Goal: Task Accomplishment & Management: Use online tool/utility

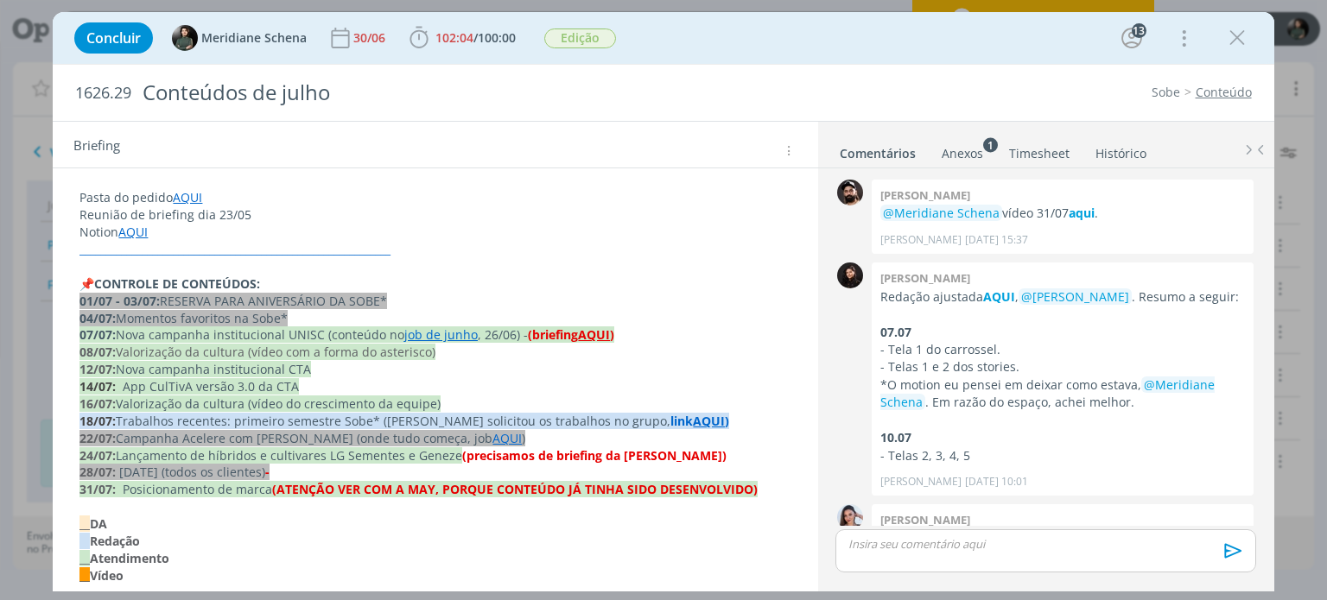
scroll to position [2913, 0]
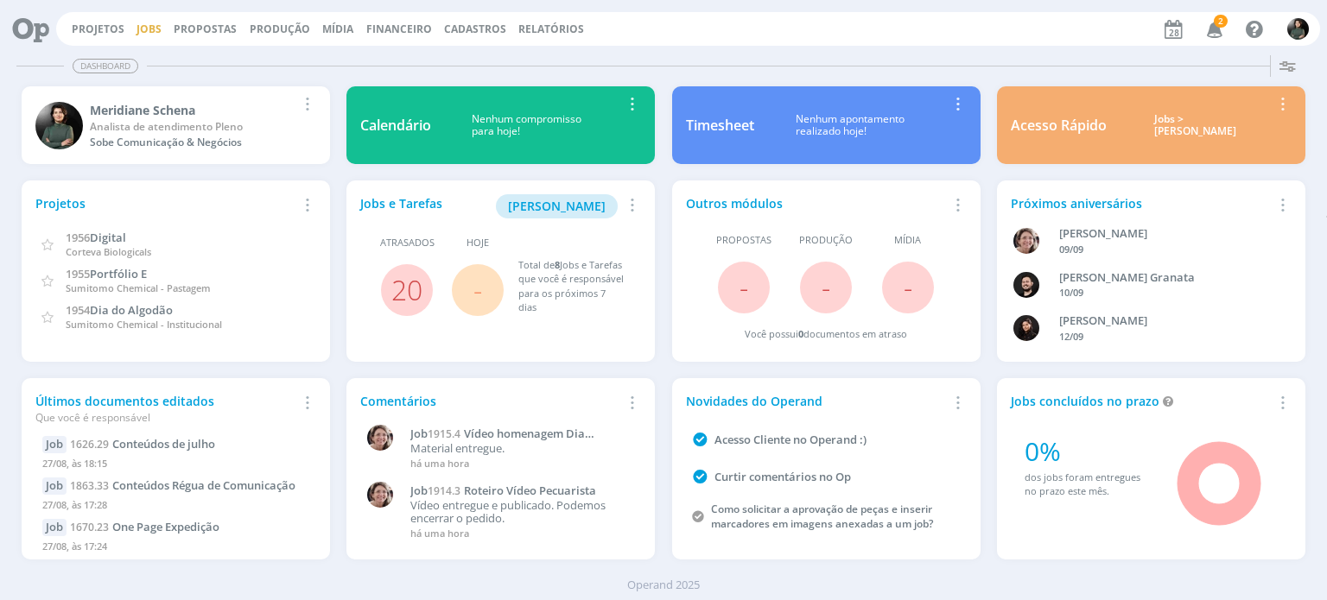
click at [136, 35] on link "Jobs" at bounding box center [148, 29] width 25 height 15
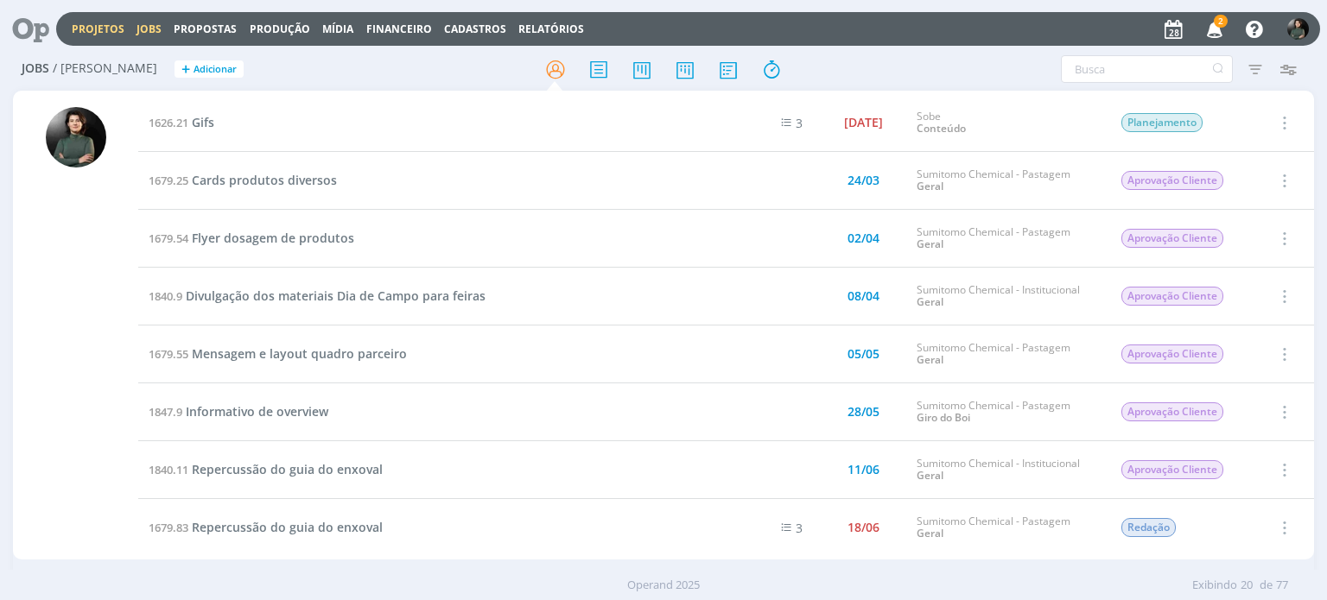
click at [112, 32] on link "Projetos" at bounding box center [98, 29] width 53 height 15
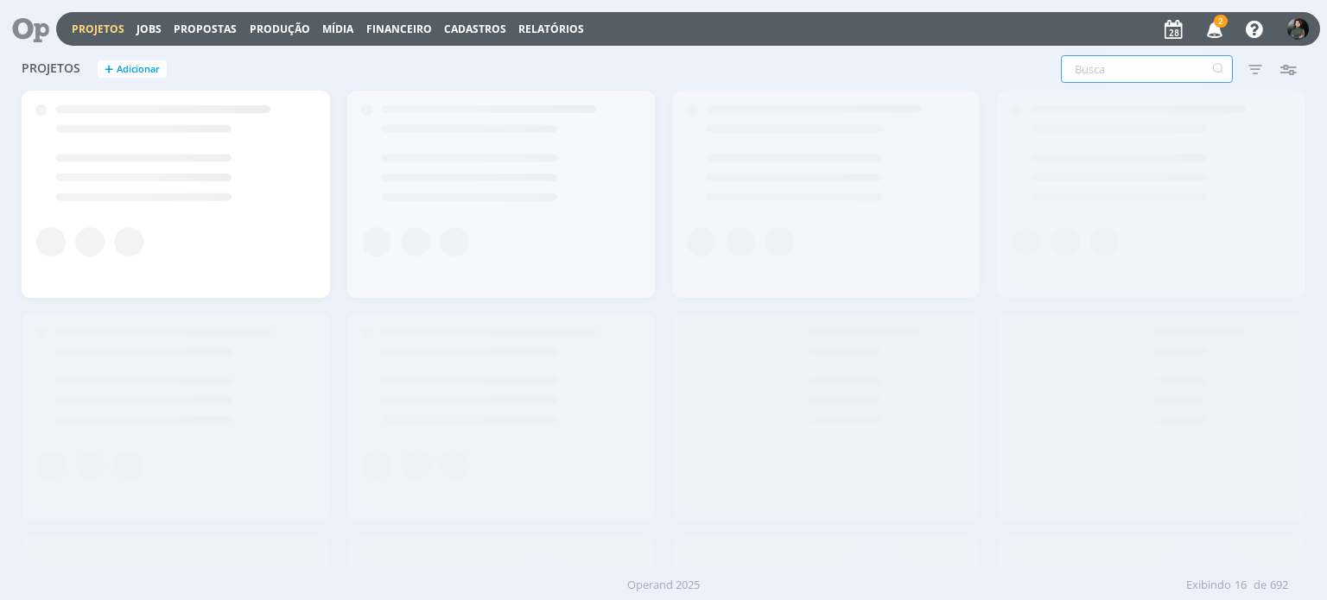
click at [1103, 70] on input "text" at bounding box center [1147, 69] width 172 height 28
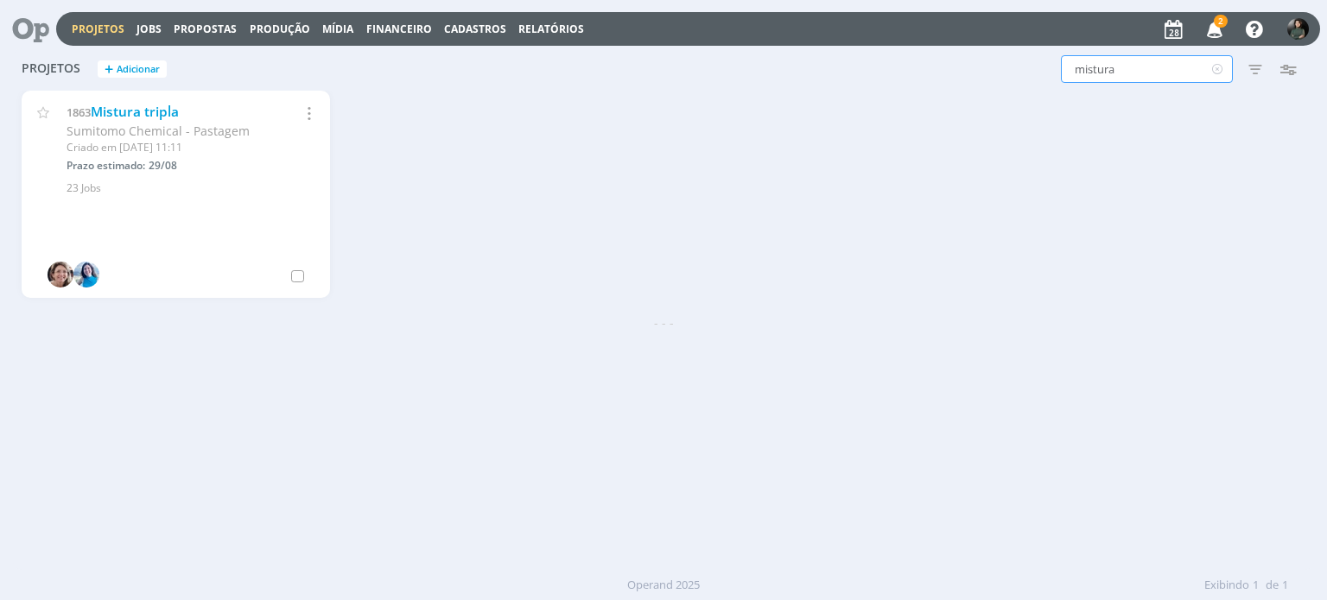
type input "mistura"
click at [121, 118] on link "Mistura tripla" at bounding box center [135, 112] width 88 height 18
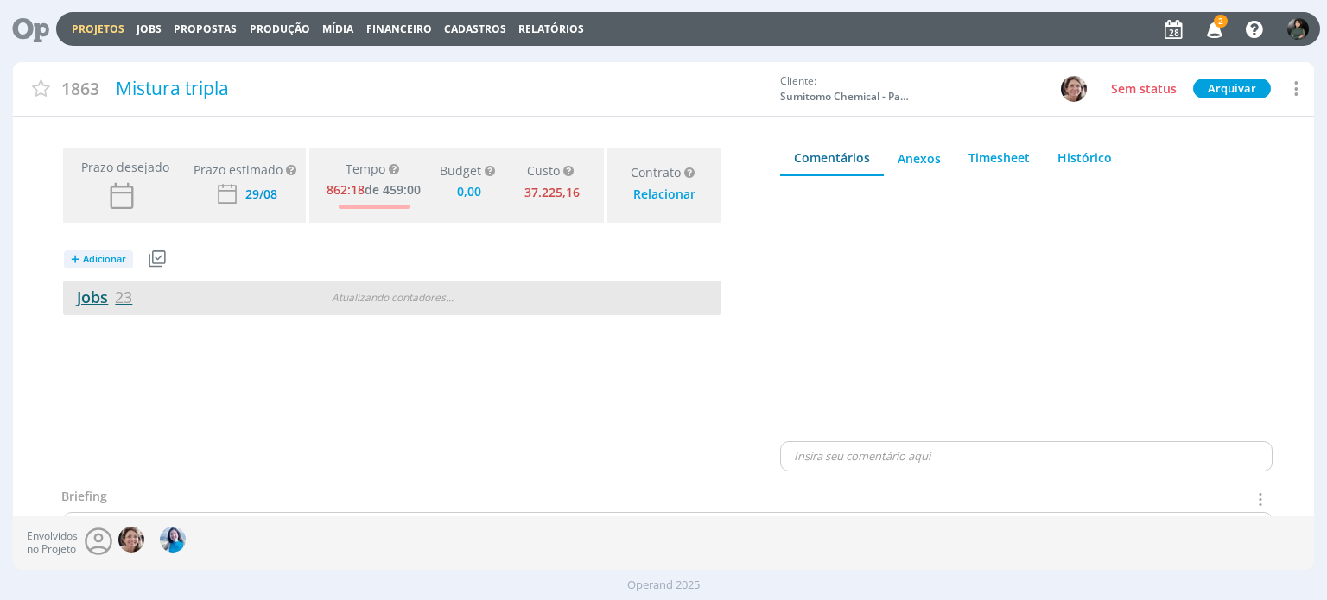
type input "0,00"
click at [79, 300] on link "Jobs 23" at bounding box center [97, 297] width 69 height 21
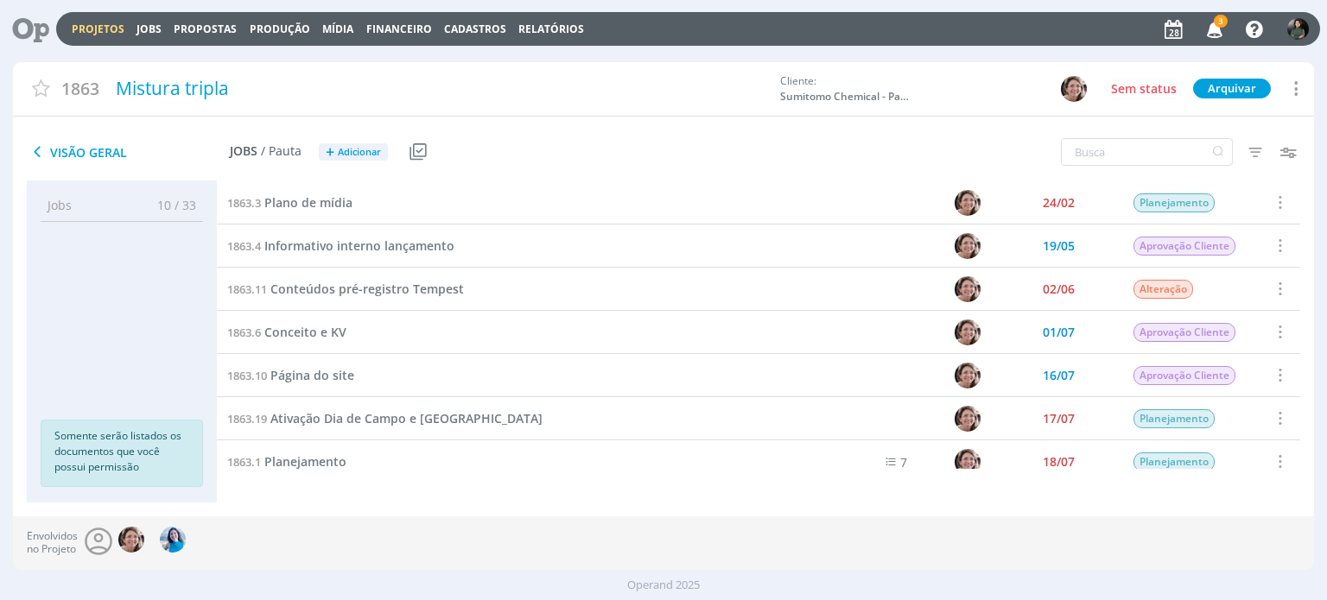
scroll to position [173, 0]
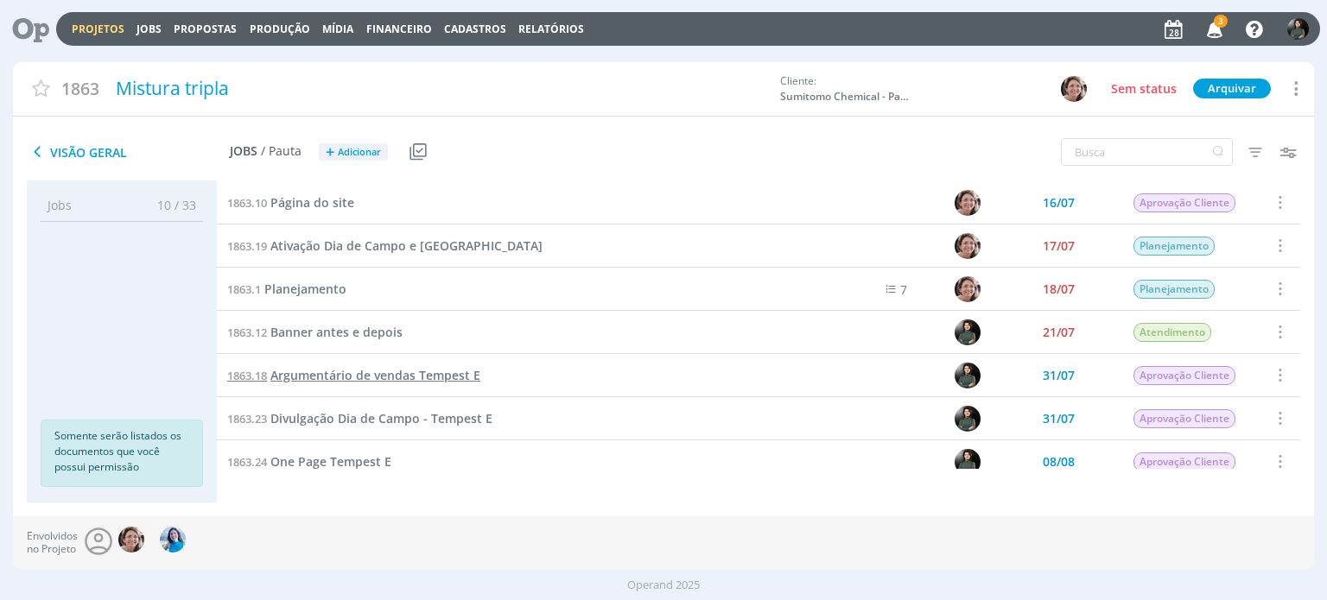
click at [379, 376] on span "Argumentário de vendas Tempest E" at bounding box center [375, 375] width 210 height 16
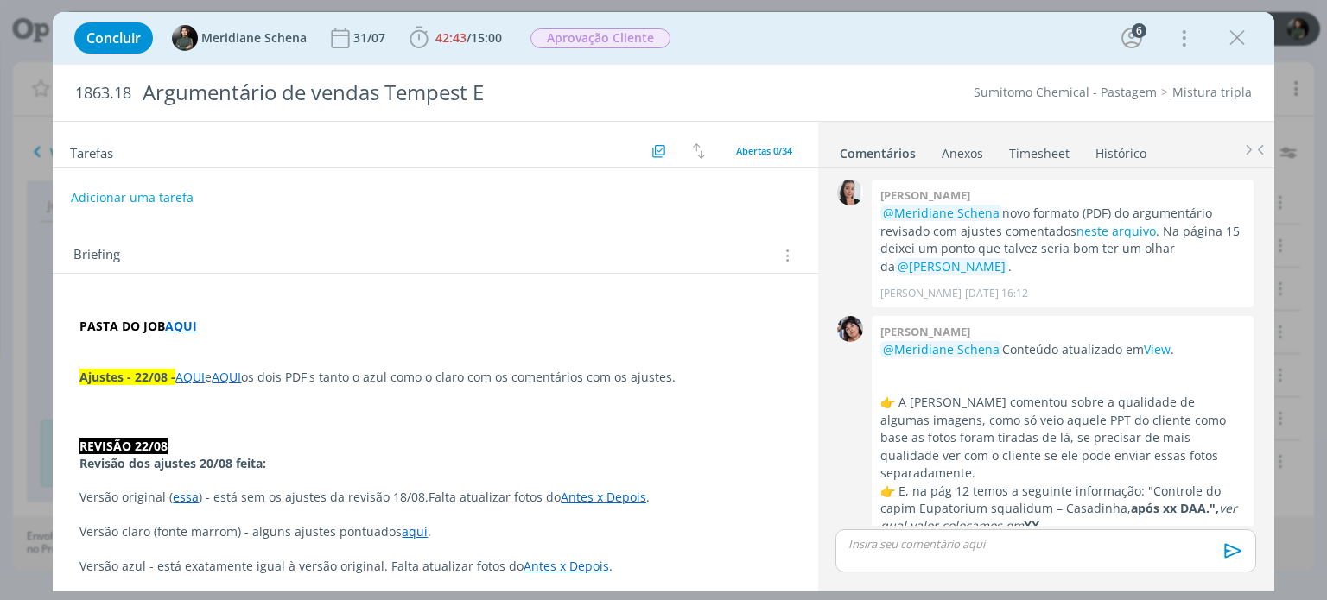
scroll to position [1977, 0]
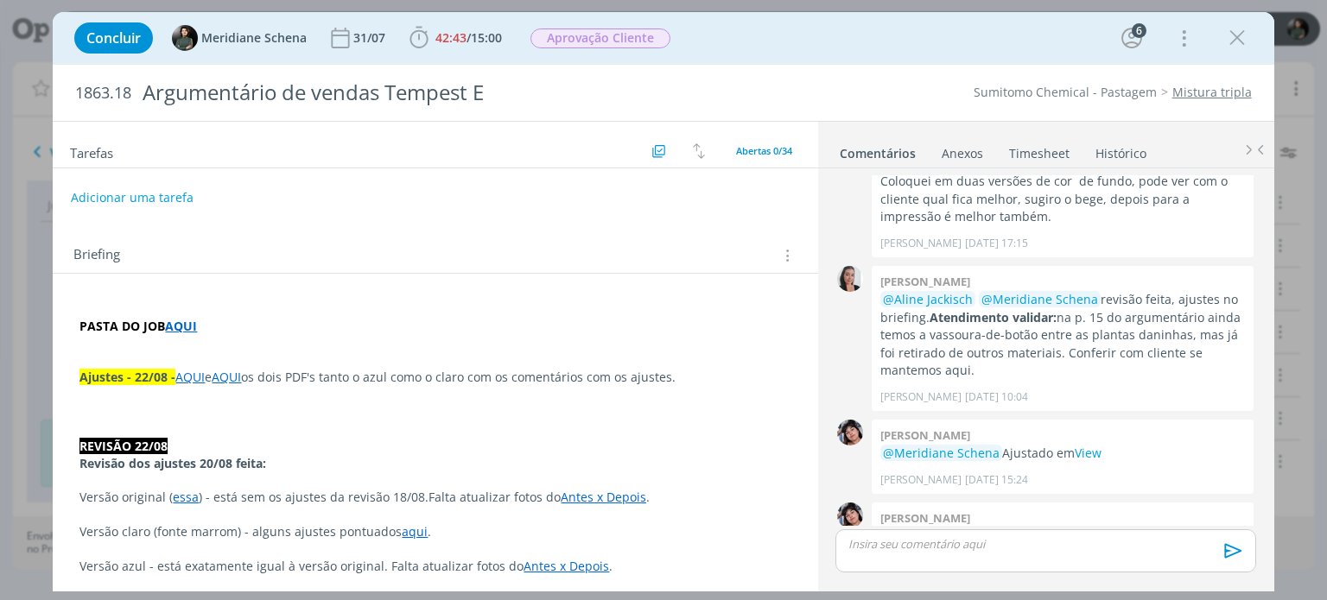
click at [242, 328] on p "PASTA DO JOB AQUI" at bounding box center [434, 326] width 711 height 17
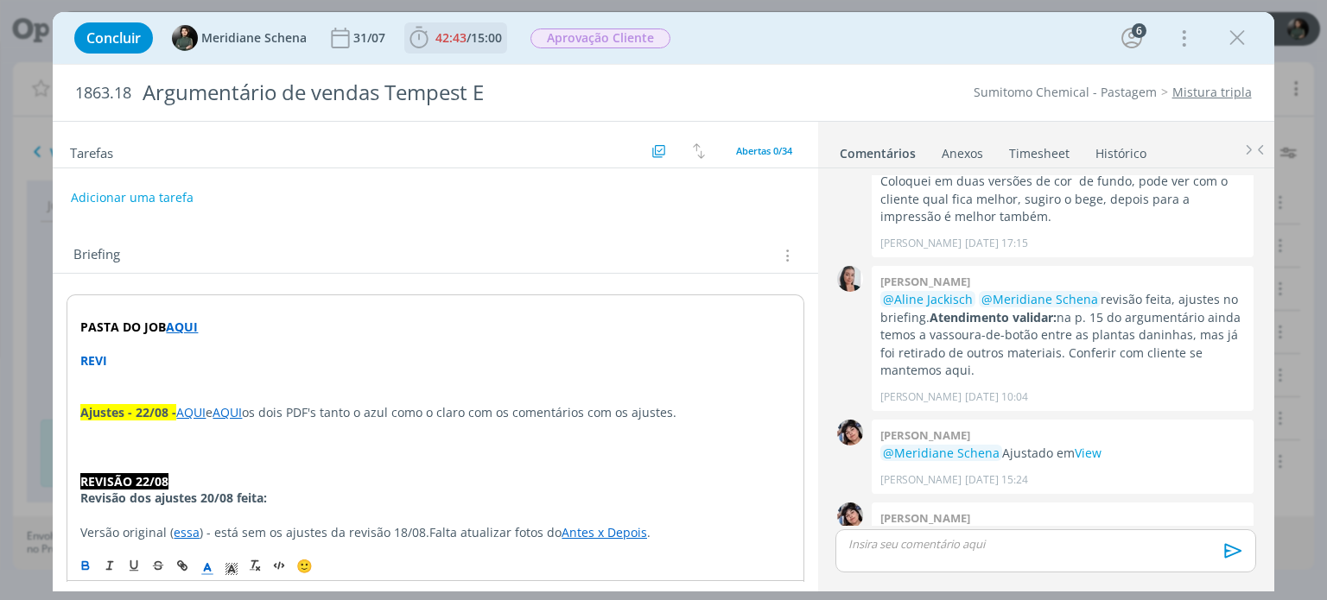
click at [468, 26] on span "42:43 / 15:00" at bounding box center [455, 38] width 99 height 26
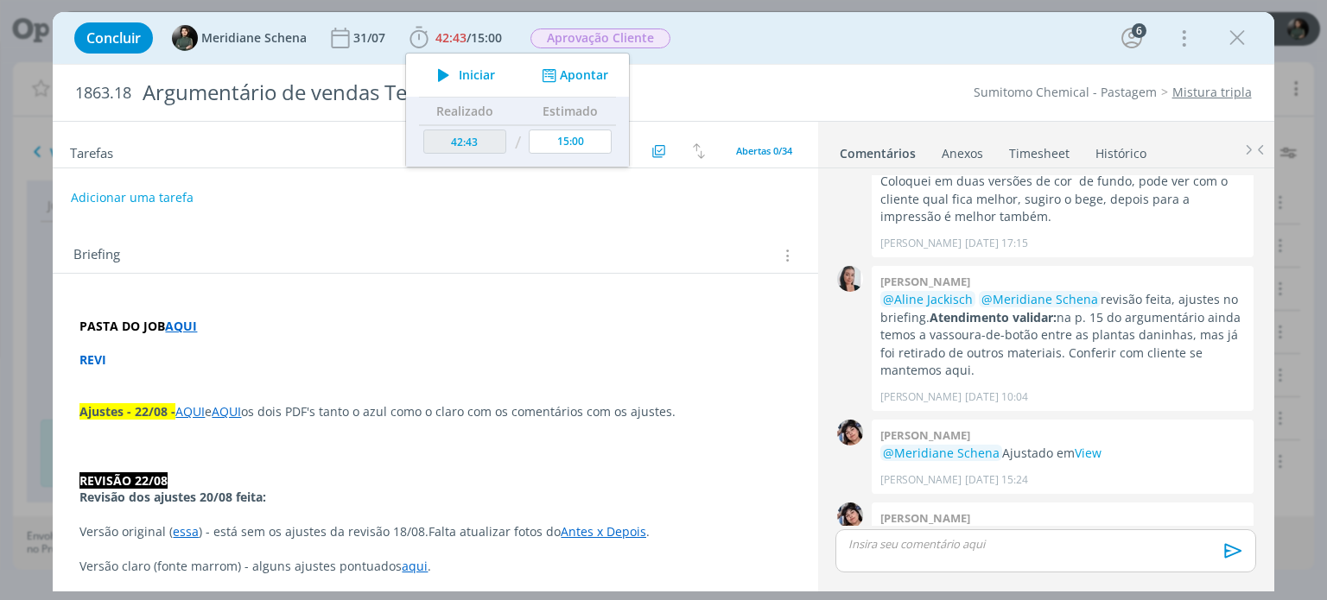
click at [469, 76] on span "Iniciar" at bounding box center [477, 75] width 36 height 12
click at [160, 352] on p "REVI" at bounding box center [434, 360] width 711 height 17
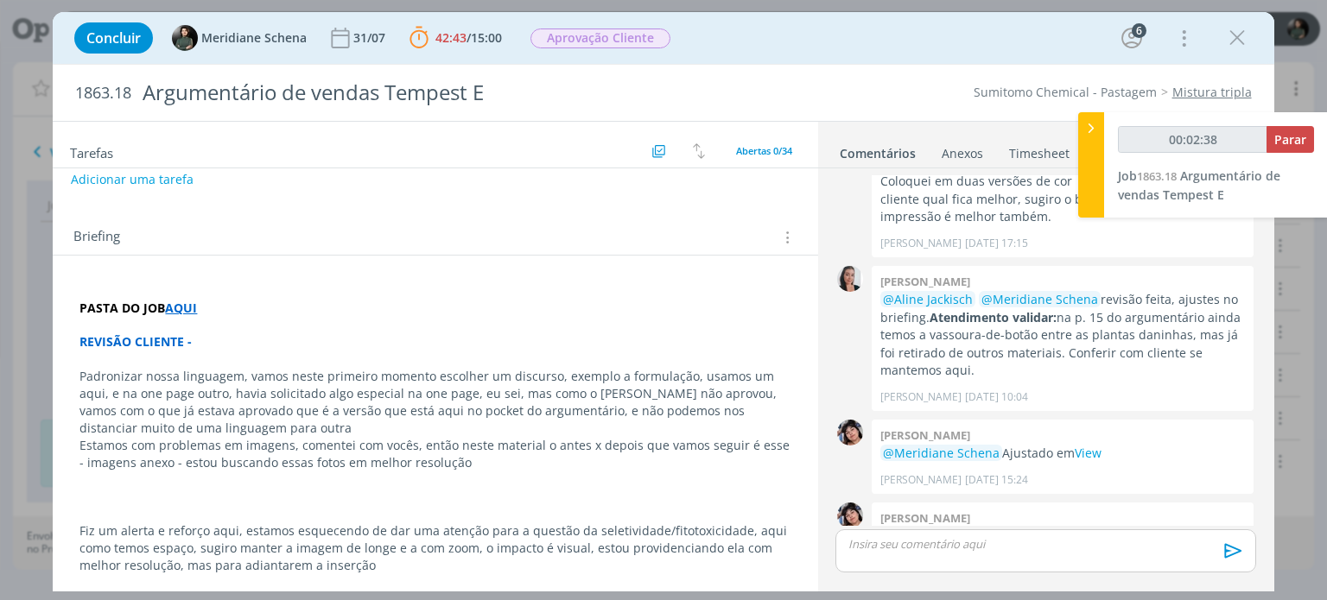
scroll to position [0, 0]
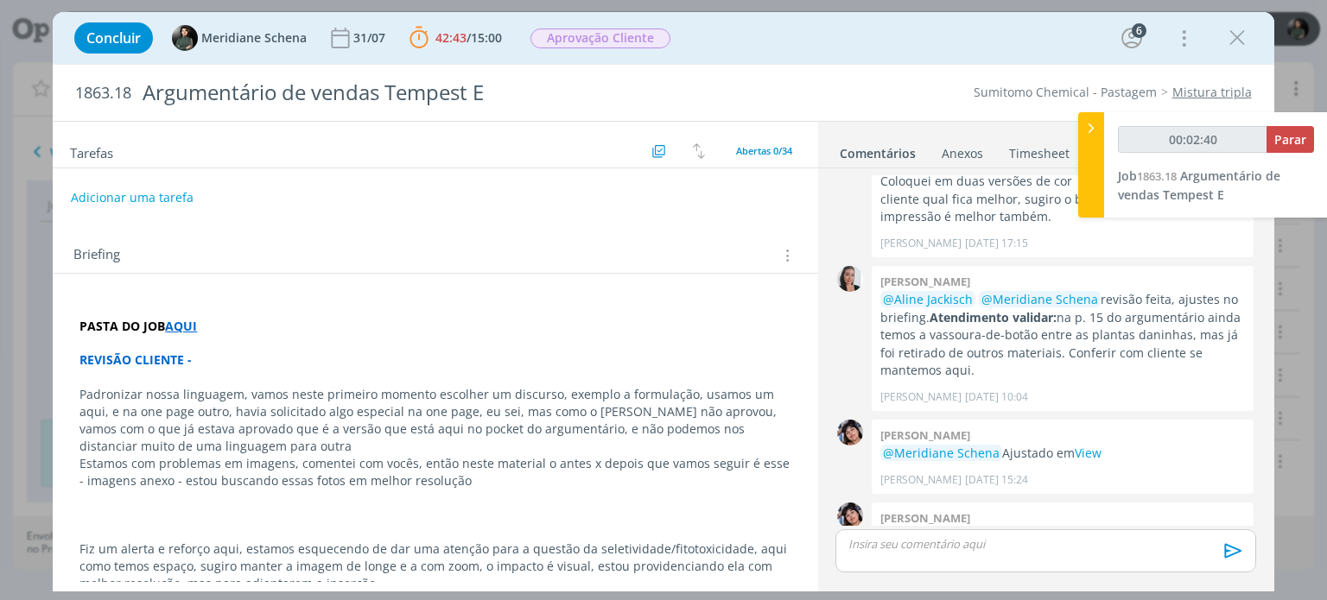
click at [176, 313] on p "dialog" at bounding box center [434, 309] width 711 height 17
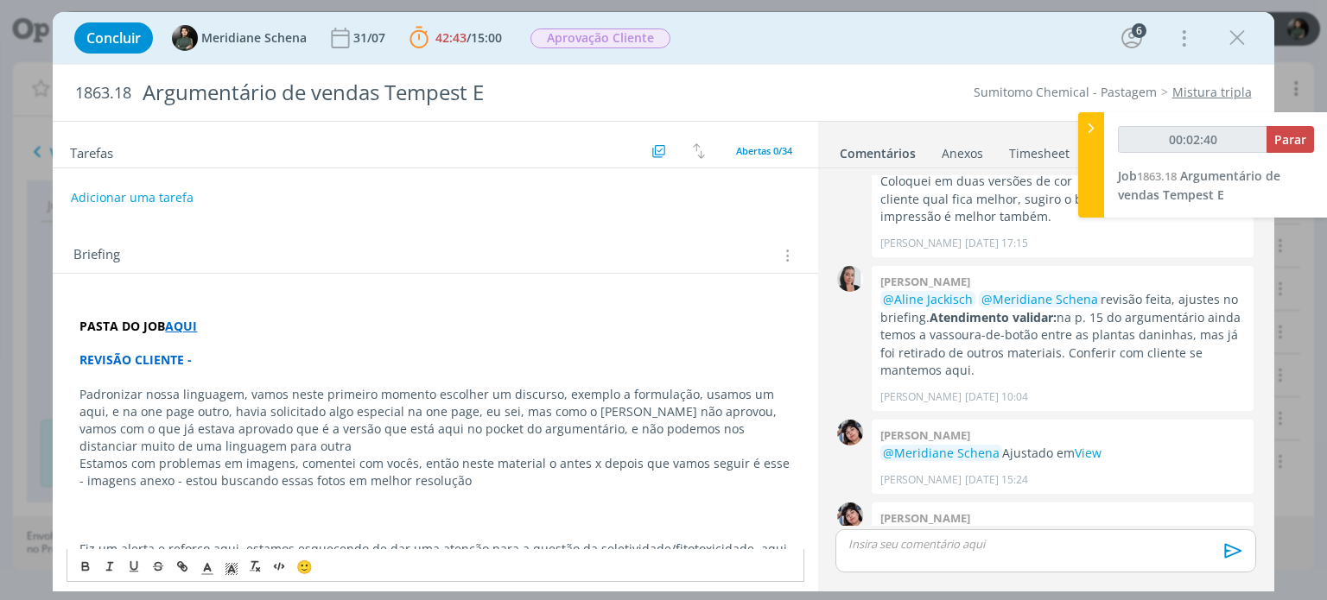
click at [182, 326] on strong "AQUI" at bounding box center [181, 326] width 32 height 16
click at [196, 348] on link "https://sobeae.sharepoint.com/:f:/s/SOBEAE/Ehrrki--lcZPtM6lB4ojp3YBwXBTxd14cEl2…" at bounding box center [192, 359] width 130 height 22
click at [556, 331] on p "PASTA DO JOB AQUI" at bounding box center [434, 326] width 711 height 17
click at [123, 469] on p "Estamos com problemas em imagens, comentei com vocês, então neste material o an…" at bounding box center [434, 472] width 711 height 35
click at [214, 353] on p "REVISÃO CLIENTE -" at bounding box center [434, 360] width 711 height 17
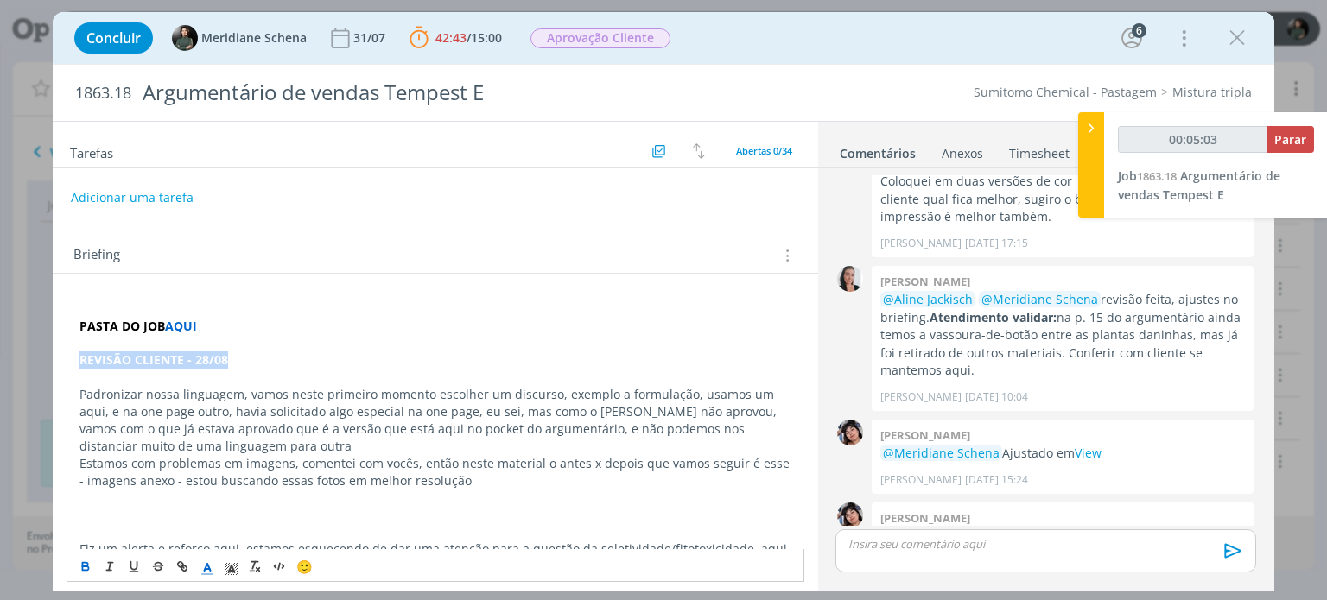
drag, startPoint x: 234, startPoint y: 358, endPoint x: 50, endPoint y: 356, distance: 184.0
click at [50, 356] on div "Concluir Meridiane Schena 31/07 42:43 / 15:00 Parar Apontar Data * 28/08/2025 H…" at bounding box center [663, 300] width 1327 height 600
drag, startPoint x: 210, startPoint y: 567, endPoint x: 214, endPoint y: 555, distance: 12.8
click at [210, 567] on icon "dialog" at bounding box center [208, 569] width 16 height 16
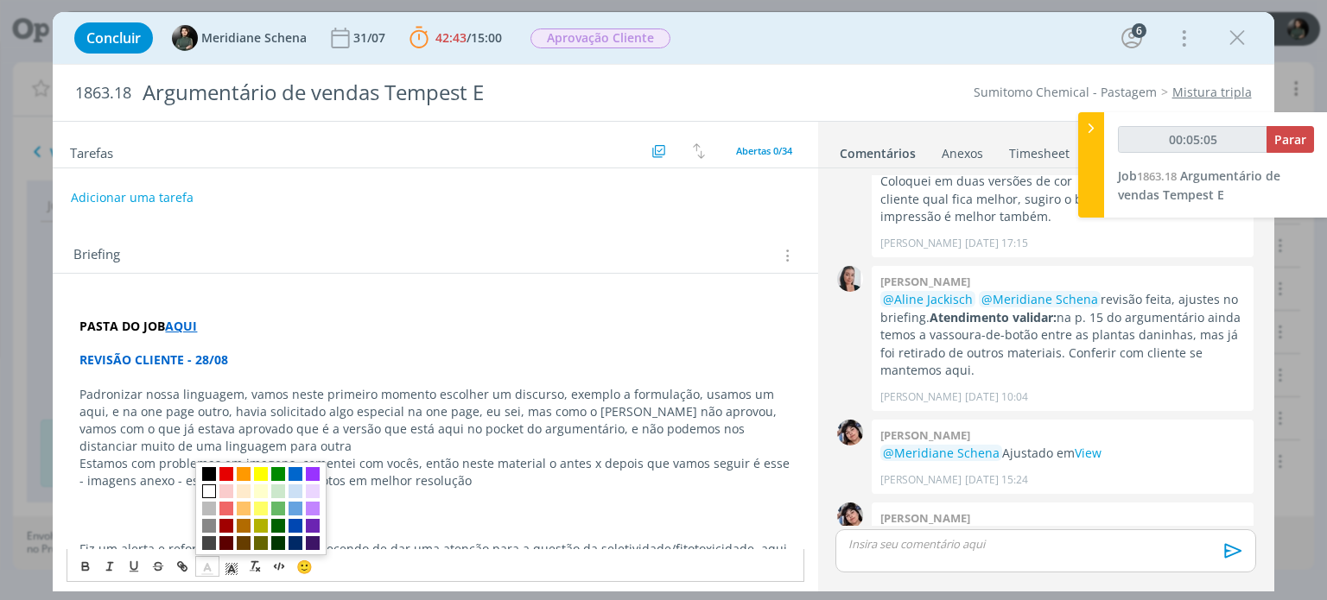
click at [207, 490] on span "dialog" at bounding box center [209, 492] width 14 height 14
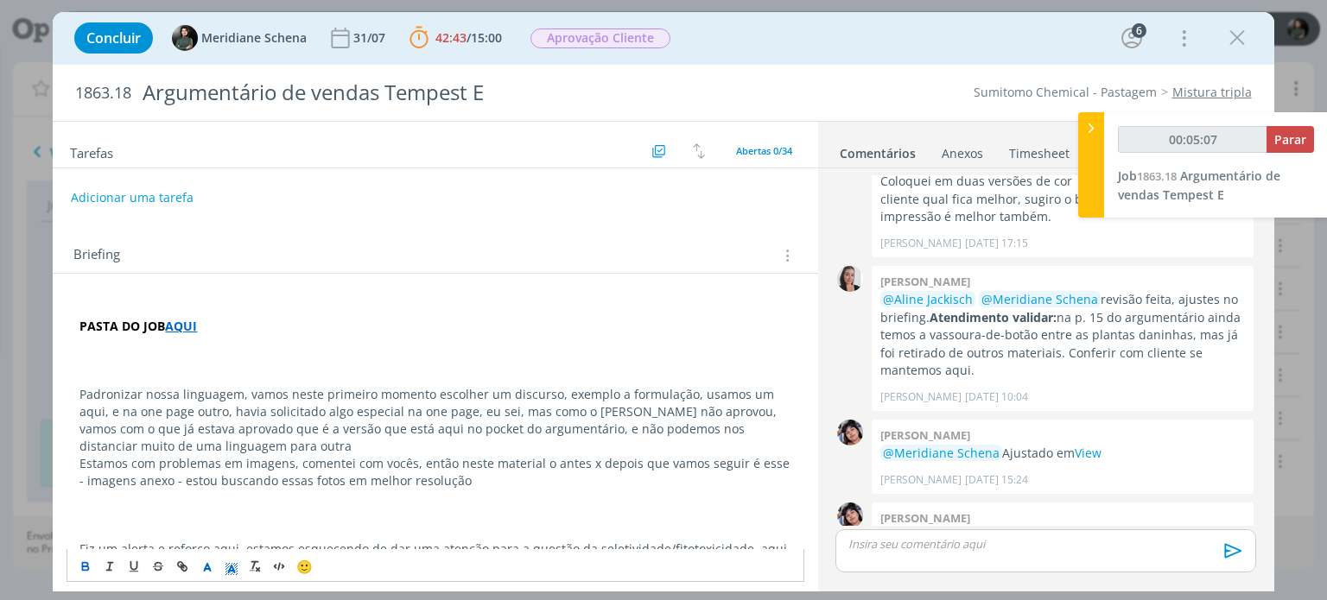
click at [234, 569] on polyline "dialog" at bounding box center [232, 569] width 6 height 7
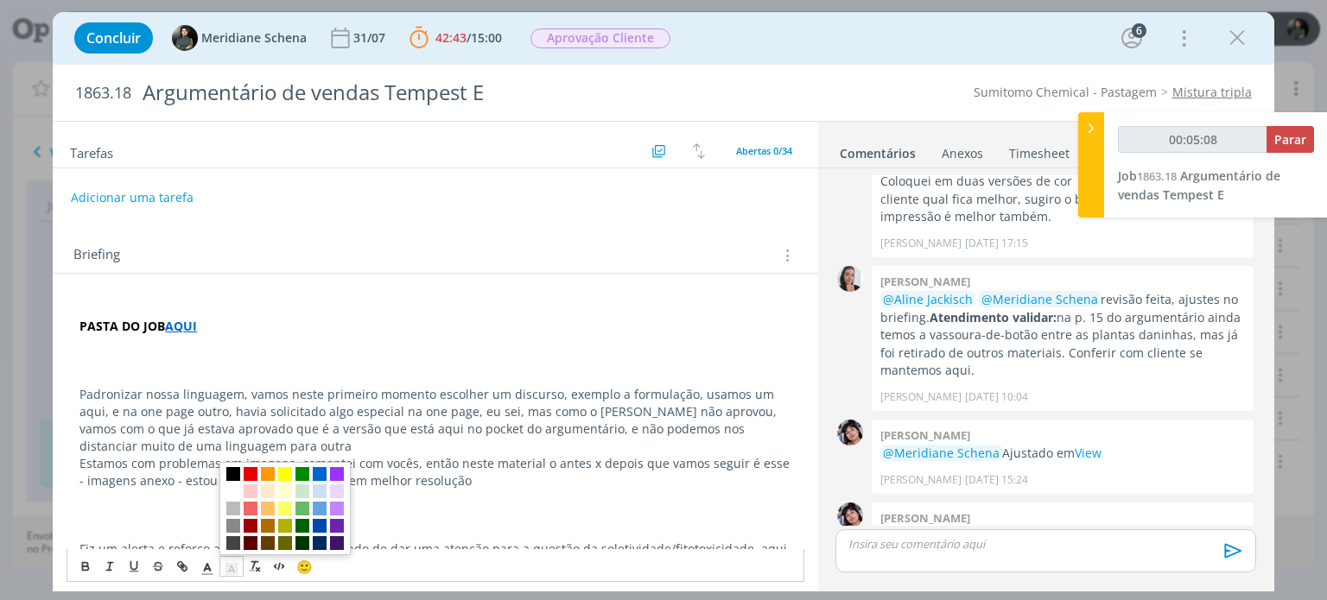
click at [234, 475] on span "dialog" at bounding box center [233, 474] width 14 height 14
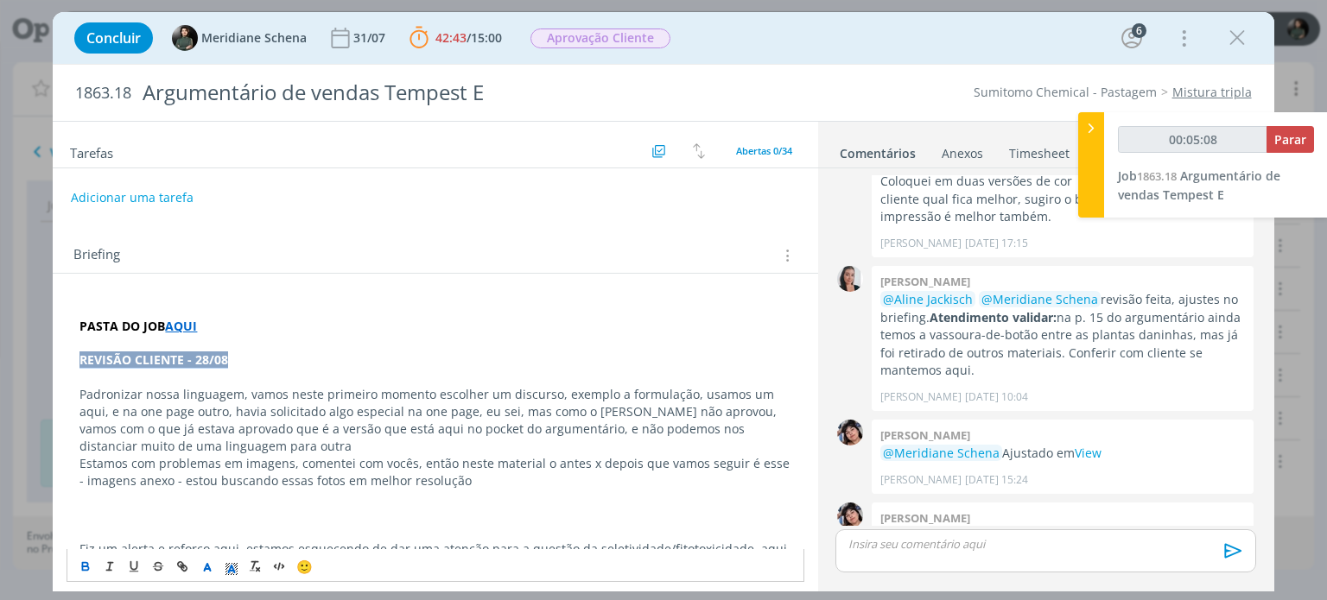
click at [231, 359] on p "REVISÃO CLIENTE - 28/08" at bounding box center [434, 360] width 711 height 17
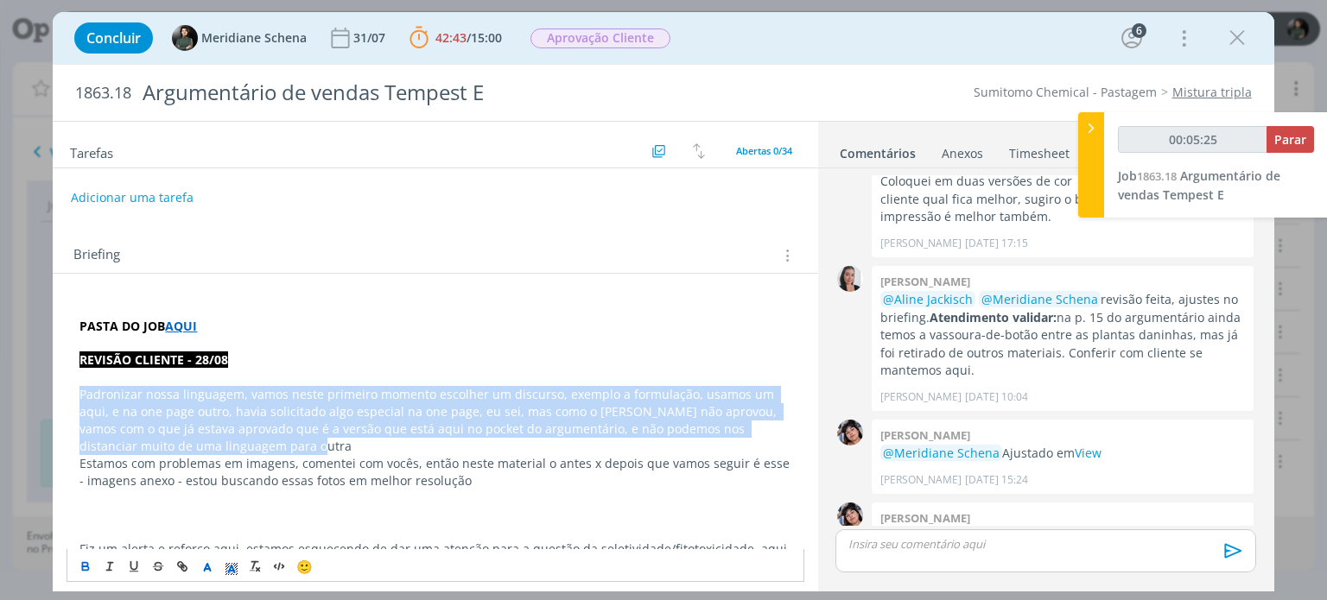
drag, startPoint x: 255, startPoint y: 445, endPoint x: 76, endPoint y: 396, distance: 185.2
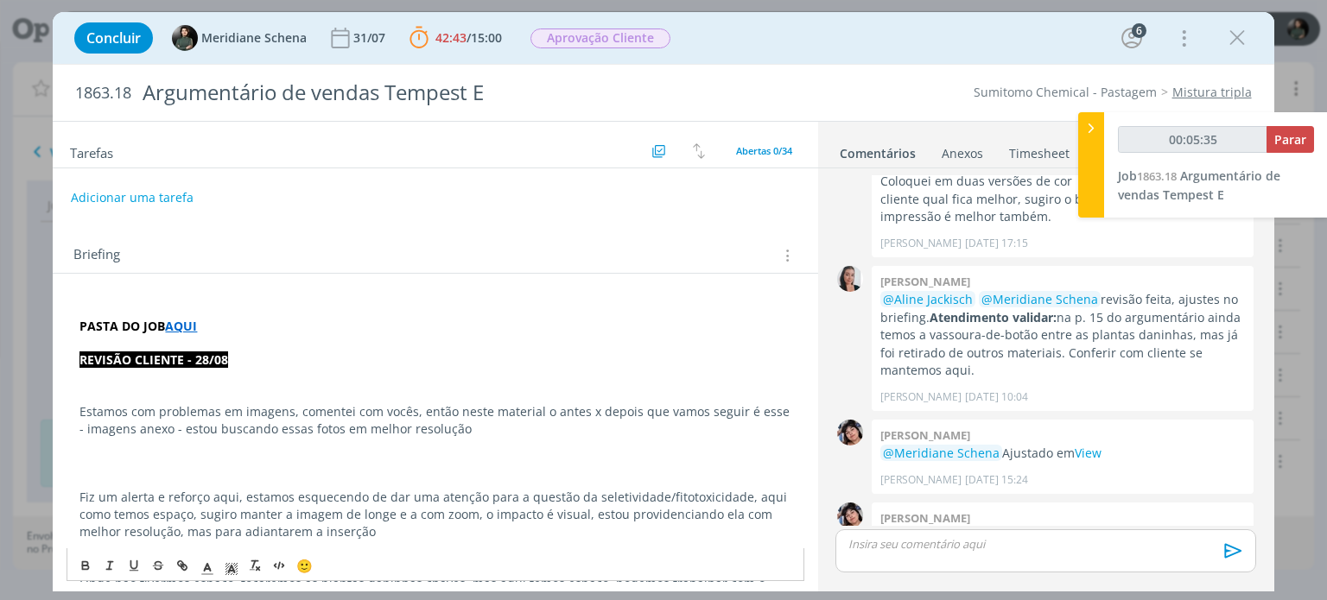
drag, startPoint x: 471, startPoint y: 434, endPoint x: 69, endPoint y: 408, distance: 402.5
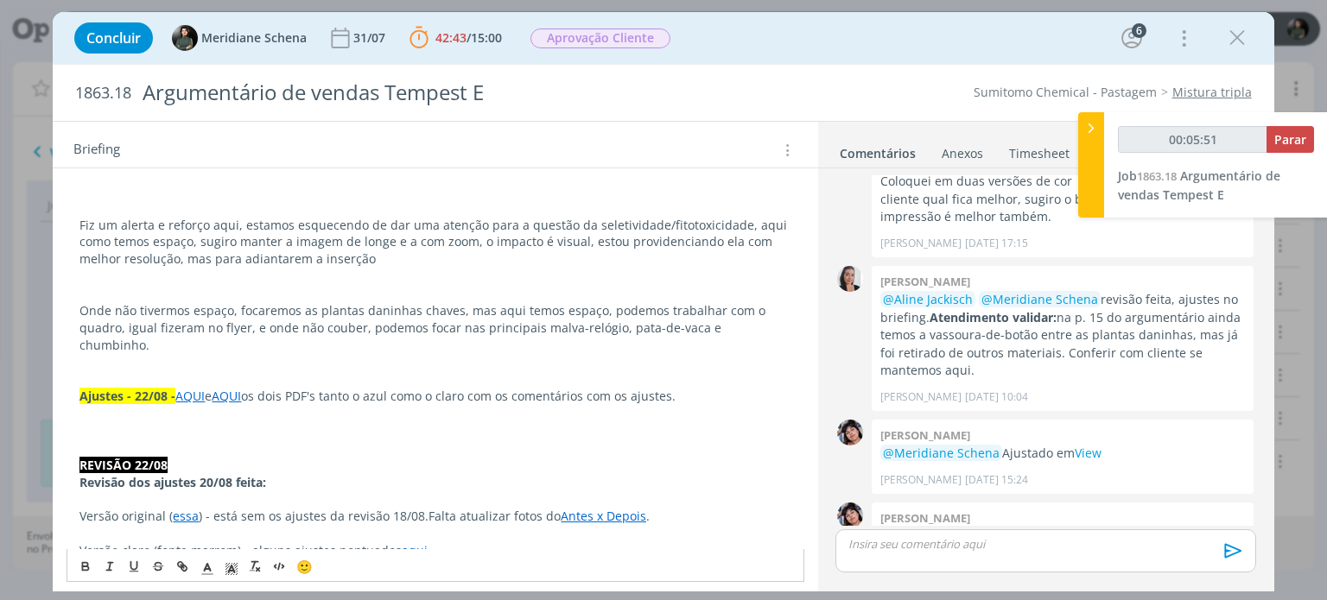
scroll to position [259, 0]
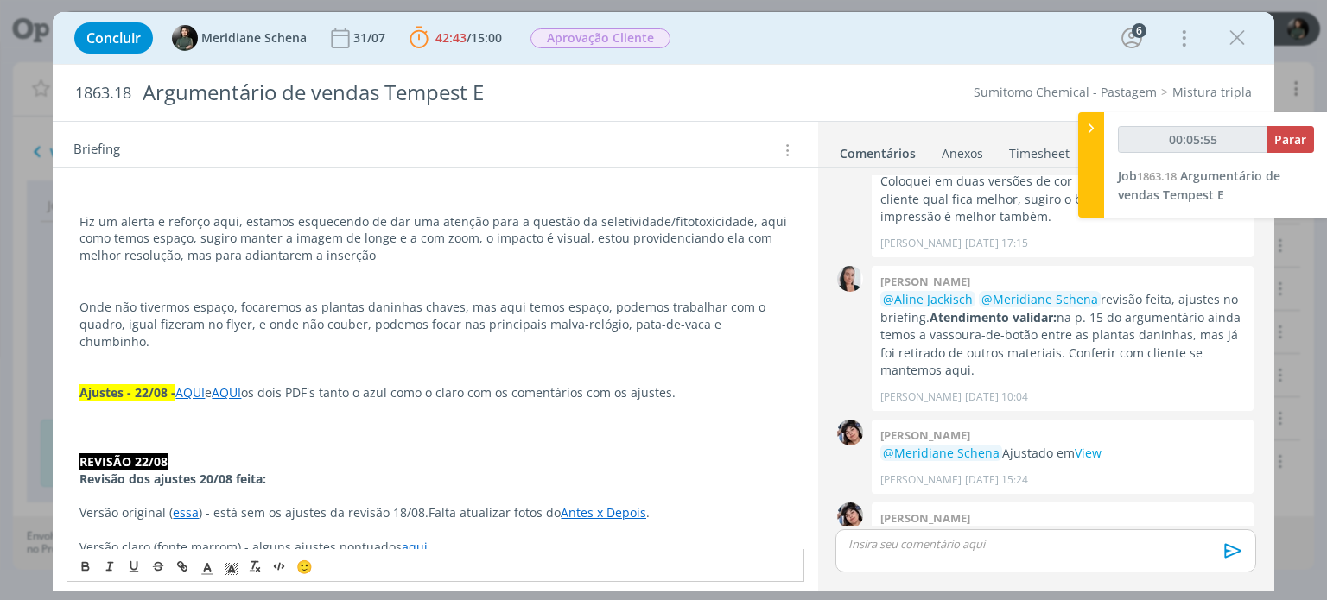
click at [726, 351] on p "dialog" at bounding box center [434, 359] width 711 height 17
drag, startPoint x: 755, startPoint y: 320, endPoint x: 73, endPoint y: 307, distance: 682.5
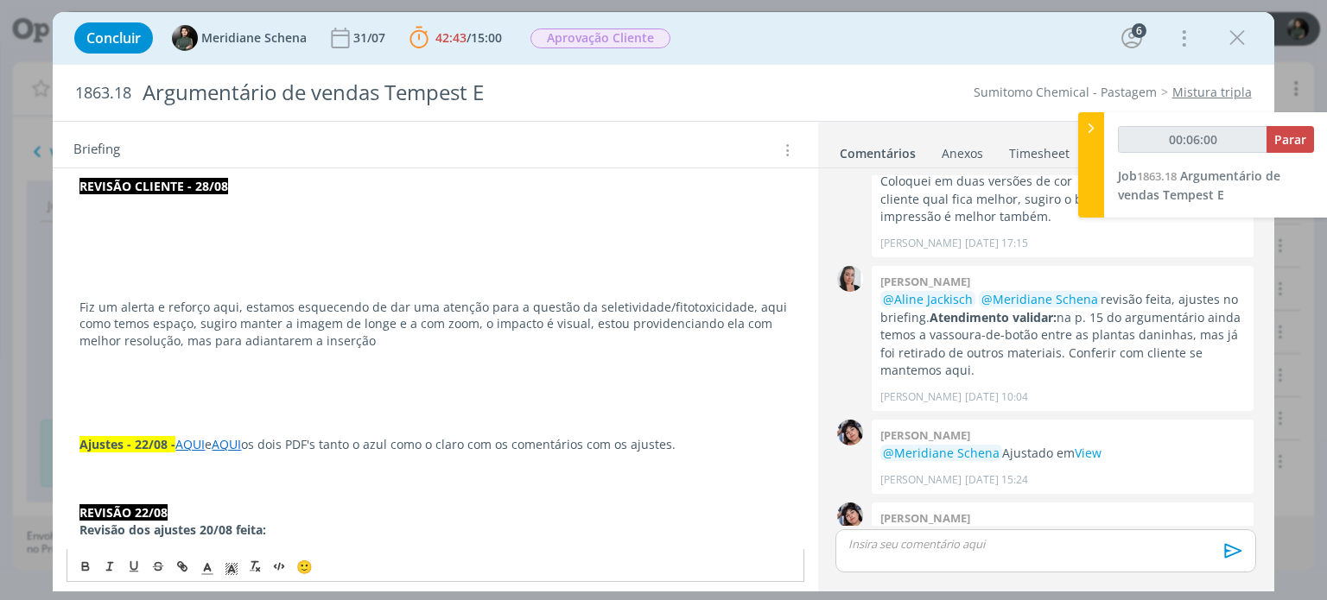
scroll to position [173, 0]
drag, startPoint x: 377, startPoint y: 345, endPoint x: 76, endPoint y: 304, distance: 304.2
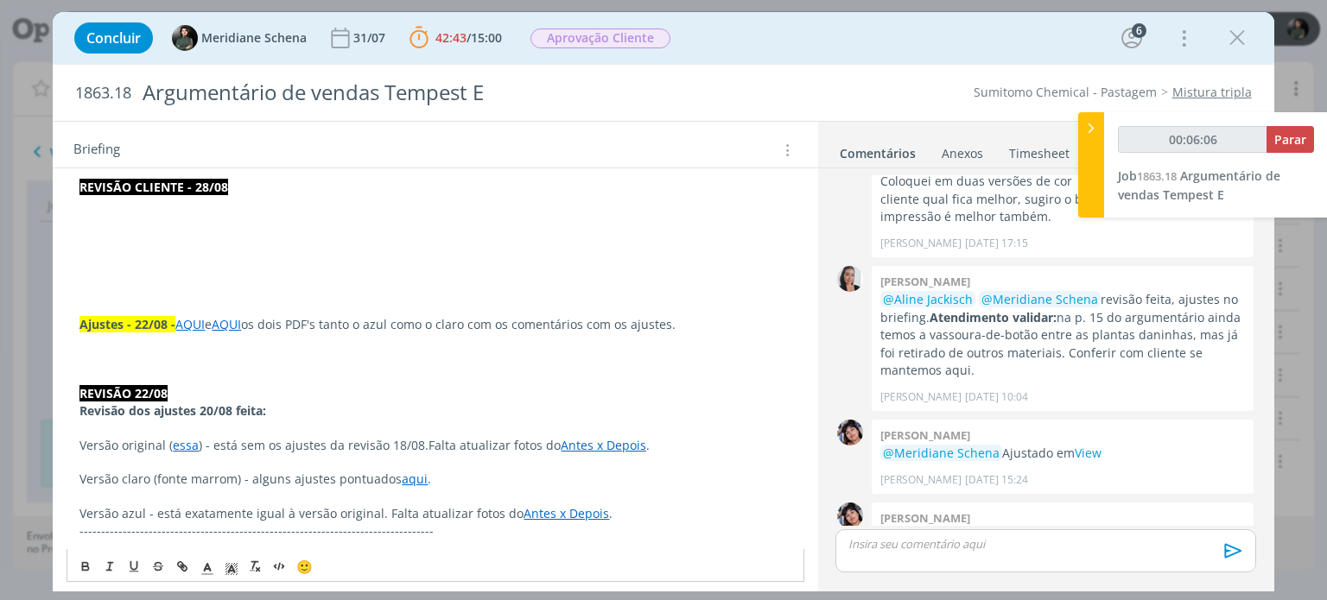
click at [97, 185] on strong "REVISÃO CLIENTE - 28/08" at bounding box center [153, 187] width 149 height 16
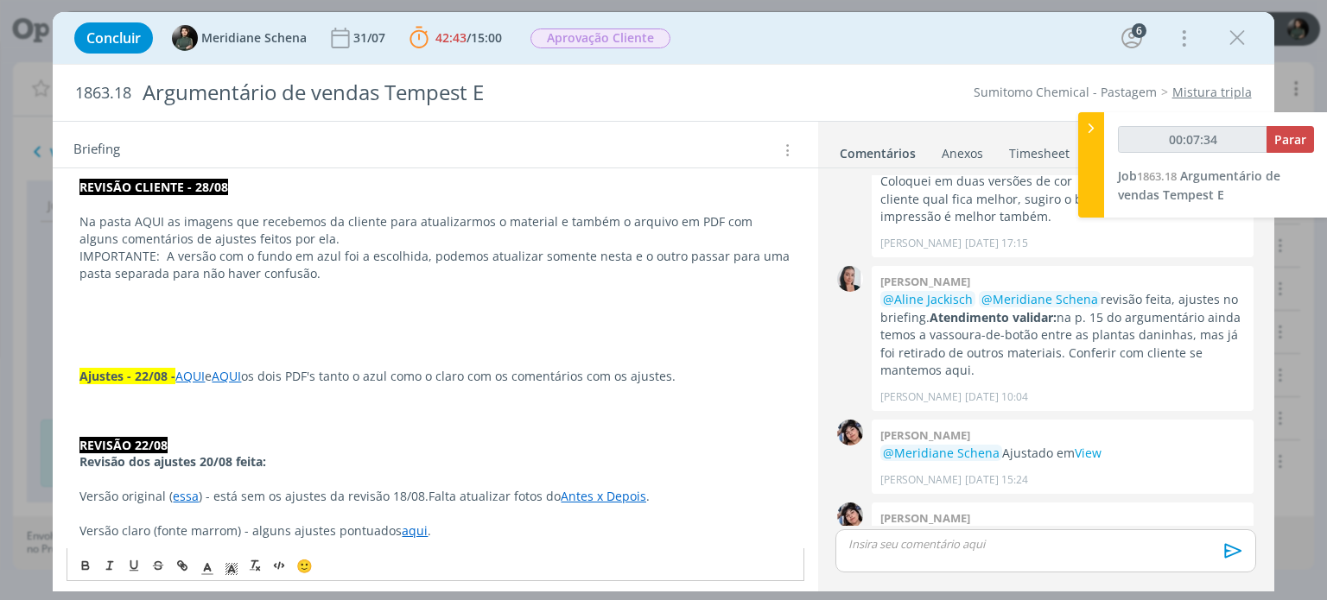
click at [79, 220] on p "Na pasta AQUI as imagens que recebemos da cliente para atualizarmos o material …" at bounding box center [434, 230] width 711 height 35
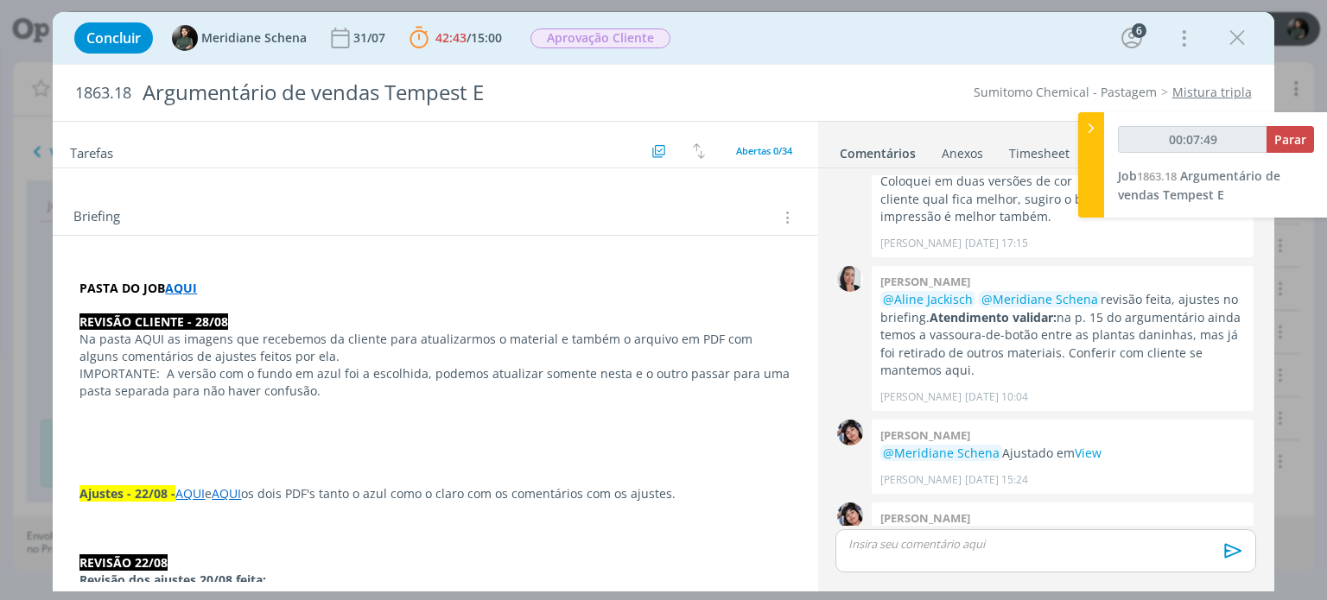
scroll to position [86, 0]
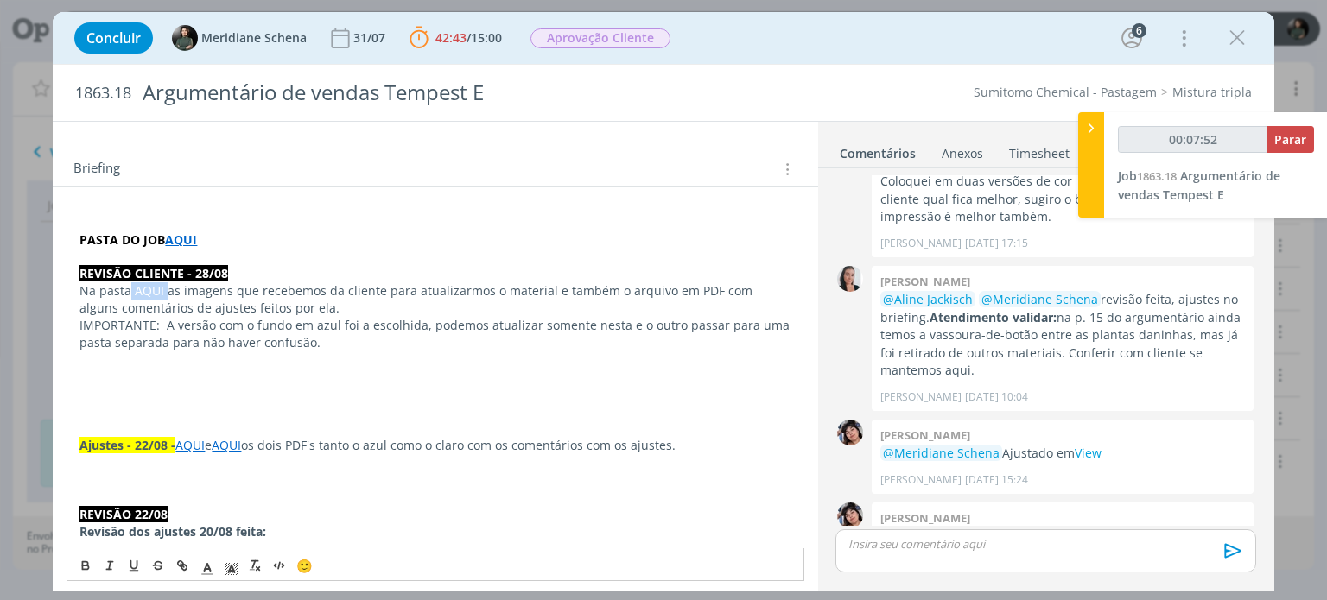
drag, startPoint x: 128, startPoint y: 288, endPoint x: 164, endPoint y: 292, distance: 36.4
click at [164, 292] on p "Na pasta AQUI as imagens que recebemos da cliente para atualizarmos o material …" at bounding box center [434, 299] width 711 height 35
type input "00:07:55"
click at [183, 567] on line "dialog" at bounding box center [182, 566] width 3 height 3
type input "AQUI"
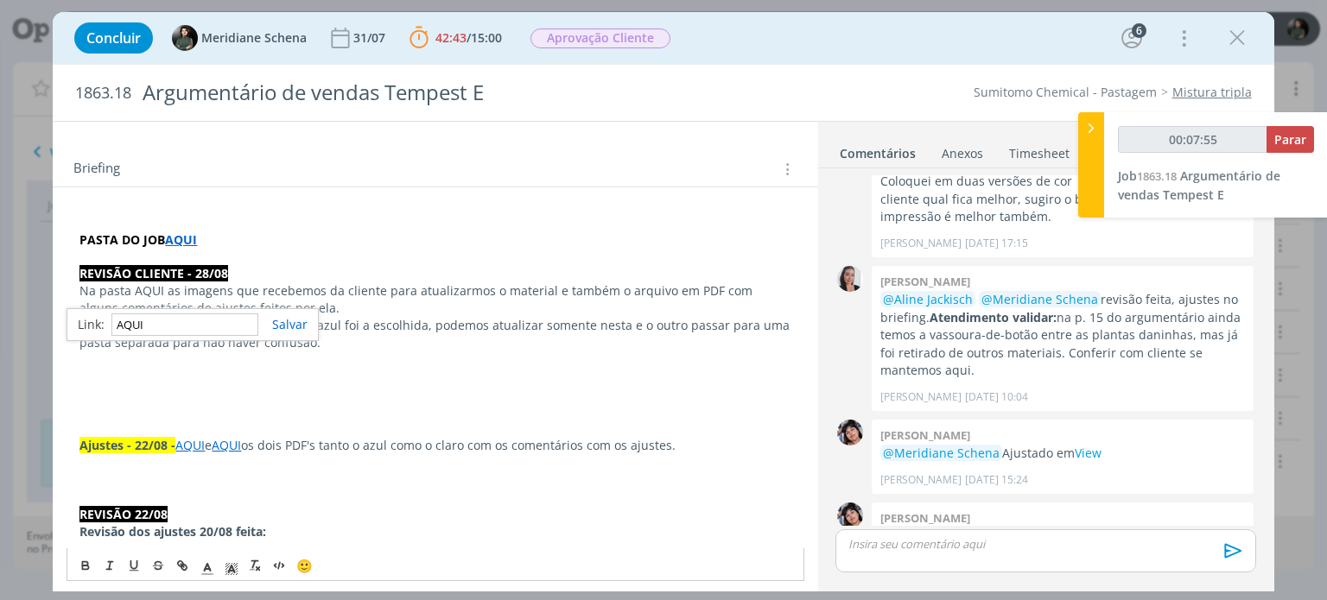
type input "00:07:56"
paste input "https://sobeae.sharepoint.com/:f:/s/SOBEAE/EthA9iCS4_NIlydkLI013OwBLSsGakZ8ZygX…"
type input "https://sobeae.sharepoint.com/:f:/s/SOBEAE/EthA9iCS4_NIlydkLI013OwBLSsGakZ8ZygX…"
type input "00:07:57"
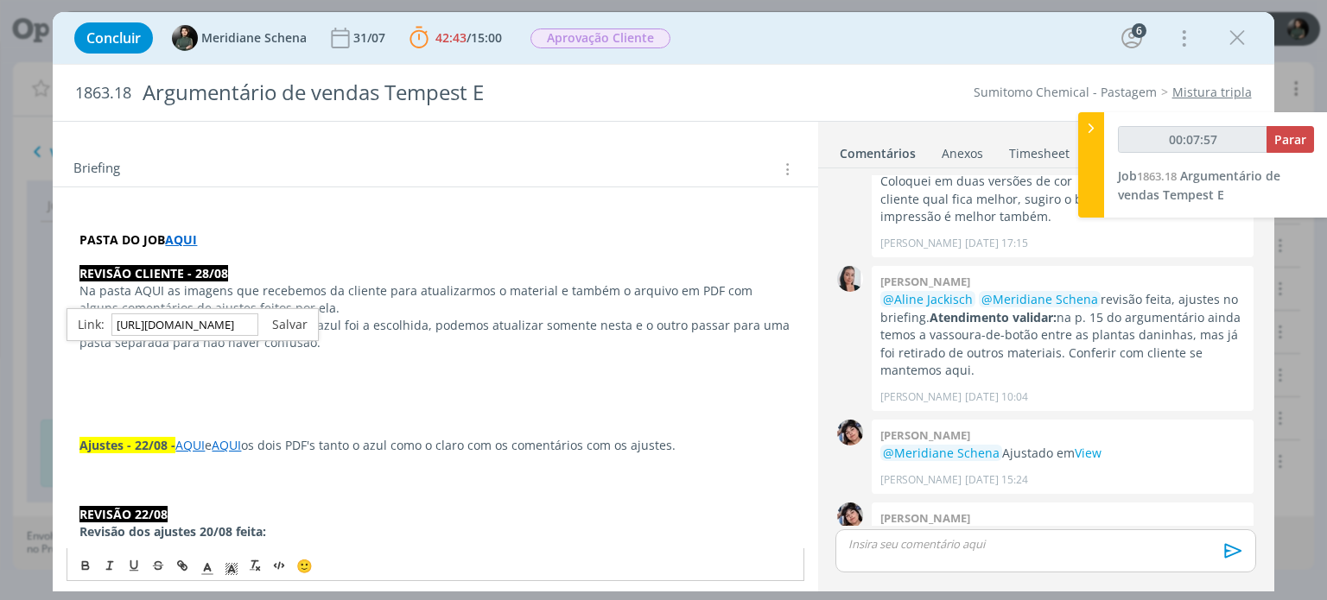
type input "https://sobeae.sharepoint.com/:f:/s/SOBEAE/EthA9iCS4_NIlydkLI013OwBLSsGakZ8ZygX…"
click at [292, 325] on link "dialog" at bounding box center [282, 324] width 49 height 16
click at [706, 288] on p "Na pasta AQUI as imagens que recebemos da cliente para atualizarmos o material …" at bounding box center [434, 299] width 711 height 35
drag, startPoint x: 684, startPoint y: 289, endPoint x: 705, endPoint y: 289, distance: 20.7
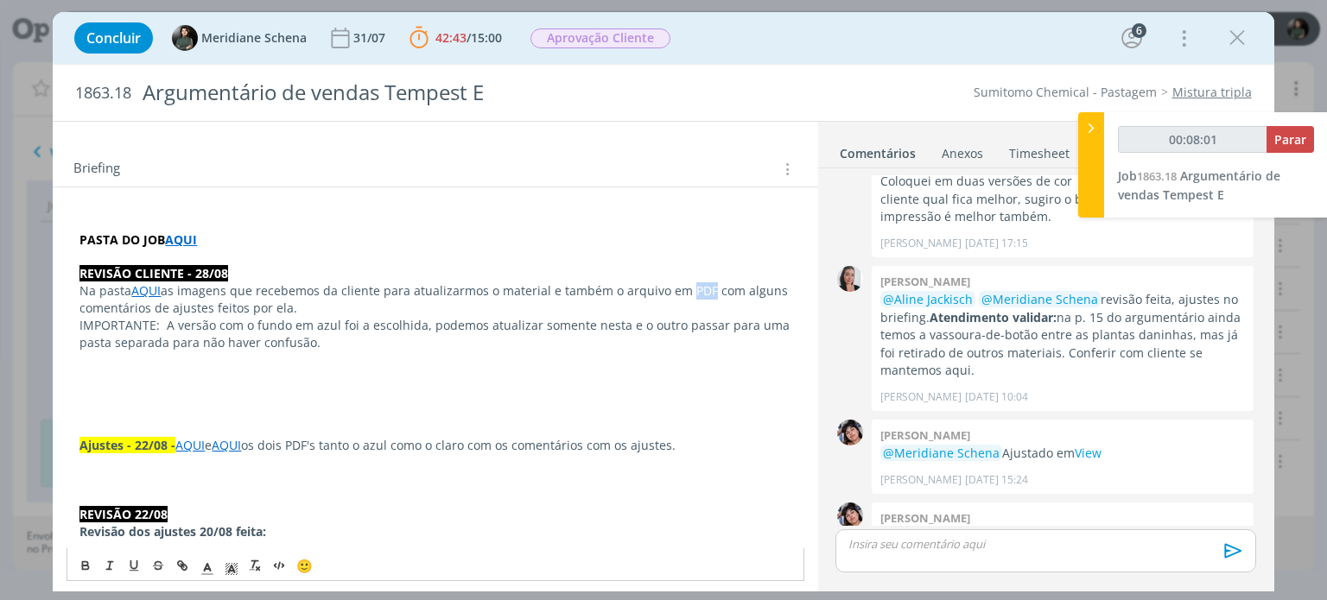
click at [705, 289] on p "Na pasta AQUI as imagens que recebemos da cliente para atualizarmos o material …" at bounding box center [434, 299] width 711 height 35
click at [711, 290] on p "Na pasta AQUI as imagens que recebemos da cliente para atualizarmos o material …" at bounding box center [434, 299] width 711 height 35
drag, startPoint x: 708, startPoint y: 284, endPoint x: 739, endPoint y: 282, distance: 31.1
click at [739, 282] on p "Na pasta AQUI as imagens que recebemos da cliente para atualizarmos o material …" at bounding box center [434, 299] width 711 height 35
type input "00:08:24"
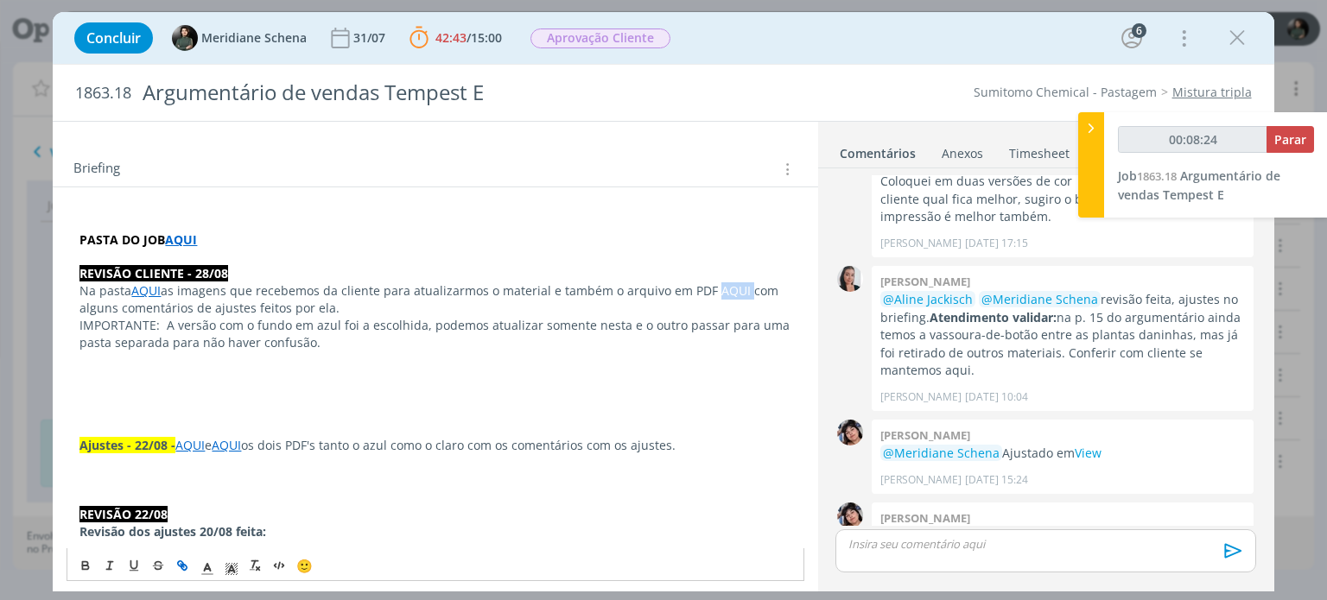
click at [187, 564] on icon "dialog" at bounding box center [182, 567] width 14 height 14
type input "AQUI"
type input "00:08:25"
paste input "https://sobeae.sharepoint.com/:b:/s/SOBEAE/EUUaqIynO69GpZF-T-HdglkBmVEq0uNxisZ-…"
type input "https://sobeae.sharepoint.com/:b:/s/SOBEAE/EUUaqIynO69GpZF-T-HdglkBmVEq0uNxisZ-…"
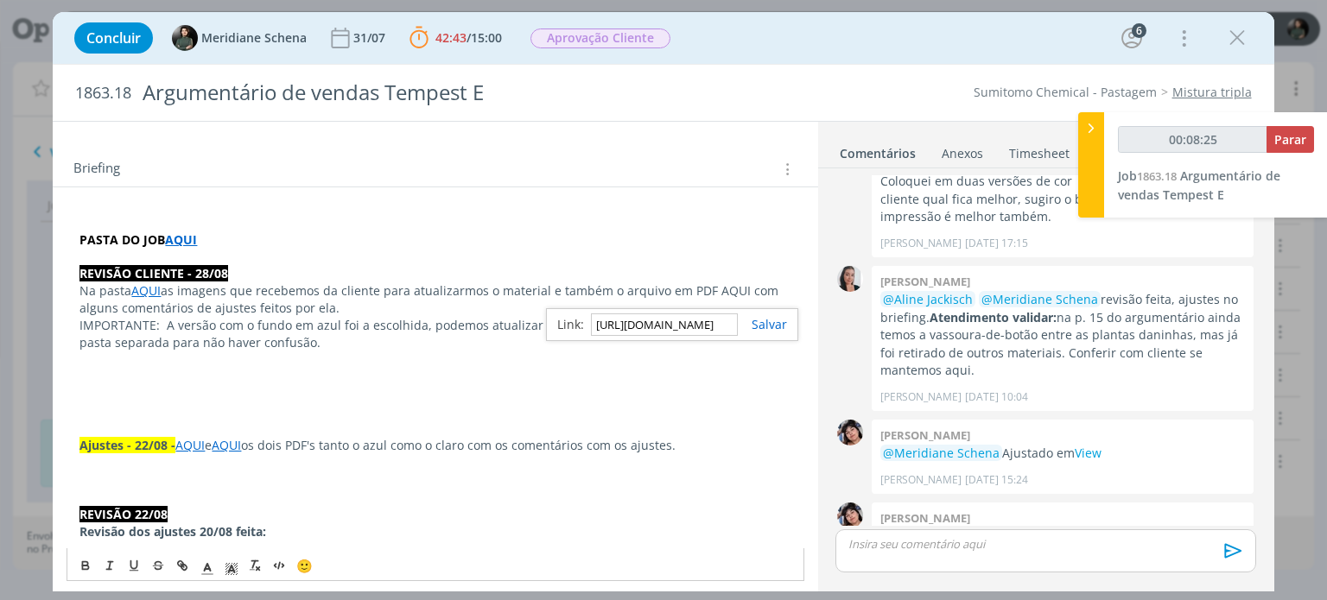
scroll to position [0, 456]
type input "00:08:26"
type input "https://sobeae.sharepoint.com/:b:/s/SOBEAE/EUUaqIynO69GpZF-T-HdglkBmVEq0uNxisZ-…"
click at [765, 320] on link "dialog" at bounding box center [762, 324] width 49 height 16
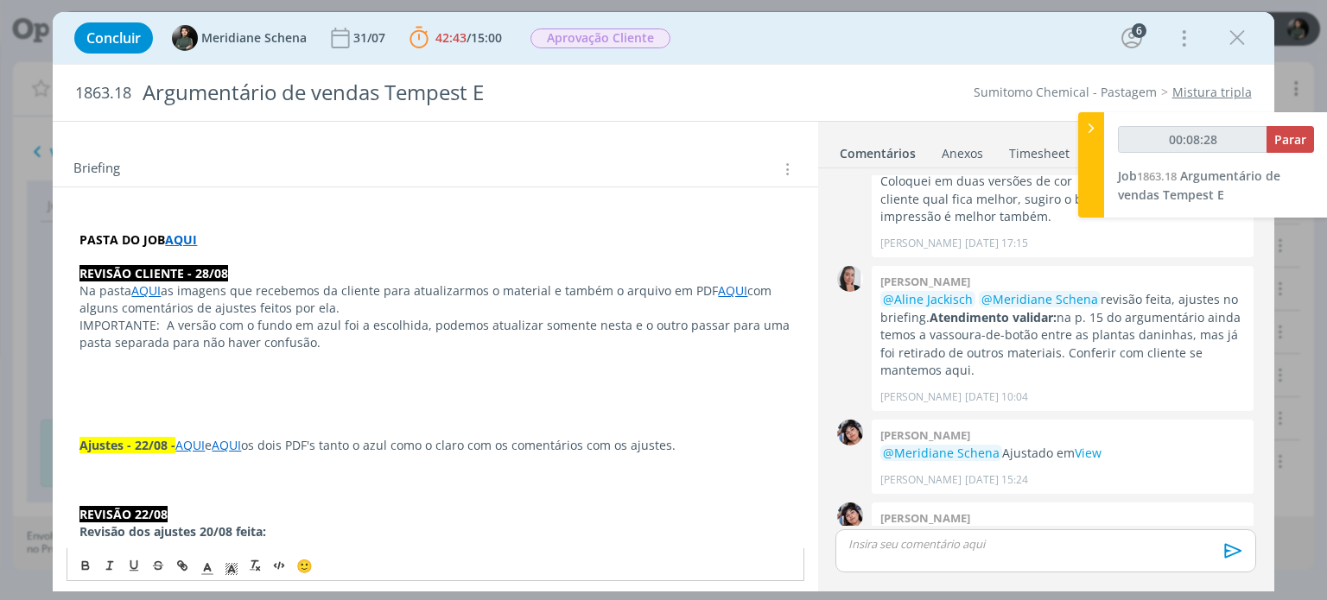
click at [599, 402] on p "dialog" at bounding box center [434, 410] width 711 height 17
drag, startPoint x: 166, startPoint y: 325, endPoint x: 66, endPoint y: 324, distance: 100.2
drag, startPoint x: 83, startPoint y: 562, endPoint x: 109, endPoint y: 520, distance: 49.6
click at [84, 562] on icon "dialog" at bounding box center [85, 563] width 5 height 3
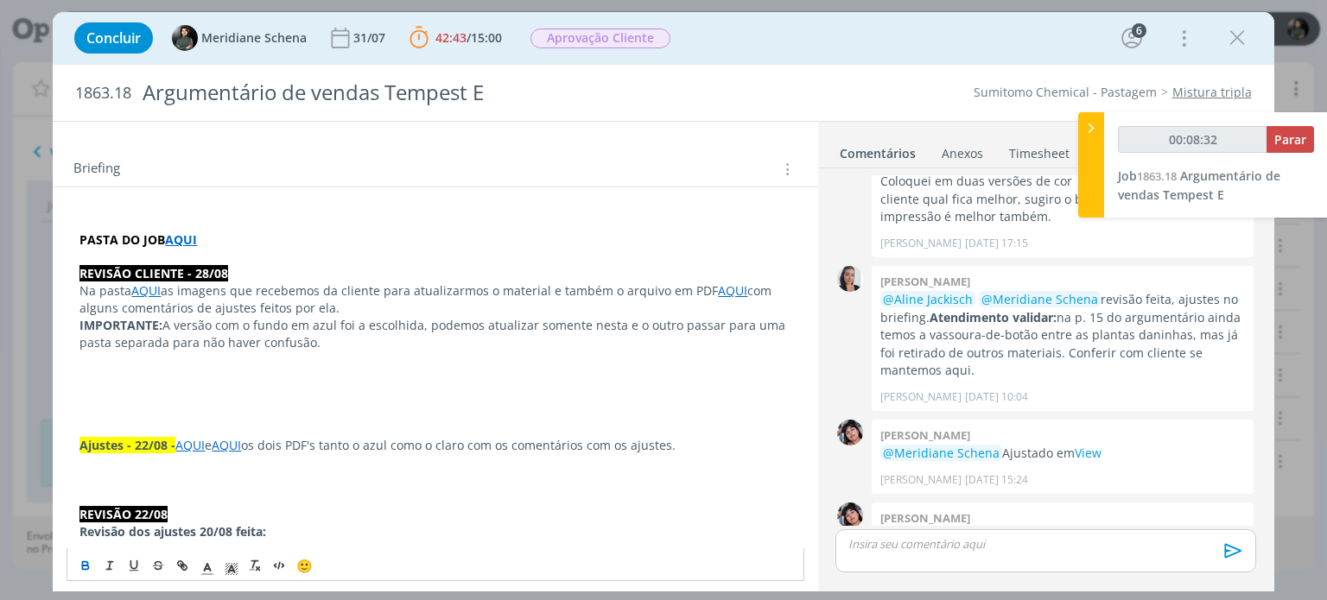
click at [235, 373] on p "dialog" at bounding box center [434, 377] width 711 height 17
click at [376, 364] on p "dialog" at bounding box center [434, 360] width 711 height 17
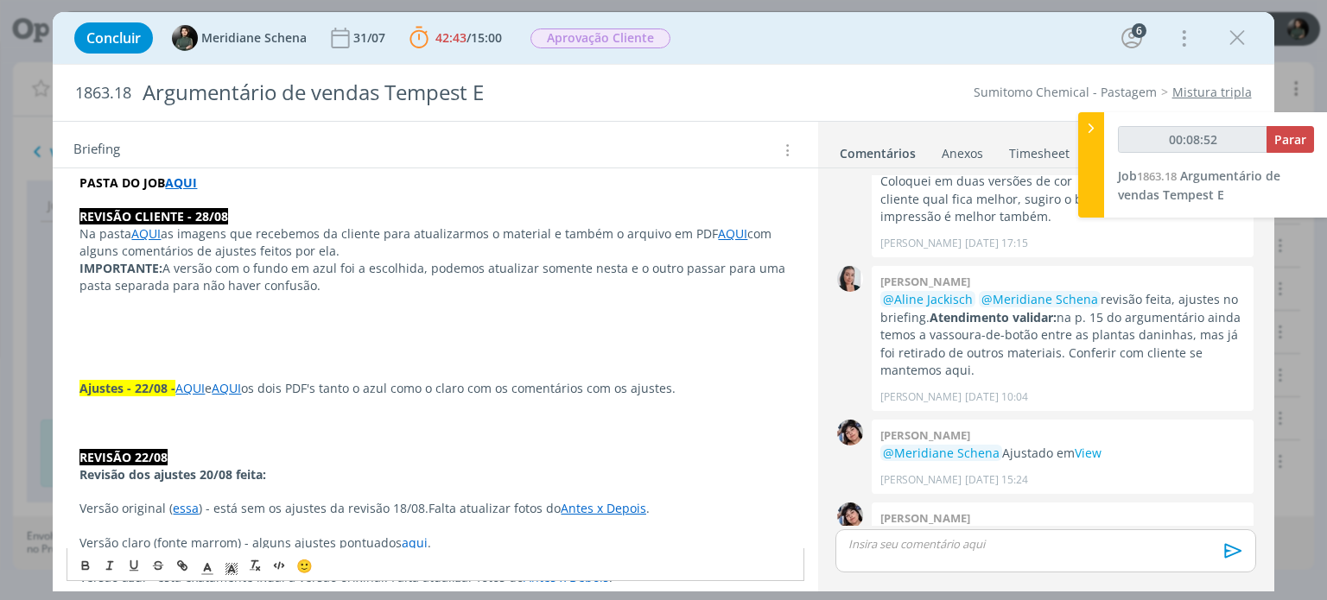
scroll to position [173, 0]
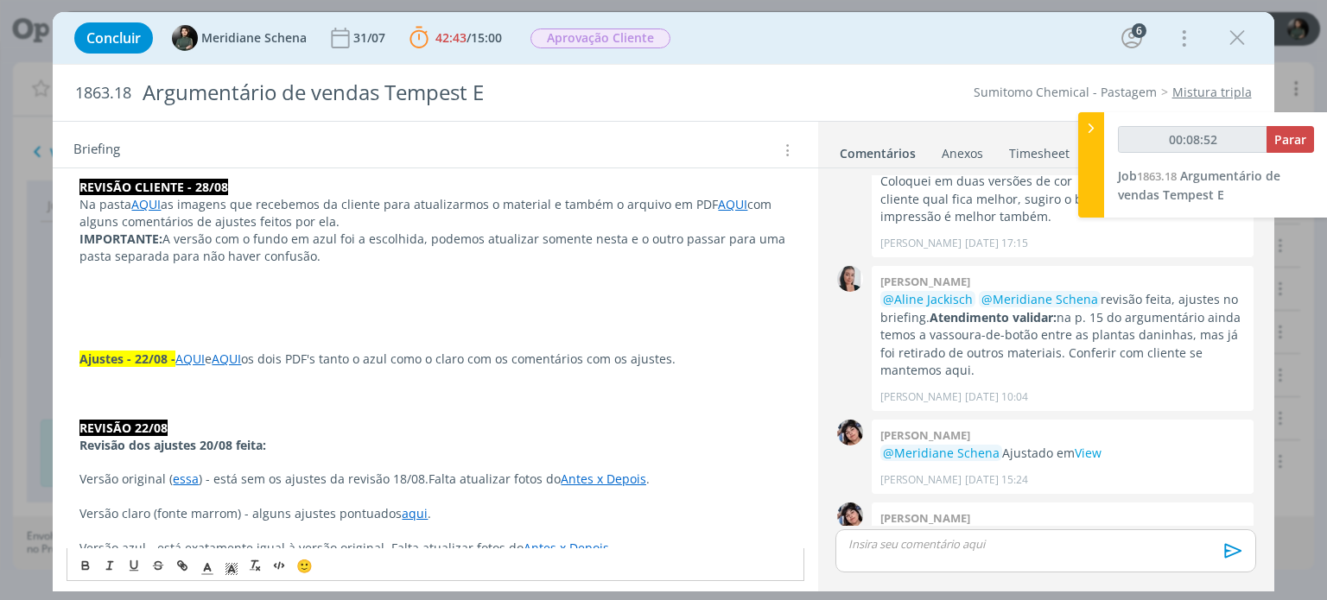
click at [92, 327] on p "dialog" at bounding box center [434, 324] width 711 height 17
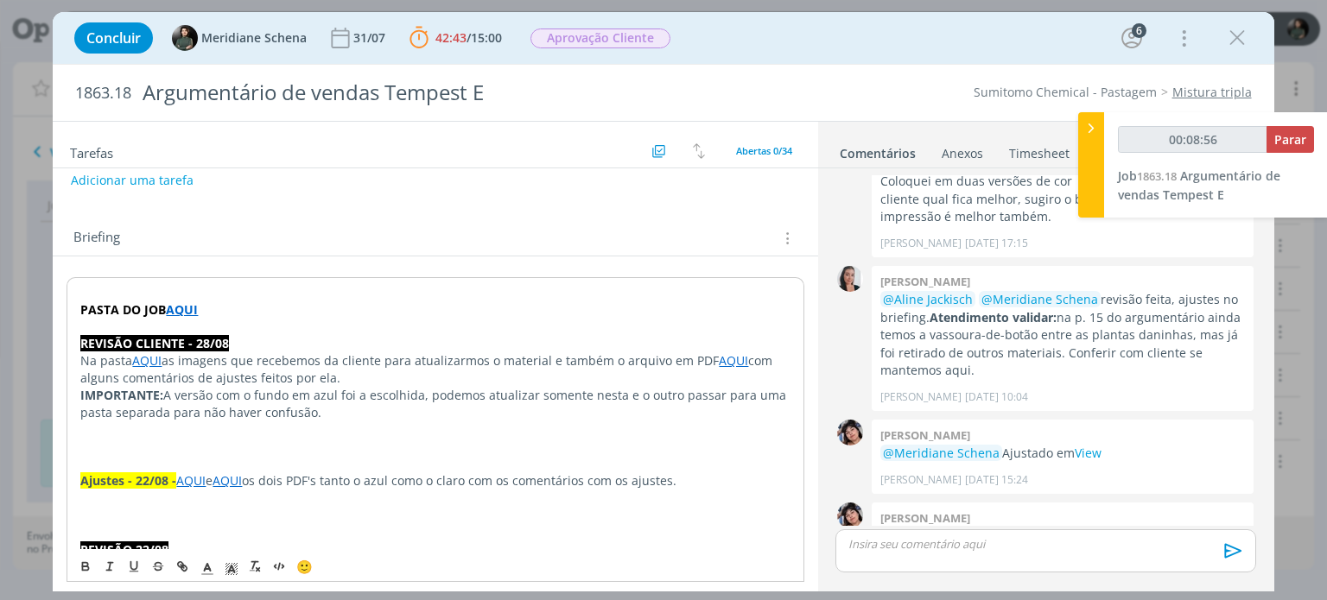
scroll to position [0, 0]
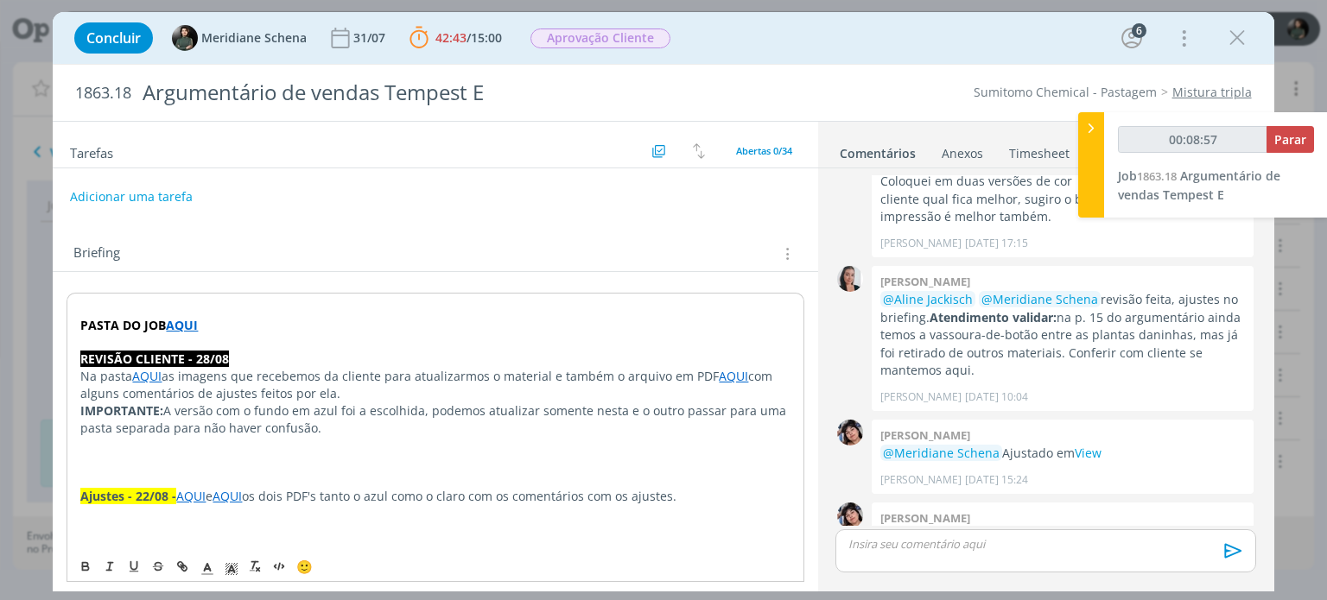
click at [133, 191] on button "Adicionar uma tarefa" at bounding box center [131, 196] width 123 height 29
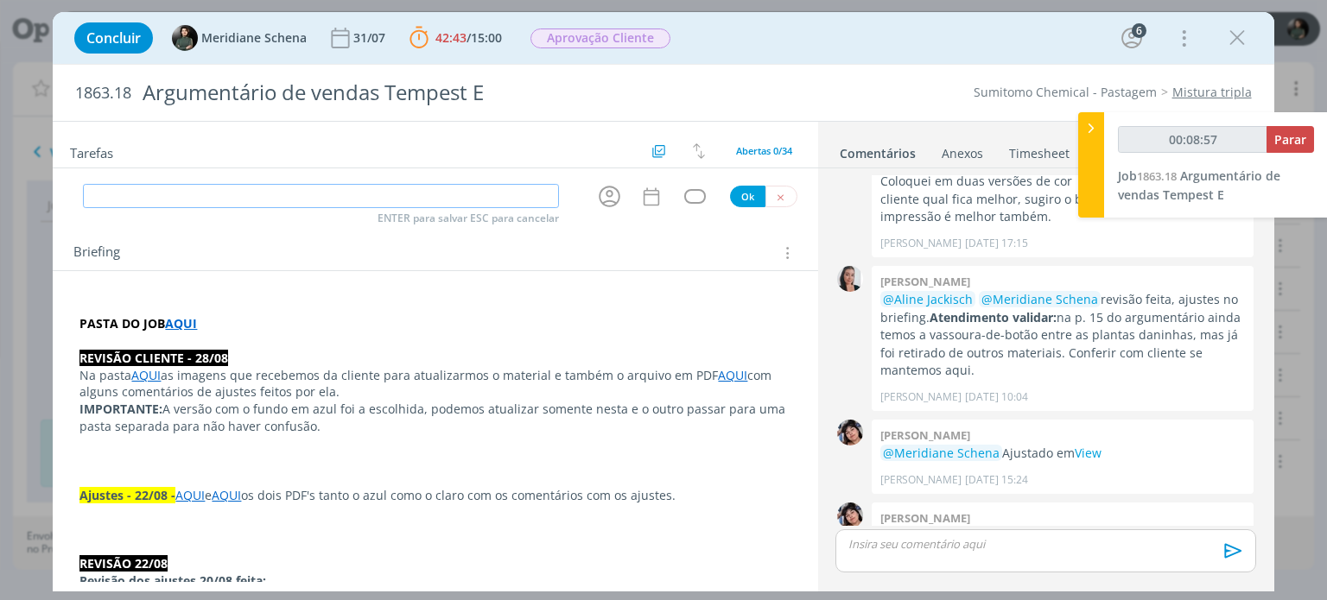
type input "00:08:58"
click at [134, 193] on input "dialog" at bounding box center [321, 196] width 476 height 24
type input "D"
type input "00:08:59"
type input "Direç"
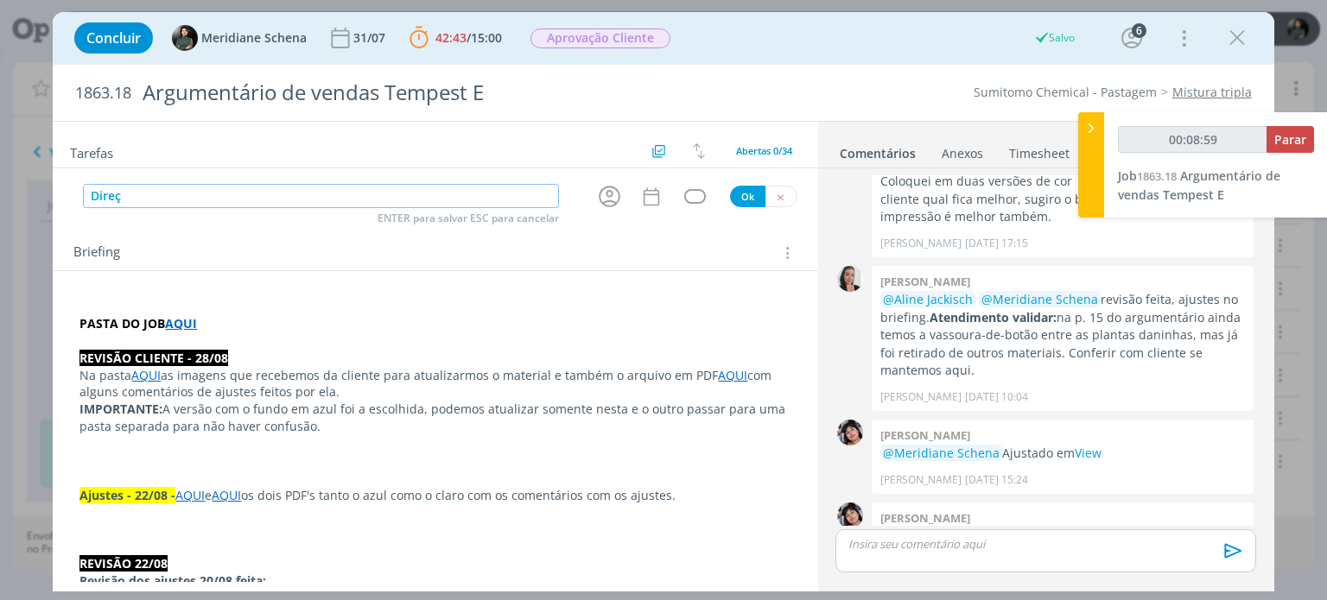
type input "00:09:00"
type input "Direção de a"
type input "00:09:01"
type input "Direção de arte"
type input "00:09:02"
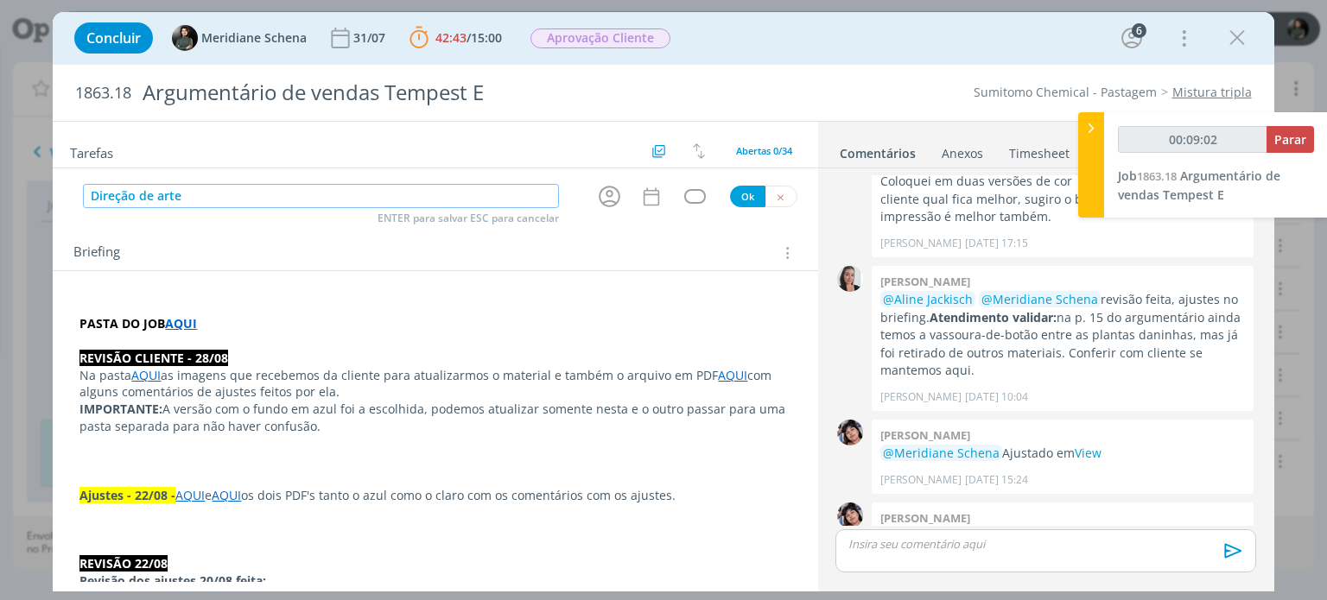
type input "Direção de arte ("
type input "00:09:03"
type input "Direção de arte (ajuste"
type input "00:09:04"
type input "Direção de arte (ajustes"
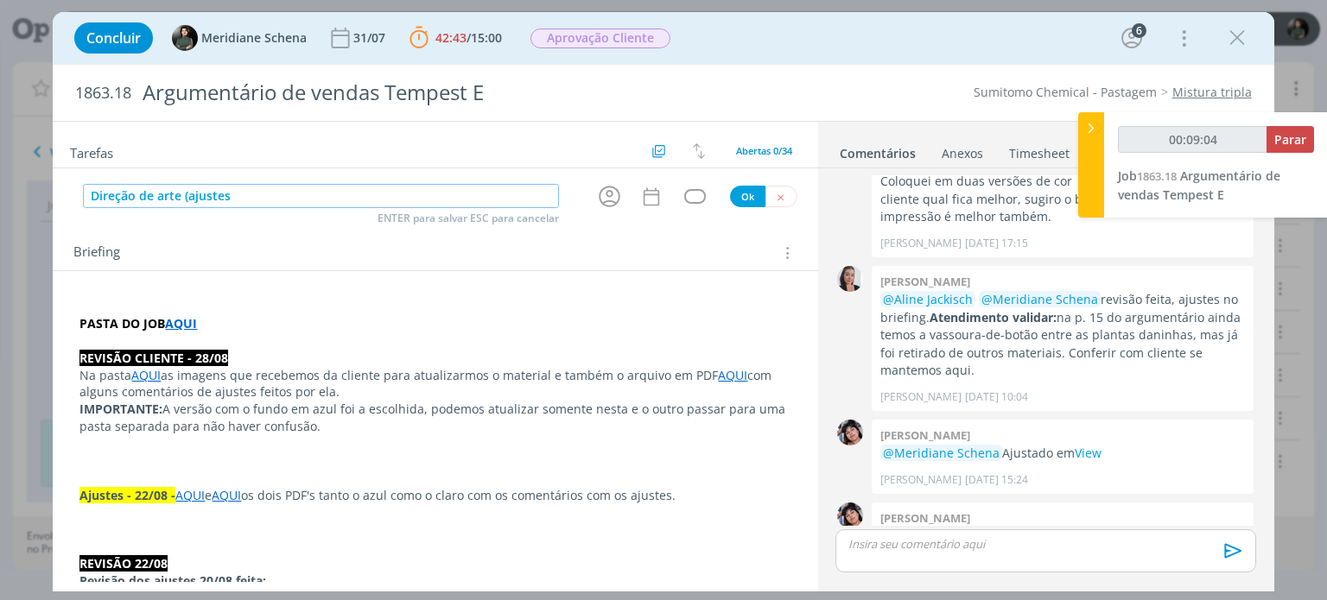
type input "00:09:05"
type input "Direção de arte (aju"
type input "00:09:06"
type input "Direção de arte ("
type input "00:09:07"
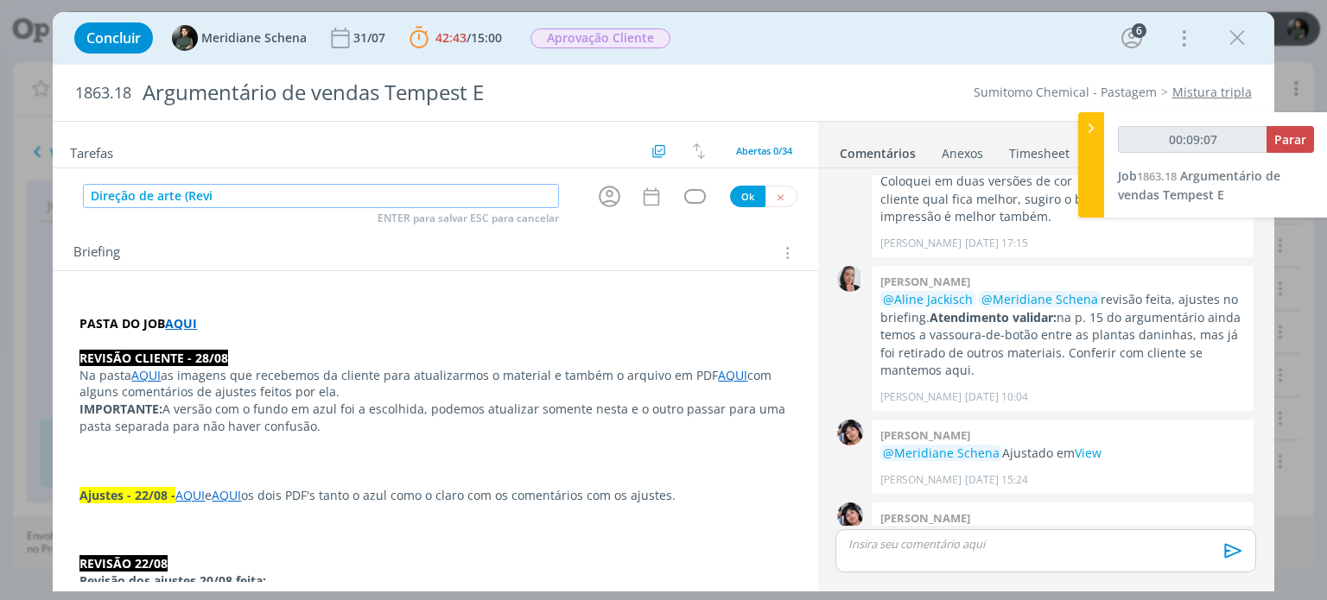
type input "Direção de arte (Revis"
type input "00:09:08"
type input "Direção de arte (Revisão cli"
type input "00:09:09"
type input "Direção de arte (Revisão cliente"
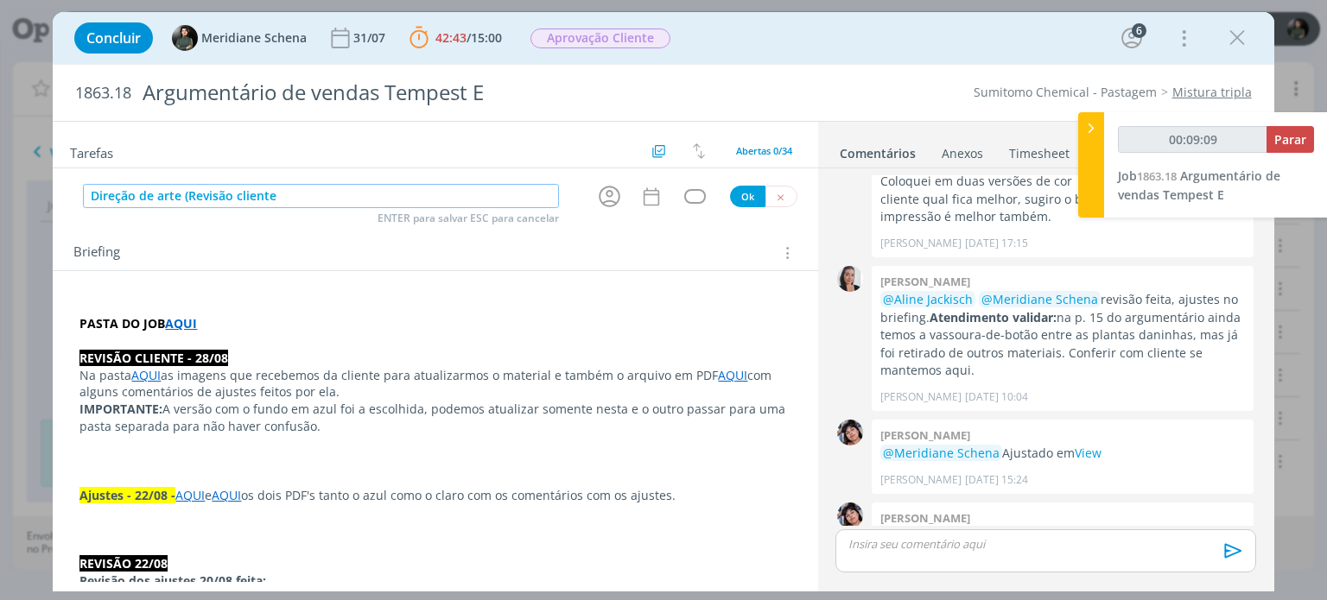
type input "00:09:10"
type input "Direção de arte (Revisão cliente 28"
type input "00:09:11"
type input "Direção de arte (Revisão cliente 28.0"
type input "00:09:12"
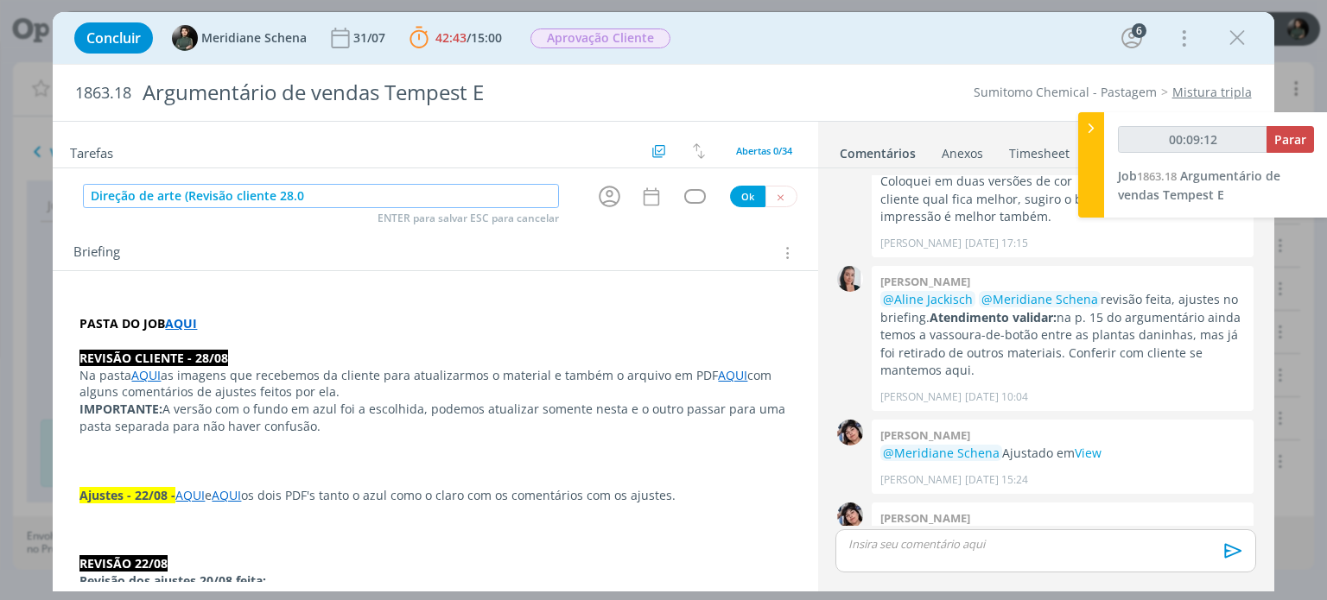
type input "Direção de arte (Revisão cliente 28.08"
type input "00:09:14"
type input "Direção de arte (Revisão cliente 28.08)"
type input "00:09:16"
click at [602, 197] on icon "dialog" at bounding box center [609, 196] width 27 height 27
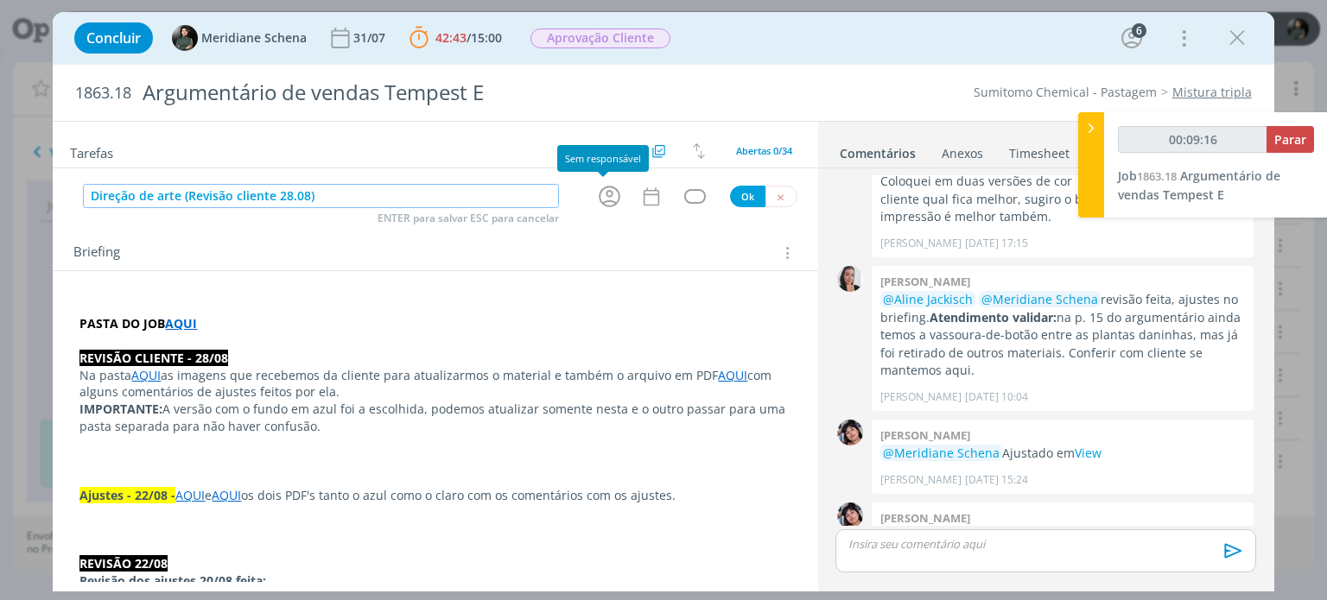
type input "Direção de arte (Revisão cliente 28.08)"
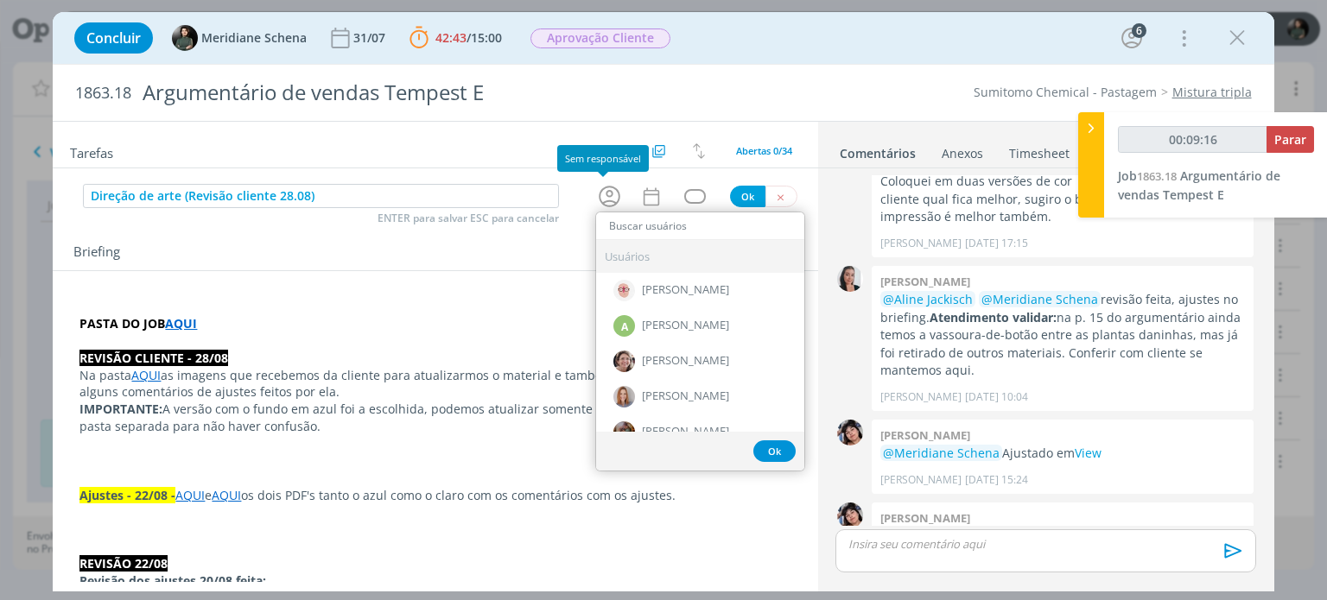
type input "00:09:17"
type input "Eli"
type input "00:09:18"
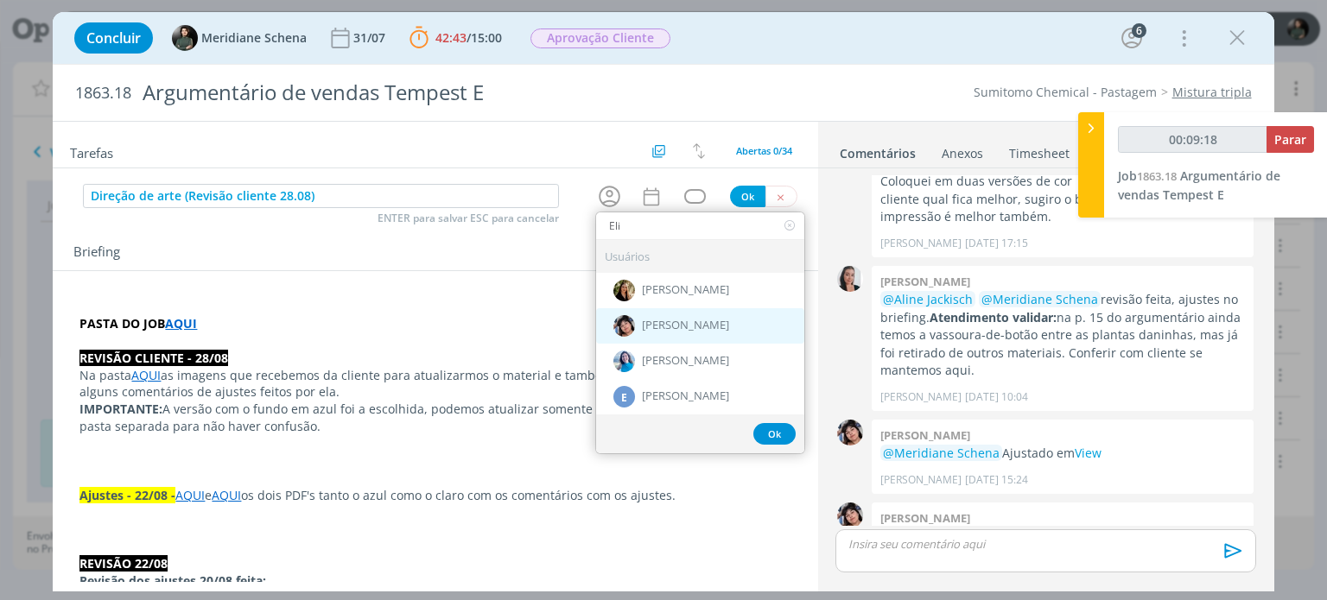
type input "Eli"
click at [705, 314] on div "[PERSON_NAME]" at bounding box center [700, 325] width 208 height 35
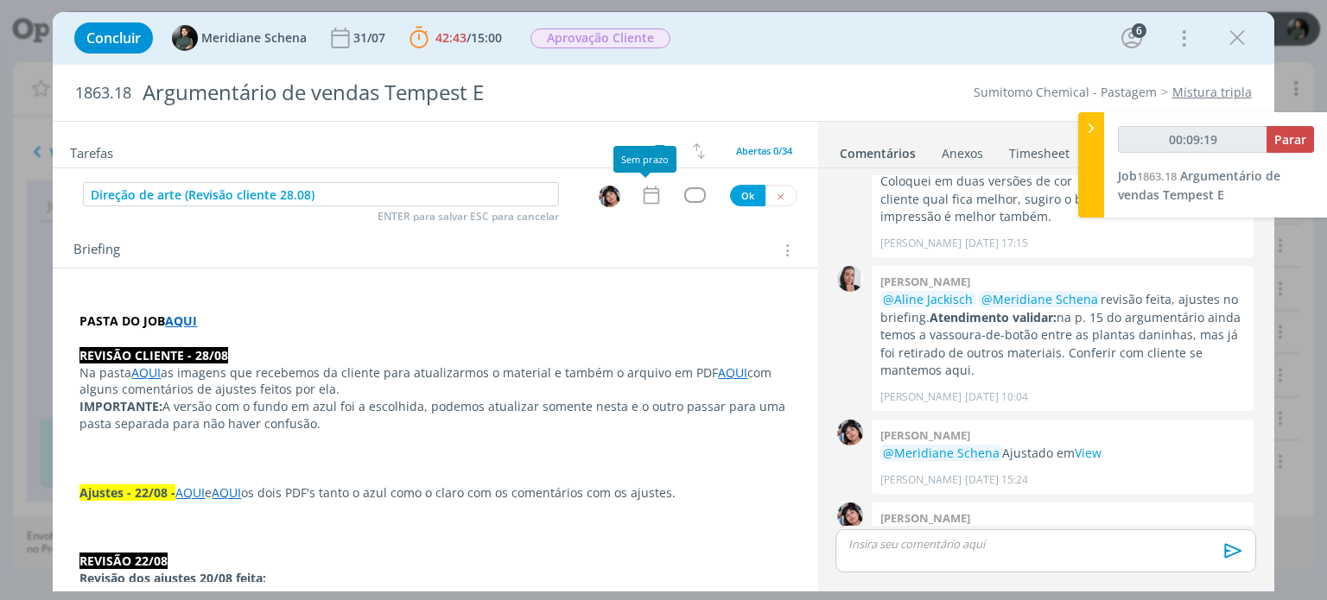
click at [650, 179] on div "dialog" at bounding box center [435, 175] width 764 height 14
click at [643, 193] on icon "dialog" at bounding box center [651, 195] width 22 height 22
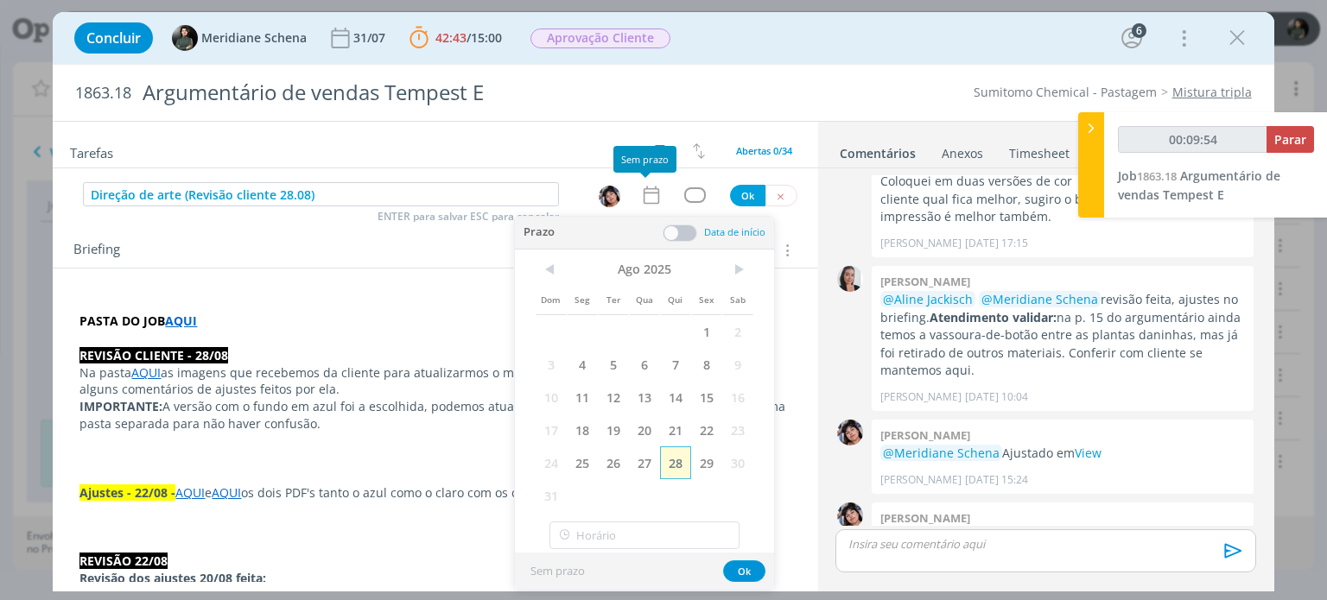
click at [671, 470] on span "28" at bounding box center [675, 463] width 31 height 33
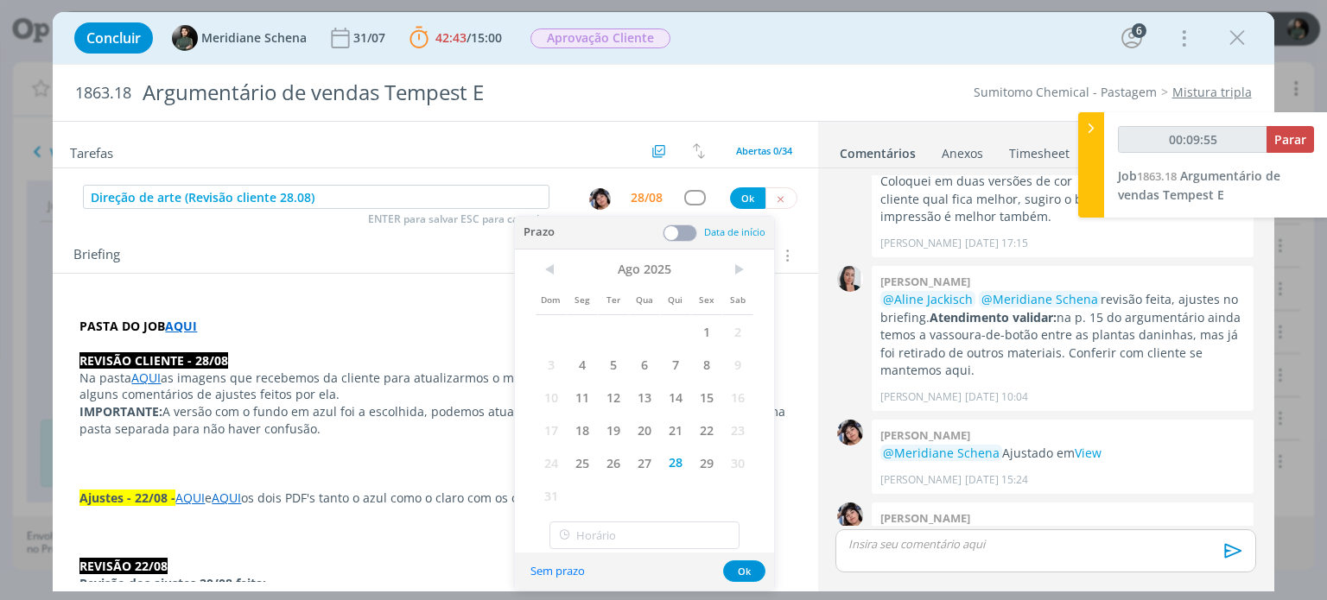
click at [683, 231] on span at bounding box center [679, 233] width 35 height 17
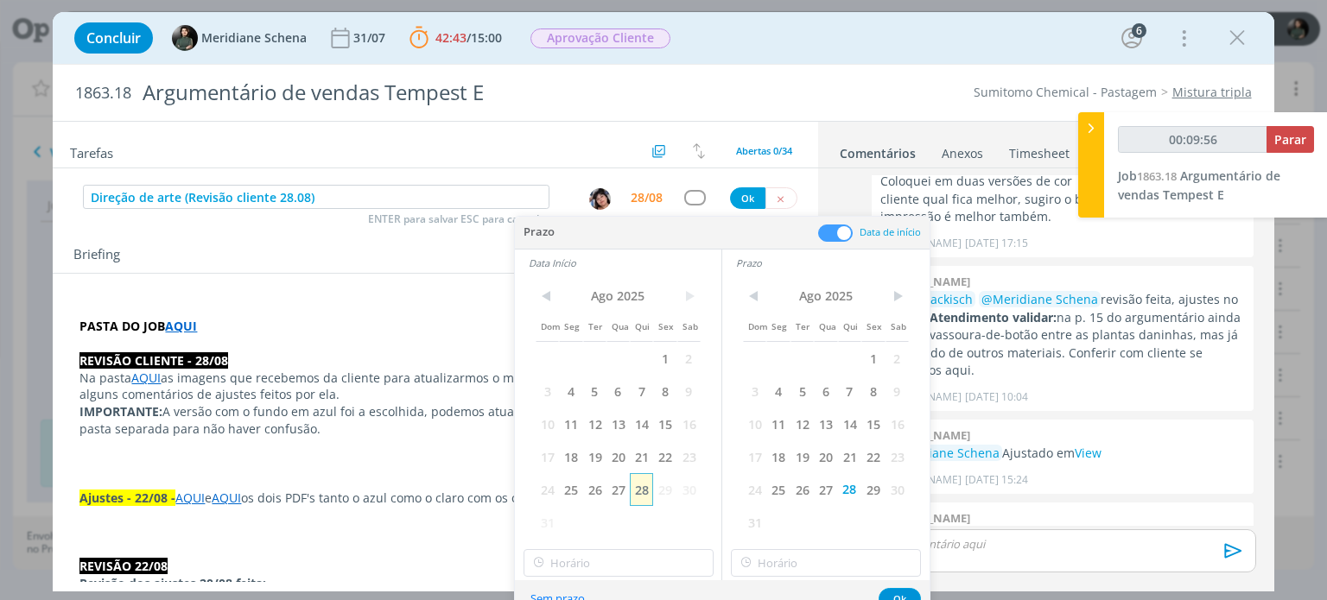
type input "00:09:57"
click at [641, 492] on span "28" at bounding box center [641, 489] width 23 height 33
type input "10:00"
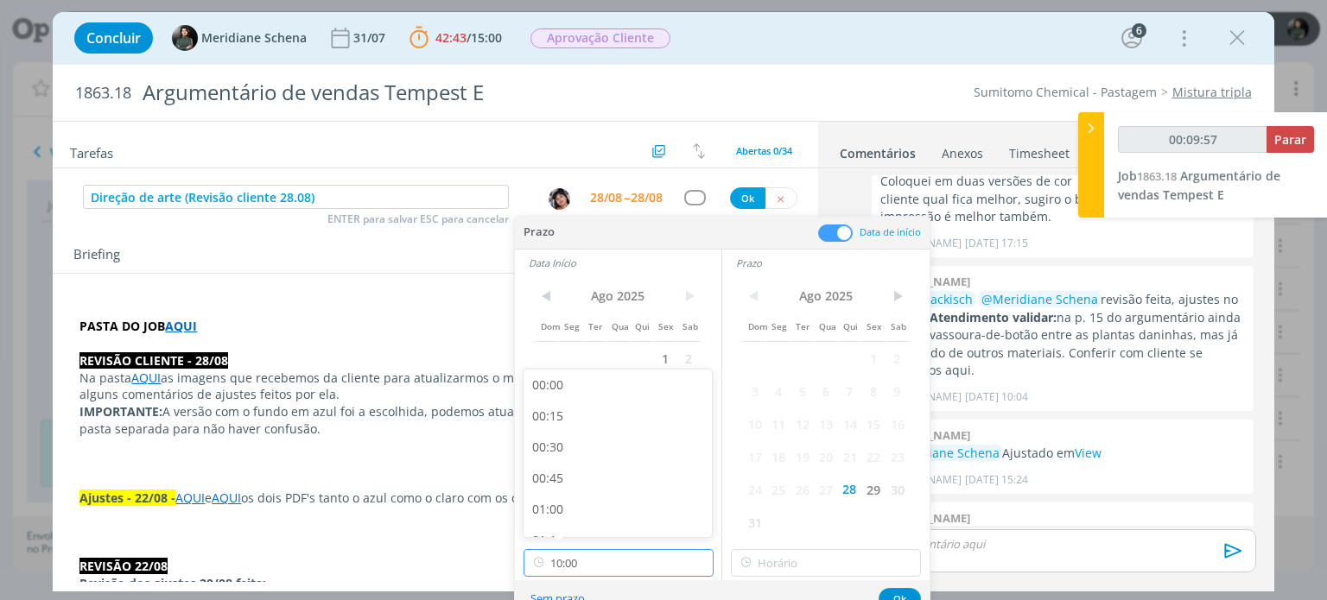
click at [593, 570] on input "10:00" at bounding box center [618, 563] width 190 height 28
type input "00:10:03"
click at [580, 442] on div "15:00" at bounding box center [619, 447] width 193 height 31
type input "15:00"
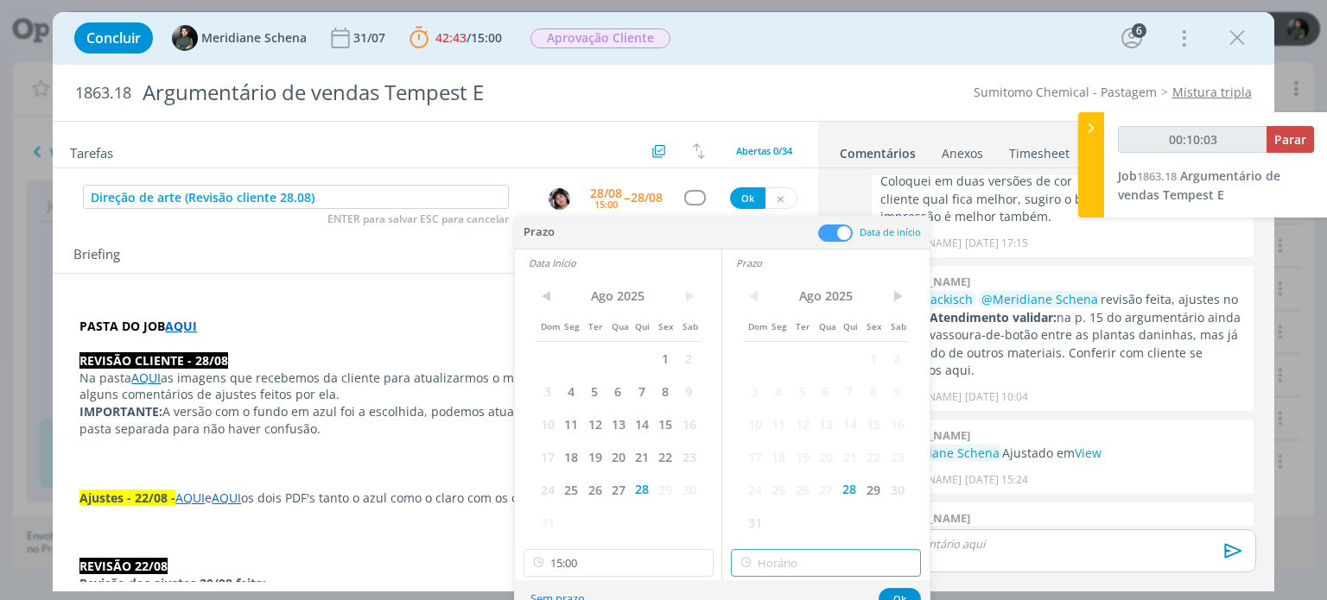
type input "15:00"
click at [808, 551] on input "15:00" at bounding box center [826, 563] width 190 height 28
type input "00:10:07"
click at [776, 465] on div "16:00" at bounding box center [828, 468] width 193 height 31
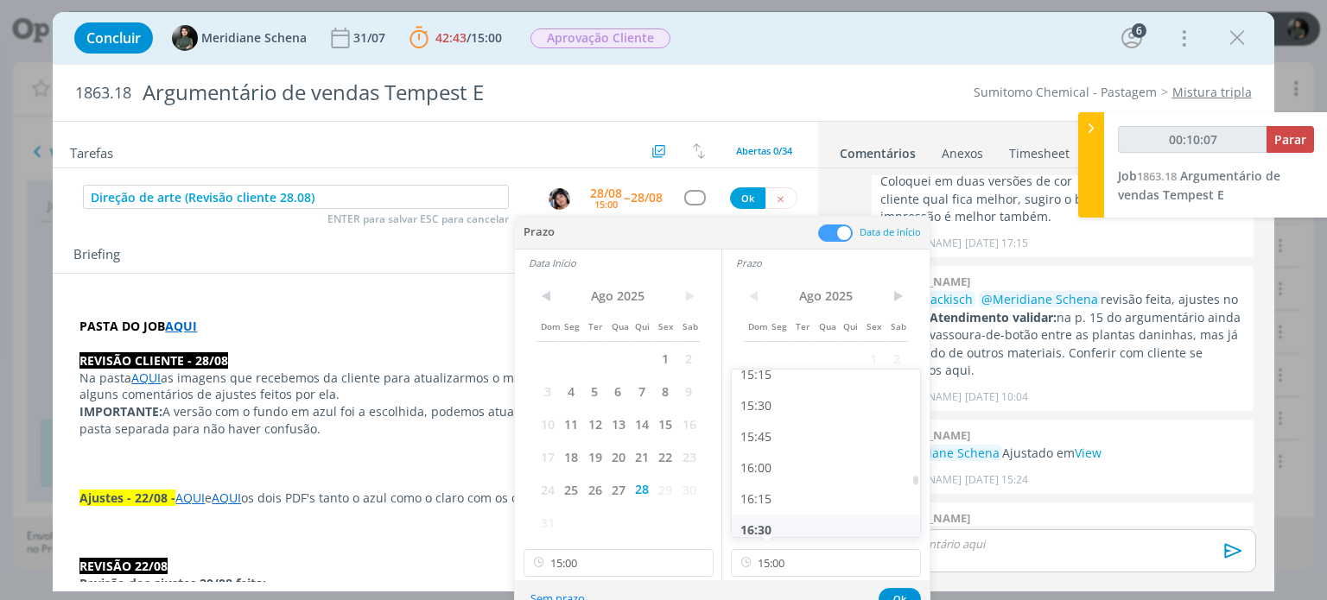
type input "16:00"
click at [903, 595] on button "Ok" at bounding box center [899, 599] width 42 height 22
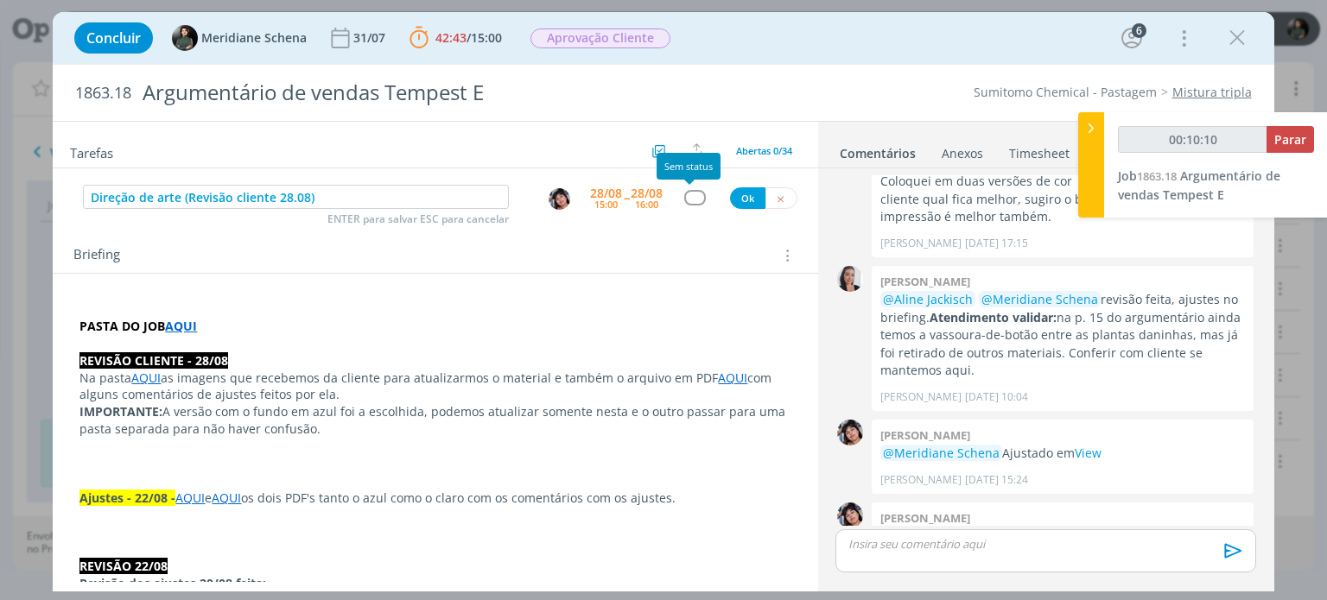
click at [688, 193] on div "dialog" at bounding box center [695, 197] width 22 height 15
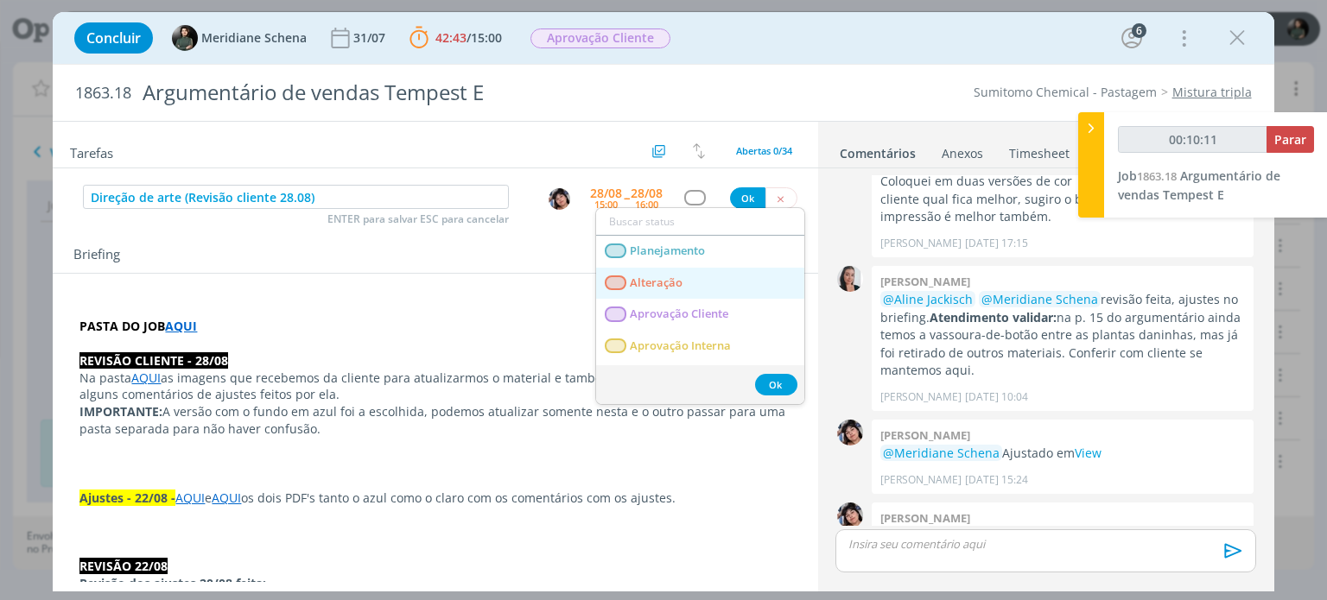
click at [668, 292] on link "Alteração" at bounding box center [700, 284] width 208 height 32
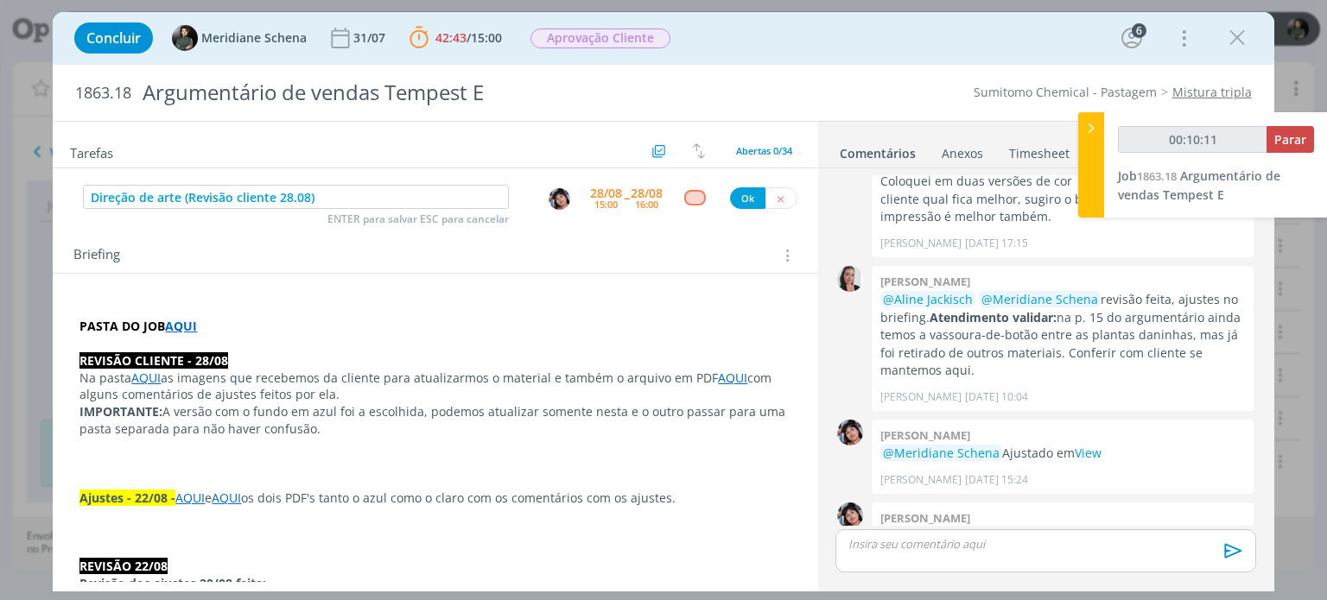
type input "00:10:12"
click at [739, 190] on button "Ok" at bounding box center [747, 198] width 35 height 22
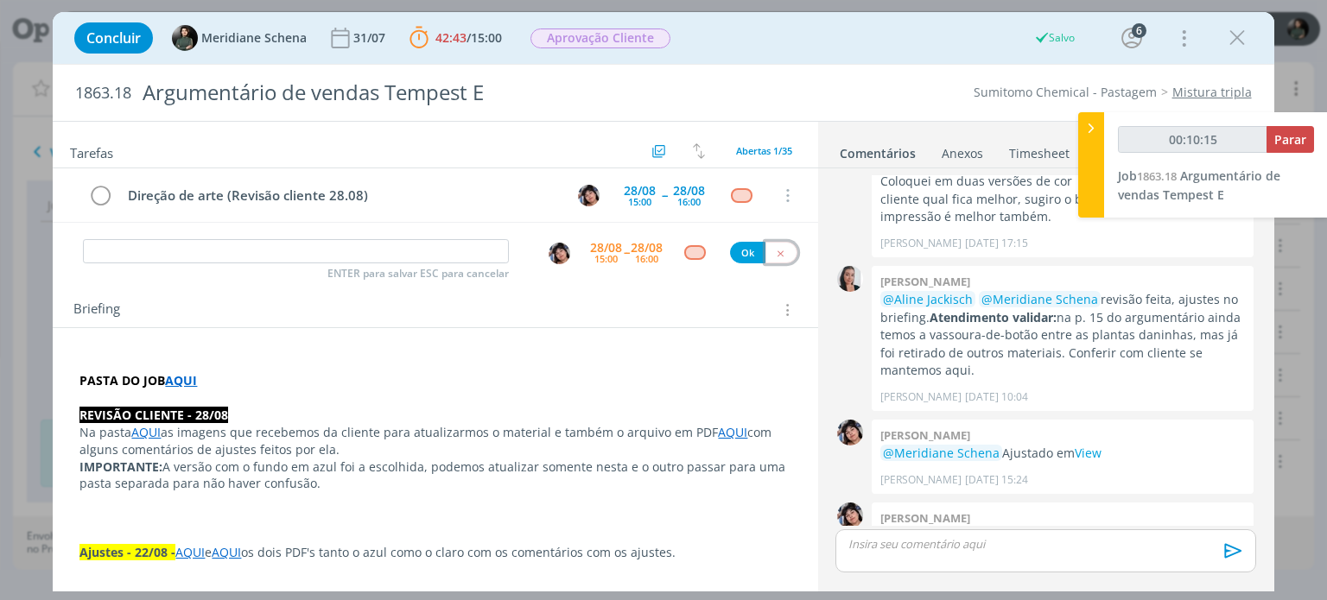
click at [776, 252] on icon "dialog" at bounding box center [780, 253] width 11 height 11
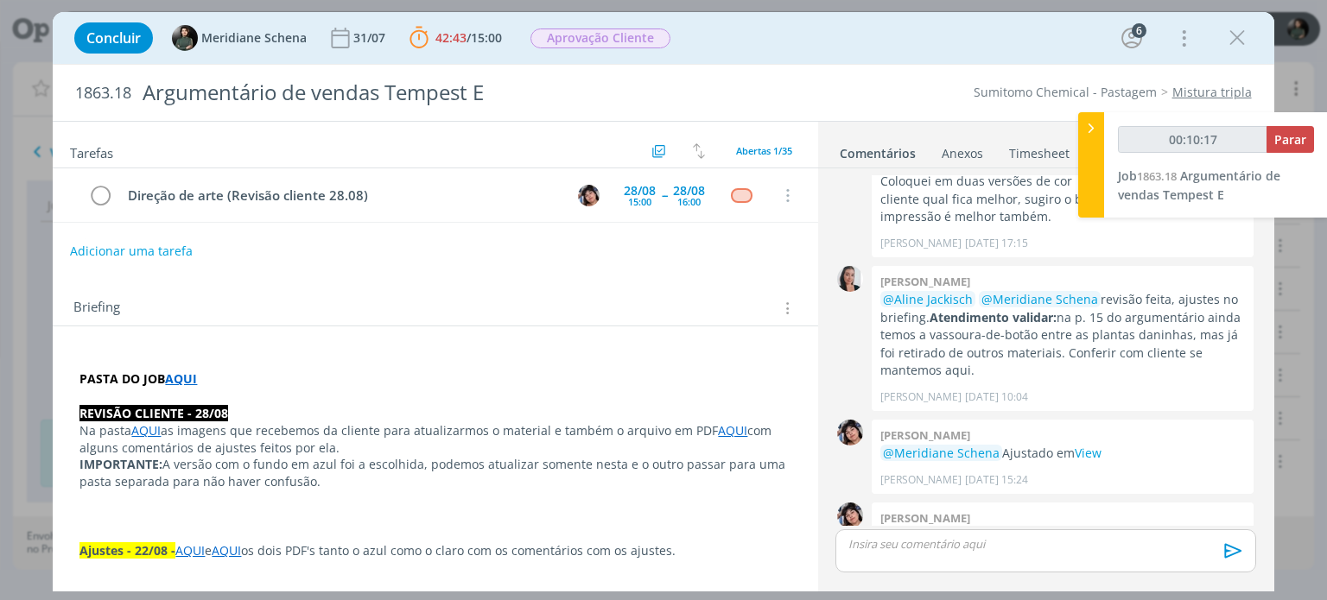
click at [181, 244] on button "Adicionar uma tarefa" at bounding box center [131, 251] width 123 height 29
type input "00:10:18"
type input "Revi"
type input "00:10:19"
type input "Revisão"
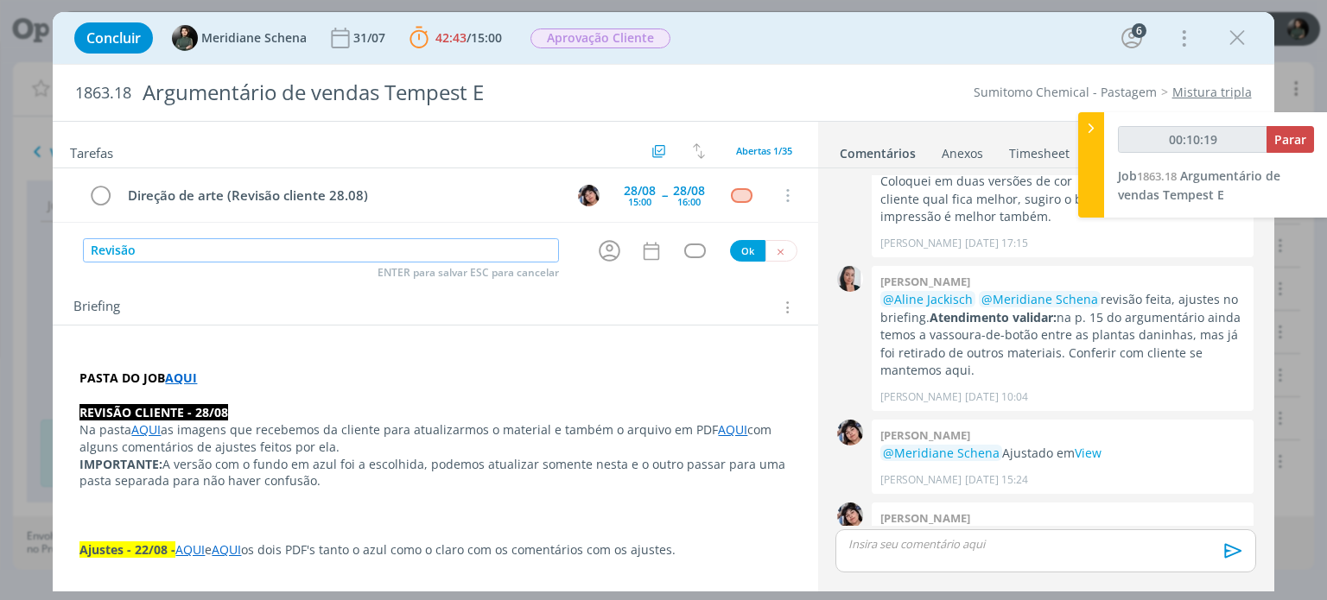
type input "00:10:20"
type input "Revisão ("
type input "00:10:21"
type input "Revisão ("
type input "00:10:24"
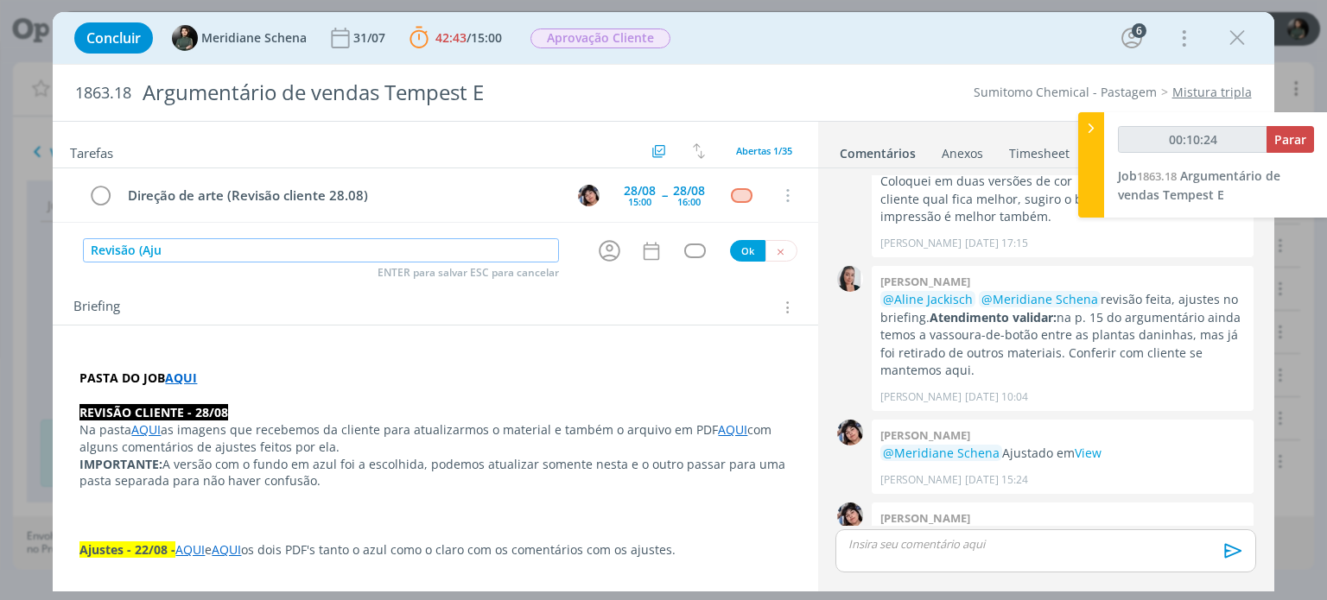
type input "Revisão (Ajus"
type input "00:10:25"
type input "Revisão (Ajustes c"
type input "00:10:26"
type input "Revisão (Ajustes cliente"
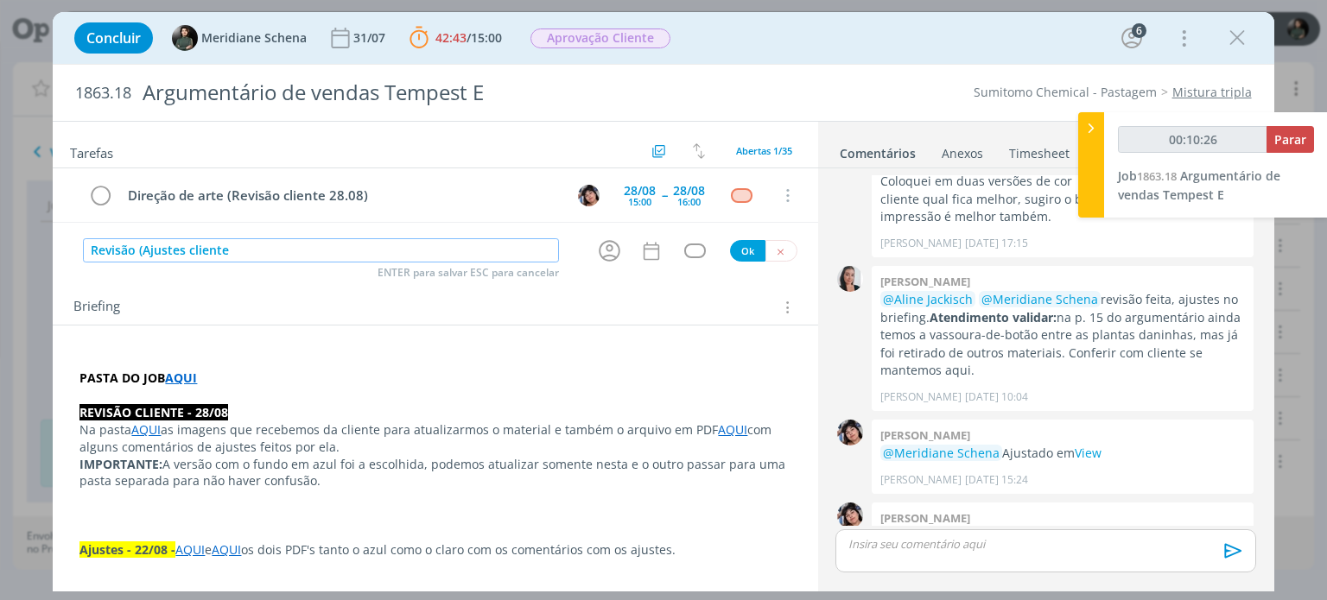
type input "00:10:27"
type input "Revisão (Ajustes cliente"
type input "00:10:28"
type input "Revisão (Ajustes cliente 28/0"
type input "00:10:29"
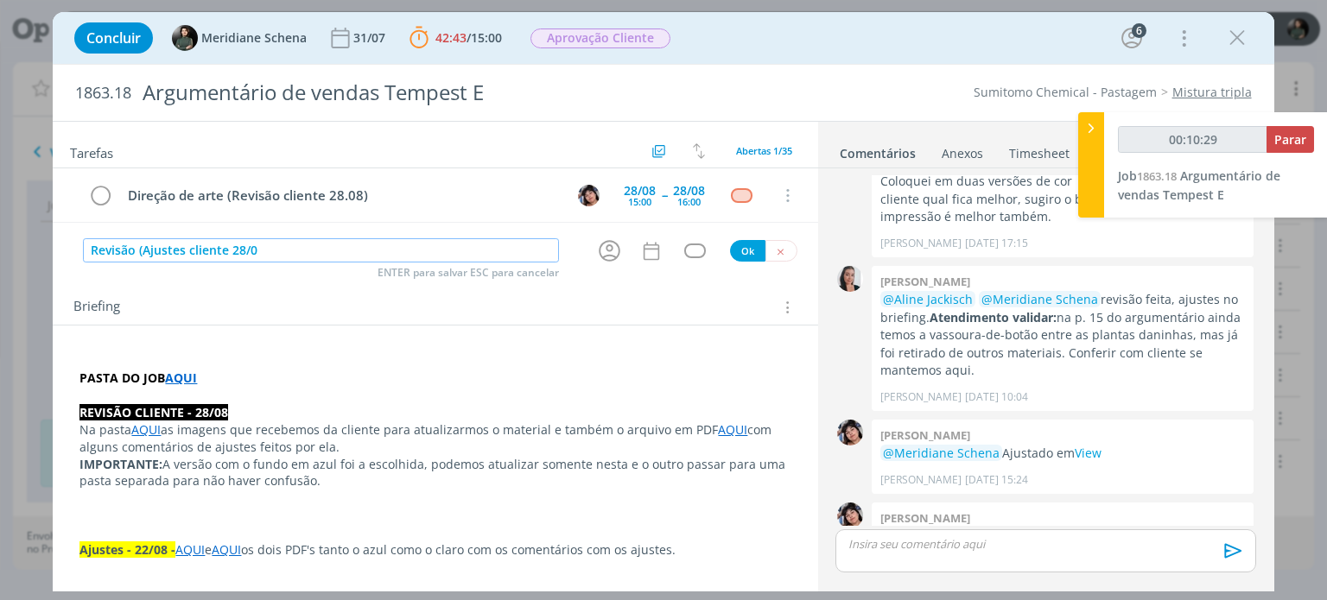
type input "Revisão (Ajustes cliente 28/08"
type input "00:10:33"
type input "Revisão (Ajustes cliente 28/08)"
type input "00:10:35"
click at [606, 252] on icon "dialog" at bounding box center [609, 251] width 27 height 27
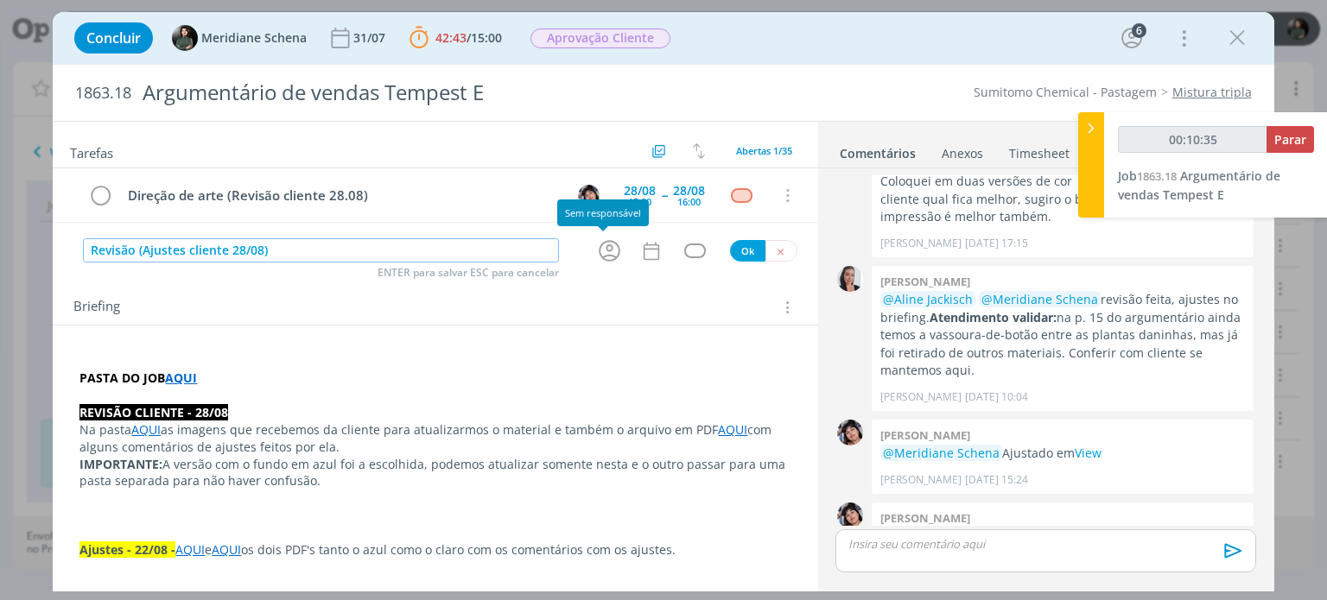
type input "Revisão (Ajustes cliente 28/08)"
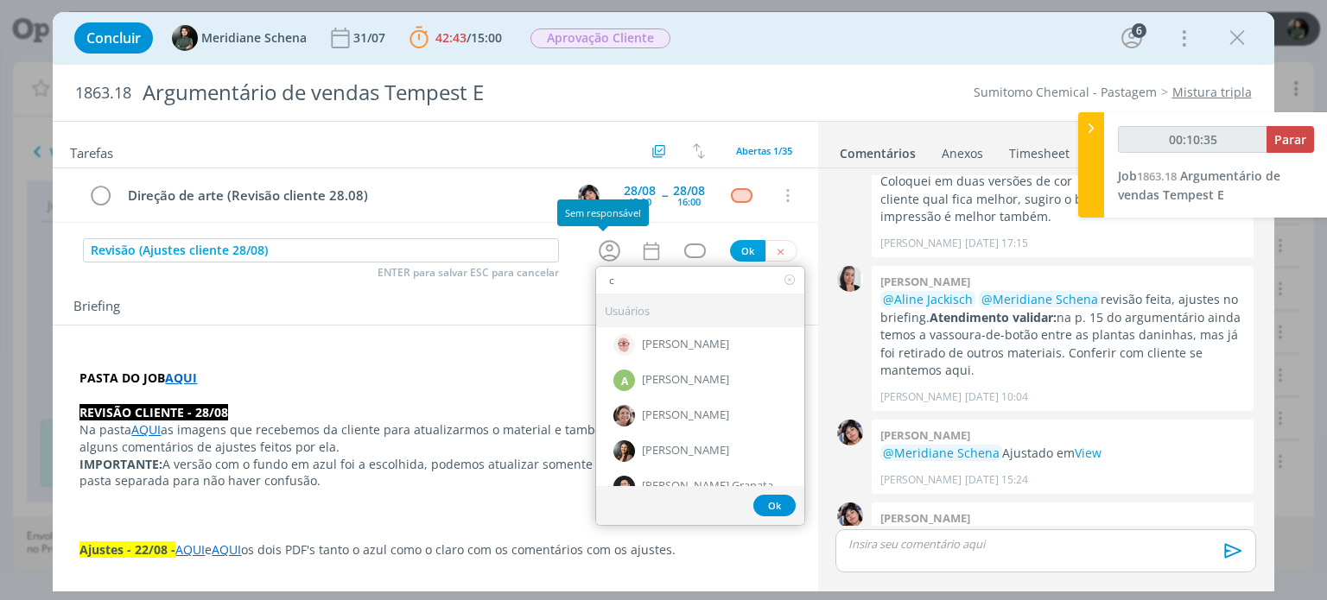
type input "ca"
type input "00:10:36"
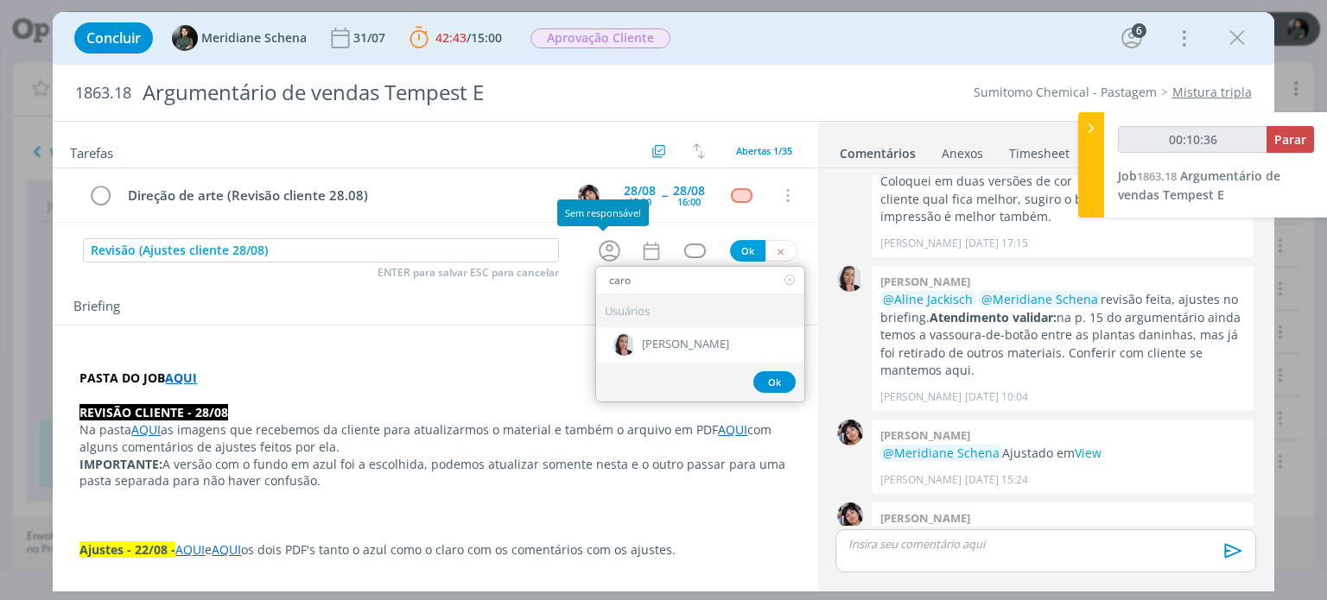
type input "carol"
type input "00:10:37"
type input "carol"
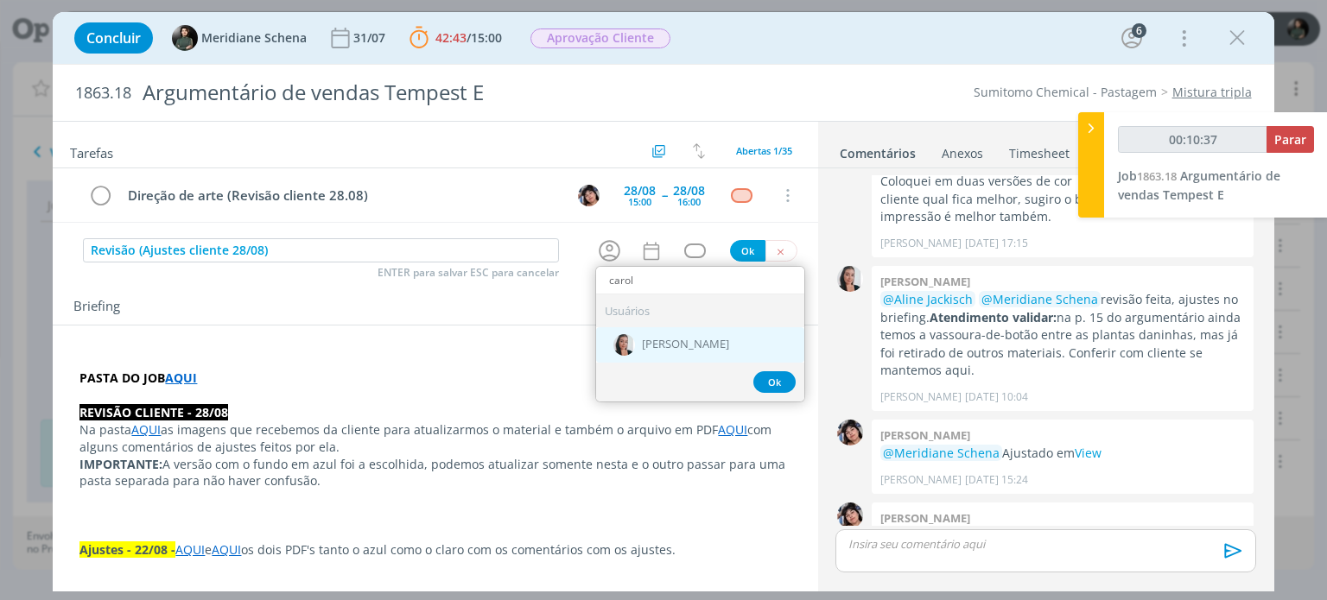
click at [649, 339] on span "[PERSON_NAME]" at bounding box center [685, 346] width 87 height 14
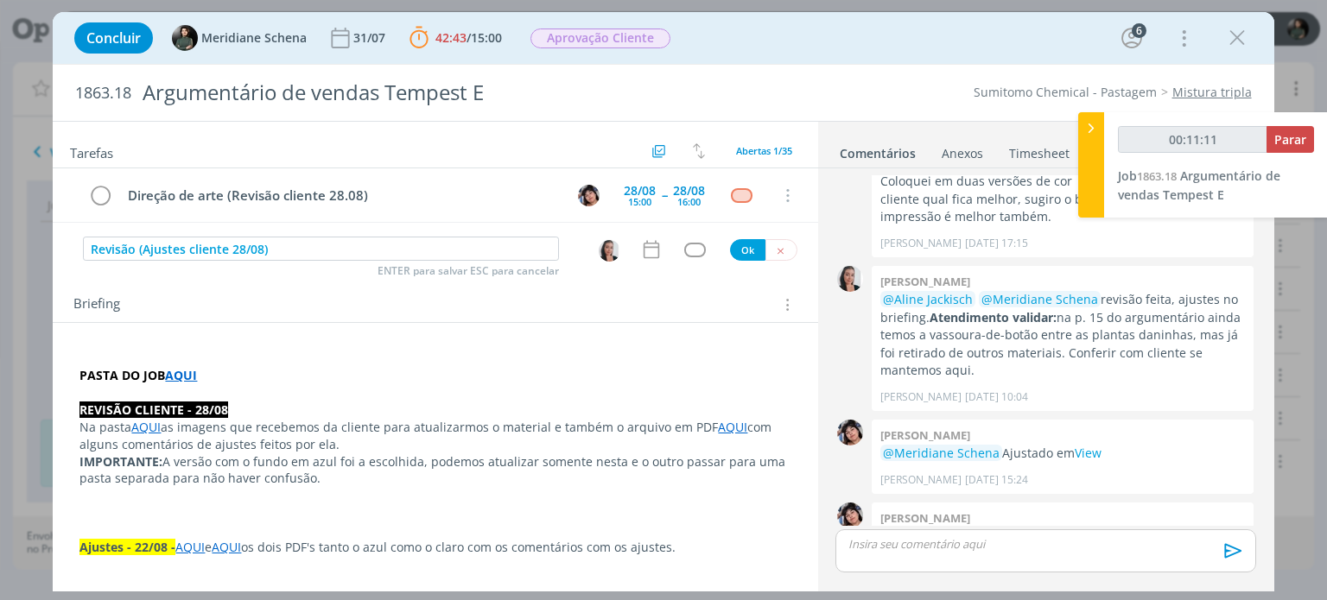
click at [645, 257] on icon "dialog" at bounding box center [651, 249] width 22 height 22
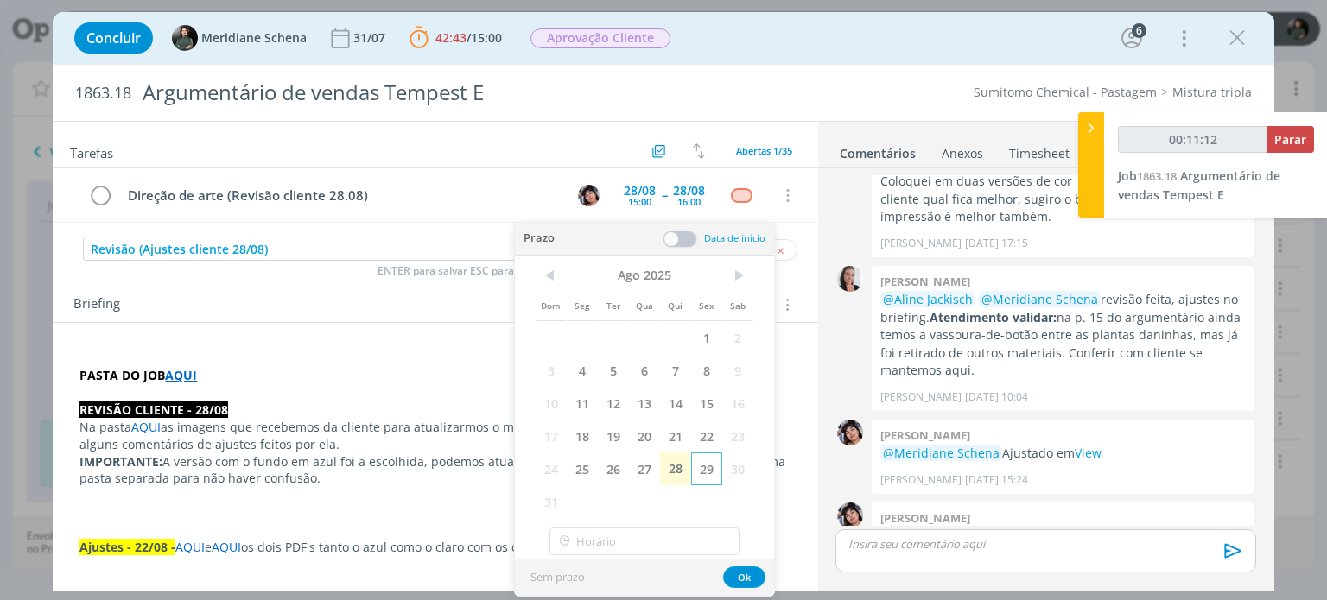
click at [714, 466] on span "29" at bounding box center [706, 469] width 31 height 33
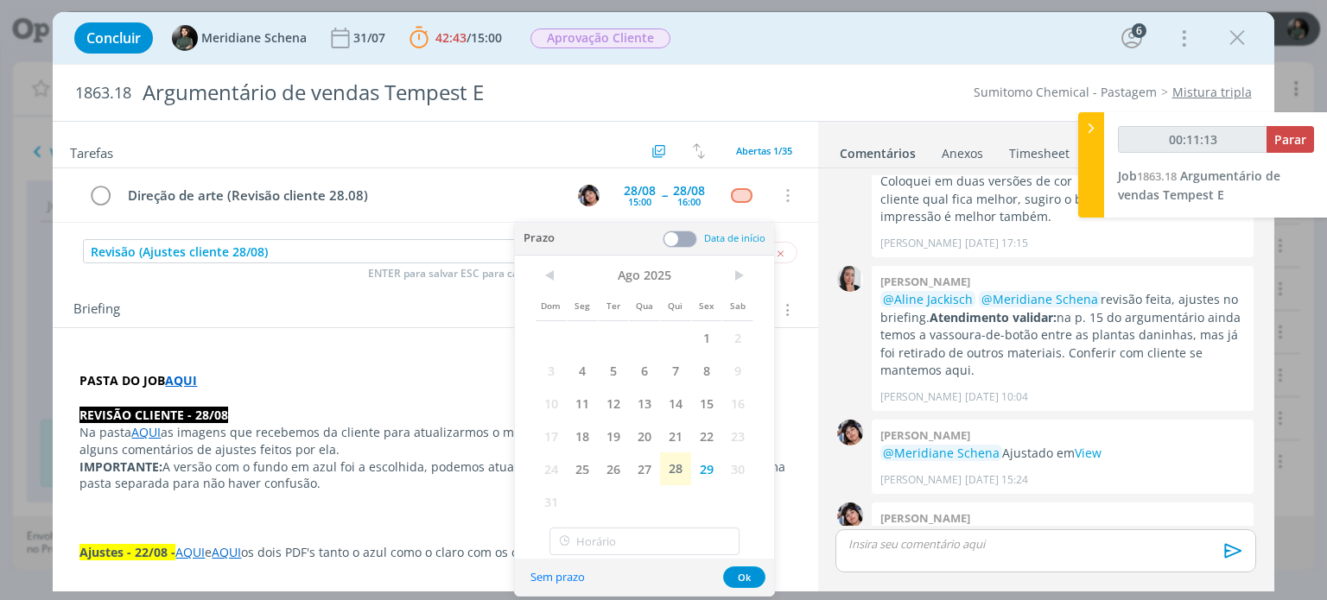
click at [694, 242] on span at bounding box center [679, 239] width 35 height 17
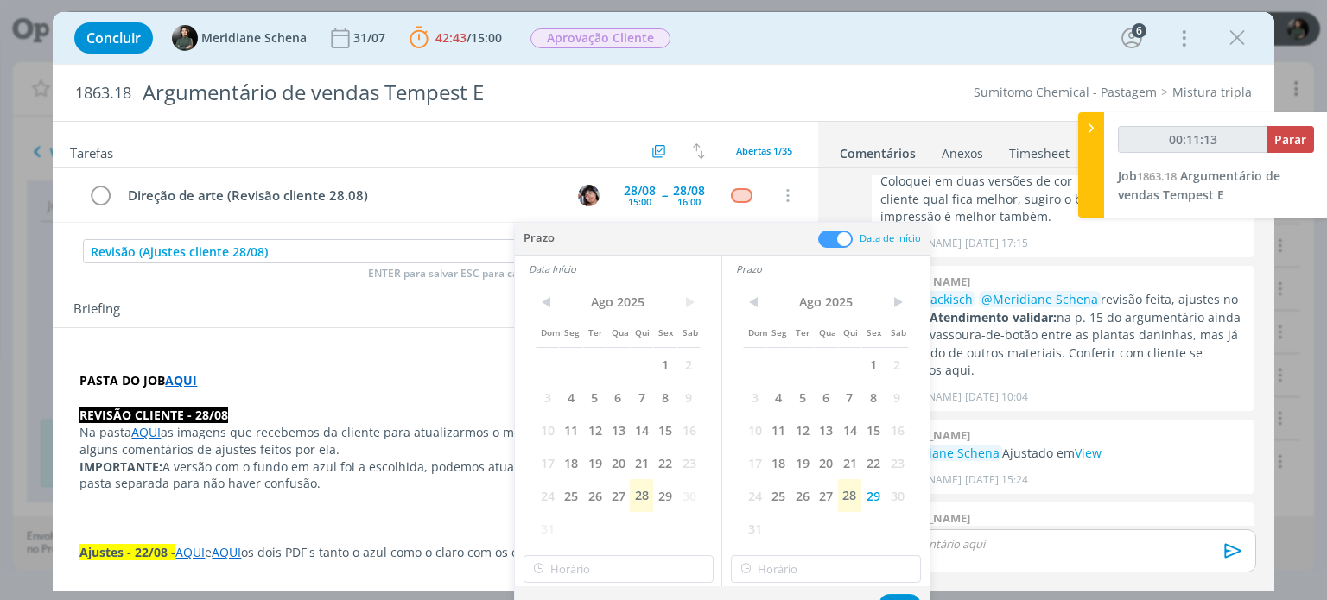
type input "00:11:14"
click at [661, 498] on span "29" at bounding box center [664, 495] width 23 height 33
type input "10:00"
click at [599, 555] on input "10:00" at bounding box center [618, 569] width 190 height 28
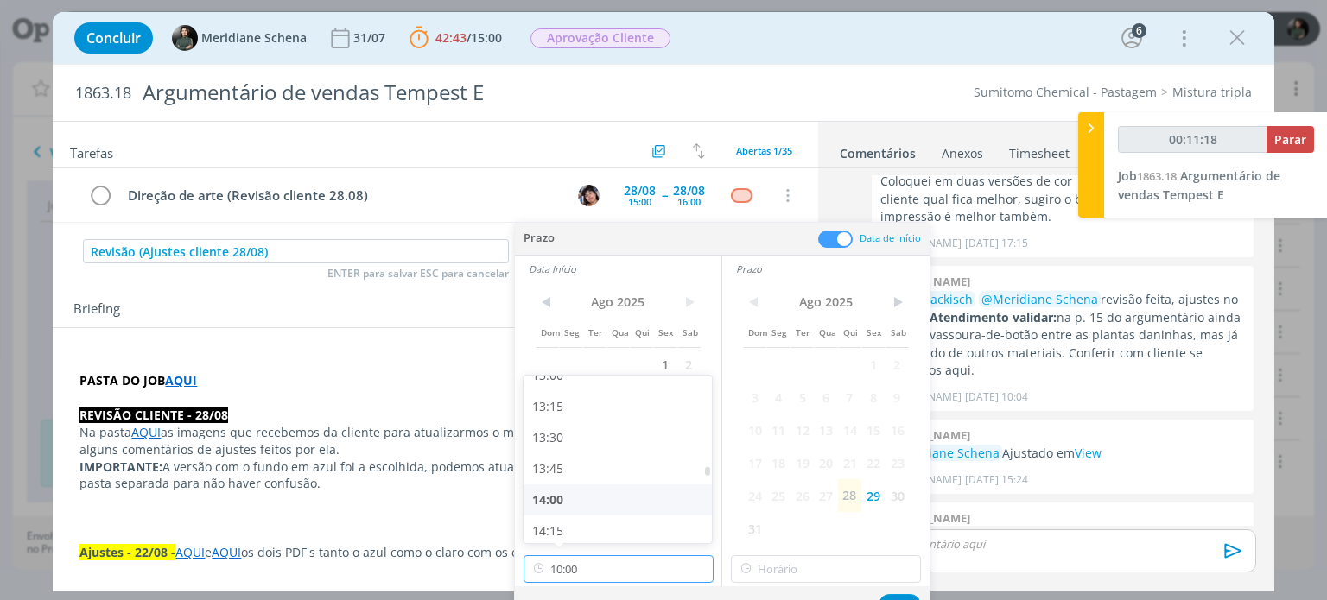
scroll to position [1631, 0]
type input "00:11:19"
click at [577, 467] on div "13:45" at bounding box center [619, 470] width 193 height 31
type input "13:45"
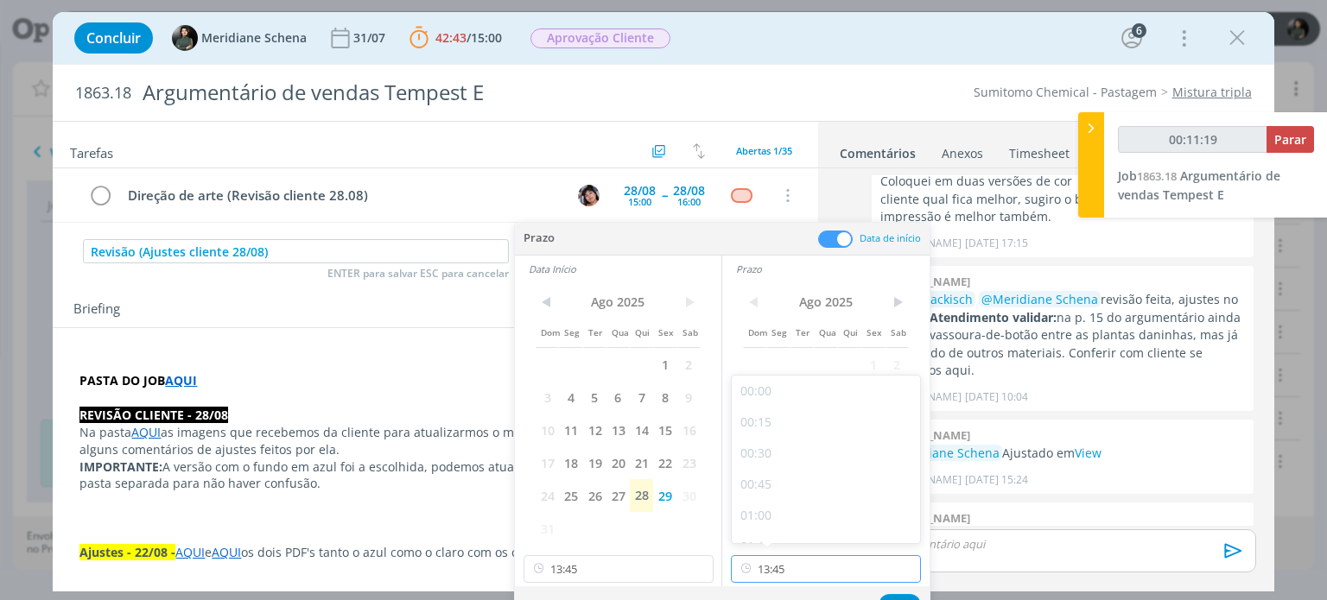
click at [790, 573] on input "13:45" at bounding box center [826, 569] width 190 height 28
type input "00:11:21"
click at [777, 470] on div "14:00" at bounding box center [828, 467] width 193 height 31
type input "14:00"
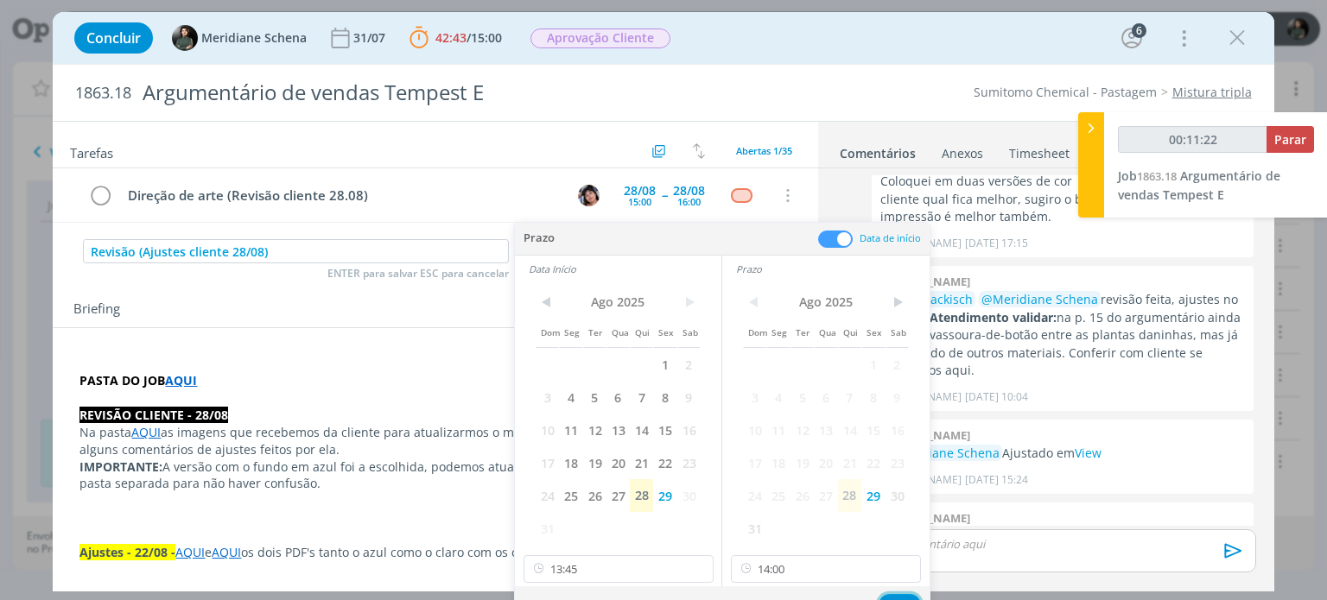
click at [891, 595] on button "Ok" at bounding box center [899, 605] width 42 height 22
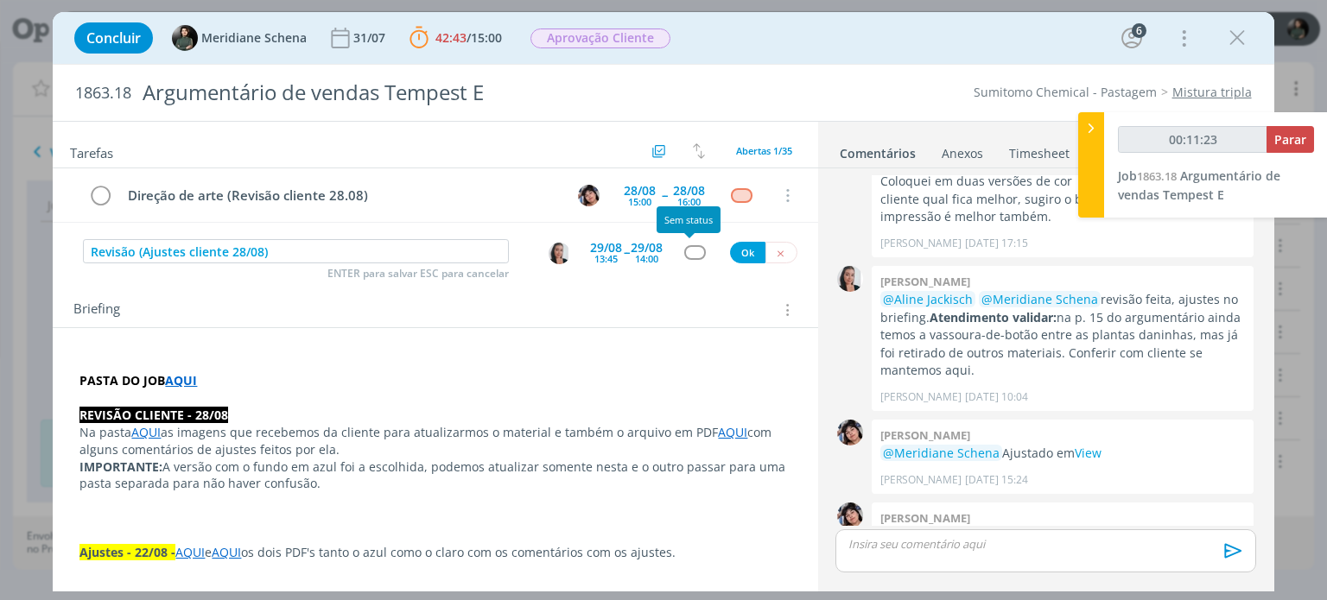
click at [684, 245] on div "dialog" at bounding box center [695, 252] width 22 height 15
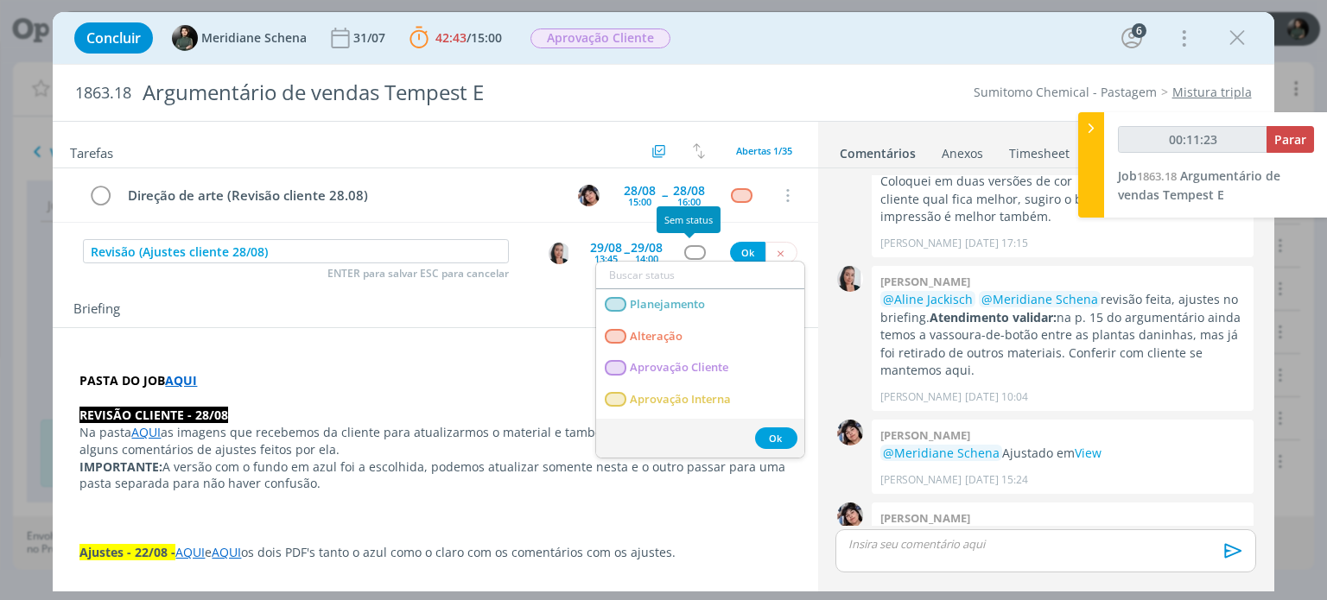
type input "00:11:24"
type input "rev"
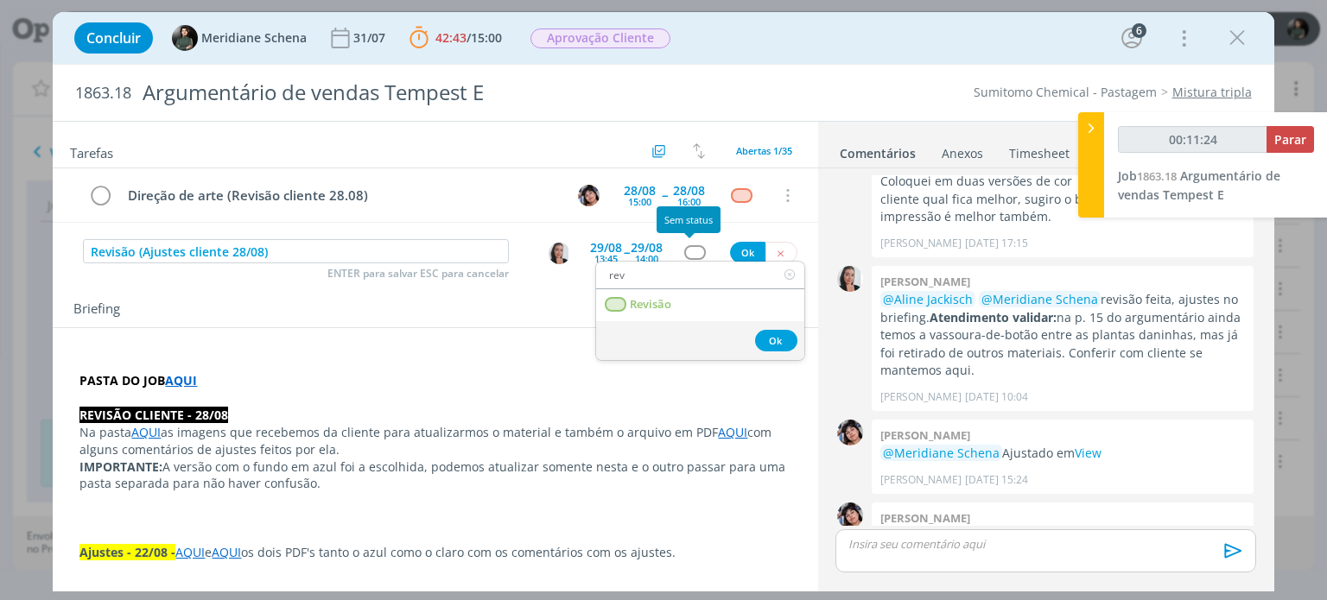
type input "00:11:25"
type input "rev"
click at [681, 302] on link "Revisão" at bounding box center [700, 305] width 208 height 32
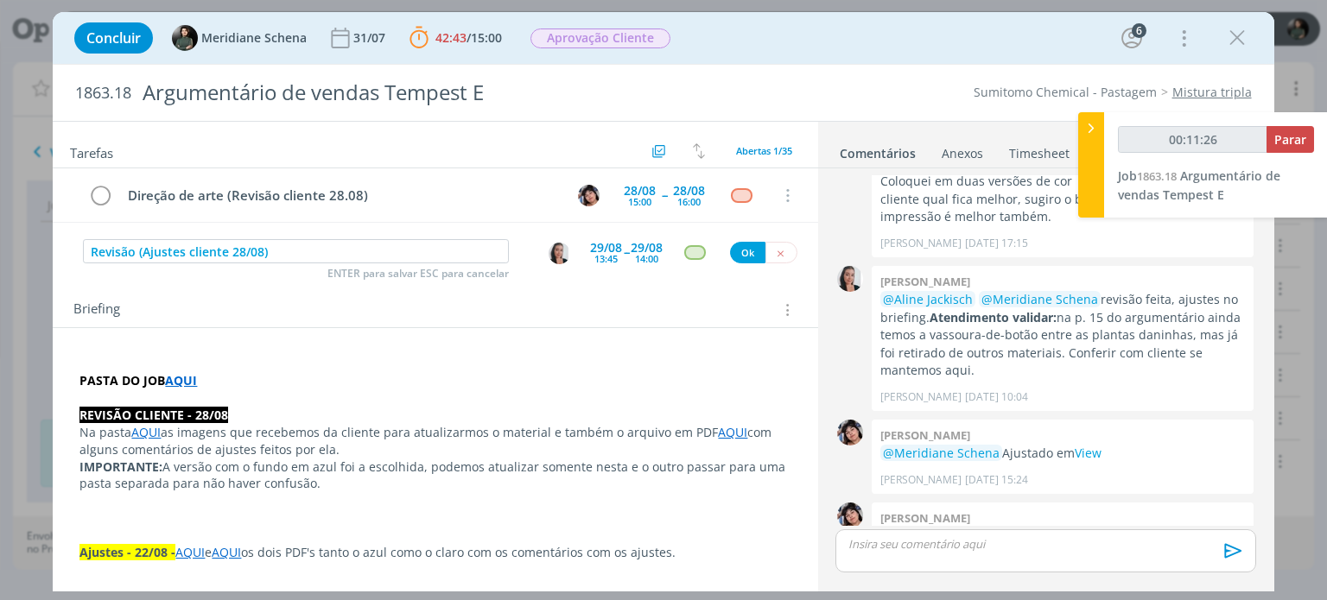
type input "00:11:27"
click at [742, 251] on button "Ok" at bounding box center [747, 253] width 35 height 22
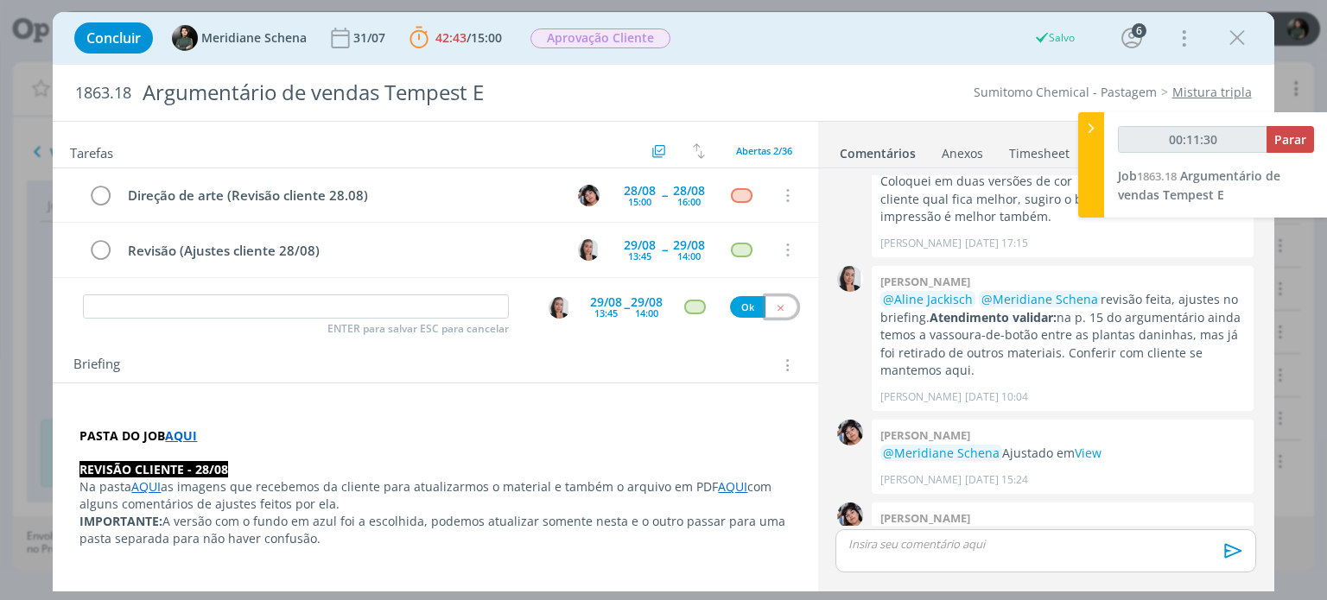
click at [772, 312] on button "dialog" at bounding box center [781, 307] width 32 height 22
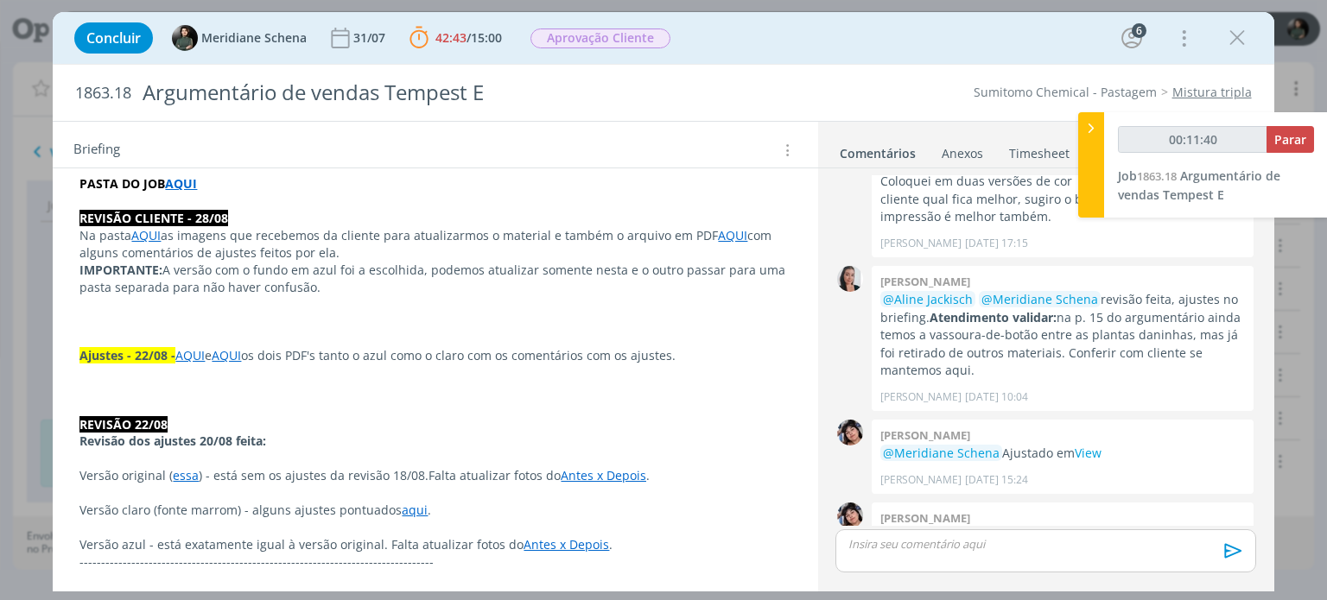
scroll to position [259, 0]
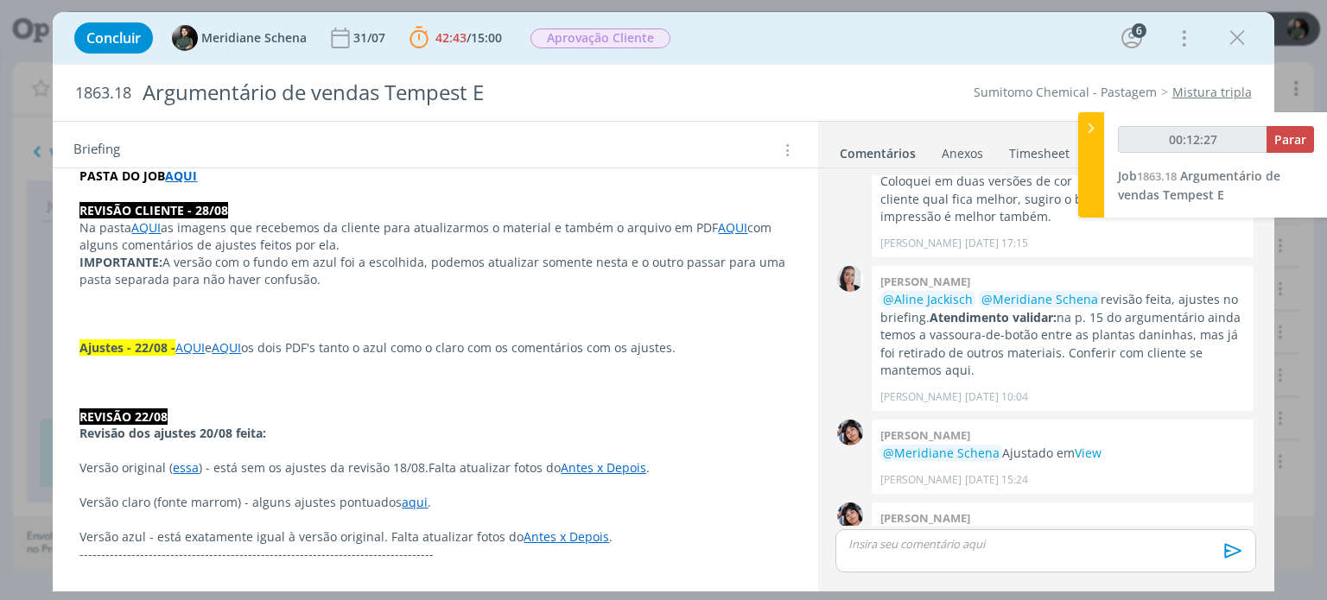
click at [1297, 124] on div "00:12:27 Parar Job 1863.18 Argumentário de vendas Tempest E" at bounding box center [1216, 164] width 224 height 105
type input "00:12:28"
click at [1290, 138] on span "Parar" at bounding box center [1290, 139] width 32 height 16
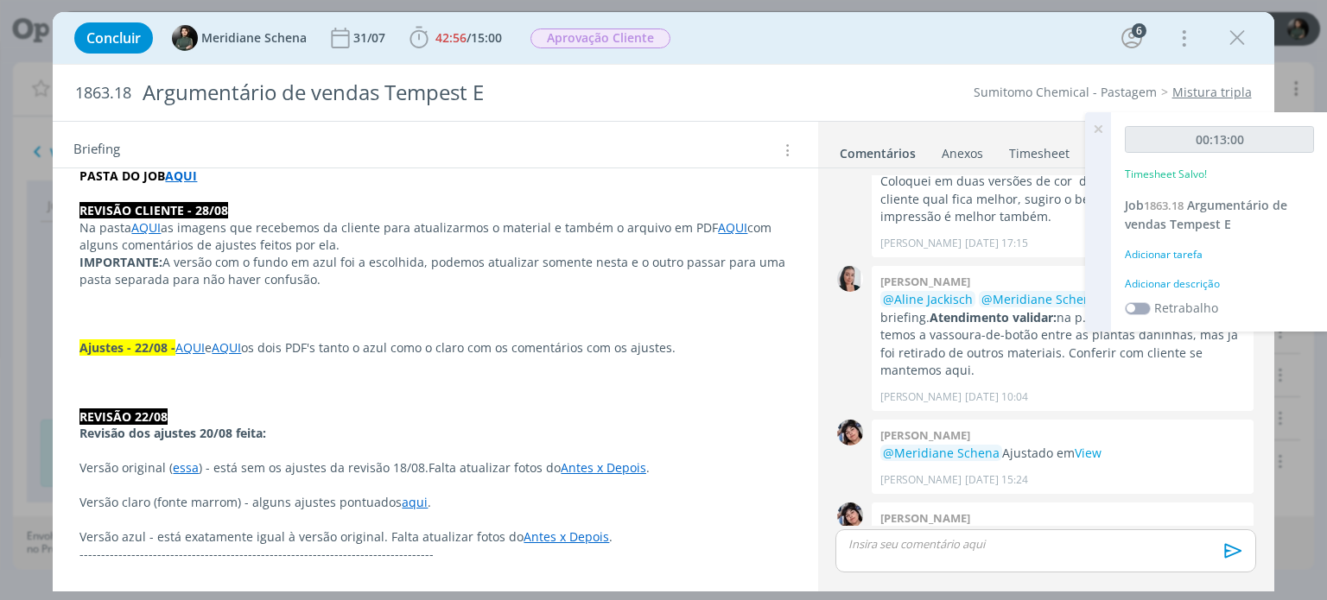
click at [1216, 279] on div "Adicionar descrição" at bounding box center [1219, 284] width 189 height 16
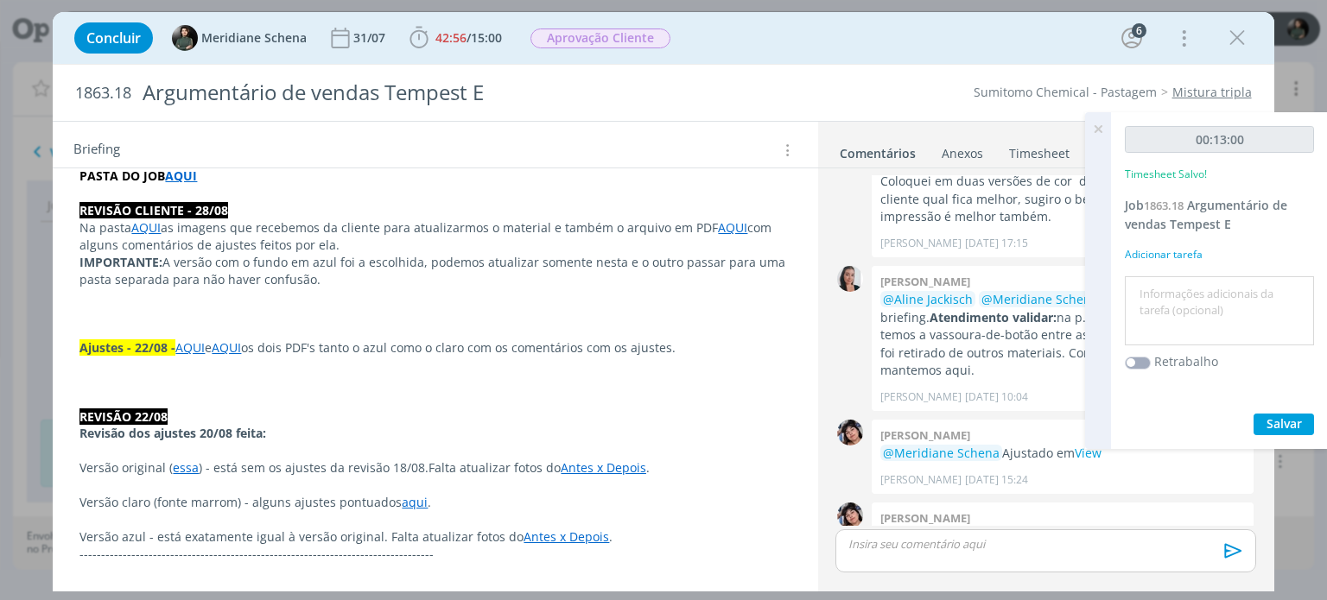
click at [1193, 282] on textarea at bounding box center [1219, 311] width 181 height 61
type textarea "O"
type textarea "Organização ajustes e pauta"
click at [1276, 428] on span "Salvar" at bounding box center [1283, 423] width 35 height 16
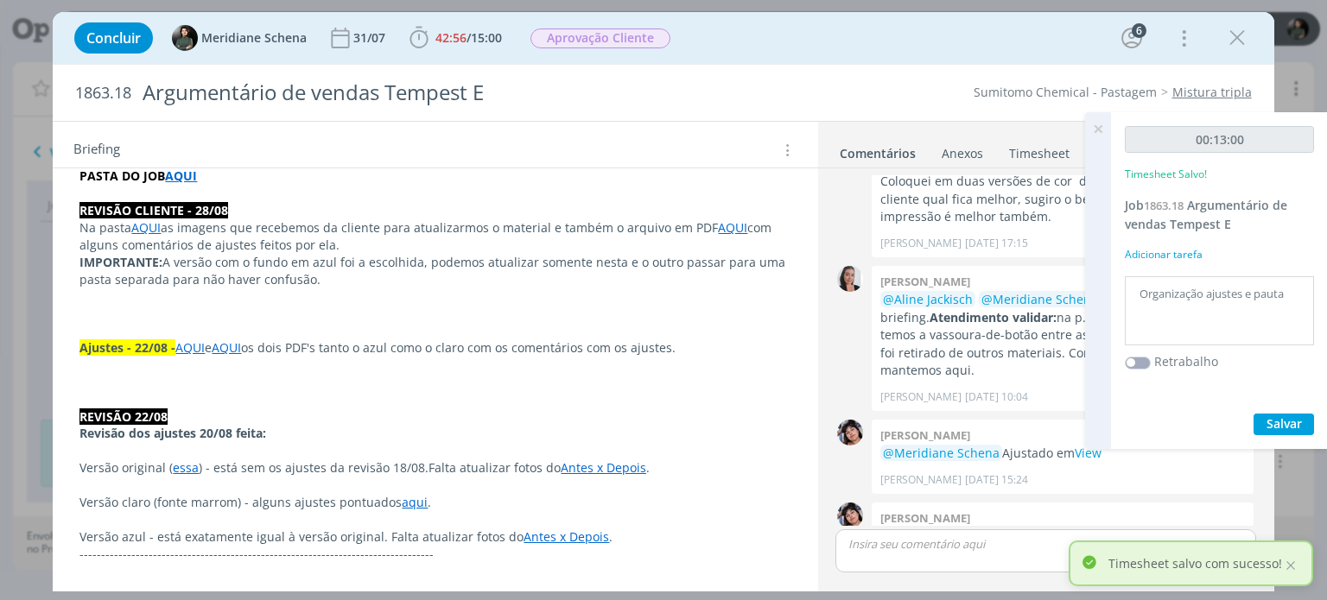
click at [1094, 130] on icon at bounding box center [1097, 129] width 31 height 34
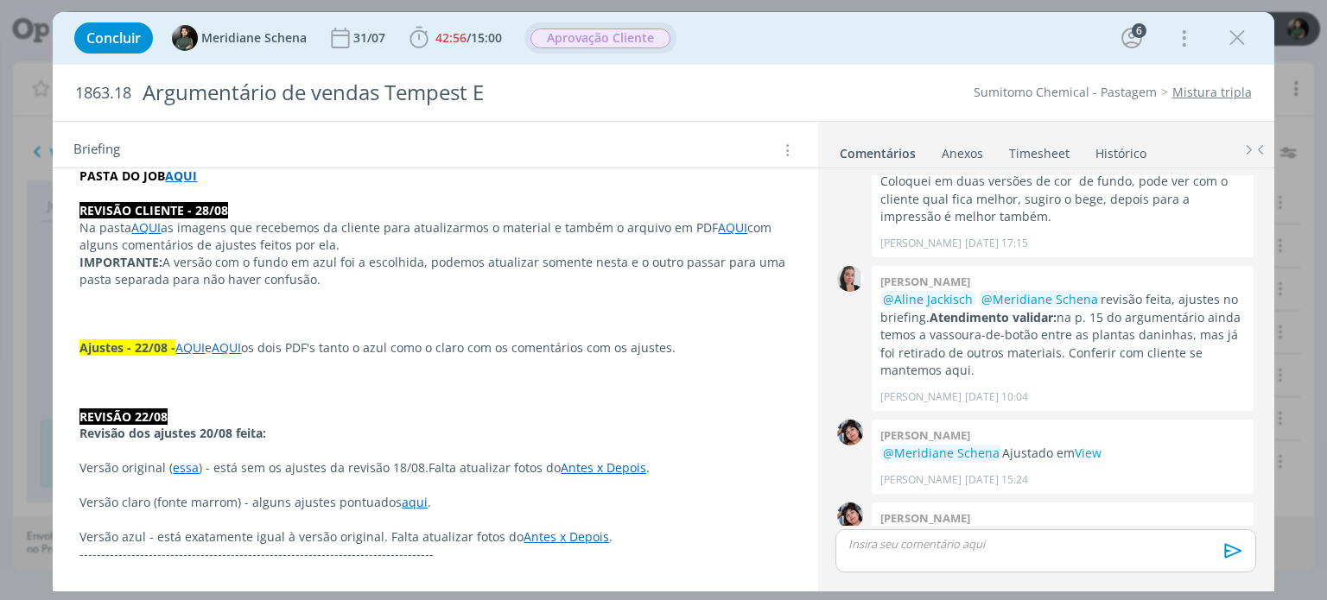
click at [574, 41] on span "Aprovação Cliente" at bounding box center [600, 39] width 140 height 20
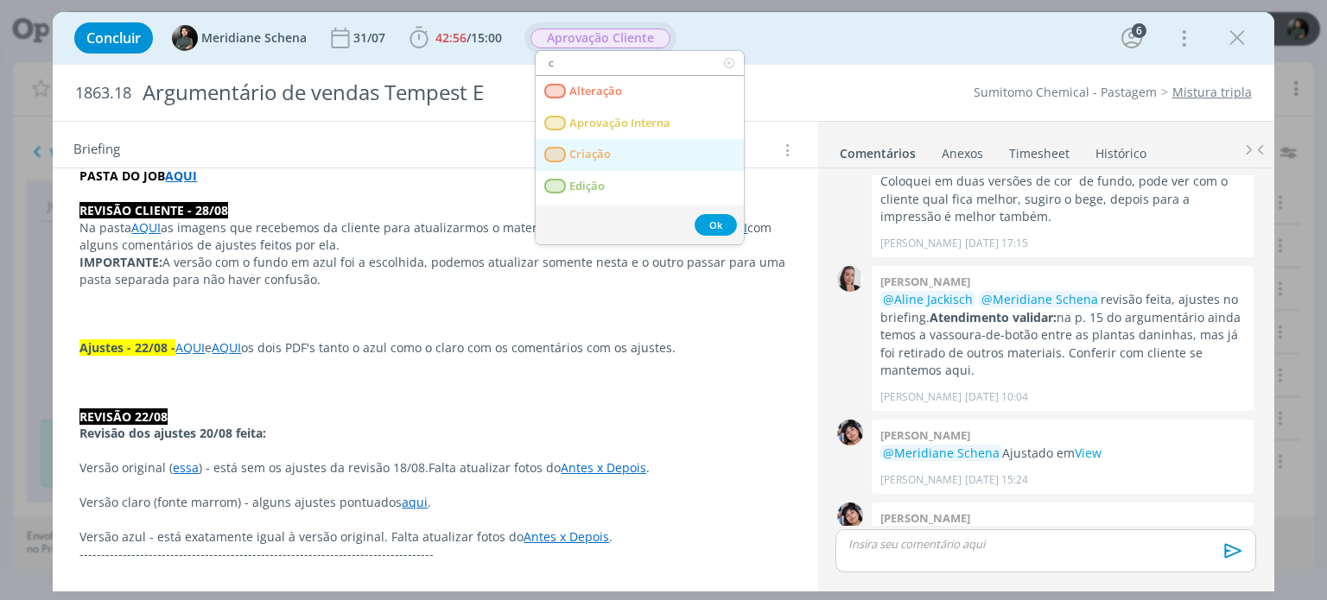
type input "c"
click at [609, 156] on span "Criação" at bounding box center [590, 155] width 41 height 14
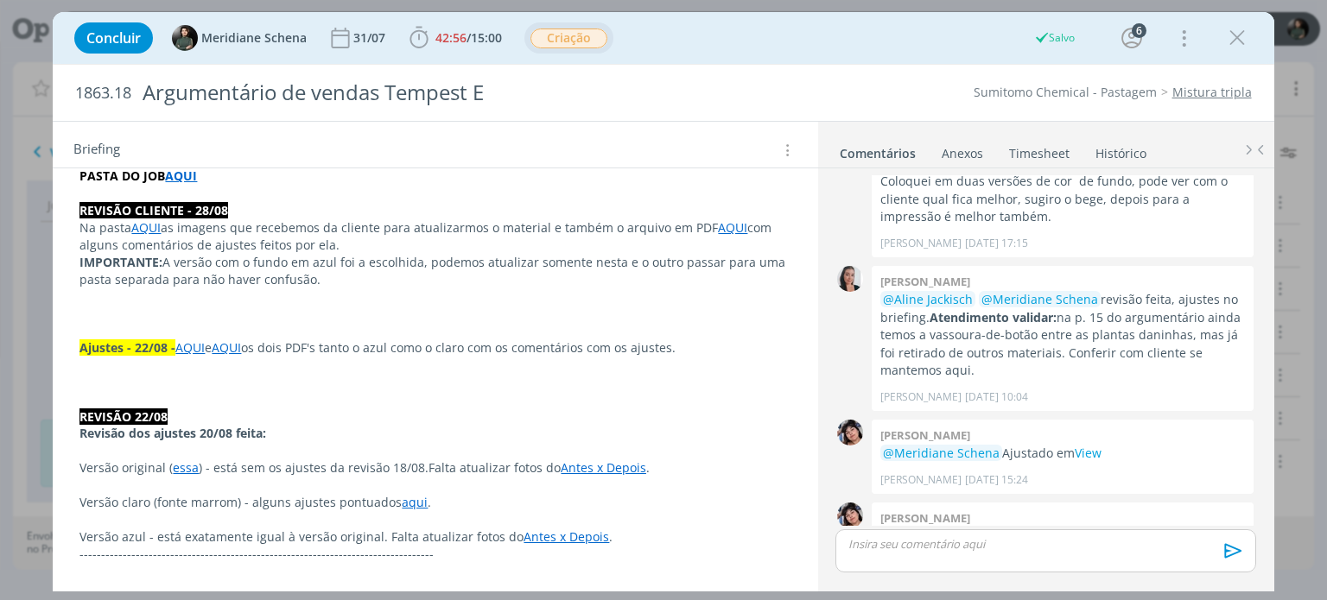
click at [600, 39] on span "Criação" at bounding box center [568, 39] width 77 height 20
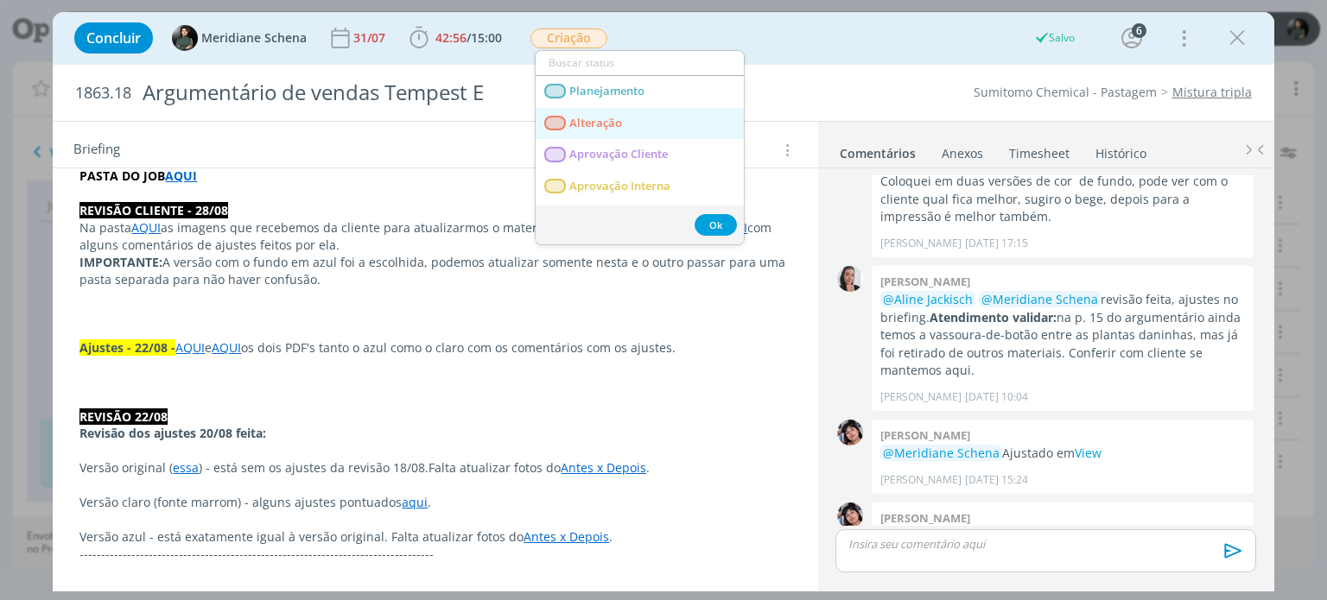
click at [606, 118] on span "Alteração" at bounding box center [596, 124] width 53 height 14
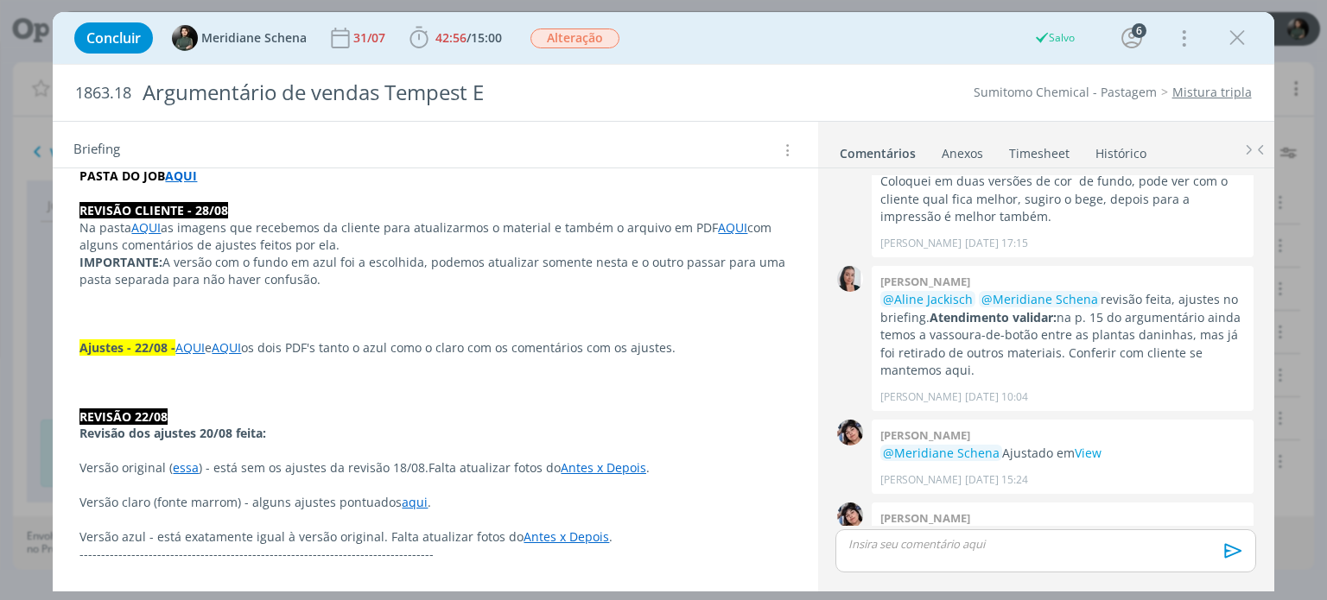
scroll to position [0, 0]
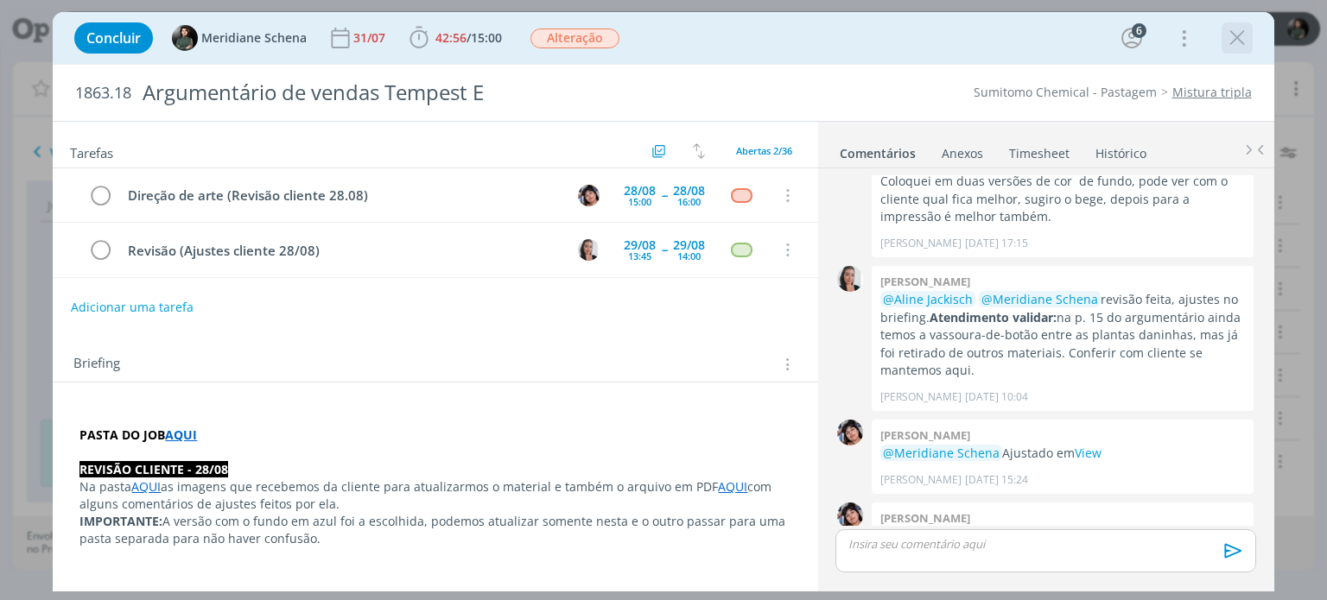
click at [1235, 38] on icon "dialog" at bounding box center [1237, 38] width 26 height 26
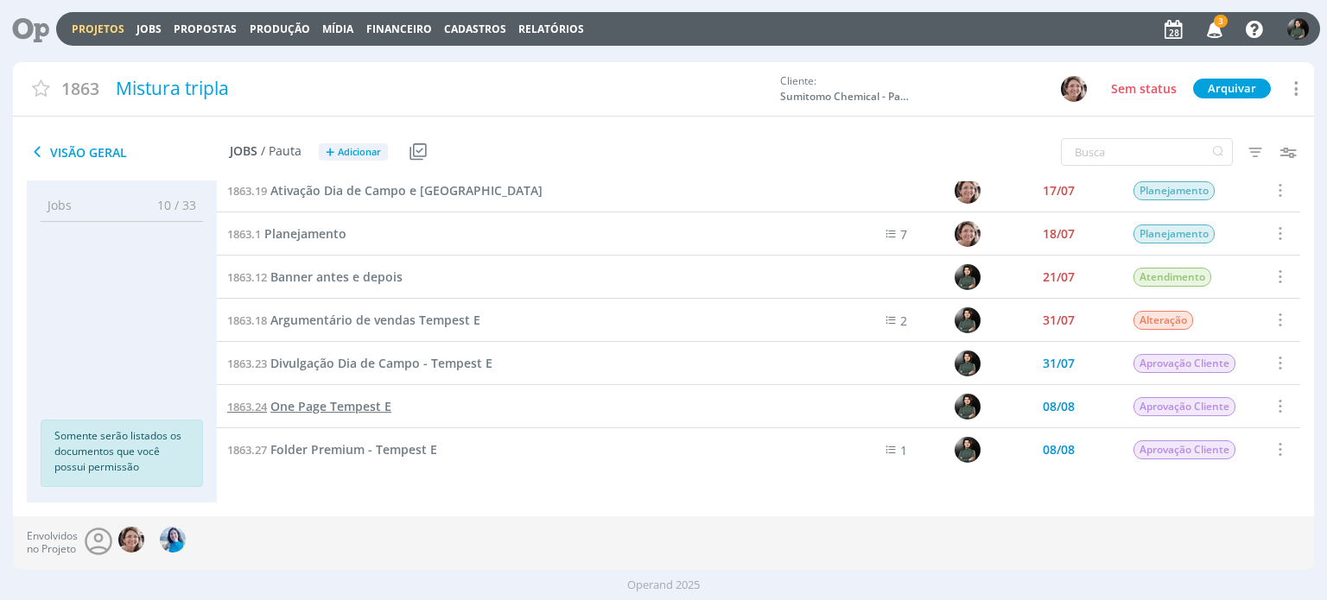
scroll to position [259, 0]
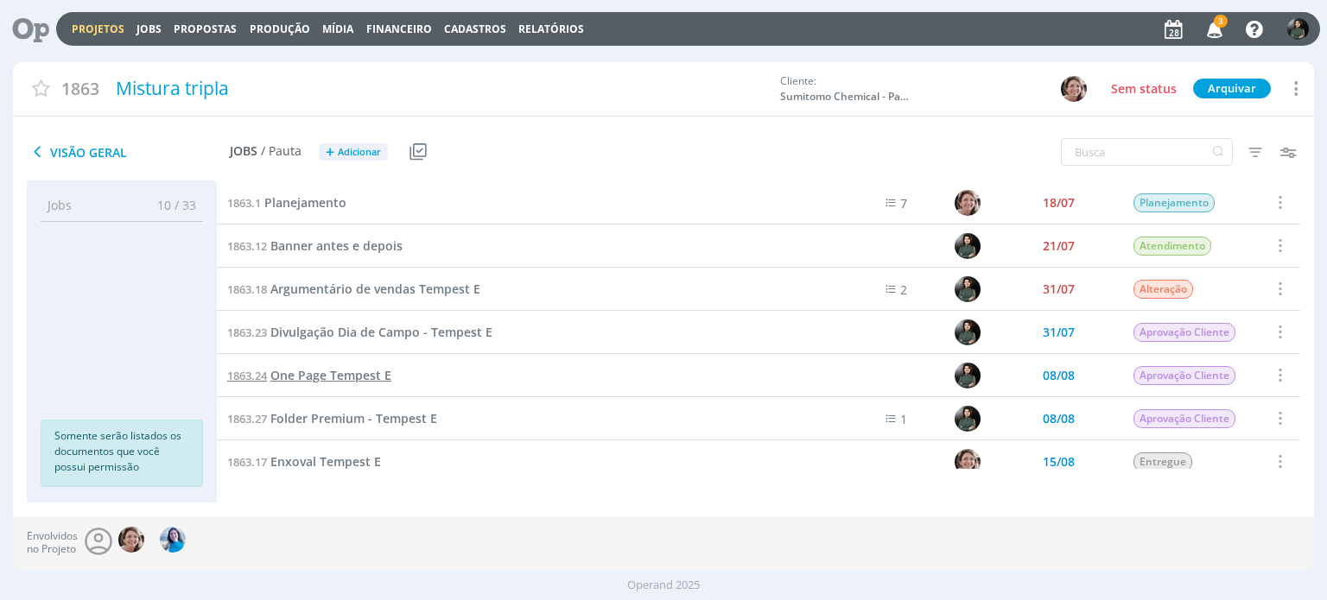
click at [376, 374] on span "One Page Tempest E" at bounding box center [330, 375] width 121 height 16
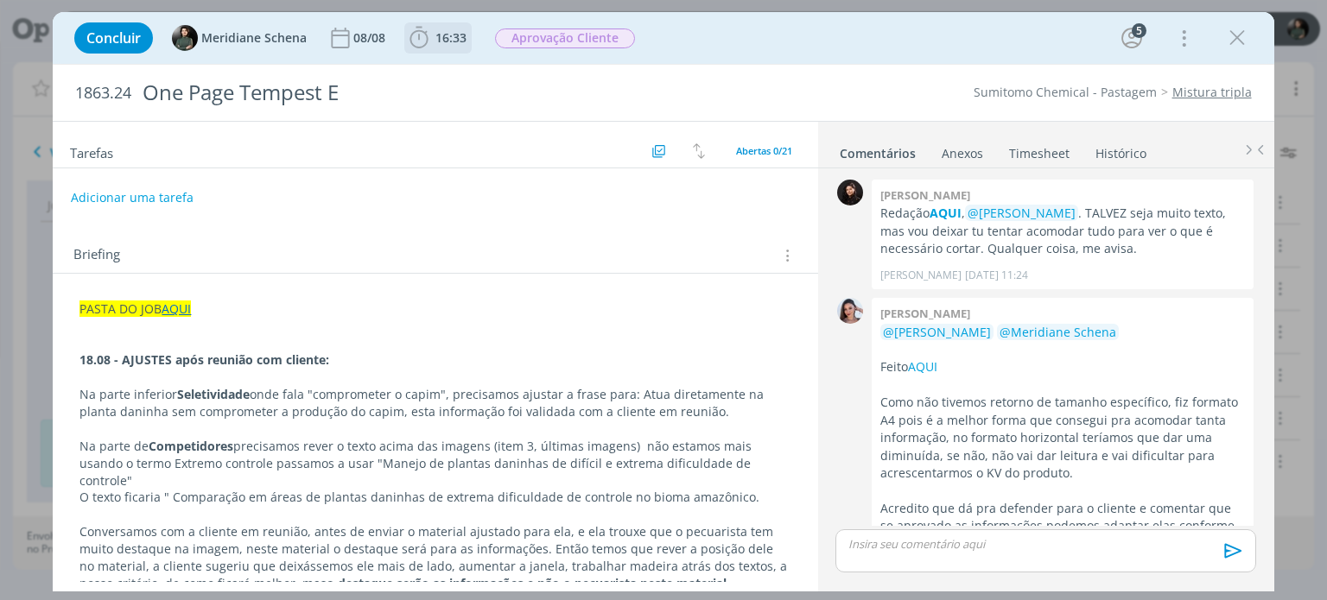
scroll to position [1918, 0]
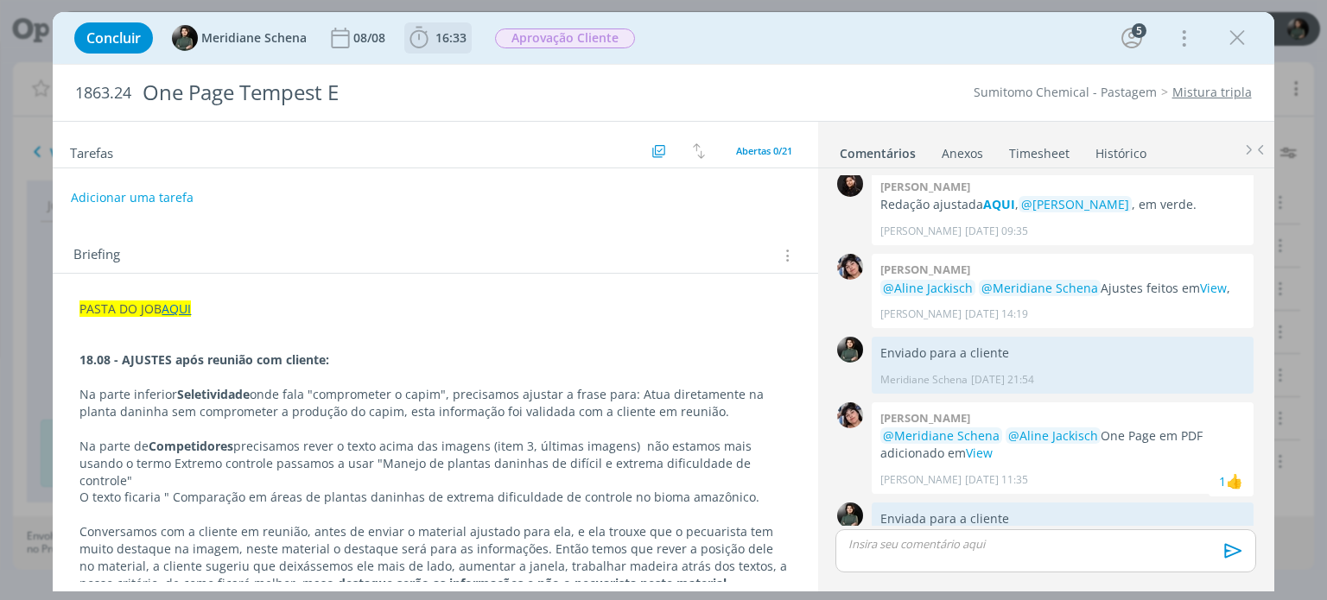
click at [432, 41] on b "16:33" at bounding box center [451, 38] width 38 height 12
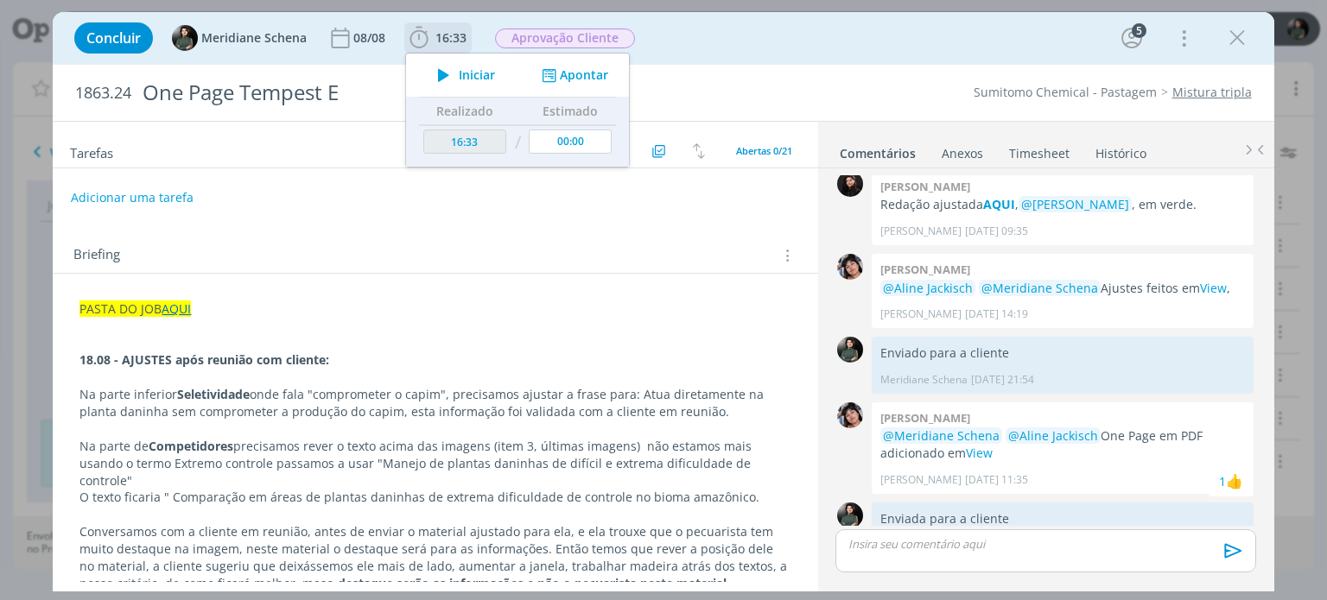
click at [472, 78] on span "Iniciar" at bounding box center [477, 75] width 36 height 12
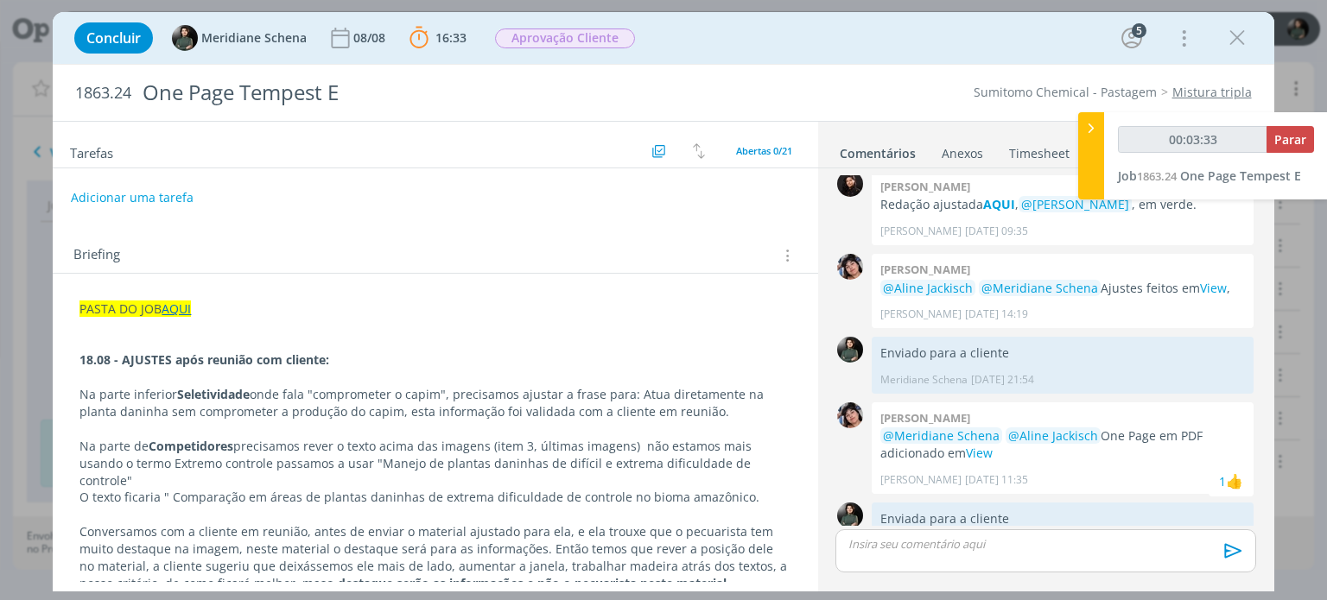
click at [166, 306] on link "AQUI" at bounding box center [176, 309] width 29 height 16
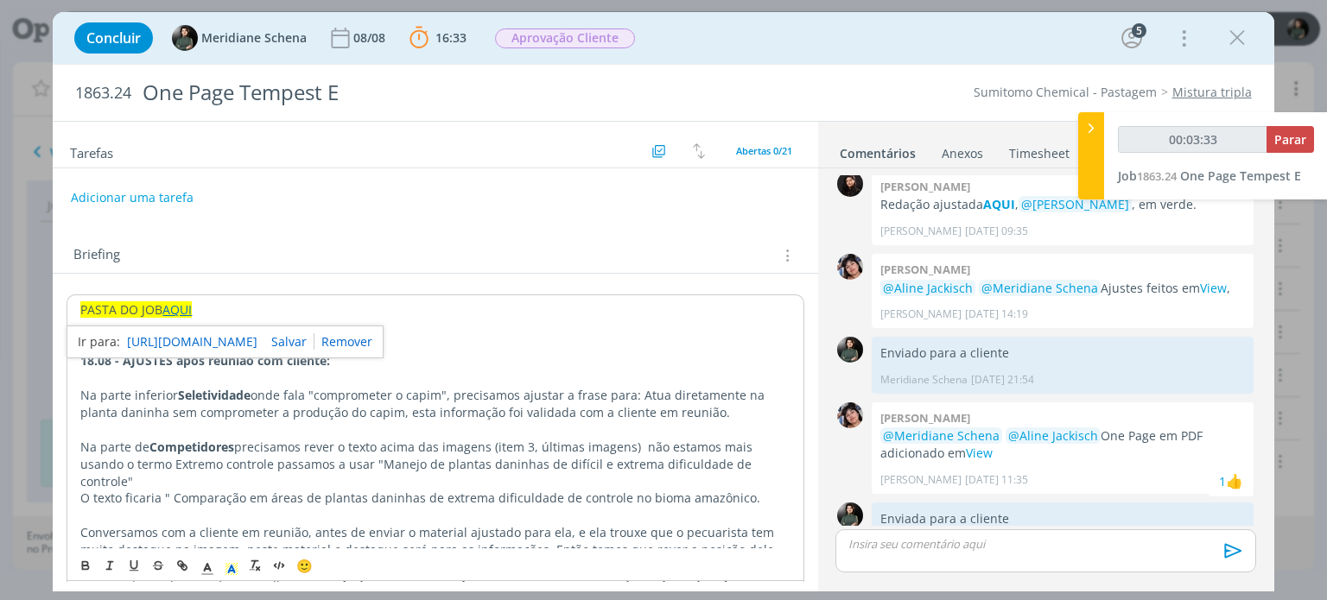
click at [177, 308] on link "AQUI" at bounding box center [176, 309] width 29 height 16
click at [176, 334] on link "https://sobeae.sharepoint.com/:f:/s/SOBEAE/EhnOk0RqX6dPnXMMpu__RTUBVaHrrN5ds-so…" at bounding box center [192, 343] width 130 height 22
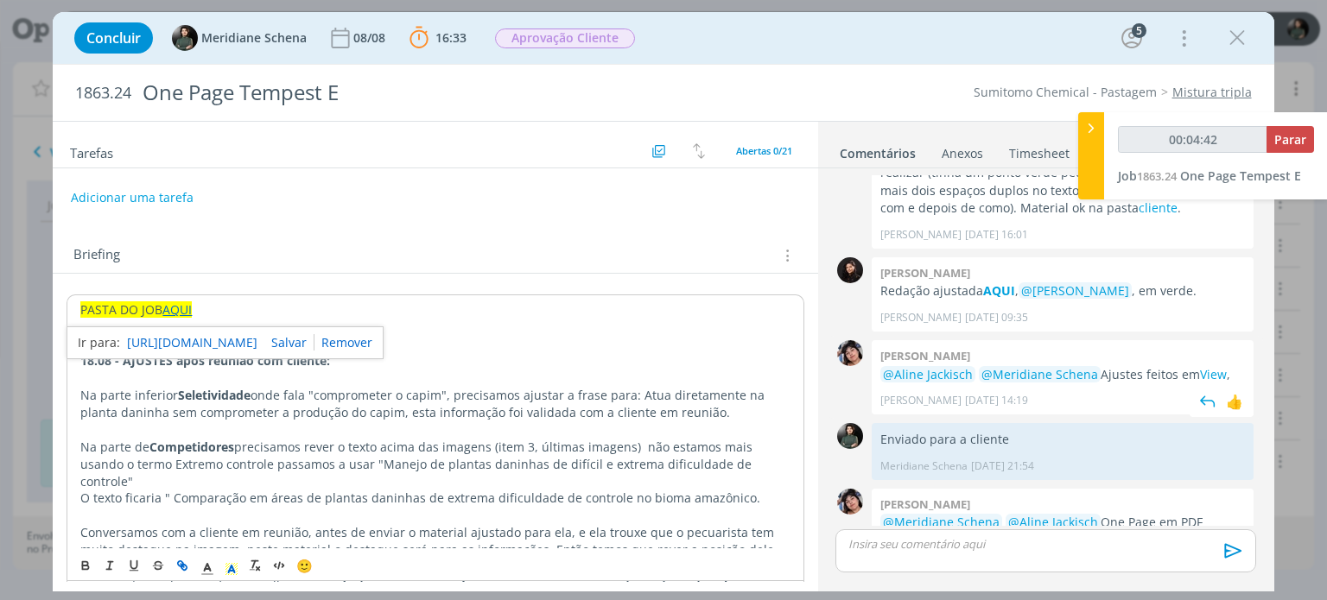
scroll to position [1659, 0]
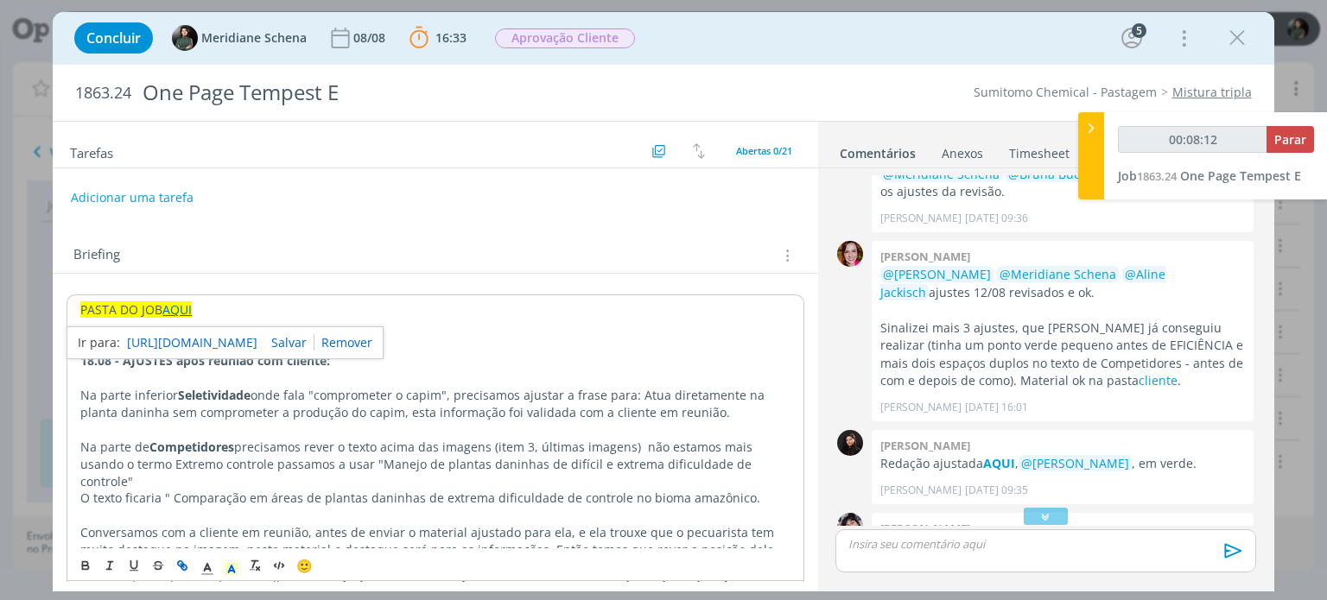
click at [537, 341] on p "dialog" at bounding box center [434, 344] width 709 height 17
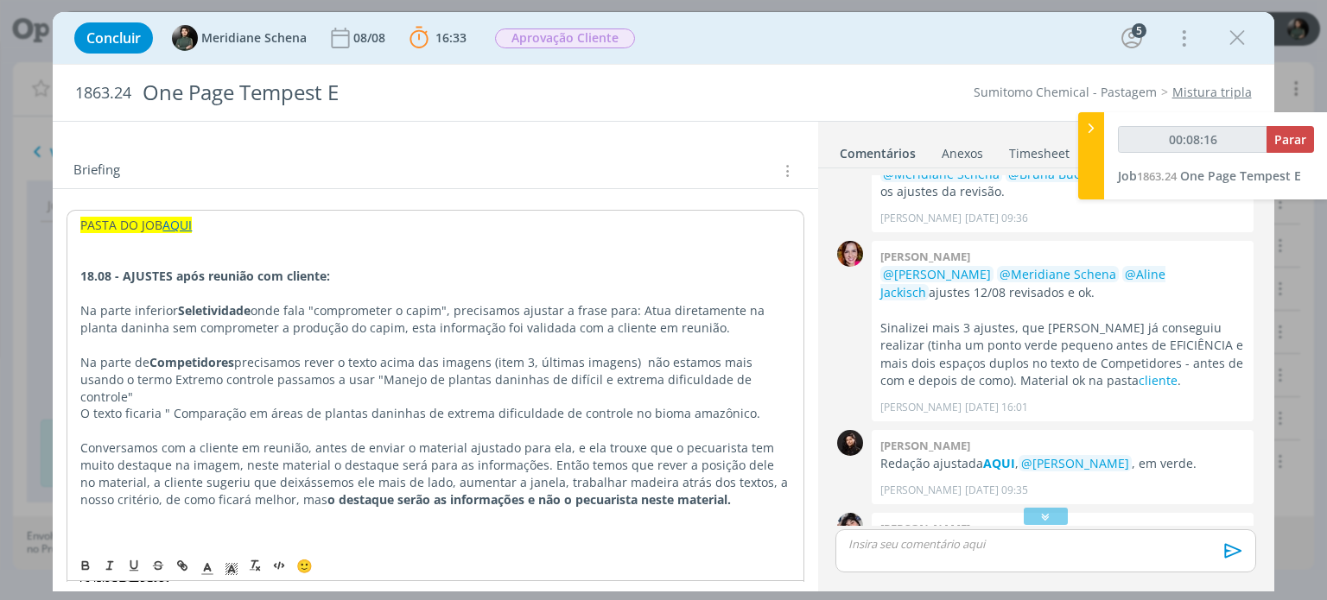
scroll to position [86, 0]
drag, startPoint x: 631, startPoint y: 305, endPoint x: 450, endPoint y: 314, distance: 180.7
click at [450, 314] on p "Na parte inferior Seletividade onde fala "comprometer o capim", precisamos ajus…" at bounding box center [434, 318] width 709 height 35
click at [140, 567] on icon "dialog" at bounding box center [134, 567] width 14 height 14
click at [329, 473] on p "Conversamos com a cliente em reunião, antes de enviar o material ajustado para …" at bounding box center [434, 472] width 709 height 69
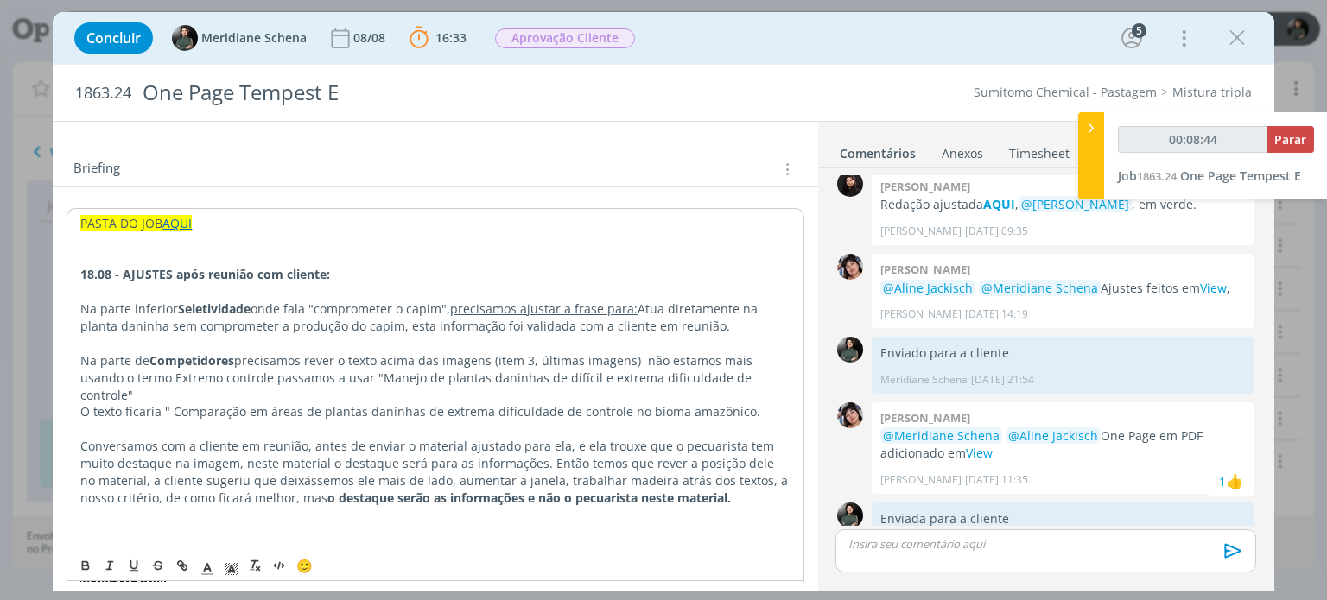
click at [218, 232] on p "dialog" at bounding box center [434, 240] width 709 height 17
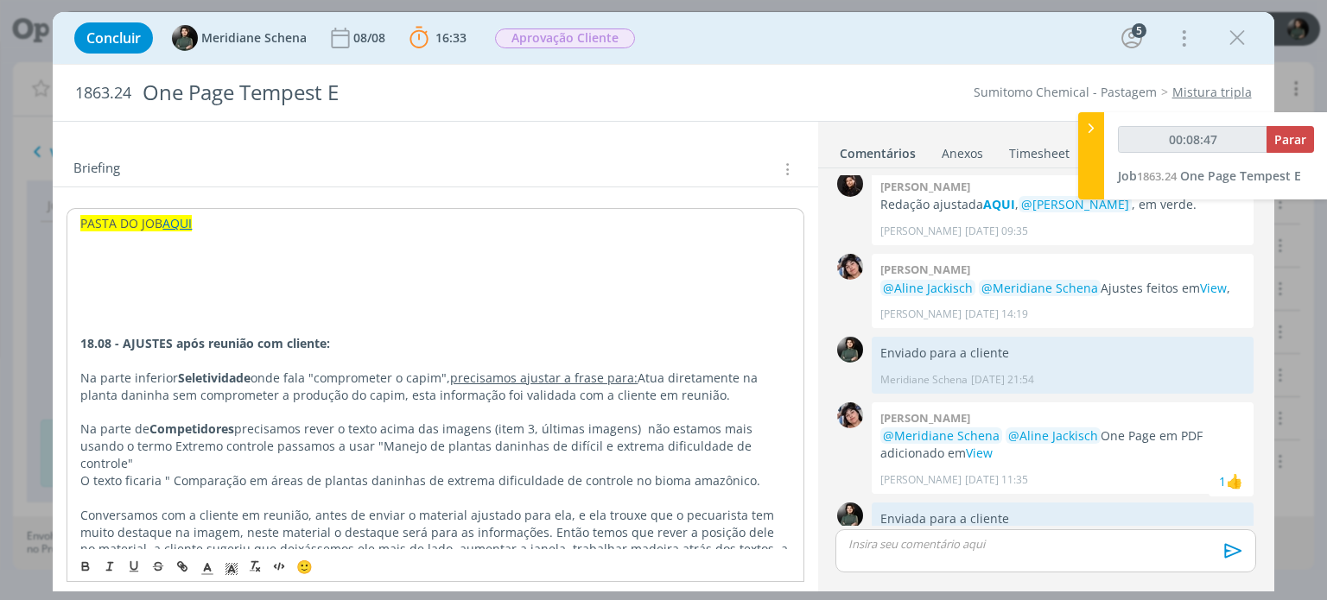
type input "00:08:48"
drag, startPoint x: 140, startPoint y: 288, endPoint x: 76, endPoint y: 292, distance: 64.1
drag, startPoint x: 233, startPoint y: 575, endPoint x: 227, endPoint y: 567, distance: 9.8
click at [233, 574] on icon "dialog" at bounding box center [232, 569] width 16 height 16
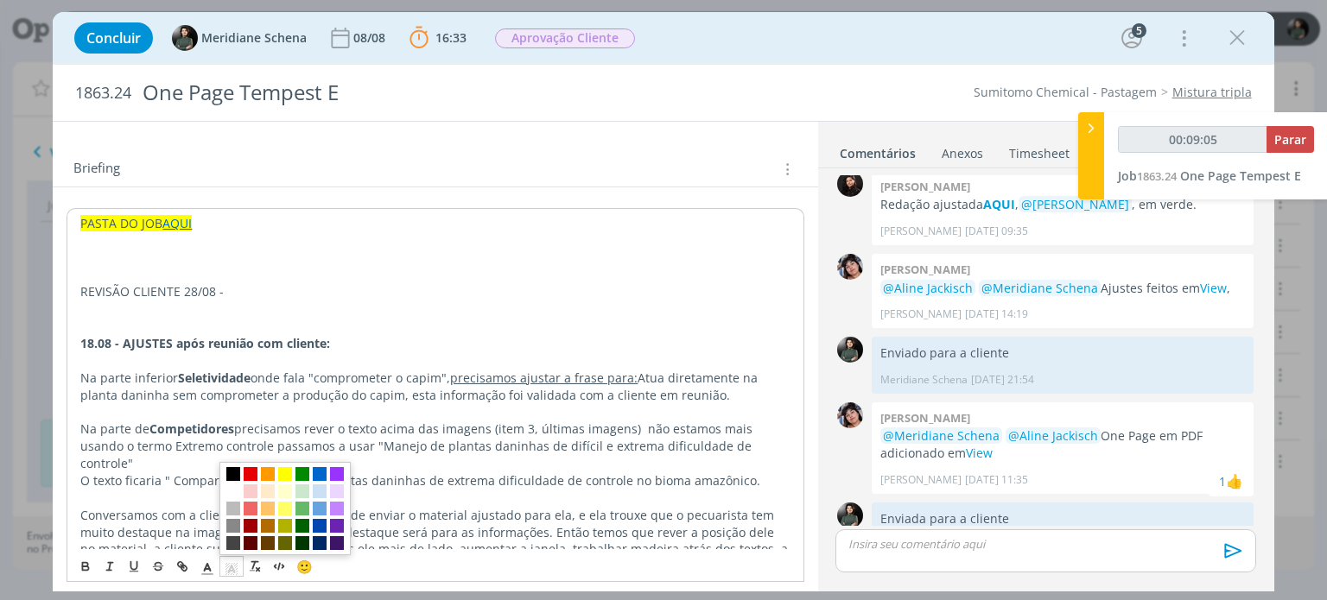
click at [237, 476] on span "dialog" at bounding box center [233, 474] width 14 height 14
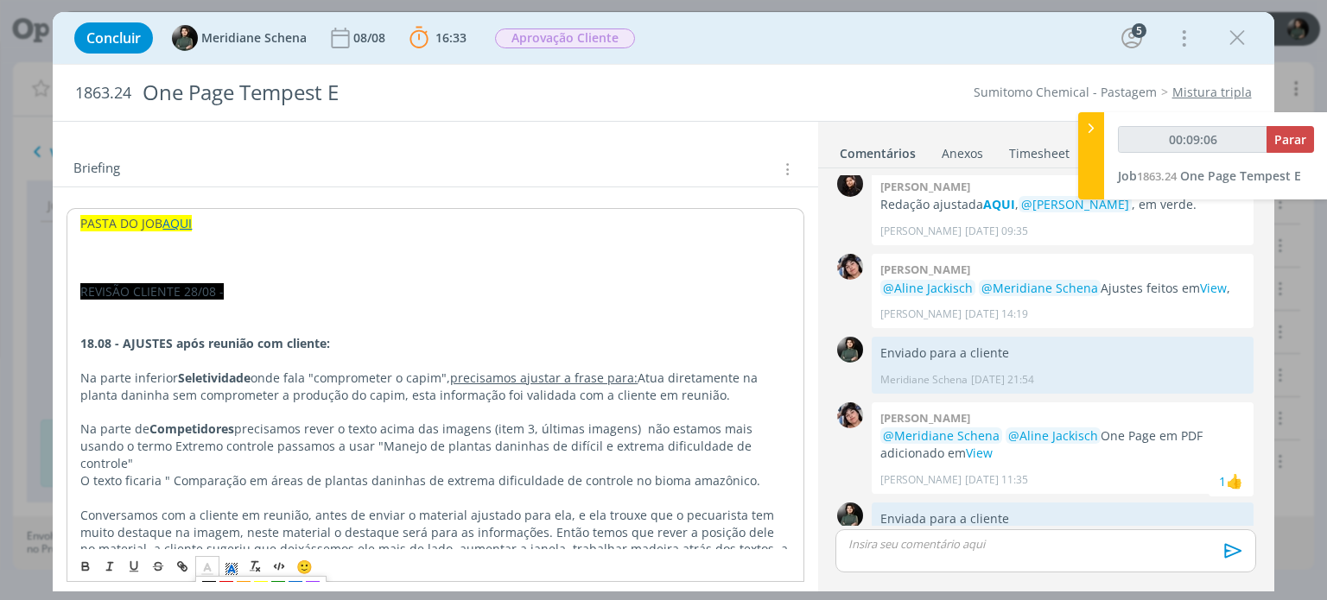
click at [207, 567] on icon "dialog" at bounding box center [208, 569] width 16 height 16
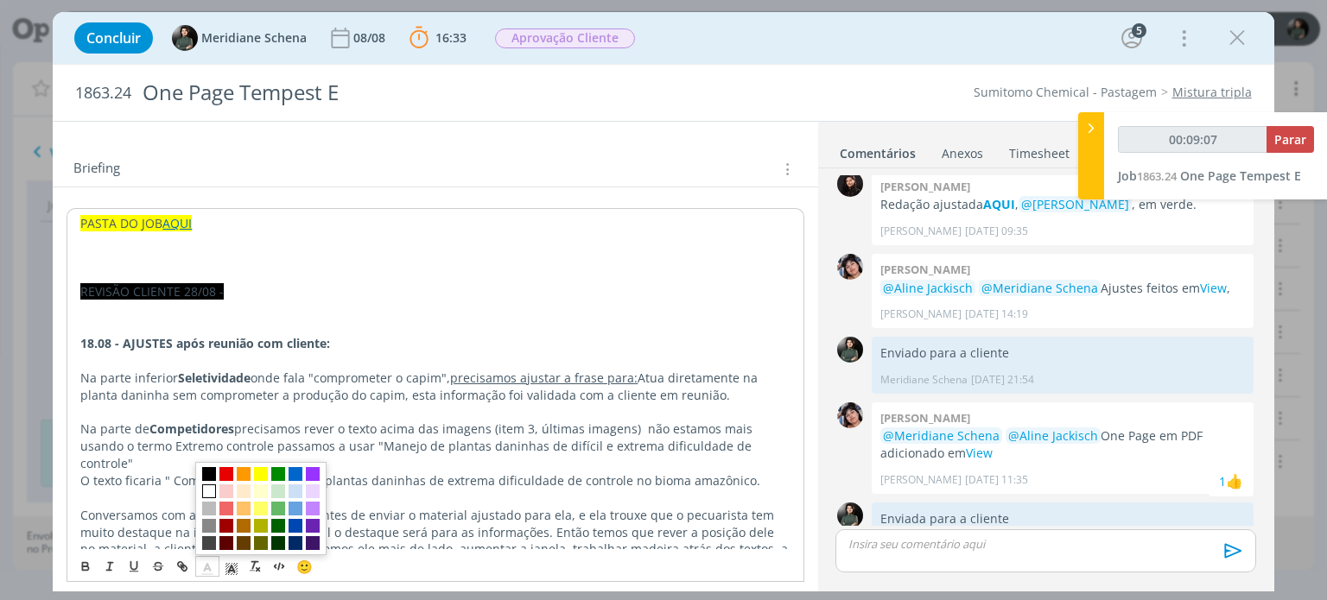
click at [207, 496] on span "dialog" at bounding box center [209, 492] width 14 height 14
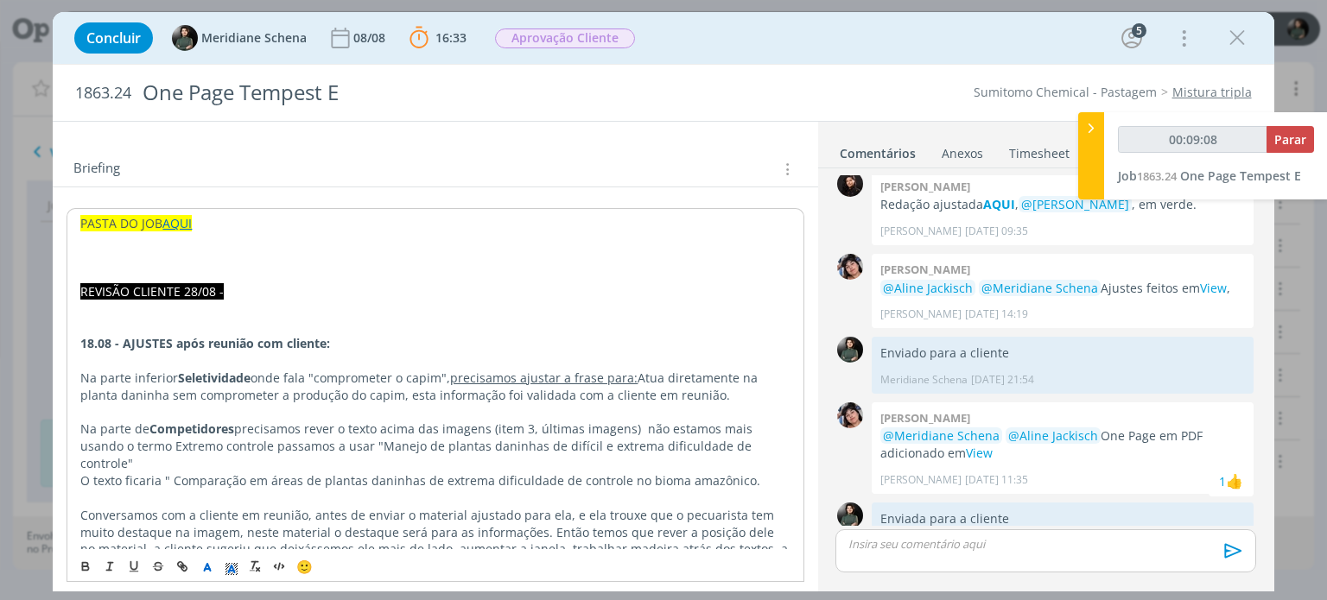
click at [238, 298] on p "REVISÃO CLIENTE 28/08 -" at bounding box center [434, 291] width 709 height 17
click at [238, 294] on p "REVISÃO CLIENTE 28/08 -" at bounding box center [434, 291] width 709 height 17
click at [238, 293] on p "REVISÃO CLIENTE 28/08 -" at bounding box center [434, 291] width 709 height 17
click at [232, 292] on p "REVISÃO CLIENTE 28/08 -" at bounding box center [434, 291] width 709 height 17
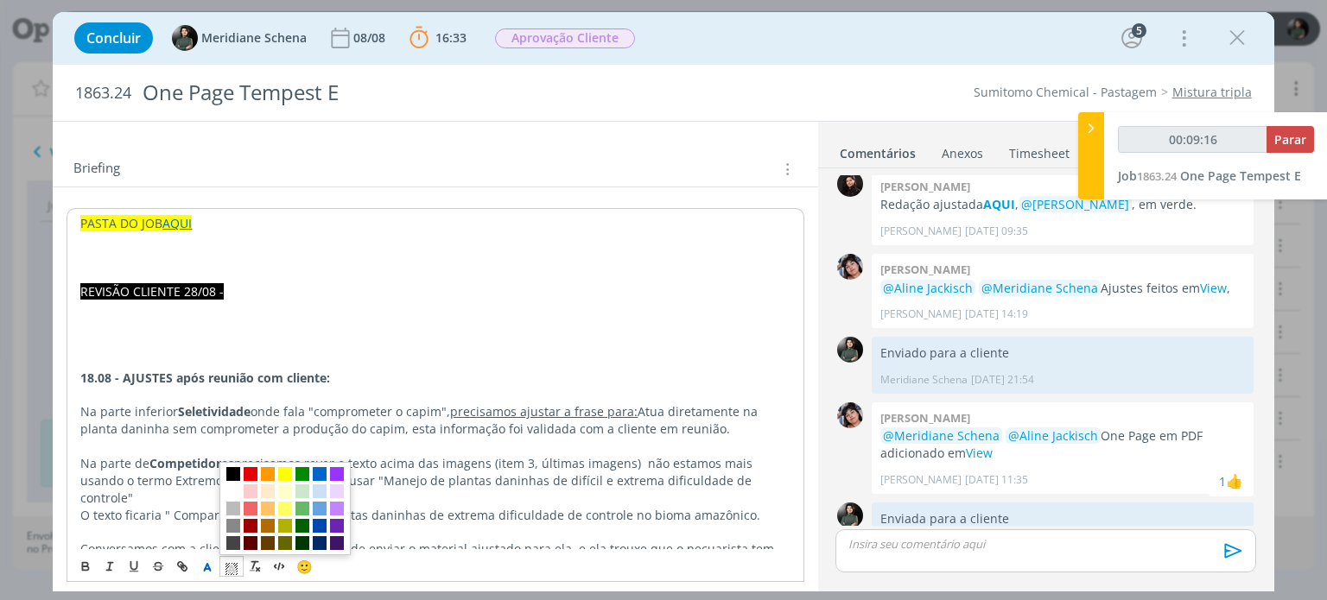
click at [231, 575] on icon "dialog" at bounding box center [232, 569] width 16 height 16
drag, startPoint x: 225, startPoint y: 495, endPoint x: 233, endPoint y: 520, distance: 26.2
click at [226, 494] on span "dialog" at bounding box center [233, 492] width 14 height 14
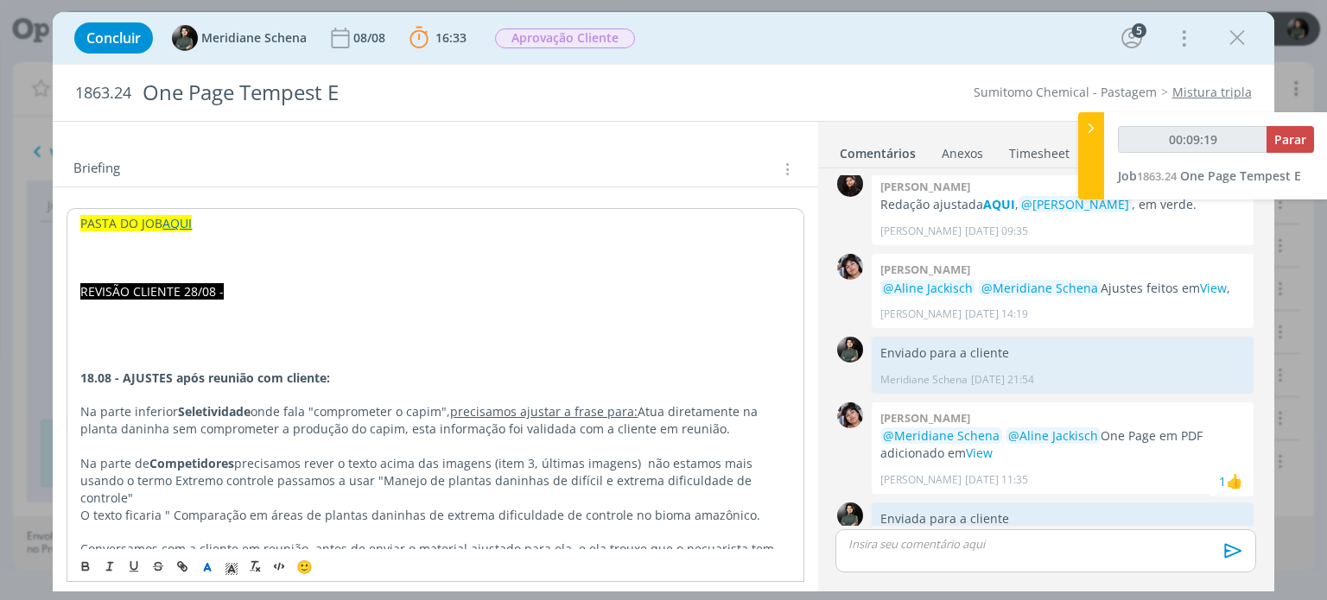
click at [202, 565] on icon "dialog" at bounding box center [208, 569] width 16 height 16
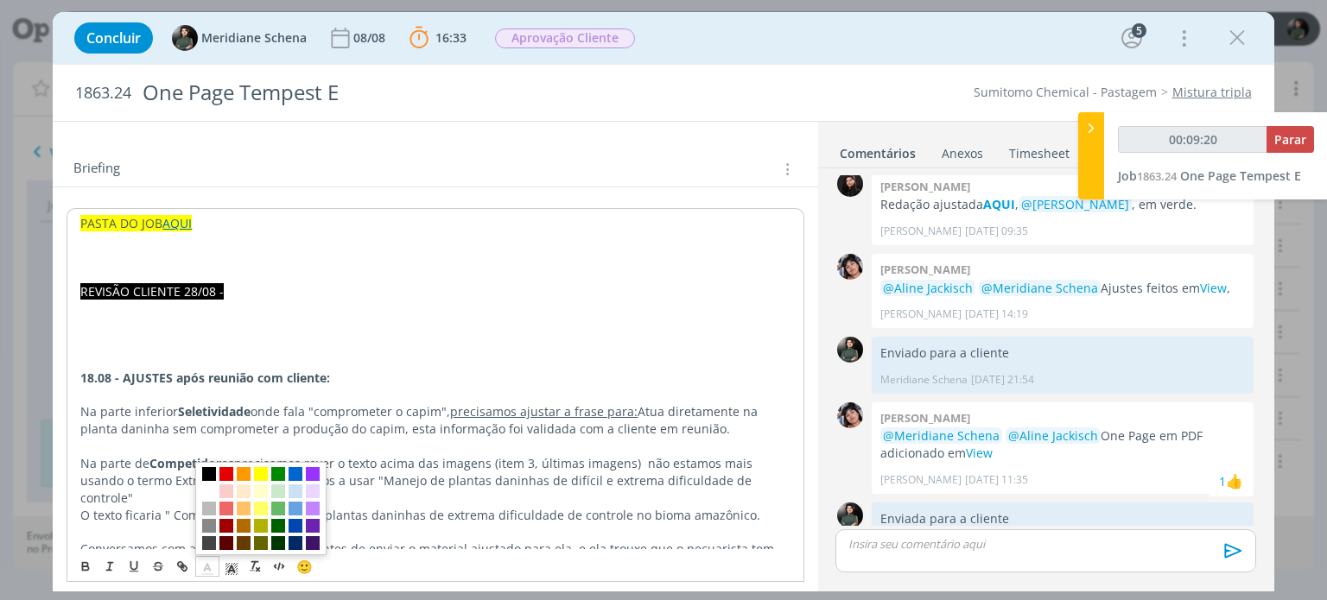
click at [210, 477] on span "dialog" at bounding box center [209, 474] width 14 height 14
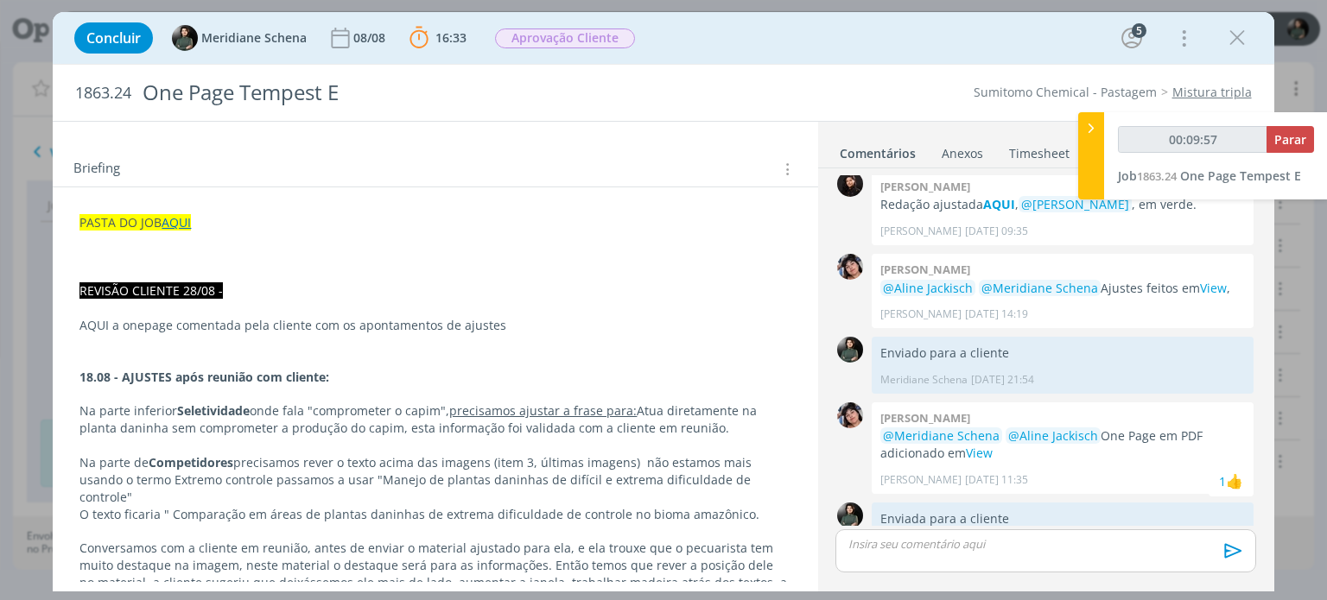
click at [166, 347] on p "dialog" at bounding box center [434, 342] width 711 height 17
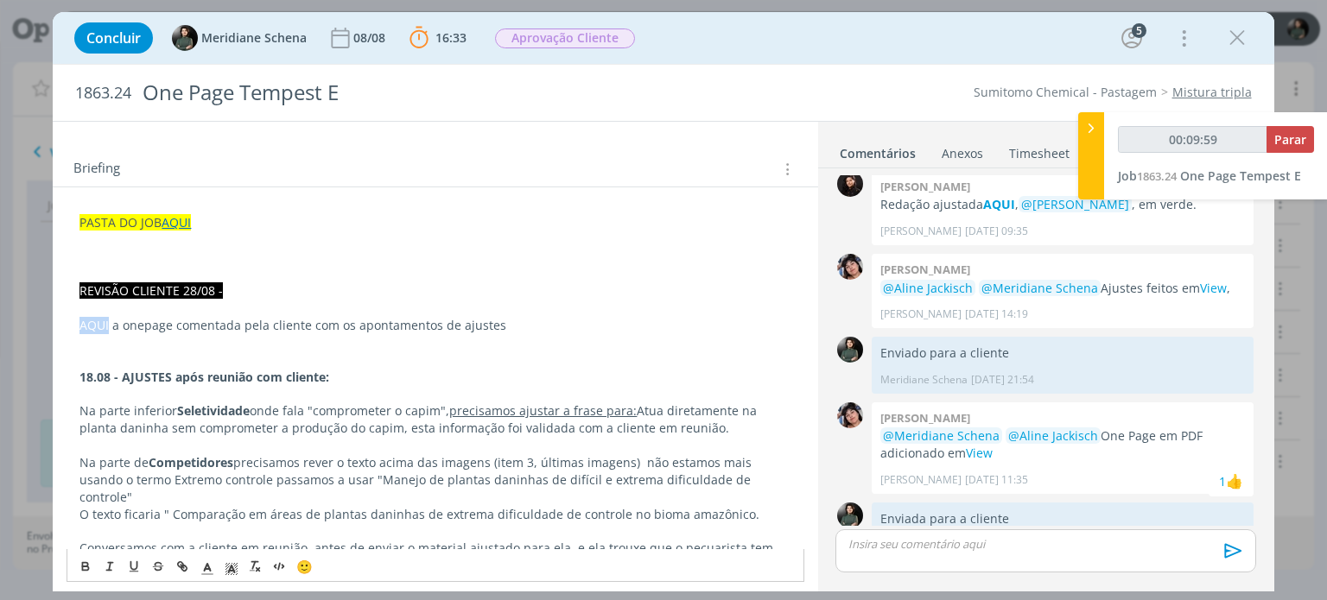
drag, startPoint x: 110, startPoint y: 321, endPoint x: 66, endPoint y: 319, distance: 44.1
type input "00:10:01"
click at [180, 567] on icon "dialog" at bounding box center [180, 563] width 5 height 5
type input "AQUI"
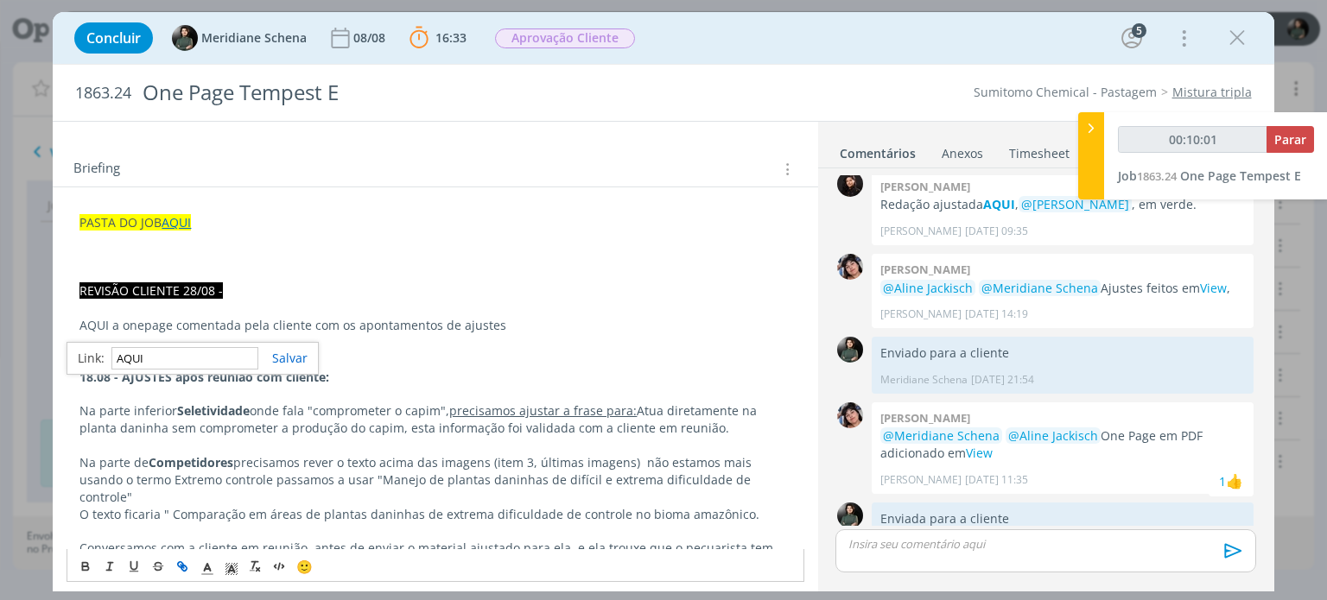
type input "00:10:02"
paste input "https://sobeae.sharepoint.com/:b:/s/SOBEAE/EZ2SA7DRLNlOsimYMr-uCVABrbYzvGPb03Mi…"
type input "https://sobeae.sharepoint.com/:b:/s/SOBEAE/EZ2SA7DRLNlOsimYMr-uCVABrbYzvGPb03Mi…"
type input "00:10:03"
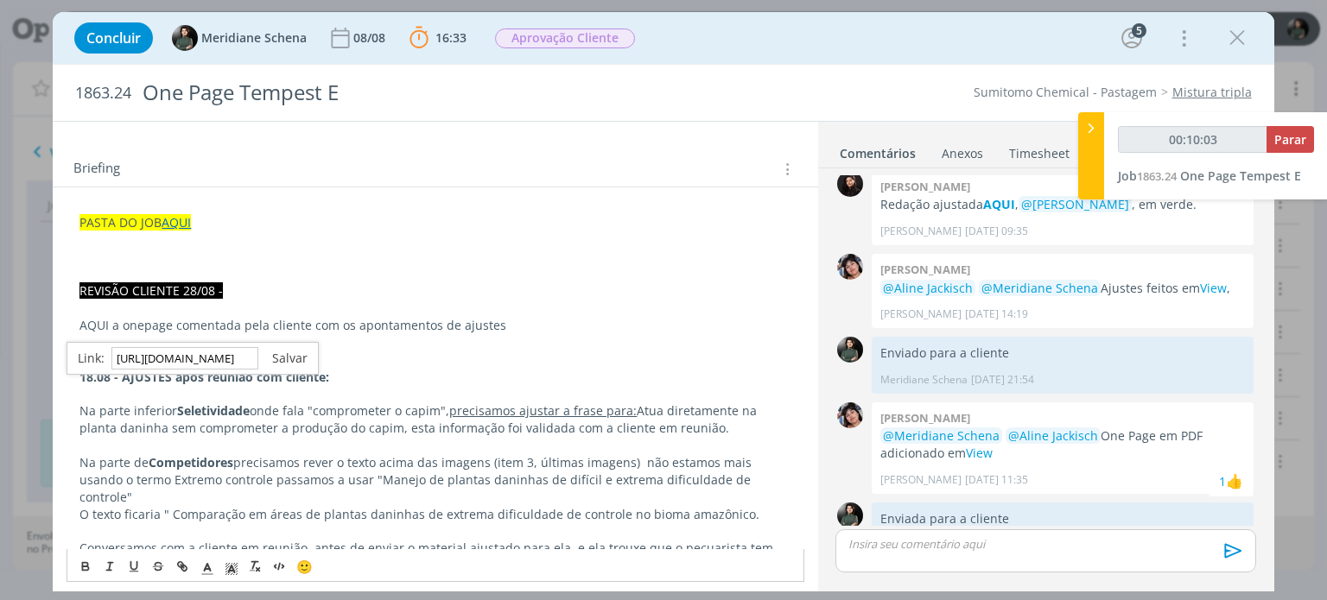
type input "https://sobeae.sharepoint.com/:b:/s/SOBEAE/EZ2SA7DRLNlOsimYMr-uCVABrbYzvGPb03Mi…"
click at [288, 355] on link "dialog" at bounding box center [282, 358] width 49 height 16
click at [340, 361] on p "dialog" at bounding box center [434, 360] width 711 height 17
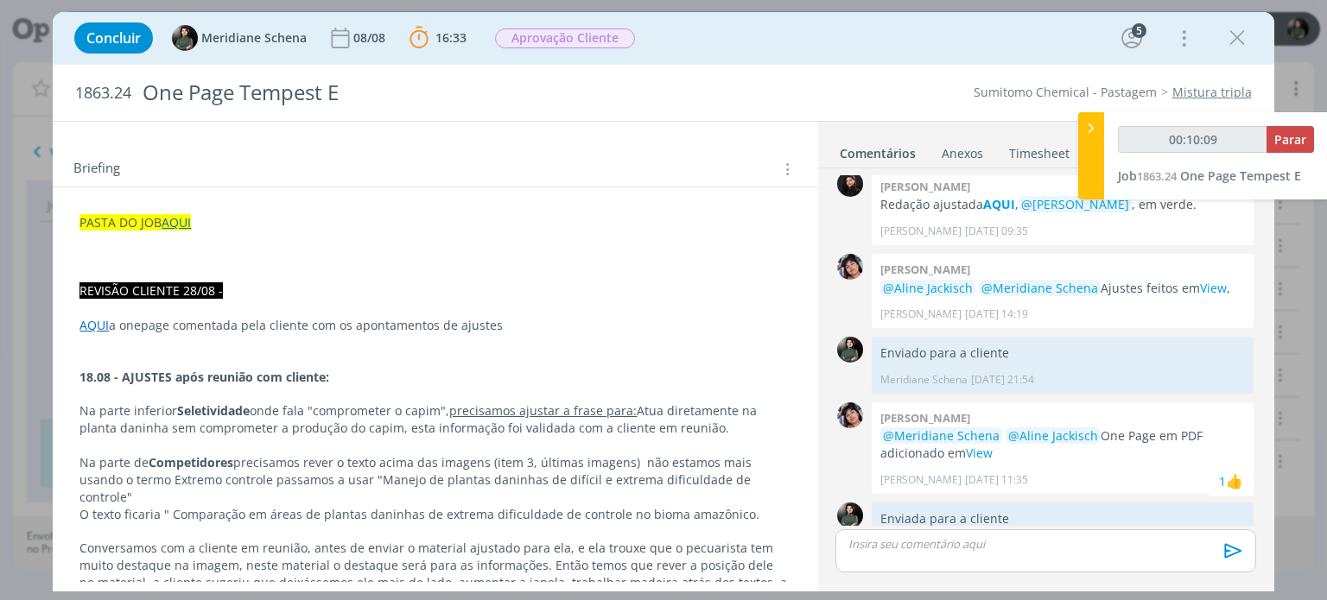
click at [529, 319] on p "AQUI a onepage comentada pela cliente com os apontamentos de ajustes" at bounding box center [434, 325] width 711 height 17
click at [771, 327] on p "AQUI a onepage comentada pela cliente com os apontamentos de ajustes. Na pasta …" at bounding box center [434, 325] width 711 height 17
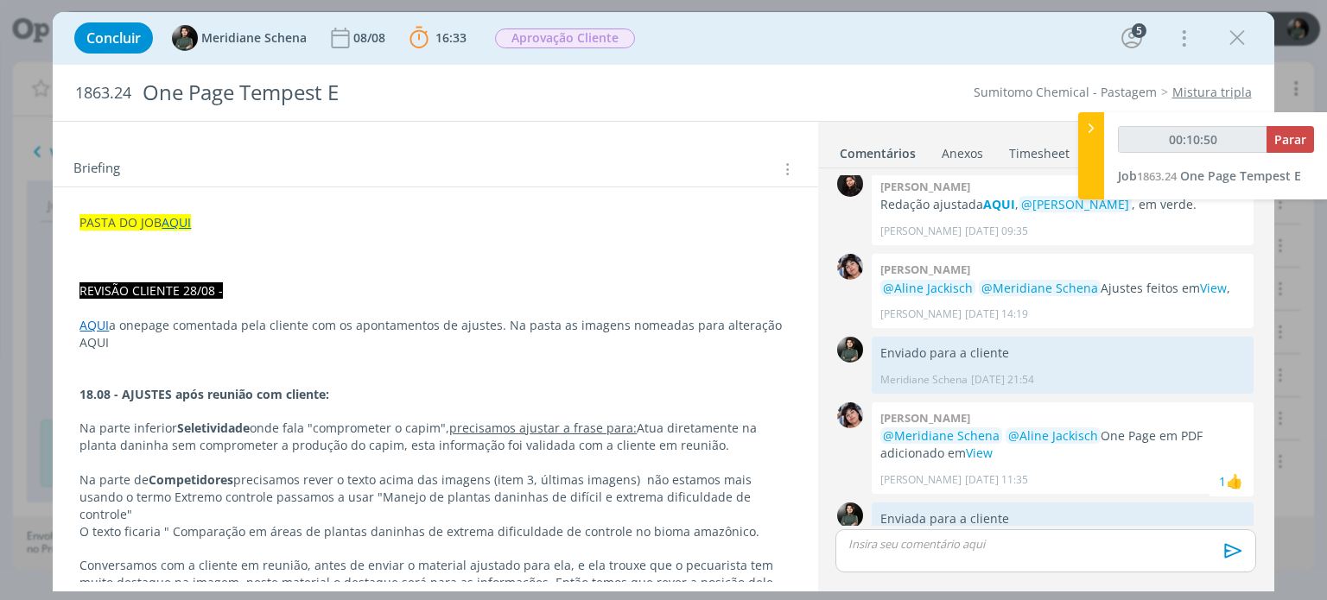
click at [174, 370] on p "dialog" at bounding box center [434, 377] width 711 height 17
drag, startPoint x: 114, startPoint y: 344, endPoint x: 76, endPoint y: 339, distance: 38.4
type input "00:10:54"
click at [173, 562] on button "dialog" at bounding box center [183, 566] width 24 height 21
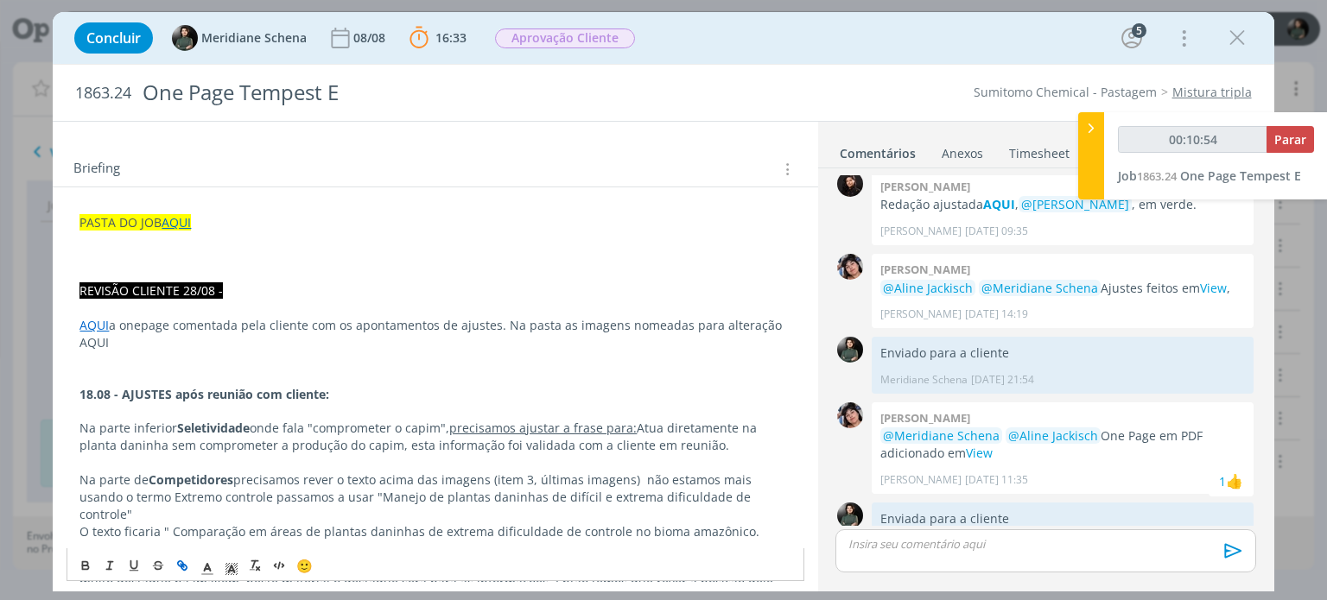
type input "AQUI"
type input "00:10:55"
paste input "https://sobeae.sharepoint.com/:f:/s/SOBEAE/EkYJF3gcZnpOlgmxMdYnq1IBGn_ztIS_McDP…"
type input "https://sobeae.sharepoint.com/:f:/s/SOBEAE/EkYJF3gcZnpOlgmxMdYnq1IBGn_ztIS_McDP…"
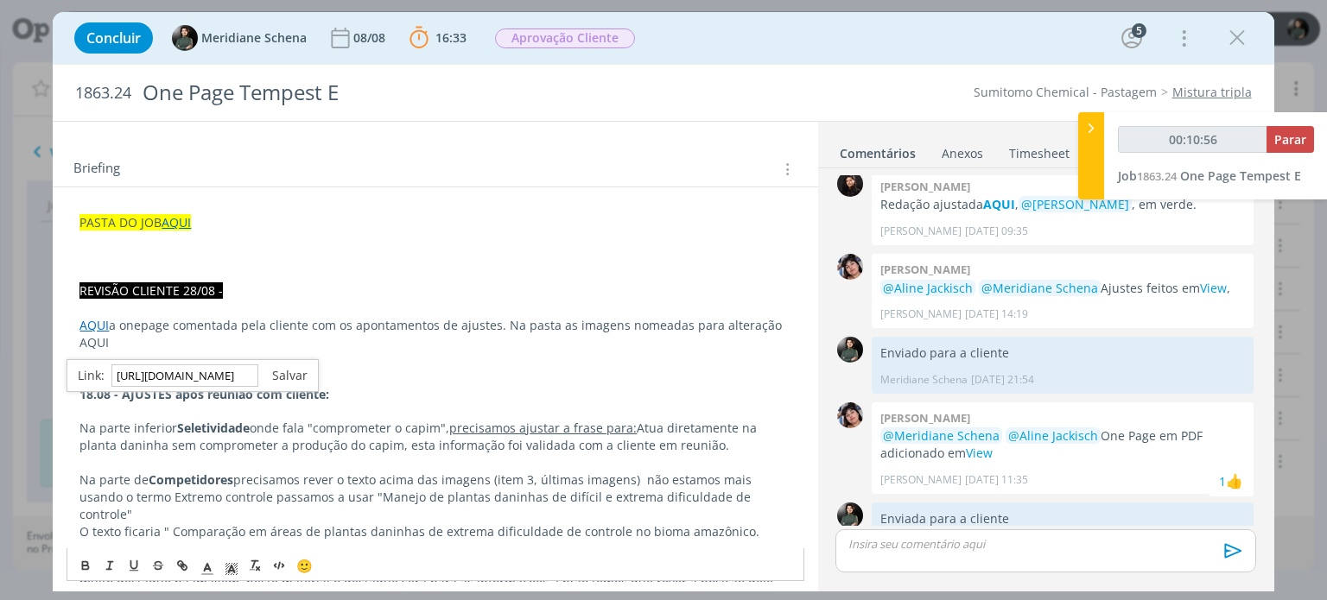
type input "00:10:57"
type input "https://sobeae.sharepoint.com/:f:/s/SOBEAE/EkYJF3gcZnpOlgmxMdYnq1IBGn_ztIS_McDP…"
click at [294, 368] on link "dialog" at bounding box center [282, 375] width 49 height 16
click at [227, 358] on p "dialog" at bounding box center [434, 360] width 711 height 17
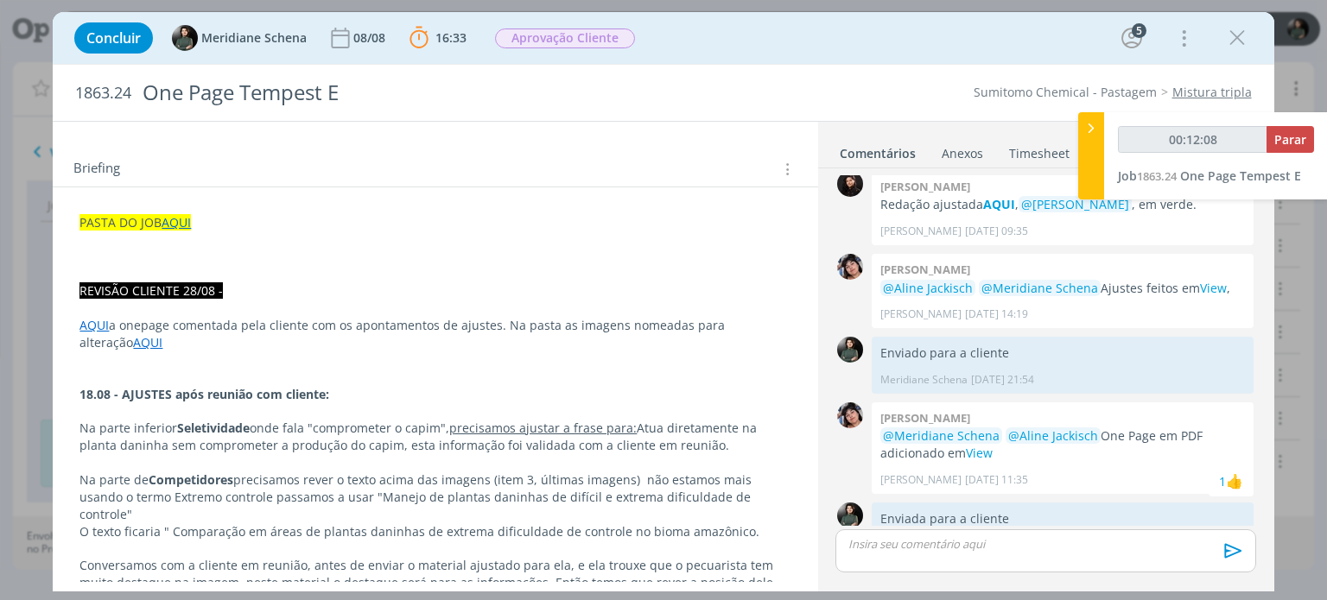
click at [133, 342] on link "AQUI" at bounding box center [147, 342] width 29 height 16
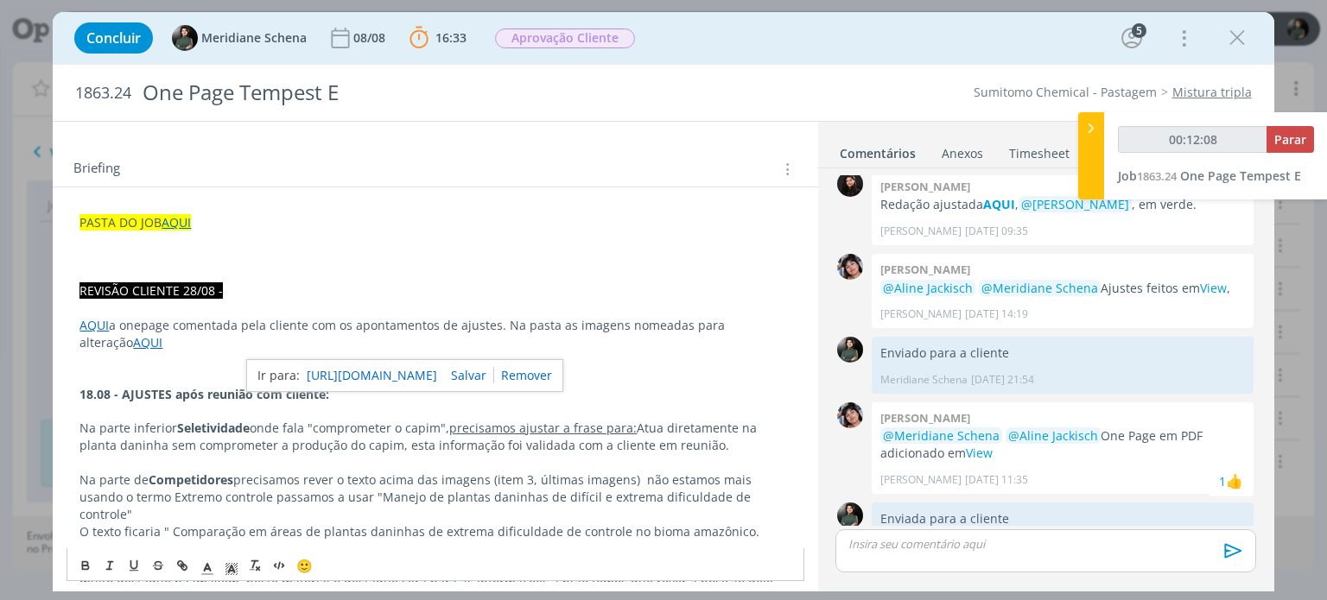
click at [392, 371] on link "https://sobeae.sharepoint.com/:f:/s/SOBEAE/EkYJF3gcZnpOlgmxMdYnq1IBGn_ztIS_McDP…" at bounding box center [372, 375] width 130 height 22
click at [82, 320] on link "AQUI" at bounding box center [93, 325] width 29 height 16
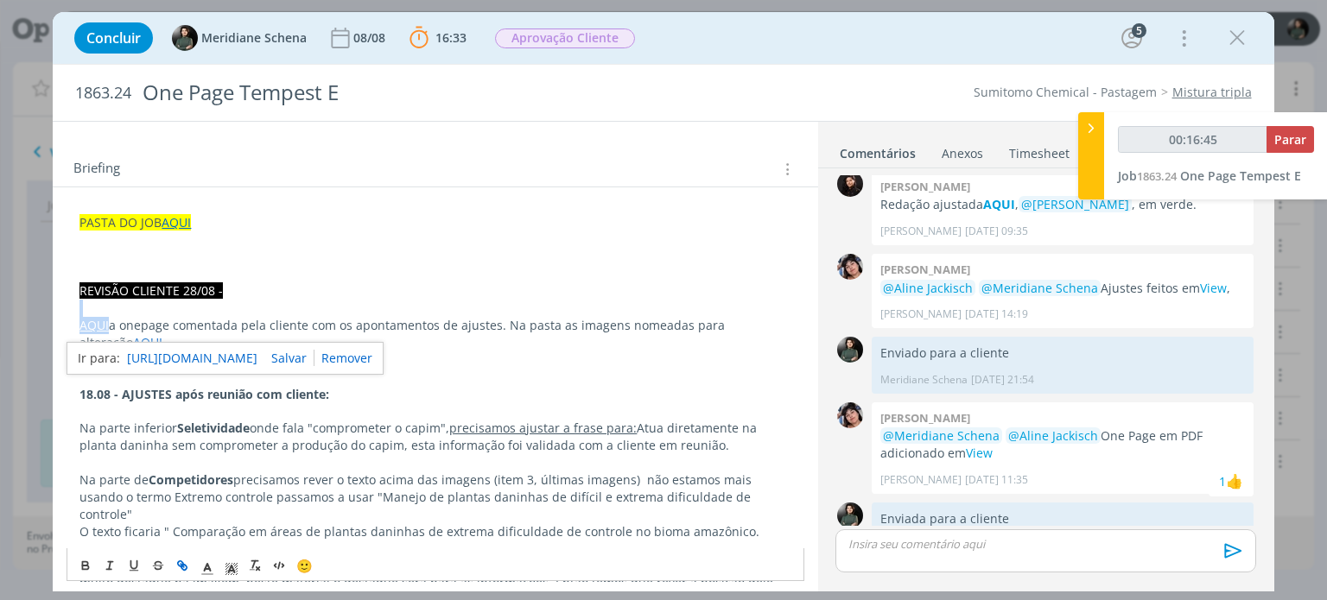
drag, startPoint x: 107, startPoint y: 320, endPoint x: 73, endPoint y: 313, distance: 34.6
click at [161, 352] on p "dialog" at bounding box center [434, 360] width 711 height 17
click at [107, 327] on link "AQUI" at bounding box center [93, 325] width 29 height 16
drag, startPoint x: 396, startPoint y: 356, endPoint x: 335, endPoint y: 357, distance: 60.5
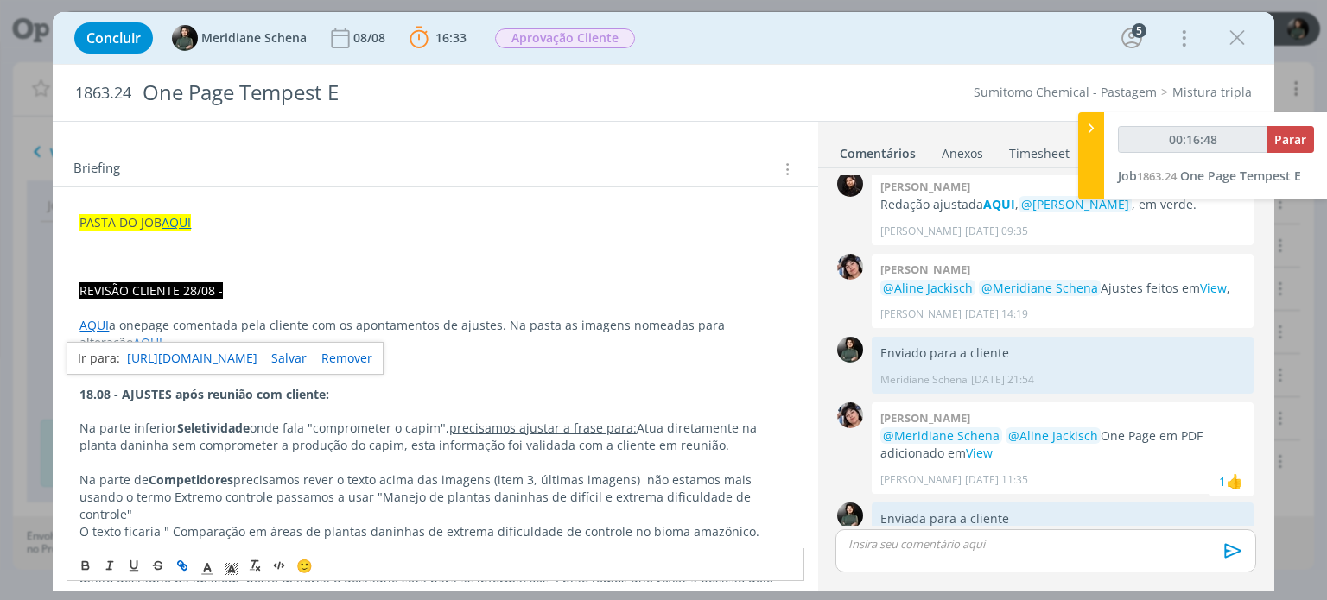
click at [372, 355] on link "dialog" at bounding box center [343, 358] width 58 height 16
drag, startPoint x: 111, startPoint y: 322, endPoint x: 62, endPoint y: 314, distance: 49.1
click at [130, 282] on span "REVISÃO CLIENTE 28/08 -" at bounding box center [150, 290] width 143 height 16
drag, startPoint x: 108, startPoint y: 321, endPoint x: 75, endPoint y: 321, distance: 32.8
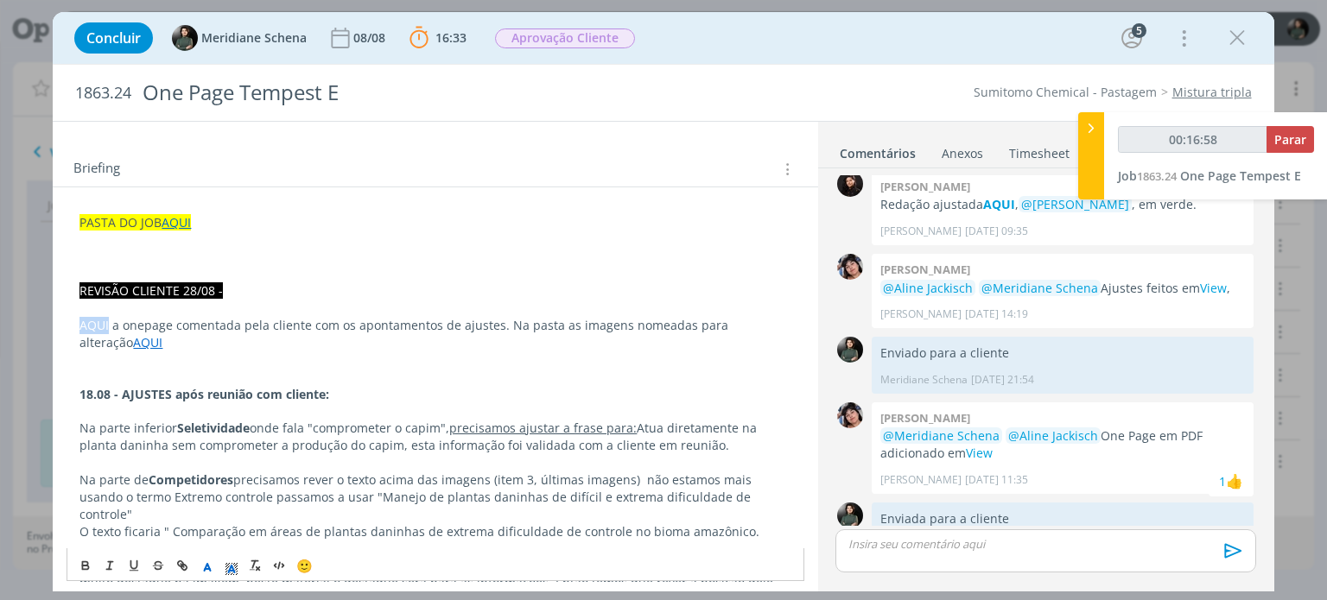
type input "00:16:59"
click at [181, 574] on button "dialog" at bounding box center [183, 566] width 24 height 21
type input "AQUI"
type input "00:17:00"
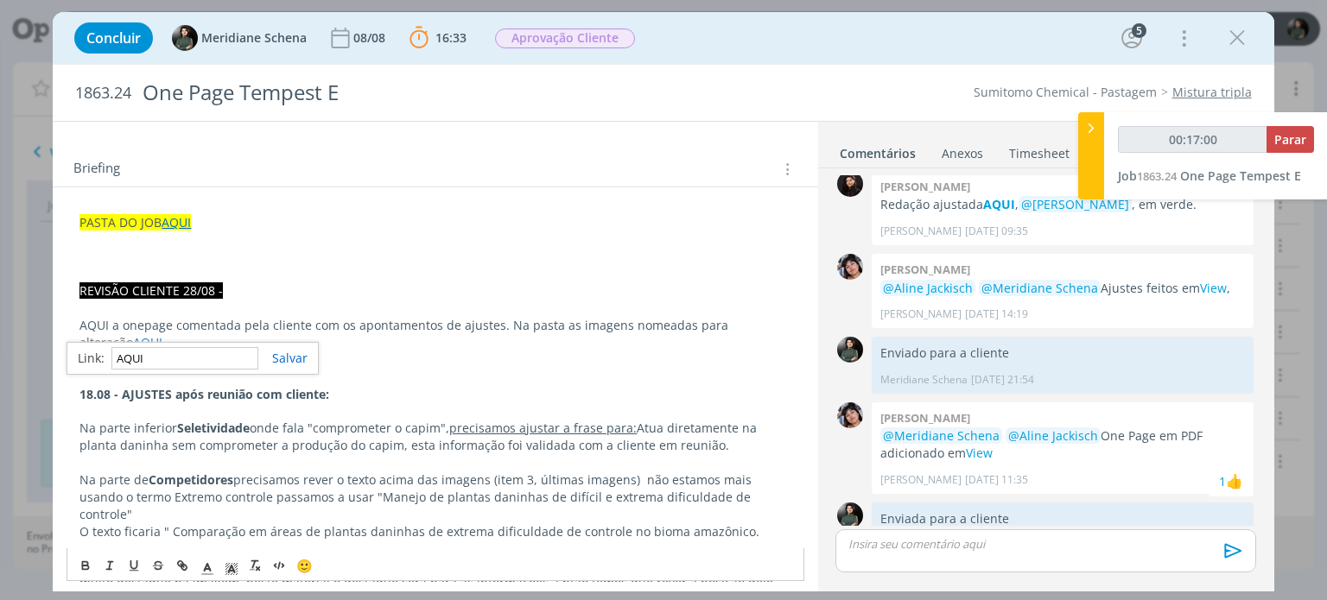
paste input "https://sobeae.sharepoint.com/:b:/s/SOBEAE/EZ2SA7DRLNlOsimYMr-uCVABrbYzvGPb03Mi…"
type input "https://sobeae.sharepoint.com/:b:/s/SOBEAE/EZ2SA7DRLNlOsimYMr-uCVABrbYzvGPb03Mi…"
type input "00:17:01"
type input "https://sobeae.sharepoint.com/:b:/s/SOBEAE/EZ2SA7DRLNlOsimYMr-uCVABrbYzvGPb03Mi…"
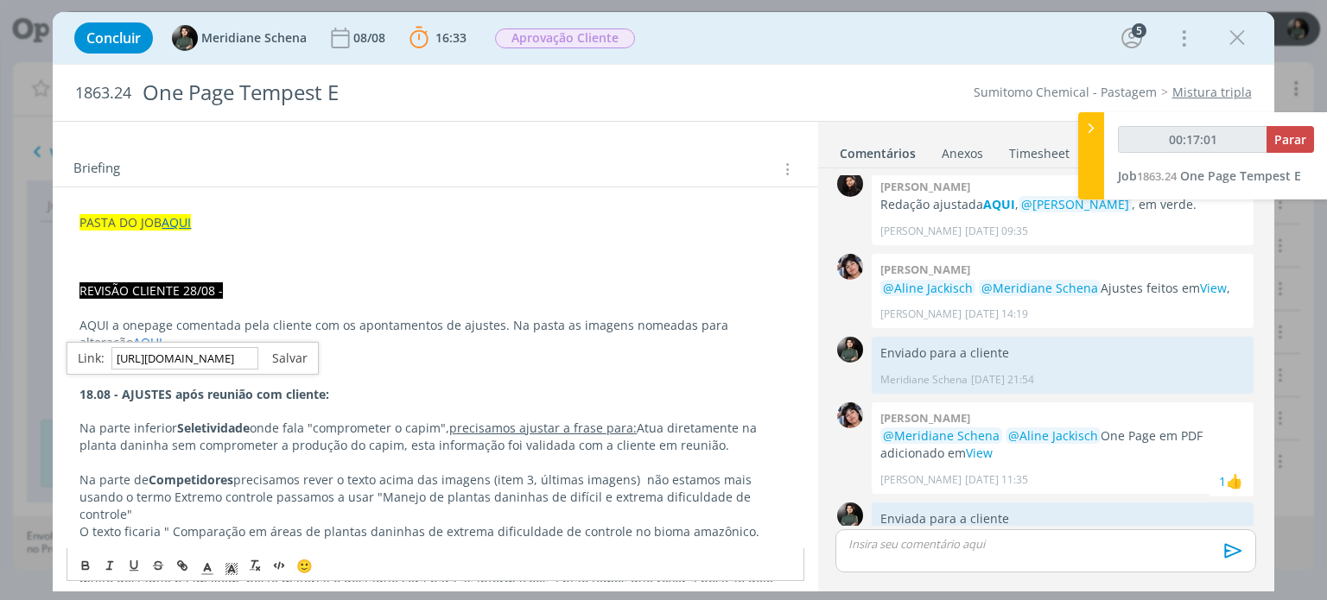
scroll to position [0, 0]
click at [288, 354] on link "dialog" at bounding box center [282, 358] width 49 height 16
click at [280, 364] on p "dialog" at bounding box center [434, 360] width 711 height 17
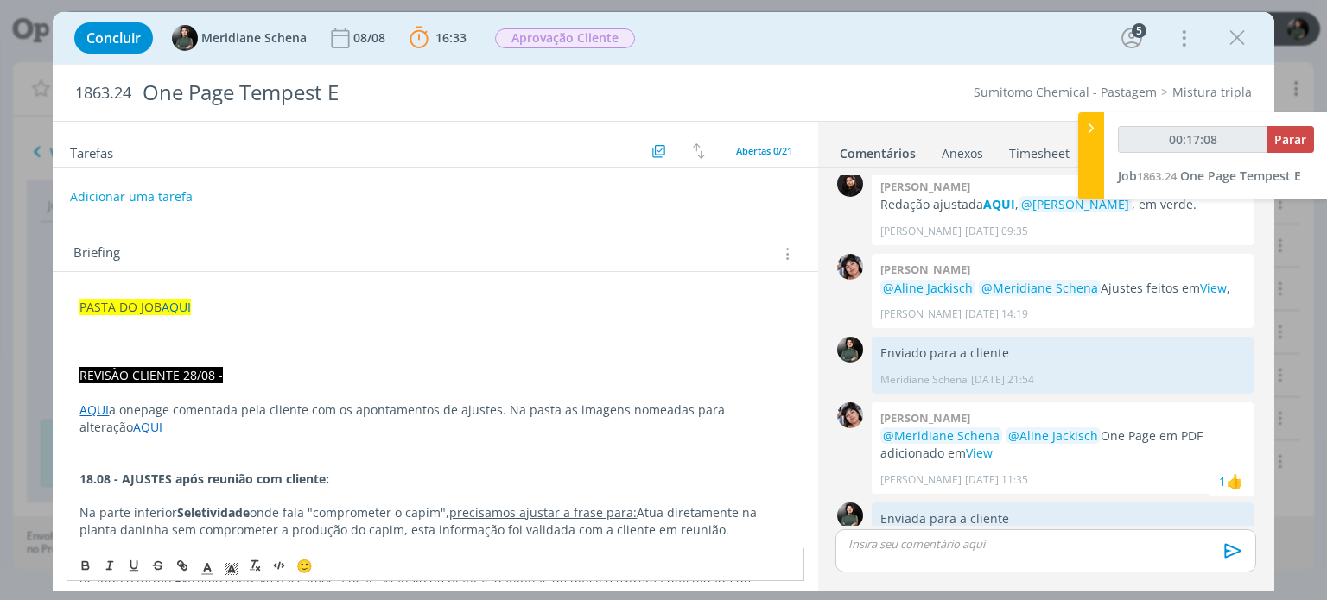
click at [124, 193] on button "Adicionar uma tarefa" at bounding box center [131, 196] width 123 height 29
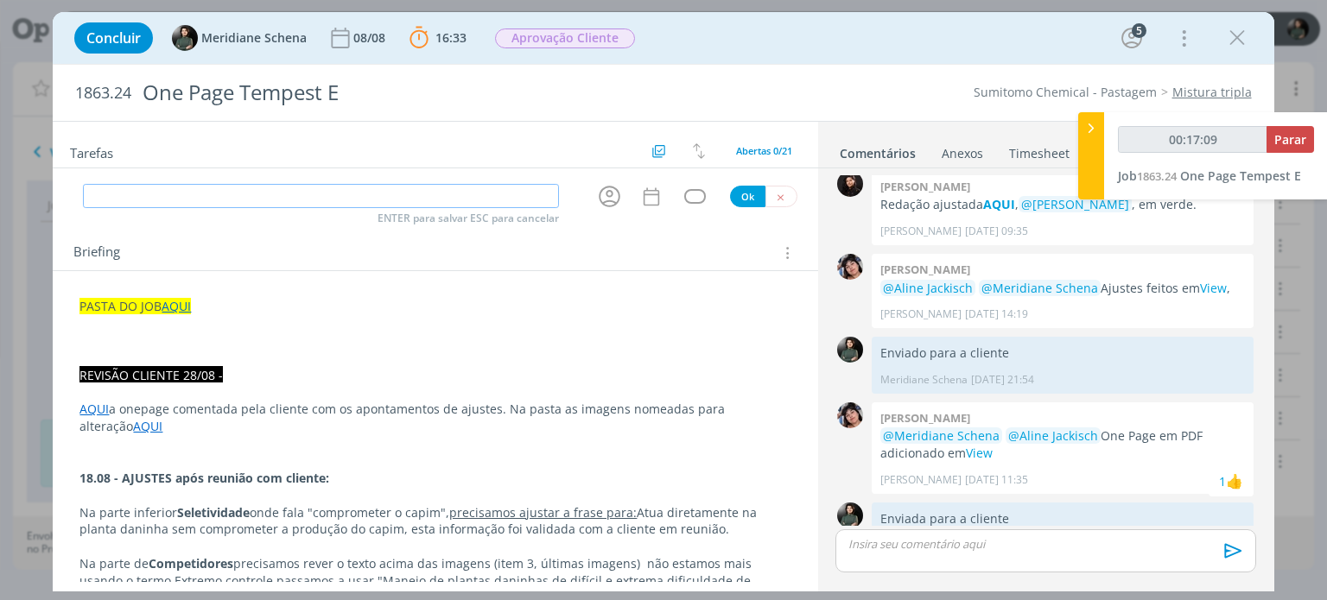
type input "00:17:10"
type input "Dir"
type input "00:17:11"
type input "Direção d"
type input "00:17:12"
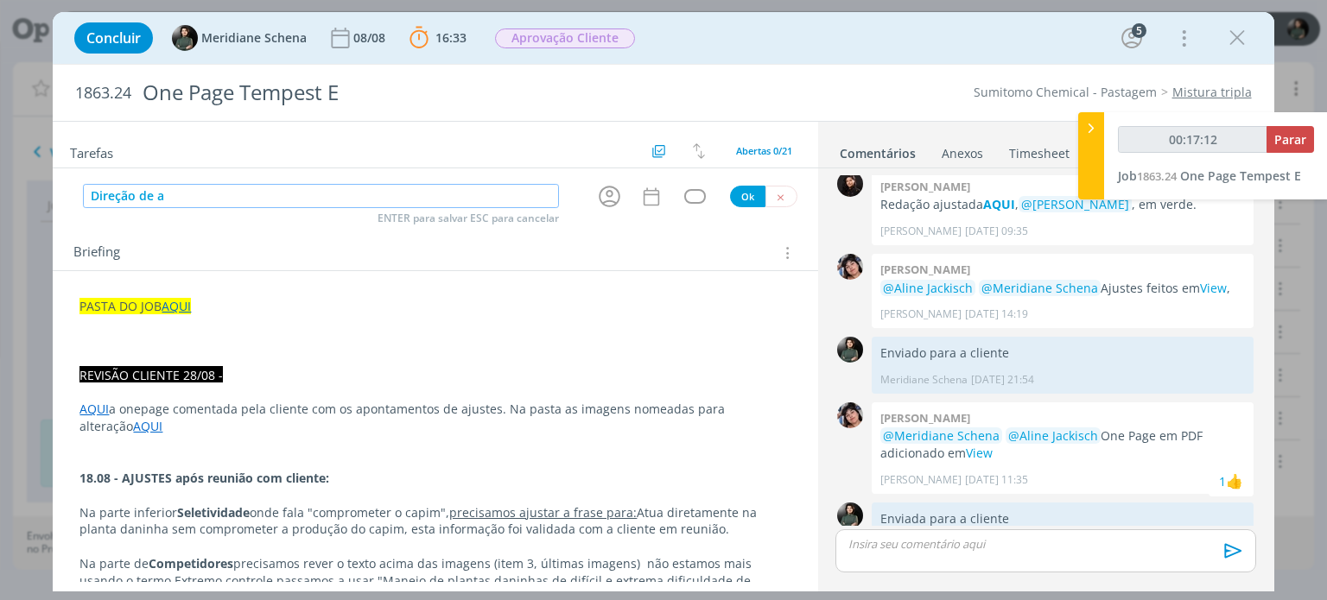
type input "Direção de ar"
type input "00:17:13"
type input "Direção de arte"
type input "00:17:14"
type input "Direção de arte (a"
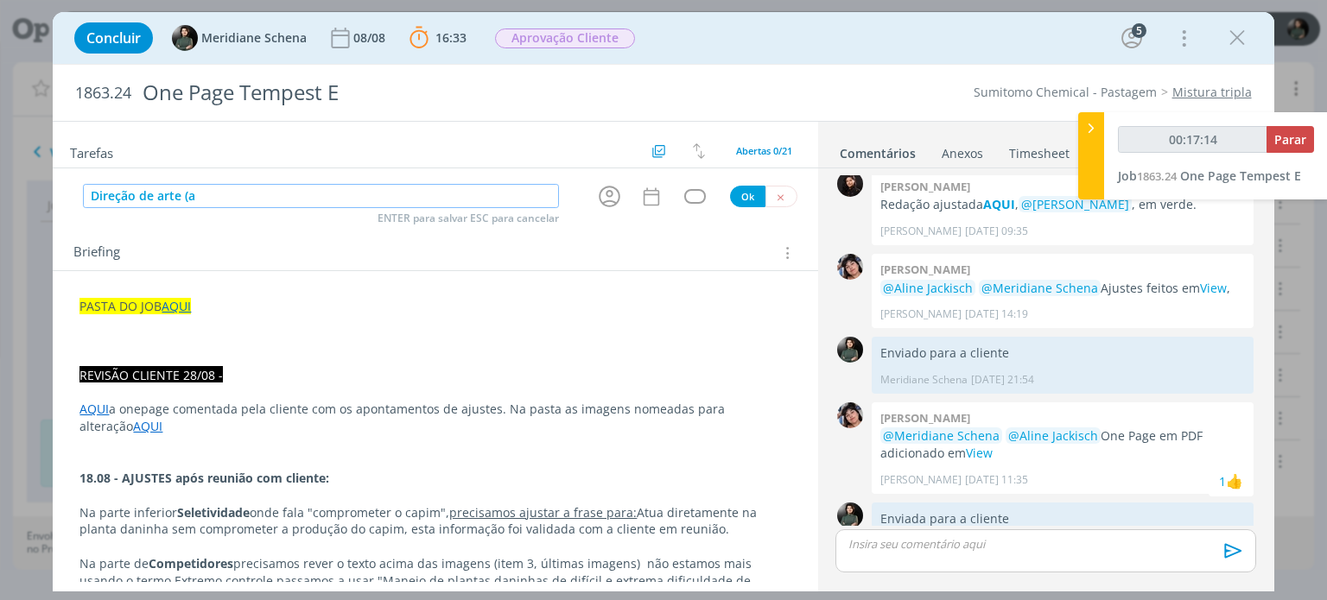
type input "00:17:15"
type input "Direção de arte (ajuste"
type input "00:17:16"
type input "Direção de arte (ajustes"
type input "00:17:17"
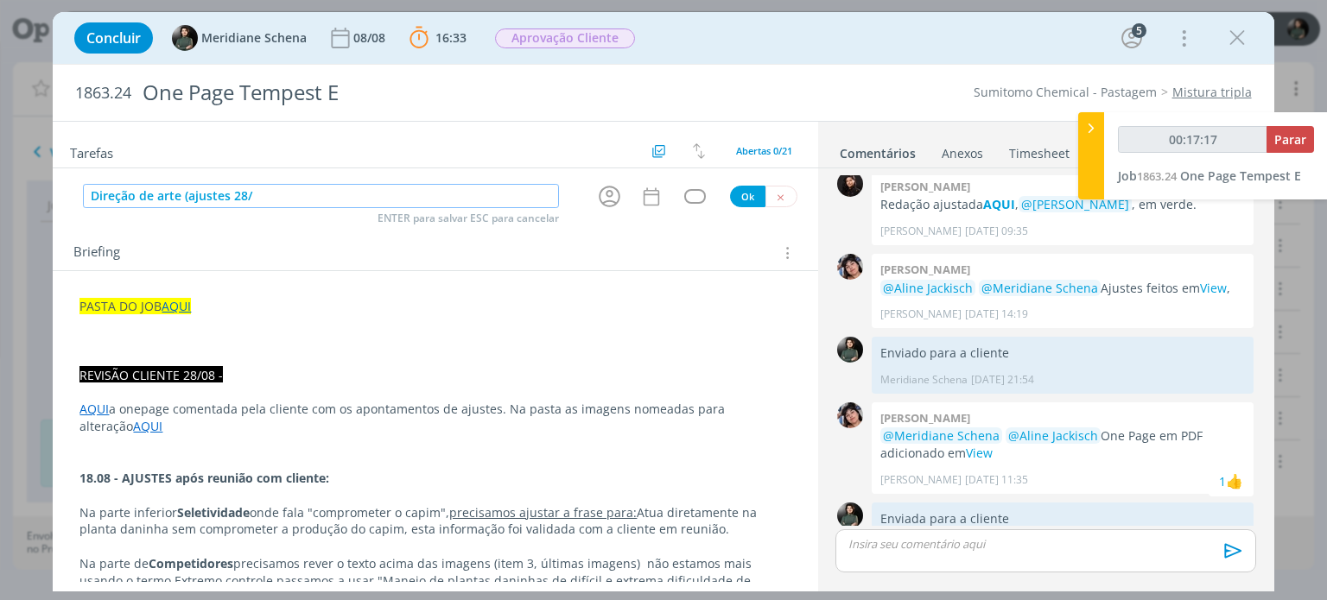
type input "Direção de arte (ajustes 28/0"
type input "00:17:18"
type input "Direção de arte (ajustes 28/08"
type input "00:17:19"
type input "Direção de arte (ajustes 28/08)"
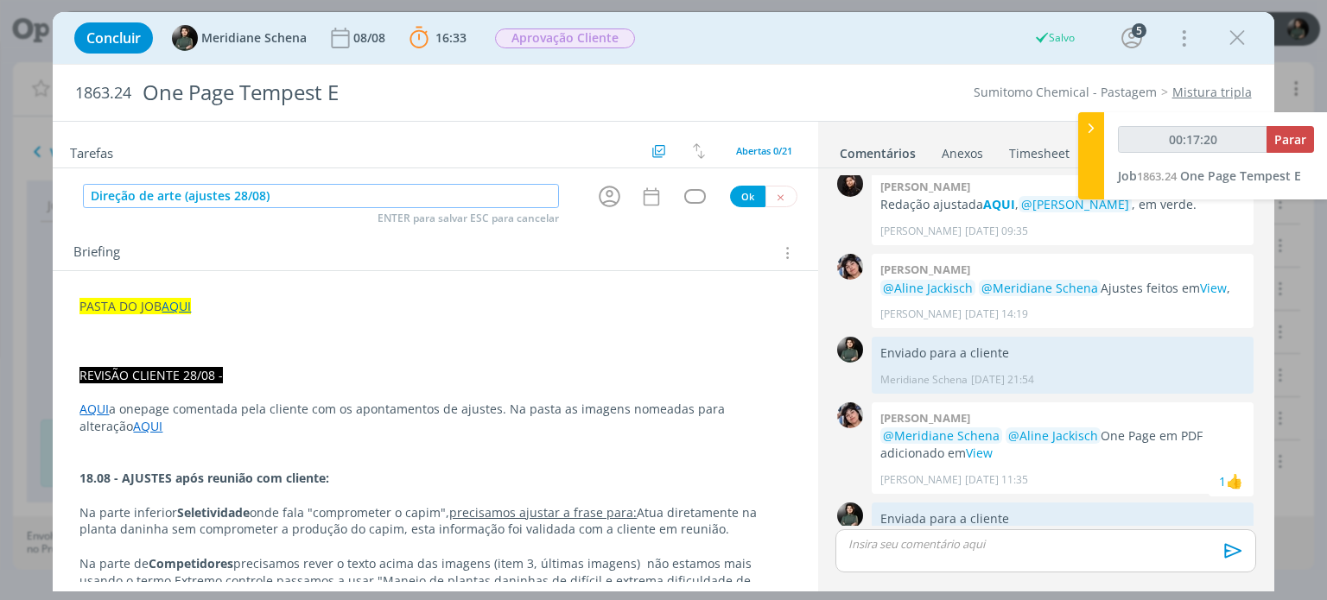
type input "00:17:21"
click at [606, 200] on icon "dialog" at bounding box center [610, 197] width 22 height 22
type input "Direção de arte (ajustes 28/08)"
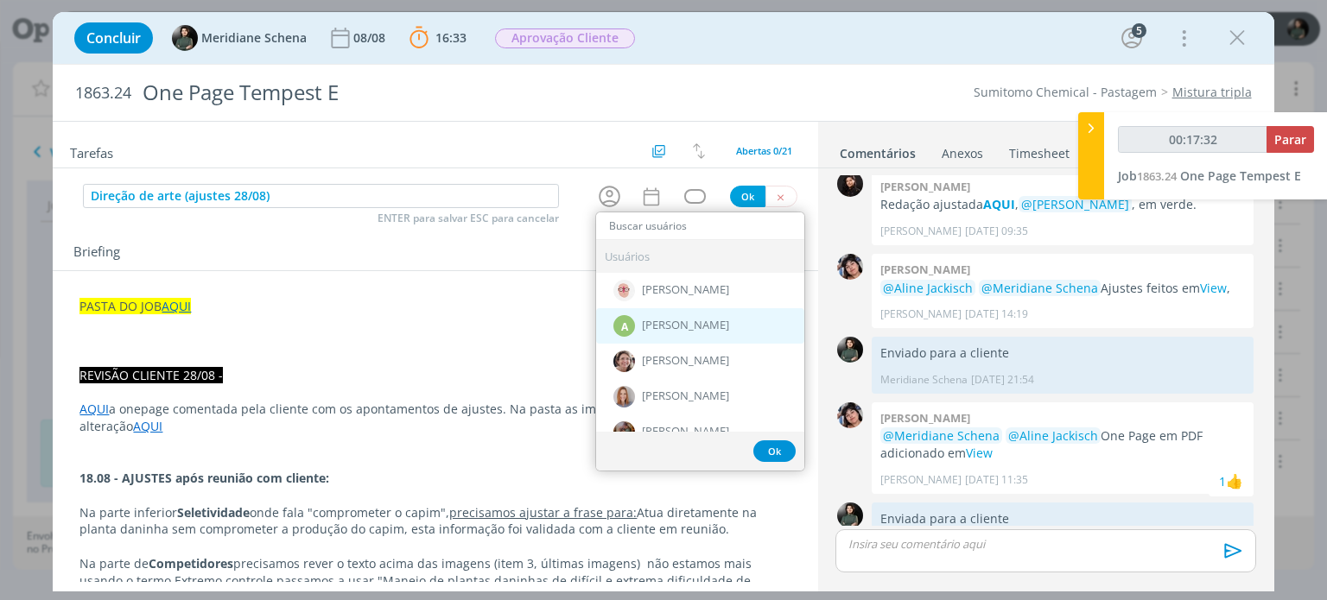
type input "00:17:33"
type input "el"
type input "00:17:34"
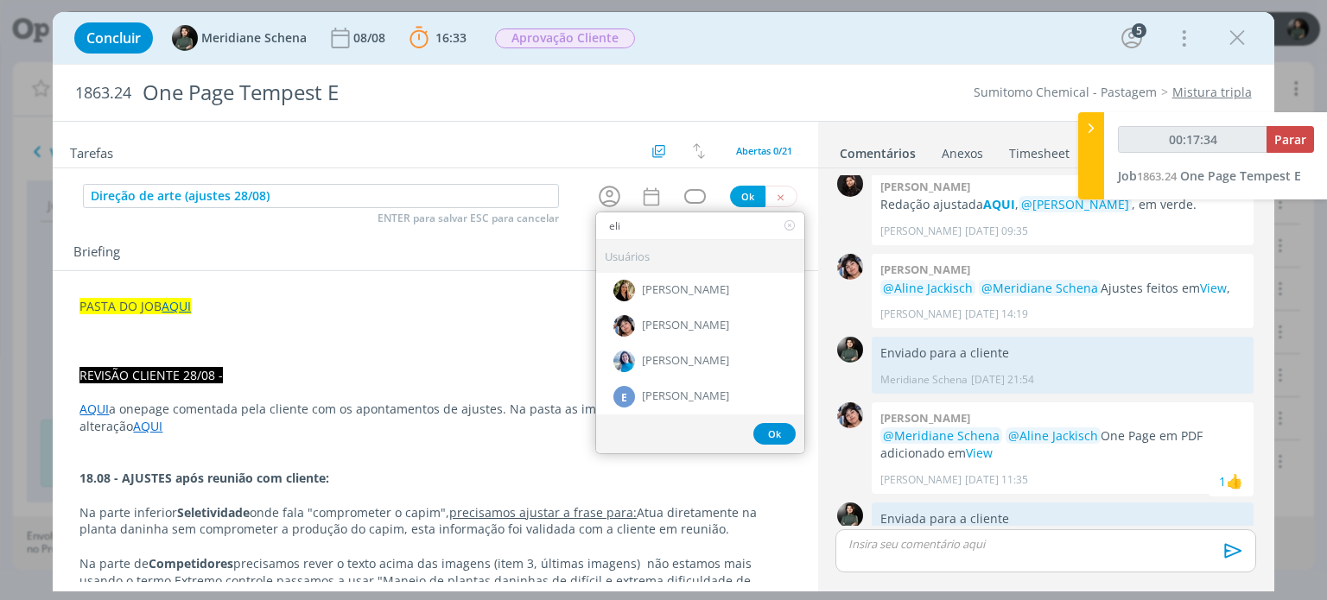
type input "eli"
click at [656, 331] on div "[PERSON_NAME]" at bounding box center [700, 325] width 208 height 35
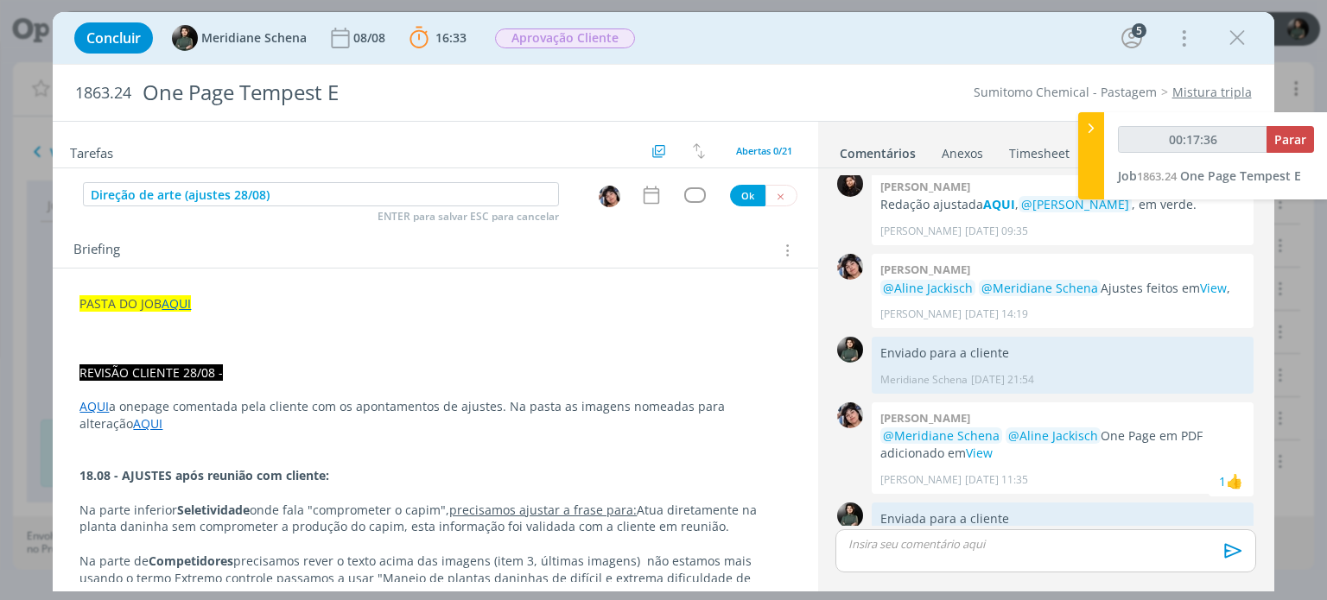
click at [650, 210] on div "Tarefas Usar Job de template Criar template a partir deste job Visualizar Templ…" at bounding box center [435, 352] width 764 height 460
click at [645, 200] on icon "dialog" at bounding box center [651, 195] width 22 height 22
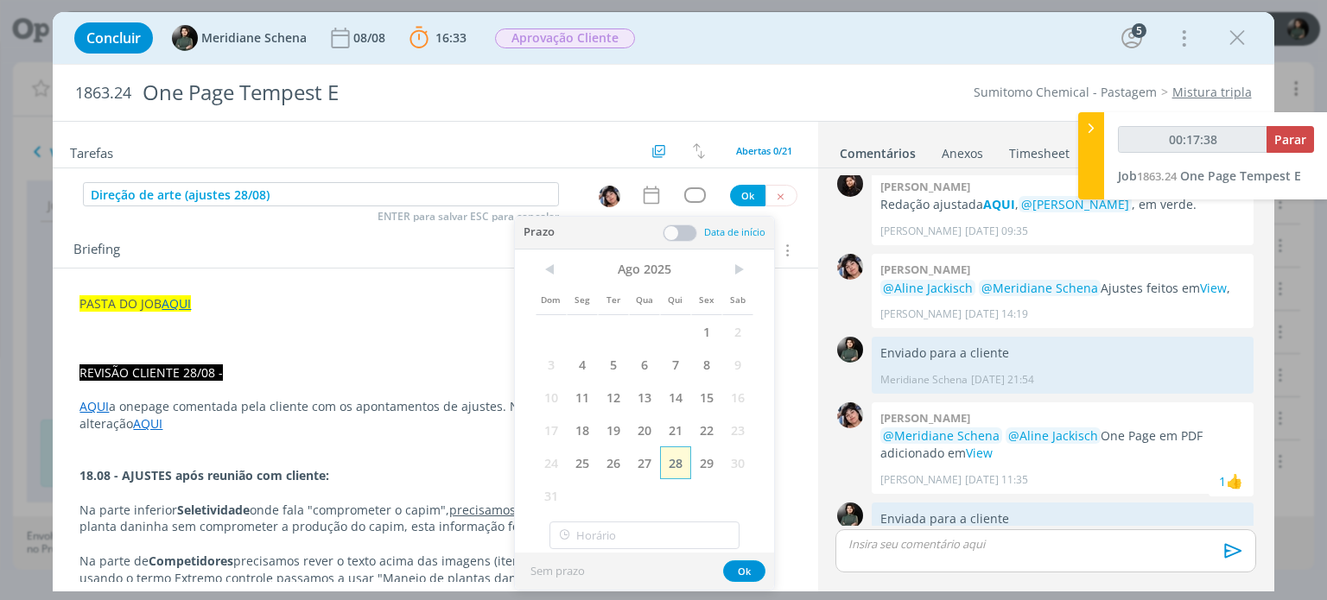
click at [673, 469] on span "28" at bounding box center [675, 463] width 31 height 33
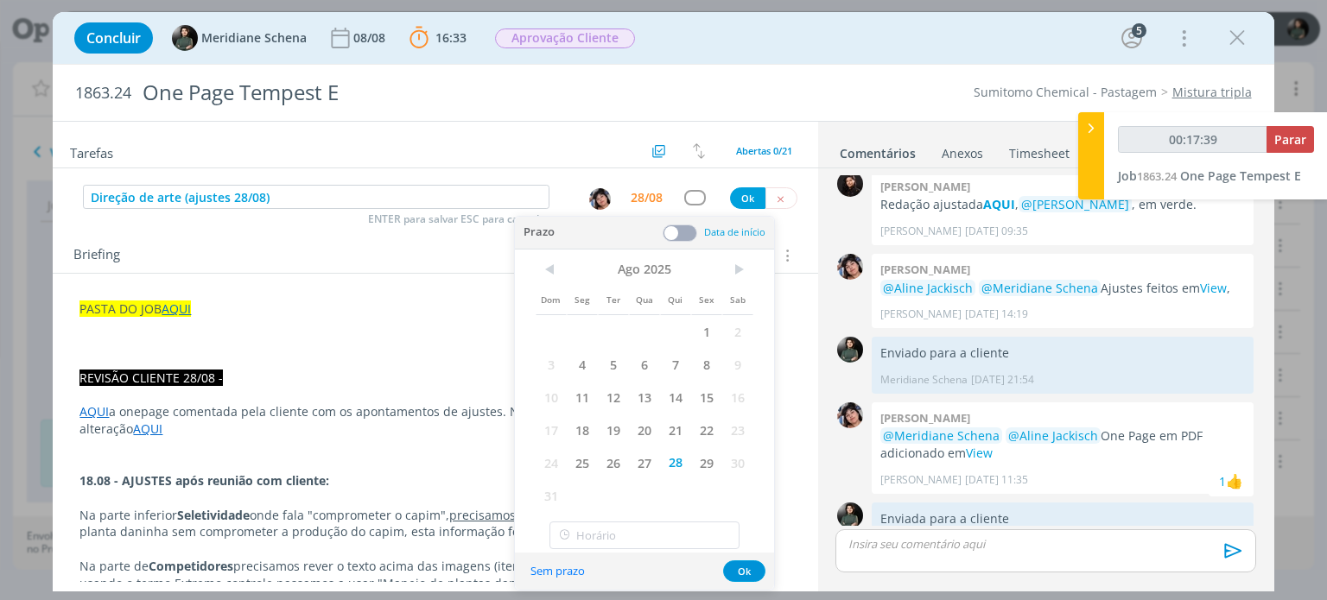
click at [681, 238] on span at bounding box center [679, 233] width 35 height 17
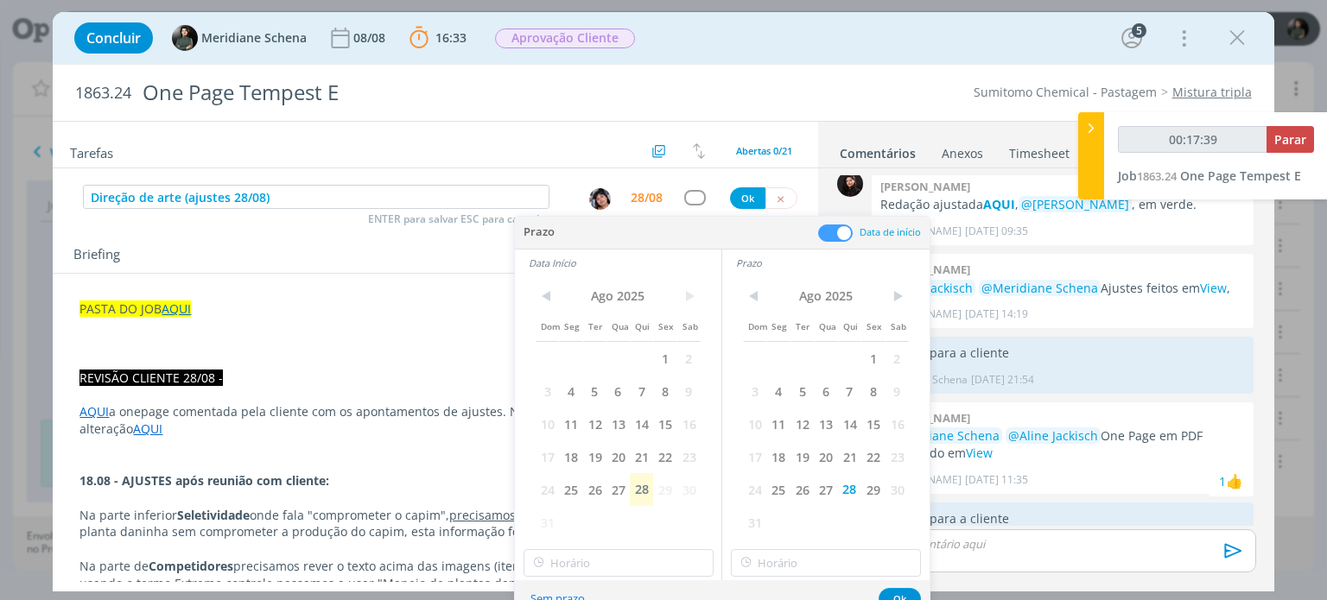
type input "00:17:40"
click at [630, 491] on span "28" at bounding box center [641, 489] width 23 height 33
type input "11:00"
click at [601, 566] on input "11:00" at bounding box center [618, 563] width 190 height 28
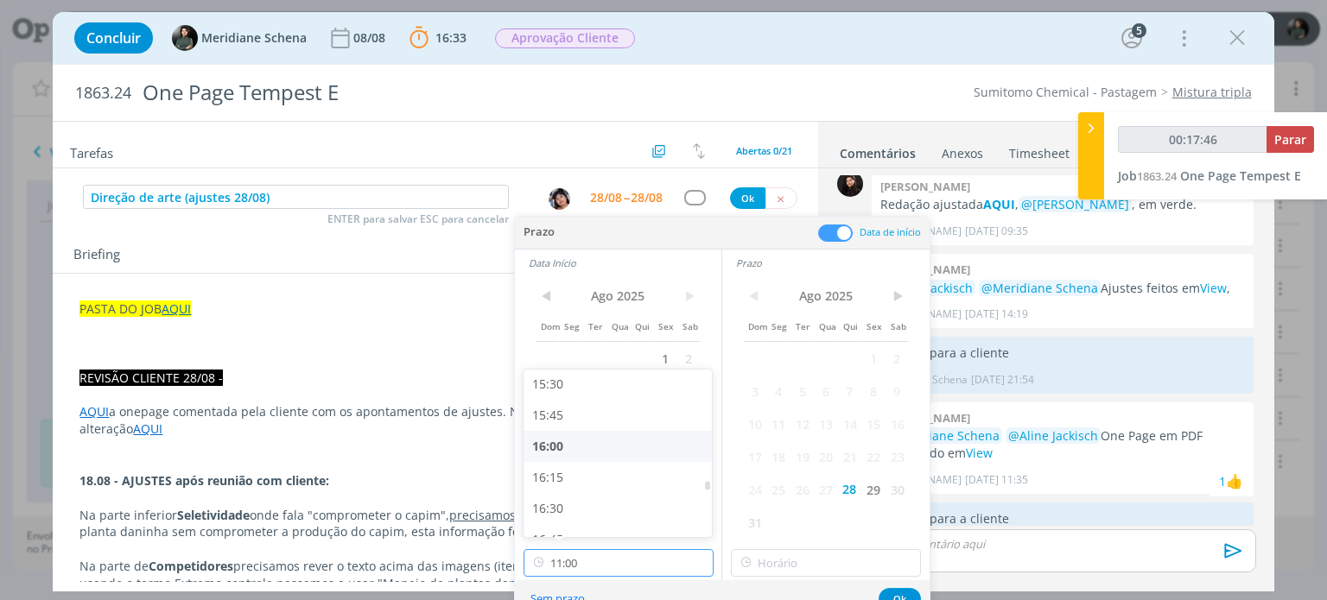
scroll to position [1928, 0]
type input "00:17:47"
click at [563, 446] on div "16:00" at bounding box center [619, 447] width 193 height 31
type input "16:00"
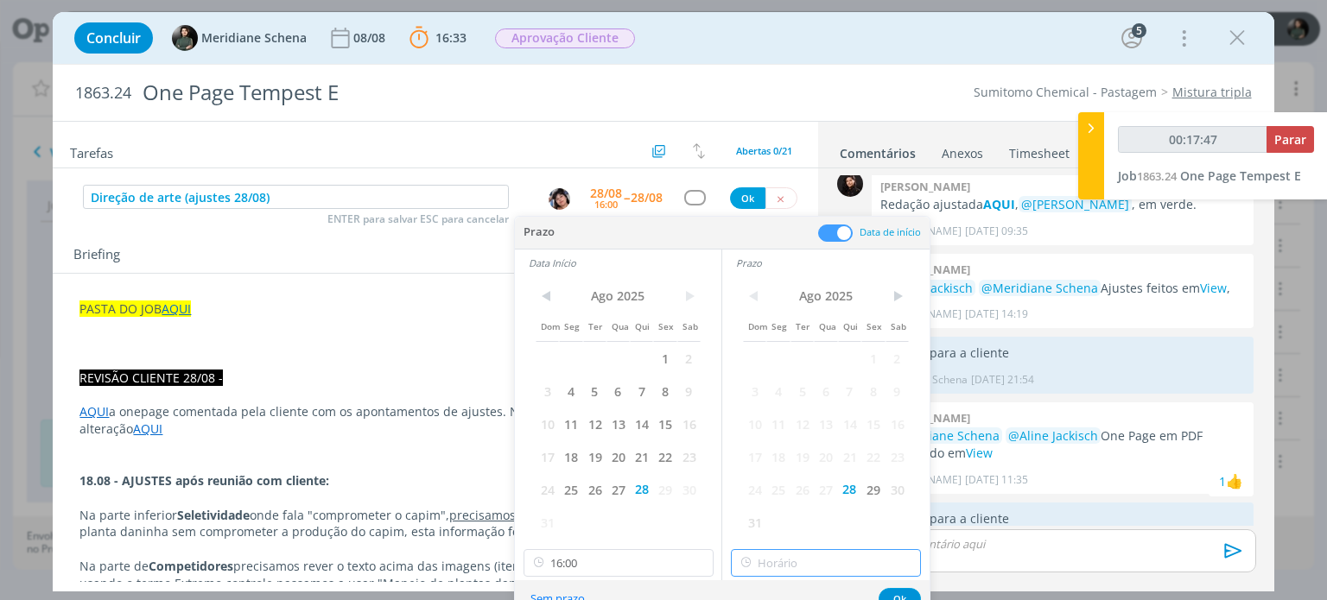
type input "16:00"
click at [788, 559] on input "16:00" at bounding box center [826, 563] width 190 height 28
type input "00:17:50"
click at [767, 469] on div "17:00" at bounding box center [828, 468] width 193 height 31
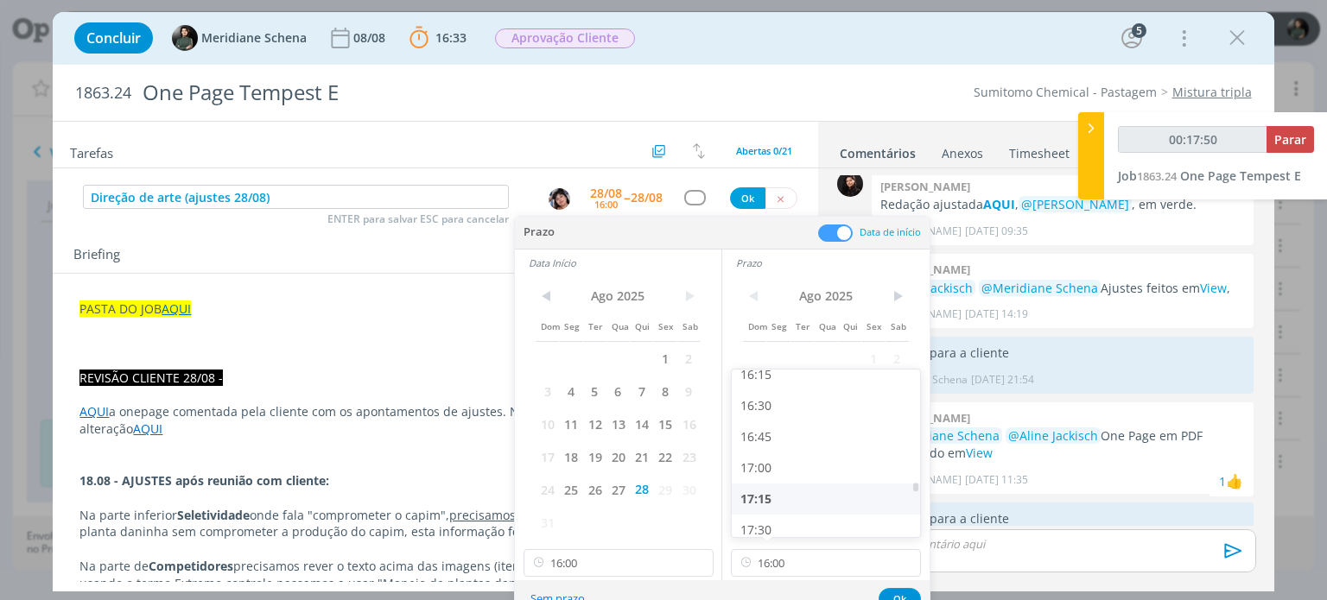
type input "17:00"
click at [884, 589] on button "Ok" at bounding box center [899, 599] width 42 height 22
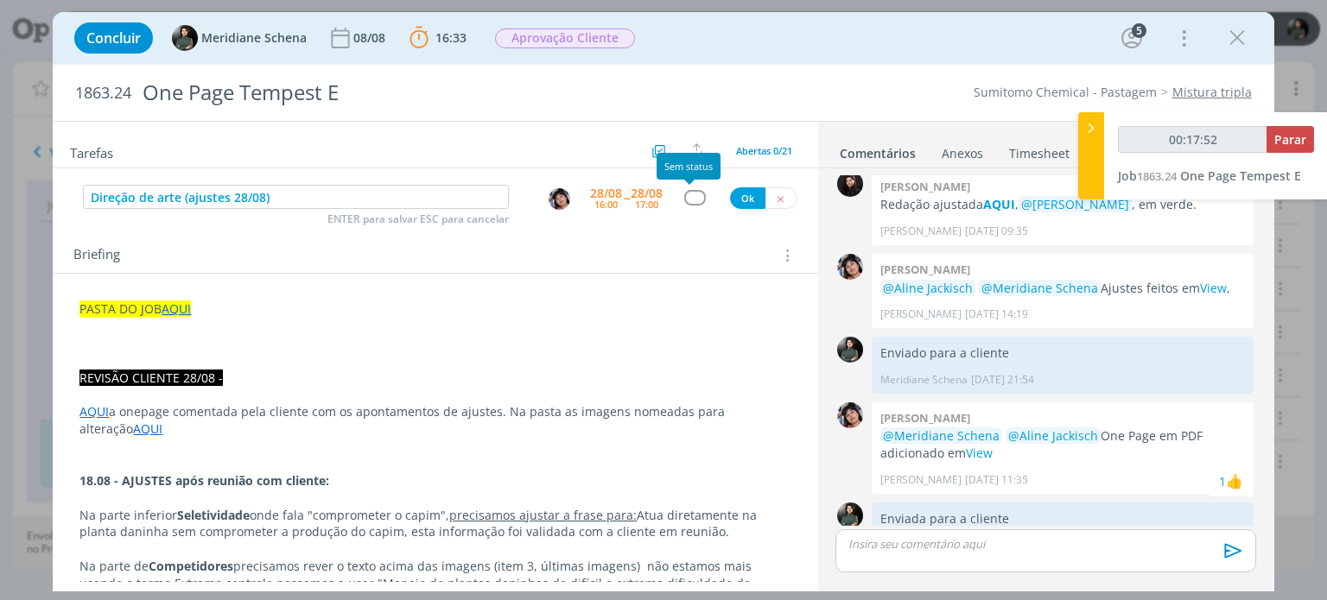
click at [684, 198] on div "dialog" at bounding box center [695, 197] width 22 height 15
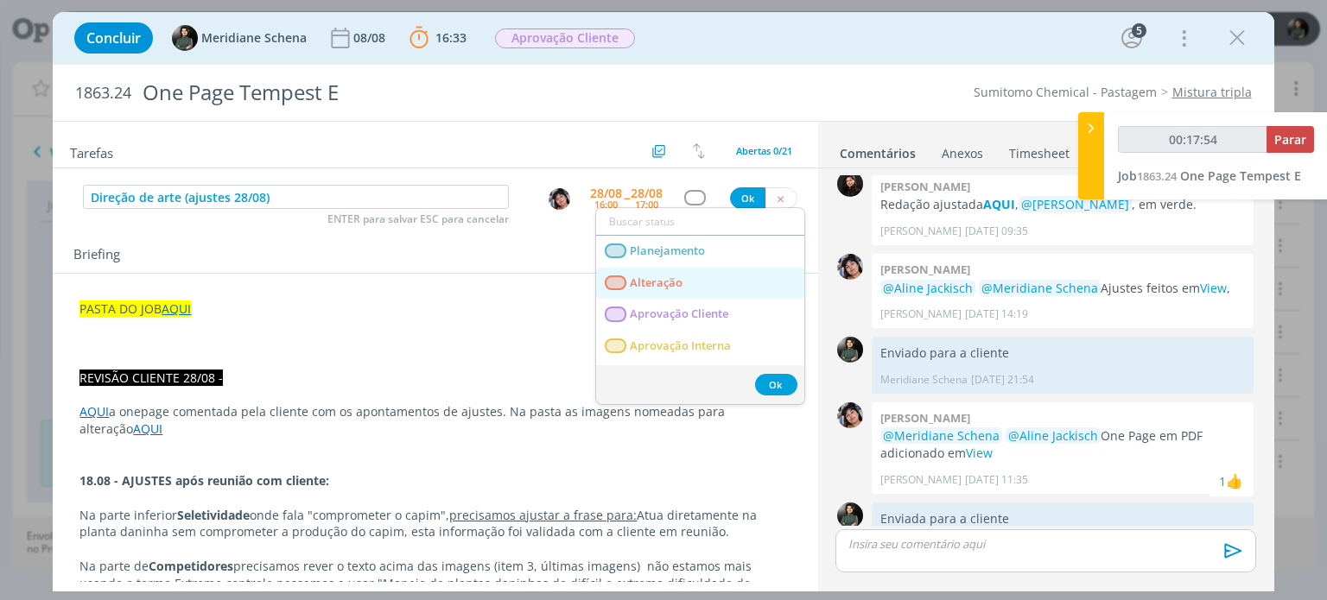
click at [640, 276] on span "Alteração" at bounding box center [657, 283] width 53 height 14
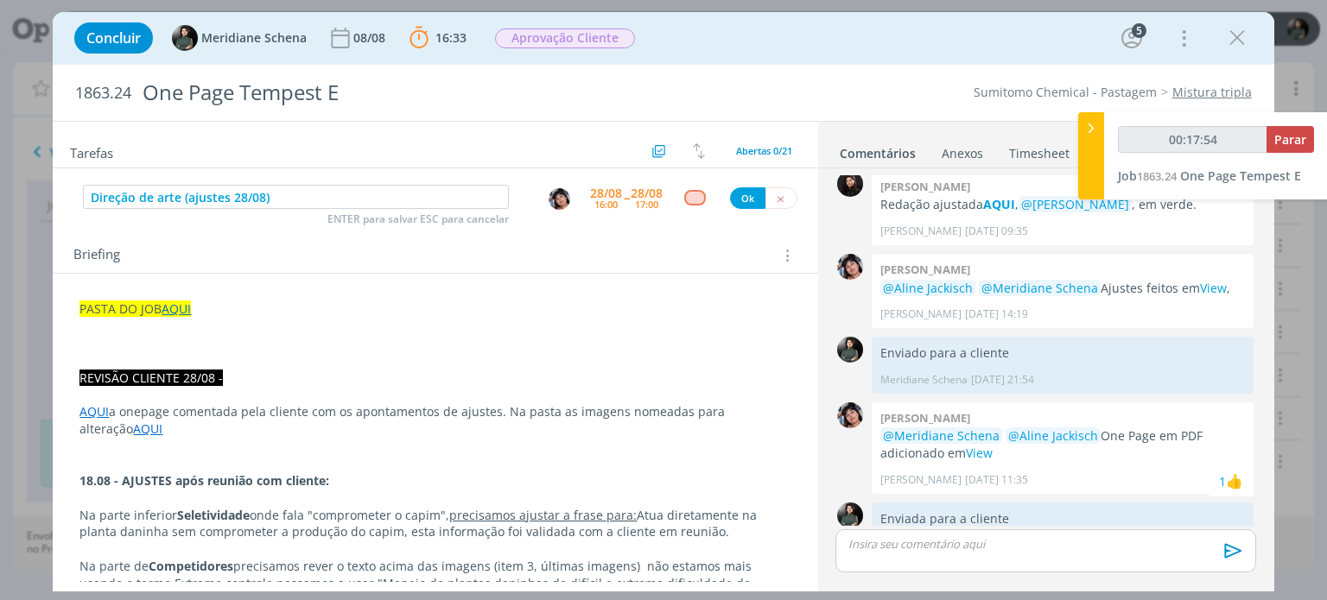
type input "00:17:55"
click at [739, 196] on button "Ok" at bounding box center [747, 198] width 35 height 22
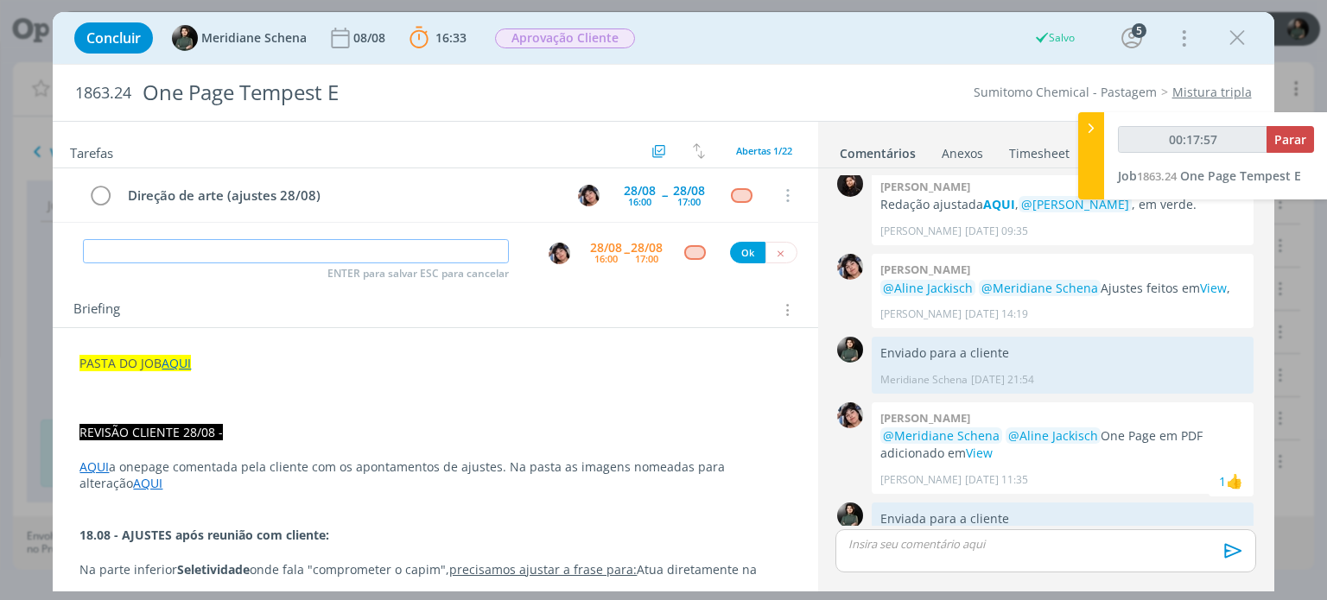
click at [149, 244] on input "dialog" at bounding box center [296, 251] width 426 height 24
type input "00:17:58"
type input "Rev"
type input "00:17:59"
type input "Revisão"
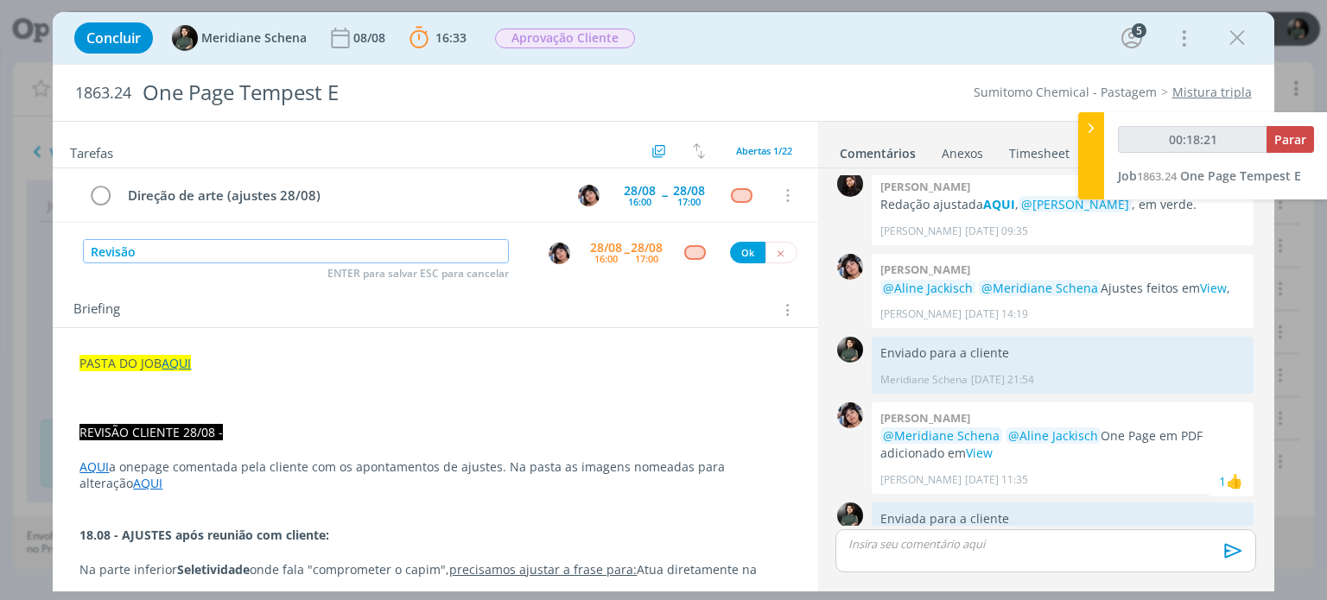
type input "00:18:22"
type input "Revisão ("
type input "00:18:23"
type input "Revisão (ajustes"
type input "00:18:24"
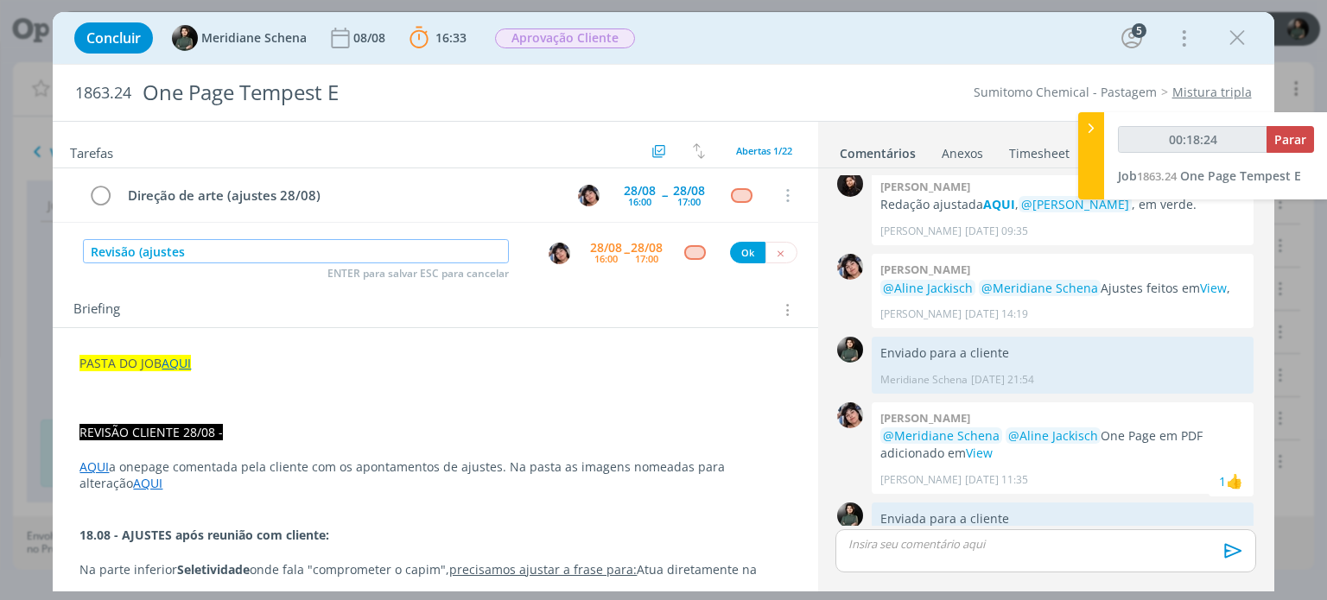
type input "Revisão (ajustes"
type input "00:18:25"
type input "Revisão (ajustes 28/"
type input "00:18:26"
type input "Revisão (ajustes 28/0"
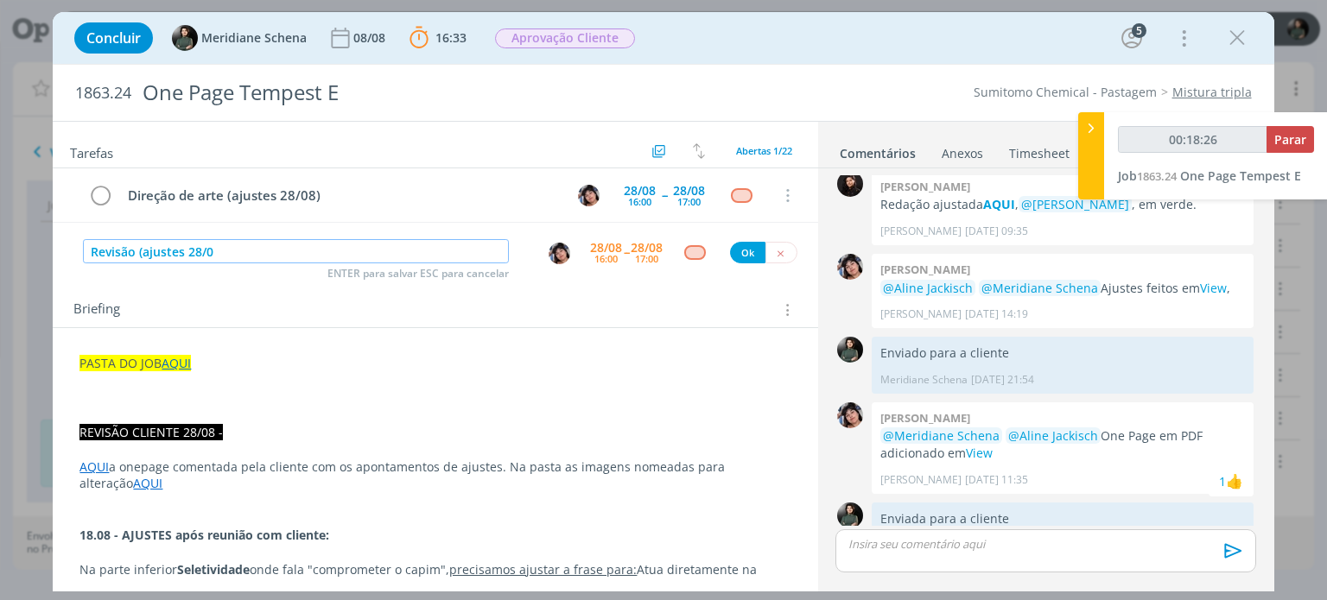
type input "00:18:27"
type input "Revisão (ajustes 28/08"
type input "00:18:28"
type input "Revisão (ajustes 28/08)"
type input "00:18:30"
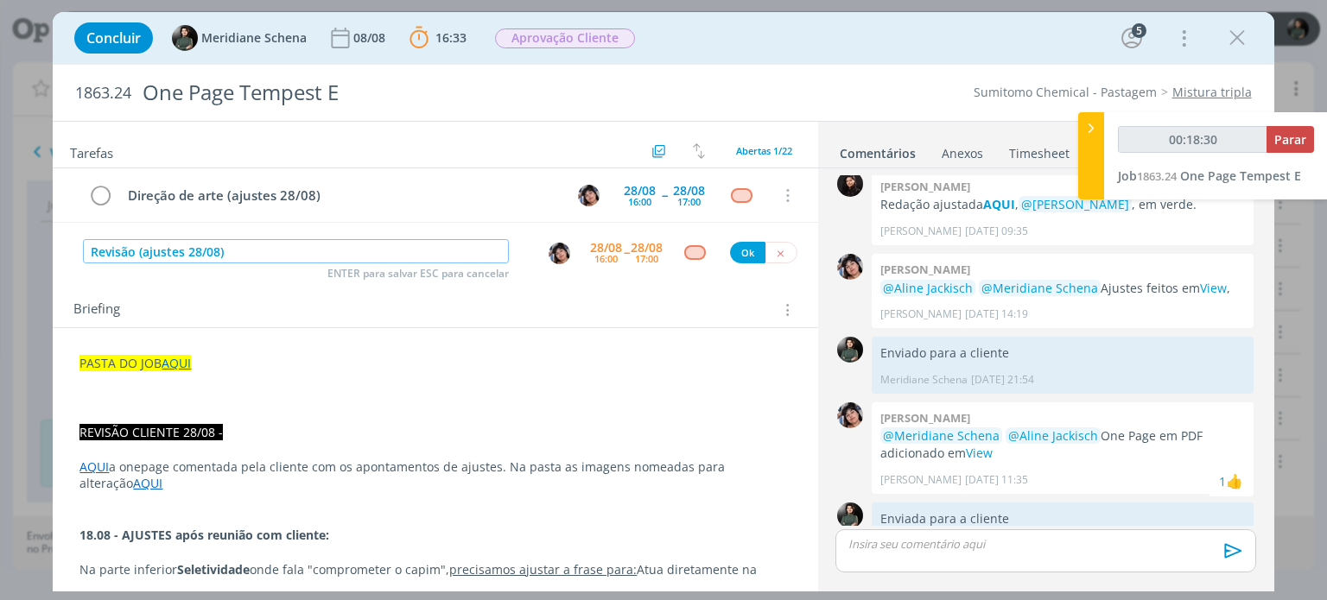
click at [553, 251] on img "dialog" at bounding box center [559, 254] width 22 height 22
type input "Revisão (ajustes 28/08)"
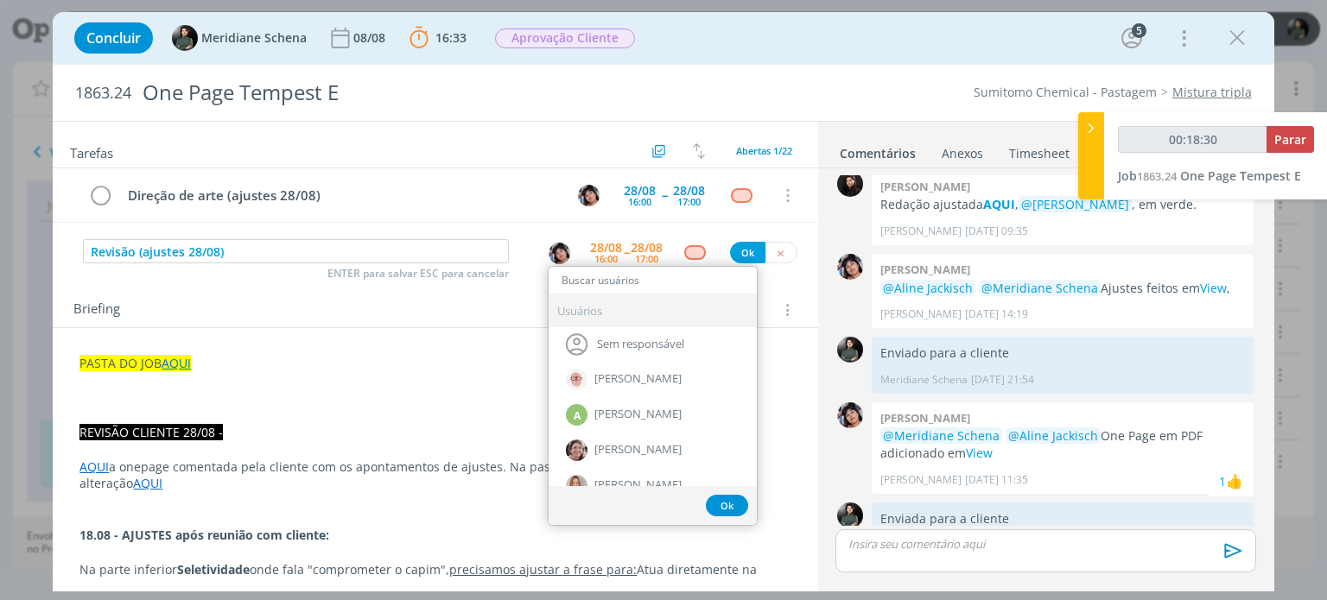
type input "e"
type input "00:18:31"
type input "00:18:34"
type input "c"
type input "00:18:35"
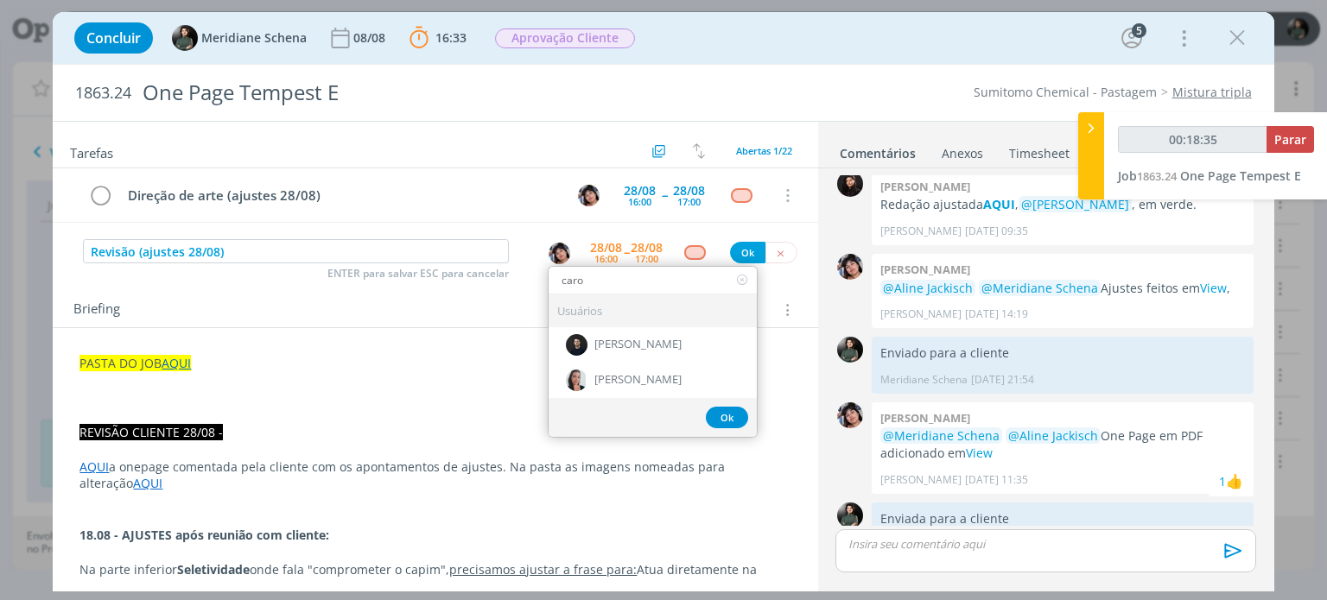
type input "carol"
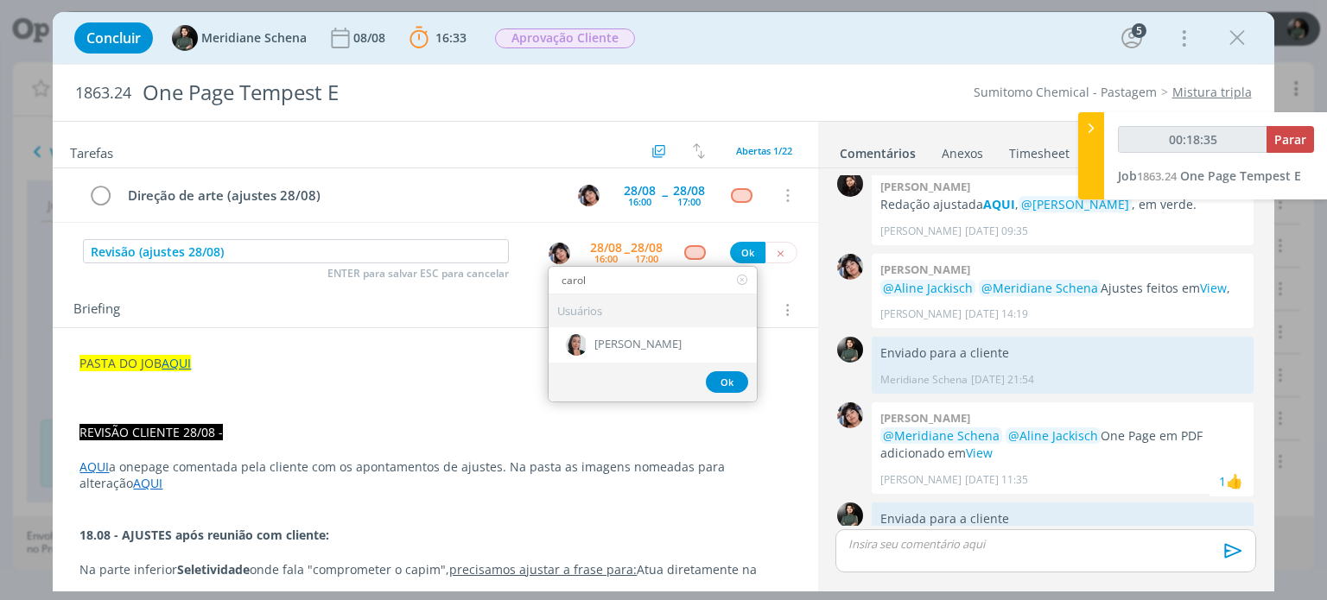
type input "00:18:36"
type input "carol"
click at [646, 345] on span "Caroline Pieczarka" at bounding box center [637, 346] width 87 height 14
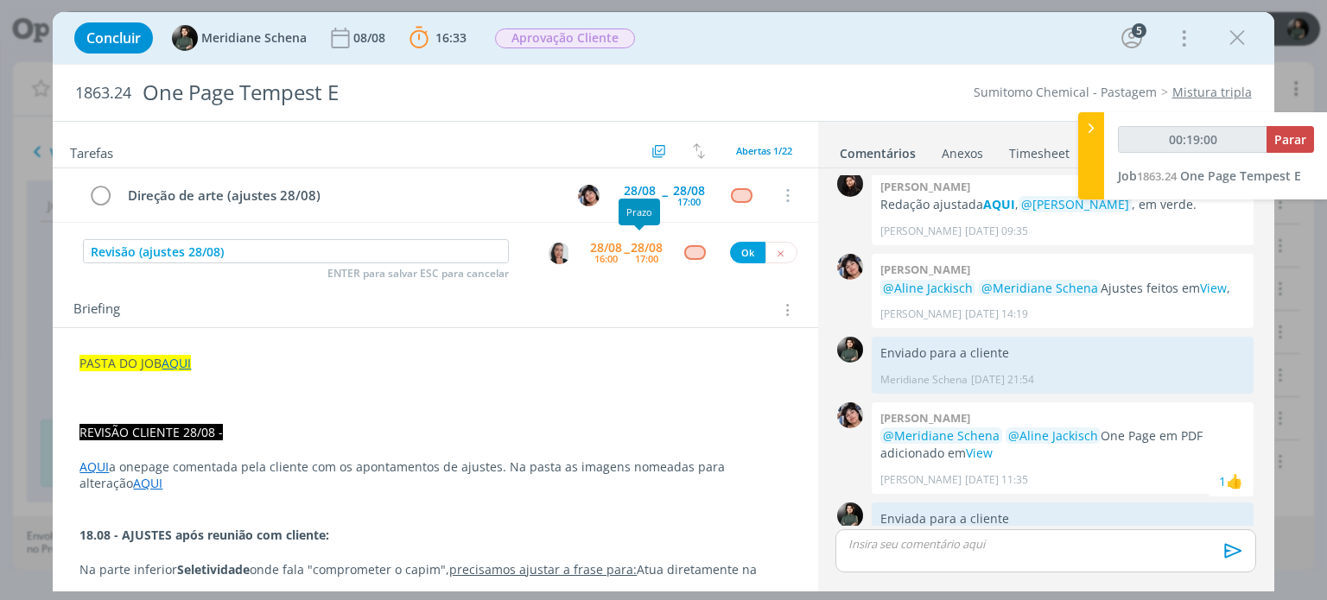
click at [606, 254] on div "16:00" at bounding box center [605, 259] width 23 height 10
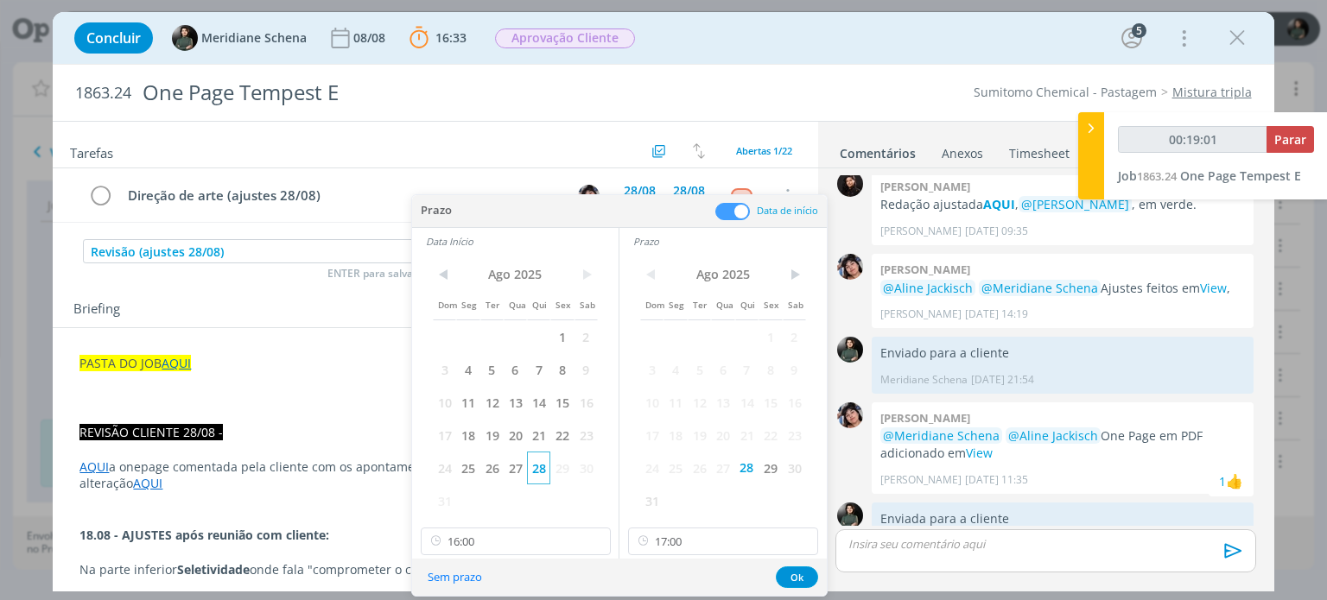
click at [543, 469] on span "28" at bounding box center [538, 468] width 23 height 33
click at [774, 472] on span "29" at bounding box center [769, 468] width 23 height 33
click at [569, 468] on span "29" at bounding box center [561, 468] width 23 height 33
click at [491, 542] on input "16:00" at bounding box center [516, 542] width 190 height 28
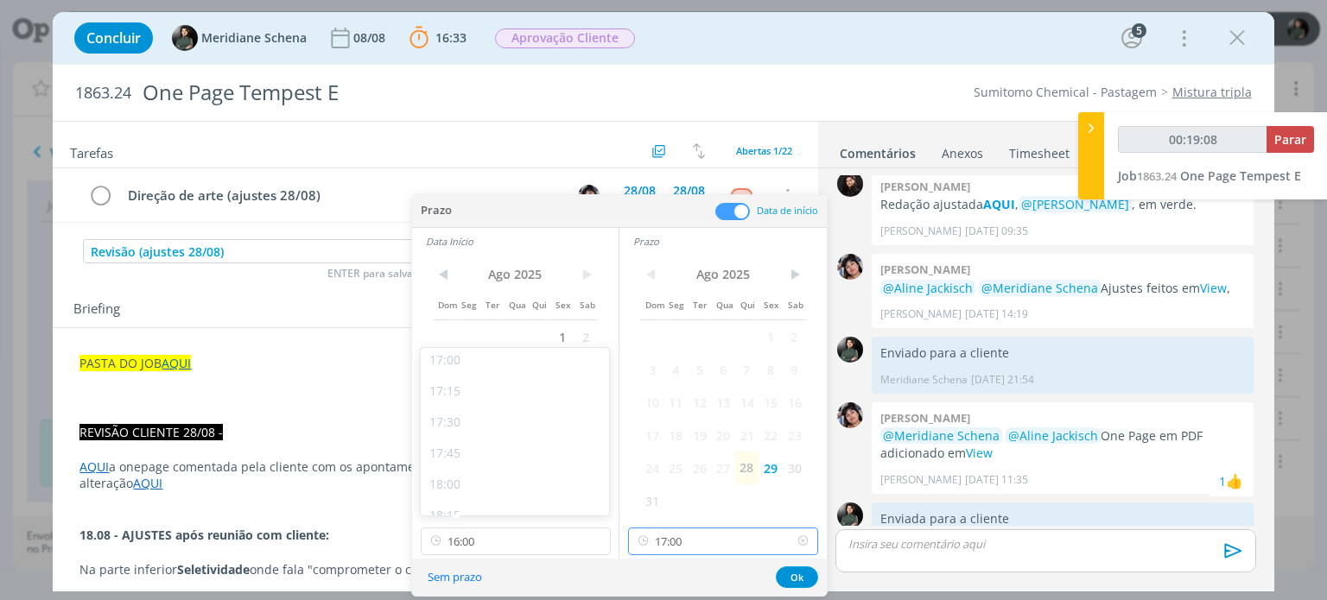
click at [691, 542] on input "17:00" at bounding box center [723, 542] width 190 height 28
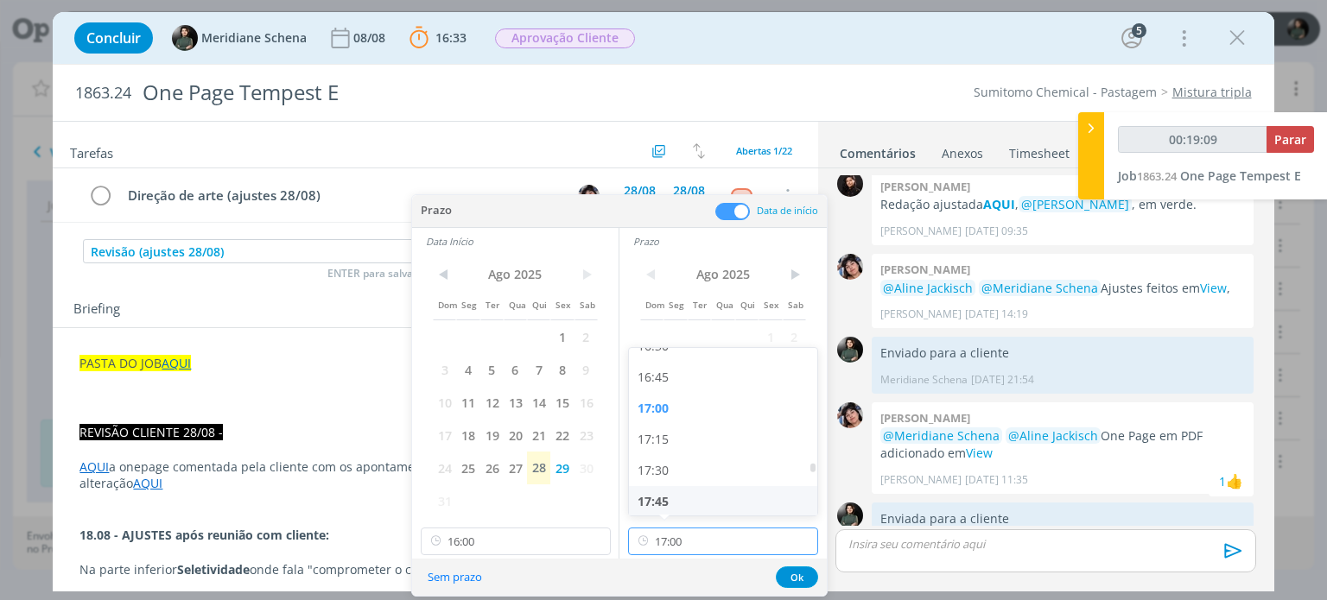
type input "00:19:10"
click at [662, 497] on div "17:45" at bounding box center [725, 501] width 193 height 31
type input "17:45"
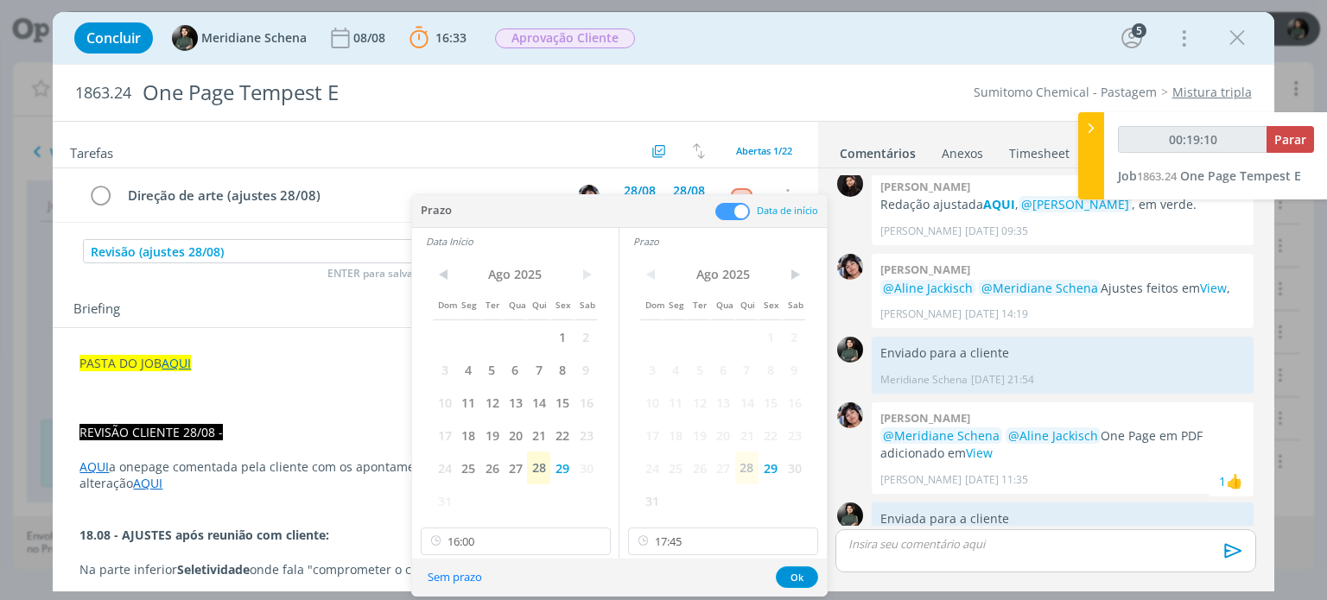
scroll to position [2076, 0]
click at [480, 545] on input "16:00" at bounding box center [516, 542] width 190 height 28
type input "00:19:13"
click at [478, 472] on div "17:15" at bounding box center [517, 477] width 193 height 31
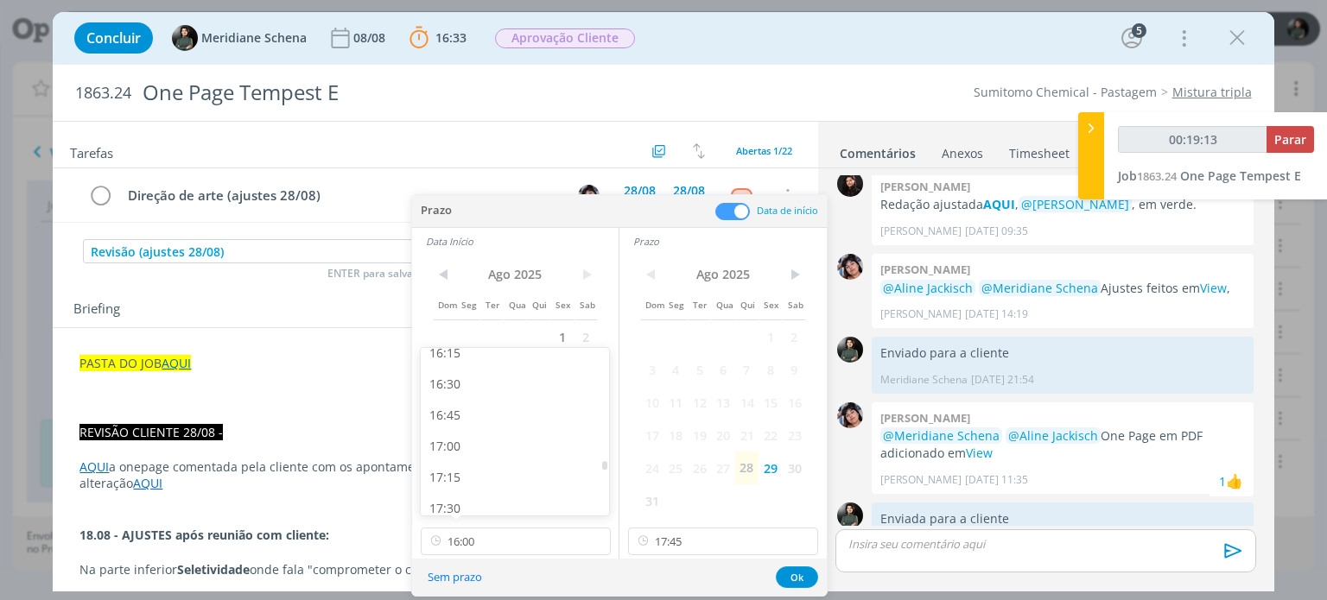
type input "17:15"
click at [796, 576] on button "Ok" at bounding box center [797, 578] width 42 height 22
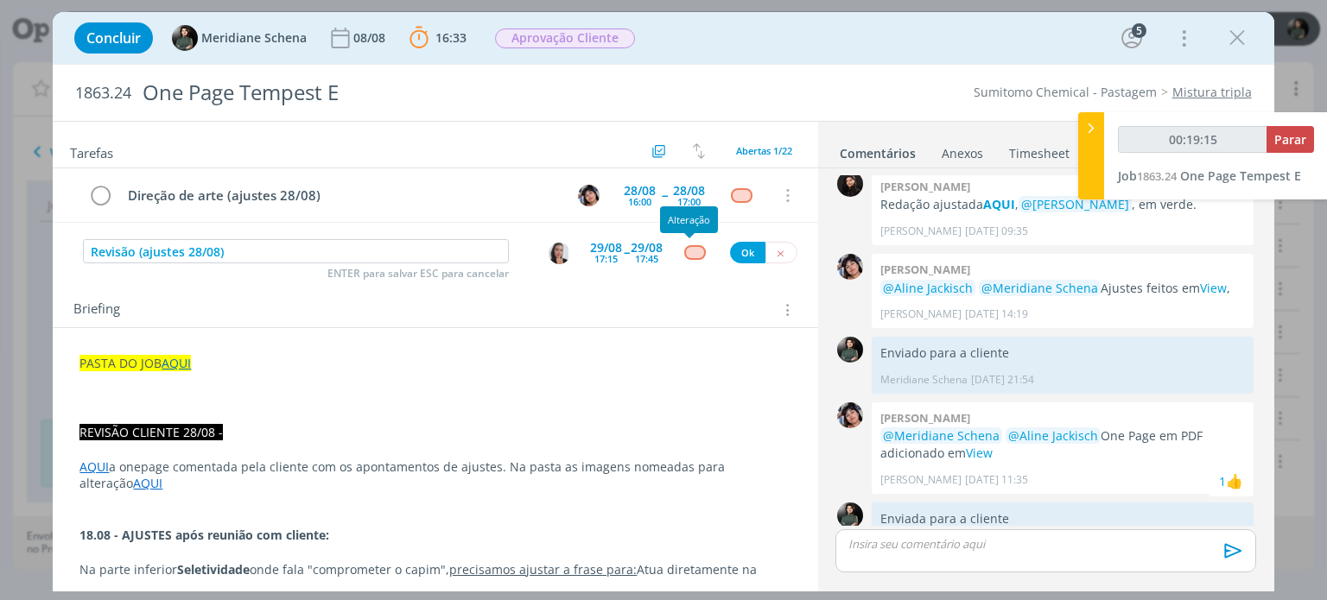
type input "00:19:16"
click at [689, 246] on div "dialog" at bounding box center [695, 252] width 22 height 15
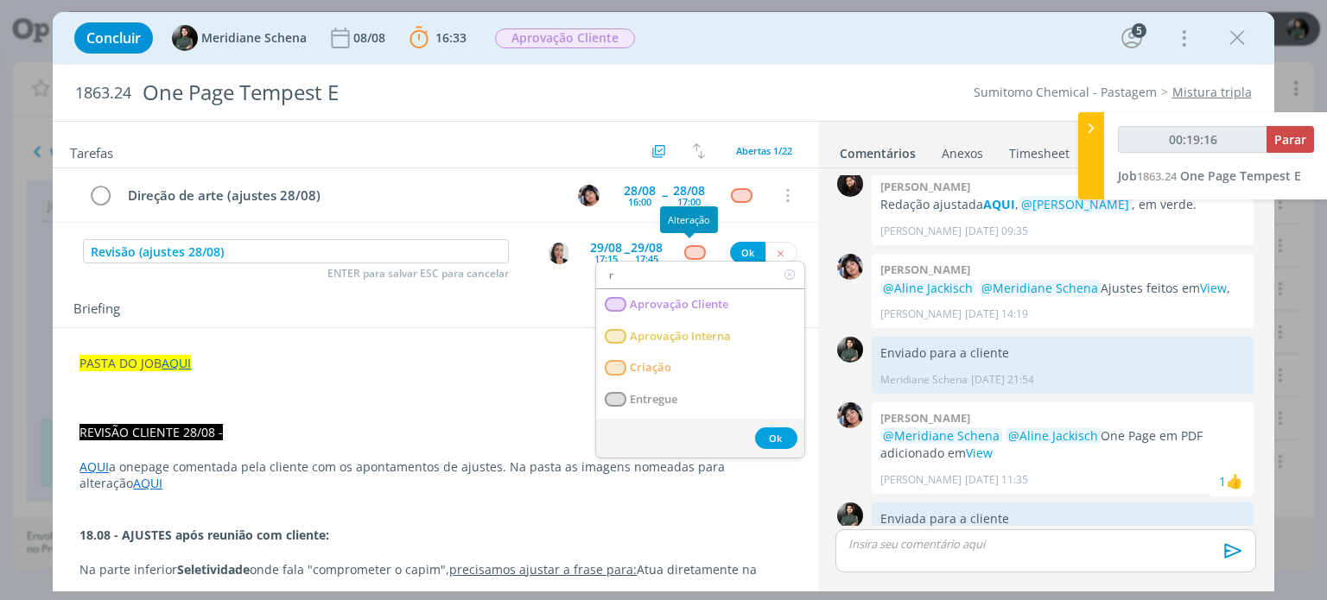
type input "re"
type input "00:19:17"
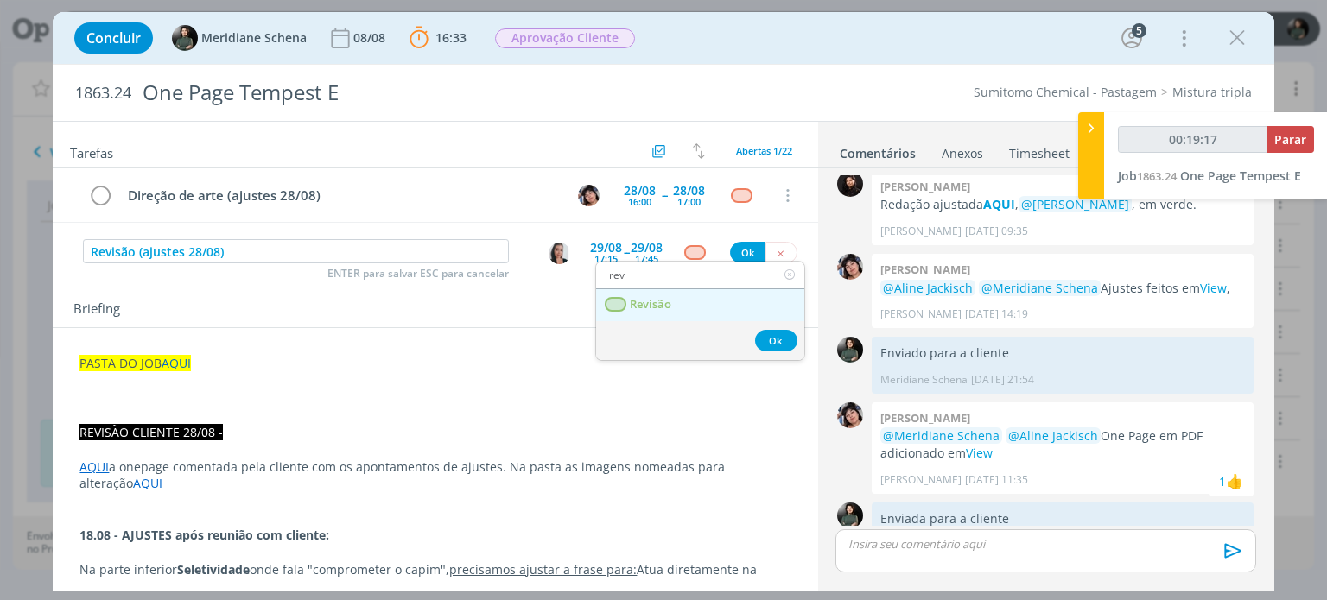
type input "rev"
click at [666, 298] on span "Revisão" at bounding box center [651, 305] width 41 height 14
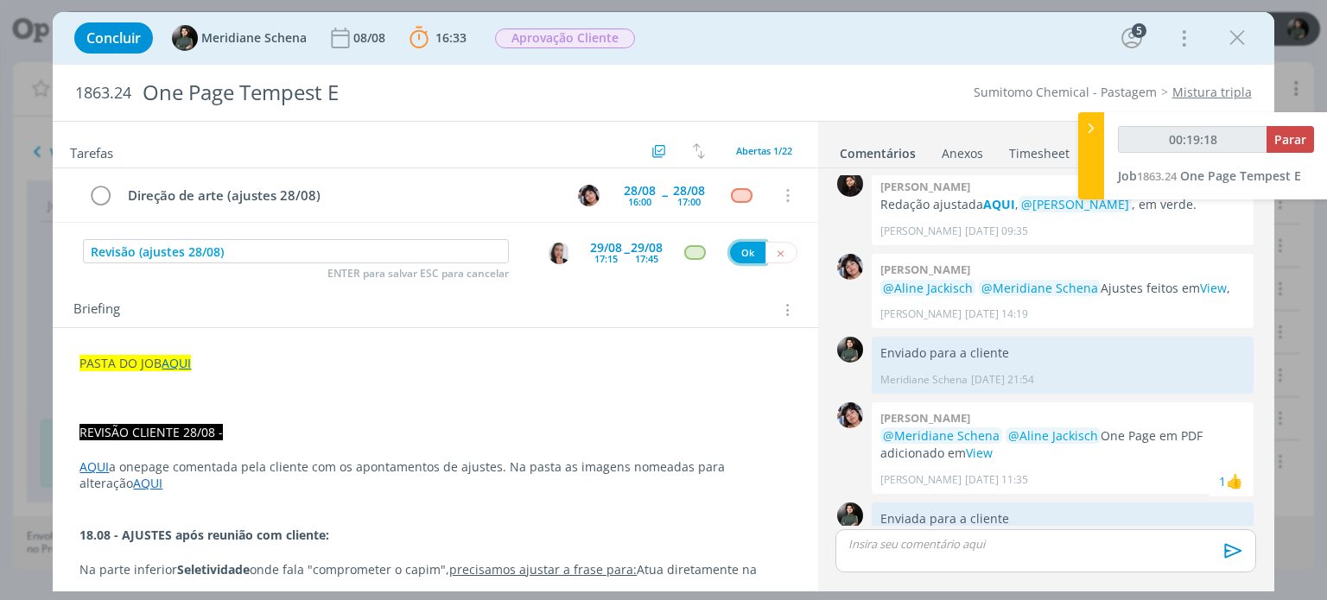
click at [743, 253] on button "Ok" at bounding box center [747, 253] width 35 height 22
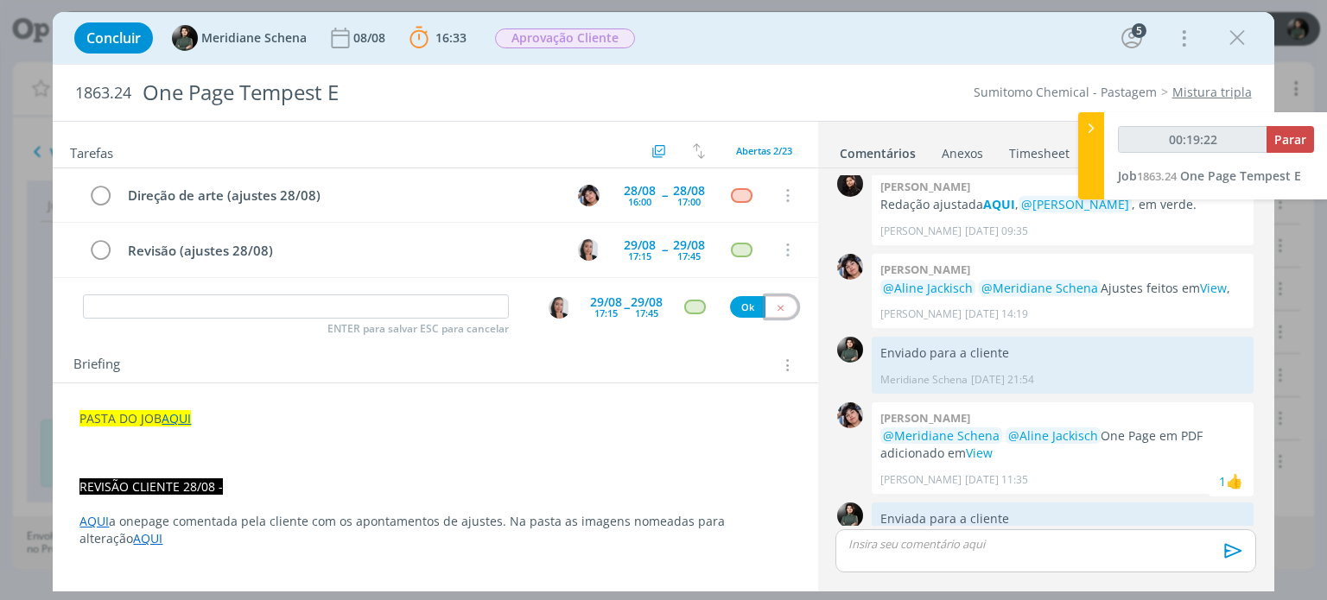
click at [775, 307] on icon "dialog" at bounding box center [780, 307] width 11 height 11
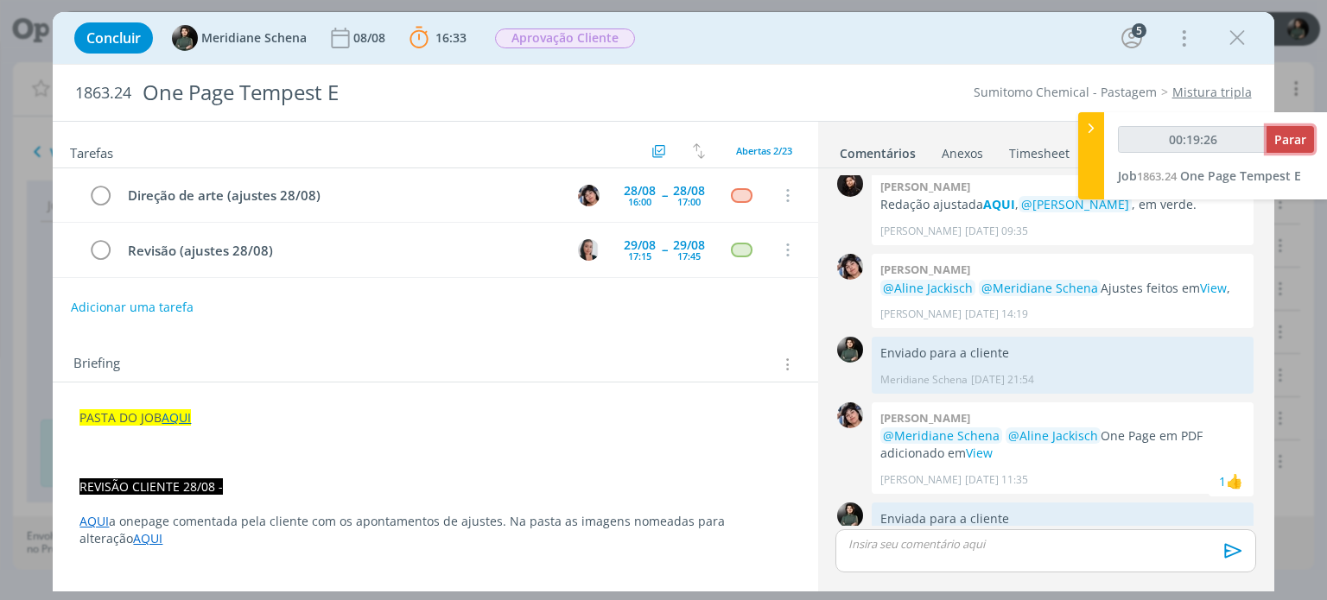
click at [1292, 137] on span "Parar" at bounding box center [1290, 139] width 32 height 16
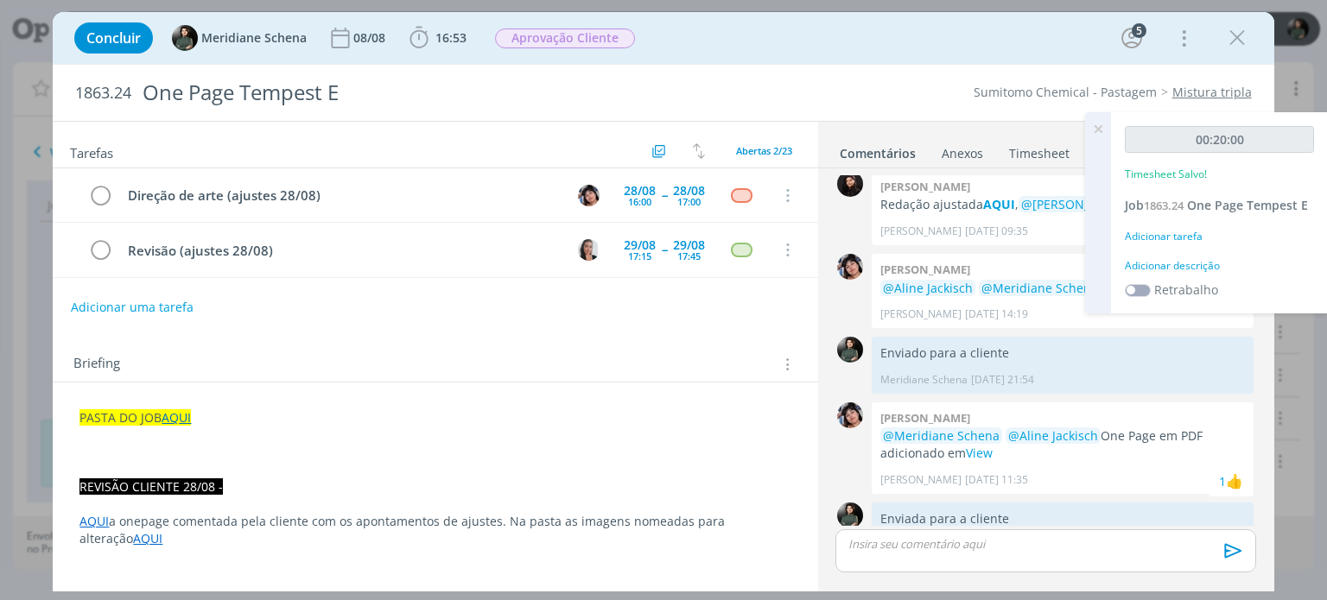
click at [1164, 263] on div "Adicionar descrição" at bounding box center [1219, 266] width 189 height 16
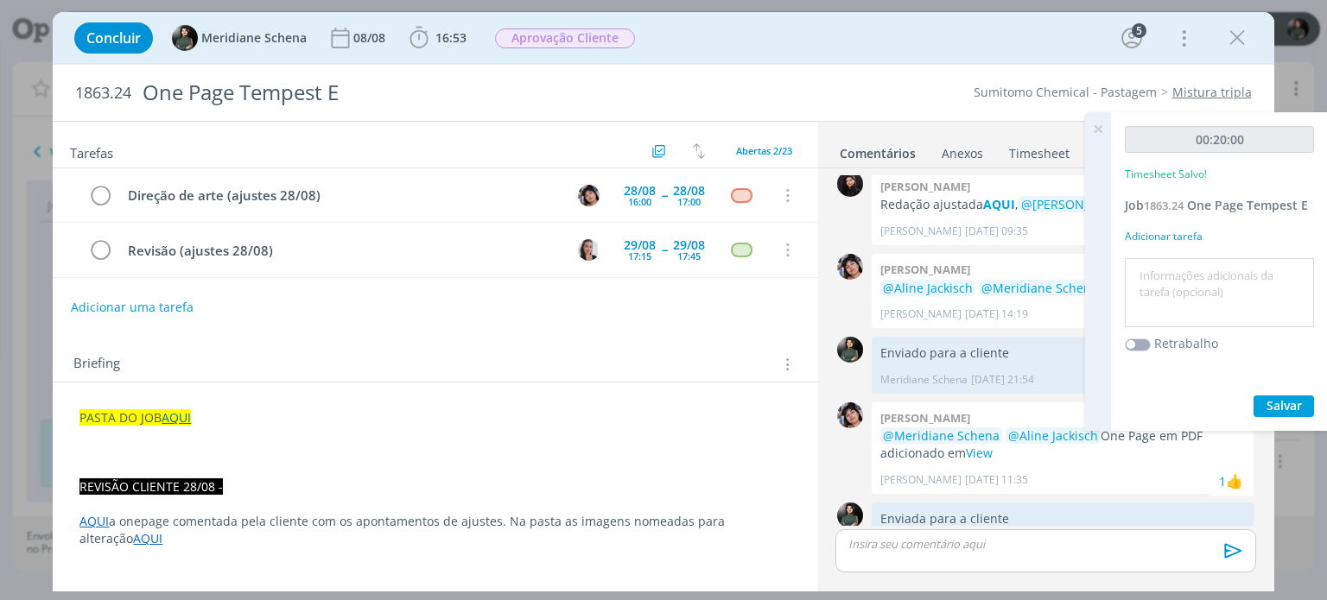
click at [1163, 264] on textarea at bounding box center [1219, 293] width 181 height 61
click at [1291, 407] on span "Salvar" at bounding box center [1283, 405] width 35 height 16
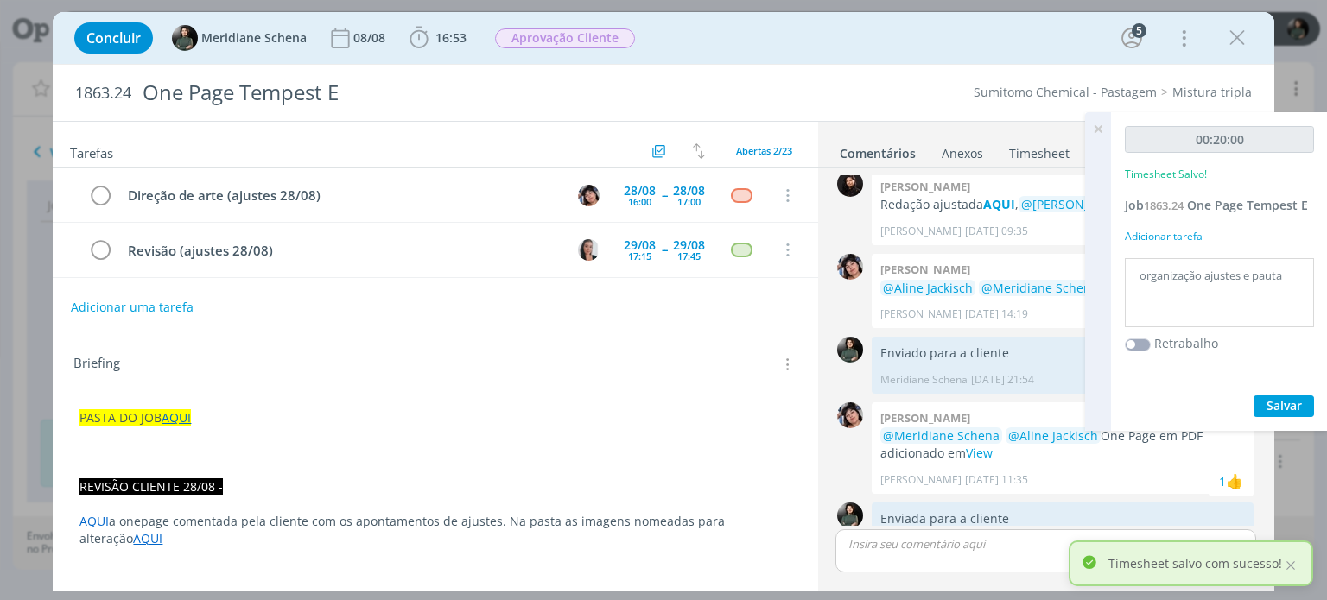
click at [1092, 127] on icon at bounding box center [1097, 129] width 31 height 34
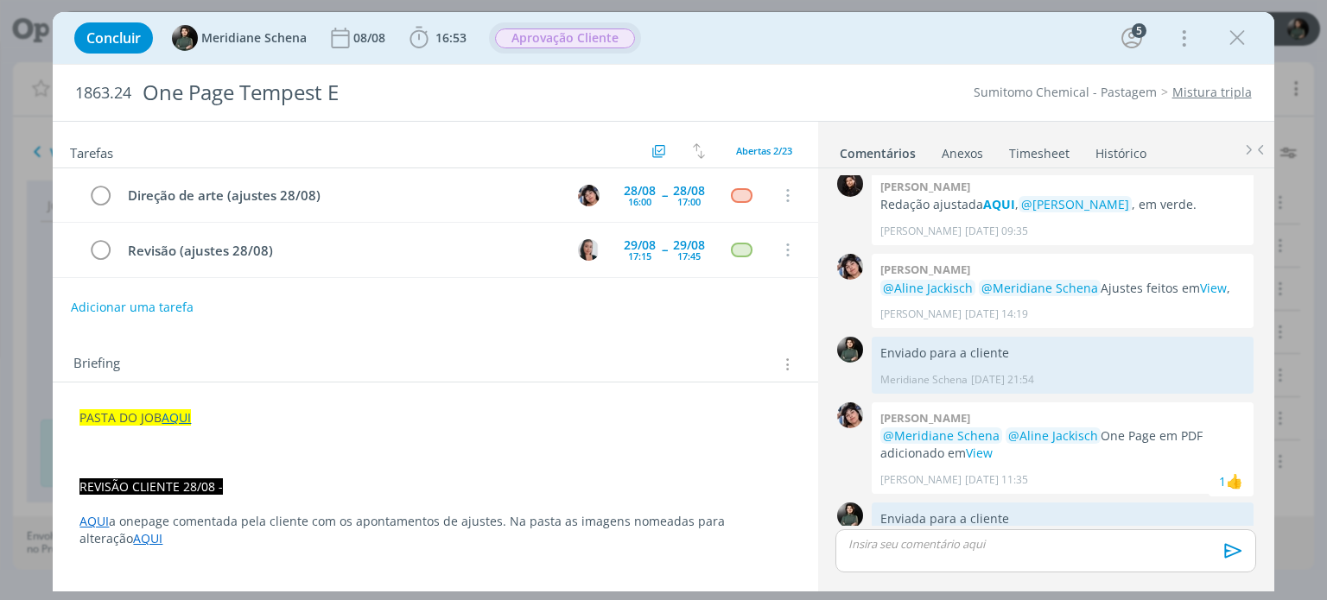
click at [562, 29] on div "Aprovação Cliente" at bounding box center [565, 39] width 140 height 20
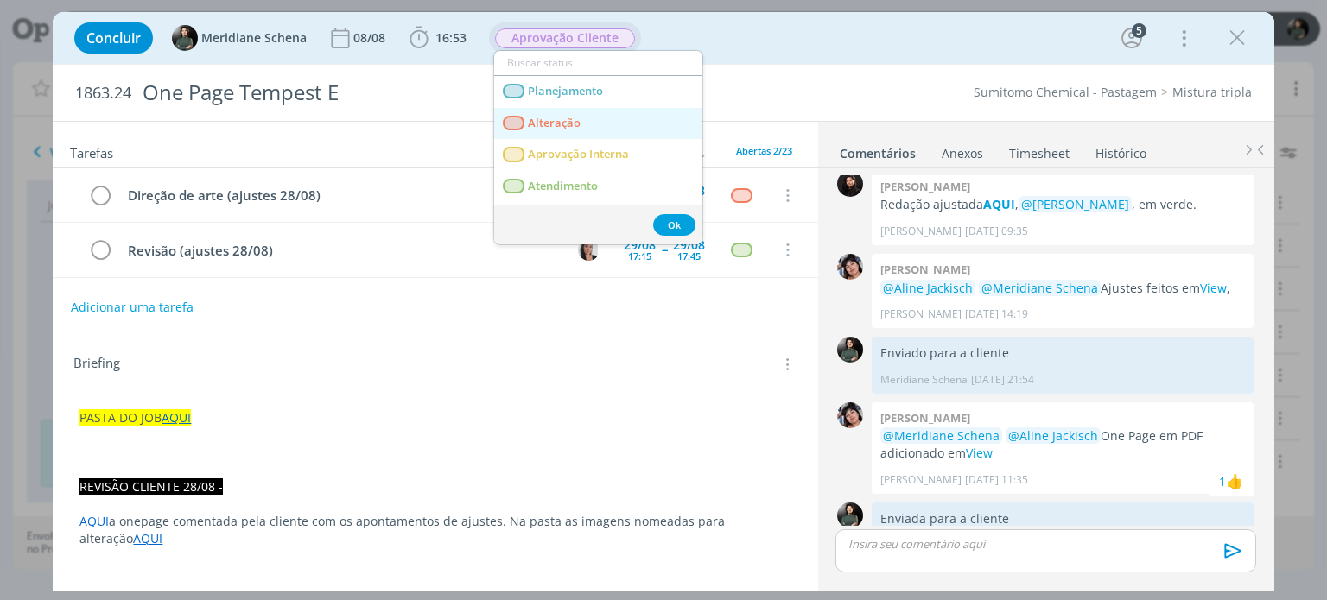
click at [563, 124] on span "Alteração" at bounding box center [555, 124] width 53 height 14
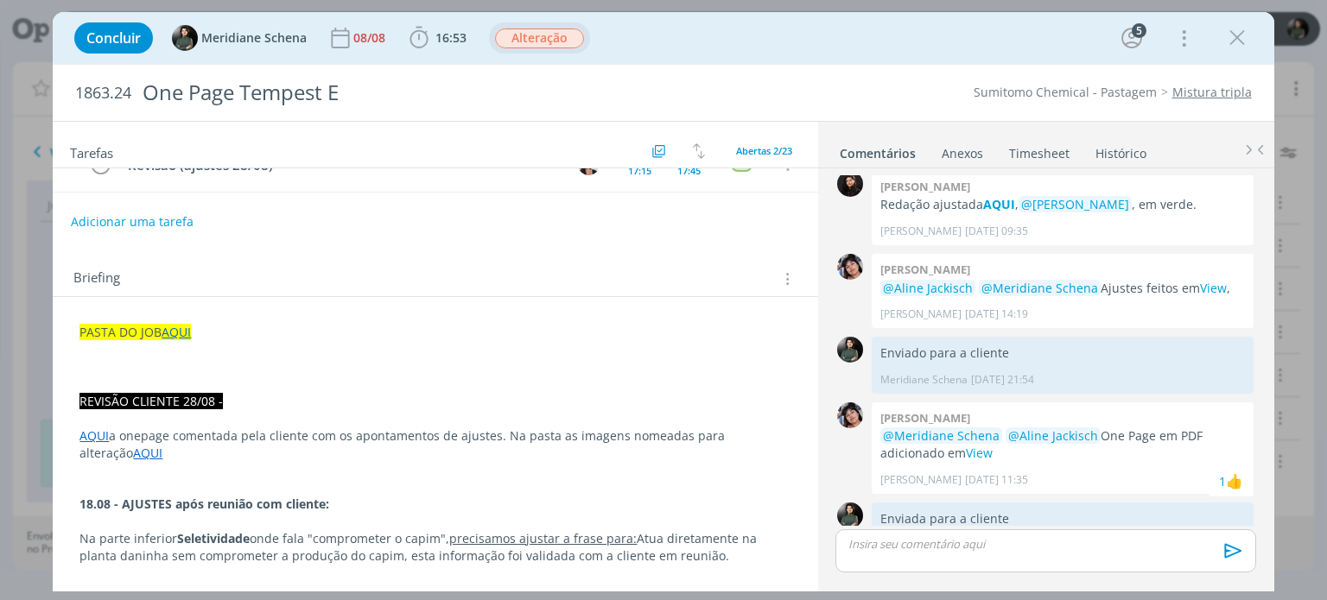
scroll to position [86, 0]
click at [1247, 29] on icon "dialog" at bounding box center [1237, 38] width 26 height 26
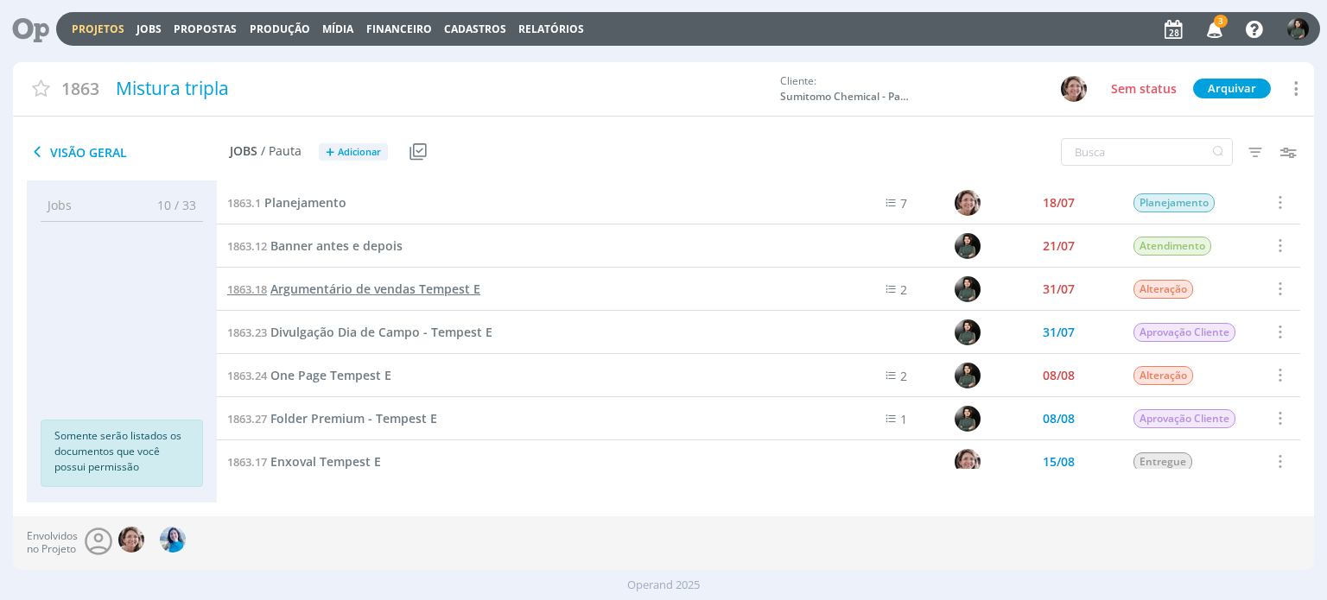
click at [315, 291] on span "Argumentário de vendas Tempest E" at bounding box center [375, 289] width 210 height 16
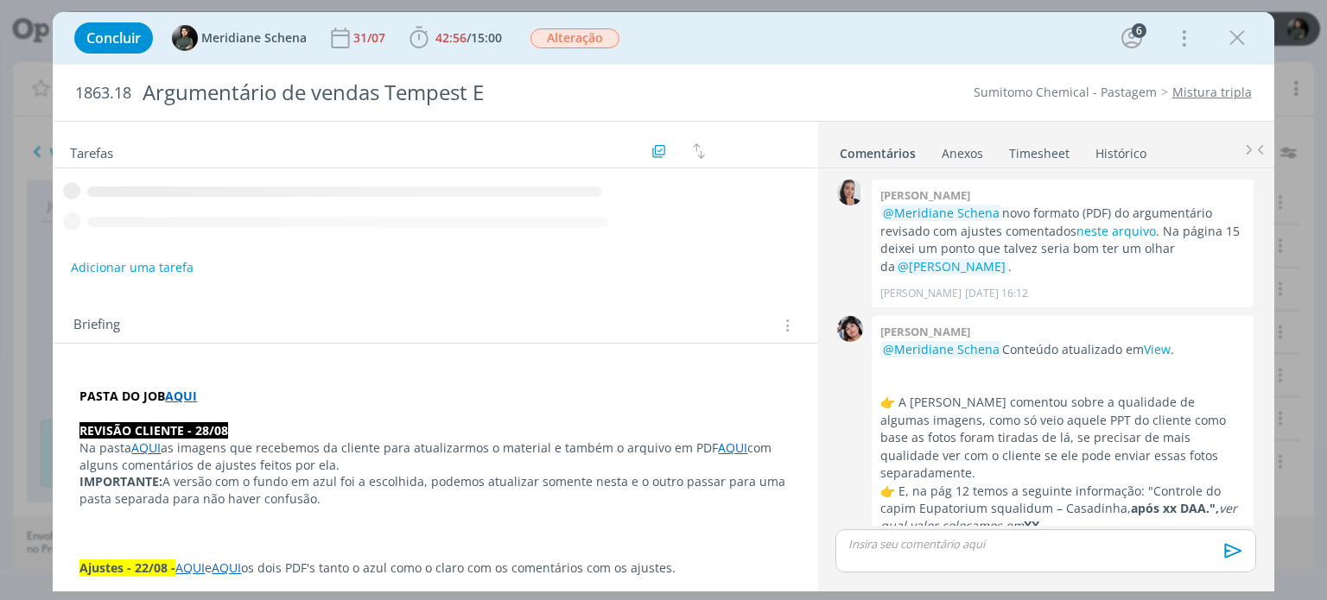
scroll to position [1977, 0]
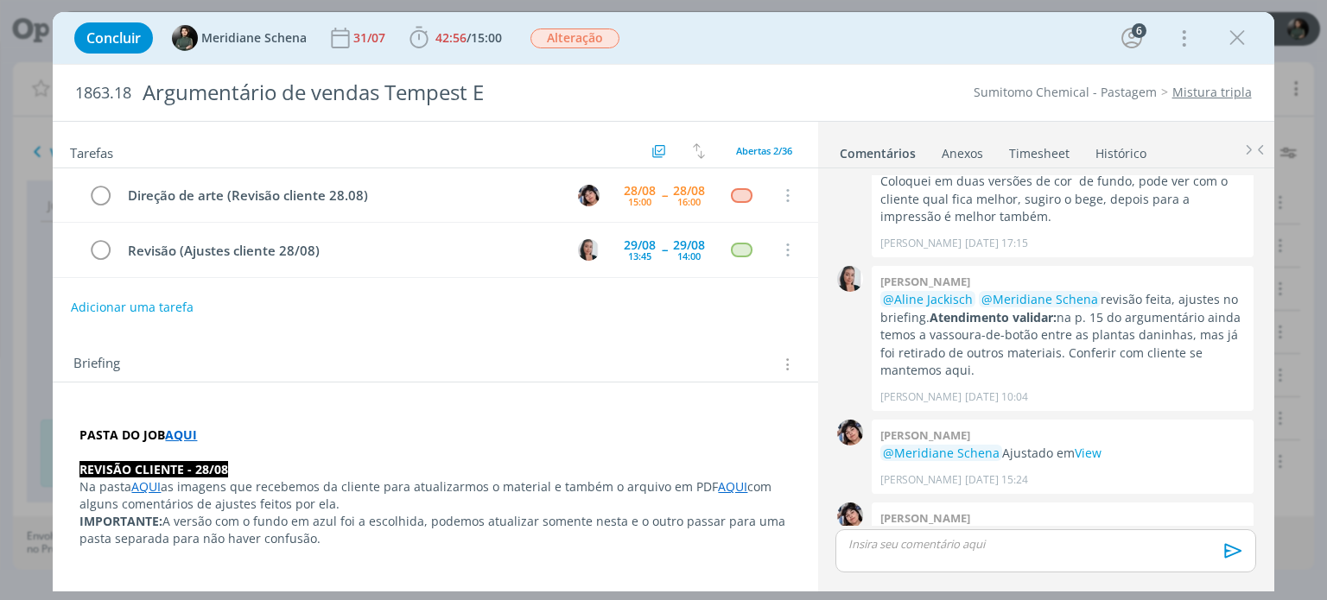
click at [146, 489] on link "AQUI" at bounding box center [145, 487] width 29 height 16
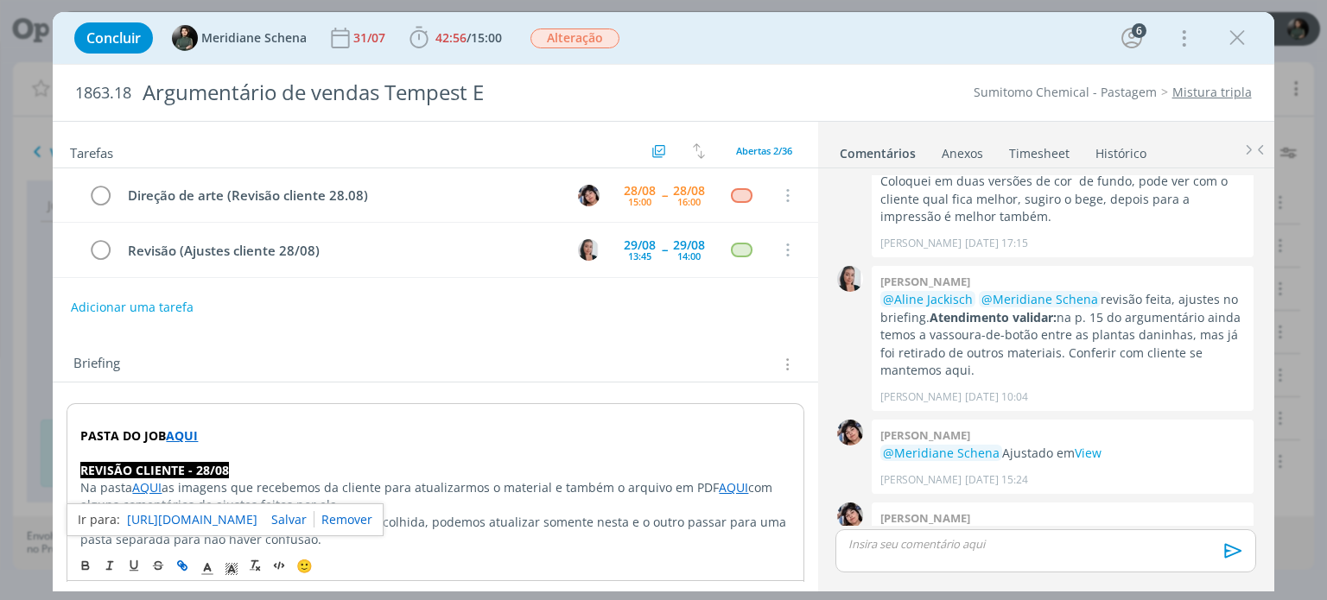
click at [168, 520] on link "https://sobeae.sharepoint.com/:f:/s/SOBEAE/EthA9iCS4_NIlydkLI013OwBLSsGakZ8ZygX…" at bounding box center [192, 520] width 130 height 22
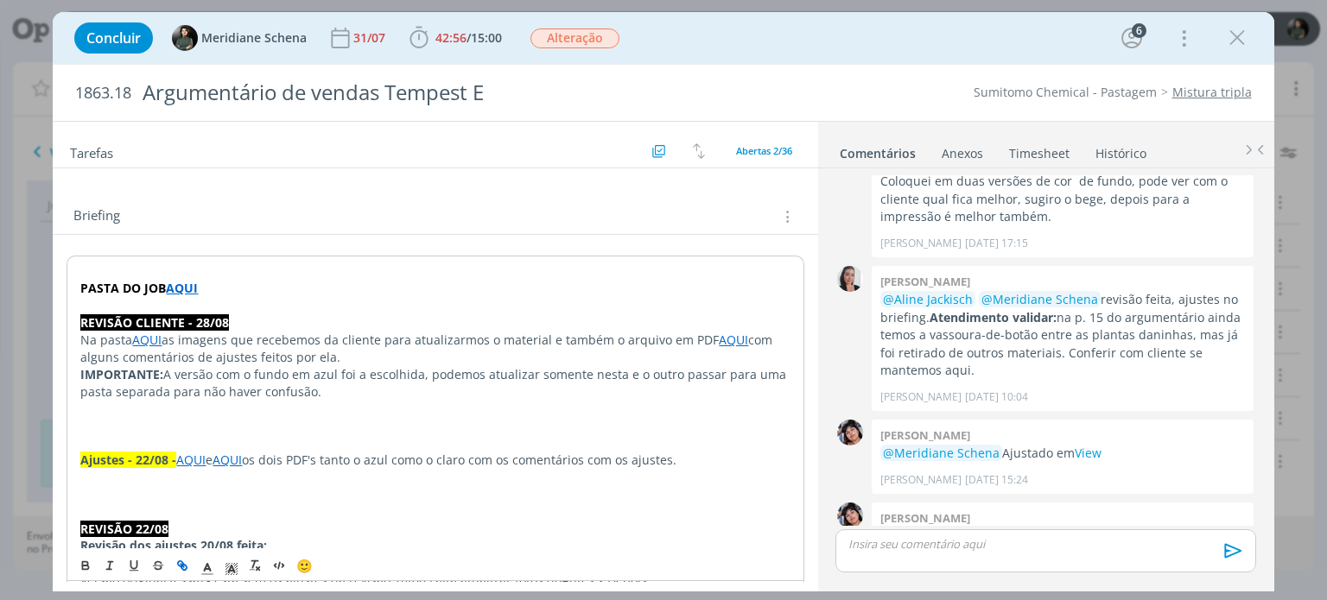
scroll to position [173, 0]
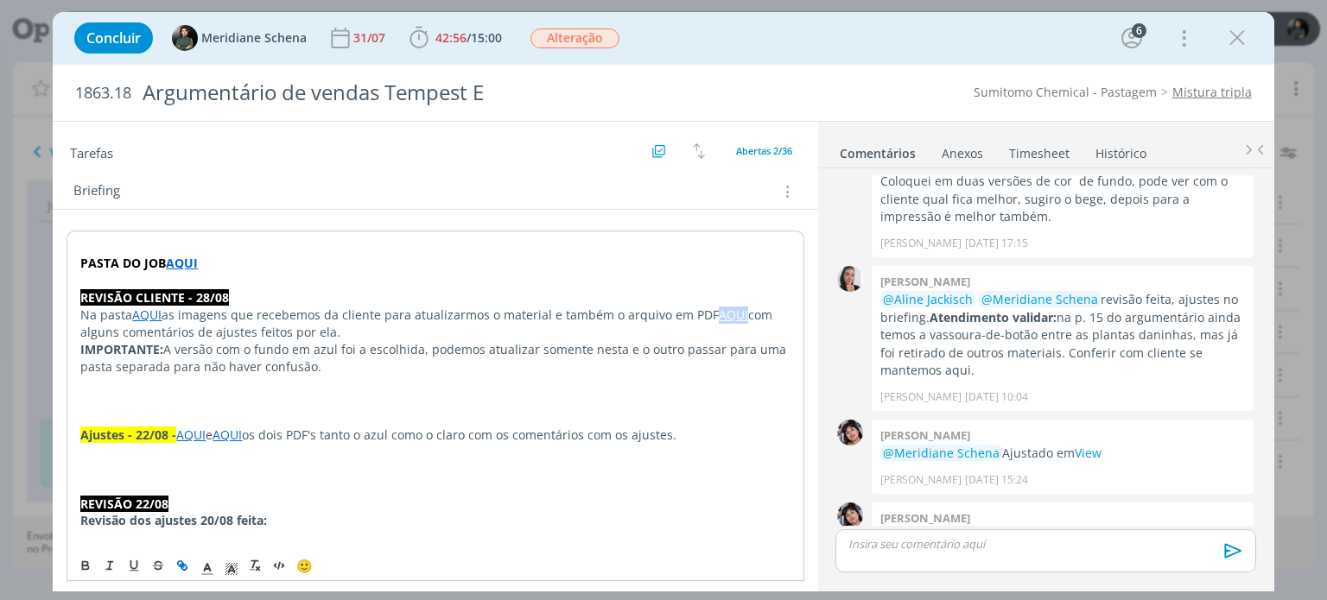
drag, startPoint x: 708, startPoint y: 314, endPoint x: 738, endPoint y: 308, distance: 30.7
click at [738, 308] on link "AQUI" at bounding box center [733, 315] width 29 height 16
drag, startPoint x: 721, startPoint y: 314, endPoint x: 705, endPoint y: 330, distance: 23.2
click at [700, 341] on p "IMPORTANTE: A versão com o fundo em azul foi a escolhida, podemos atualizar som…" at bounding box center [434, 358] width 709 height 35
drag, startPoint x: 711, startPoint y: 310, endPoint x: 741, endPoint y: 310, distance: 30.2
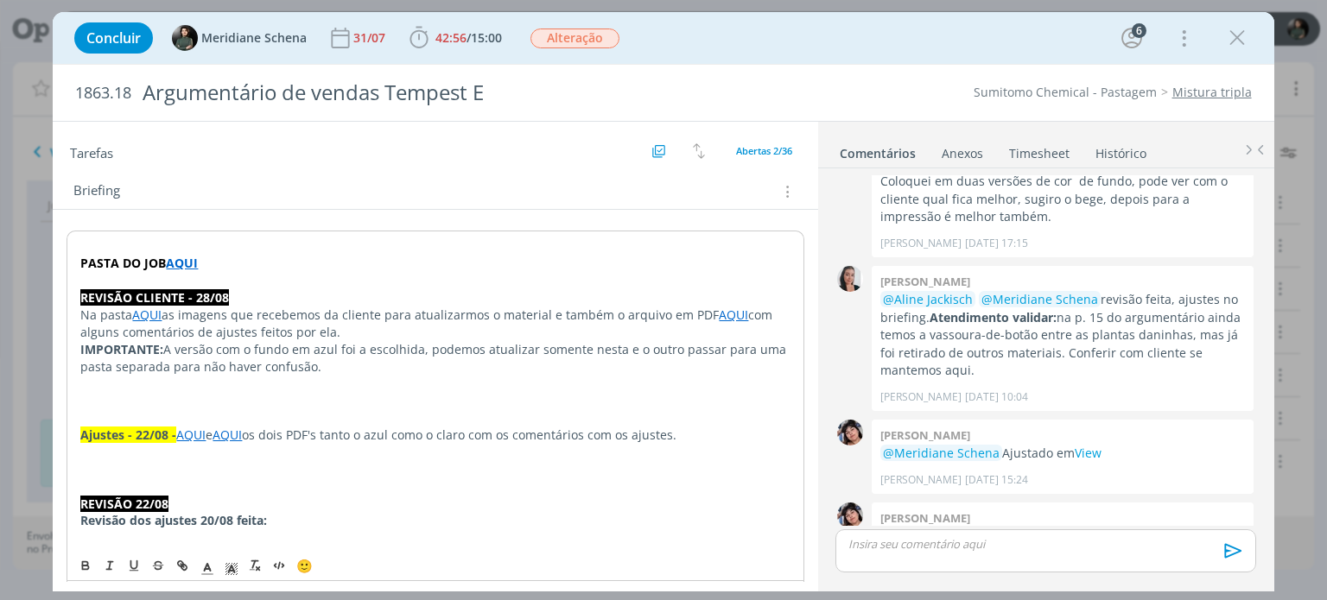
click at [741, 310] on p "Na pasta AQUI as imagens que recebemos da cliente para atualizarmos o material …" at bounding box center [434, 324] width 709 height 35
click at [182, 566] on icon "dialog" at bounding box center [184, 568] width 5 height 5
click at [181, 564] on icon "dialog" at bounding box center [182, 567] width 14 height 14
paste input "https://sobeae.sharepoint.com/:b:/s/SOBEAE/EQUtfAsQTPxBtoeOKXWcrNgBeah16BNnIgYR…"
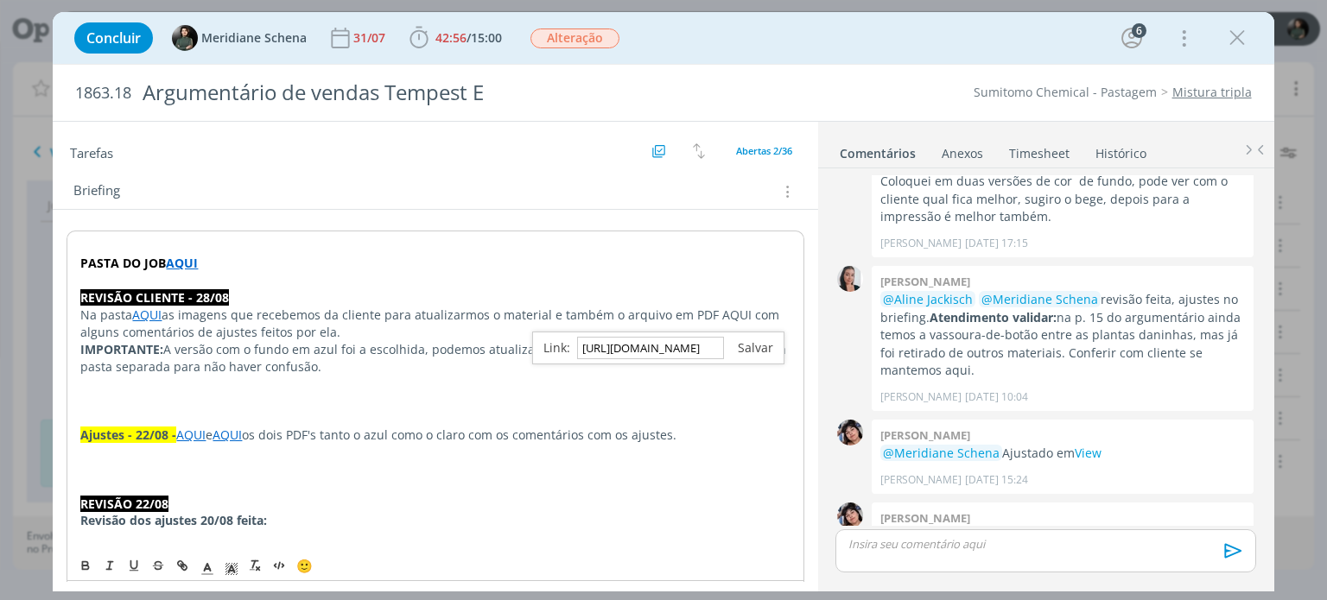
click at [760, 347] on link "dialog" at bounding box center [748, 347] width 49 height 16
click at [662, 441] on p "Ajustes - 22/08 - AQUI e AQUI os dois PDF's tanto o azul como o claro com os co…" at bounding box center [434, 435] width 709 height 17
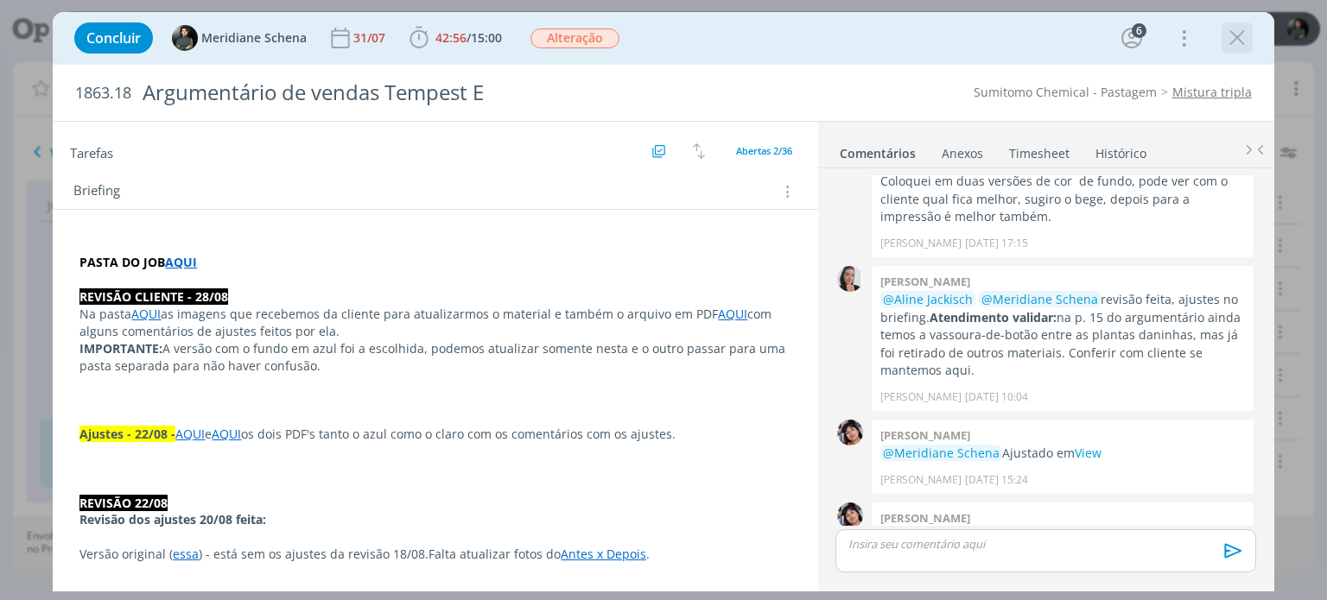
click at [1230, 38] on icon "dialog" at bounding box center [1237, 38] width 26 height 26
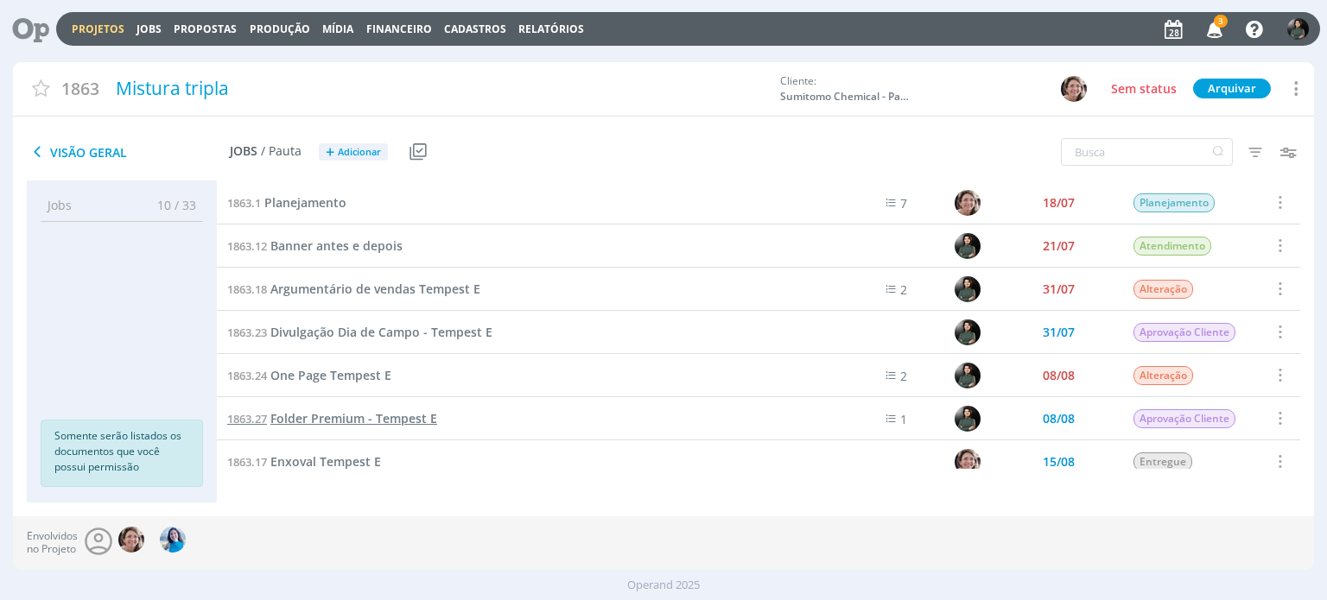
click at [350, 418] on span "Folder Premium - Tempest E" at bounding box center [353, 418] width 167 height 16
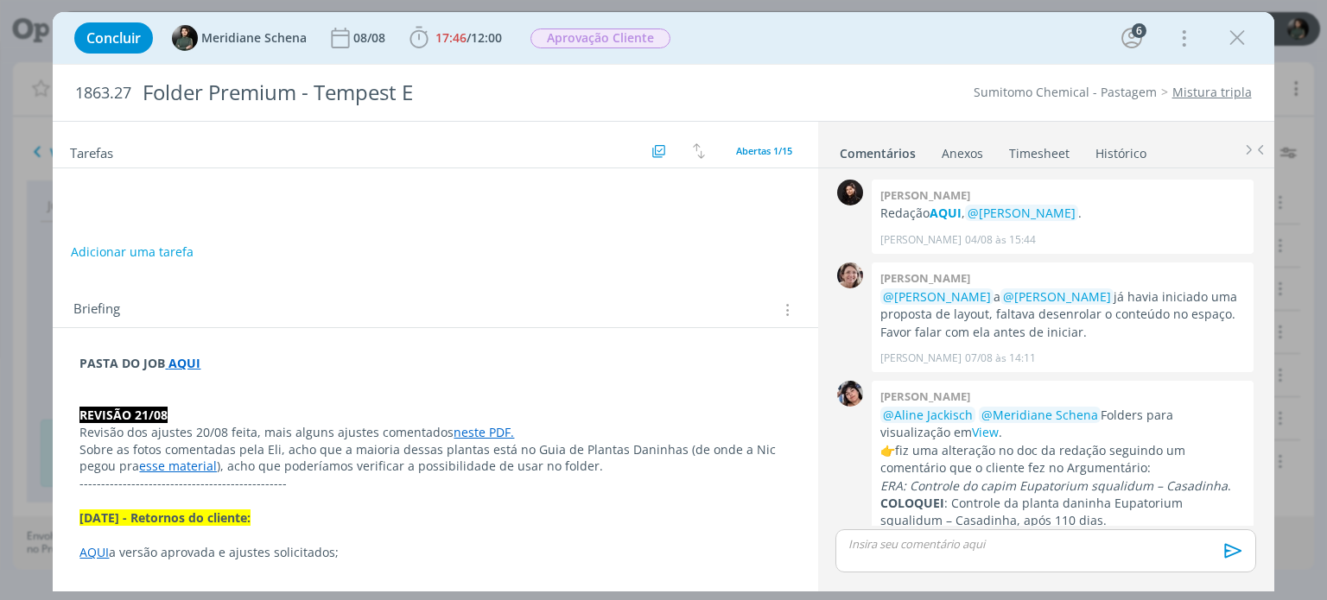
scroll to position [1111, 0]
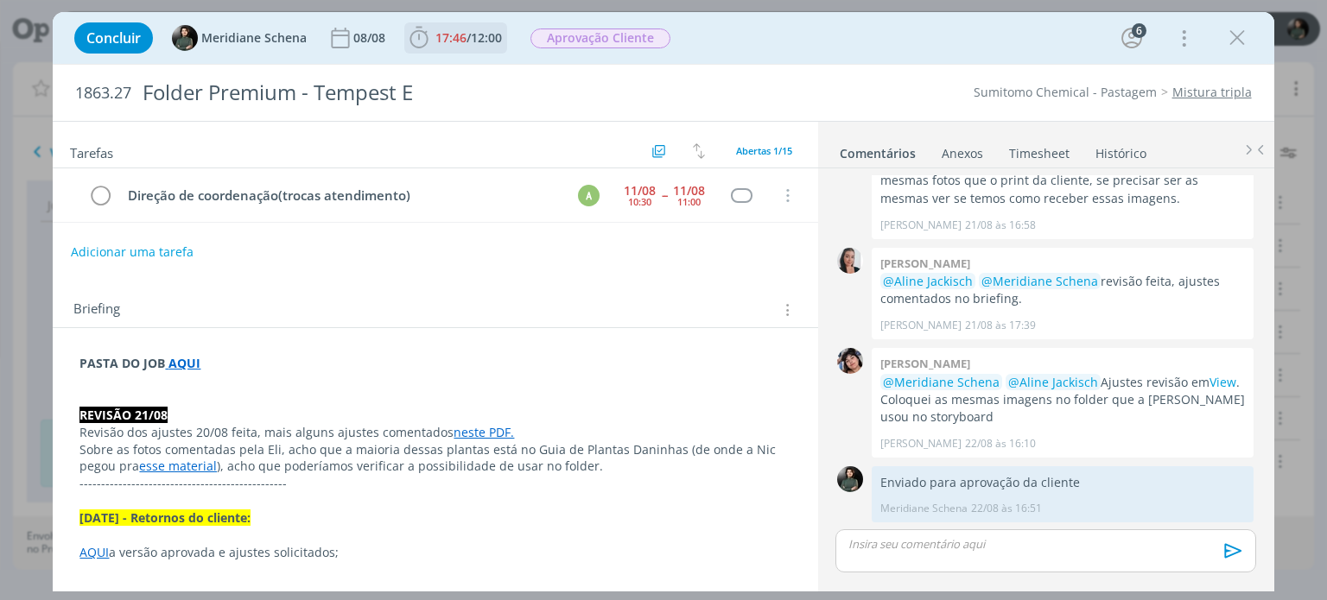
click at [462, 28] on span "17:46 / 12:00" at bounding box center [455, 38] width 99 height 26
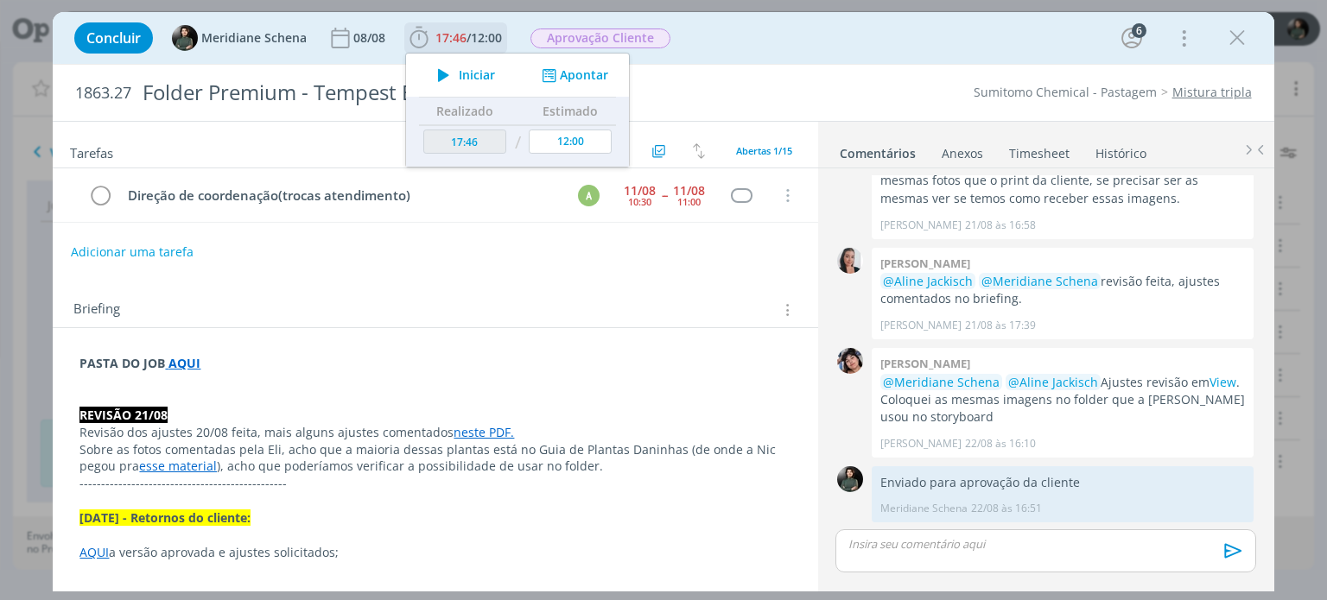
click at [462, 72] on span "Iniciar" at bounding box center [477, 75] width 36 height 12
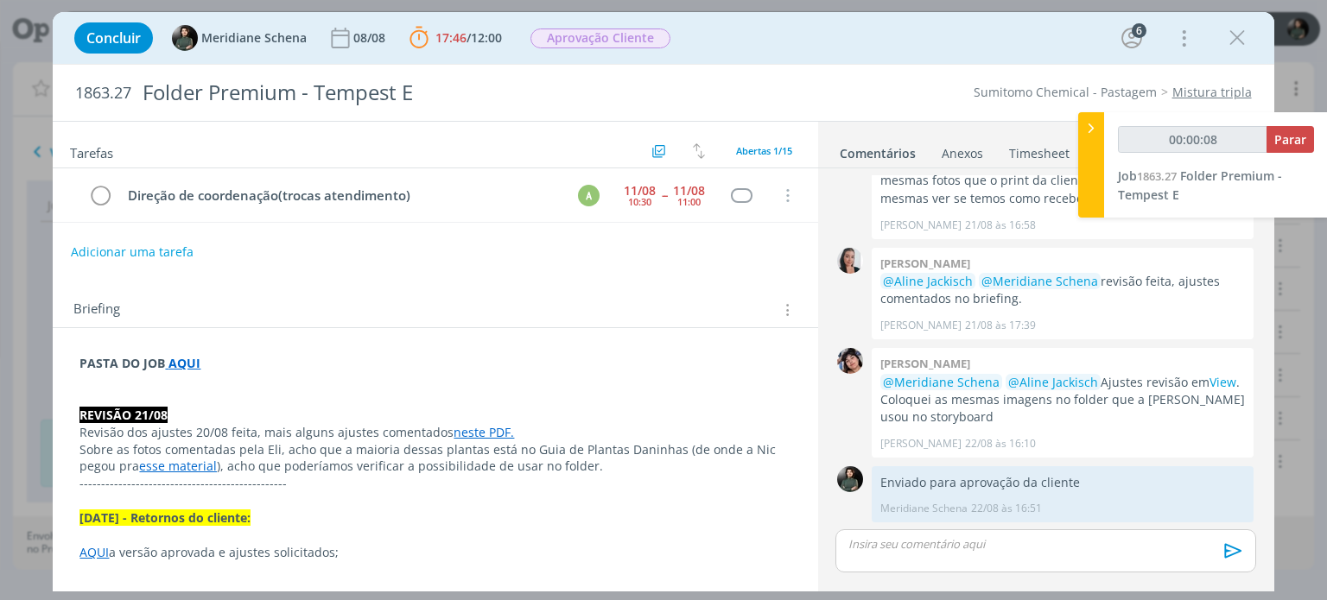
click at [233, 358] on p "PASTA DO JOB AQUI" at bounding box center [434, 363] width 711 height 17
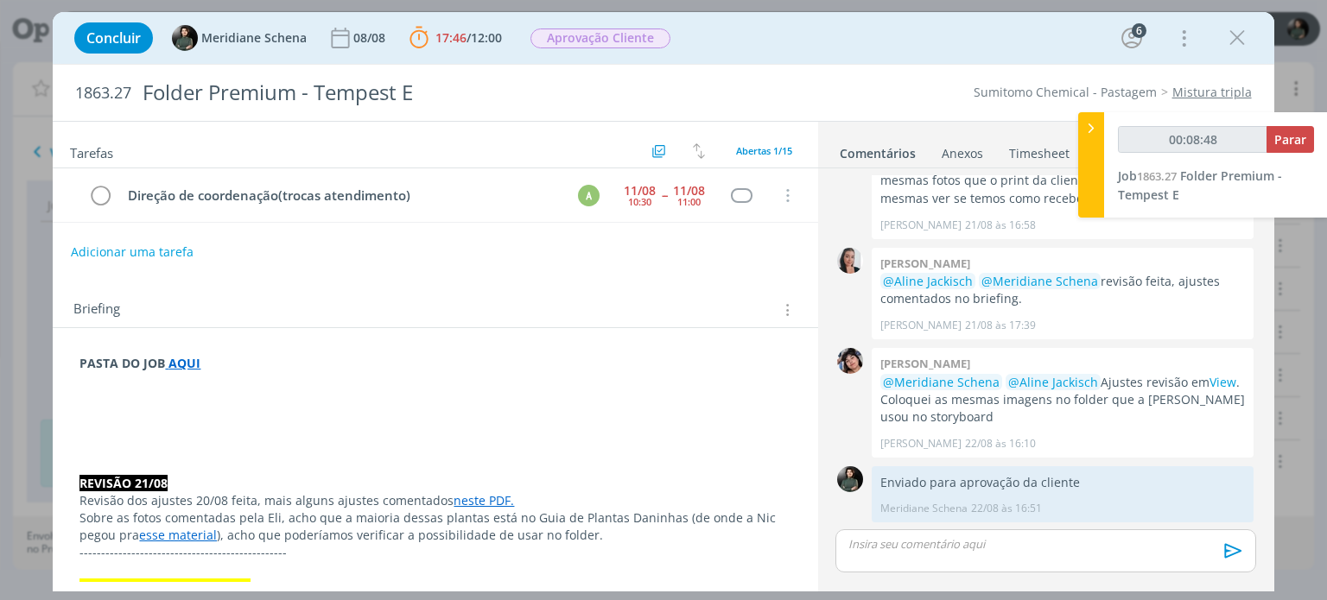
click at [181, 362] on strong "AQUI" at bounding box center [184, 363] width 32 height 16
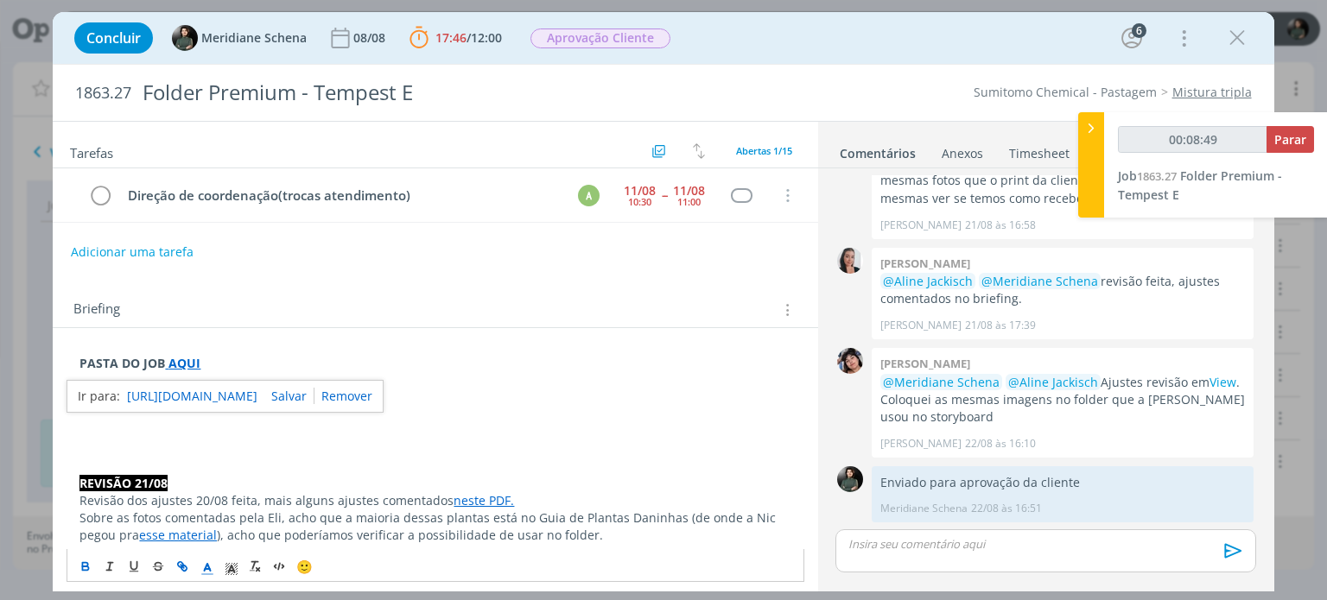
click at [197, 396] on link "https://sobeae.sharepoint.com/:f:/s/SOBEAE/Enjz5LuUS9tLoxVoReOymUUBkep8bZ6h4tYQ…" at bounding box center [192, 396] width 130 height 22
click at [209, 475] on p "REVISÃO 21/08" at bounding box center [434, 483] width 711 height 17
click at [79, 401] on p "dialog" at bounding box center [434, 398] width 711 height 17
drag, startPoint x: 245, startPoint y: 399, endPoint x: 59, endPoint y: 404, distance: 186.6
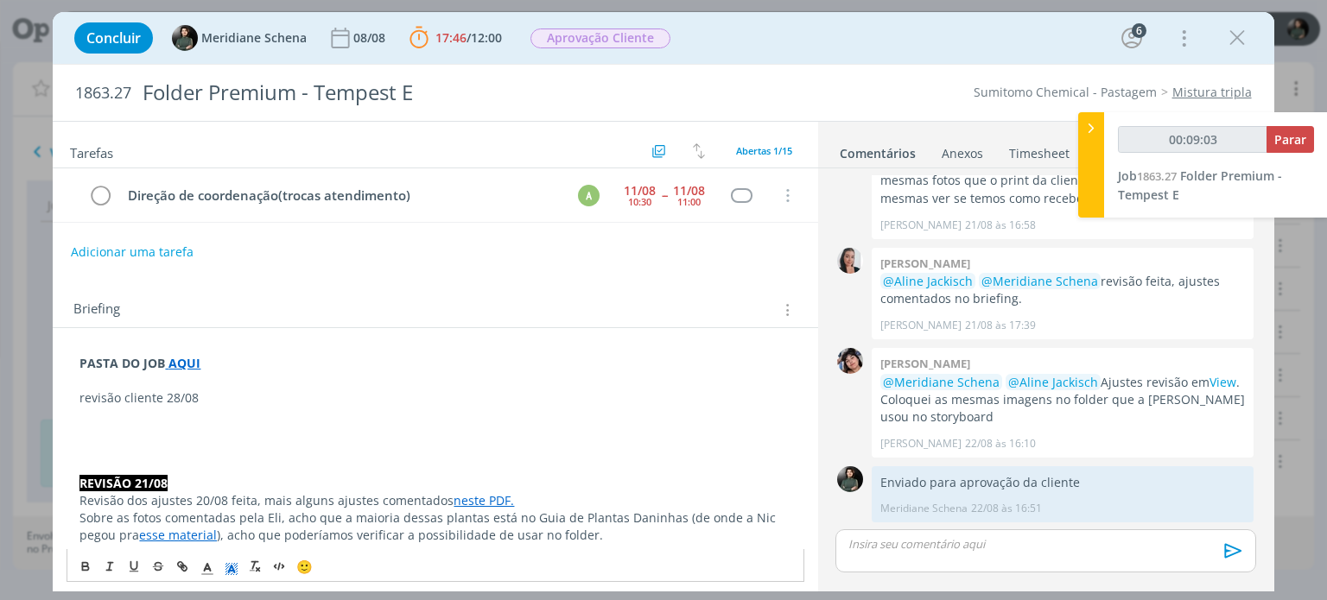
click at [234, 565] on icon "dialog" at bounding box center [232, 569] width 16 height 16
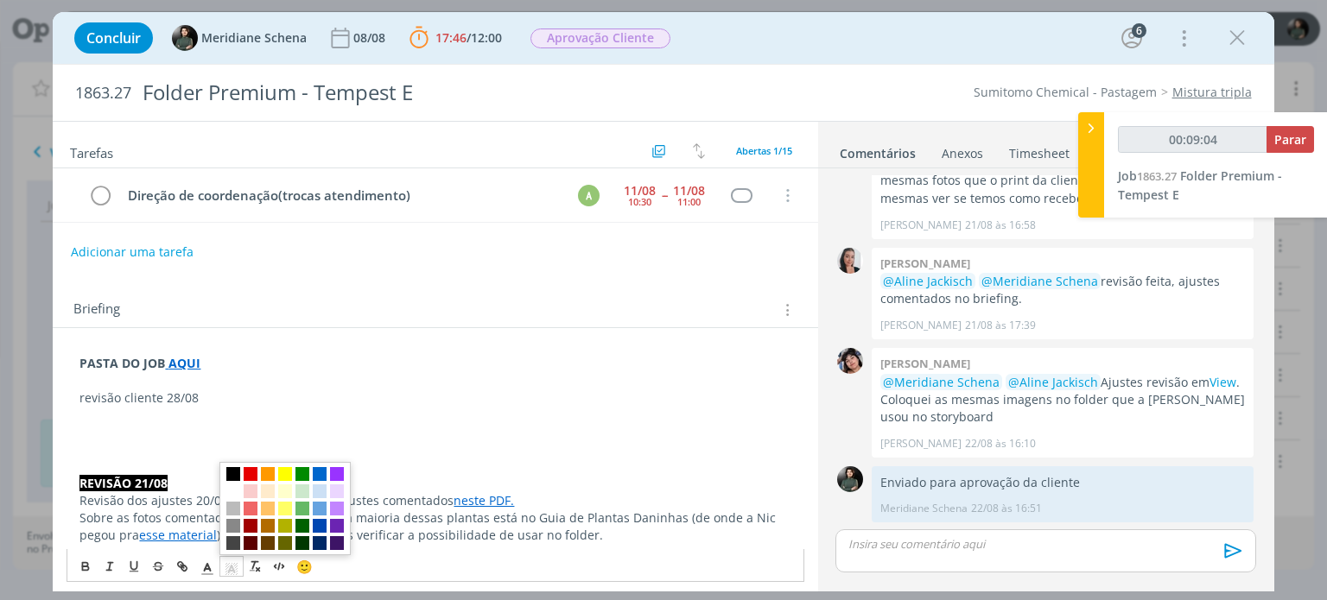
click at [237, 472] on span "dialog" at bounding box center [233, 474] width 14 height 14
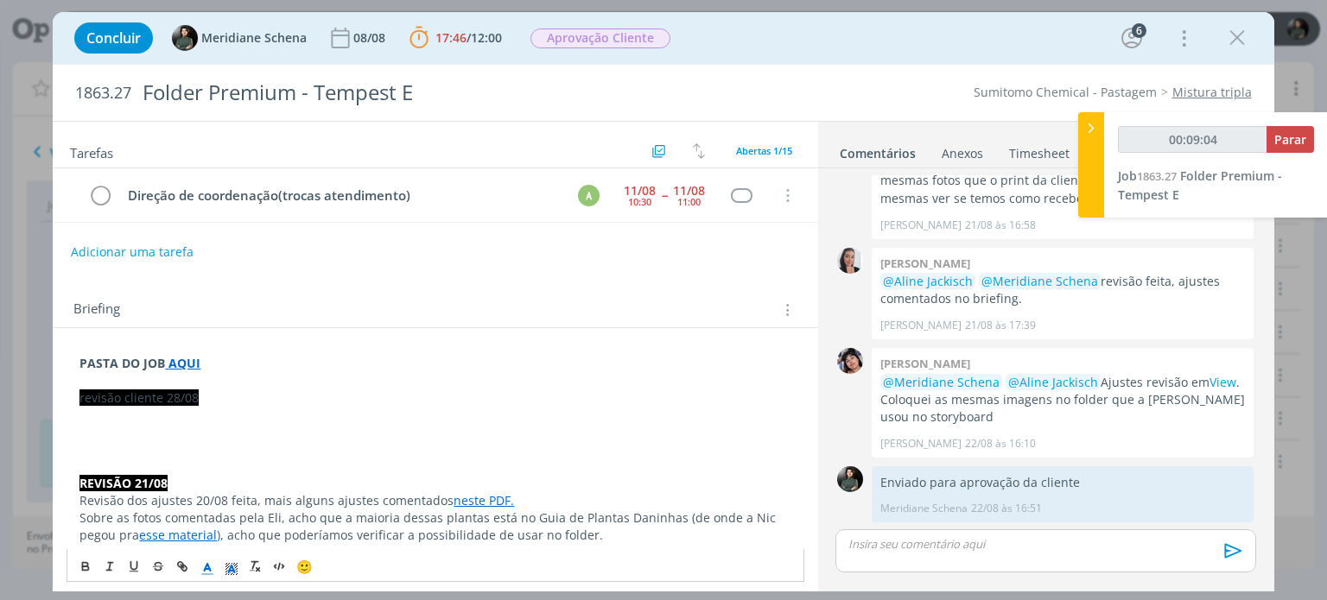
click at [214, 565] on icon "dialog" at bounding box center [208, 569] width 16 height 16
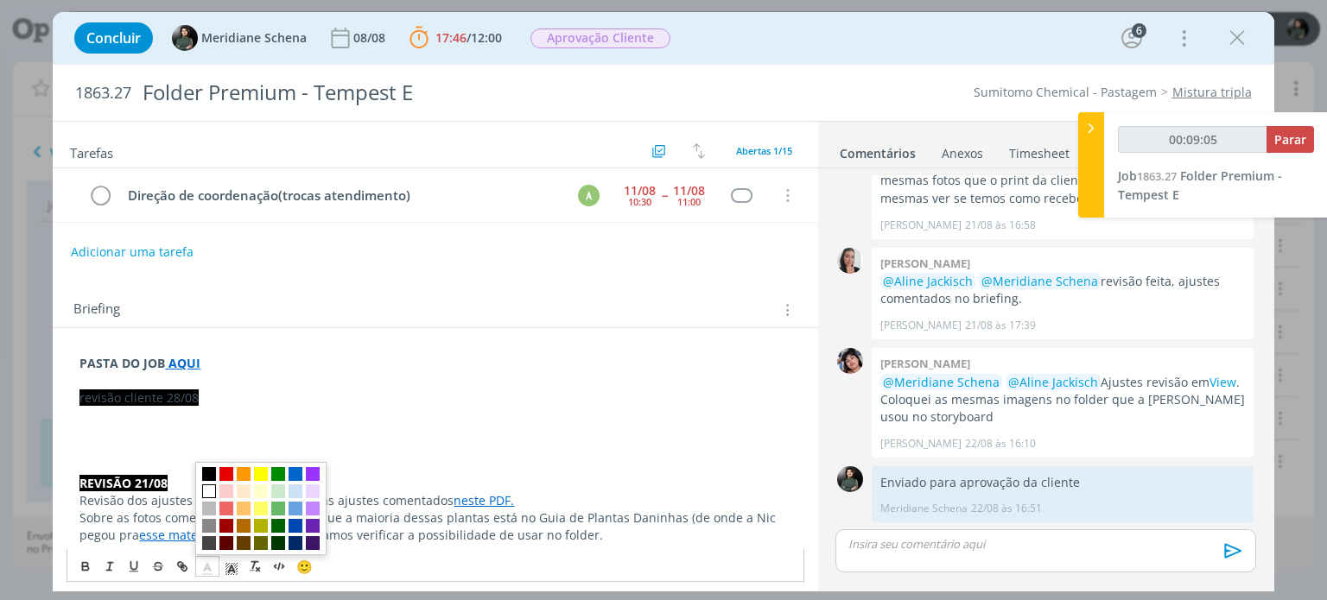
click at [211, 497] on span "dialog" at bounding box center [260, 508] width 131 height 93
click at [209, 491] on span "dialog" at bounding box center [209, 492] width 14 height 14
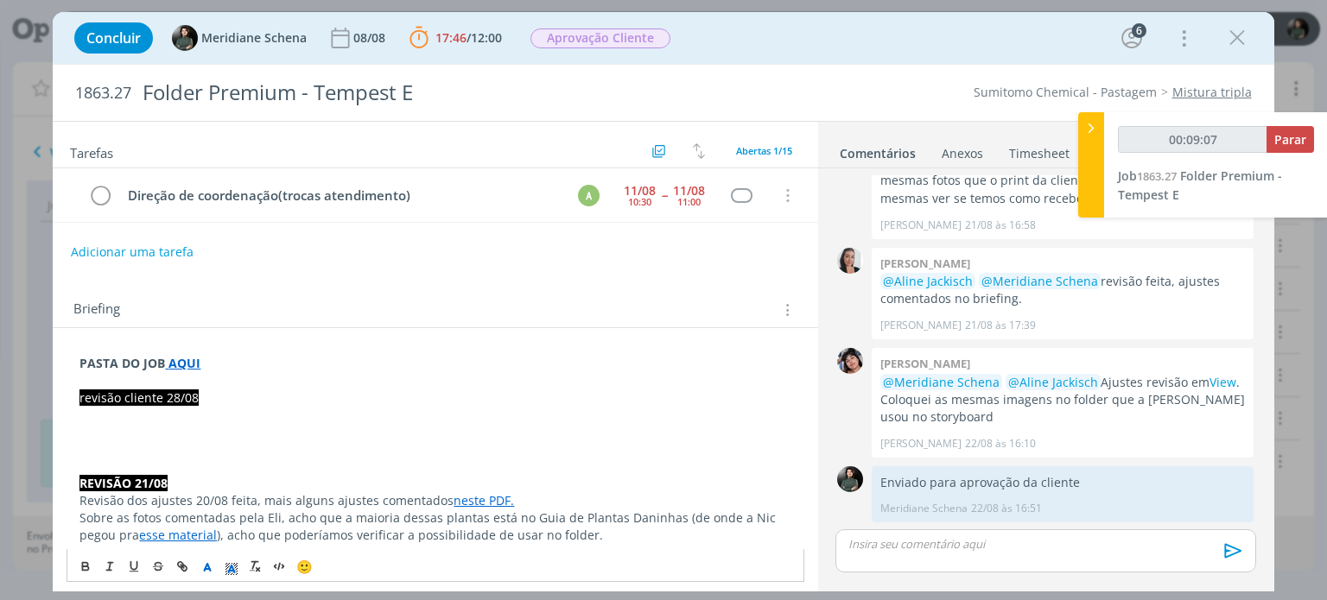
click at [152, 441] on p "dialog" at bounding box center [434, 449] width 711 height 17
click at [88, 394] on span "revisão cliente 28/08" at bounding box center [138, 398] width 119 height 16
drag, startPoint x: 160, startPoint y: 396, endPoint x: 70, endPoint y: 402, distance: 90.0
click at [238, 384] on p "dialog" at bounding box center [434, 380] width 711 height 17
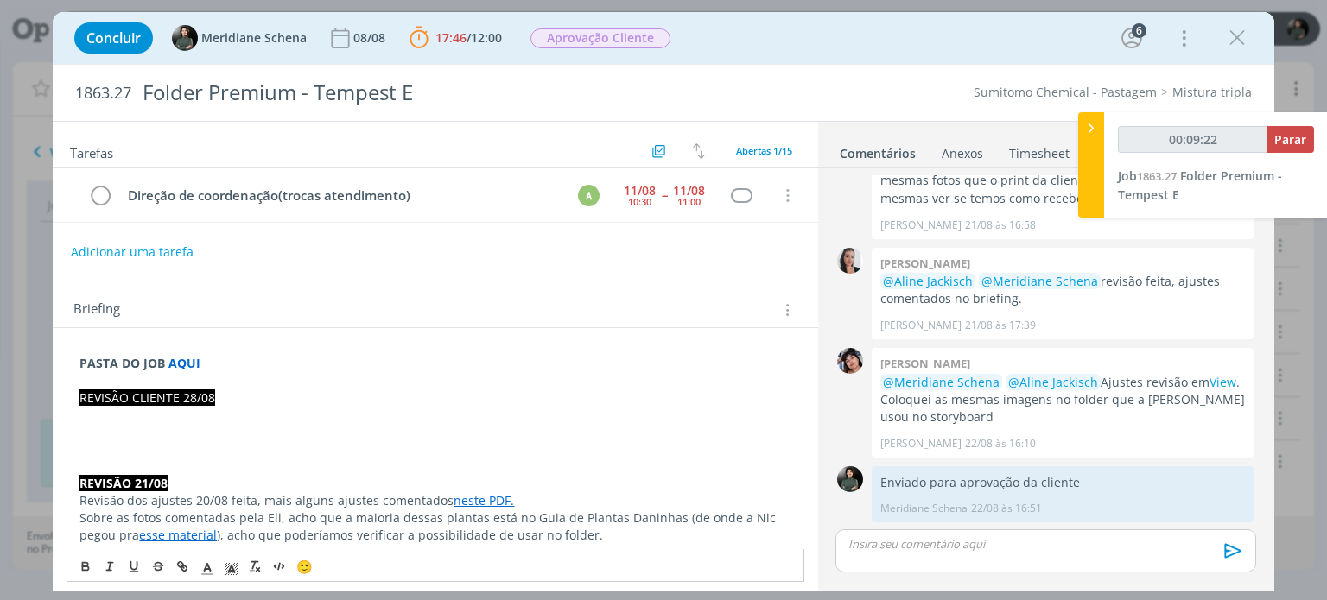
click at [221, 408] on p "dialog" at bounding box center [434, 415] width 711 height 17
click at [221, 396] on p "REVISÃO CLIENTE 28/08" at bounding box center [434, 398] width 711 height 17
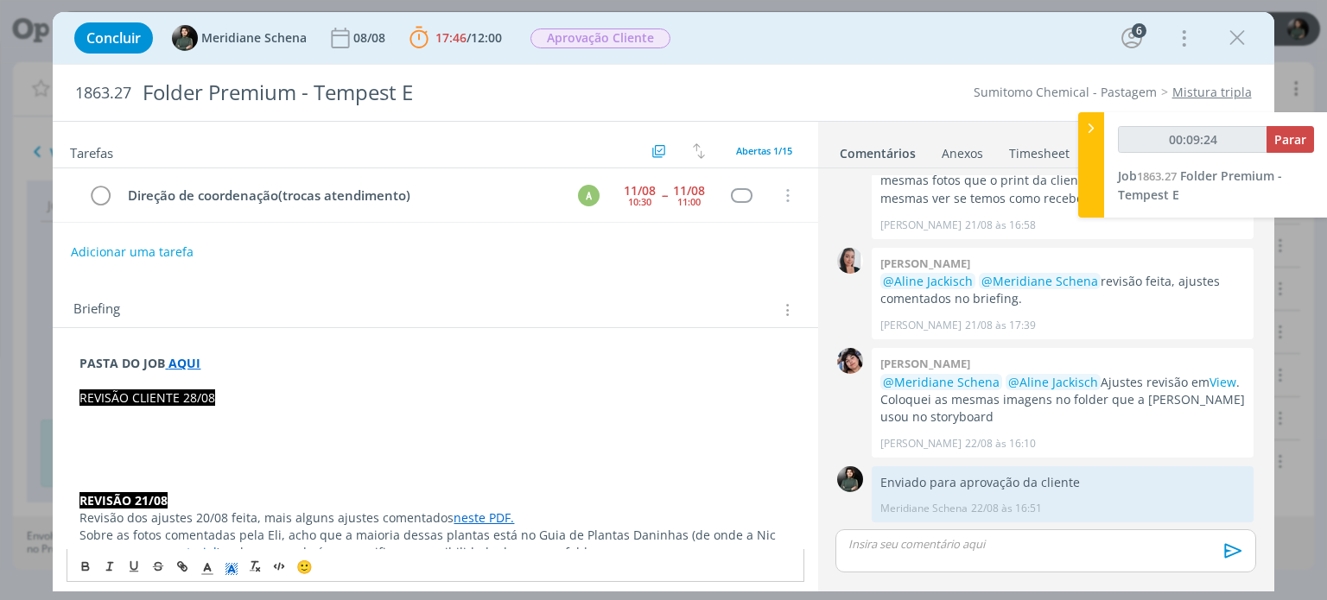
click at [233, 571] on line "dialog" at bounding box center [232, 571] width 4 height 0
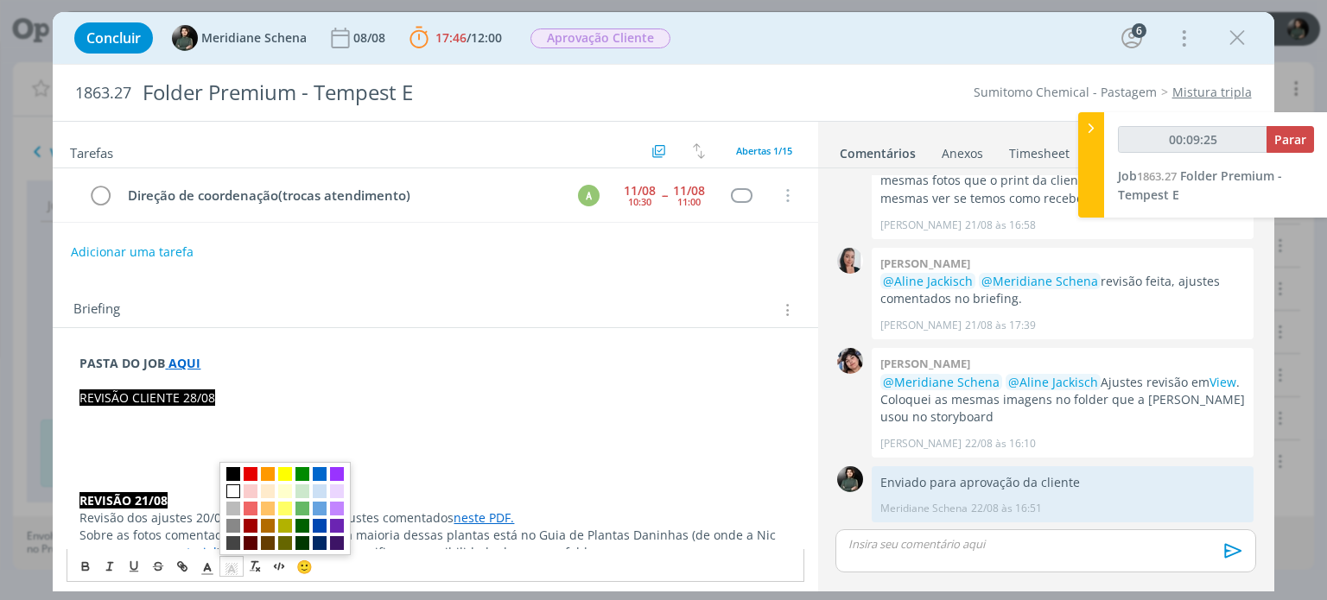
click at [236, 490] on span "dialog" at bounding box center [233, 492] width 14 height 14
click at [236, 570] on icon "dialog" at bounding box center [232, 569] width 16 height 16
click at [238, 472] on span "dialog" at bounding box center [233, 474] width 14 height 14
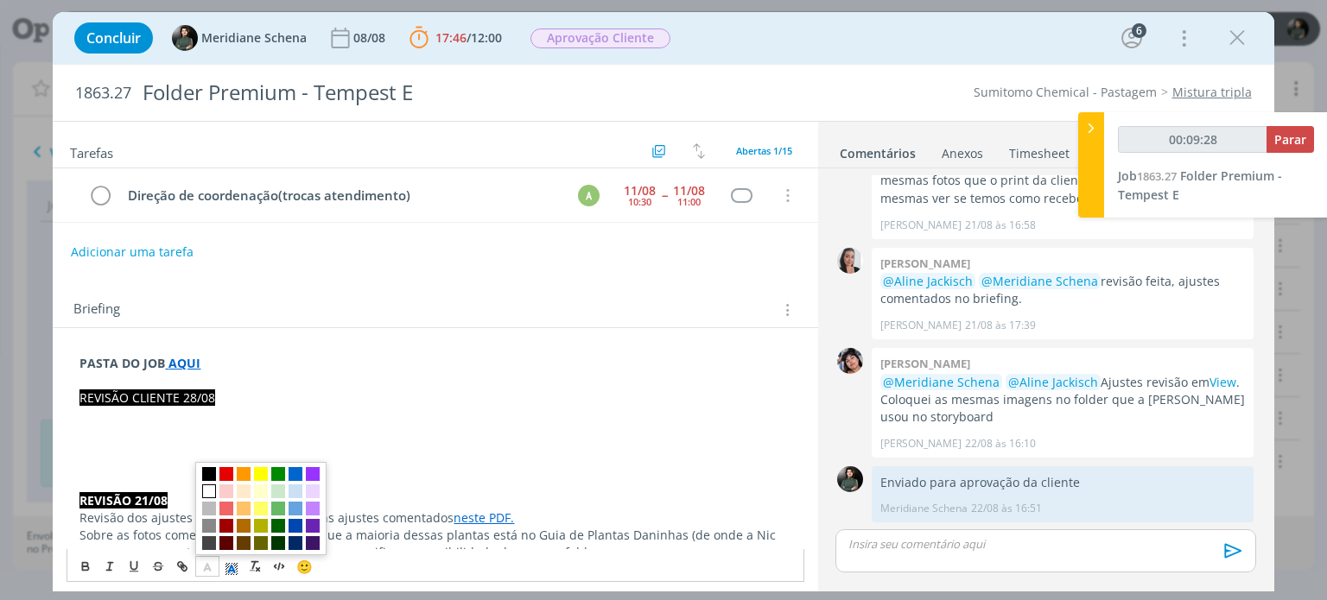
drag, startPoint x: 207, startPoint y: 567, endPoint x: 204, endPoint y: 555, distance: 12.6
click at [207, 566] on icon "dialog" at bounding box center [208, 569] width 16 height 16
click at [212, 489] on span "dialog" at bounding box center [209, 492] width 14 height 14
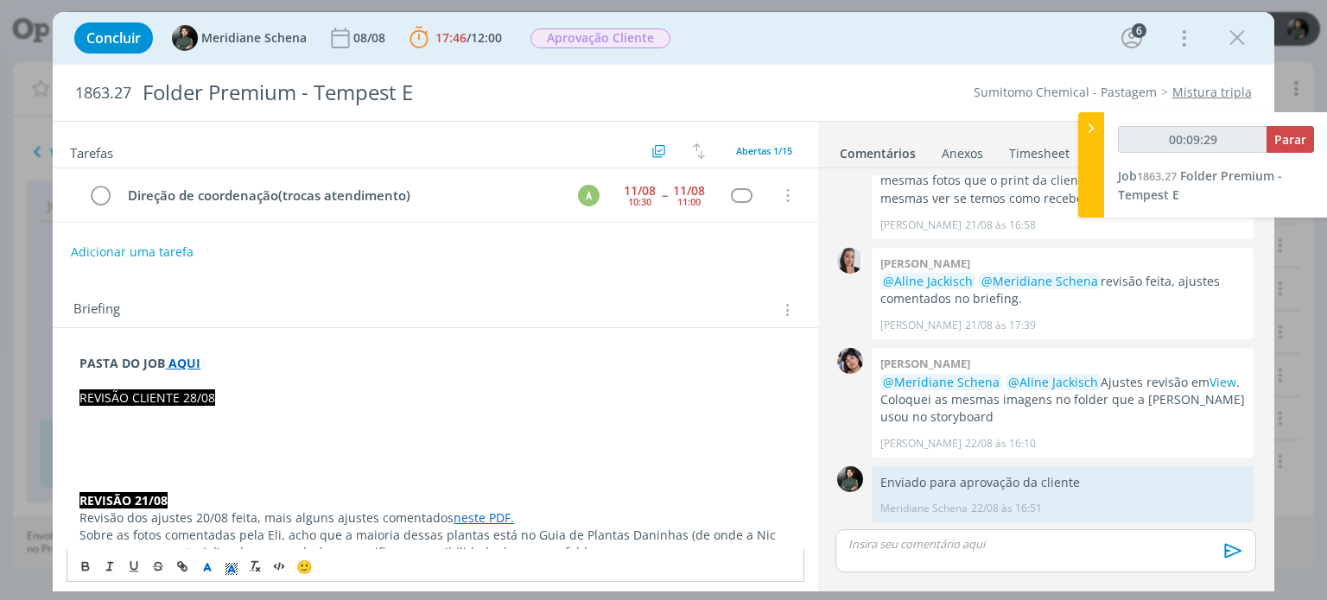
click at [142, 453] on p "dialog" at bounding box center [434, 449] width 711 height 17
click at [80, 424] on p "dialog" at bounding box center [434, 432] width 711 height 17
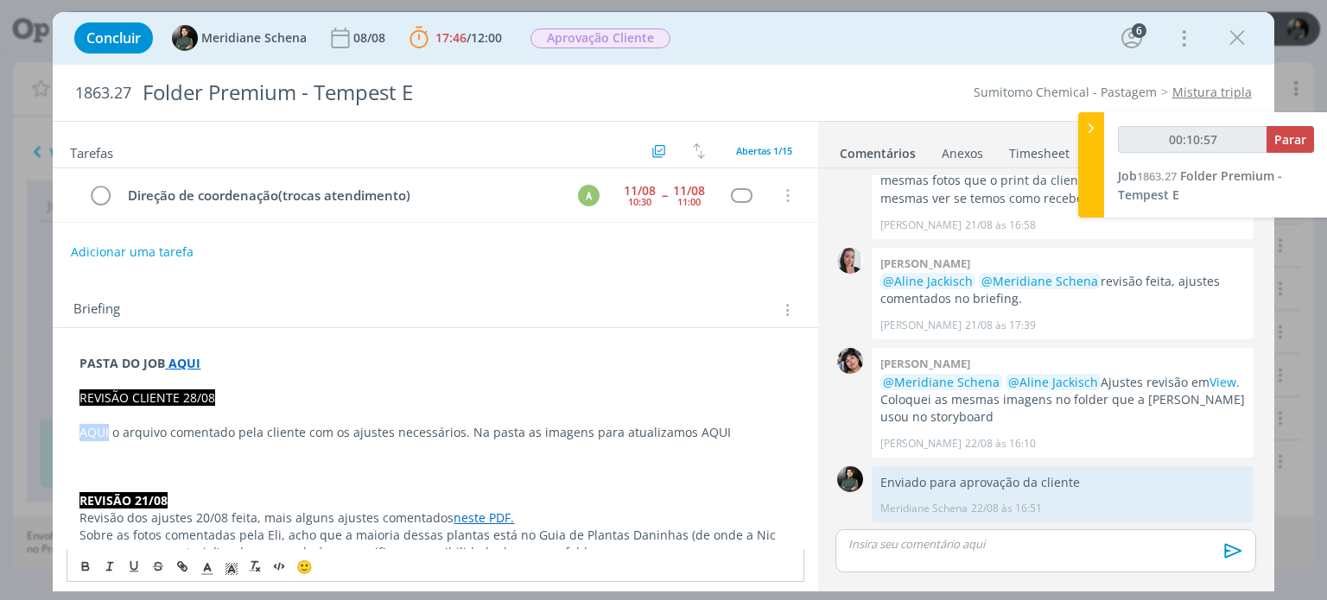
drag, startPoint x: 111, startPoint y: 434, endPoint x: 58, endPoint y: 426, distance: 53.3
click at [185, 569] on icon "dialog" at bounding box center [182, 567] width 14 height 14
paste input "https://sobeae.sharepoint.com/:b:/s/SOBEAE/Ef2YNuaAwKxBvTAgwGyRHIUBojcYlaSk9bli…"
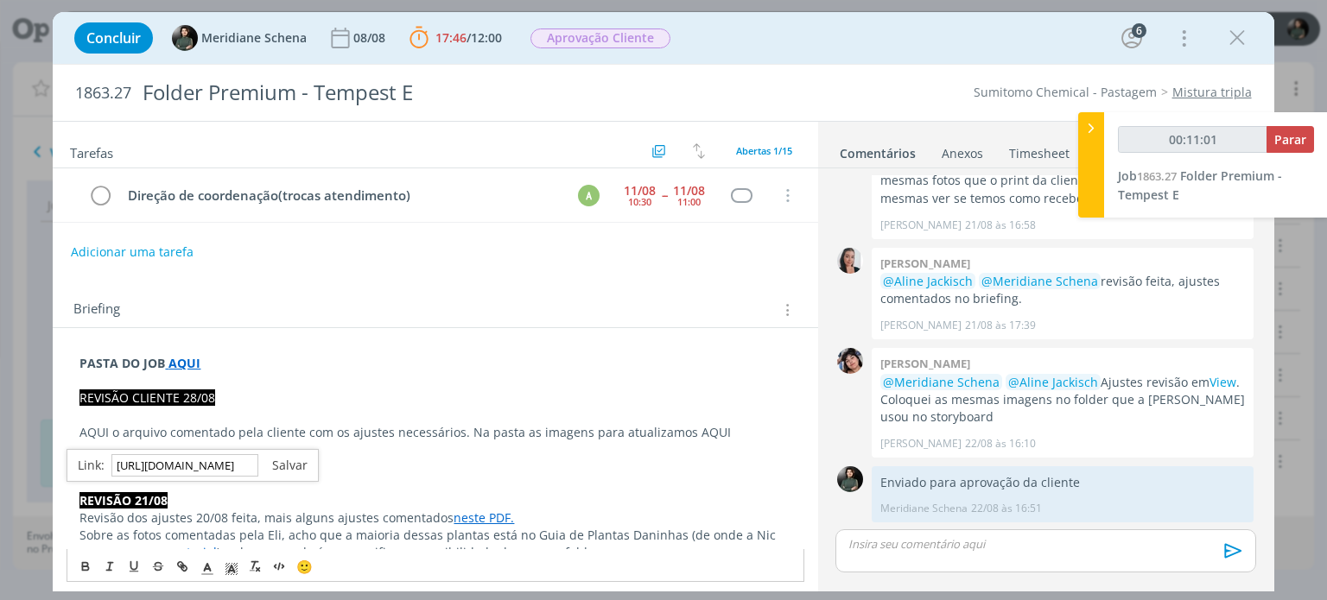
click at [292, 464] on link "dialog" at bounding box center [282, 465] width 49 height 16
click at [329, 480] on p "dialog" at bounding box center [434, 483] width 711 height 17
click at [666, 424] on p "AQUI o arquivo comentado pela cliente com os ajustes necessários. Na pasta as i…" at bounding box center [434, 432] width 711 height 17
drag, startPoint x: 684, startPoint y: 427, endPoint x: 729, endPoint y: 428, distance: 44.9
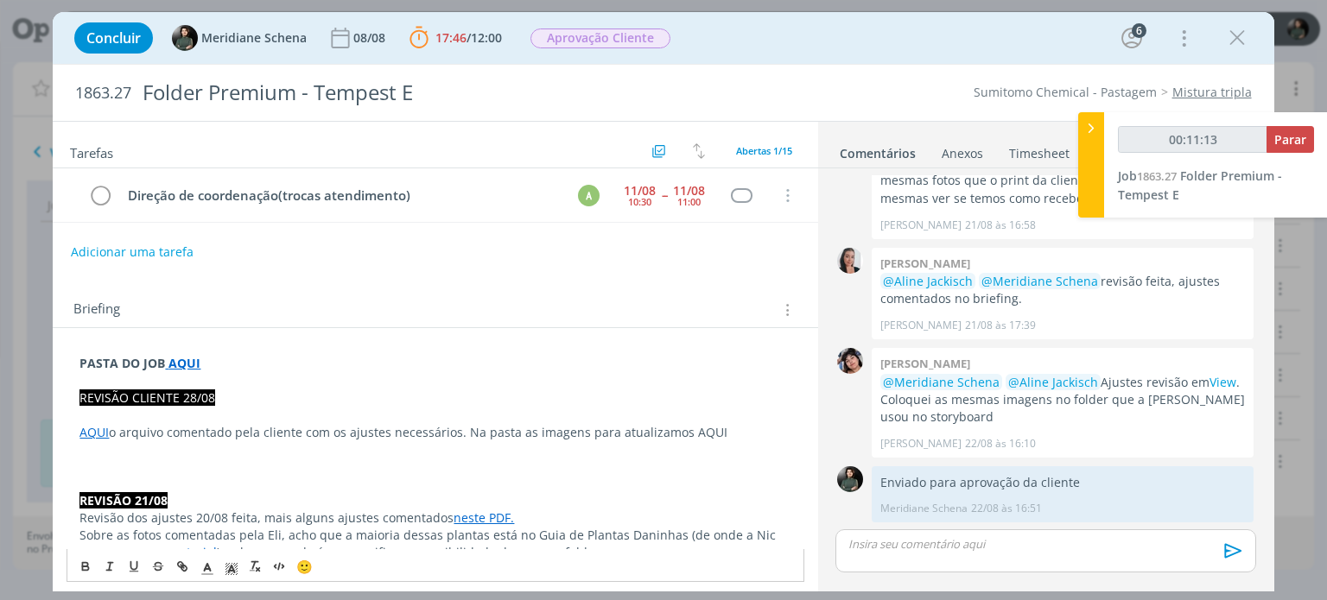
click at [729, 428] on p "AQUI o arquivo comentado pela cliente com os ajustes necessários. Na pasta as i…" at bounding box center [434, 432] width 711 height 17
click at [182, 569] on icon "dialog" at bounding box center [184, 568] width 5 height 5
paste input "https://sobeae.sharepoint.com/:b:/s/SOBEAE/Ef2YNuaAwKxBvTAgwGyRHIUBojcYlaSk9bli…"
click at [778, 464] on link "dialog" at bounding box center [762, 465] width 49 height 16
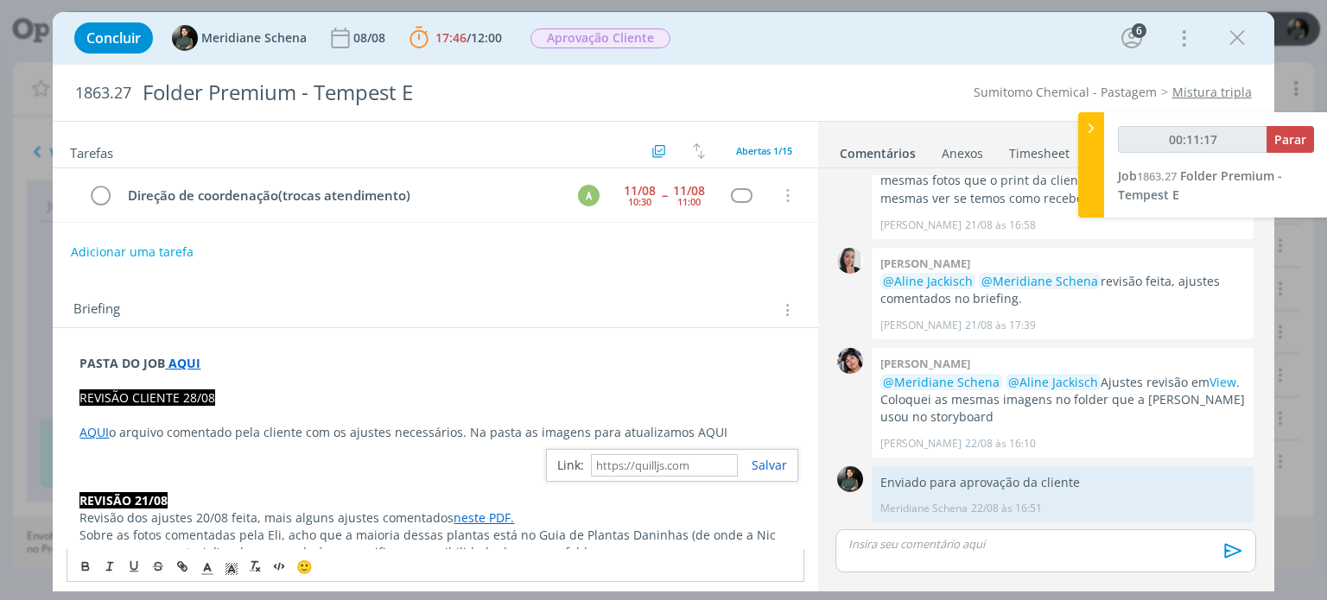
scroll to position [0, 0]
click at [701, 492] on p "REVISÃO 21/08" at bounding box center [434, 500] width 711 height 17
click at [259, 470] on p "dialog" at bounding box center [434, 466] width 711 height 17
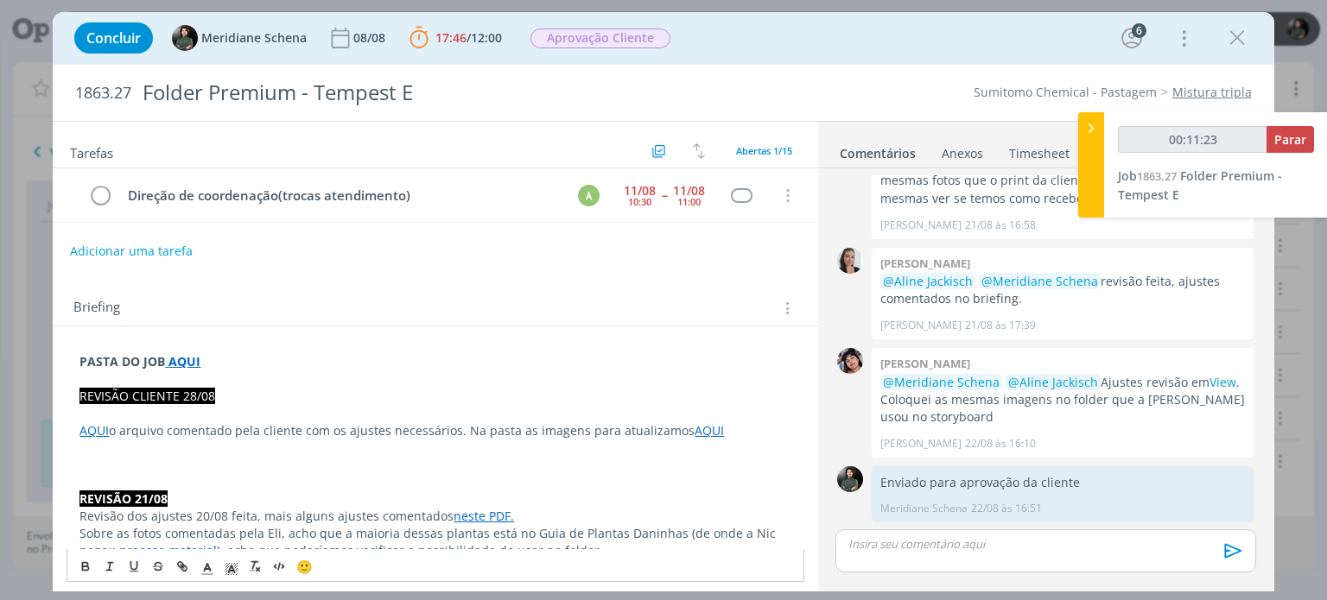
click at [145, 248] on button "Adicionar uma tarefa" at bounding box center [131, 251] width 123 height 29
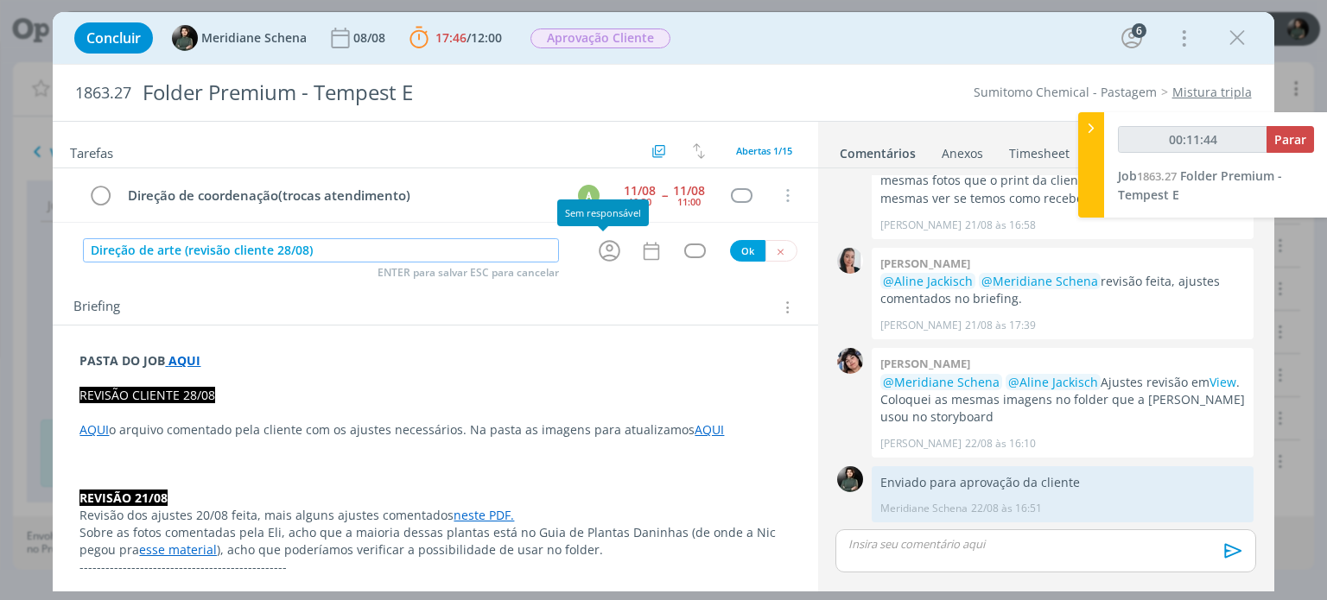
click at [603, 248] on icon "dialog" at bounding box center [609, 251] width 27 height 27
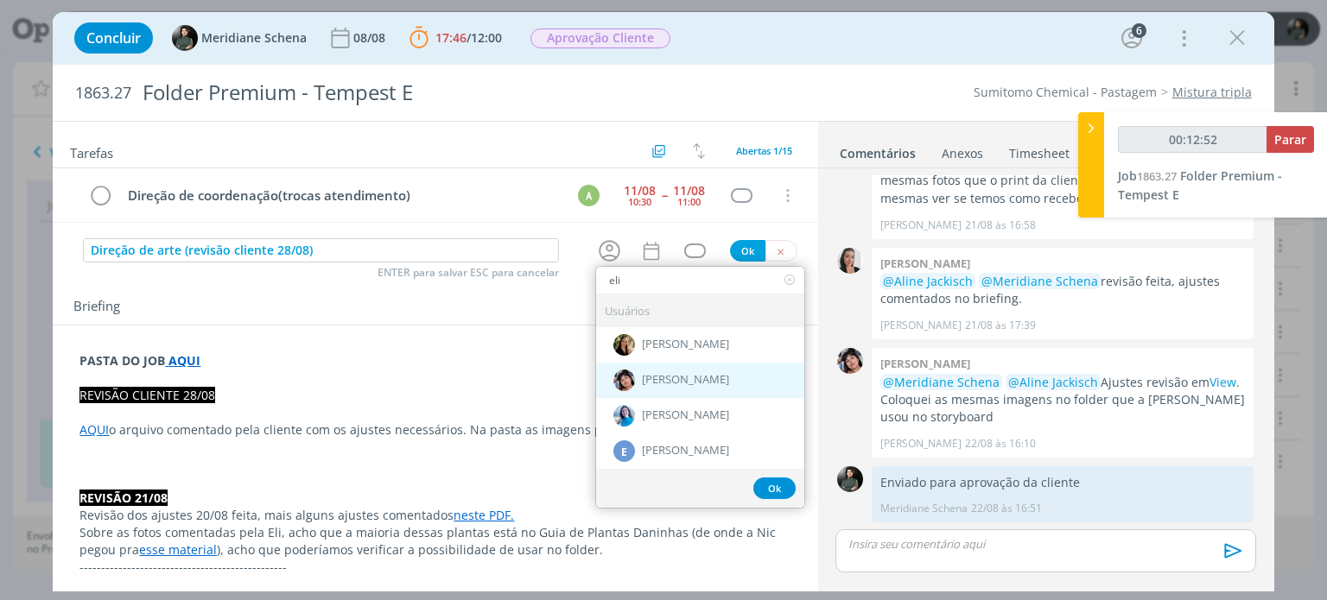
click at [694, 370] on div "Eliana Hochscheidt" at bounding box center [700, 380] width 208 height 35
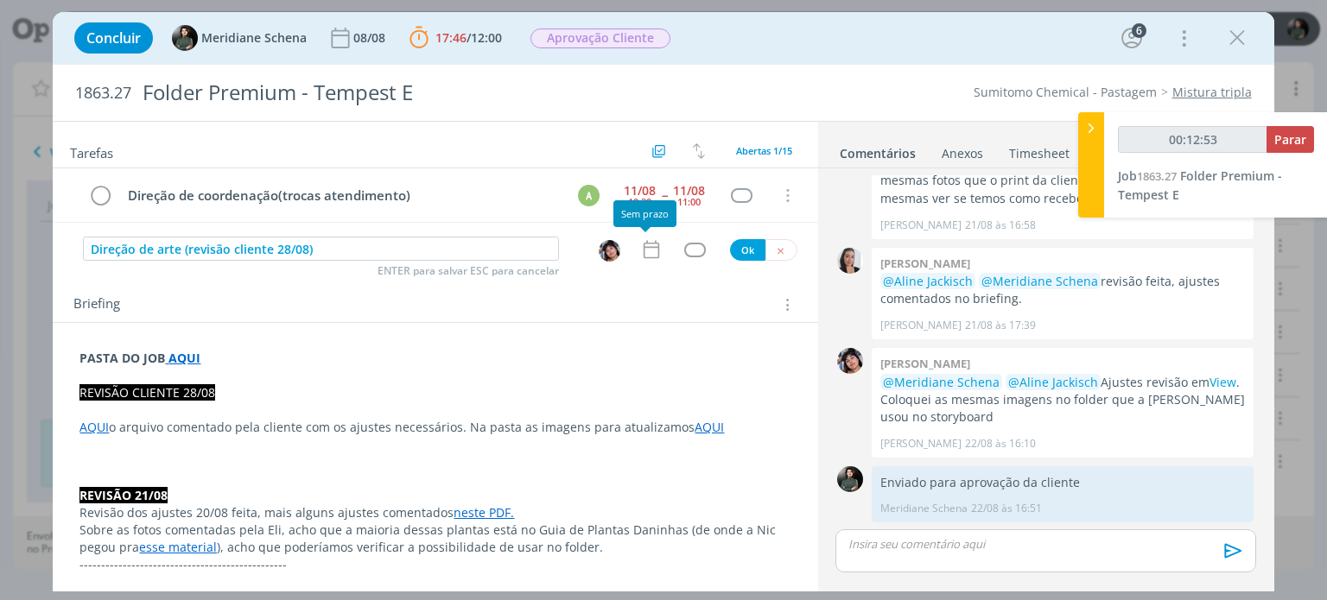
click at [646, 246] on icon "dialog" at bounding box center [651, 250] width 16 height 18
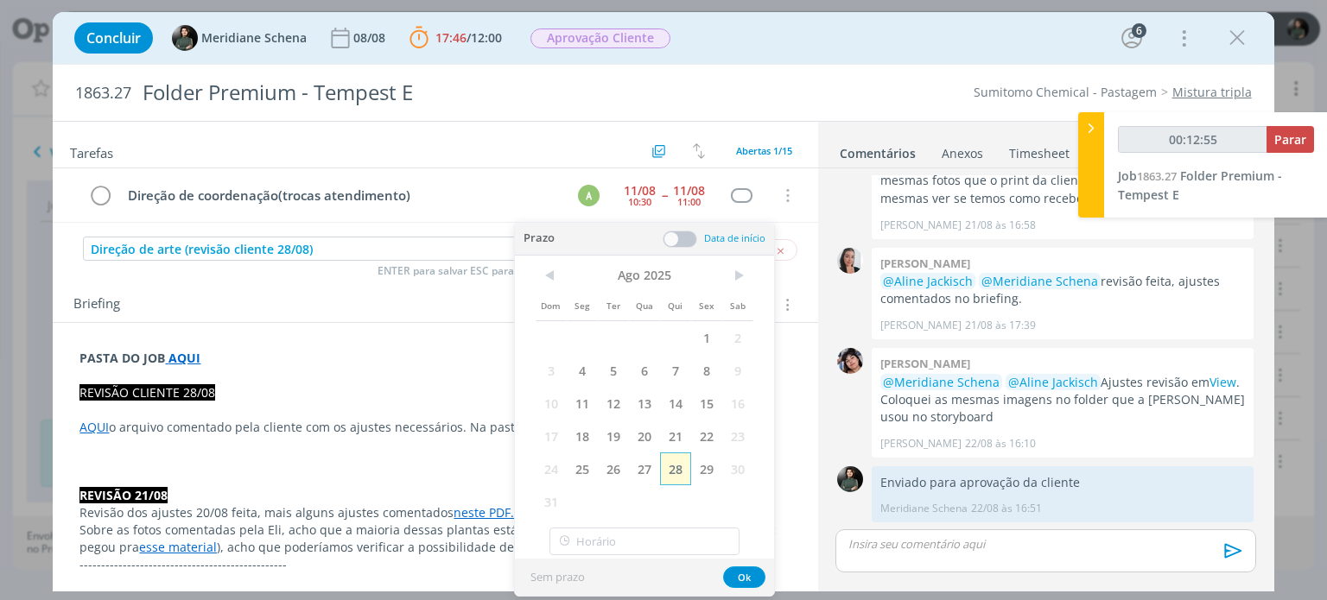
click at [680, 466] on span "28" at bounding box center [675, 469] width 31 height 33
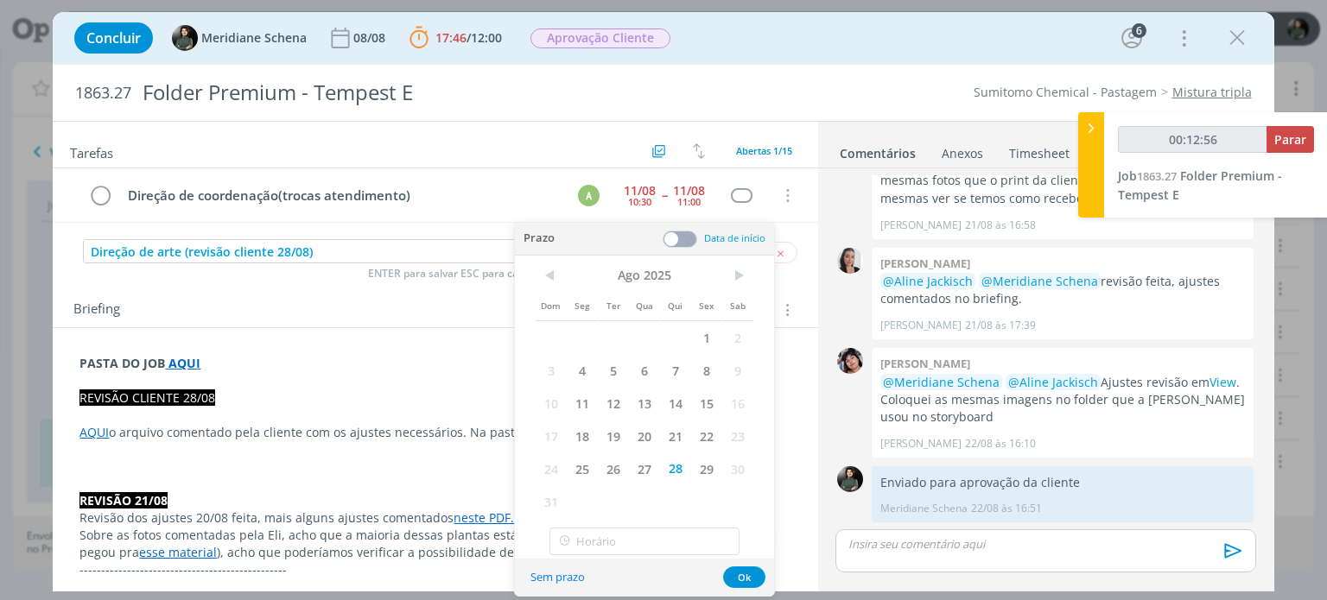
click at [681, 236] on span at bounding box center [679, 239] width 35 height 17
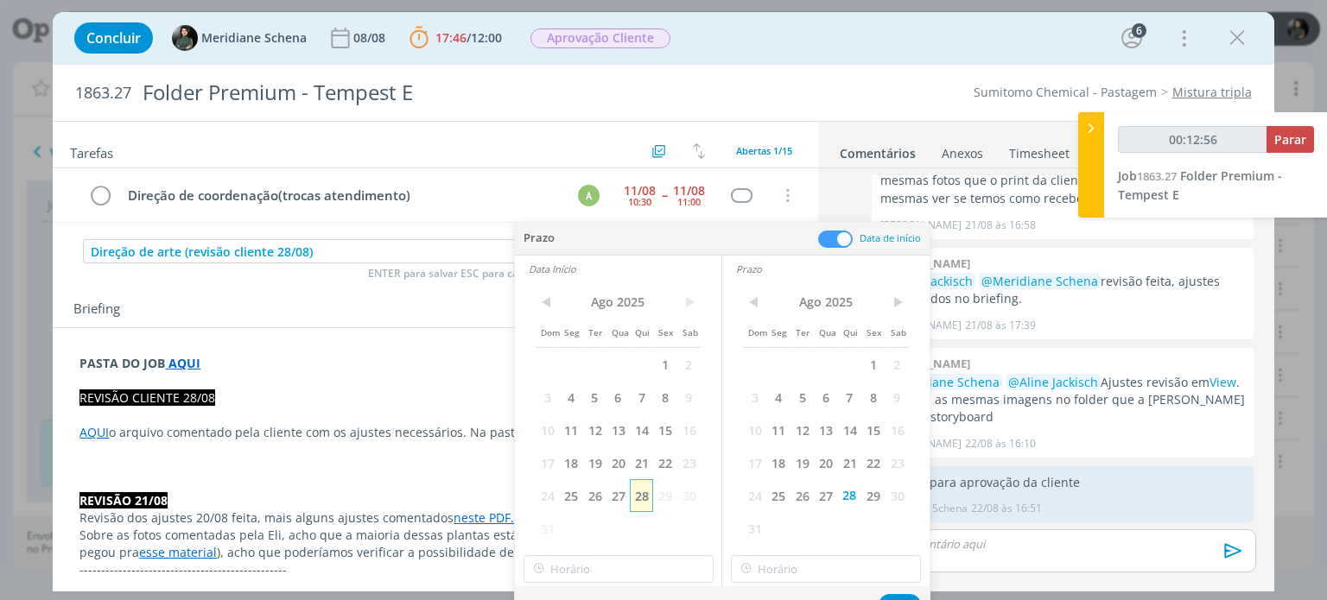
click at [635, 497] on span "28" at bounding box center [641, 495] width 23 height 33
click at [586, 561] on input "11:00" at bounding box center [618, 569] width 190 height 28
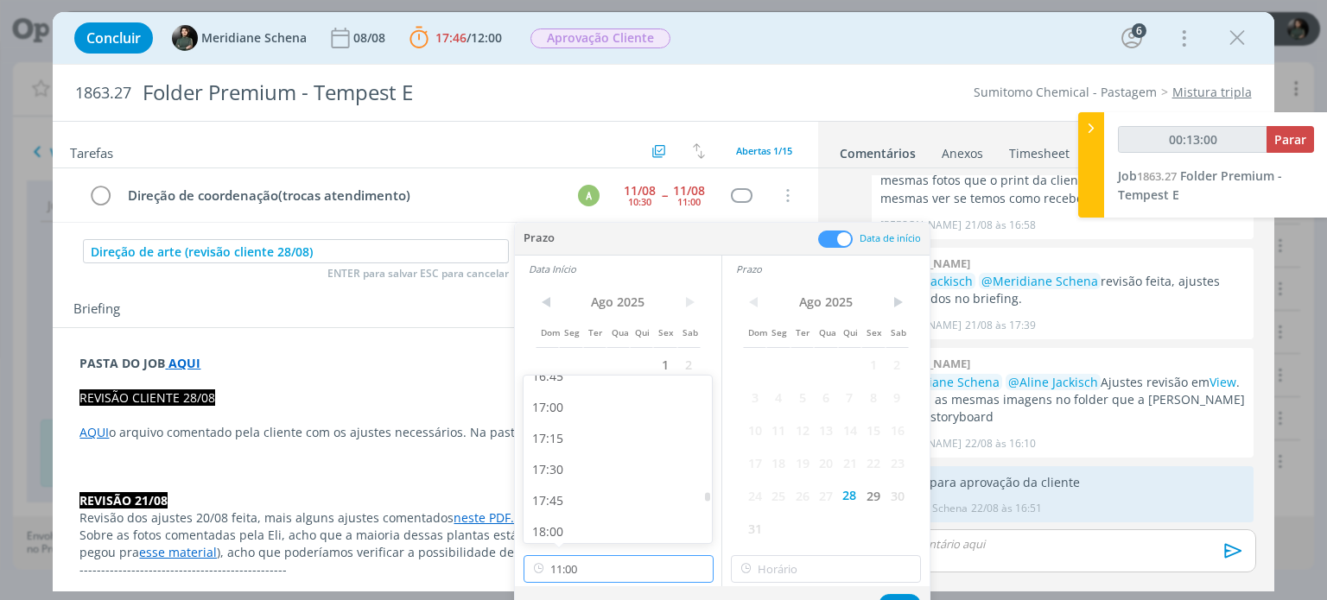
scroll to position [2101, 0]
click at [565, 414] on div "17:00" at bounding box center [619, 405] width 193 height 31
click at [795, 576] on input "17:00" at bounding box center [826, 569] width 190 height 28
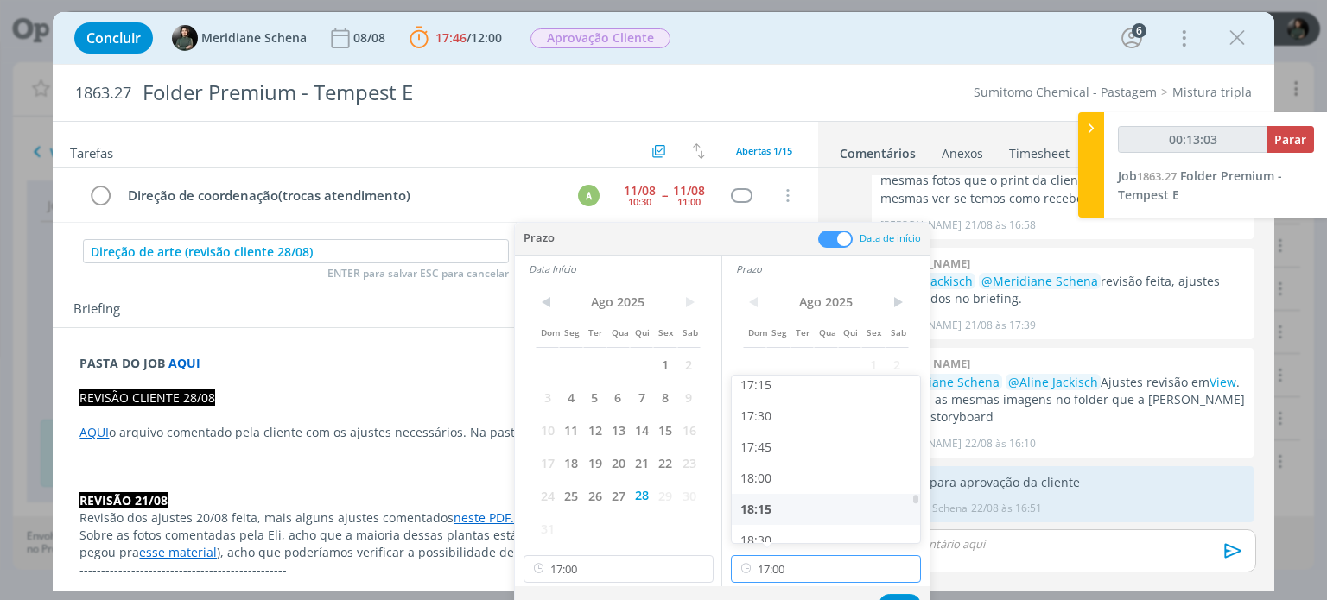
scroll to position [2156, 0]
click at [781, 474] on div "18:00" at bounding box center [828, 474] width 193 height 31
click at [888, 597] on button "Ok" at bounding box center [899, 605] width 42 height 22
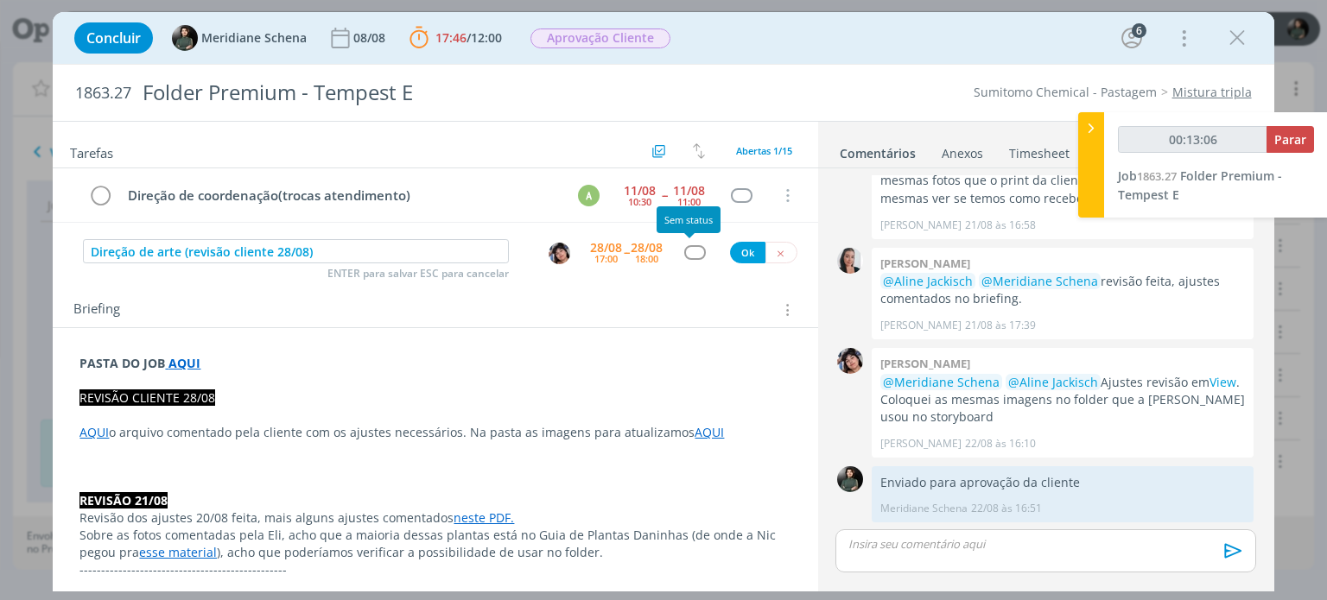
click at [688, 250] on div "dialog" at bounding box center [695, 252] width 22 height 15
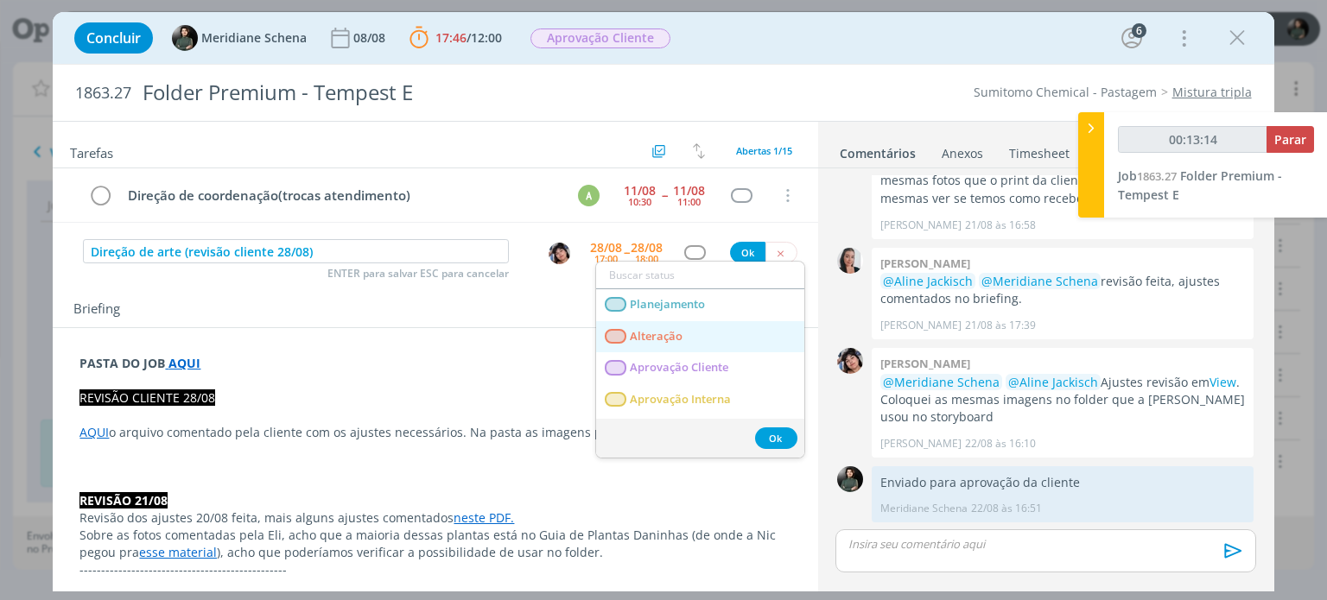
click at [694, 335] on link "Alteração" at bounding box center [700, 337] width 208 height 32
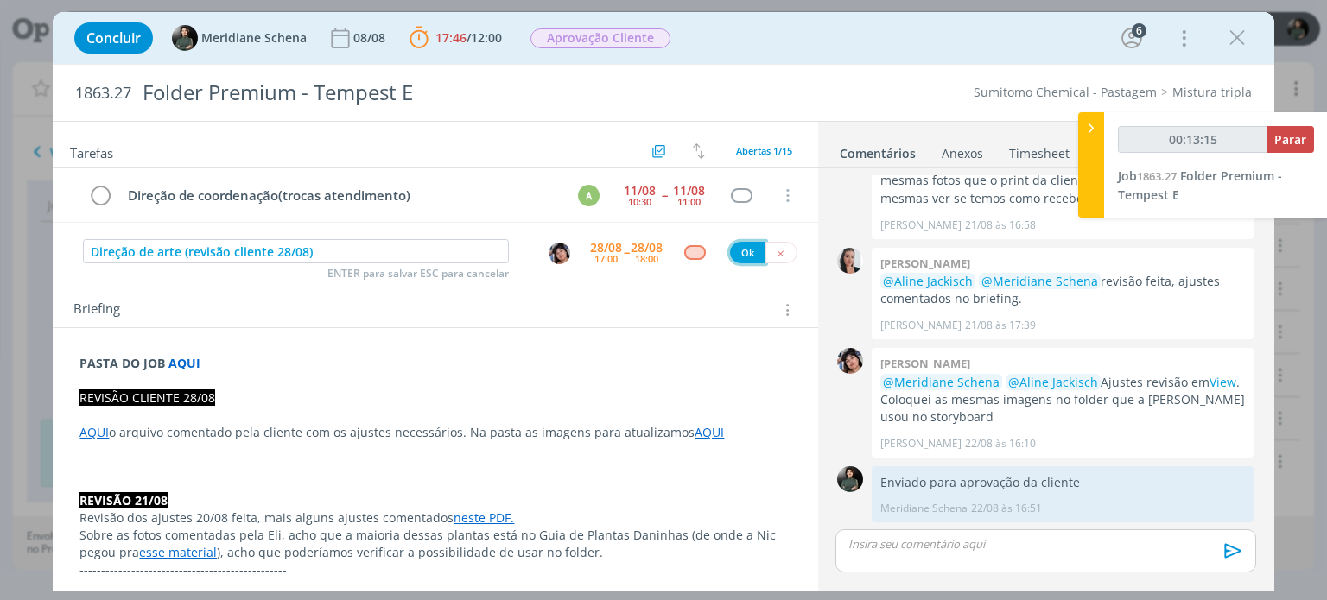
click at [744, 244] on button "Ok" at bounding box center [747, 253] width 35 height 22
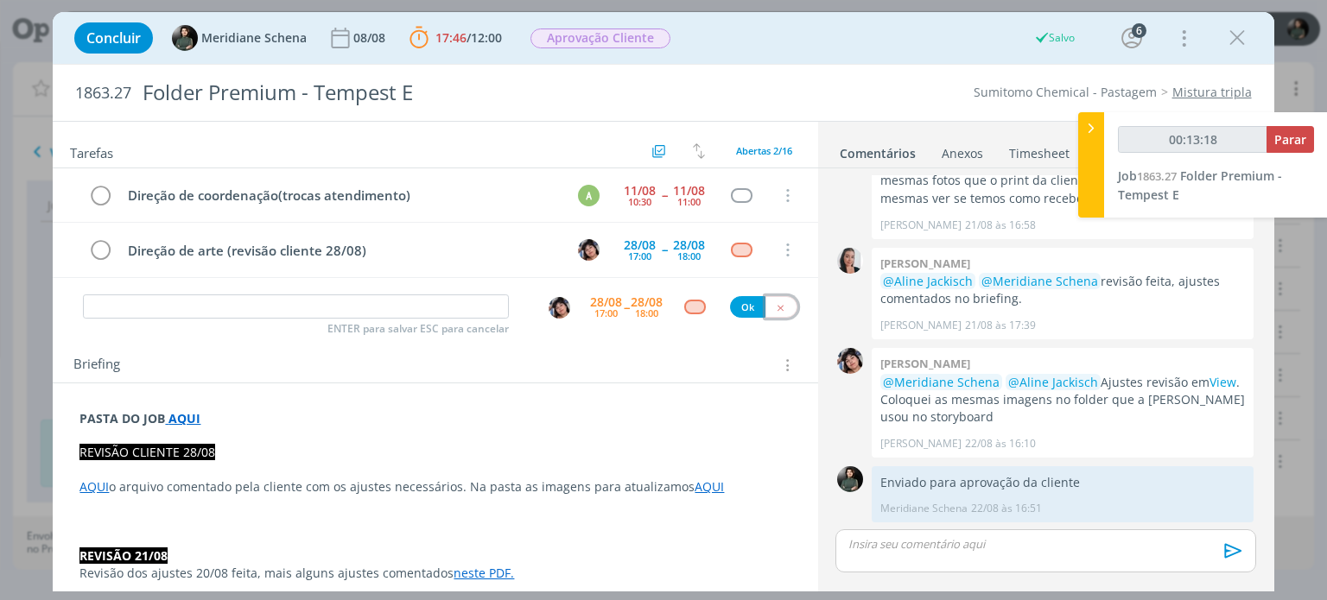
click at [775, 306] on icon "dialog" at bounding box center [780, 307] width 11 height 11
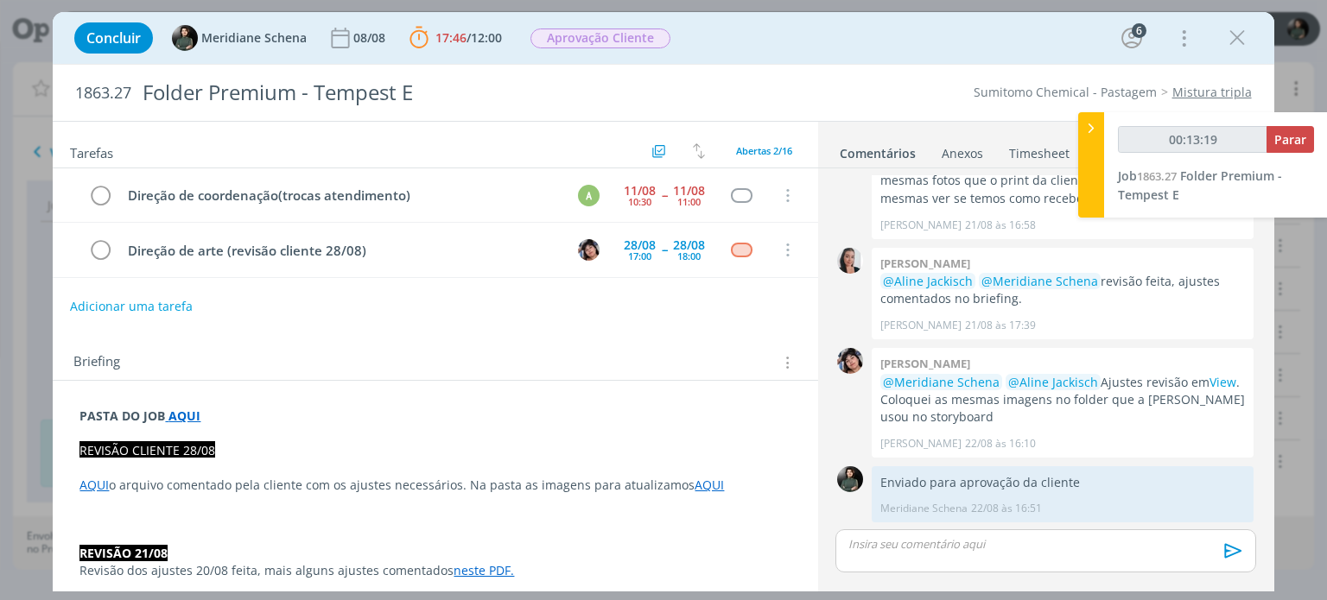
click at [178, 307] on button "Adicionar uma tarefa" at bounding box center [131, 306] width 123 height 29
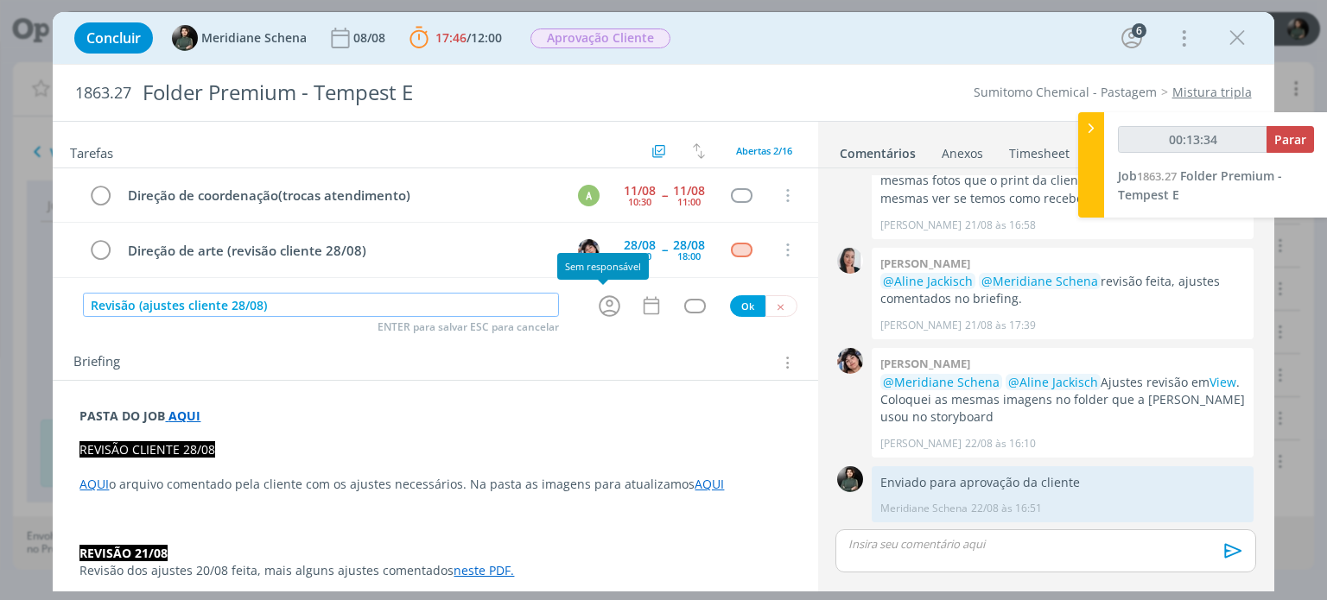
click at [601, 300] on icon "dialog" at bounding box center [609, 306] width 27 height 27
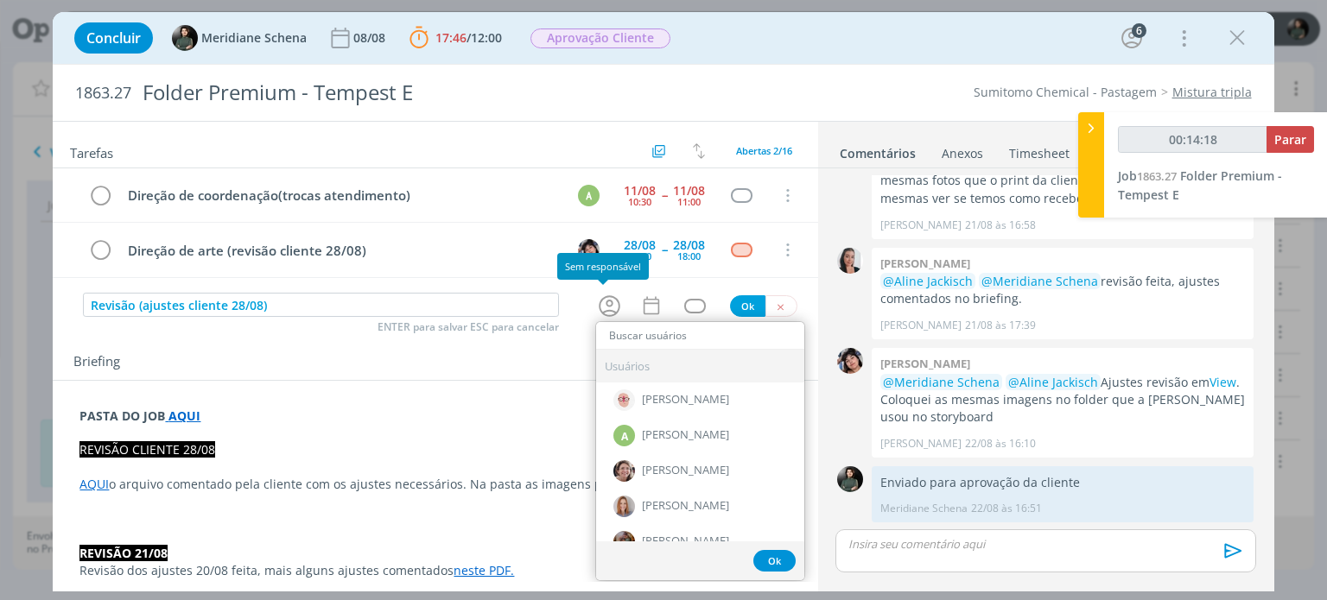
click at [602, 310] on icon "dialog" at bounding box center [609, 306] width 27 height 27
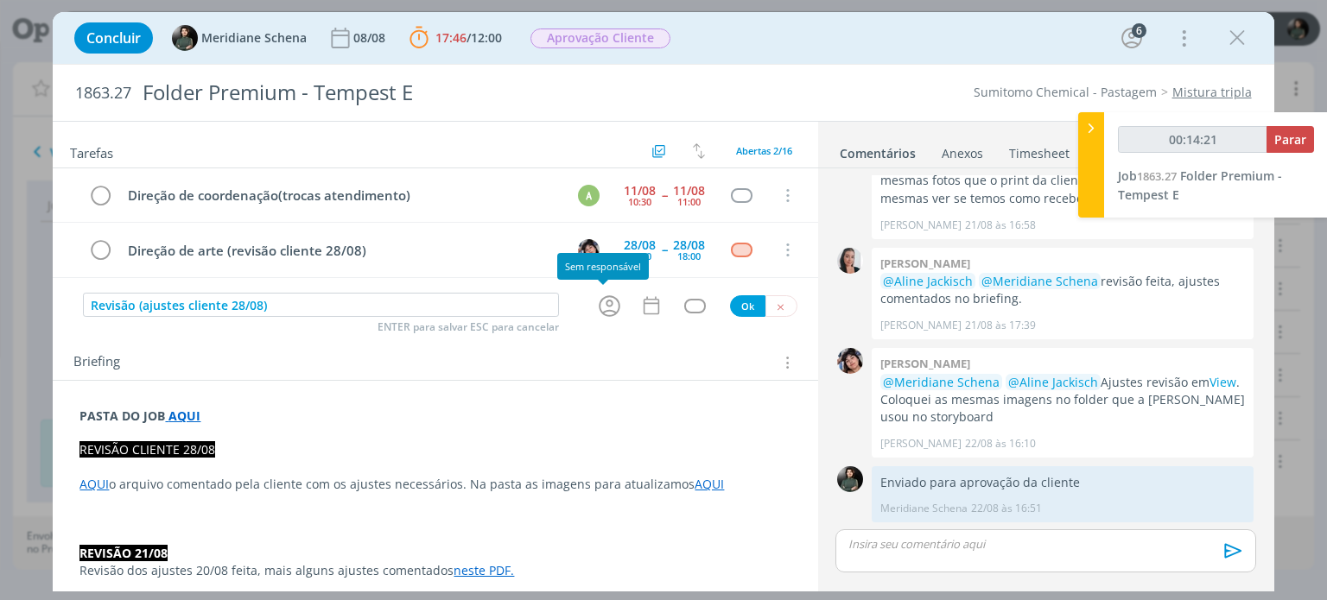
click at [611, 307] on icon "dialog" at bounding box center [610, 306] width 22 height 22
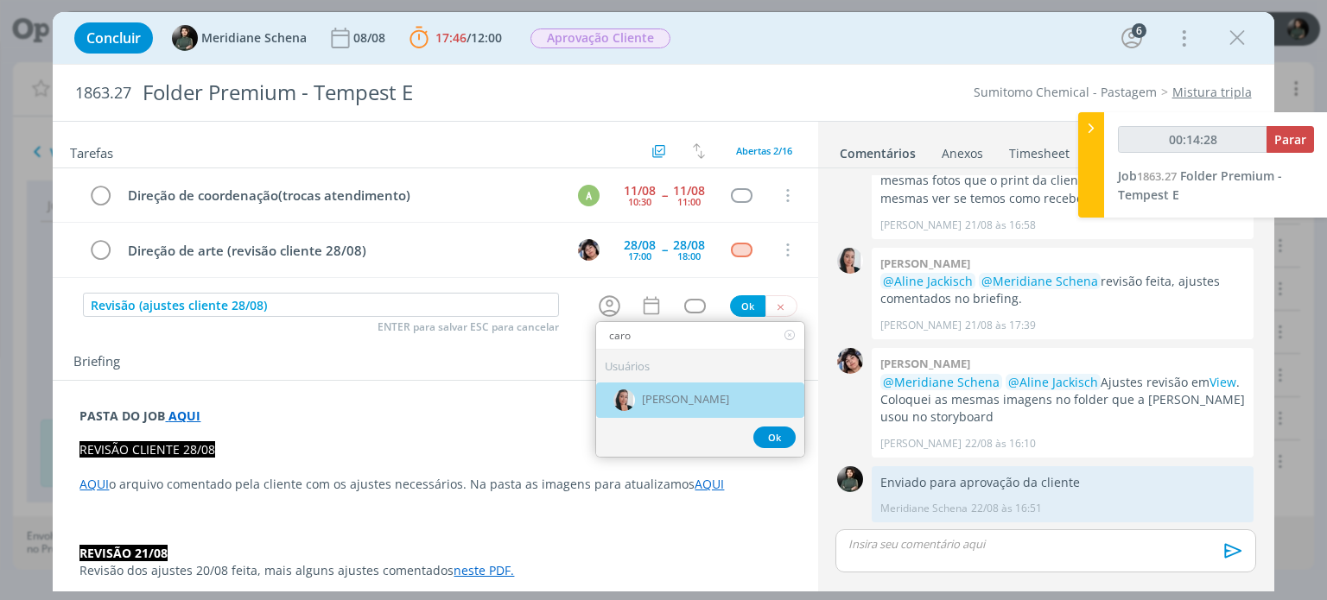
click at [632, 393] on div "Caroline Pieczarka" at bounding box center [700, 399] width 208 height 35
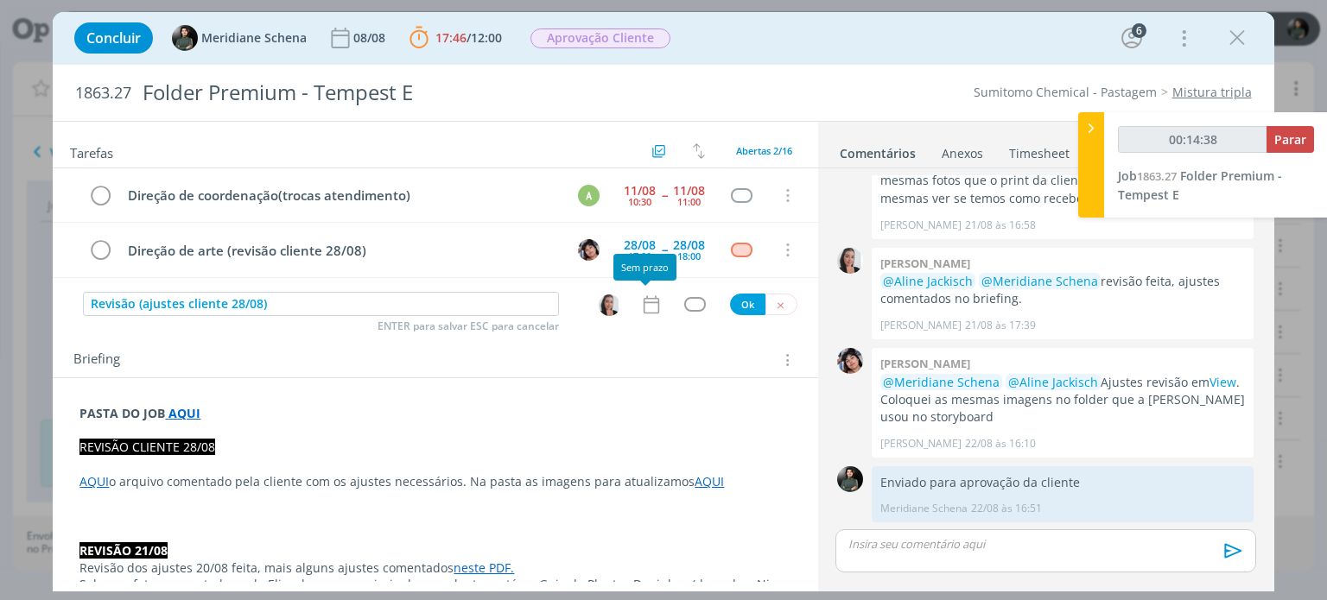
click at [640, 302] on icon "dialog" at bounding box center [651, 305] width 22 height 22
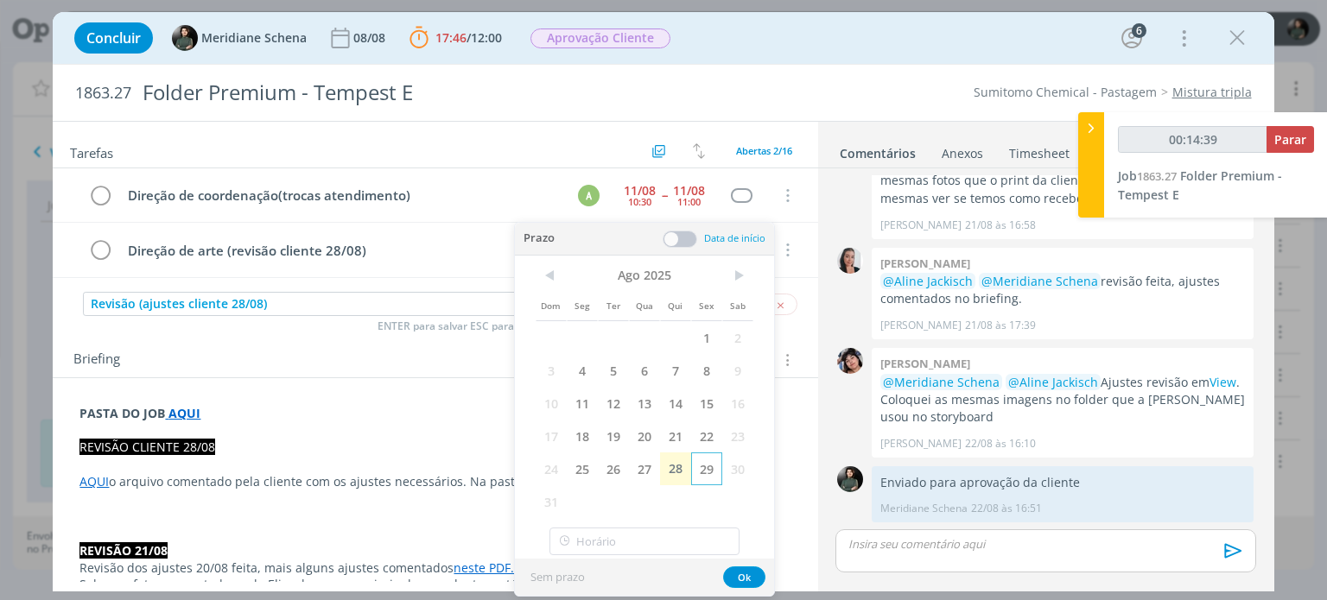
click at [705, 472] on span "29" at bounding box center [706, 469] width 31 height 33
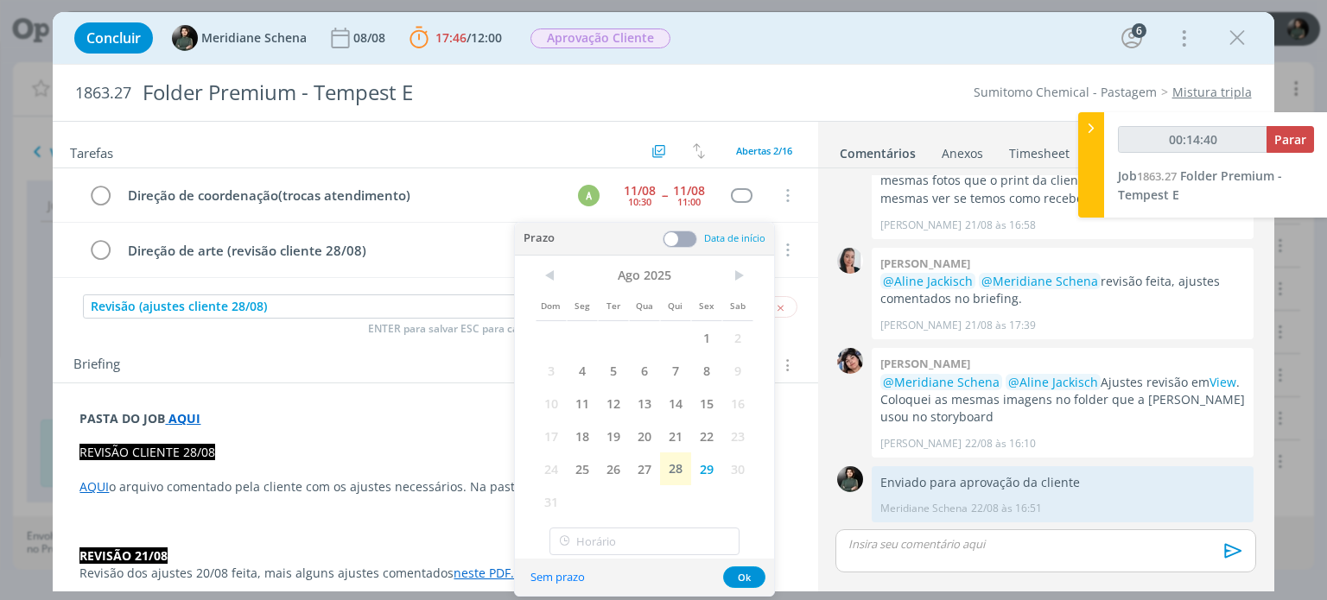
click at [681, 242] on span at bounding box center [679, 239] width 35 height 17
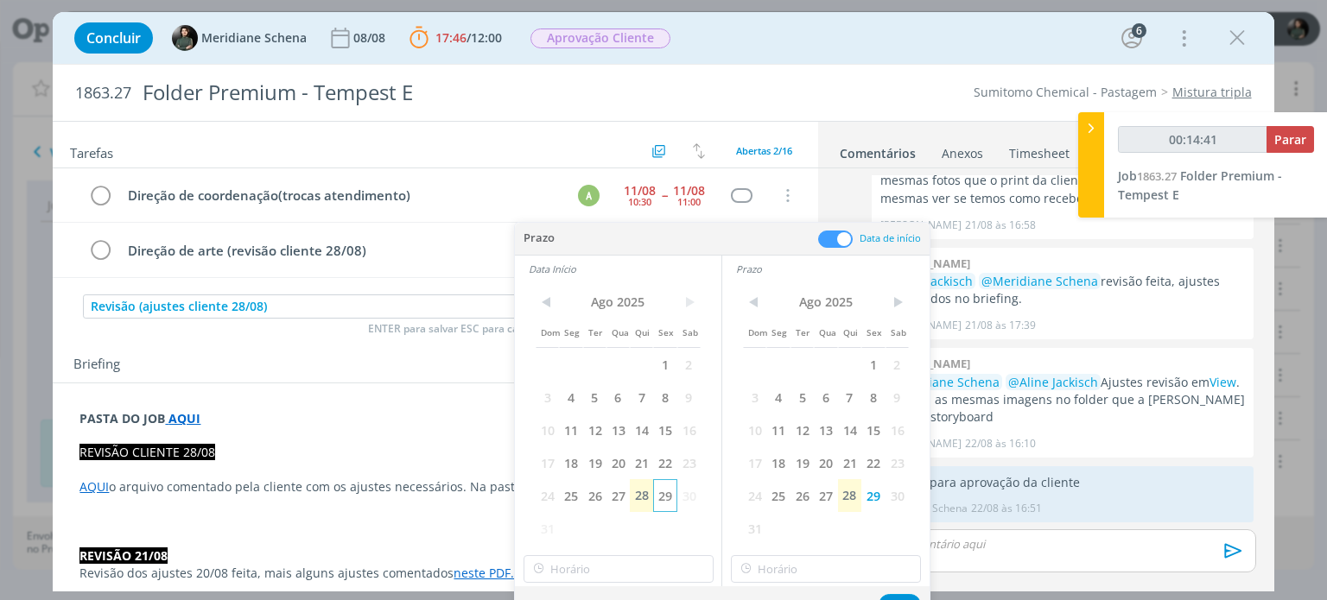
click at [664, 500] on span "29" at bounding box center [664, 495] width 23 height 33
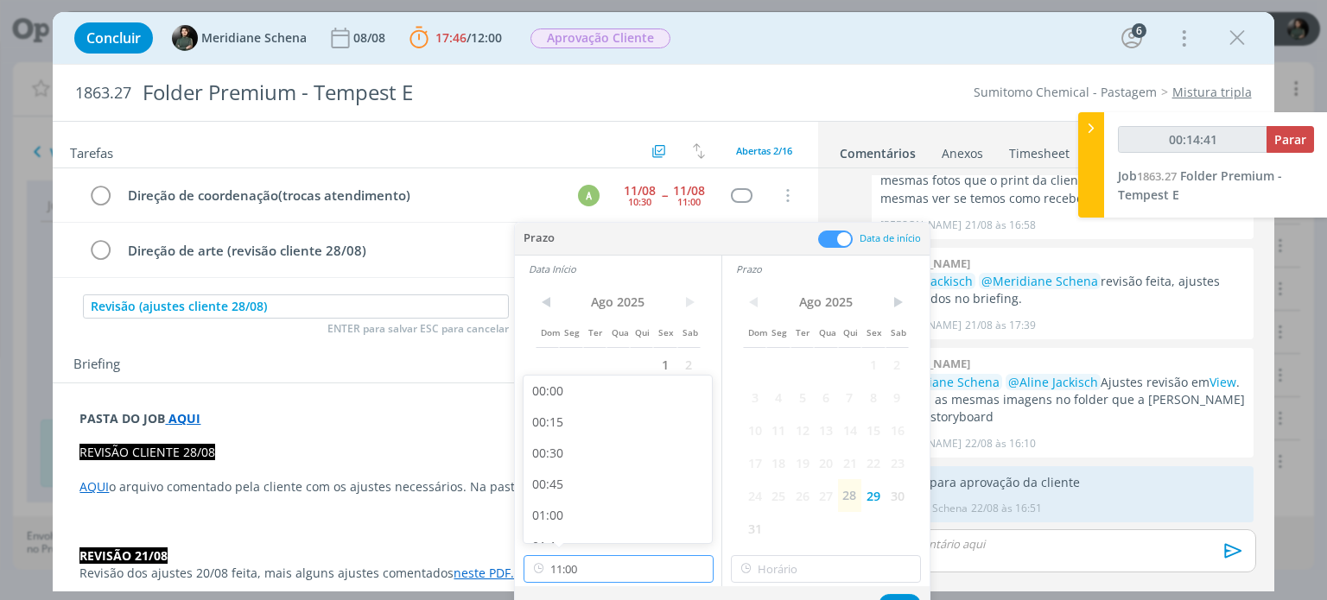
click at [603, 574] on input "11:00" at bounding box center [618, 569] width 190 height 28
click at [546, 411] on div "17:45" at bounding box center [619, 411] width 193 height 31
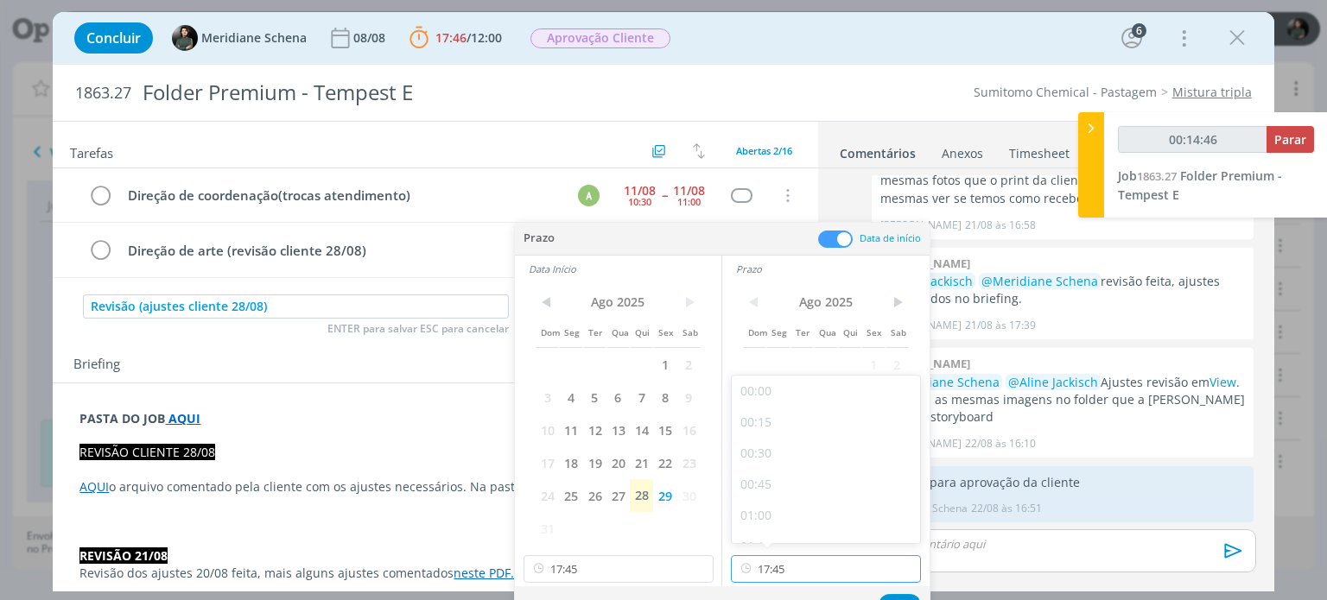
click at [781, 567] on input "17:45" at bounding box center [826, 569] width 190 height 28
click at [757, 387] on div "18:00" at bounding box center [828, 380] width 193 height 31
click at [890, 596] on button "Ok" at bounding box center [899, 605] width 42 height 22
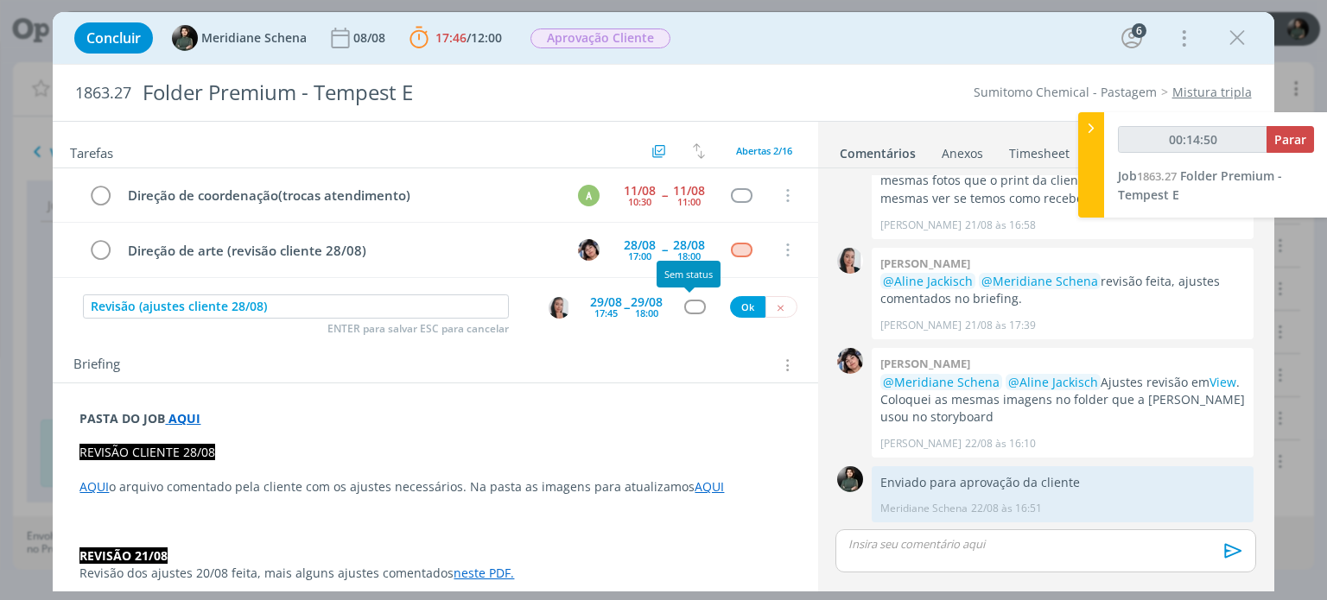
click at [691, 307] on div "dialog" at bounding box center [695, 307] width 22 height 15
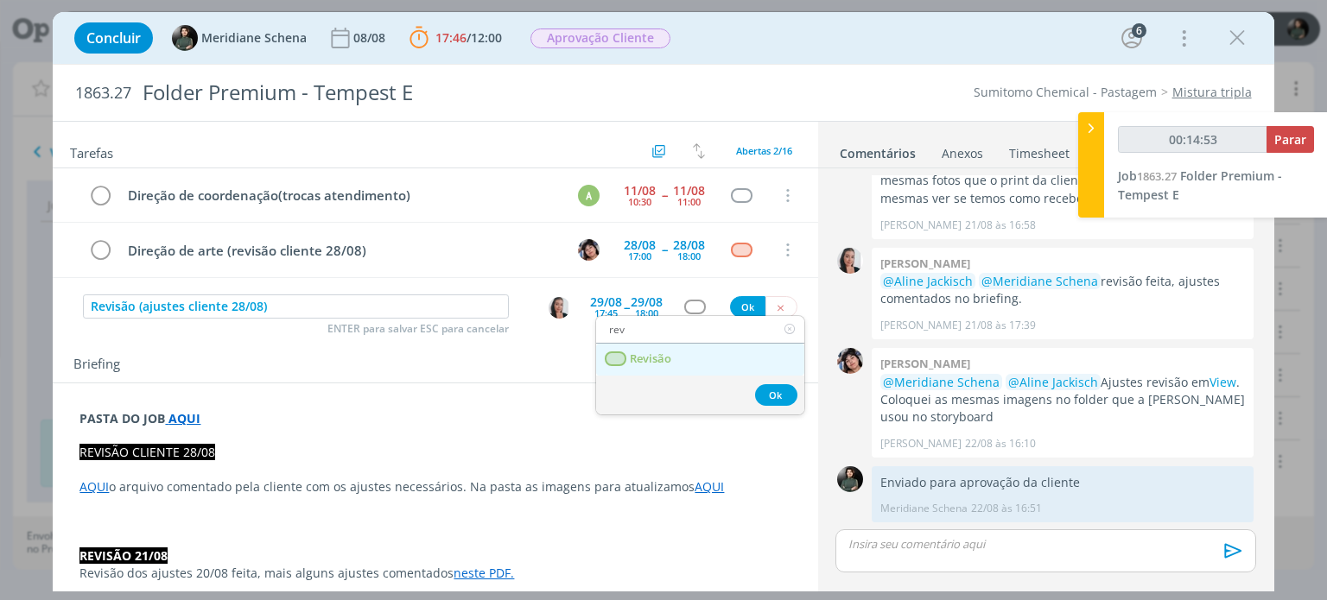
drag, startPoint x: 687, startPoint y: 358, endPoint x: 696, endPoint y: 349, distance: 13.4
click at [687, 358] on link "Revisão" at bounding box center [700, 360] width 208 height 32
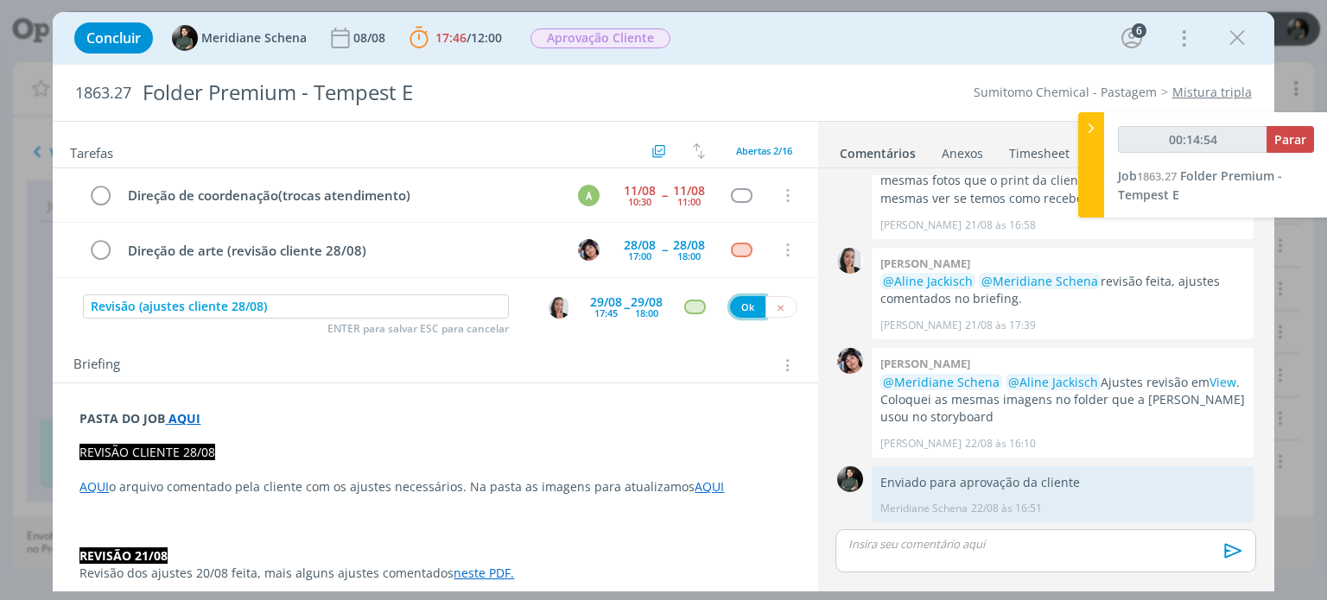
click at [730, 305] on button "Ok" at bounding box center [747, 307] width 35 height 22
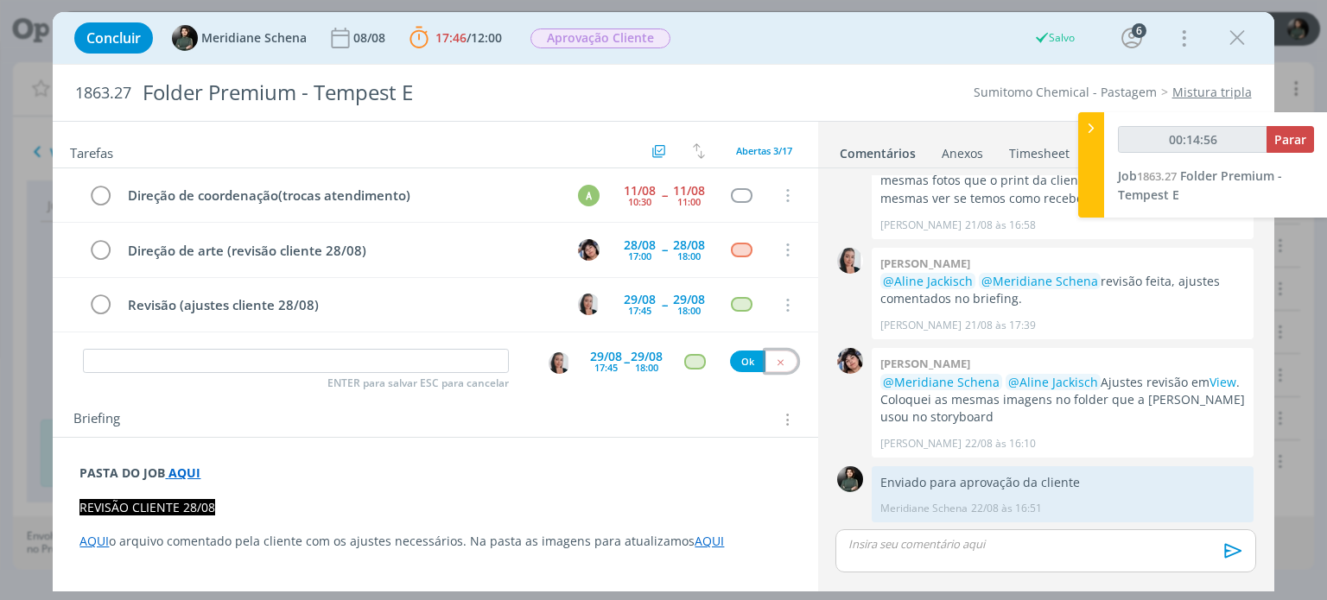
click at [778, 358] on button "dialog" at bounding box center [781, 362] width 32 height 22
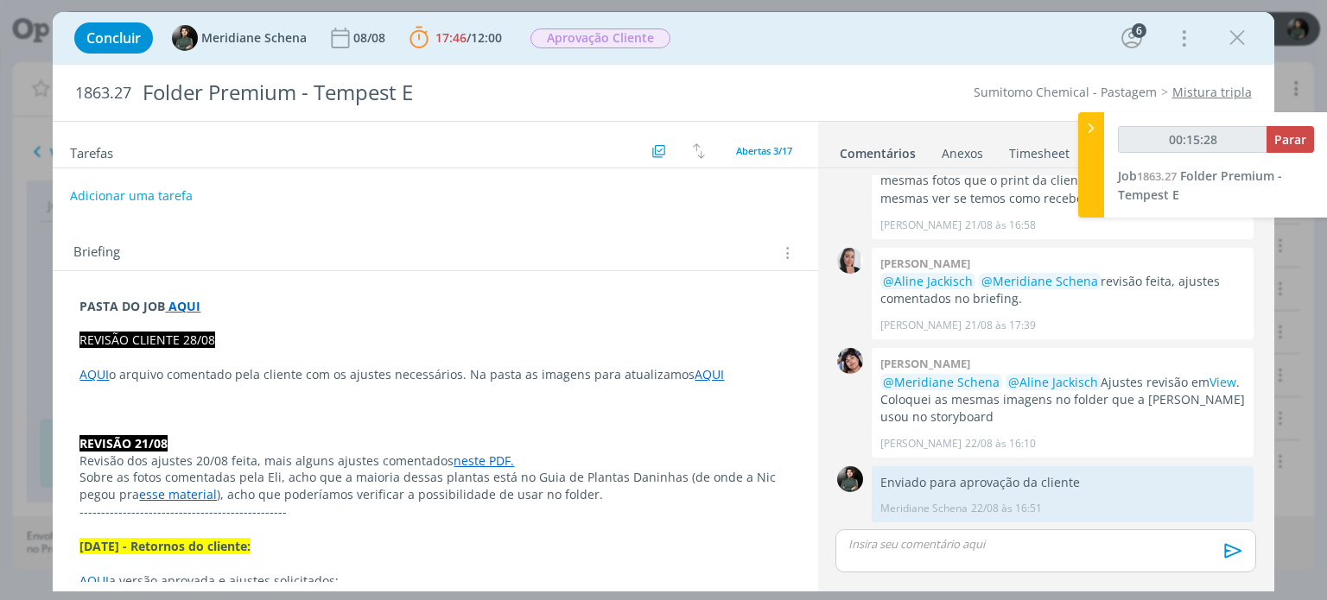
scroll to position [173, 0]
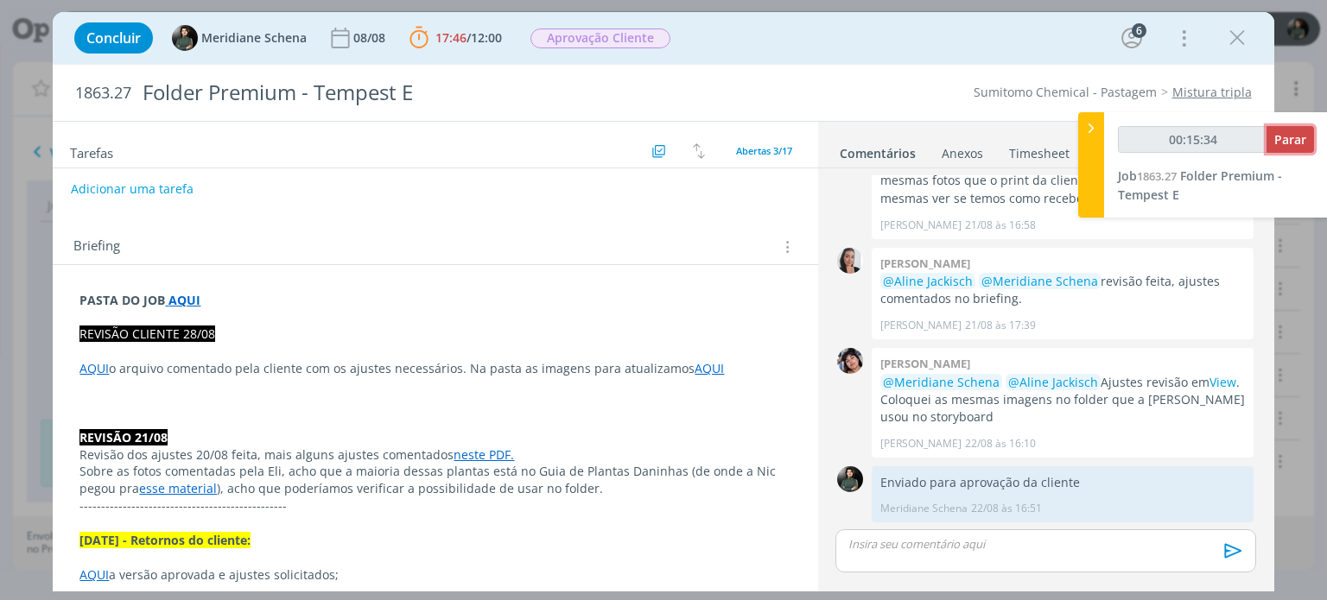
click at [1291, 137] on span "Parar" at bounding box center [1290, 139] width 32 height 16
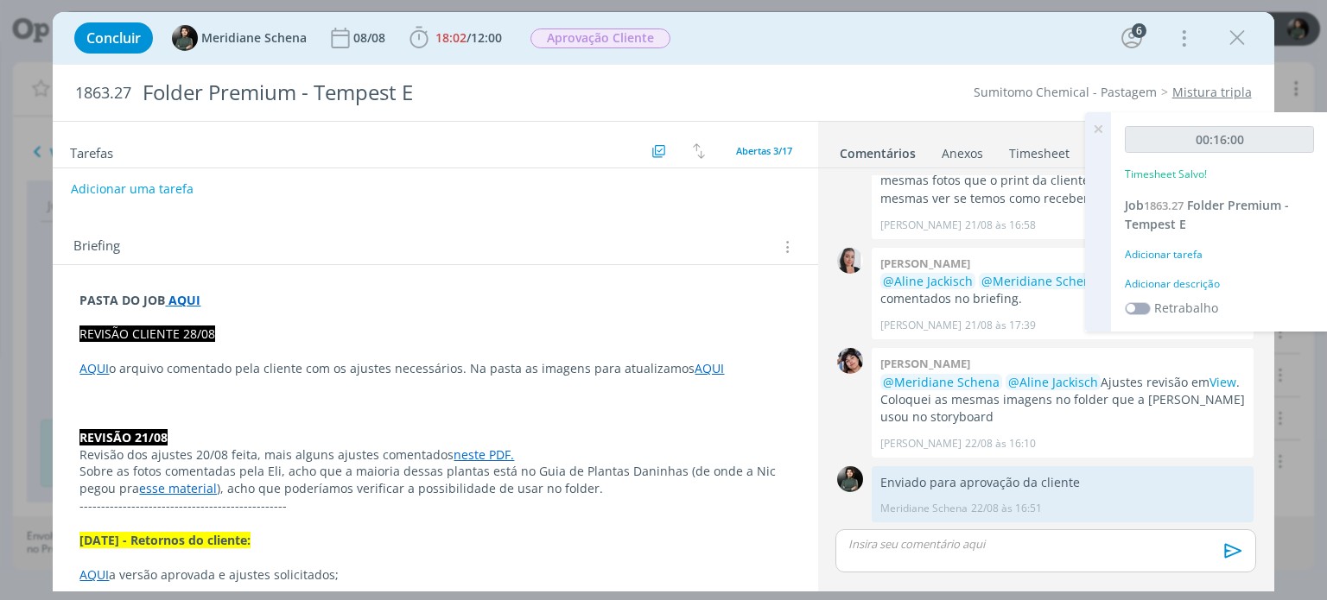
click at [1197, 280] on div "Adicionar descrição" at bounding box center [1219, 284] width 189 height 16
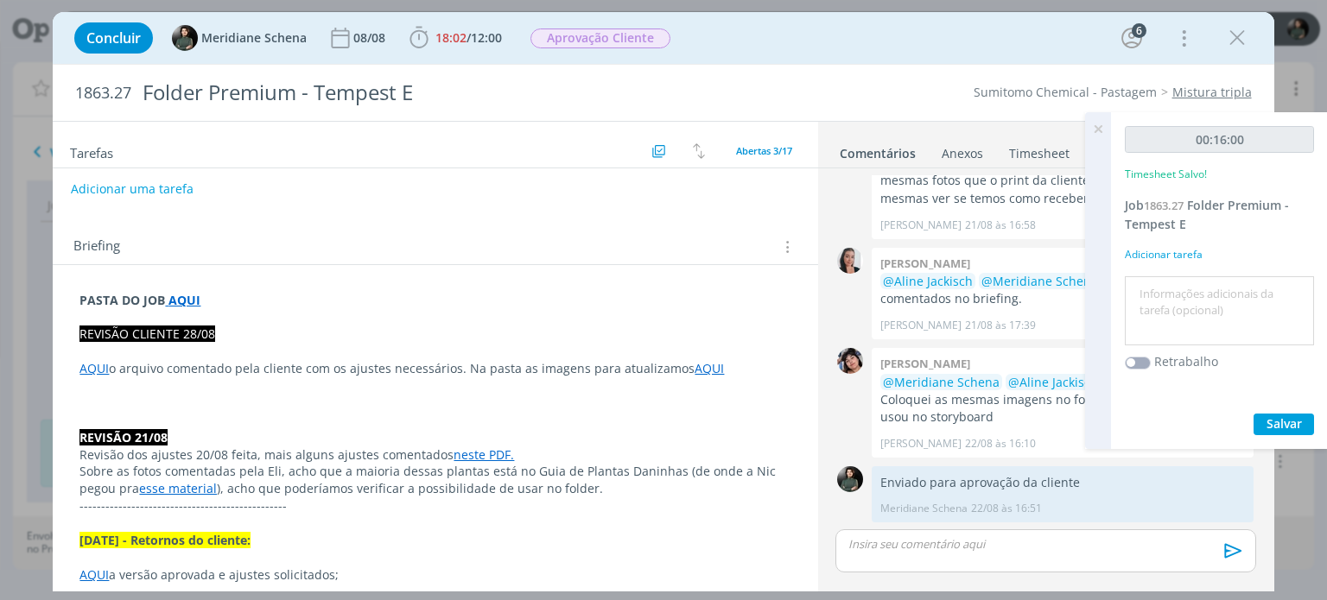
click at [1172, 281] on textarea at bounding box center [1219, 311] width 181 height 61
click at [1268, 418] on span "Salvar" at bounding box center [1283, 423] width 35 height 16
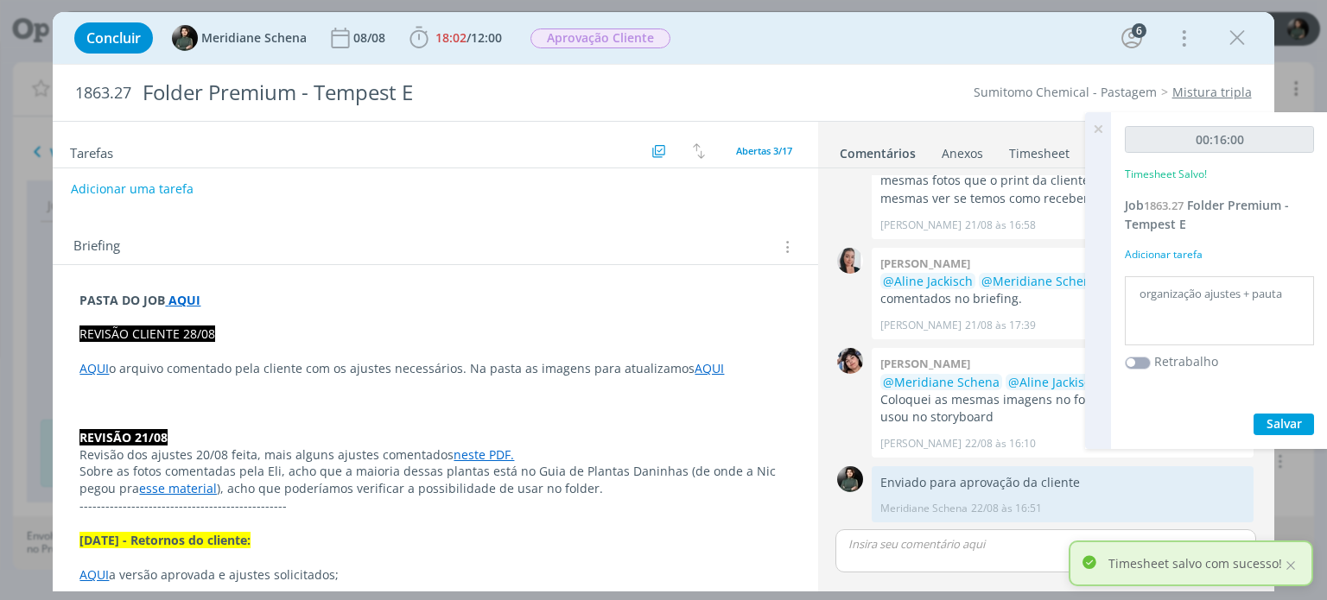
click at [1100, 127] on icon at bounding box center [1097, 129] width 31 height 34
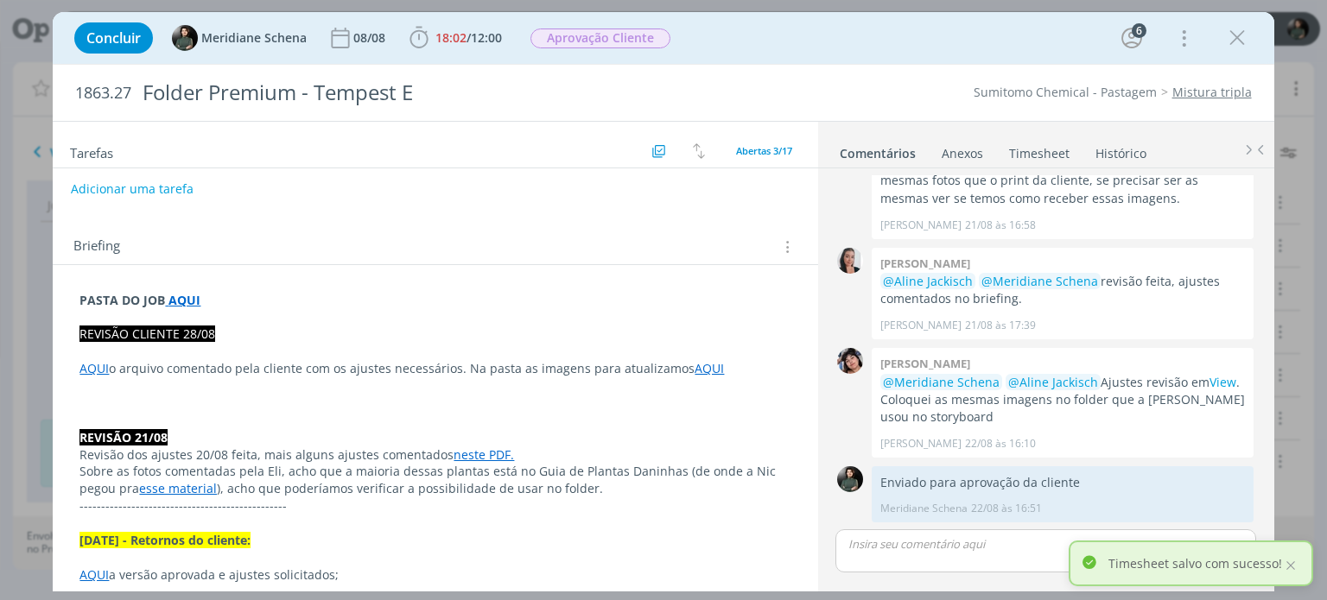
click at [622, 21] on div "Concluir Meridiane Schena 08/08 18:02 / 12:00 Iniciar Apontar Data * 28/08/2025…" at bounding box center [663, 37] width 1195 height 41
click at [622, 29] on div "Aprovação Cliente" at bounding box center [600, 39] width 140 height 20
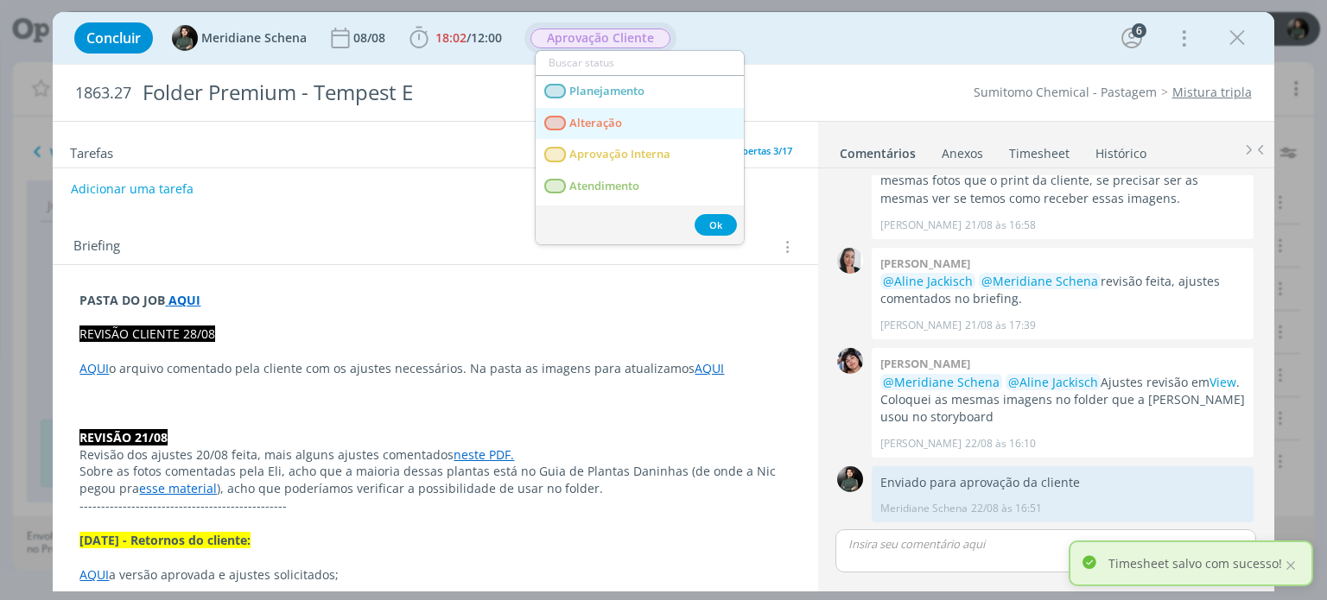
click at [650, 126] on link "Alteração" at bounding box center [640, 124] width 208 height 32
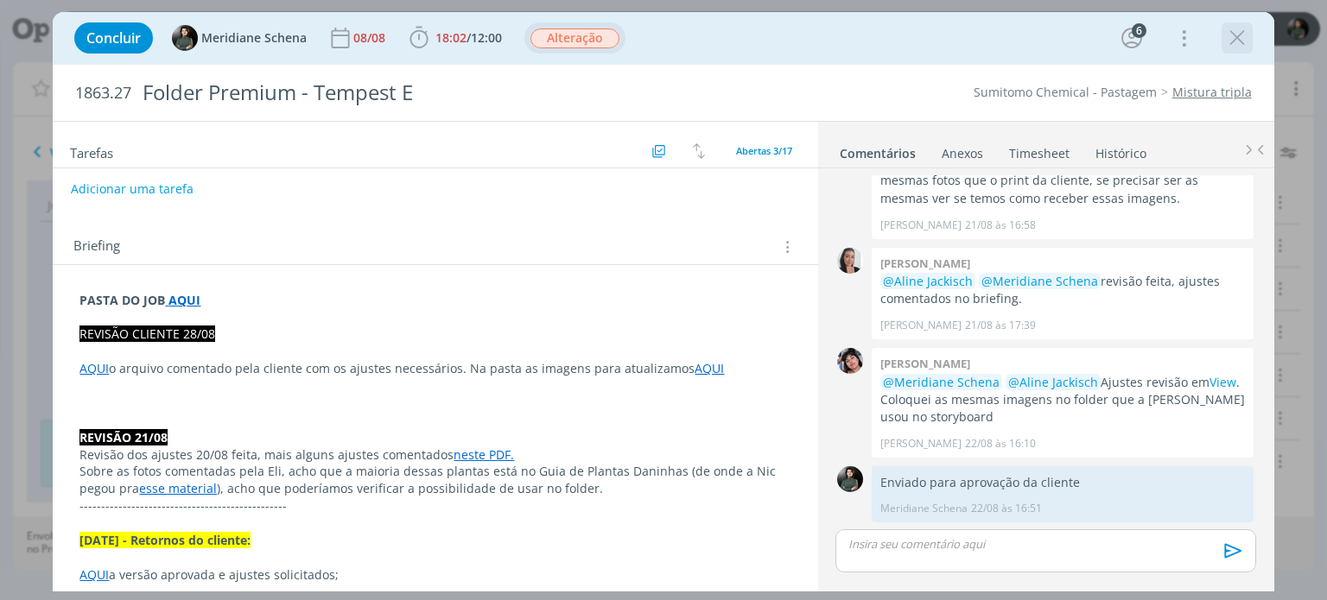
click at [1236, 41] on icon "dialog" at bounding box center [1237, 38] width 26 height 26
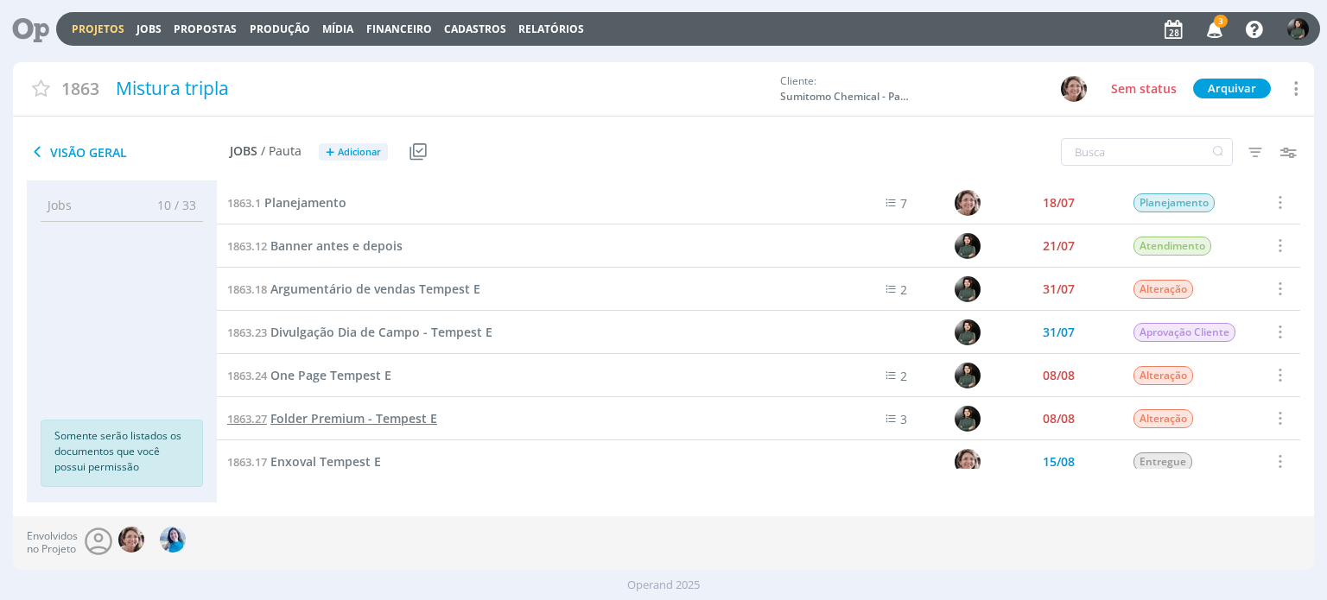
click at [345, 421] on span "Folder Premium - Tempest E" at bounding box center [353, 418] width 167 height 16
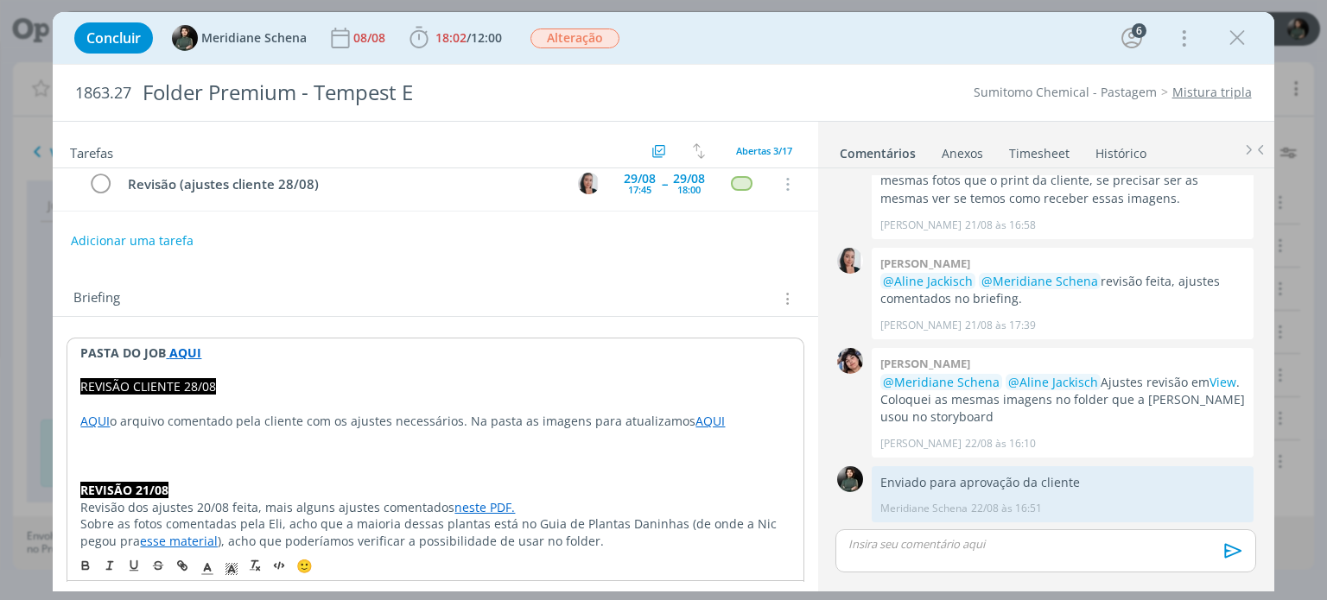
scroll to position [173, 0]
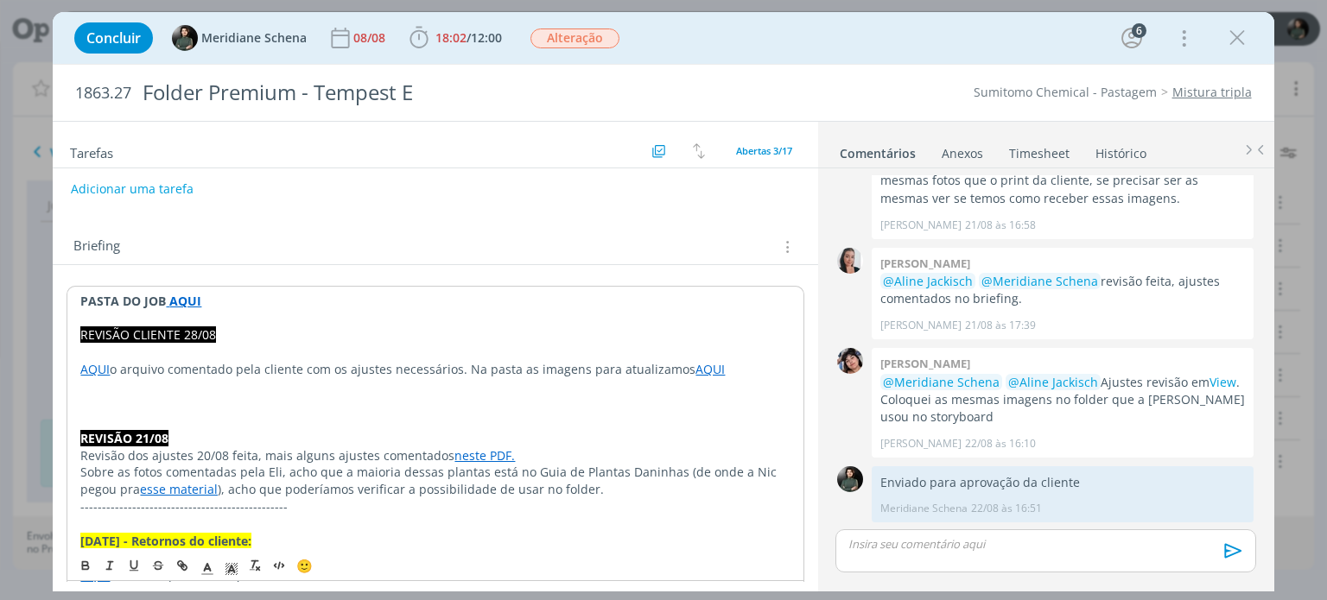
click at [93, 361] on link "AQUI" at bounding box center [94, 369] width 29 height 16
click at [372, 402] on link "dialog" at bounding box center [343, 402] width 58 height 16
click at [699, 371] on link "AQUI" at bounding box center [713, 369] width 29 height 16
click at [618, 396] on link "https://sobeae.sharepoint.com/:b:/s/SOBEAE/Ef2YNuaAwKxBvTAgwGyRHIUBojcYlaSk9bli…" at bounding box center [567, 402] width 130 height 22
click at [338, 420] on p "dialog" at bounding box center [434, 421] width 709 height 17
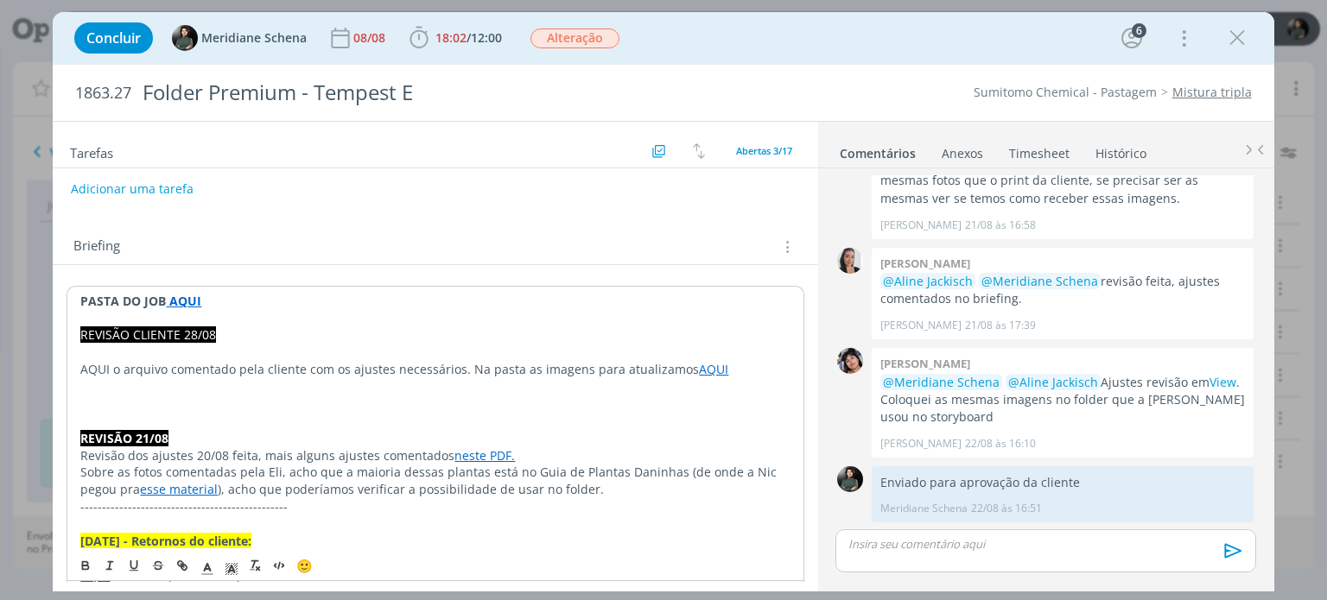
click at [124, 350] on p "dialog" at bounding box center [434, 352] width 709 height 17
drag, startPoint x: 110, startPoint y: 367, endPoint x: 79, endPoint y: 361, distance: 30.8
click at [183, 573] on icon "dialog" at bounding box center [182, 567] width 14 height 14
paste input "sem comprometer a produção do capim"
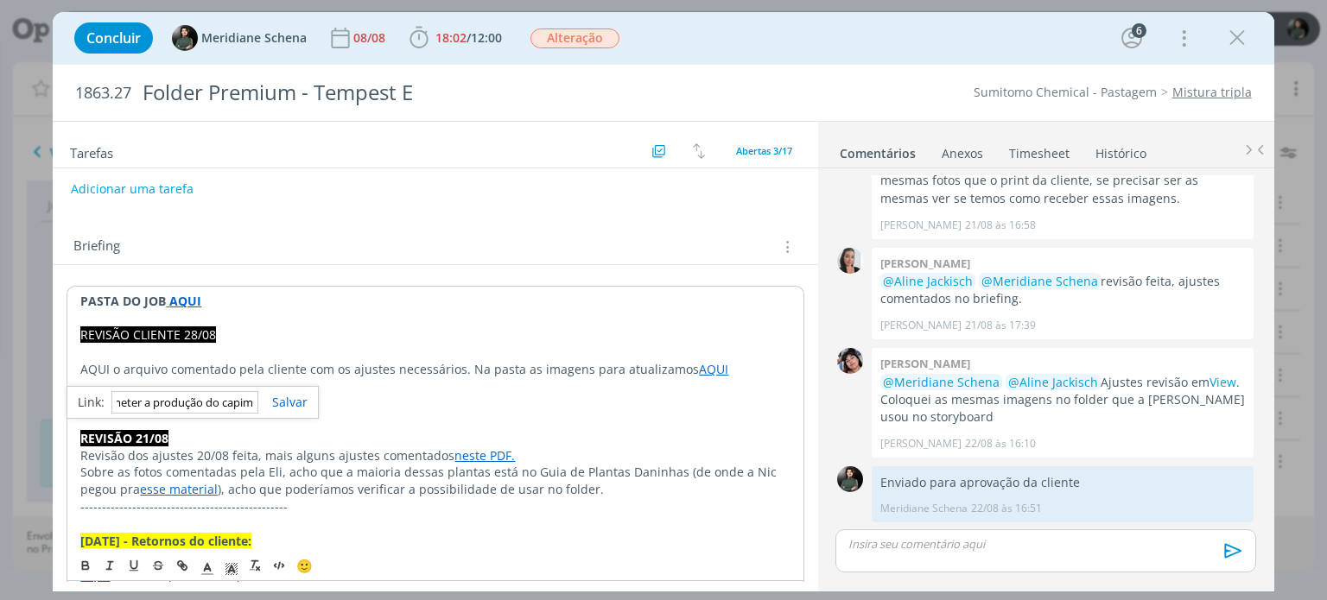
scroll to position [0, 0]
drag, startPoint x: 252, startPoint y: 396, endPoint x: 62, endPoint y: 405, distance: 190.2
paste input "https://sobeae.sharepoint.com/:b:/s/SOBEAE/Ef2YNuaAwKxBvTAgwGyRHIUBojcYlaSk9bli…"
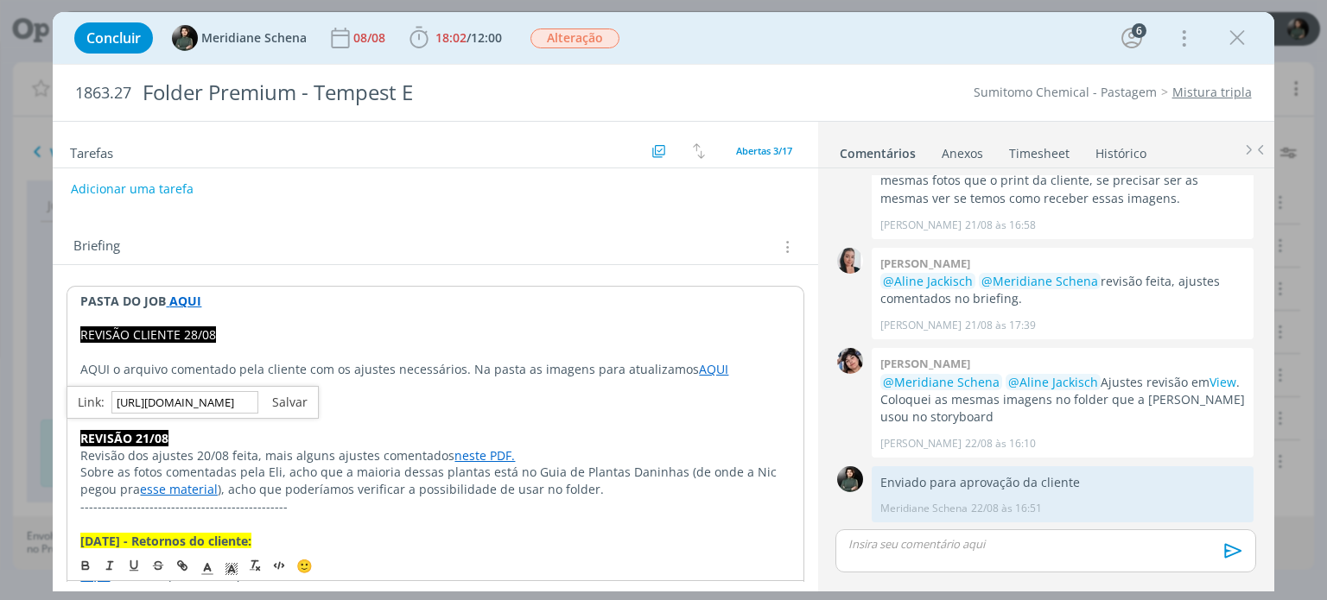
click at [285, 394] on link "dialog" at bounding box center [282, 402] width 49 height 16
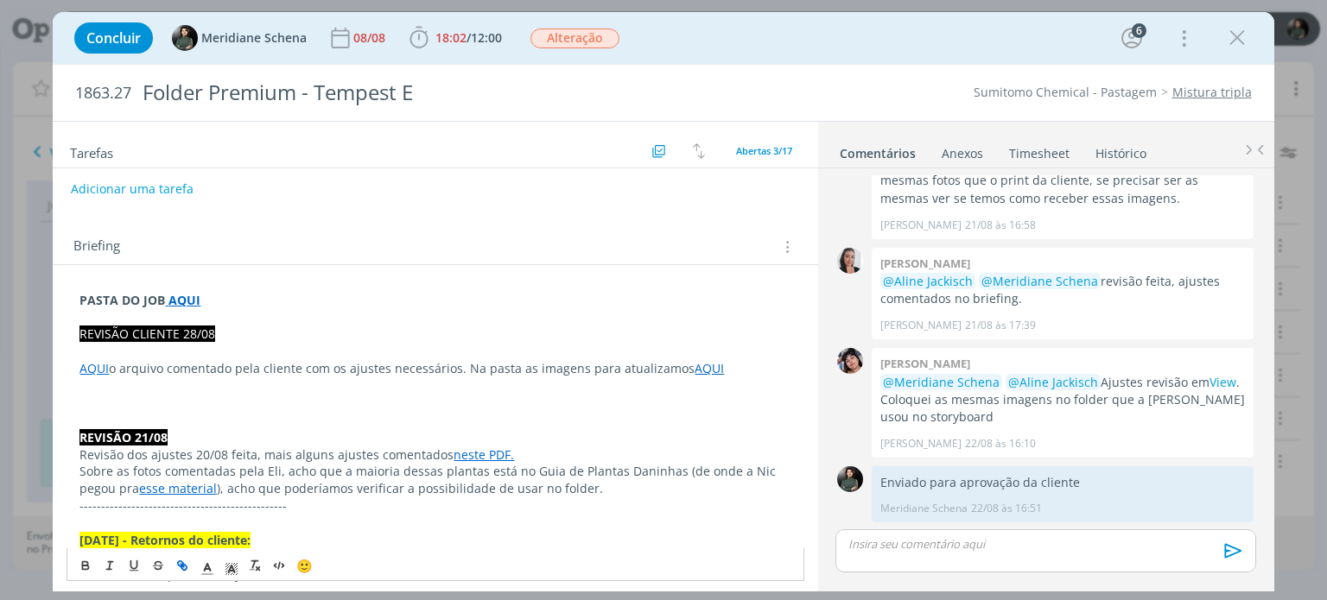
click at [546, 416] on p "dialog" at bounding box center [434, 420] width 711 height 17
click at [683, 352] on p "dialog" at bounding box center [434, 351] width 711 height 17
click at [694, 369] on link "AQUI" at bounding box center [708, 368] width 29 height 16
click at [629, 401] on link "https://sobeae.sharepoint.com/:b:/s/SOBEAE/Ef2YNuaAwKxBvTAgwGyRHIUBojcYlaSk9bli…" at bounding box center [567, 401] width 130 height 22
drag, startPoint x: 774, startPoint y: 396, endPoint x: 764, endPoint y: 390, distance: 11.3
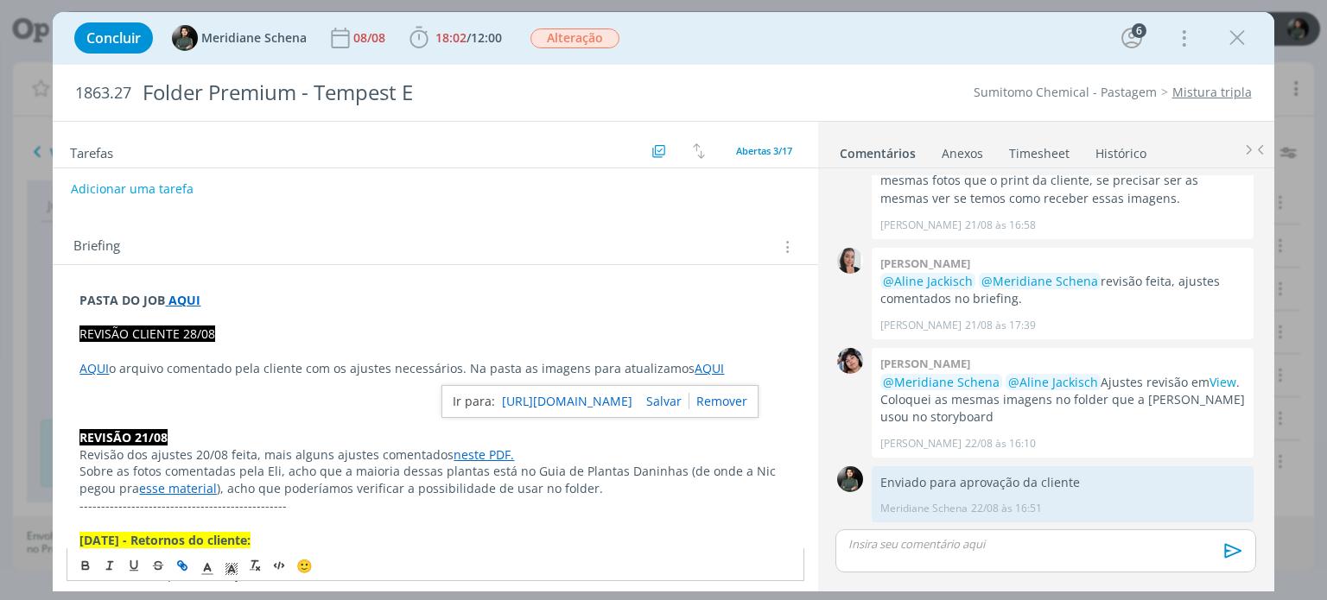
click at [747, 396] on link "dialog" at bounding box center [718, 401] width 58 height 16
click at [682, 403] on p "dialog" at bounding box center [434, 403] width 711 height 17
click at [679, 370] on p "AQUI o arquivo comentado pela cliente com os ajustes necessários. Na pasta as i…" at bounding box center [434, 368] width 711 height 17
drag, startPoint x: 681, startPoint y: 365, endPoint x: 719, endPoint y: 364, distance: 37.2
click at [719, 364] on p "AQUI o arquivo comentado pela cliente com os ajustes necessários. Na pasta as i…" at bounding box center [434, 368] width 711 height 17
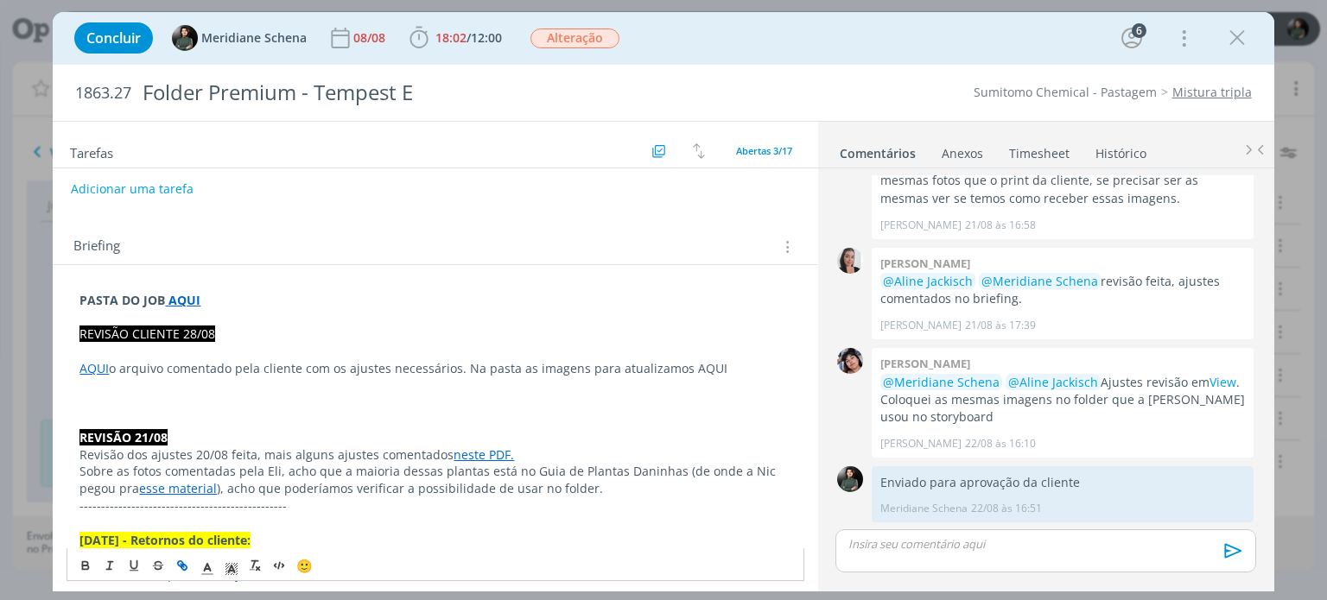
click at [182, 571] on icon "dialog" at bounding box center [182, 567] width 14 height 14
paste input "https://sobeae.sharepoint.com/:b:/s/SOBEAE/Ef2YNuaAwKxBvTAgwGyRHIUBojcYlaSk9bli…"
click at [757, 396] on link "dialog" at bounding box center [748, 401] width 49 height 16
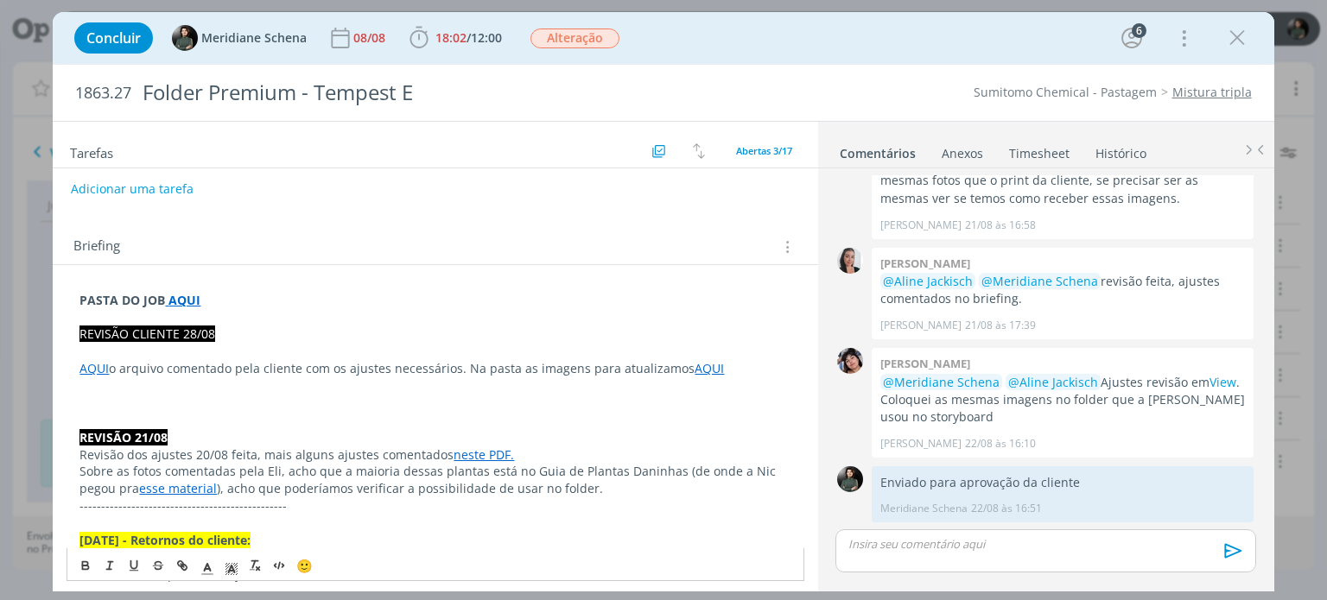
click at [699, 412] on p "dialog" at bounding box center [434, 420] width 711 height 17
click at [707, 366] on link "AQUI" at bounding box center [708, 368] width 29 height 16
click at [632, 399] on link "https://sobeae.sharepoint.com/:b:/s/SOBEAE/Ef2YNuaAwKxBvTAgwGyRHIUBojcYlaSk9bli…" at bounding box center [567, 401] width 130 height 22
click at [743, 400] on link "dialog" at bounding box center [718, 401] width 58 height 16
click at [181, 300] on strong "AQUI" at bounding box center [184, 300] width 32 height 16
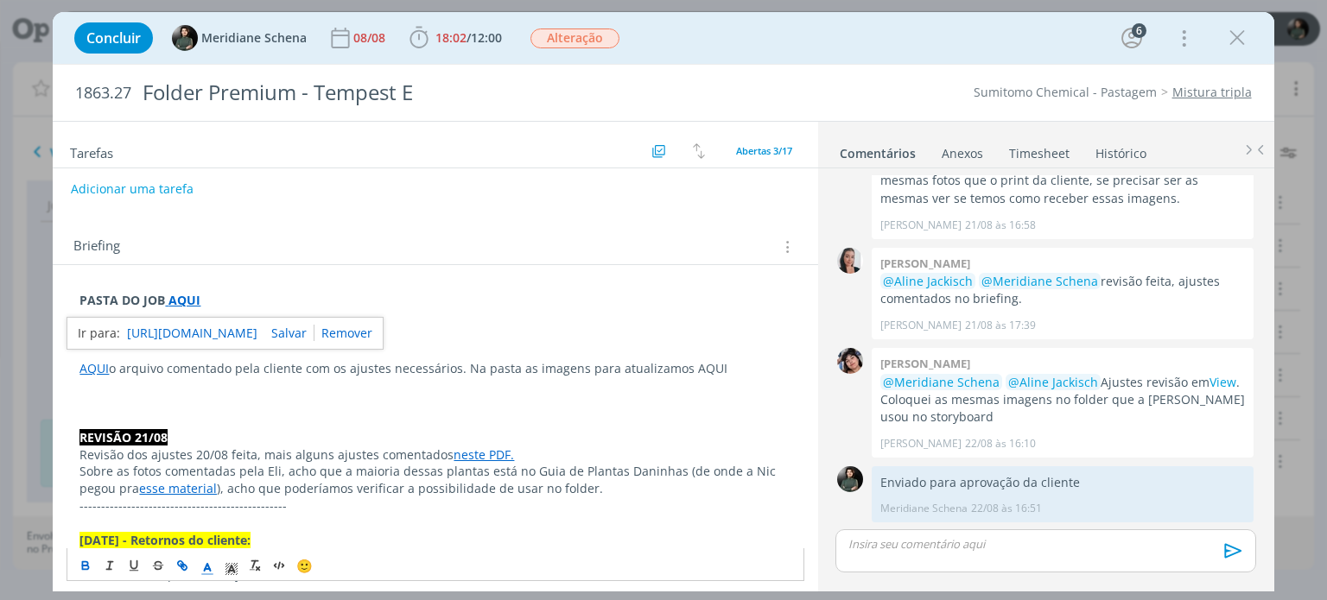
click at [207, 330] on link "https://sobeae.sharepoint.com/:f:/s/SOBEAE/Enjz5LuUS9tLoxVoReOymUUBkep8bZ6h4tYQ…" at bounding box center [192, 333] width 130 height 22
click at [673, 372] on p "AQUI o arquivo comentado pela cliente com os ajustes necessários. Na pasta as i…" at bounding box center [434, 368] width 711 height 17
drag, startPoint x: 681, startPoint y: 364, endPoint x: 709, endPoint y: 364, distance: 28.5
click at [709, 364] on p "AQUI o arquivo comentado pela cliente com os ajustes necessários. Na pasta as i…" at bounding box center [434, 368] width 711 height 17
click at [179, 566] on icon "dialog" at bounding box center [180, 563] width 5 height 5
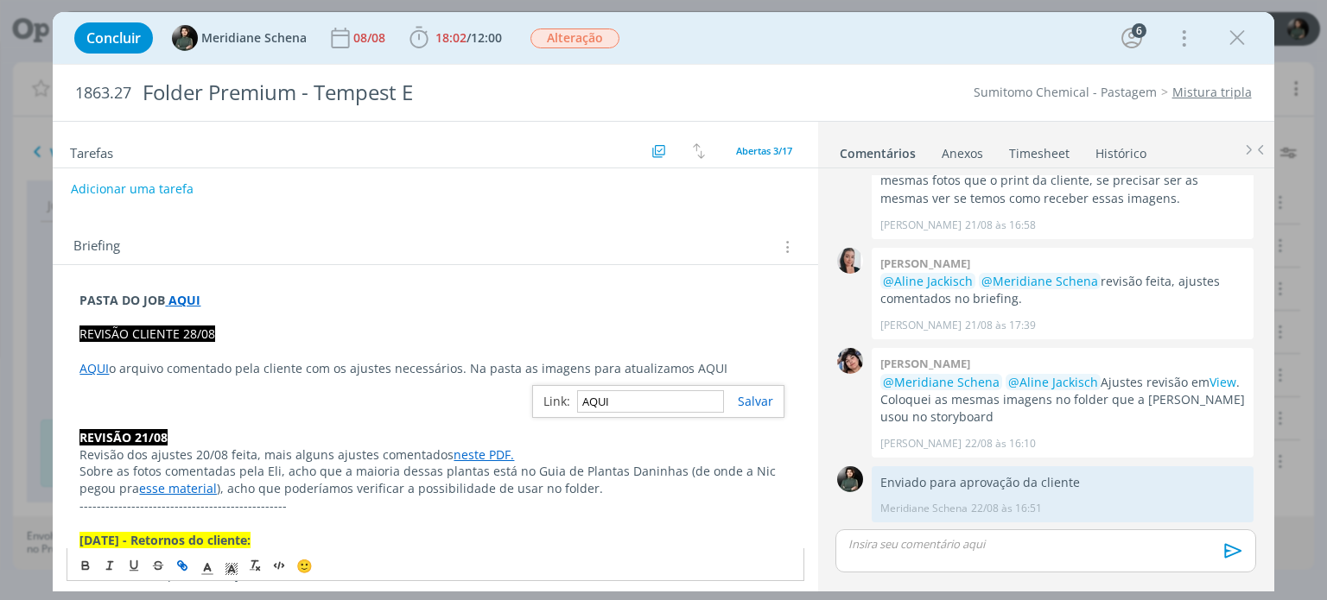
paste input "https://sobeae.sharepoint.com/:f:/s/SOBEAE/EuL_Fn8szsJGhfsfBySq2QwBdyvYk5JnN2tk…"
click at [757, 403] on link "dialog" at bounding box center [748, 401] width 49 height 16
click at [694, 362] on link "AQUI" at bounding box center [708, 368] width 29 height 16
click at [632, 396] on link "https://sobeae.sharepoint.com/:f:/s/SOBEAE/EuL_Fn8szsJGhfsfBySq2QwBdyvYk5JnN2tk…" at bounding box center [567, 401] width 130 height 22
click at [365, 405] on p "dialog" at bounding box center [434, 403] width 711 height 17
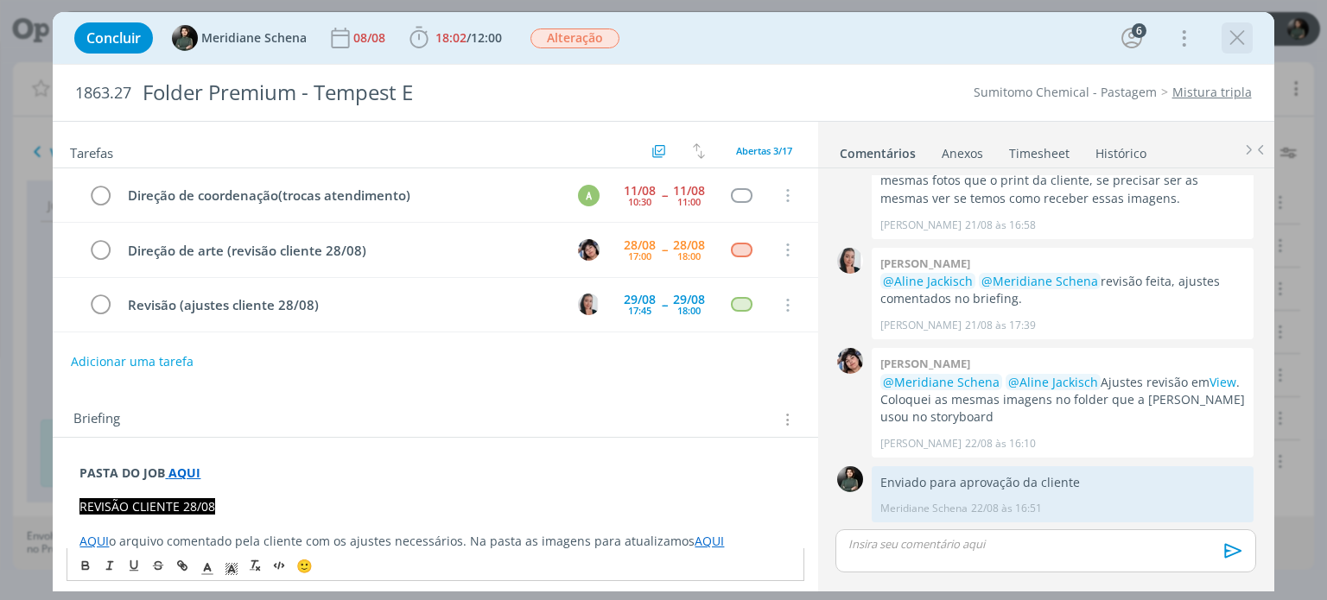
click at [1242, 41] on icon "dialog" at bounding box center [1237, 38] width 26 height 26
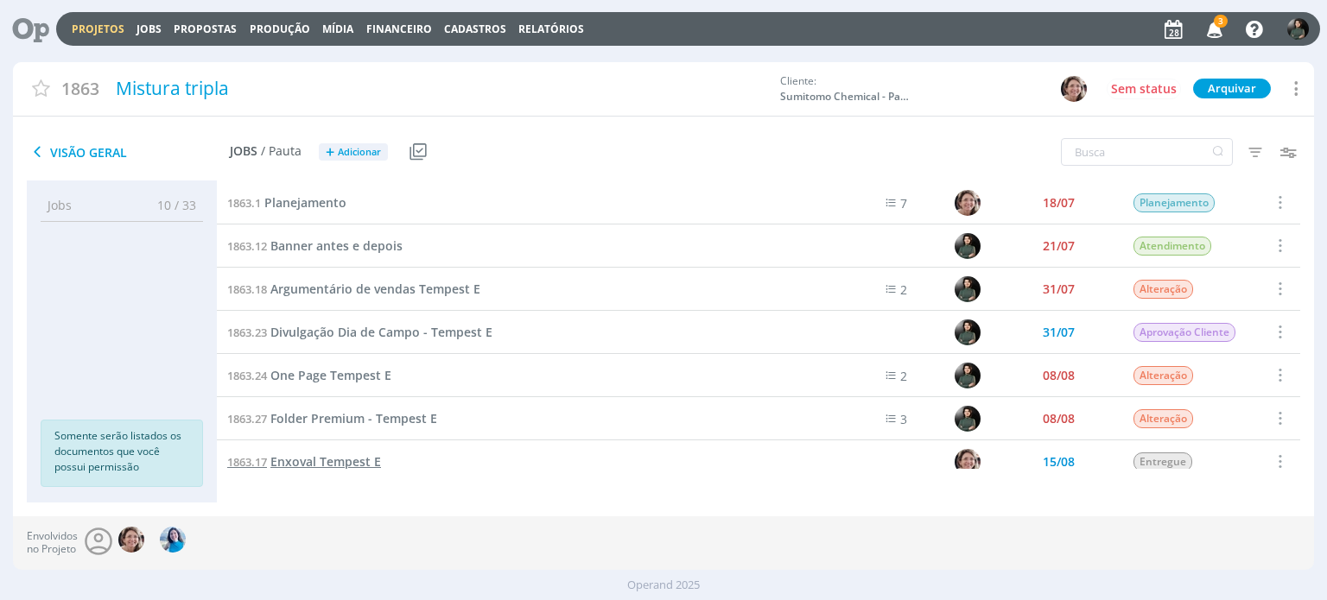
scroll to position [345, 0]
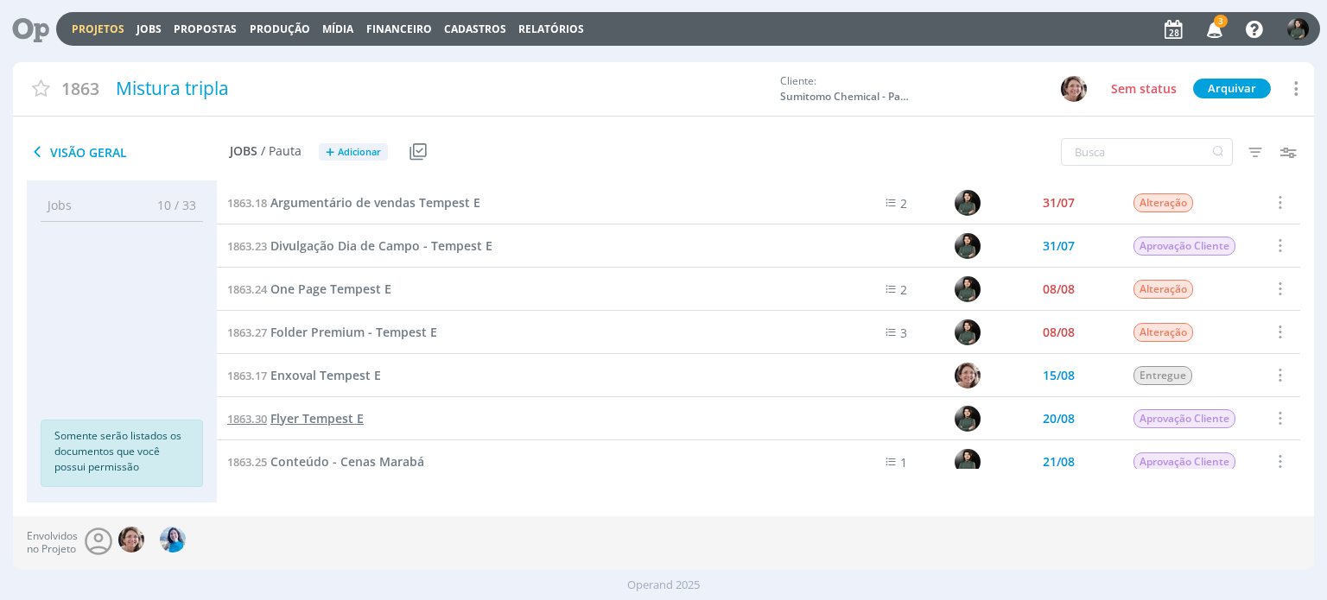
click at [339, 419] on span "Flyer Tempest E" at bounding box center [316, 418] width 93 height 16
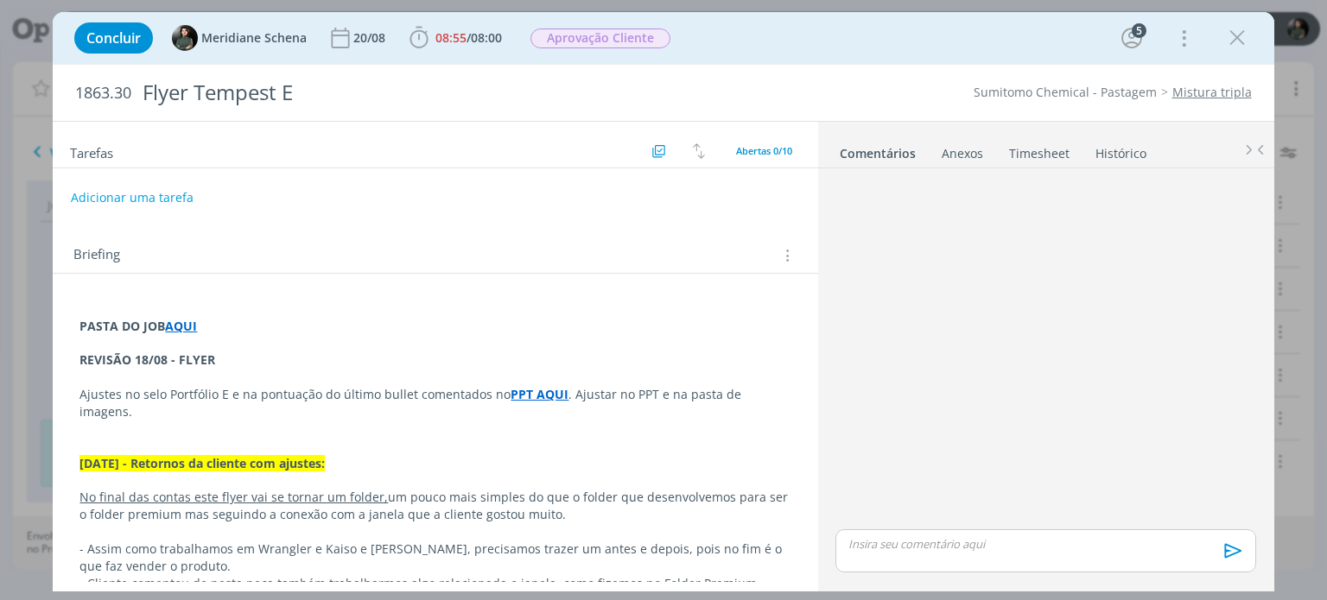
scroll to position [897, 0]
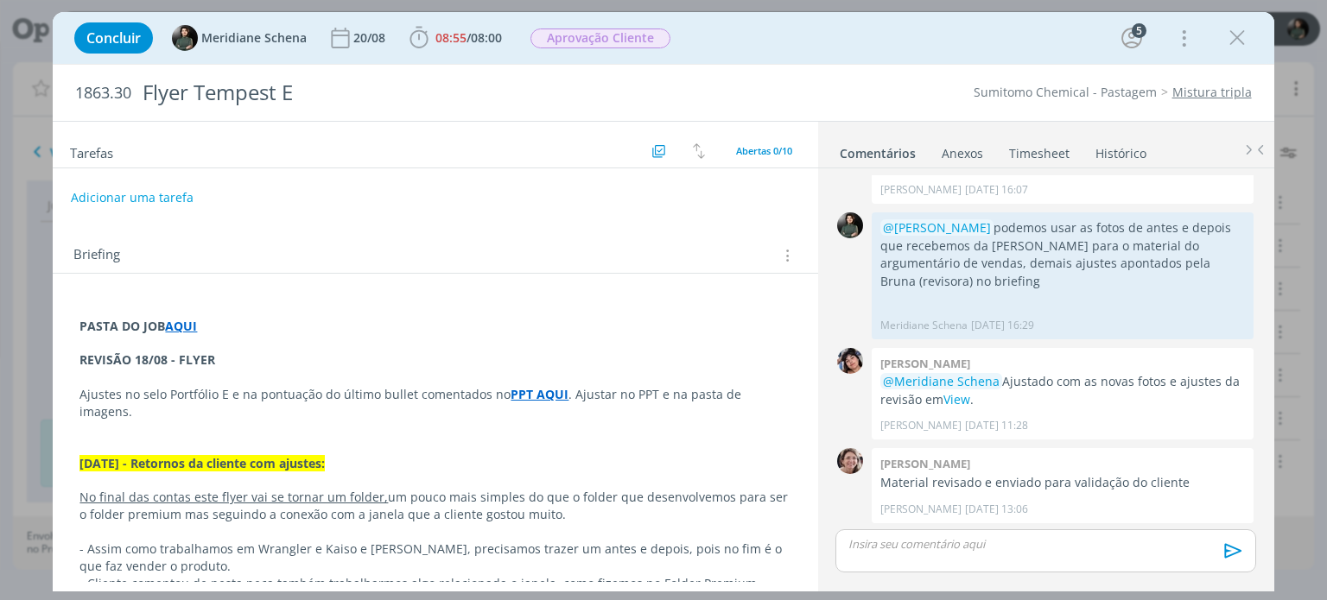
click at [185, 328] on strong "AQUI" at bounding box center [181, 326] width 32 height 16
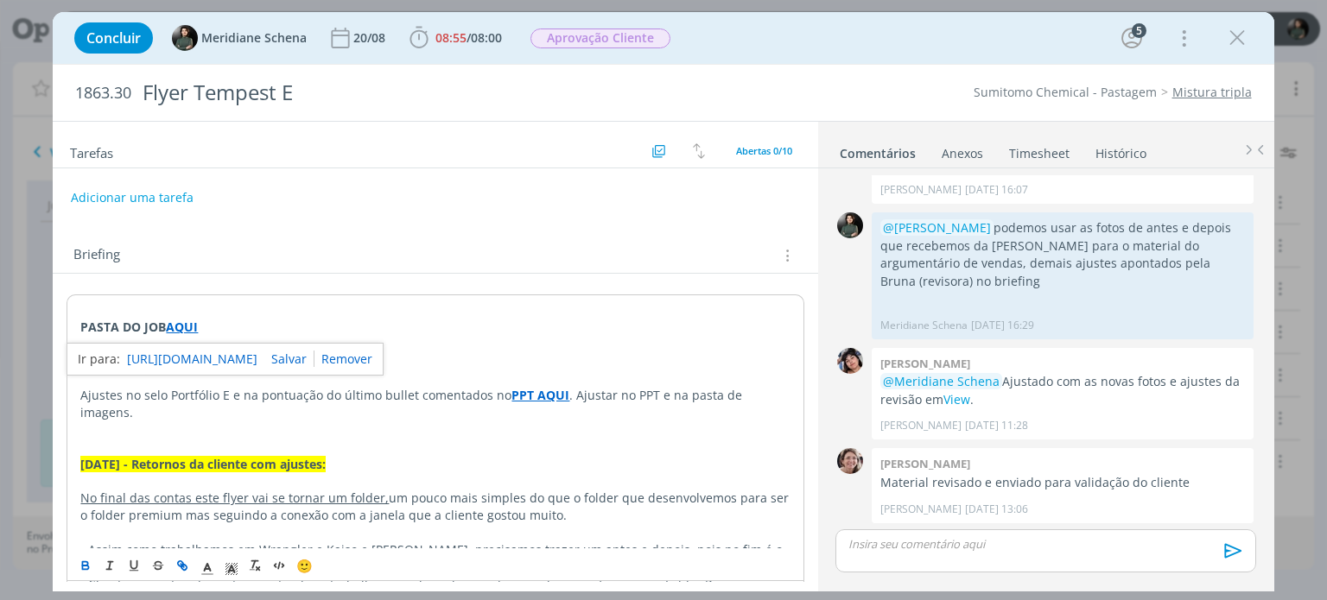
click at [283, 320] on p "PASTA DO JOB AQUI" at bounding box center [434, 327] width 709 height 17
click at [440, 32] on span "08:55" at bounding box center [450, 37] width 31 height 16
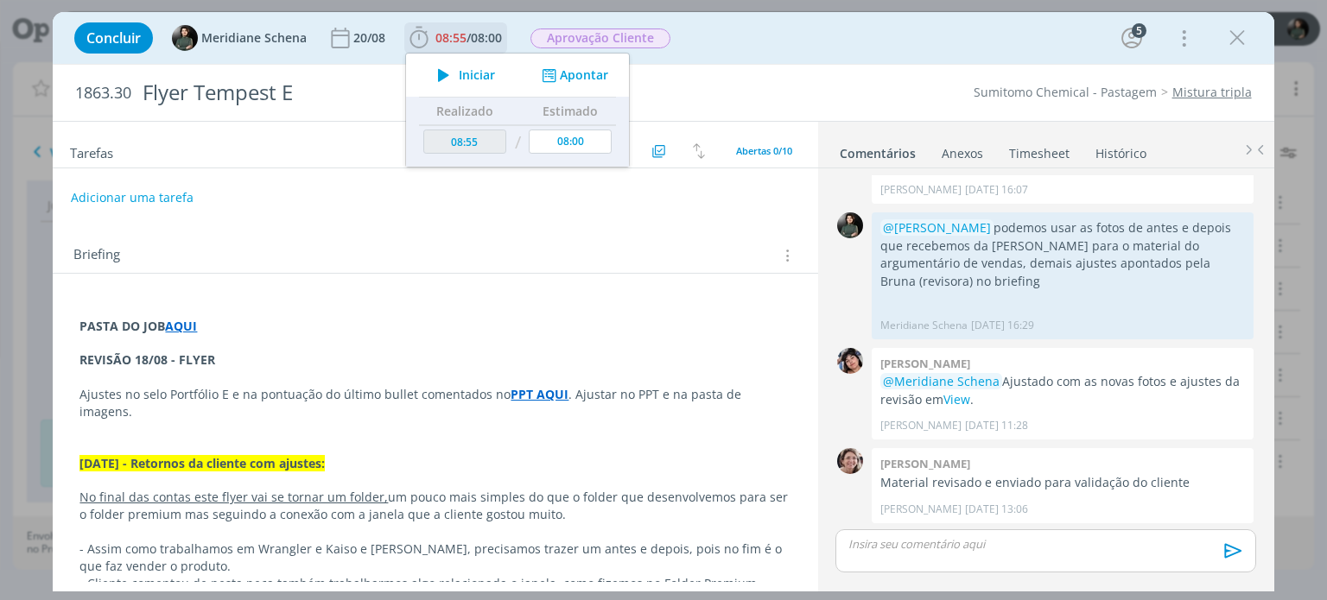
click at [484, 74] on span "Iniciar" at bounding box center [477, 75] width 36 height 12
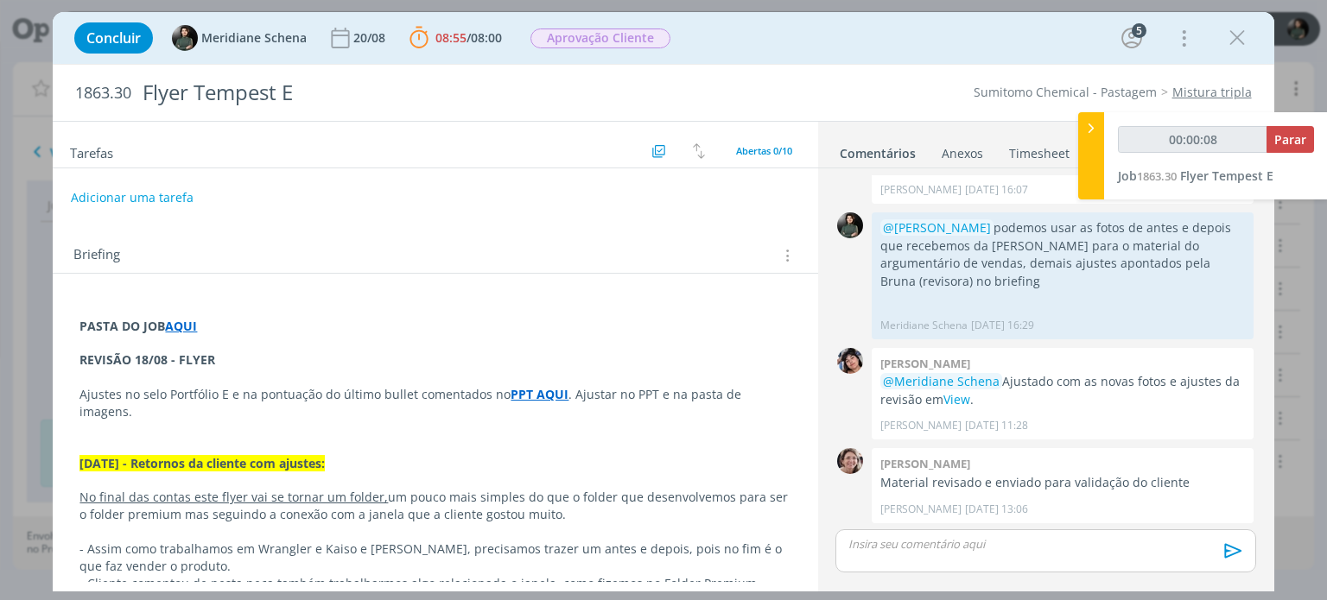
click at [183, 326] on strong "AQUI" at bounding box center [181, 326] width 32 height 16
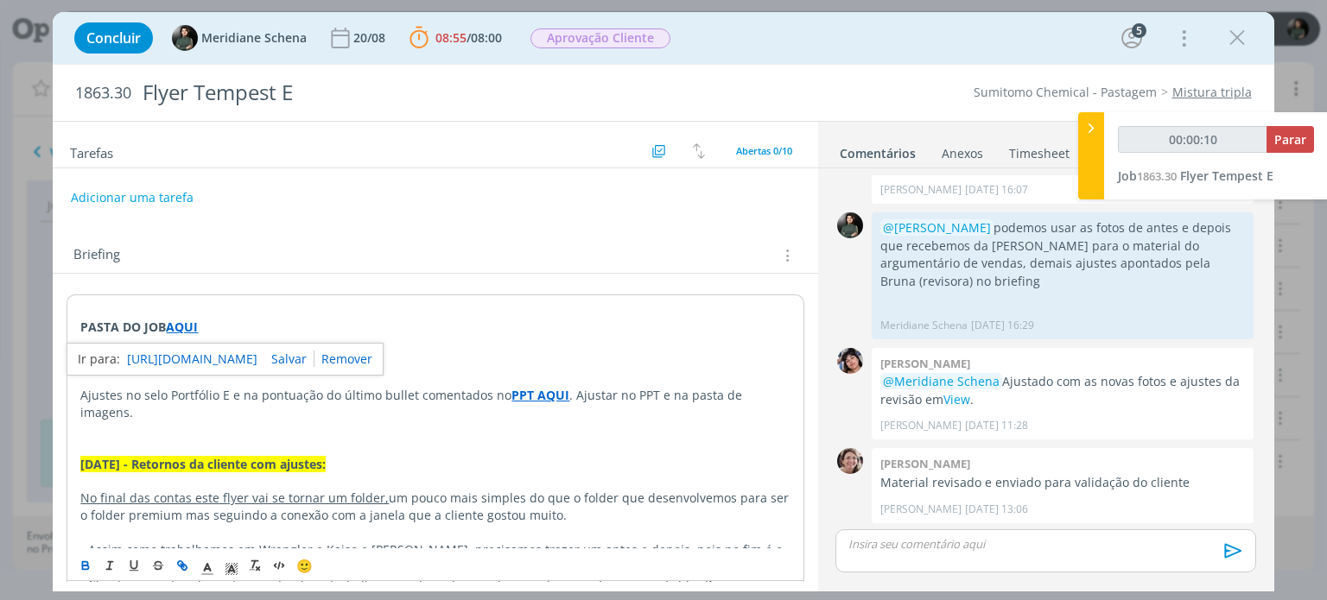
click at [190, 355] on link "https://sobeae.sharepoint.com/:f:/s/SOBEAE/EkSZJCtI_txKoZzYDqI2OmMBq2DkJSVcKA5b…" at bounding box center [192, 359] width 130 height 22
click at [551, 337] on p "dialog" at bounding box center [434, 344] width 709 height 17
click at [82, 390] on p "Ajustes no selo Portfólio E e na pontuação do último bullet comentados no PPT A…" at bounding box center [434, 404] width 709 height 35
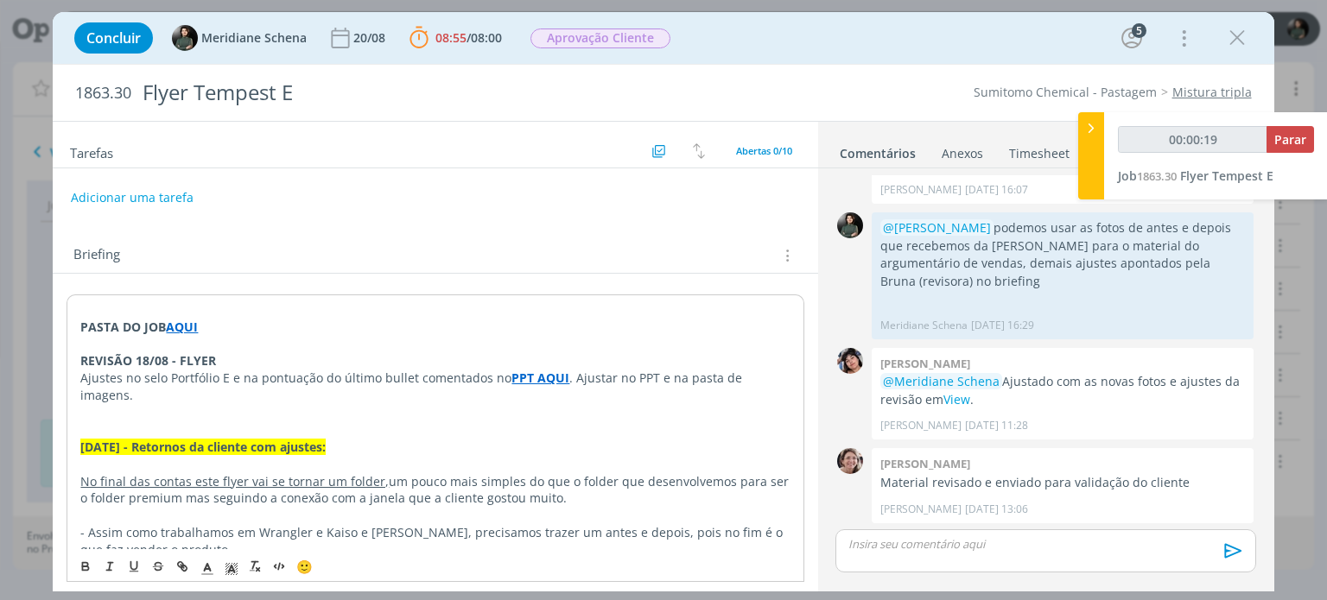
click at [230, 326] on p "PASTA DO JOB AQUI" at bounding box center [434, 327] width 709 height 17
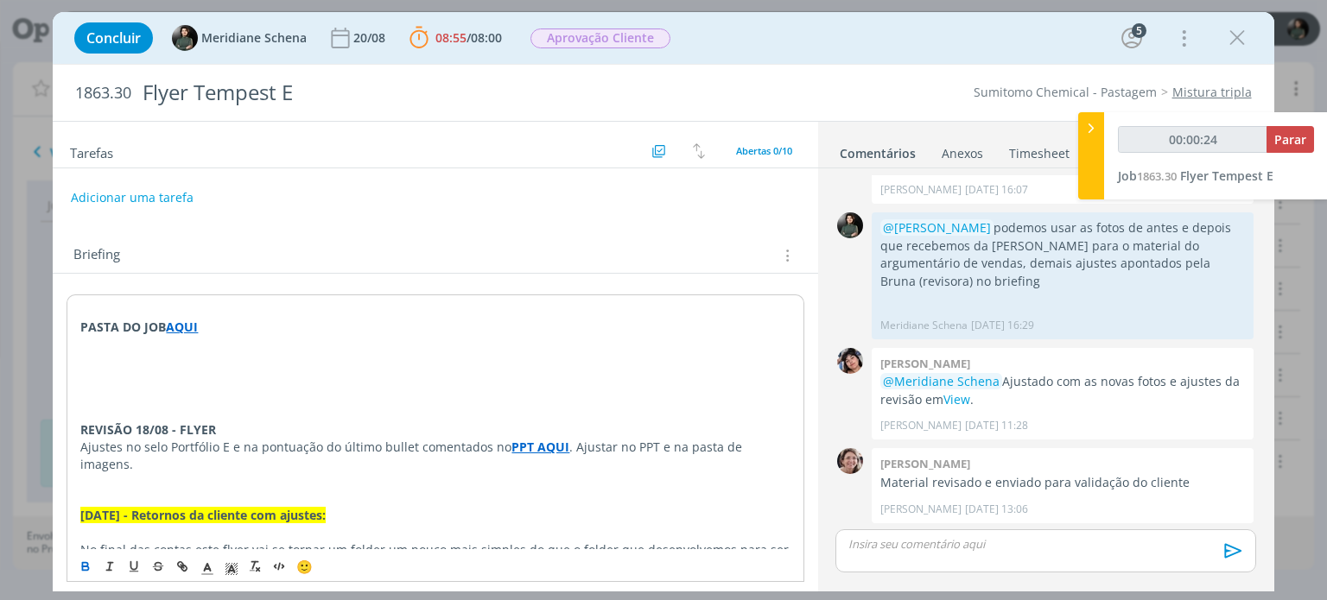
click at [124, 362] on p "dialog" at bounding box center [434, 360] width 709 height 17
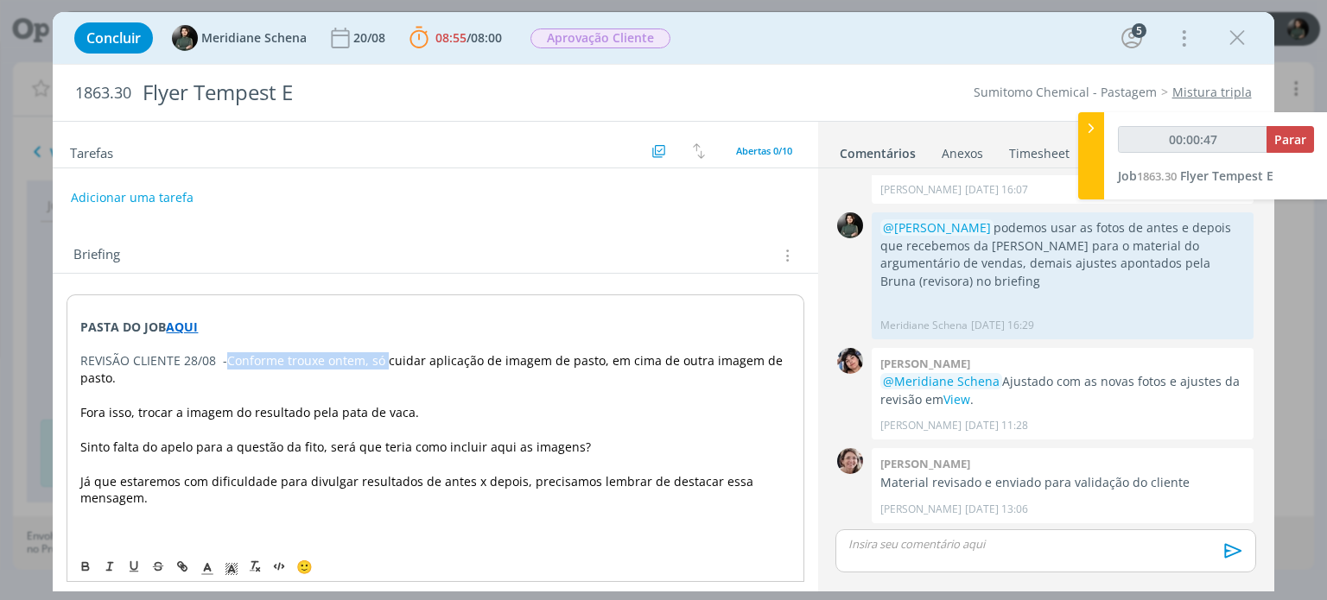
drag, startPoint x: 389, startPoint y: 357, endPoint x: 229, endPoint y: 366, distance: 160.1
click at [229, 366] on p "REVISÃO CLIENTE 28/08 - Conforme trouxe ontem, só cuidar aplicação de imagem de…" at bounding box center [434, 369] width 709 height 35
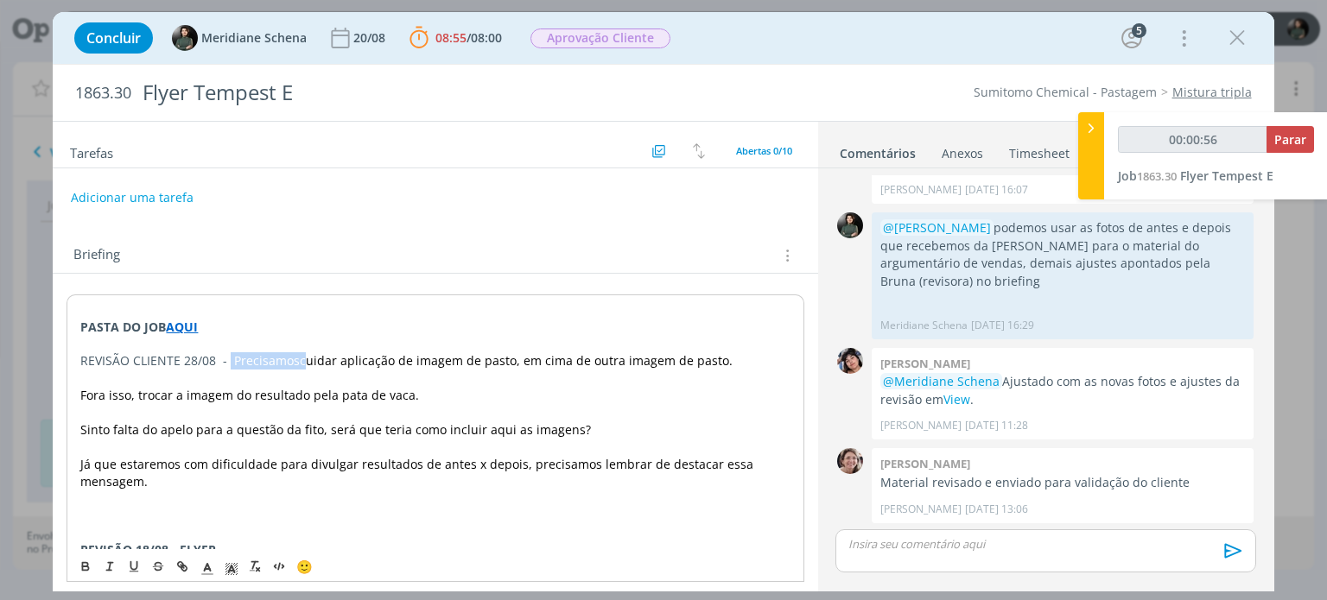
drag, startPoint x: 301, startPoint y: 362, endPoint x: 228, endPoint y: 362, distance: 73.4
click at [228, 362] on p "REVISÃO CLIENTE 28/08 - Precisamos cuidar aplicação de imagem de pasto, em cima…" at bounding box center [434, 360] width 709 height 17
click at [211, 567] on icon "dialog" at bounding box center [208, 569] width 16 height 16
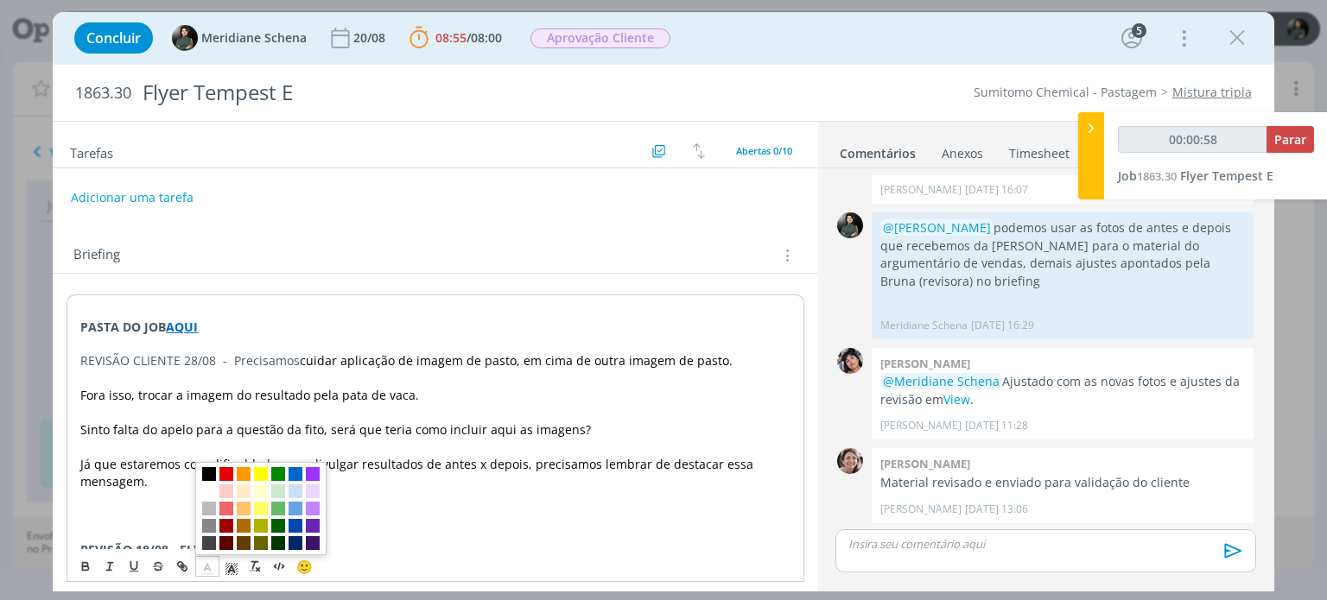
click at [202, 468] on span "dialog" at bounding box center [209, 474] width 14 height 14
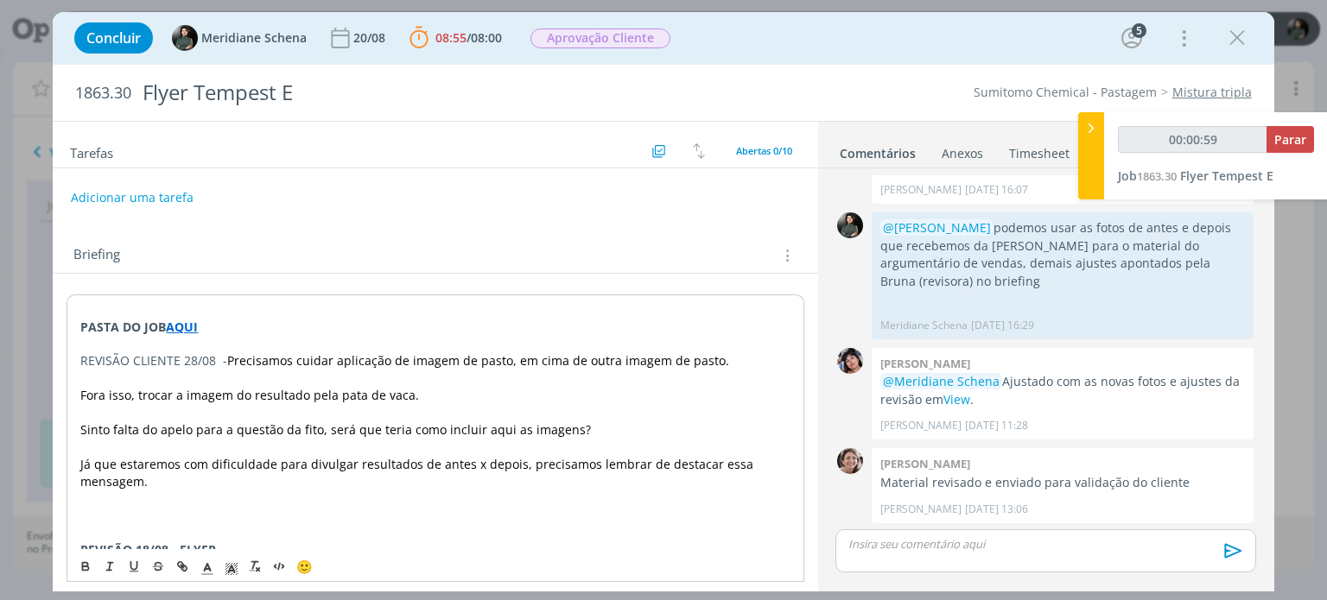
click at [287, 384] on p "dialog" at bounding box center [434, 378] width 709 height 17
click at [730, 361] on p "REVISÃO CLIENTE 28/08 - Precisamos c uidar aplicação de imagem de pasto, em cim…" at bounding box center [434, 360] width 709 height 17
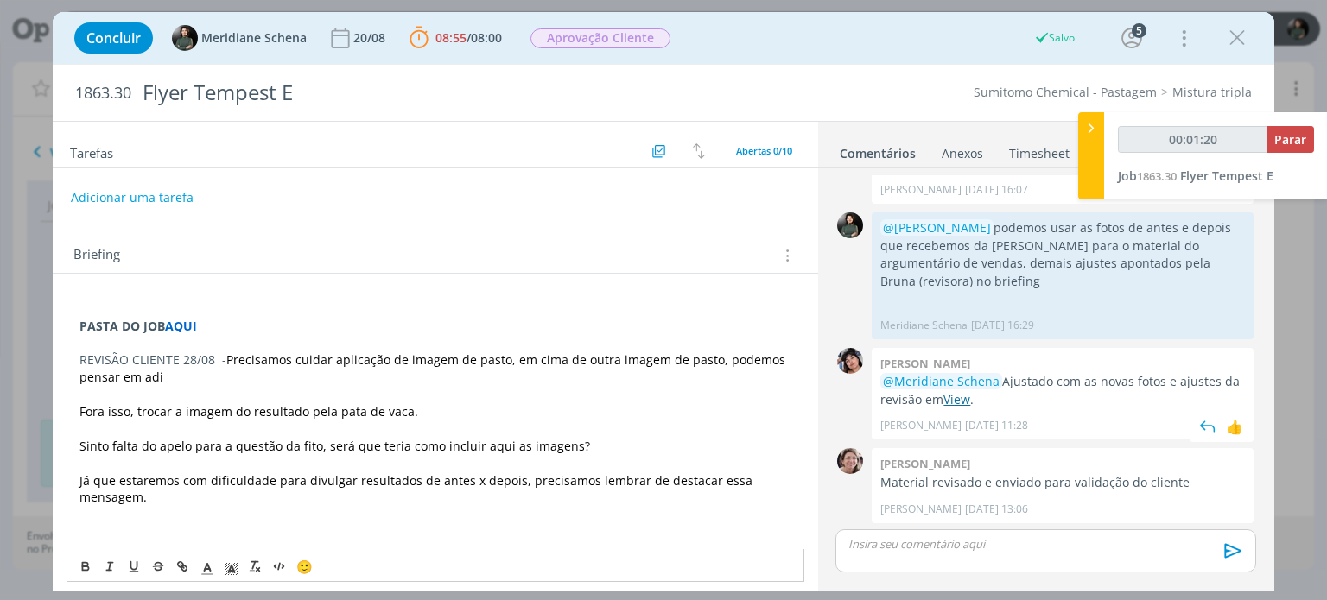
click at [969, 396] on link "View" at bounding box center [956, 399] width 27 height 16
click at [194, 379] on p "REVISÃO CLIENTE 28/08 - Precisamos c uidar aplicação de imagem de pasto, em cim…" at bounding box center [434, 369] width 711 height 35
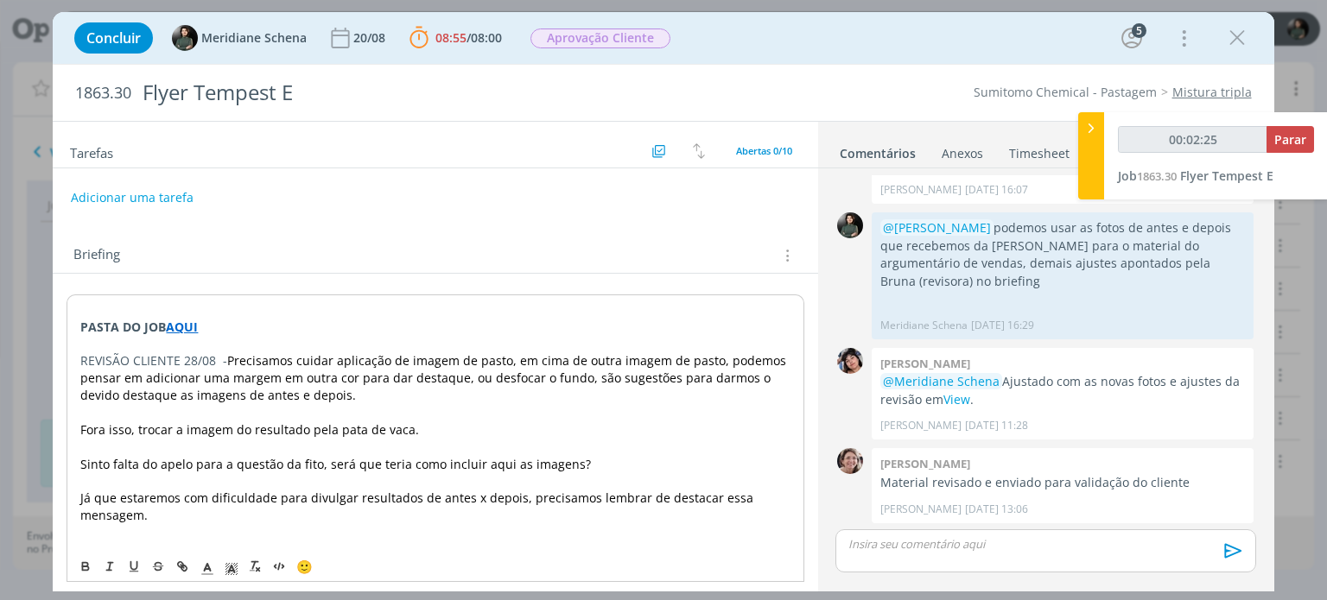
click at [231, 355] on span "Precisamos c" at bounding box center [264, 360] width 75 height 16
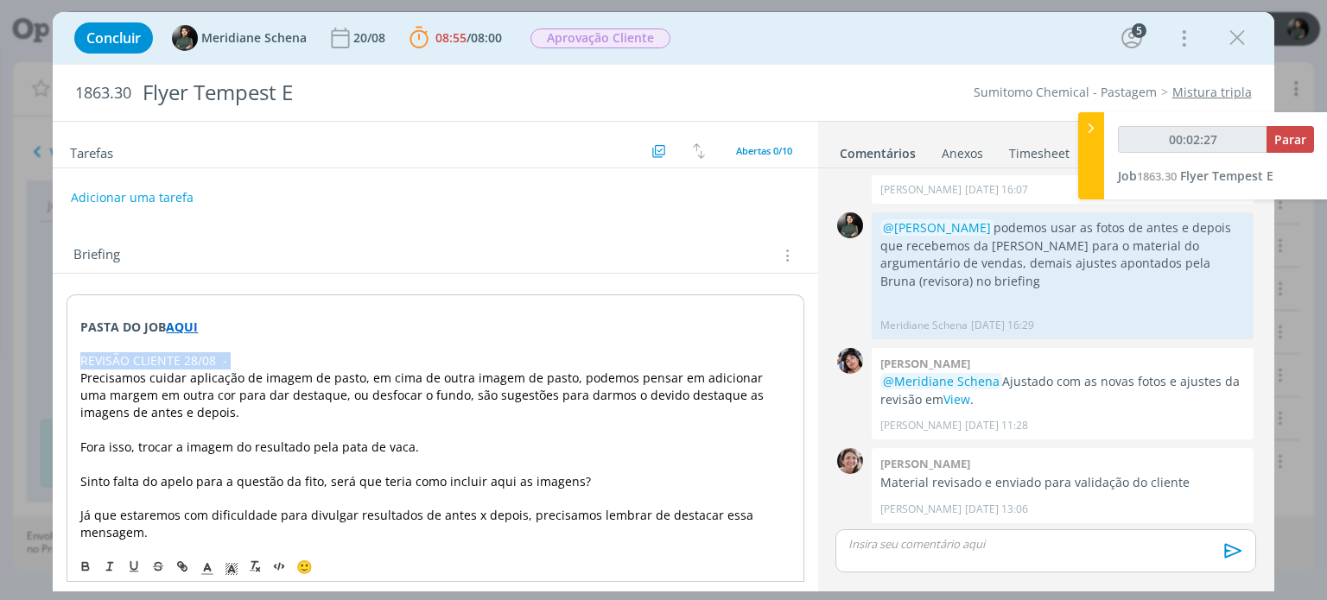
drag, startPoint x: 248, startPoint y: 361, endPoint x: 39, endPoint y: 361, distance: 209.0
click at [39, 361] on div "Concluir Meridiane Schena 20/08 08:55 / 08:00 Parar Apontar Data * 28/08/2025 H…" at bounding box center [663, 300] width 1327 height 600
click at [226, 569] on icon "dialog" at bounding box center [232, 569] width 16 height 16
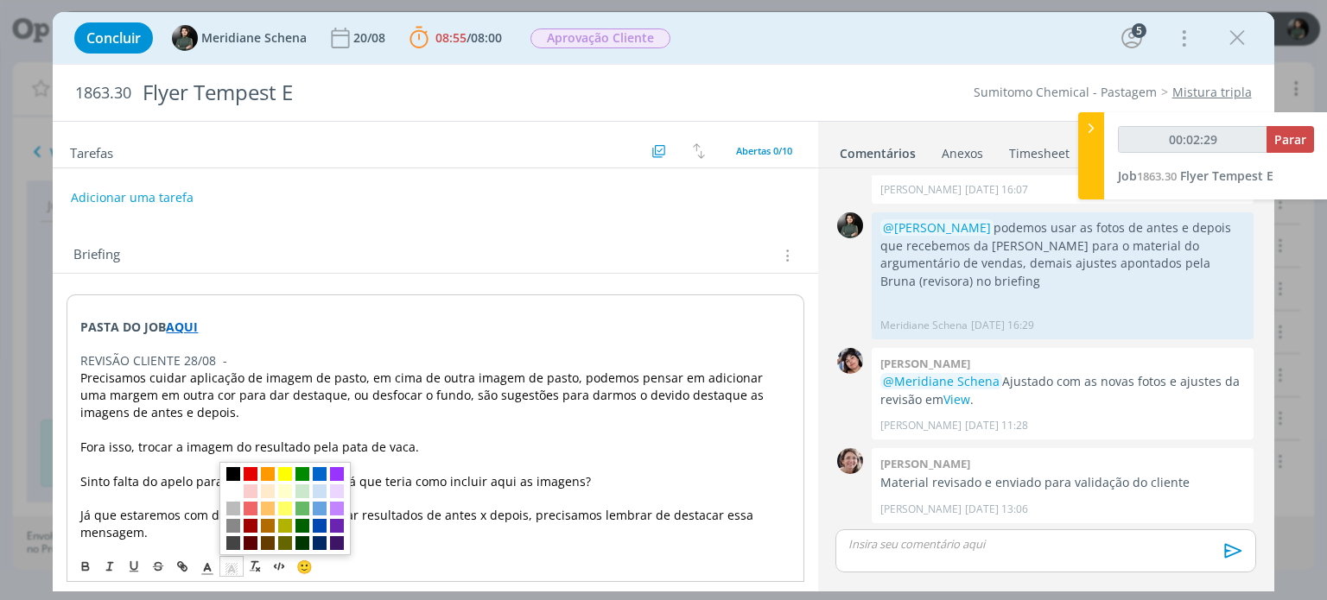
click at [236, 479] on span "dialog" at bounding box center [233, 474] width 14 height 14
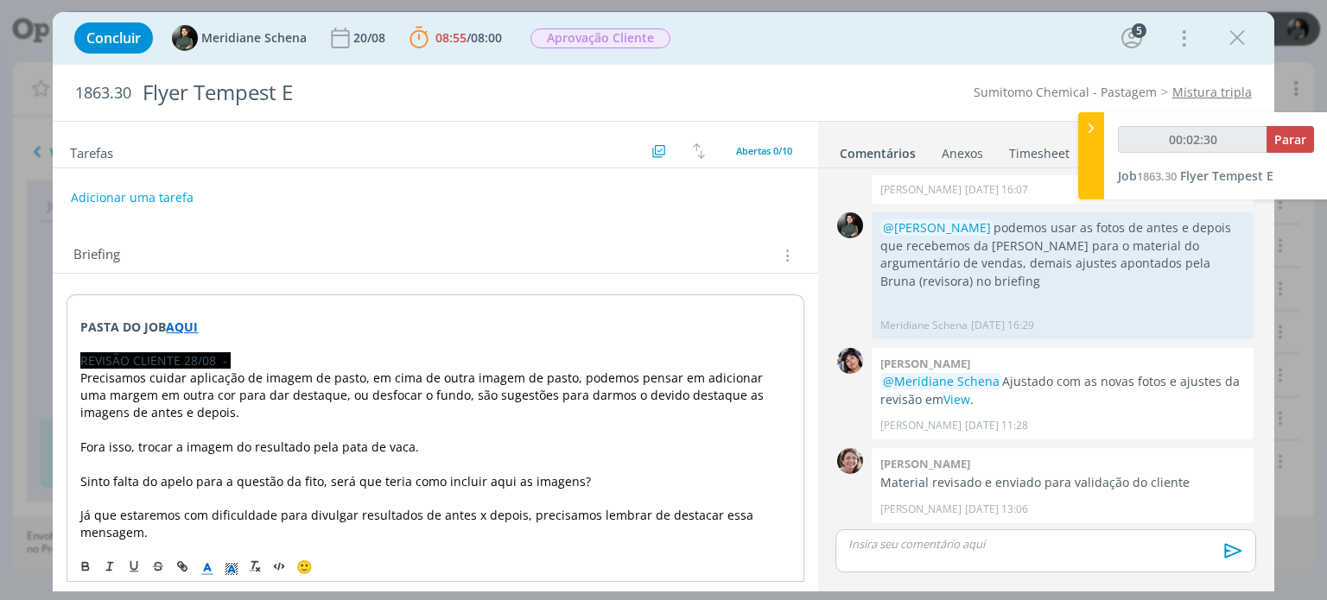
click at [212, 563] on icon "dialog" at bounding box center [208, 569] width 16 height 16
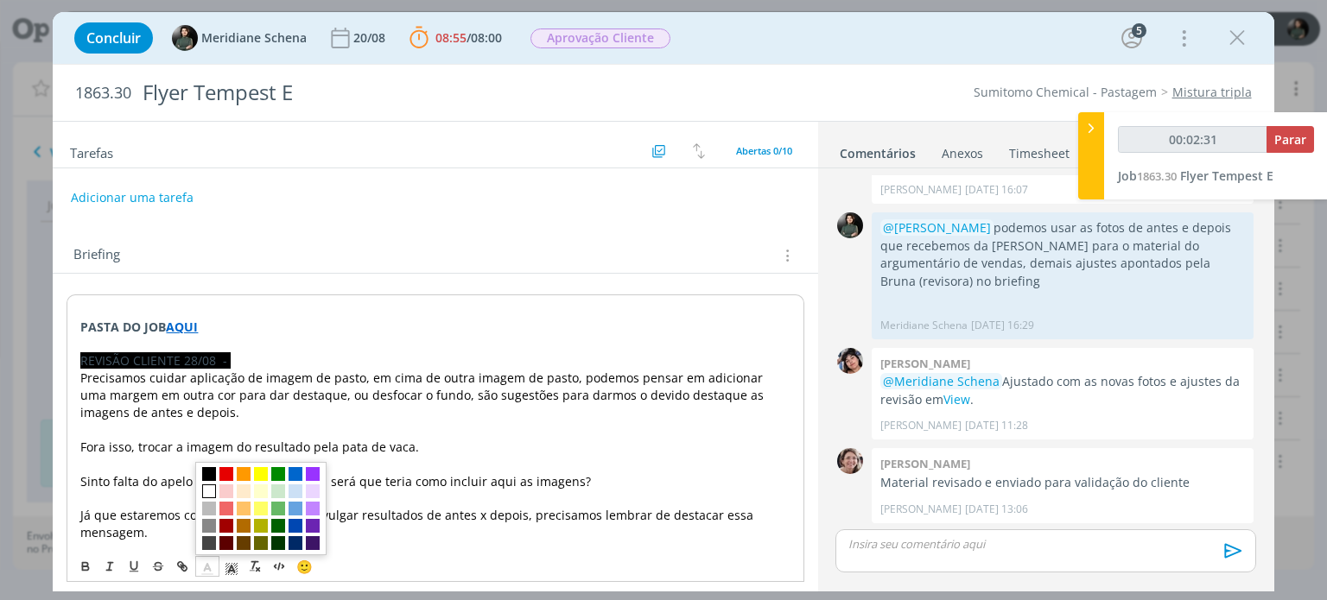
click at [207, 493] on span "dialog" at bounding box center [209, 492] width 14 height 14
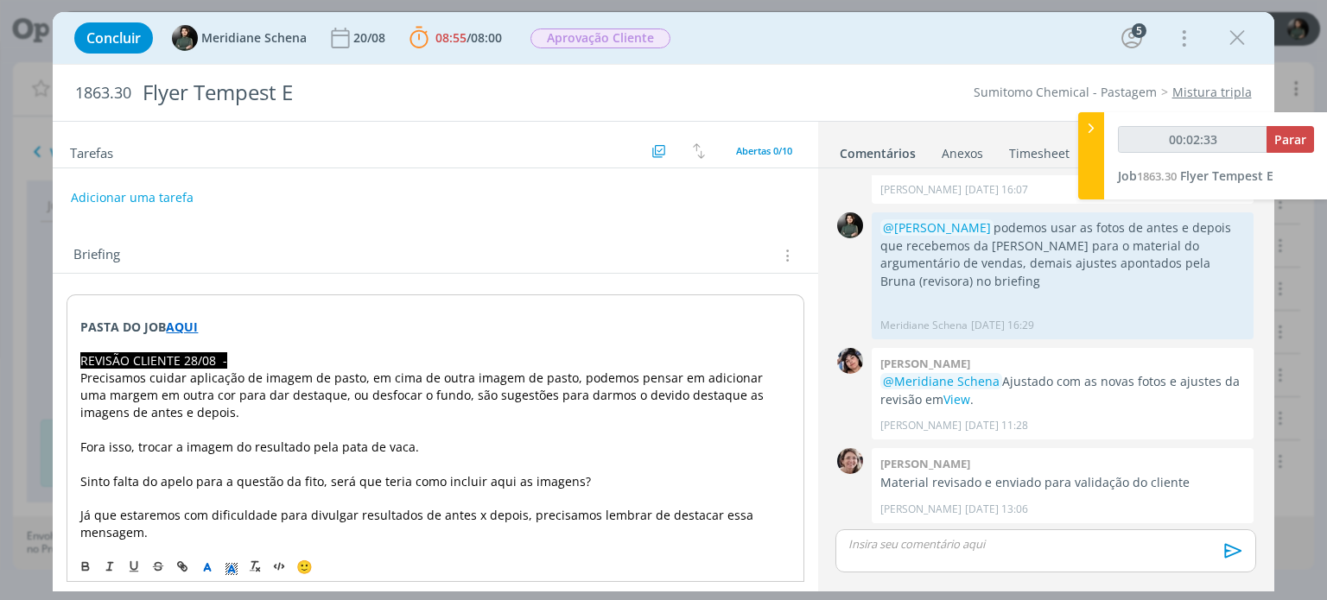
click at [285, 416] on p "﻿ Precisamos c uidar aplicação de imagem de pasto, em cima de outra imagem de p…" at bounding box center [434, 396] width 709 height 52
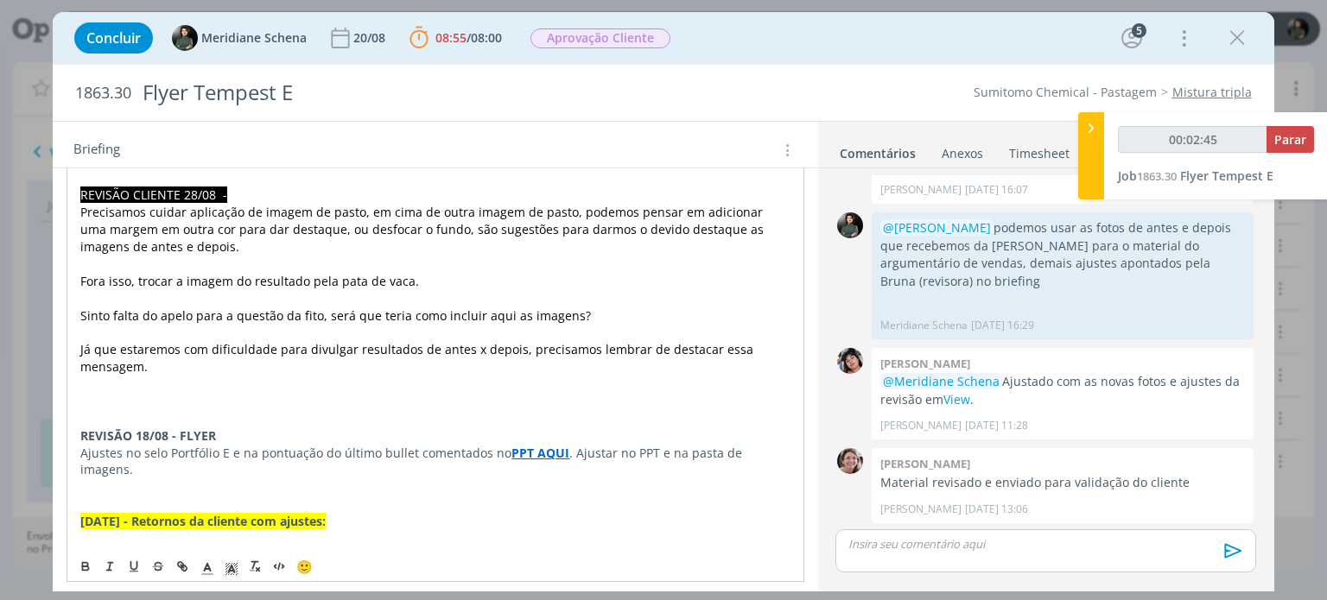
scroll to position [173, 0]
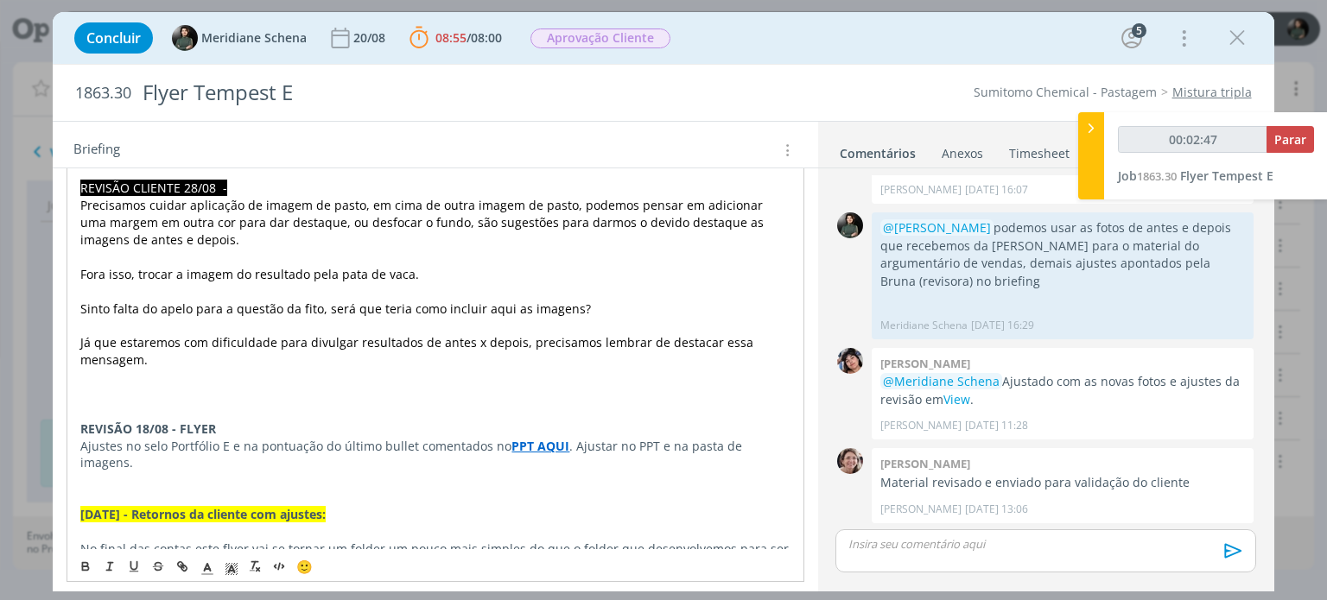
click at [408, 311] on span "Sinto falta do apelo para a questão da fito, será que teria como incluir aqui a…" at bounding box center [335, 309] width 510 height 16
drag, startPoint x: 136, startPoint y: 274, endPoint x: 58, endPoint y: 272, distance: 78.6
click at [371, 269] on p "trocar a imagem do resultado pela pata de vaca." at bounding box center [434, 274] width 709 height 17
click at [366, 274] on span "trocar a imagem do resultado pela pata de vaca AQUI" at bounding box center [234, 273] width 310 height 16
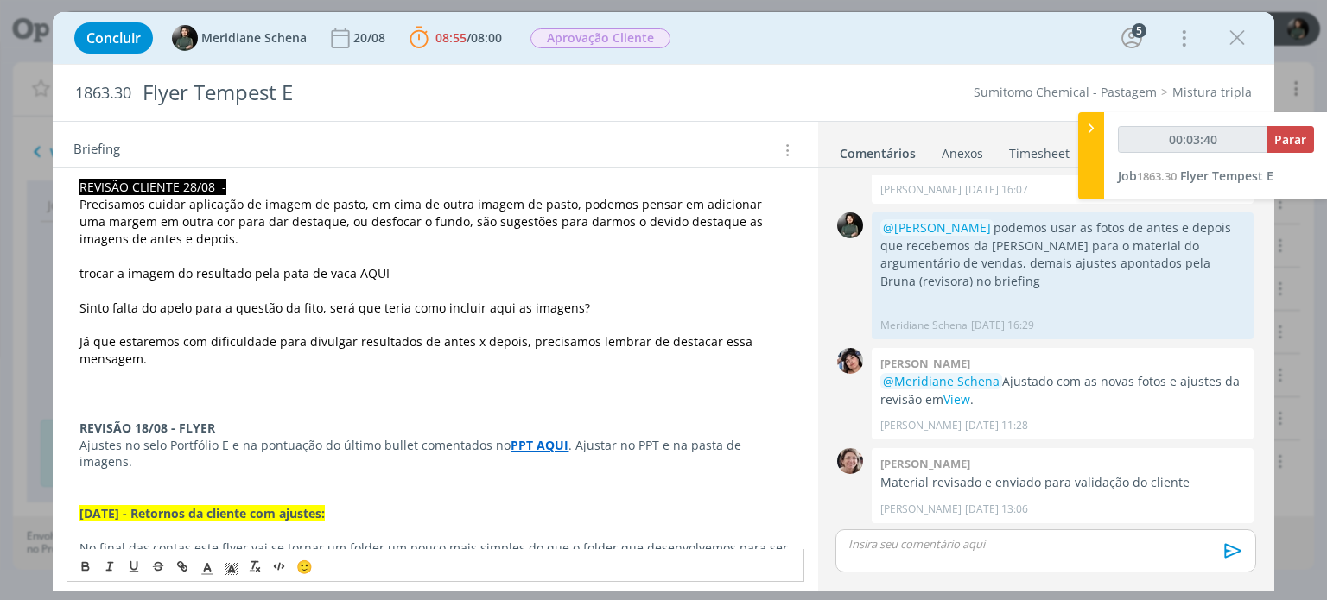
drag, startPoint x: 352, startPoint y: 269, endPoint x: 395, endPoint y: 270, distance: 43.2
click at [395, 270] on p "trocar a imagem do resultado pela pata de vaca AQUI" at bounding box center [434, 273] width 711 height 17
click at [183, 567] on icon "dialog" at bounding box center [180, 563] width 5 height 5
paste input "https://sobeae.sharepoint.com/:f:/s/SOBEAE/EjMbiPQQRD9Hl_ciTPMJcmEB5iGRKRSvFENk…"
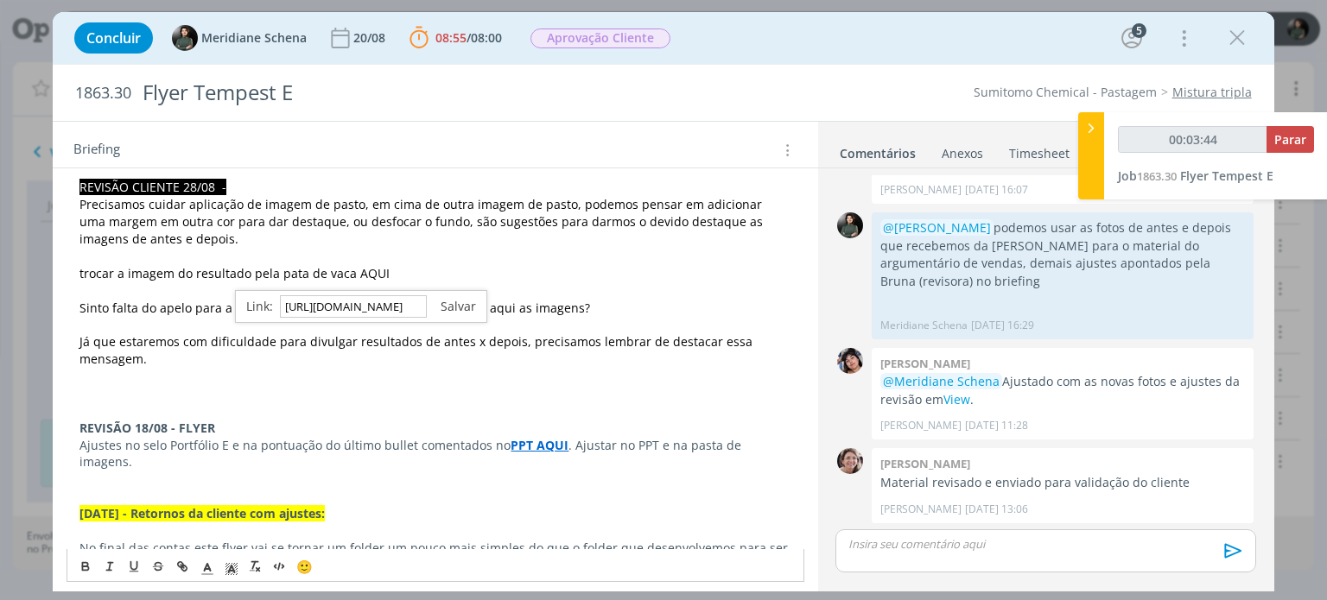
click at [462, 306] on link "dialog" at bounding box center [451, 306] width 49 height 16
click at [524, 265] on p "trocar a imagem do resultado pela pata de vaca AQUI" at bounding box center [434, 273] width 711 height 17
click at [574, 305] on span "Sinto falta do apelo para a questão da fito, será que teria como incluir aqui a…" at bounding box center [334, 308] width 510 height 16
click at [81, 306] on span "Sinto falta do apelo para a questão da fito, será que teria como incluir aqui a…" at bounding box center [331, 308] width 505 height 16
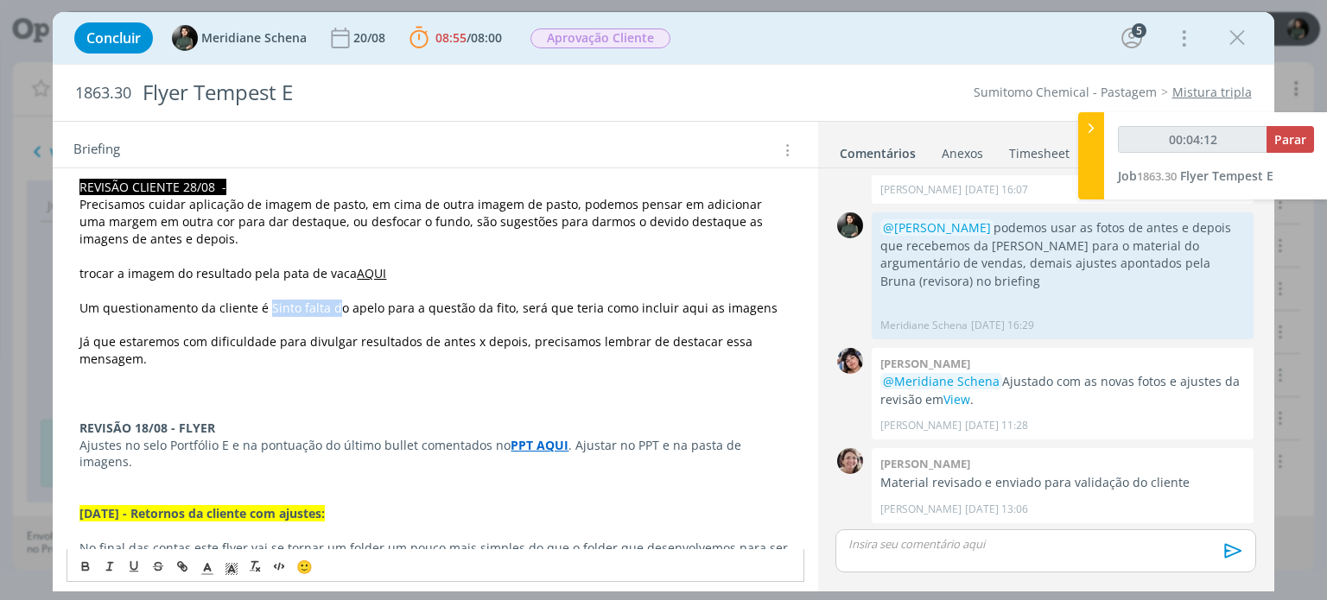
drag, startPoint x: 336, startPoint y: 306, endPoint x: 266, endPoint y: 310, distance: 70.1
click at [266, 310] on span "Um questionamento da cliente é Sinto falta do apelo para a questão da fito, ser…" at bounding box center [428, 308] width 698 height 16
click at [684, 303] on span "Um questionamento da cliente é o apelo para a questão da fito, será que teria c…" at bounding box center [393, 308] width 628 height 16
drag, startPoint x: 156, startPoint y: 359, endPoint x: 58, endPoint y: 323, distance: 104.9
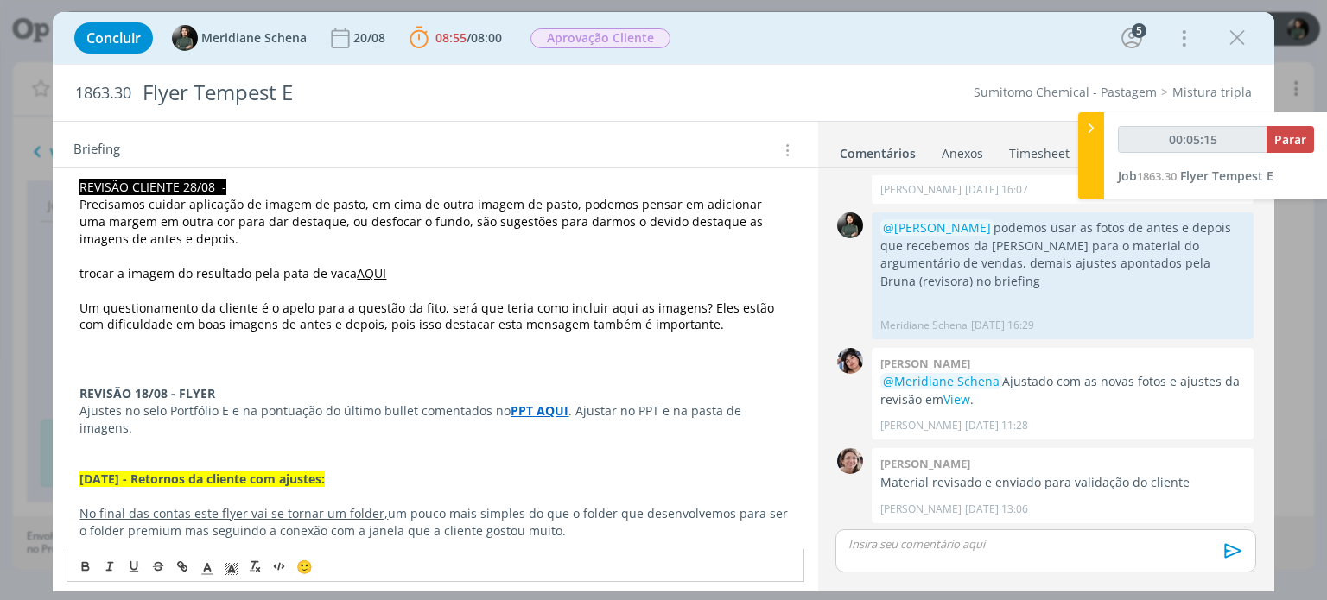
click at [86, 372] on p "dialog" at bounding box center [434, 376] width 711 height 17
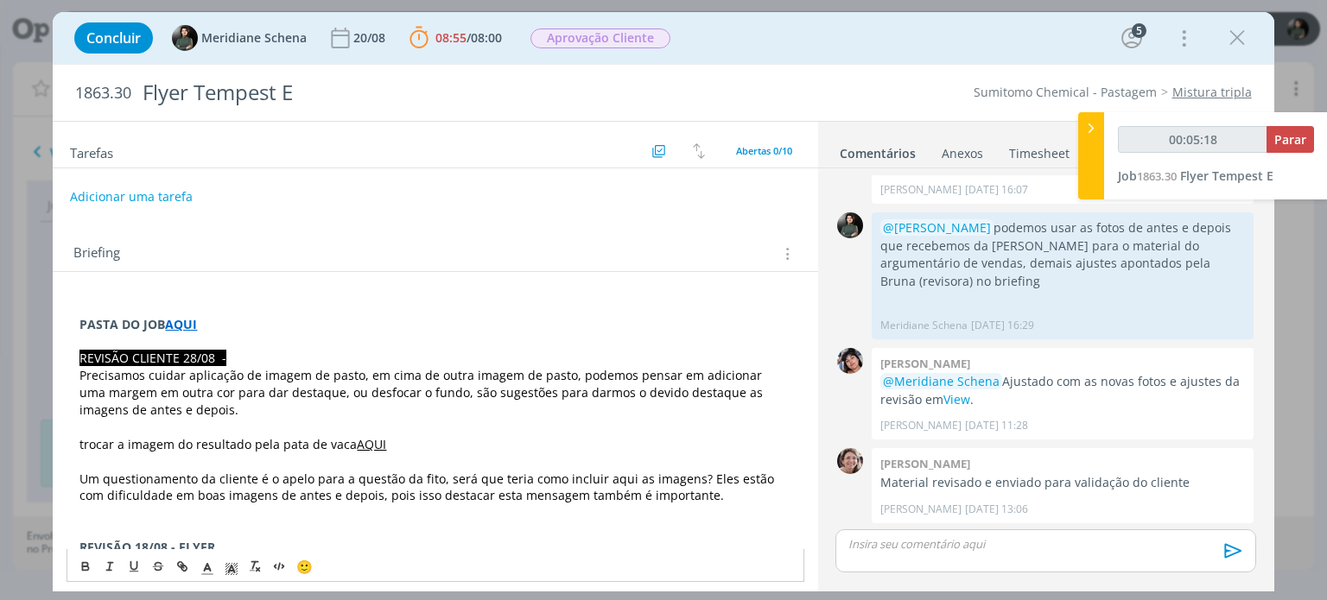
click at [174, 200] on button "Adicionar uma tarefa" at bounding box center [131, 196] width 123 height 29
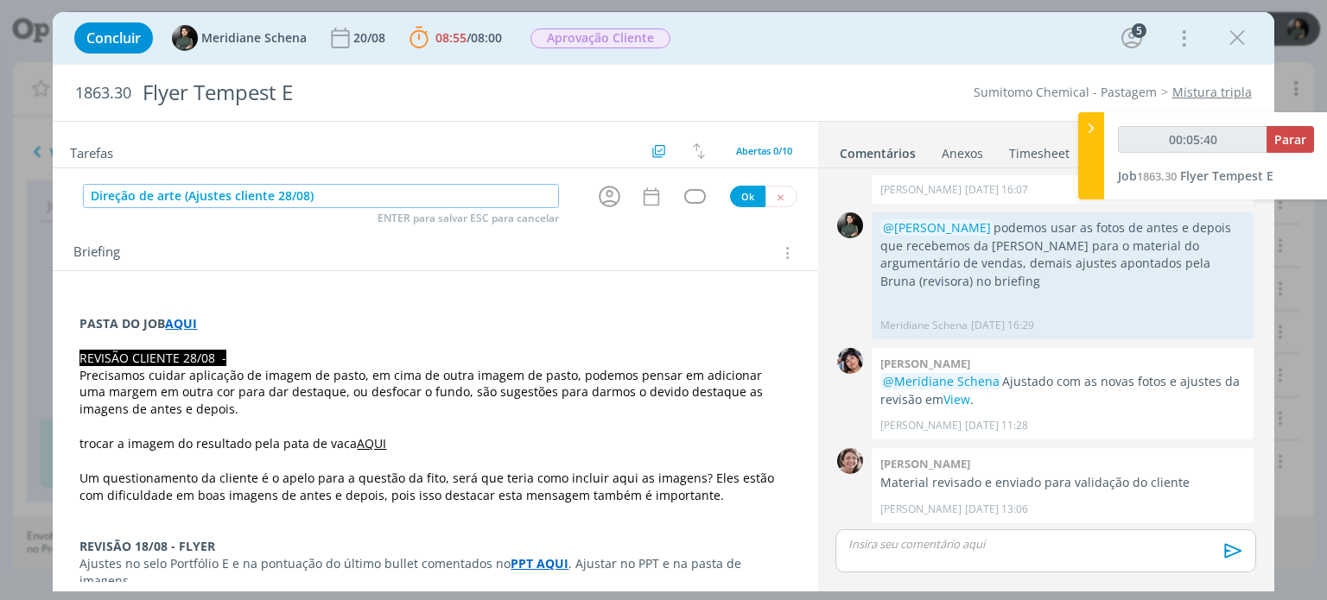
click at [224, 192] on input "Direção de arte (Ajustes cliente 28/08)" at bounding box center [321, 196] width 476 height 24
click at [602, 197] on icon "dialog" at bounding box center [609, 196] width 27 height 27
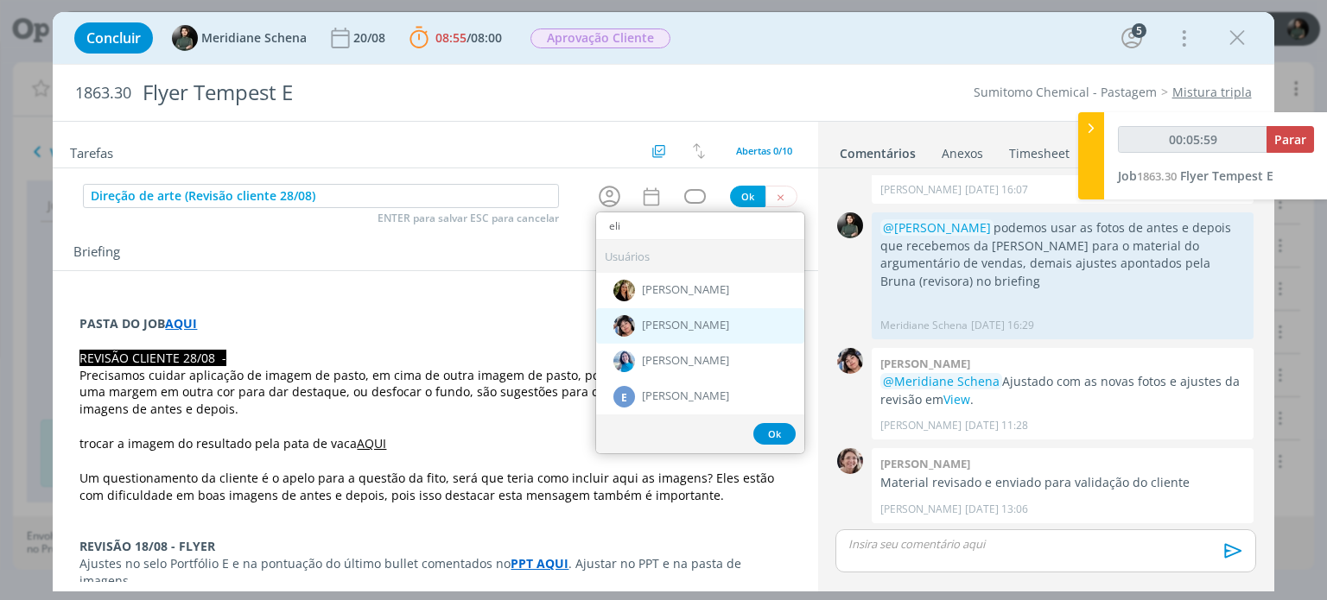
click at [724, 327] on span "Eliana Hochscheidt" at bounding box center [685, 327] width 87 height 14
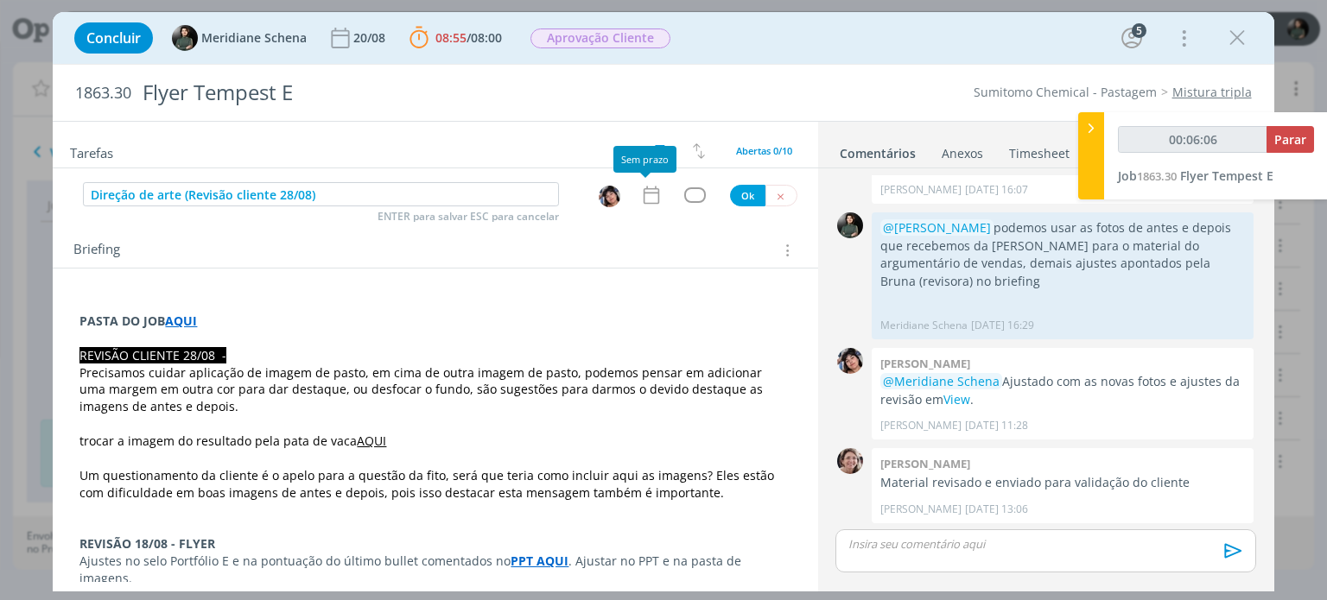
click at [640, 201] on icon "dialog" at bounding box center [651, 195] width 22 height 22
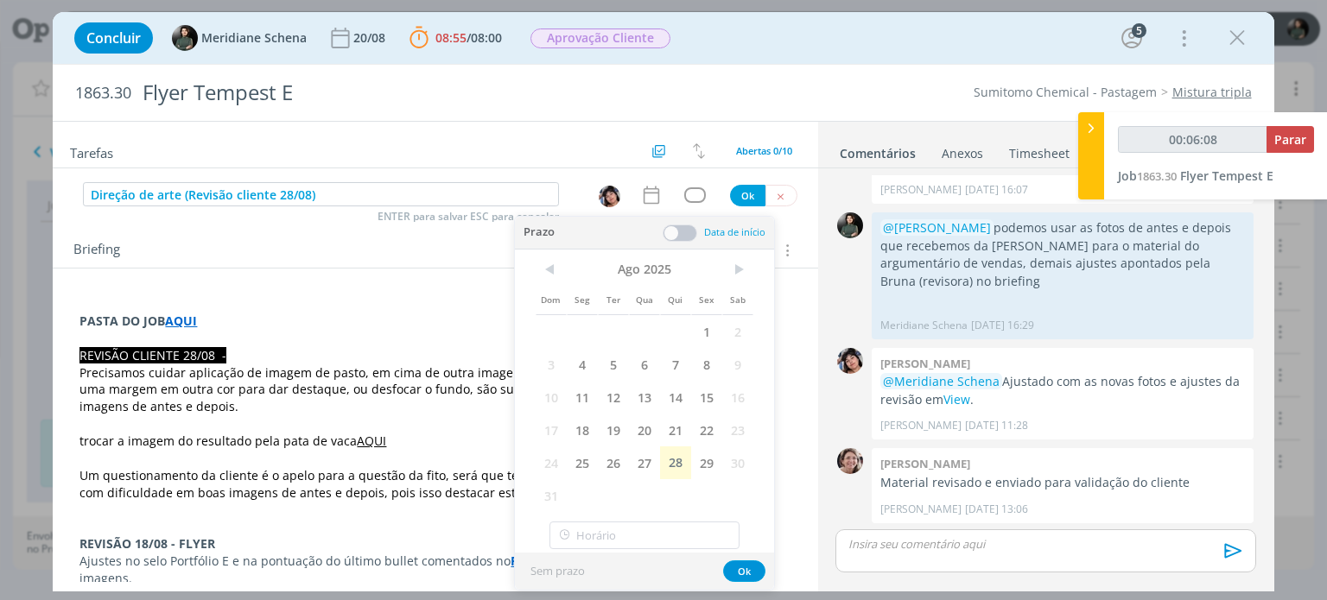
click at [688, 235] on span at bounding box center [679, 233] width 35 height 17
click at [703, 457] on span "29" at bounding box center [706, 463] width 31 height 33
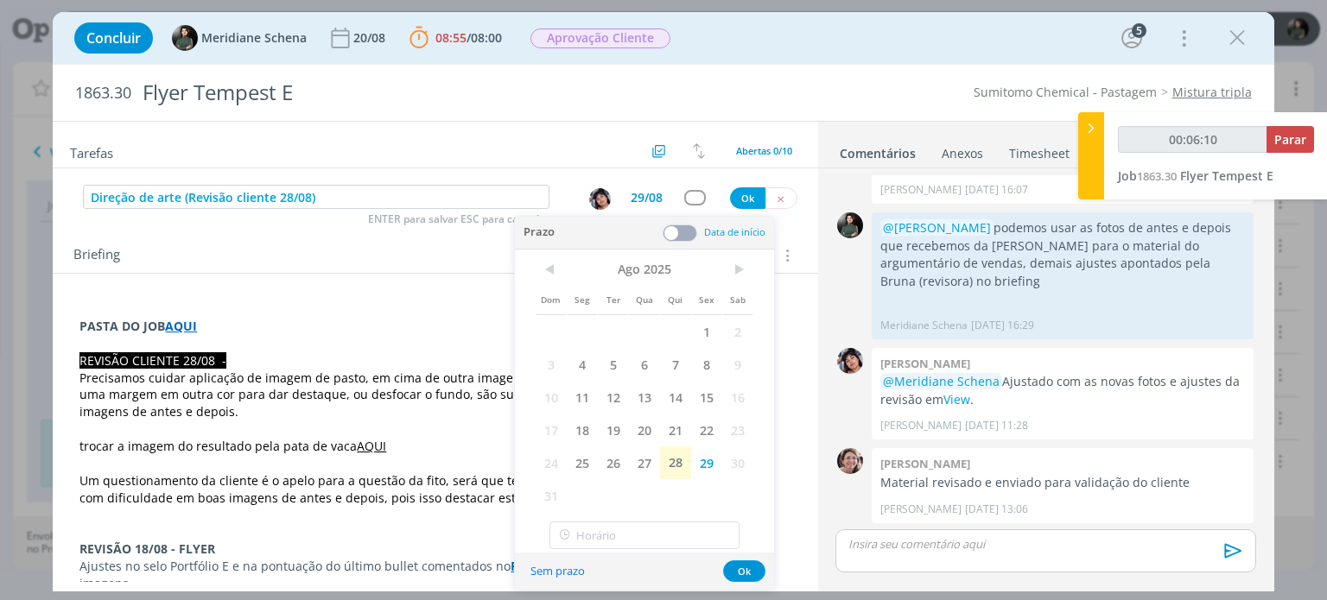
click at [690, 231] on span at bounding box center [679, 233] width 35 height 17
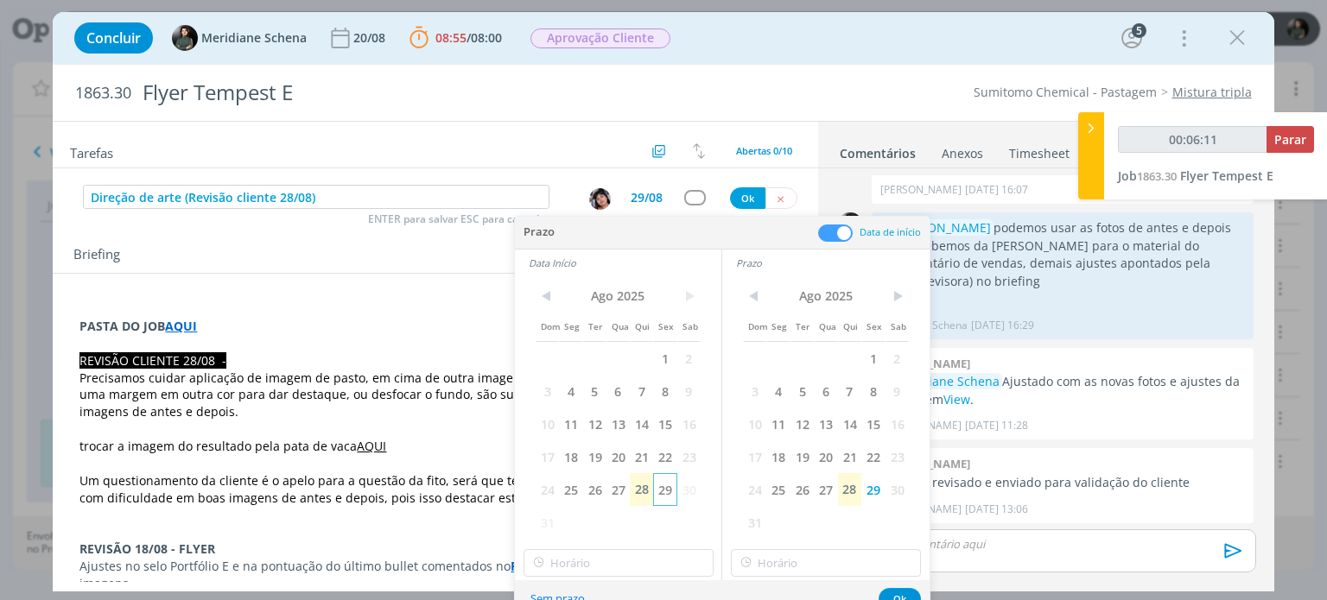
click at [662, 486] on span "29" at bounding box center [664, 489] width 23 height 33
click at [604, 559] on input "11:00" at bounding box center [618, 563] width 190 height 28
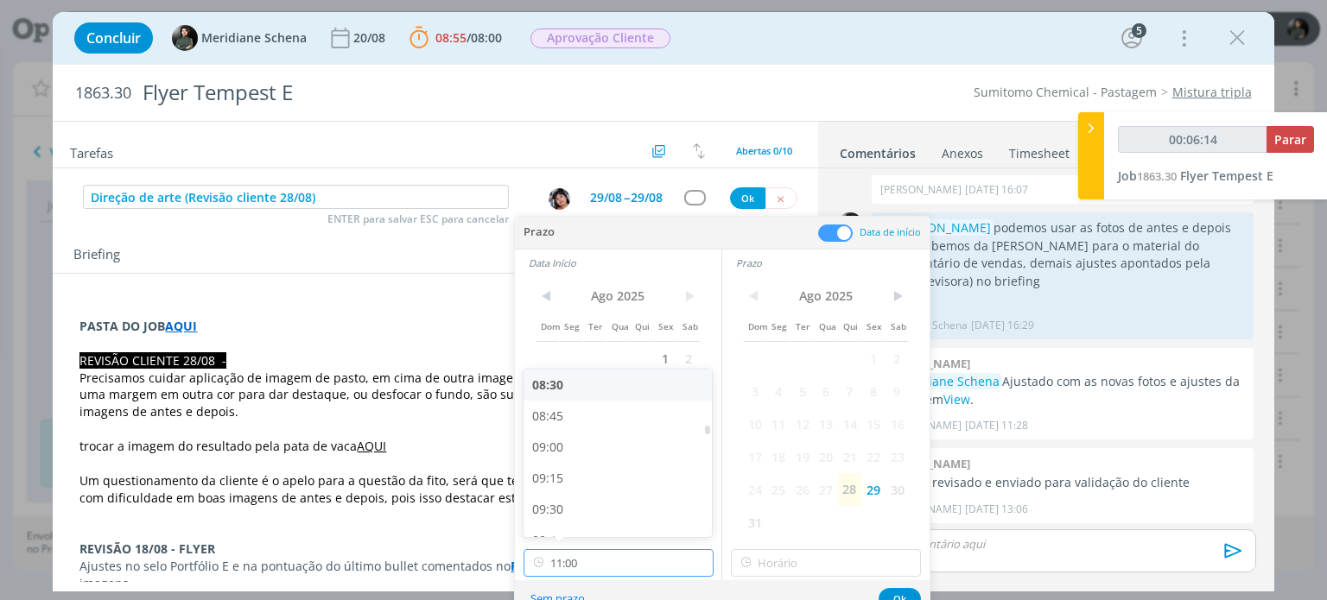
scroll to position [1064, 0]
click at [567, 445] on div "09:00" at bounding box center [619, 440] width 193 height 31
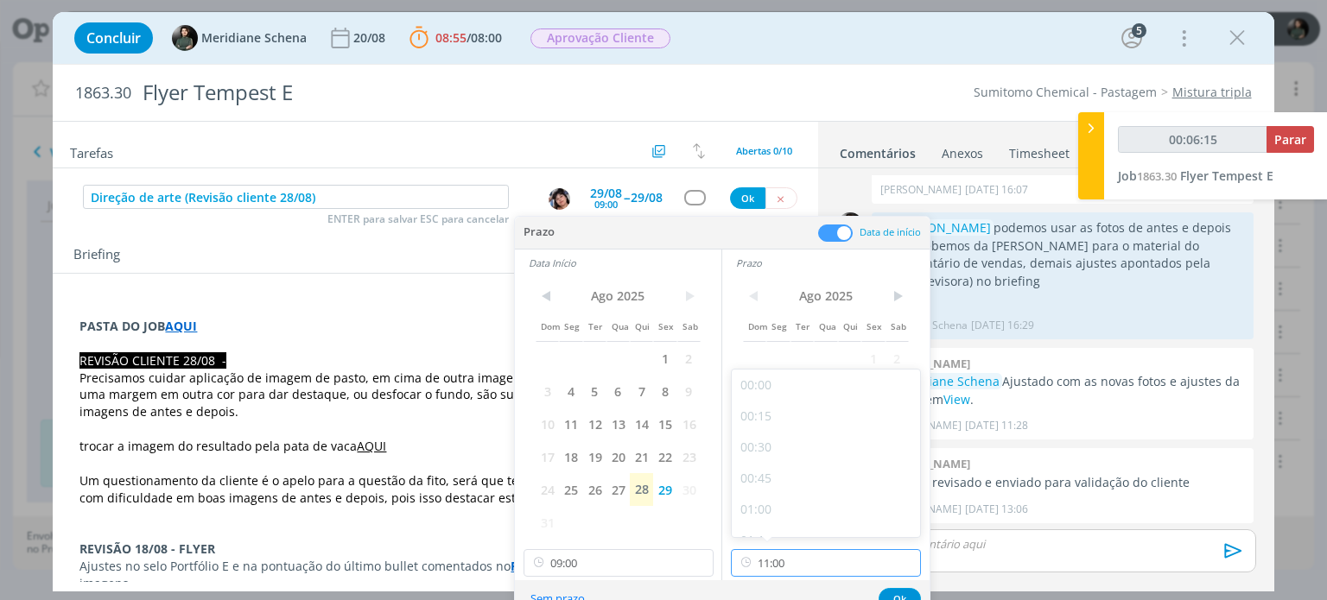
click at [779, 564] on input "11:00" at bounding box center [826, 563] width 190 height 28
click at [773, 481] on div "10:00" at bounding box center [828, 478] width 193 height 31
click at [892, 592] on button "Ok" at bounding box center [899, 599] width 42 height 22
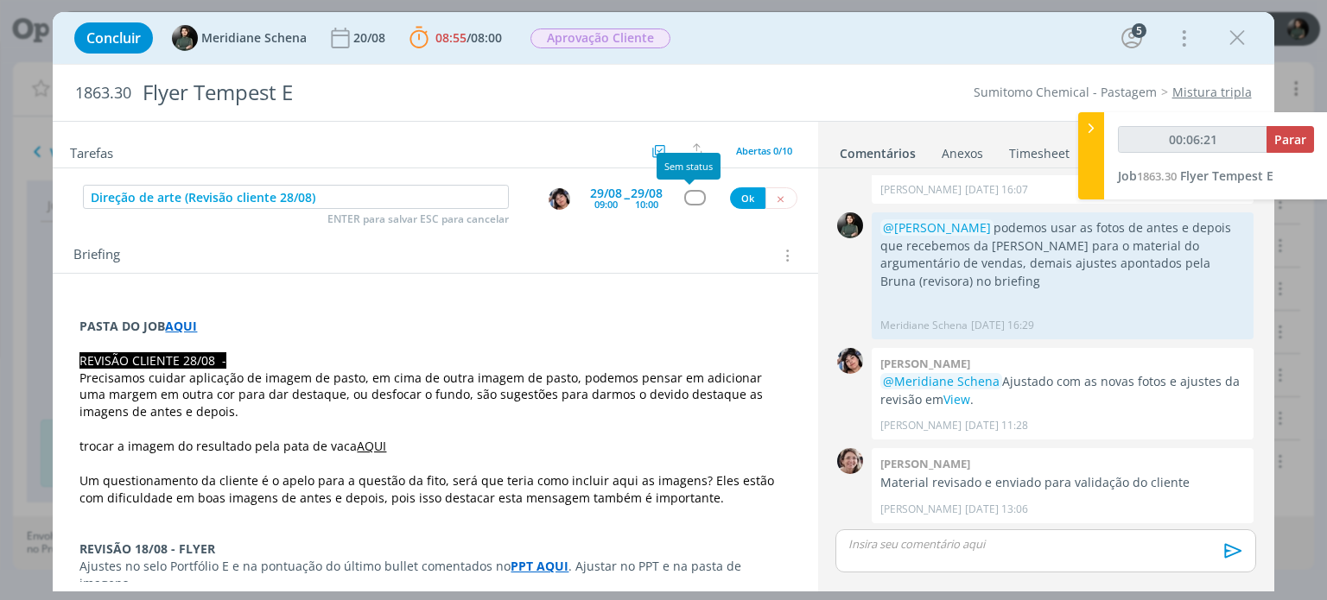
click at [684, 202] on div "dialog" at bounding box center [695, 197] width 22 height 15
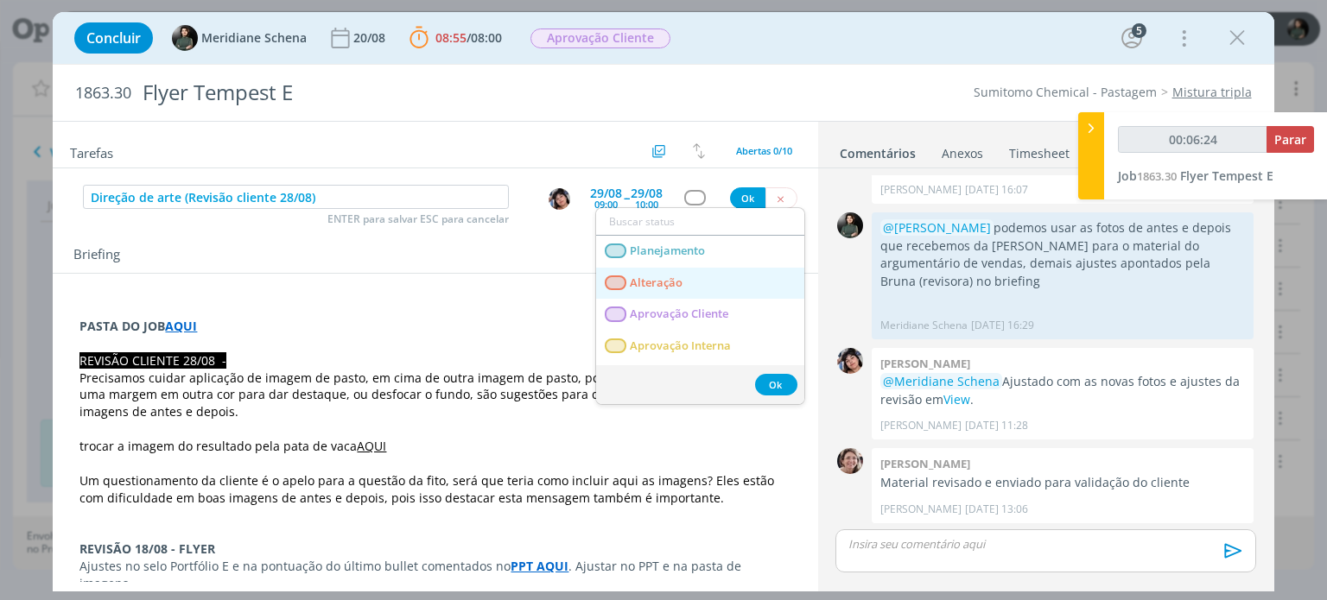
click at [684, 273] on link "Alteração" at bounding box center [700, 284] width 208 height 32
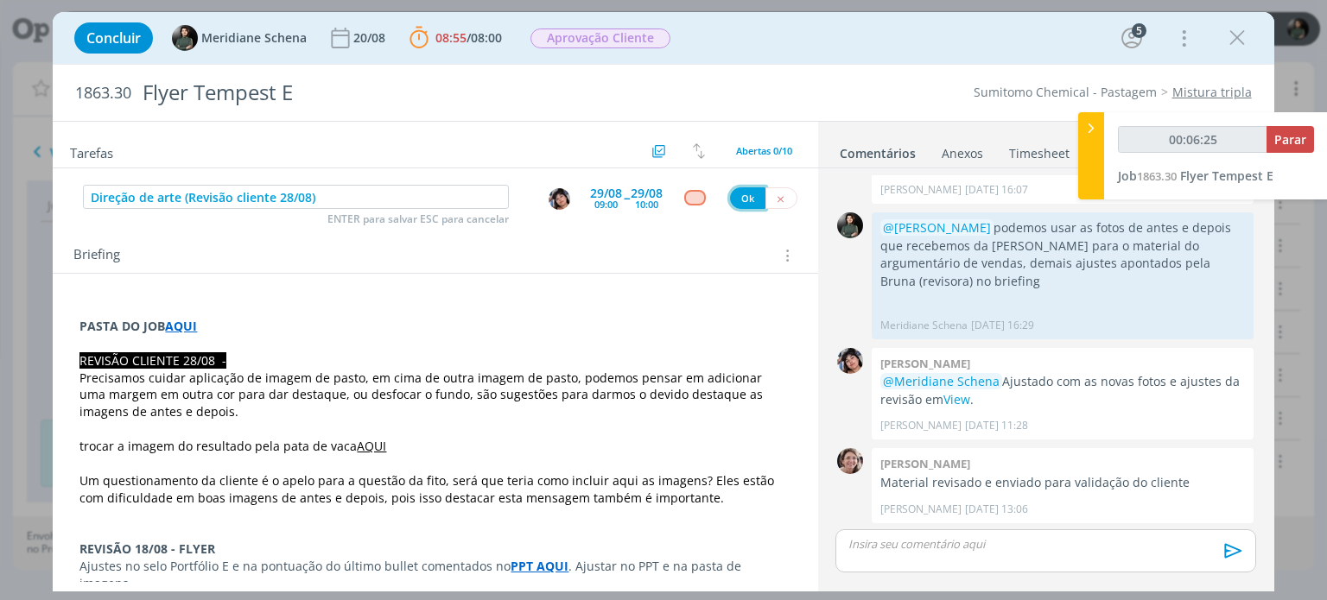
click at [730, 195] on button "Ok" at bounding box center [747, 198] width 35 height 22
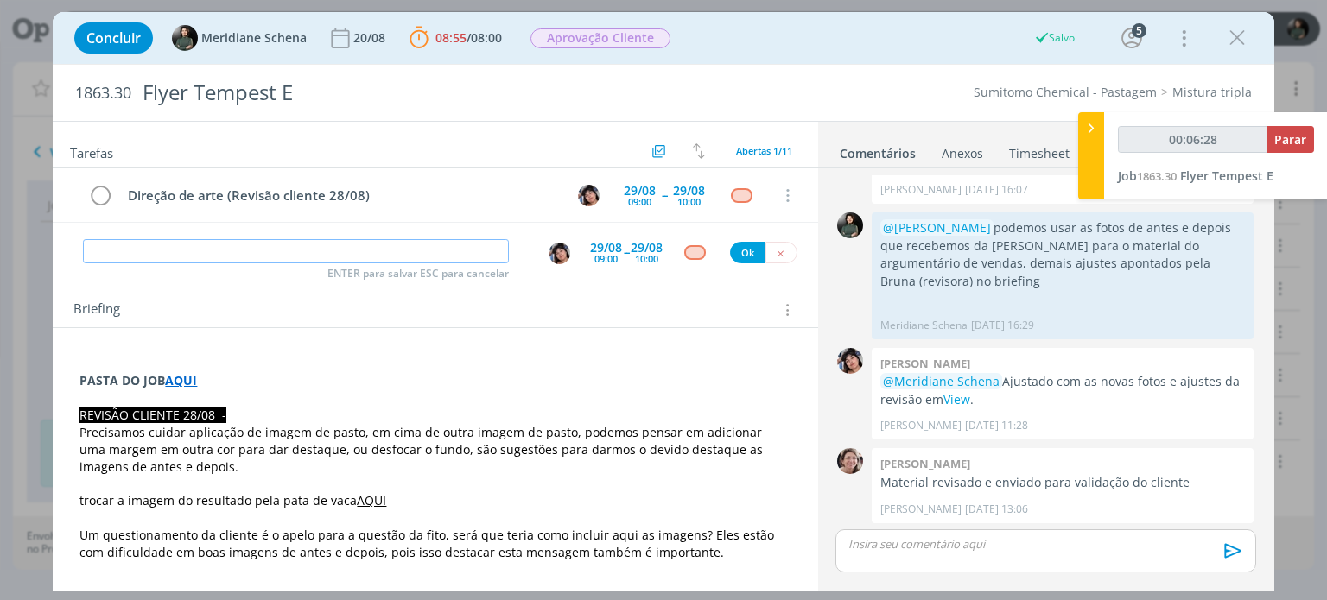
click at [304, 241] on input "dialog" at bounding box center [296, 251] width 426 height 24
click at [608, 254] on div "09:00" at bounding box center [605, 259] width 23 height 10
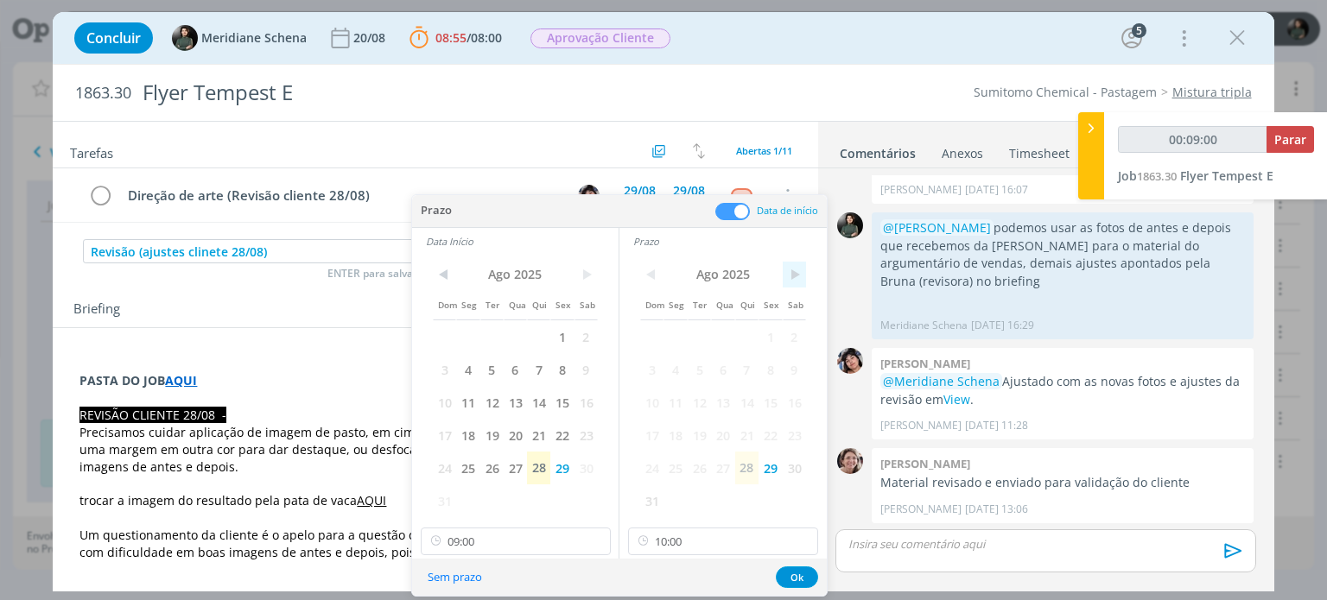
click at [788, 272] on span ">" at bounding box center [794, 275] width 23 height 26
click at [674, 341] on span "1" at bounding box center [674, 336] width 23 height 33
click at [584, 279] on span ">" at bounding box center [585, 275] width 23 height 26
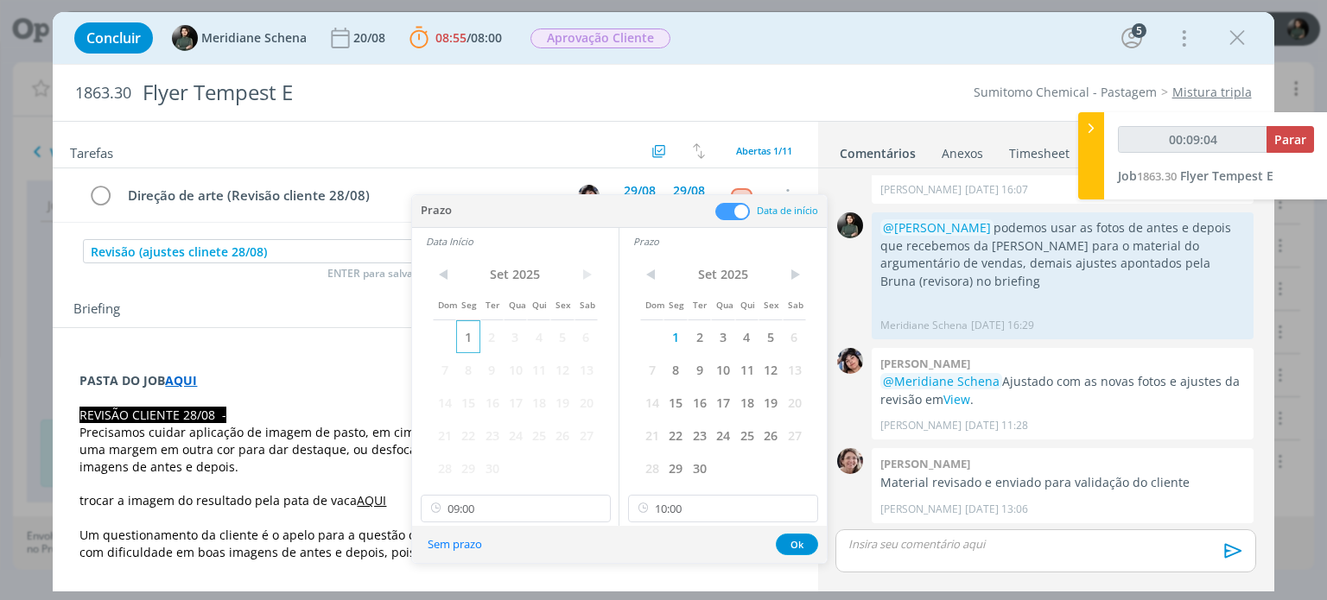
click at [466, 338] on span "1" at bounding box center [467, 336] width 23 height 33
click at [790, 540] on button "Ok" at bounding box center [797, 545] width 42 height 22
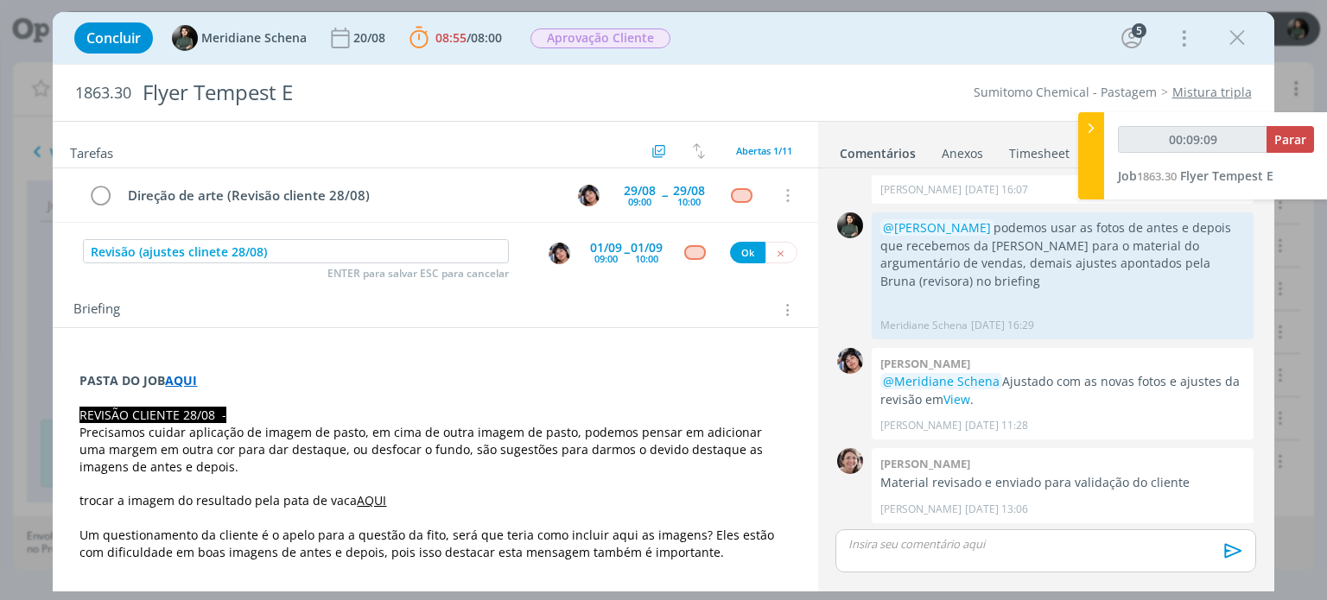
click at [556, 253] on img "dialog" at bounding box center [559, 254] width 22 height 22
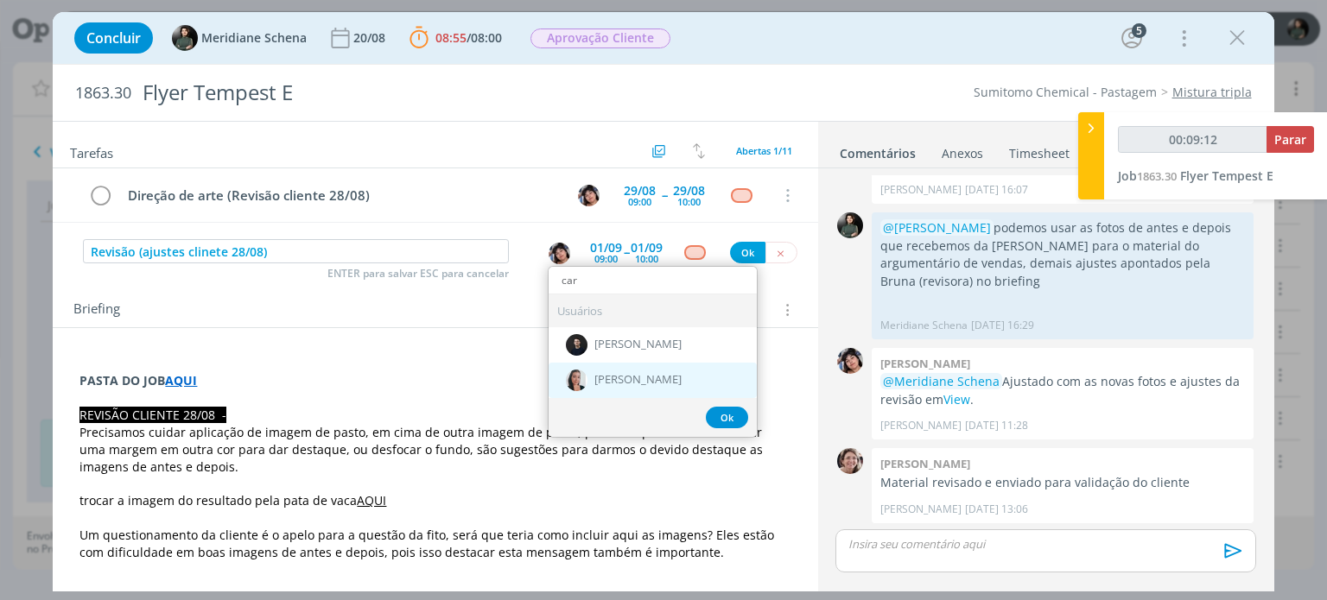
click at [626, 380] on span "Caroline Pieczarka" at bounding box center [637, 381] width 87 height 14
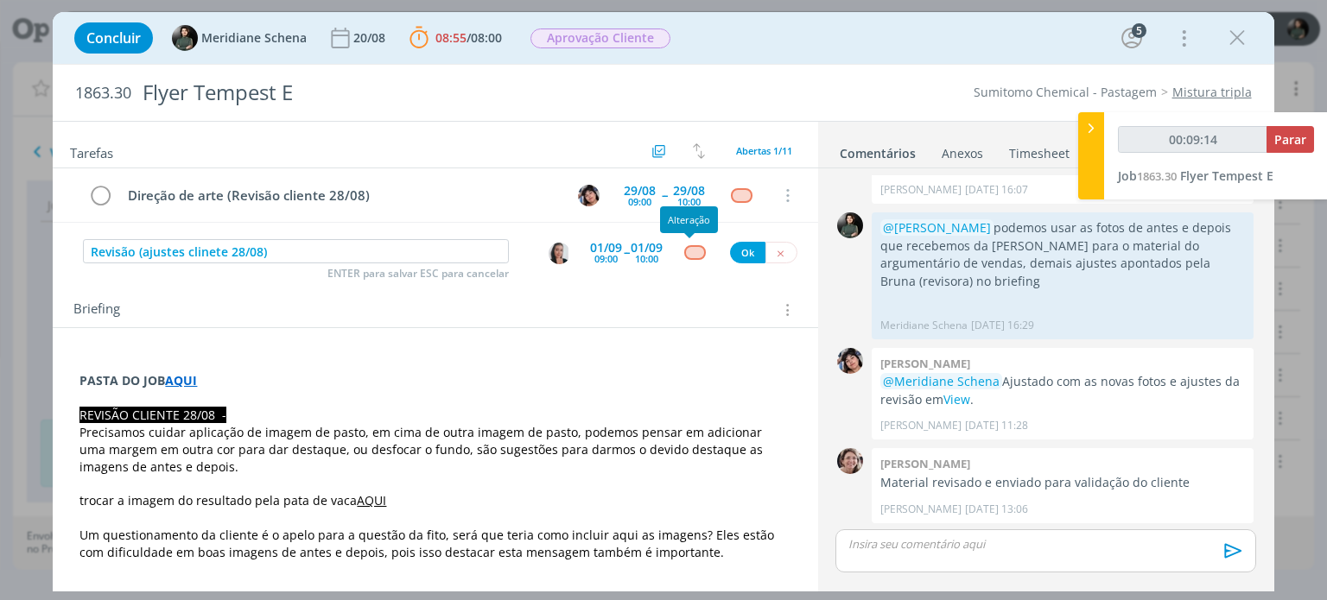
click at [684, 254] on div "dialog" at bounding box center [695, 252] width 22 height 15
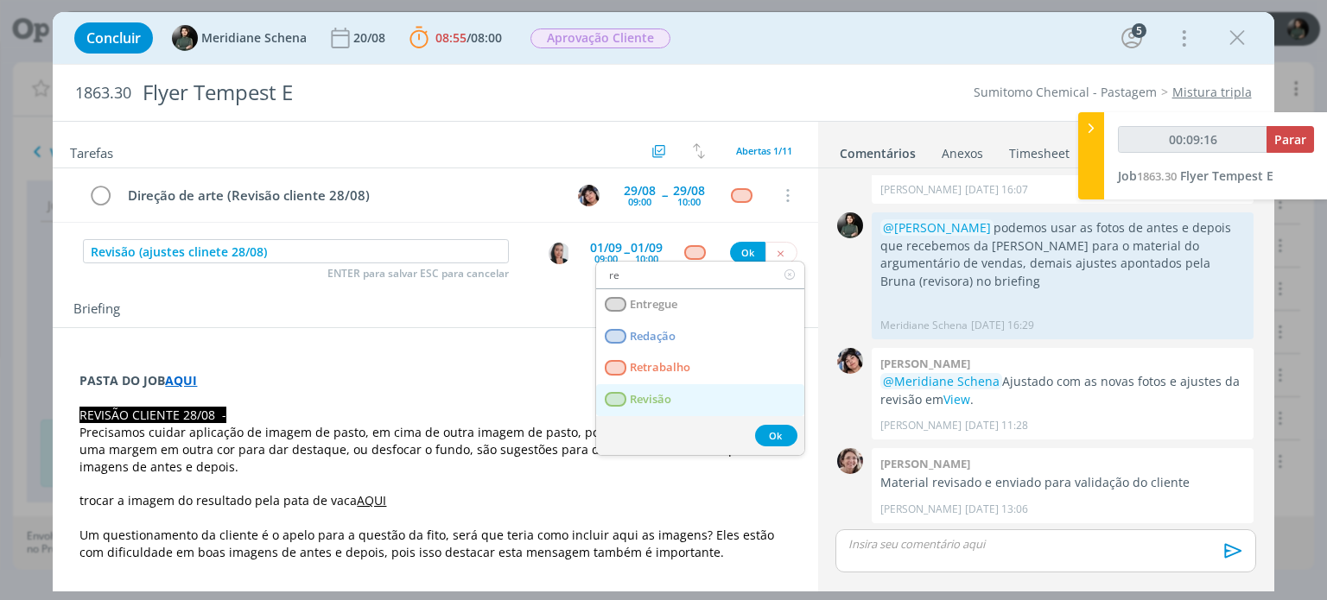
drag, startPoint x: 672, startPoint y: 393, endPoint x: 678, endPoint y: 372, distance: 21.6
click at [672, 393] on link "Revisão" at bounding box center [700, 400] width 208 height 32
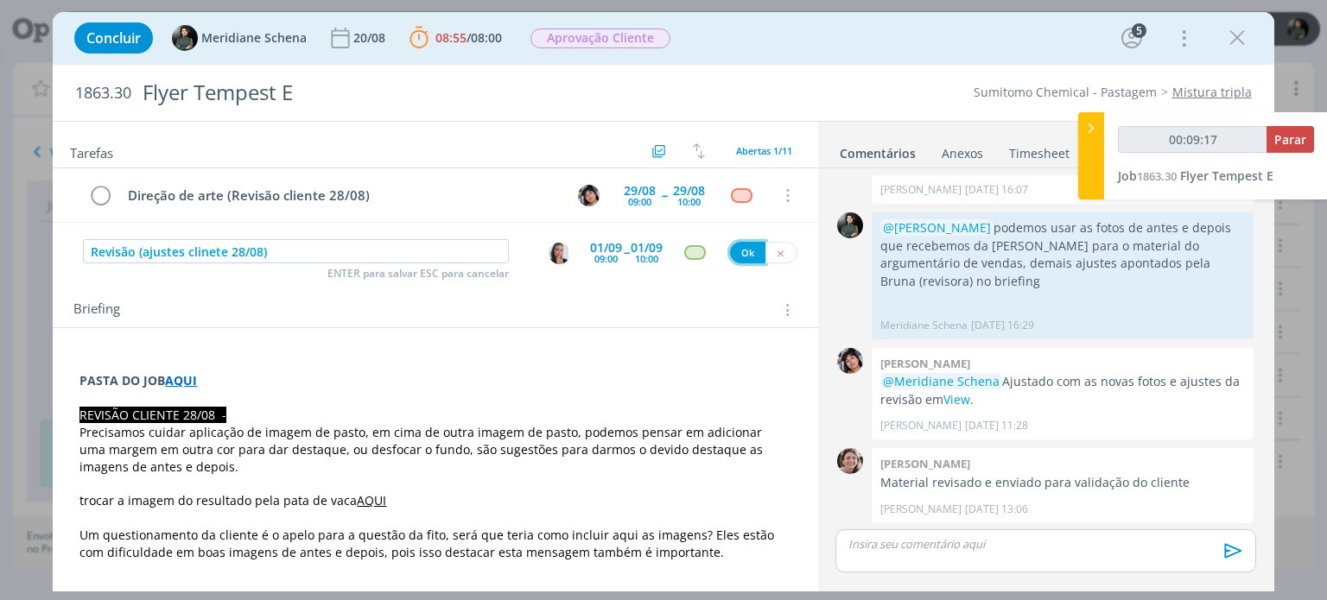
click at [738, 244] on button "Ok" at bounding box center [747, 253] width 35 height 22
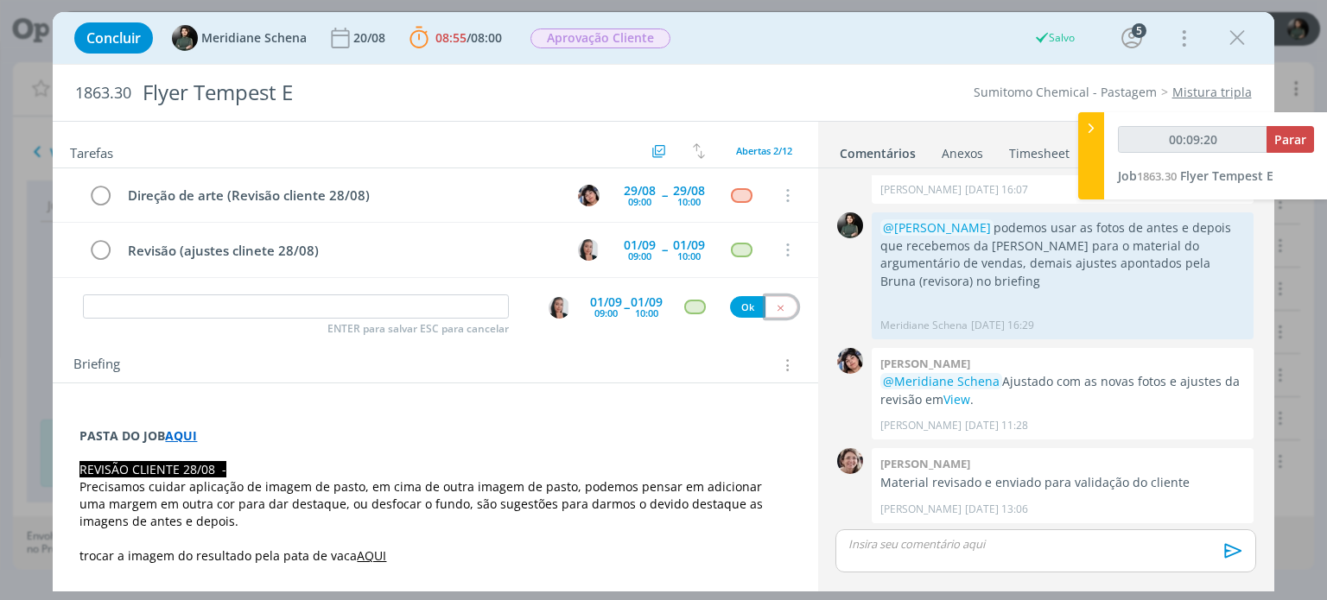
click at [777, 310] on button "dialog" at bounding box center [781, 307] width 32 height 22
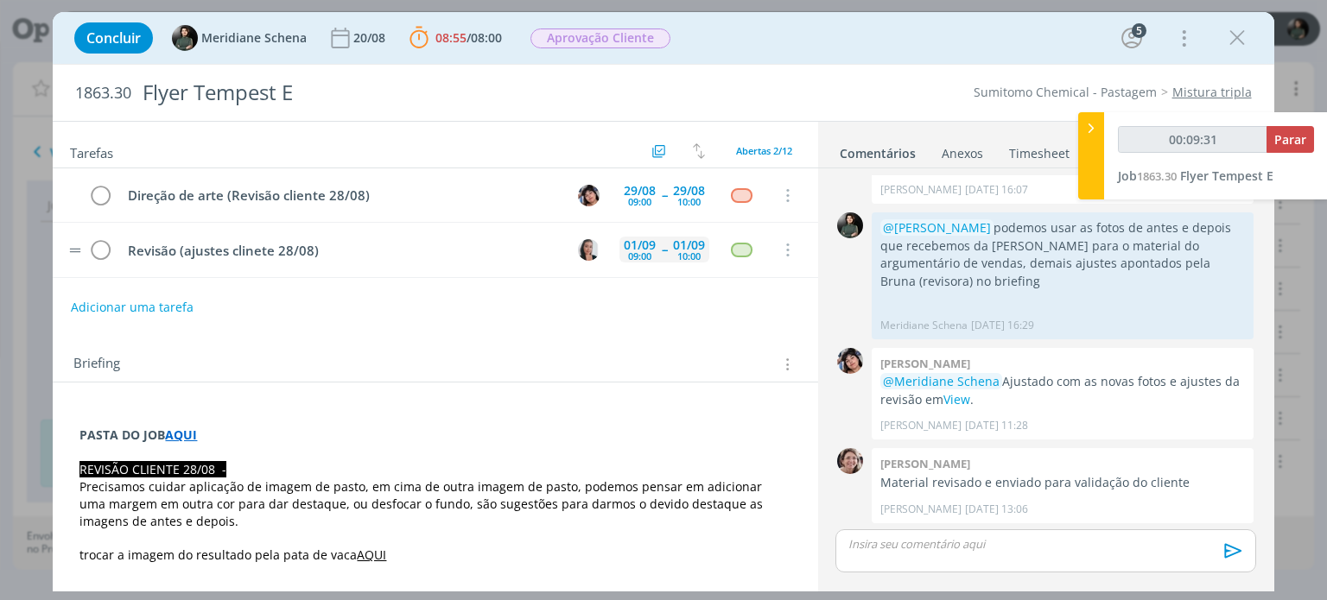
click at [662, 244] on span "--" at bounding box center [664, 250] width 5 height 12
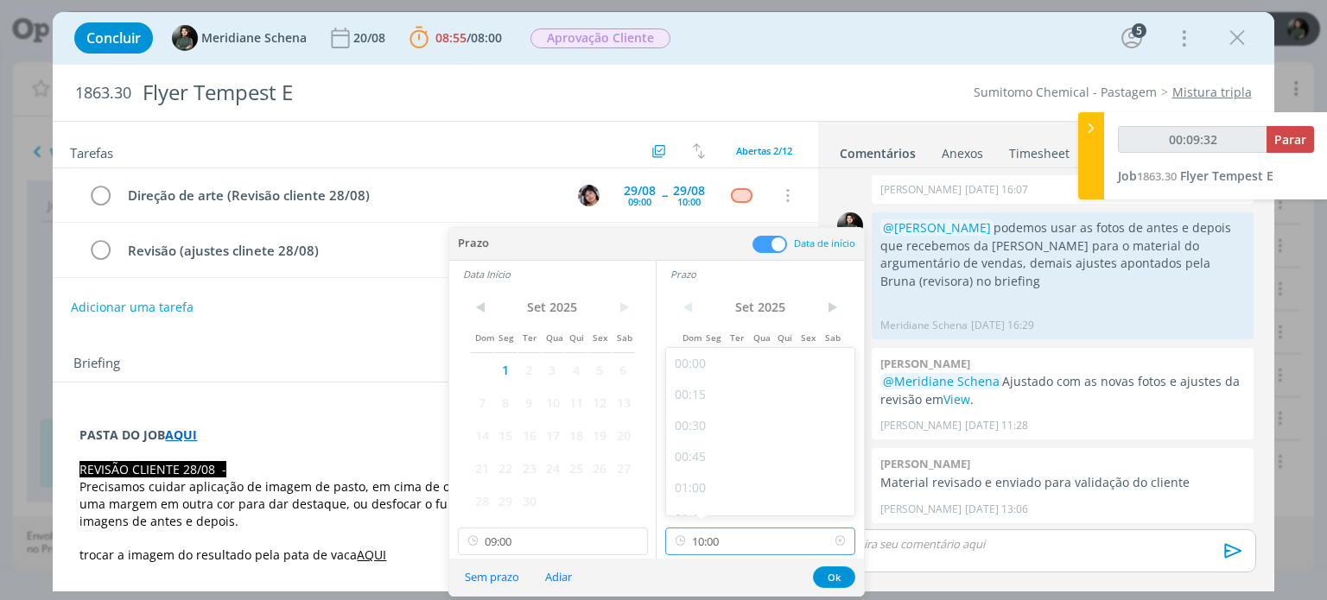
click at [729, 543] on input "10:00" at bounding box center [760, 542] width 190 height 28
click at [708, 431] on div "09:30" at bounding box center [762, 432] width 193 height 31
click at [821, 576] on button "Ok" at bounding box center [834, 578] width 42 height 22
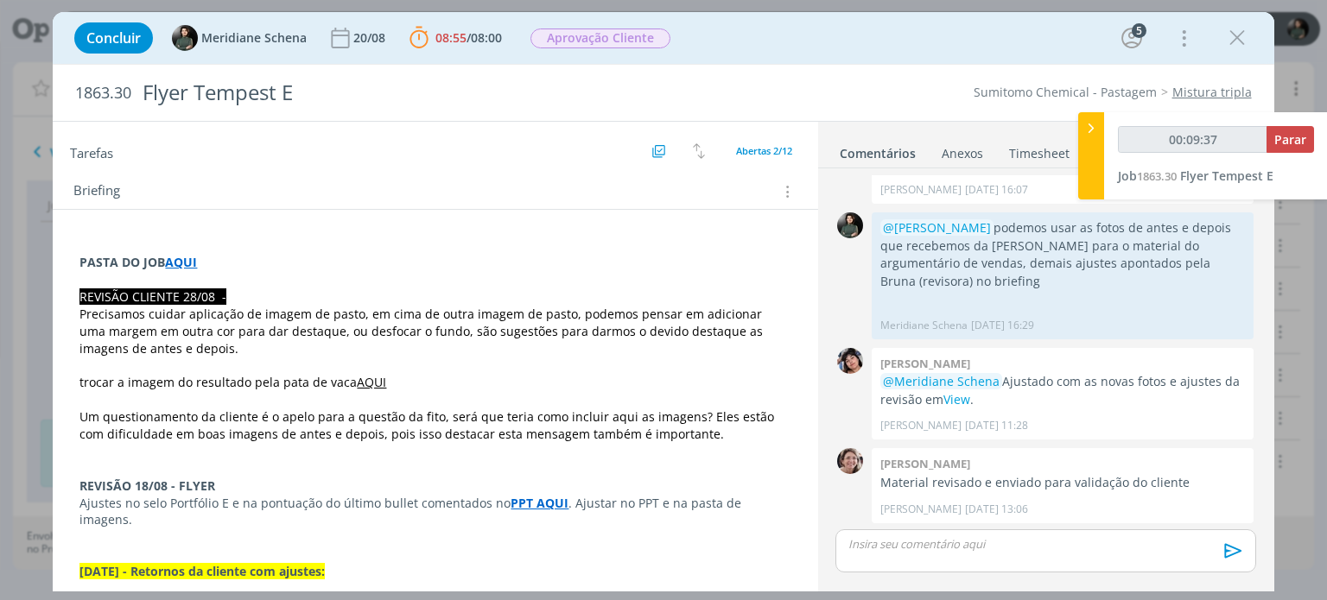
scroll to position [0, 0]
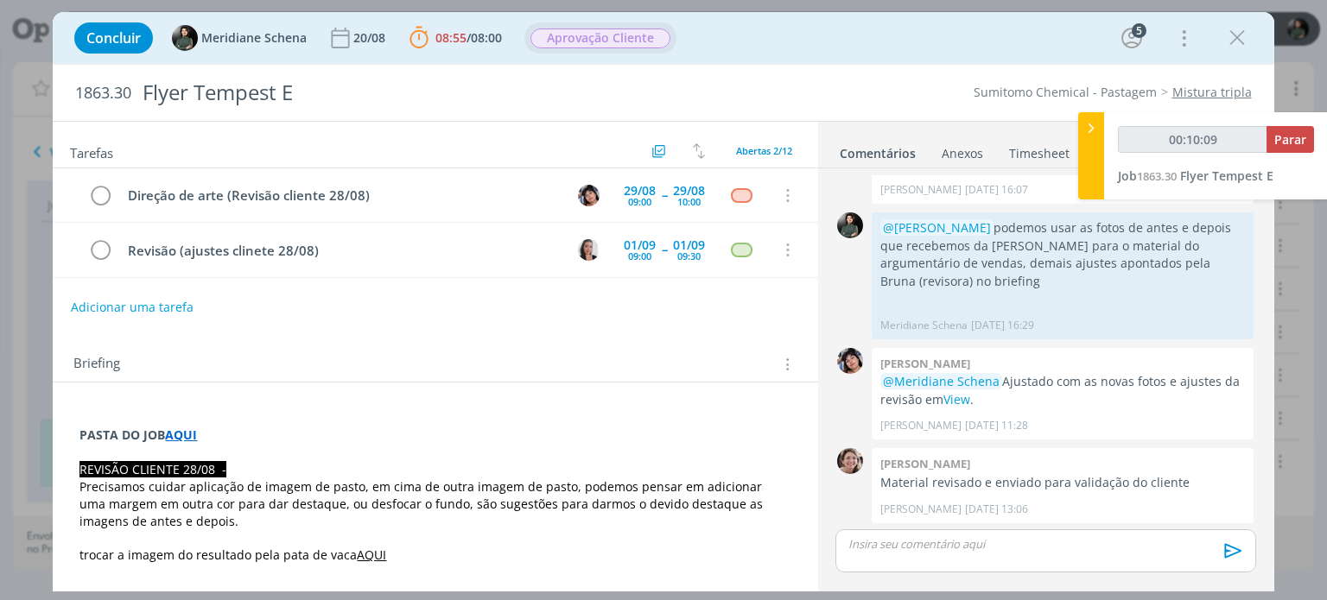
click at [607, 40] on span "Aprovação Cliente" at bounding box center [600, 39] width 140 height 20
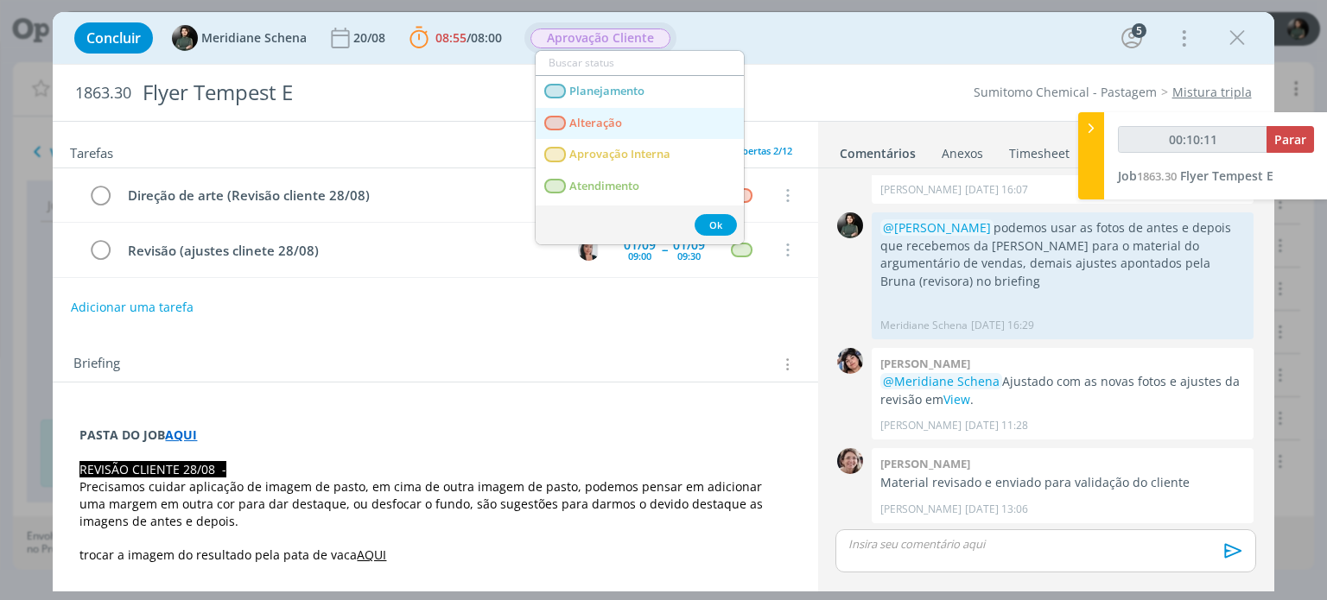
click at [609, 124] on span "Alteração" at bounding box center [596, 124] width 53 height 14
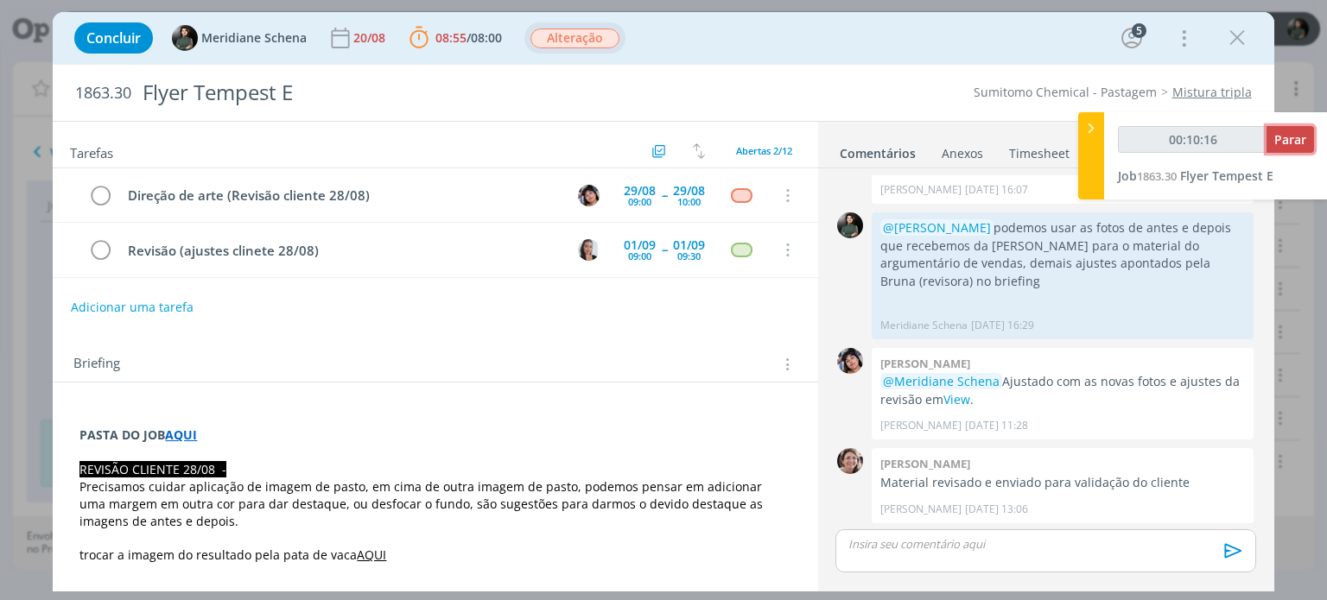
click at [1288, 141] on span "Parar" at bounding box center [1290, 139] width 32 height 16
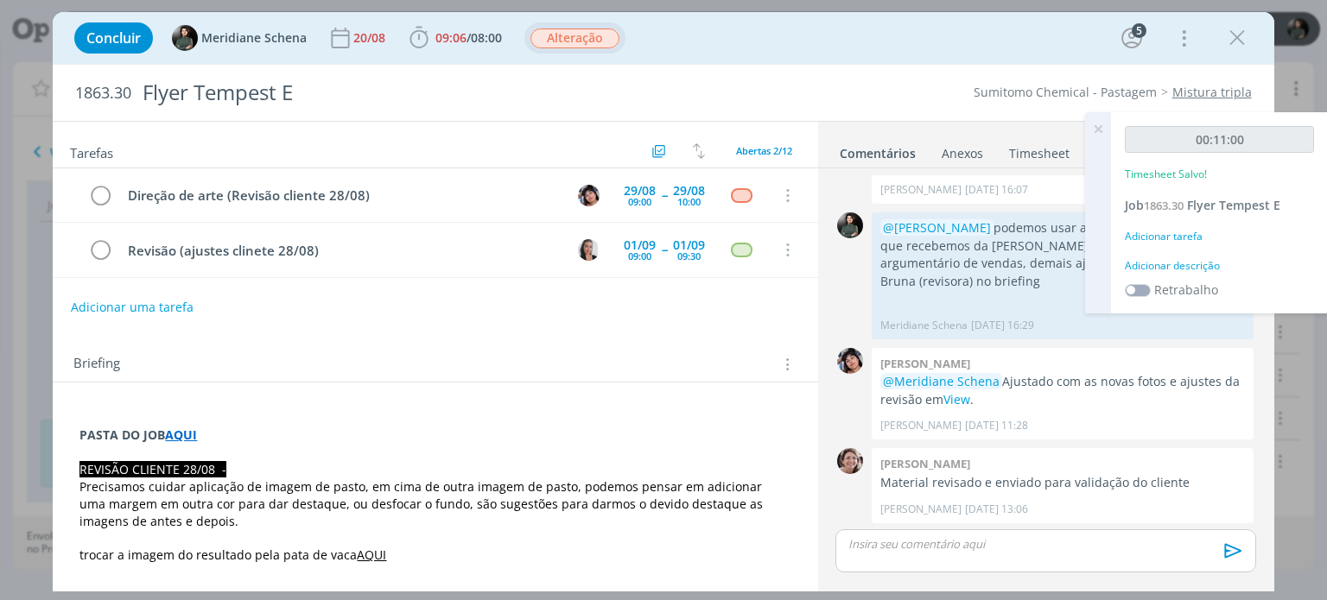
click at [1204, 267] on div "Adicionar descrição" at bounding box center [1219, 266] width 189 height 16
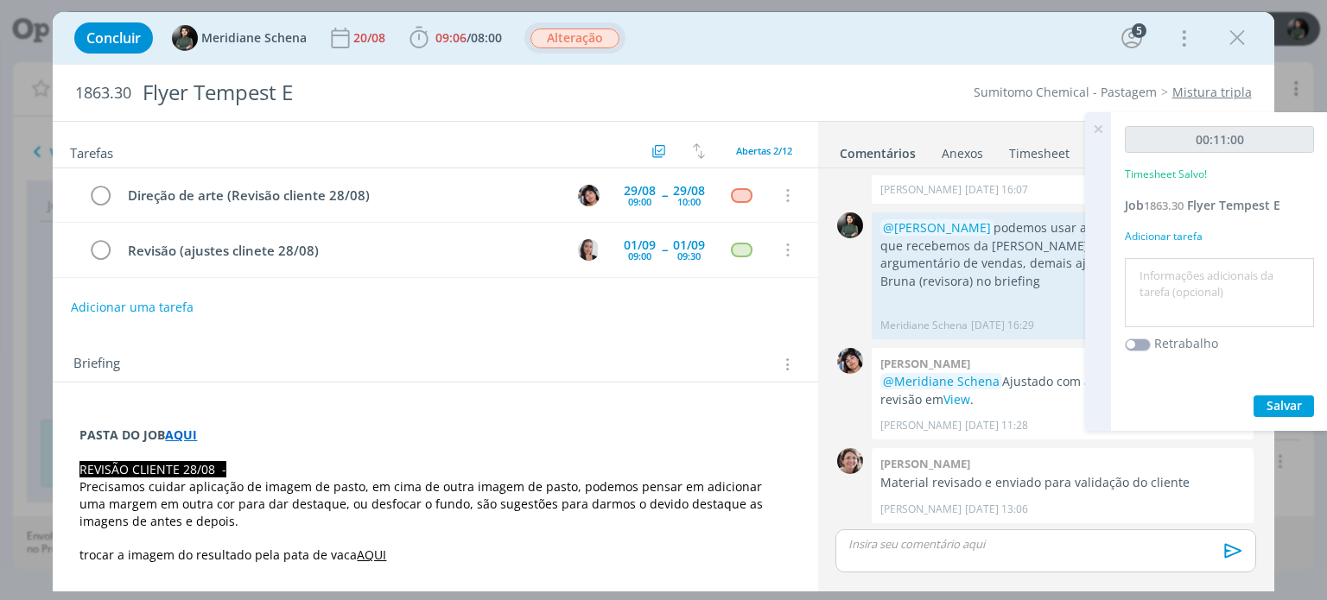
click at [1204, 267] on textarea at bounding box center [1219, 293] width 181 height 61
click at [1286, 407] on span "Salvar" at bounding box center [1283, 405] width 35 height 16
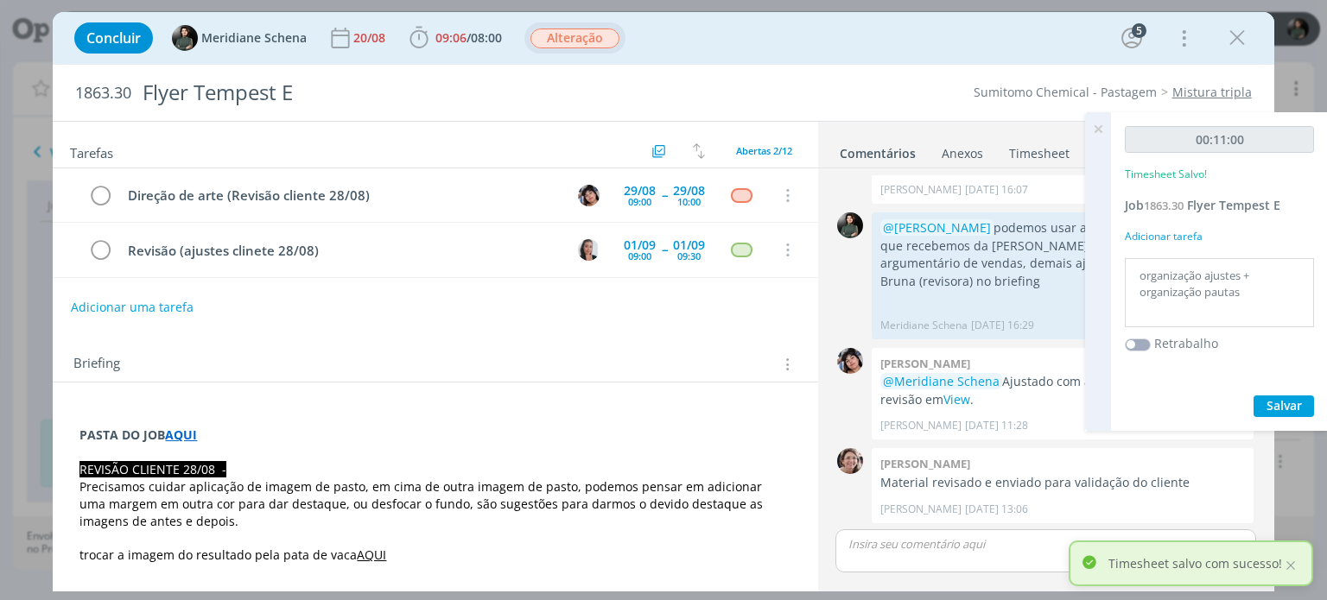
click at [1097, 131] on icon at bounding box center [1097, 129] width 31 height 34
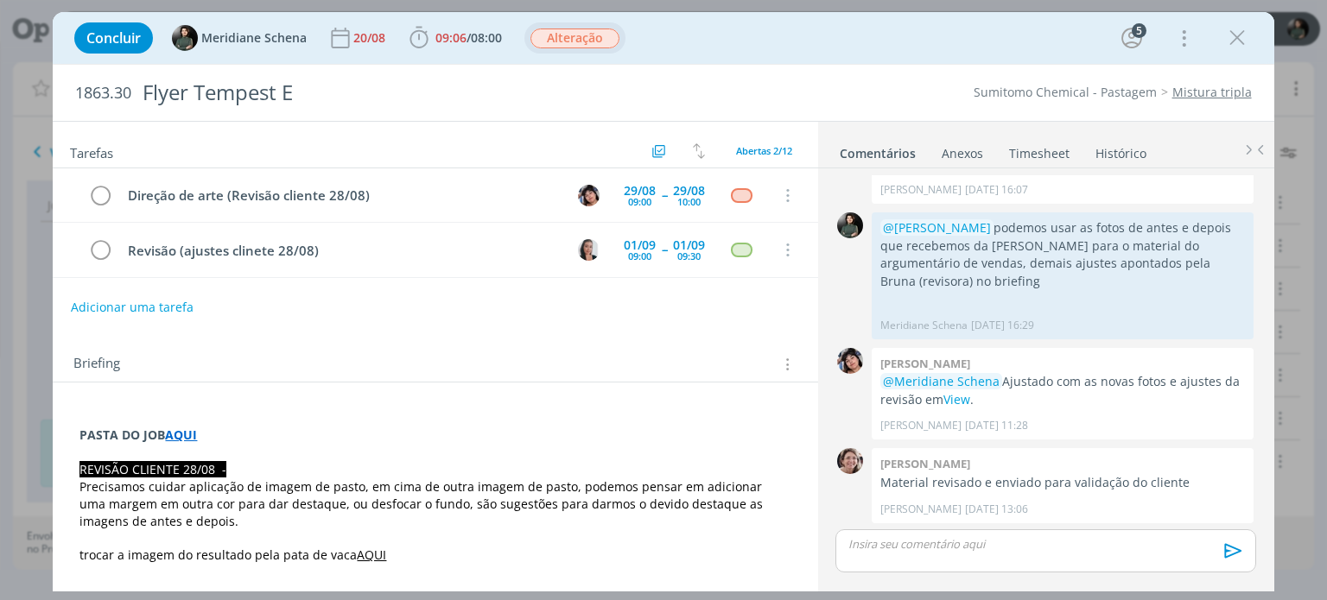
drag, startPoint x: 1245, startPoint y: 40, endPoint x: 1188, endPoint y: 90, distance: 75.2
click at [1244, 40] on icon "dialog" at bounding box center [1237, 38] width 26 height 26
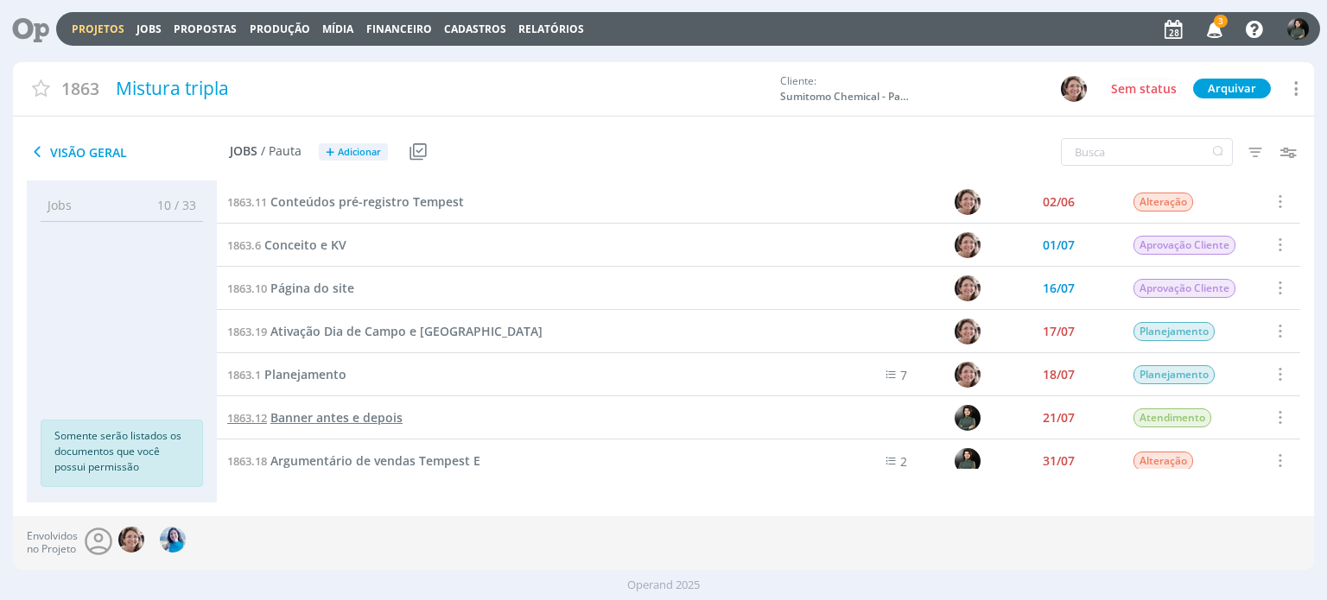
scroll to position [173, 0]
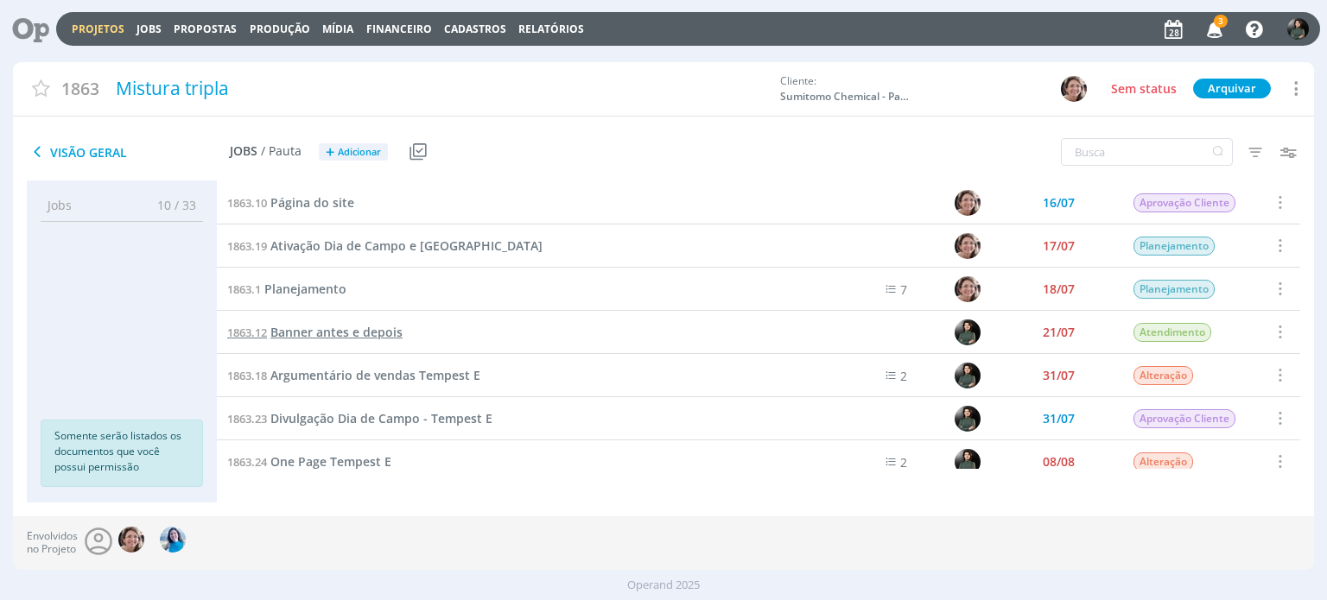
click at [342, 330] on span "Banner antes e depois" at bounding box center [336, 332] width 132 height 16
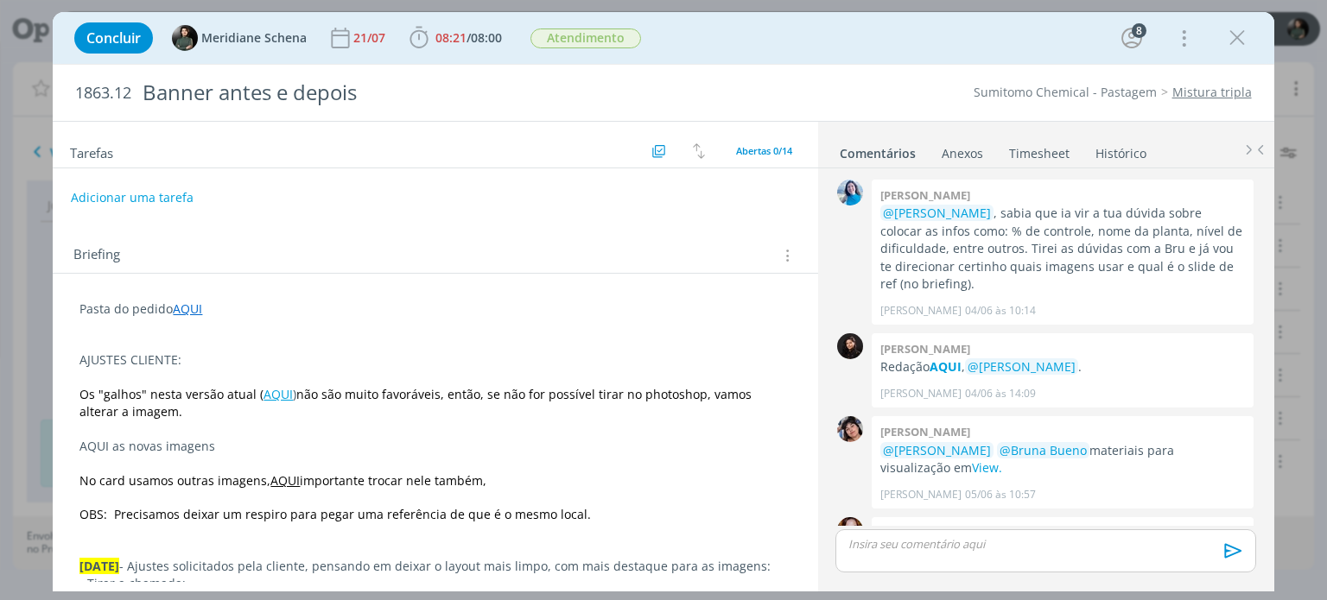
scroll to position [1838, 0]
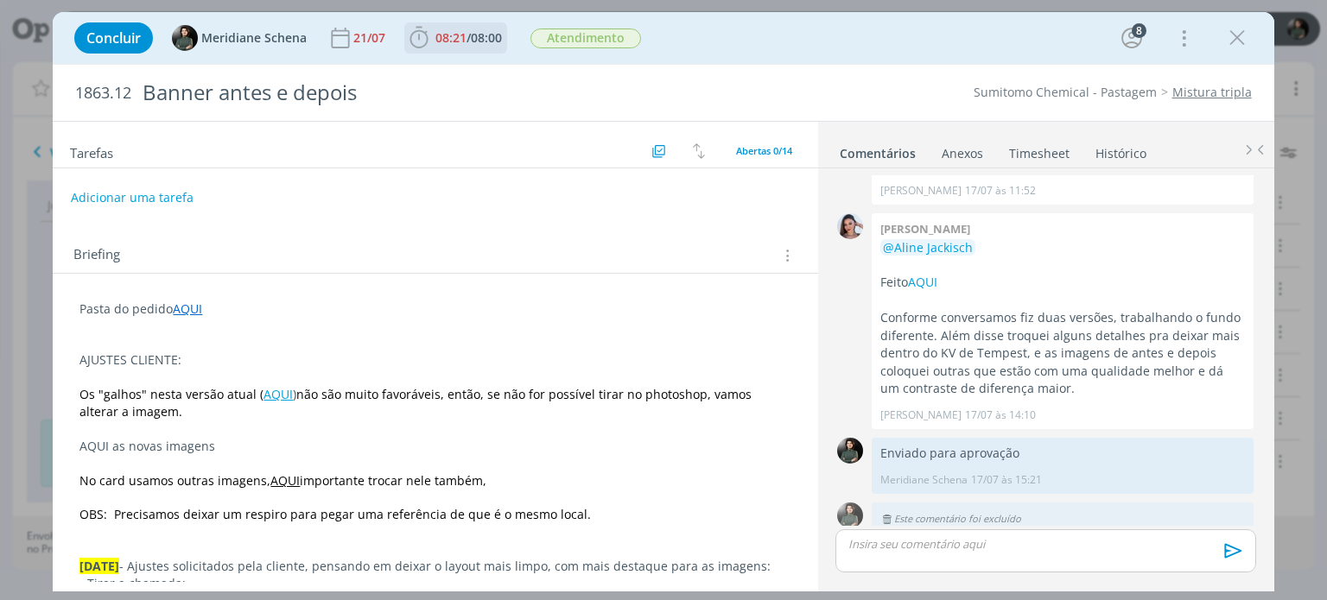
click at [453, 35] on span "08:21" at bounding box center [450, 37] width 31 height 16
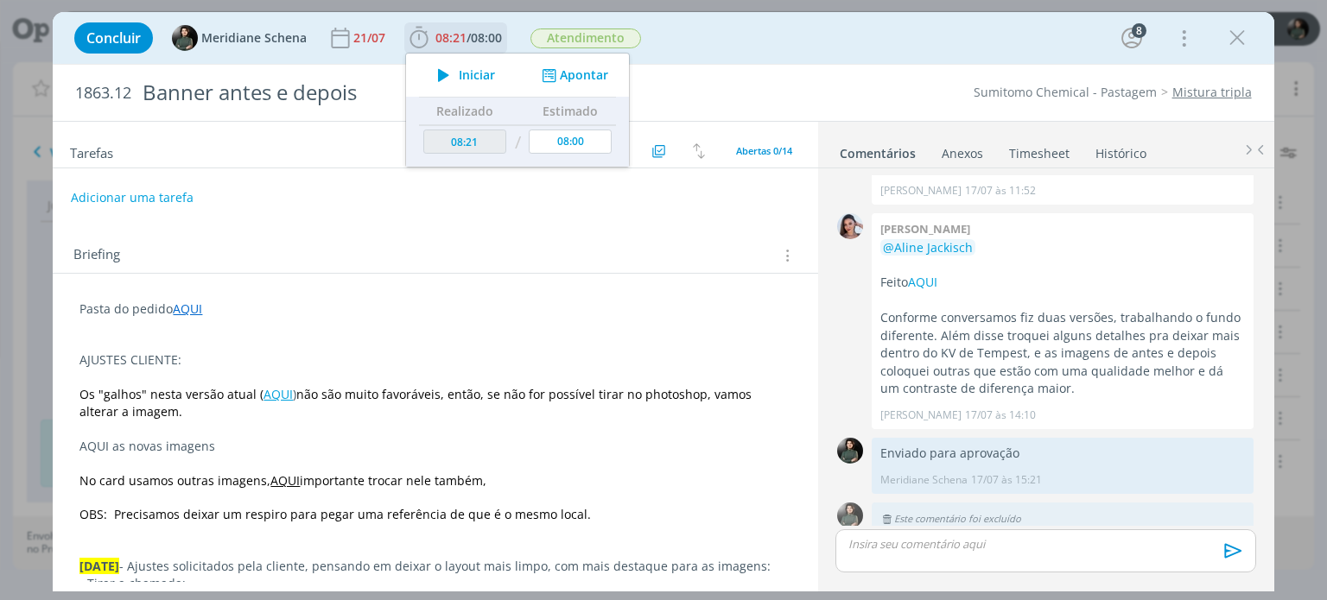
click at [471, 72] on span "Iniciar" at bounding box center [477, 75] width 36 height 12
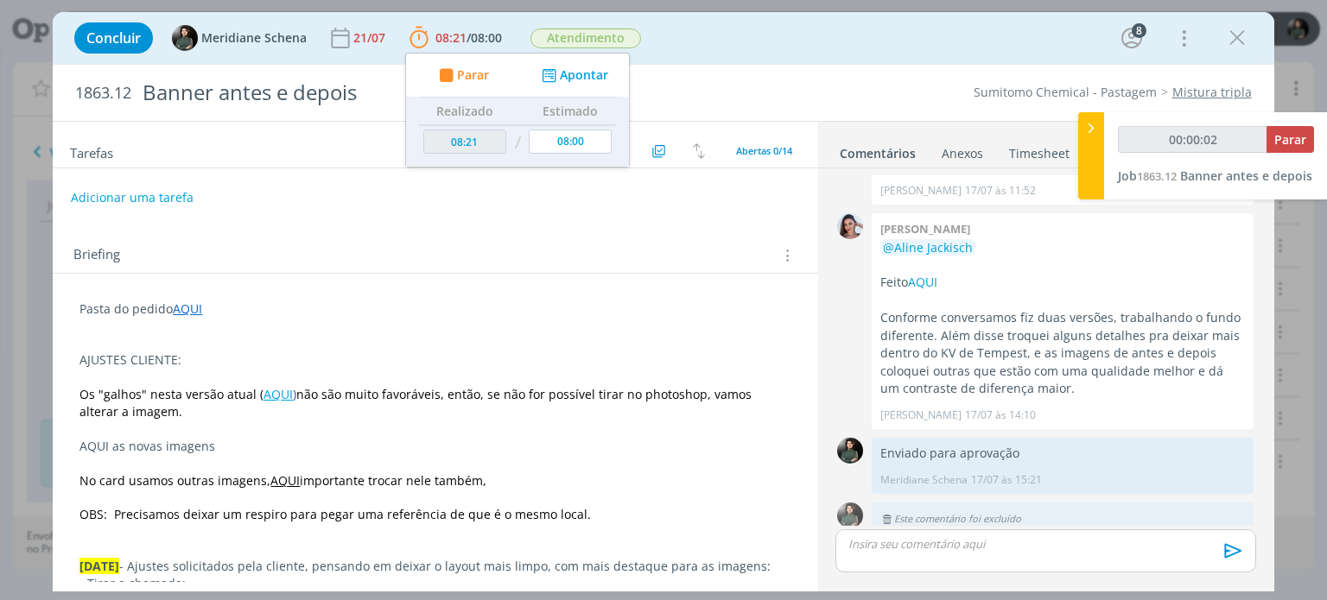
click at [193, 305] on link "AQUI" at bounding box center [187, 309] width 29 height 16
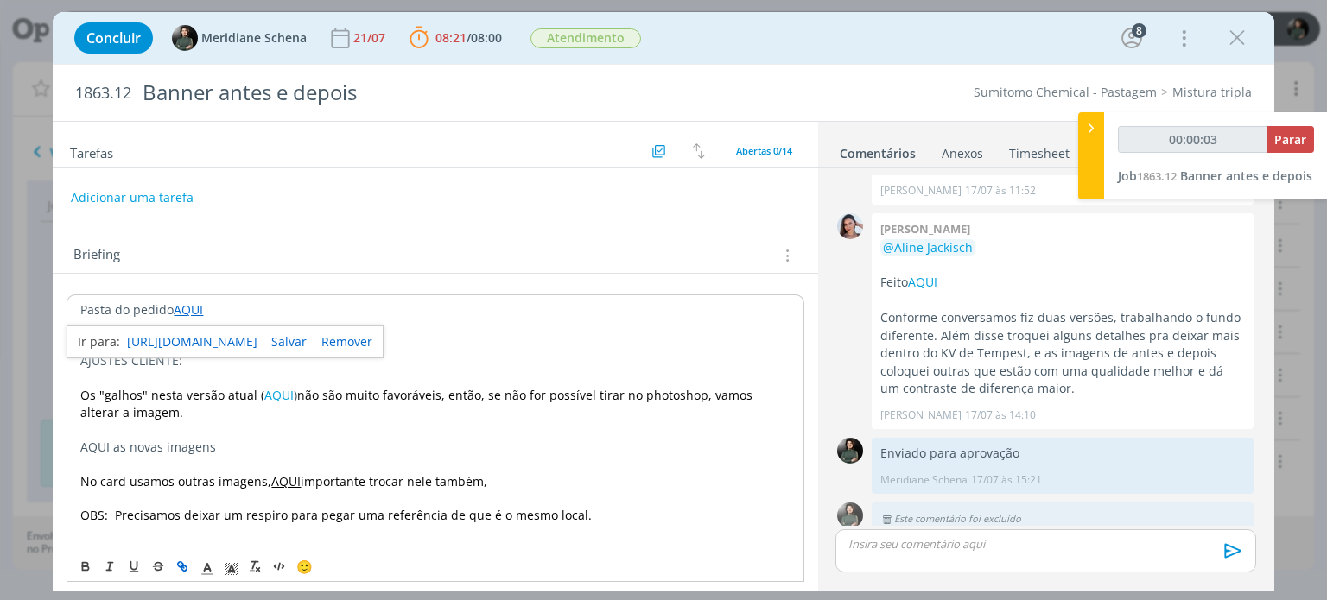
click at [199, 339] on link "https://sobeae.sharepoint.com/:f:/s/SOBEAE/Eq4f8-W8HpRKqpu131cHCWABSKrYxEBANIuW…" at bounding box center [192, 342] width 130 height 22
click at [548, 321] on p "dialog" at bounding box center [434, 327] width 709 height 17
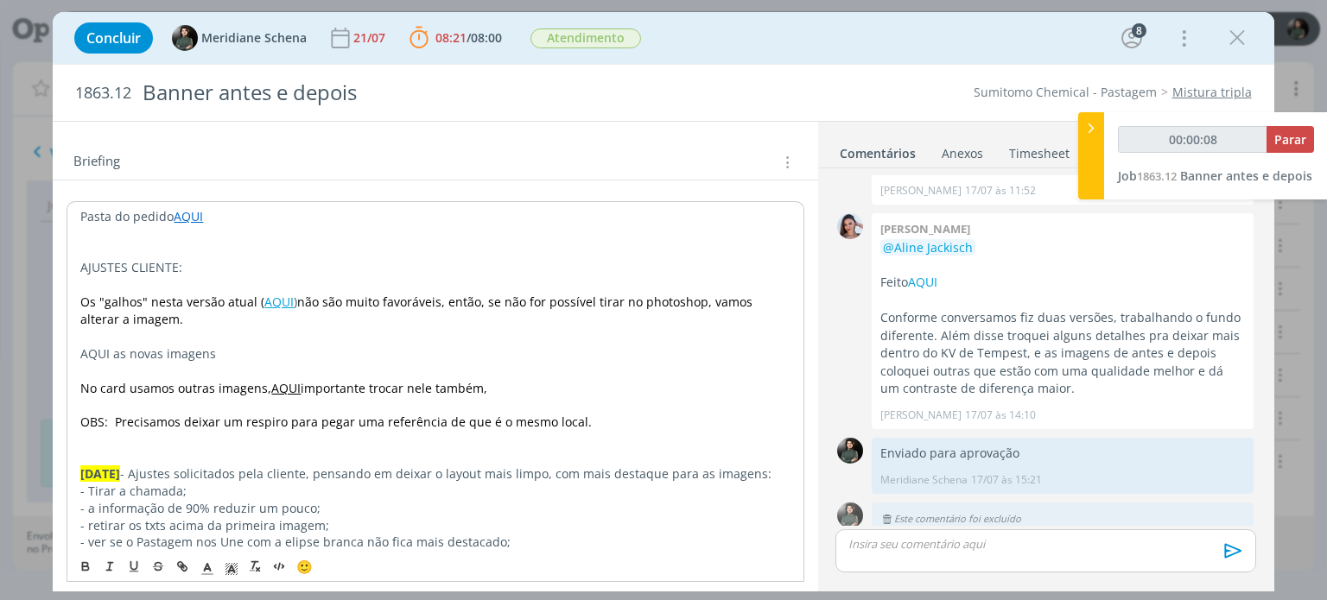
scroll to position [86, 0]
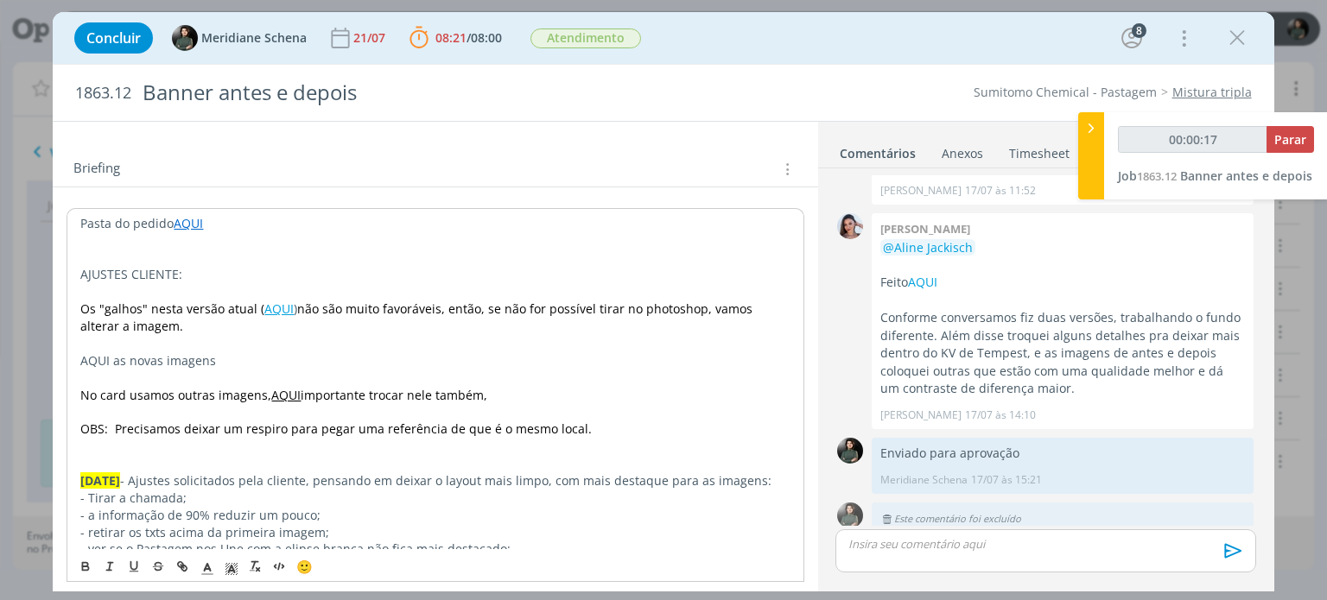
drag, startPoint x: 425, startPoint y: 391, endPoint x: 82, endPoint y: 295, distance: 356.3
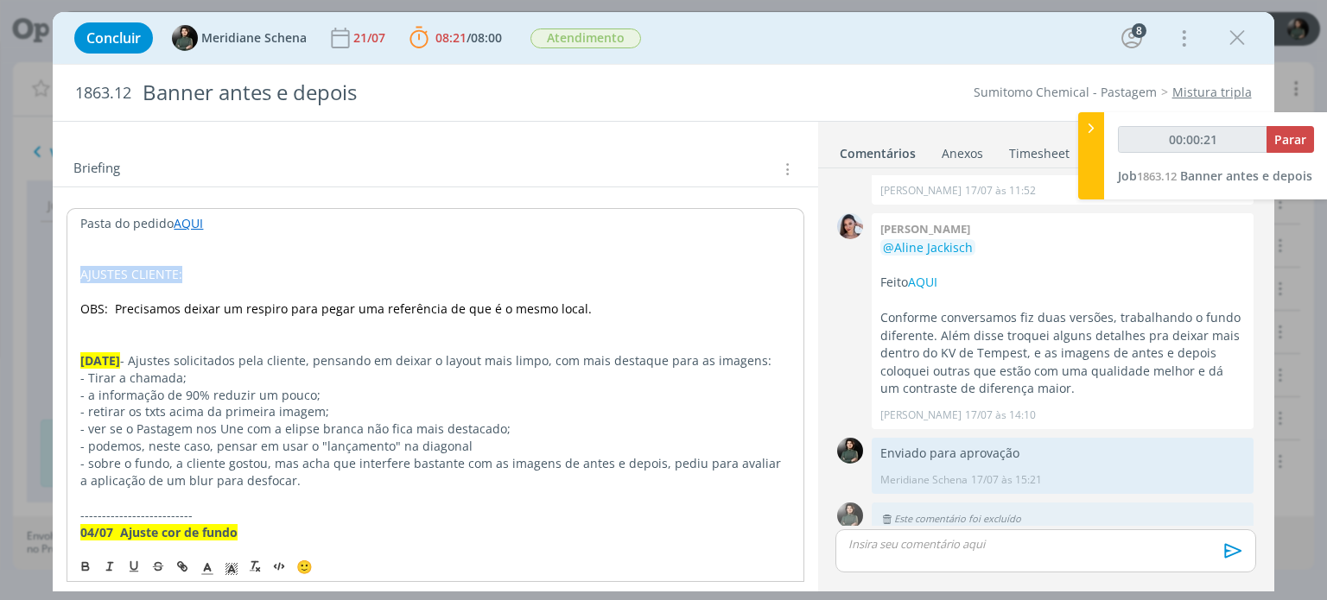
drag, startPoint x: 200, startPoint y: 269, endPoint x: 62, endPoint y: 272, distance: 138.2
drag, startPoint x: 221, startPoint y: 272, endPoint x: 57, endPoint y: 272, distance: 164.1
click at [234, 566] on icon "dialog" at bounding box center [232, 569] width 16 height 16
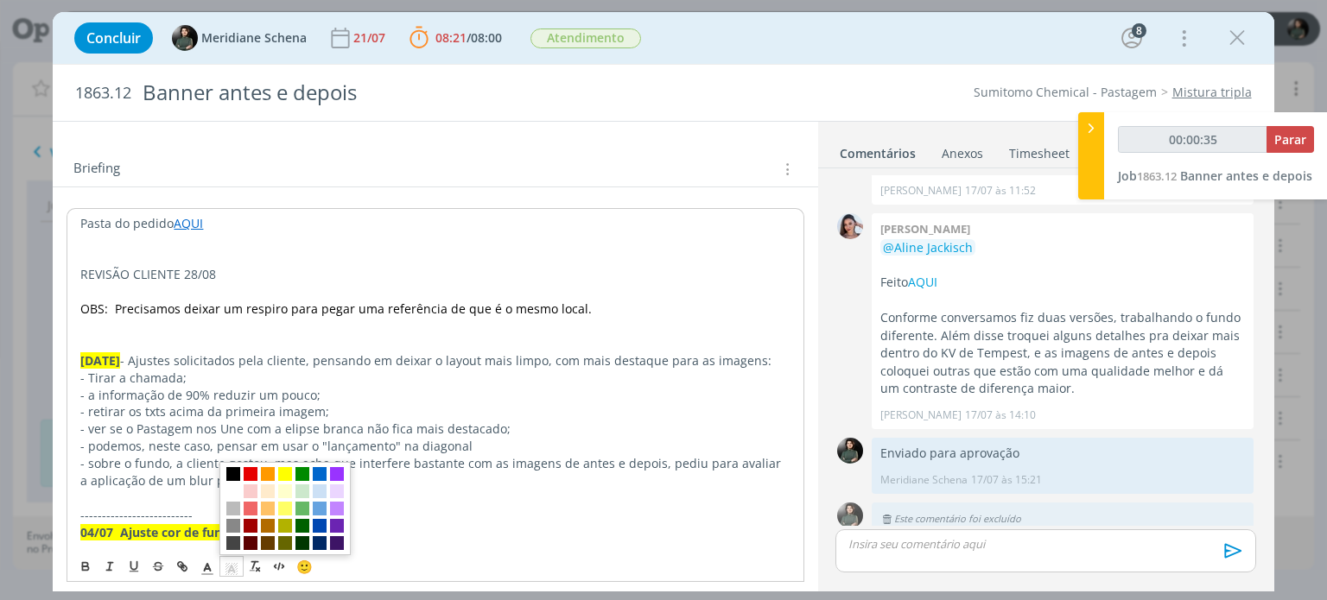
click at [235, 472] on span "dialog" at bounding box center [233, 474] width 14 height 14
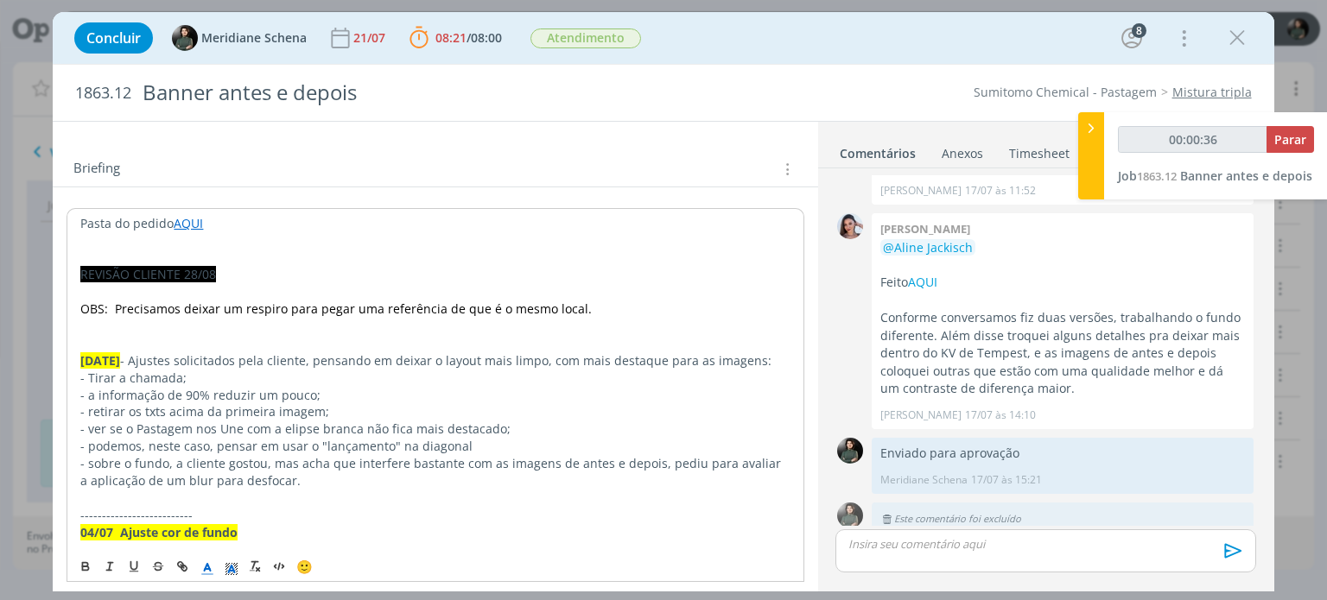
click at [204, 564] on icon "dialog" at bounding box center [208, 569] width 16 height 16
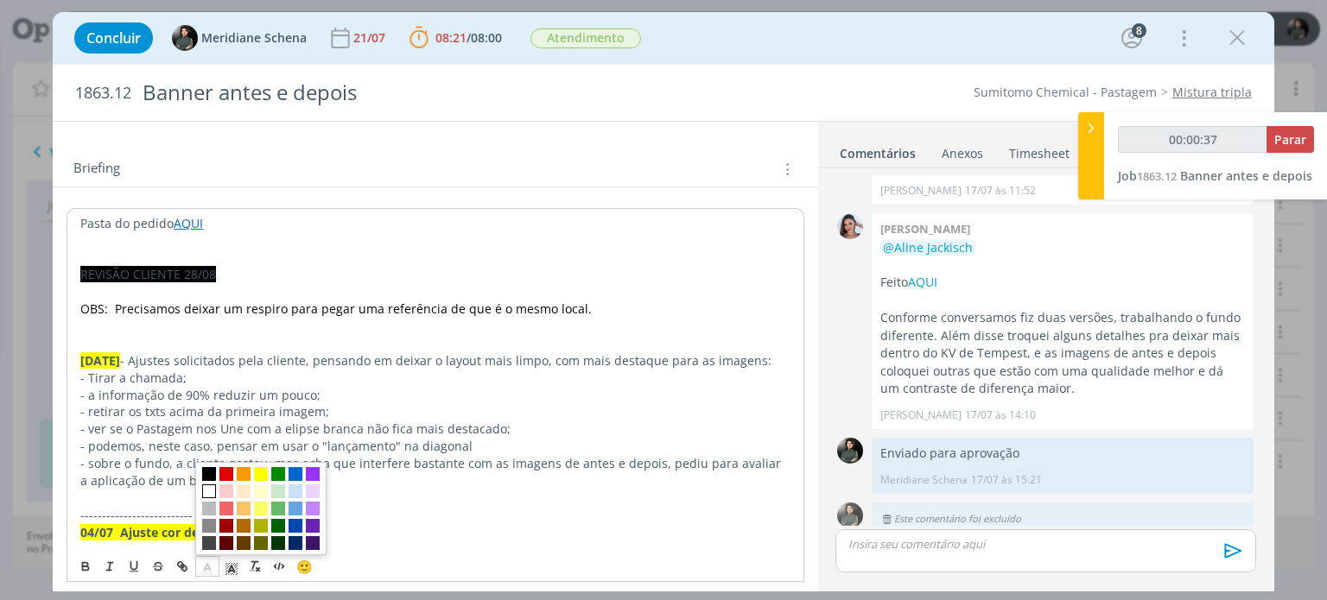
click at [203, 485] on span "dialog" at bounding box center [209, 492] width 14 height 14
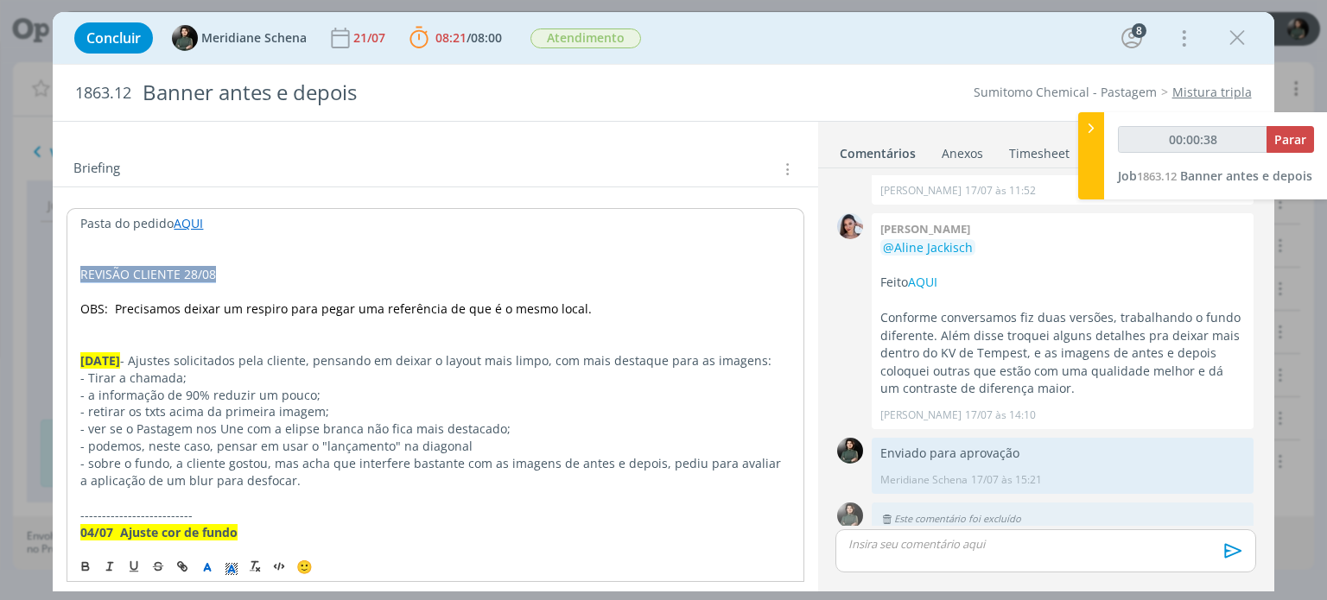
click at [225, 278] on p "REVISÃO CLIENTE 28/08" at bounding box center [434, 274] width 709 height 17
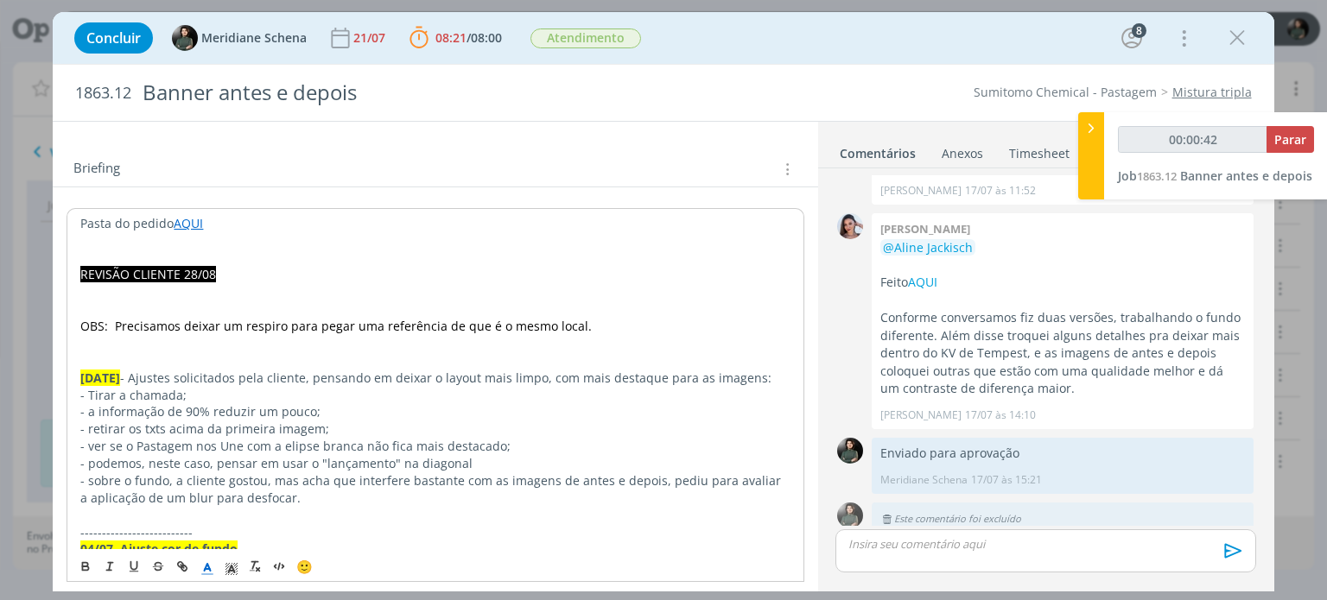
click at [206, 574] on line "dialog" at bounding box center [207, 574] width 10 height 0
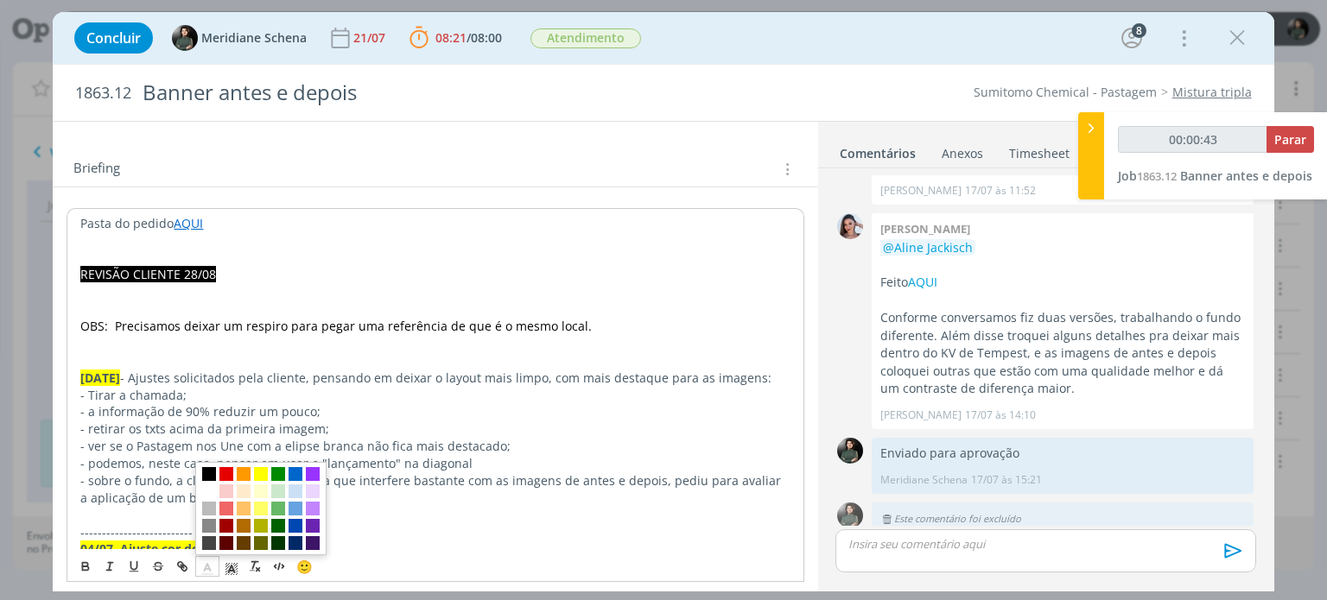
click at [212, 474] on span "dialog" at bounding box center [209, 474] width 14 height 14
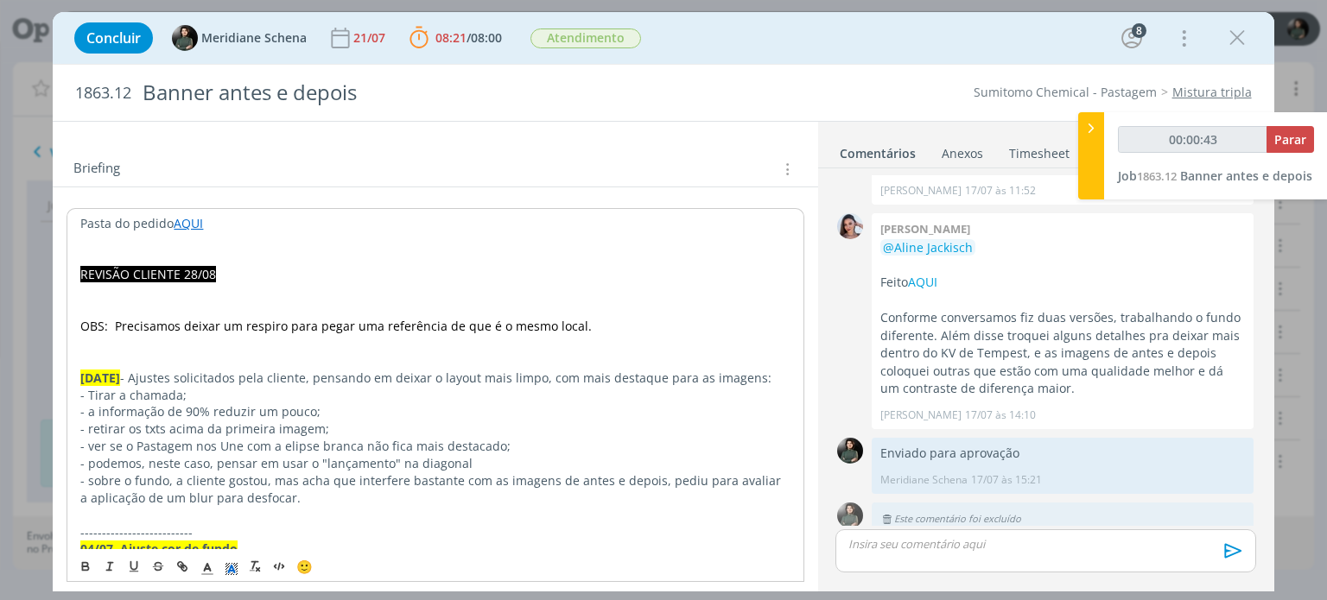
click at [229, 569] on icon "dialog" at bounding box center [232, 569] width 16 height 16
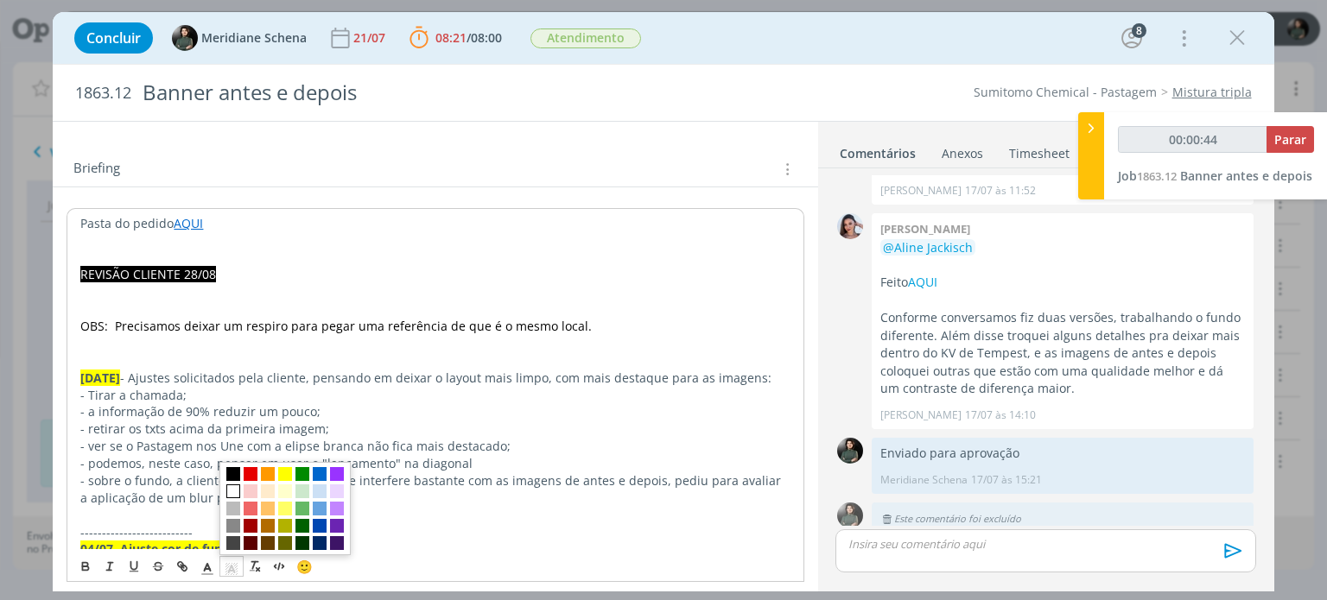
click at [234, 489] on span "dialog" at bounding box center [233, 492] width 14 height 14
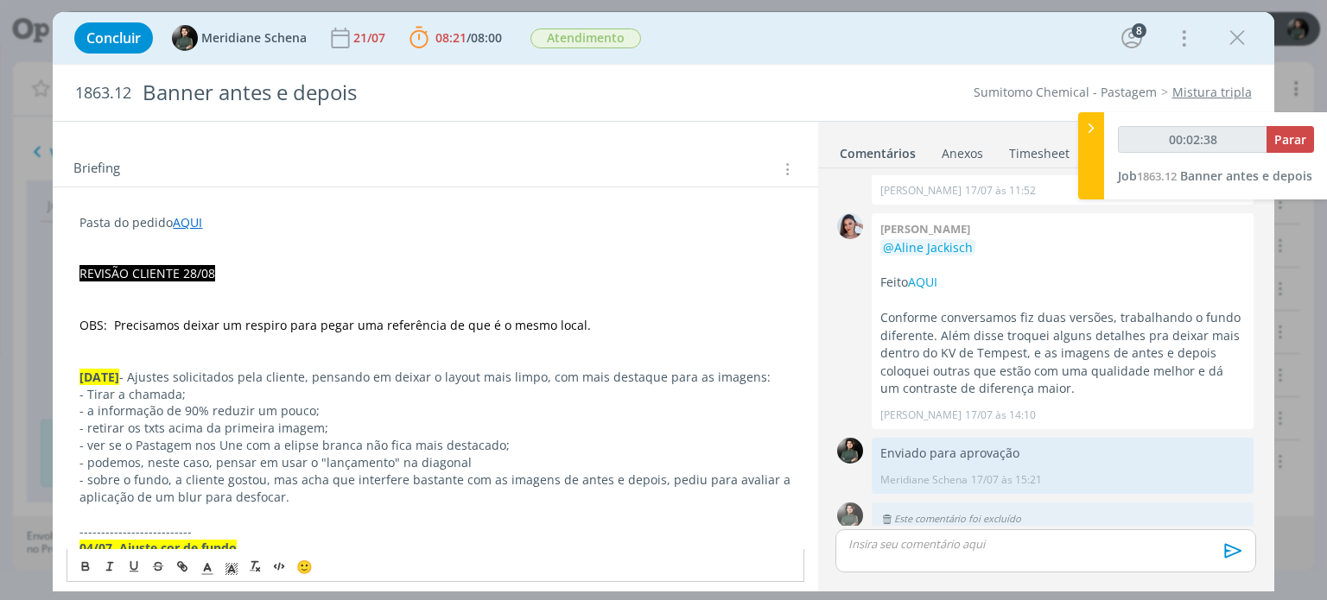
click at [223, 265] on p "REVISÃO CLIENTE 28/08" at bounding box center [434, 273] width 711 height 17
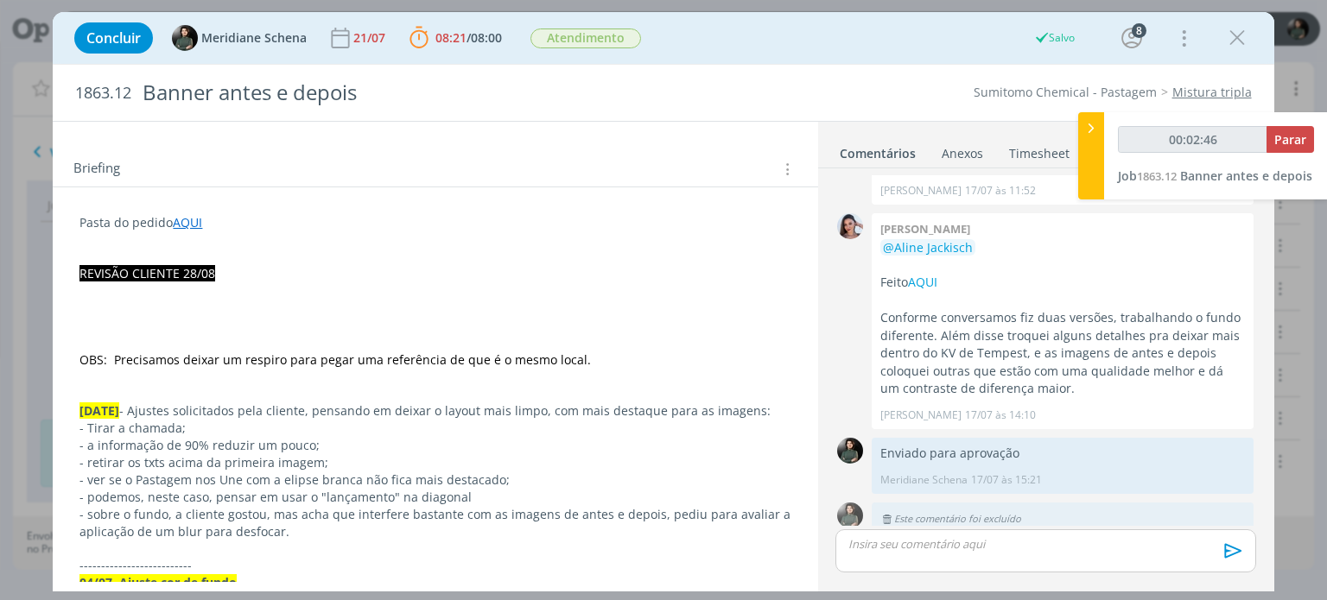
click at [208, 569] on line "dialog" at bounding box center [208, 569] width 4 height 0
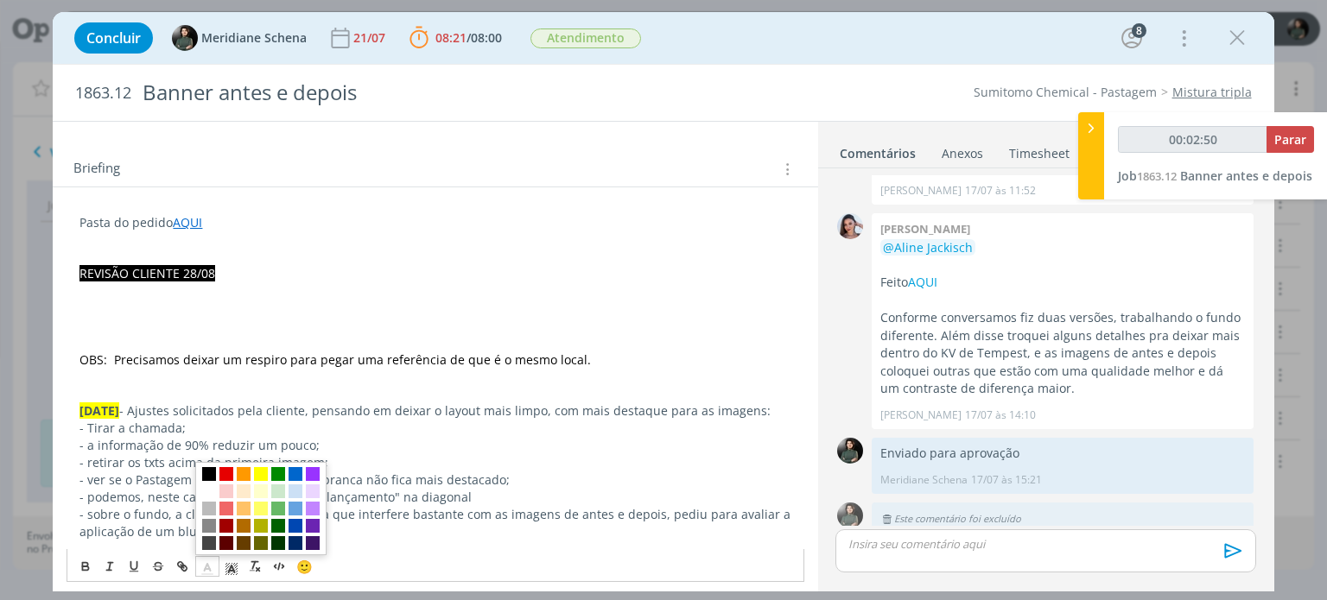
click at [206, 473] on span "dialog" at bounding box center [209, 474] width 14 height 14
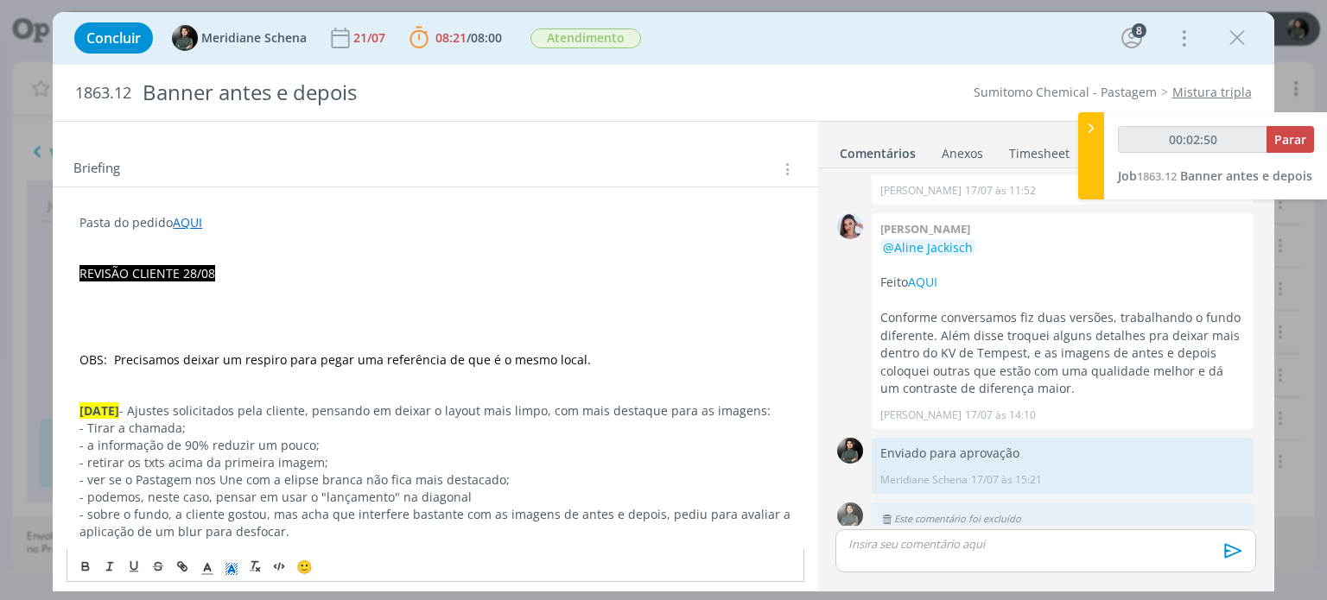
click at [234, 562] on icon "dialog" at bounding box center [232, 569] width 16 height 16
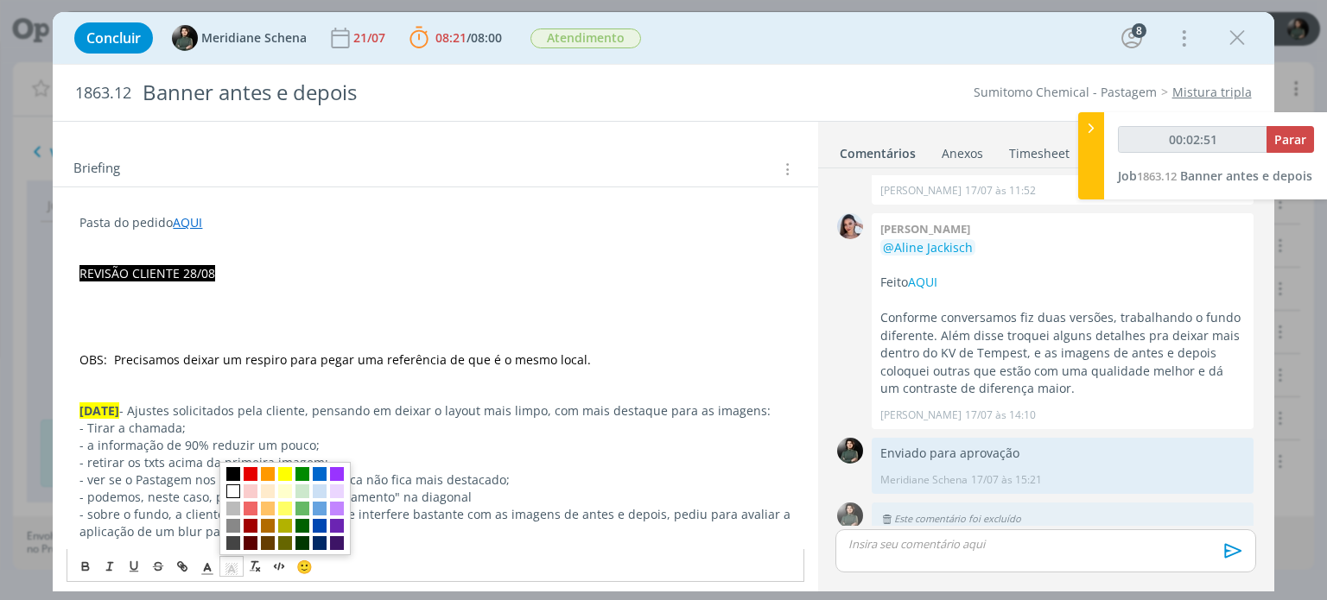
click at [231, 491] on span "dialog" at bounding box center [233, 492] width 14 height 14
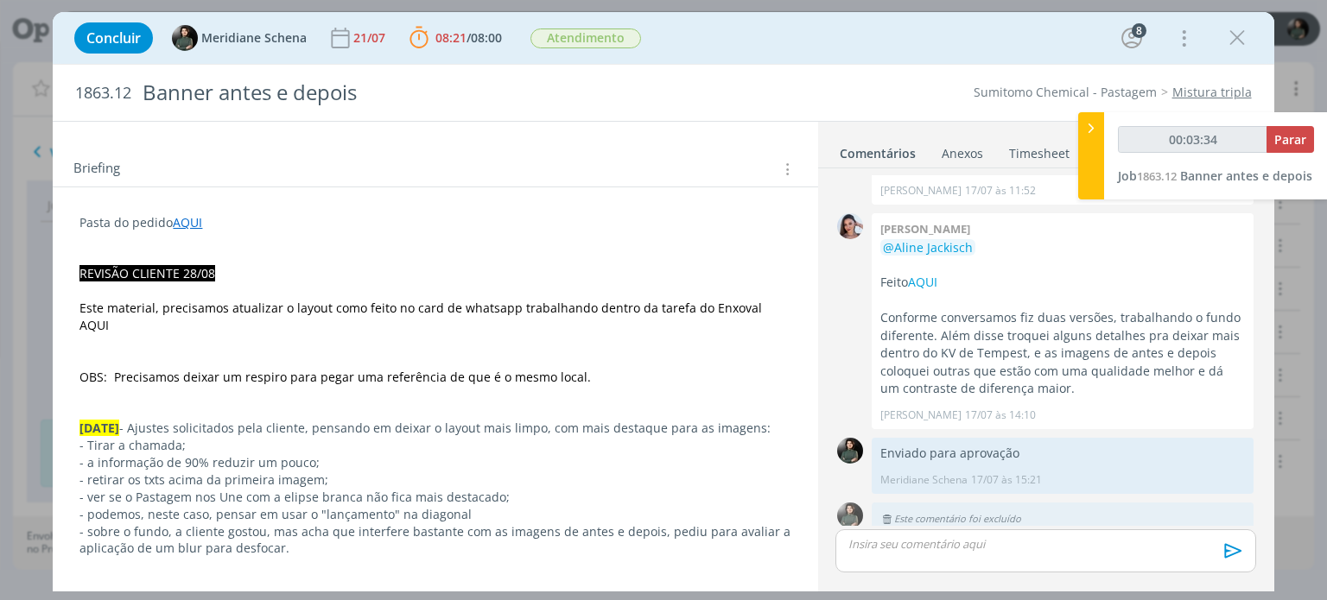
click at [765, 309] on span "Este material, precisamos atualizar o layout como feito no card de whatsapp tra…" at bounding box center [422, 317] width 686 height 34
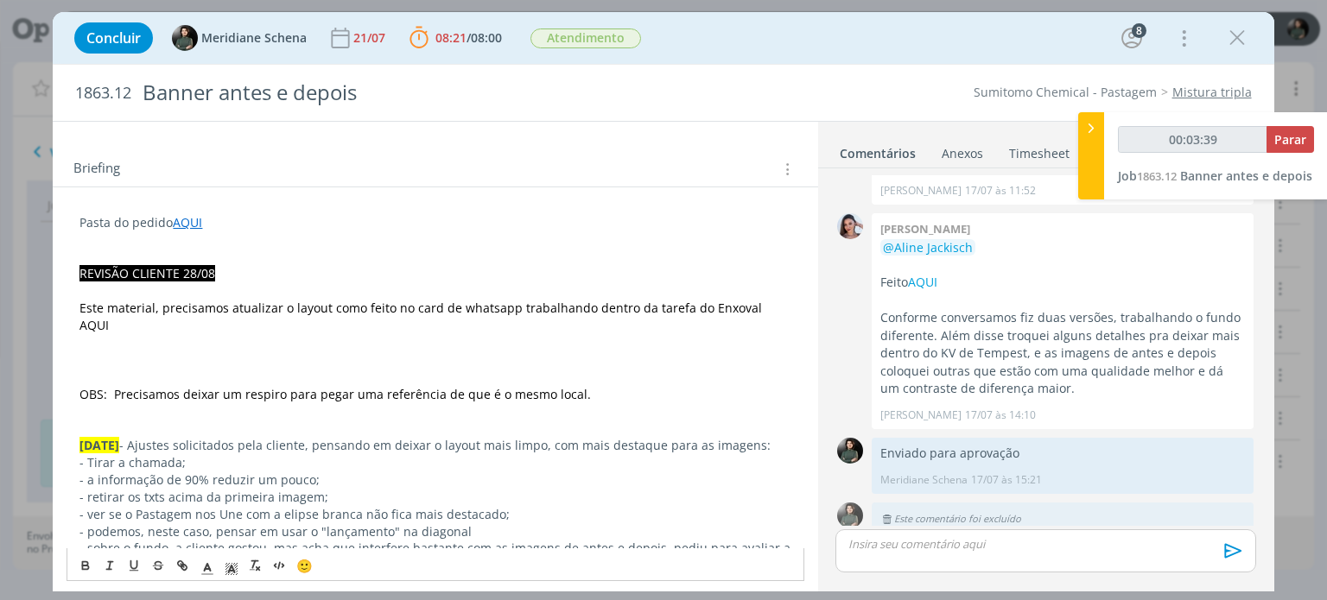
click at [83, 307] on span "Este material, precisamos atualizar o layout como feito no card de whatsapp tra…" at bounding box center [422, 317] width 686 height 34
click at [83, 312] on span "Este material, precisamos atualizar o layout como feito no card de whatsapp tra…" at bounding box center [422, 317] width 686 height 34
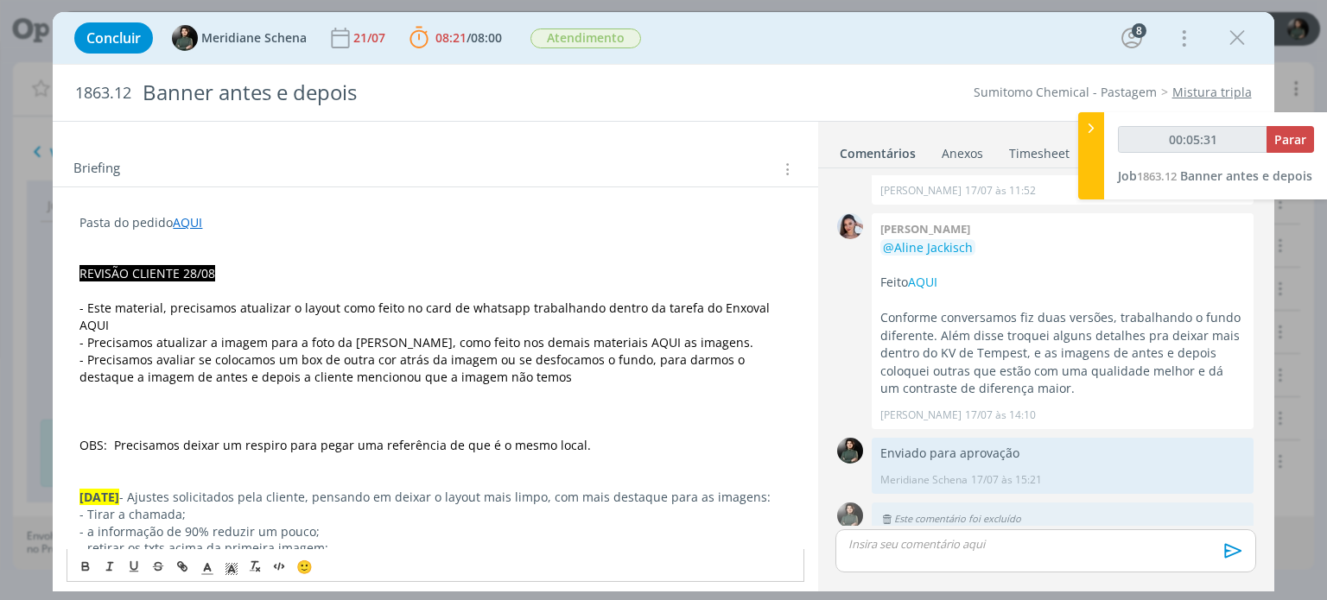
click at [238, 363] on span "- Precisamos avaliar se colocamos um box de outra cor atrás da imagem ou se des…" at bounding box center [413, 369] width 669 height 34
click at [508, 358] on p "- Precisamos avaliar se colocamos um box de outra cor atrás da imagem ou se des…" at bounding box center [434, 369] width 711 height 35
click at [694, 386] on p "dialog" at bounding box center [434, 394] width 711 height 17
click at [91, 420] on p "dialog" at bounding box center [434, 428] width 711 height 17
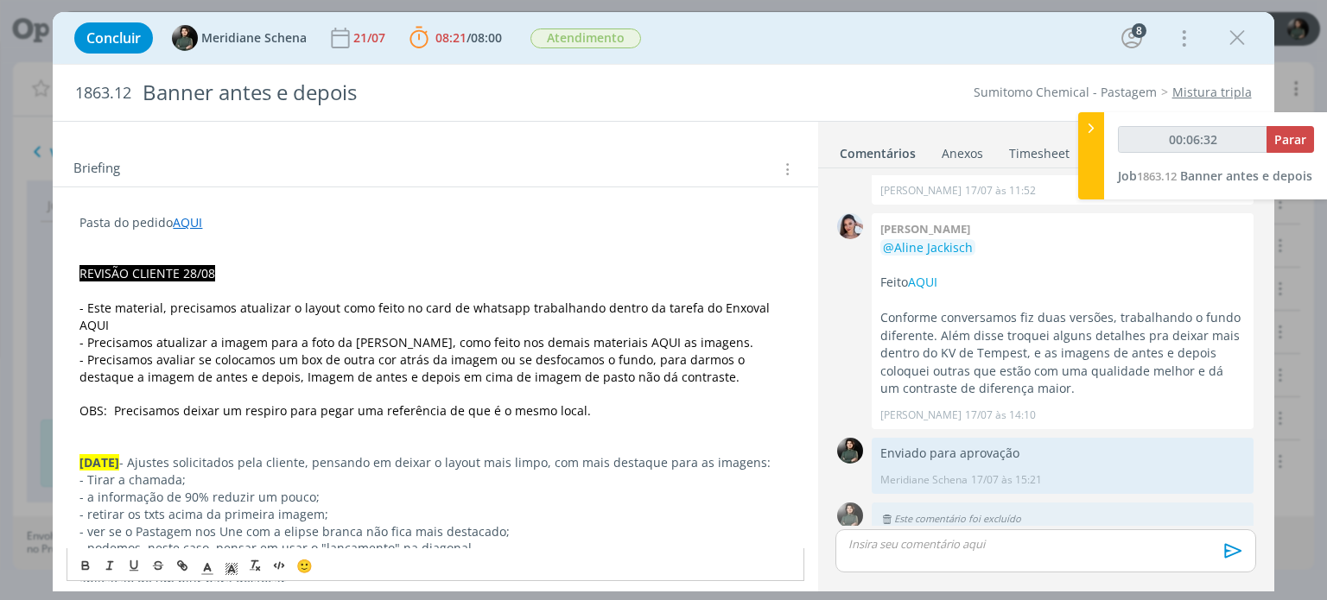
drag, startPoint x: 579, startPoint y: 403, endPoint x: 584, endPoint y: 396, distance: 9.3
click at [580, 420] on p "dialog" at bounding box center [434, 428] width 711 height 17
drag, startPoint x: 584, startPoint y: 393, endPoint x: 62, endPoint y: 393, distance: 521.7
click at [715, 289] on p "dialog" at bounding box center [434, 290] width 711 height 17
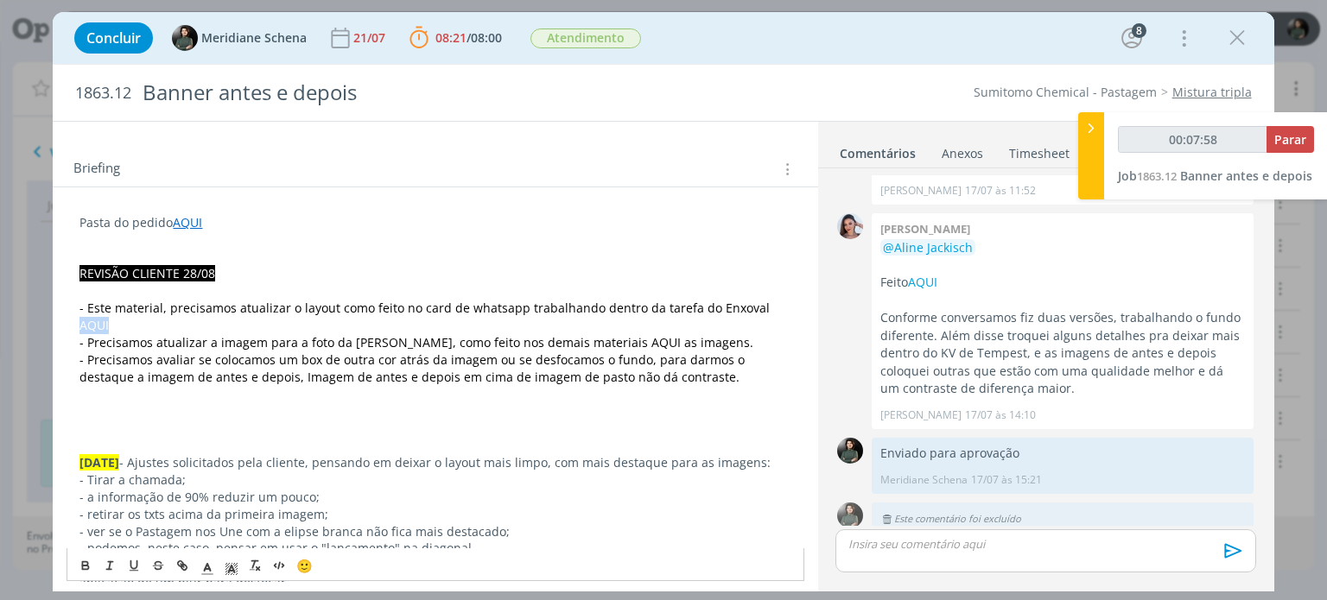
drag, startPoint x: 752, startPoint y: 302, endPoint x: 784, endPoint y: 305, distance: 32.1
click at [183, 566] on icon "dialog" at bounding box center [184, 568] width 5 height 5
paste input "https://sobeae.sharepoint.com/:i:/s/SOBEAE/EeqMiTNxtepIu3LR9RPpFw8BAT3EunKJXOav…"
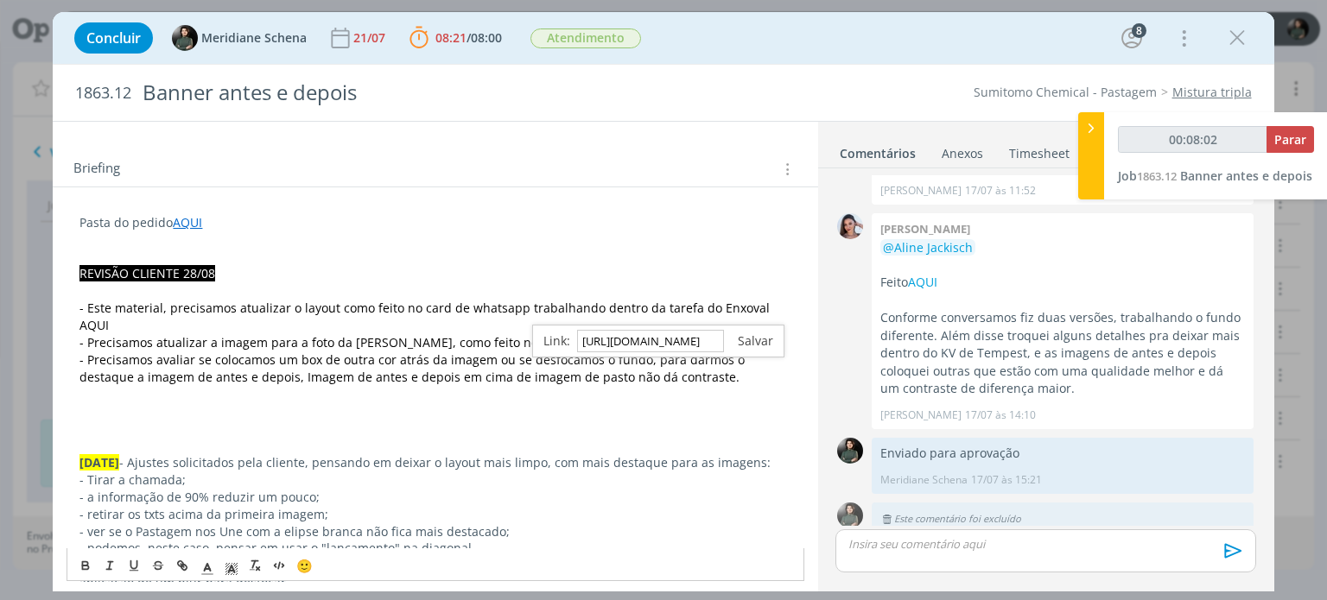
click at [765, 343] on link "dialog" at bounding box center [748, 341] width 49 height 16
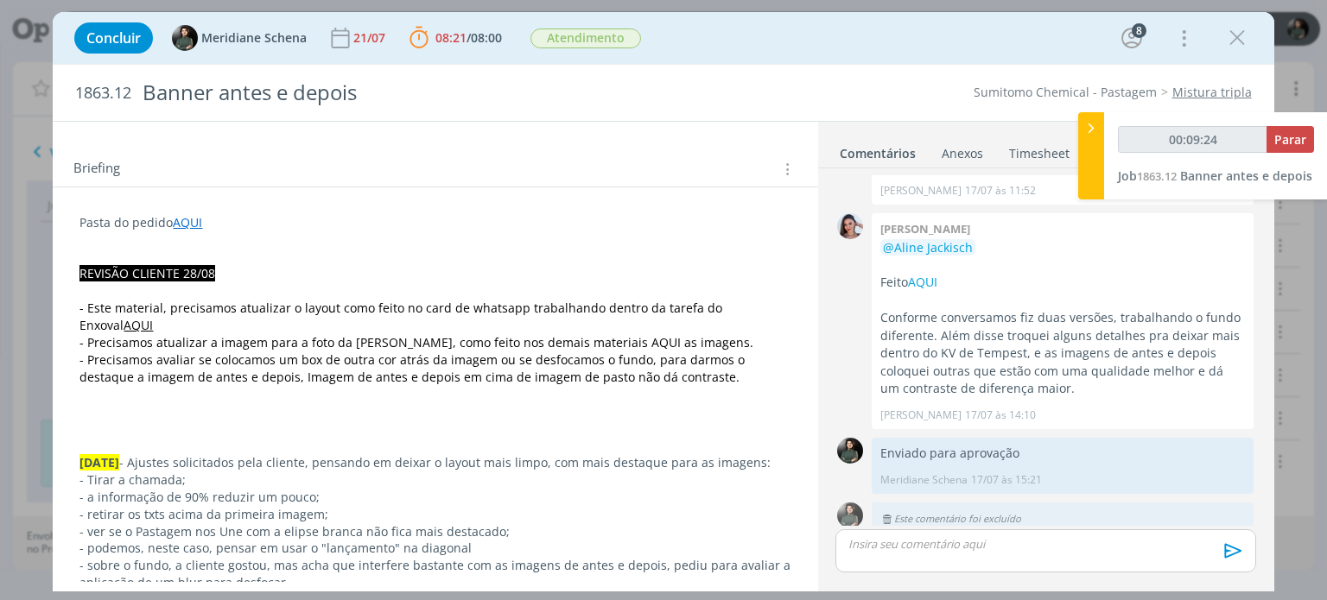
click at [651, 314] on span "- Este material, precisamos atualizar o layout como feito no card de whatsapp t…" at bounding box center [402, 317] width 646 height 34
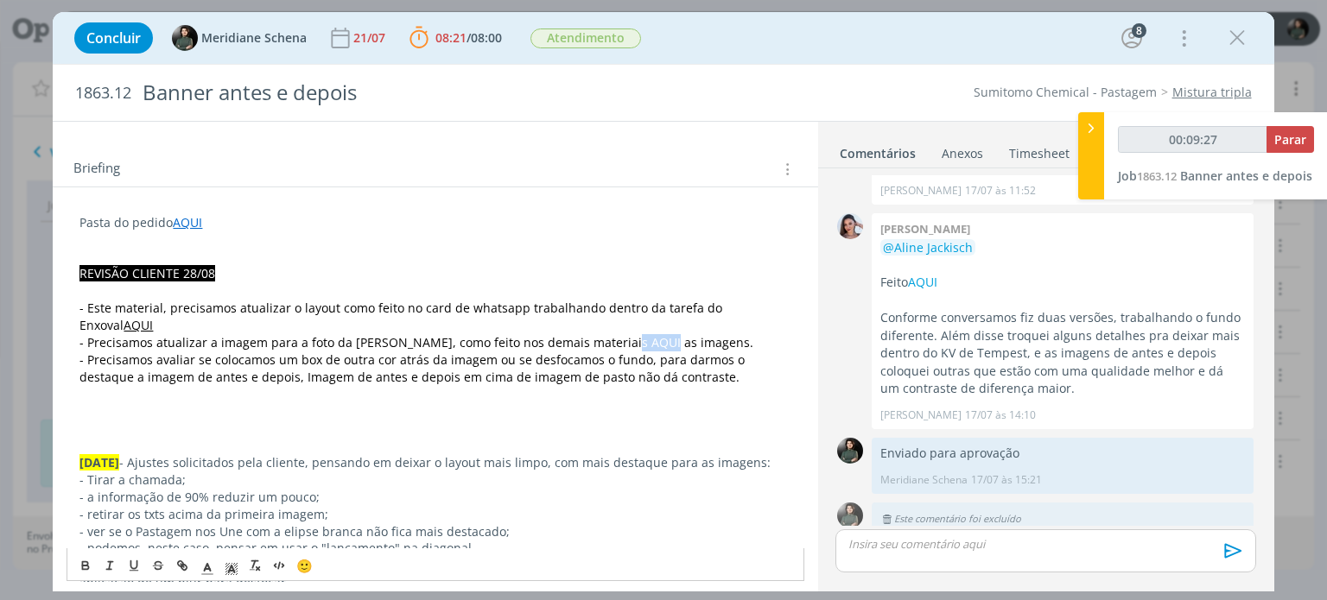
drag, startPoint x: 610, startPoint y: 327, endPoint x: 646, endPoint y: 318, distance: 37.5
click at [646, 334] on span "- Precisamos atualizar a imagem para a foto da Pata de Vaca, como feito nos dem…" at bounding box center [416, 342] width 674 height 16
click at [185, 566] on icon "dialog" at bounding box center [182, 567] width 14 height 14
paste input "https://sobeae.sharepoint.com/:f:/s/SOBEAE/EnsLTM9_-otJoSuUP17EjekBlsK73ZoA2rT2…"
click at [732, 352] on link "dialog" at bounding box center [717, 358] width 49 height 16
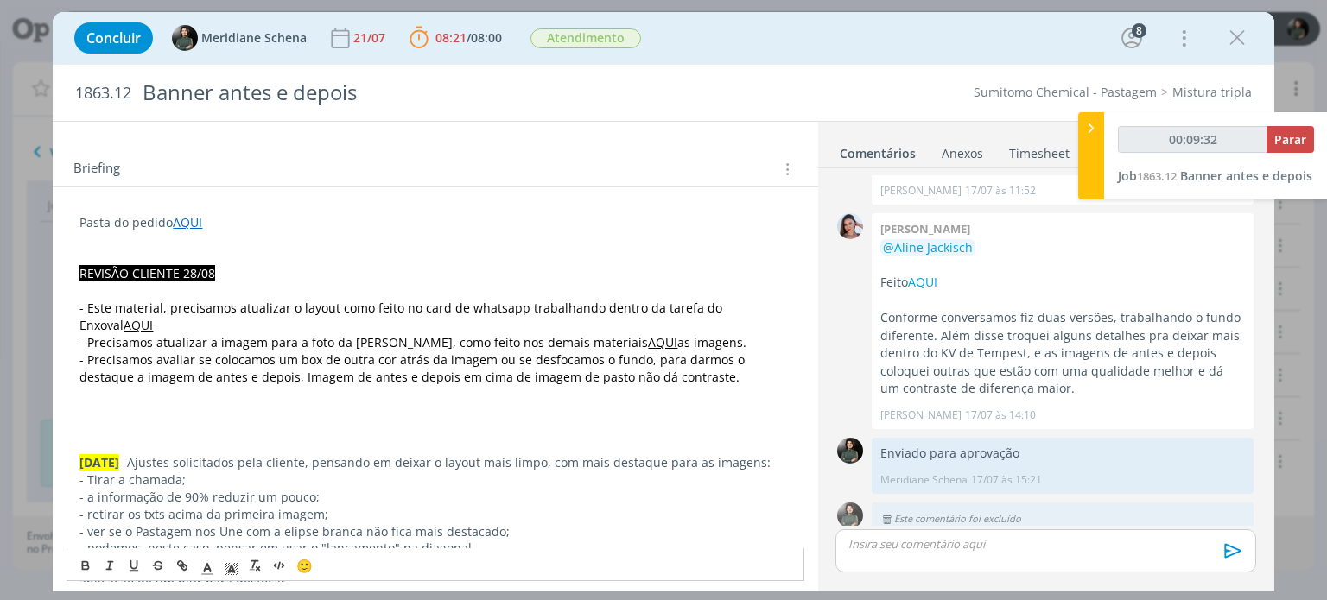
click at [725, 402] on p "dialog" at bounding box center [434, 410] width 711 height 17
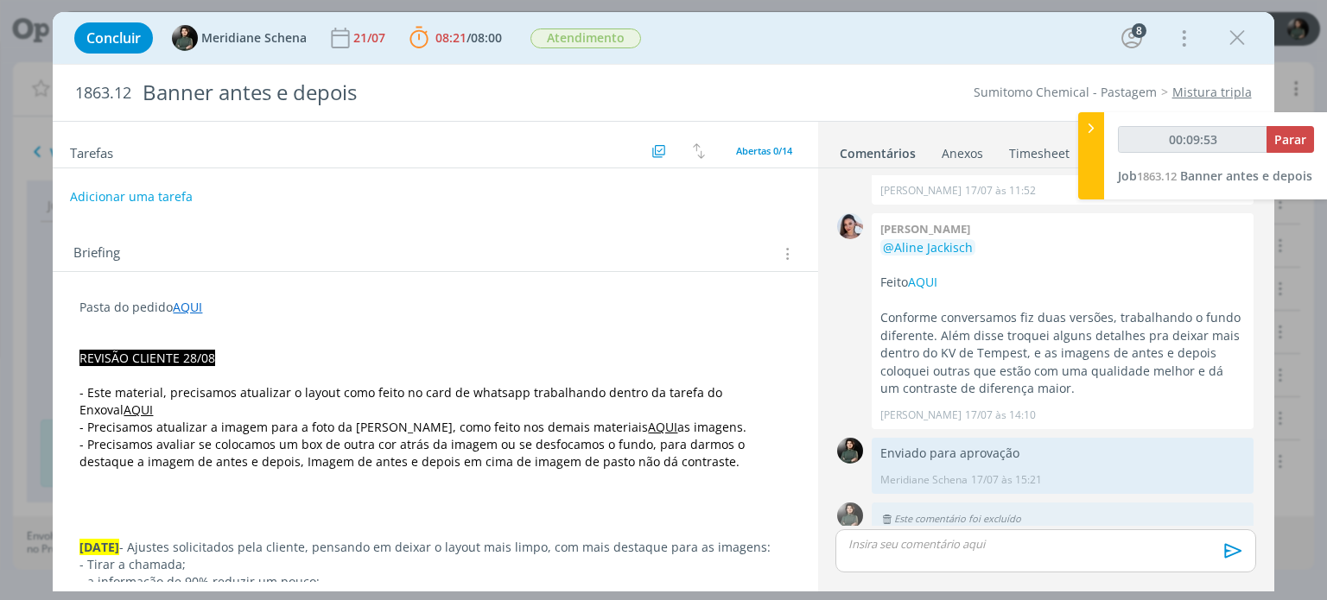
click at [126, 193] on button "Adicionar uma tarefa" at bounding box center [131, 196] width 123 height 29
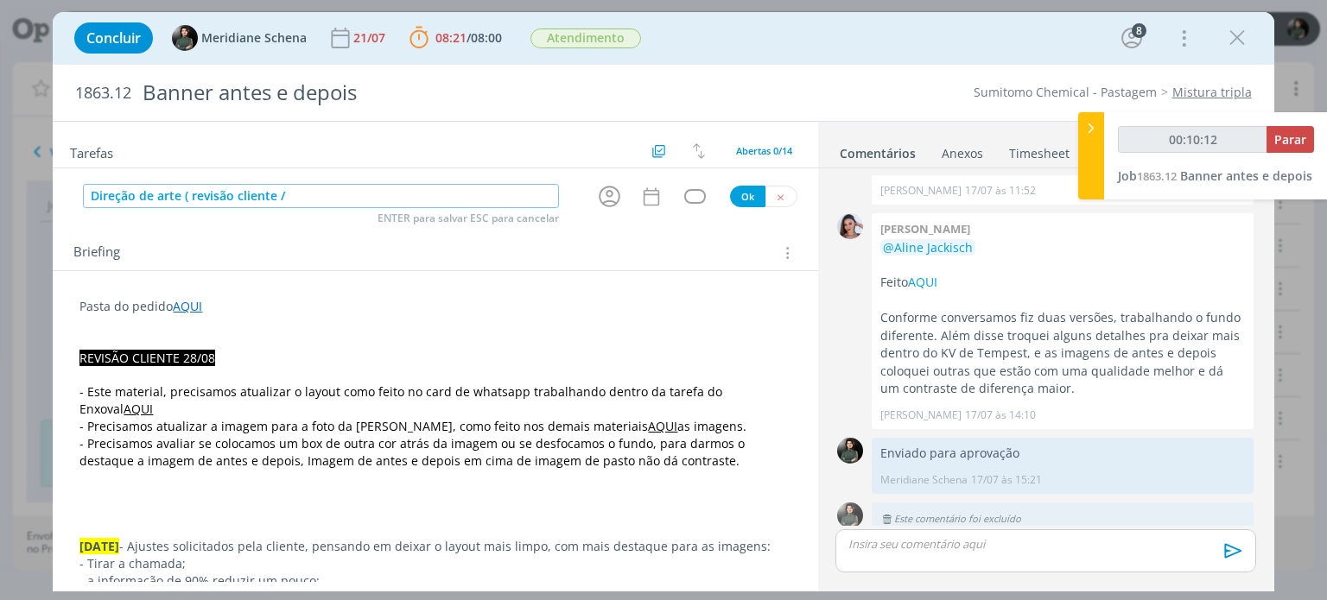
click at [386, 198] on input "Direção de arte ( revisão cliente /" at bounding box center [321, 196] width 476 height 24
click at [688, 196] on div "dialog" at bounding box center [695, 196] width 22 height 15
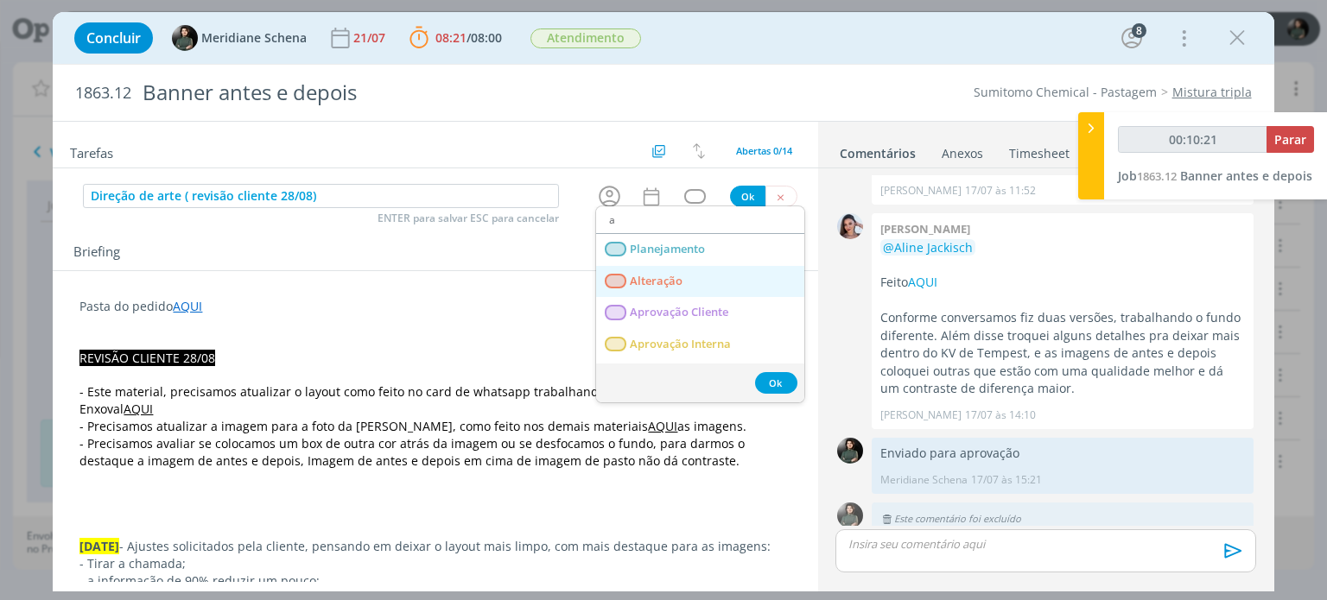
click at [665, 279] on span "Alteração" at bounding box center [657, 282] width 53 height 14
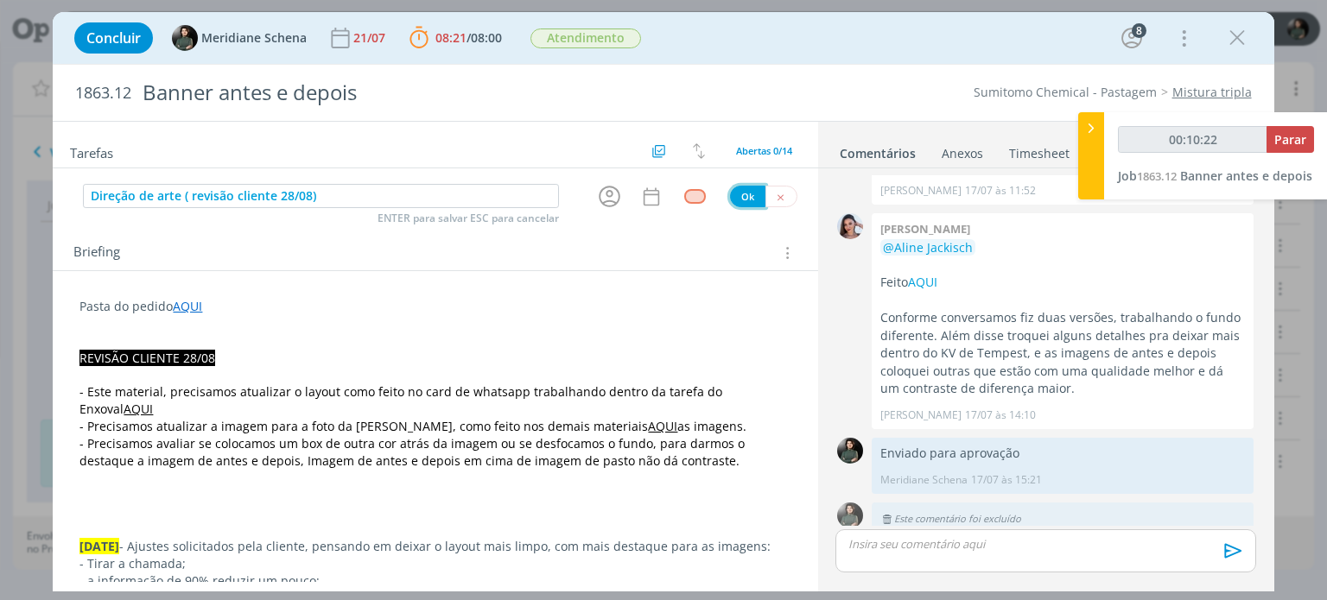
click at [735, 194] on button "Ok" at bounding box center [747, 197] width 35 height 22
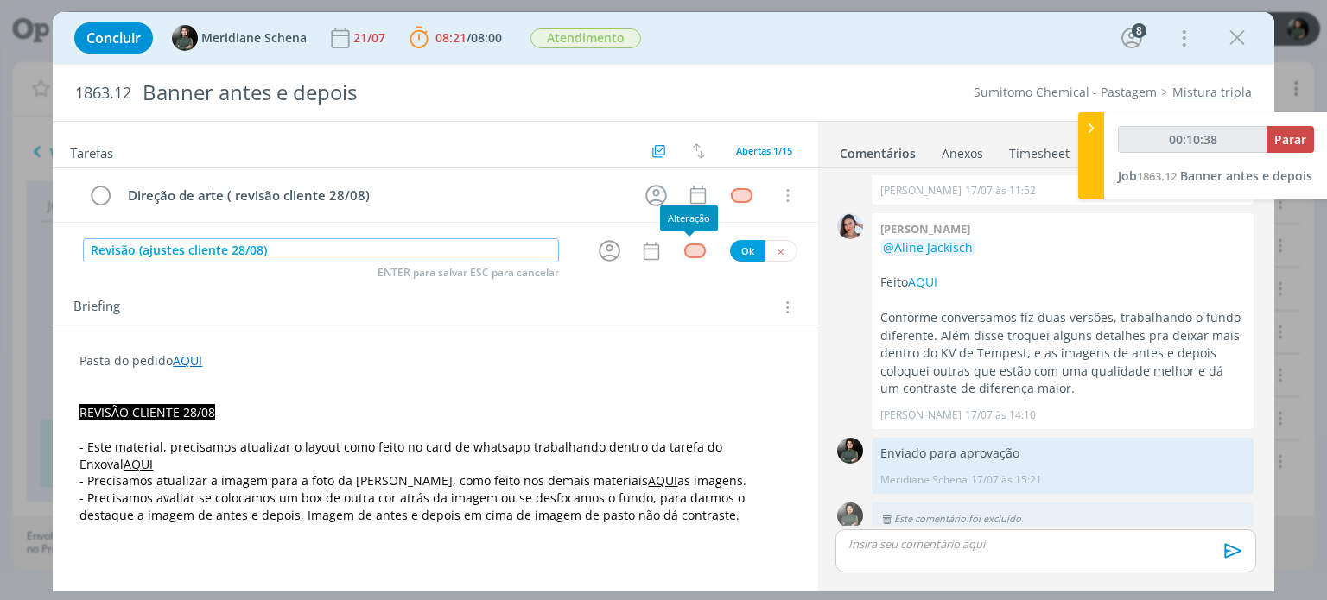
click at [688, 251] on div "dialog" at bounding box center [695, 251] width 22 height 15
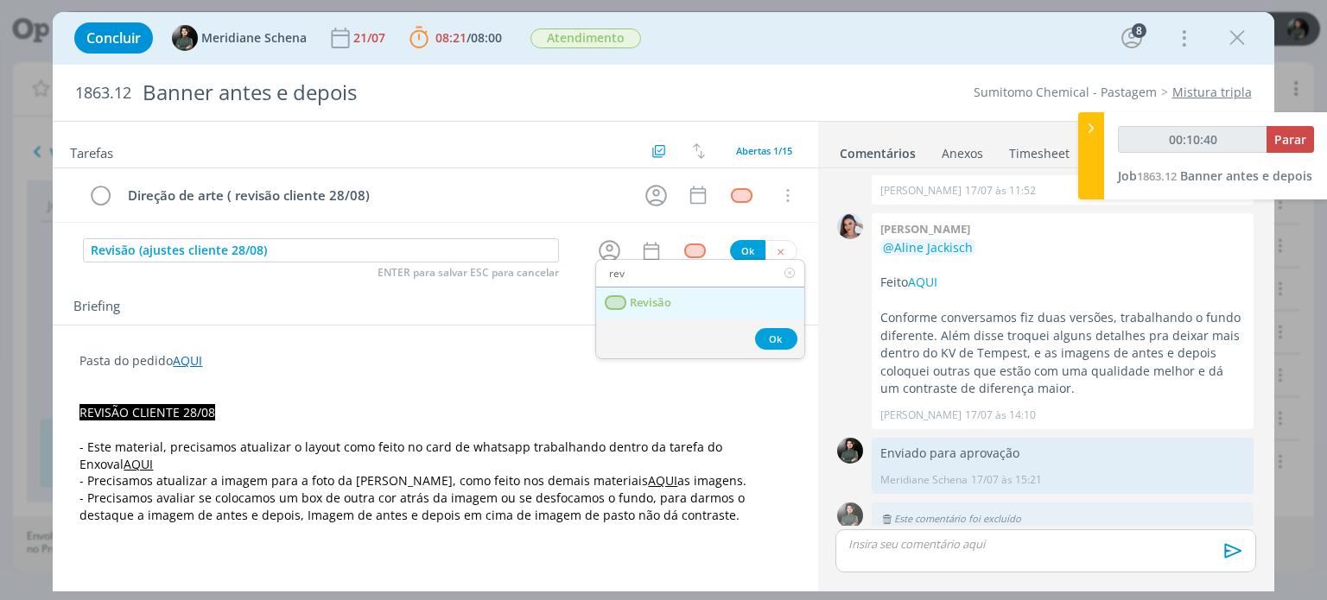
click at [662, 290] on link "Revisão" at bounding box center [700, 304] width 208 height 32
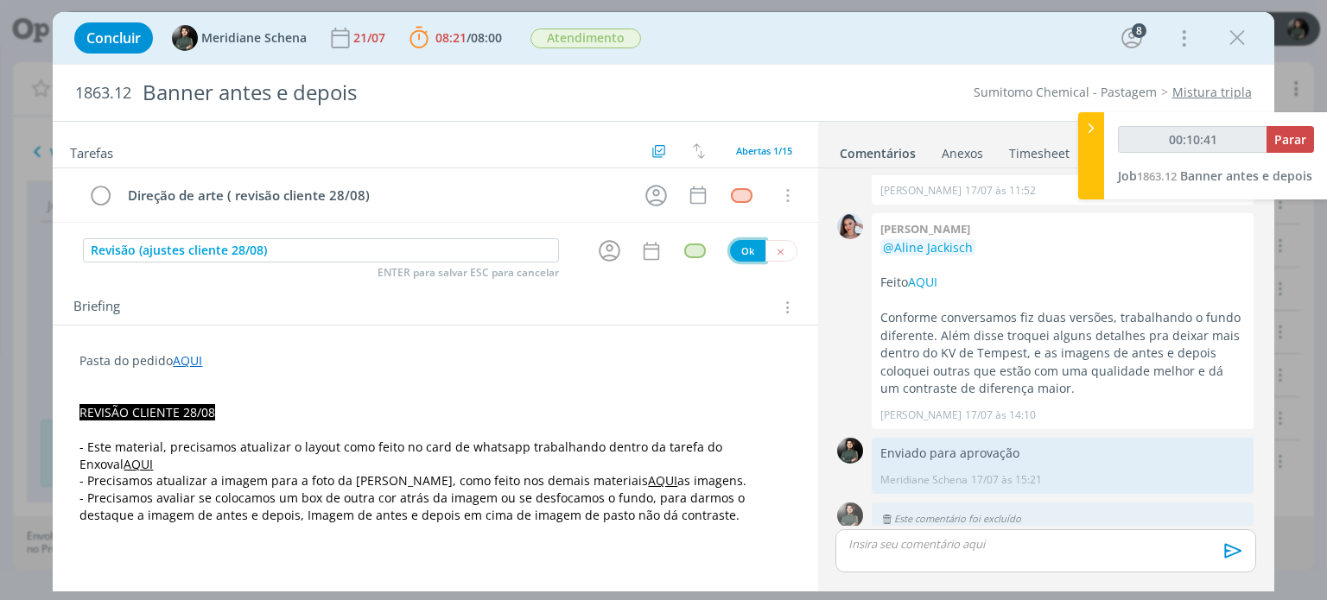
click at [735, 249] on button "Ok" at bounding box center [747, 251] width 35 height 22
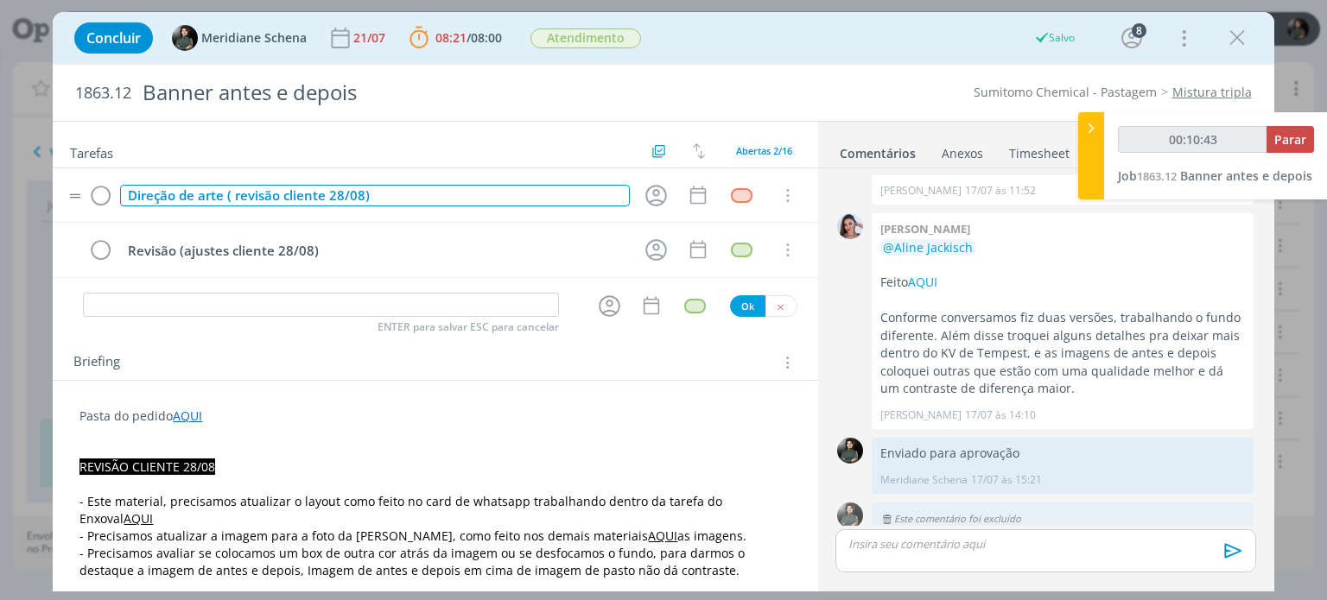
click at [235, 200] on div "Direção de arte ( revisão cliente 28/08)" at bounding box center [374, 196] width 509 height 22
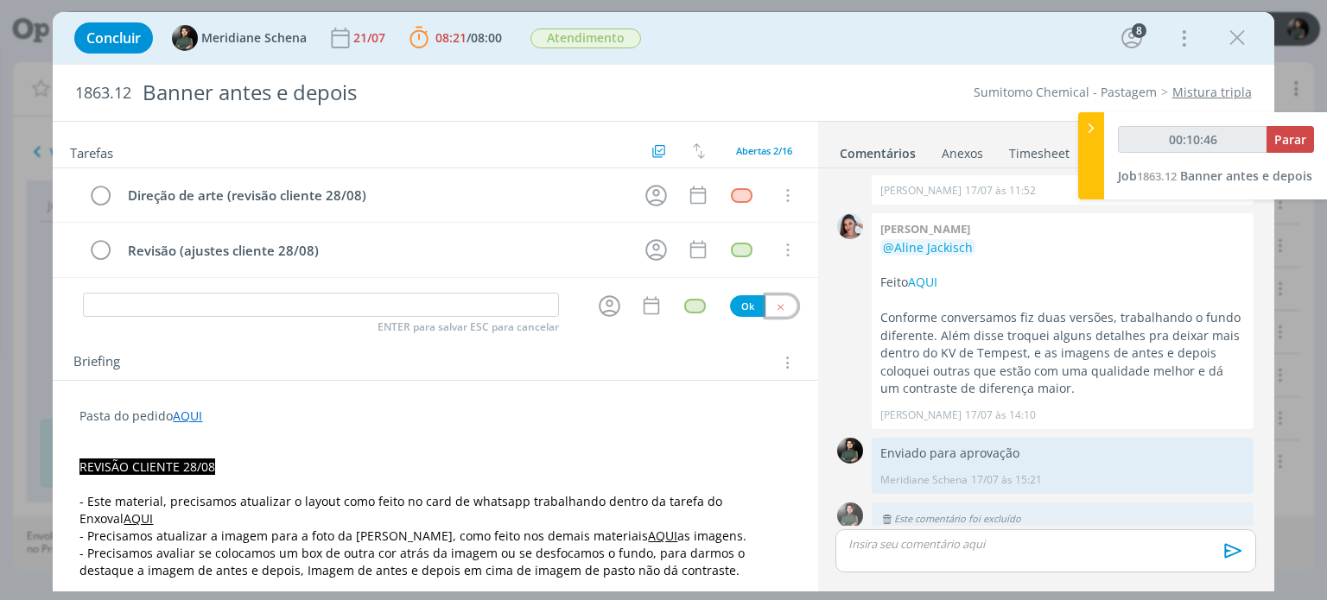
click at [776, 297] on button "dialog" at bounding box center [781, 306] width 32 height 22
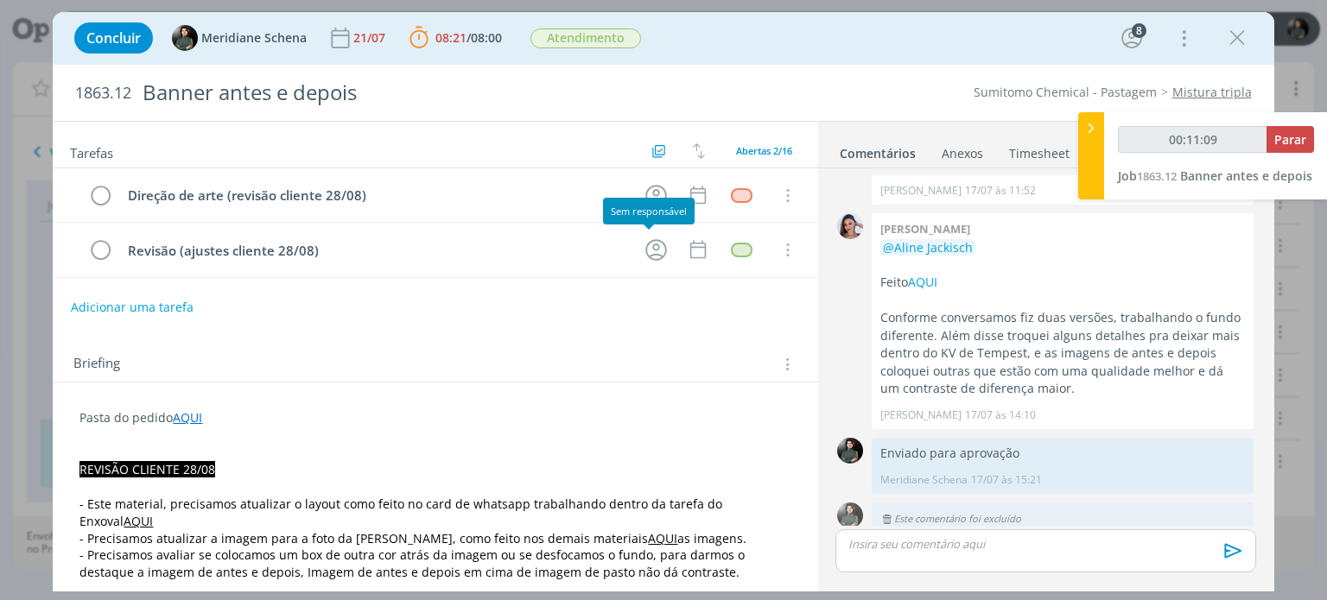
click at [641, 199] on div "Sem responsável" at bounding box center [649, 211] width 92 height 27
click at [644, 191] on icon "dialog" at bounding box center [656, 195] width 27 height 27
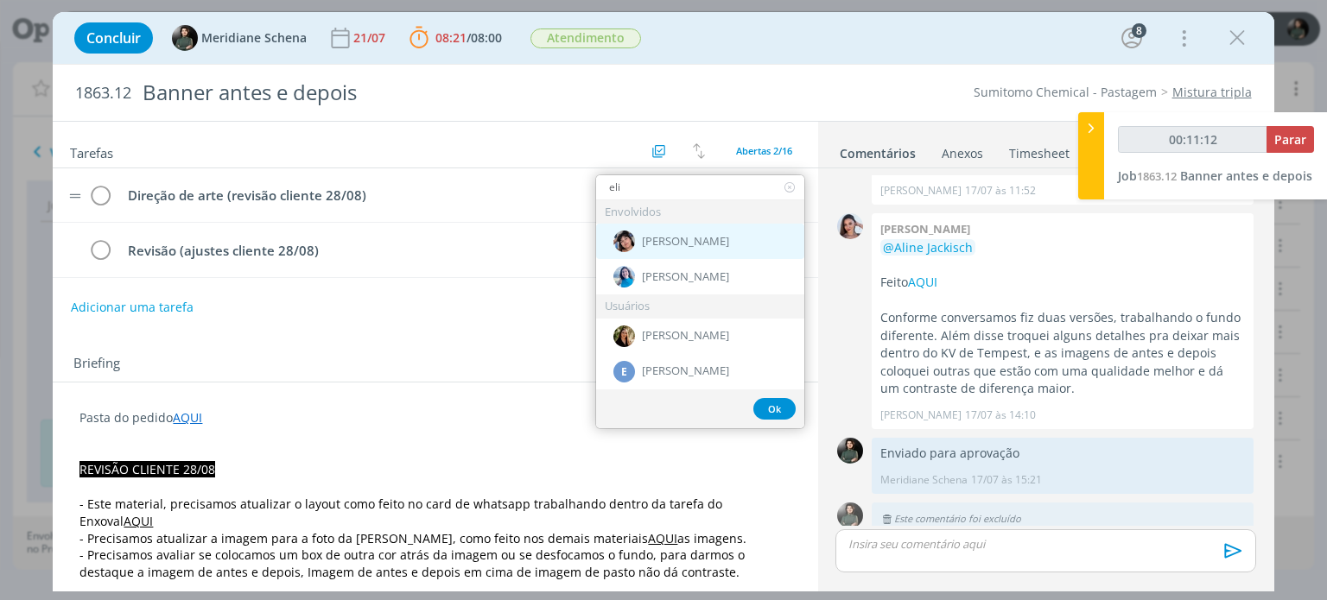
click at [690, 232] on div "Eliana Hochscheidt" at bounding box center [700, 241] width 208 height 35
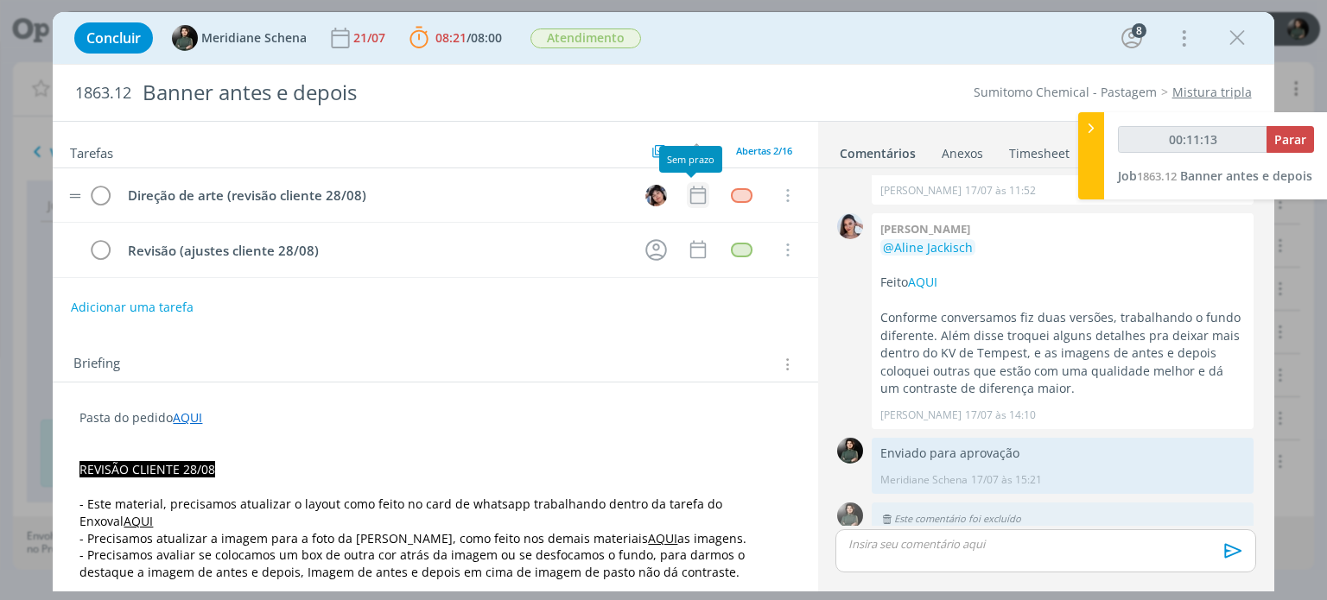
click at [694, 195] on icon "dialog" at bounding box center [698, 195] width 22 height 22
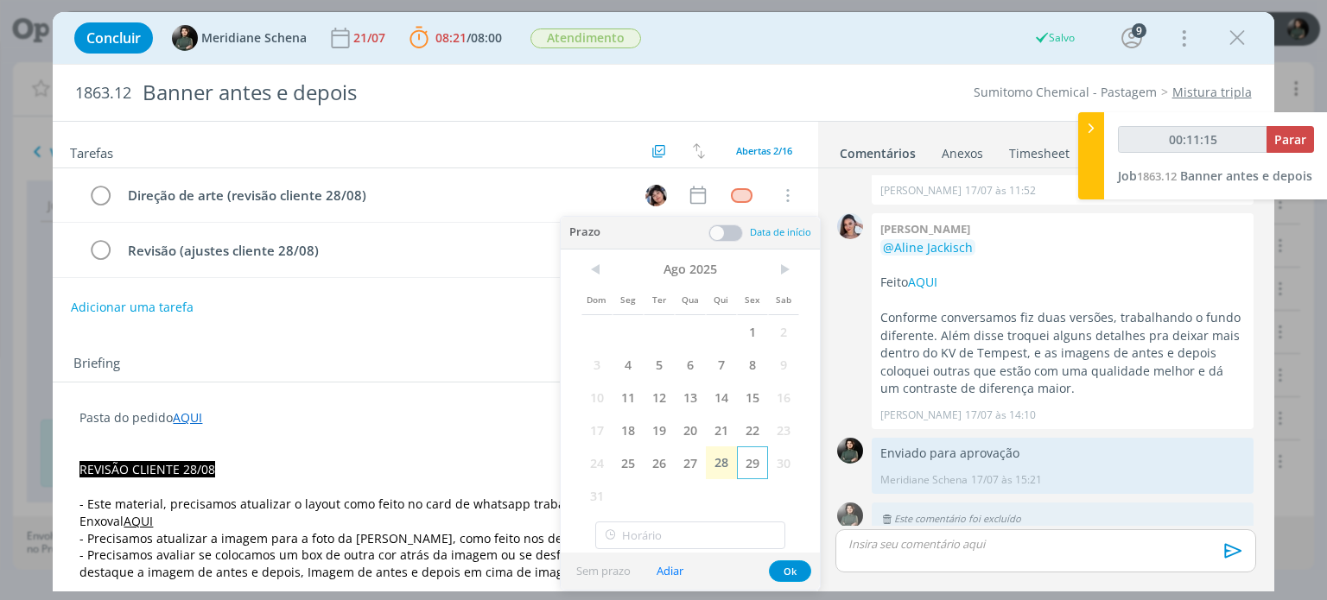
click at [755, 461] on span "29" at bounding box center [752, 463] width 31 height 33
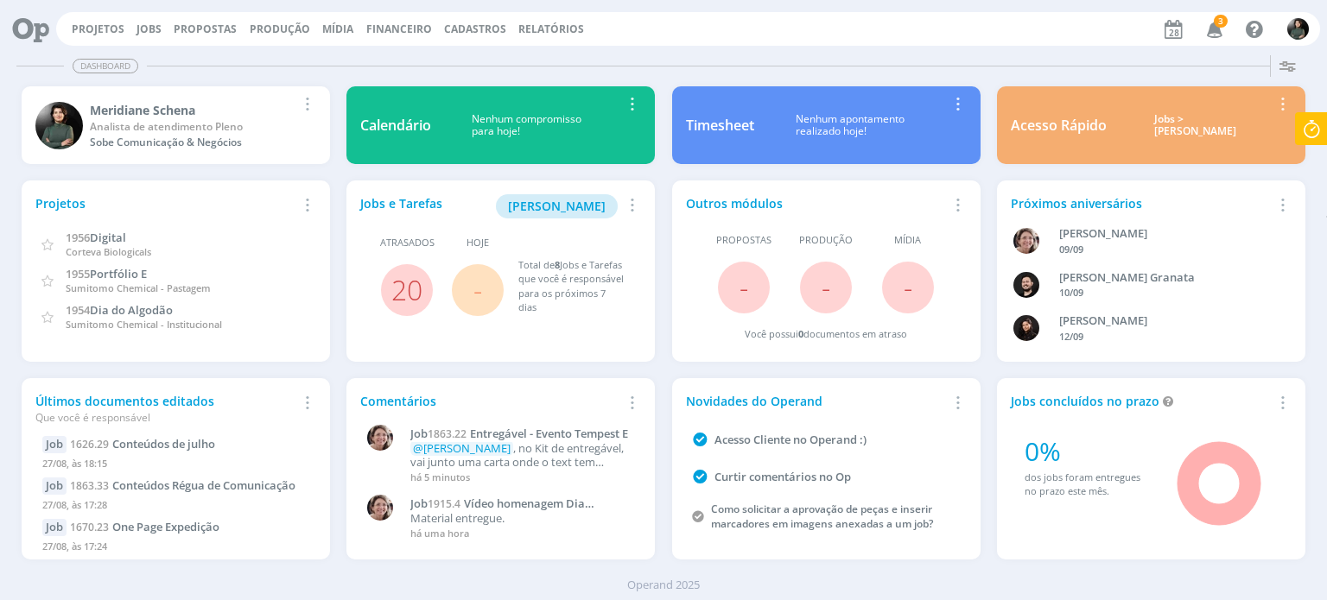
drag, startPoint x: 155, startPoint y: 31, endPoint x: 174, endPoint y: 36, distance: 20.5
click at [155, 31] on link "Jobs" at bounding box center [148, 29] width 25 height 15
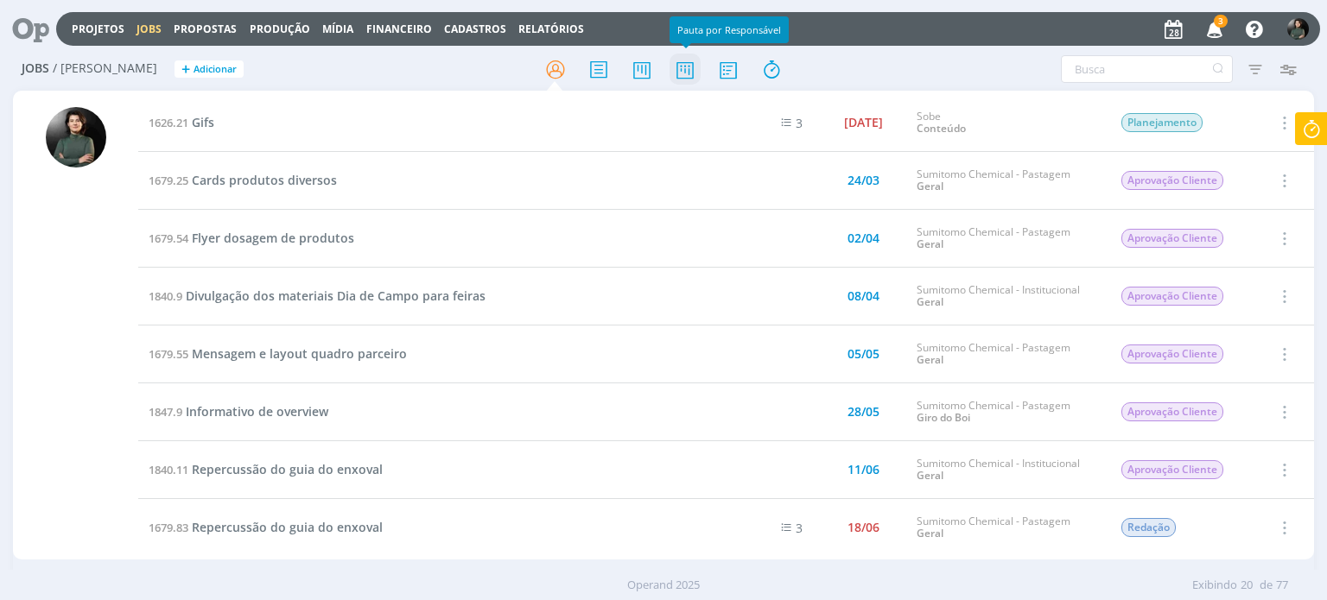
click at [695, 80] on icon at bounding box center [684, 70] width 31 height 34
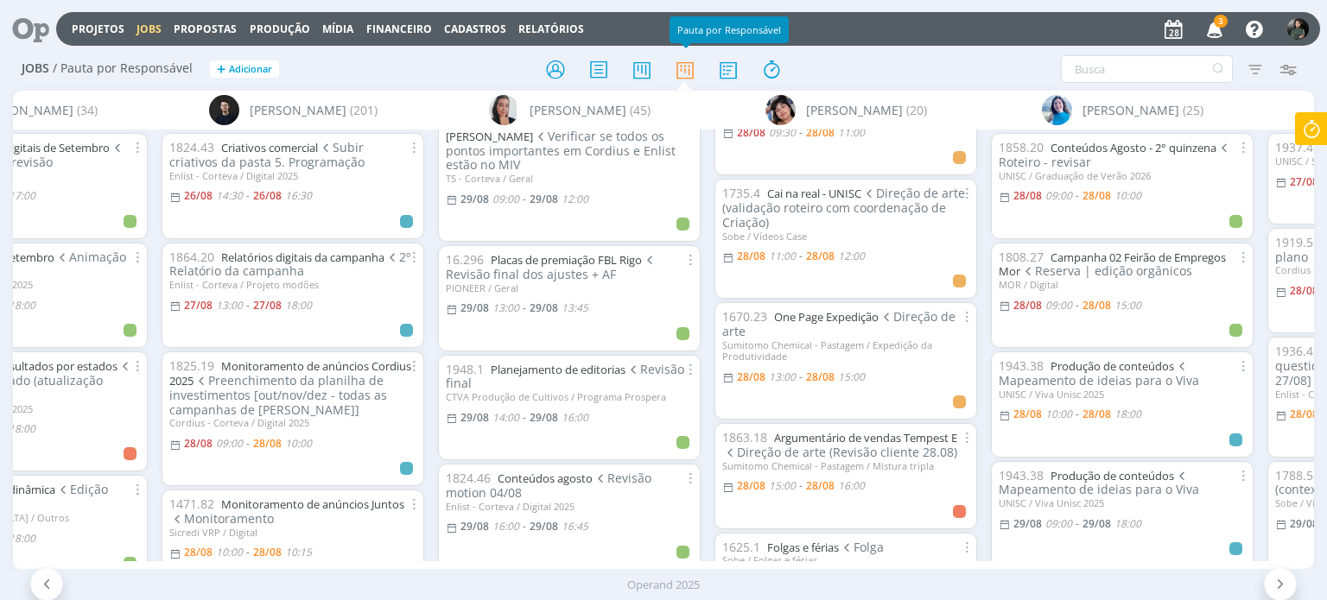
scroll to position [777, 0]
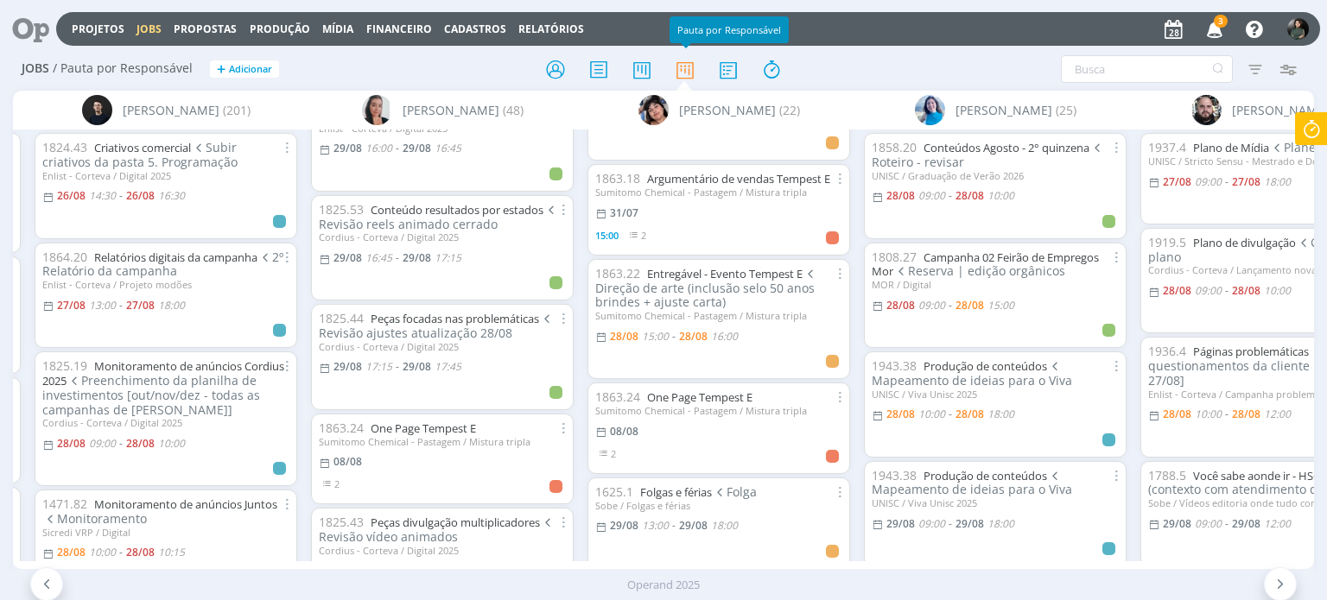
scroll to position [1217, 0]
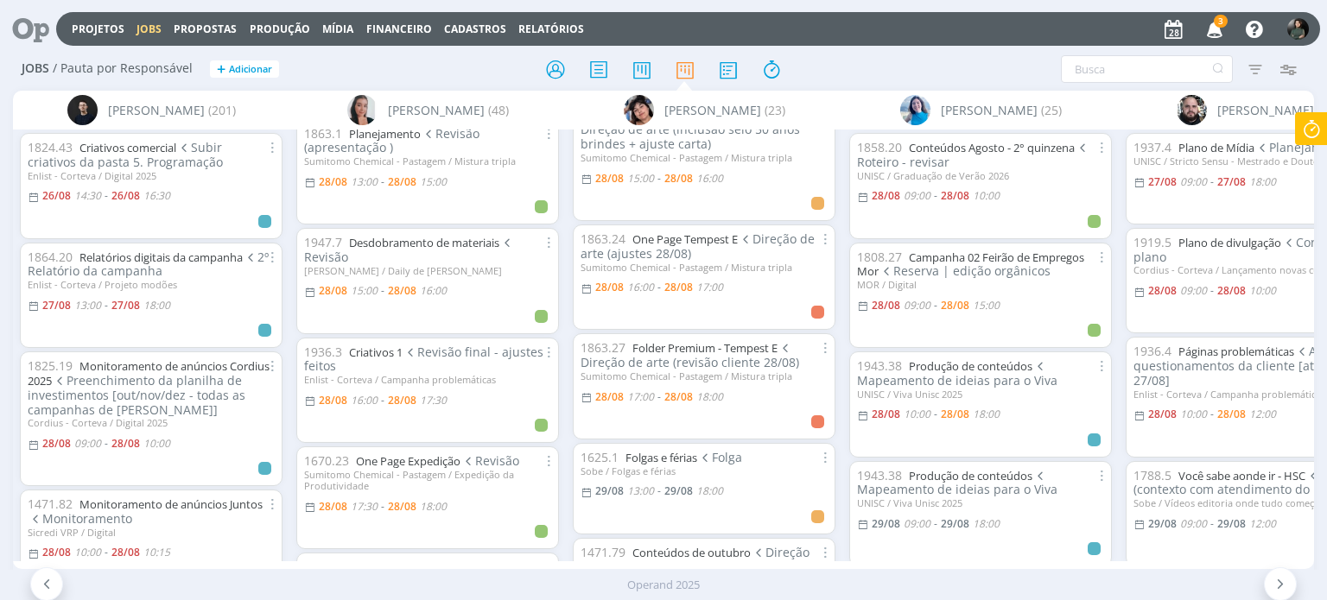
scroll to position [345, 0]
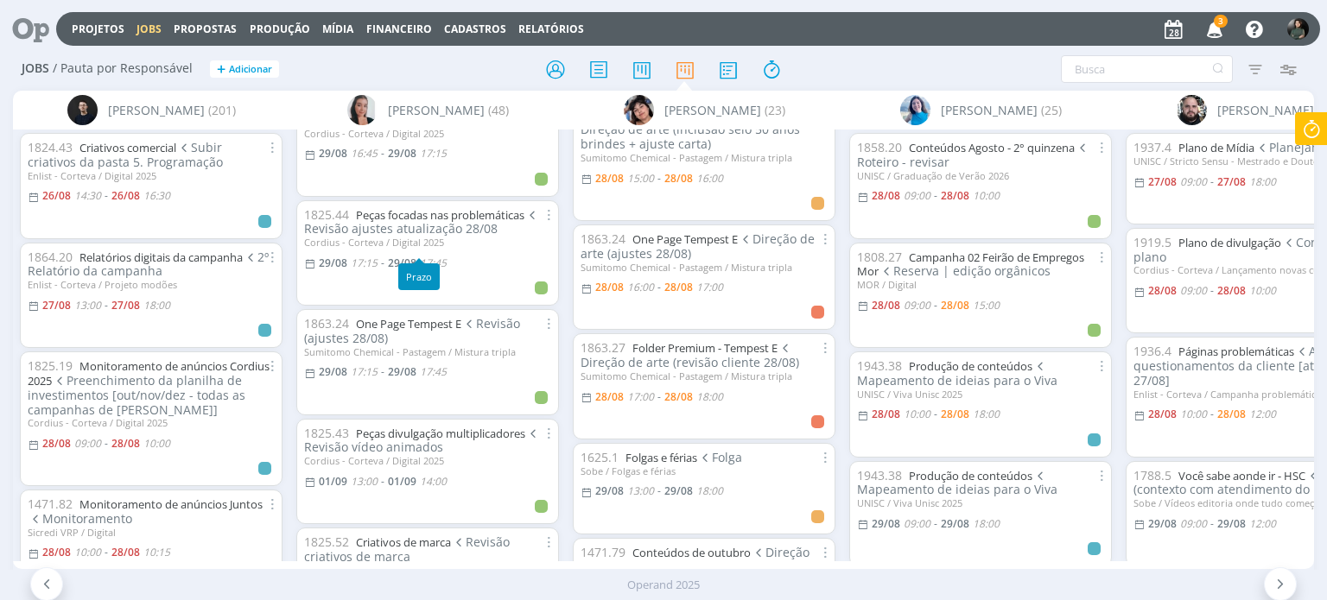
scroll to position [1382, 0]
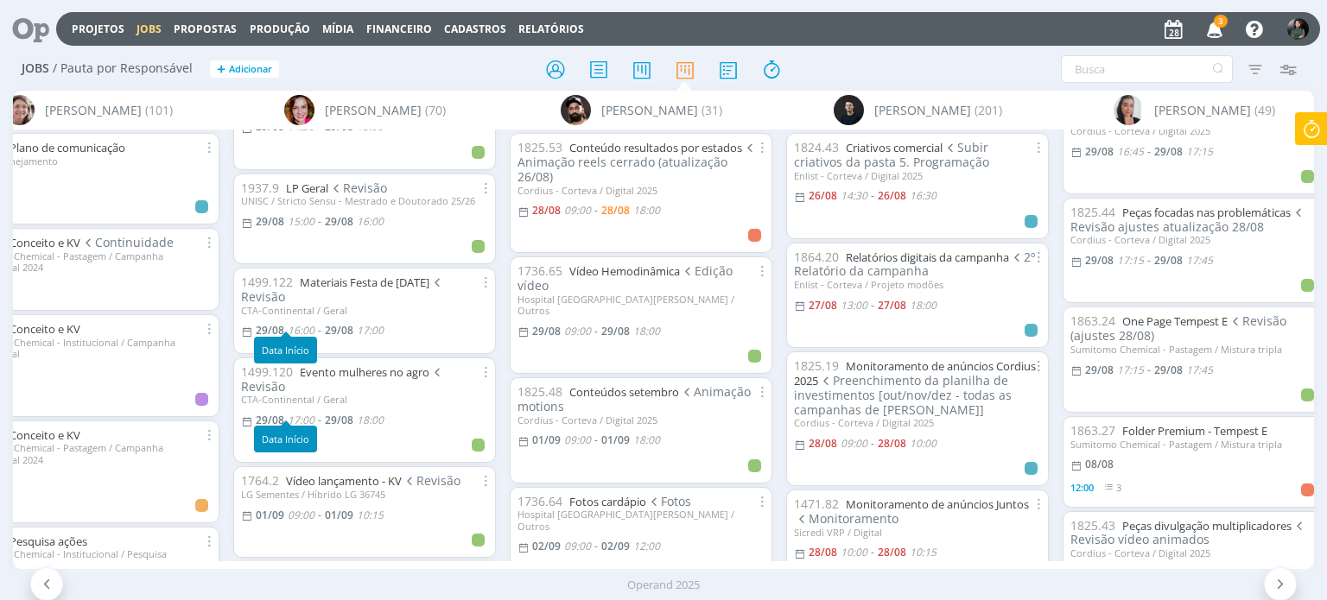
scroll to position [1555, 0]
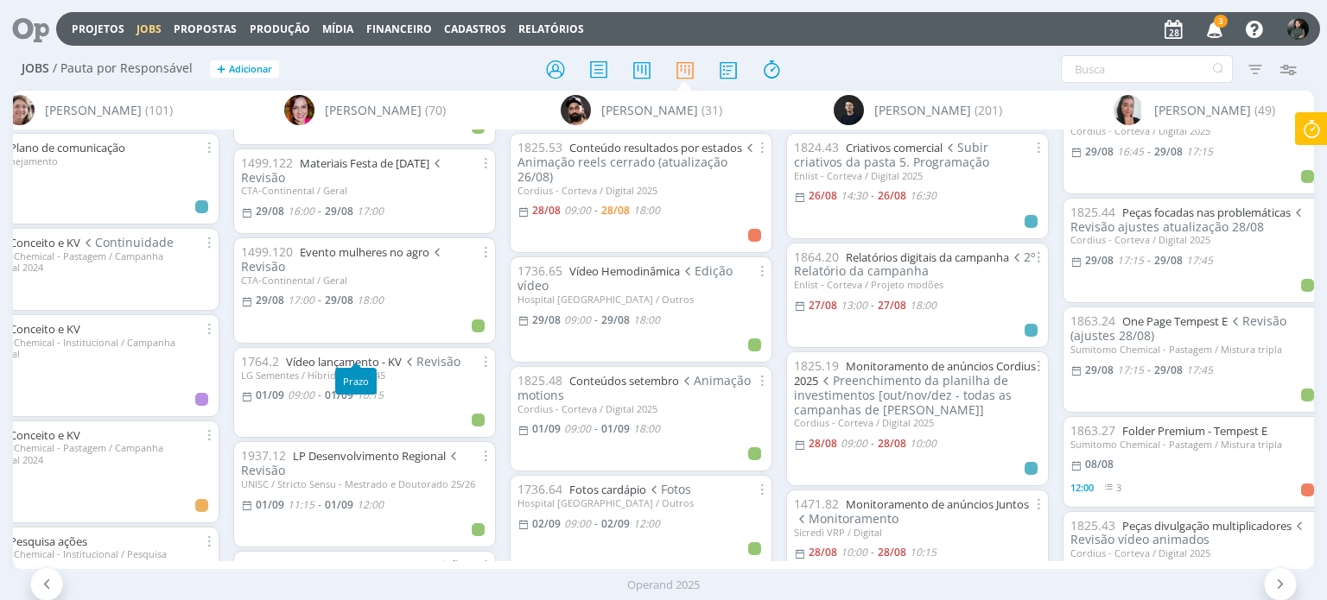
scroll to position [1641, 0]
click at [839, 65] on div at bounding box center [664, 69] width 434 height 31
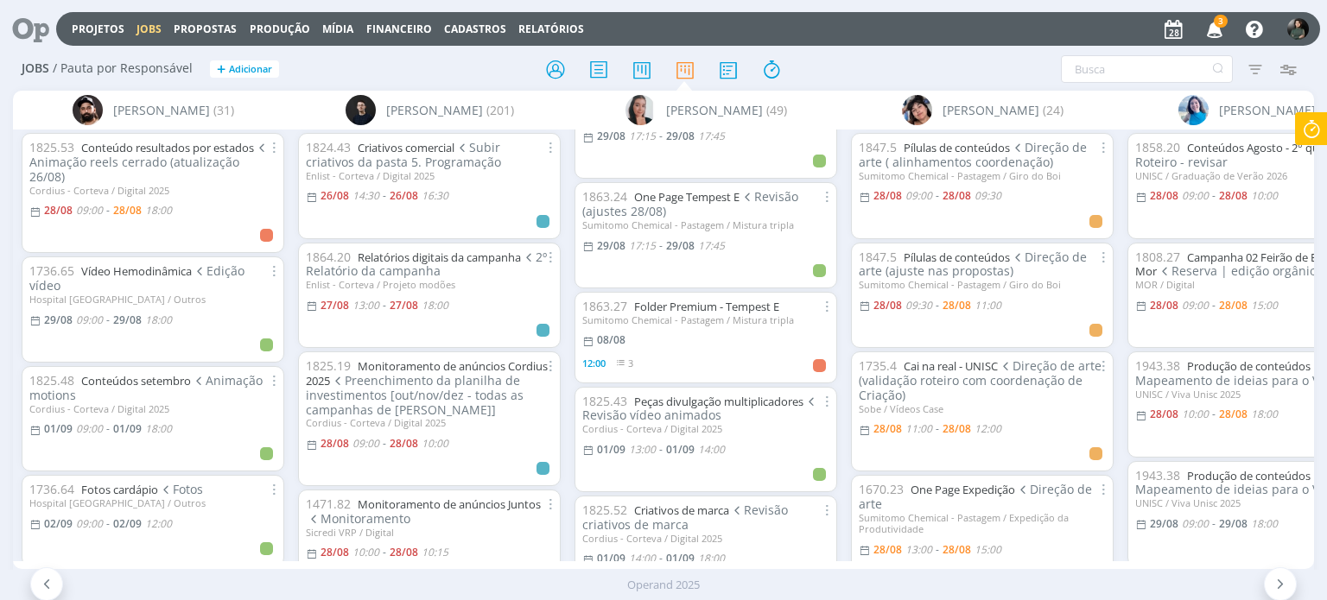
scroll to position [1540, 0]
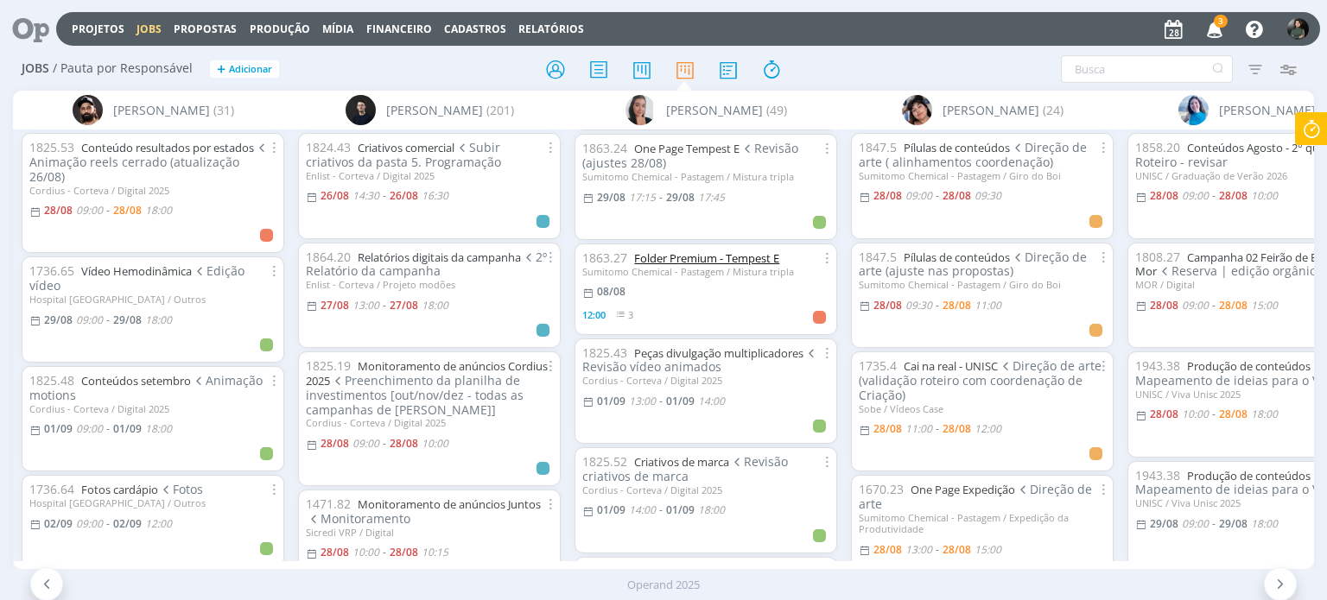
click at [676, 250] on link "Folder Premium - Tempest E" at bounding box center [706, 258] width 145 height 16
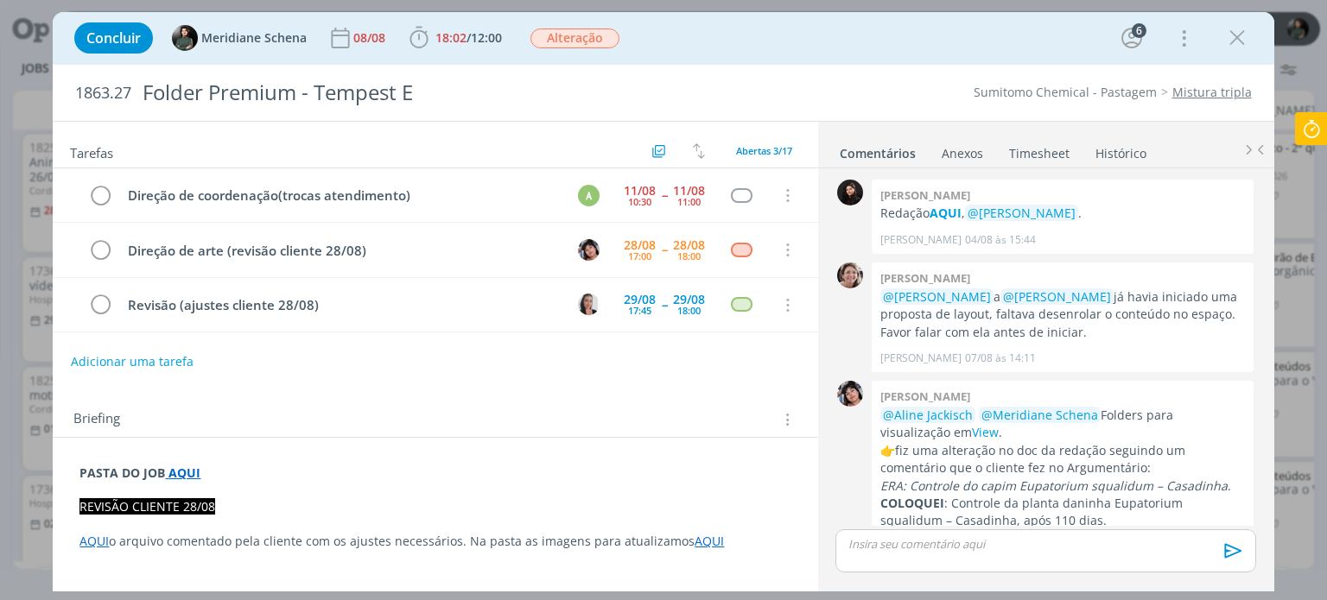
scroll to position [1111, 0]
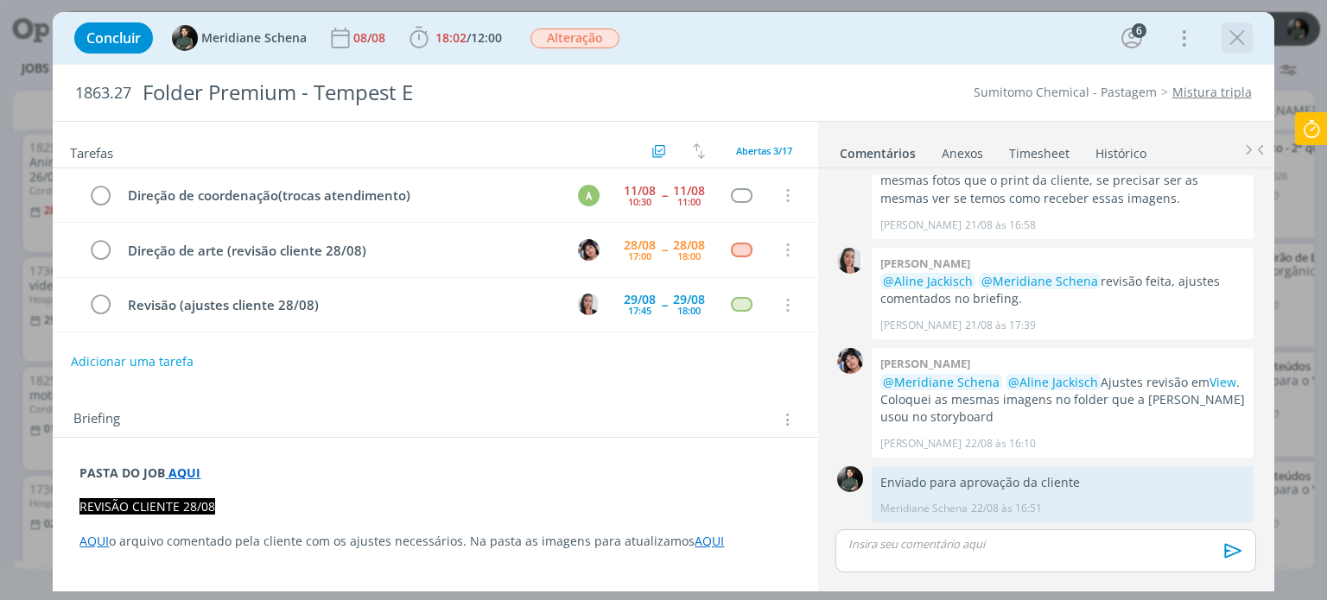
click at [1247, 36] on icon "dialog" at bounding box center [1237, 38] width 26 height 26
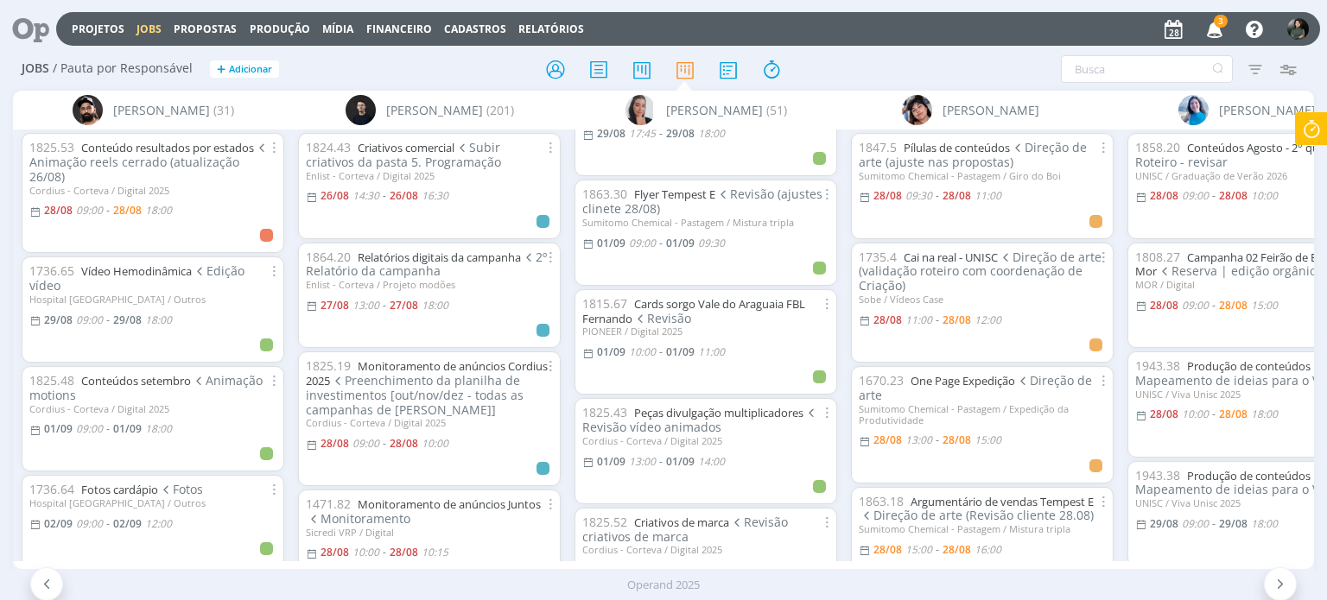
scroll to position [1655, 0]
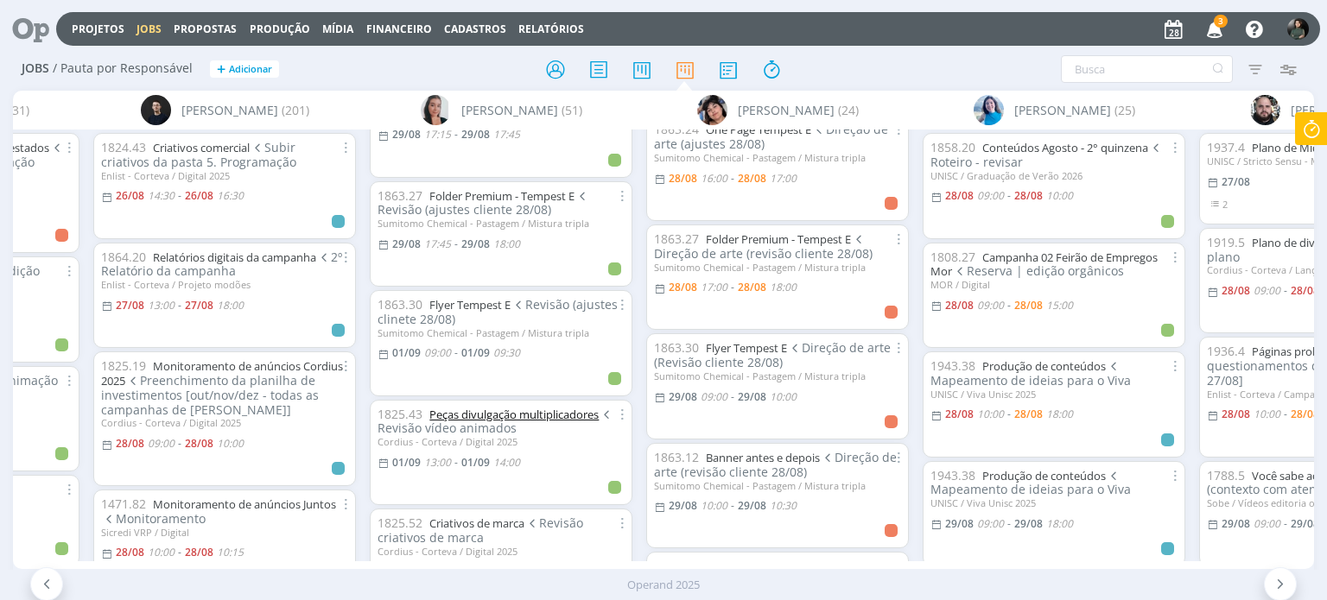
scroll to position [1615, 0]
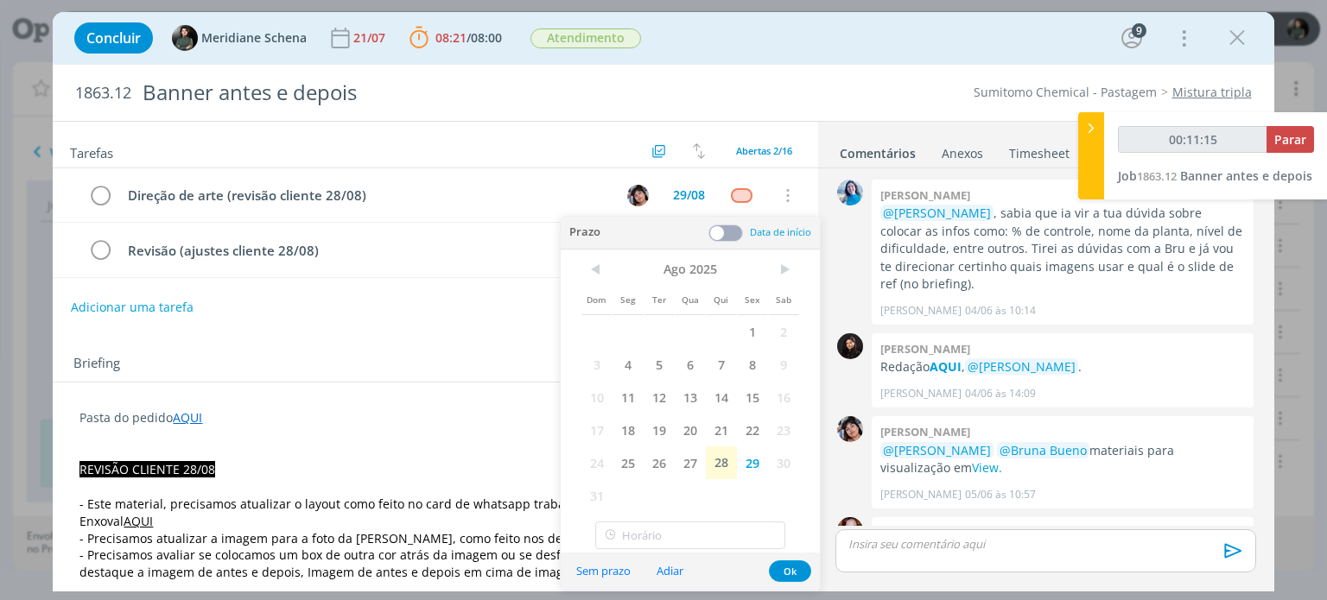
click at [732, 230] on span at bounding box center [725, 233] width 35 height 17
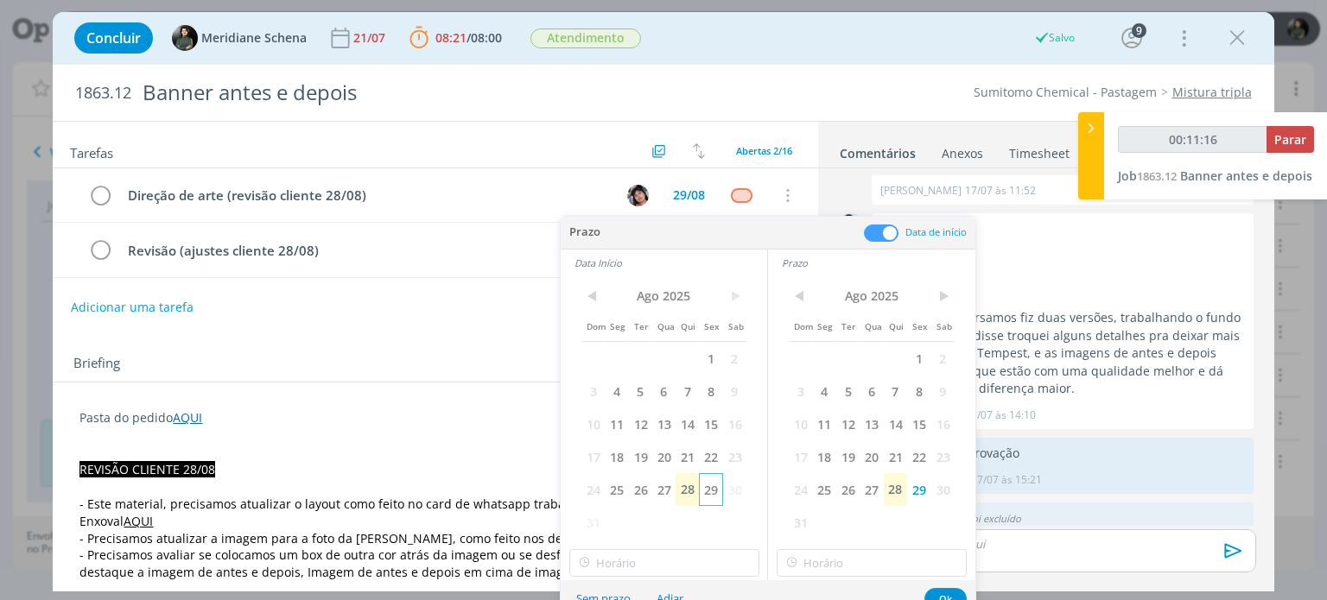
click at [712, 493] on span "29" at bounding box center [710, 489] width 23 height 33
type input "00:11:17"
type input "12:00"
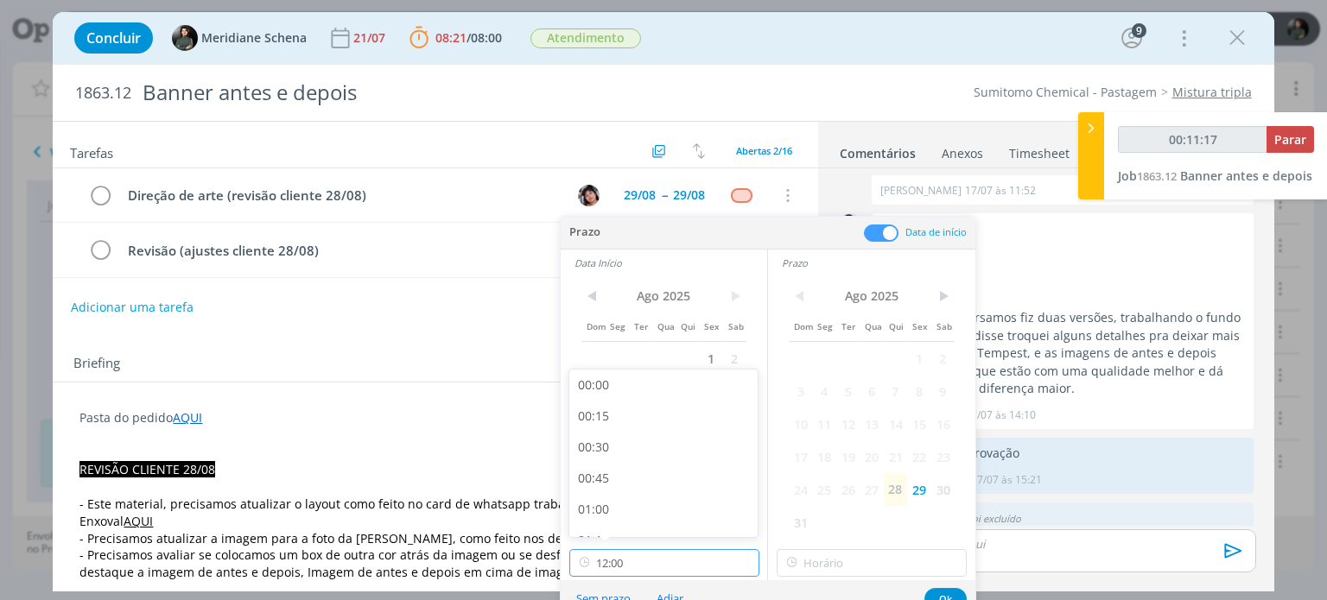
click at [639, 555] on input "12:00" at bounding box center [664, 563] width 190 height 28
type input "00:11:21"
click at [618, 440] on div "10:00" at bounding box center [665, 440] width 193 height 31
type input "10:00"
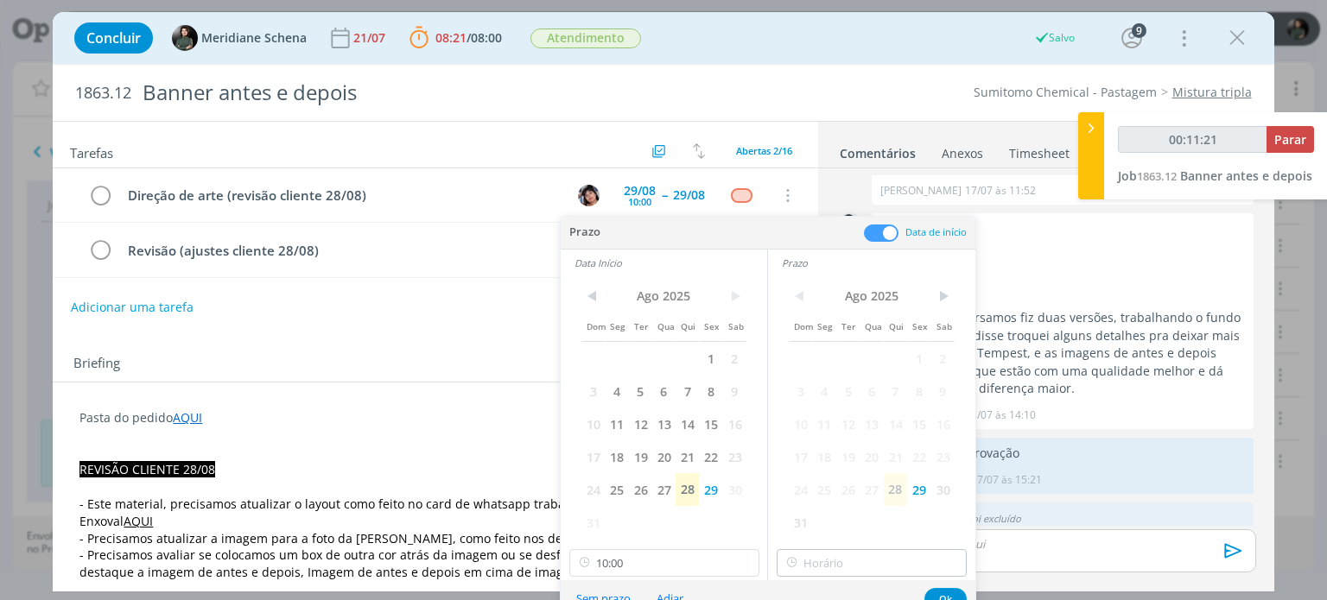
type input "00:11:22"
click at [869, 562] on input "text" at bounding box center [871, 563] width 190 height 28
type input "12:00"
type input "00:11:25"
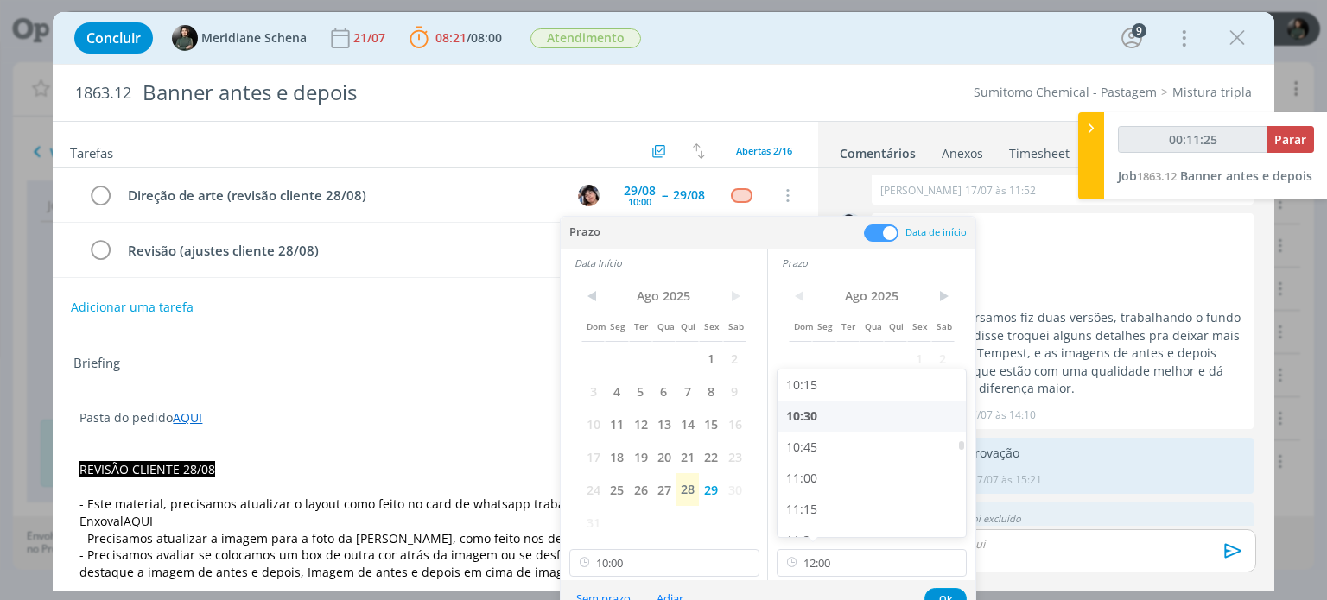
click at [829, 421] on div "10:30" at bounding box center [873, 416] width 193 height 31
type input "10:30"
click at [945, 588] on button "Ok" at bounding box center [945, 599] width 42 height 22
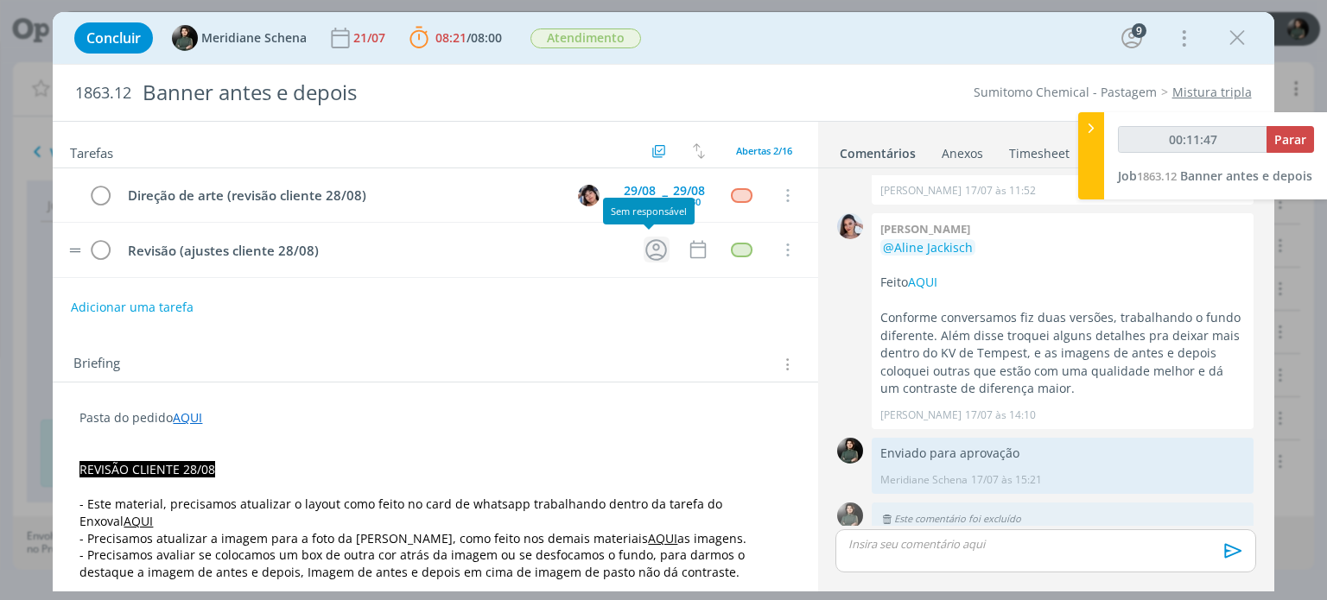
click at [650, 254] on icon "dialog" at bounding box center [656, 250] width 27 height 27
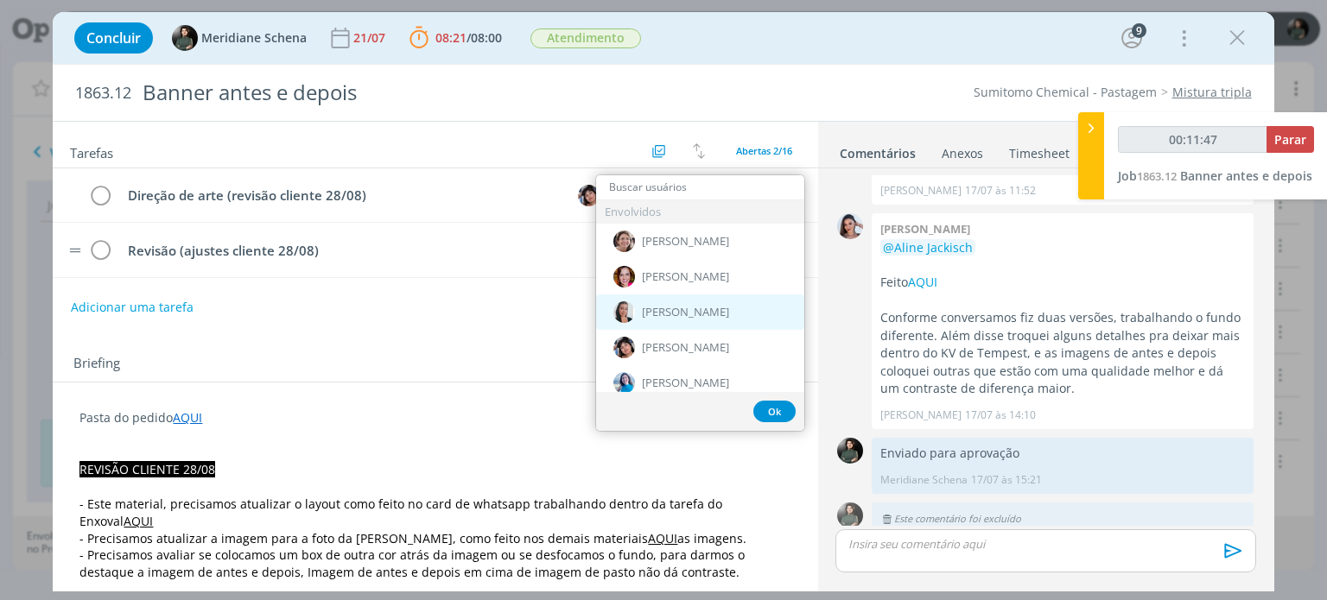
type input "00:11:48"
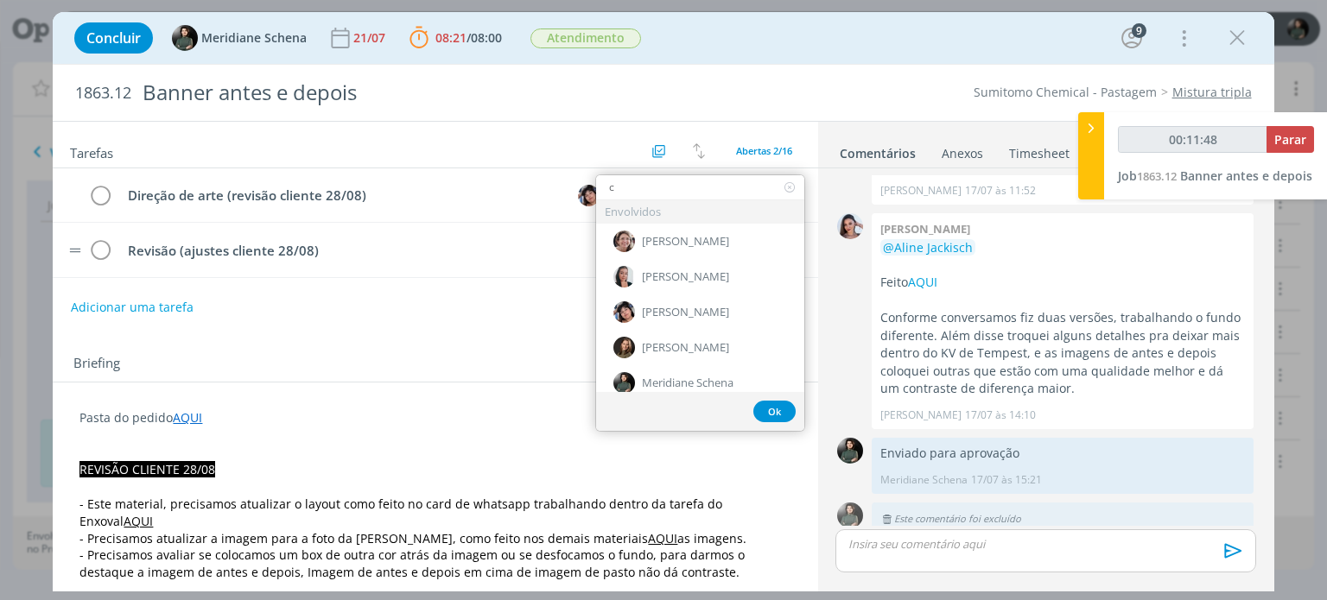
type input "c\"
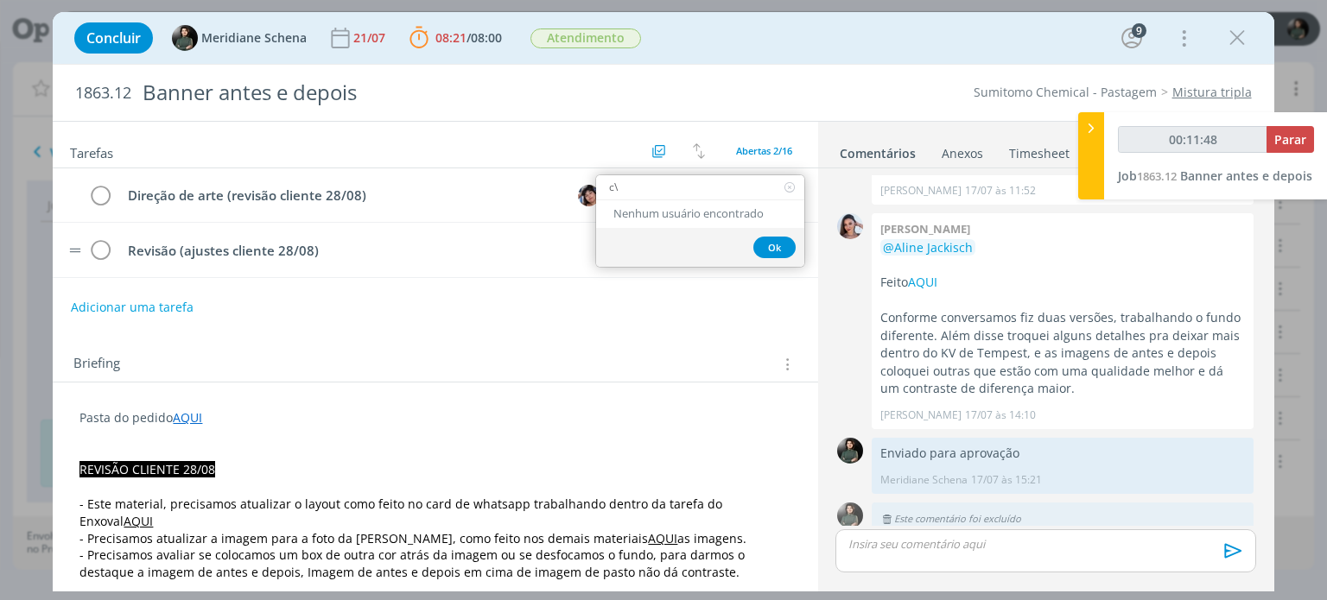
type input "00:11:49"
type input "c\"
type input "00:11:50"
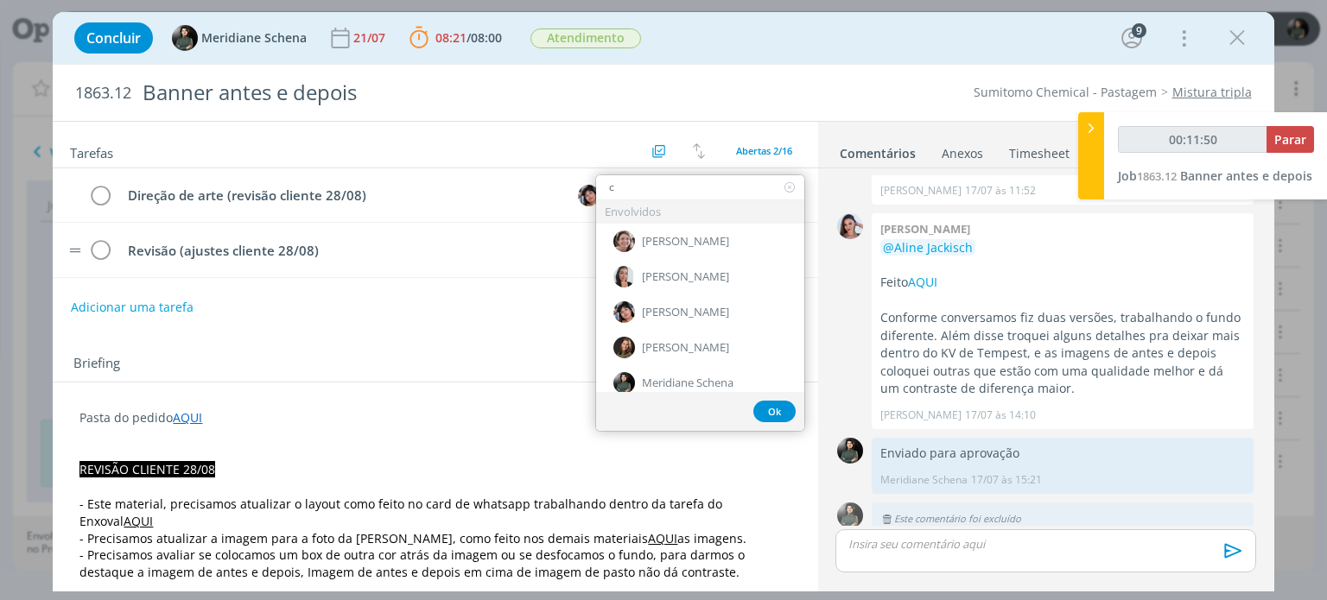
type input "ca"
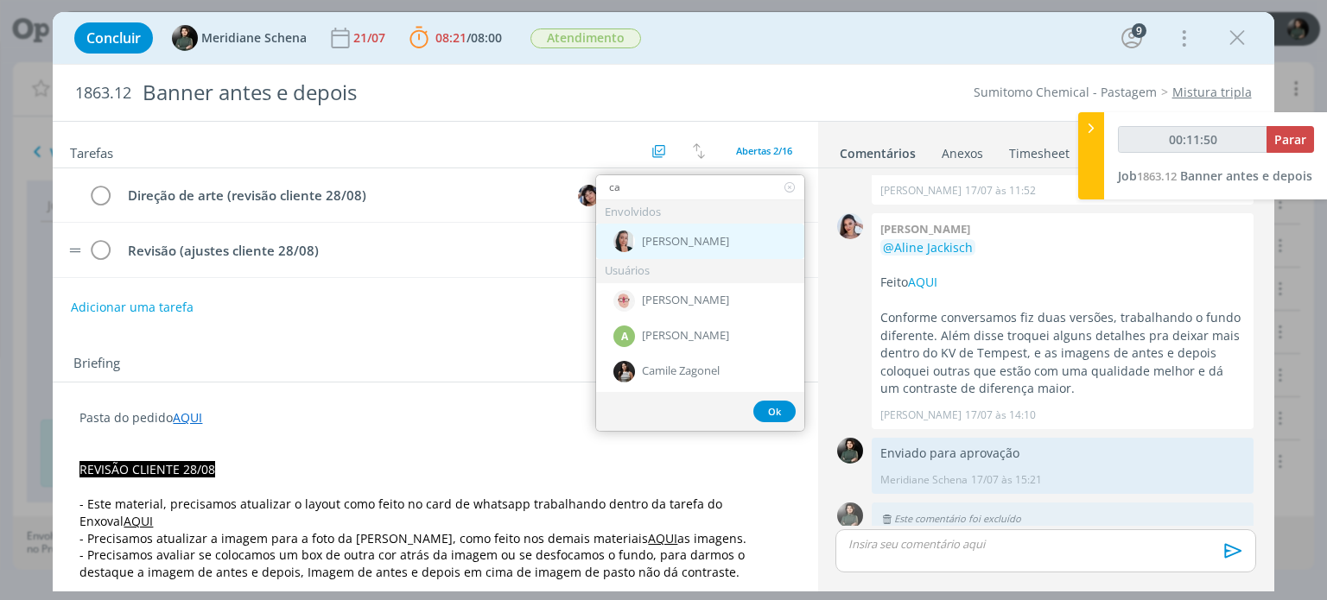
type input "00:11:51"
type input "ca"
click at [681, 235] on span "[PERSON_NAME]" at bounding box center [685, 242] width 87 height 14
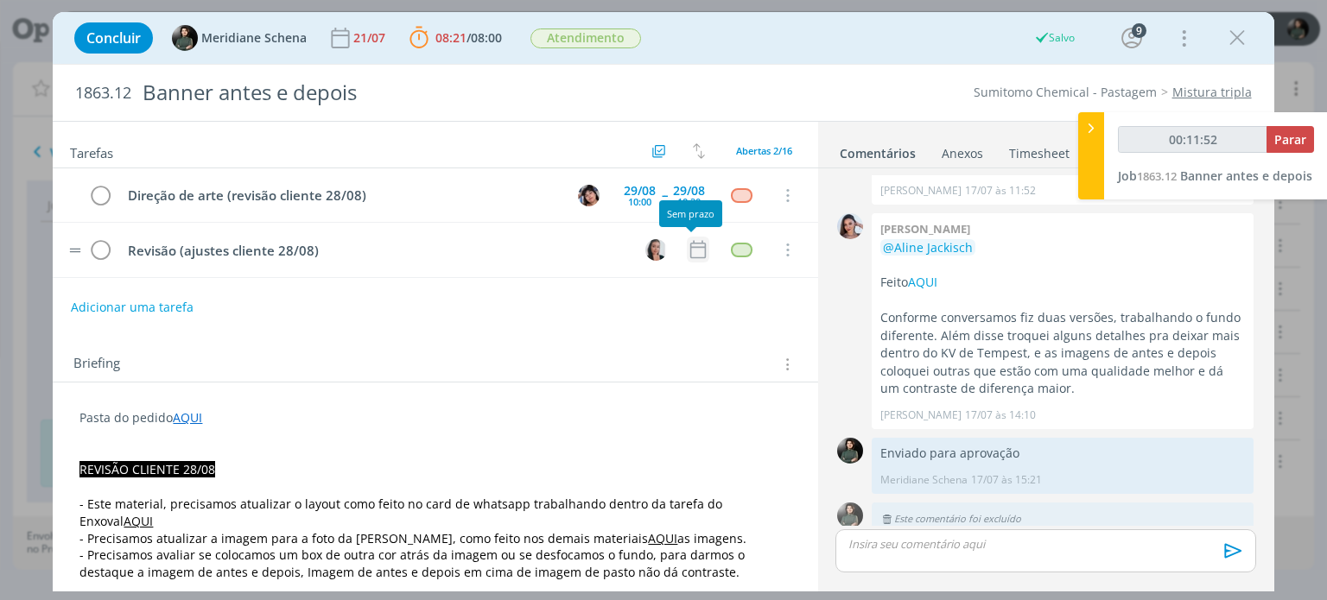
click at [700, 253] on icon "dialog" at bounding box center [698, 249] width 22 height 22
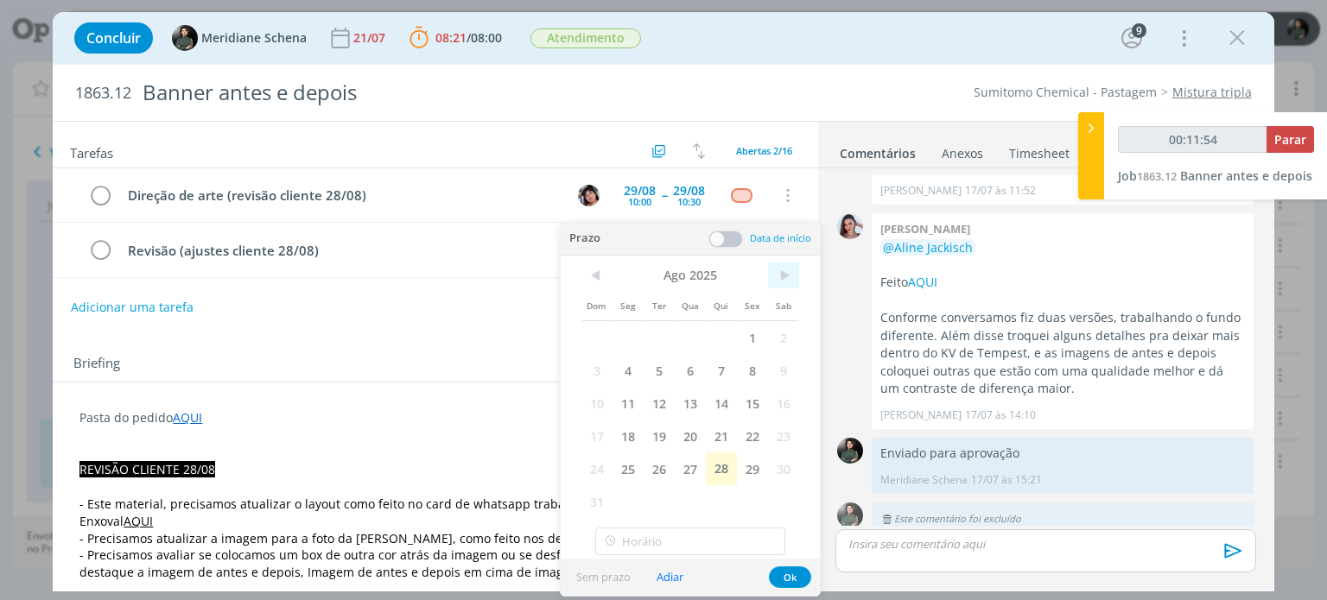
click at [792, 273] on span ">" at bounding box center [783, 276] width 31 height 26
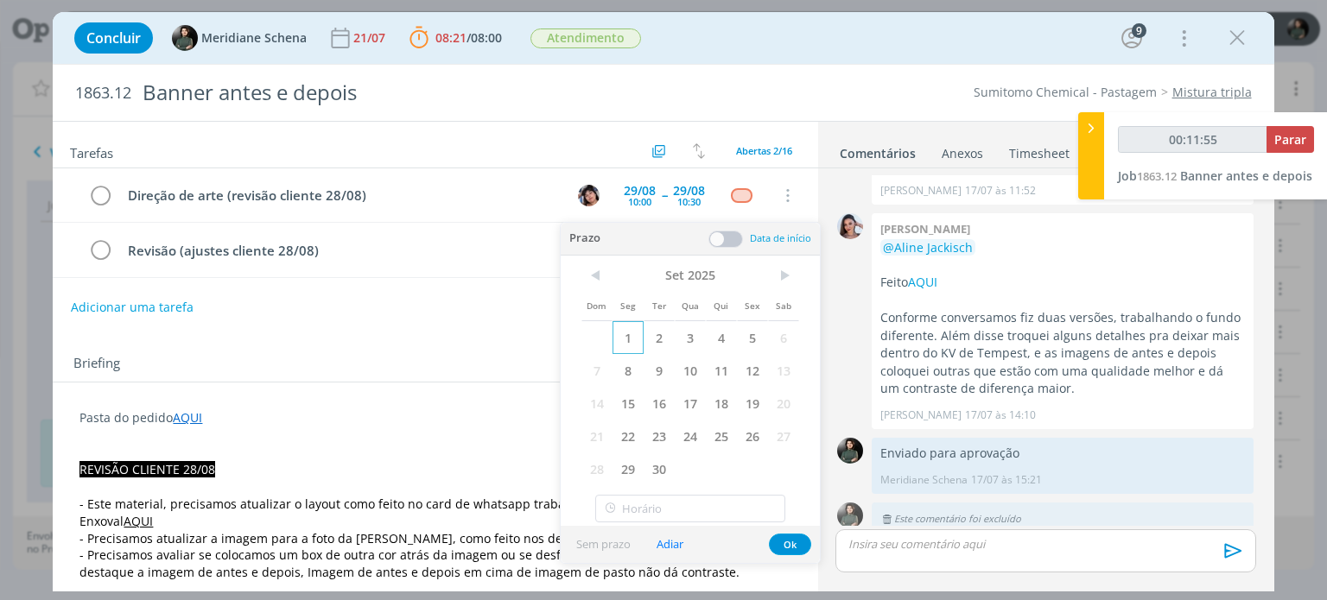
click at [632, 338] on span "1" at bounding box center [627, 337] width 31 height 33
click at [736, 241] on span at bounding box center [725, 239] width 35 height 17
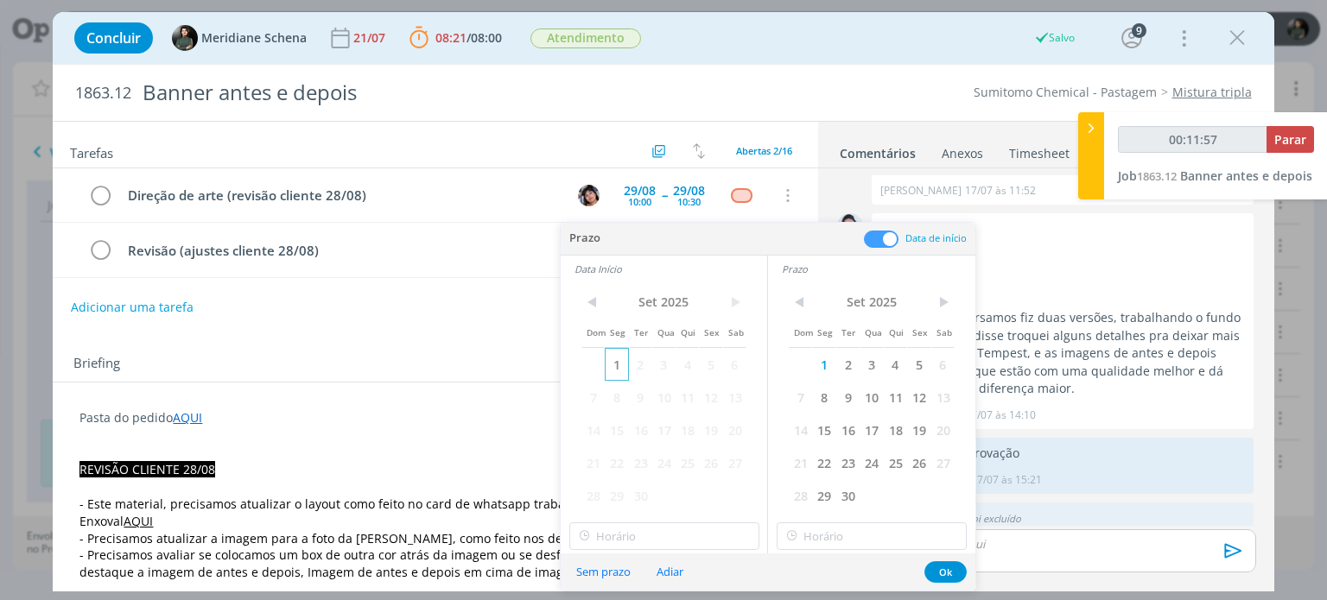
click at [619, 359] on span "1" at bounding box center [616, 364] width 23 height 33
type input "00:11:58"
type input "12:00"
click at [637, 528] on input "12:00" at bounding box center [664, 537] width 190 height 28
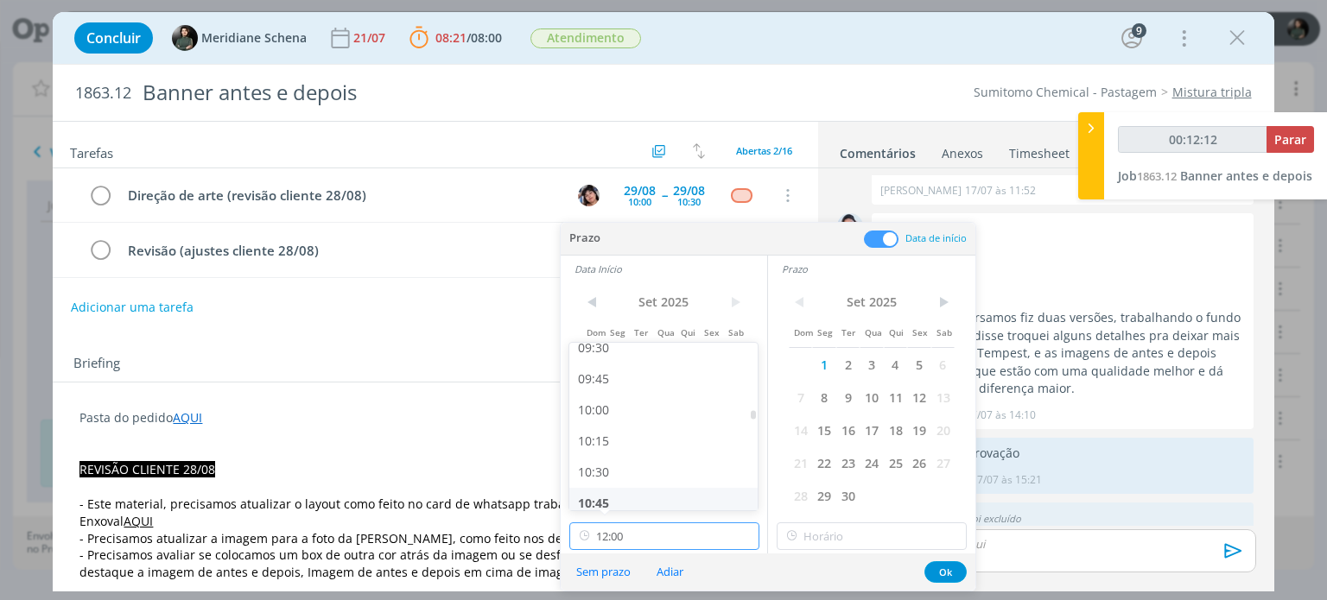
scroll to position [1188, 0]
type input "00:12:13"
click at [612, 354] on div "09:30" at bounding box center [665, 351] width 193 height 31
type input "09:30"
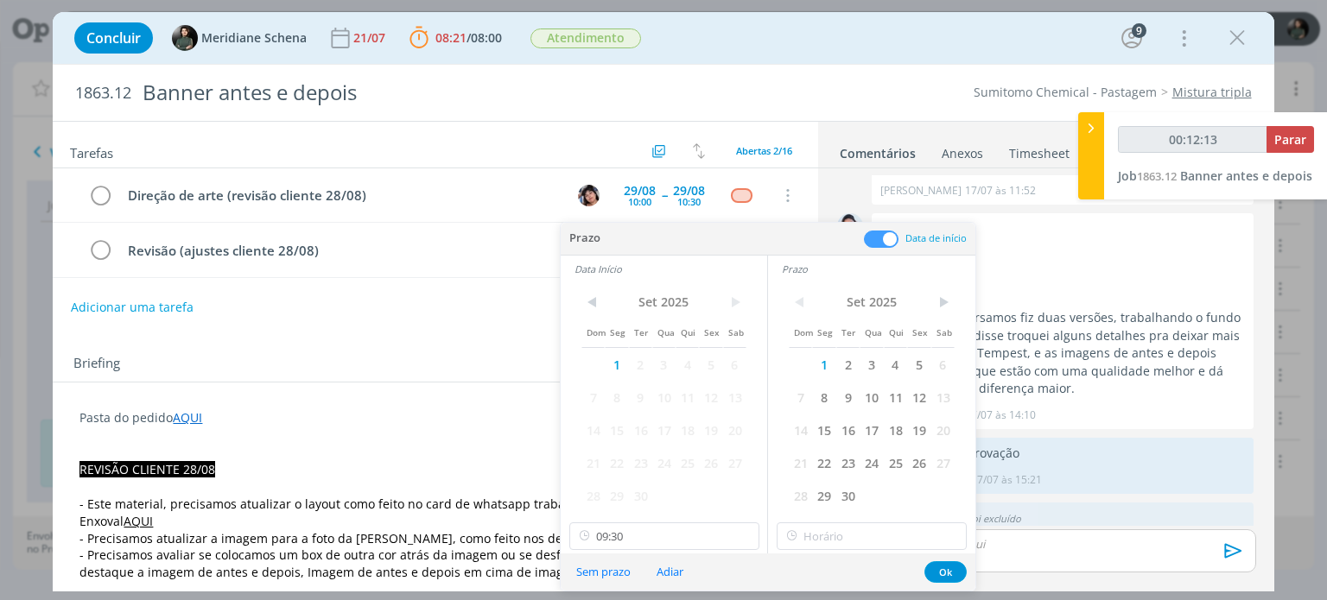
type input "00:12:14"
type input "12:00"
click at [864, 531] on input "12:00" at bounding box center [871, 537] width 190 height 28
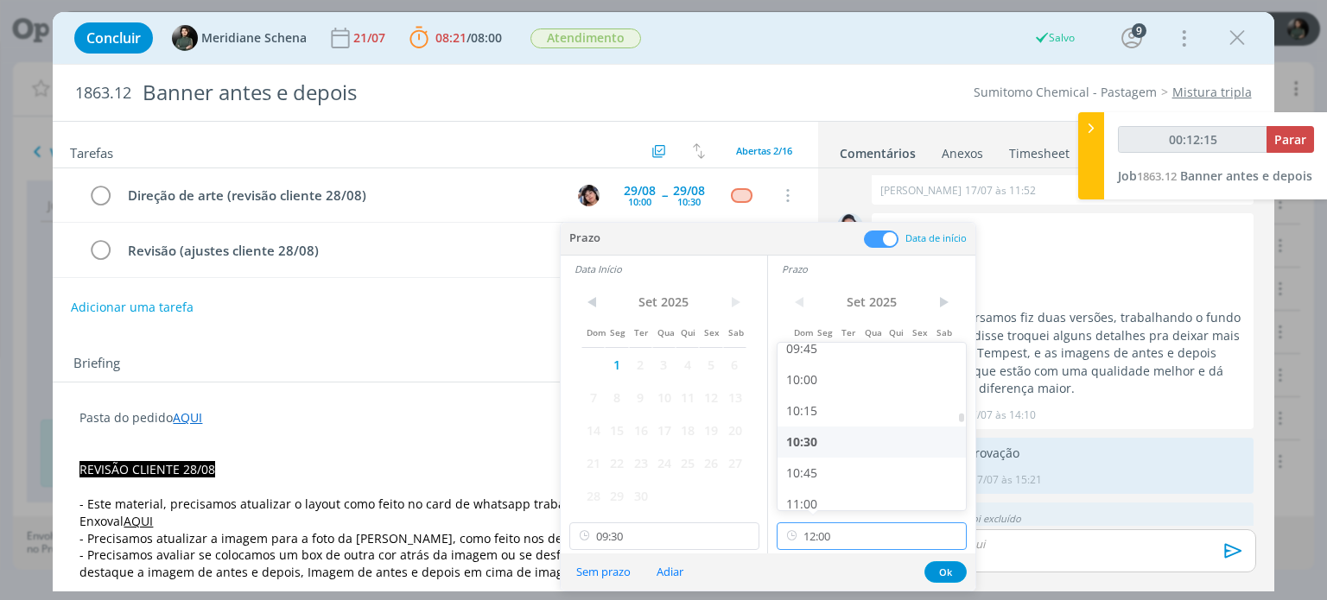
type input "00:12:16"
click at [830, 418] on div "10:00" at bounding box center [873, 413] width 193 height 31
type input "10:00"
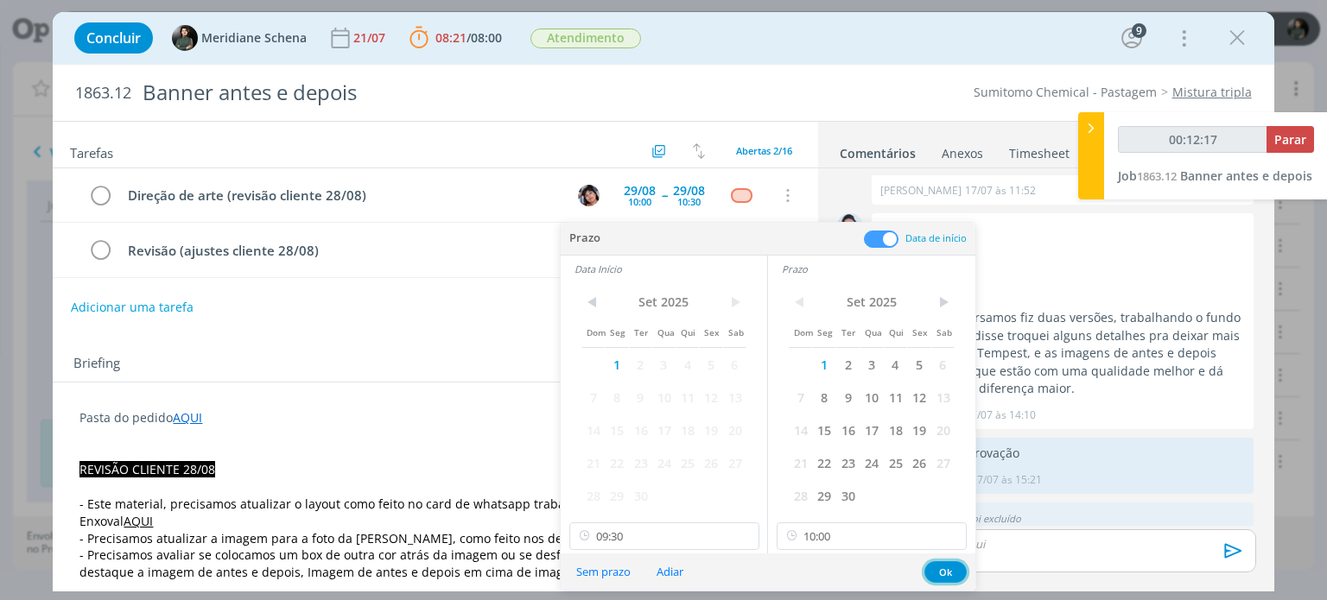
click at [947, 570] on button "Ok" at bounding box center [945, 572] width 42 height 22
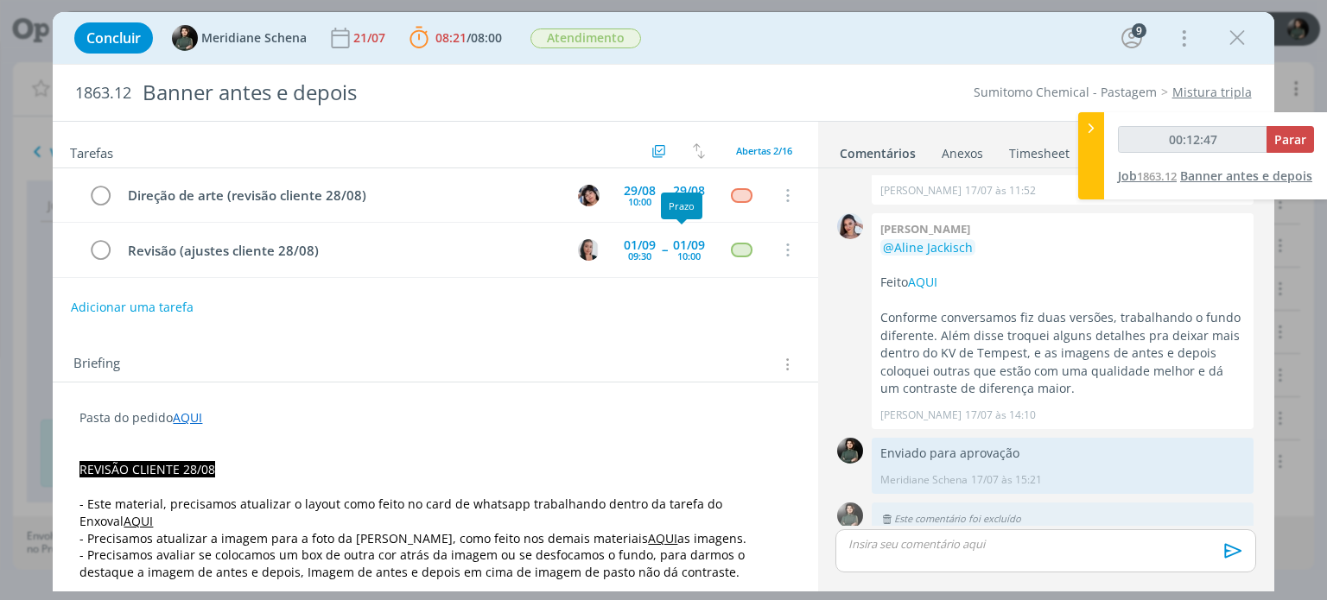
type input "00:12:48"
drag, startPoint x: 1299, startPoint y: 134, endPoint x: 1293, endPoint y: 144, distance: 12.0
click at [1299, 134] on span "Parar" at bounding box center [1290, 139] width 32 height 16
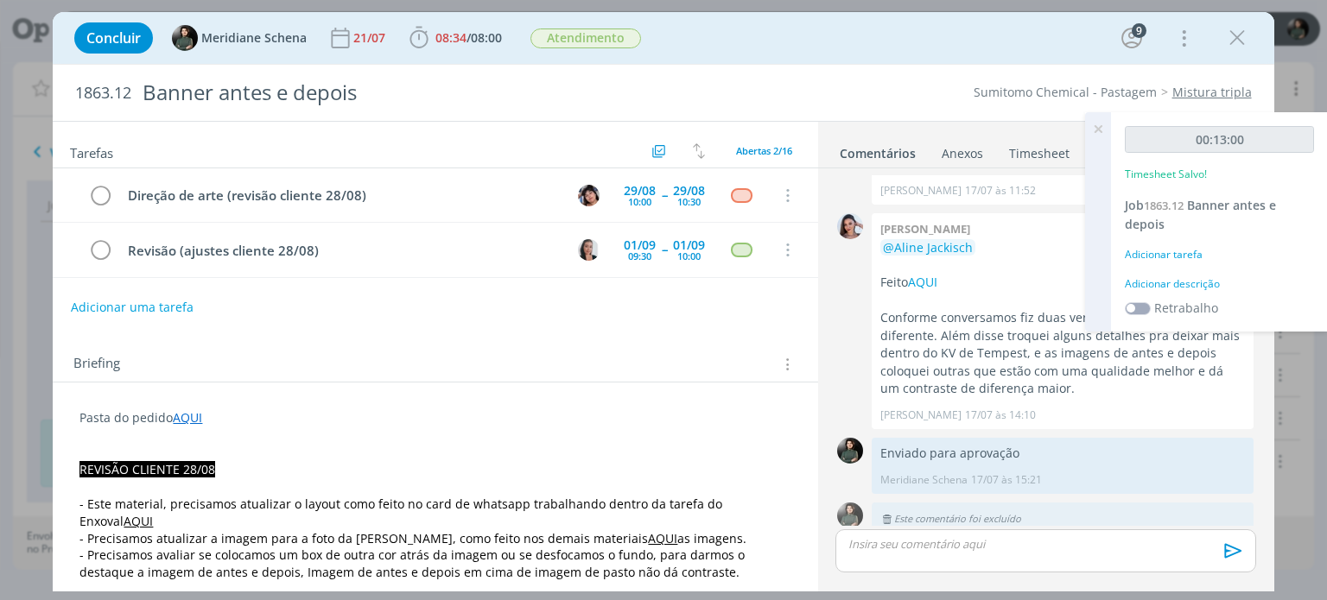
click at [1188, 281] on div "Adicionar descrição" at bounding box center [1219, 284] width 189 height 16
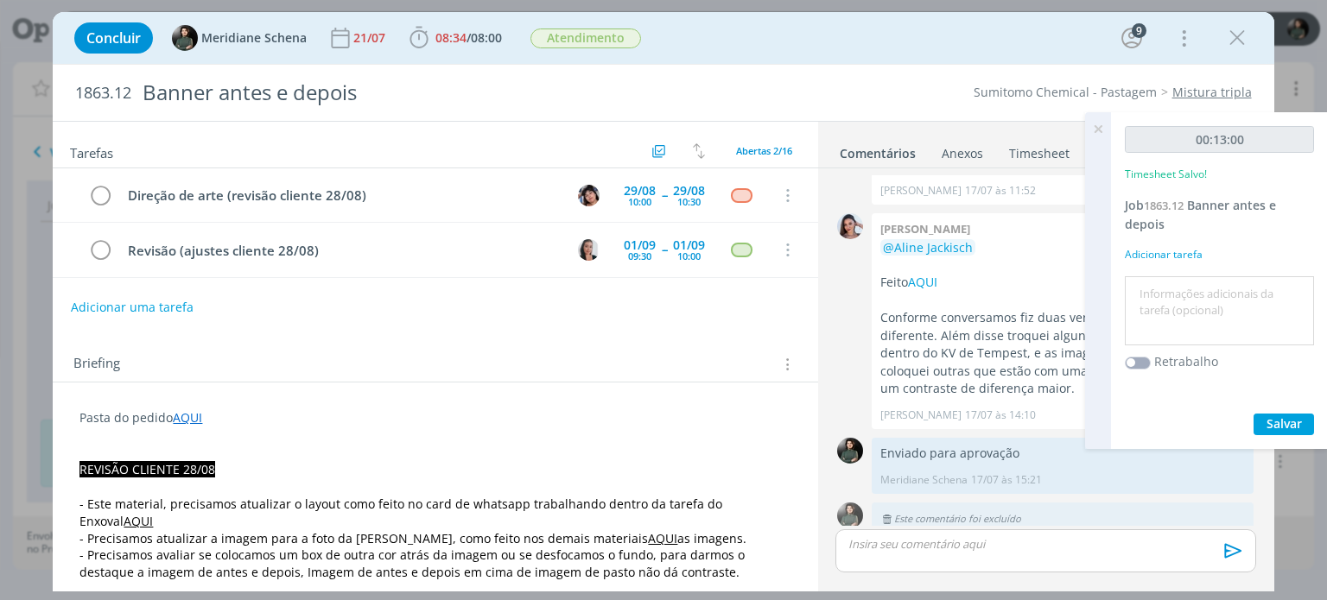
click at [1161, 283] on textarea at bounding box center [1219, 311] width 181 height 61
type textarea "P"
type textarea "Organização ajustes + pauta"
click at [1260, 426] on button "Salvar" at bounding box center [1283, 425] width 60 height 22
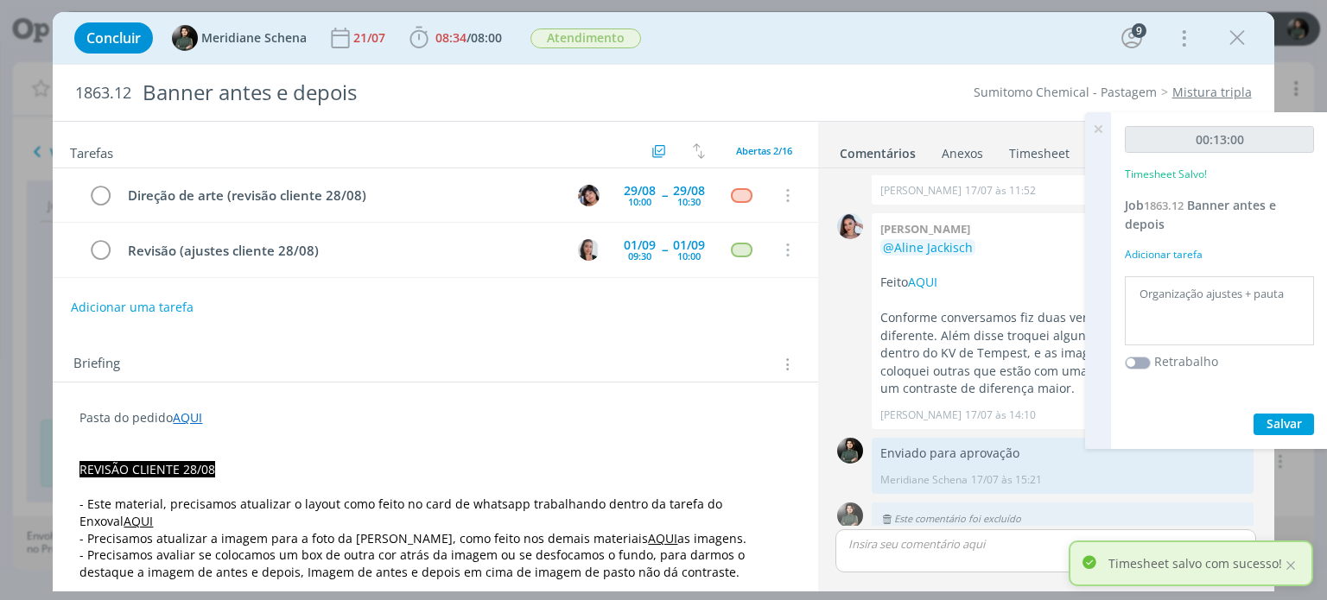
click at [1100, 130] on icon at bounding box center [1097, 129] width 31 height 34
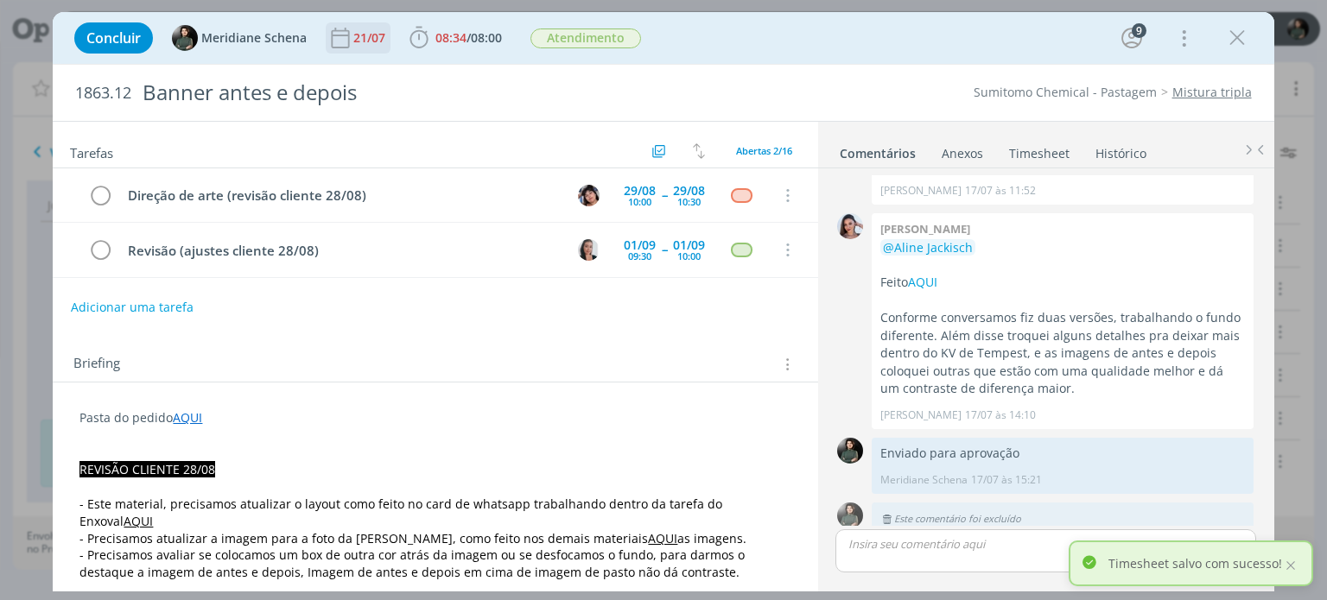
click at [334, 36] on icon "dialog" at bounding box center [340, 38] width 26 height 26
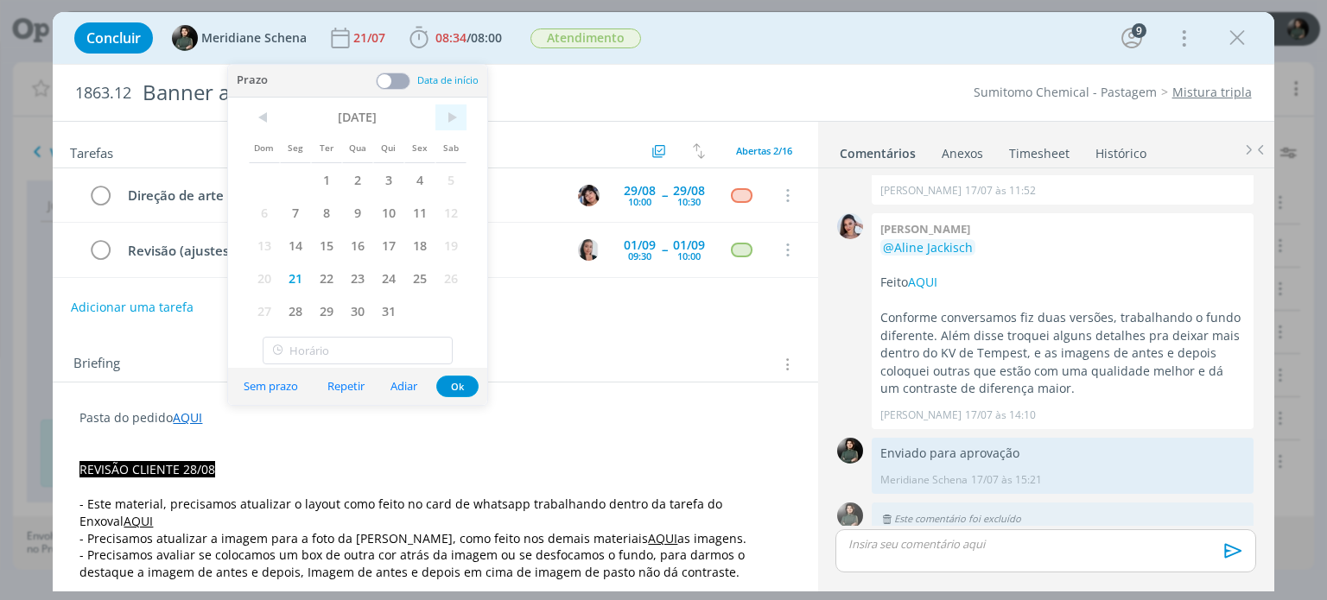
click at [453, 117] on span ">" at bounding box center [450, 118] width 31 height 26
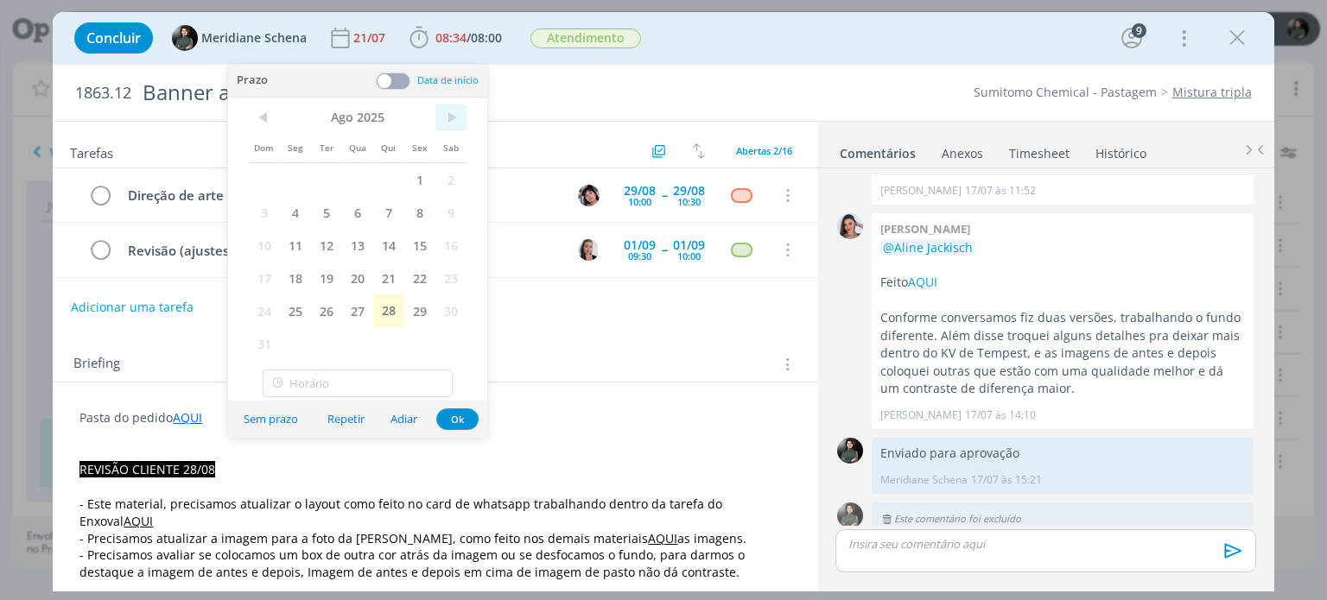
click at [448, 118] on span ">" at bounding box center [450, 118] width 31 height 26
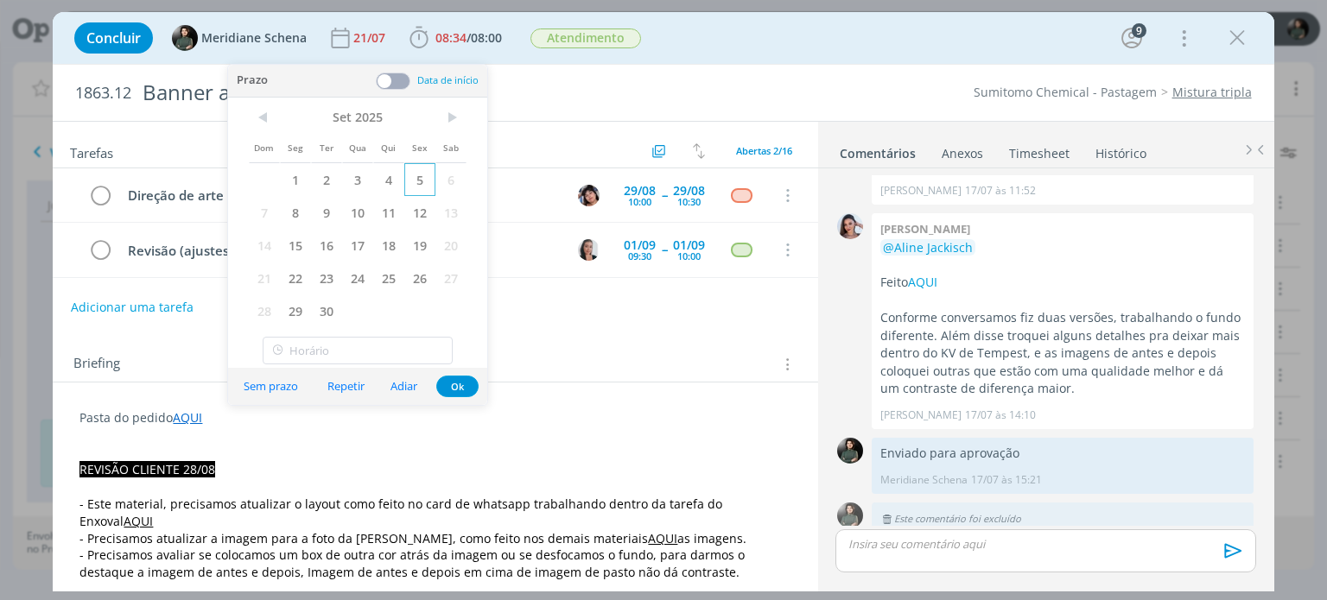
click at [410, 181] on span "5" at bounding box center [419, 179] width 31 height 33
click at [455, 385] on button "Ok" at bounding box center [457, 387] width 42 height 22
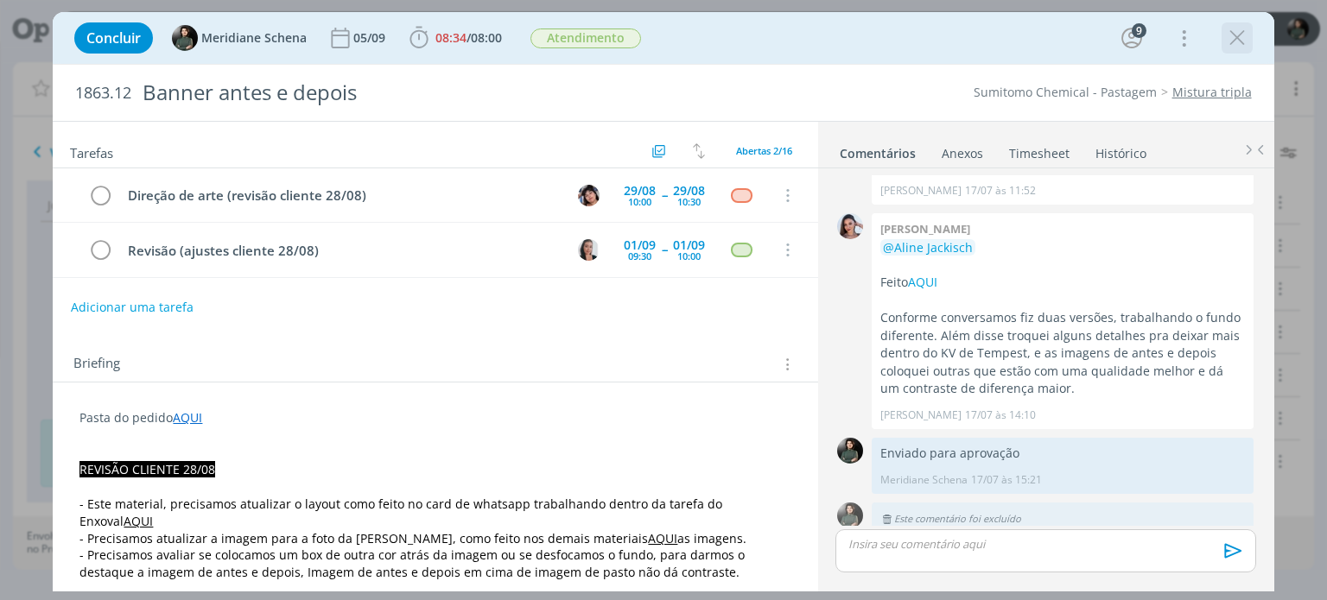
click at [1240, 37] on icon "dialog" at bounding box center [1237, 38] width 26 height 26
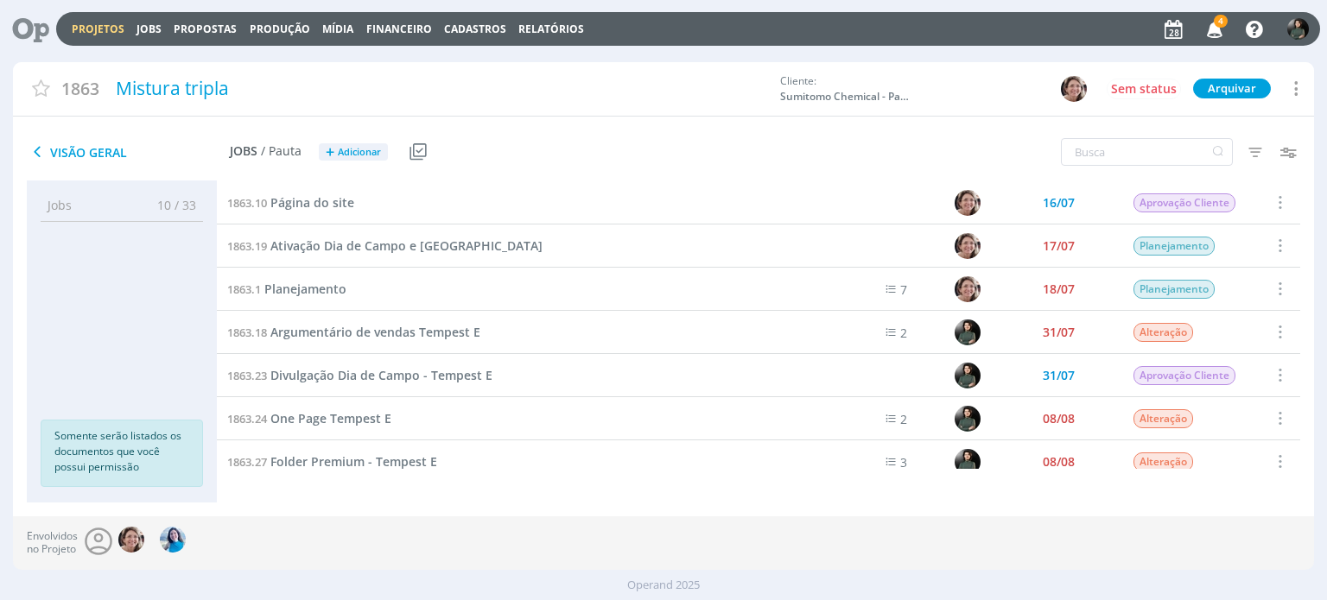
click at [95, 30] on link "Projetos" at bounding box center [98, 29] width 53 height 15
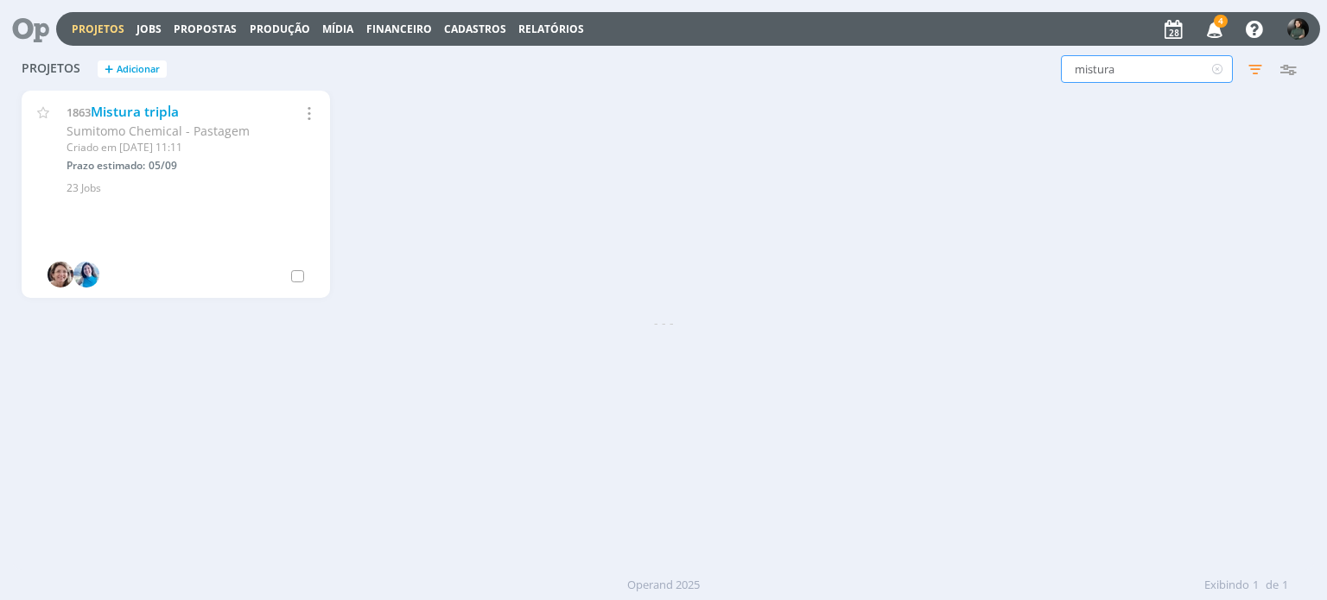
drag, startPoint x: 1116, startPoint y: 73, endPoint x: 1047, endPoint y: 73, distance: 69.1
click at [1047, 73] on div "mistura Filtros Filtrar Limpar mistura Status Cliente / Contrato Cliente Seleci…" at bounding box center [1069, 69] width 470 height 28
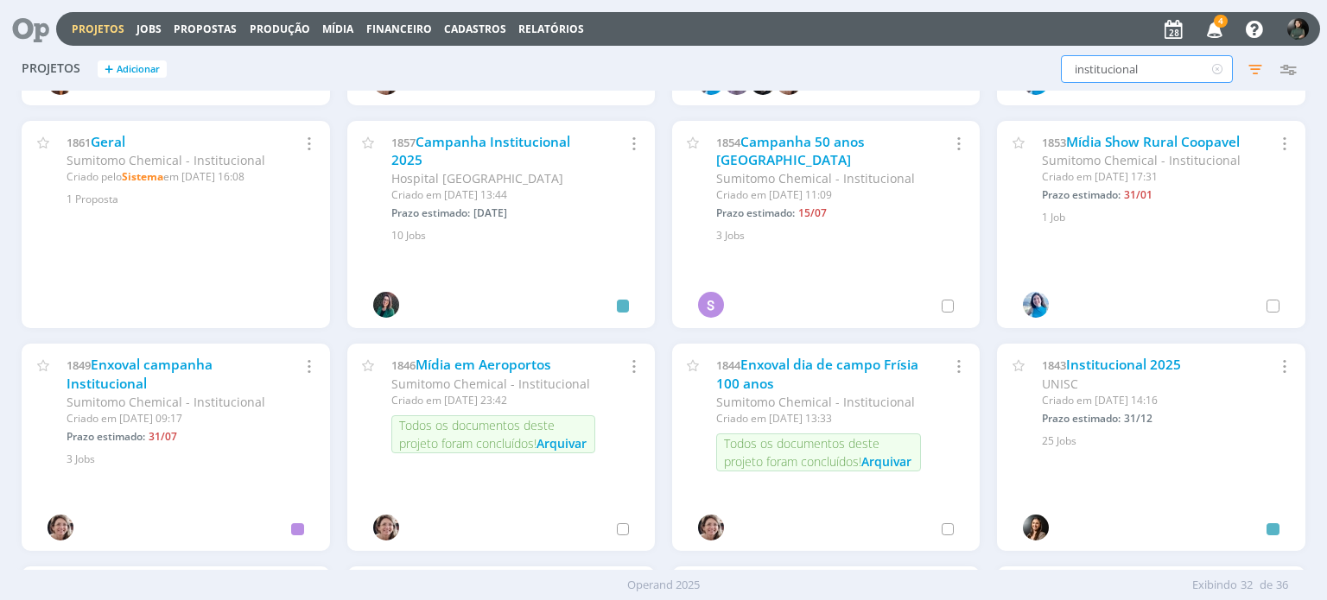
scroll to position [864, 0]
type input "institucional"
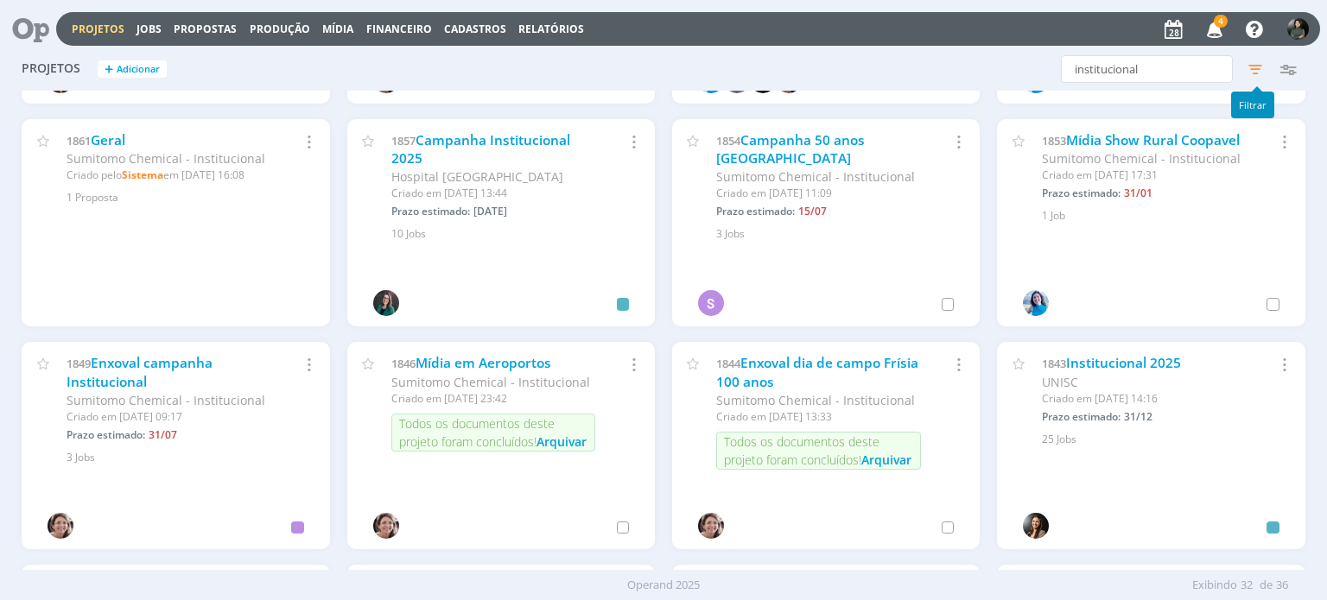
click at [1256, 62] on icon "button" at bounding box center [1254, 69] width 31 height 31
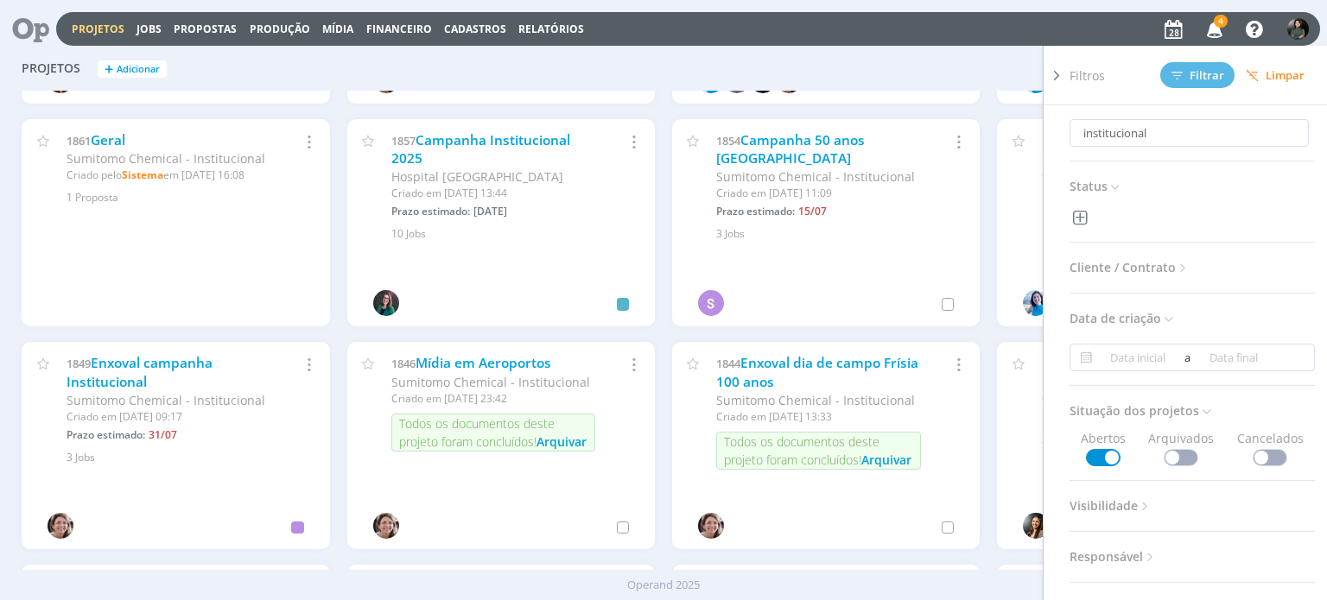
click at [1106, 265] on span "Cliente / Contrato" at bounding box center [1129, 268] width 121 height 22
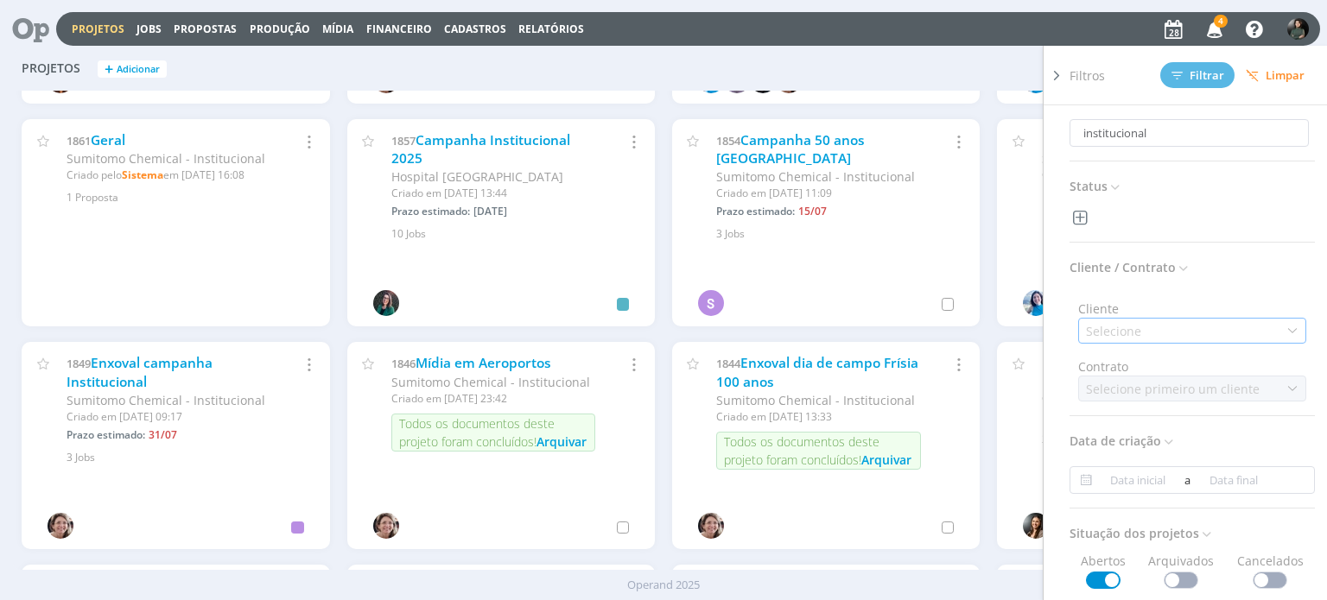
click at [1146, 328] on div "Selecione" at bounding box center [1192, 331] width 228 height 26
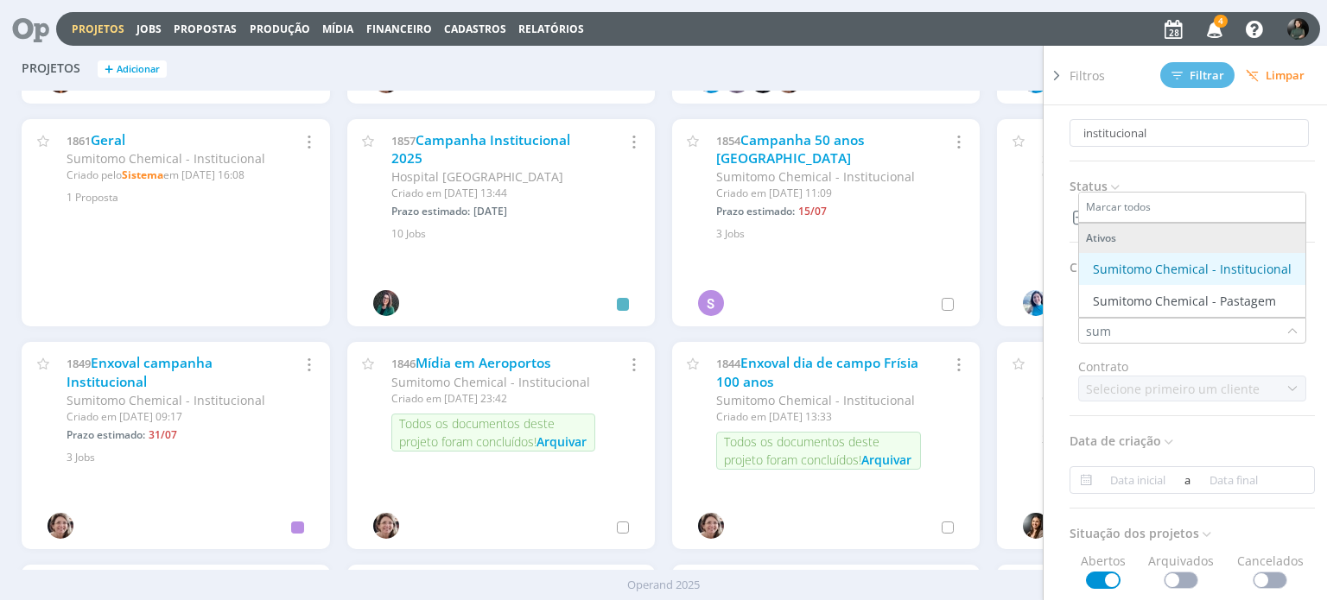
type input "sum"
click at [1161, 276] on div "Sumitomo Chemical - Institucional" at bounding box center [1192, 269] width 199 height 18
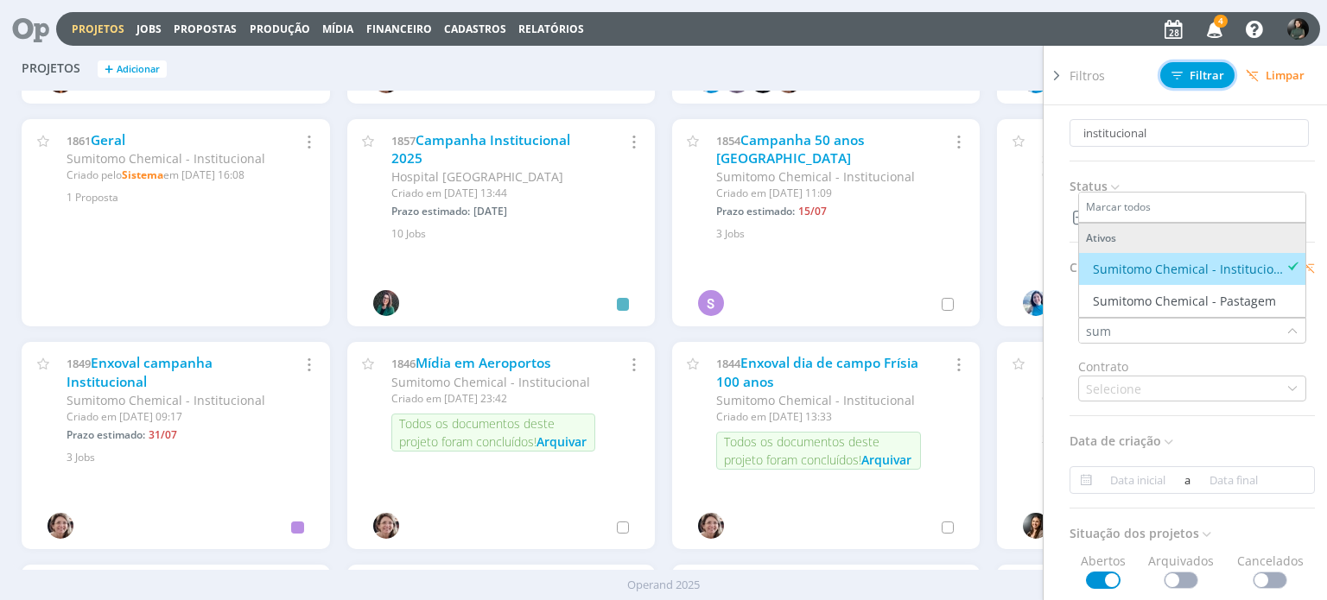
click at [1199, 77] on span "Filtrar" at bounding box center [1197, 75] width 53 height 11
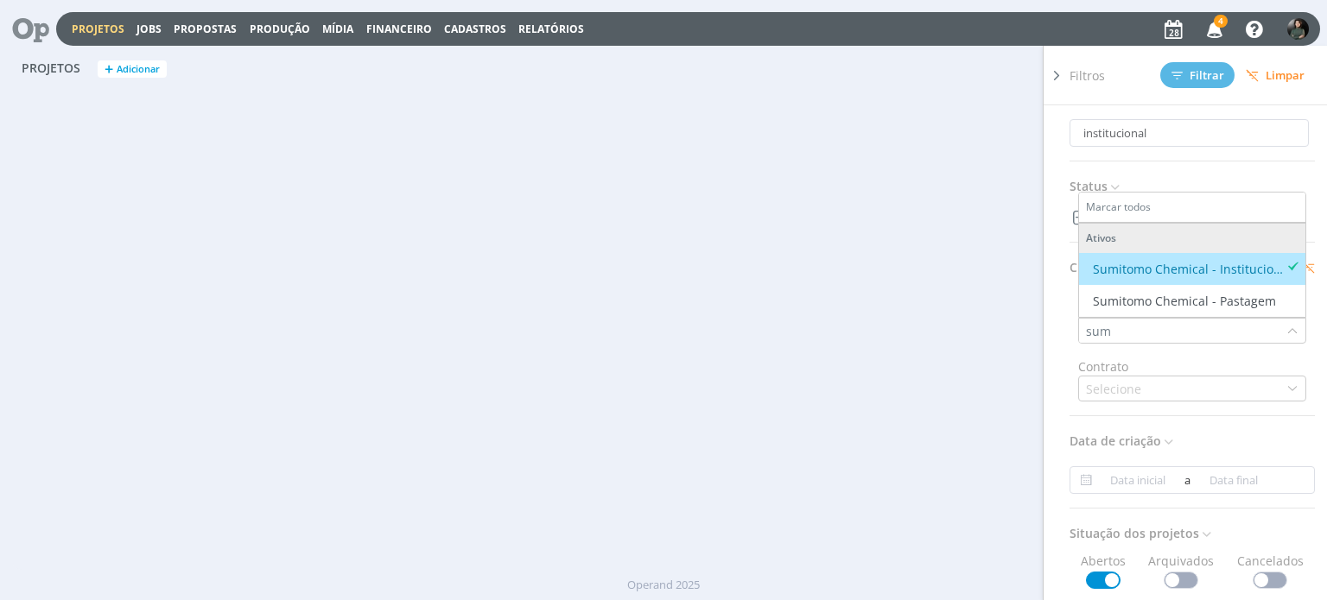
scroll to position [0, 0]
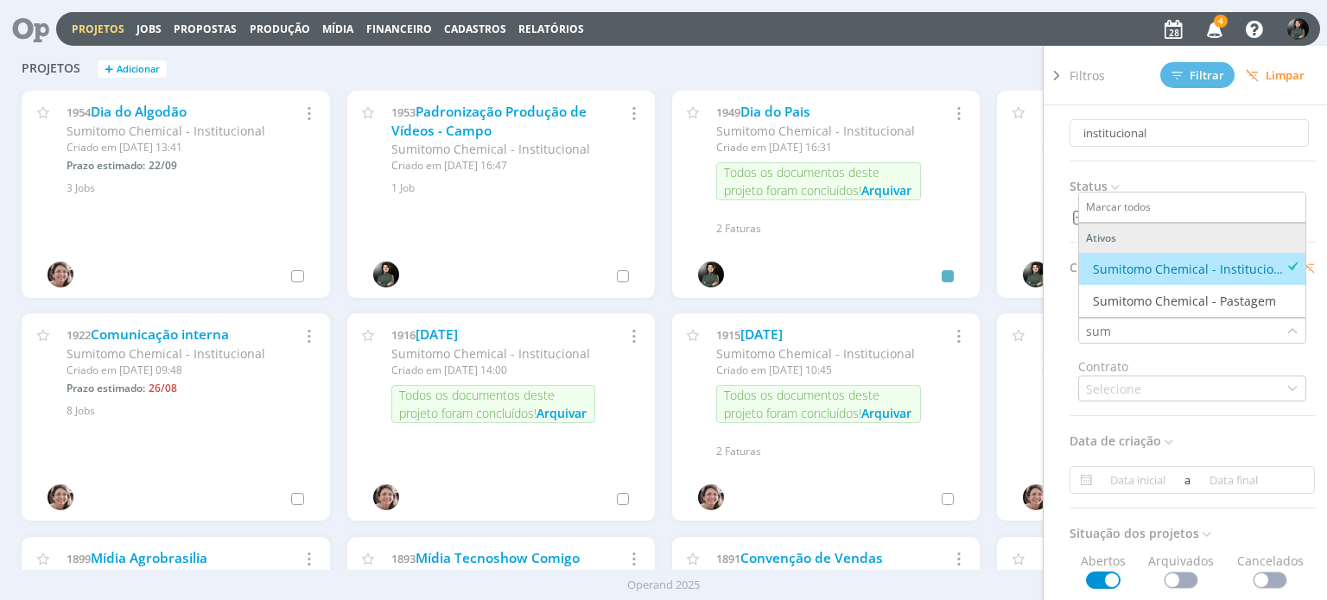
click at [968, 67] on div "institucional Filtros Filtrar Limpar institucional Status Cliente / Contrato Cl…" at bounding box center [1069, 69] width 470 height 28
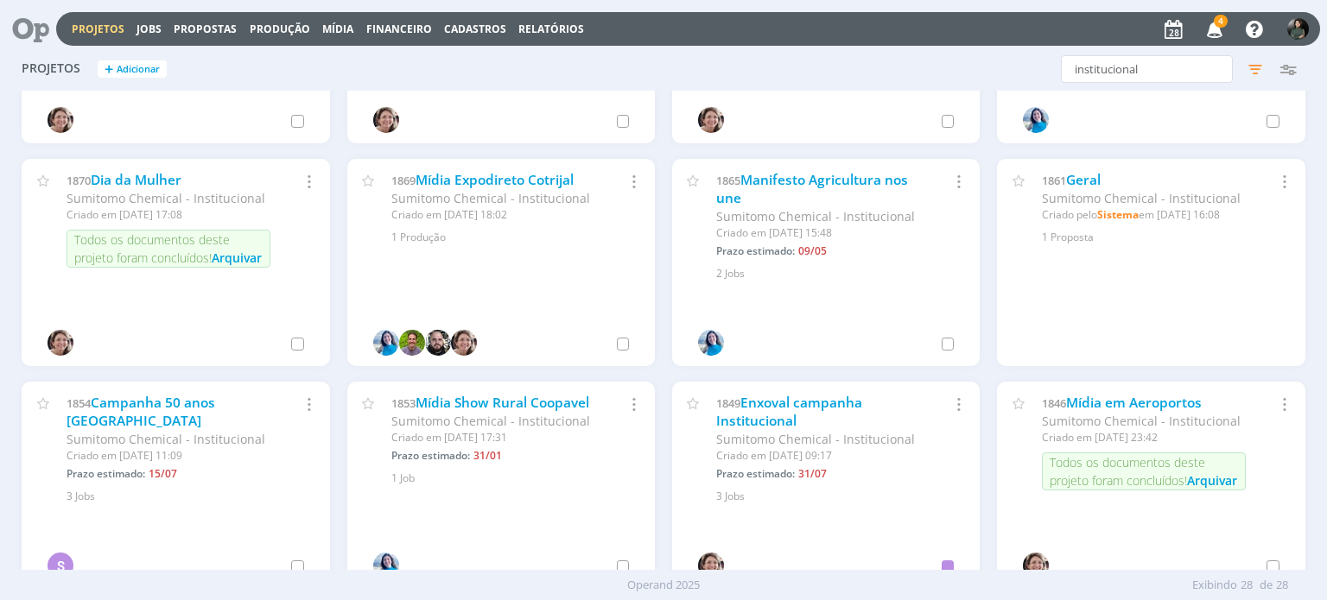
scroll to position [605, 0]
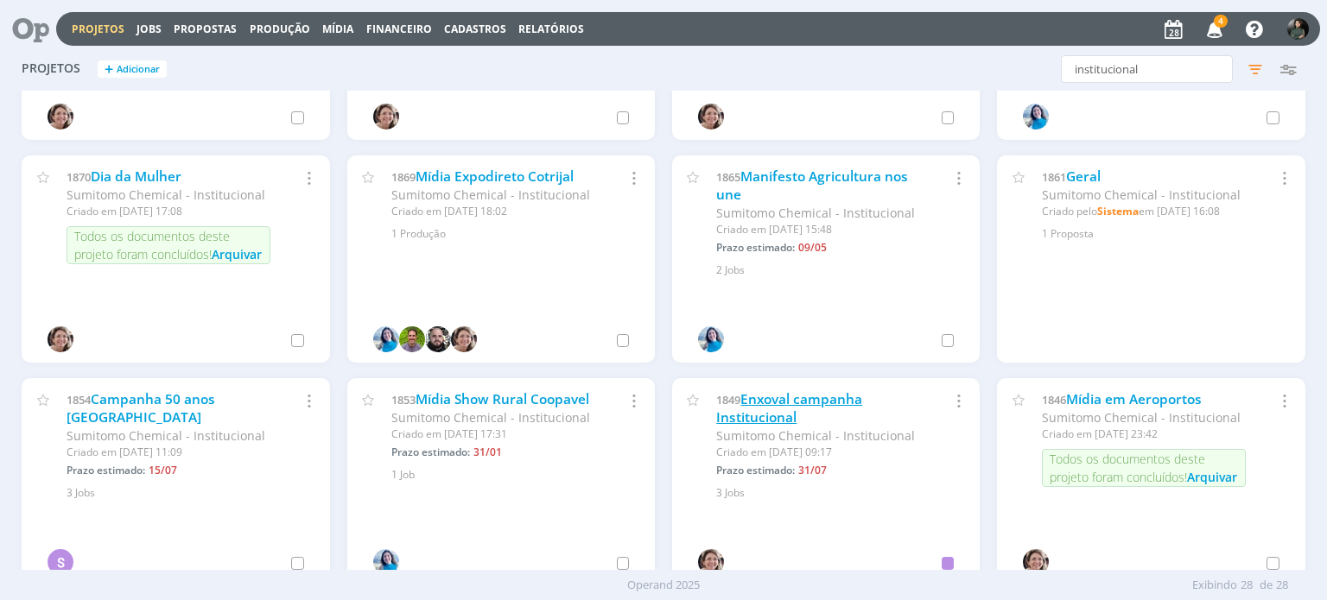
click at [786, 402] on link "Enxoval campanha Institucional" at bounding box center [789, 408] width 146 height 37
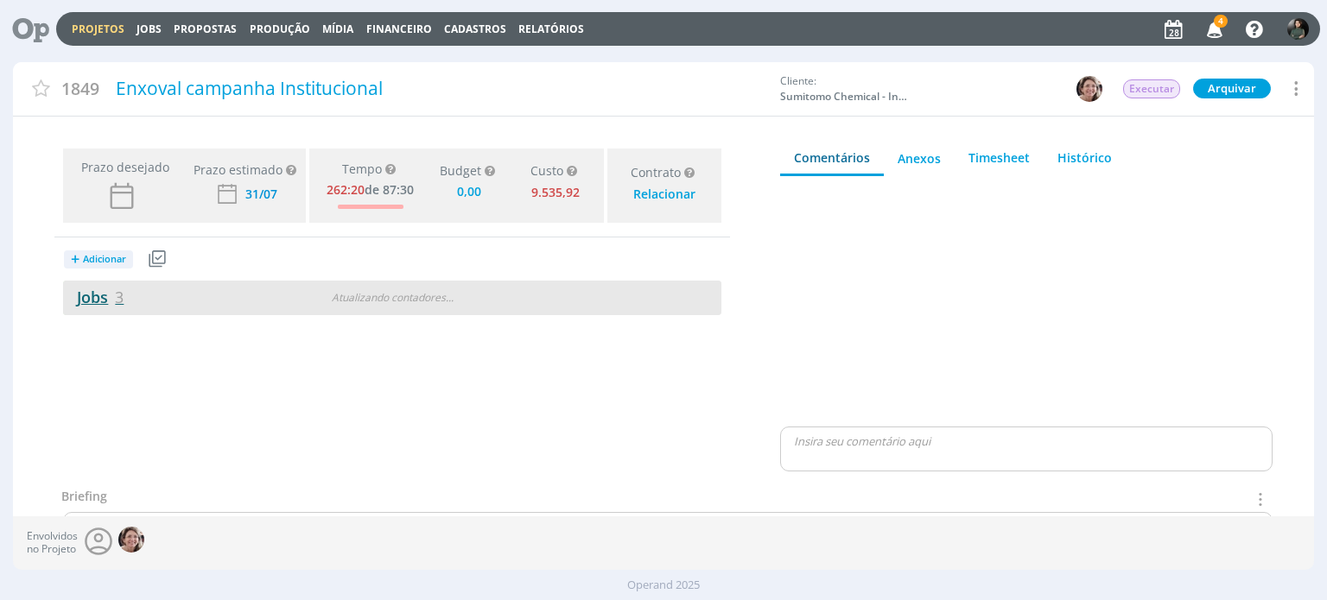
type input "0,00"
click at [83, 296] on link "Jobs 3" at bounding box center [93, 297] width 60 height 21
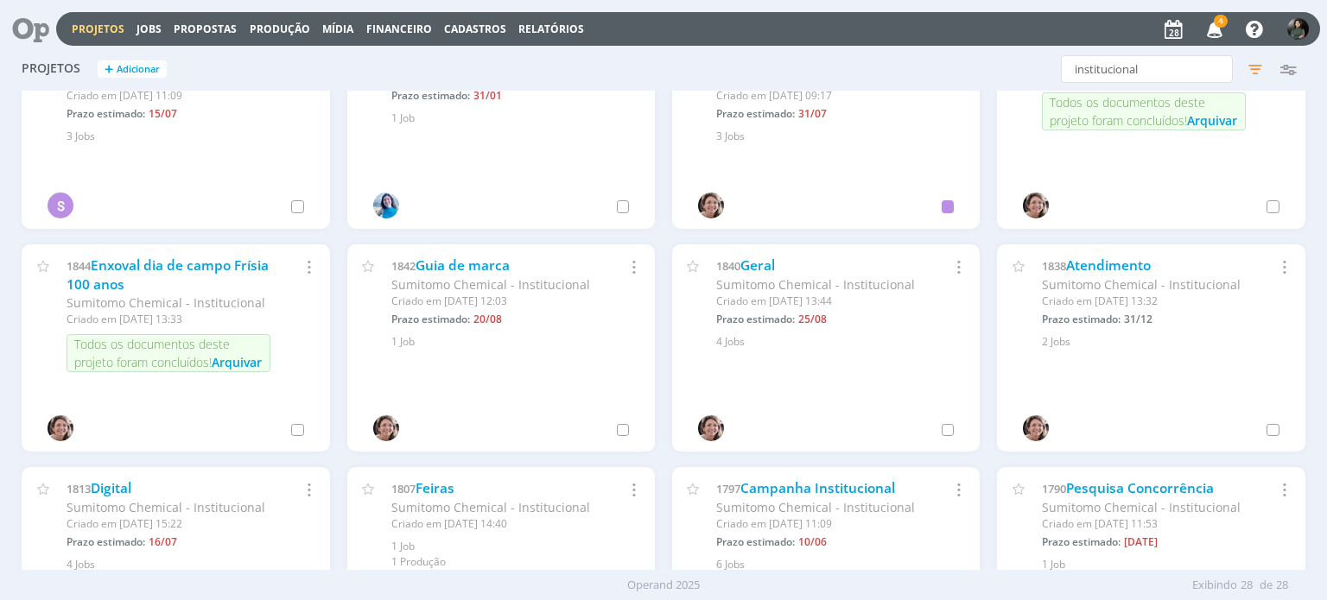
scroll to position [1036, 0]
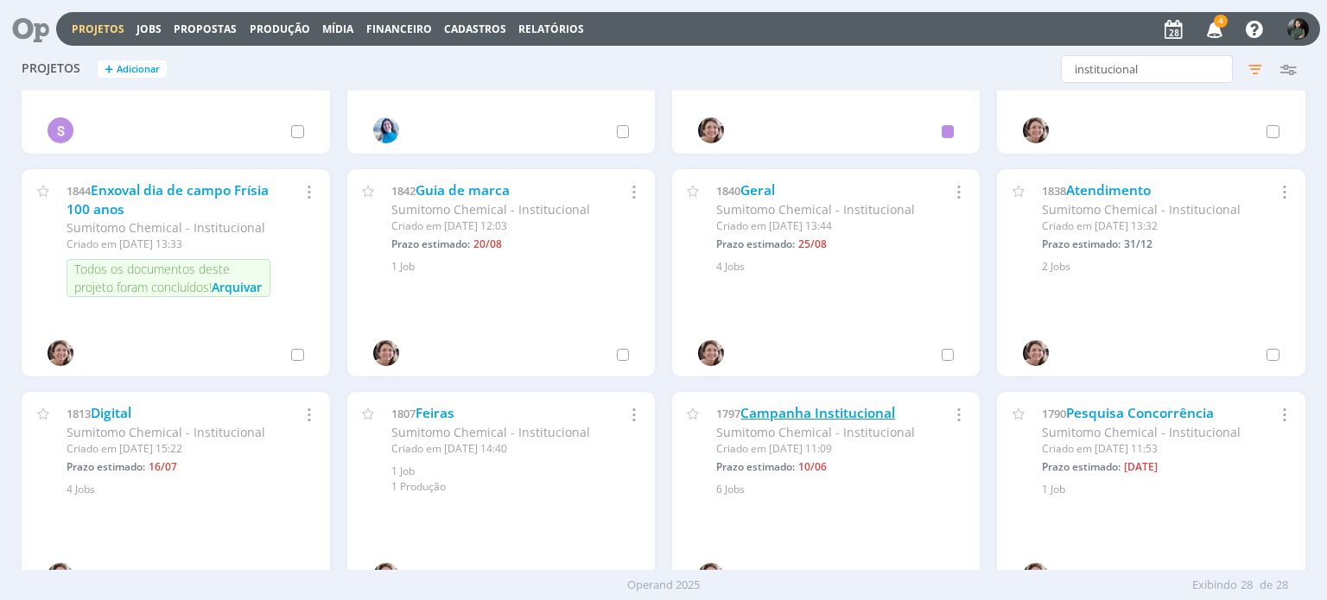
click at [802, 414] on link "Campanha Institucional" at bounding box center [817, 413] width 155 height 18
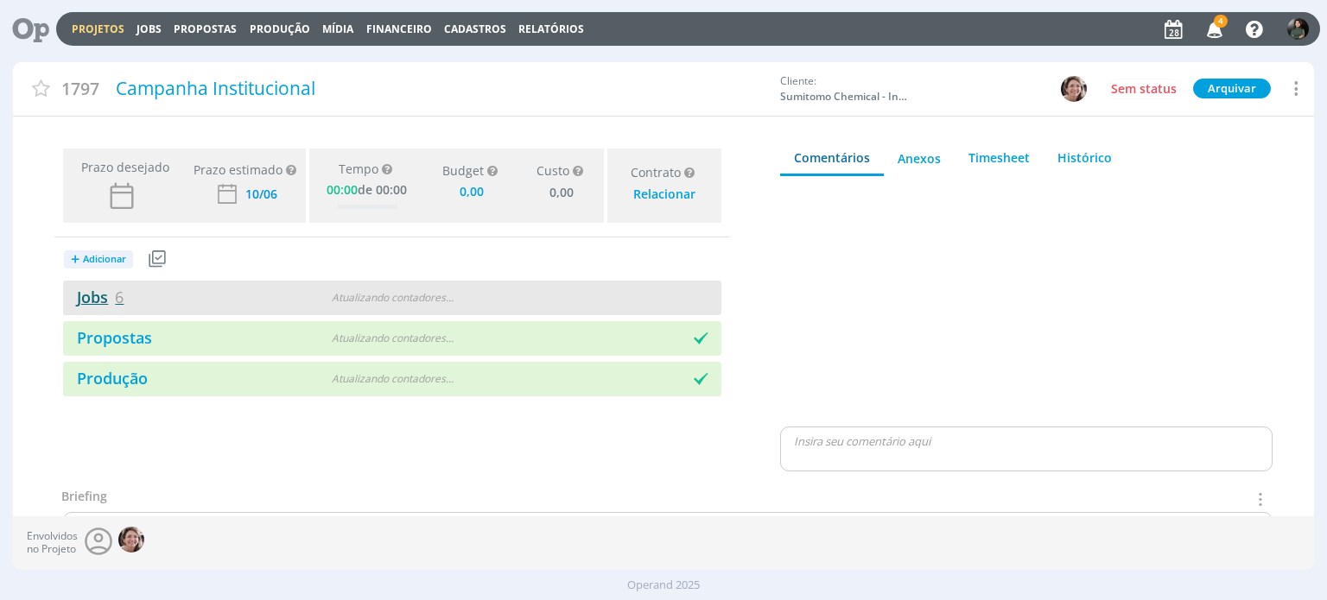
type input "0,00"
click at [97, 293] on link "Jobs 6" at bounding box center [93, 297] width 60 height 21
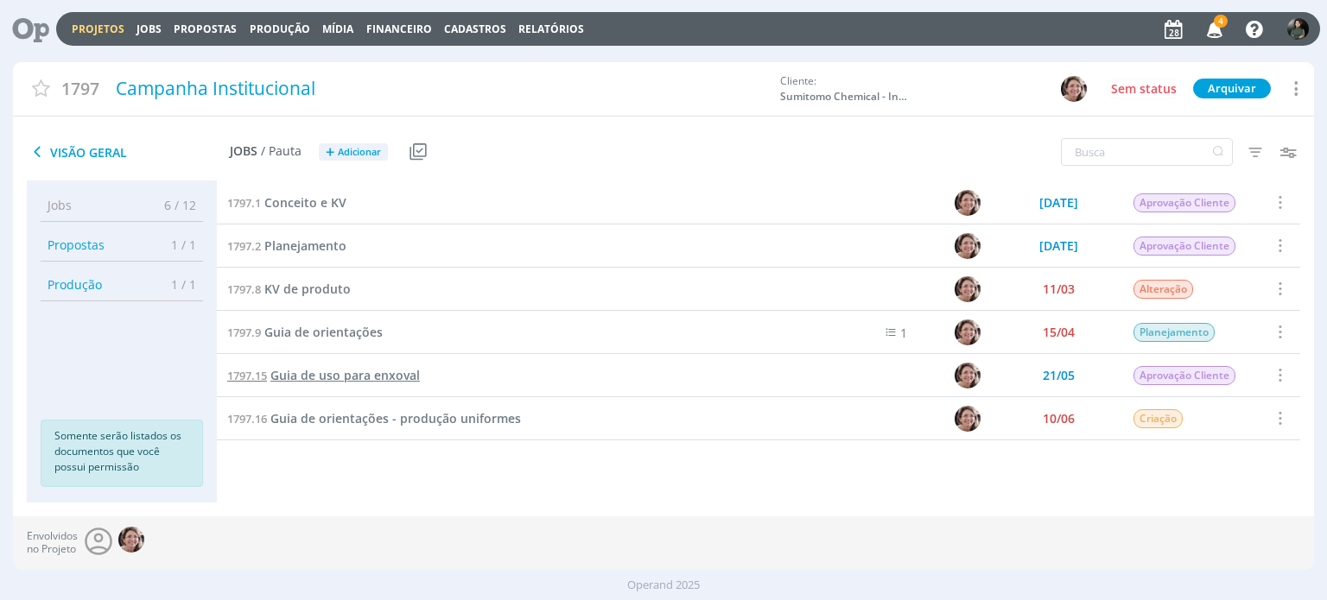
click at [352, 379] on span "Guia de uso para enxoval" at bounding box center [344, 375] width 149 height 16
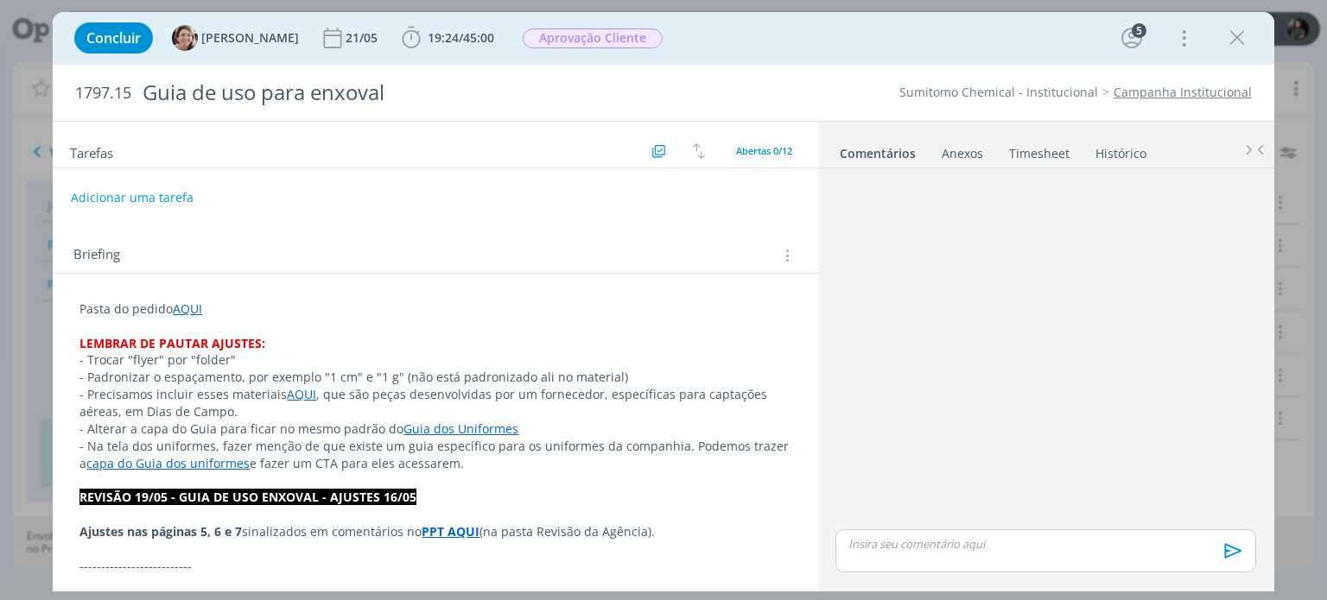
scroll to position [1290, 0]
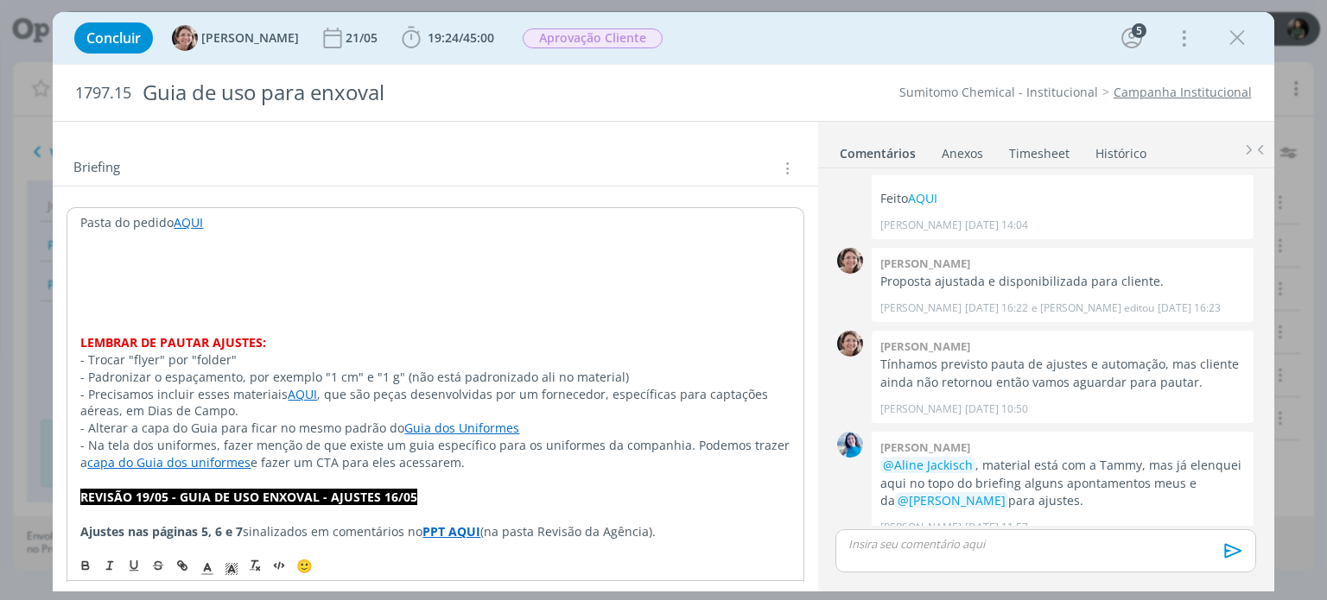
scroll to position [86, 0]
click at [476, 41] on span "45:00" at bounding box center [478, 37] width 31 height 16
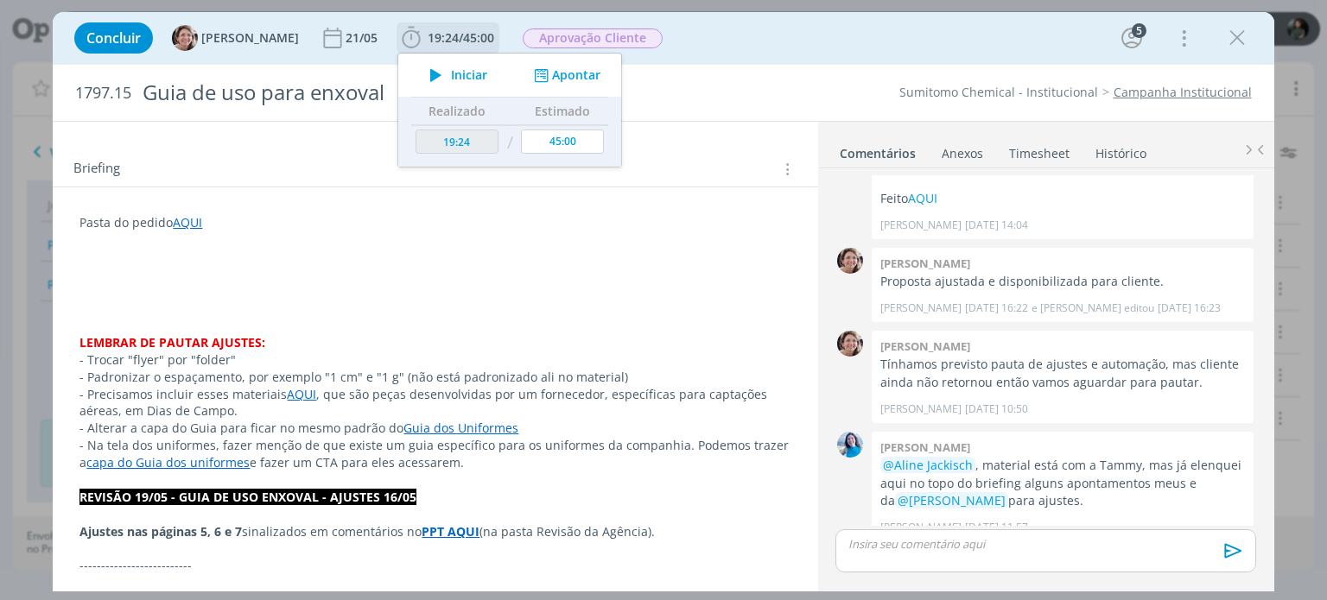
click at [451, 76] on span "Iniciar" at bounding box center [469, 75] width 36 height 12
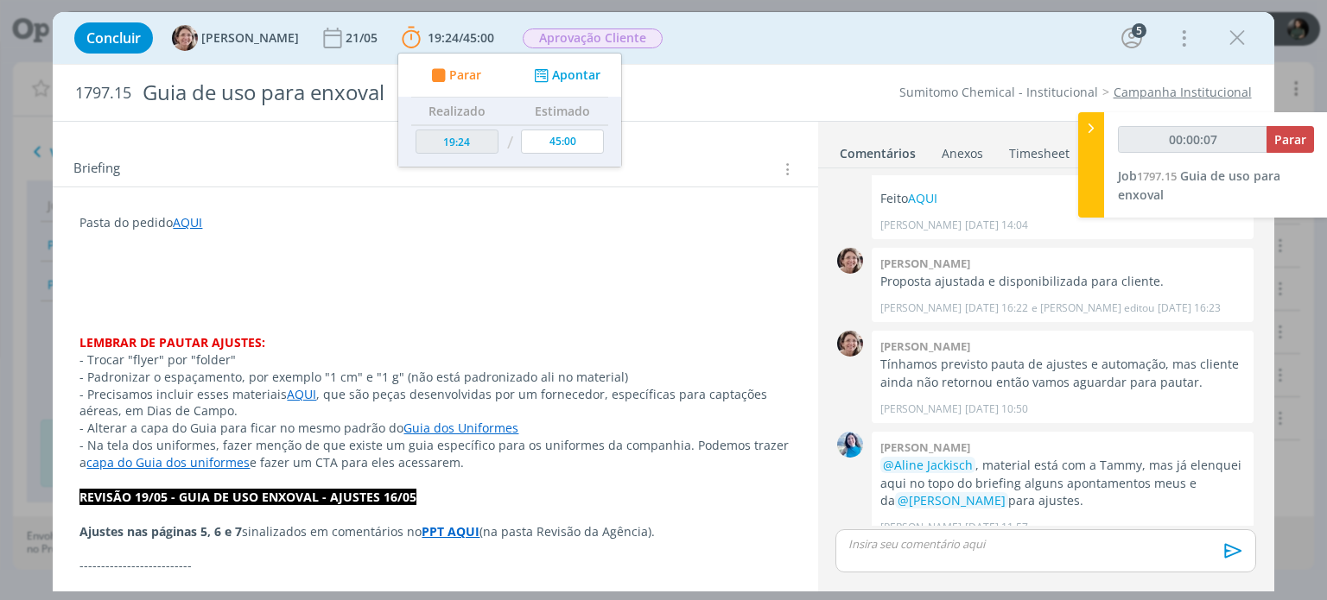
click at [183, 221] on link "AQUI" at bounding box center [187, 222] width 29 height 16
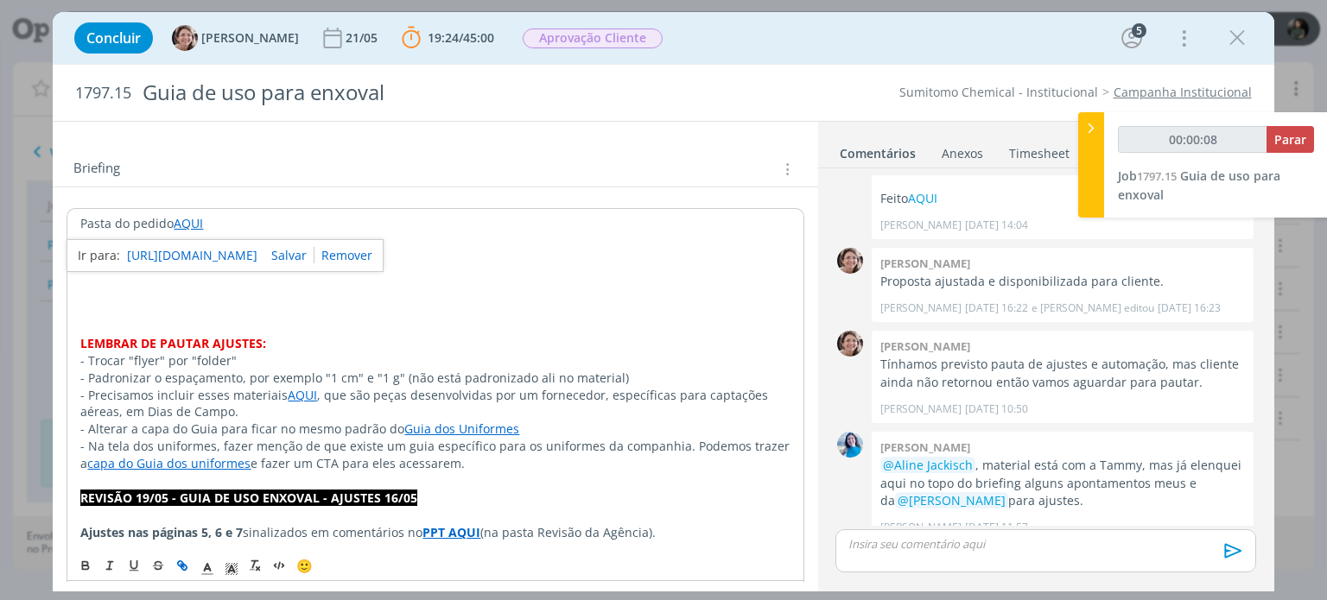
click at [213, 255] on link "https://sobeae.sharepoint.com/:f:/s/SOBEAE/EmnxGBSbBRZKiPQyoPqumg0BR0W8fnzp6Gqh…" at bounding box center [192, 255] width 130 height 22
click at [538, 255] on p "dialog" at bounding box center [434, 258] width 709 height 17
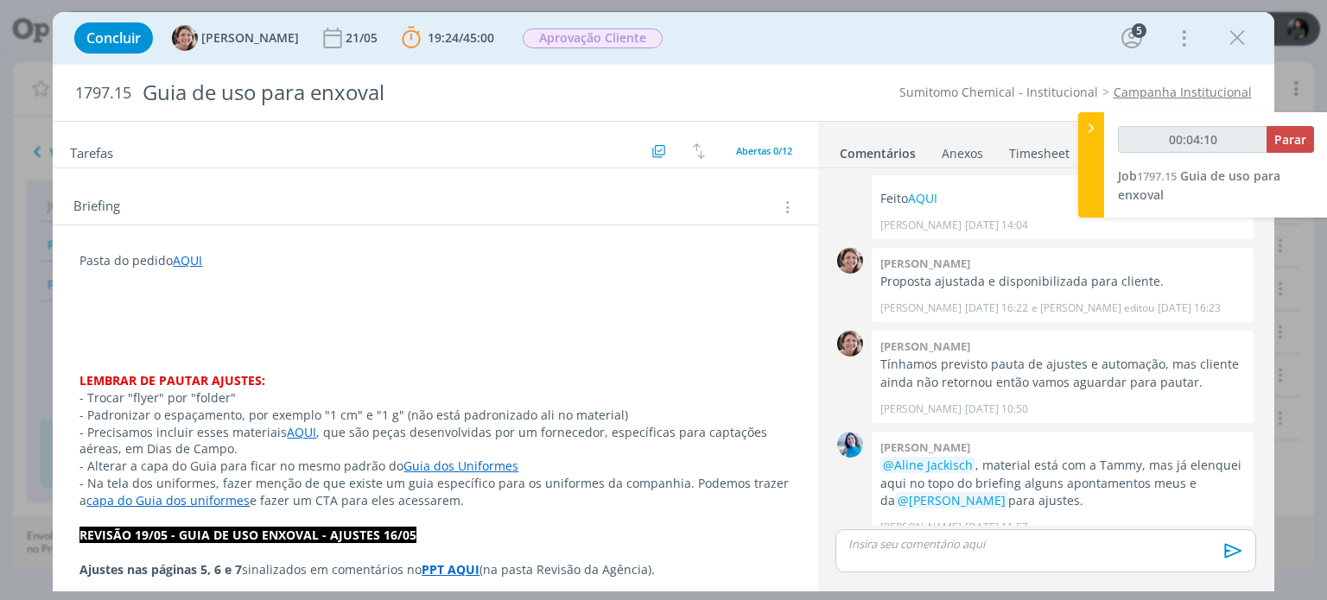
scroll to position [0, 0]
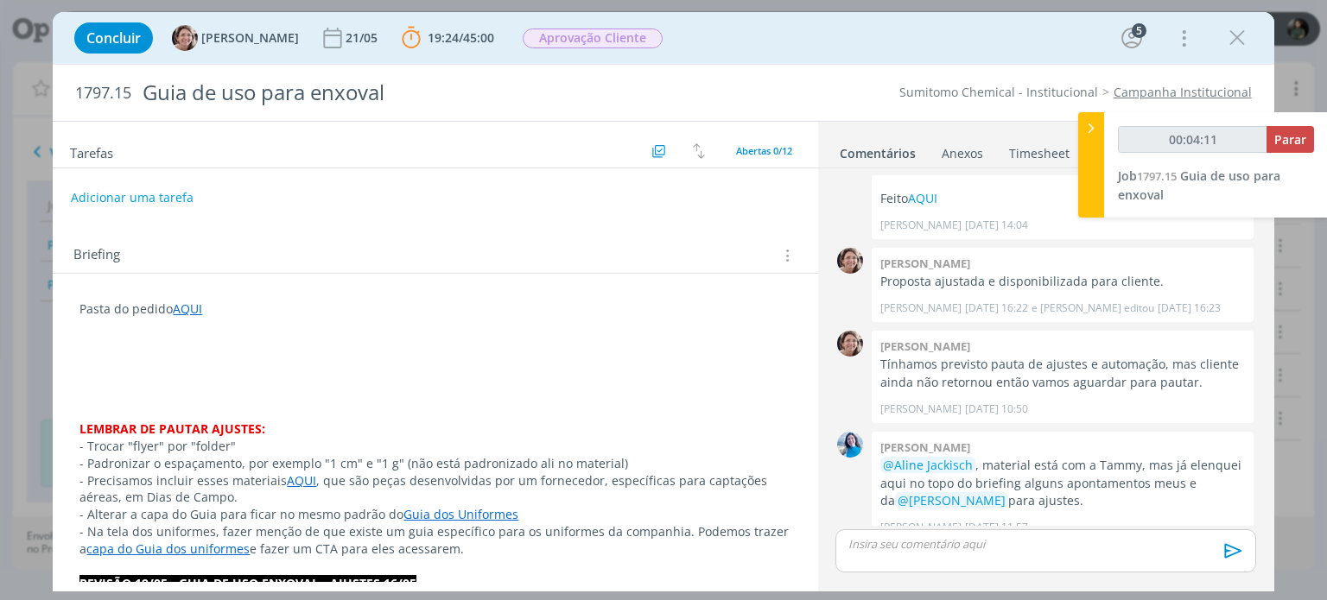
click at [86, 364] on p "dialog" at bounding box center [434, 360] width 711 height 17
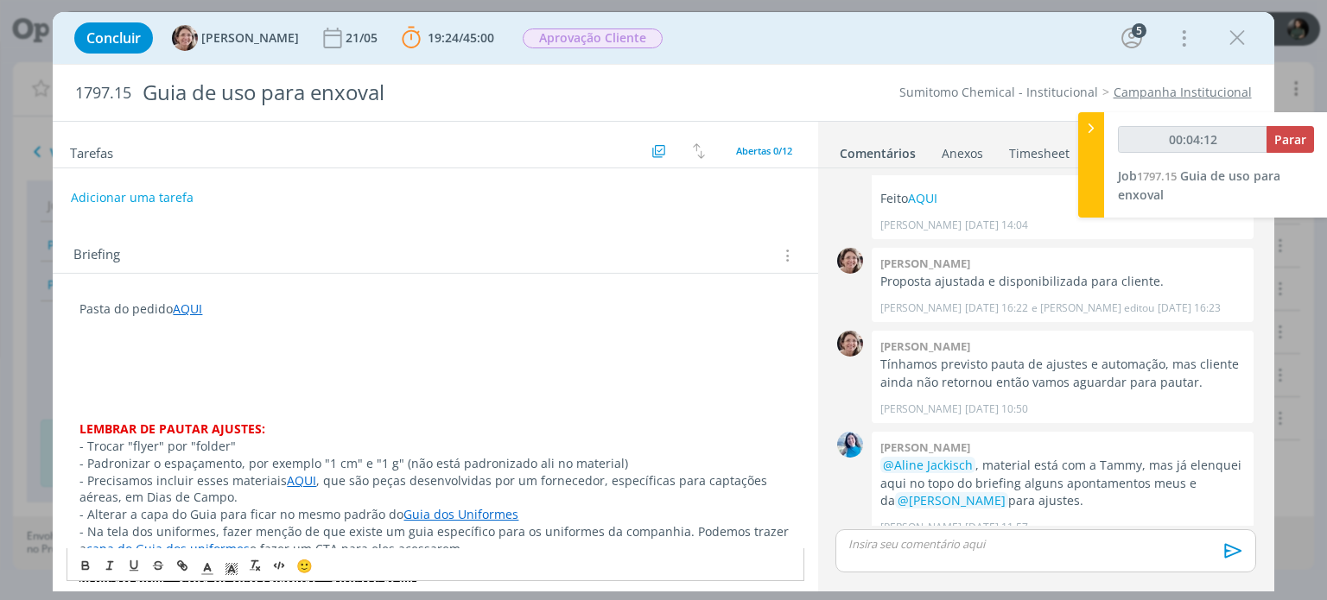
type input "00:04:13"
click at [237, 360] on p "REVISÃO CLIENTE 28/08 -" at bounding box center [434, 360] width 711 height 17
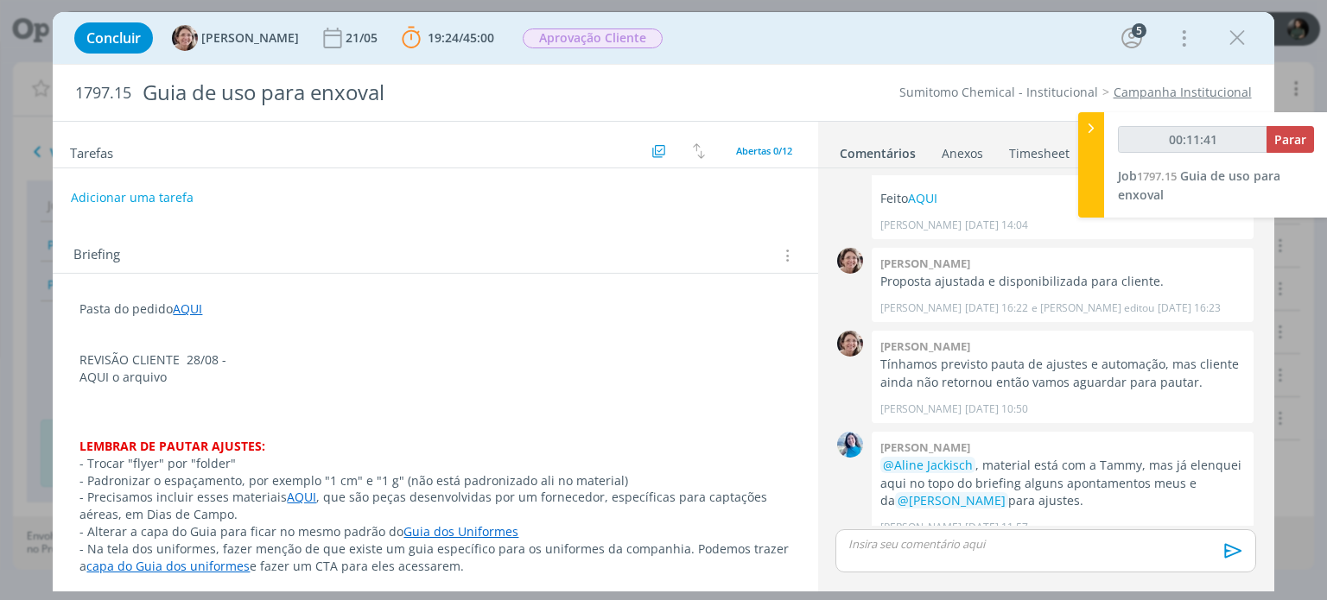
click at [183, 415] on p "dialog" at bounding box center [434, 411] width 711 height 17
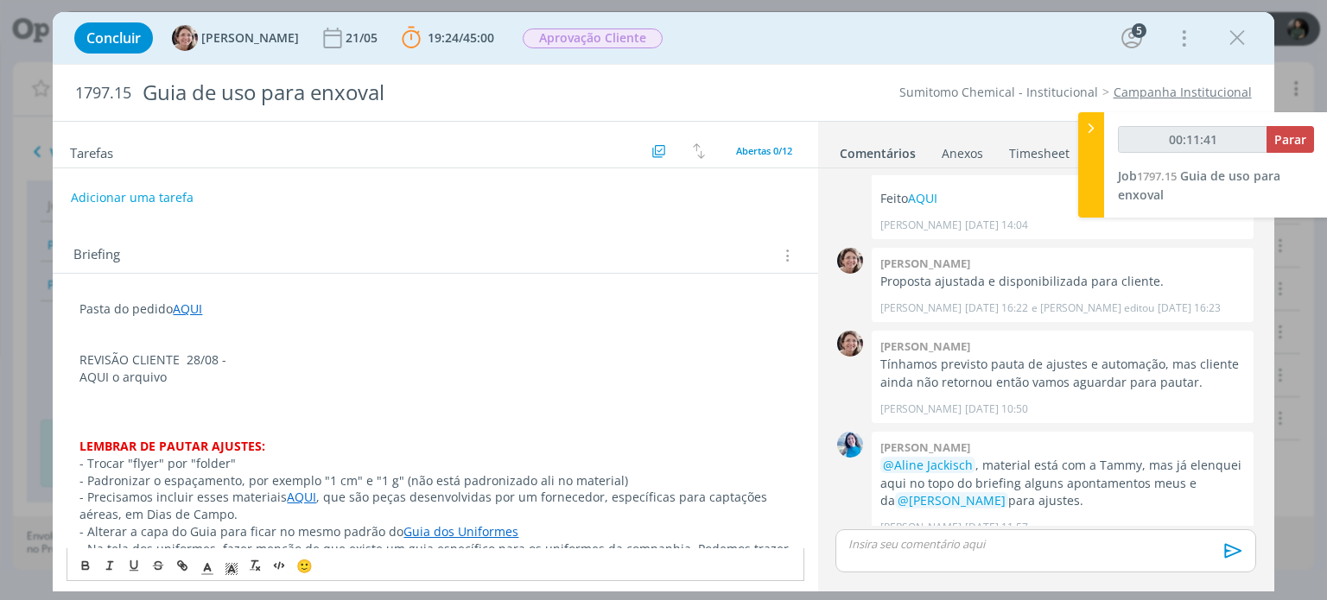
click at [171, 378] on p "AQUI o arquivo" at bounding box center [434, 377] width 711 height 17
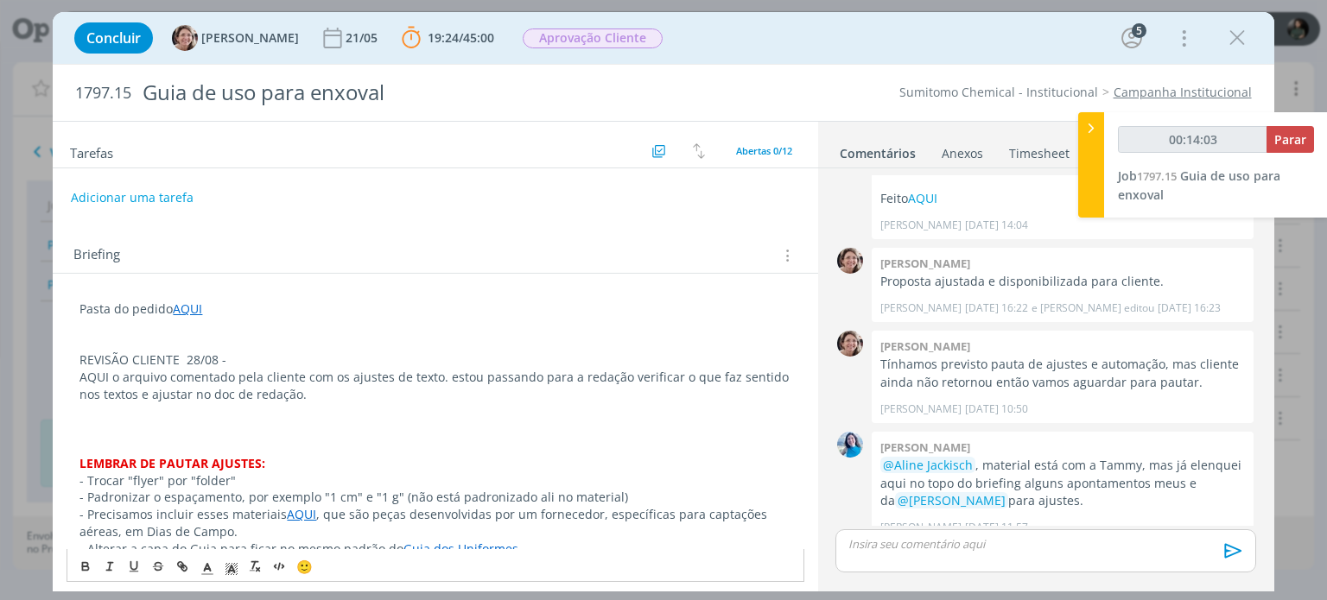
drag, startPoint x: 244, startPoint y: 362, endPoint x: 62, endPoint y: 367, distance: 181.5
click at [205, 569] on polyline "dialog" at bounding box center [208, 567] width 6 height 7
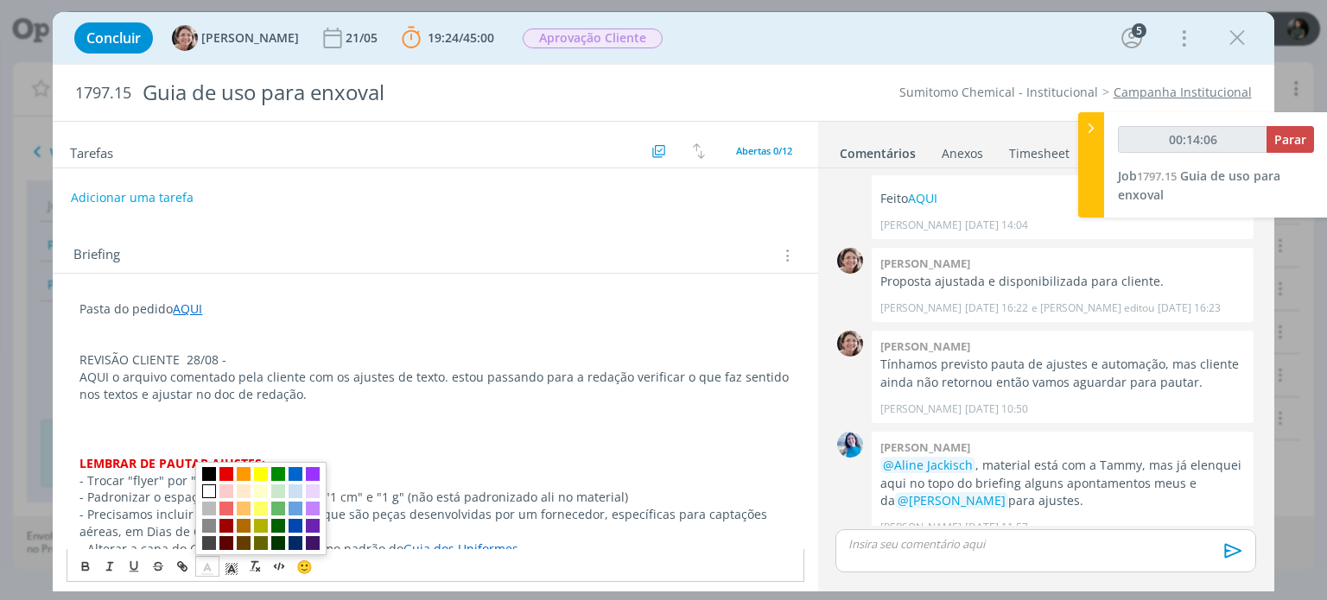
click at [205, 486] on span "dialog" at bounding box center [209, 492] width 14 height 14
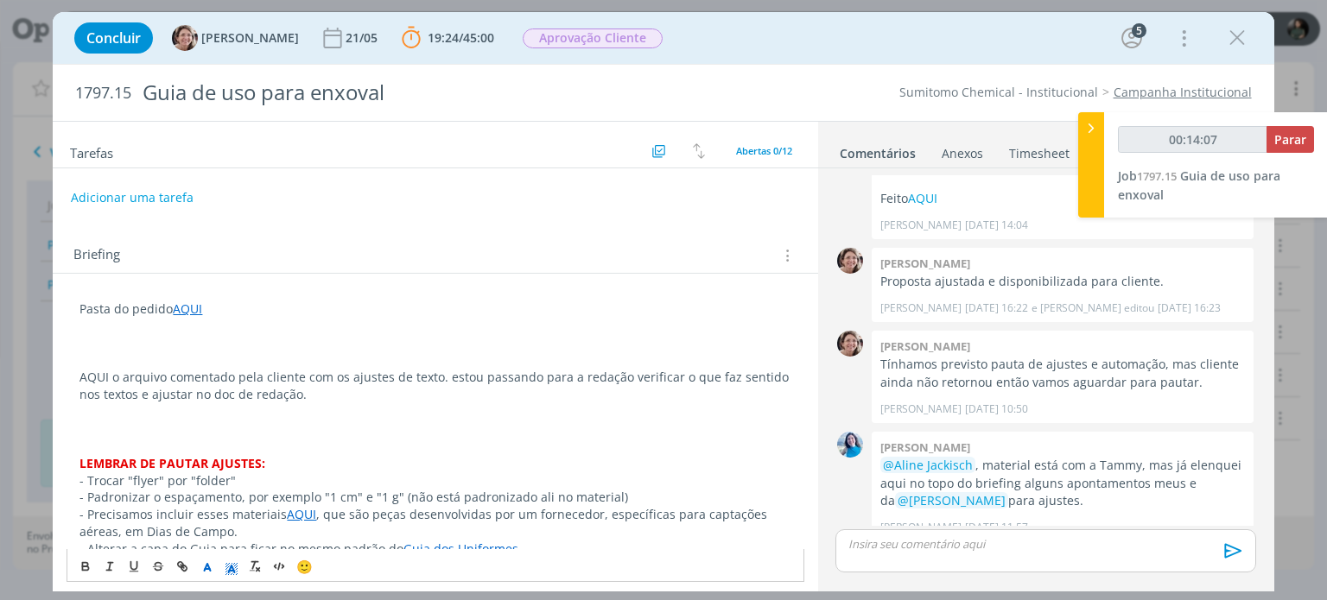
click at [237, 571] on rect "dialog" at bounding box center [237, 571] width 1 height 1
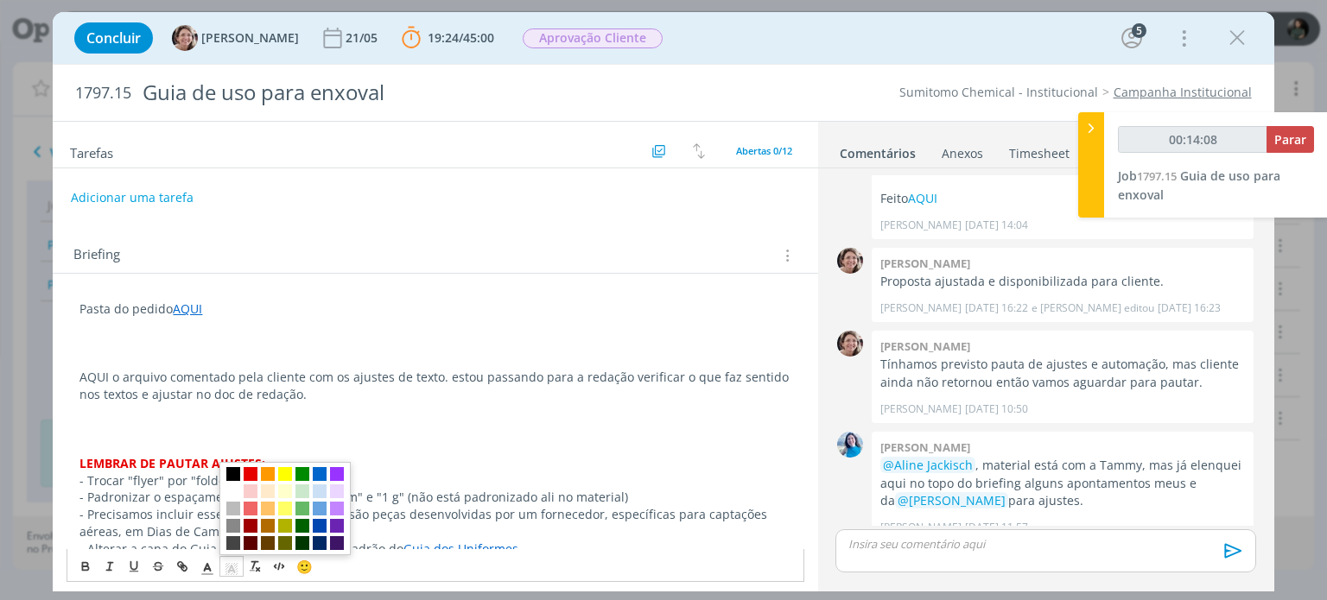
click at [232, 476] on span "dialog" at bounding box center [233, 474] width 14 height 14
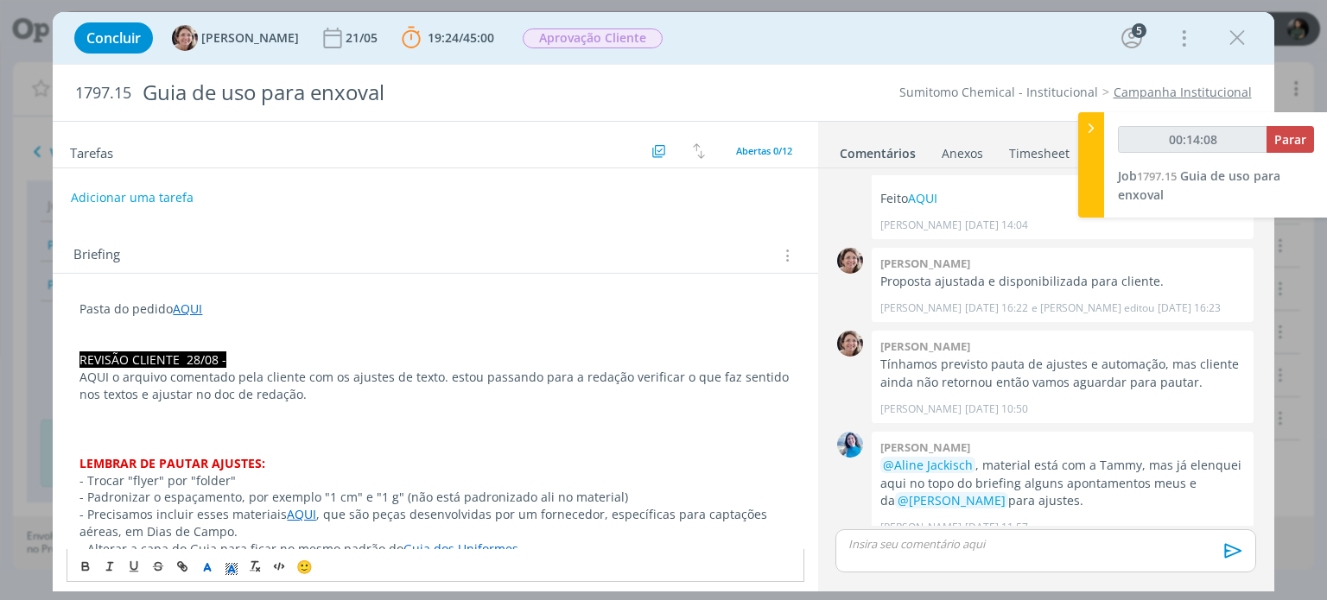
click at [237, 430] on p "dialog" at bounding box center [434, 429] width 711 height 17
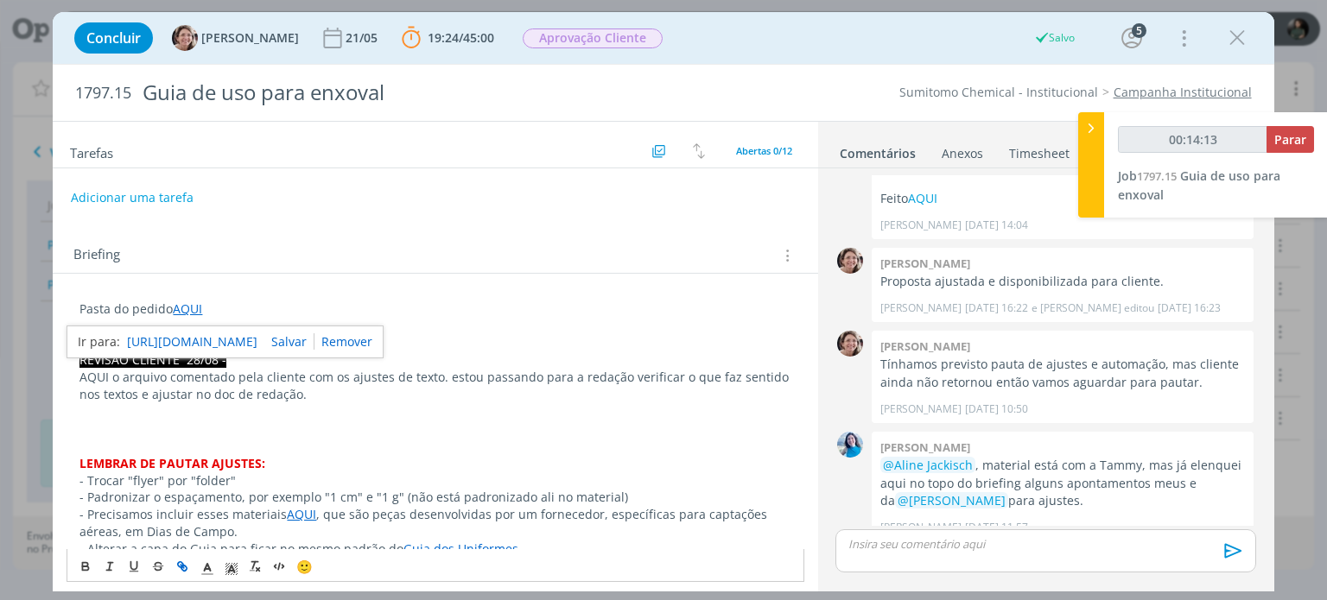
click at [186, 341] on link "https://sobeae.sharepoint.com/:f:/s/SOBEAE/EmnxGBSbBRZKiPQyoPqumg0BR0W8fnzp6Gqh…" at bounding box center [192, 342] width 130 height 22
click at [109, 390] on p "AQUI o arquivo comentado pela cliente com os ajustes de texto. estou passando p…" at bounding box center [434, 386] width 711 height 35
drag, startPoint x: 116, startPoint y: 369, endPoint x: 98, endPoint y: 370, distance: 17.3
click at [111, 369] on p "AQUI o arquivo comentado pela cliente com os ajustes de texto. estou passando p…" at bounding box center [434, 386] width 711 height 35
click at [102, 371] on p "AQUI o arquivo comentado pela cliente com os ajustes de texto. estou passando p…" at bounding box center [434, 386] width 711 height 35
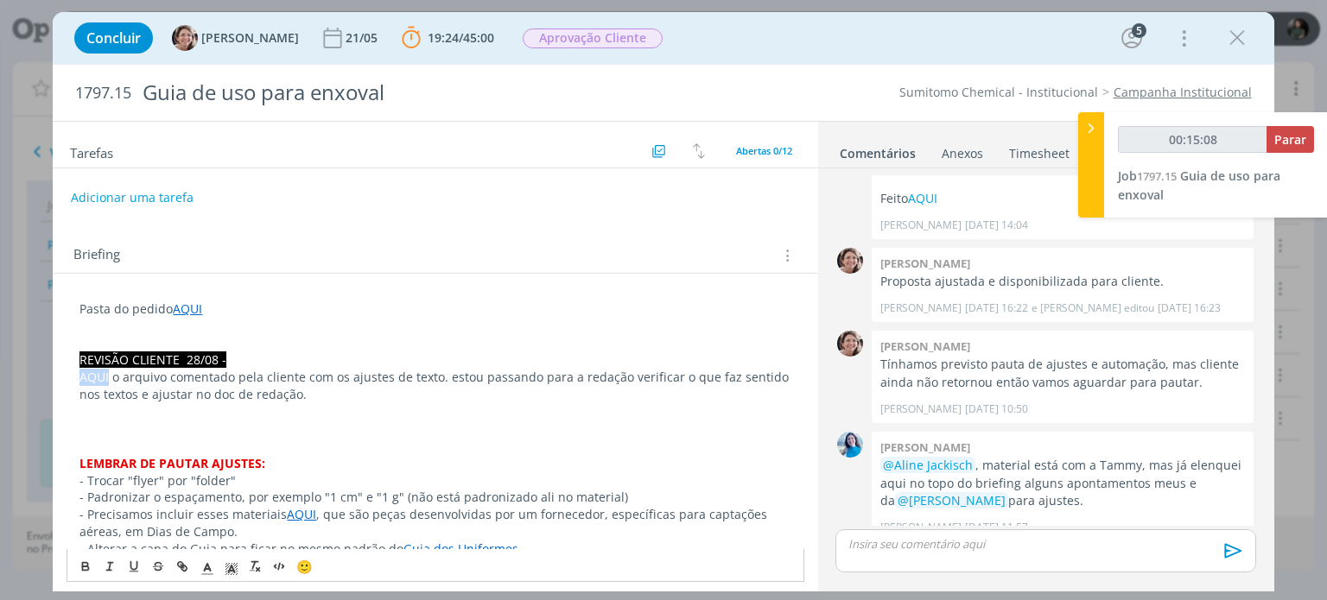
drag, startPoint x: 110, startPoint y: 374, endPoint x: 80, endPoint y: 369, distance: 29.8
click at [80, 369] on p "AQUI o arquivo comentado pela cliente com os ajustes de texto. estou passando p…" at bounding box center [434, 386] width 711 height 35
type input "00:15:09"
click at [185, 567] on icon "dialog" at bounding box center [182, 567] width 14 height 14
type input "AQUI"
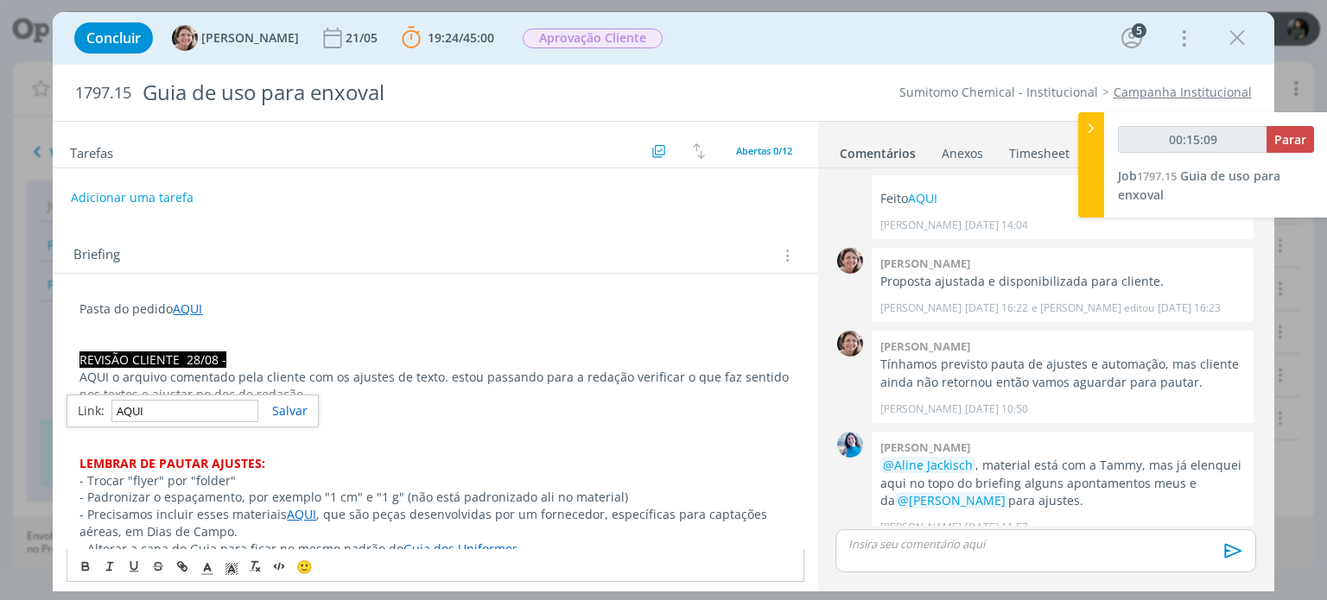
type input "00:15:10"
paste input "https://sobeae.sharepoint.com/:b:/s/SOBEAE/Ee9Hc-UvIipAiMwmBFlhWgkBq5MEpKev0Vp2…"
type input "https://sobeae.sharepoint.com/:b:/s/SOBEAE/Ee9Hc-UvIipAiMwmBFlhWgkBq5MEpKev0Vp2…"
type input "00:15:11"
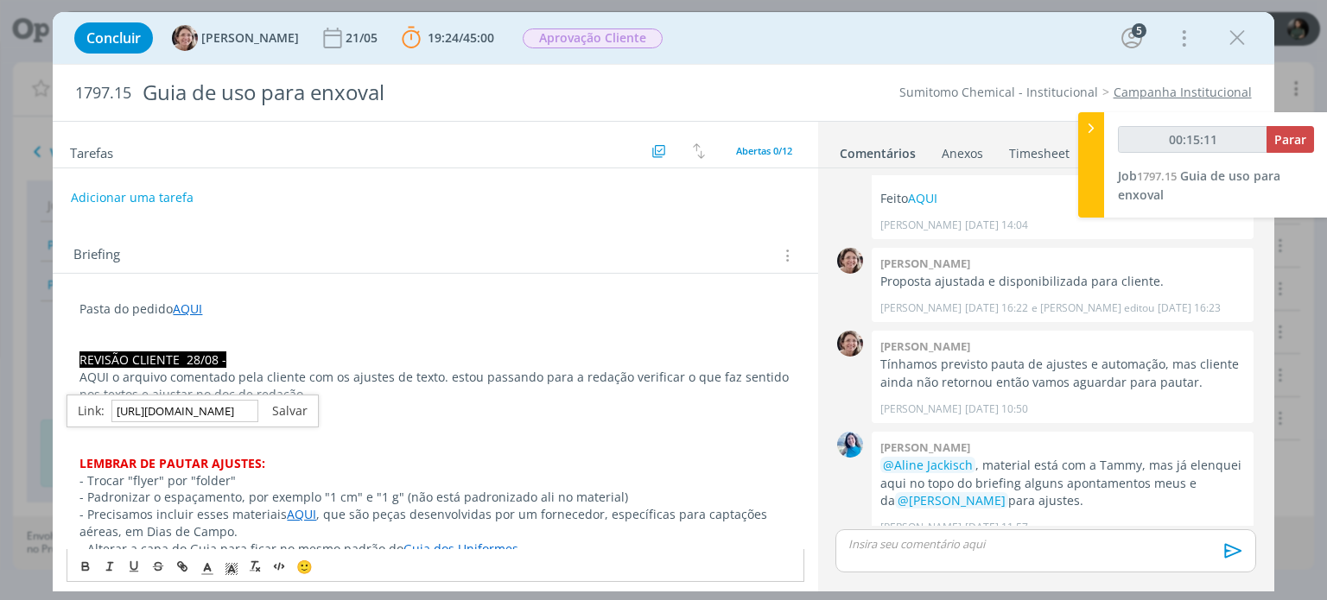
type input "https://sobeae.sharepoint.com/:b:/s/SOBEAE/Ee9Hc-UvIipAiMwmBFlhWgkBq5MEpKev0Vp2…"
click at [294, 407] on link "dialog" at bounding box center [282, 410] width 49 height 16
click at [336, 423] on p "dialog" at bounding box center [434, 429] width 711 height 17
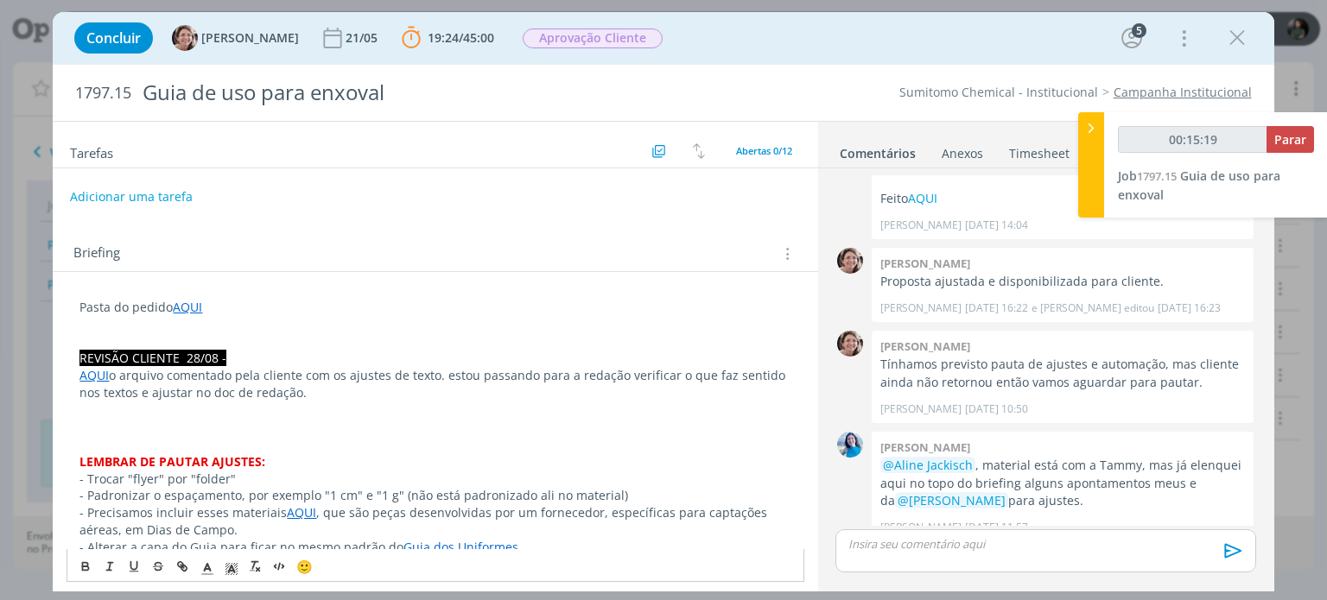
click at [124, 198] on button "Adicionar uma tarefa" at bounding box center [131, 196] width 123 height 29
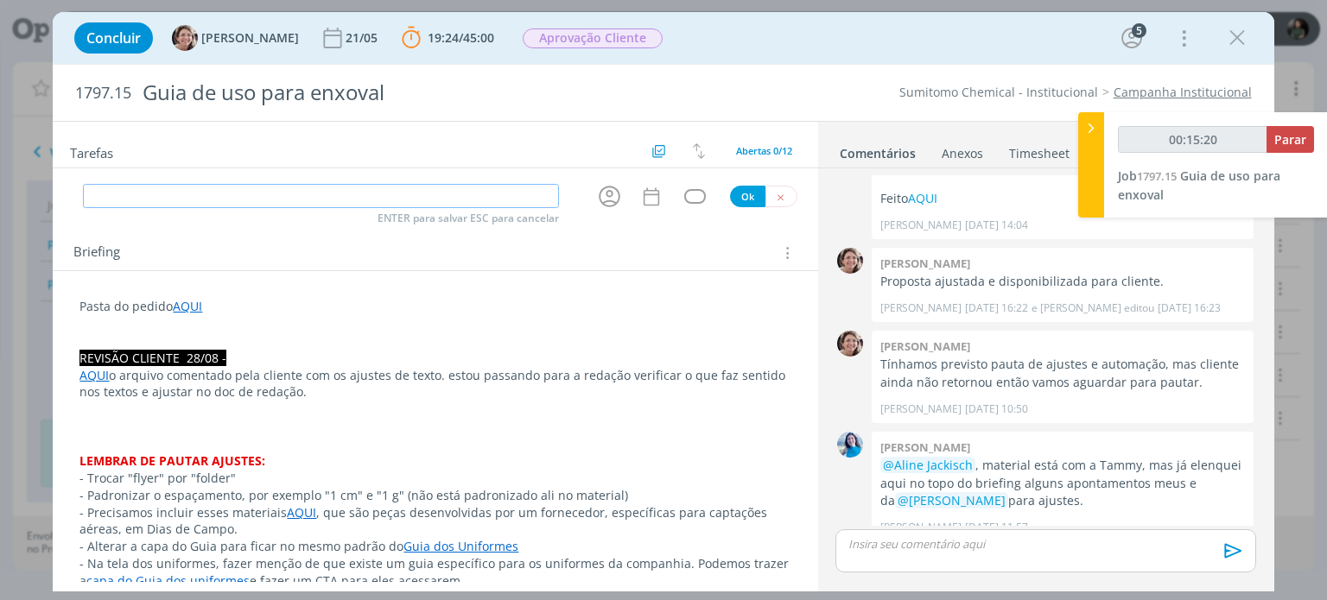
type input "00:15:21"
type input "Re"
type input "00:15:50"
type input "Red"
type input "00:15:51"
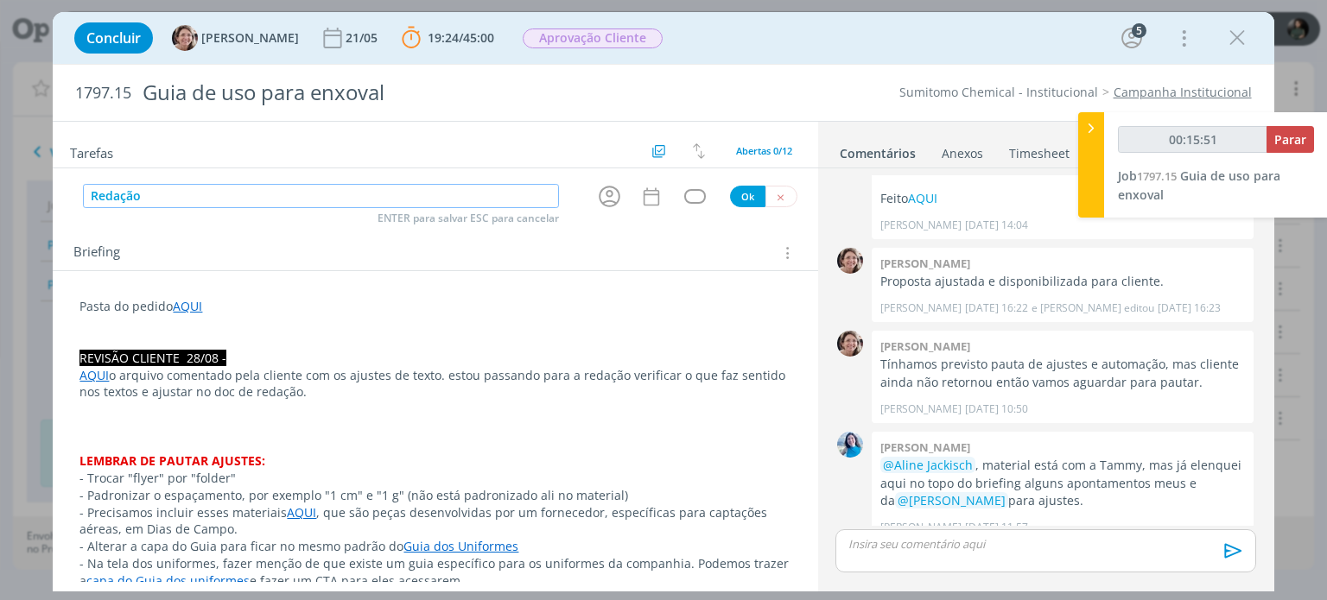
type input "Redação"
type input "00:15:54"
click at [694, 190] on div "dialog" at bounding box center [695, 196] width 22 height 15
type input "Redação"
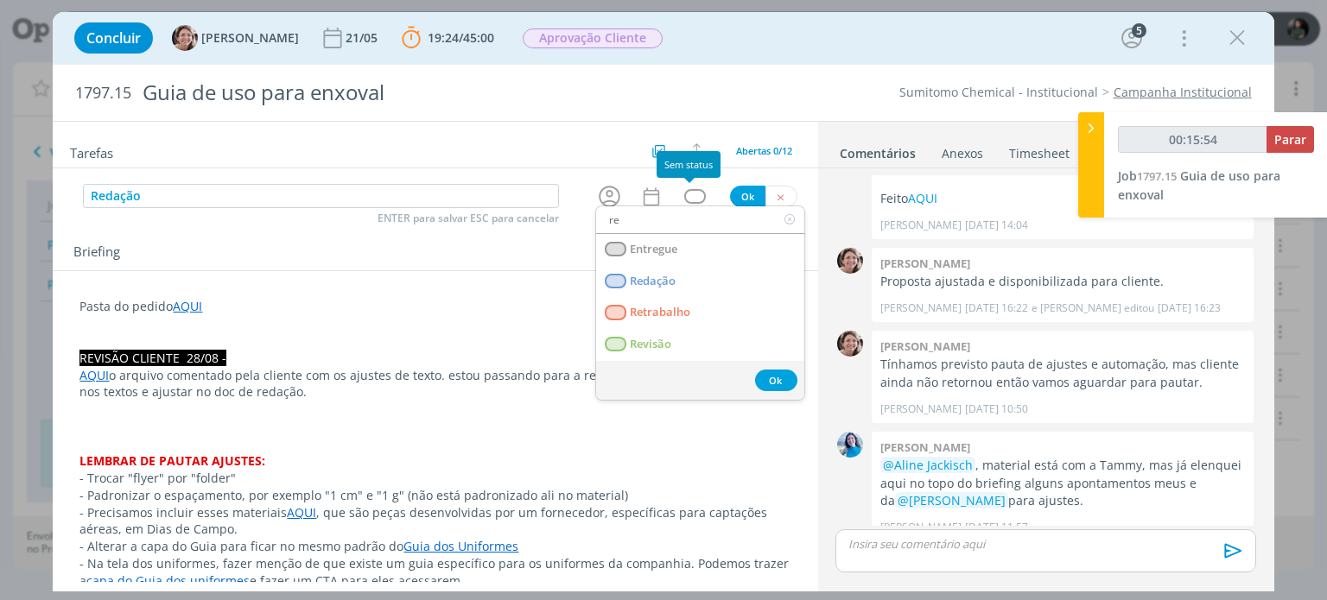
type input "red"
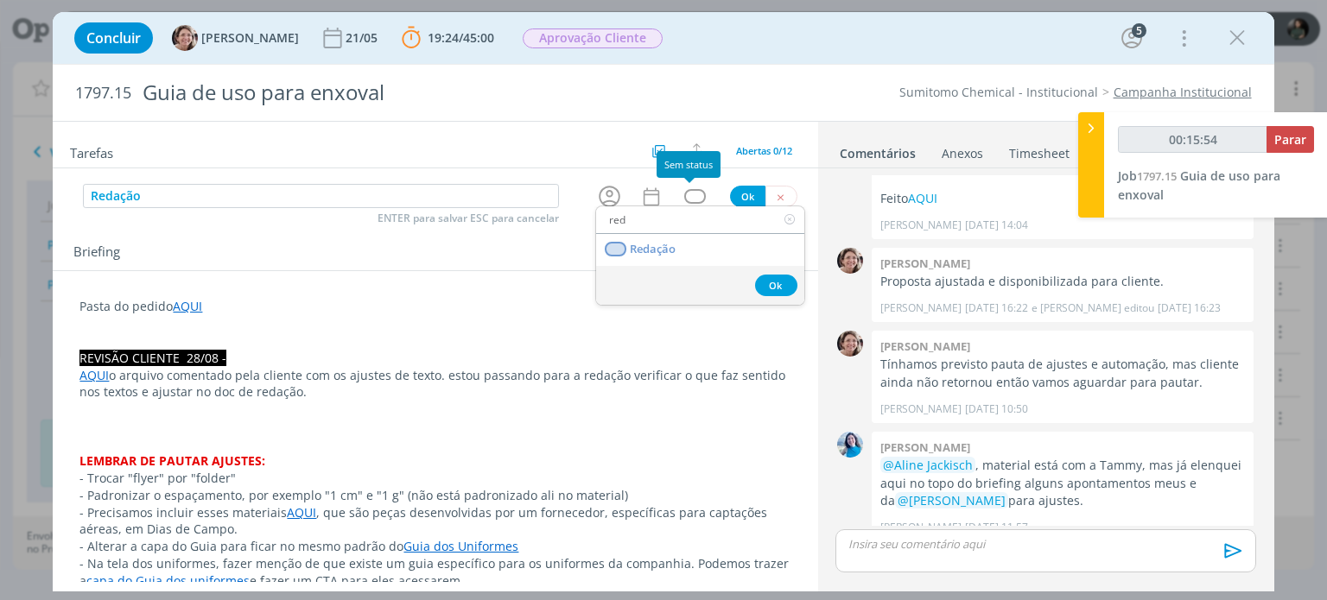
type input "00:15:55"
type input "red"
click at [667, 243] on span "Redação" at bounding box center [654, 250] width 46 height 14
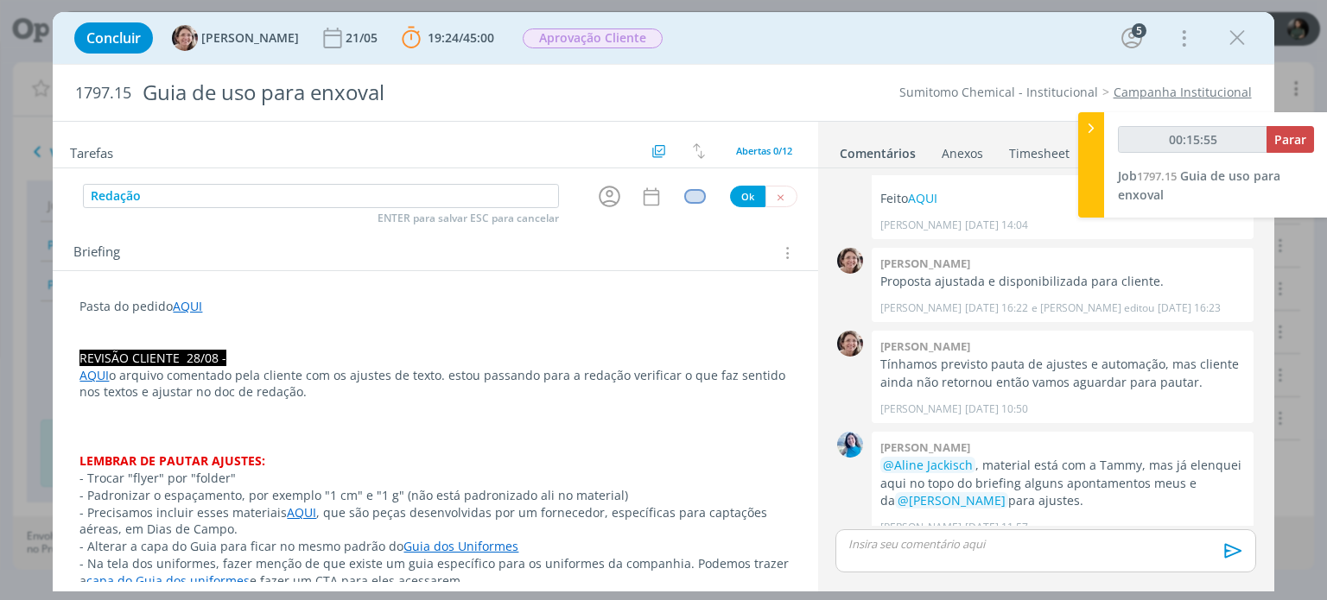
type input "00:15:56"
click at [743, 199] on button "Ok" at bounding box center [747, 197] width 35 height 22
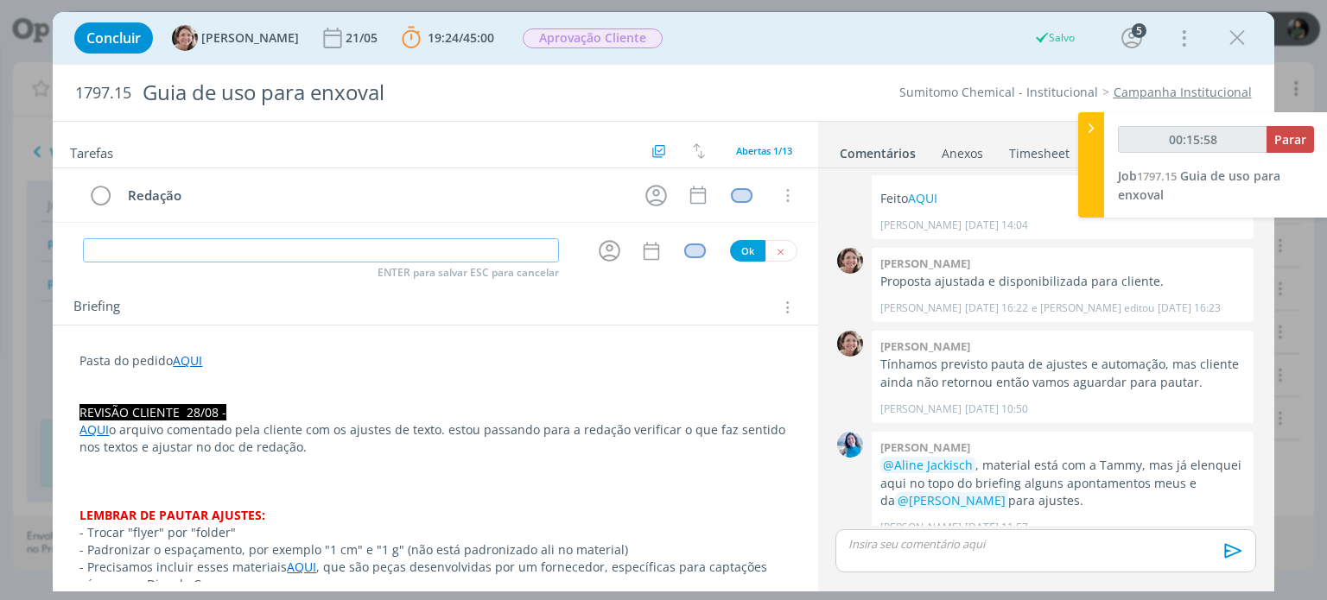
type input "00:15:59"
type input "C"
type input "00:16:00"
type input "Di"
type input "00:16:01"
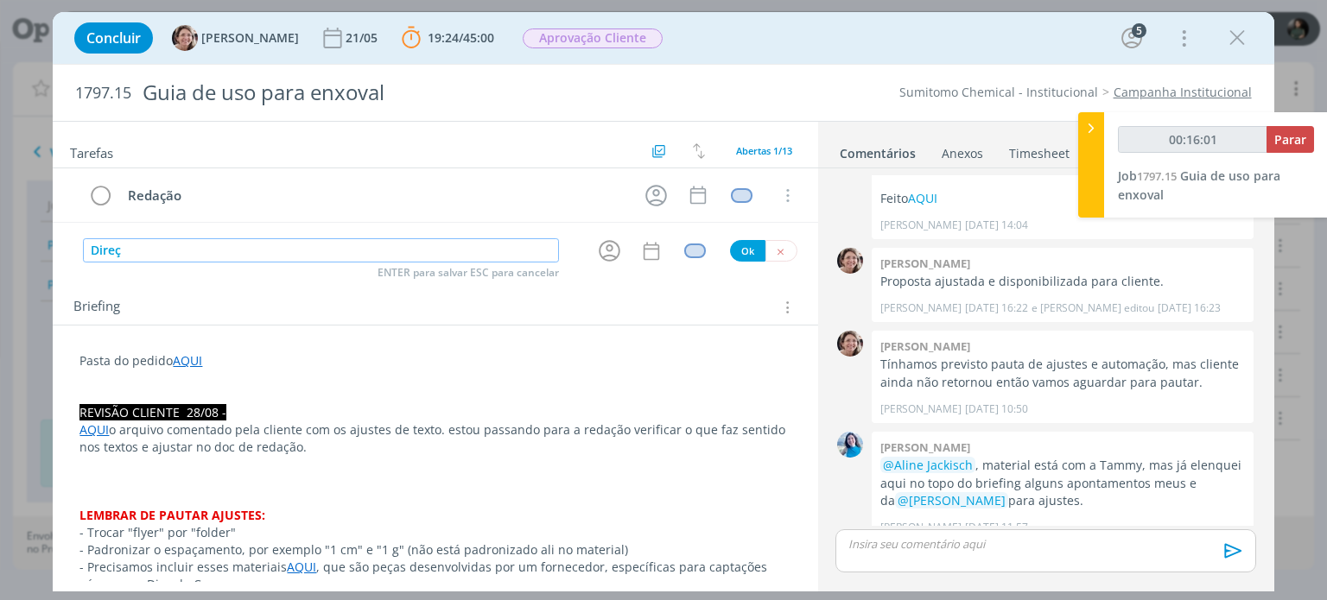
type input "Direçã"
type input "00:16:02"
type input "Direção de ar"
type input "00:16:03"
type input "Direção de arte"
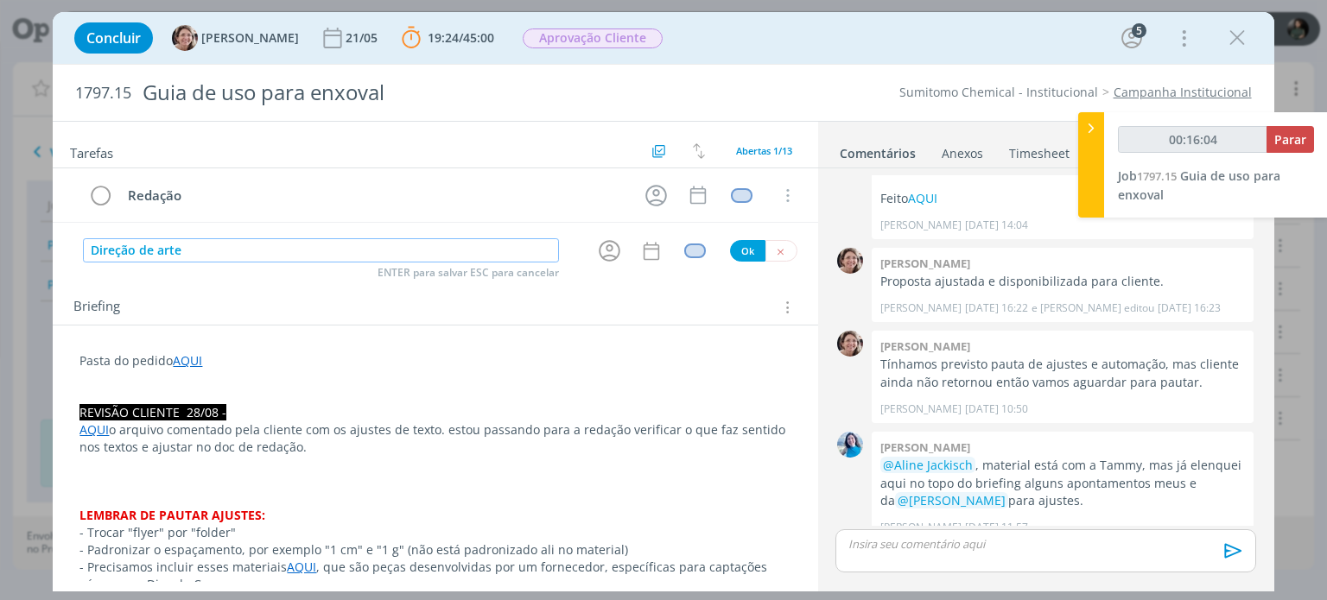
type input "00:16:05"
type input "Direção de arte ("
type input "00:16:06"
type input "Direção de arte (ajust"
type input "00:16:07"
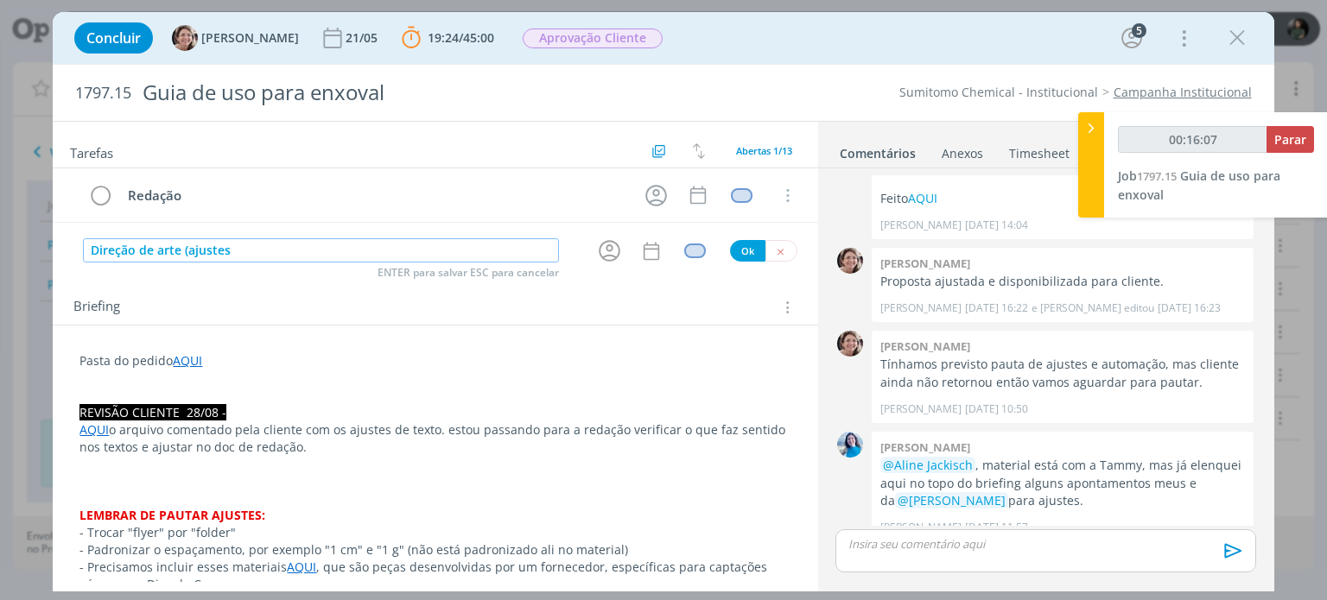
type input "Direção de arte (ajustes 2"
type input "00:16:08"
type input "Direção de arte (ajustes 25"
type input "00:16:09"
type input "Direção de arte (ajustes 2/"
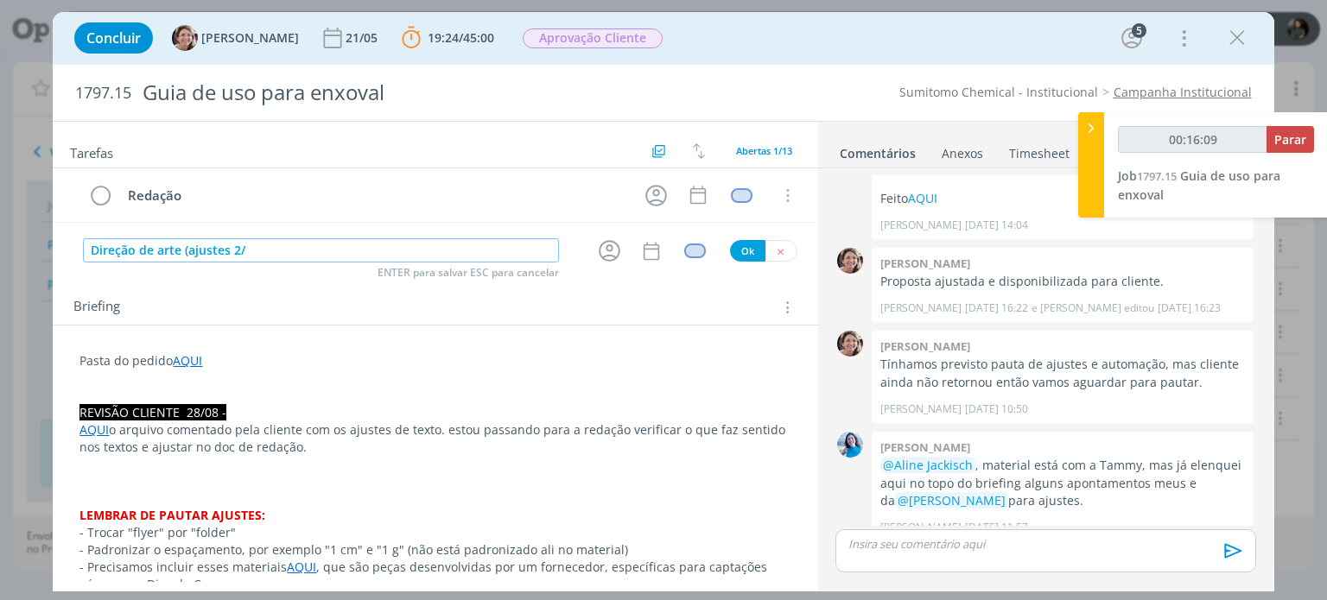
type input "00:16:10"
type input "Direção de arte (ajustes 2"
type input "00:16:11"
type input "Direção de arte (ajustes 28"
type input "00:16:12"
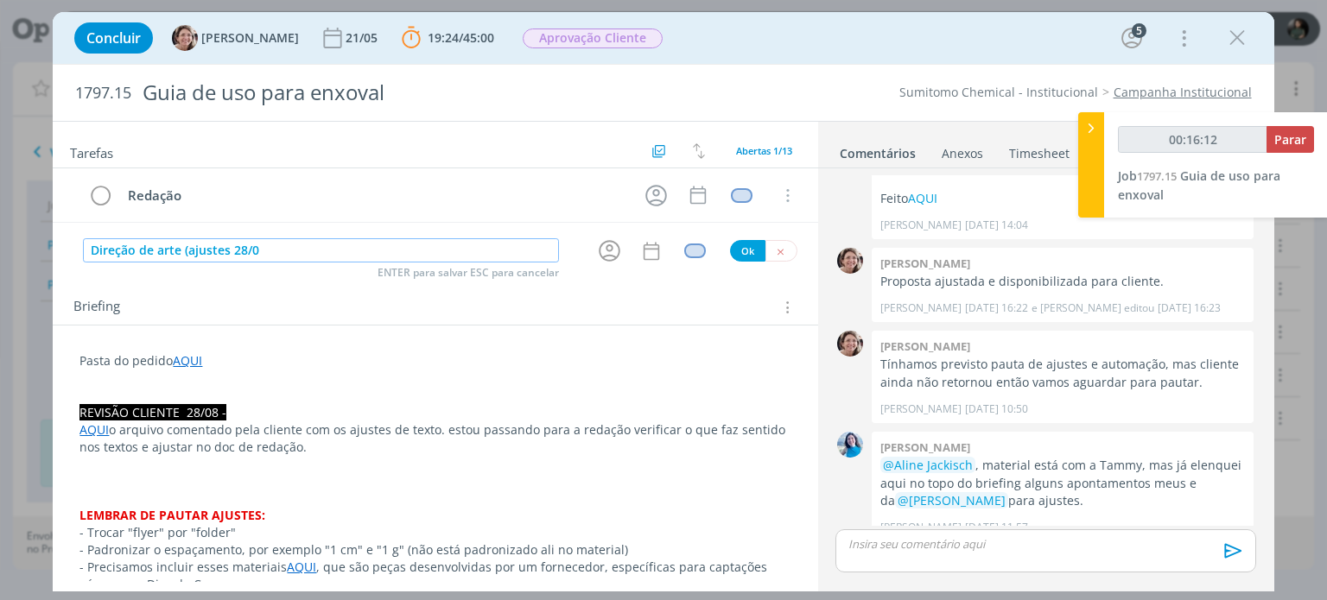
type input "Direção de arte (ajustes 28/08"
type input "00:16:13"
type input "Direção de arte (ajustes 28/08)"
type input "00:16:15"
click at [684, 247] on div "dialog" at bounding box center [695, 251] width 22 height 15
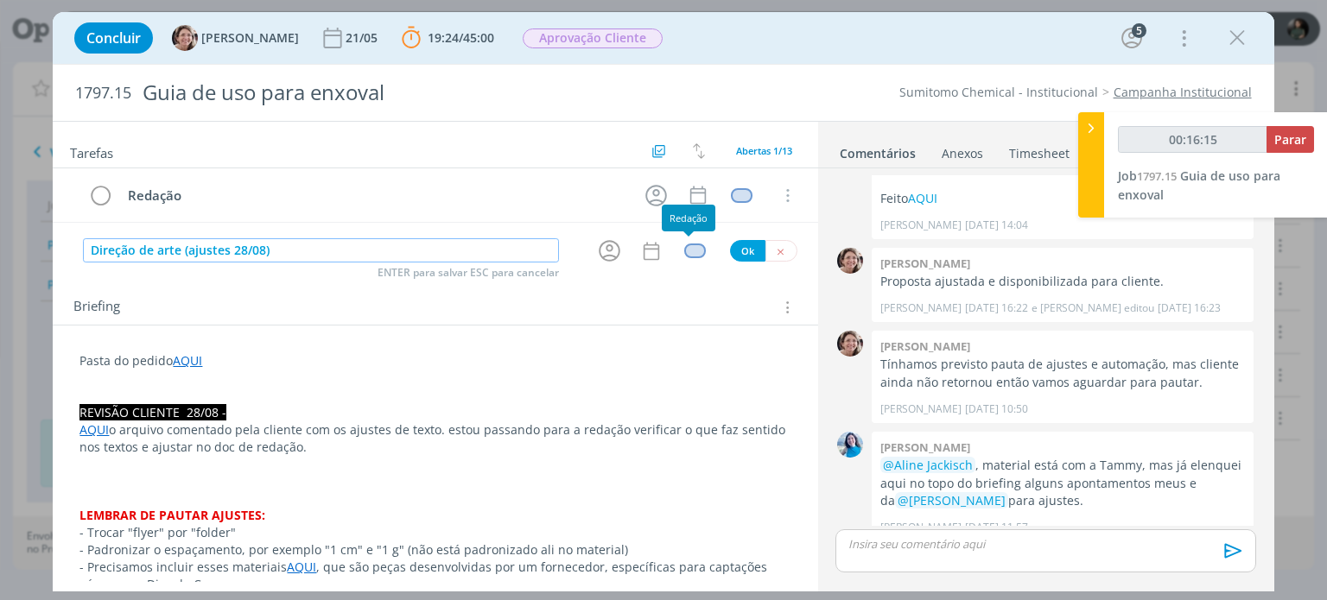
type input "Direção de arte (ajustes 28/08)"
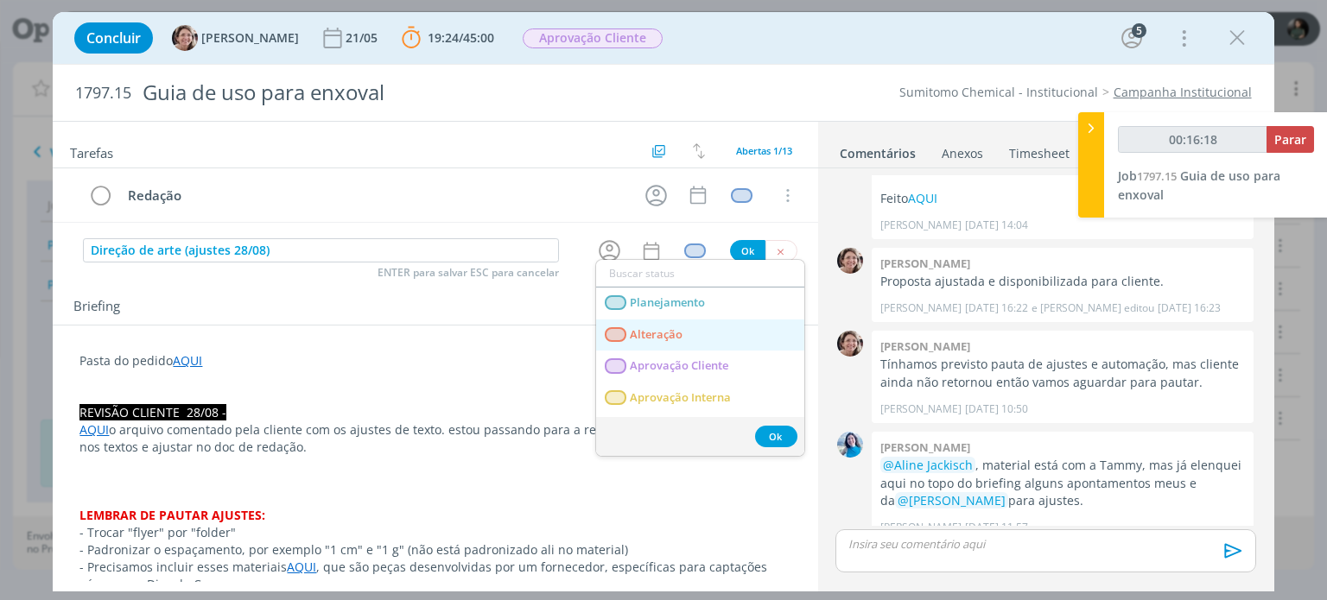
click at [661, 338] on span "Alteração" at bounding box center [657, 335] width 53 height 14
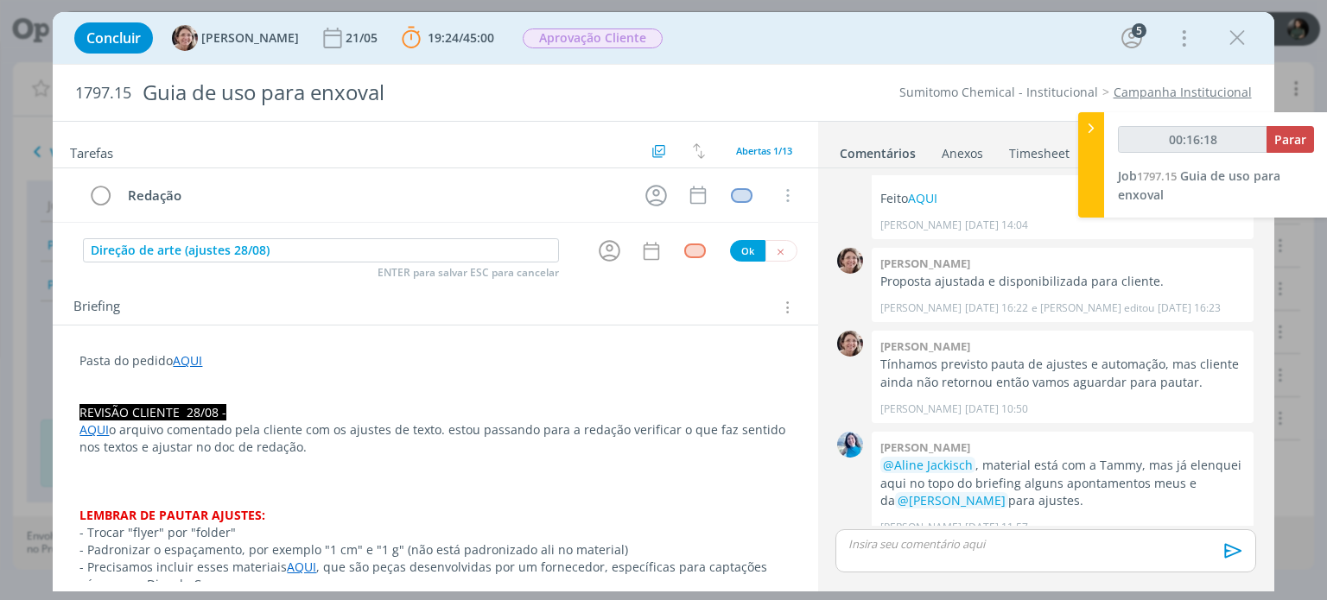
type input "00:16:19"
click at [737, 251] on button "Ok" at bounding box center [747, 251] width 35 height 22
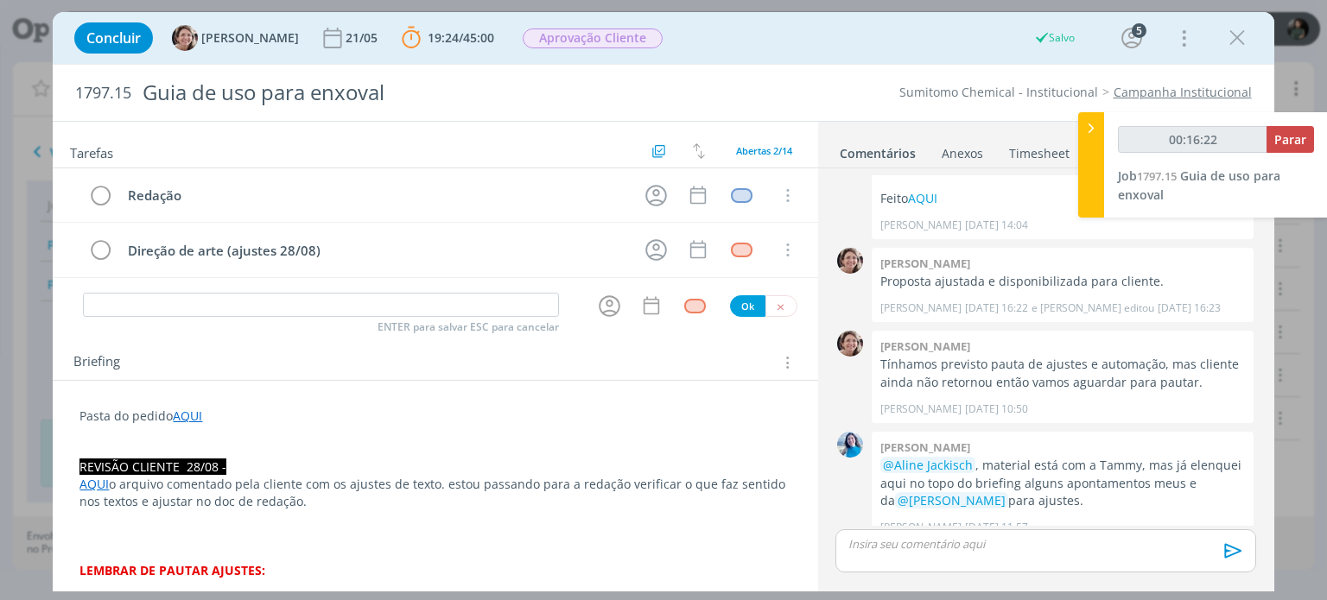
click at [183, 288] on div "Tarefas Usar Job de template Criar template a partir deste job Visualizar Templ…" at bounding box center [435, 352] width 764 height 460
click at [187, 303] on input "dialog" at bounding box center [321, 305] width 476 height 24
type input "00:16:27"
type input "Revo"
type input "00:16:28"
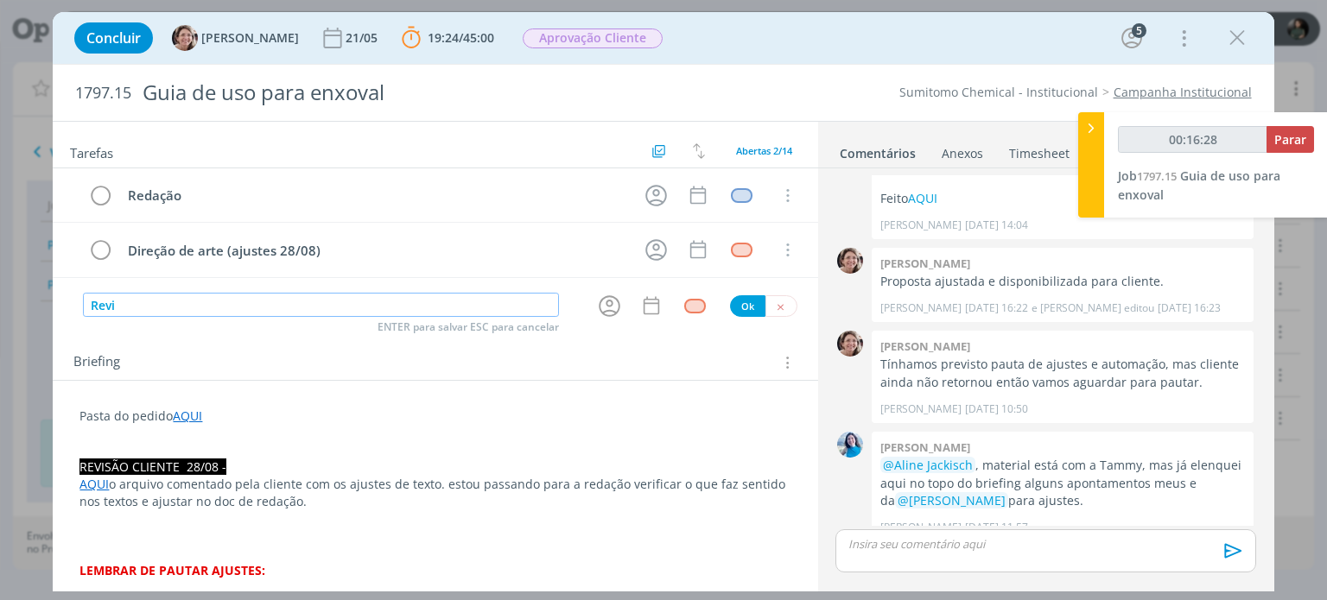
type input "Revis"
type input "00:16:29"
type input "Revisão"
type input "00:16:30"
type input "Revisão"
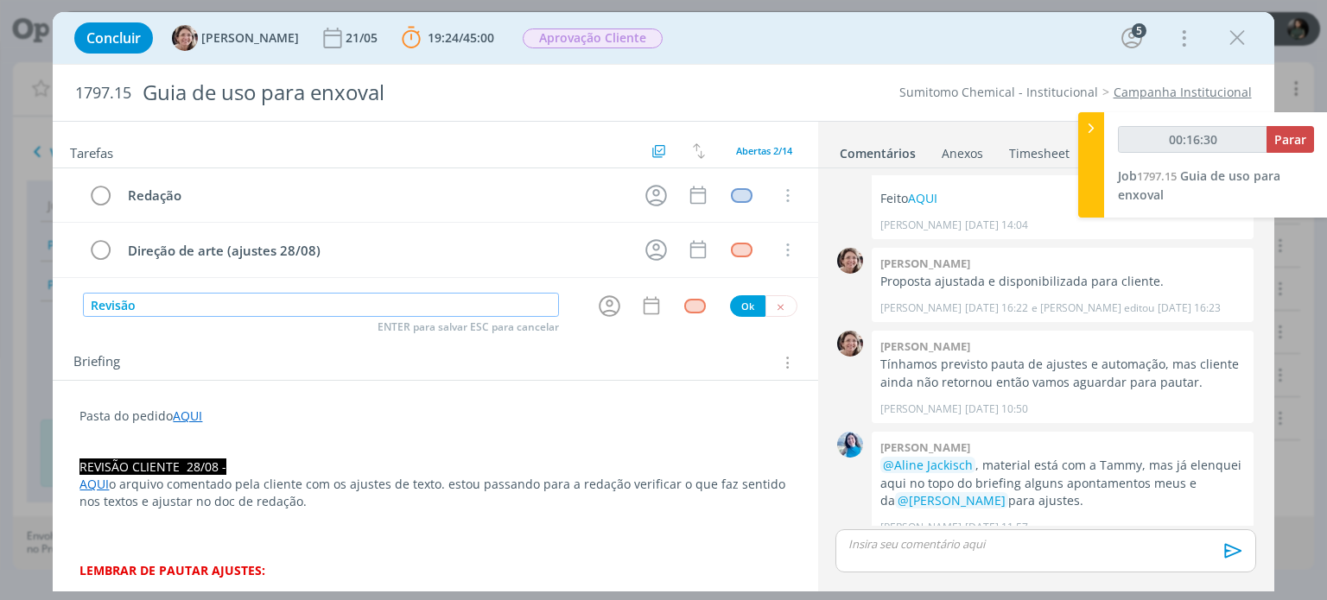
type input "00:16:31"
type input "Revisão (ajuste"
type input "00:16:32"
type input "Revisão (ajustes"
type input "00:16:33"
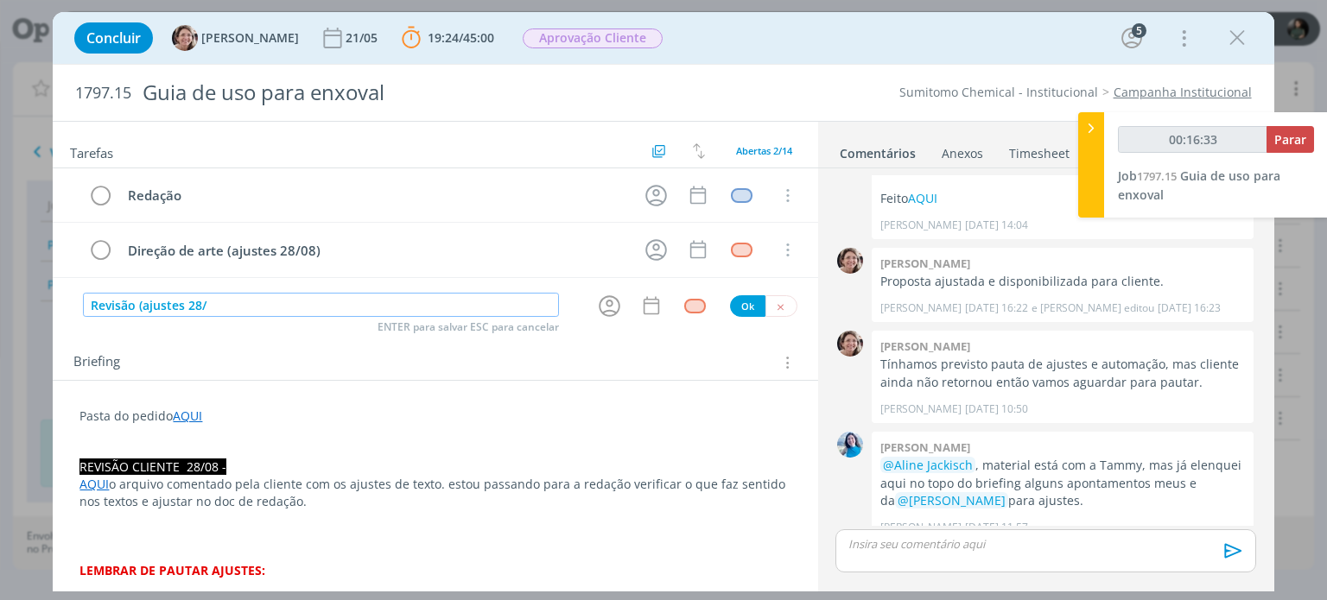
type input "Revisão (ajustes 28/0"
type input "00:16:34"
type input "Revisão (ajustes 28/08"
type input "00:16:35"
type input "Revisão (ajustes 28/08)"
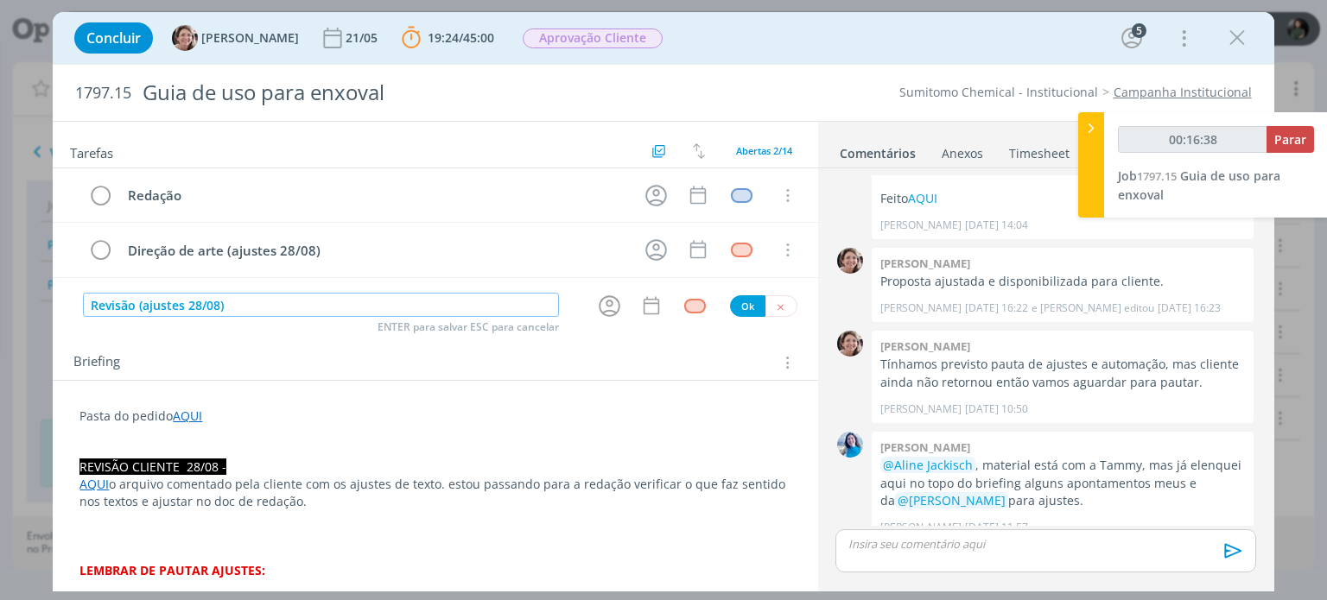
drag, startPoint x: 139, startPoint y: 302, endPoint x: 252, endPoint y: 303, distance: 113.2
click at [252, 303] on input "Revisão (ajustes 28/08)" at bounding box center [321, 305] width 476 height 24
type input "00:16:40"
click at [684, 305] on div "dialog" at bounding box center [695, 306] width 22 height 15
type input "Revisão (ajustes 28/08)"
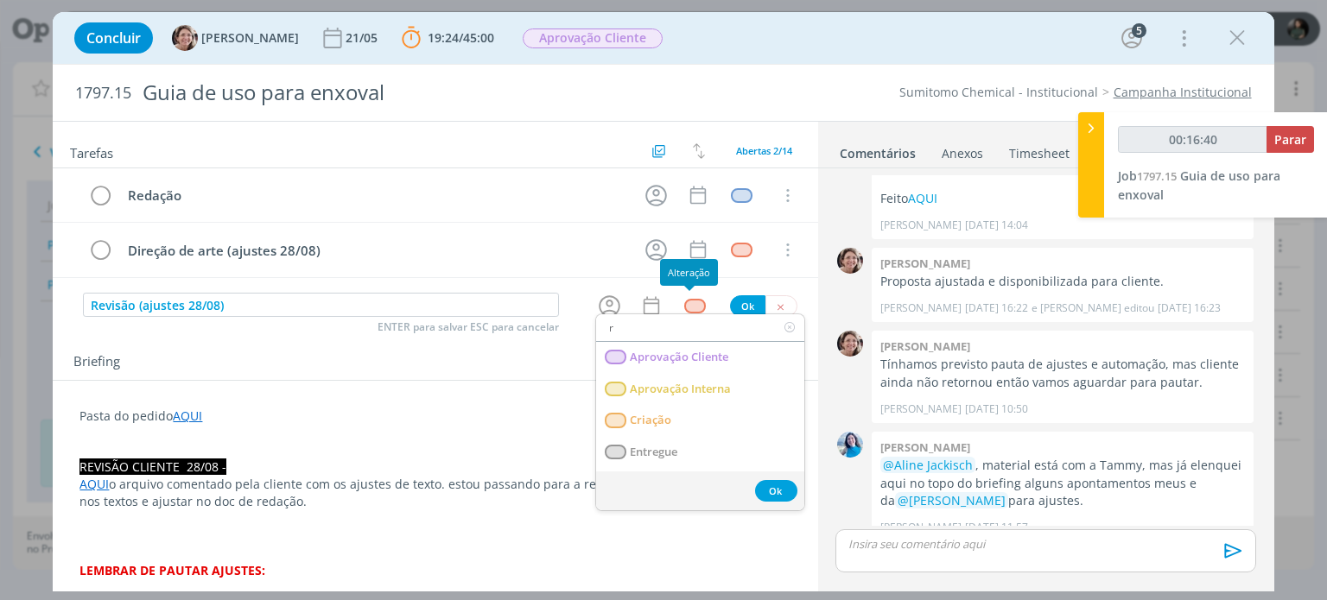
type input "re"
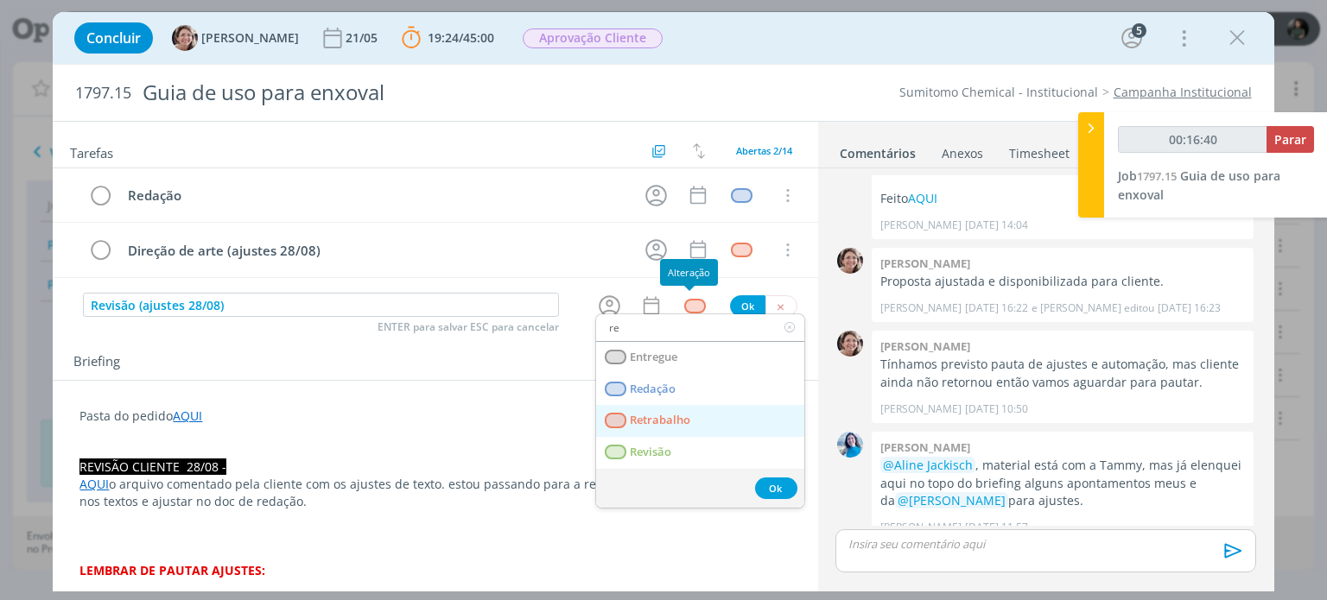
type input "00:16:41"
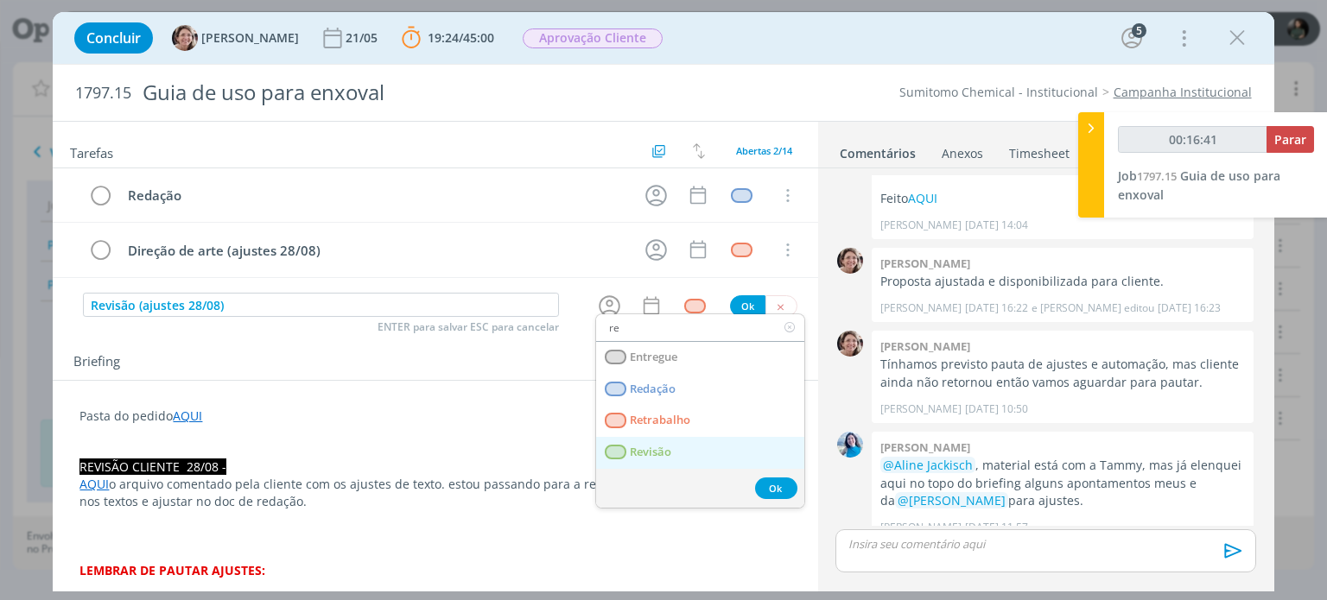
type input "re"
drag, startPoint x: 650, startPoint y: 448, endPoint x: 652, endPoint y: 438, distance: 10.7
click at [650, 448] on span "Revisão" at bounding box center [651, 453] width 41 height 14
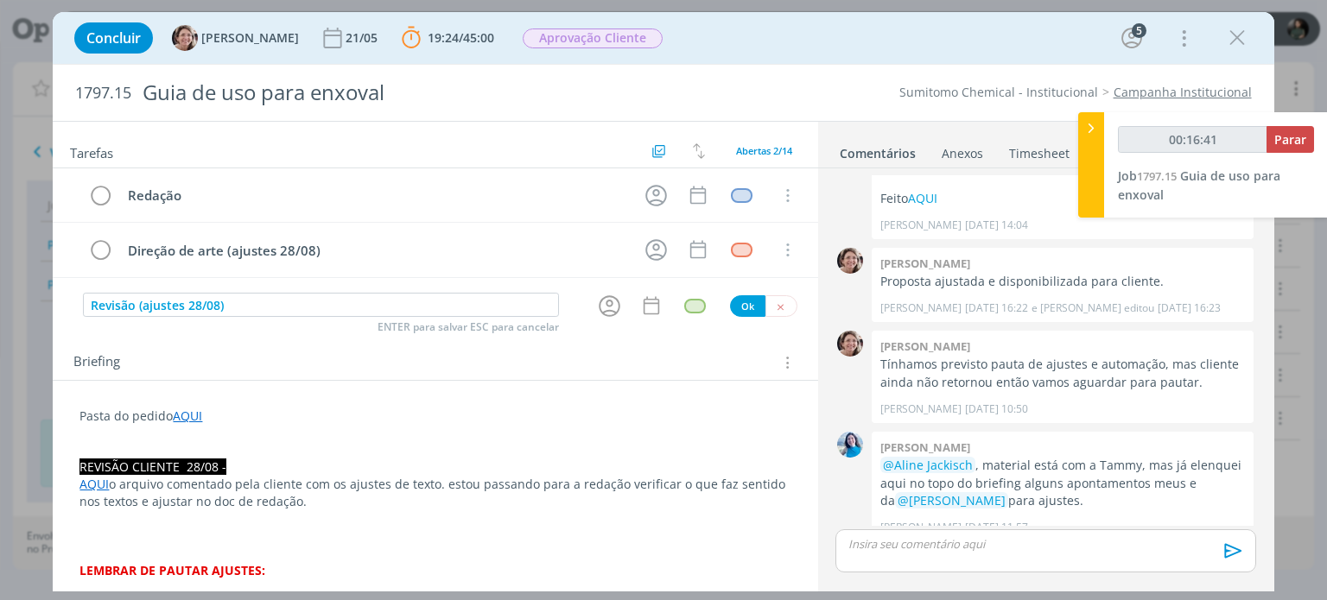
type input "00:16:42"
click at [739, 307] on button "Ok" at bounding box center [747, 306] width 35 height 22
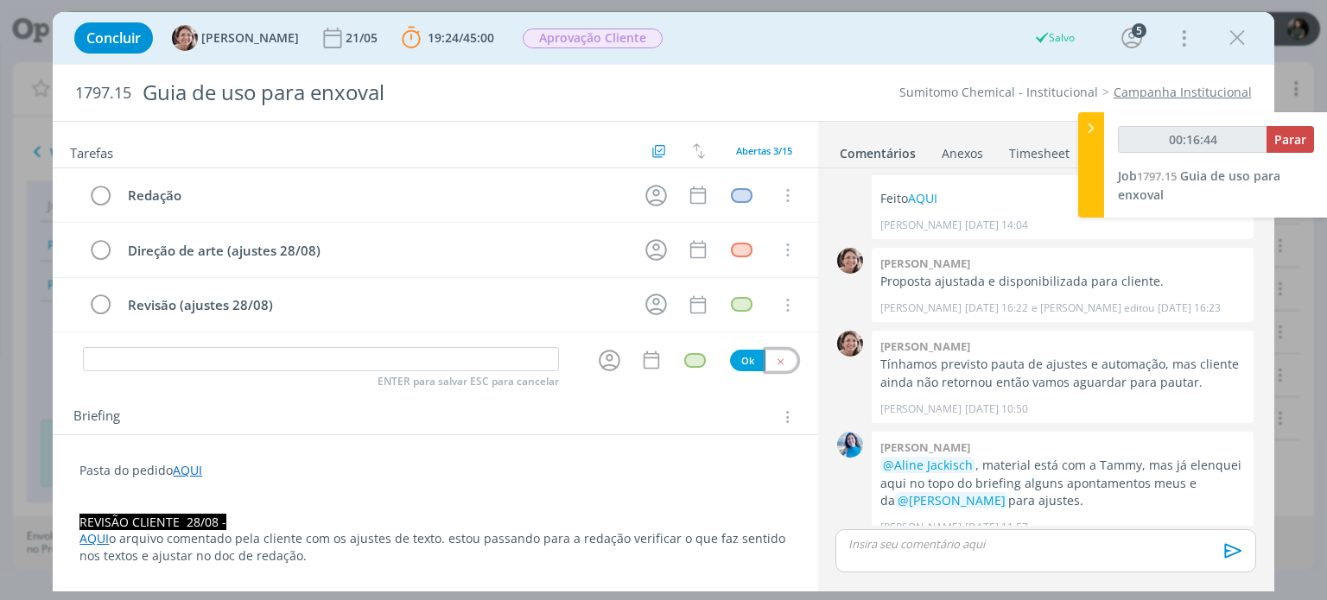
click at [774, 350] on button "dialog" at bounding box center [781, 361] width 32 height 22
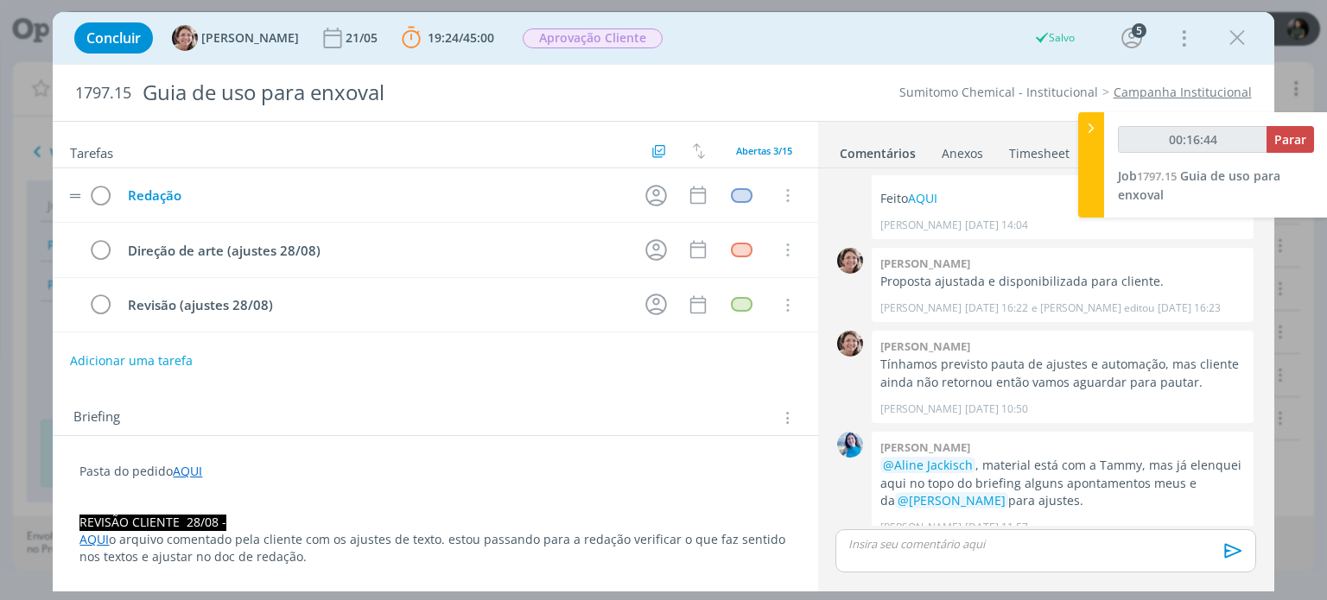
type input "00:16:45"
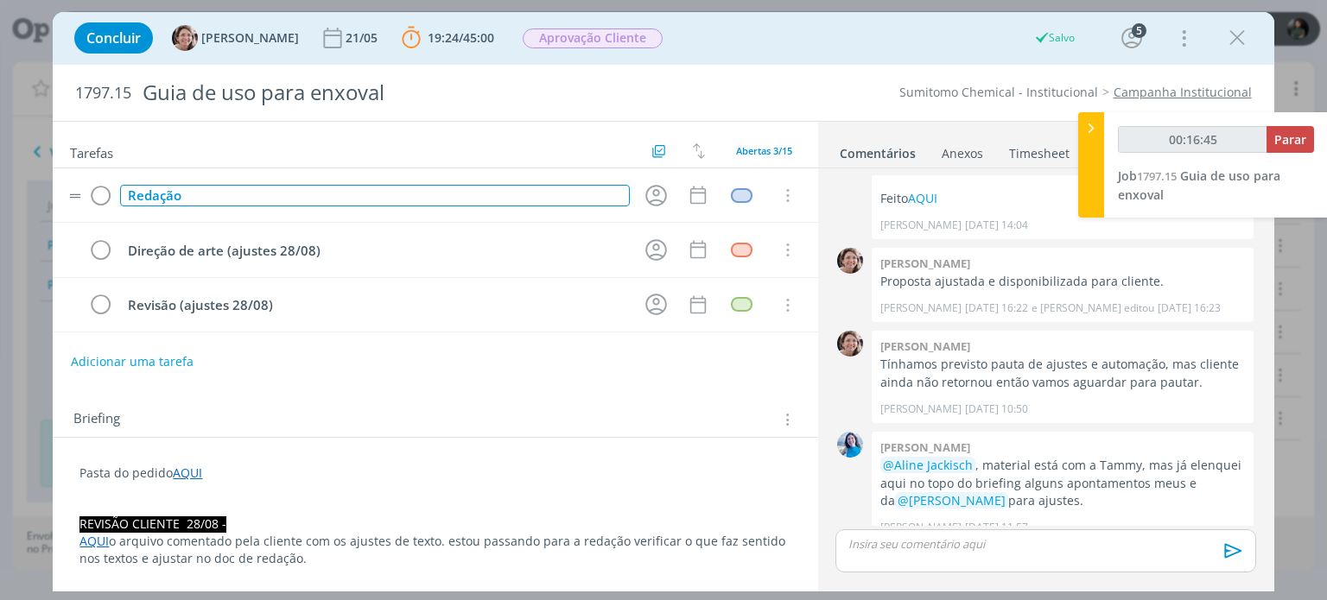
click at [179, 192] on div "Redação" at bounding box center [374, 196] width 509 height 22
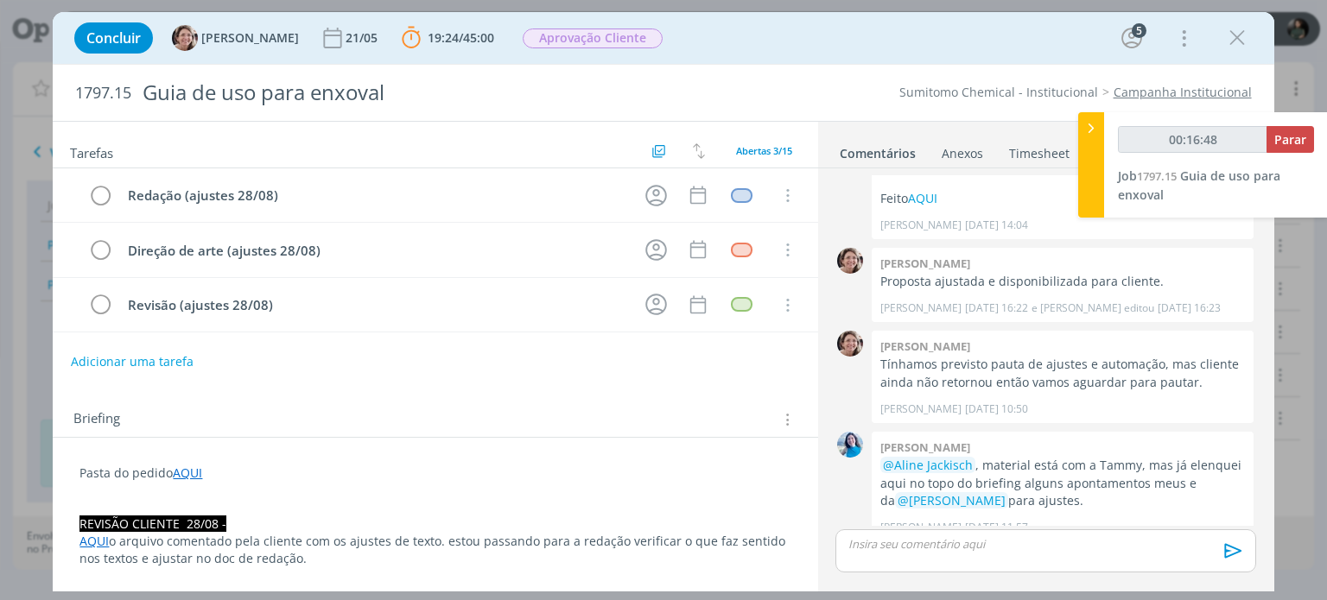
click at [567, 386] on div "Tarefas Usar Job de template Criar template a partir deste job Visualizar Templ…" at bounding box center [435, 352] width 764 height 460
type input "00:16:53"
click at [648, 190] on icon "dialog" at bounding box center [656, 195] width 27 height 27
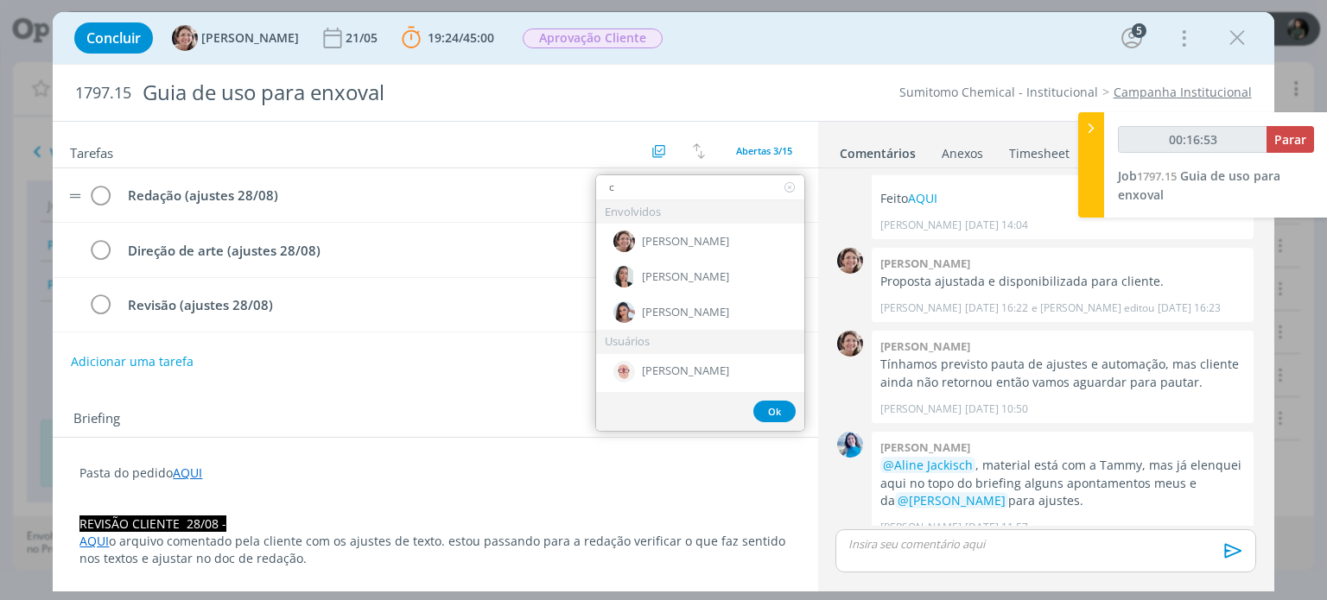
type input "cr"
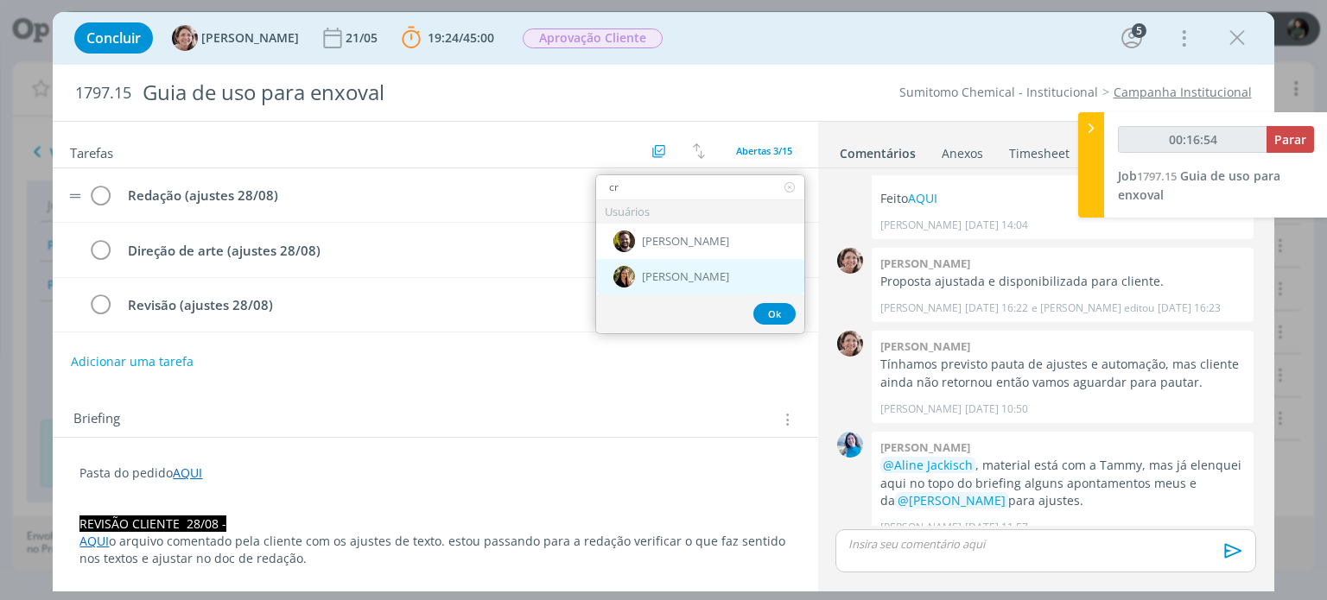
type input "00:16:55"
type input "cr"
click at [682, 269] on div "[PERSON_NAME]" at bounding box center [700, 276] width 208 height 35
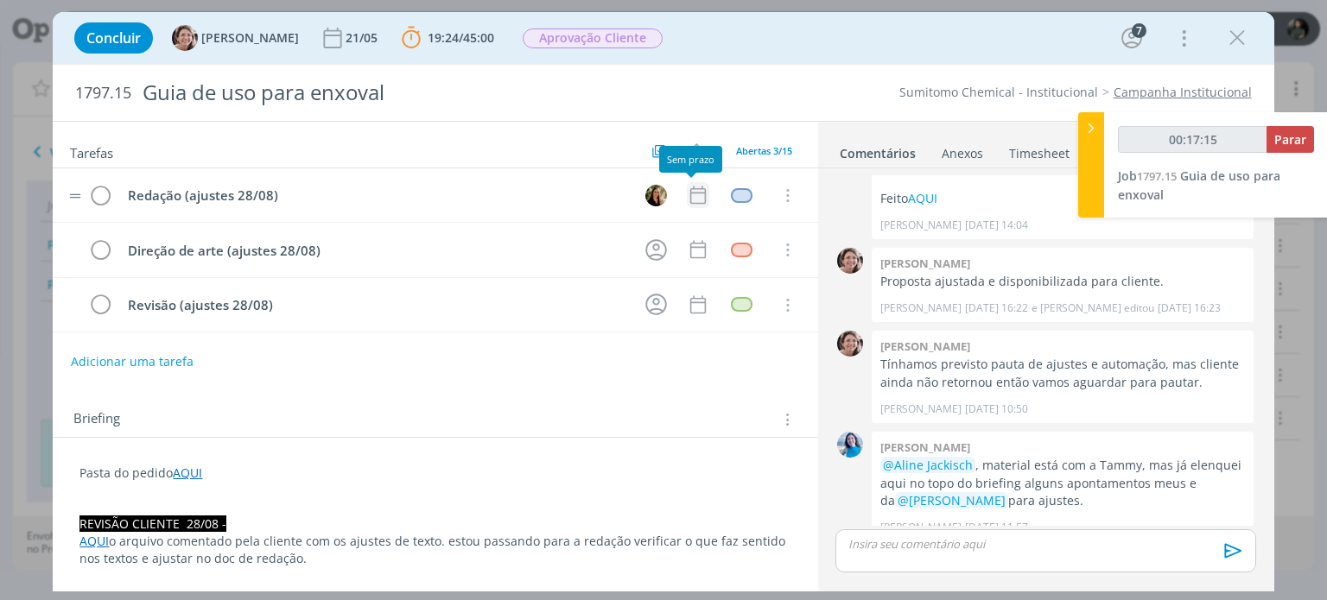
click at [687, 201] on icon "dialog" at bounding box center [698, 195] width 22 height 22
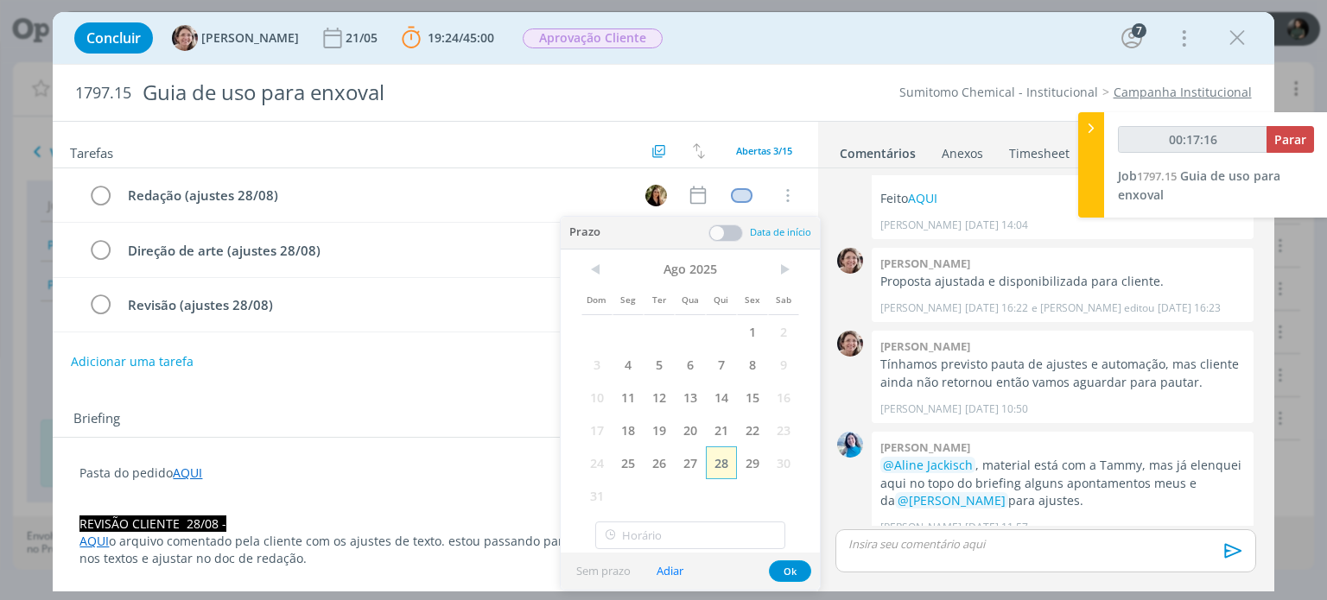
click at [724, 460] on span "28" at bounding box center [721, 463] width 31 height 33
click at [736, 231] on span at bounding box center [725, 233] width 35 height 17
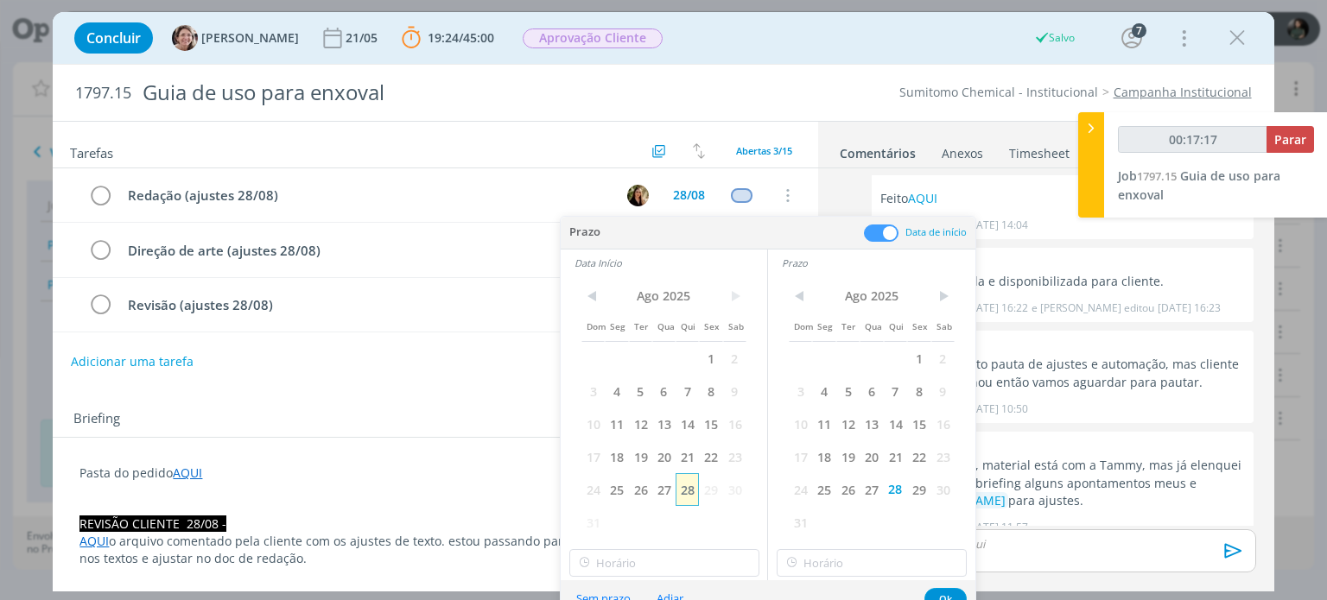
type input "00:17:18"
click at [688, 493] on span "28" at bounding box center [686, 489] width 23 height 33
type input "12:00"
click at [653, 561] on input "12:00" at bounding box center [664, 563] width 190 height 28
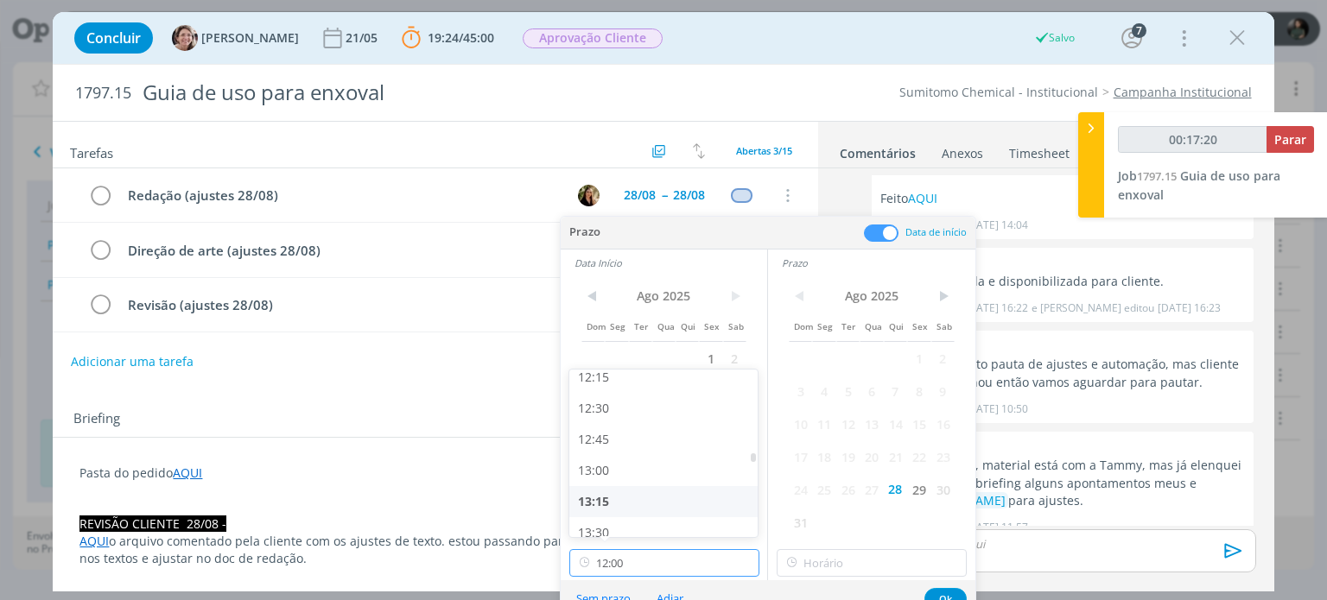
scroll to position [1534, 0]
type input "00:17:21"
click at [636, 469] on div "13:00" at bounding box center [665, 468] width 193 height 31
type input "13:00"
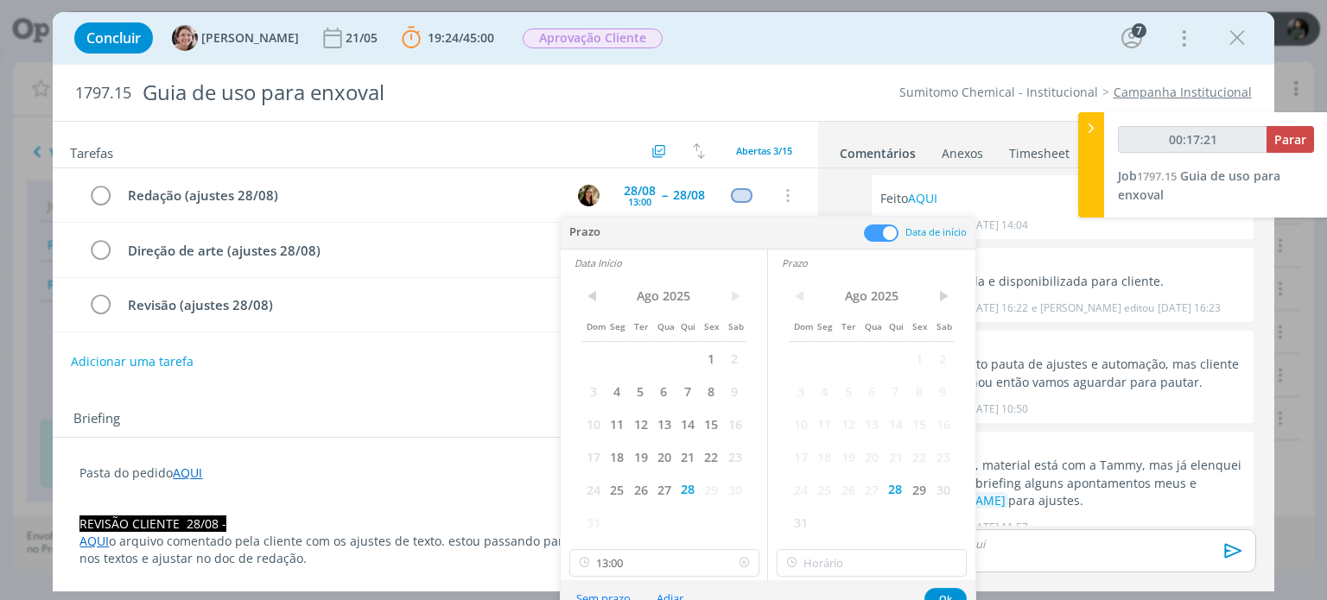
type input "00:17:22"
type input "13:00"
click at [826, 550] on input "13:00" at bounding box center [871, 563] width 190 height 28
type input "00:17:23"
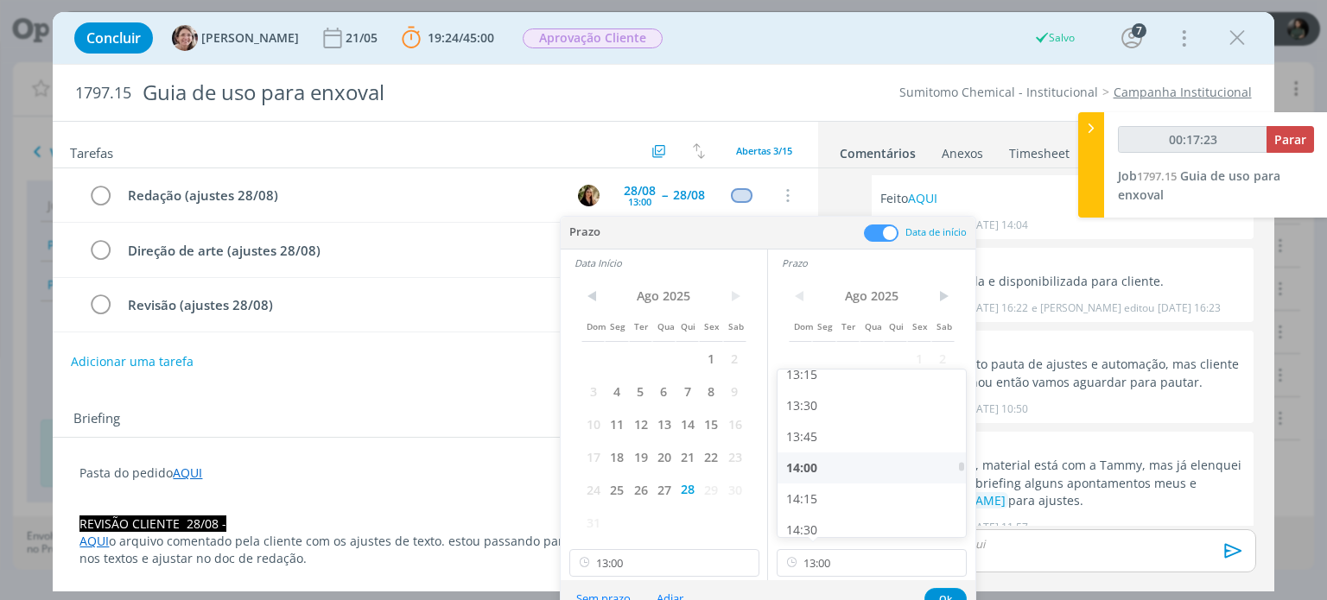
click at [837, 469] on div "14:00" at bounding box center [873, 468] width 193 height 31
type input "14:00"
click at [950, 593] on button "Ok" at bounding box center [945, 599] width 42 height 22
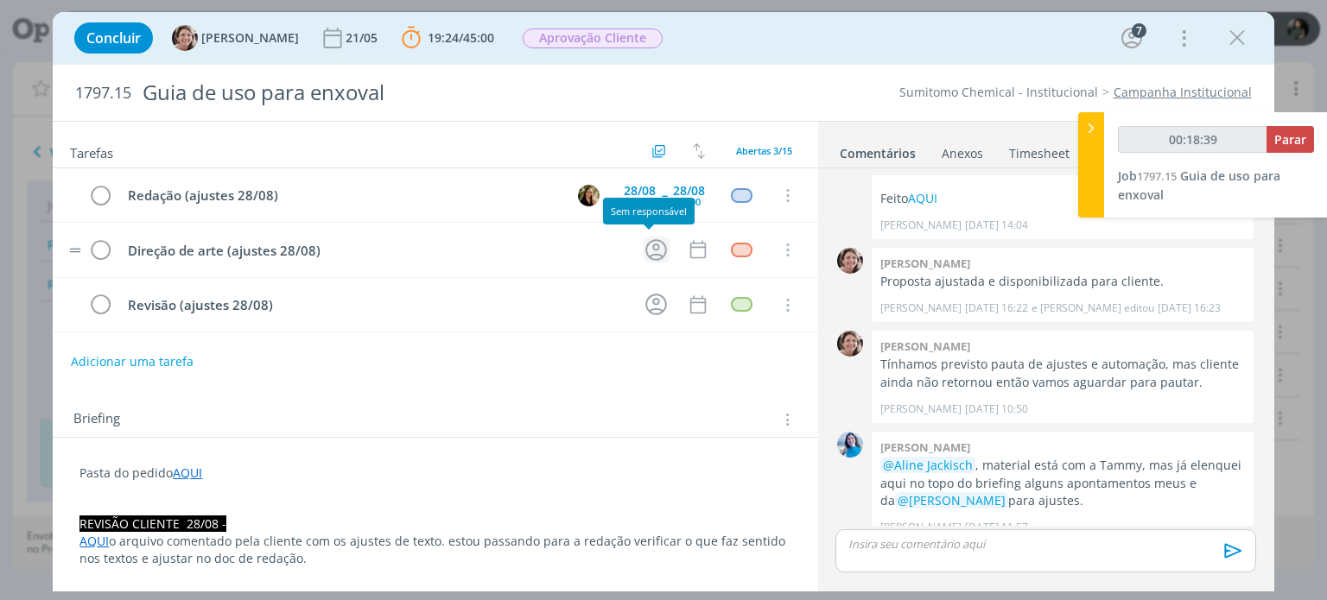
click at [649, 248] on icon "dialog" at bounding box center [656, 250] width 27 height 27
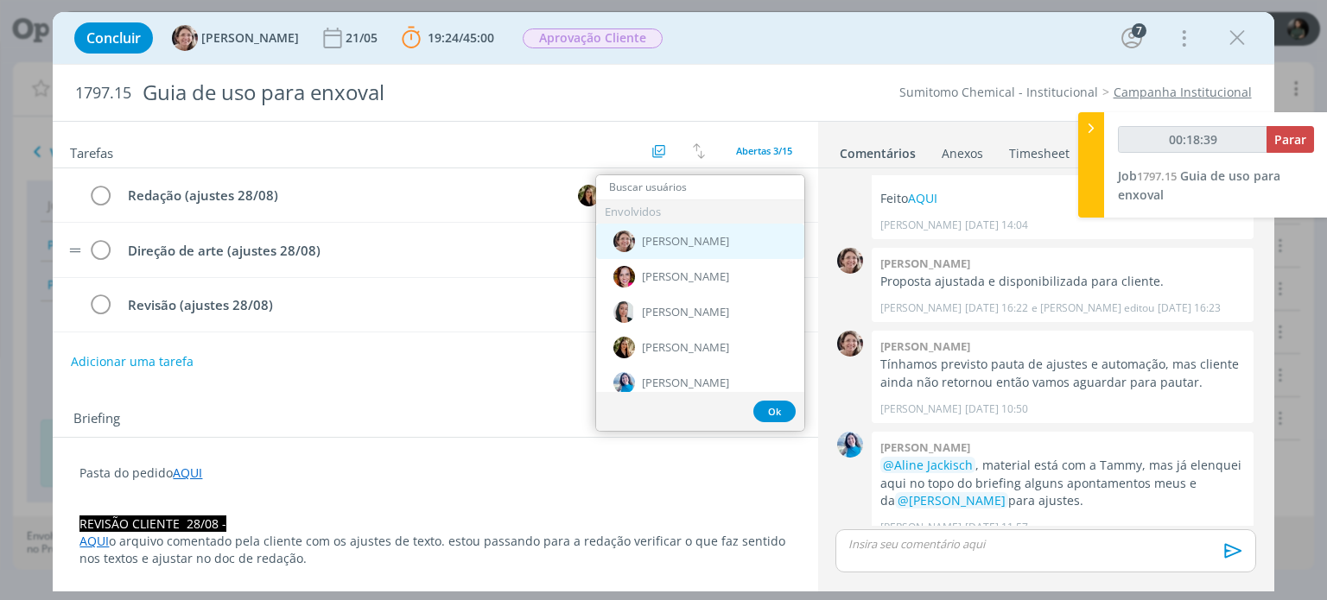
type input "00:18:40"
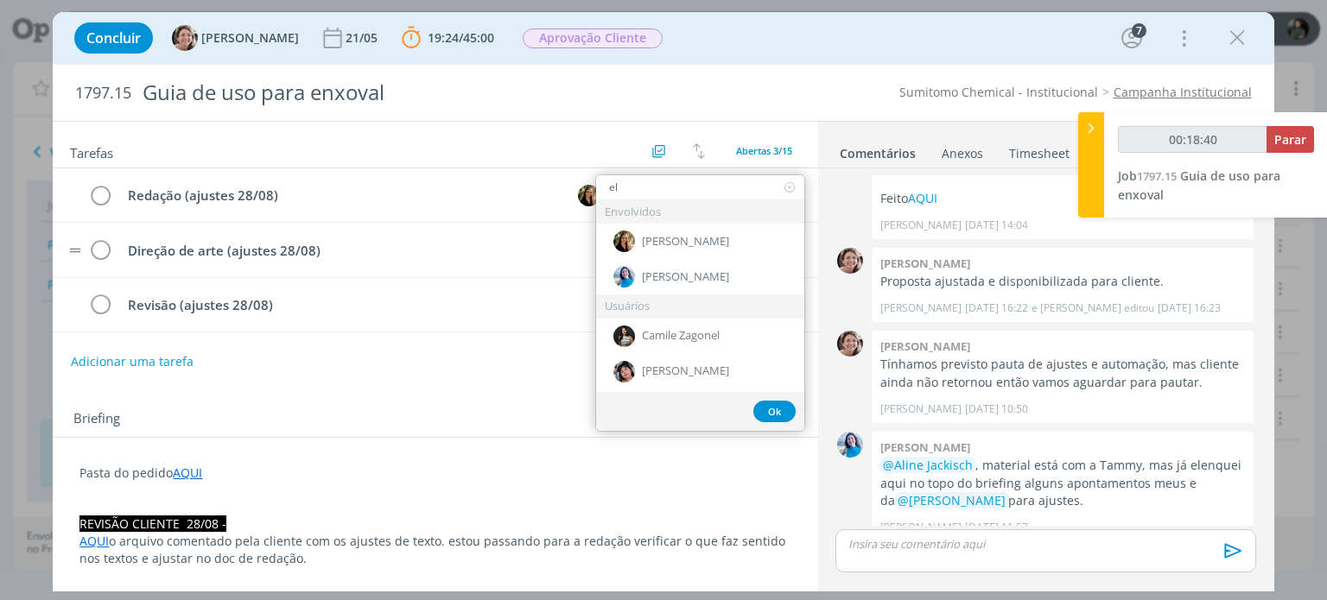
type input "eli"
type input "00:18:41"
type input "eli"
click at [689, 333] on span "[PERSON_NAME]" at bounding box center [685, 336] width 87 height 14
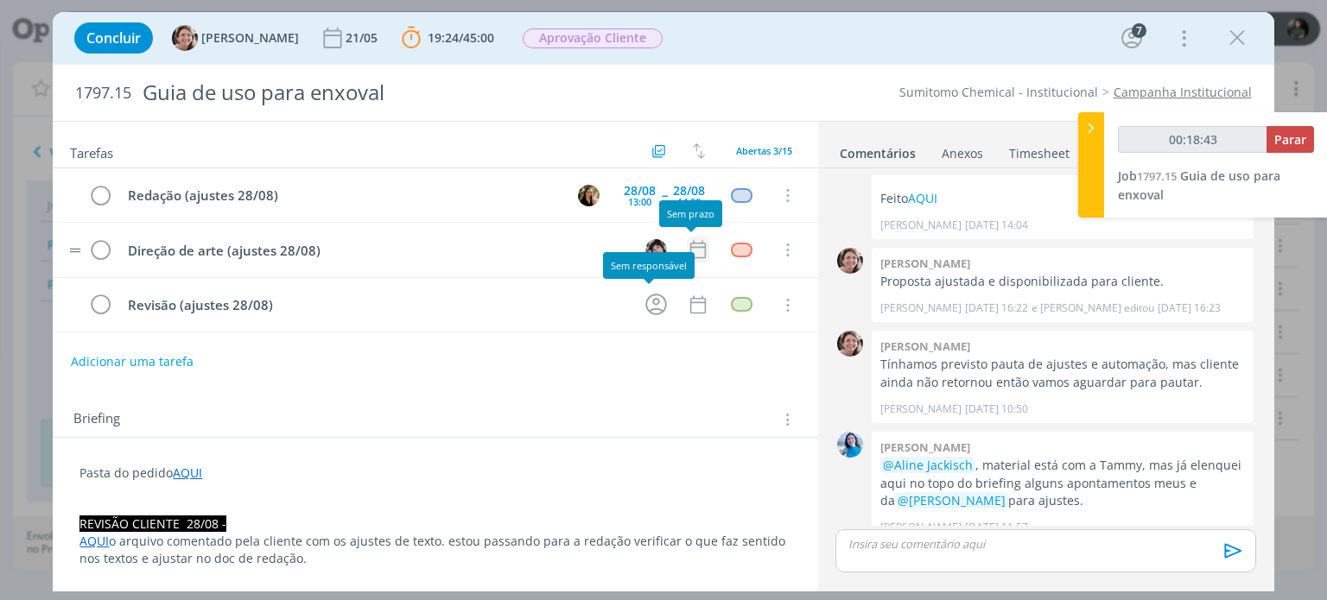
click at [687, 248] on icon "dialog" at bounding box center [698, 249] width 22 height 22
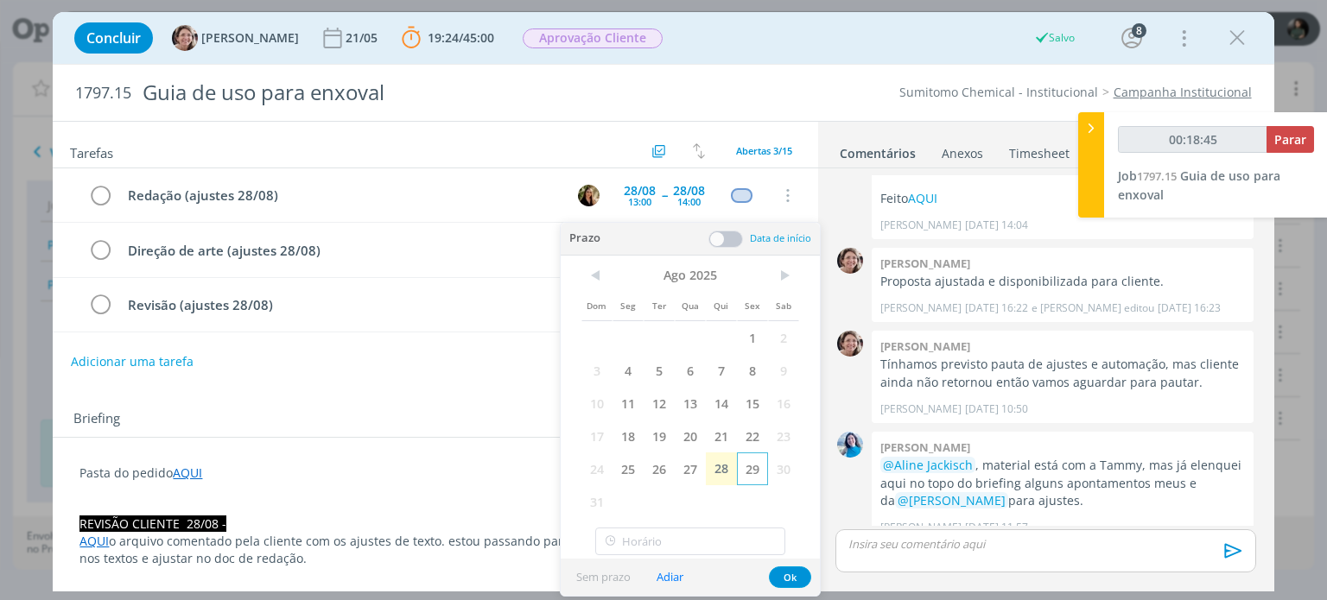
click at [750, 466] on span "29" at bounding box center [752, 469] width 31 height 33
click at [731, 242] on span at bounding box center [725, 239] width 35 height 17
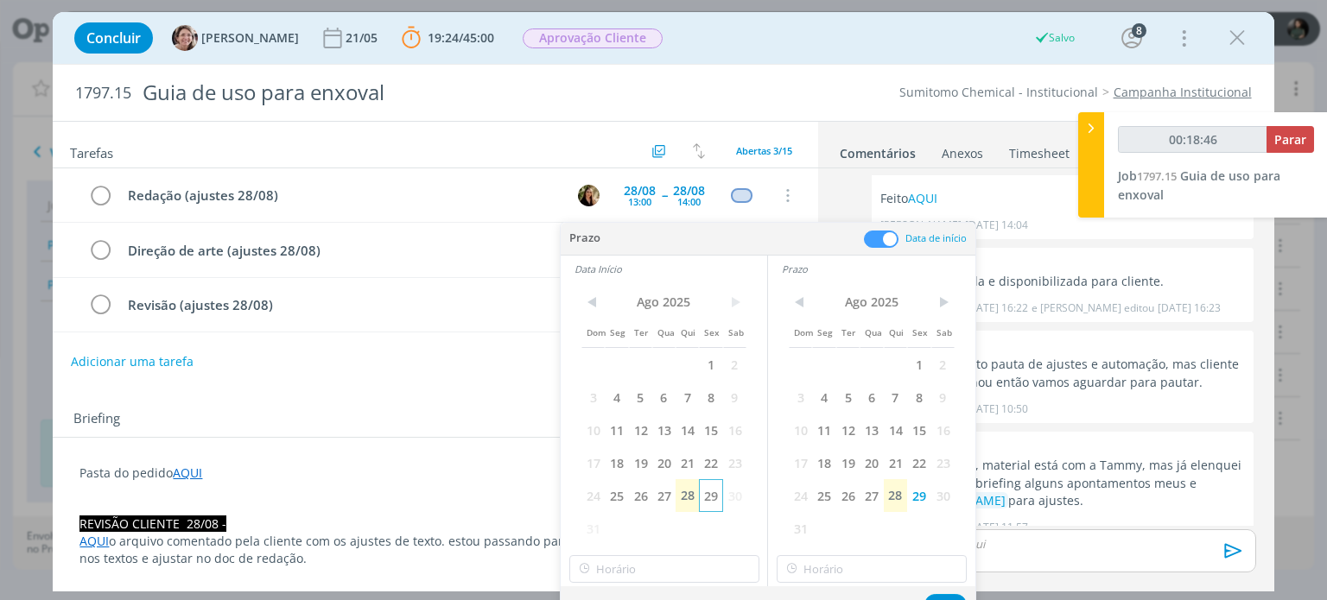
type input "00:18:47"
click at [704, 502] on span "29" at bounding box center [710, 495] width 23 height 33
type input "12:00"
click at [634, 566] on input "12:00" at bounding box center [664, 569] width 190 height 28
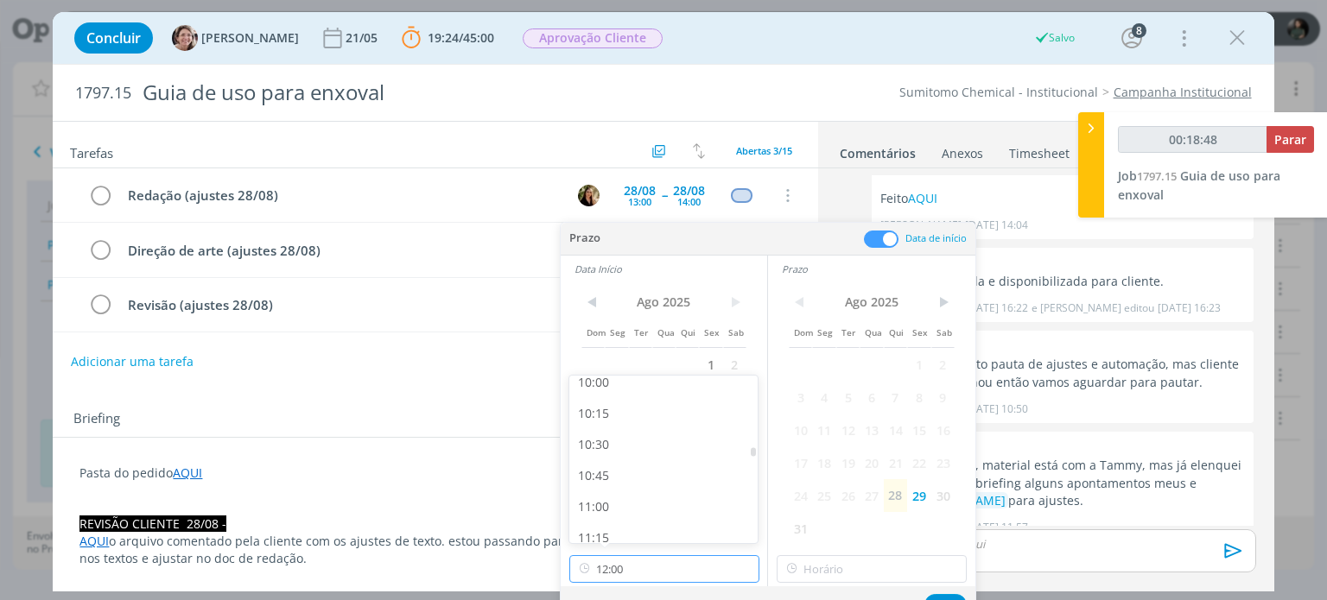
scroll to position [1188, 0]
type input "00:18:49"
click at [628, 498] on div "10:30" at bounding box center [665, 508] width 193 height 31
type input "10:30"
type input "00:18:50"
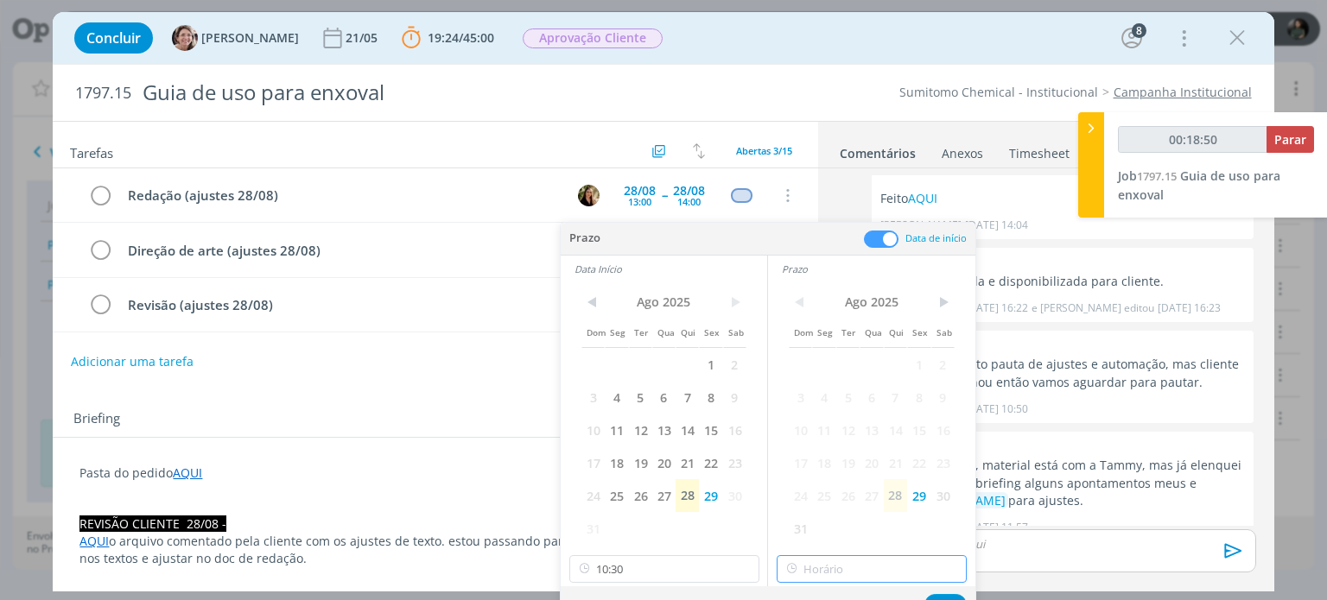
type input "12:00"
click at [844, 572] on input "12:00" at bounding box center [871, 569] width 190 height 28
type input "00:18:52"
click at [822, 459] on div "11:30" at bounding box center [873, 460] width 193 height 31
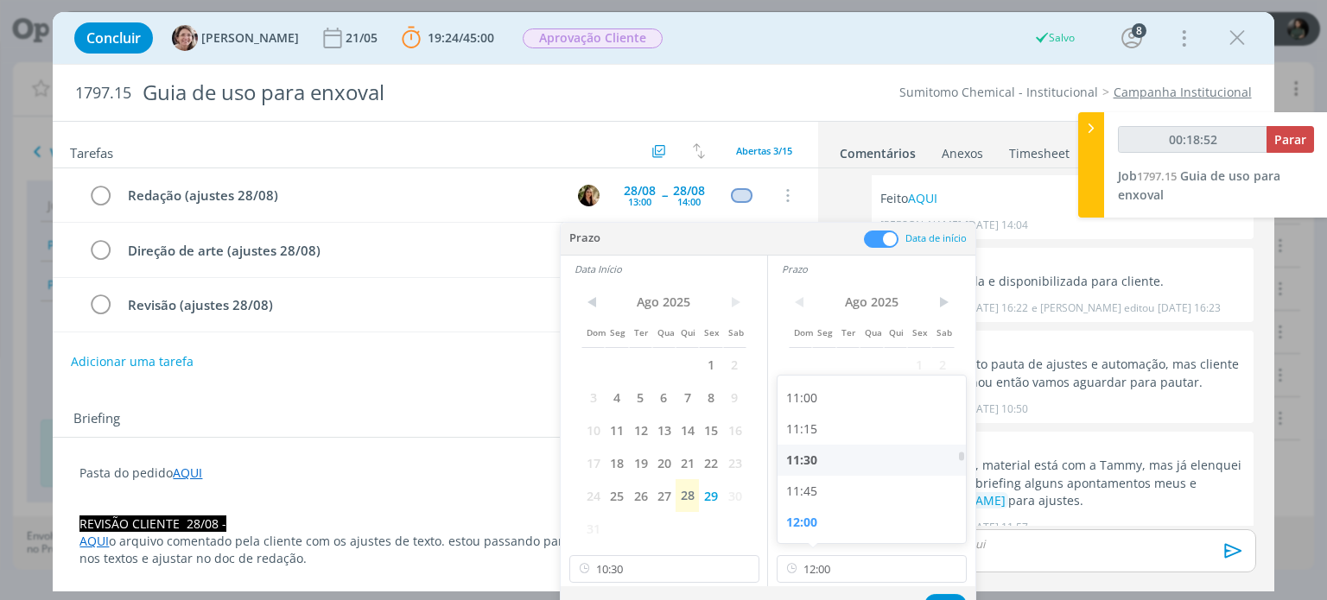
type input "11:30"
click at [948, 595] on button "Ok" at bounding box center [945, 605] width 42 height 22
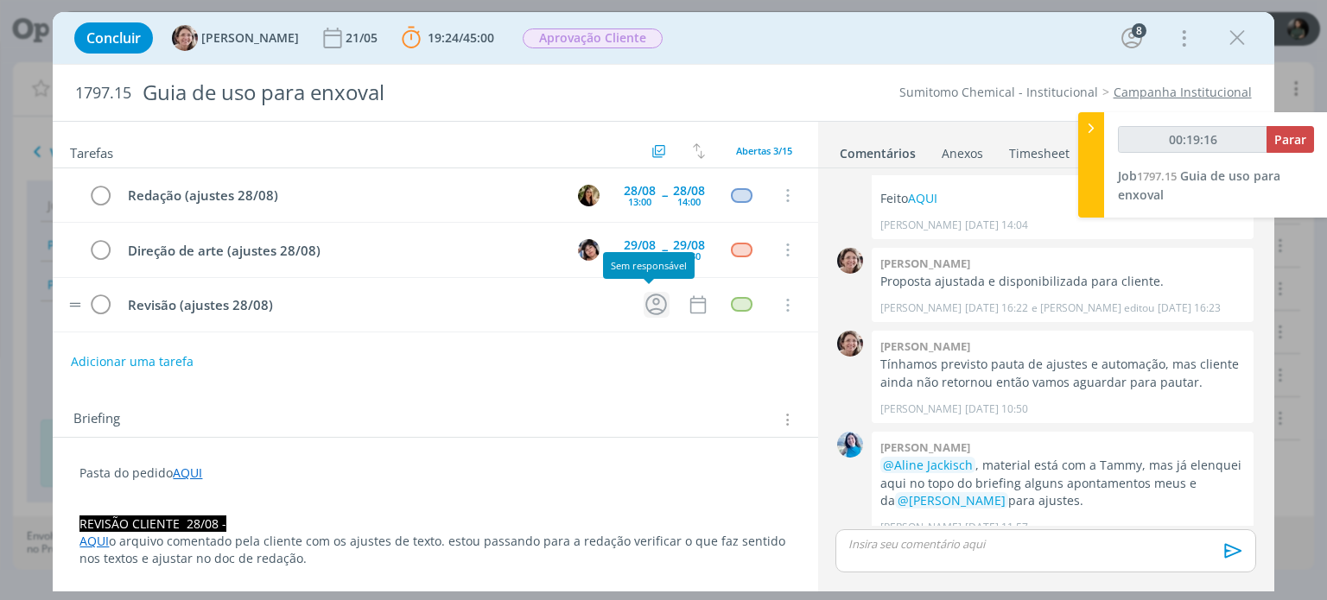
click at [645, 309] on icon "dialog" at bounding box center [656, 304] width 27 height 27
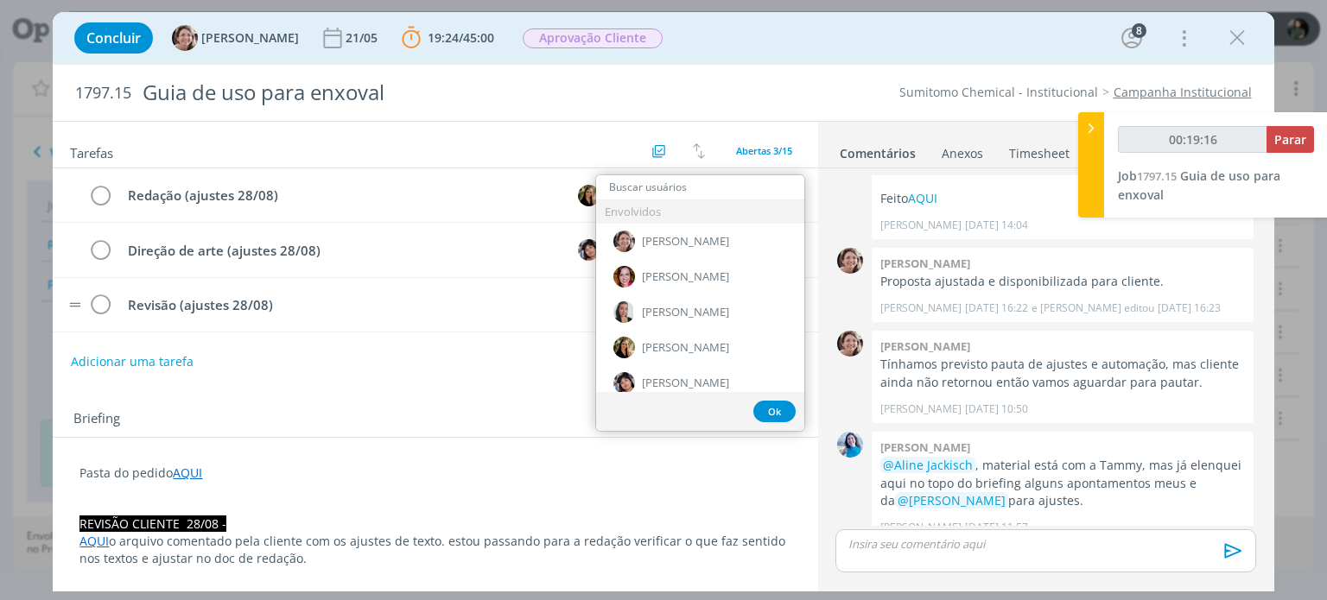
type input "00:19:17"
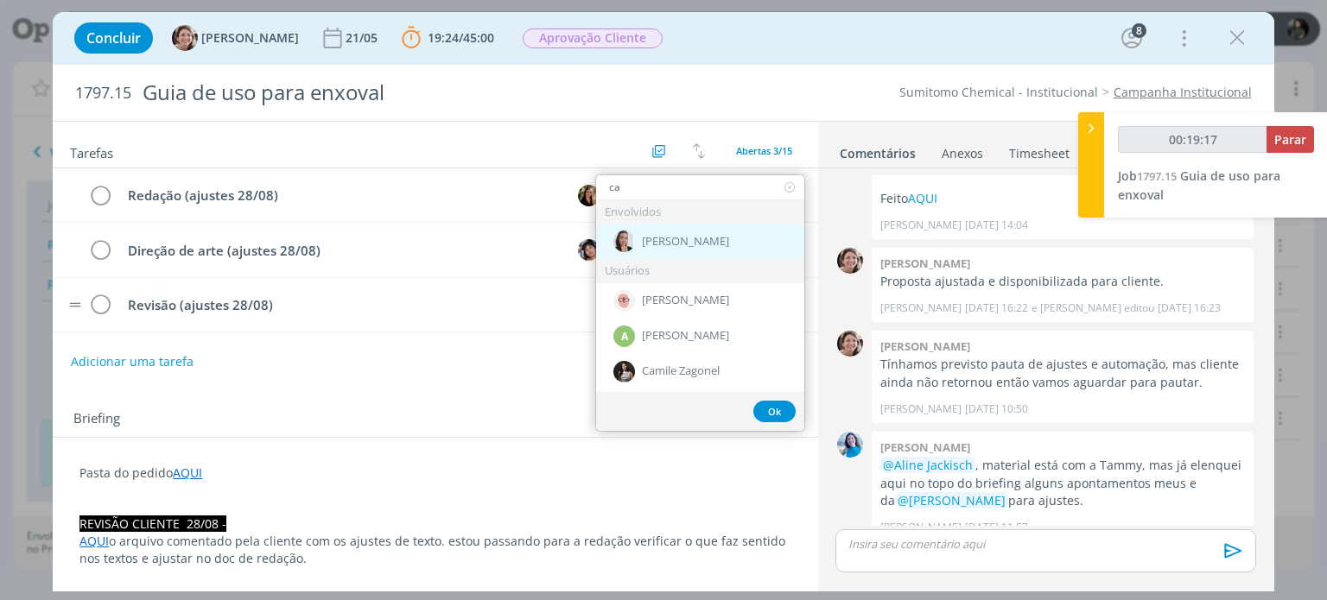
type input "ca"
click at [680, 242] on span "[PERSON_NAME]" at bounding box center [685, 242] width 87 height 14
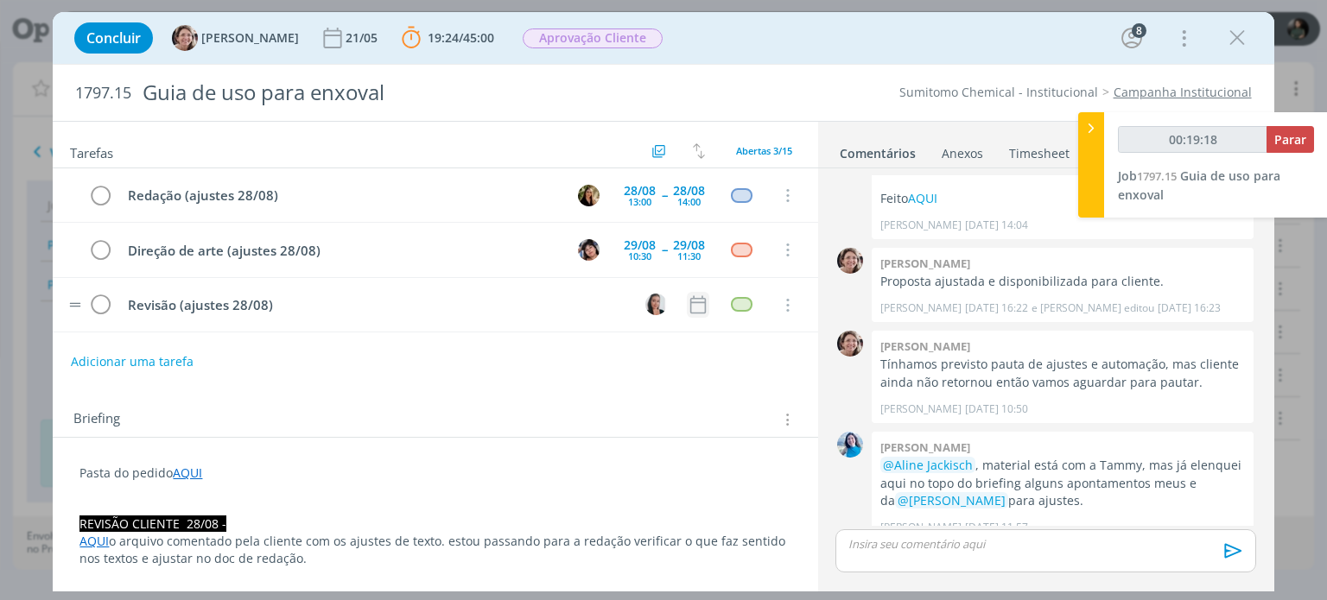
click at [687, 314] on td "dialog" at bounding box center [698, 305] width 22 height 26
click at [689, 303] on icon "dialog" at bounding box center [697, 304] width 16 height 18
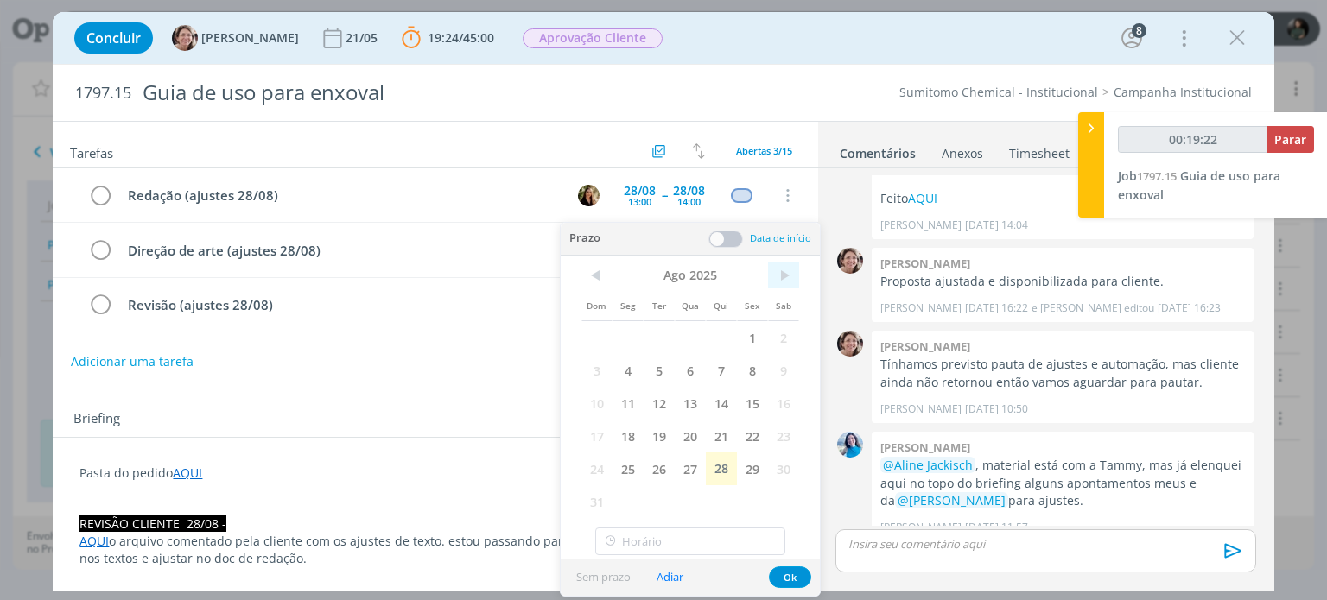
click at [784, 276] on span ">" at bounding box center [783, 276] width 31 height 26
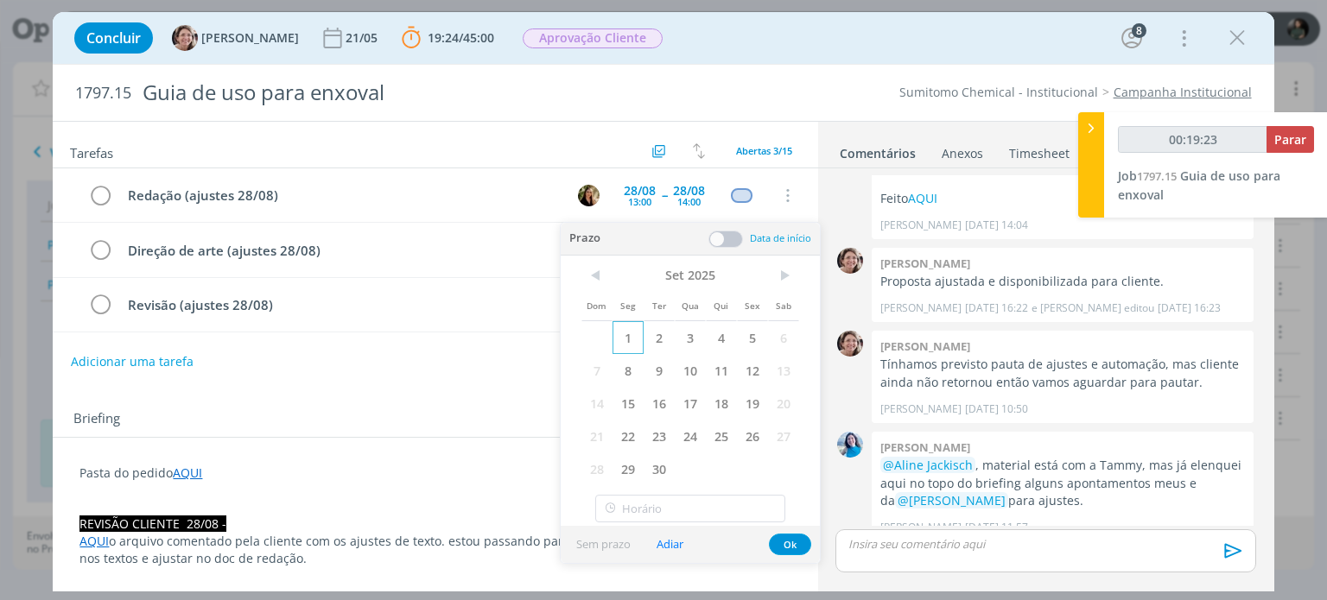
click at [630, 340] on span "1" at bounding box center [627, 337] width 31 height 33
click at [728, 238] on span at bounding box center [725, 239] width 35 height 17
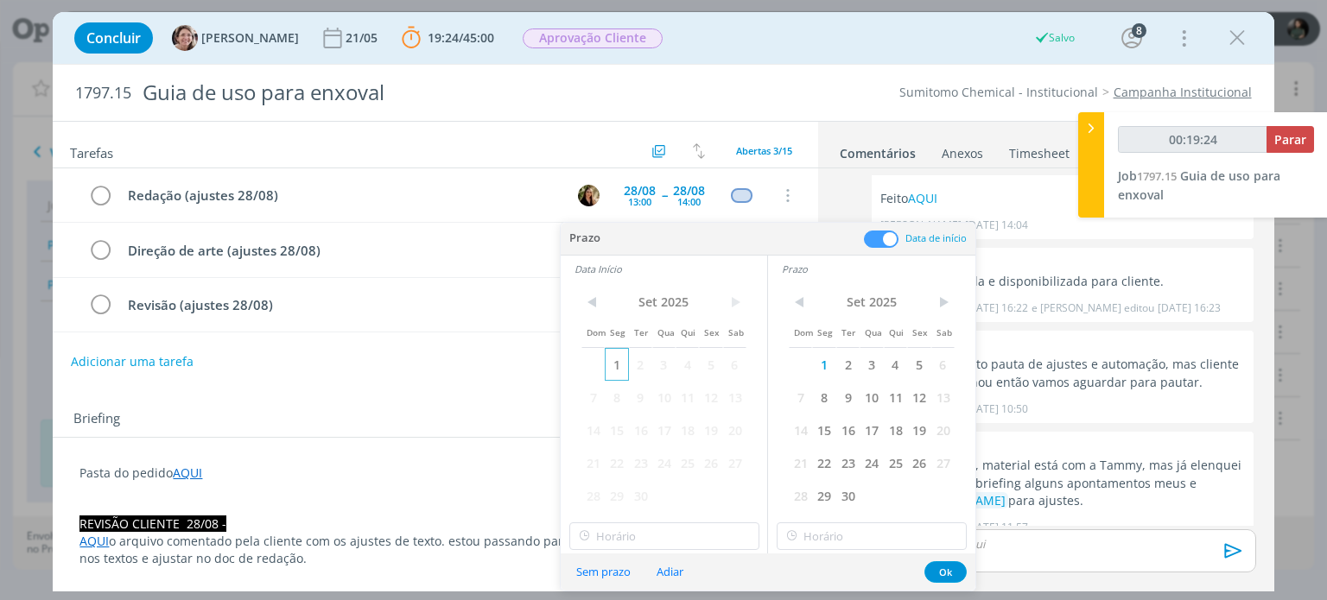
type input "00:19:25"
click at [618, 364] on span "1" at bounding box center [616, 364] width 23 height 33
type input "12:00"
click at [629, 537] on input "12:00" at bounding box center [664, 537] width 190 height 28
type input "00:19:27"
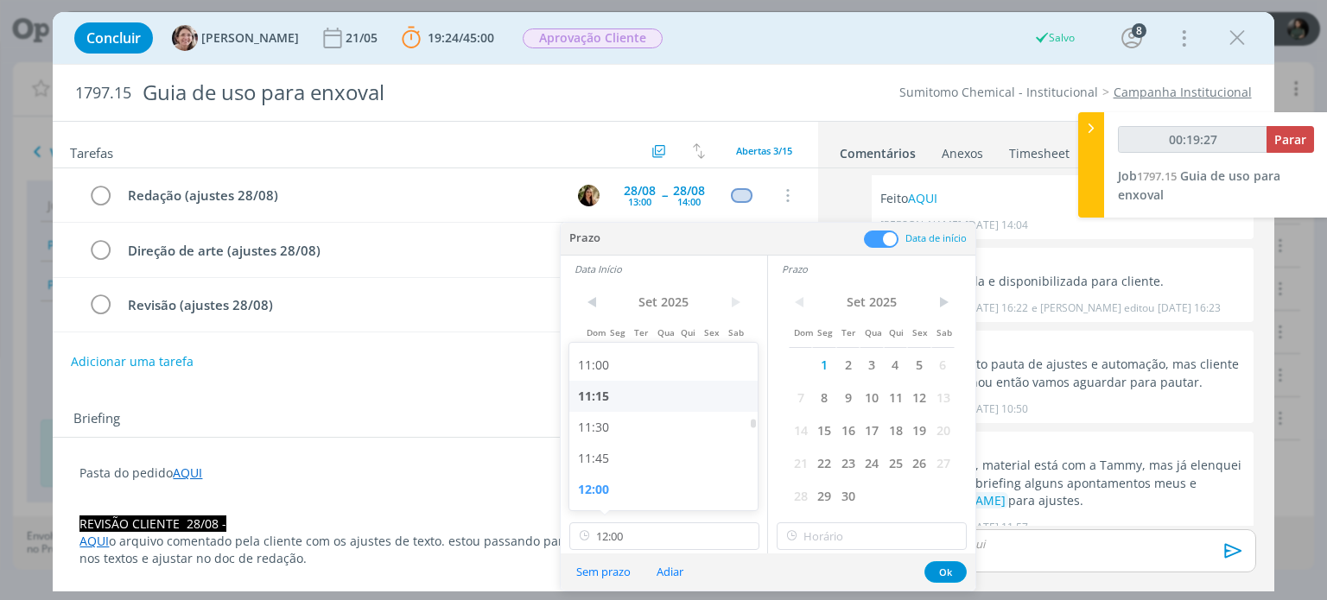
click at [618, 375] on div "11:00" at bounding box center [665, 365] width 193 height 31
type input "11:00"
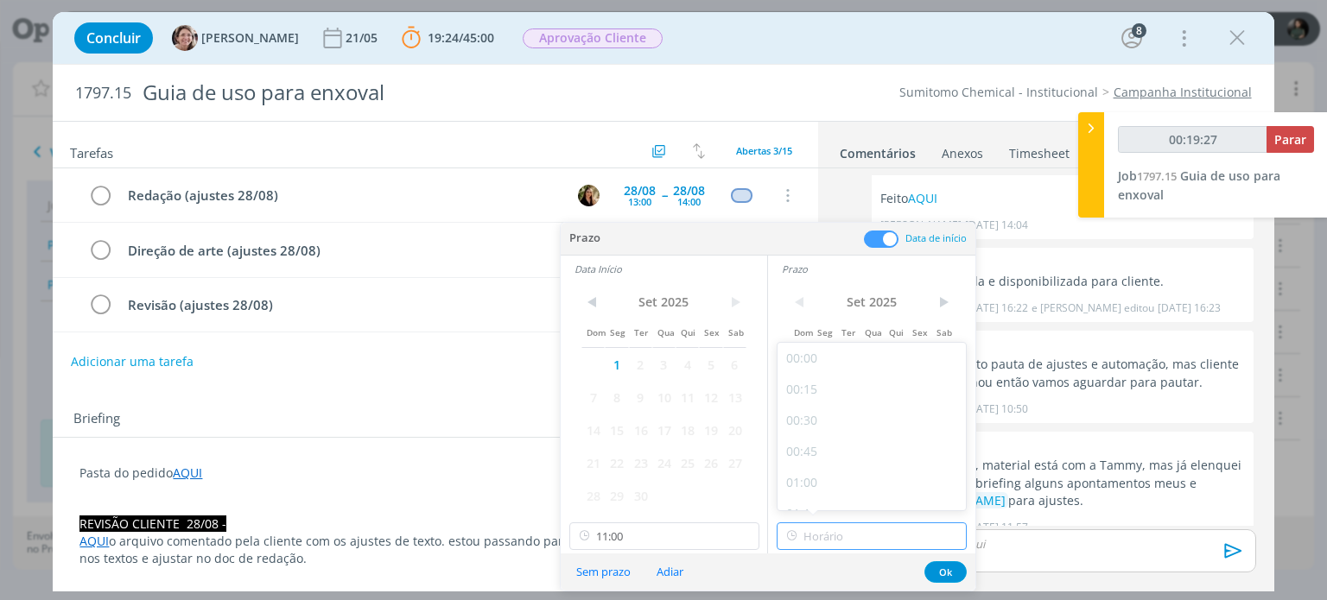
type input "12:00"
drag, startPoint x: 846, startPoint y: 542, endPoint x: 840, endPoint y: 523, distance: 19.1
click at [845, 540] on input "12:00" at bounding box center [871, 537] width 190 height 28
click at [955, 570] on button "Ok" at bounding box center [945, 572] width 42 height 22
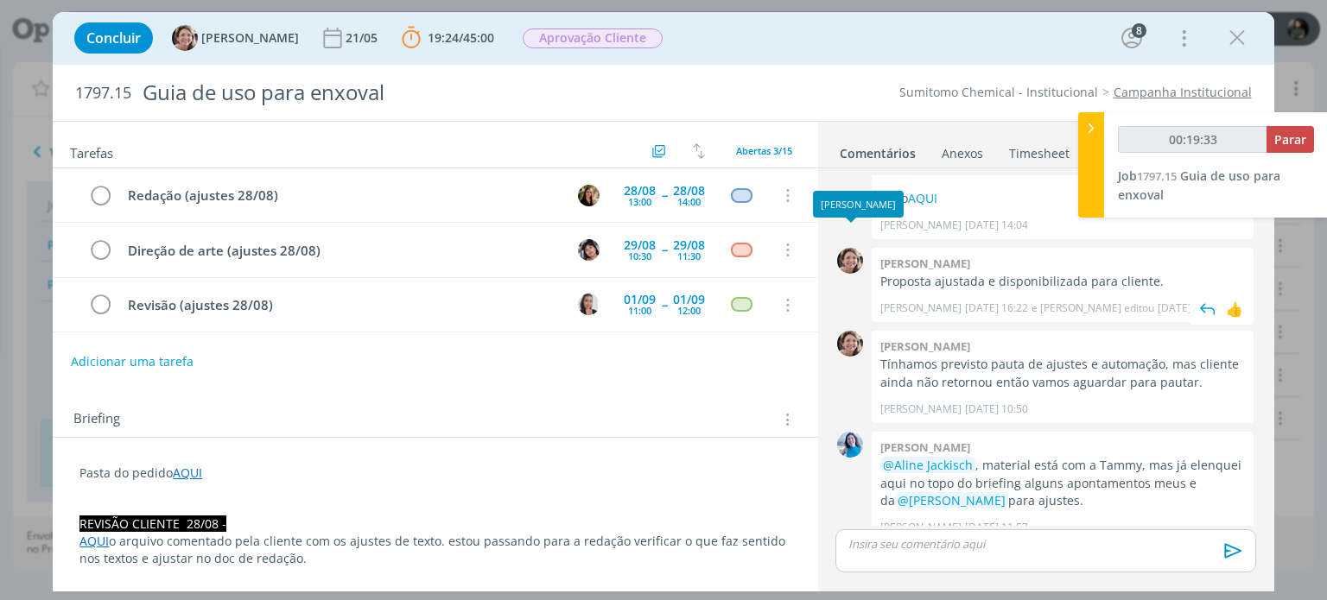
type input "00:19:34"
click at [1306, 141] on button "Parar" at bounding box center [1290, 139] width 48 height 27
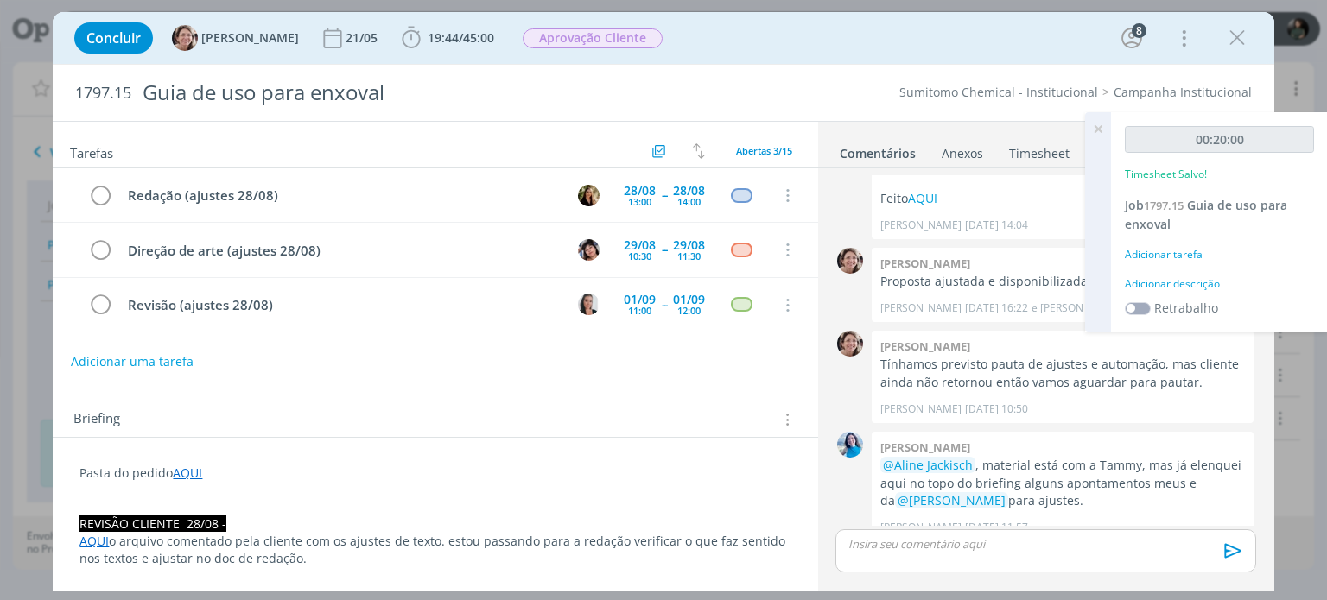
click at [1206, 276] on div "Adicionar descrição" at bounding box center [1219, 284] width 189 height 16
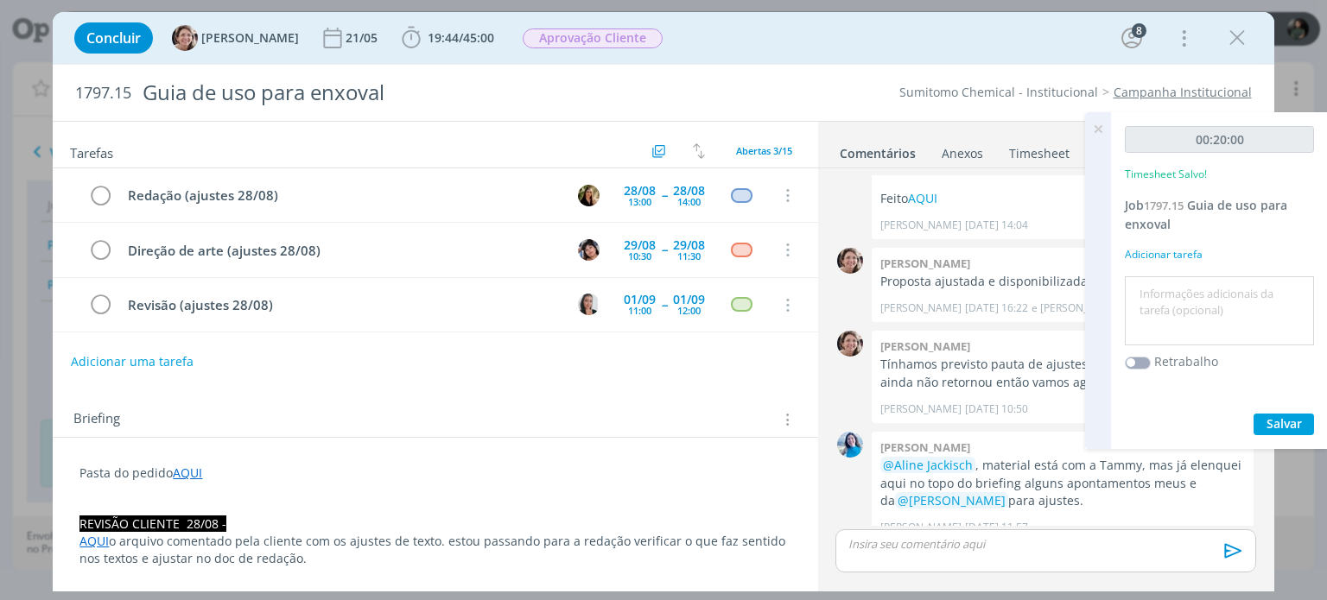
click at [1176, 283] on textarea at bounding box center [1219, 311] width 181 height 61
type textarea "Organização ajustes + Pauta"
click at [1284, 421] on span "Salvar" at bounding box center [1283, 423] width 35 height 16
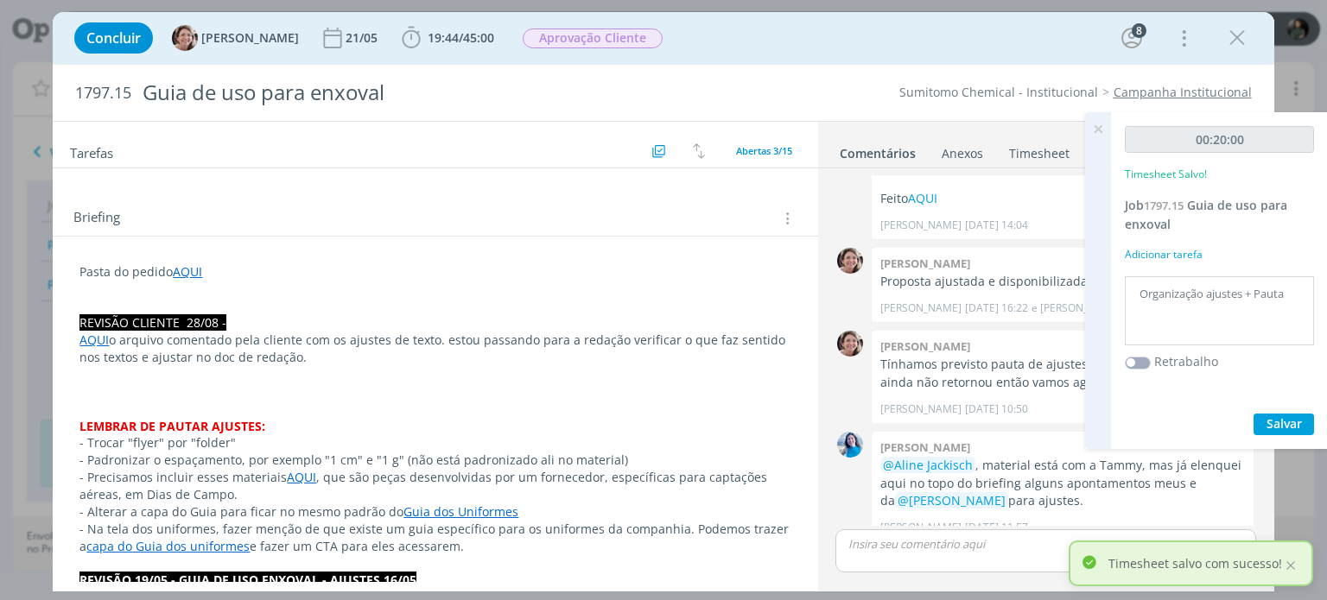
scroll to position [0, 0]
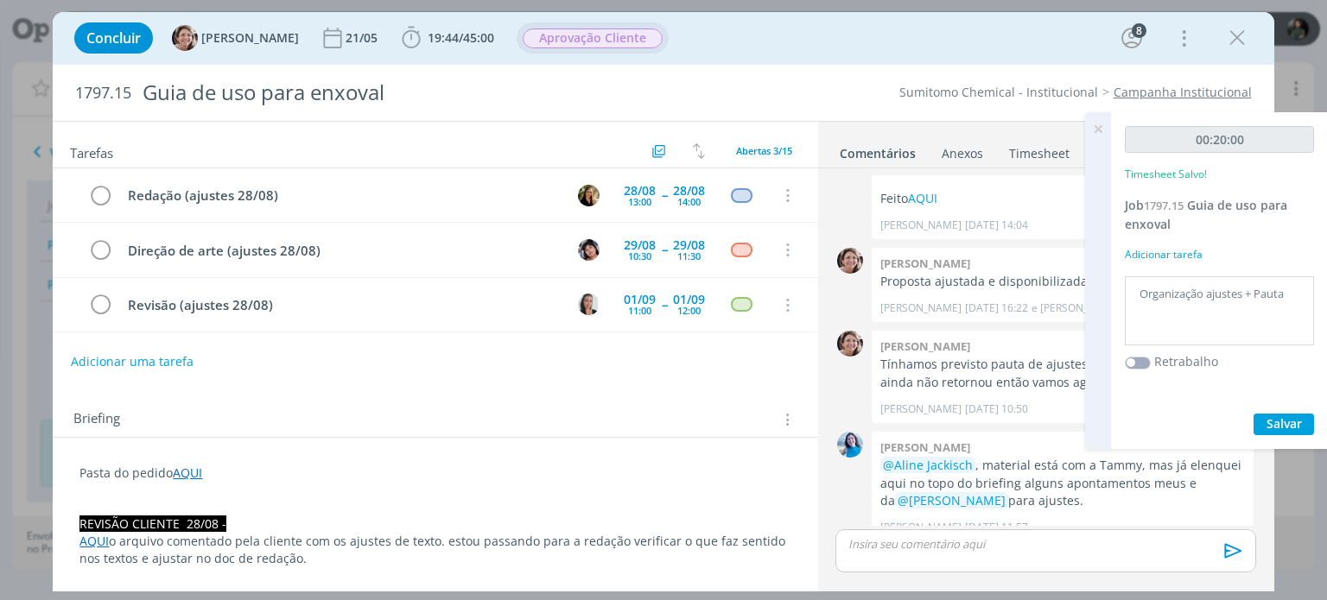
click at [632, 33] on span "Aprovação Cliente" at bounding box center [593, 39] width 140 height 20
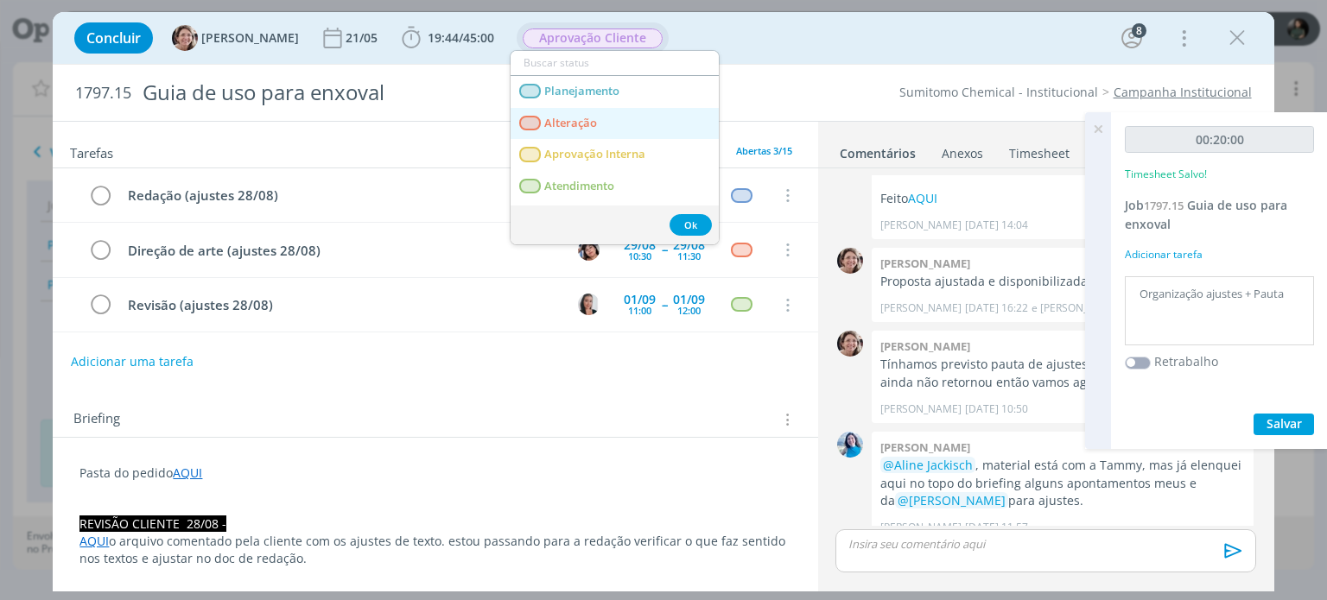
click at [605, 120] on link "Alteração" at bounding box center [614, 124] width 208 height 32
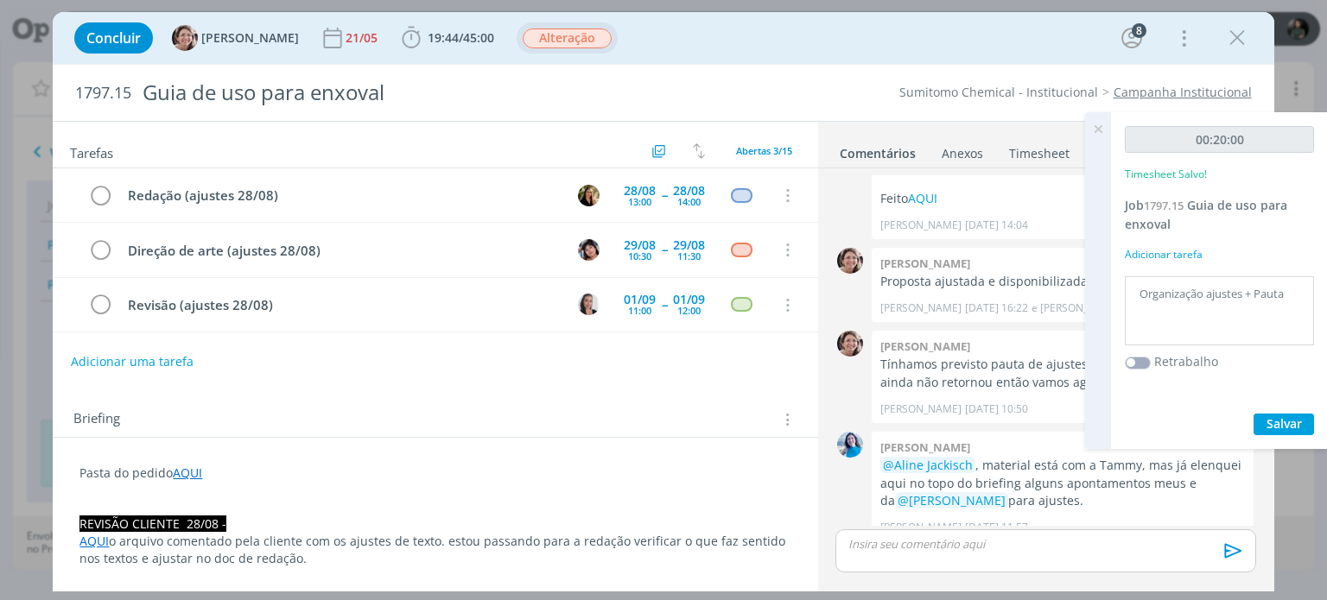
click at [1103, 120] on icon at bounding box center [1097, 129] width 31 height 34
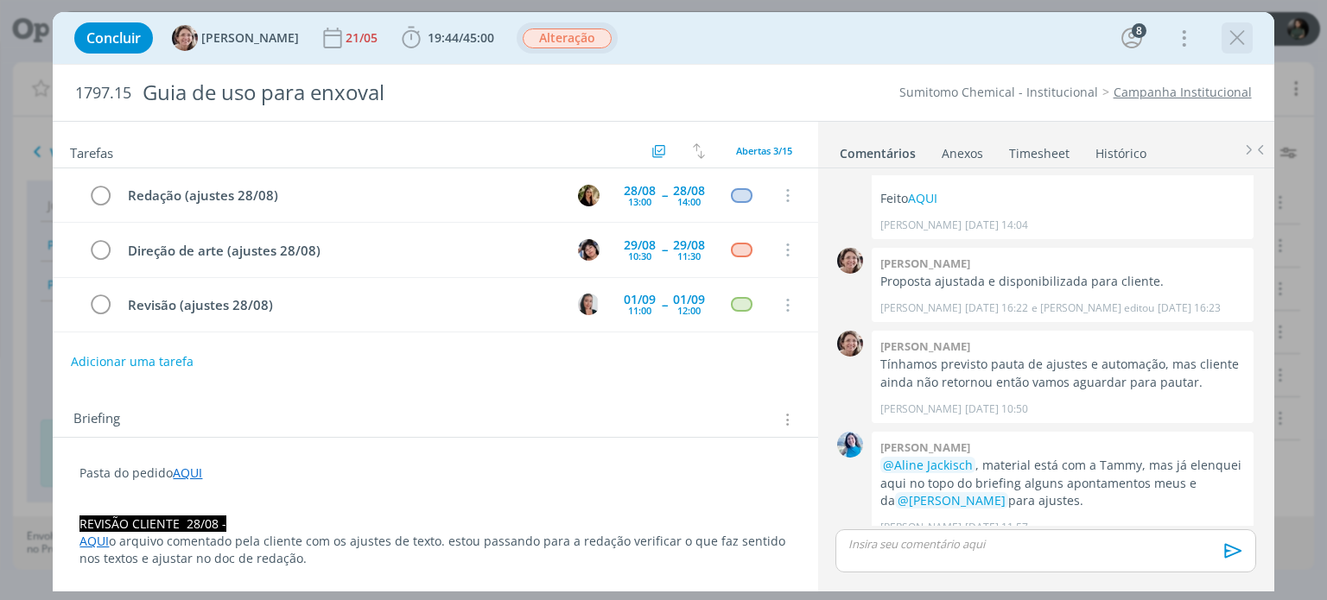
click at [1228, 41] on icon "dialog" at bounding box center [1237, 38] width 26 height 26
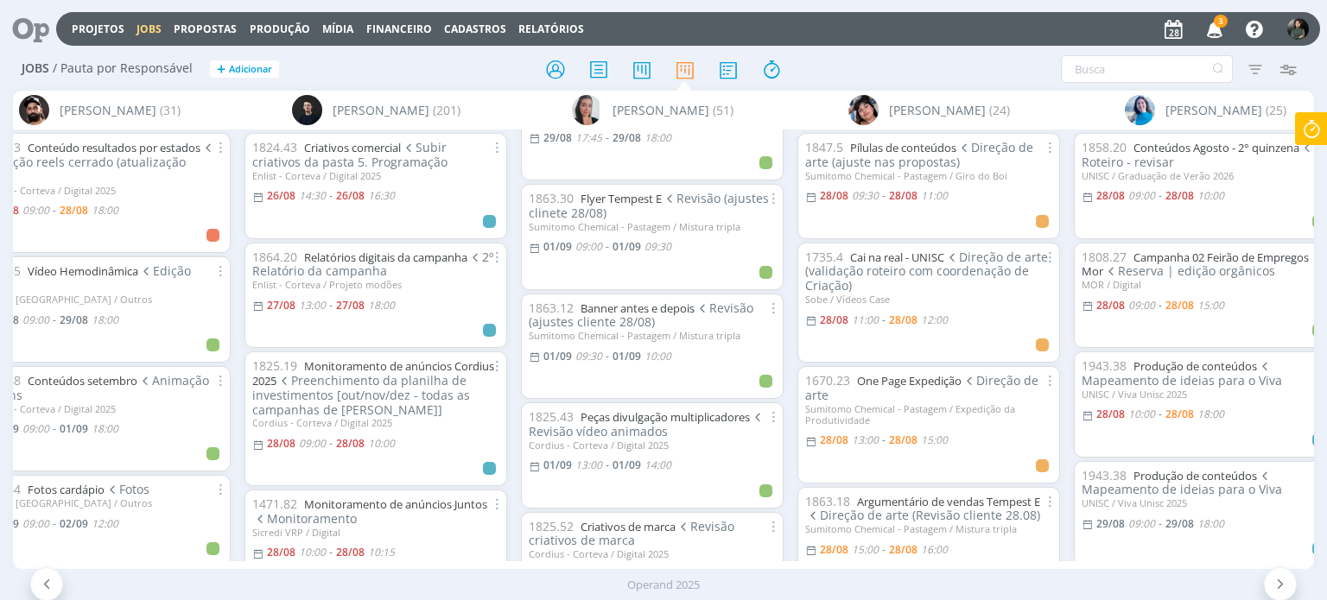
scroll to position [1727, 0]
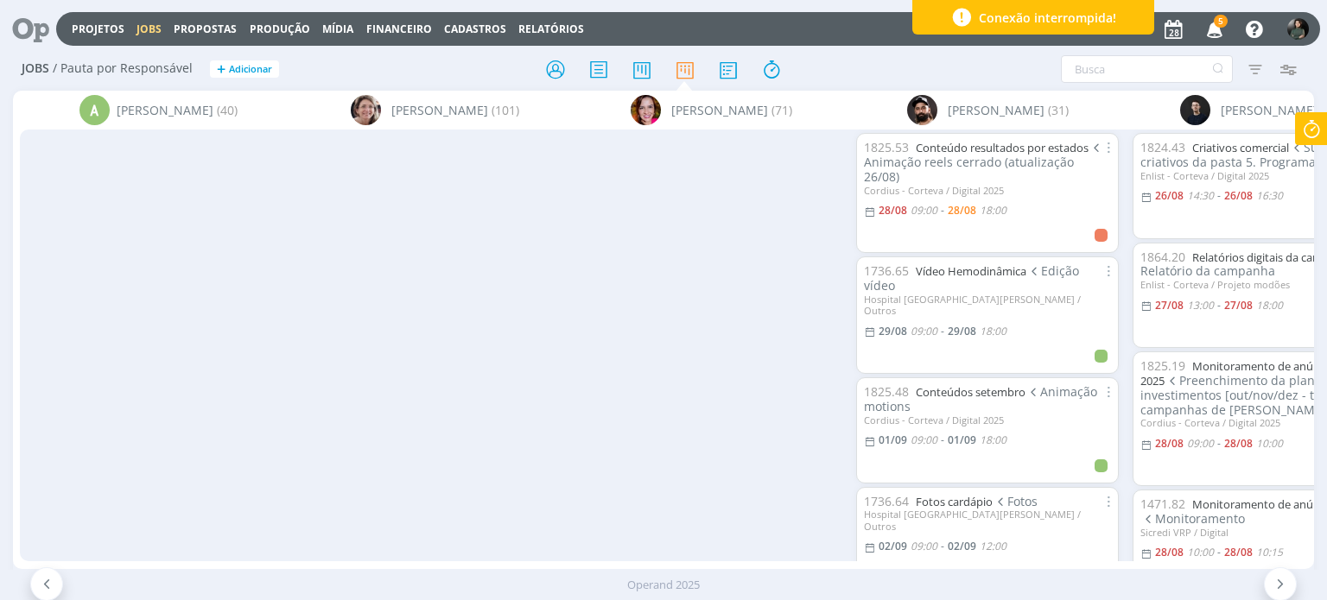
scroll to position [0, 888]
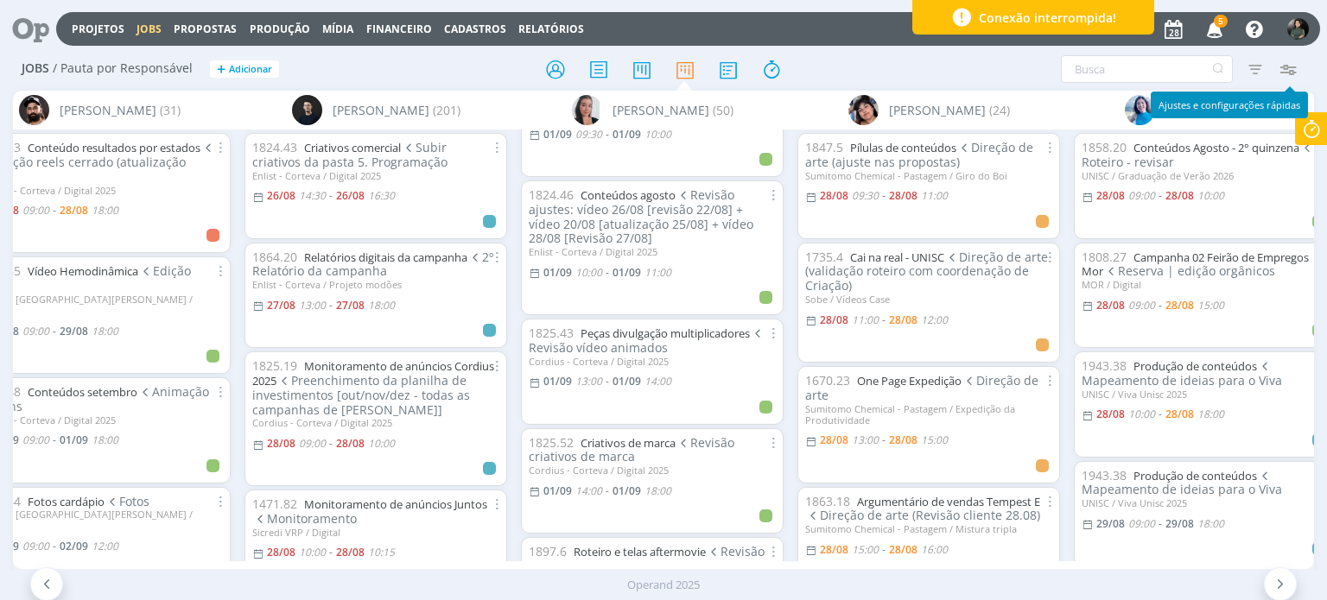
drag, startPoint x: 1294, startPoint y: 72, endPoint x: 1264, endPoint y: 96, distance: 38.7
click at [1294, 74] on icon "button" at bounding box center [1287, 69] width 31 height 31
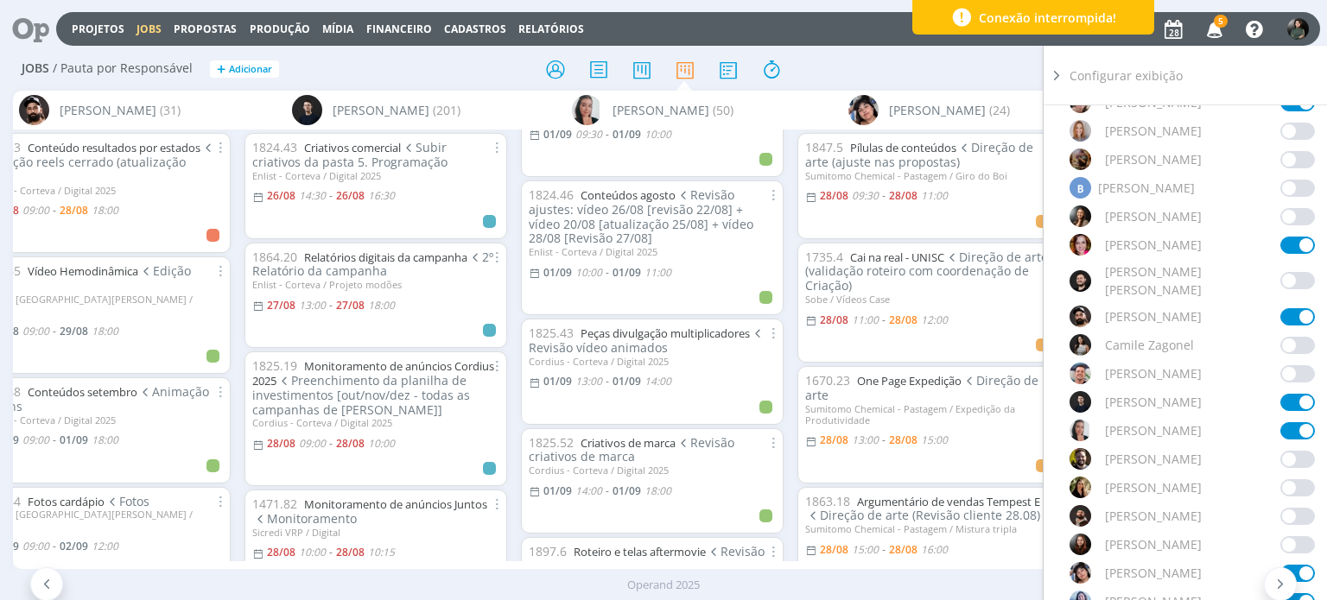
scroll to position [345, 0]
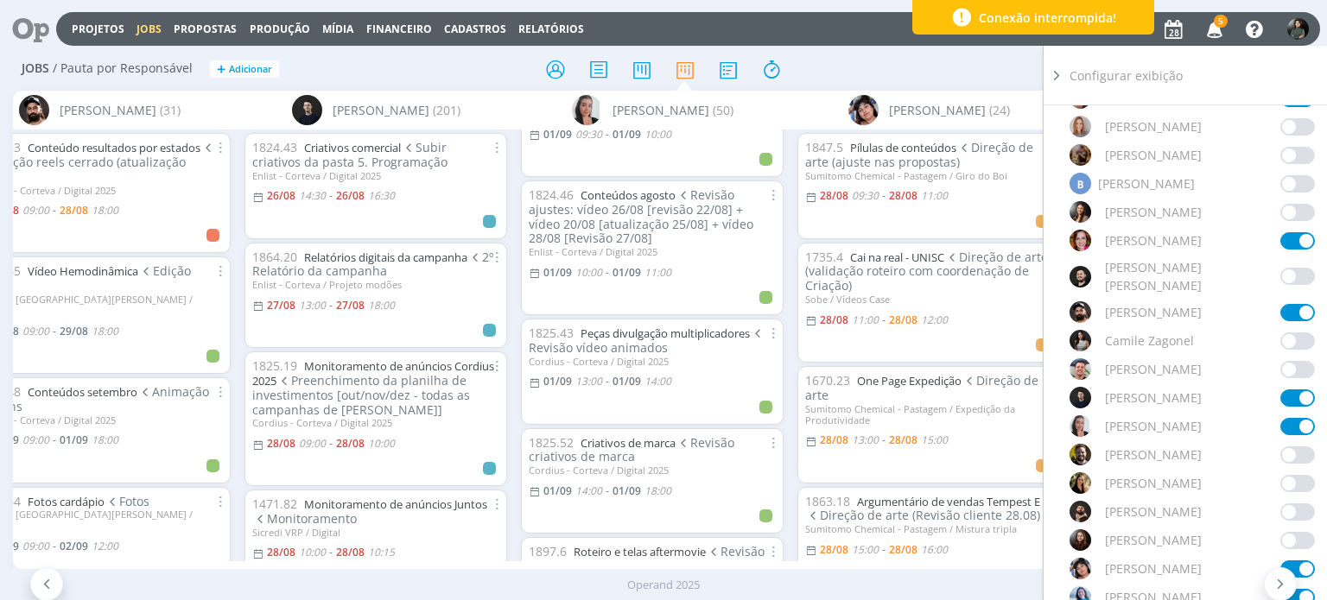
click at [1289, 475] on span at bounding box center [1297, 483] width 35 height 17
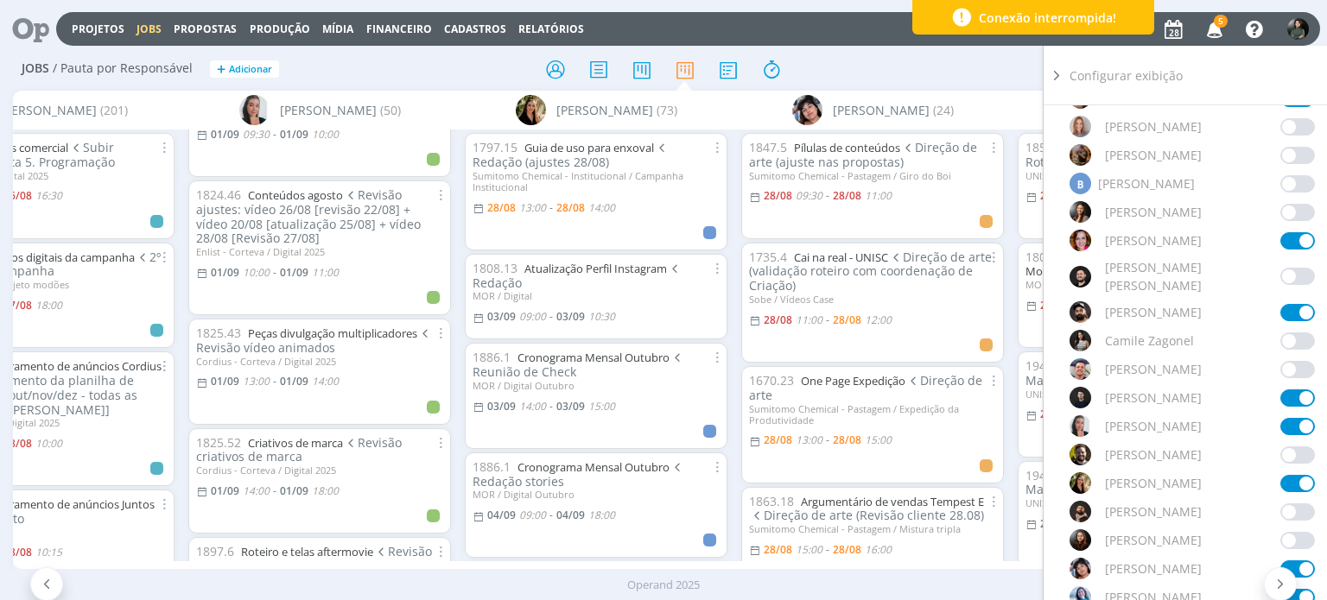
scroll to position [0, 1357]
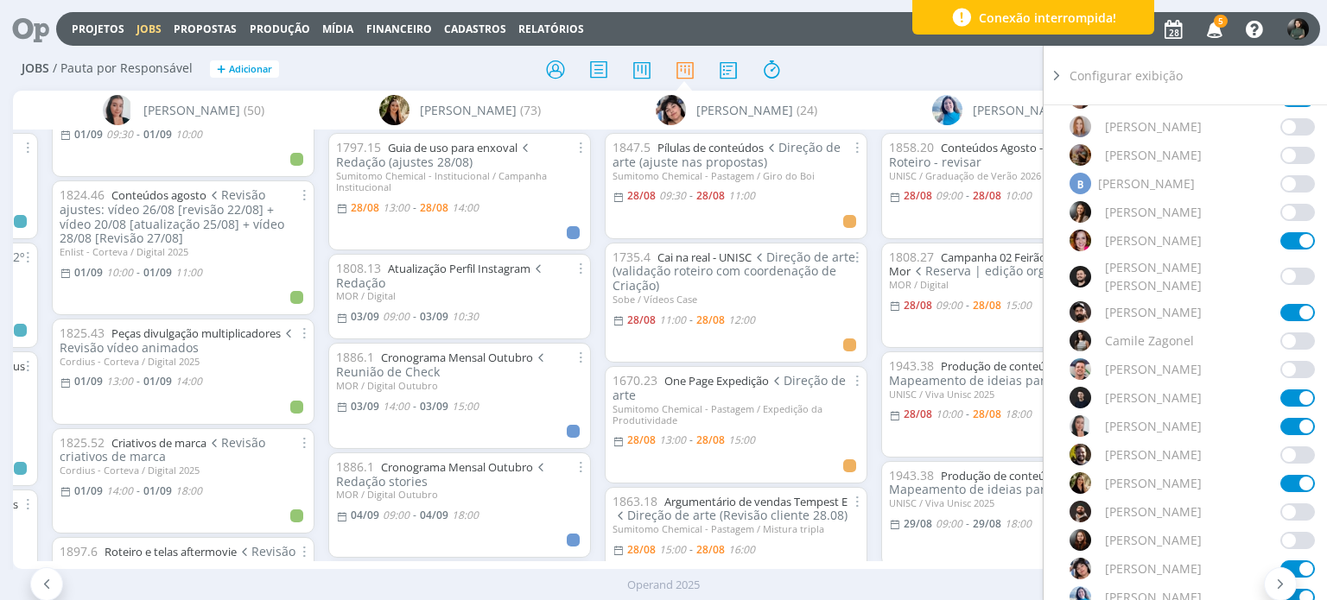
click at [870, 61] on div at bounding box center [664, 69] width 434 height 31
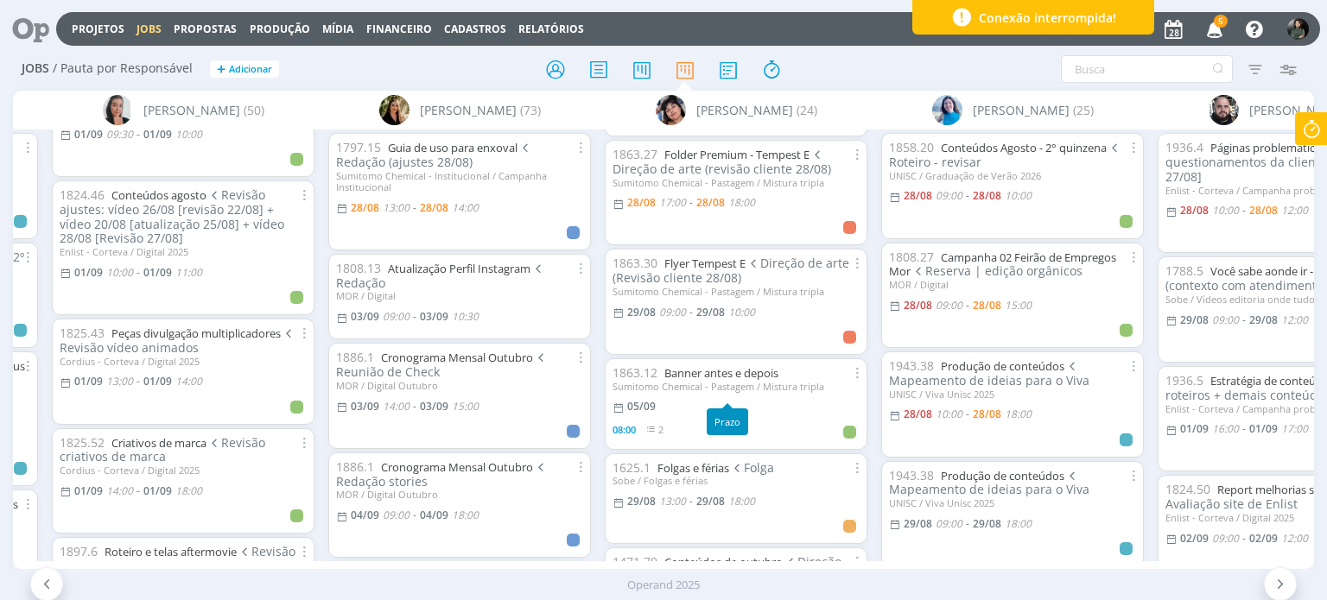
scroll to position [691, 0]
click at [735, 370] on link "Banner antes e depois" at bounding box center [721, 372] width 114 height 16
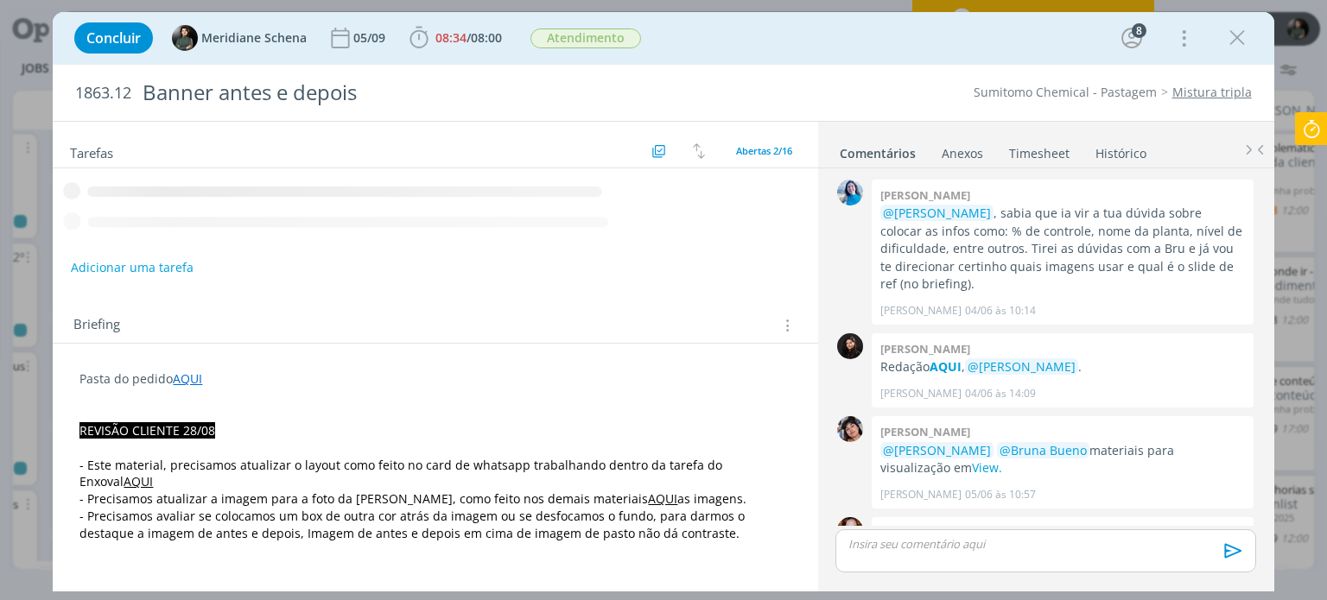
scroll to position [1838, 0]
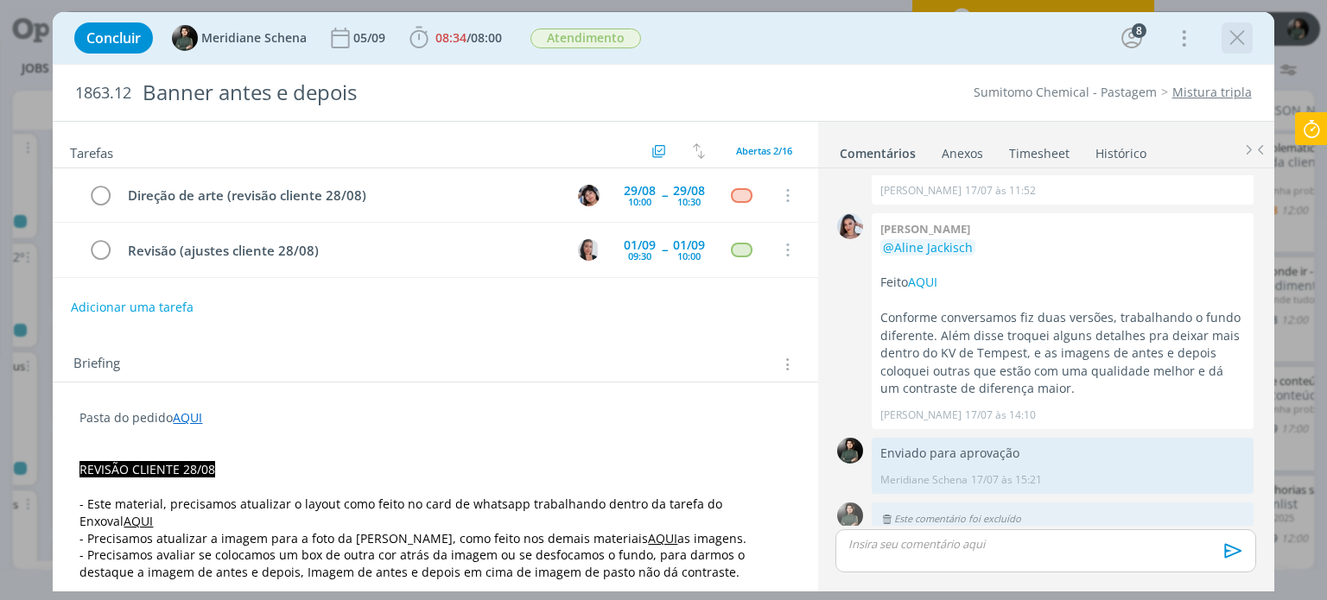
click at [1233, 48] on icon "dialog" at bounding box center [1237, 38] width 26 height 26
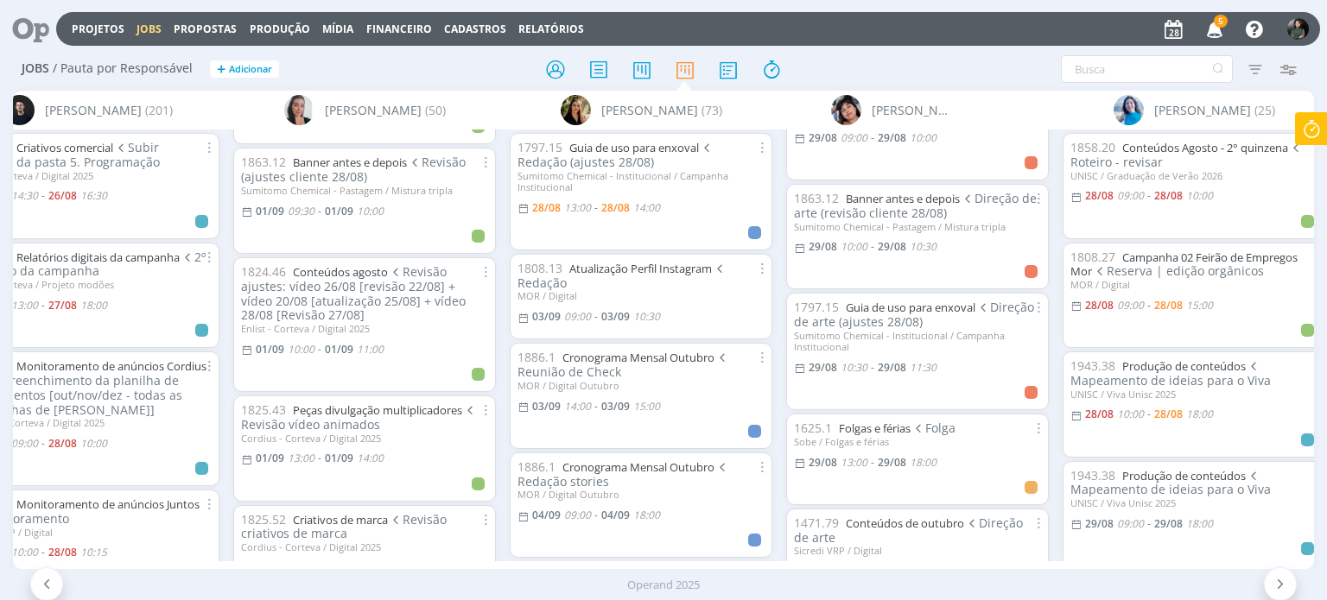
scroll to position [1727, 0]
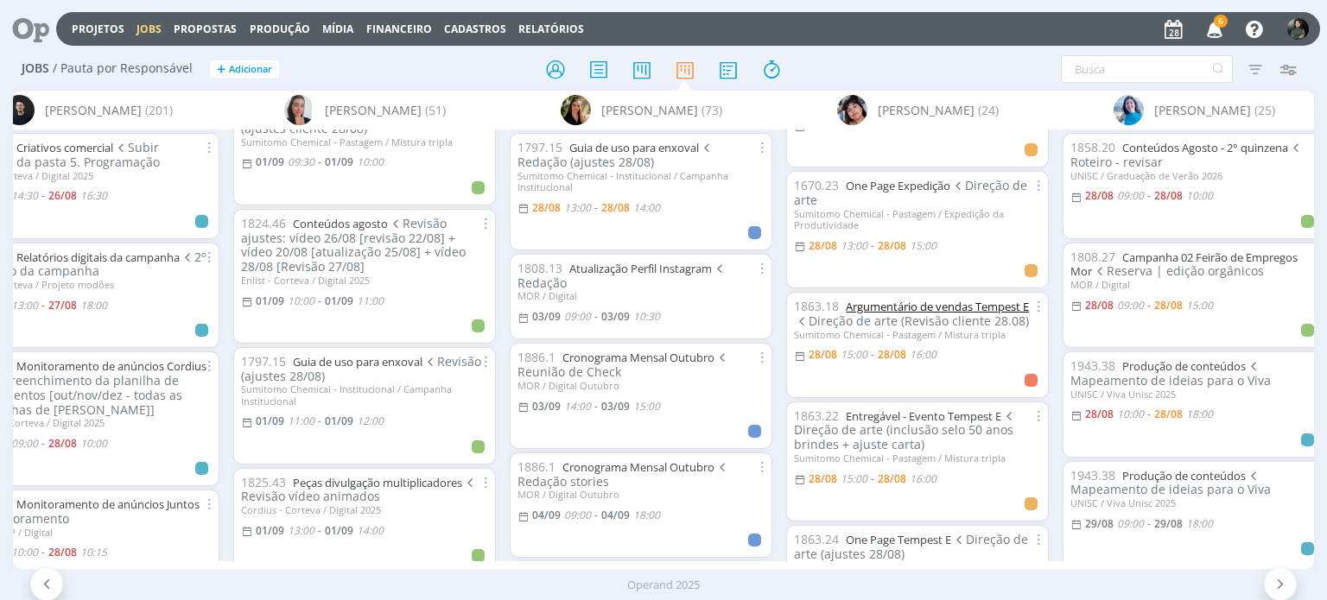
scroll to position [86, 0]
click at [907, 415] on link "Entregável - Evento Tempest E" at bounding box center [923, 416] width 155 height 16
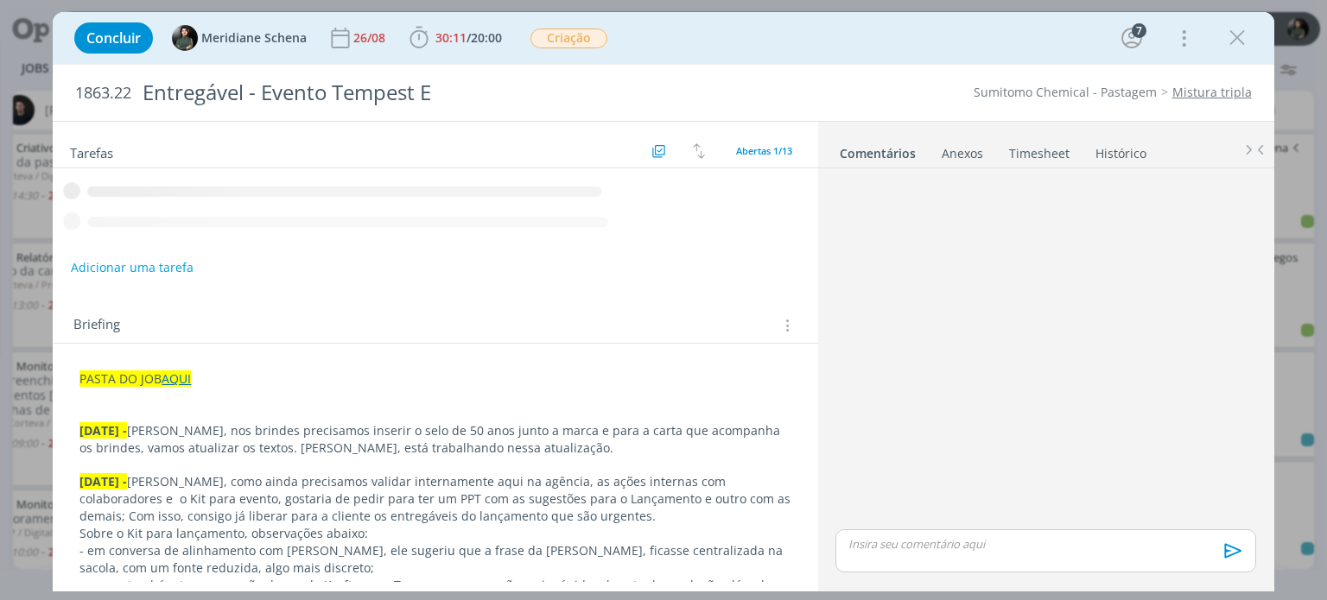
scroll to position [1215, 0]
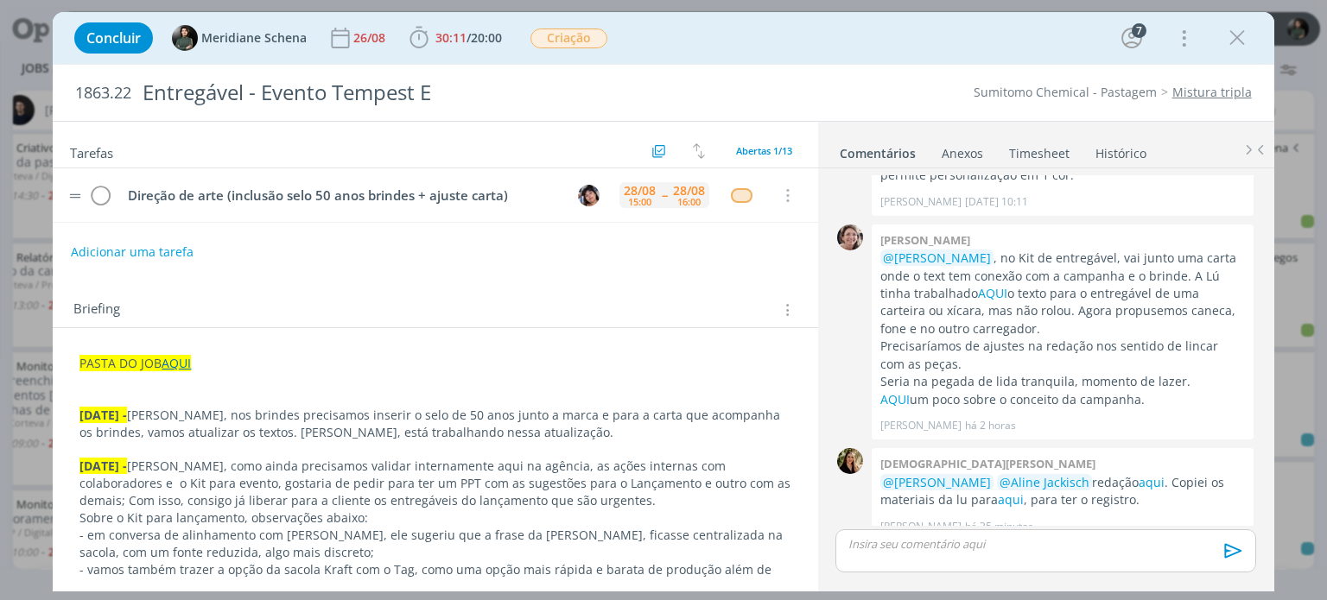
click at [639, 203] on div "15:00" at bounding box center [639, 202] width 23 height 10
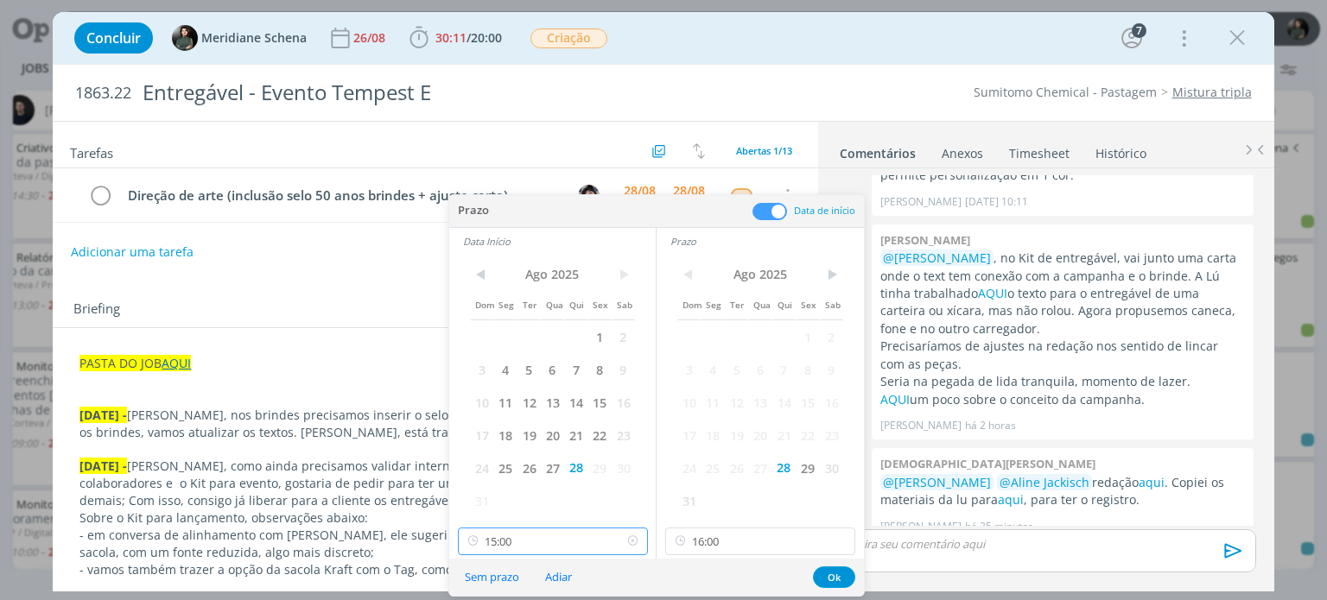
click at [531, 535] on input "15:00" at bounding box center [553, 542] width 190 height 28
click at [508, 419] on div "13:00" at bounding box center [554, 418] width 193 height 31
type input "13:00"
click at [745, 540] on input "16:00" at bounding box center [760, 542] width 190 height 28
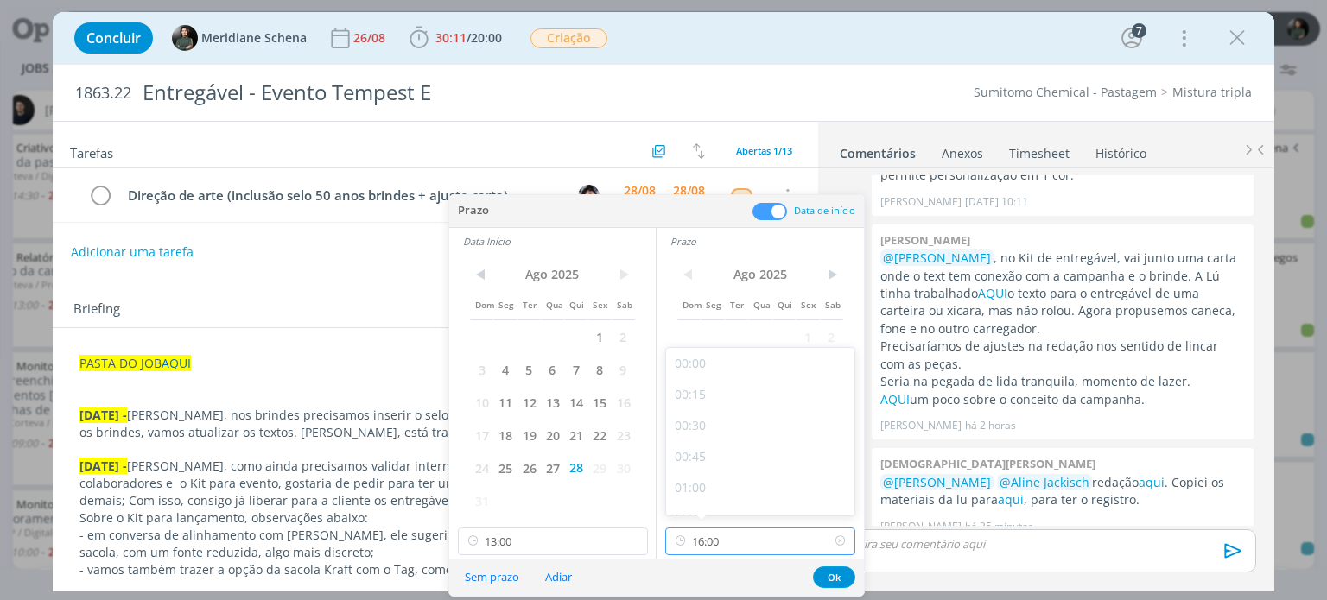
scroll to position [1859, 0]
click at [702, 376] on div "15:00" at bounding box center [762, 370] width 193 height 31
type input "15:00"
click at [819, 580] on button "Ok" at bounding box center [834, 578] width 42 height 22
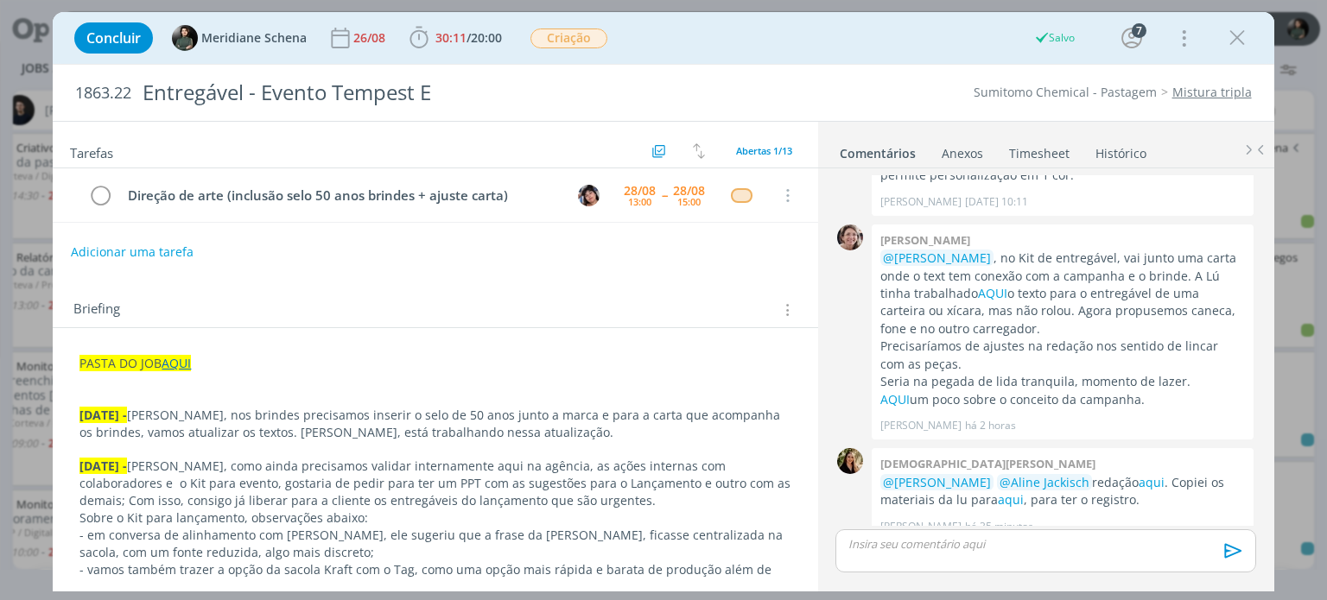
drag, startPoint x: 1240, startPoint y: 43, endPoint x: 888, endPoint y: 183, distance: 379.2
click at [1240, 42] on icon "dialog" at bounding box center [1237, 38] width 26 height 26
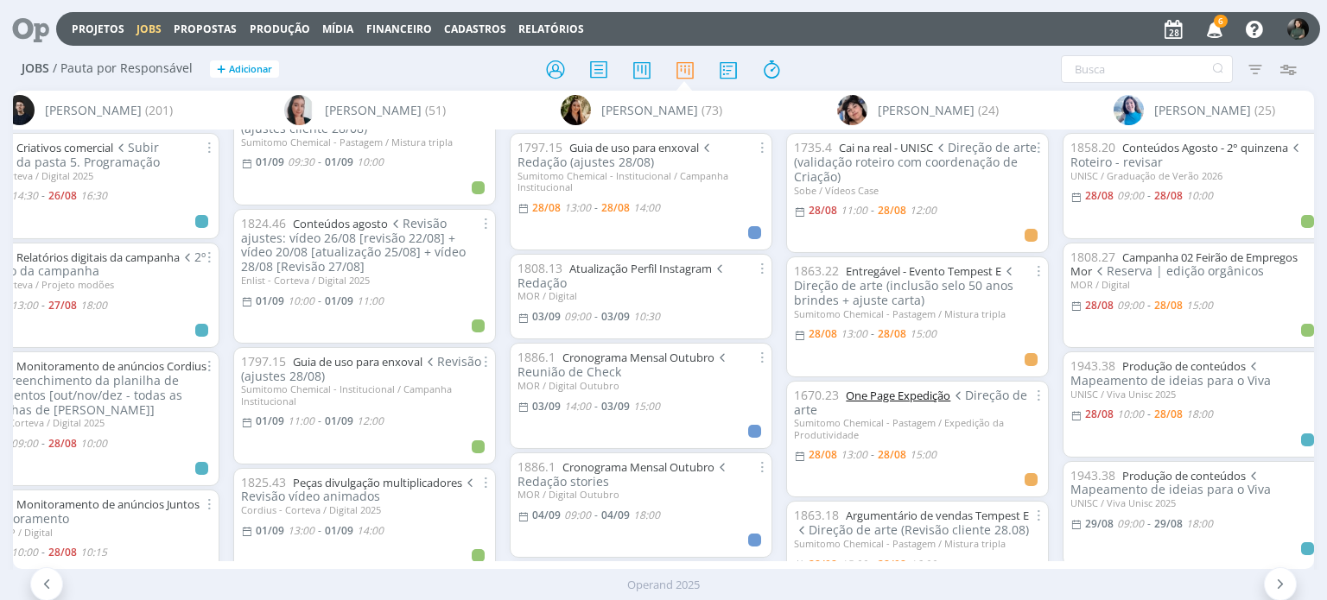
click at [907, 397] on link "One Page Expedição" at bounding box center [898, 396] width 105 height 16
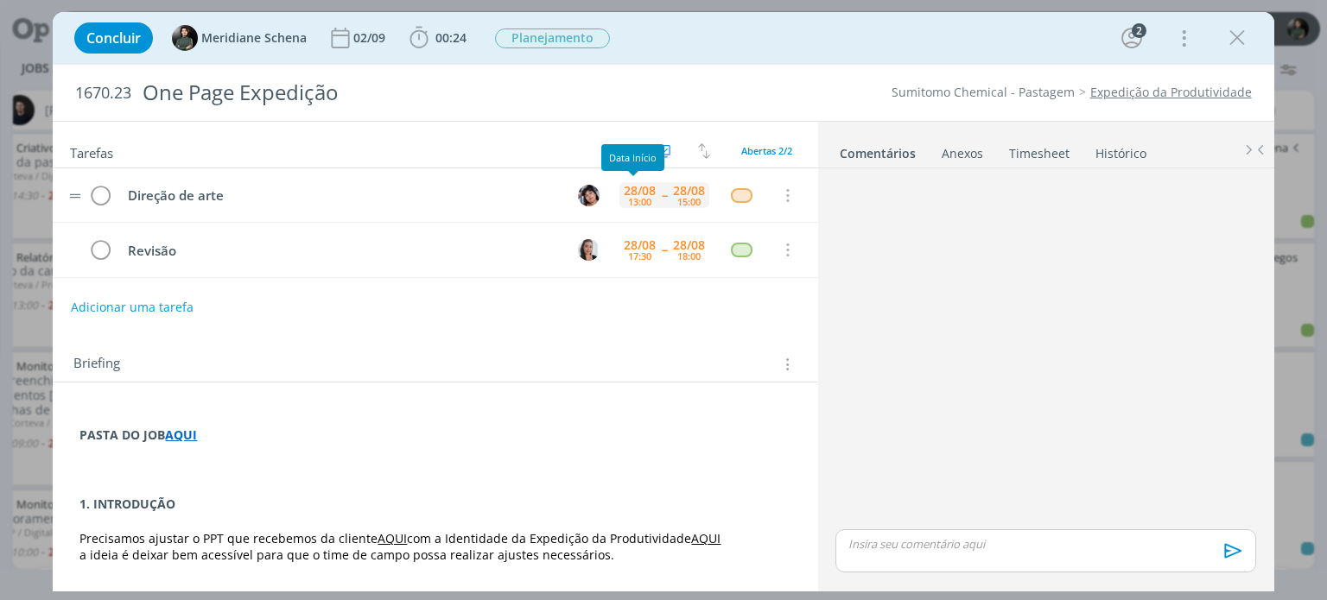
click at [635, 197] on div "13:00" at bounding box center [639, 202] width 23 height 10
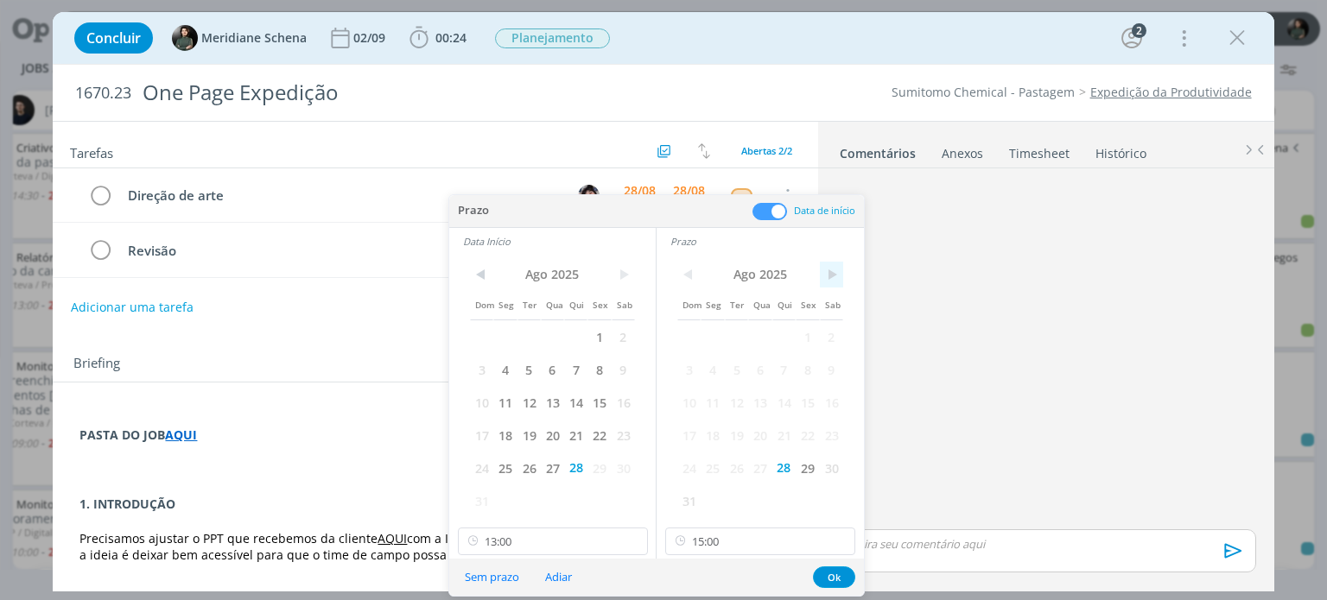
click at [831, 273] on span ">" at bounding box center [831, 275] width 23 height 26
click at [710, 339] on span "1" at bounding box center [711, 336] width 23 height 33
click at [599, 341] on span "1" at bounding box center [598, 336] width 23 height 33
click at [835, 573] on button "Ok" at bounding box center [834, 578] width 42 height 22
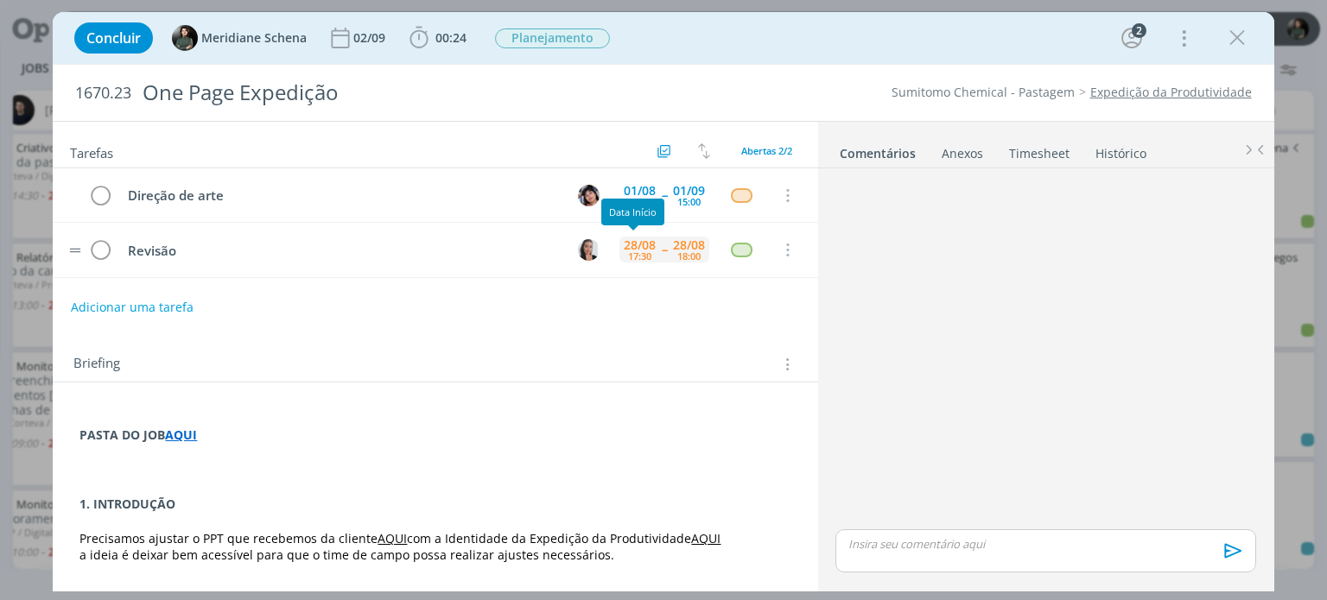
click at [649, 249] on div "28/08 17:30" at bounding box center [639, 250] width 41 height 26
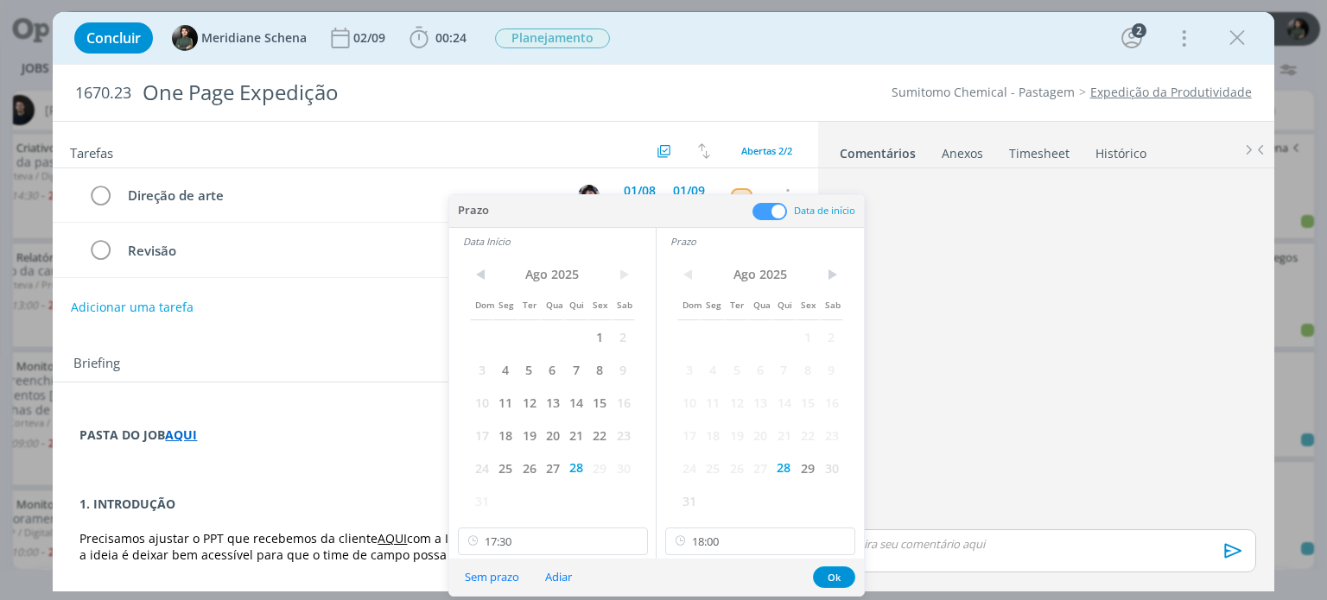
click at [421, 336] on div "Briefing Briefings Predefinidos Versões do Briefing Ver Briefing do Projeto" at bounding box center [435, 359] width 764 height 47
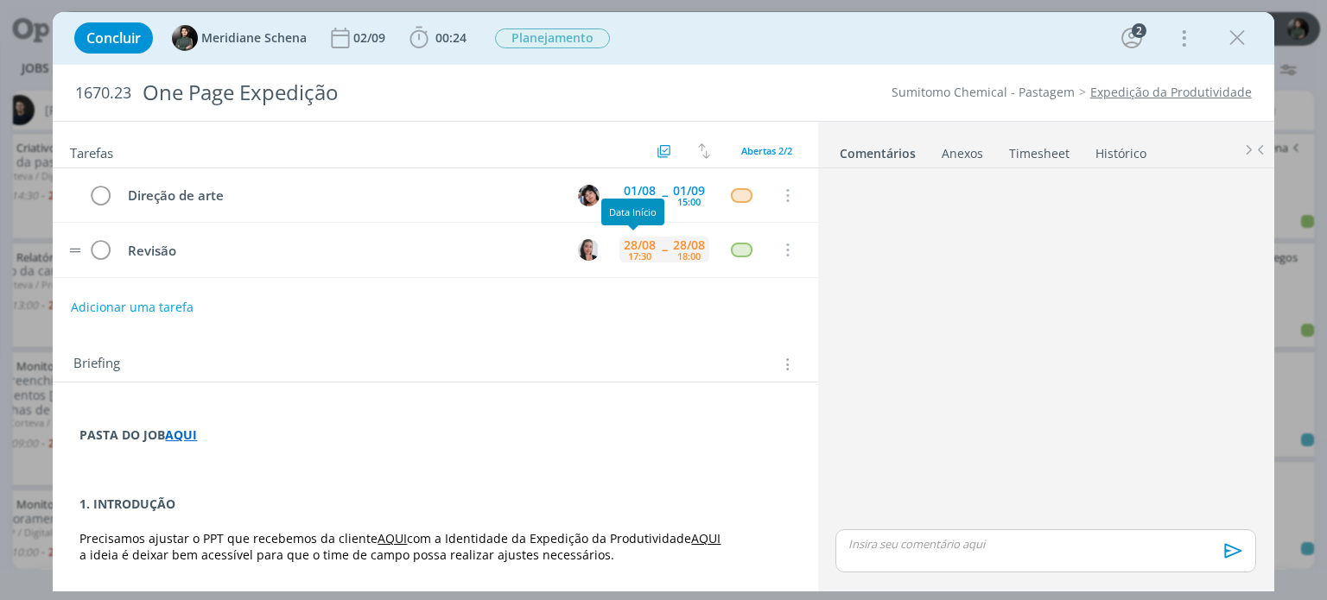
click at [641, 251] on div "17:30" at bounding box center [639, 256] width 23 height 10
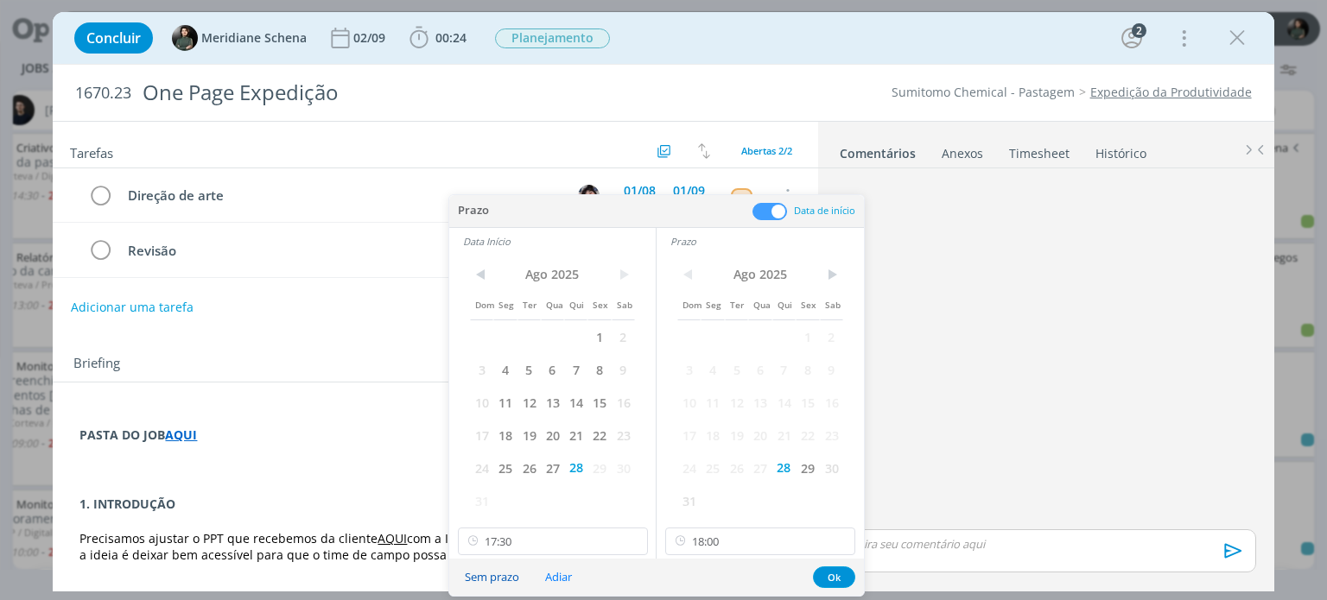
click at [504, 576] on button "Sem prazo" at bounding box center [491, 577] width 77 height 23
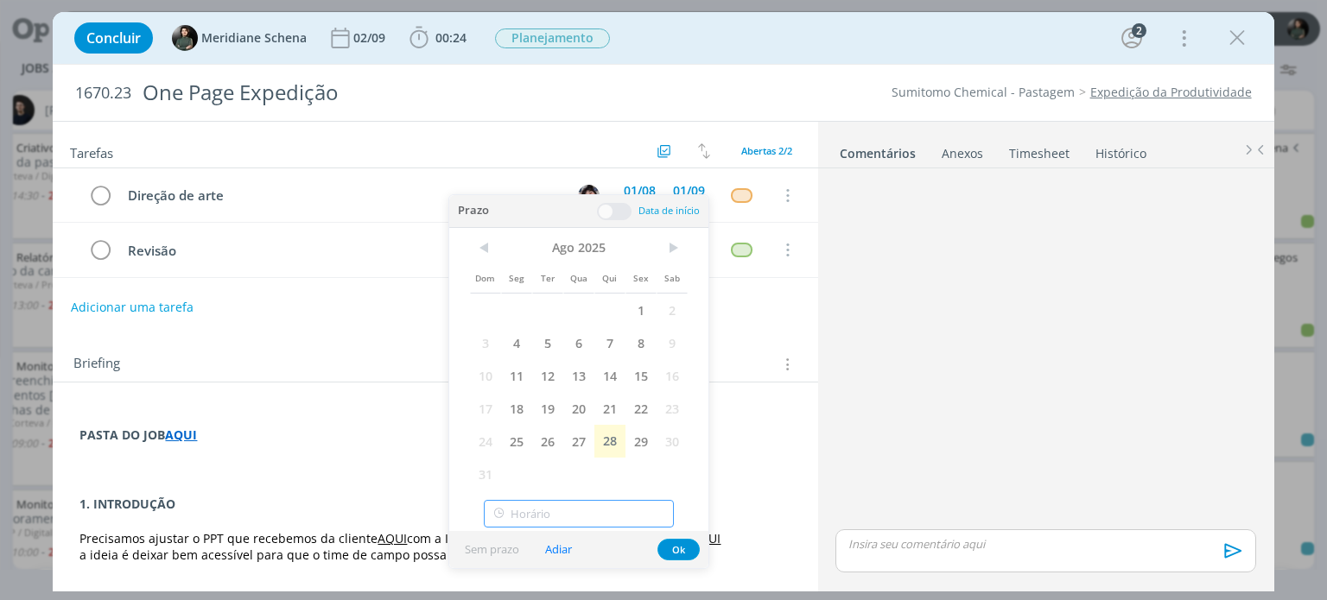
click at [663, 528] on input "text" at bounding box center [579, 514] width 190 height 28
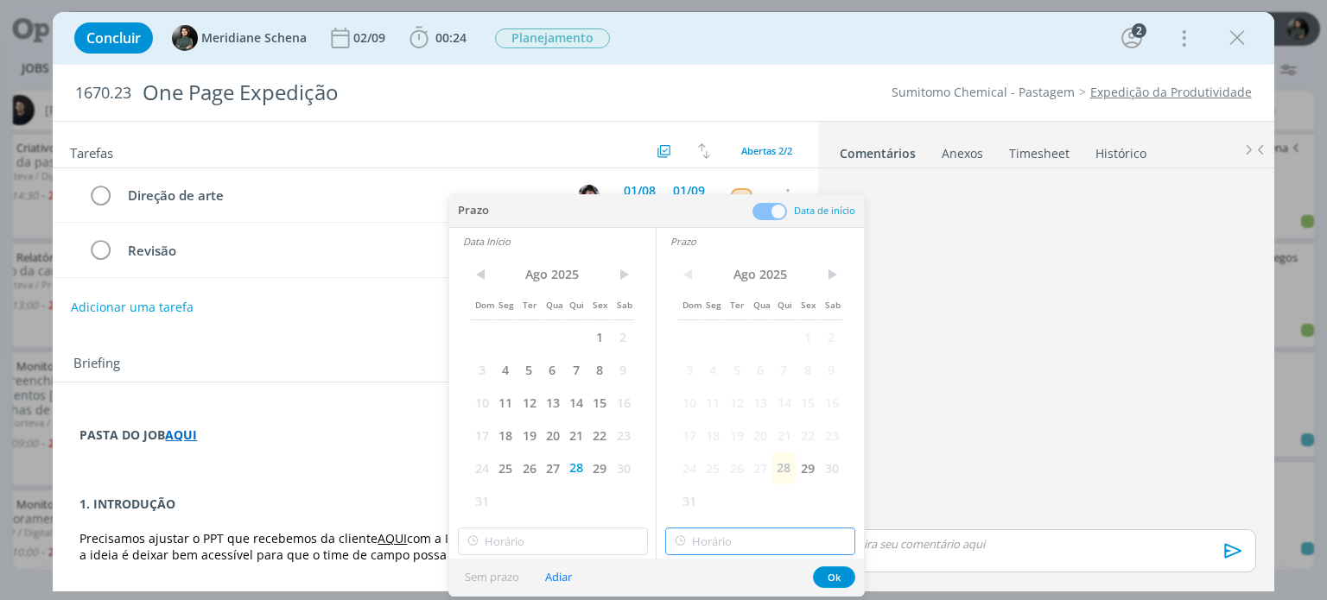
type input "17:30"
type input "12:00"
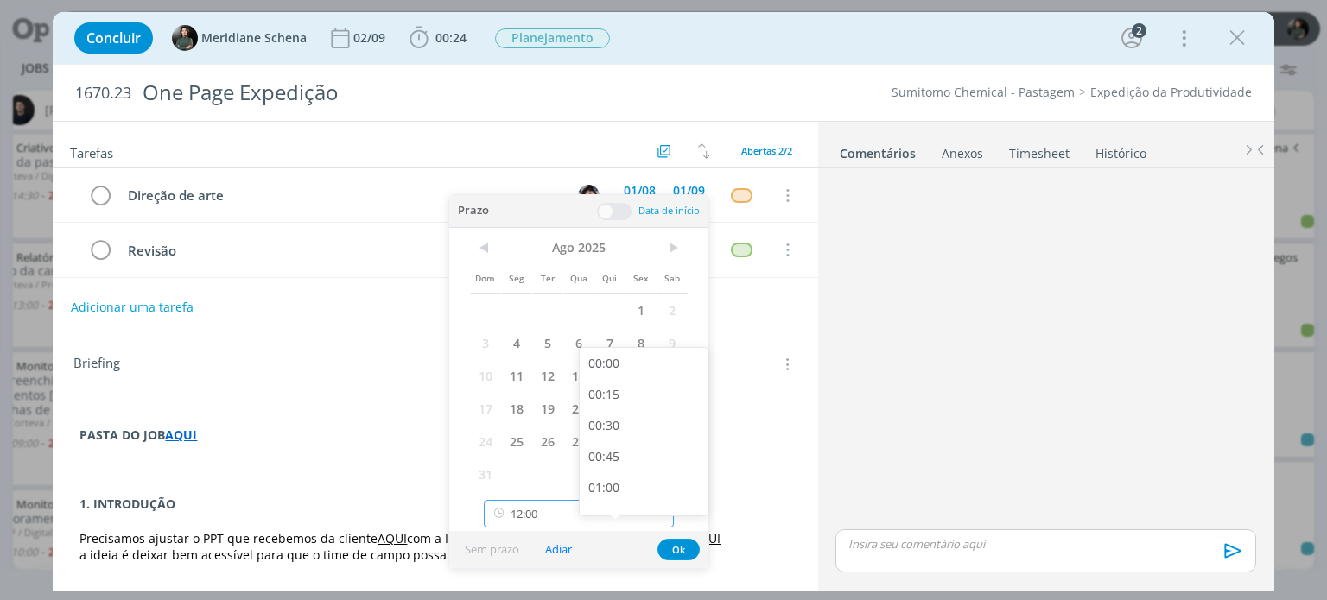
type input "17:30"
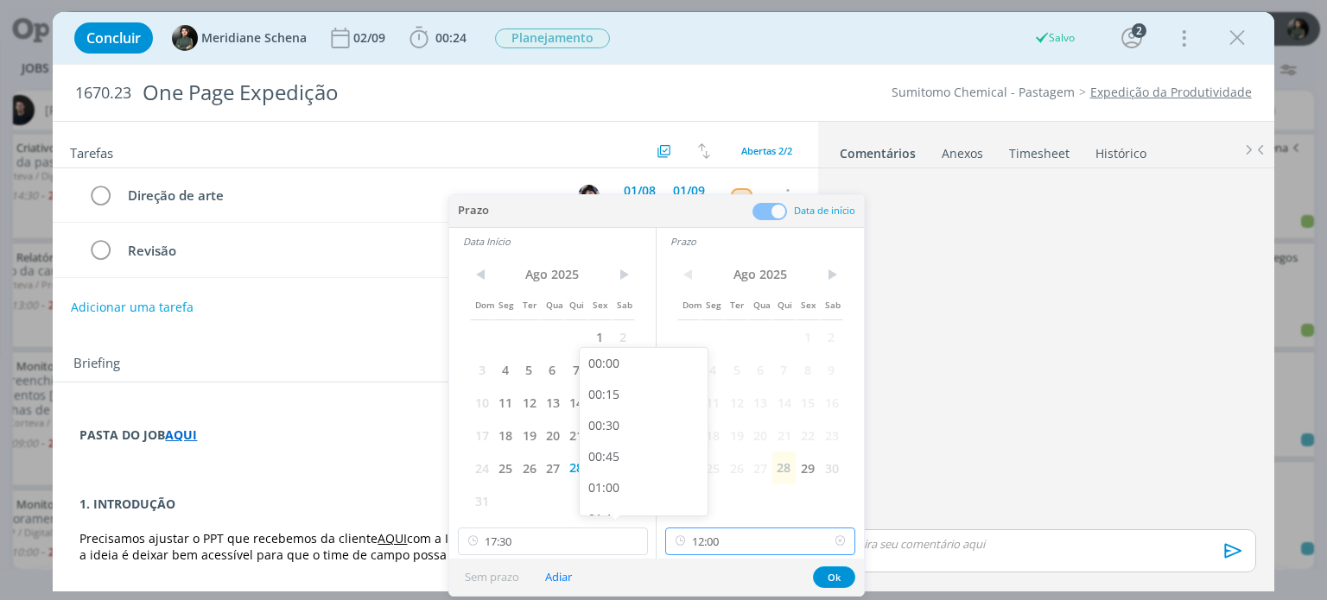
scroll to position [1361, 0]
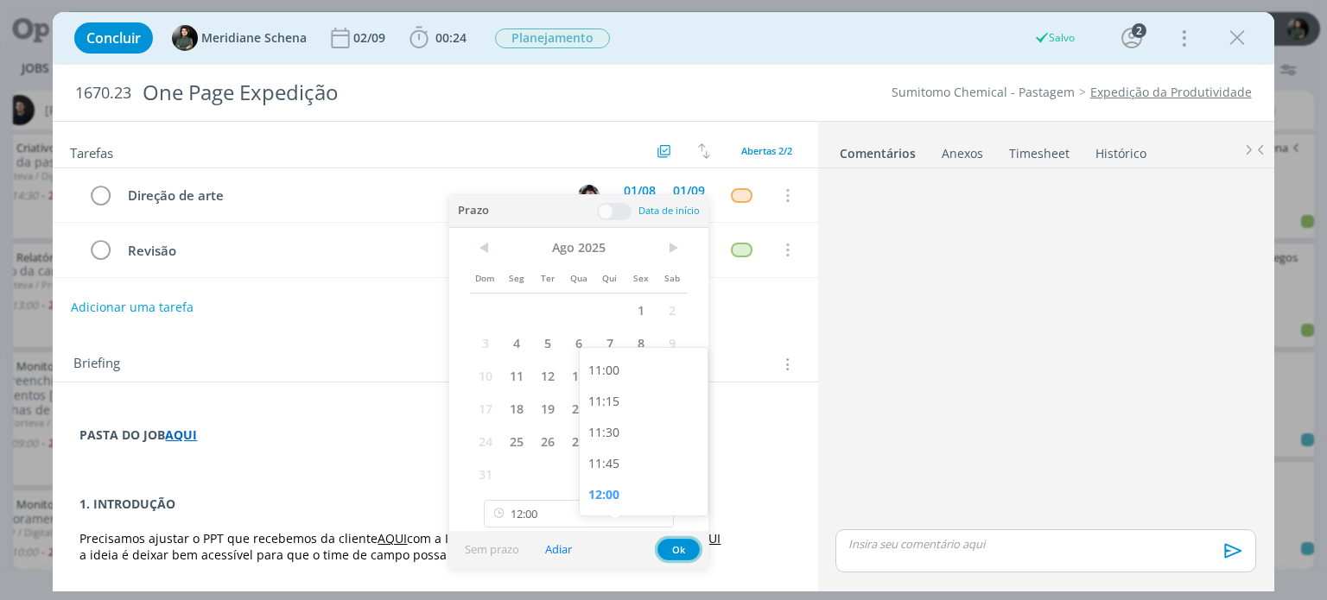
click at [682, 551] on button "Ok" at bounding box center [678, 550] width 42 height 22
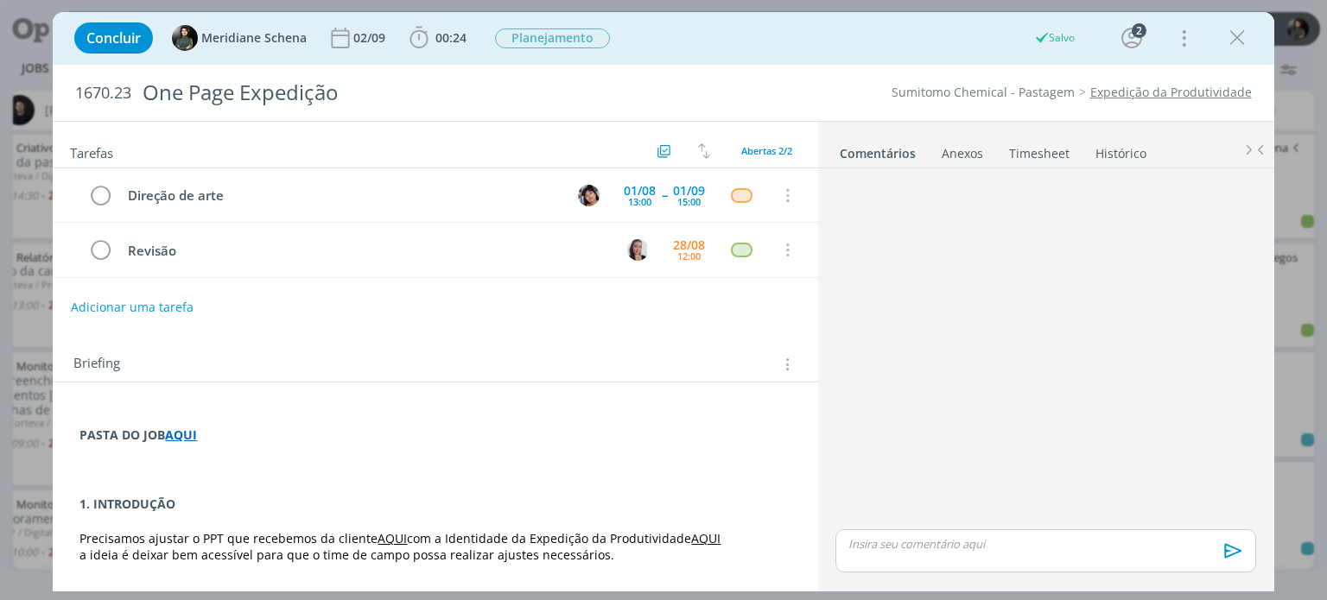
click at [639, 248] on img "dialog" at bounding box center [638, 250] width 22 height 22
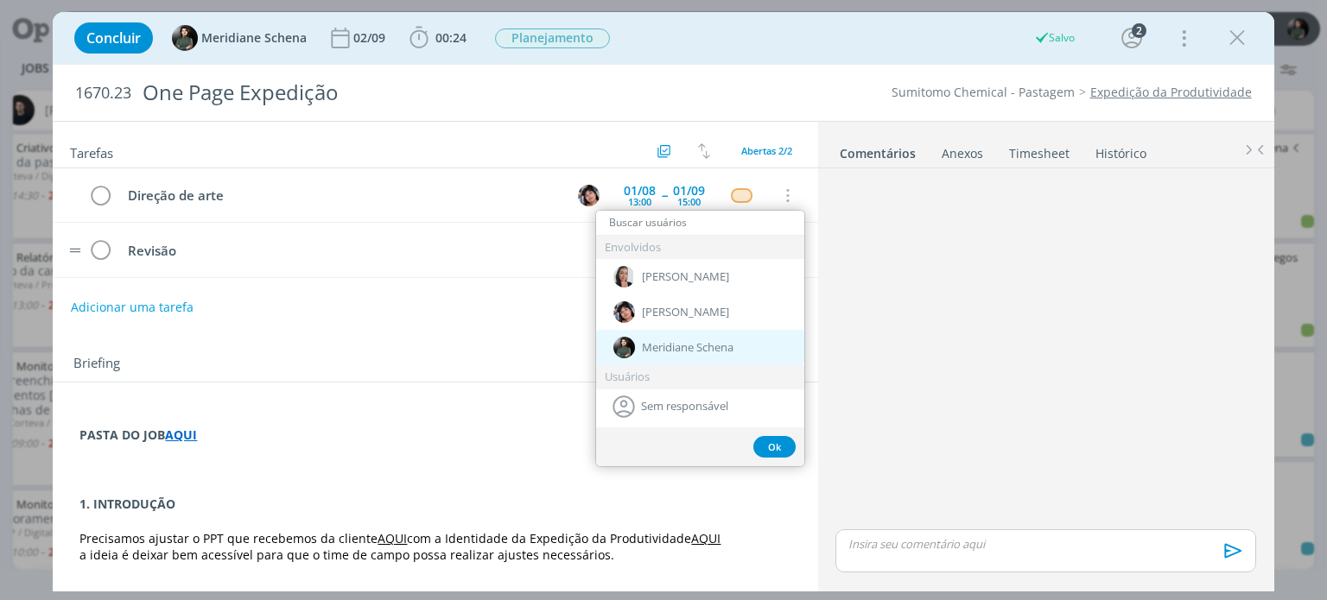
scroll to position [1834, 0]
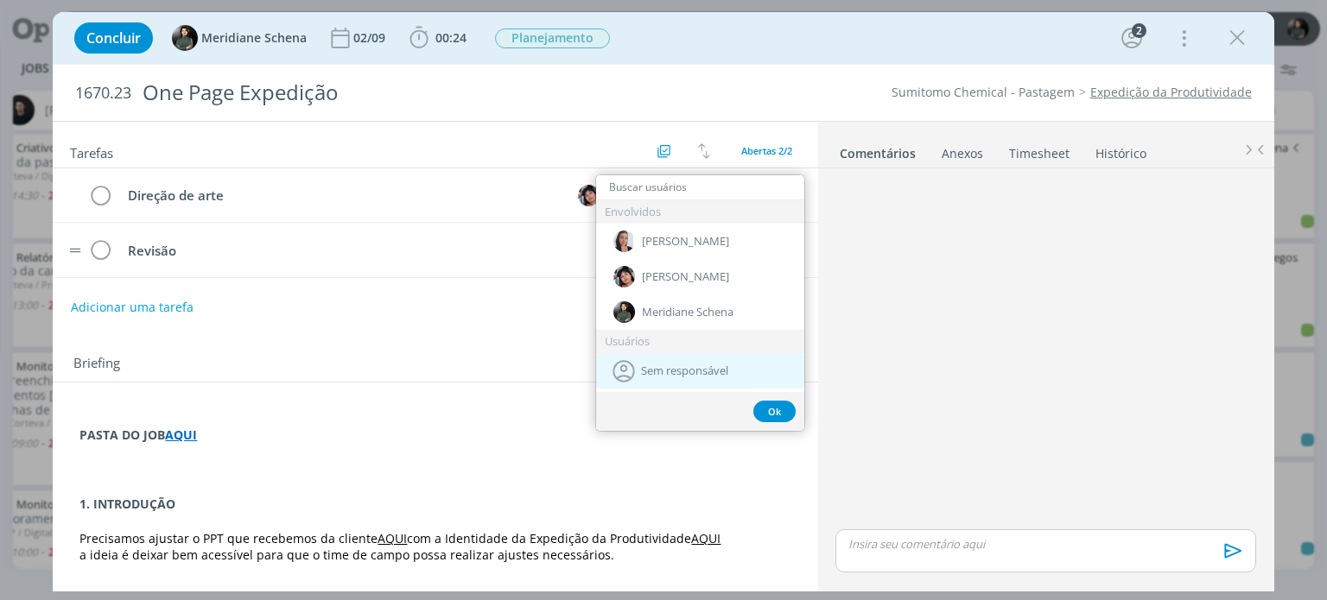
click at [657, 370] on span "Sem responsável" at bounding box center [684, 371] width 87 height 14
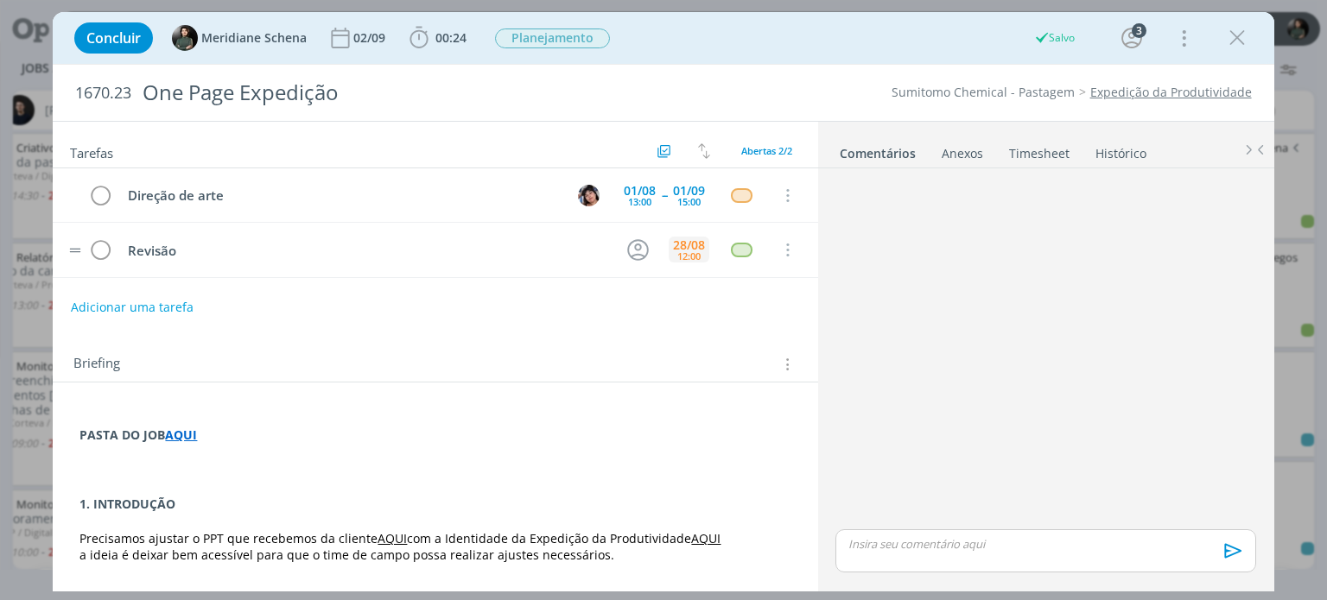
click at [677, 251] on div "12:00" at bounding box center [688, 256] width 23 height 10
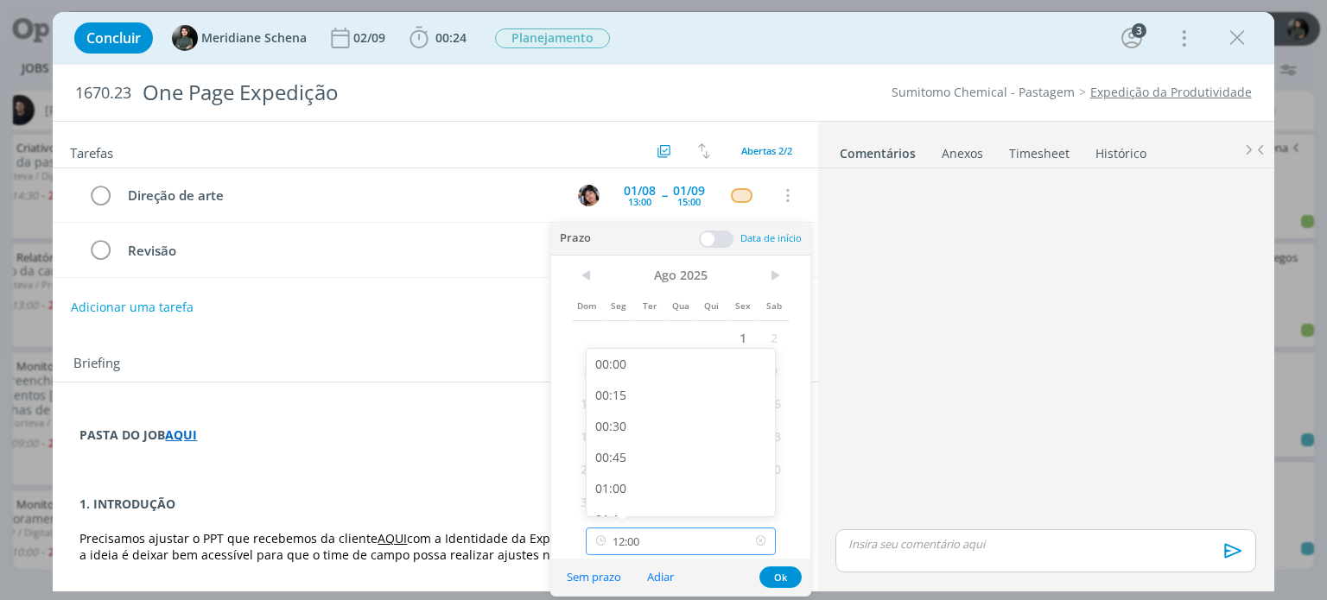
scroll to position [1361, 0]
drag, startPoint x: 646, startPoint y: 542, endPoint x: 587, endPoint y: 543, distance: 58.8
click at [587, 543] on input "12:00" at bounding box center [681, 542] width 190 height 28
click at [767, 577] on button "Ok" at bounding box center [780, 578] width 42 height 22
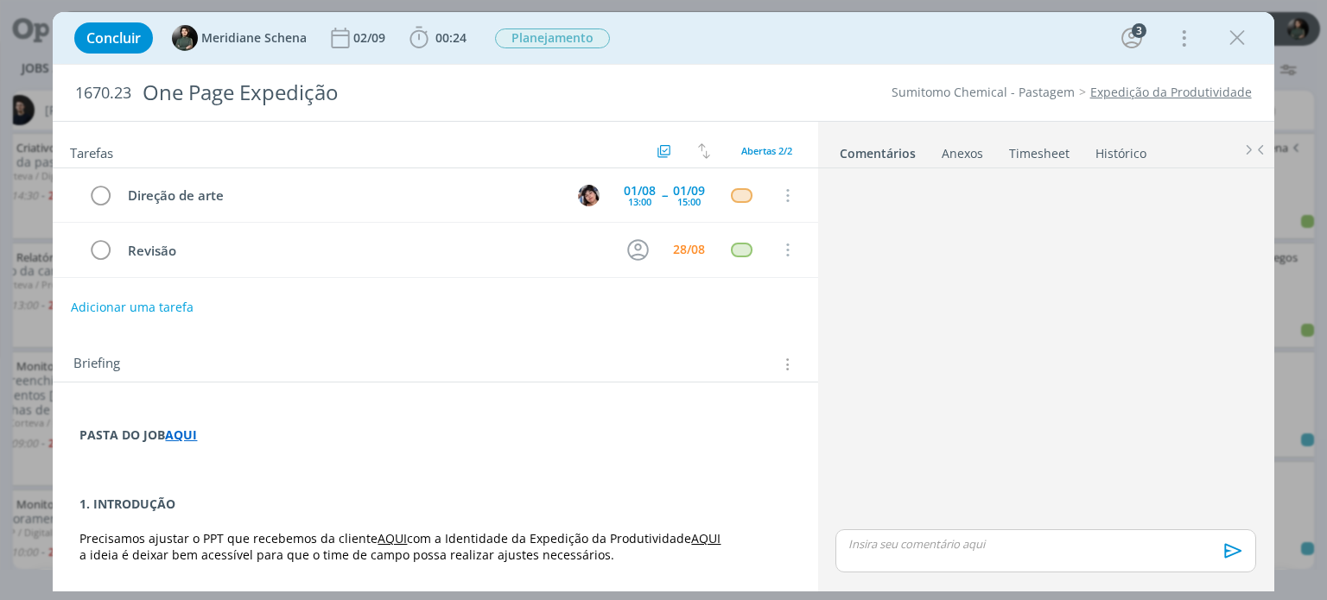
drag, startPoint x: 1232, startPoint y: 43, endPoint x: 1200, endPoint y: 58, distance: 35.2
click at [1232, 43] on icon "dialog" at bounding box center [1237, 38] width 26 height 26
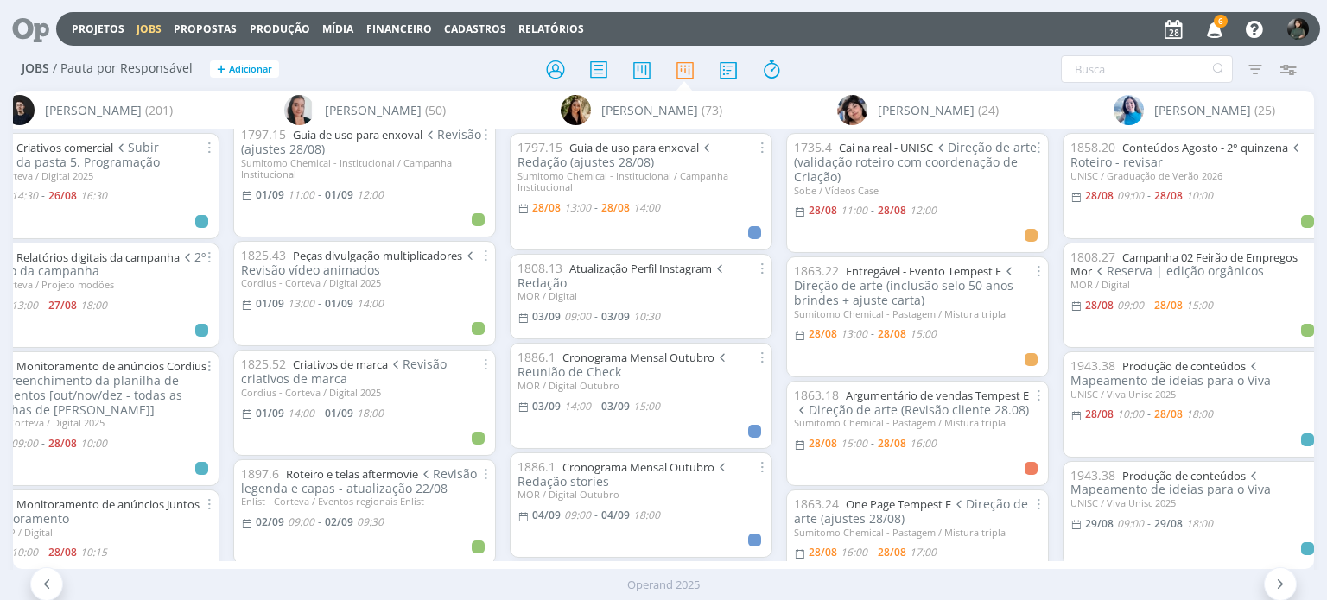
scroll to position [1819, 0]
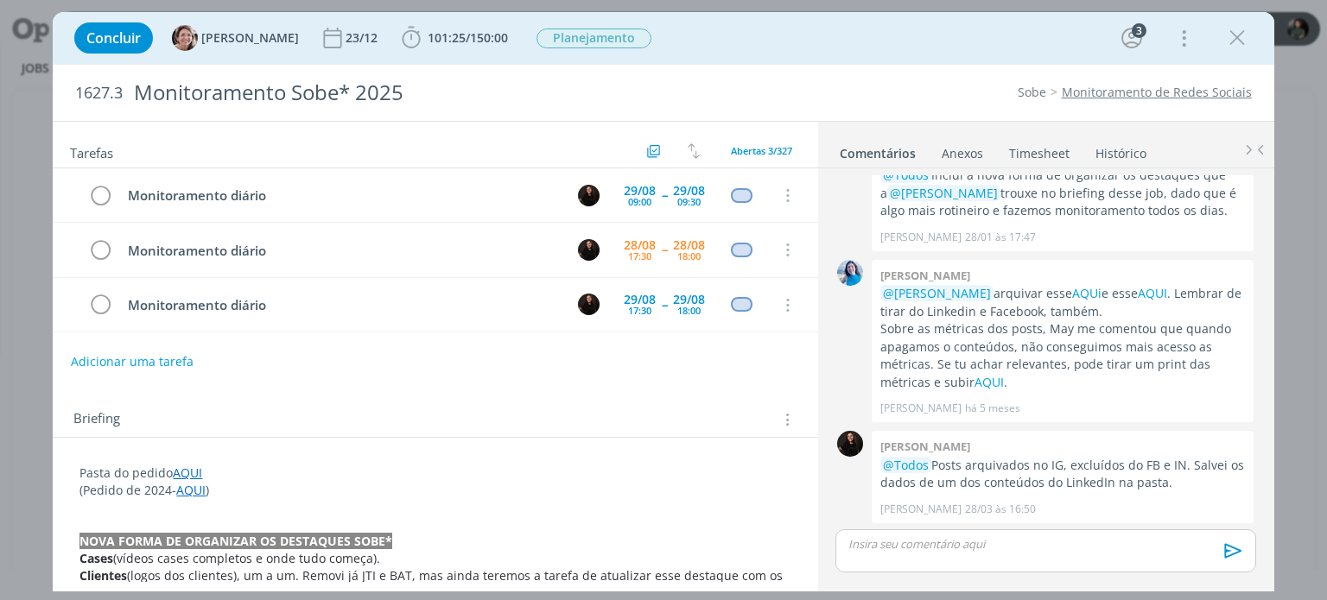
click at [1150, 92] on link "Monitoramento de Redes Sociais" at bounding box center [1157, 92] width 190 height 16
click at [1229, 39] on icon "dialog" at bounding box center [1237, 38] width 26 height 26
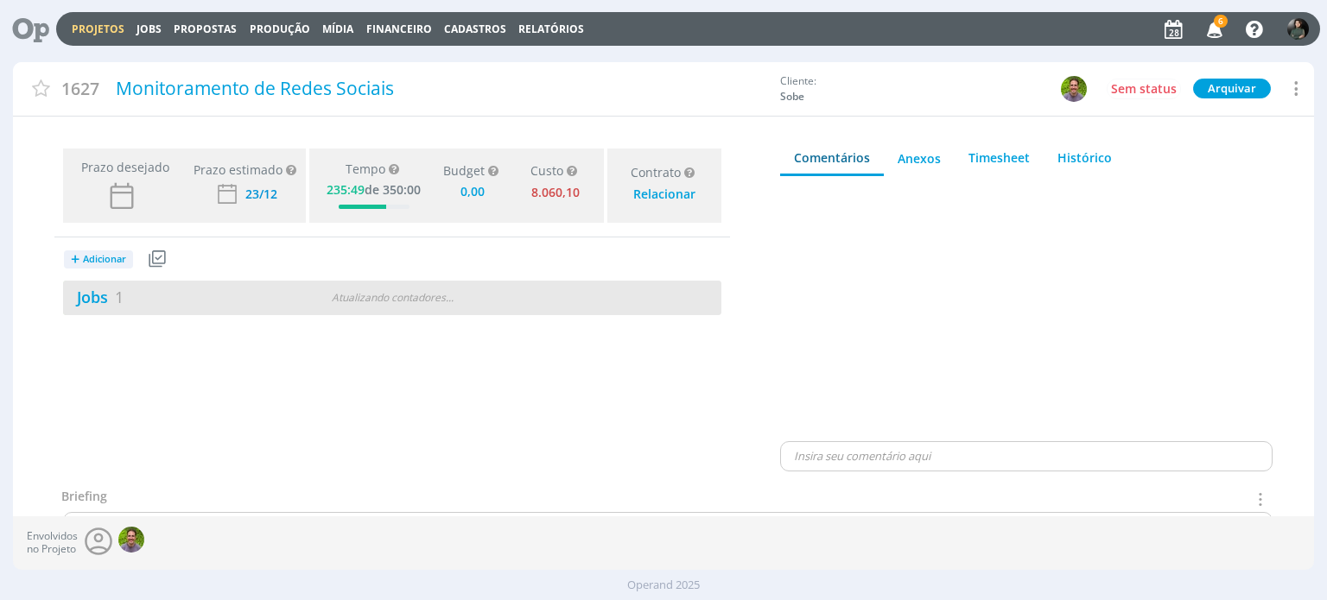
type input "0,00"
click at [93, 293] on link "Jobs 1" at bounding box center [93, 297] width 60 height 21
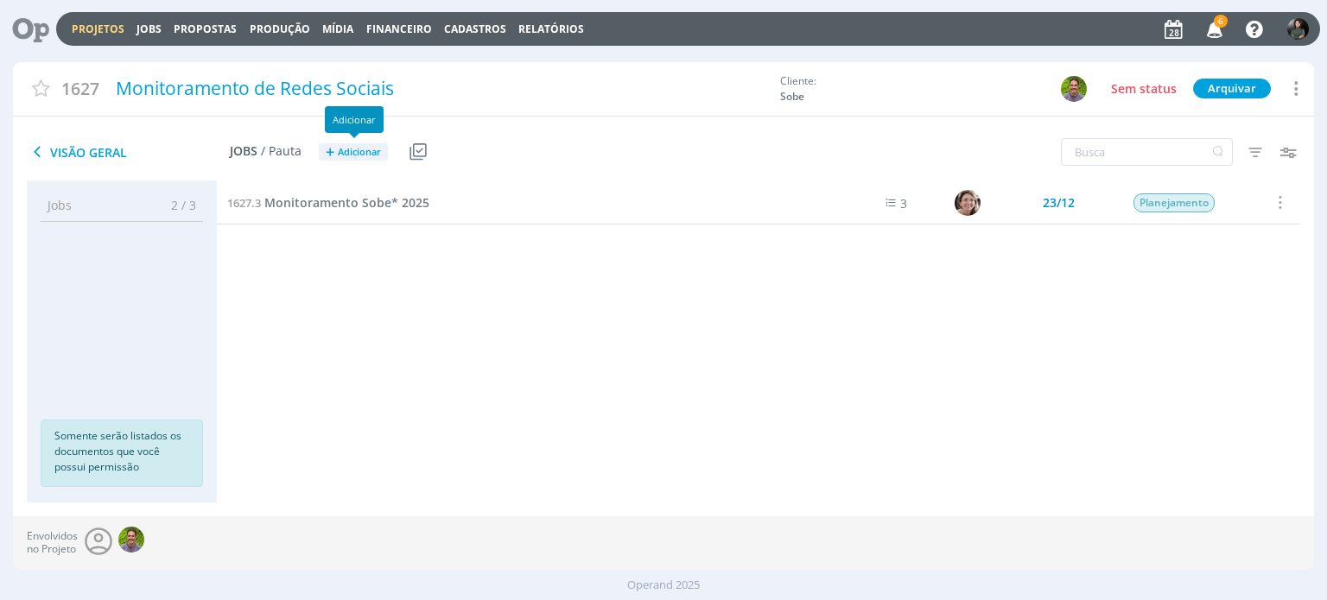
click at [349, 154] on span "Adicionar" at bounding box center [359, 152] width 43 height 11
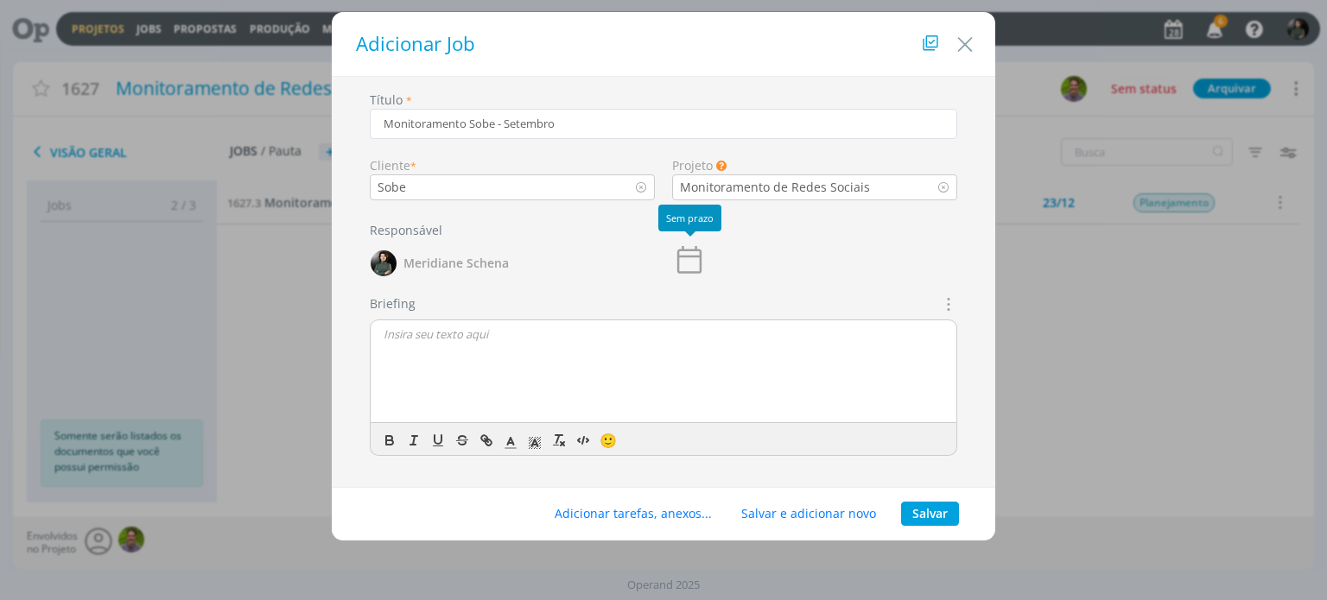
type input "Monitoramento Sobe - Setembro"
click at [696, 257] on icon "dialog" at bounding box center [689, 260] width 35 height 35
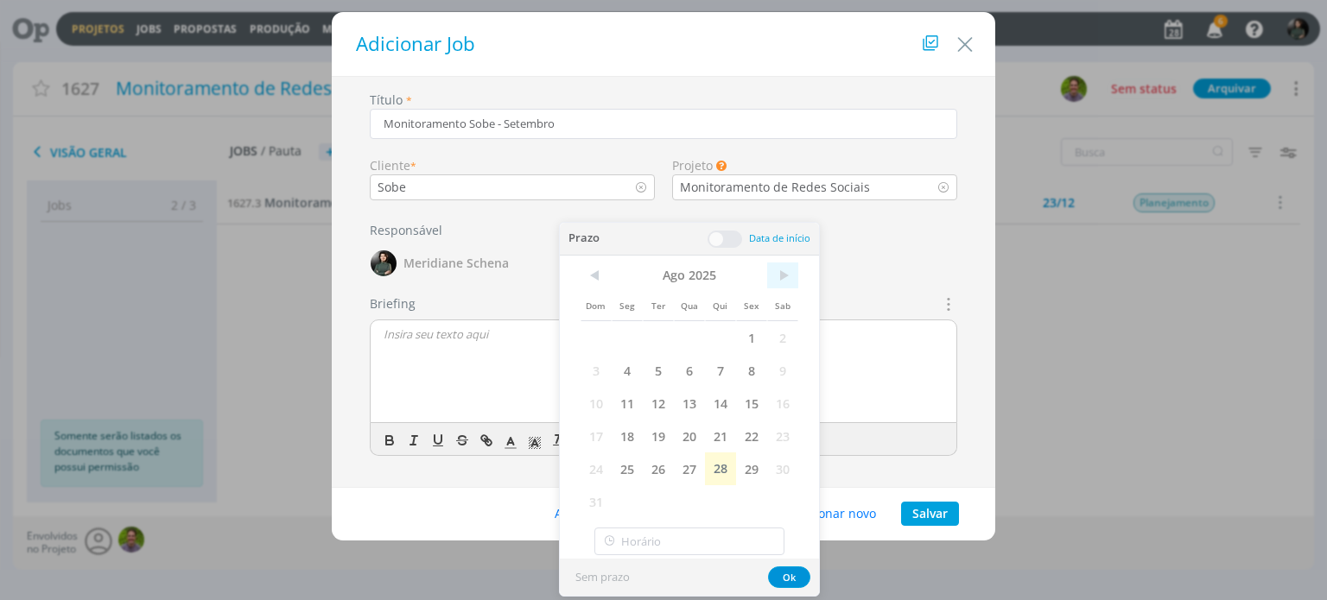
click at [789, 272] on span ">" at bounding box center [782, 276] width 31 height 26
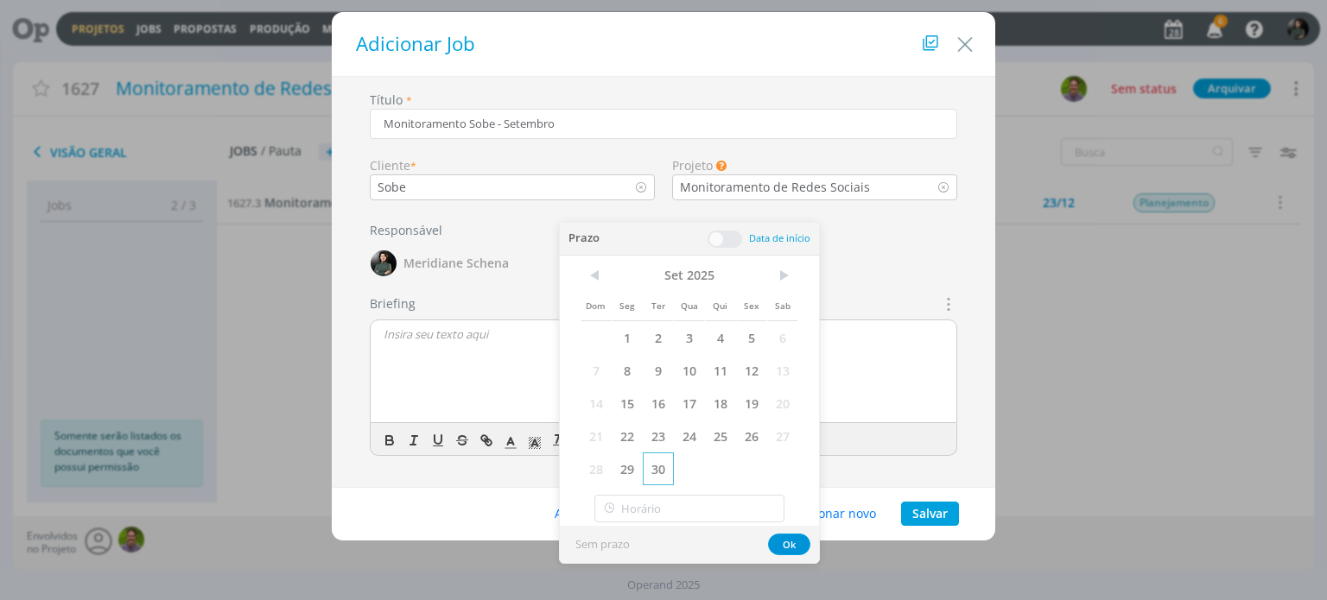
click at [655, 465] on span "30" at bounding box center [658, 469] width 31 height 33
click at [782, 543] on button "Ok" at bounding box center [789, 545] width 42 height 22
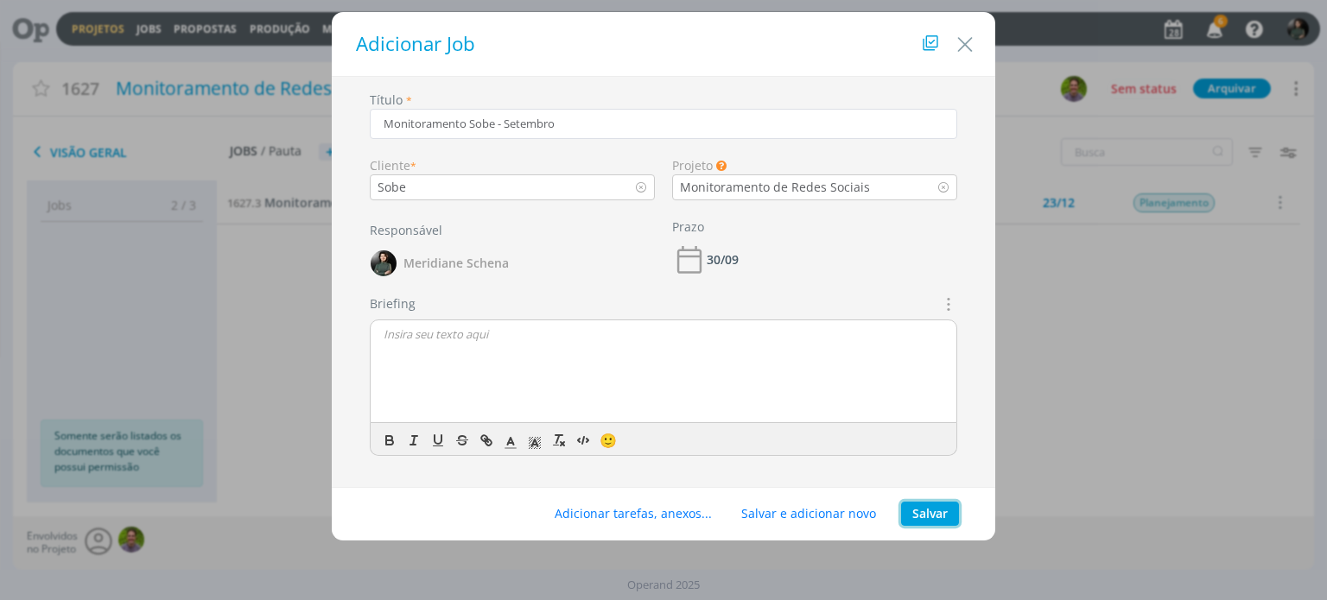
click at [914, 510] on button "Salvar" at bounding box center [930, 514] width 58 height 24
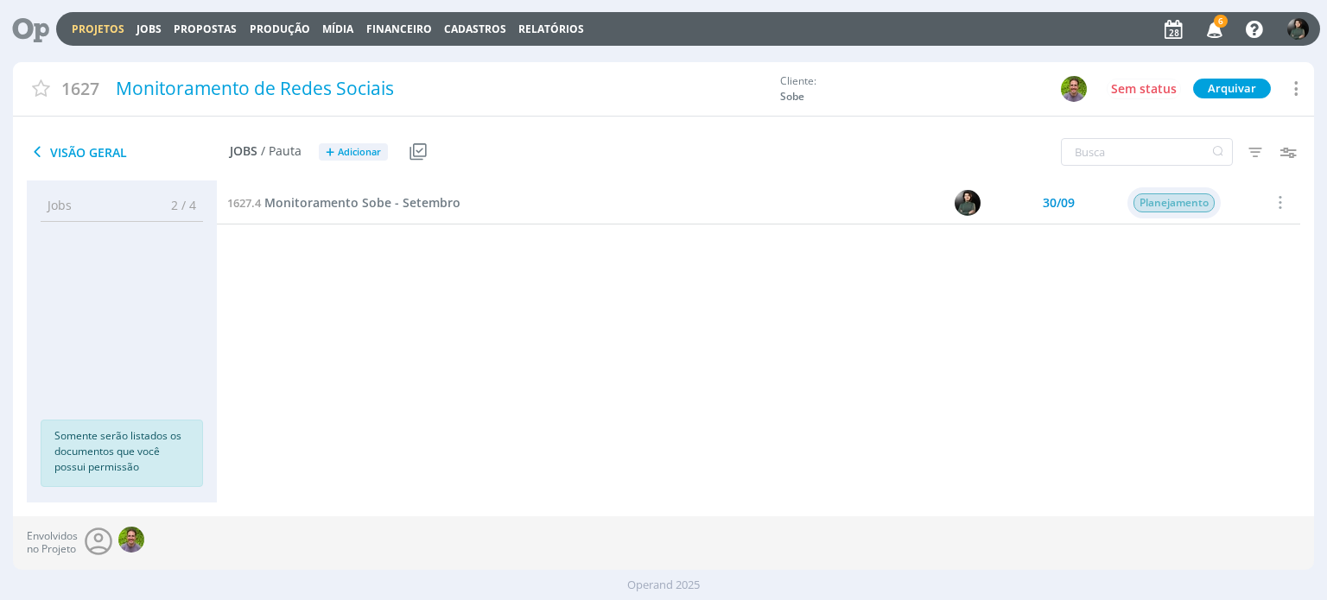
click at [1206, 201] on span "Planejamento" at bounding box center [1174, 202] width 81 height 19
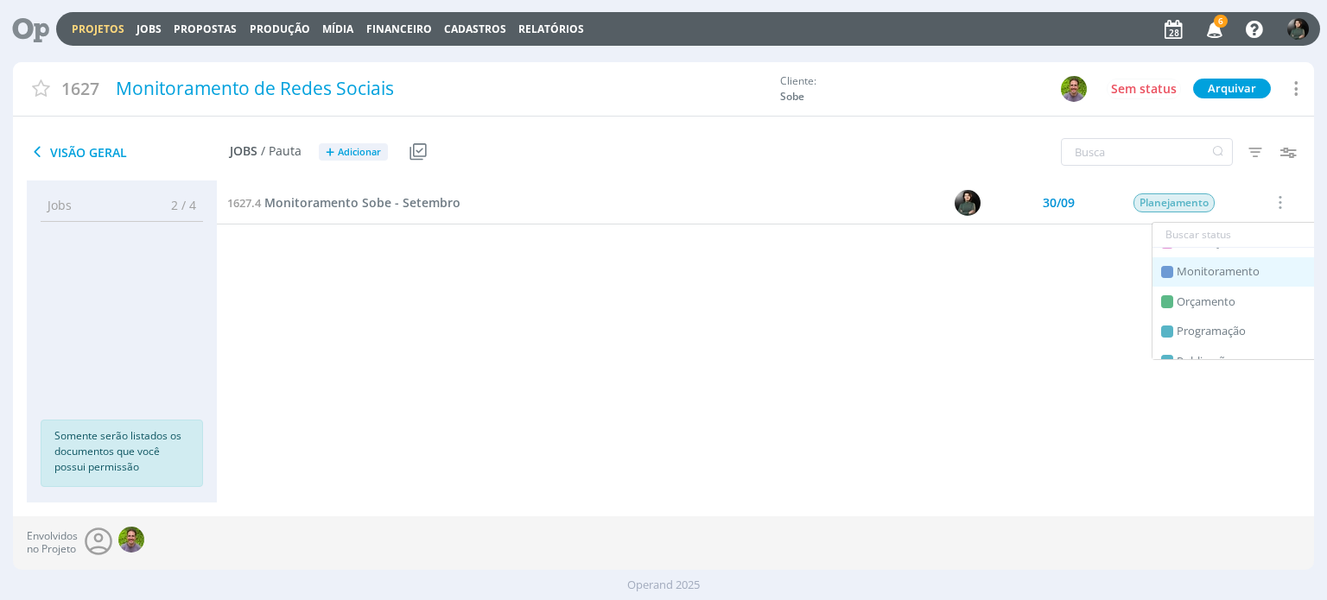
click at [1209, 272] on span "Monitoramento" at bounding box center [1217, 271] width 83 height 17
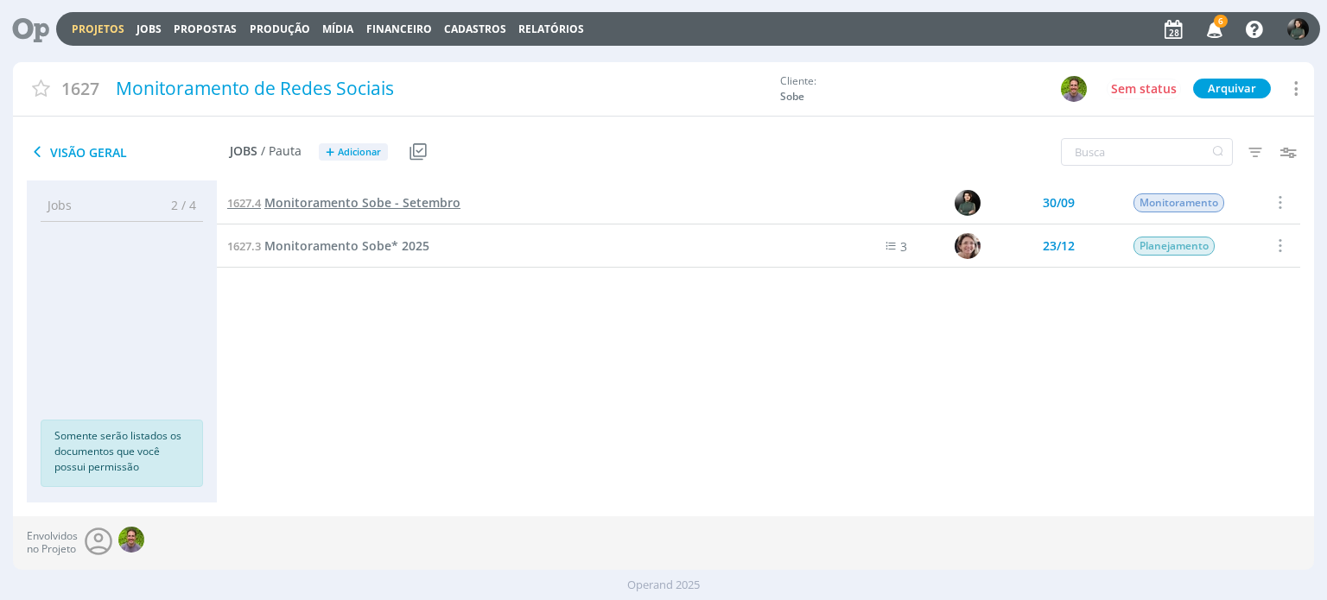
click at [364, 201] on span "Monitoramento Sobe - Setembro" at bounding box center [362, 202] width 196 height 16
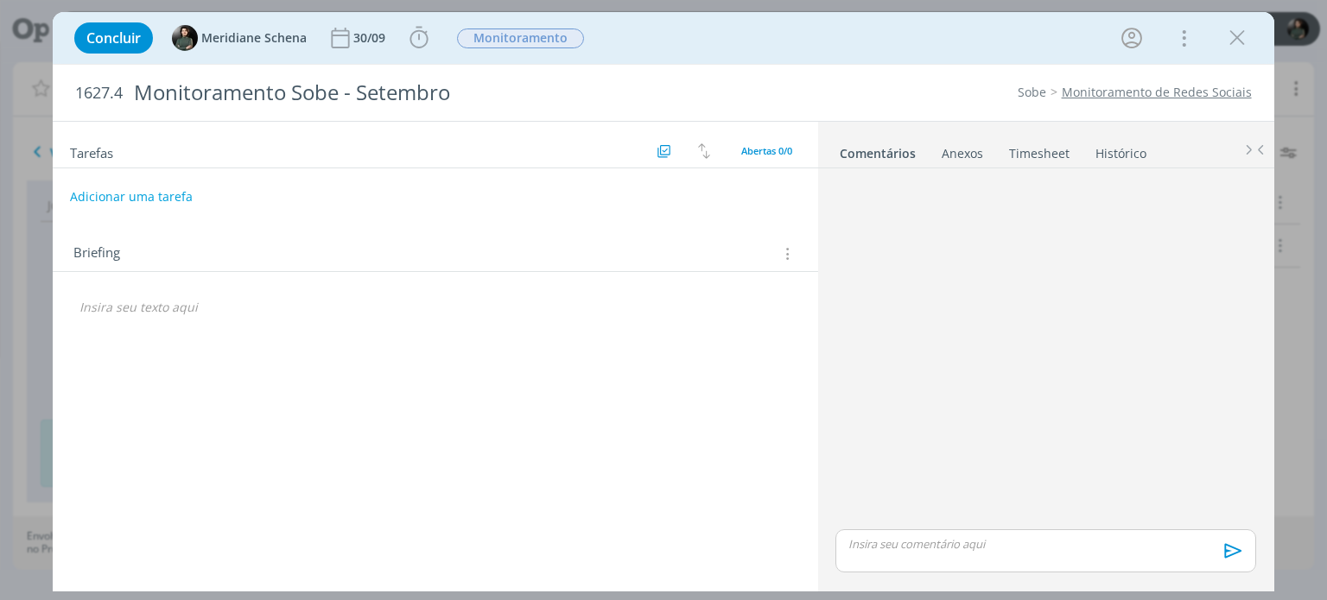
click at [159, 196] on button "Adicionar uma tarefa" at bounding box center [131, 196] width 123 height 29
type input "Monitoramento Sobe"
click at [1226, 38] on icon "dialog" at bounding box center [1237, 38] width 26 height 26
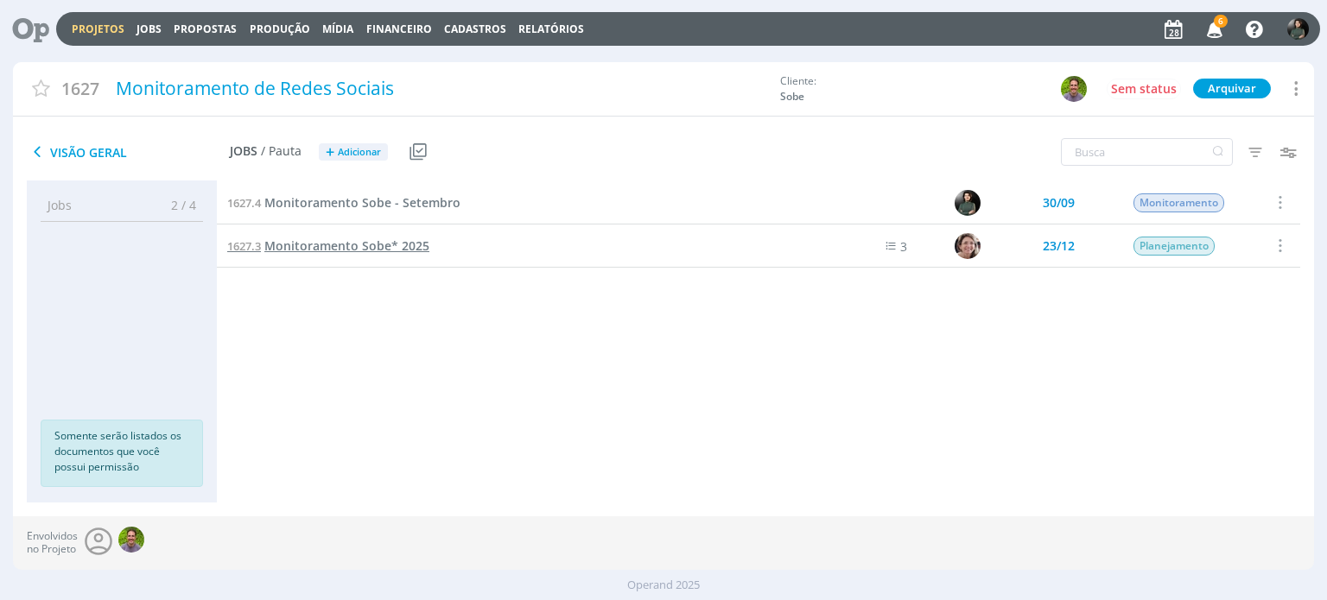
click at [350, 245] on span "Monitoramento Sobe* 2025" at bounding box center [346, 246] width 165 height 16
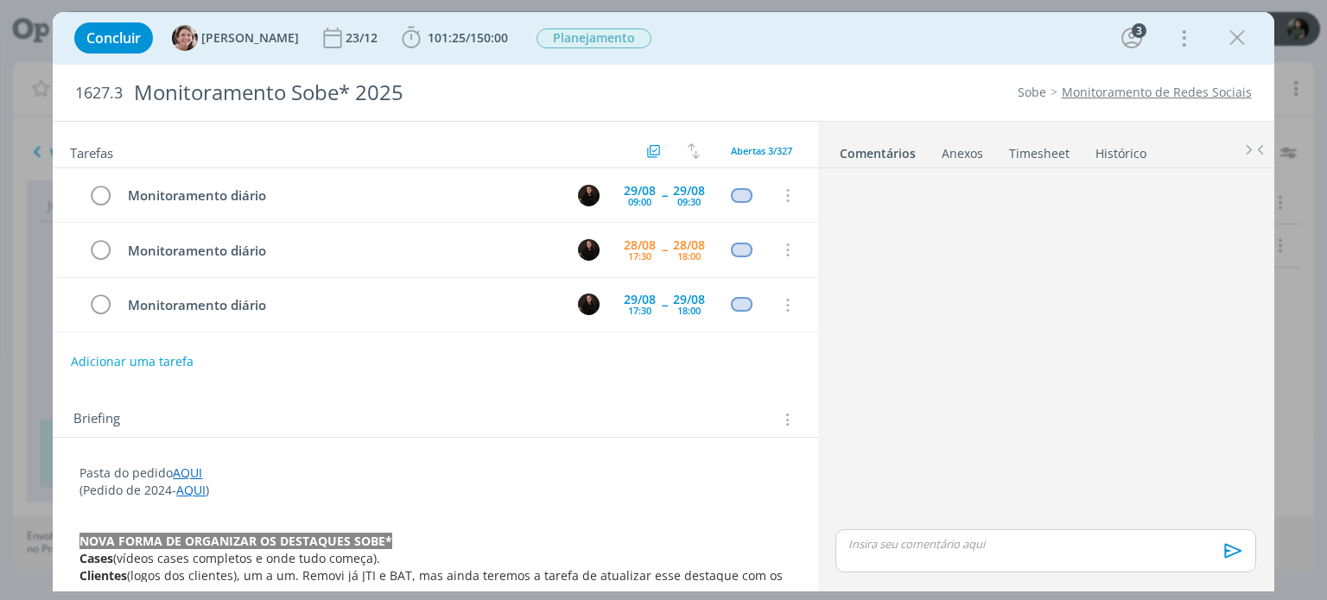
scroll to position [257, 0]
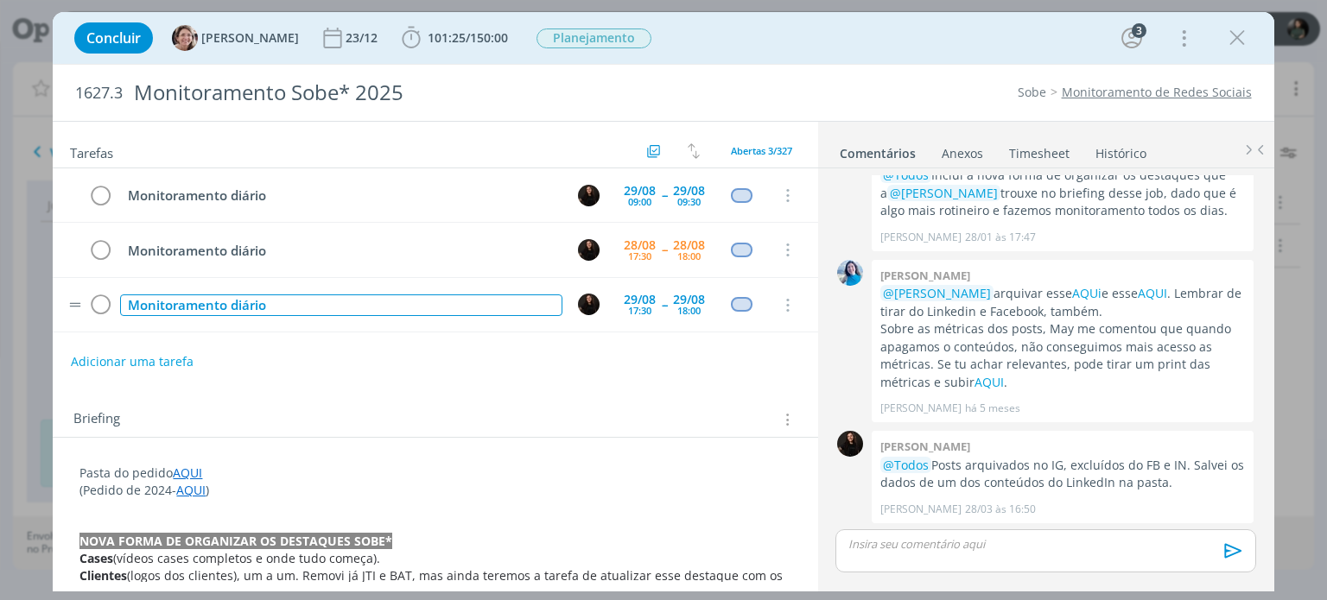
click at [182, 305] on div "Monitoramento diário" at bounding box center [340, 306] width 441 height 22
copy div "Monitoramento diário"
click at [1231, 48] on icon "dialog" at bounding box center [1237, 38] width 26 height 26
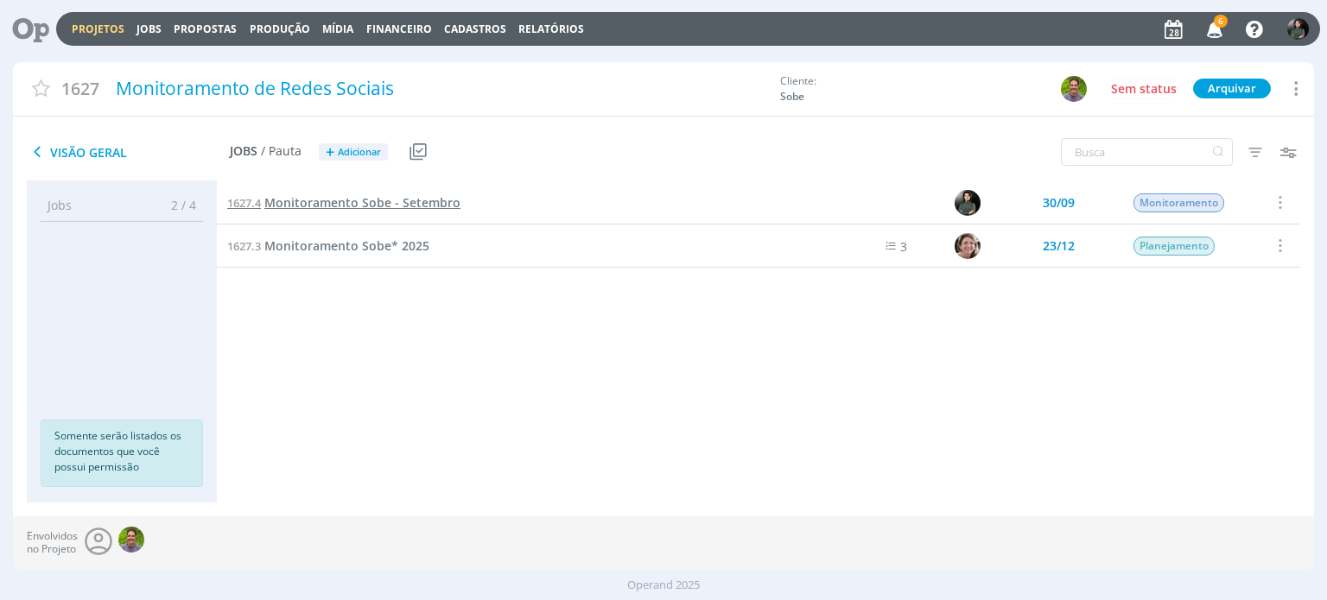
click at [407, 206] on span "Monitoramento Sobe - Setembro" at bounding box center [362, 202] width 196 height 16
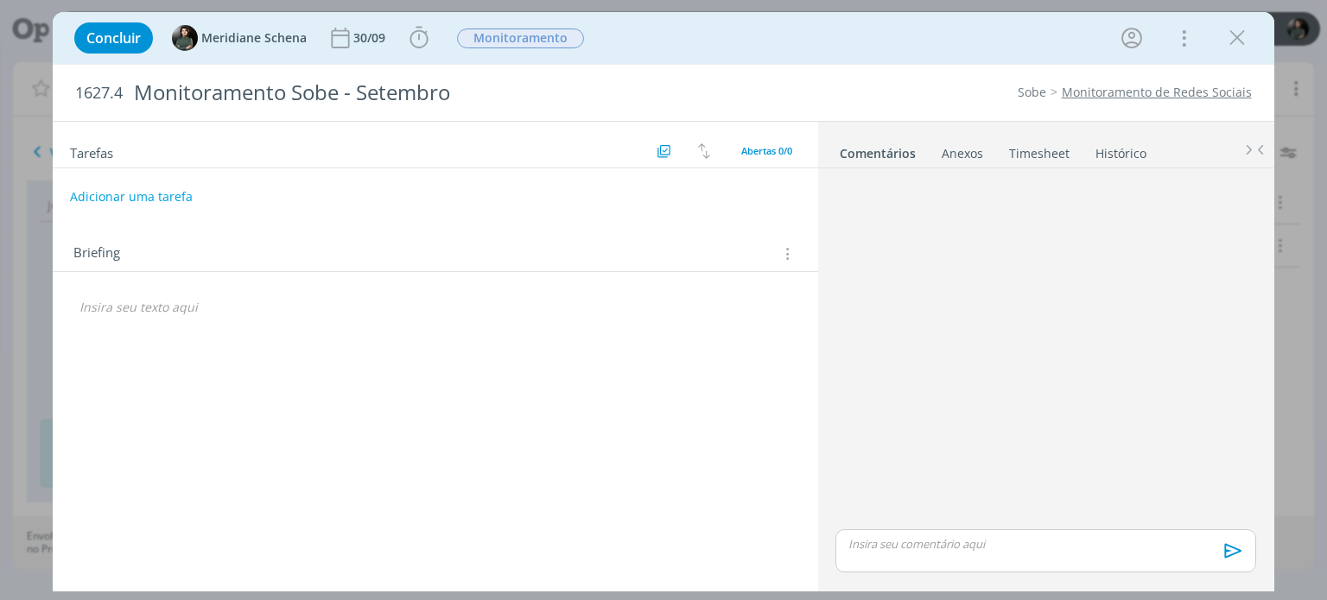
click at [165, 196] on button "Adicionar uma tarefa" at bounding box center [131, 196] width 123 height 29
paste input "Monitoramento diário"
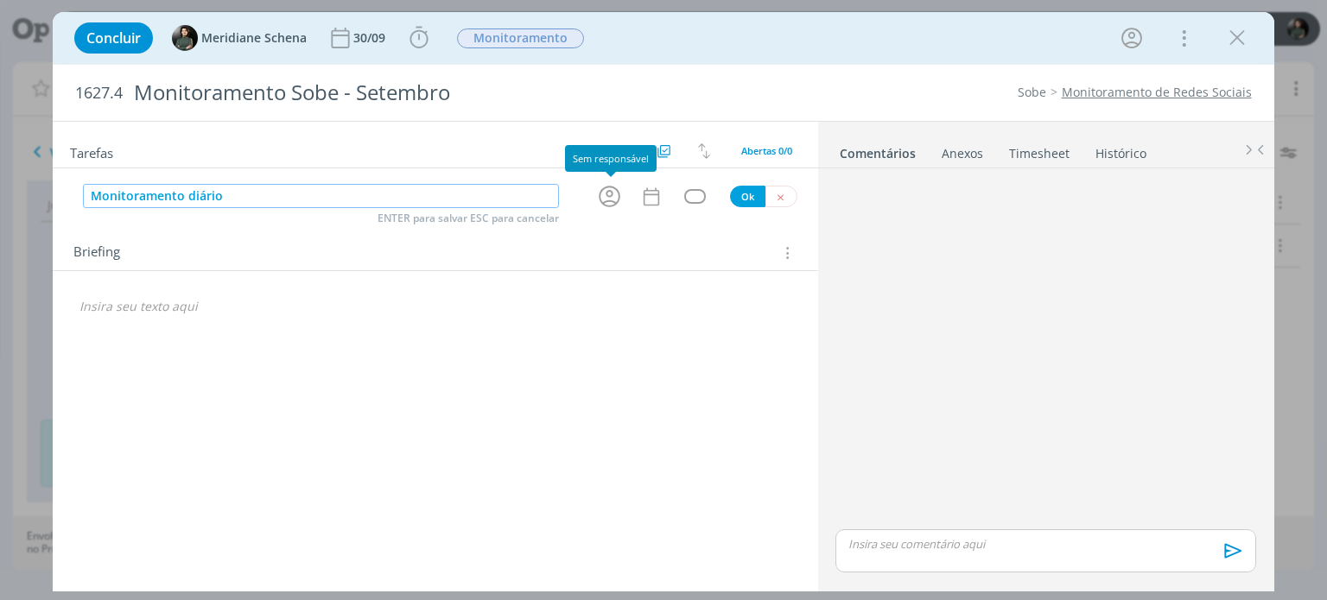
click at [611, 191] on icon "dialog" at bounding box center [609, 196] width 27 height 27
type input "Monitoramento diário"
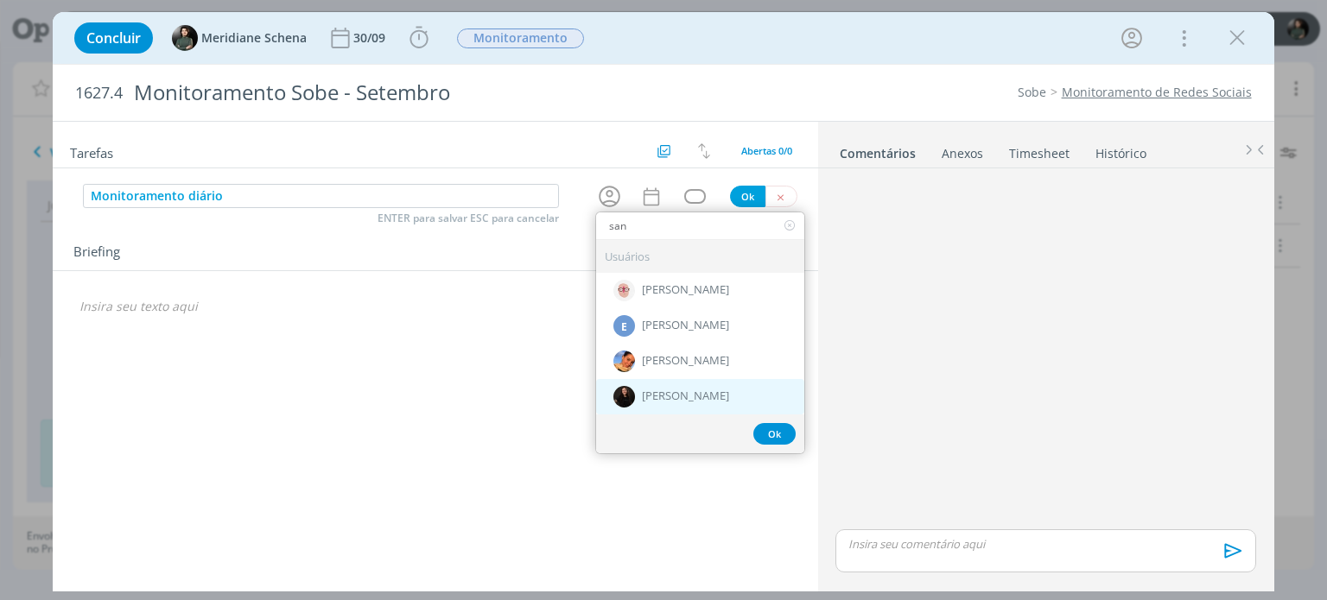
type input "san"
click at [701, 390] on span "[PERSON_NAME]" at bounding box center [685, 397] width 87 height 14
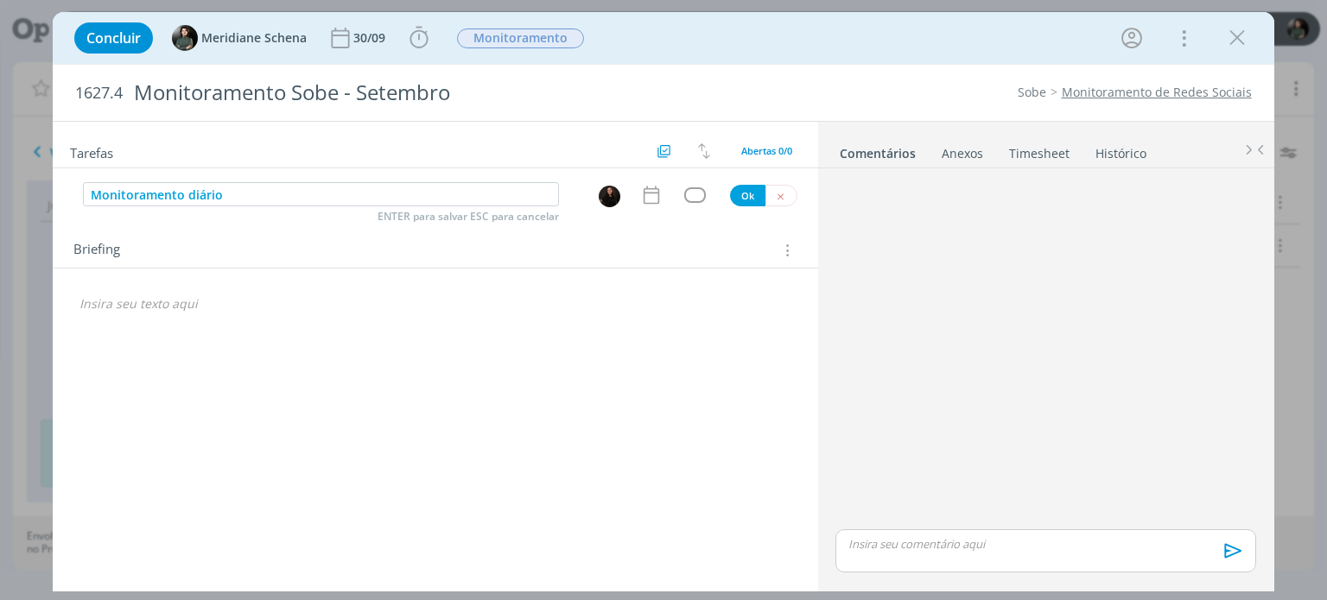
click at [653, 190] on icon "dialog" at bounding box center [651, 195] width 22 height 22
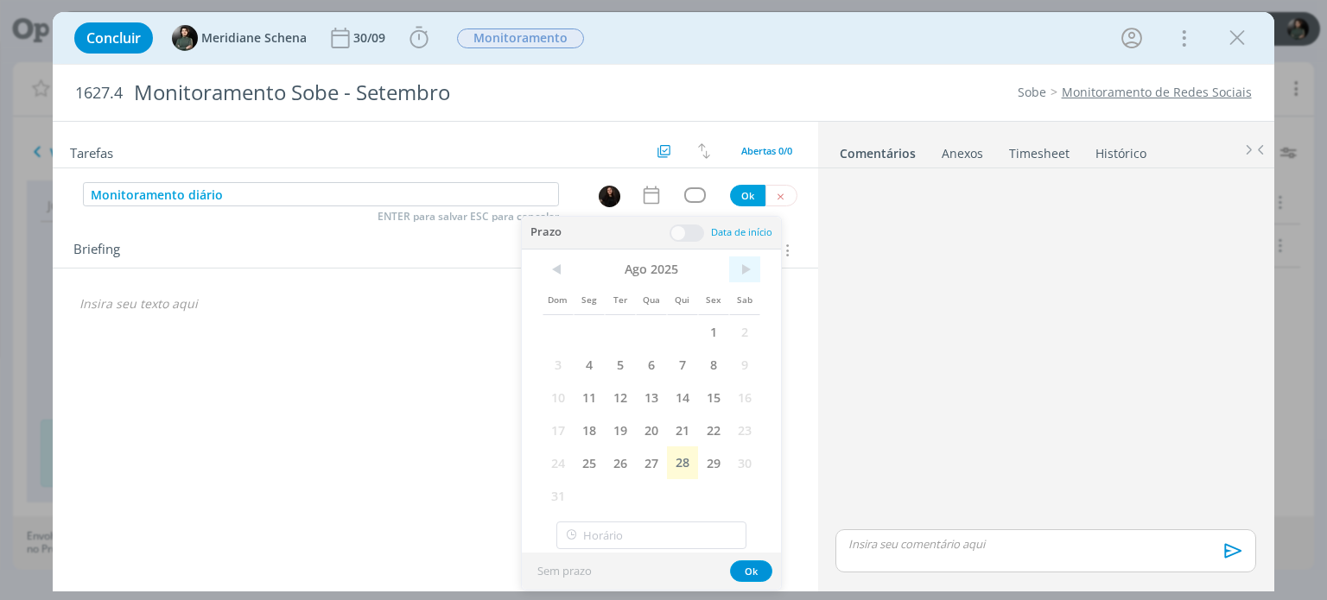
click at [738, 266] on span ">" at bounding box center [744, 270] width 31 height 26
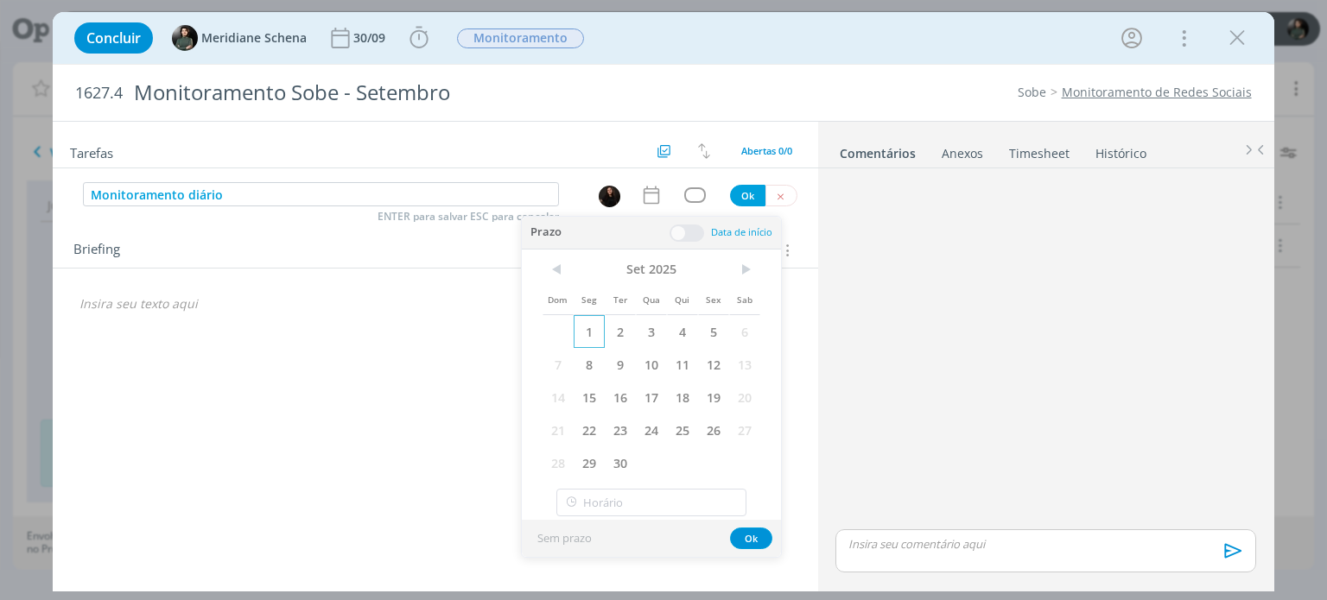
click at [574, 328] on span "1" at bounding box center [589, 331] width 31 height 33
click at [697, 234] on span at bounding box center [686, 233] width 35 height 17
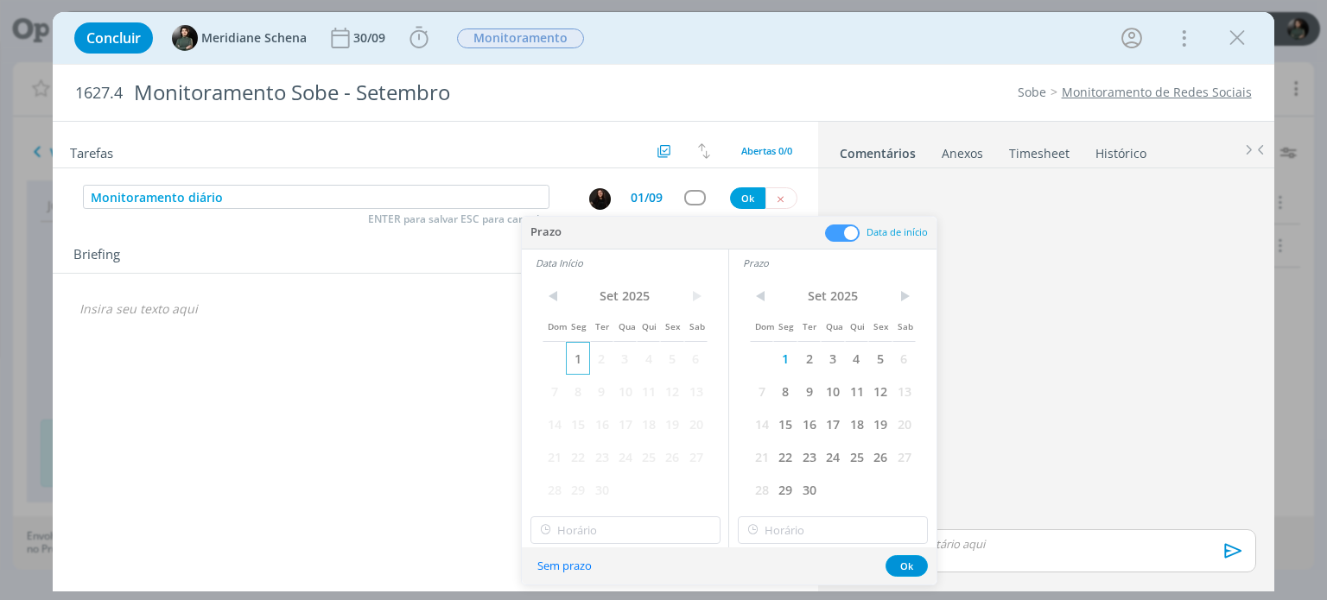
click at [574, 355] on span "1" at bounding box center [577, 358] width 23 height 33
click at [599, 527] on input "13:00" at bounding box center [625, 531] width 190 height 28
click at [568, 417] on div "09:00" at bounding box center [626, 417] width 193 height 31
type input "09:00"
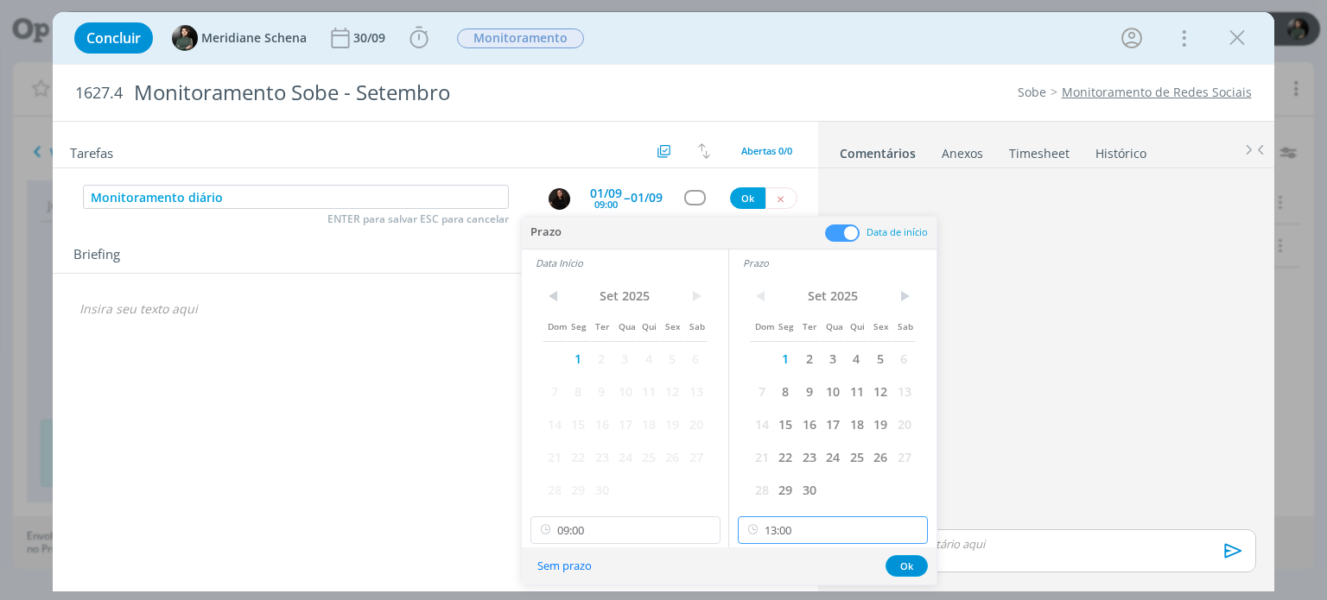
click at [781, 527] on input "13:00" at bounding box center [833, 531] width 190 height 28
click at [783, 396] on div "09:30" at bounding box center [834, 393] width 193 height 31
type input "09:30"
click at [898, 565] on button "Ok" at bounding box center [906, 566] width 42 height 22
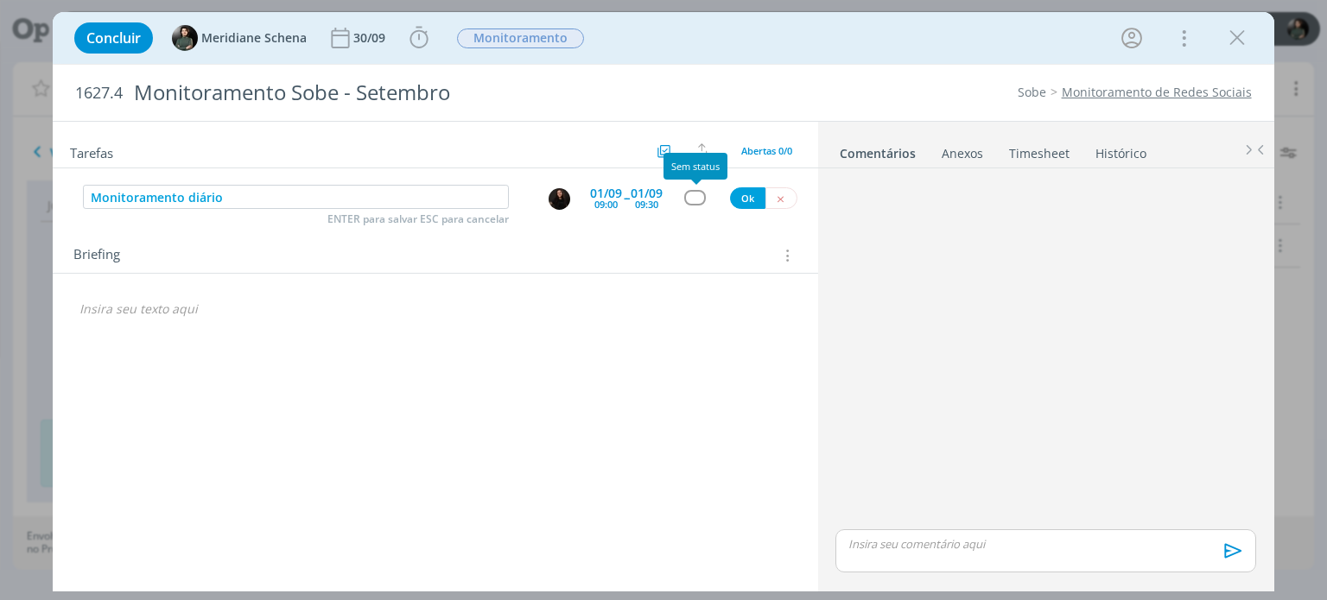
click at [692, 201] on div "dialog" at bounding box center [695, 197] width 22 height 15
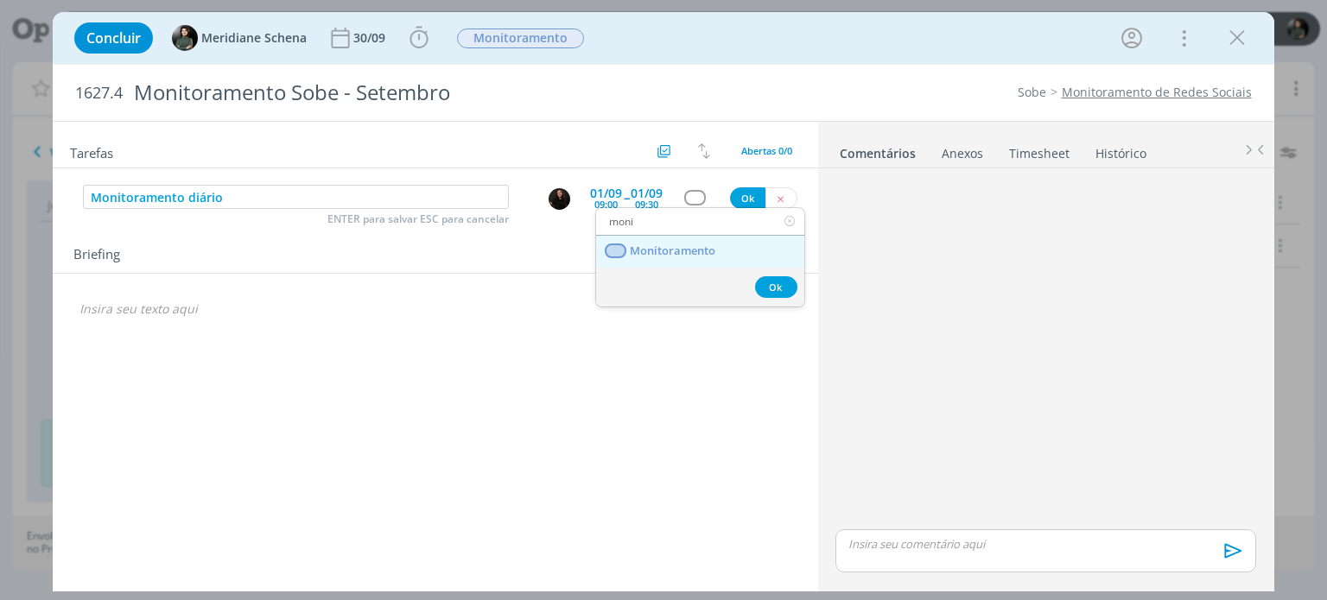
type input "moni"
click at [676, 237] on link "Monitoramento" at bounding box center [700, 252] width 208 height 32
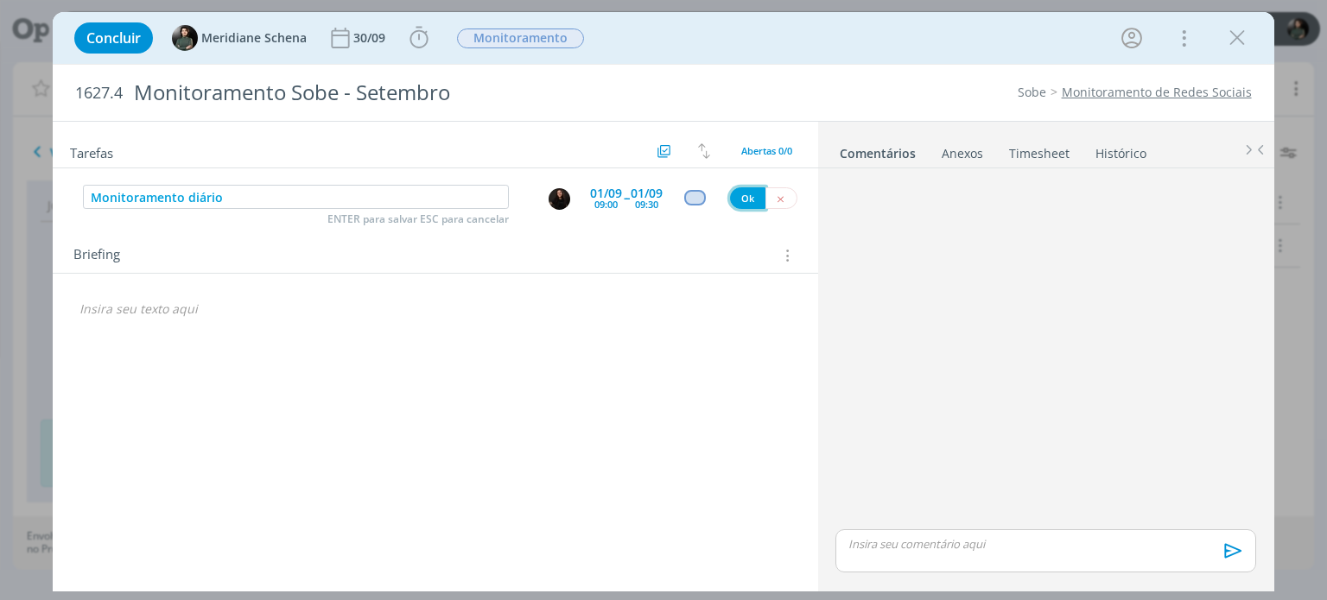
click at [757, 189] on button "Ok" at bounding box center [747, 198] width 35 height 22
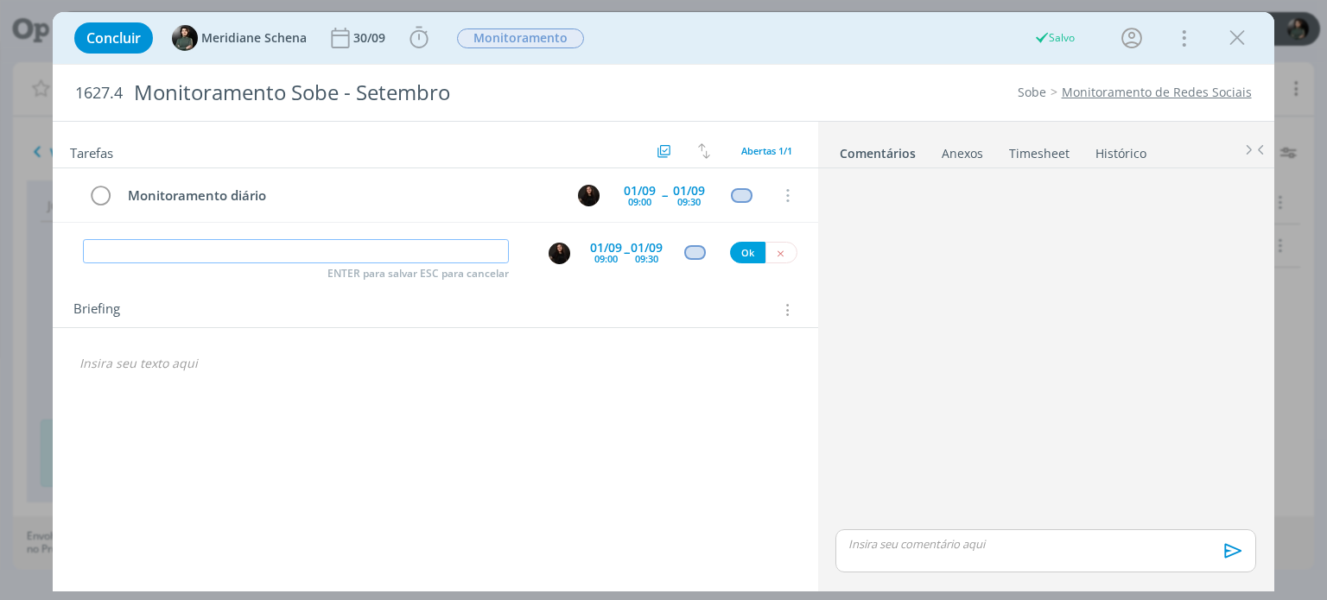
click at [135, 245] on input "dialog" at bounding box center [296, 251] width 426 height 24
paste input "Monitoramento diário"
type input "Monitoramento diário"
click at [624, 250] on span "--" at bounding box center [626, 252] width 5 height 16
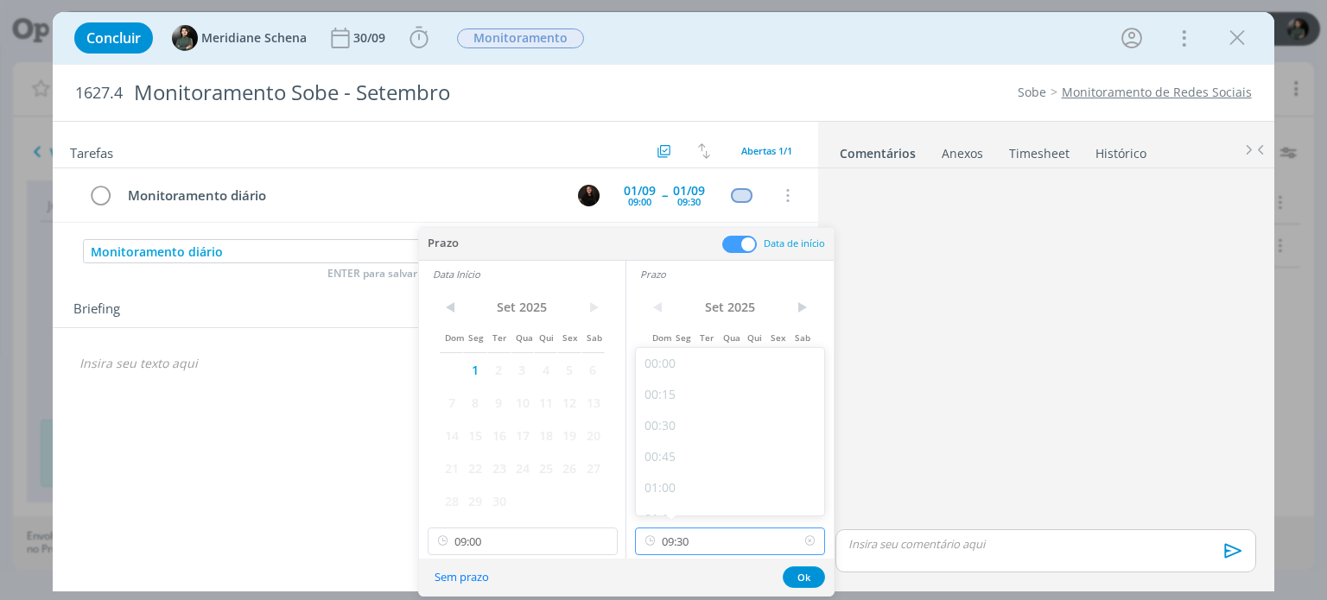
click at [700, 542] on input "09:30" at bounding box center [730, 542] width 190 height 28
click at [670, 432] on div "18:00" at bounding box center [732, 429] width 193 height 31
type input "18:00"
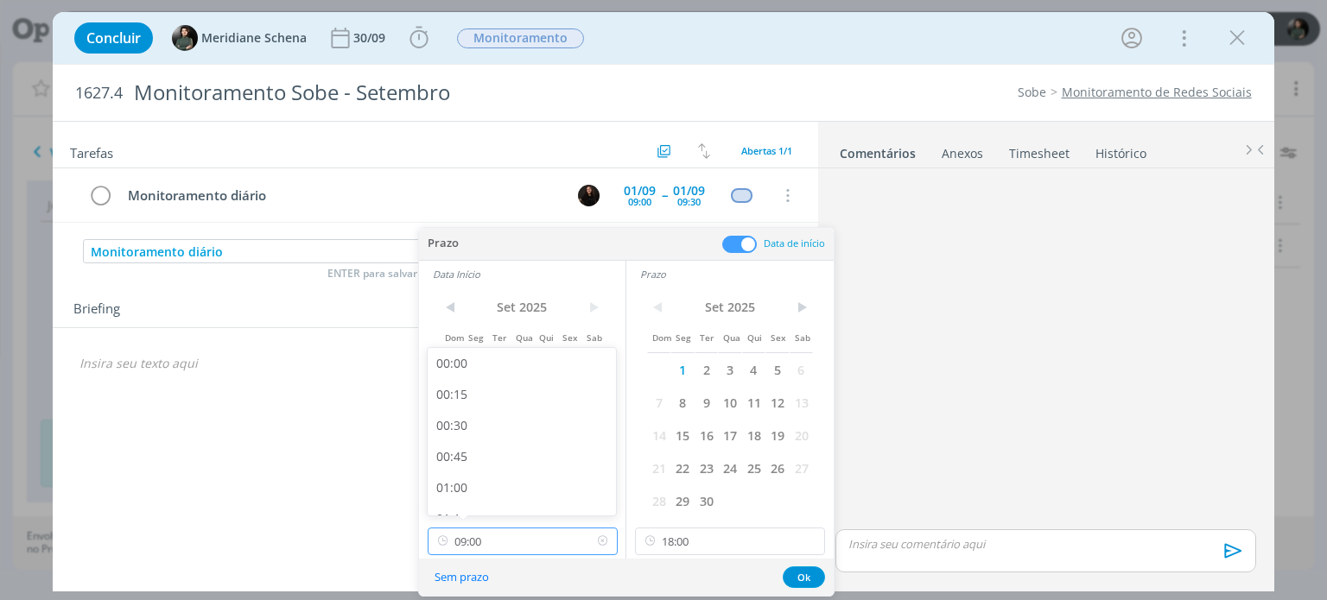
click at [498, 542] on input "09:00" at bounding box center [523, 542] width 190 height 28
click at [473, 435] on div "17:30" at bounding box center [524, 429] width 193 height 31
type input "17:30"
click at [791, 570] on button "Ok" at bounding box center [804, 578] width 42 height 22
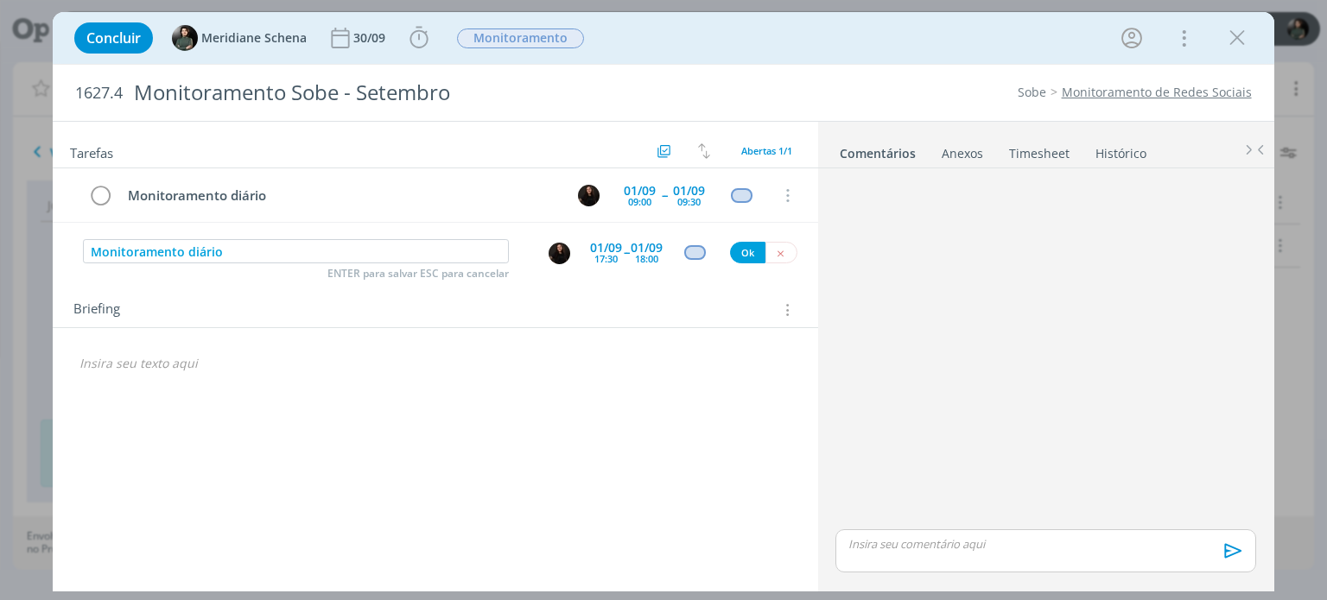
click at [738, 239] on div "Monitoramento diário ENTER para salvar ESC para cancelar [DATE] 17:30 -- [DATE]…" at bounding box center [435, 252] width 764 height 31
click at [738, 255] on button "Ok" at bounding box center [747, 253] width 35 height 22
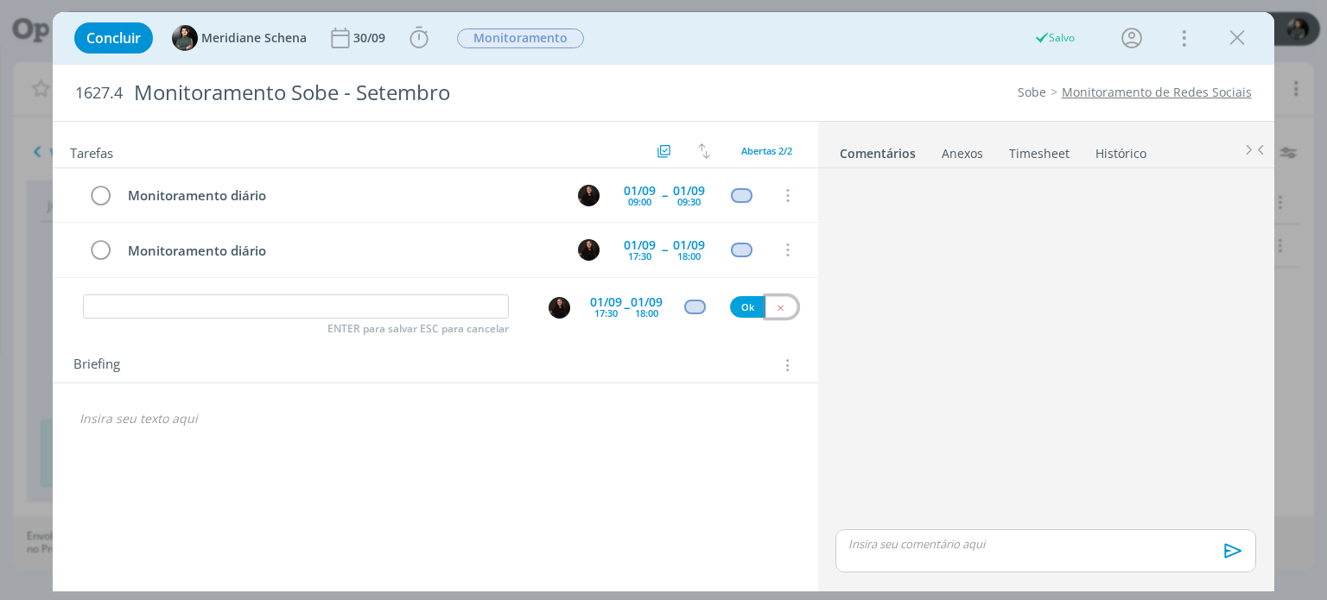
click at [777, 307] on icon "dialog" at bounding box center [780, 307] width 11 height 11
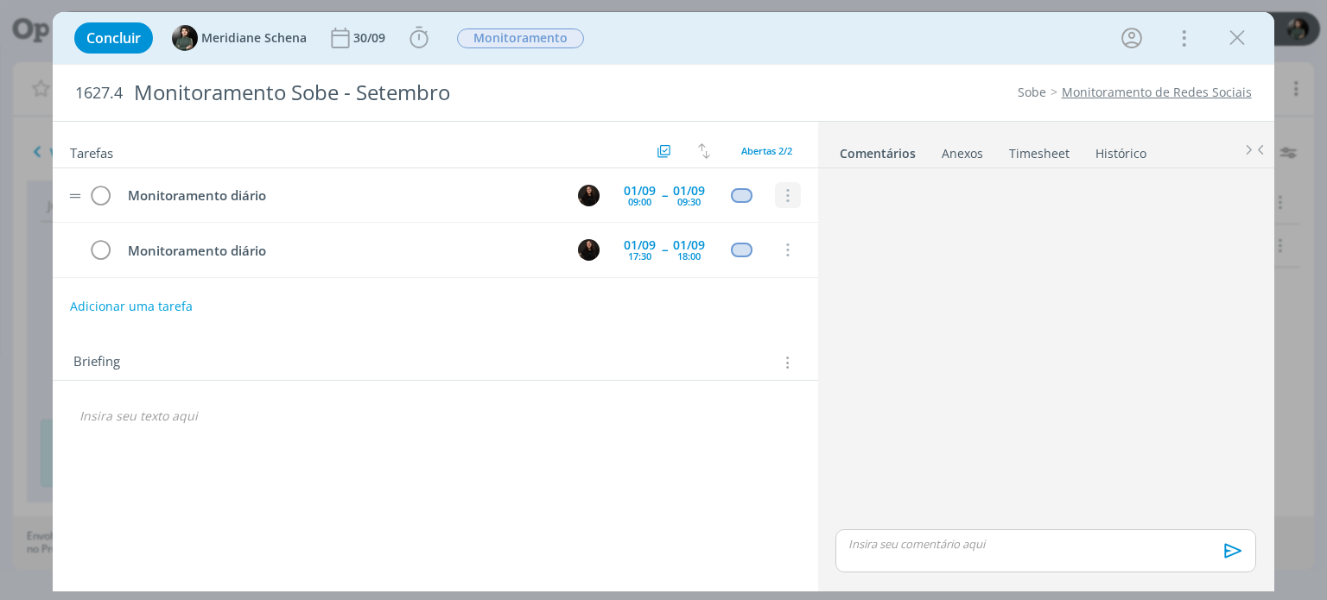
click at [791, 201] on icon "dialog" at bounding box center [786, 196] width 19 height 16
click at [685, 383] on div "🙂" at bounding box center [435, 411] width 764 height 57
click at [168, 305] on button "Adicionar uma tarefa" at bounding box center [131, 306] width 123 height 29
click at [781, 301] on icon "dialog" at bounding box center [780, 306] width 11 height 11
click at [77, 193] on img "dialog" at bounding box center [75, 195] width 12 height 5
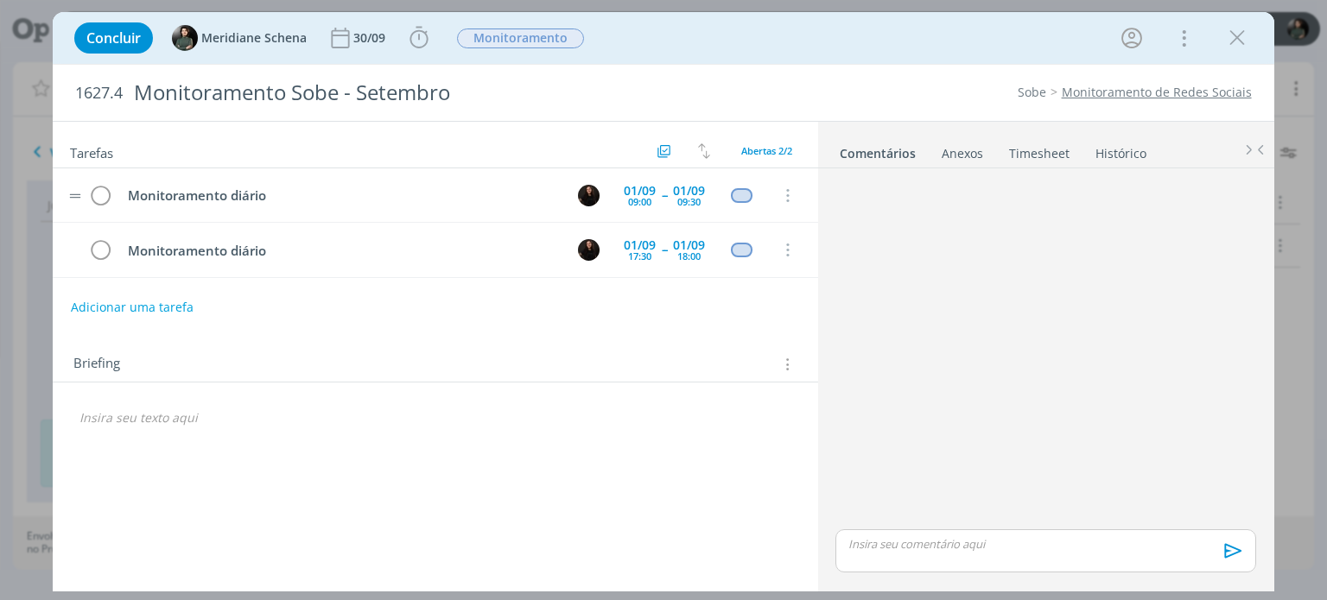
click at [76, 193] on img "dialog" at bounding box center [75, 195] width 12 height 5
click at [75, 195] on img "dialog" at bounding box center [75, 195] width 12 height 5
click at [1188, 47] on icon "dialog" at bounding box center [1182, 38] width 24 height 28
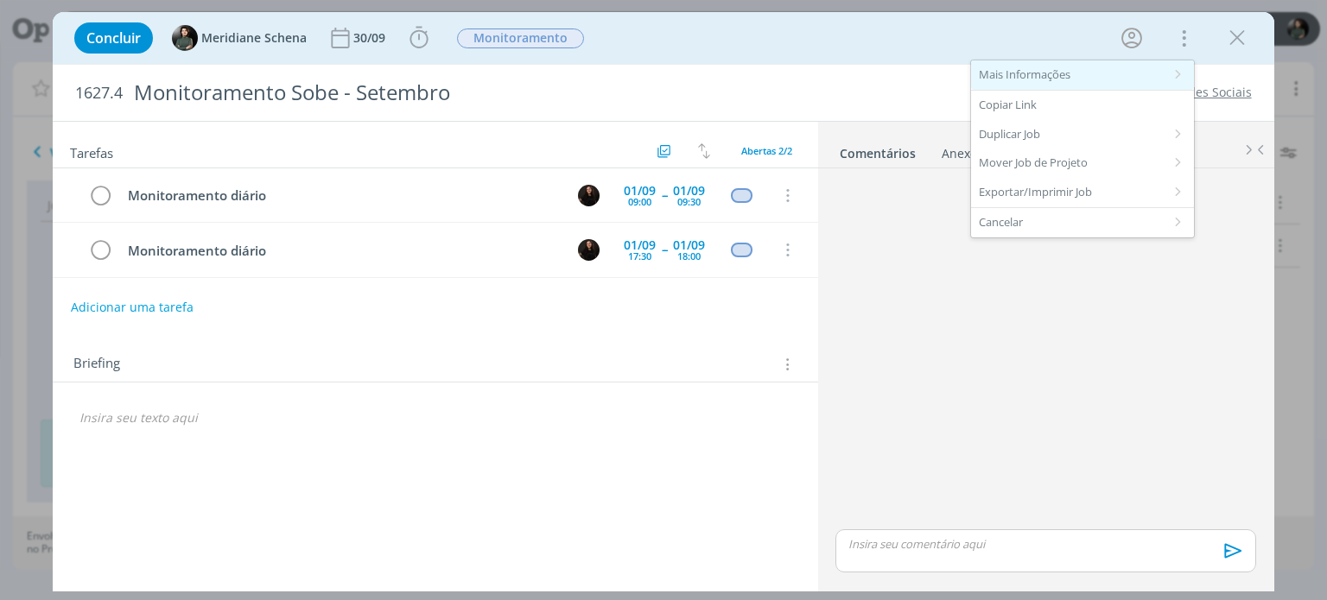
click at [1036, 75] on div "Mais Informações" at bounding box center [1082, 74] width 223 height 29
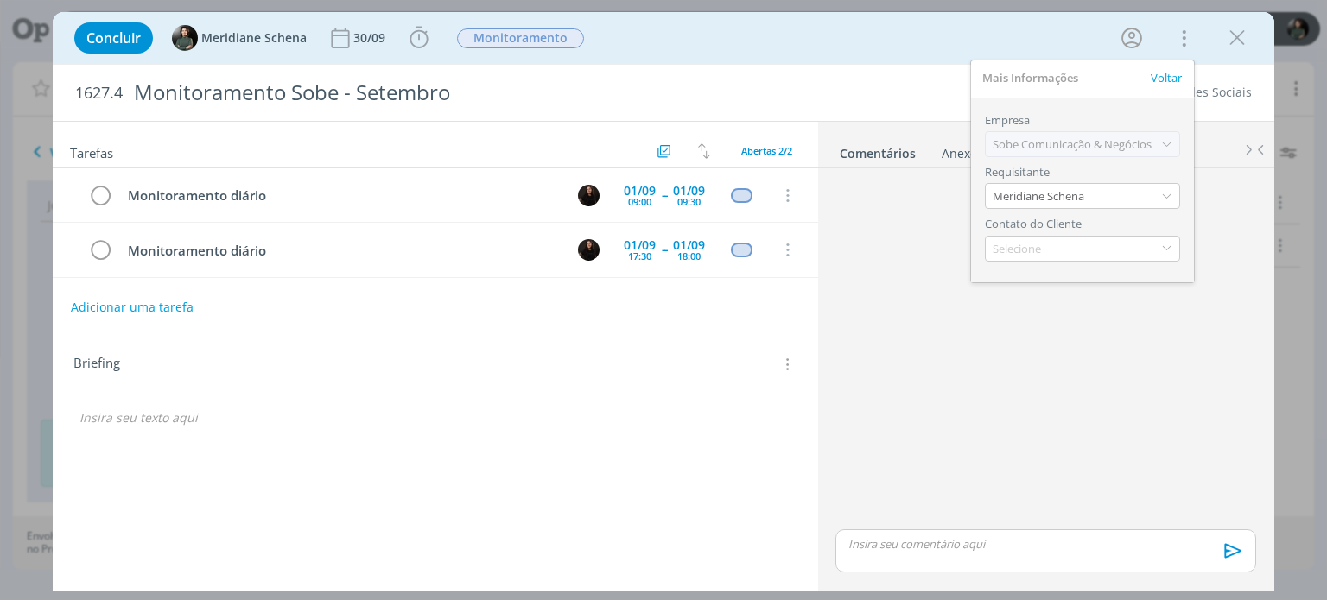
click at [1166, 79] on span "Voltar" at bounding box center [1165, 78] width 31 height 16
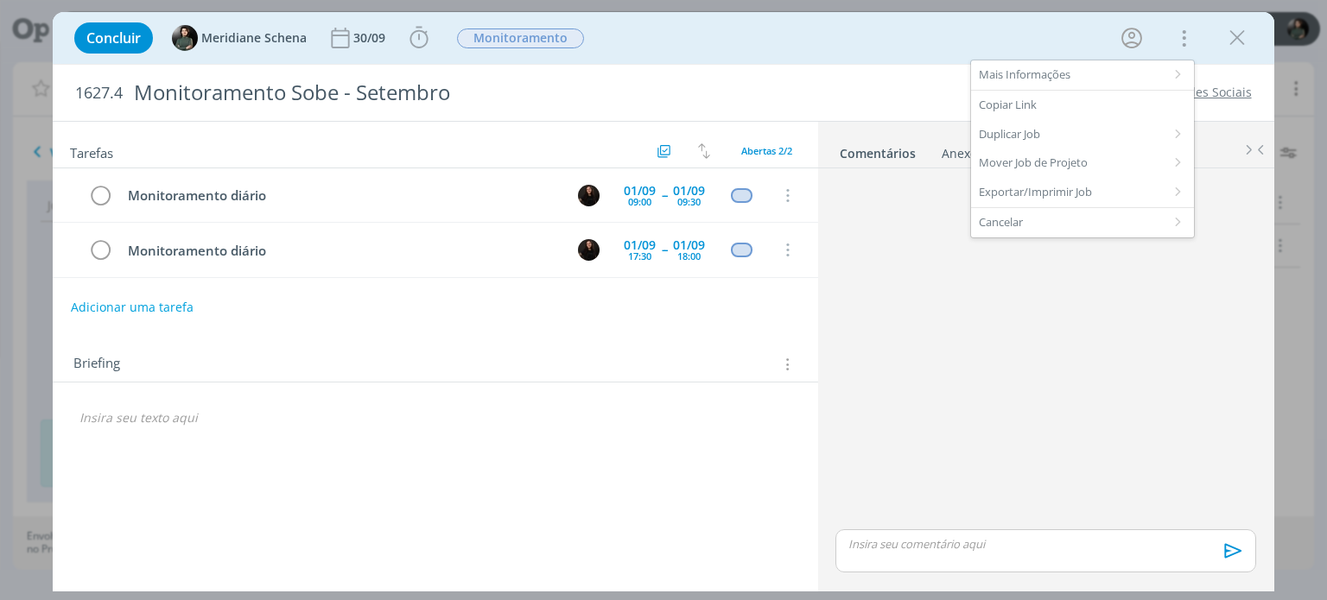
click at [1240, 44] on icon "dialog" at bounding box center [1237, 38] width 26 height 26
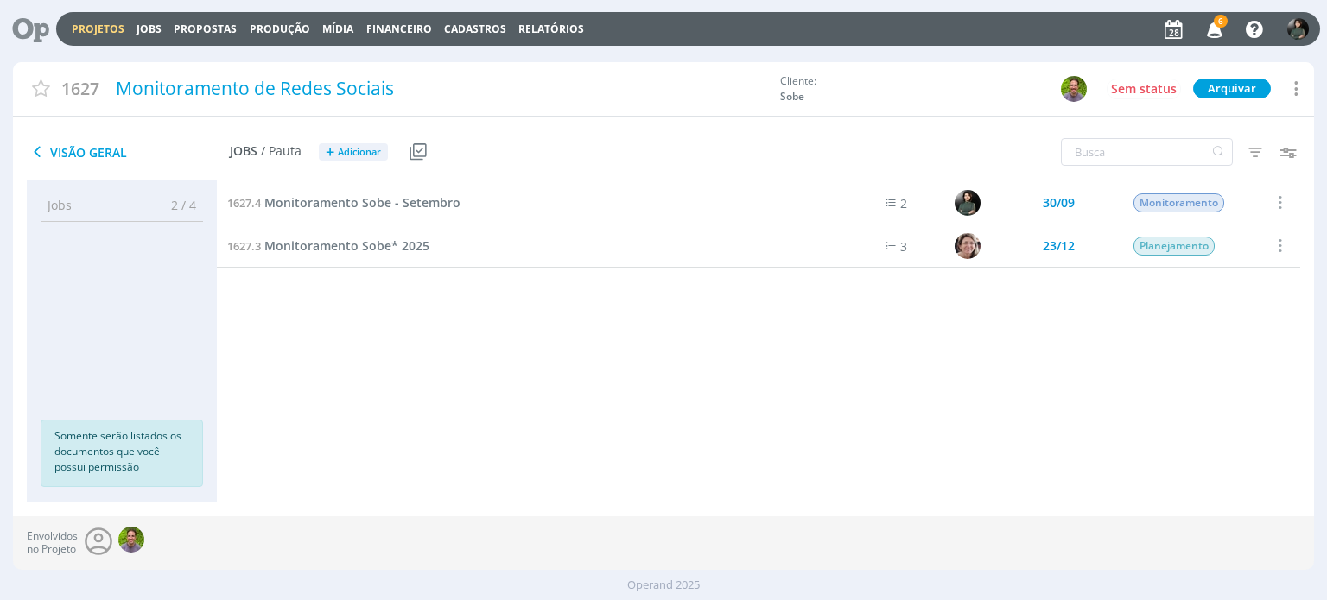
click at [114, 27] on link "Projetos" at bounding box center [98, 29] width 53 height 15
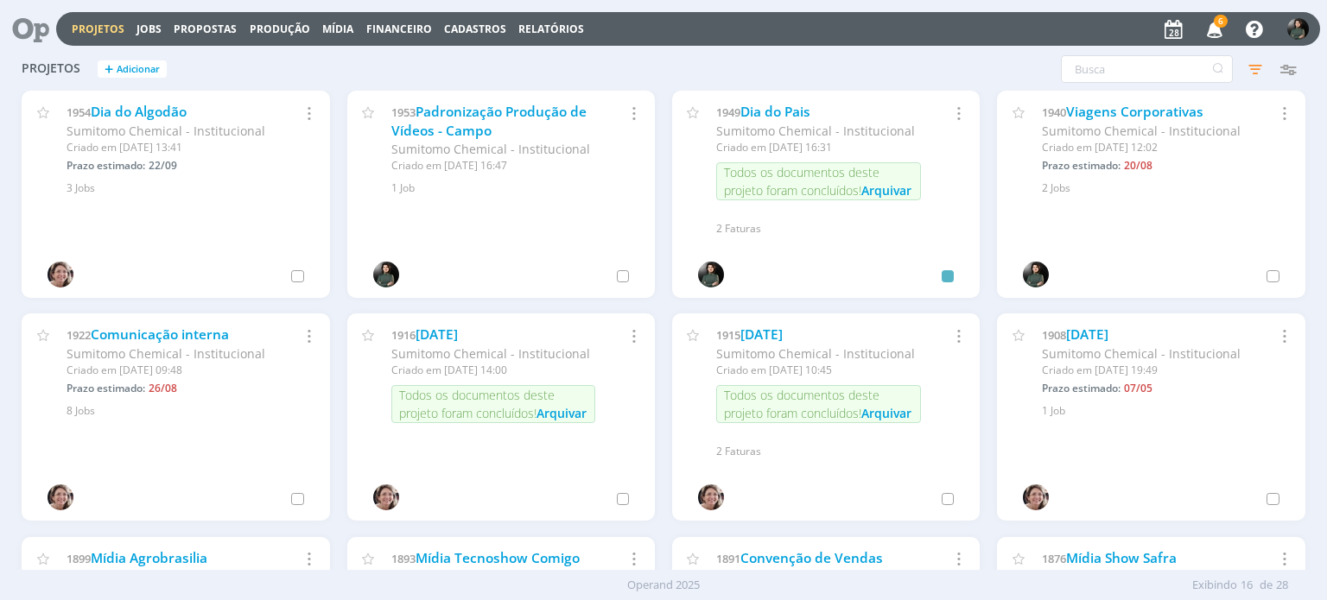
click at [41, 30] on icon at bounding box center [24, 29] width 35 height 34
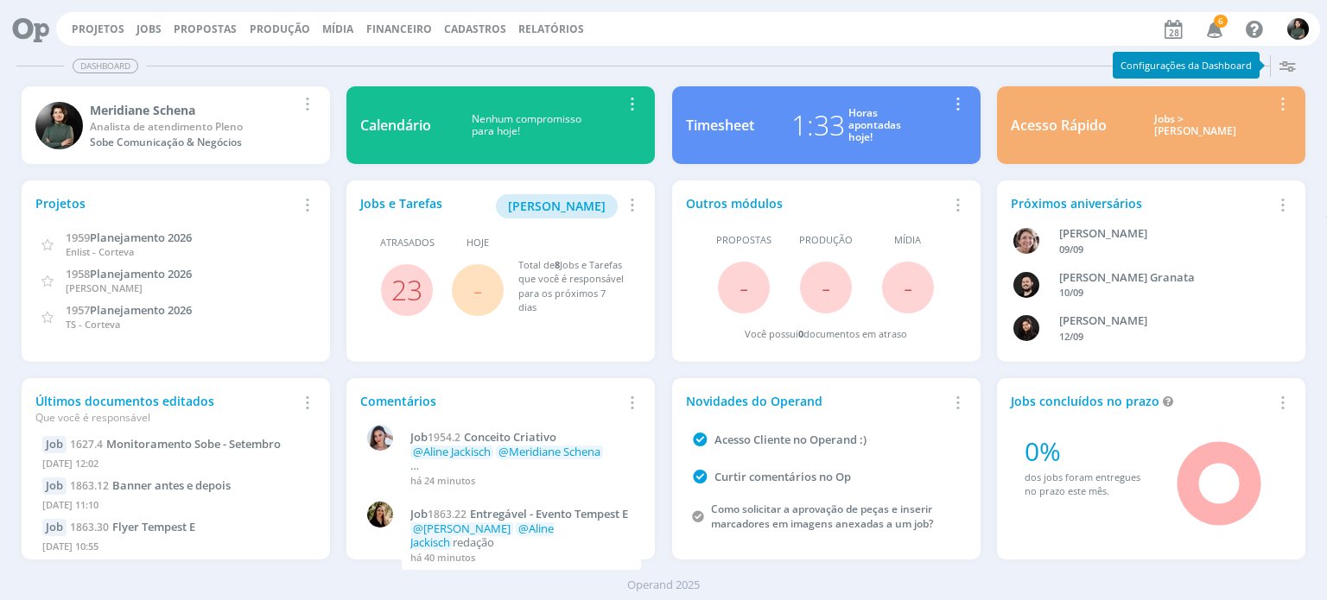
click at [1285, 61] on icon "button" at bounding box center [1286, 65] width 31 height 31
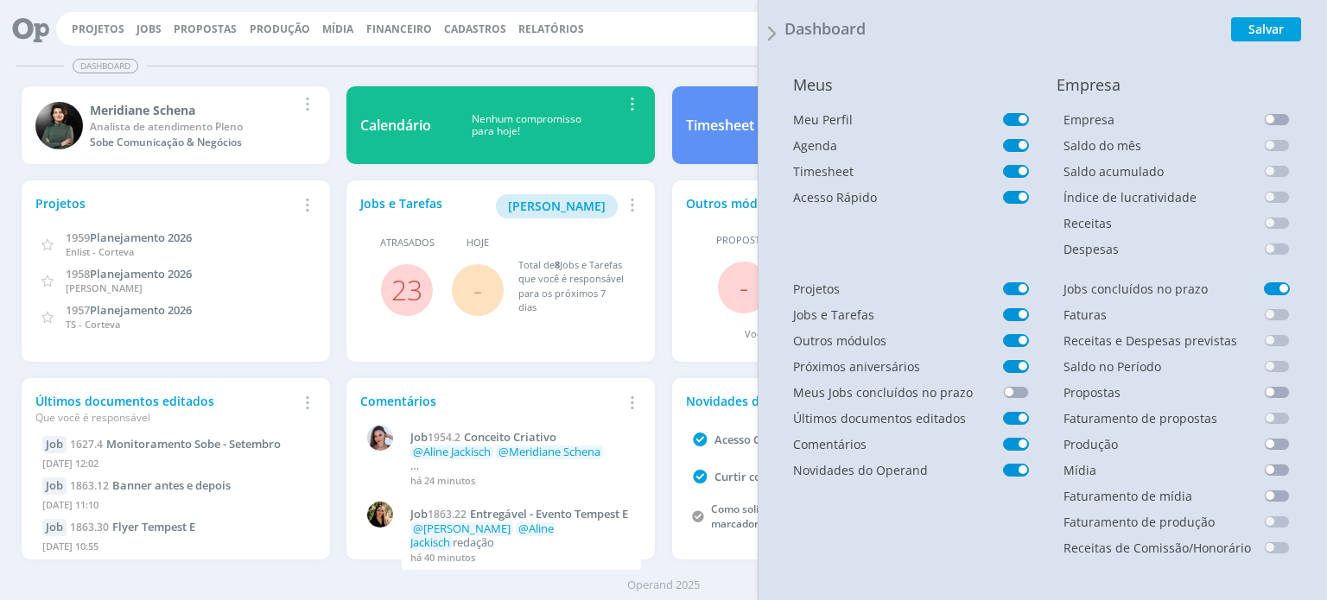
click at [713, 50] on div "Dashboard Salvar Selecione abaixo os cards desejados: Meus Meu Perfil [GEOGRAPH…" at bounding box center [663, 324] width 1327 height 552
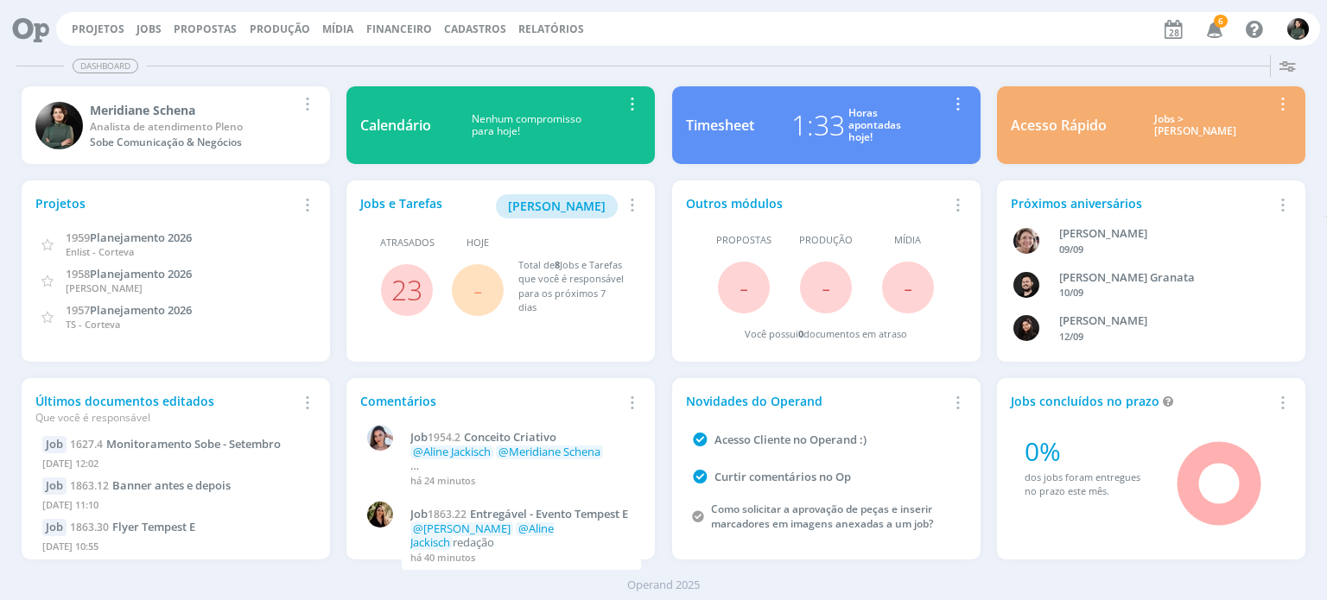
click at [1182, 29] on icon at bounding box center [1173, 29] width 27 height 26
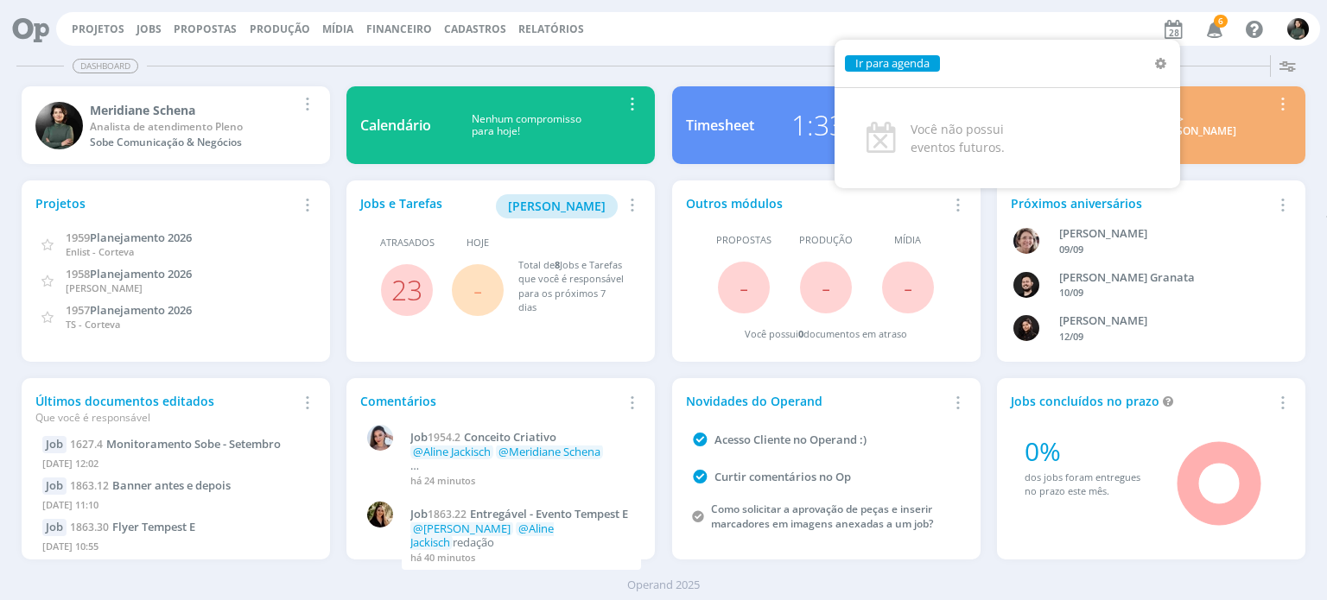
click at [699, 48] on div "Dashboard Salvar Selecione abaixo os cards desejados: Meus Meu Perfil [GEOGRAPH…" at bounding box center [663, 324] width 1327 height 552
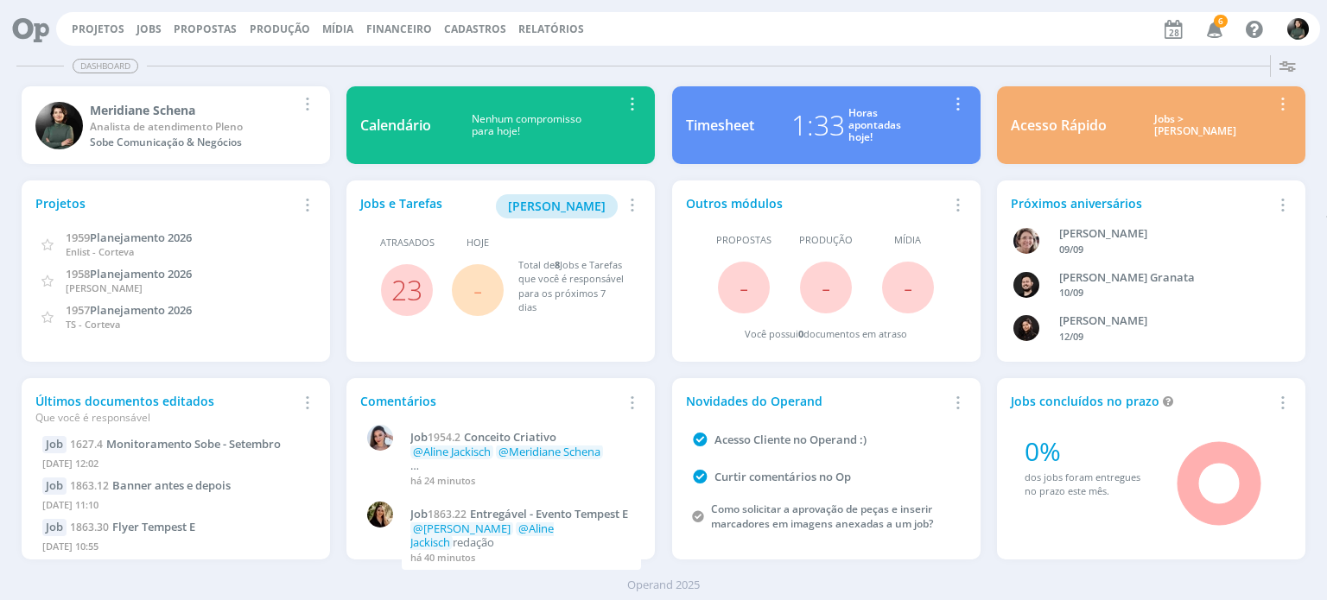
scroll to position [10, 0]
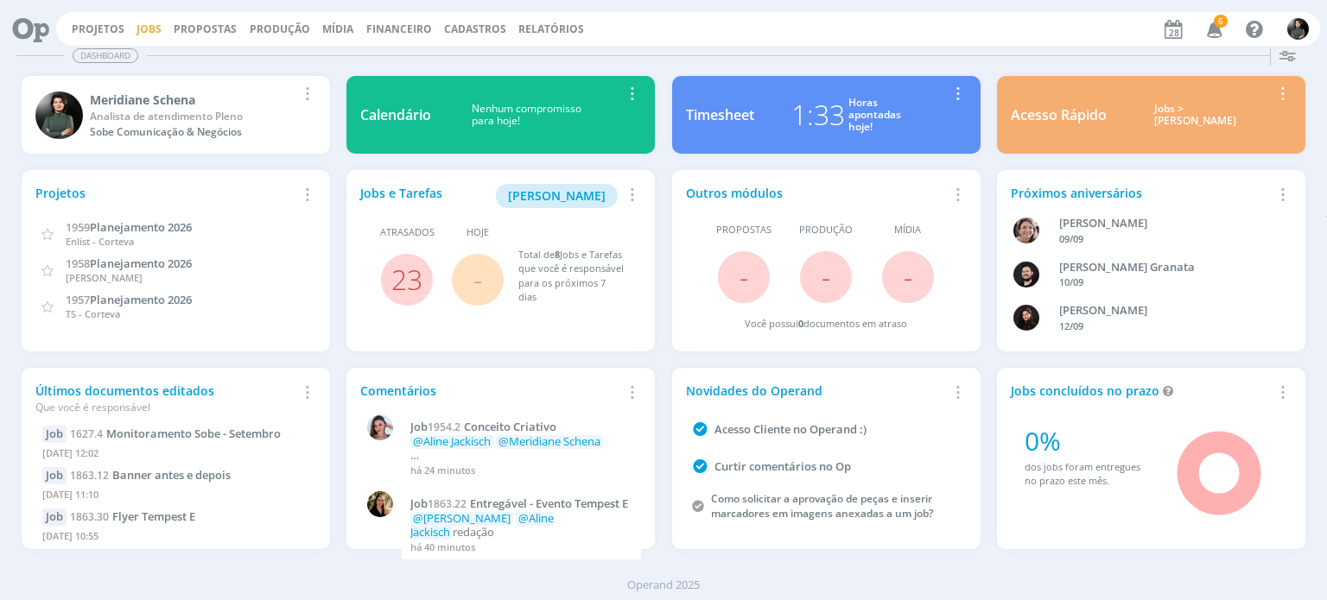
click at [142, 34] on link "Jobs" at bounding box center [148, 29] width 25 height 15
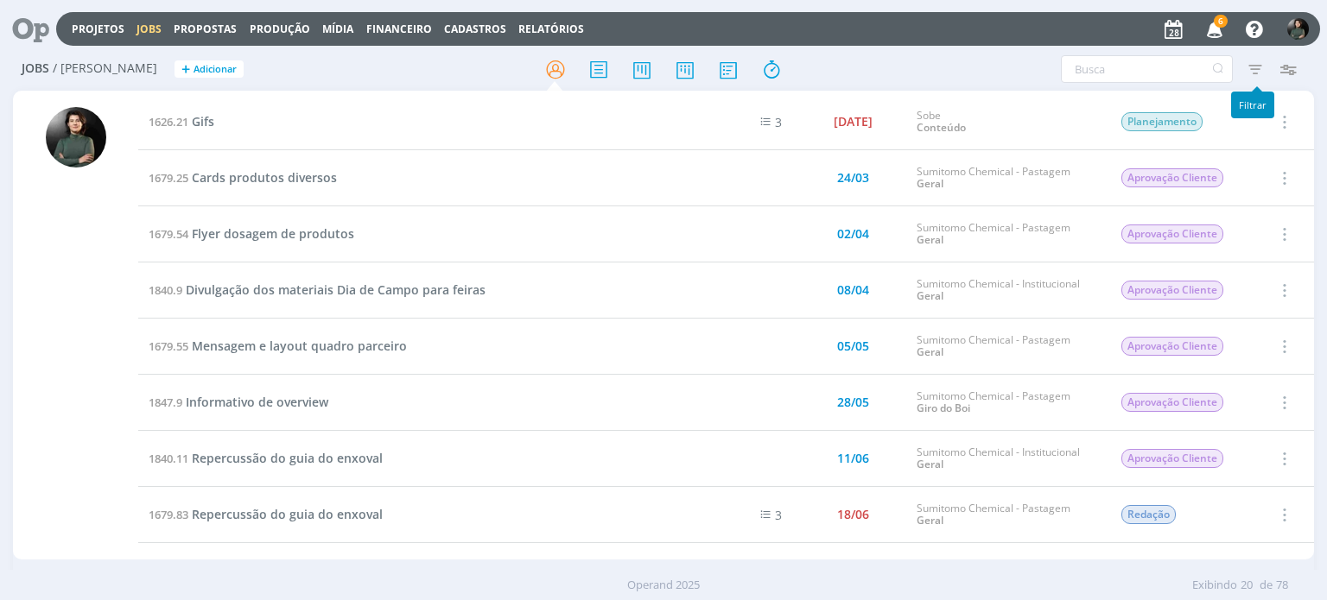
click at [1254, 72] on icon "button" at bounding box center [1254, 69] width 31 height 31
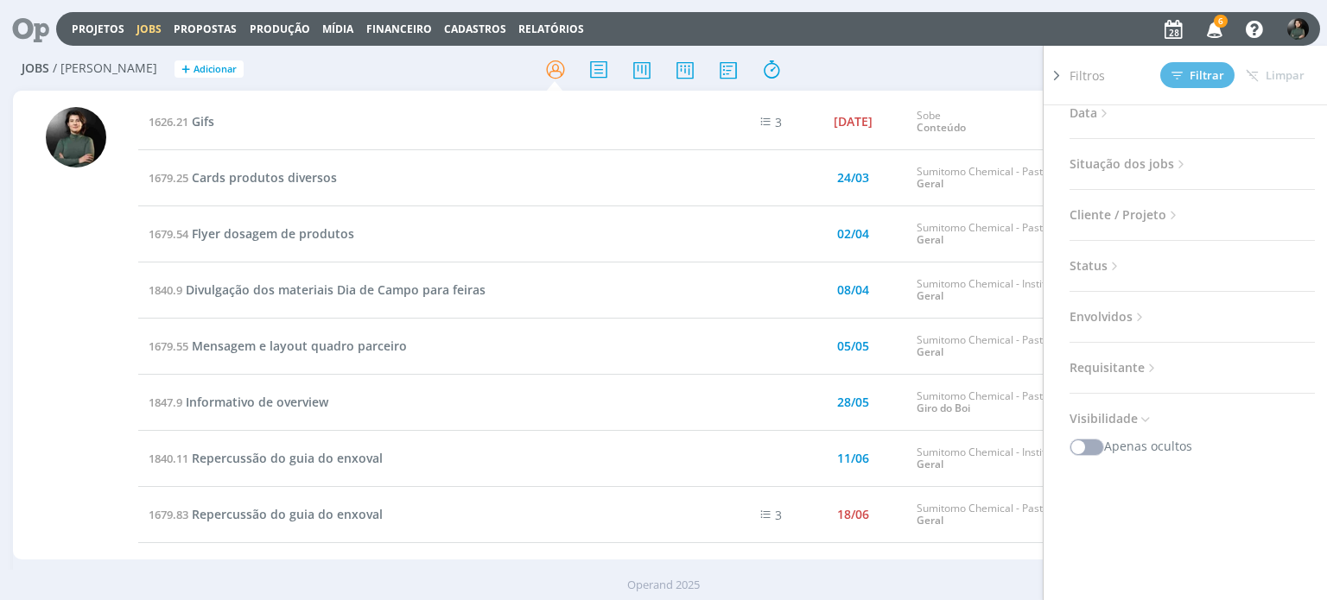
scroll to position [145, 0]
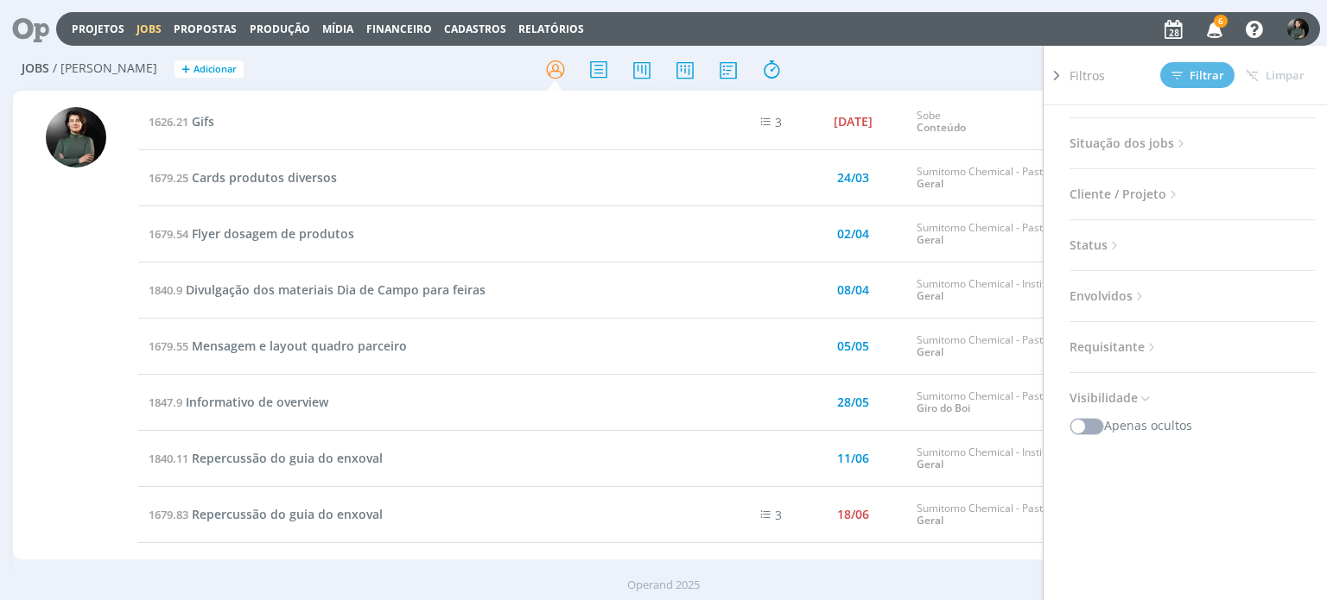
click at [957, 76] on div "Filtros Filtrar [GEOGRAPHIC_DATA] Tipo Jobs e Tarefas Data Personalizado a Situ…" at bounding box center [1097, 69] width 416 height 28
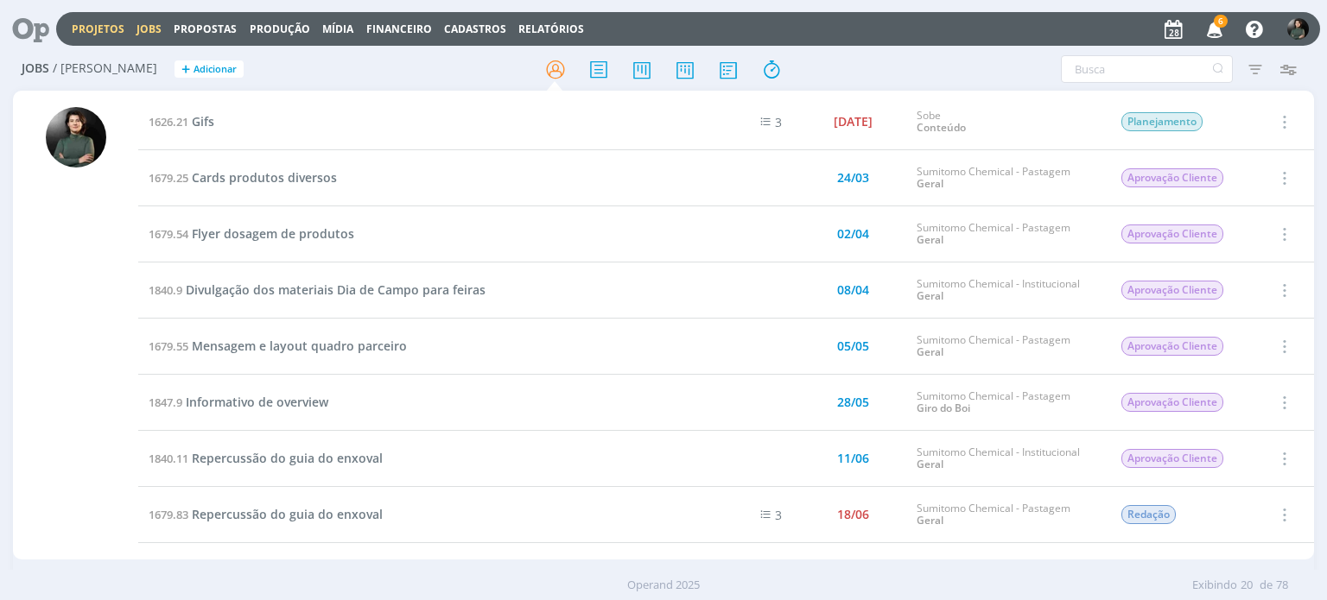
click at [77, 24] on link "Projetos" at bounding box center [98, 29] width 53 height 15
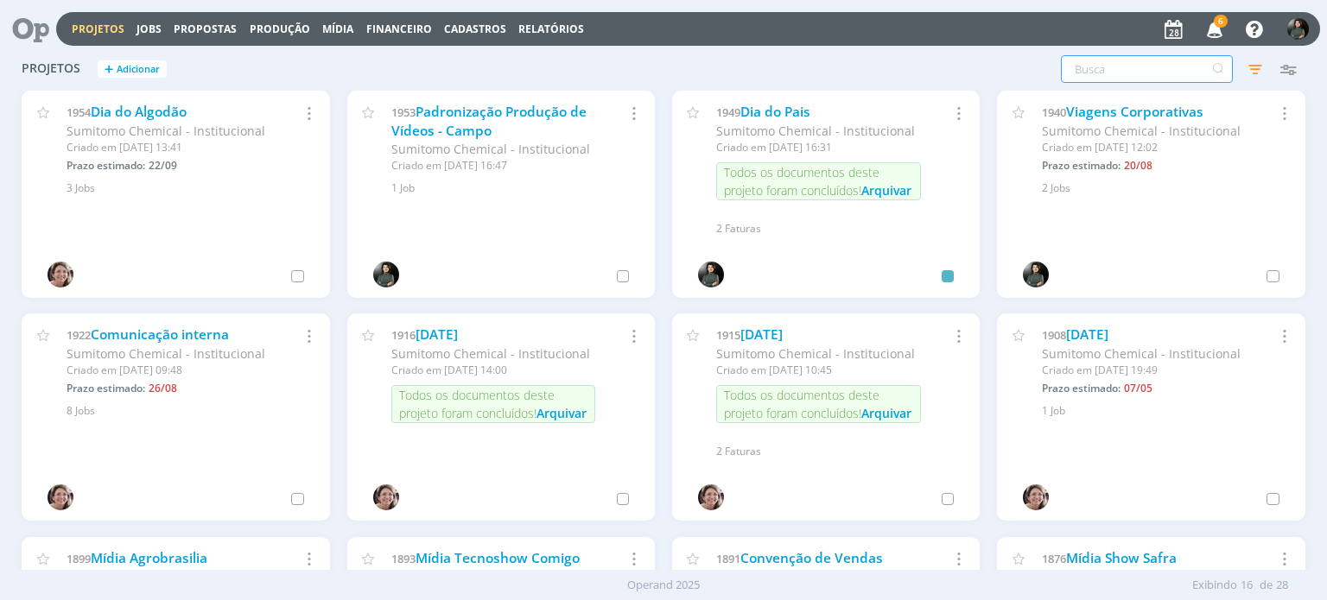
click at [1083, 73] on input "text" at bounding box center [1147, 69] width 172 height 28
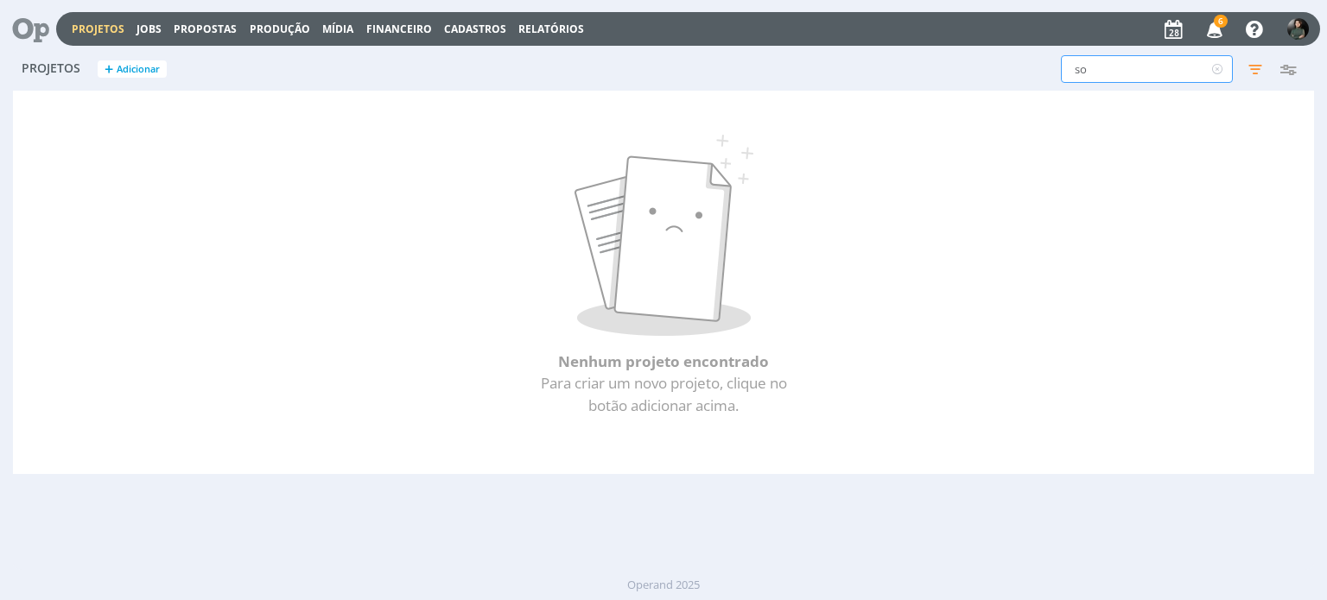
type input "s"
type input "m"
type input "mo"
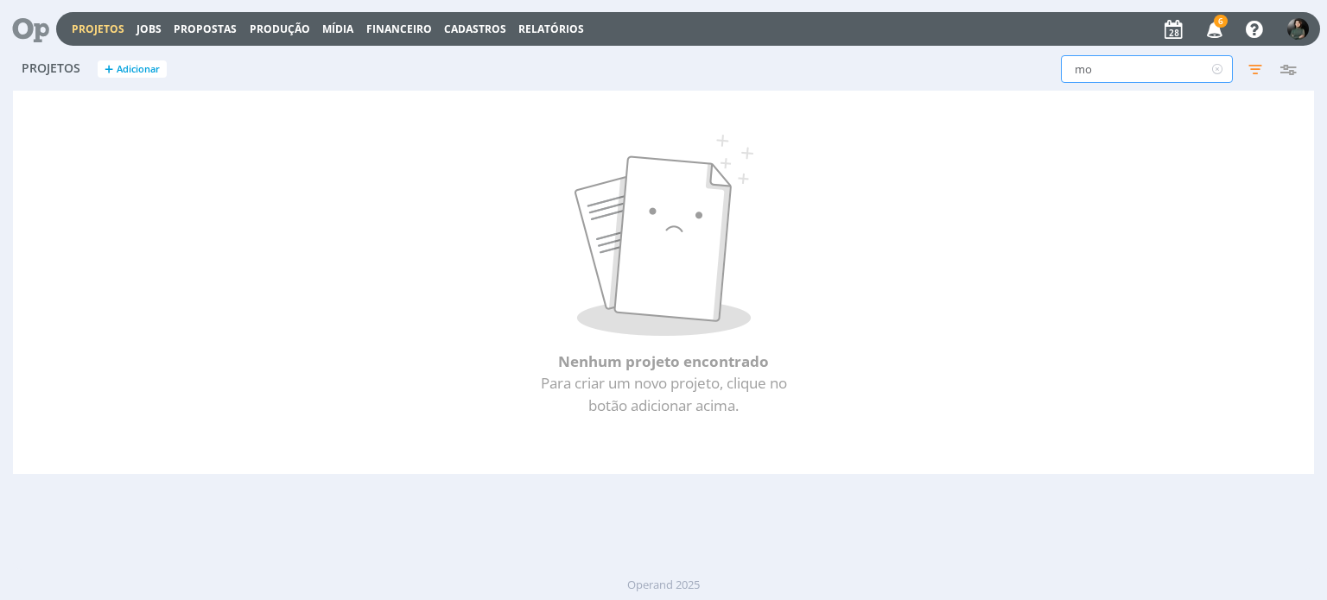
type input "mon"
type input "moni"
type input "monit"
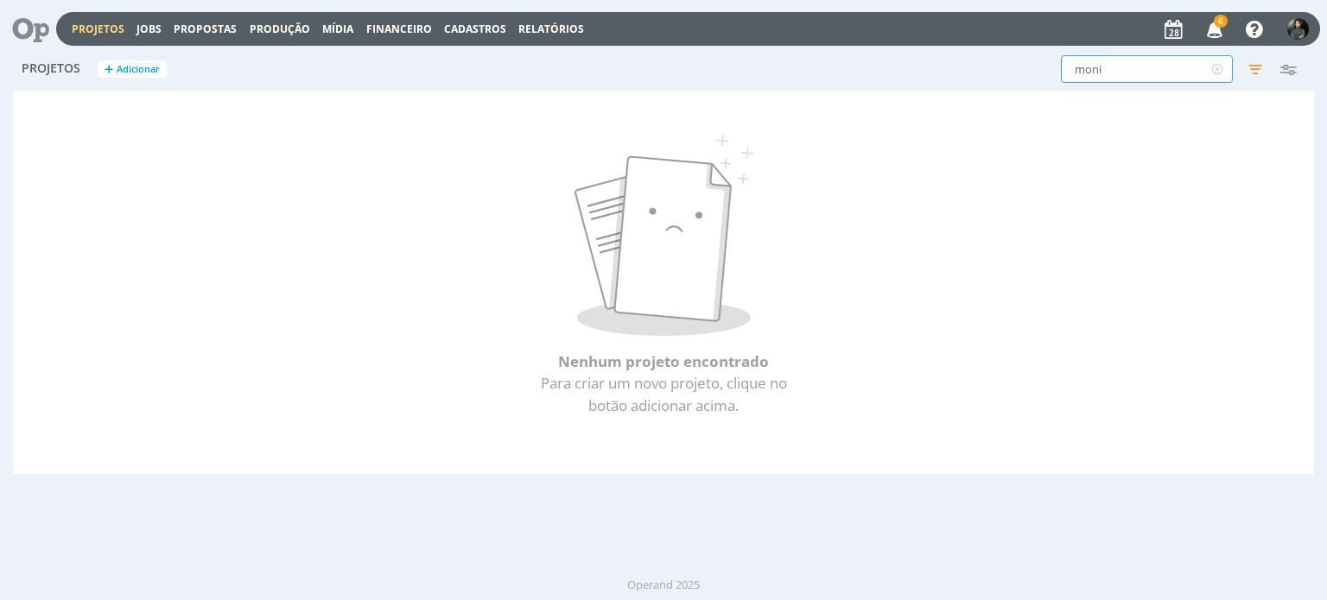
type input "monit"
type input "monito"
type input "monitor"
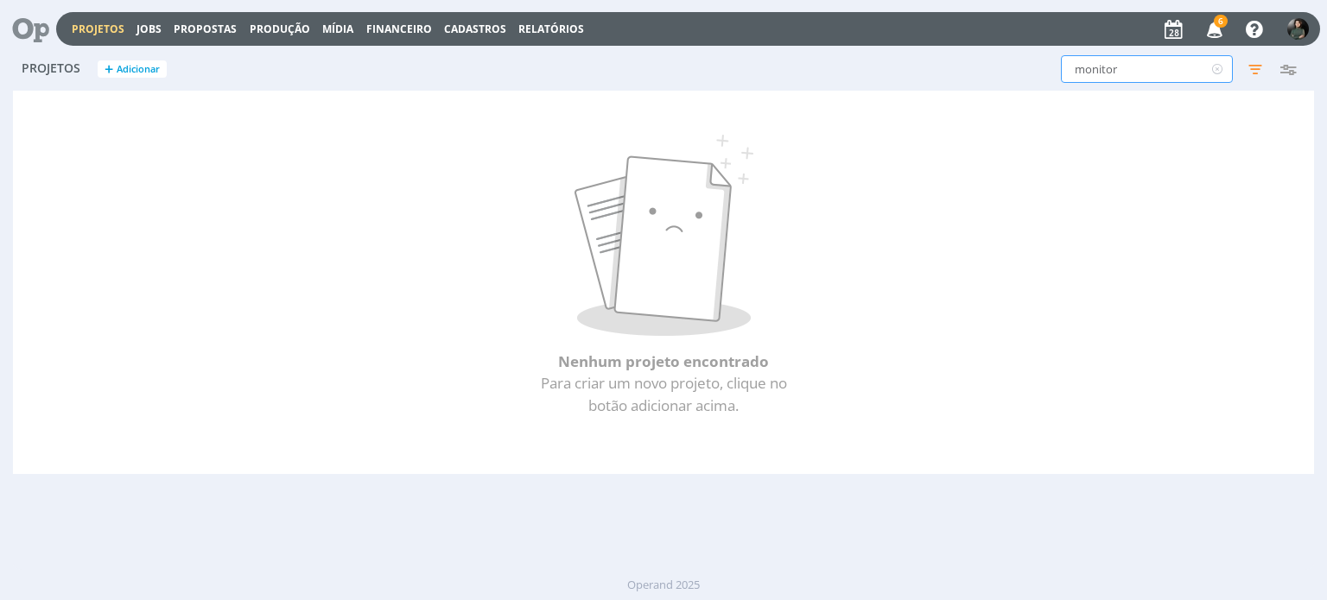
type input "monitora"
type input "monitoram"
type input "monitorame"
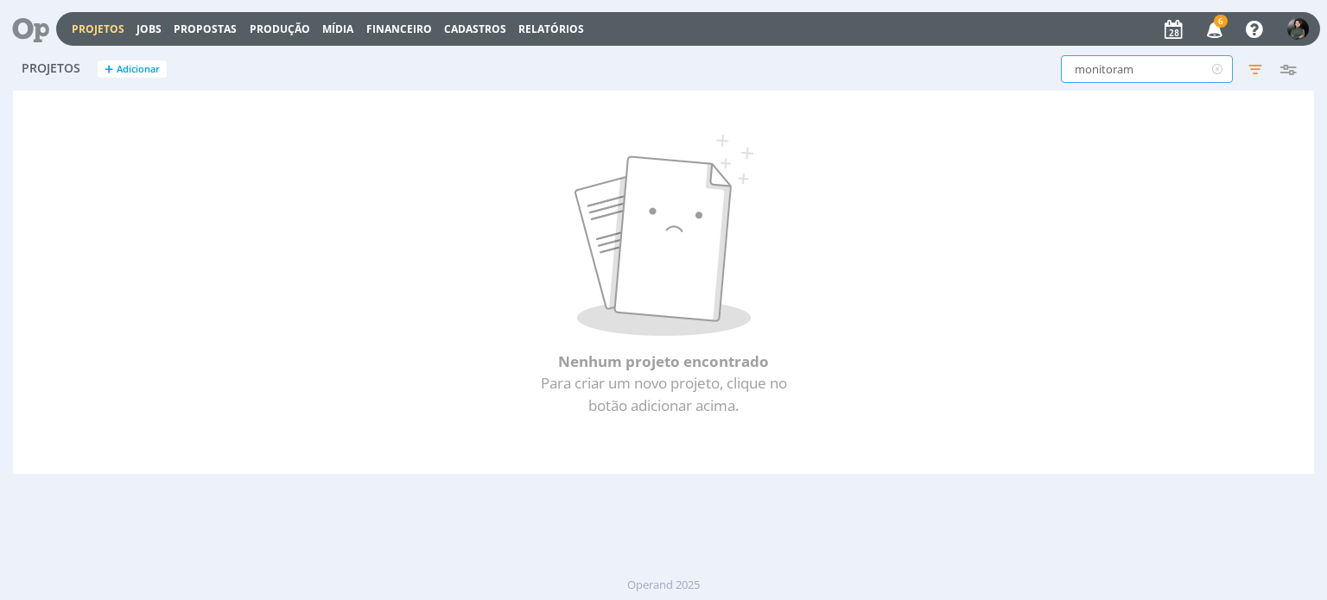
type input "monitorame"
type input "monitoramen"
type input "monitorament"
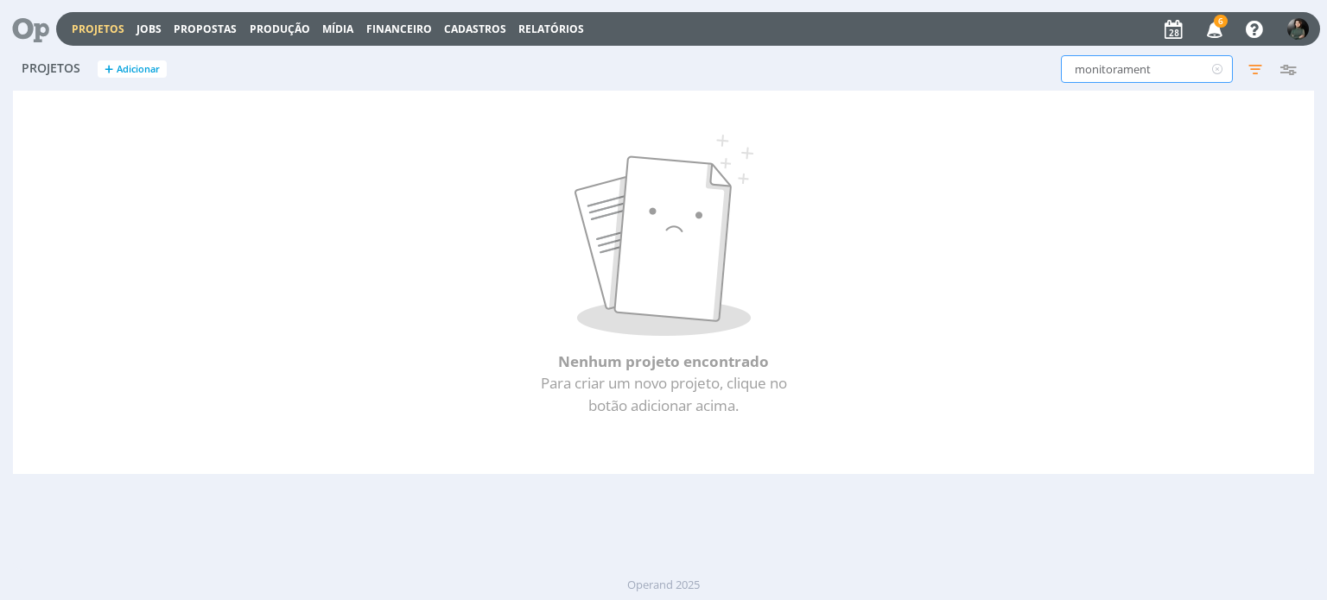
type input "monitoramento"
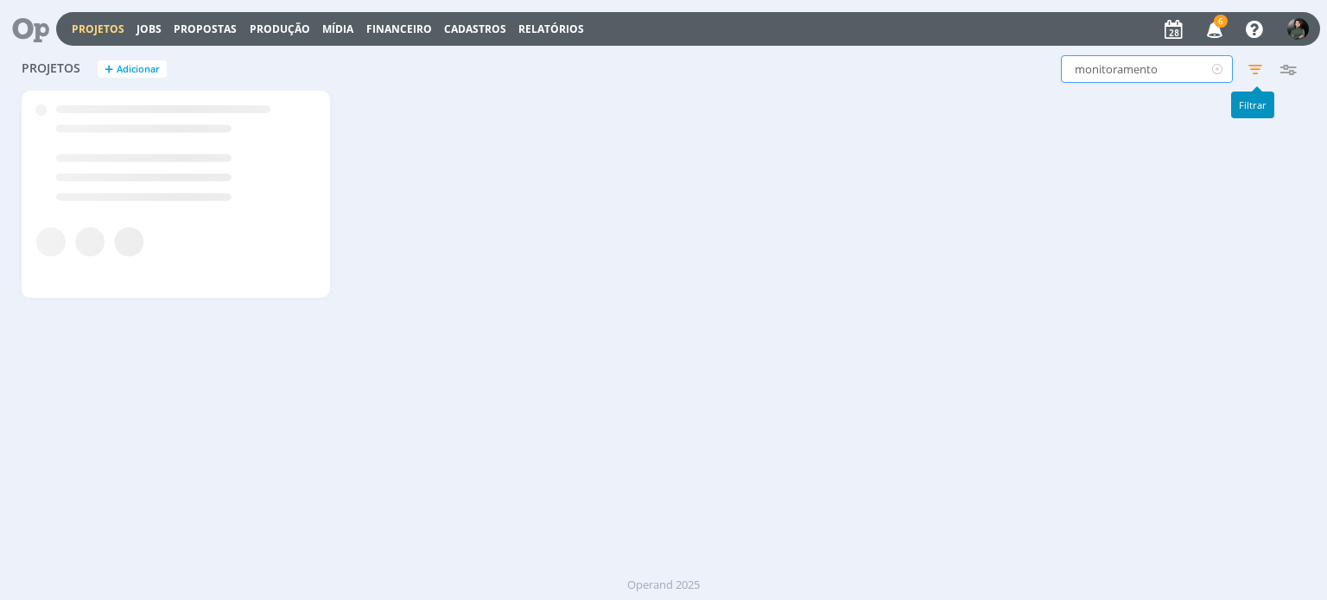
type input "monitoramento"
click at [1247, 68] on icon "button" at bounding box center [1254, 69] width 31 height 31
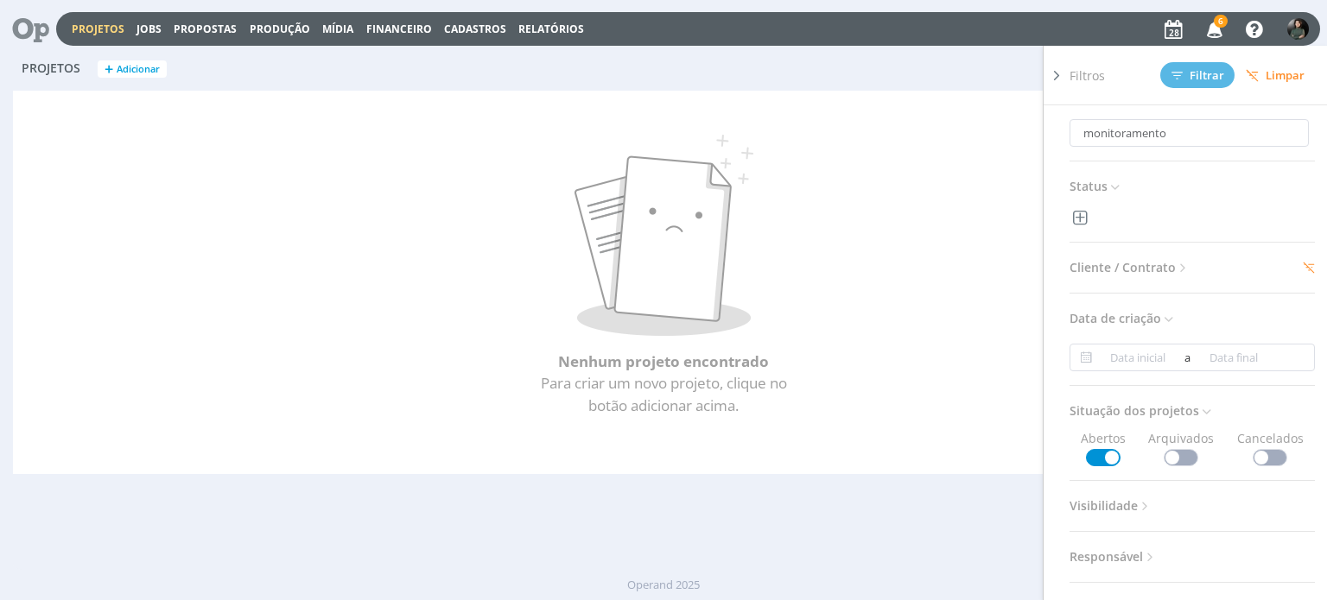
click at [1285, 73] on span "Limpar" at bounding box center [1274, 75] width 59 height 13
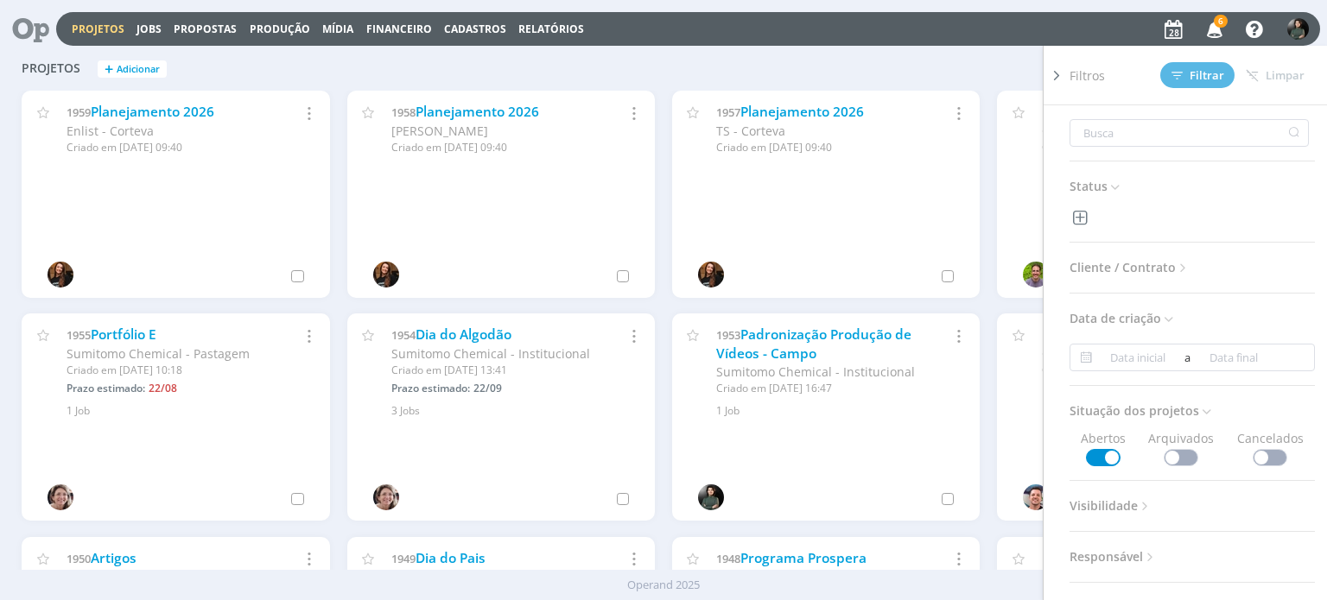
click at [950, 60] on div "Filtros Filtrar [GEOGRAPHIC_DATA] Status Cliente / Contrato Cliente Selecione C…" at bounding box center [1069, 69] width 470 height 28
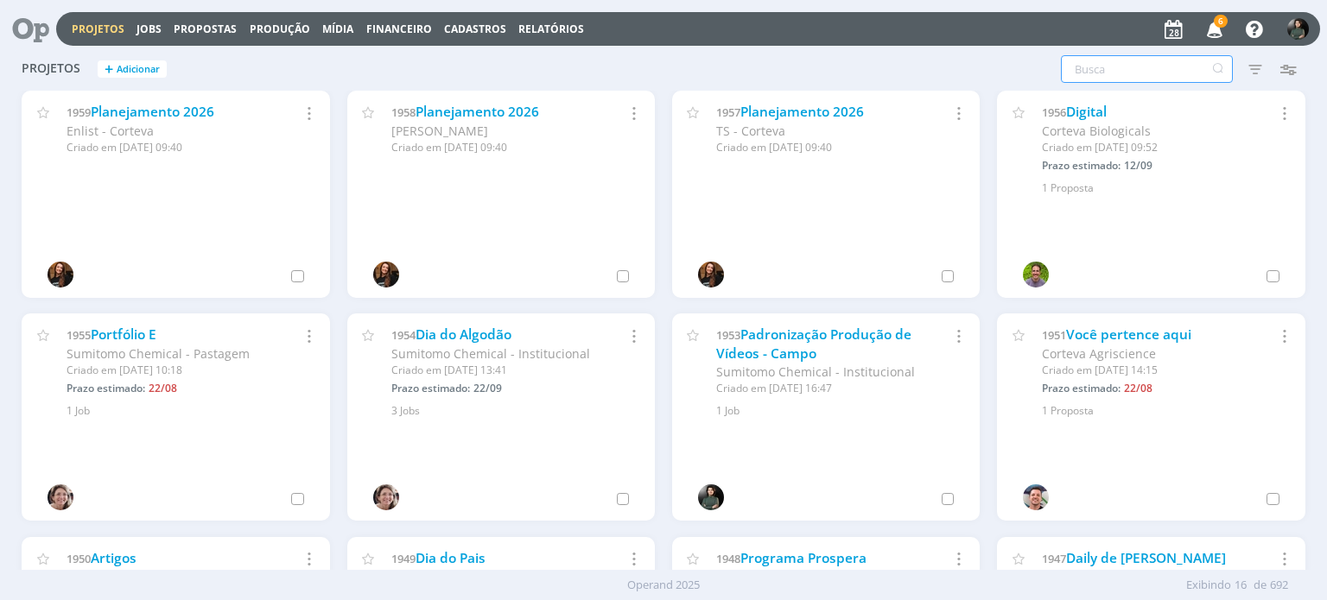
click at [1102, 60] on input "text" at bounding box center [1147, 69] width 172 height 28
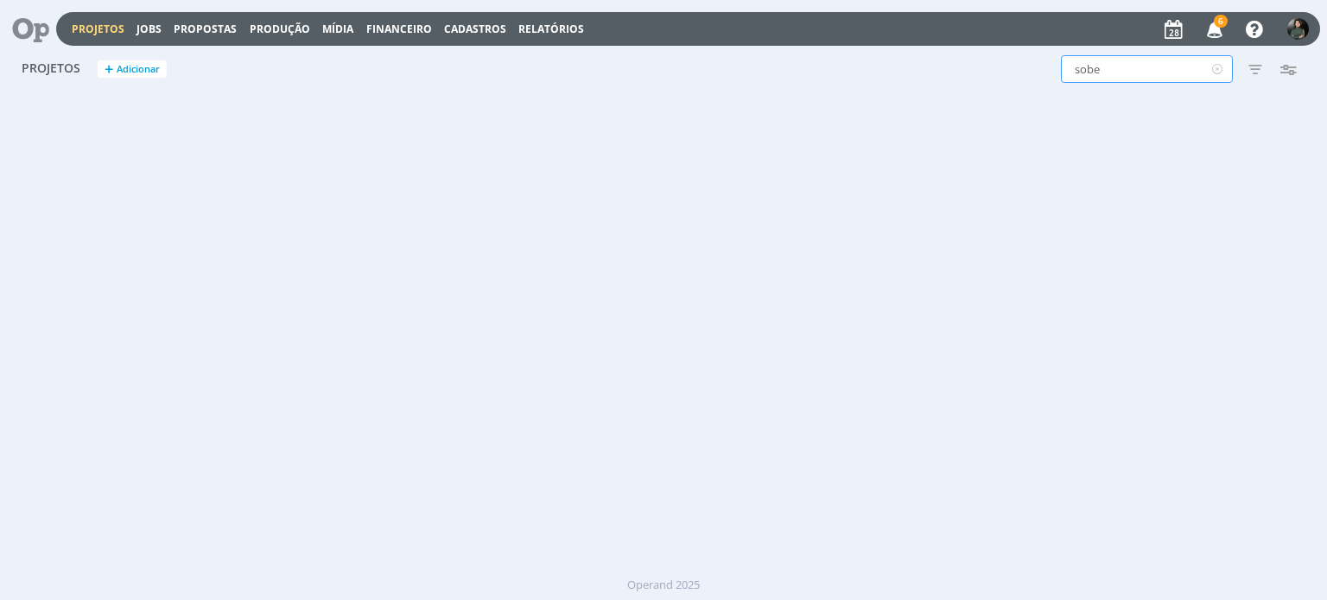
type input "sobe"
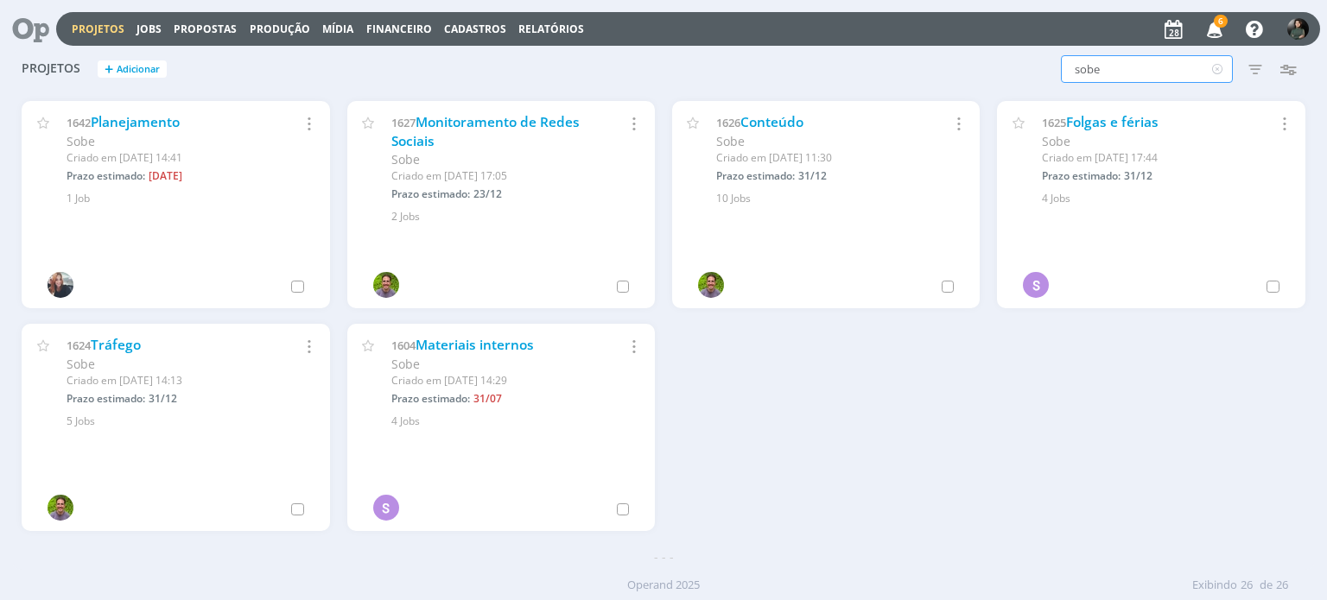
scroll to position [1106, 0]
click at [124, 343] on link "Tráfego" at bounding box center [116, 343] width 50 height 18
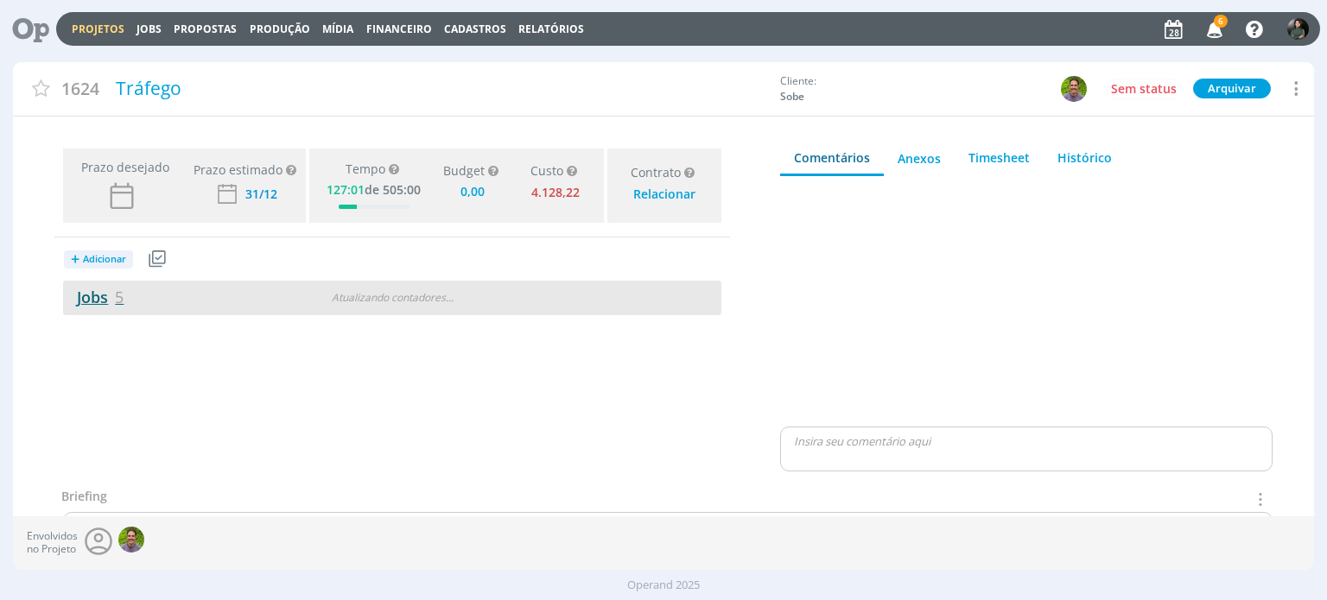
type input "0,00"
click at [93, 300] on link "Jobs 5" at bounding box center [93, 297] width 60 height 21
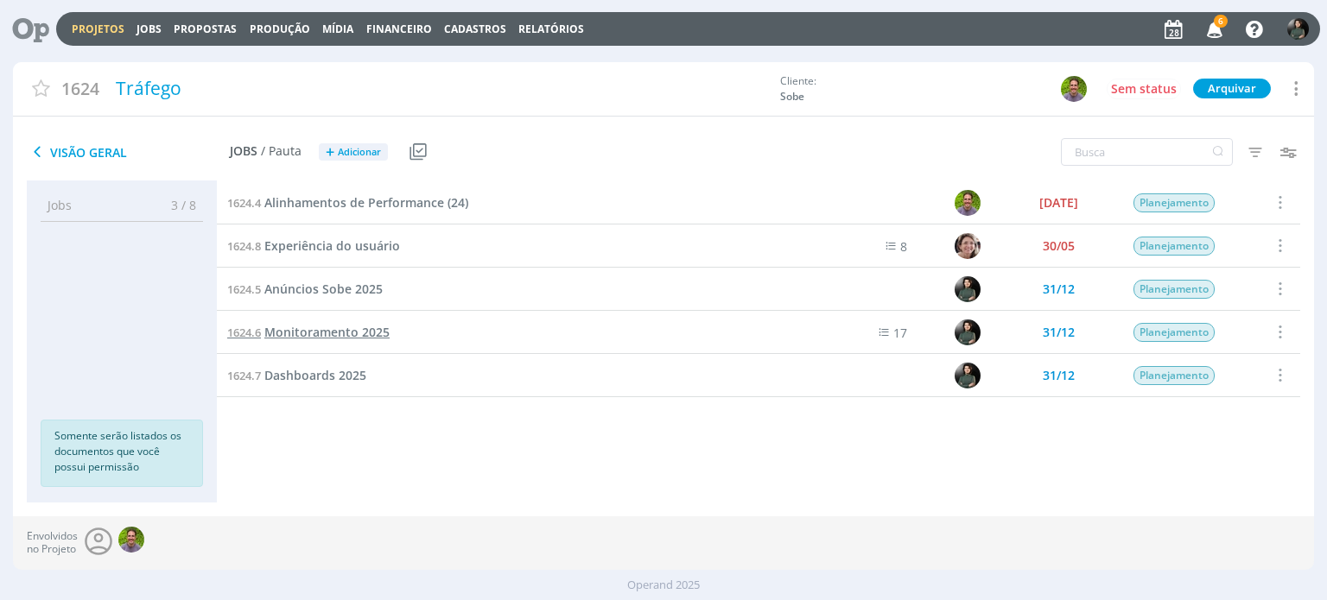
click at [314, 335] on span "Monitoramento 2025" at bounding box center [326, 332] width 125 height 16
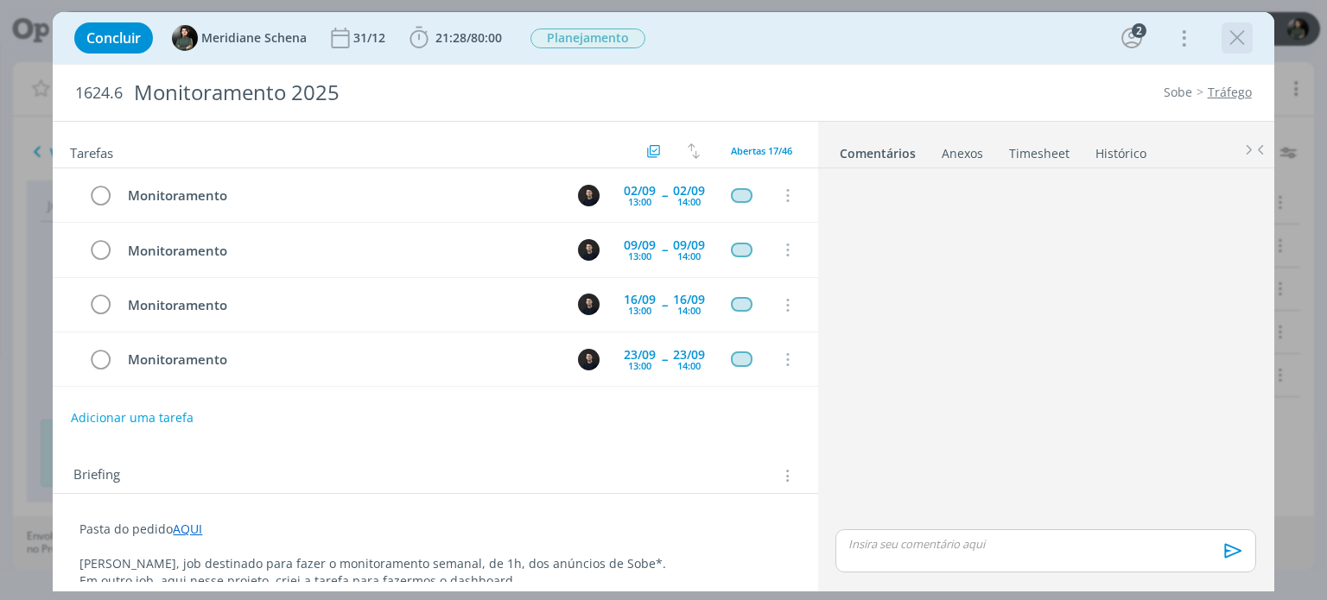
click at [1243, 39] on icon "dialog" at bounding box center [1237, 38] width 26 height 26
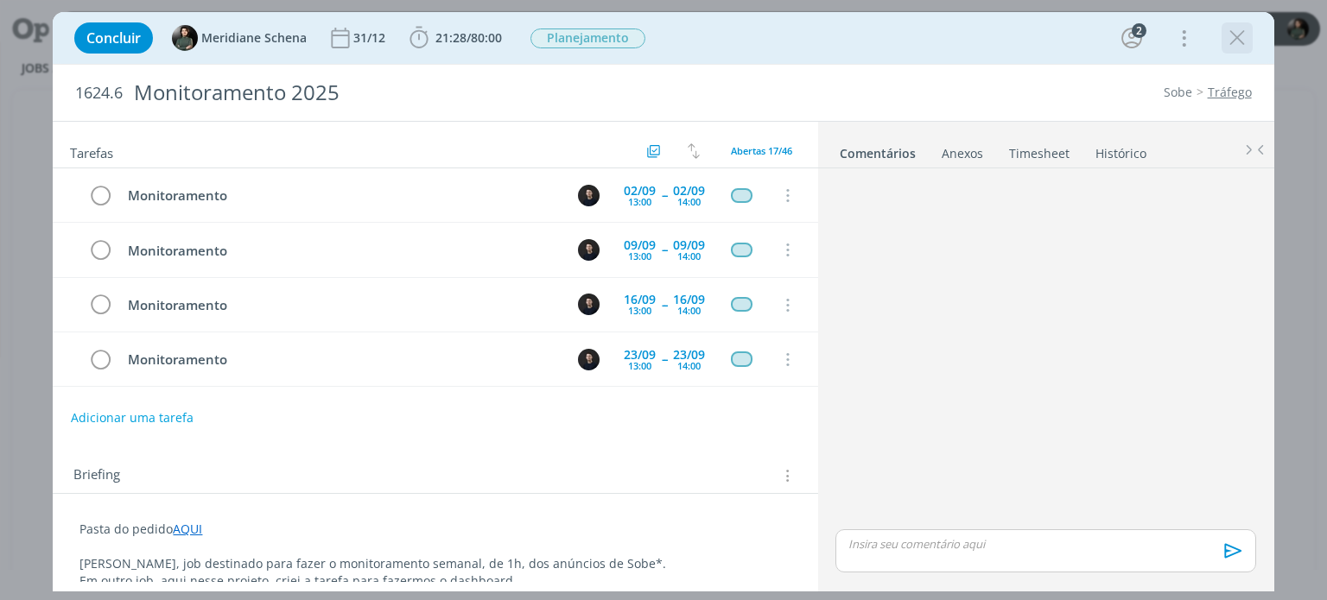
click at [1237, 41] on icon "dialog" at bounding box center [1237, 38] width 26 height 26
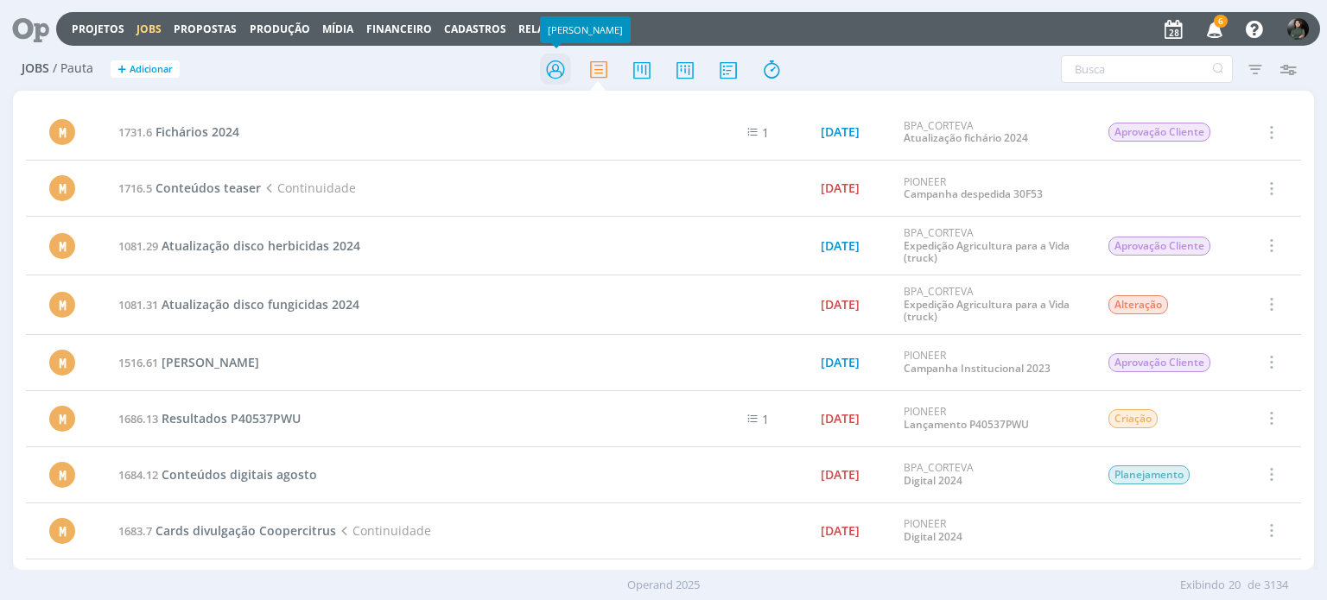
click at [556, 75] on icon at bounding box center [555, 70] width 31 height 34
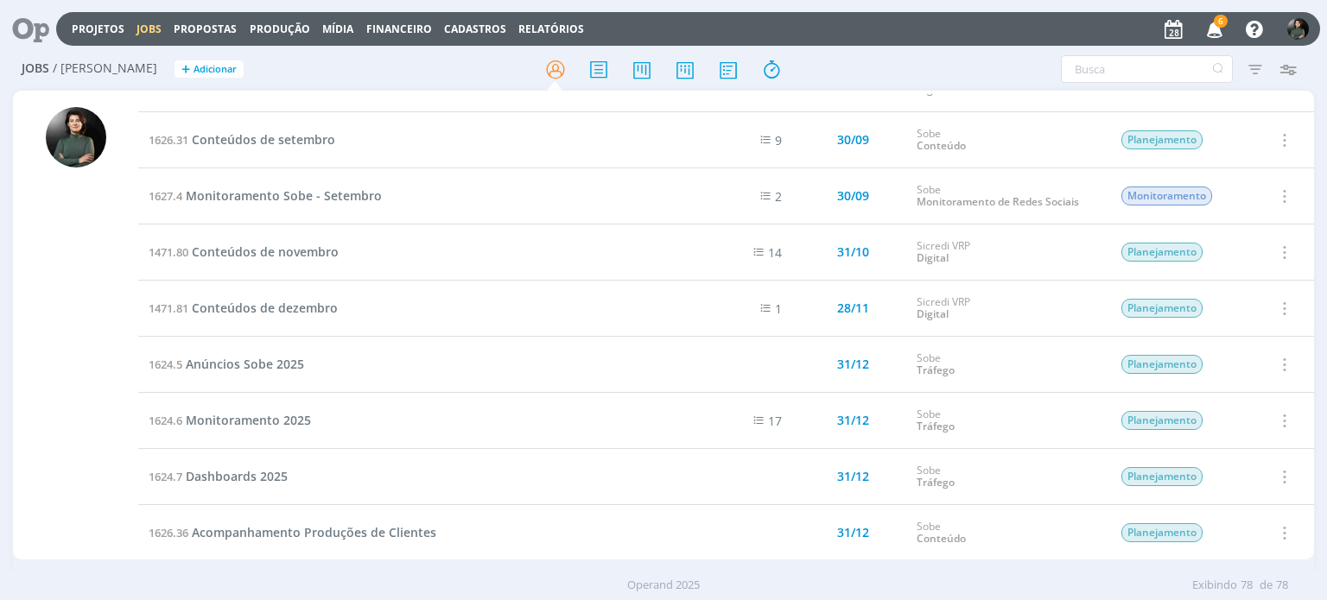
scroll to position [3071, 0]
click at [343, 187] on span "Monitoramento Sobe - Setembro" at bounding box center [284, 194] width 196 height 16
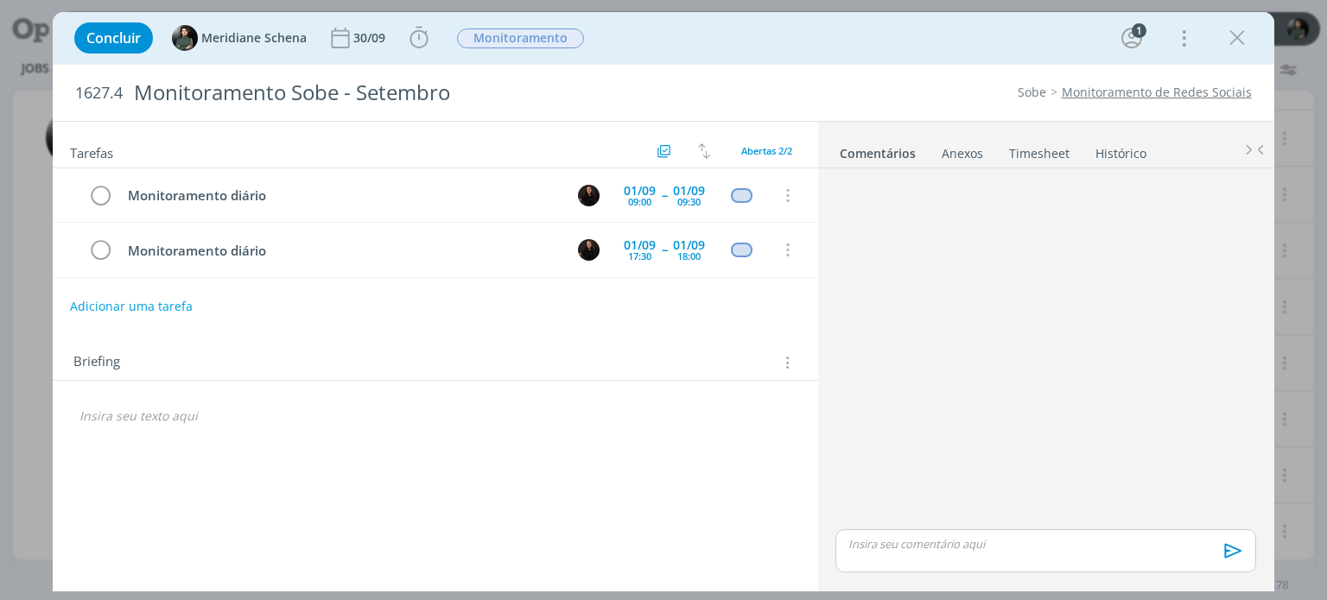
click at [155, 303] on button "Adicionar uma tarefa" at bounding box center [131, 306] width 123 height 29
paste input "Monitoramento diário"
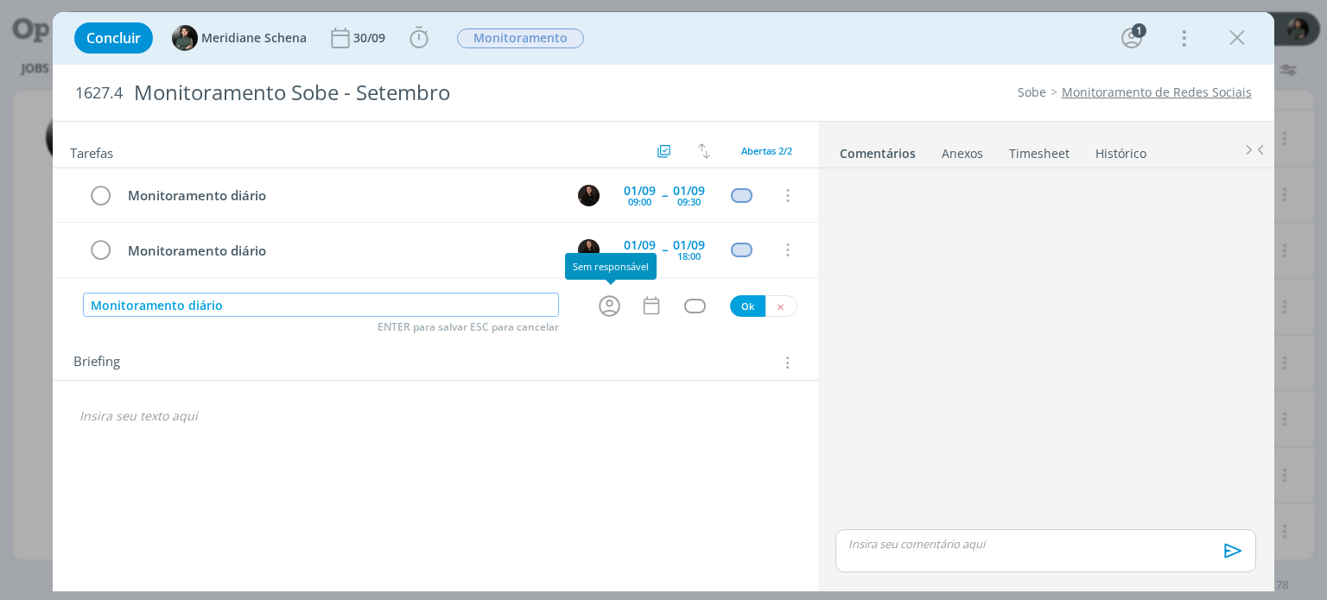
click at [609, 300] on icon "dialog" at bounding box center [609, 306] width 27 height 27
type input "Monitoramento diário"
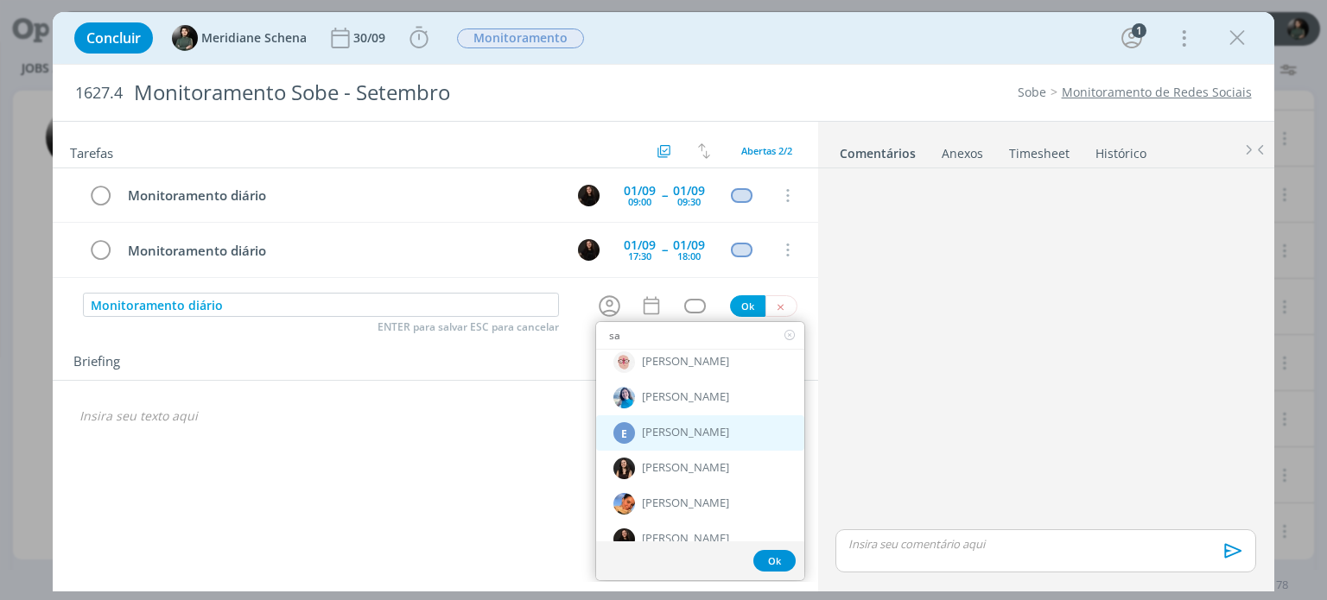
scroll to position [88, 0]
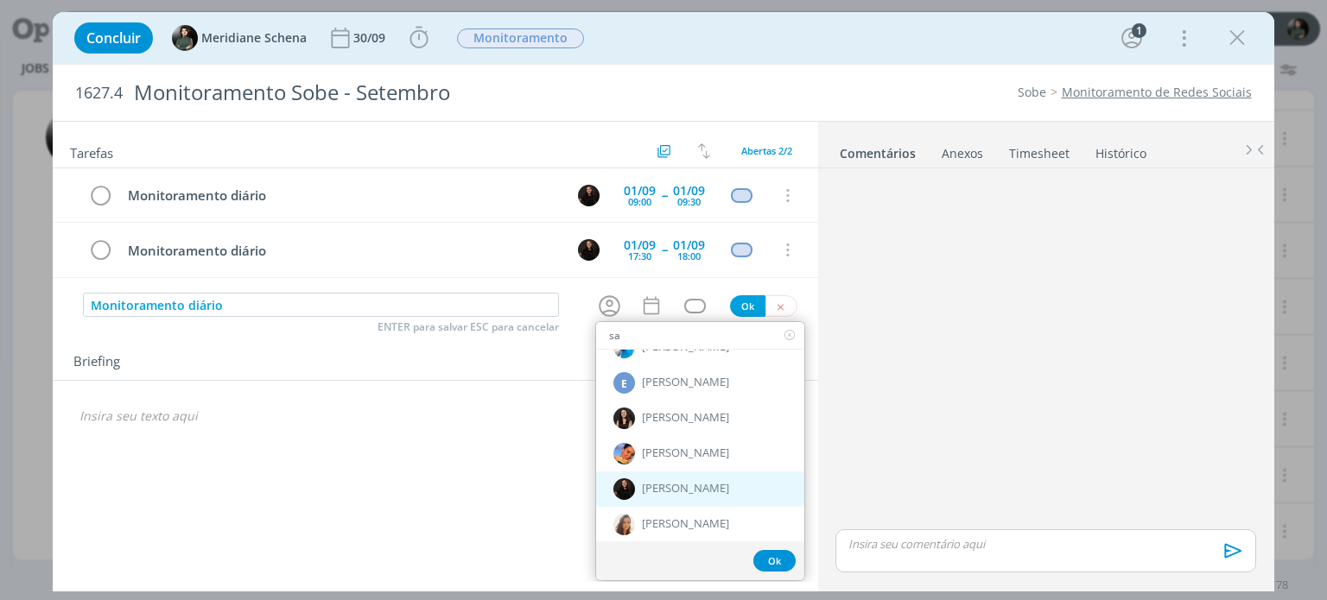
type input "sa"
click at [700, 474] on div "[PERSON_NAME]" at bounding box center [700, 488] width 208 height 35
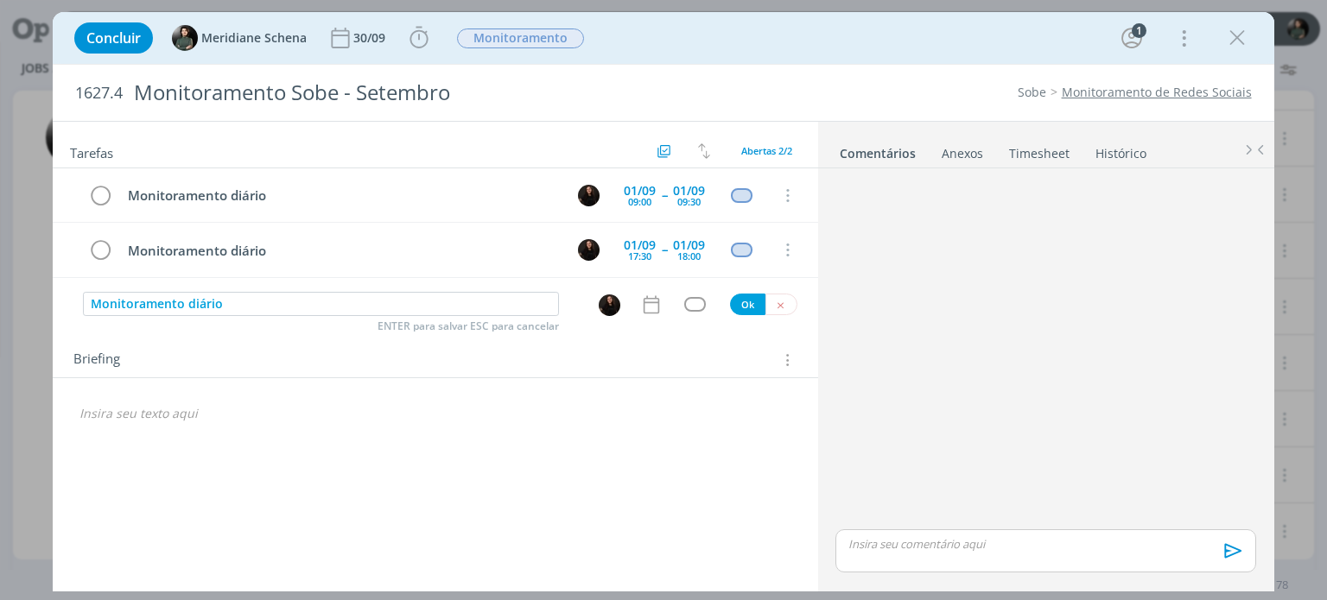
click at [646, 299] on icon "dialog" at bounding box center [651, 305] width 22 height 22
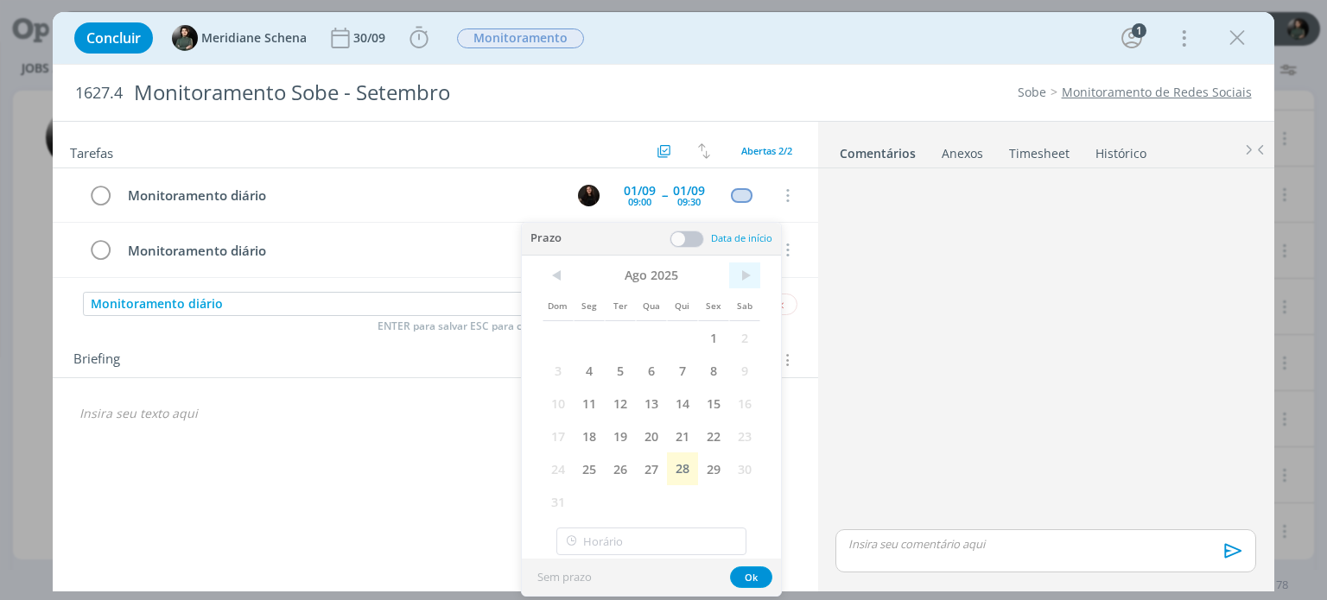
click at [742, 272] on span ">" at bounding box center [744, 276] width 31 height 26
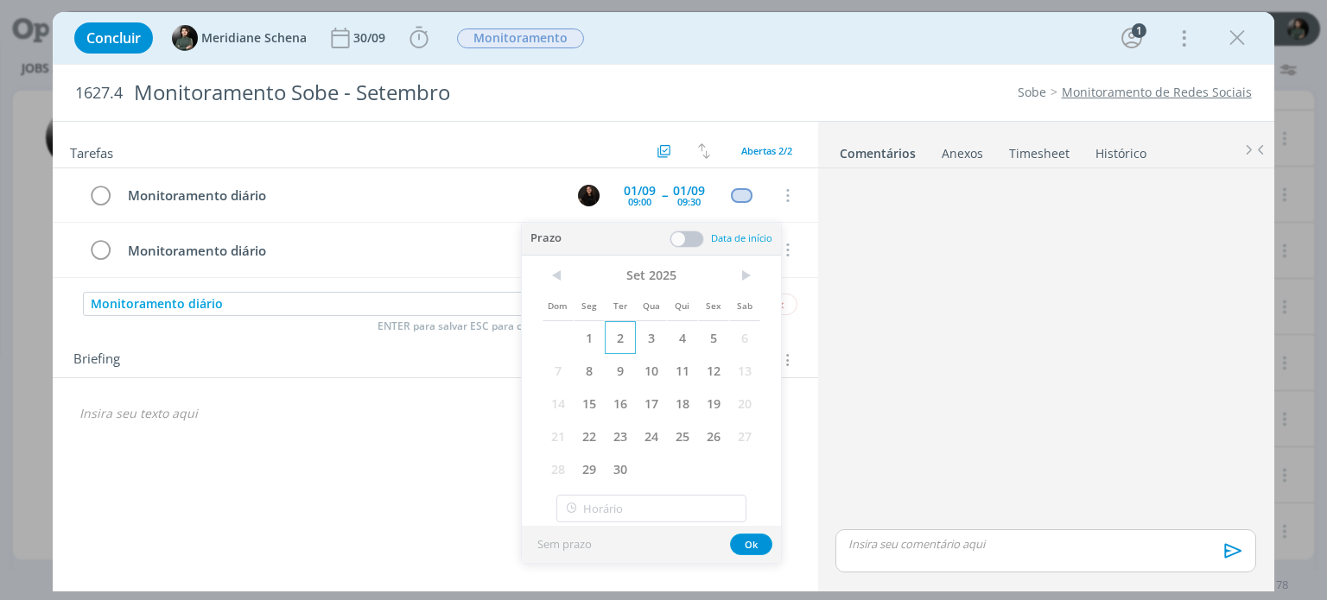
click at [610, 328] on span "2" at bounding box center [620, 337] width 31 height 33
click at [684, 233] on span at bounding box center [686, 239] width 35 height 17
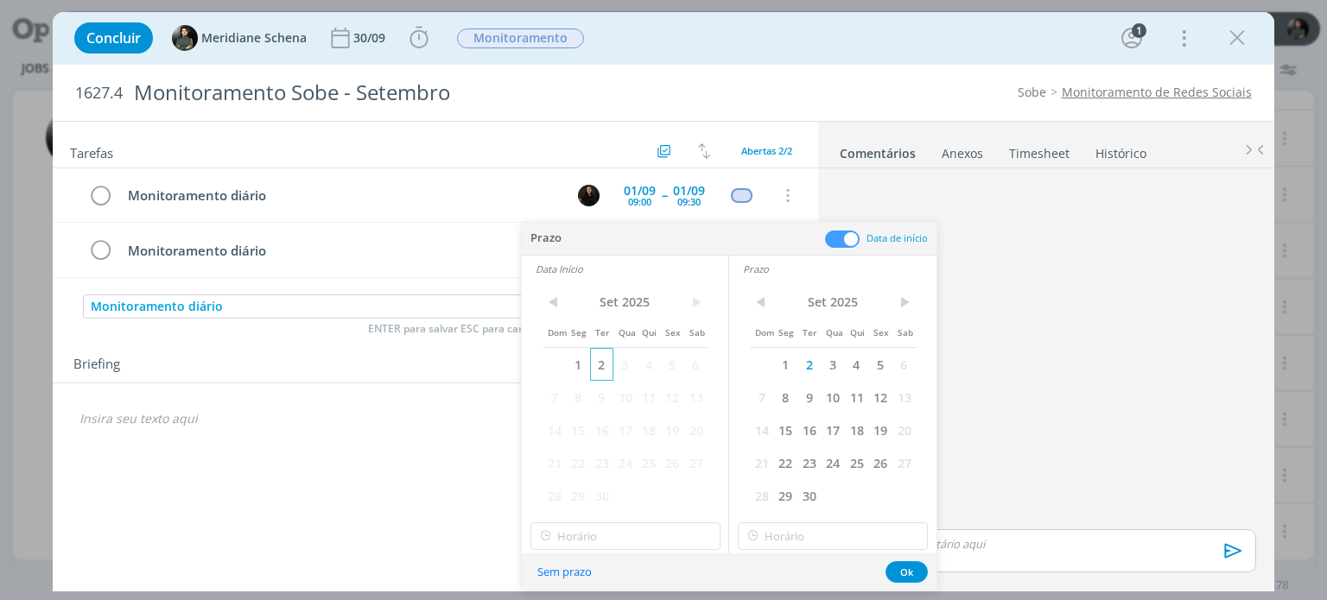
click at [600, 363] on span "2" at bounding box center [601, 364] width 23 height 33
click at [612, 531] on input "13:00" at bounding box center [625, 537] width 190 height 28
click at [577, 421] on div "09:00" at bounding box center [626, 424] width 193 height 31
type input "09:00"
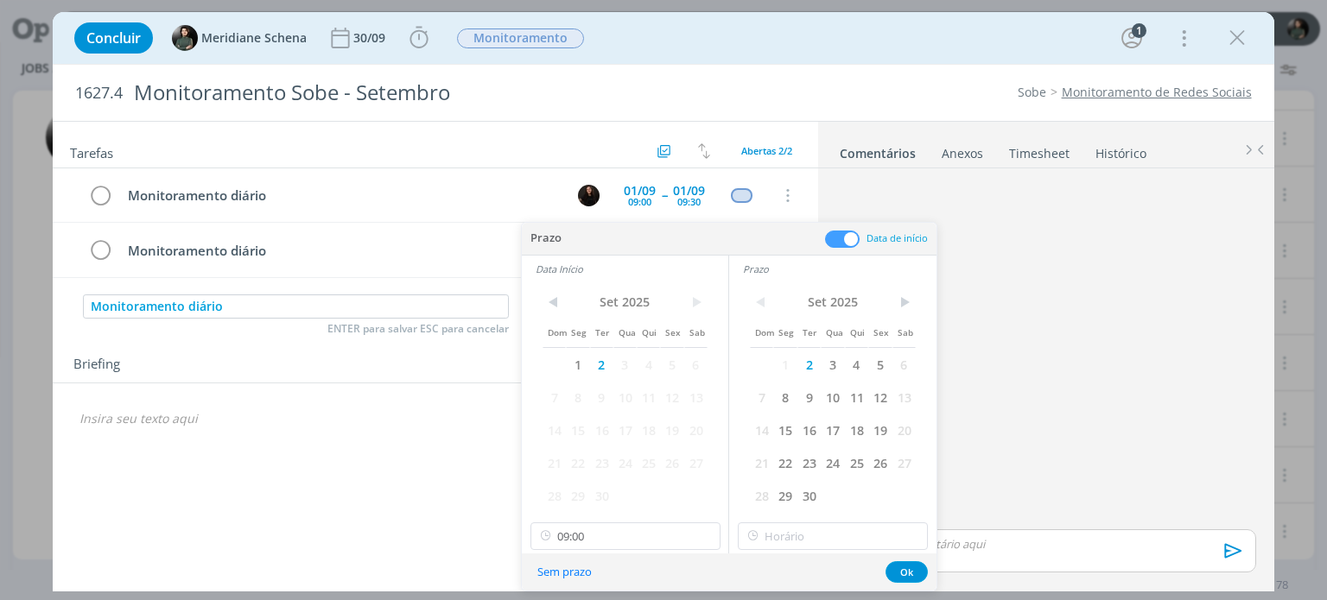
click at [779, 517] on div "< [DATE] > Dom Seg Ter Qua Qui Sex Sab 1 2 3 4 5 6 7 8 9 10 11 12 13 14 15 16 1…" at bounding box center [832, 417] width 207 height 271
click at [781, 529] on input "13:00" at bounding box center [833, 537] width 190 height 28
click at [790, 473] on div "09:30" at bounding box center [834, 486] width 193 height 31
type input "09:30"
click at [901, 574] on button "Ok" at bounding box center [906, 572] width 42 height 22
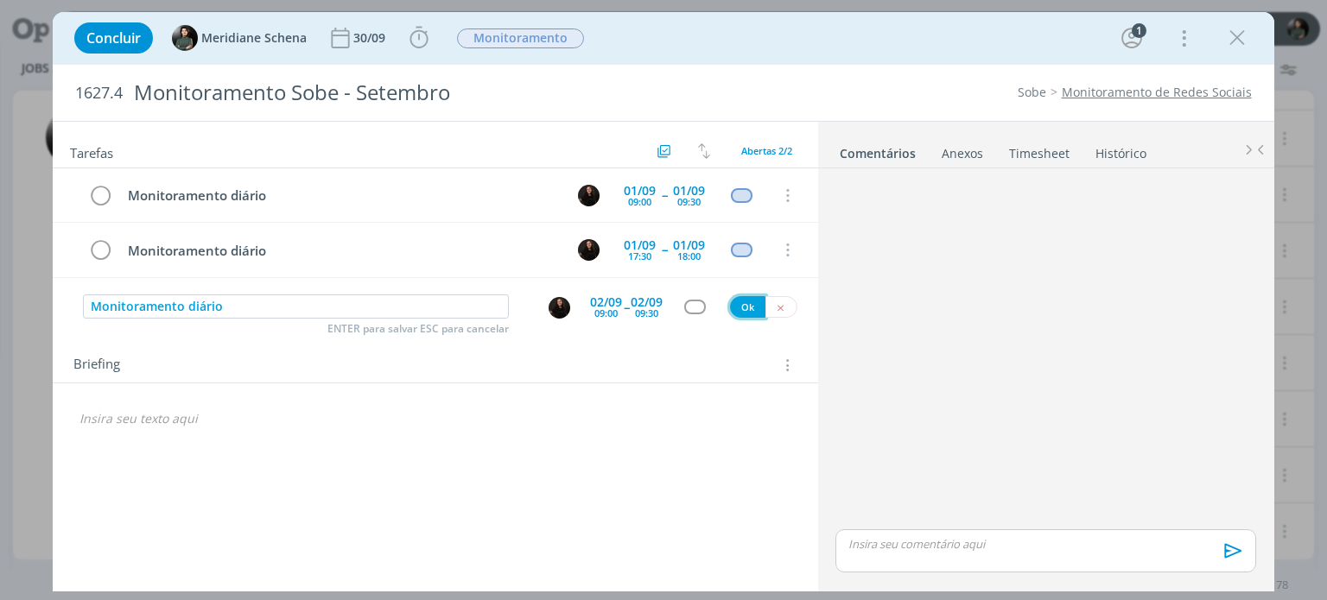
click at [739, 307] on button "Ok" at bounding box center [747, 307] width 35 height 22
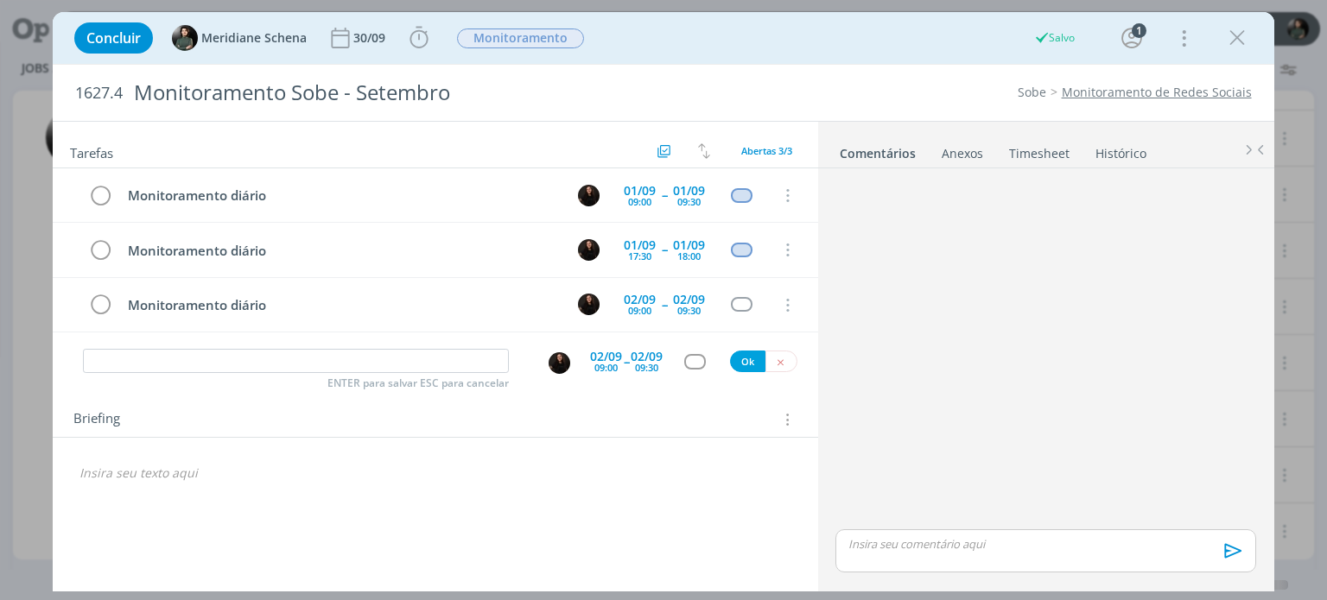
click at [215, 339] on div "Monitoramento diário [DATE] 09:00 -- [DATE] 09:30 Cancelar Monitoramento diário…" at bounding box center [435, 257] width 764 height 178
click at [206, 358] on input "dialog" at bounding box center [296, 361] width 426 height 24
click at [206, 359] on input "dialog" at bounding box center [296, 361] width 426 height 24
paste input "Monitoramento diário"
type input "Monitoramento diário"
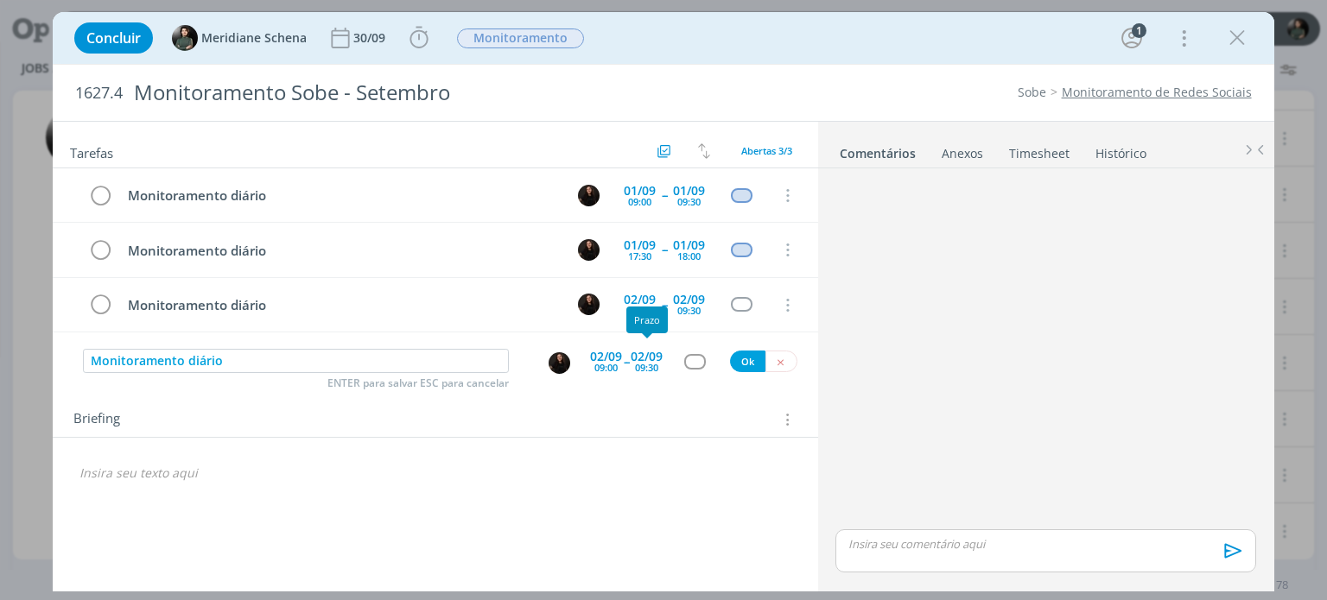
click at [635, 356] on div "02/09" at bounding box center [647, 357] width 32 height 12
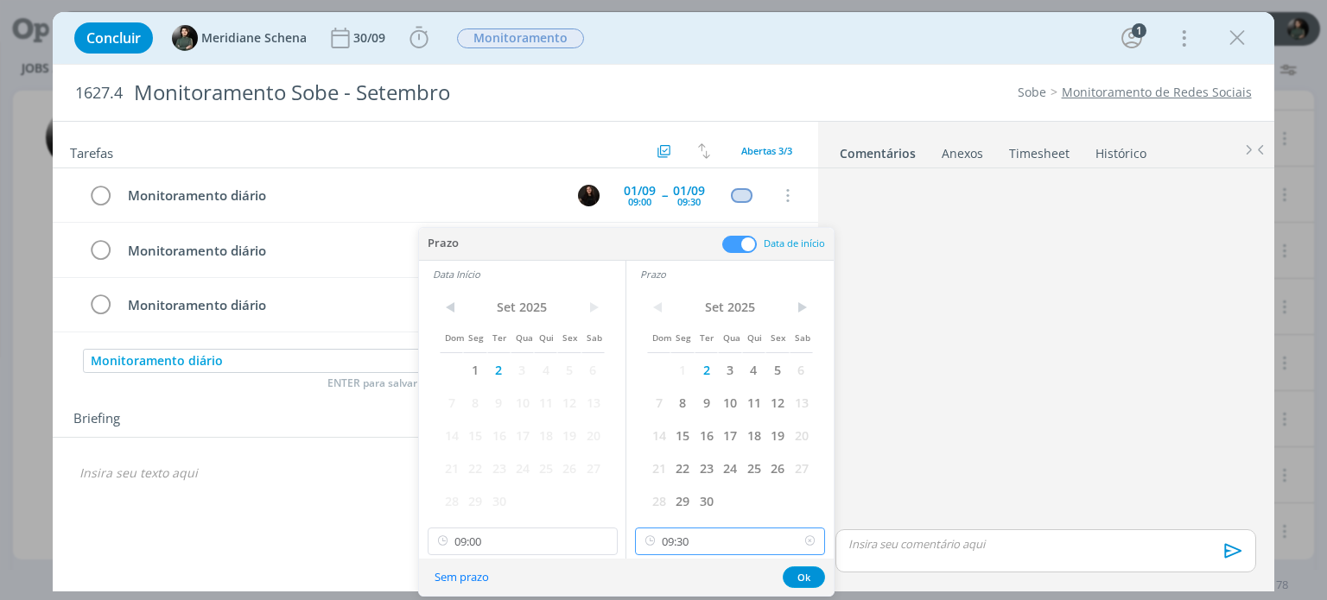
click at [691, 534] on input "09:30" at bounding box center [730, 542] width 190 height 28
click at [674, 428] on div "18:00" at bounding box center [732, 429] width 193 height 31
type input "18:00"
click at [491, 545] on input "09:00" at bounding box center [523, 542] width 190 height 28
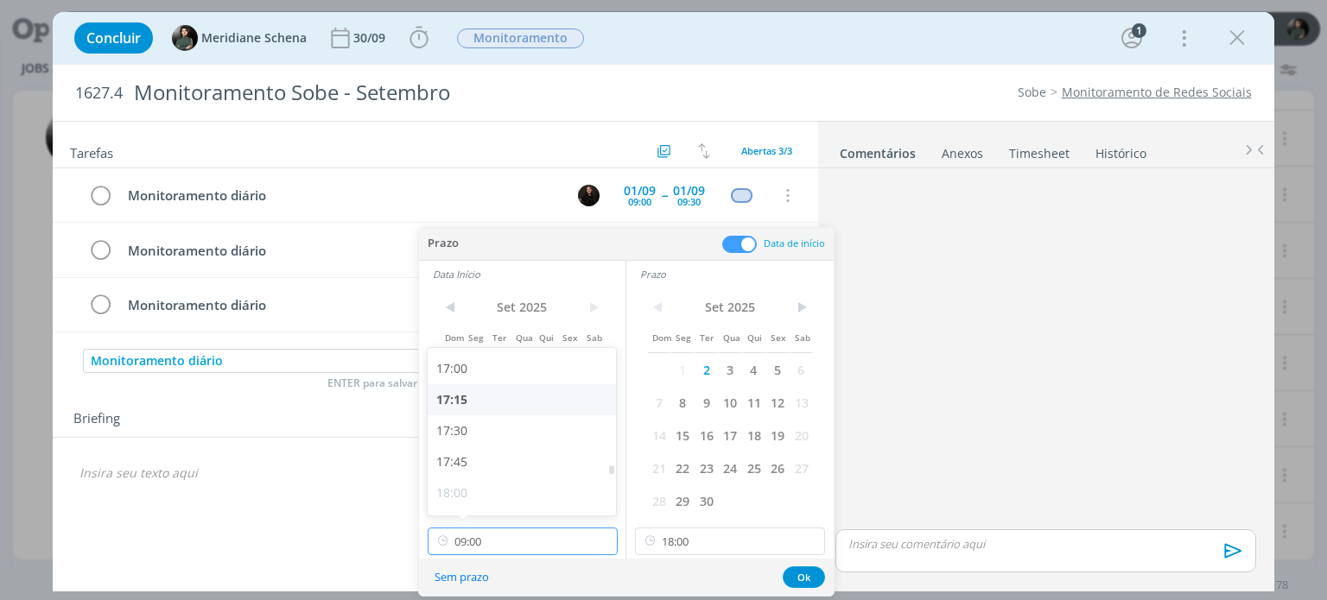
scroll to position [2111, 0]
click at [468, 431] on div "17:30" at bounding box center [524, 429] width 193 height 31
type input "17:30"
click at [792, 574] on button "Ok" at bounding box center [804, 578] width 42 height 22
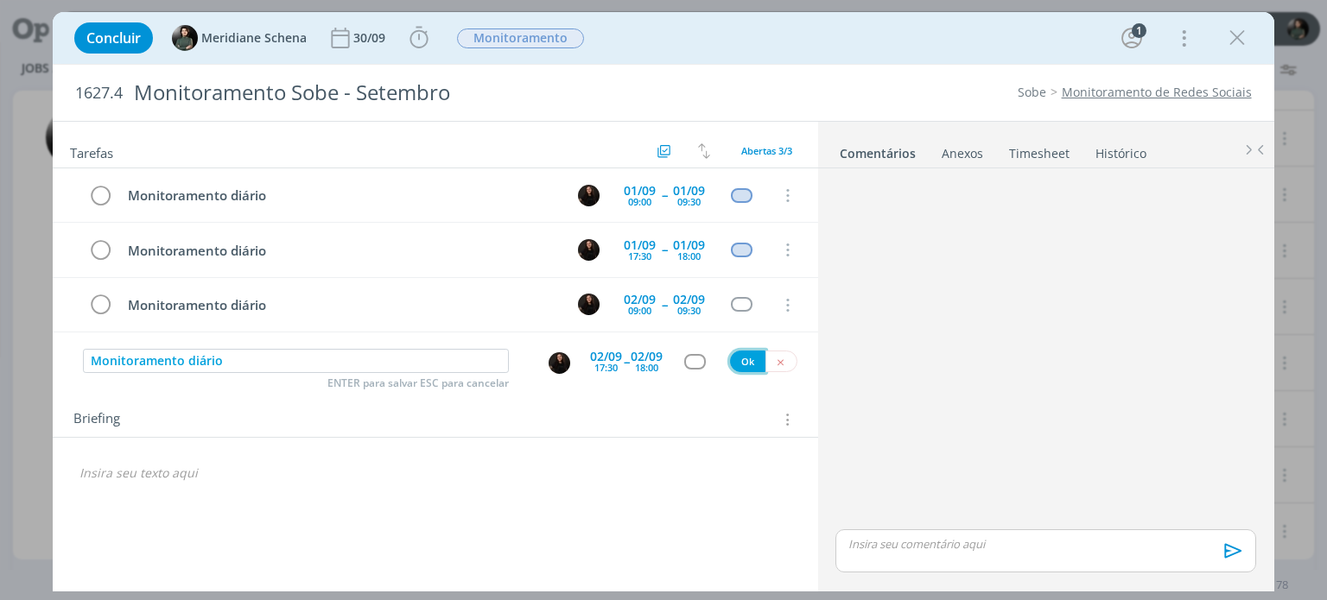
click at [740, 359] on button "Ok" at bounding box center [747, 362] width 35 height 22
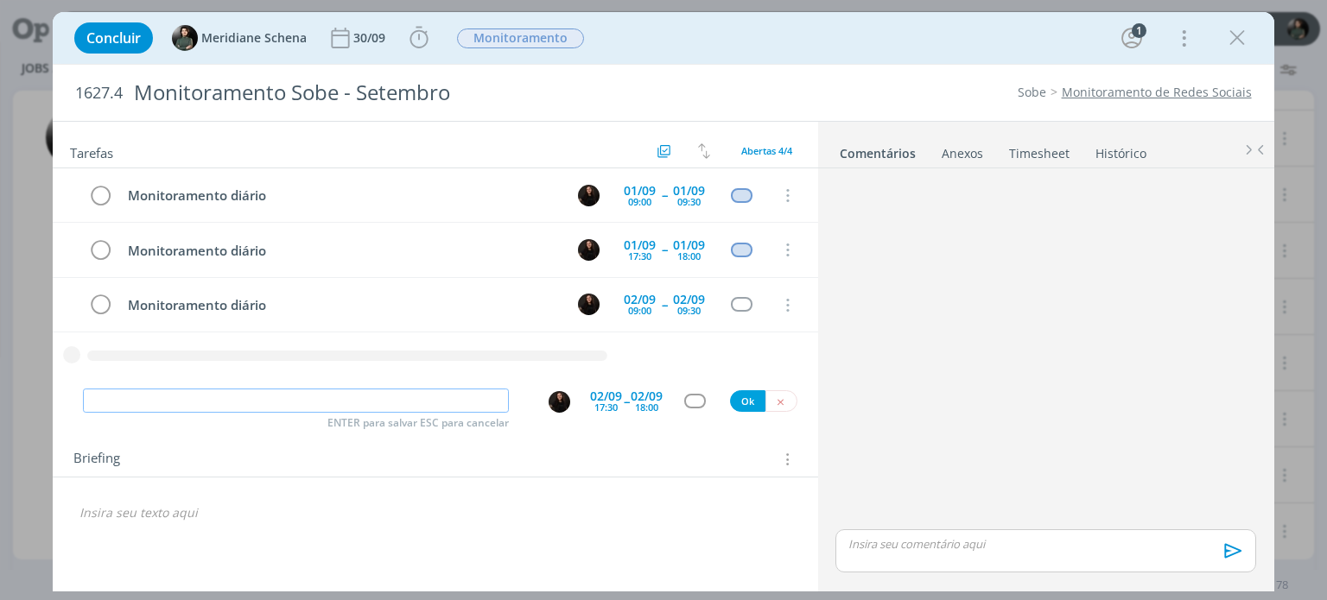
click at [281, 398] on input "dialog" at bounding box center [296, 401] width 426 height 24
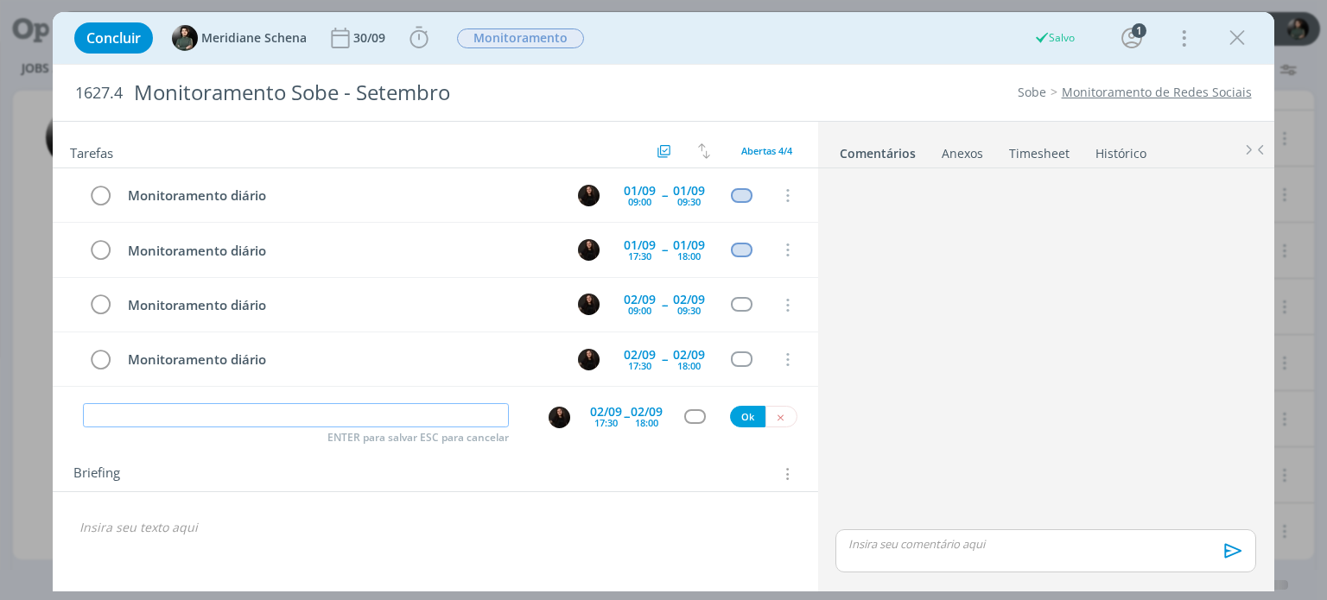
paste input "Monitoramento diário"
click at [269, 409] on input "Monitoramento diário" at bounding box center [296, 415] width 426 height 24
type input "Monitoramento diário"
click at [605, 418] on div "17:30" at bounding box center [605, 423] width 23 height 10
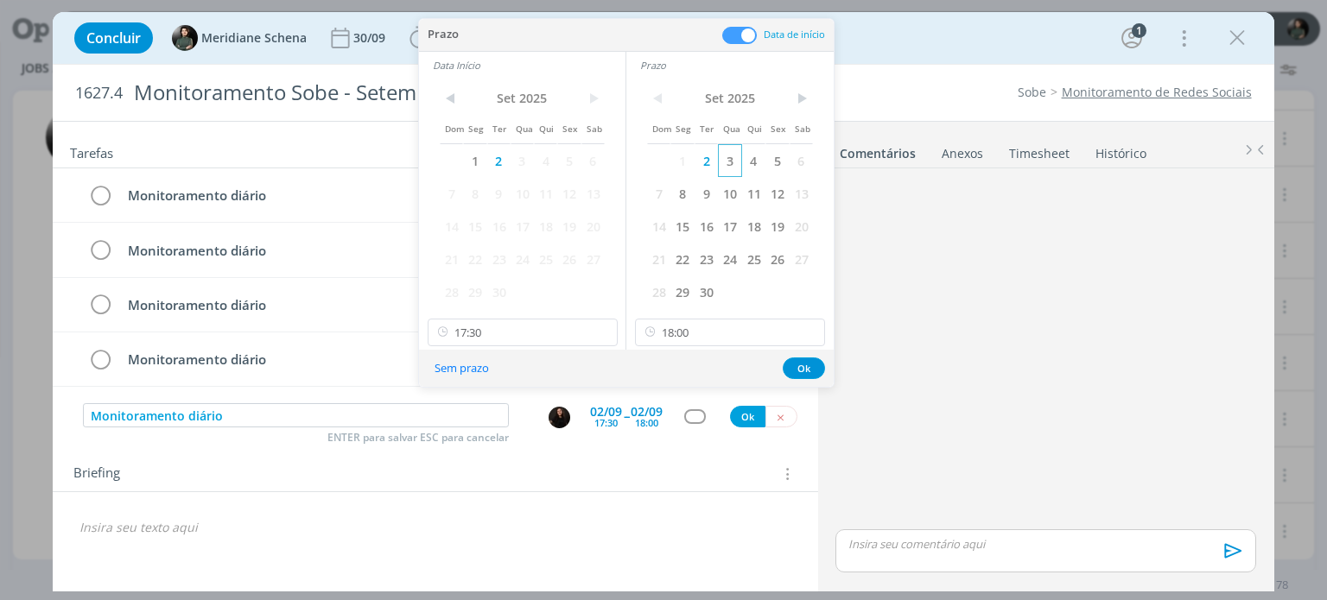
click at [729, 168] on span "3" at bounding box center [729, 160] width 23 height 33
click at [522, 162] on span "3" at bounding box center [521, 160] width 23 height 33
click at [794, 361] on button "Ok" at bounding box center [804, 369] width 42 height 22
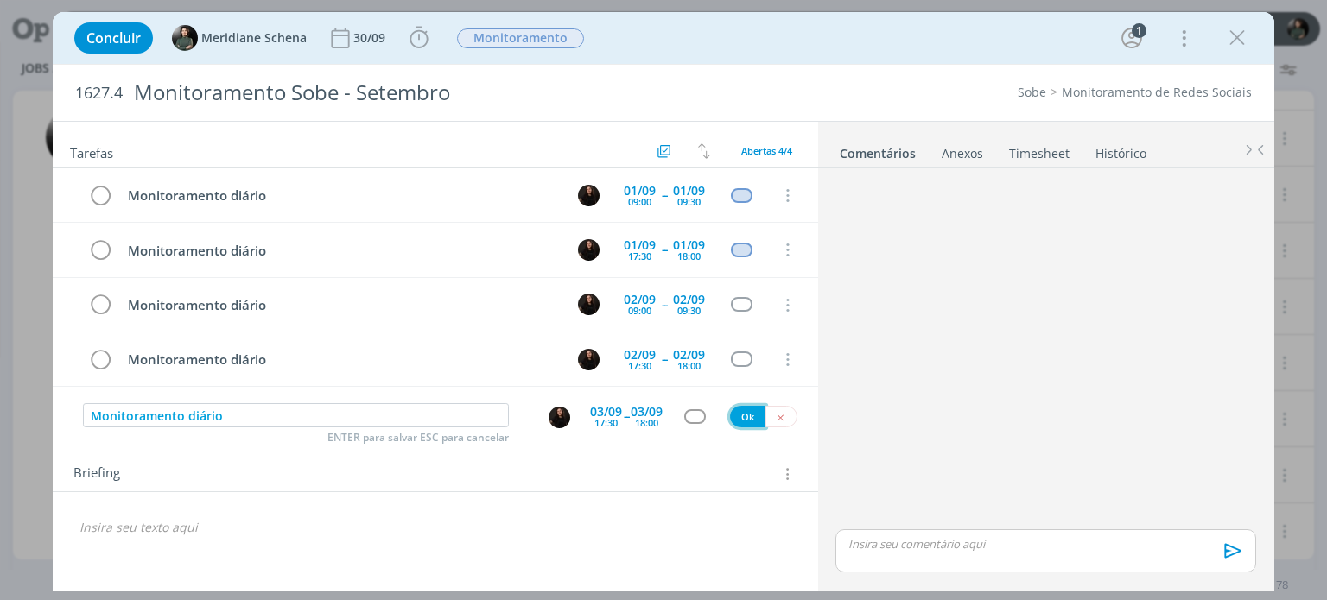
click at [737, 410] on button "Ok" at bounding box center [747, 417] width 35 height 22
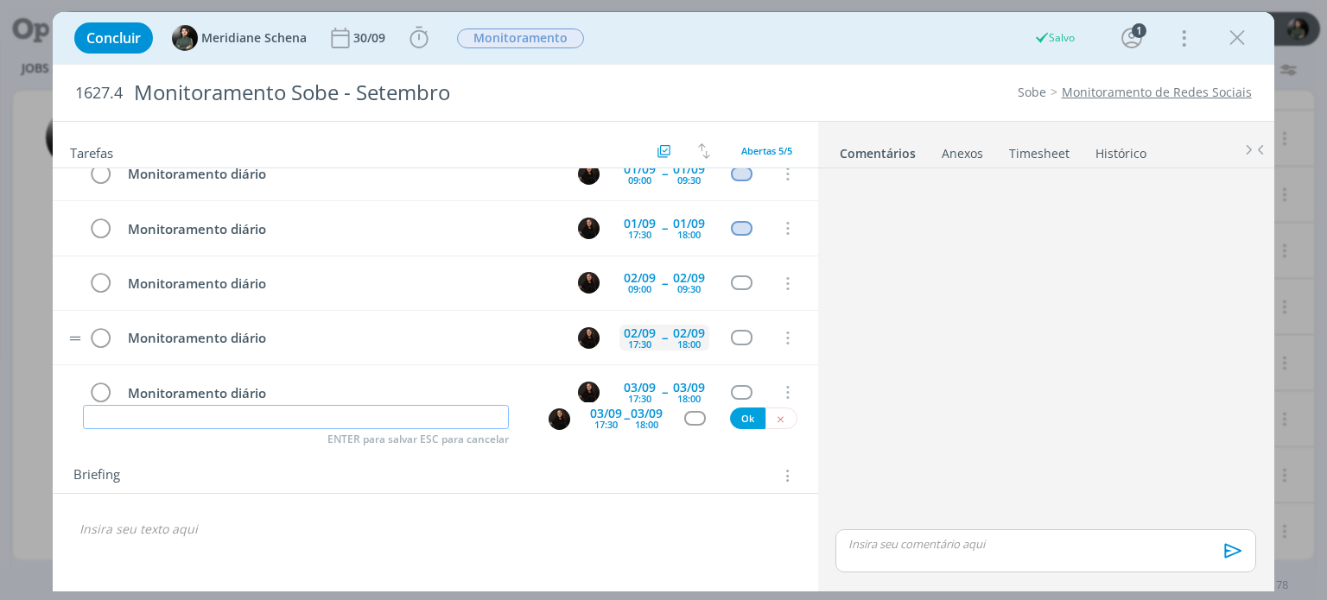
scroll to position [48, 0]
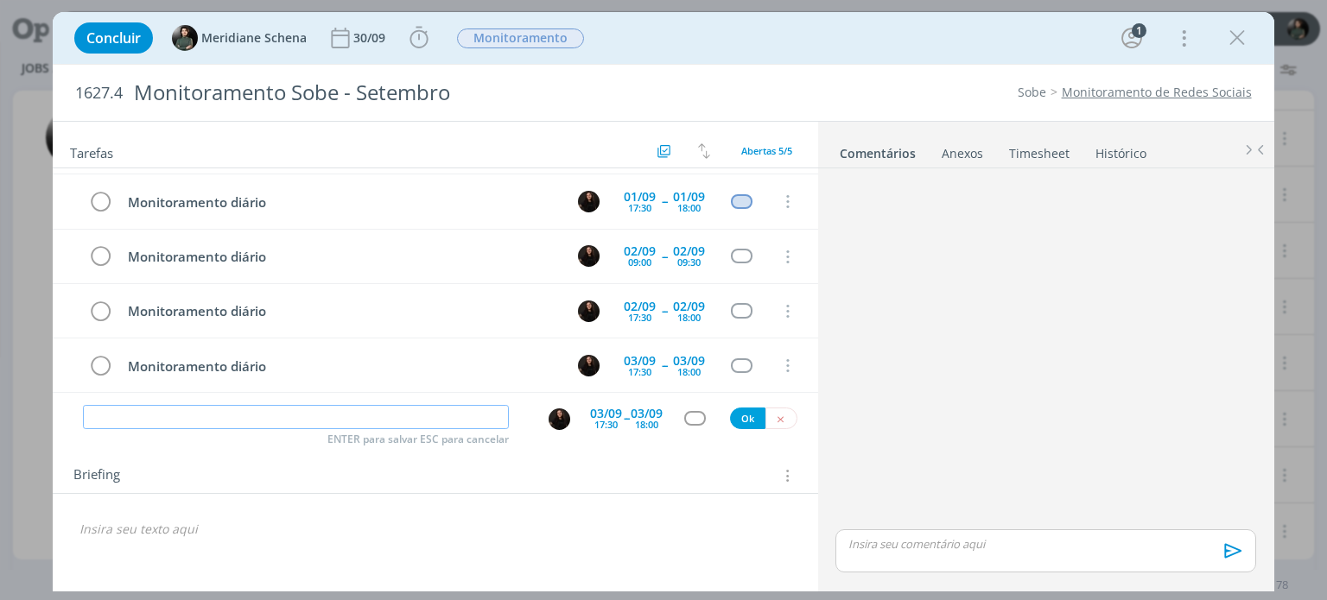
paste input "Monitoramento diário"
type input "Monitoramento diário"
click at [609, 423] on div "17:30" at bounding box center [605, 425] width 23 height 10
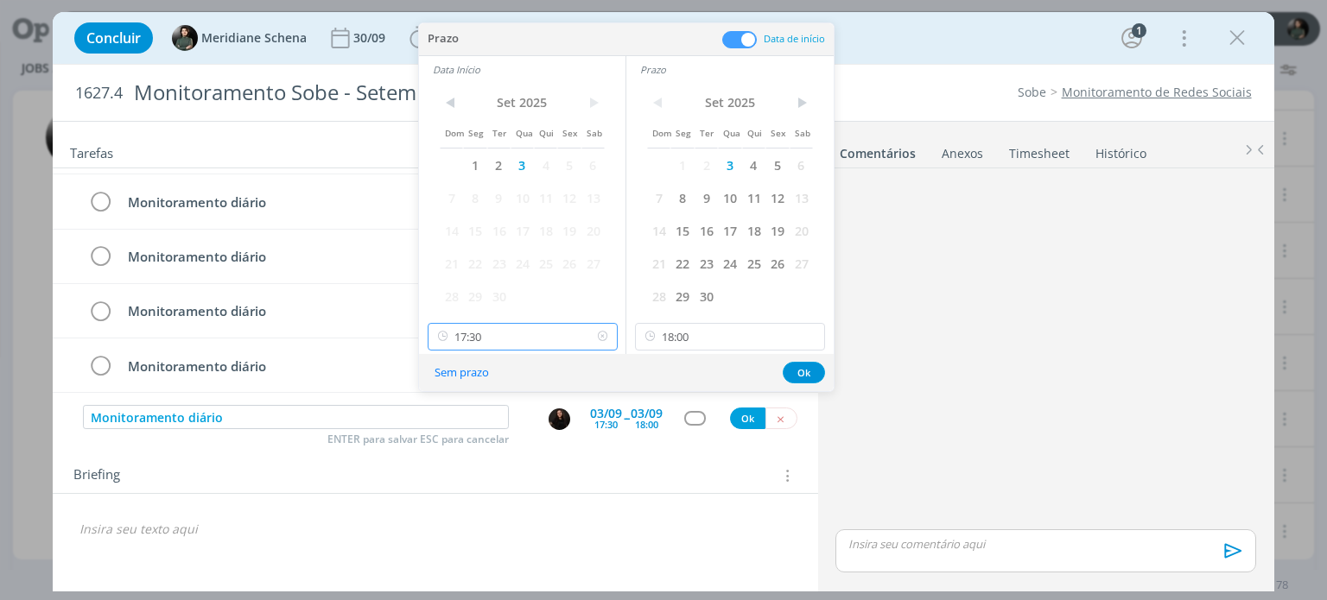
click at [515, 348] on input "17:30" at bounding box center [523, 337] width 190 height 28
click at [490, 372] on div "09:30" at bounding box center [524, 376] width 193 height 31
click at [501, 338] on input "09:30" at bounding box center [523, 337] width 190 height 28
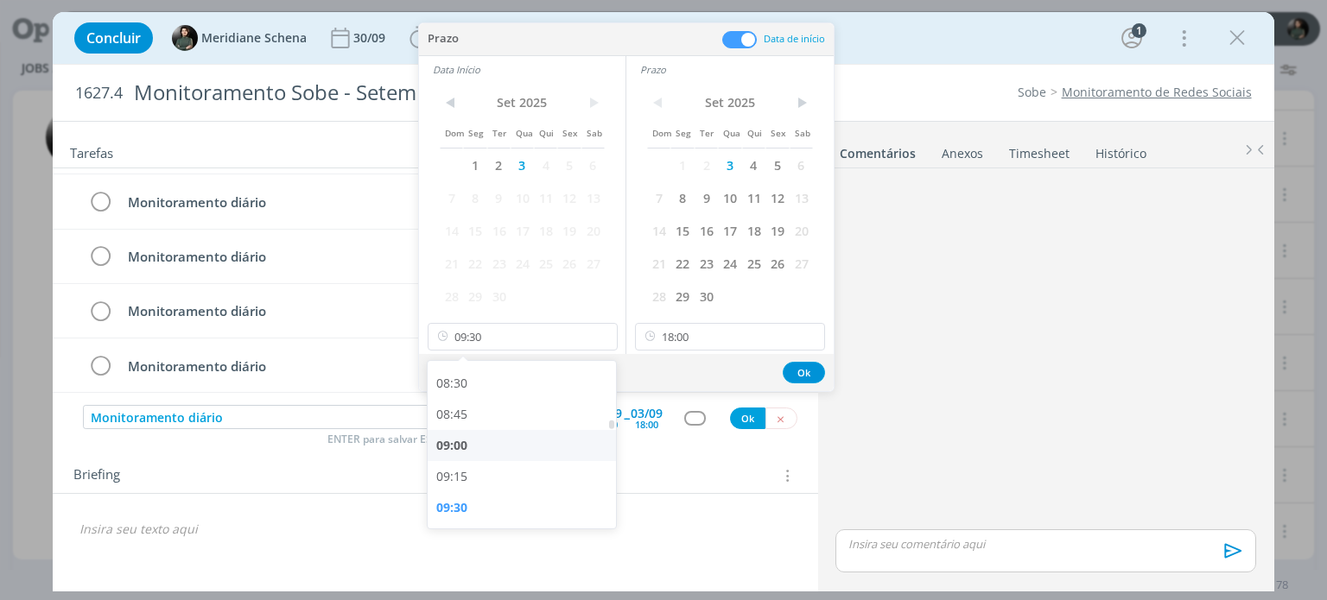
click at [473, 445] on div "09:00" at bounding box center [524, 445] width 193 height 31
type input "09:00"
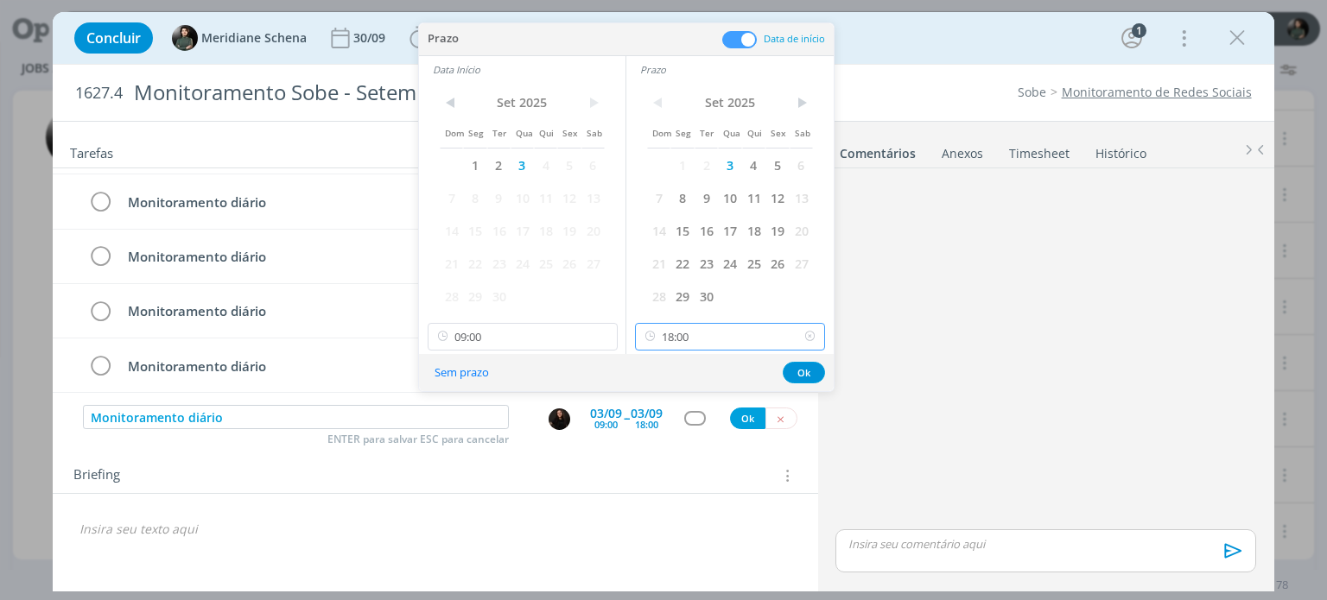
click at [669, 341] on input "18:00" at bounding box center [730, 337] width 190 height 28
click at [684, 395] on div "09:30" at bounding box center [732, 400] width 193 height 31
type input "09:30"
click at [799, 374] on button "Ok" at bounding box center [804, 373] width 42 height 22
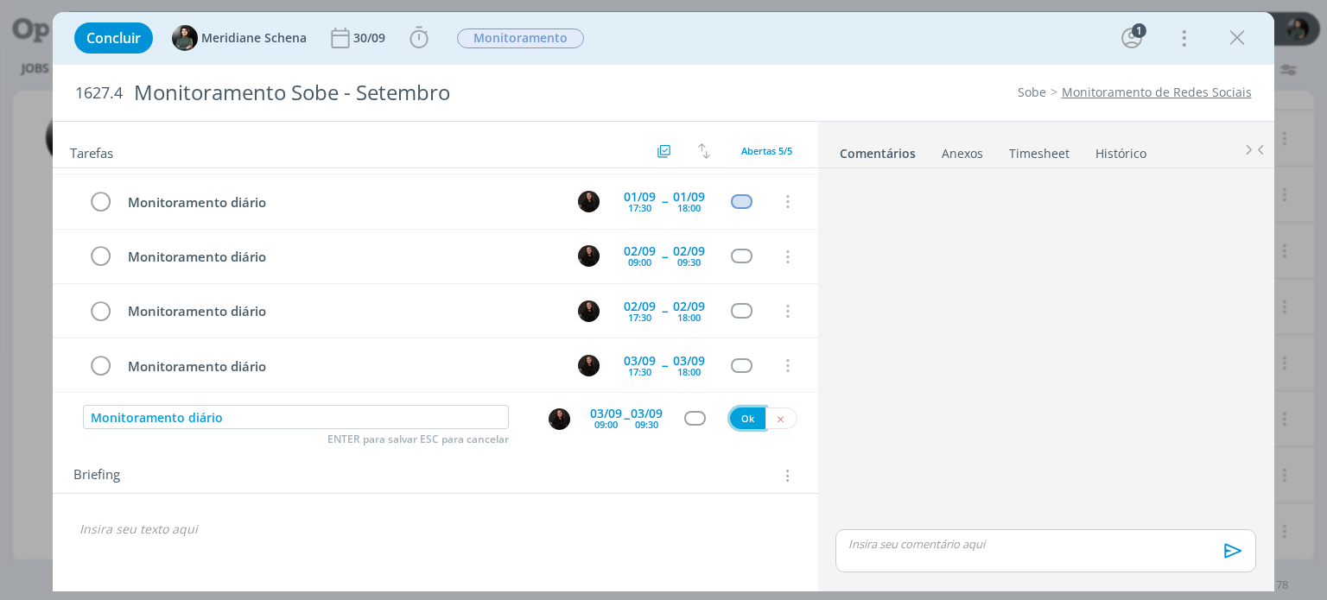
click at [756, 415] on button "Ok" at bounding box center [747, 419] width 35 height 22
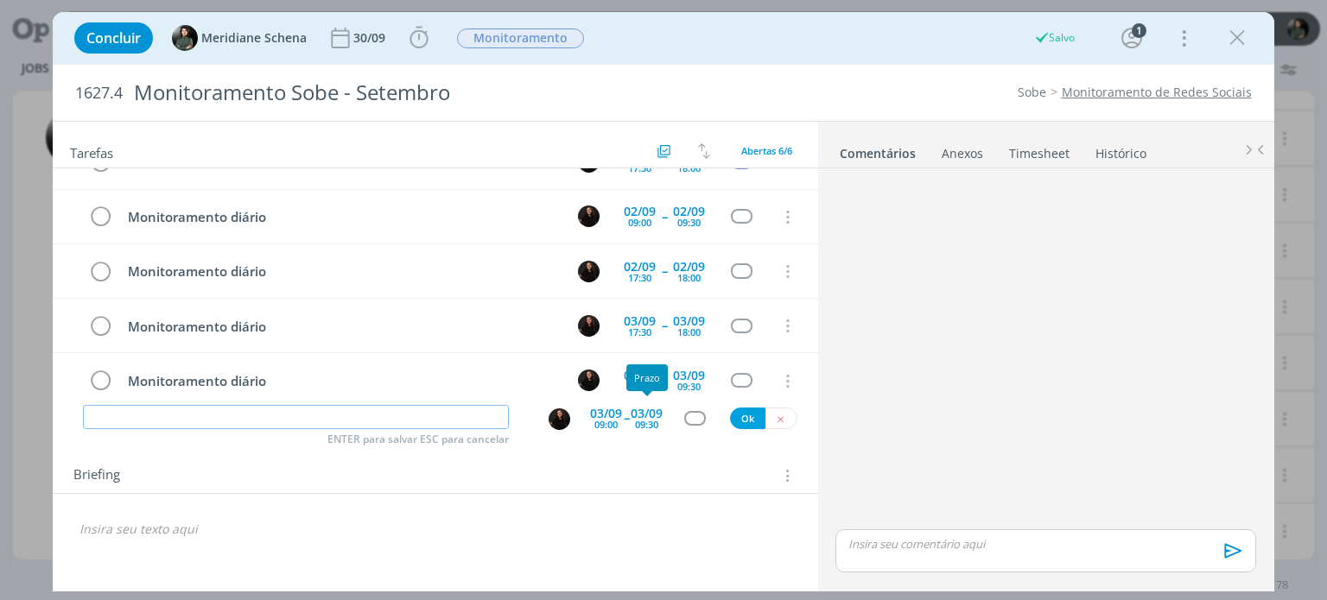
scroll to position [104, 0]
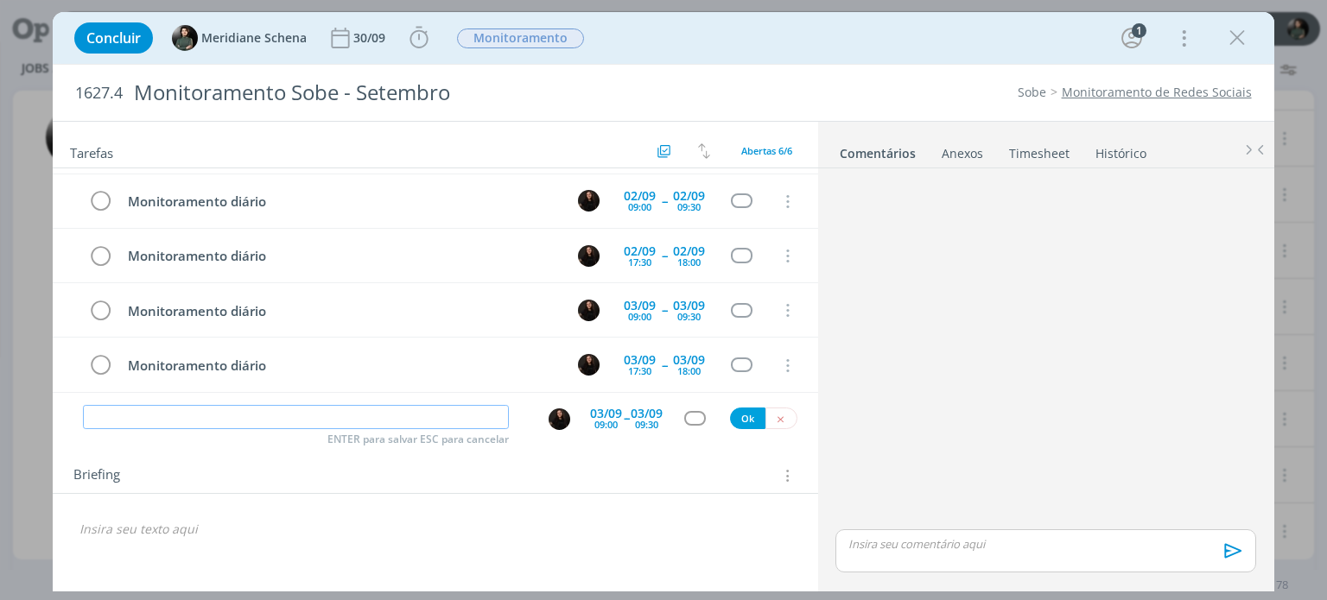
click at [263, 411] on input "dialog" at bounding box center [296, 417] width 426 height 24
paste input "Monitoramento diário"
type input "Monitoramento diário"
click at [641, 411] on div "03/09" at bounding box center [647, 414] width 32 height 12
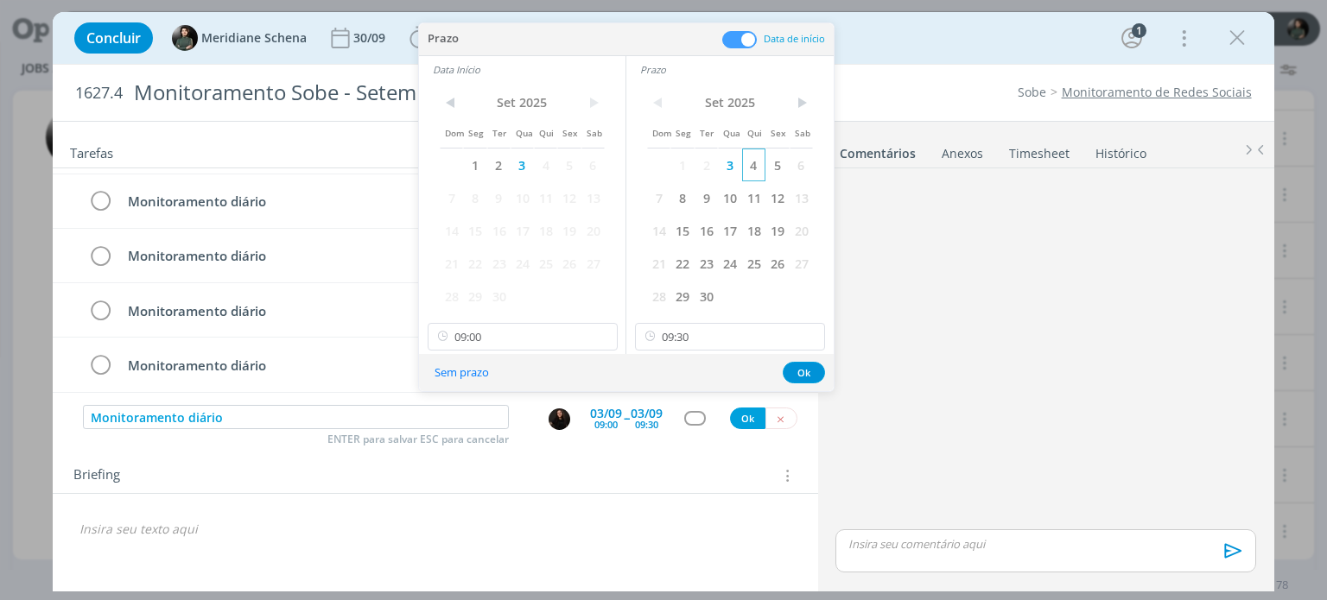
click at [753, 160] on span "4" at bounding box center [753, 165] width 23 height 33
click at [545, 167] on span "4" at bounding box center [545, 165] width 23 height 33
click at [796, 372] on button "Ok" at bounding box center [804, 373] width 42 height 22
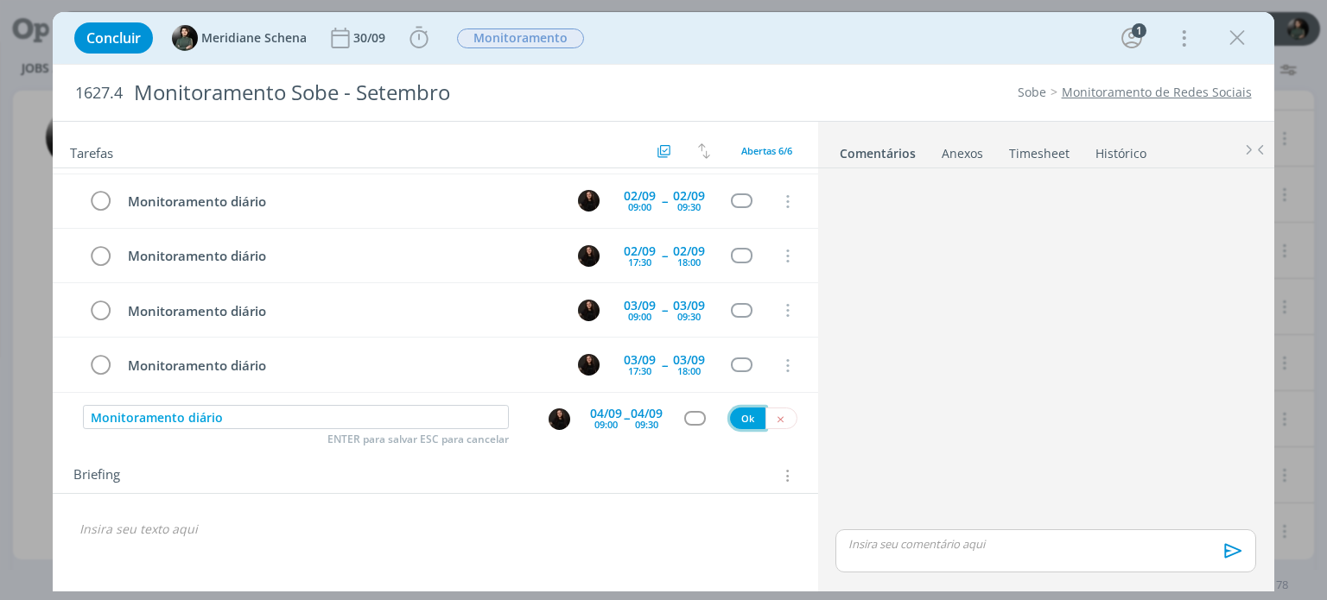
click at [743, 414] on button "Ok" at bounding box center [747, 419] width 35 height 22
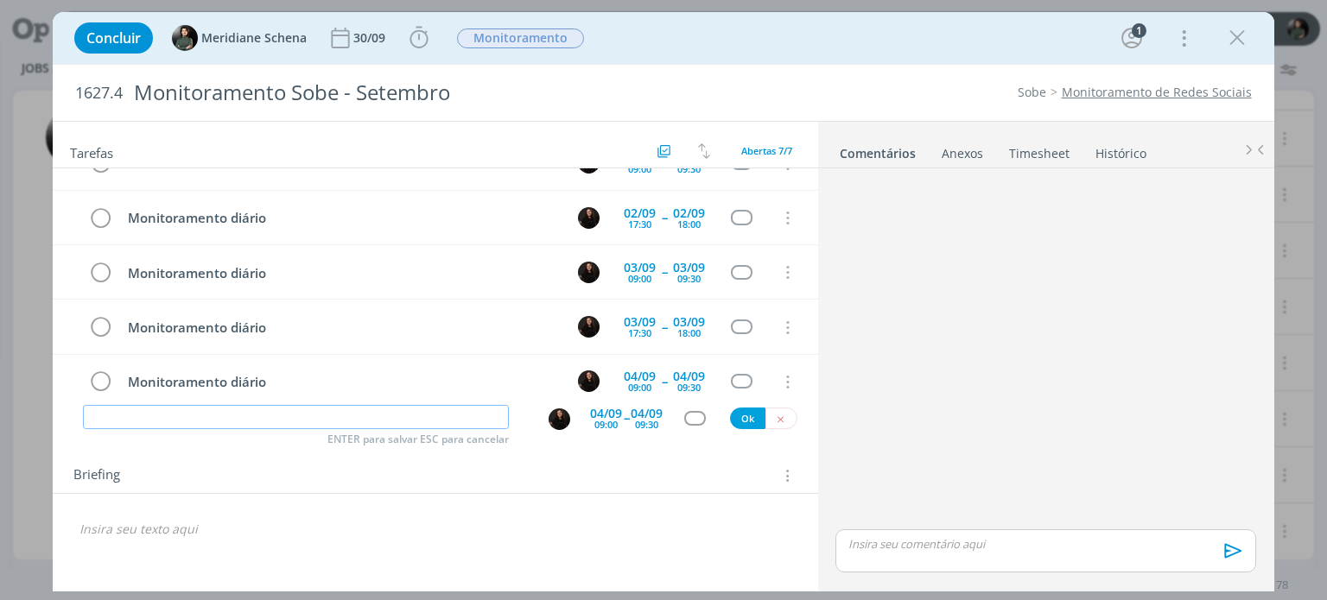
click at [390, 417] on input "dialog" at bounding box center [296, 417] width 426 height 24
paste input "Monitoramento diário"
type input "Monitoramento diário"
click at [600, 420] on div "09:00" at bounding box center [605, 425] width 23 height 10
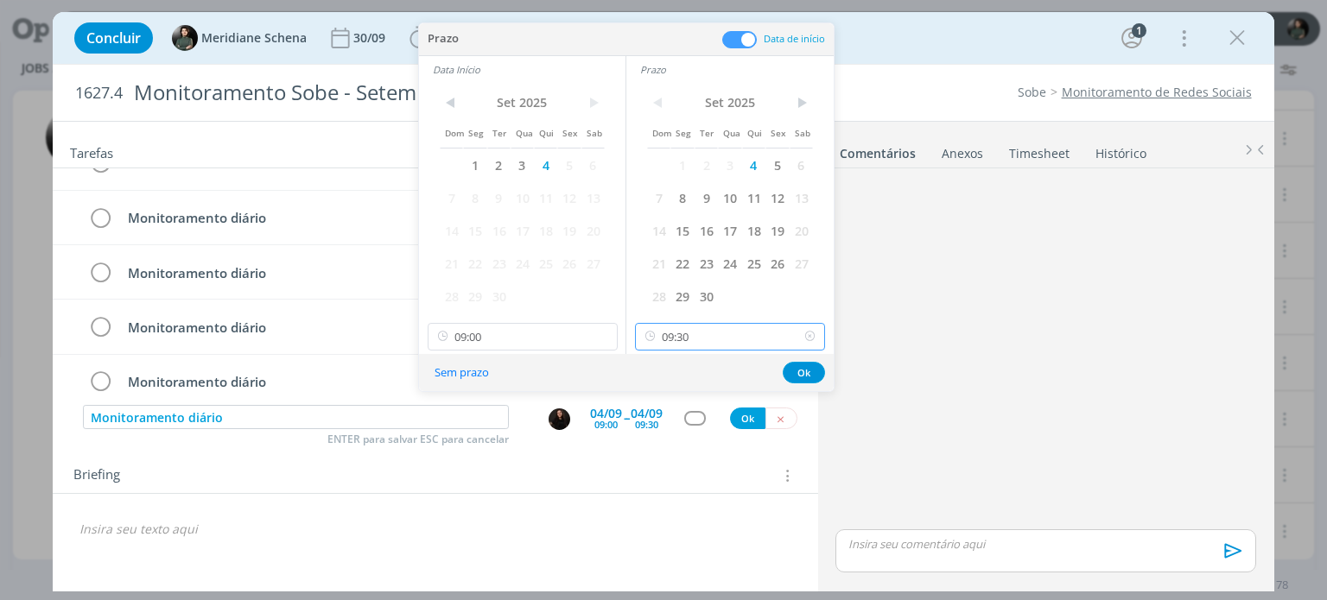
click at [691, 331] on input "09:30" at bounding box center [730, 337] width 190 height 28
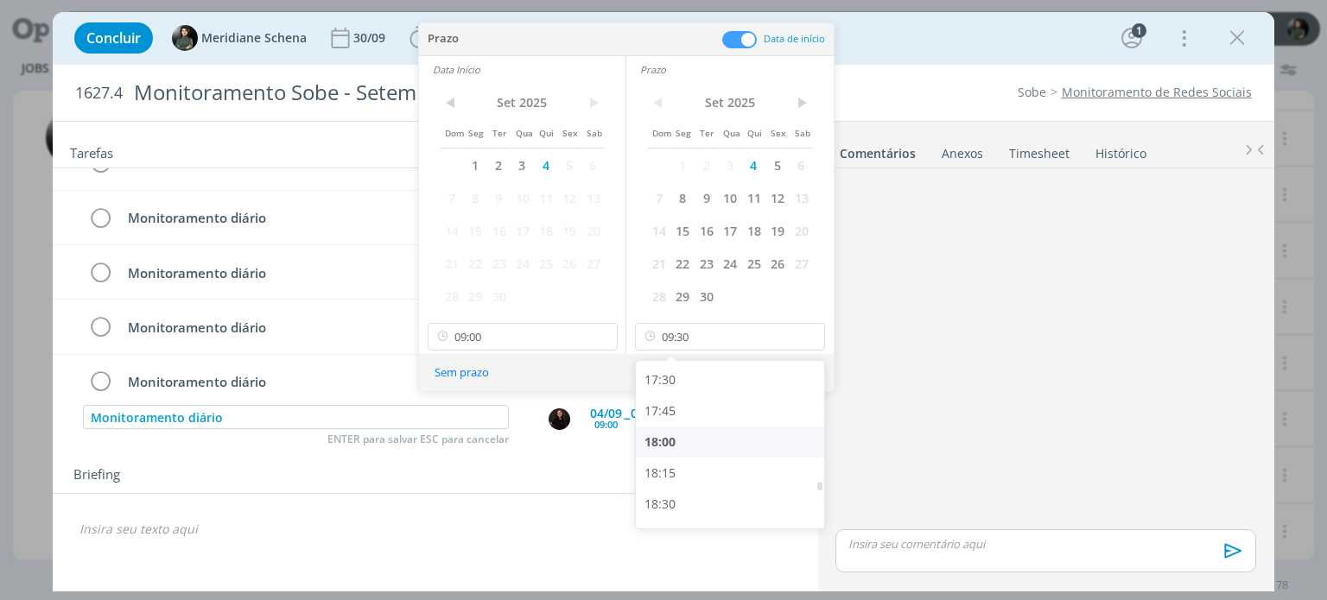
click at [670, 438] on div "18:00" at bounding box center [732, 442] width 193 height 31
type input "18:00"
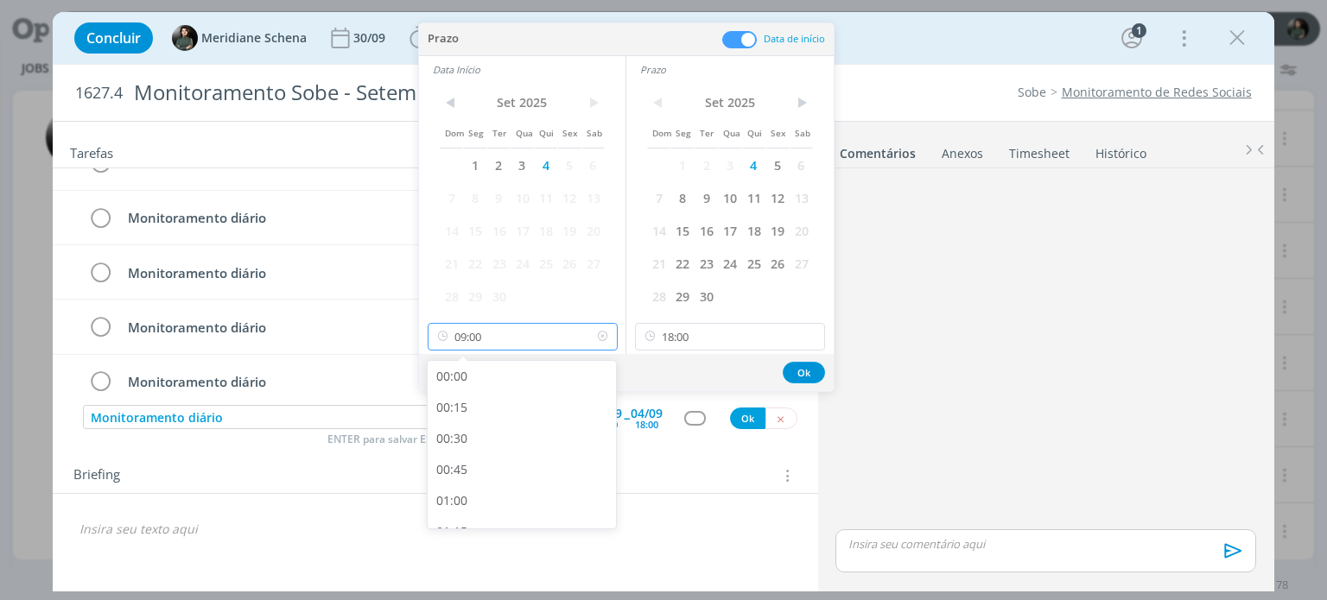
click at [466, 333] on input "09:00" at bounding box center [523, 337] width 190 height 28
click at [464, 436] on div "17:30" at bounding box center [524, 442] width 193 height 31
type input "17:30"
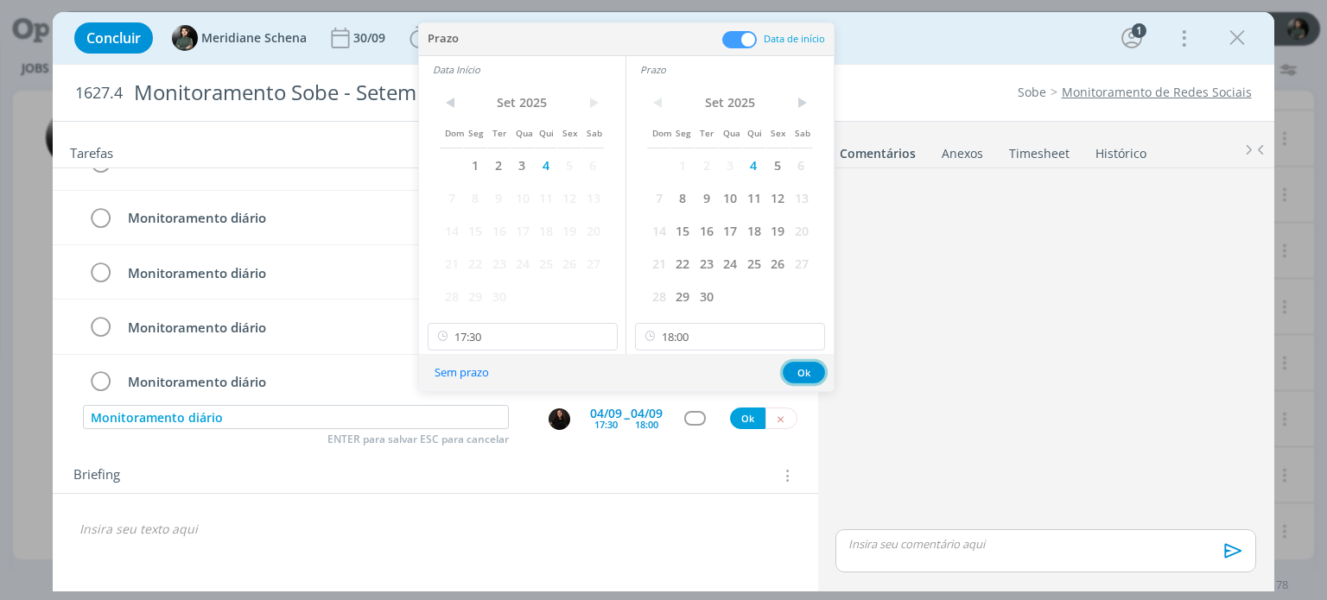
click at [795, 368] on button "Ok" at bounding box center [804, 373] width 42 height 22
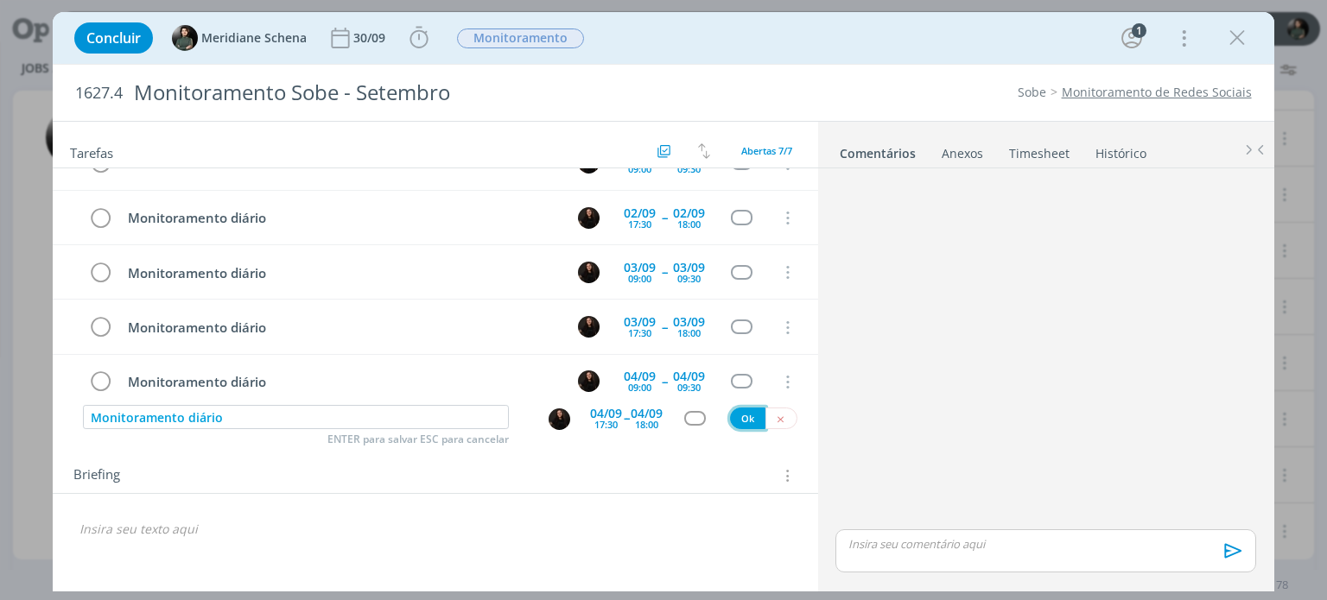
click at [745, 416] on button "Ok" at bounding box center [747, 419] width 35 height 22
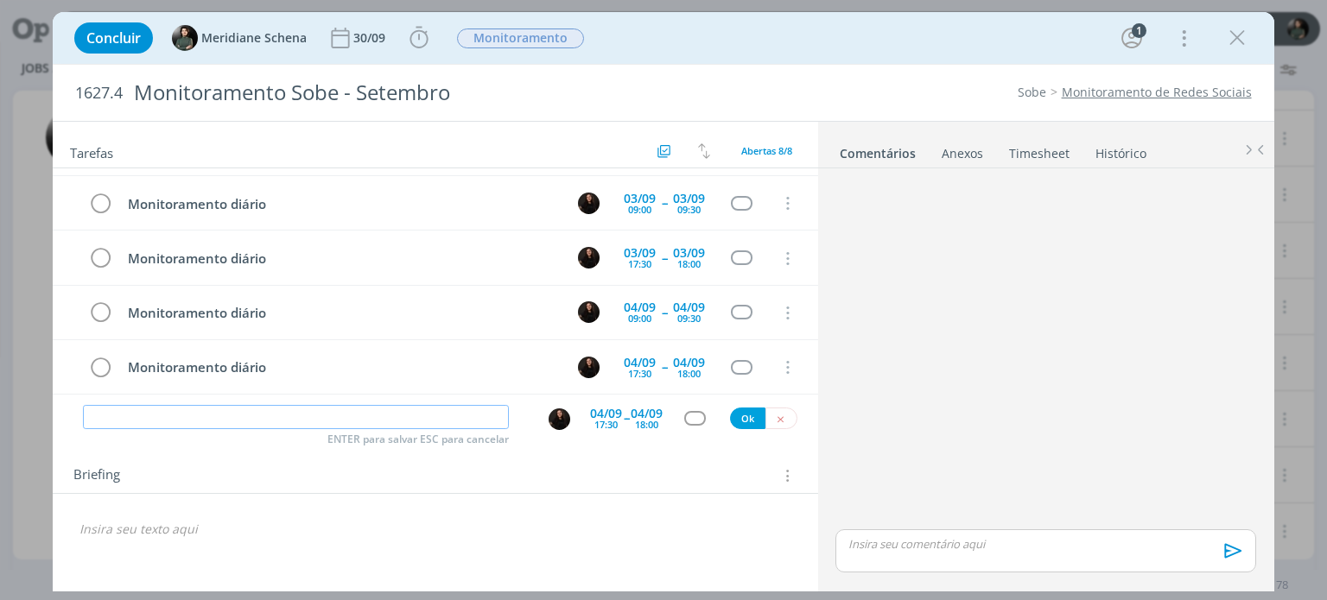
click at [342, 417] on input "dialog" at bounding box center [296, 417] width 426 height 24
paste input "Monitoramento diário"
type input "Monitoramento diário"
click at [624, 417] on span "--" at bounding box center [626, 417] width 5 height 16
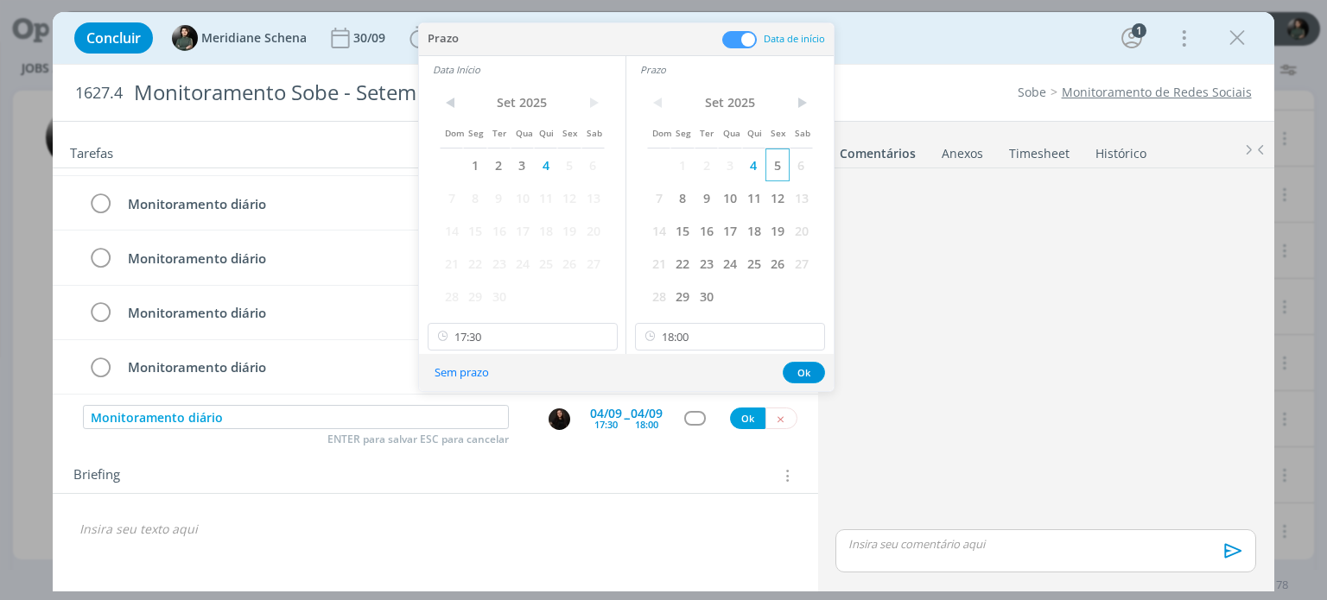
click at [777, 166] on span "5" at bounding box center [776, 165] width 23 height 33
click at [566, 166] on span "5" at bounding box center [568, 165] width 23 height 33
click at [477, 332] on input "17:30" at bounding box center [523, 337] width 190 height 28
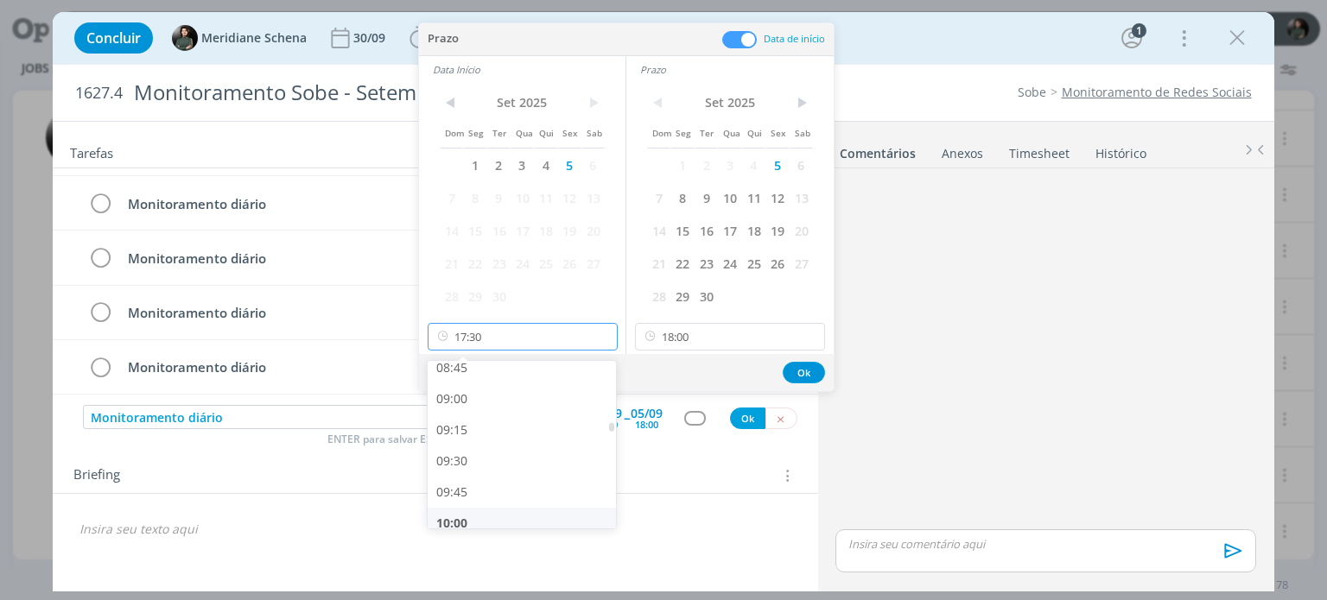
scroll to position [1095, 0]
click at [470, 398] on div "09:00" at bounding box center [524, 400] width 193 height 31
type input "09:00"
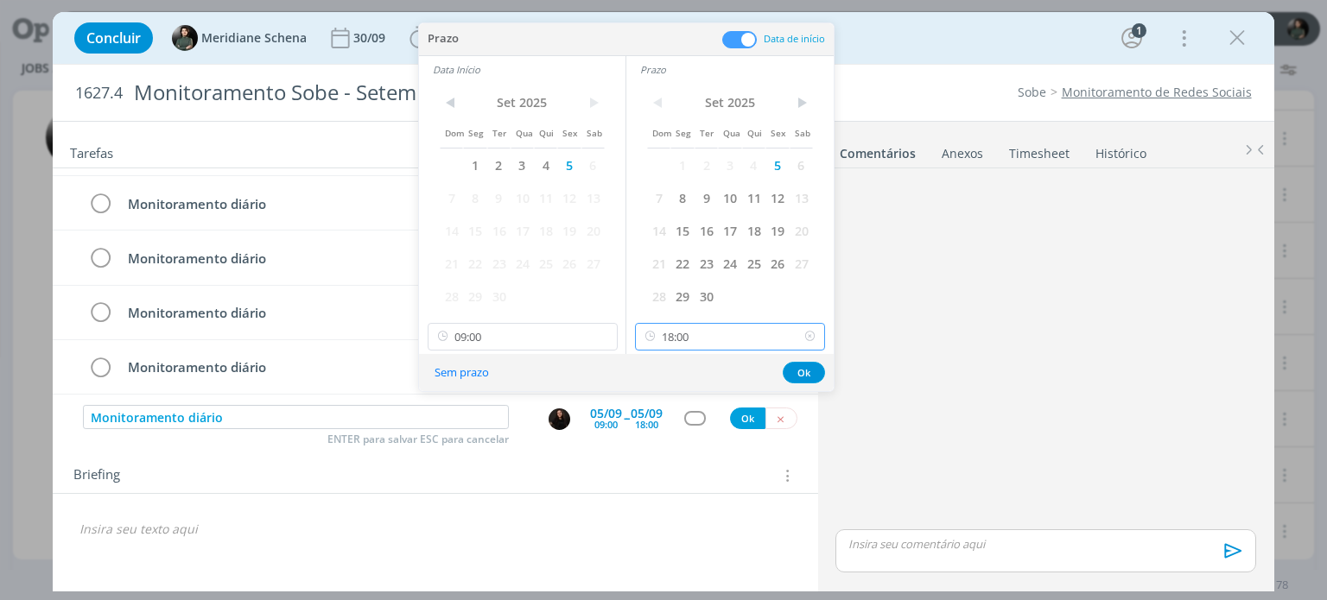
click at [668, 335] on input "18:00" at bounding box center [730, 337] width 190 height 28
click at [674, 396] on div "09:30" at bounding box center [732, 400] width 193 height 31
type input "09:30"
click at [807, 372] on button "Ok" at bounding box center [804, 373] width 42 height 22
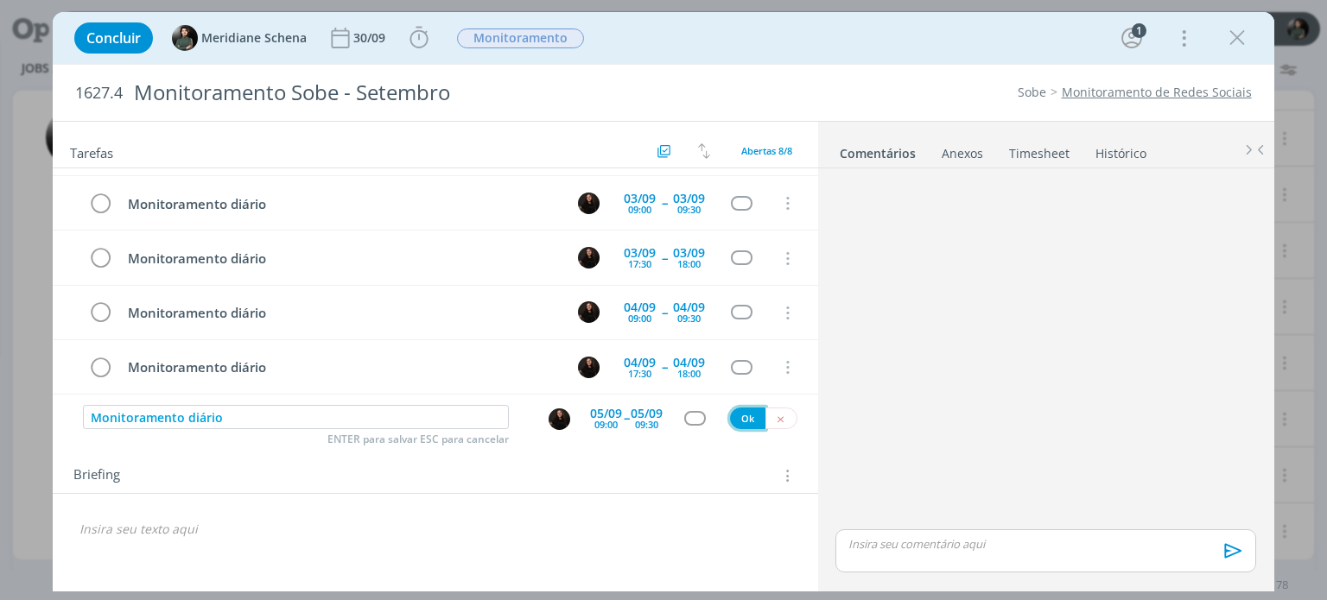
click at [746, 415] on button "Ok" at bounding box center [747, 419] width 35 height 22
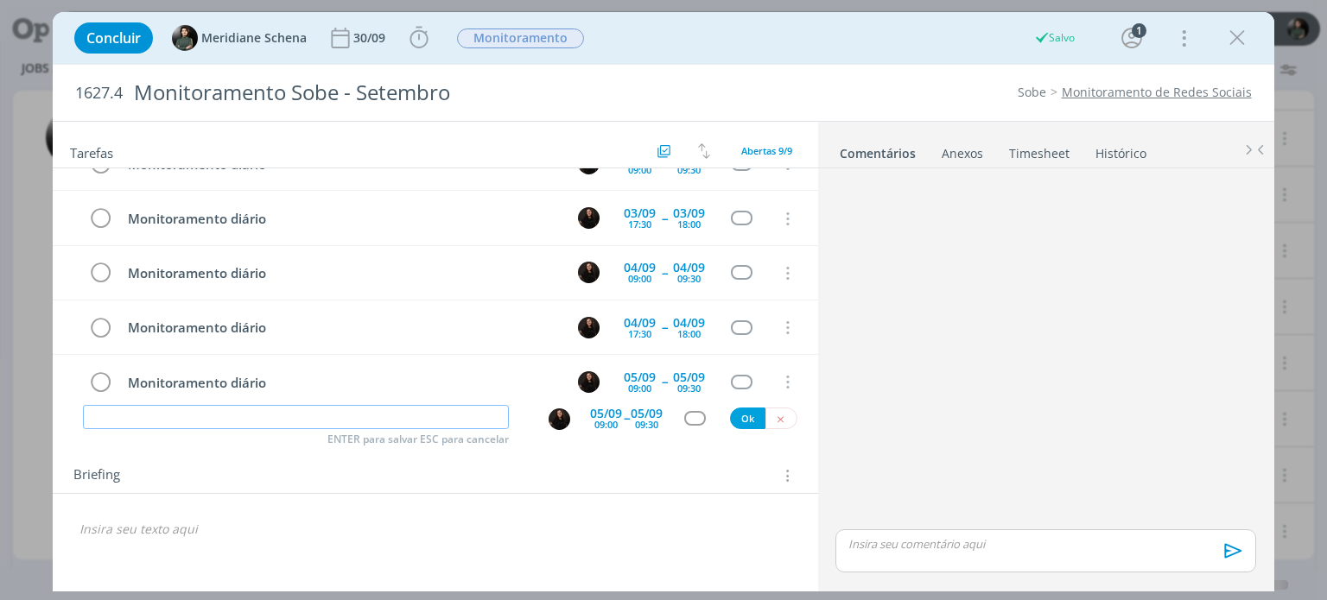
click at [383, 415] on input "dialog" at bounding box center [296, 417] width 426 height 24
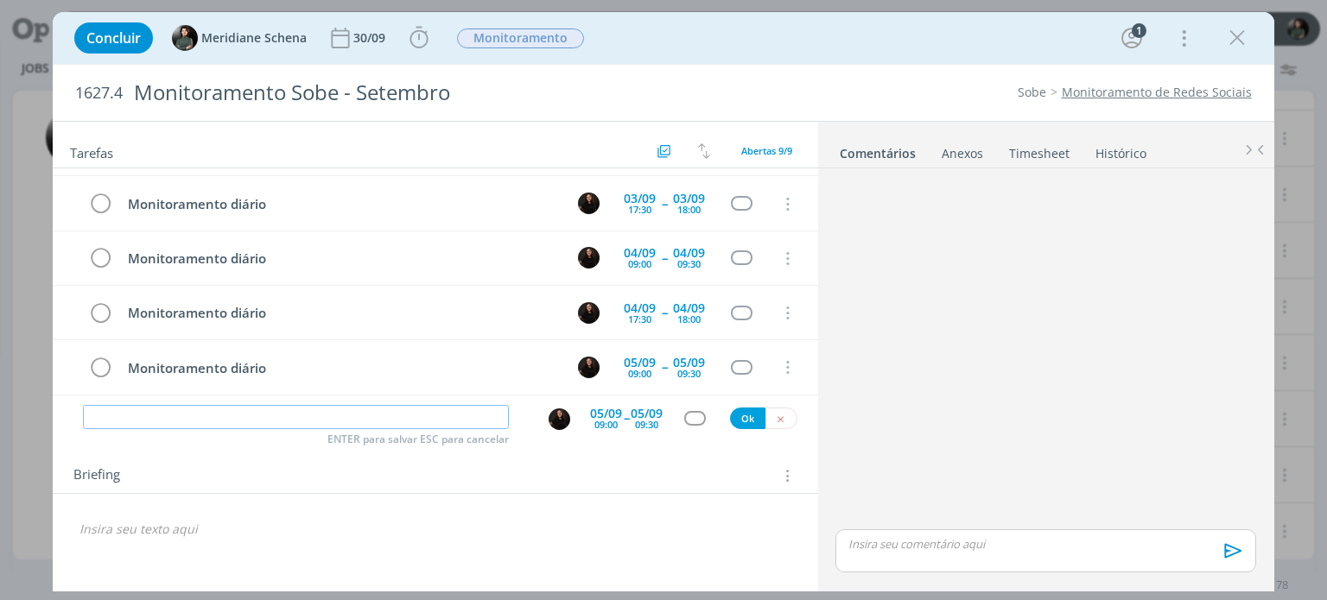
paste input "Monitoramento diário"
type input "Monitoramento diário"
click at [660, 408] on div "05/09" at bounding box center [647, 414] width 32 height 12
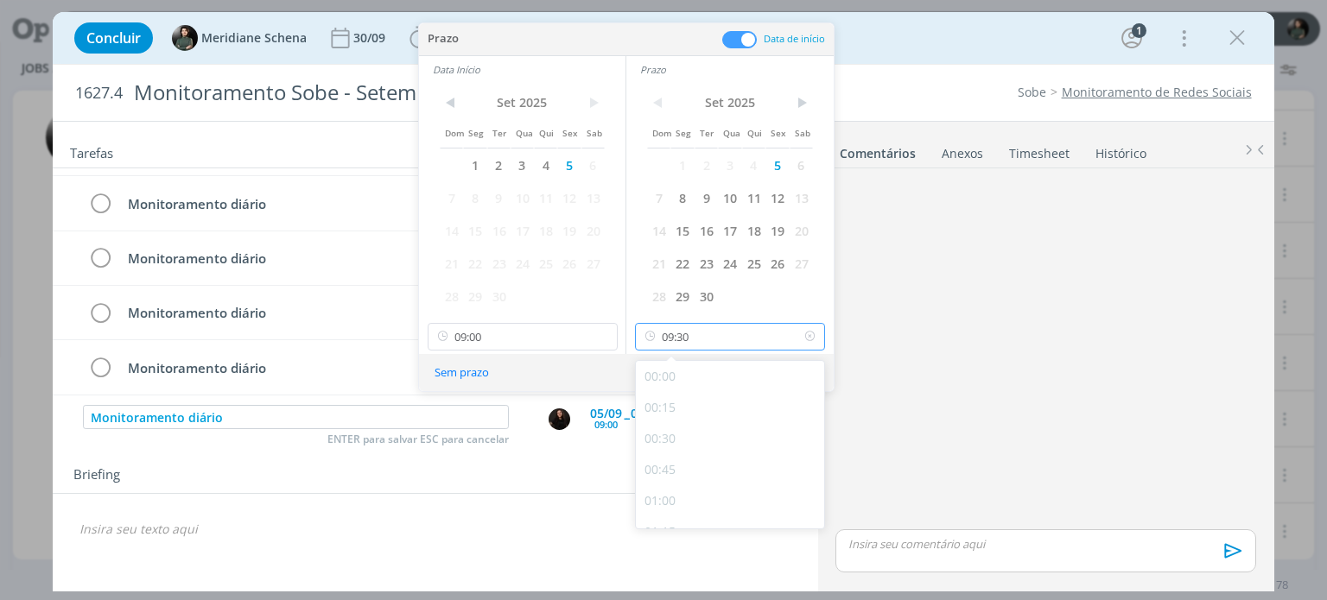
click at [692, 337] on input "09:30" at bounding box center [730, 337] width 190 height 28
click at [667, 441] on div "18:00" at bounding box center [732, 442] width 193 height 31
type input "18:00"
click at [467, 349] on input "09:00" at bounding box center [523, 337] width 190 height 28
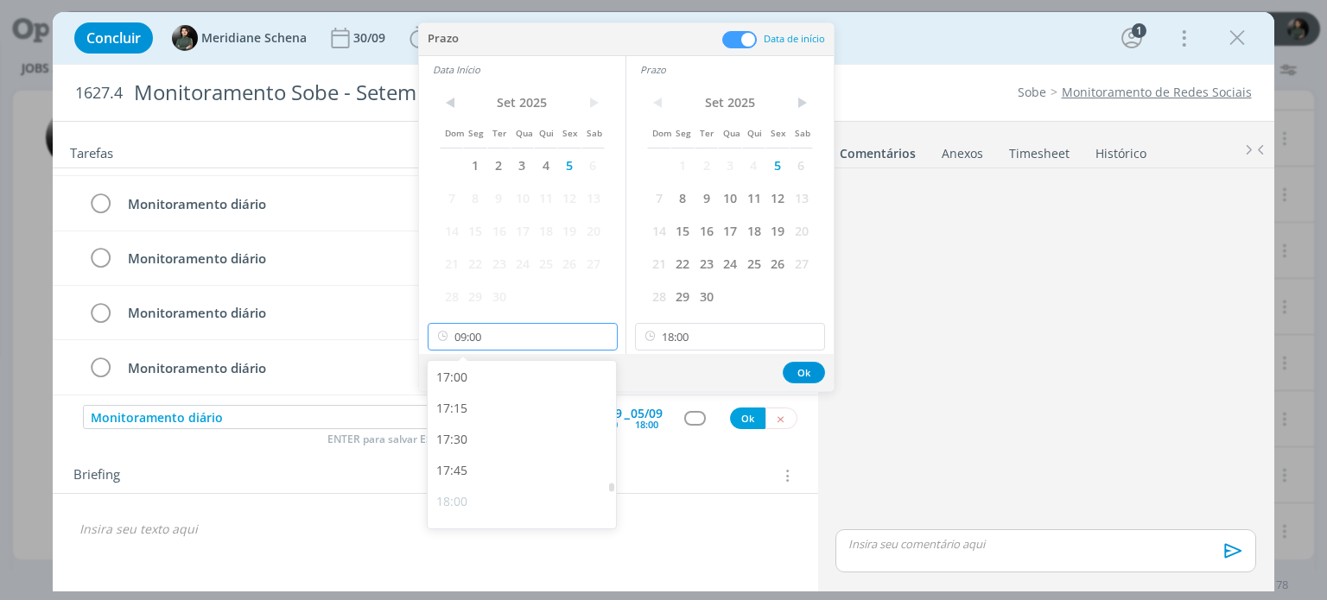
scroll to position [2111, 0]
click at [472, 440] on div "17:30" at bounding box center [524, 442] width 193 height 31
type input "17:30"
click at [794, 372] on button "Ok" at bounding box center [804, 373] width 42 height 22
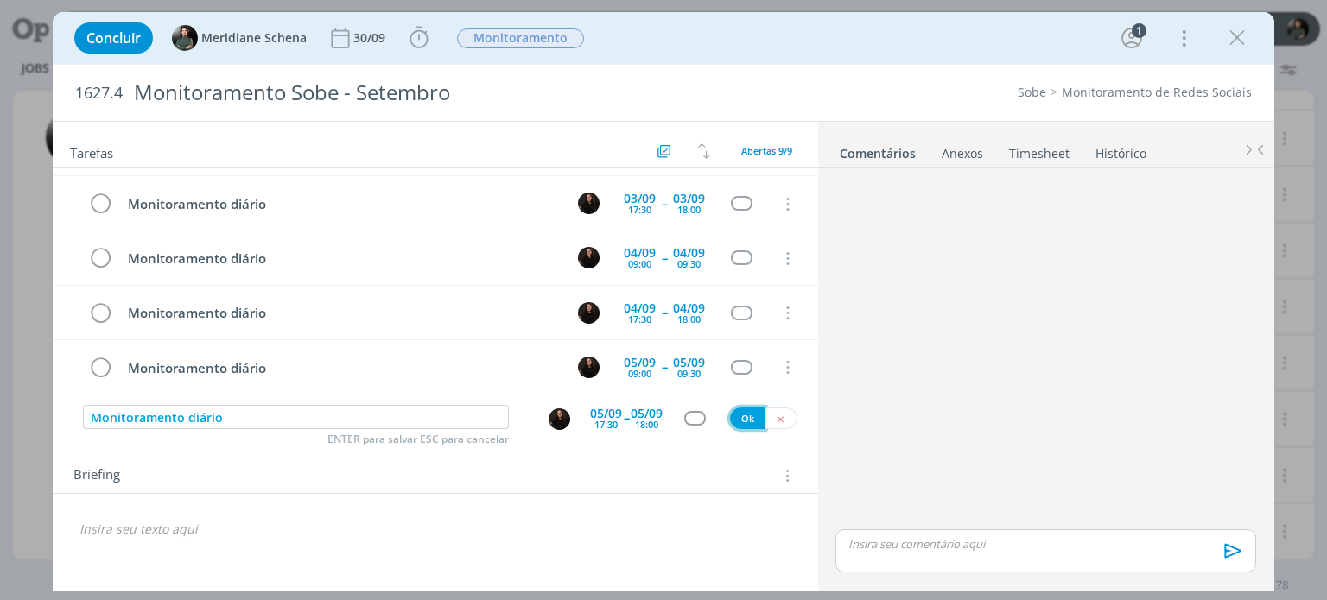
click at [745, 420] on button "Ok" at bounding box center [747, 419] width 35 height 22
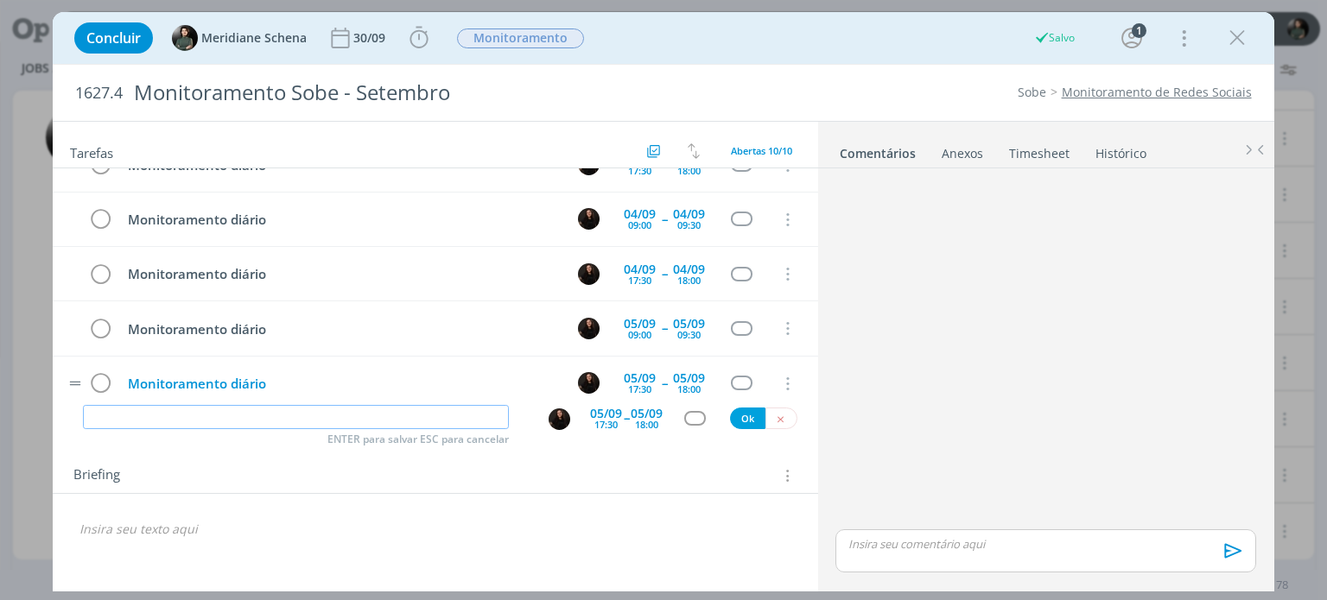
scroll to position [319, 0]
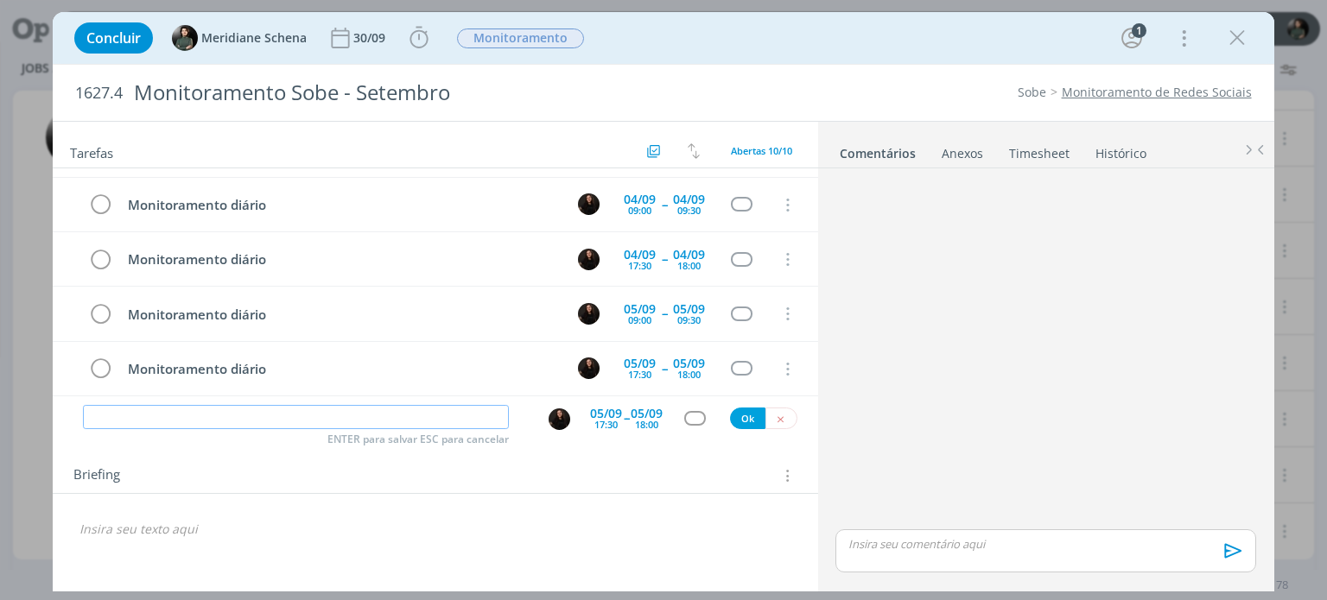
paste input "Monitoramento diário"
type input "Monitoramento diário"
click at [619, 418] on div "05/09" at bounding box center [606, 414] width 32 height 12
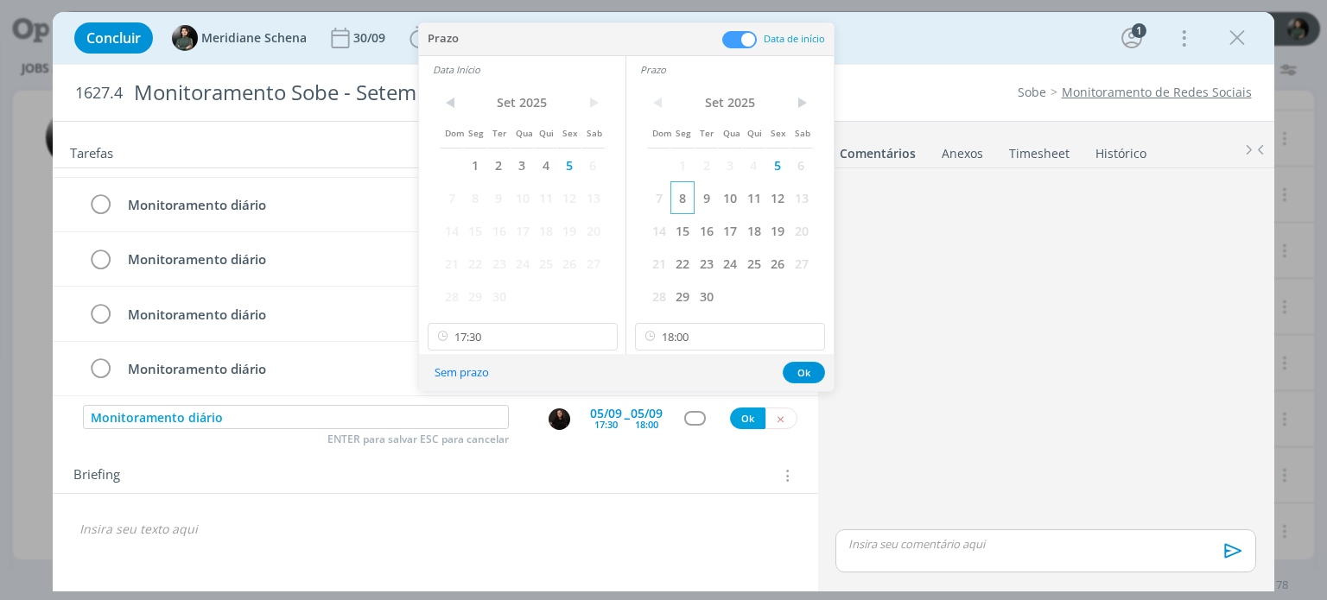
click at [677, 200] on span "8" at bounding box center [681, 197] width 23 height 33
click at [481, 200] on span "8" at bounding box center [474, 197] width 23 height 33
click at [796, 370] on button "Ok" at bounding box center [804, 373] width 42 height 22
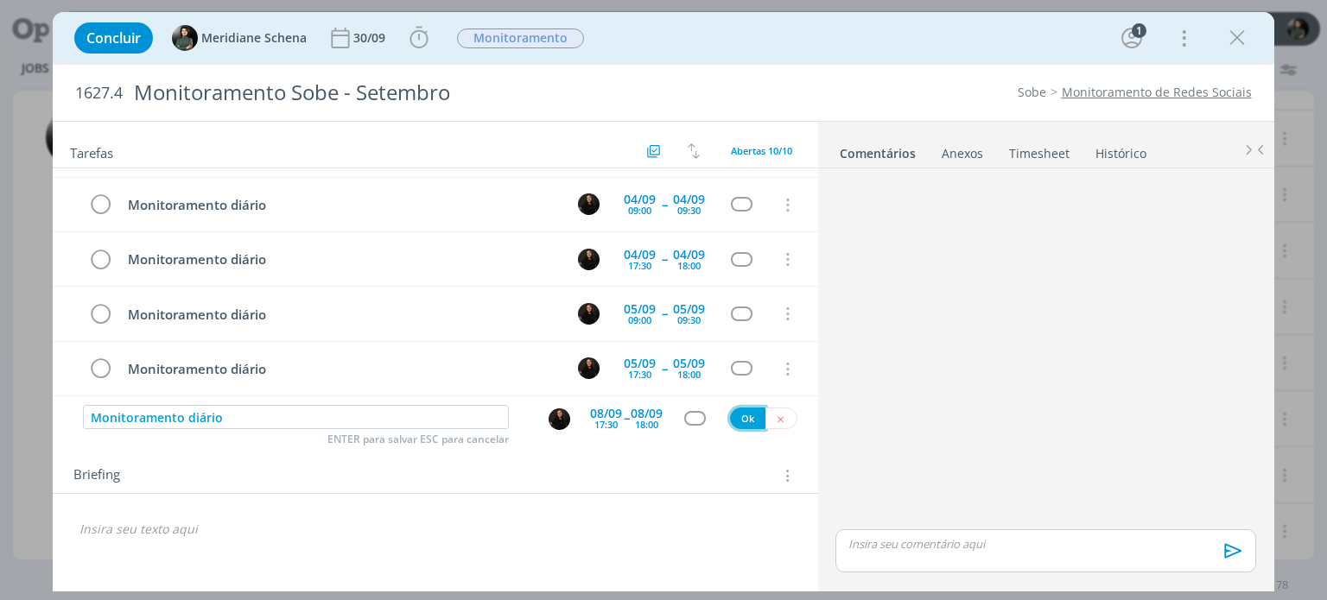
click at [748, 414] on button "Ok" at bounding box center [747, 419] width 35 height 22
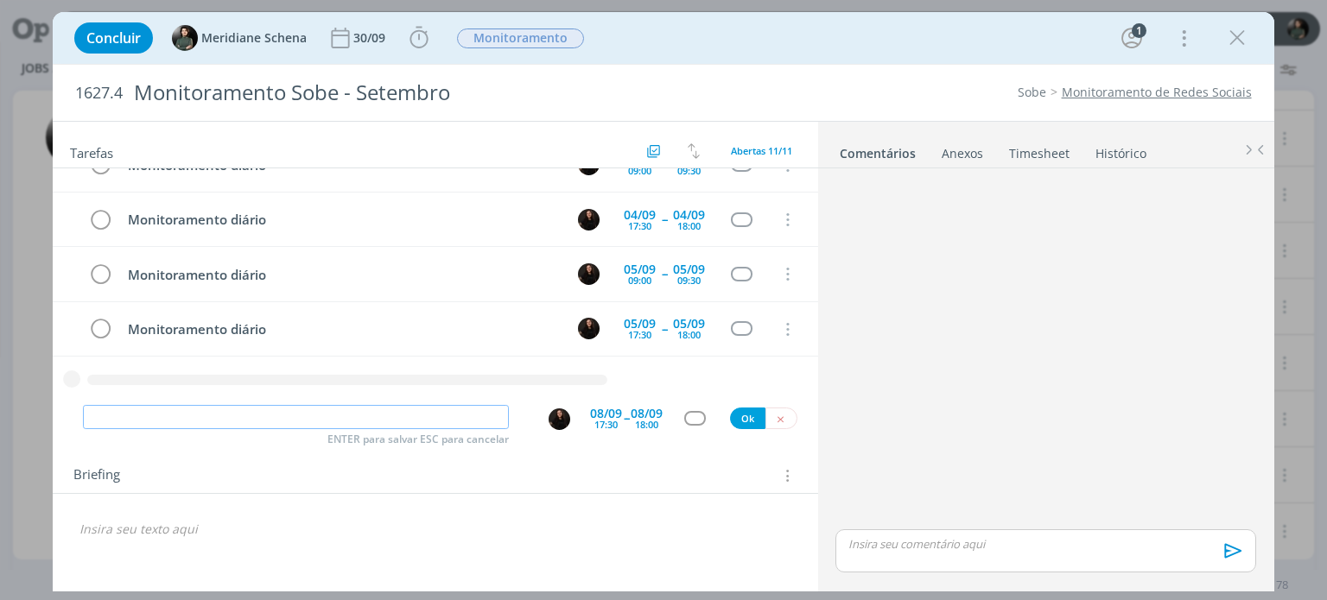
click at [257, 417] on input "dialog" at bounding box center [296, 417] width 426 height 24
paste input "Monitoramento diário"
type input "Monitoramento diário"
click at [606, 424] on div "17:30" at bounding box center [605, 425] width 23 height 10
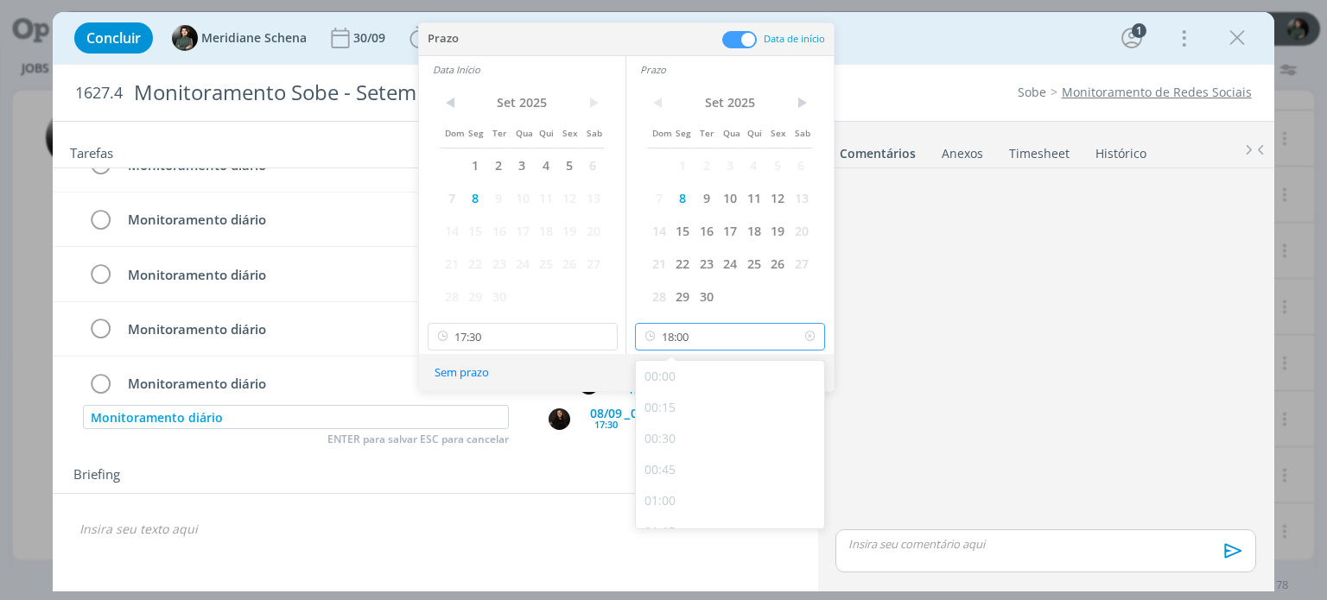
click at [715, 343] on input "18:00" at bounding box center [730, 337] width 190 height 28
click at [504, 340] on input "17:30" at bounding box center [523, 337] width 190 height 28
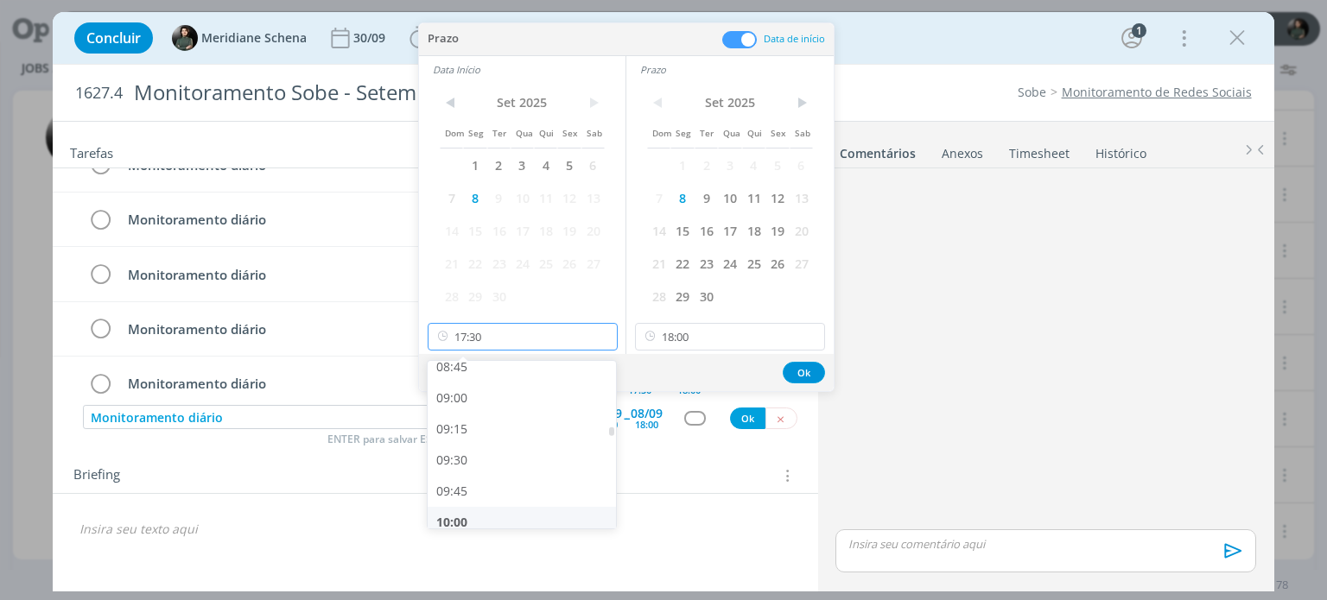
scroll to position [1095, 0]
click at [474, 400] on div "09:00" at bounding box center [524, 400] width 193 height 31
type input "09:00"
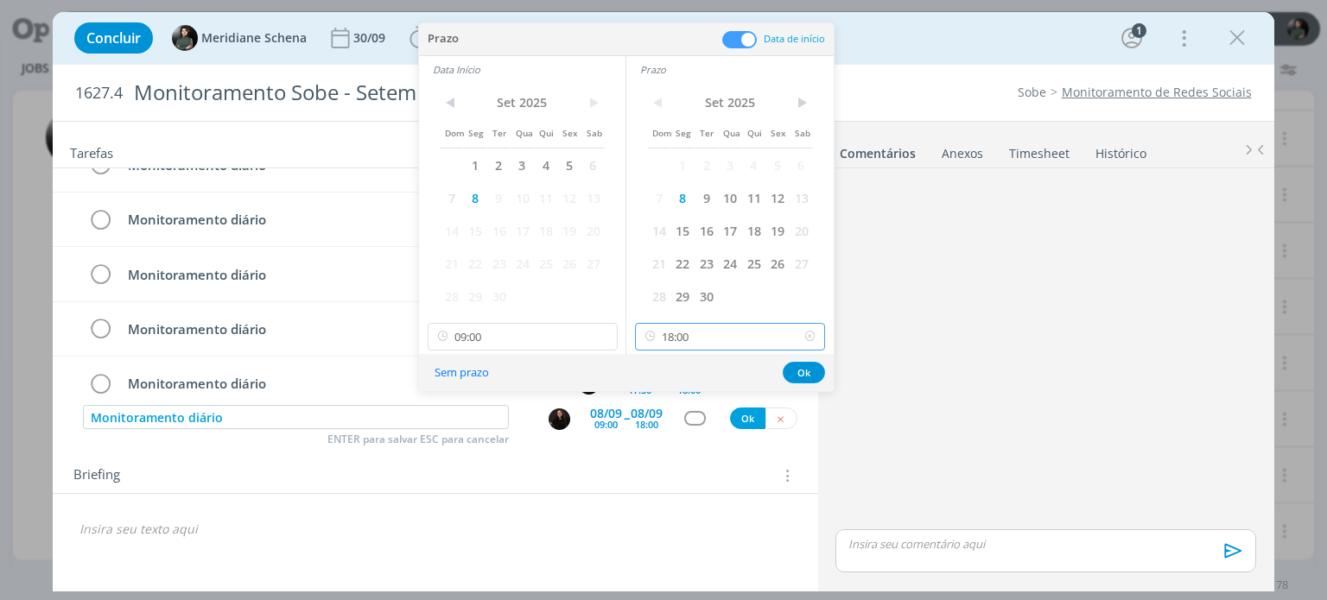
click at [685, 327] on input "18:00" at bounding box center [730, 337] width 190 height 28
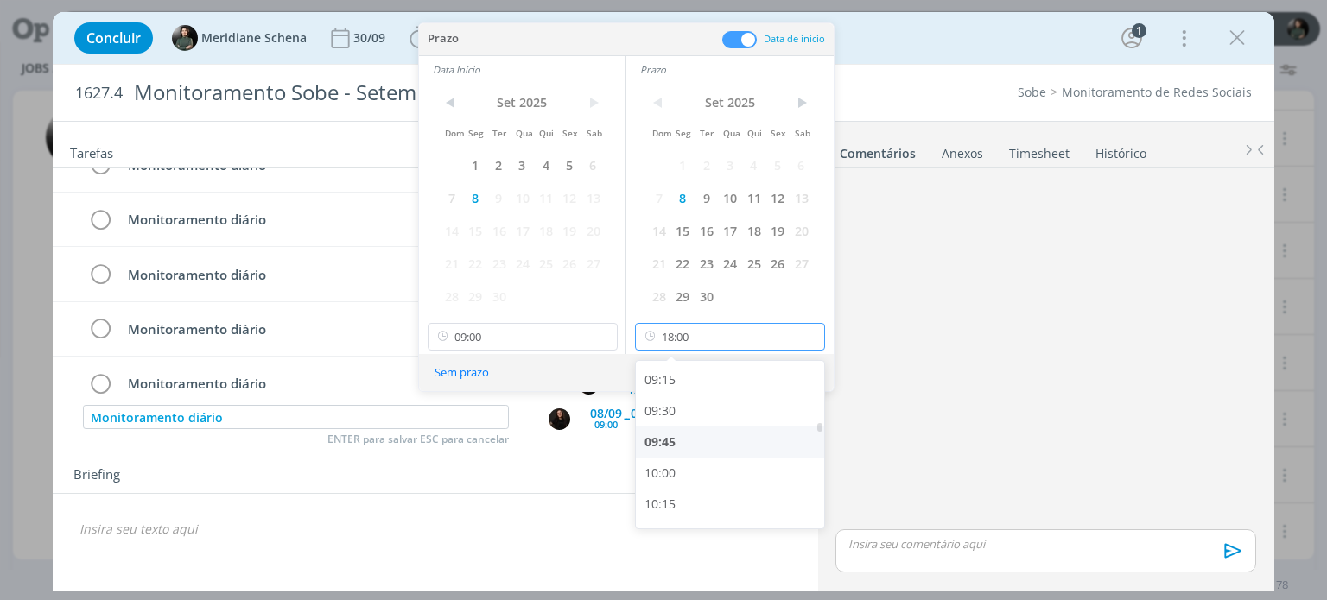
scroll to position [1157, 0]
click at [667, 397] on div "09:30" at bounding box center [732, 400] width 193 height 31
type input "09:30"
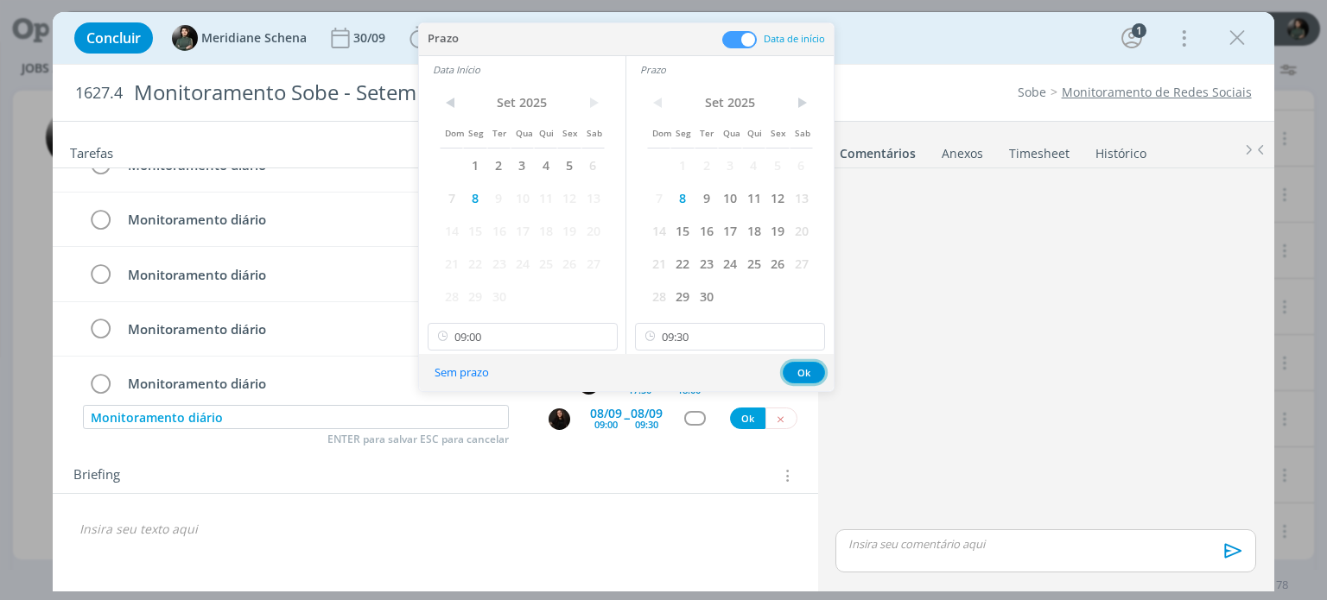
click at [792, 370] on button "Ok" at bounding box center [804, 373] width 42 height 22
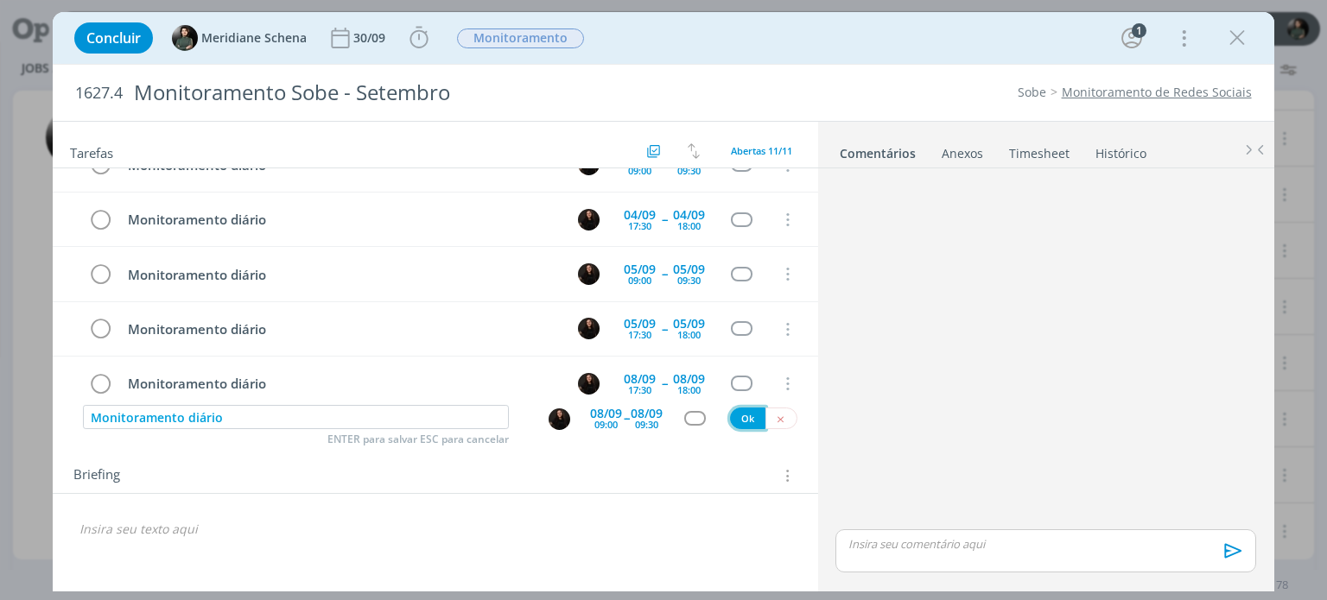
click at [739, 417] on button "Ok" at bounding box center [747, 419] width 35 height 22
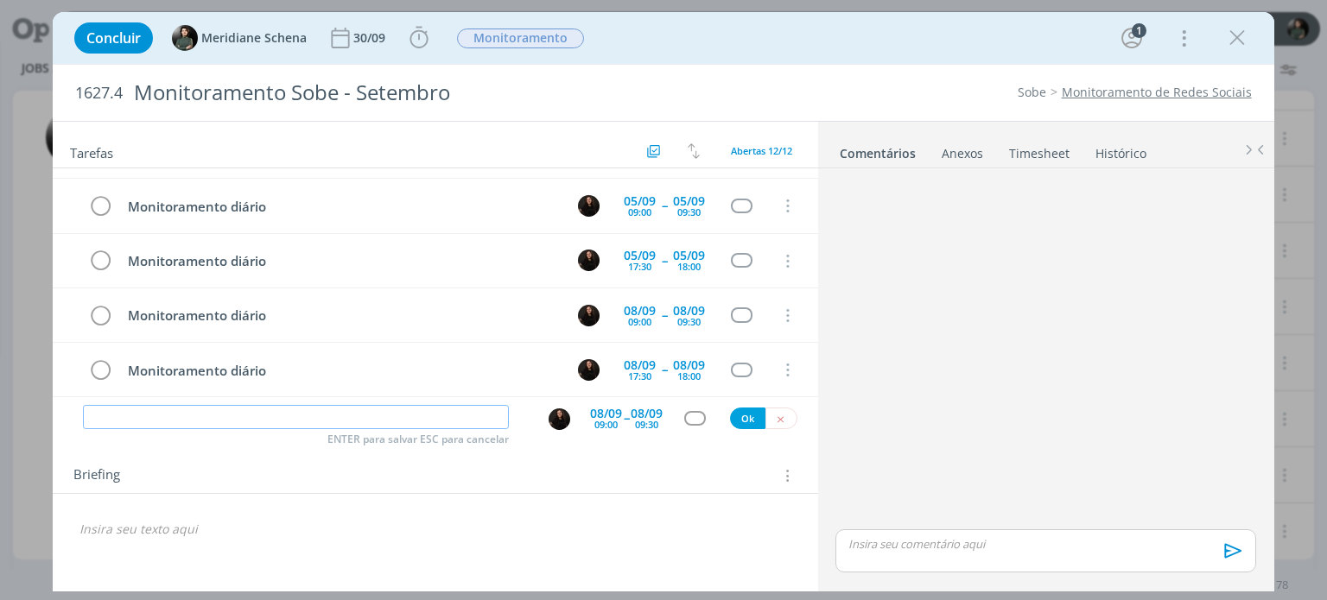
click at [382, 410] on input "dialog" at bounding box center [296, 417] width 426 height 24
paste input "Monitoramento diário"
type input "Monitoramento diário"
click at [635, 420] on div "09:30" at bounding box center [646, 425] width 23 height 10
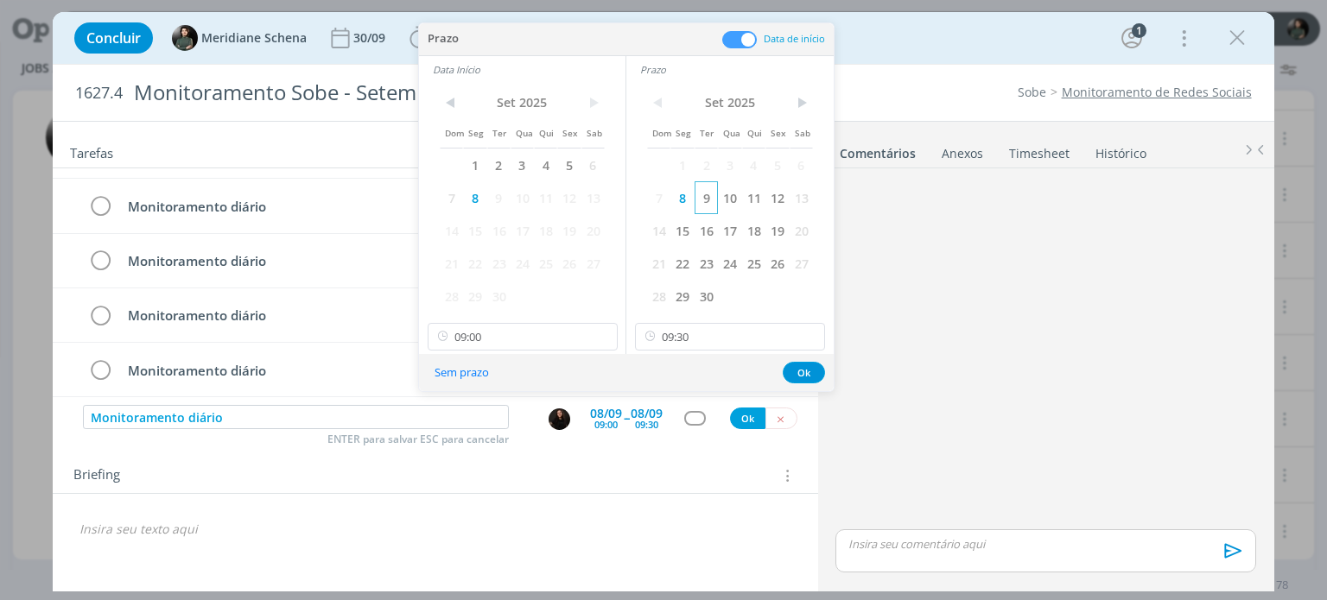
click at [698, 196] on span "9" at bounding box center [705, 197] width 23 height 33
click at [496, 203] on span "9" at bounding box center [498, 197] width 23 height 33
click at [795, 369] on button "Ok" at bounding box center [804, 373] width 42 height 22
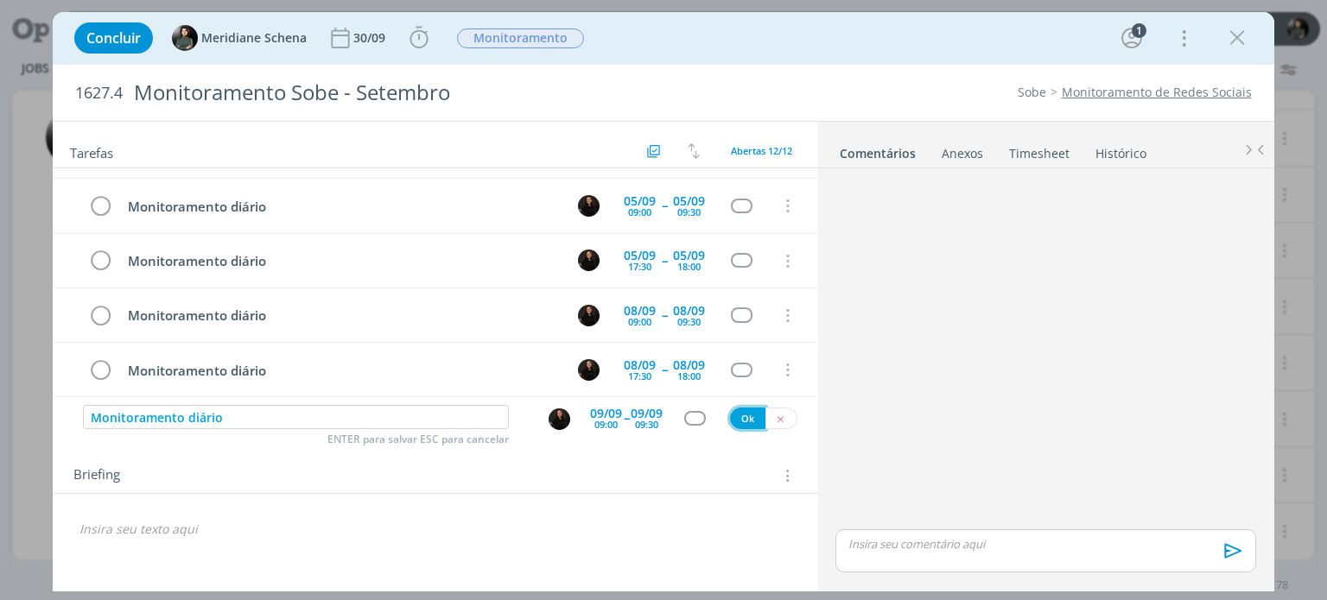
click at [739, 412] on button "Ok" at bounding box center [747, 419] width 35 height 22
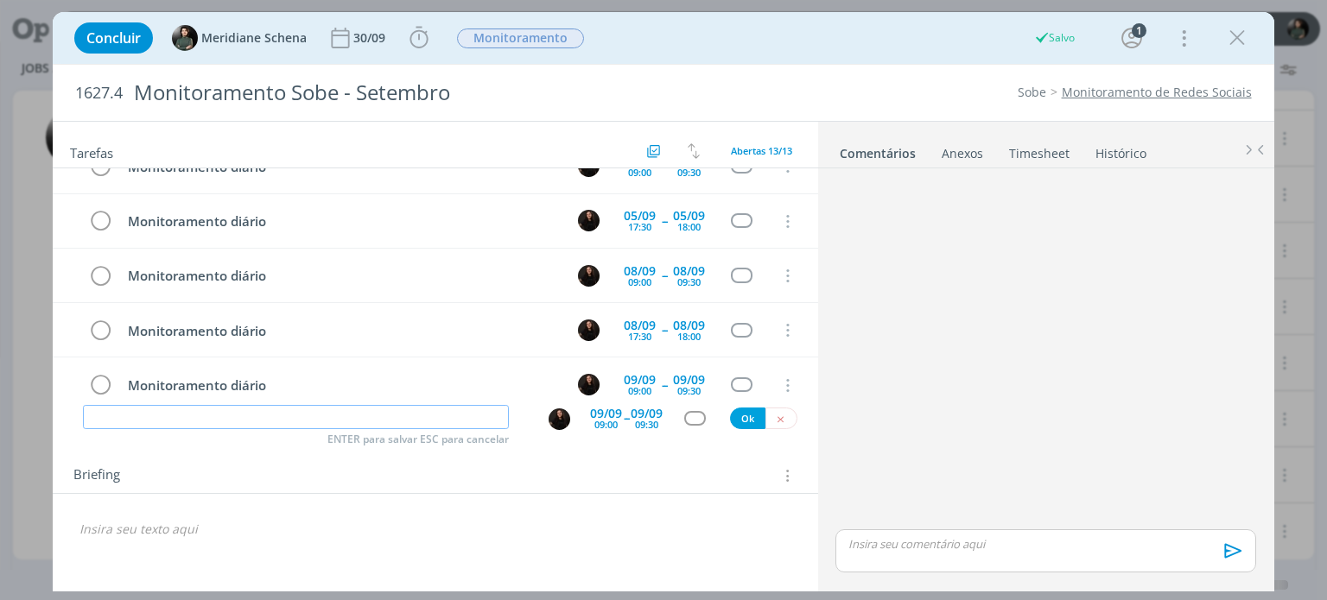
paste input "Monitoramento diário"
click at [267, 415] on input "Monitoramento diário" at bounding box center [296, 417] width 426 height 24
type input "Monitoramento diário"
click at [610, 423] on div "09:00" at bounding box center [605, 425] width 23 height 10
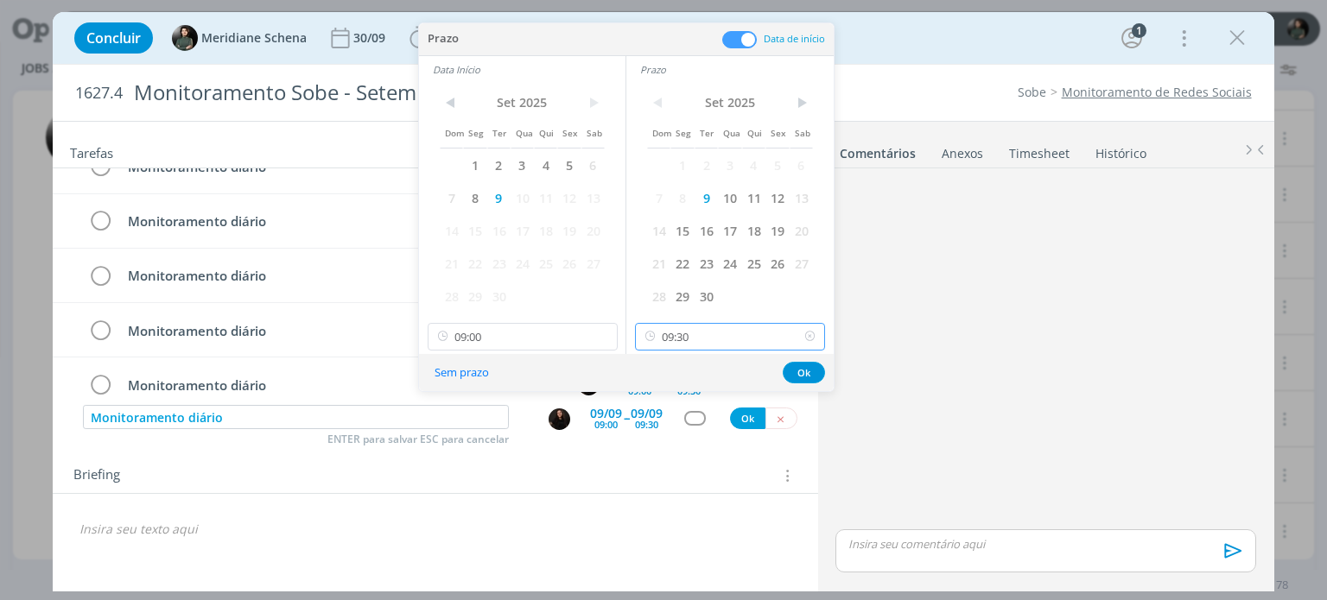
click at [706, 336] on input "09:30" at bounding box center [730, 337] width 190 height 28
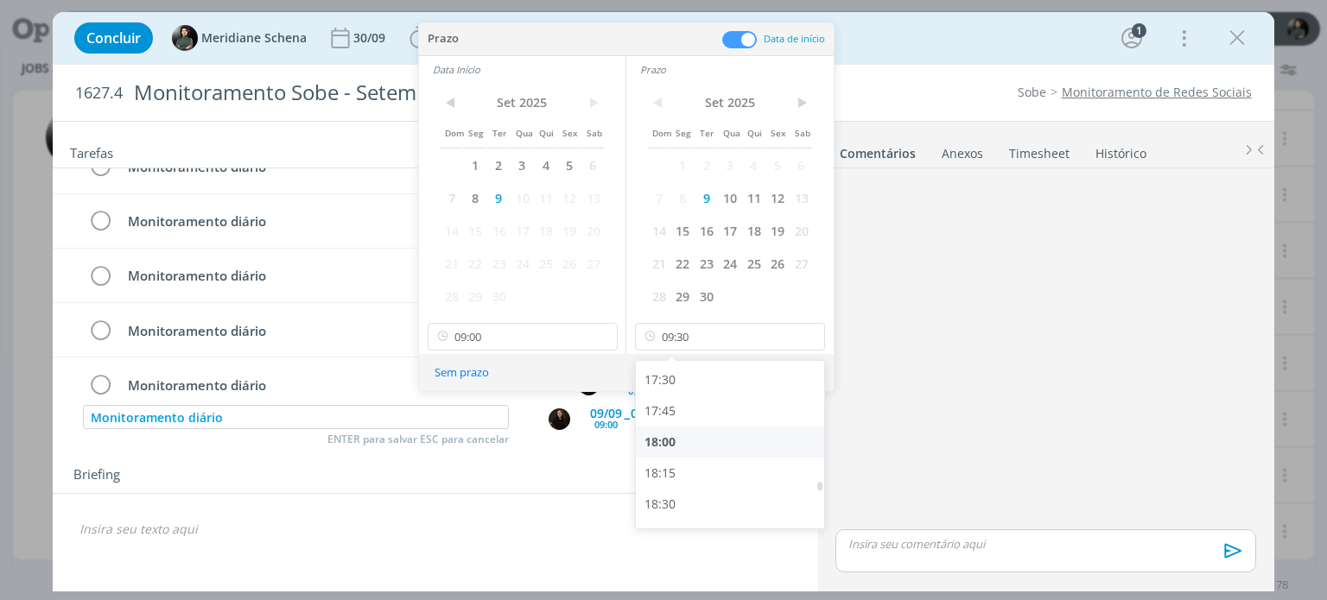
click at [685, 434] on div "18:00" at bounding box center [732, 442] width 193 height 31
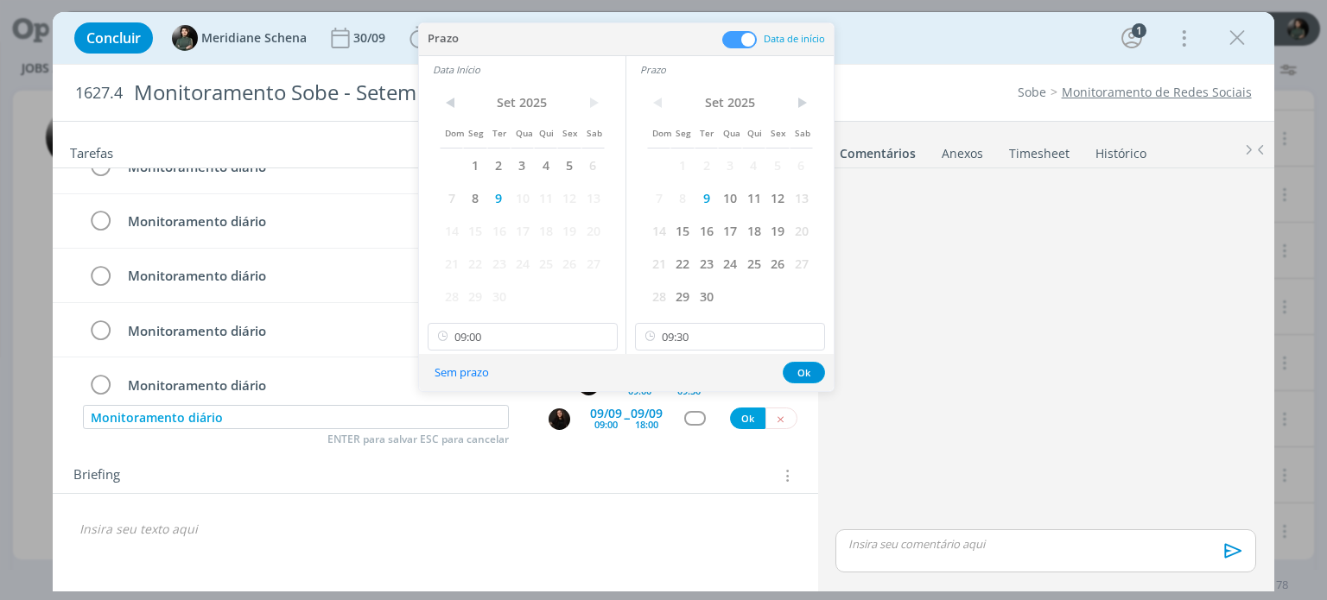
type input "18:00"
click at [460, 333] on input "09:00" at bounding box center [523, 337] width 190 height 28
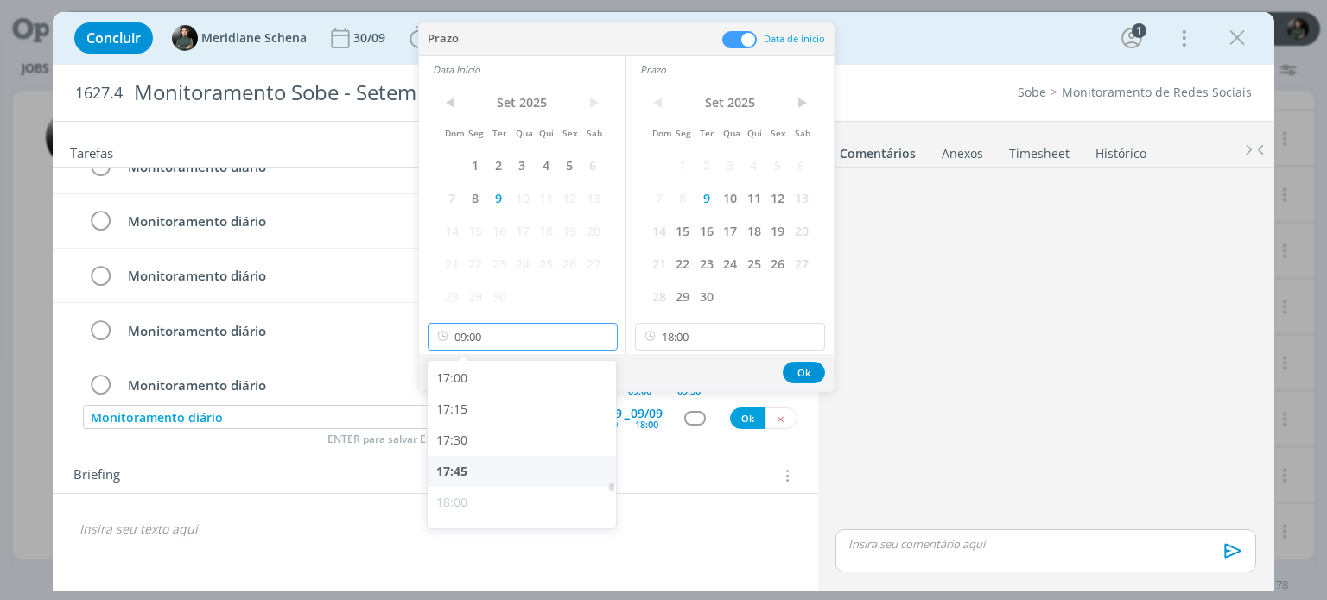
scroll to position [2111, 0]
click at [474, 438] on div "17:30" at bounding box center [524, 442] width 193 height 31
type input "17:30"
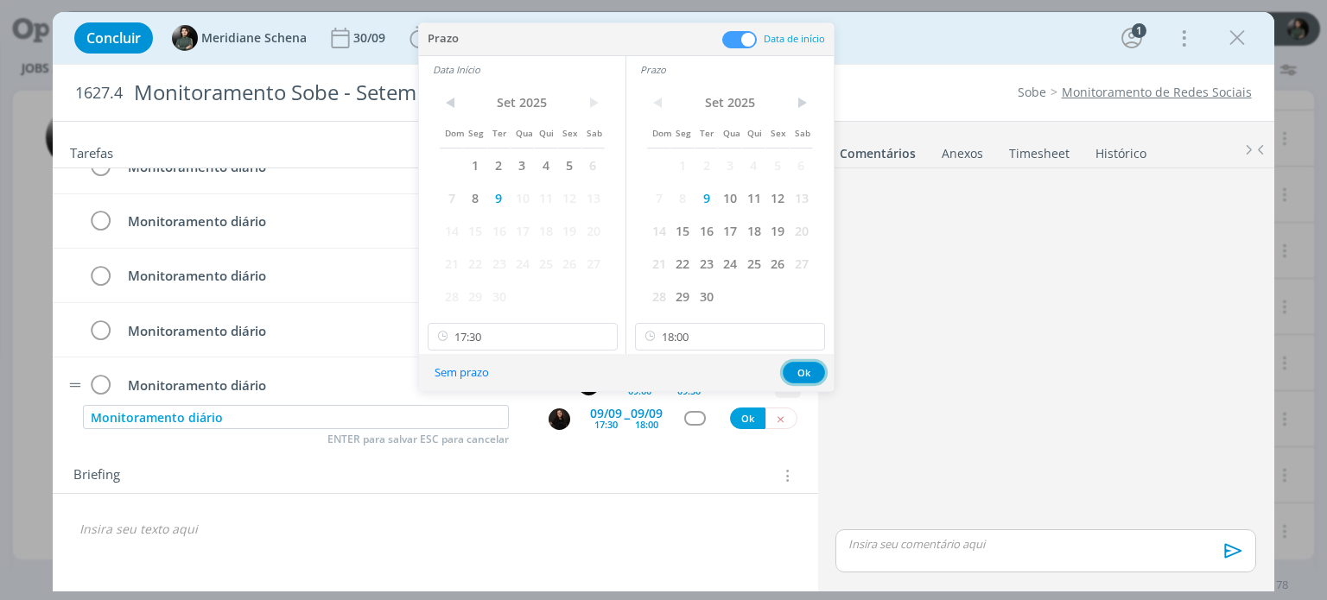
click at [795, 371] on button "Ok" at bounding box center [804, 373] width 42 height 22
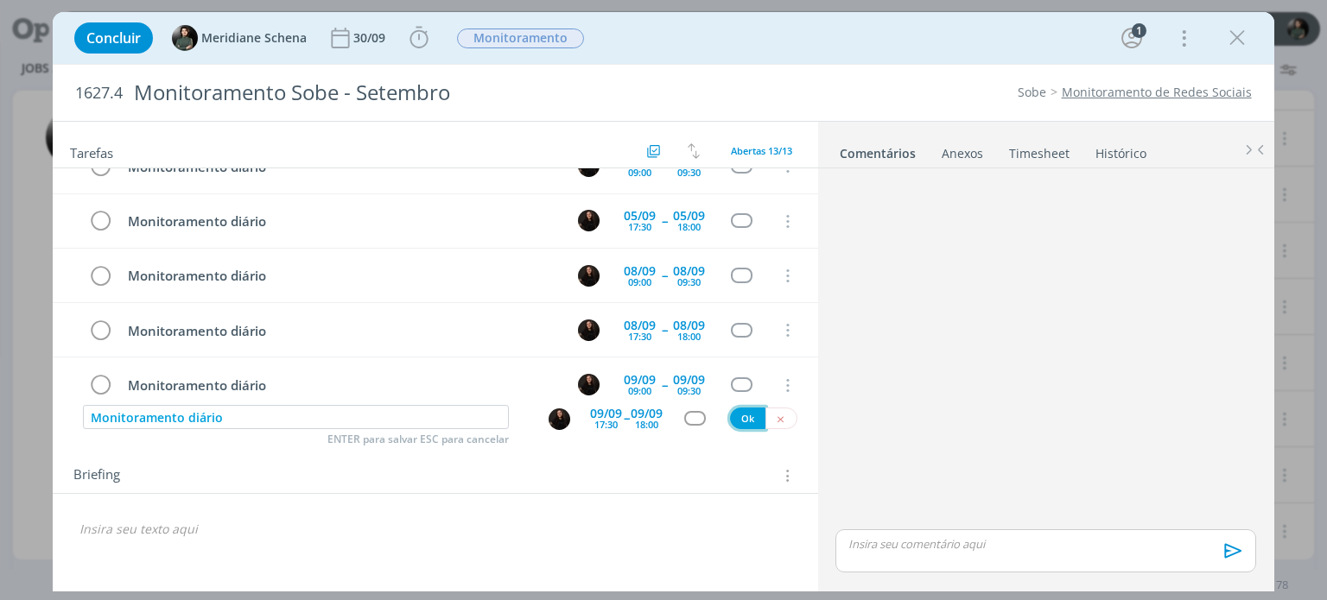
click at [743, 419] on button "Ok" at bounding box center [747, 419] width 35 height 22
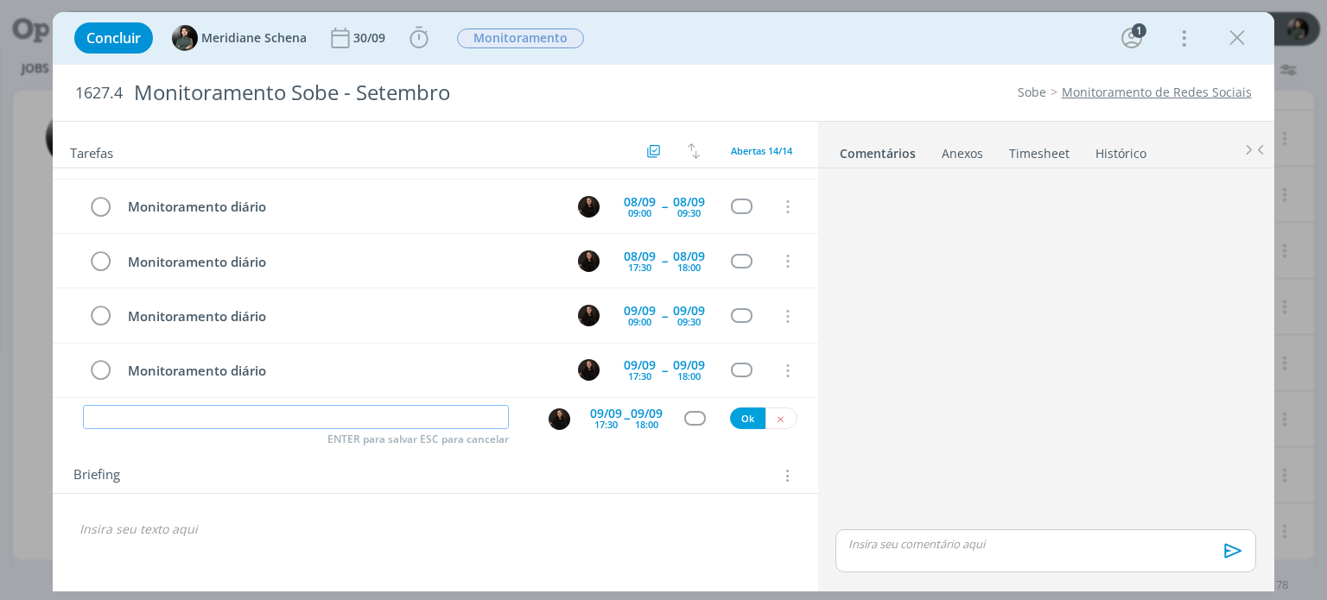
click at [360, 415] on input "dialog" at bounding box center [296, 417] width 426 height 24
paste input "Monitoramento diário"
type input "Monitoramento diário"
click at [617, 421] on div "17:30" at bounding box center [605, 425] width 23 height 10
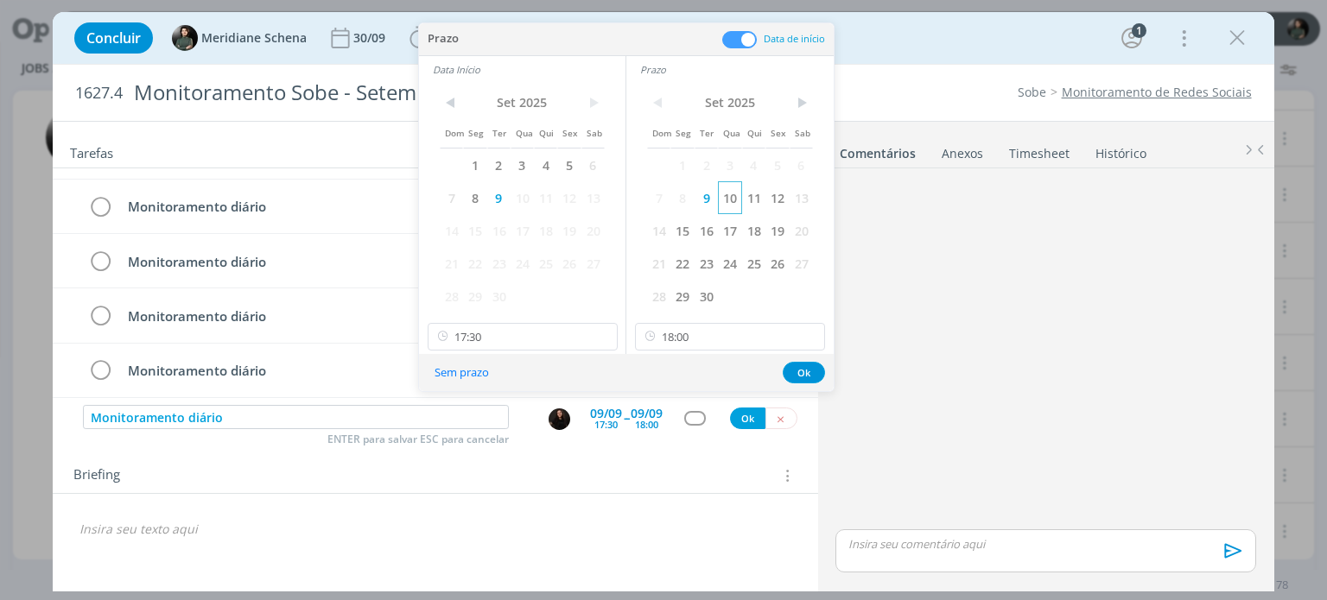
click at [728, 199] on span "10" at bounding box center [729, 197] width 23 height 33
click at [522, 193] on span "10" at bounding box center [521, 197] width 23 height 33
click at [795, 371] on button "Ok" at bounding box center [804, 373] width 42 height 22
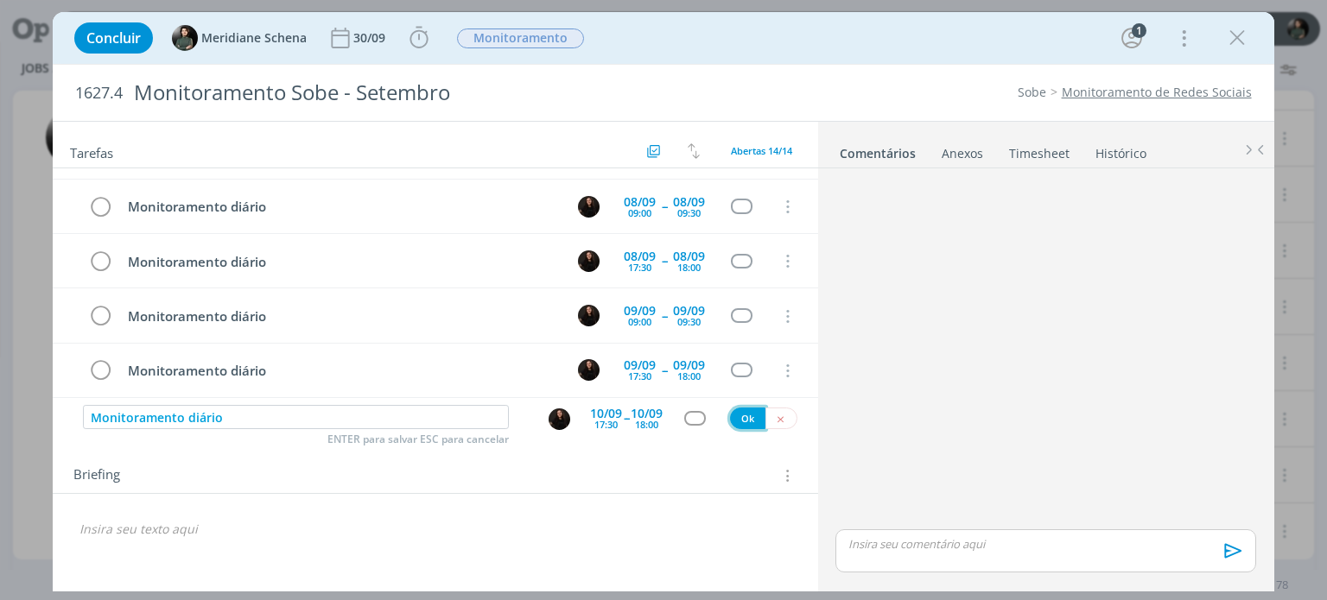
click at [739, 421] on button "Ok" at bounding box center [747, 419] width 35 height 22
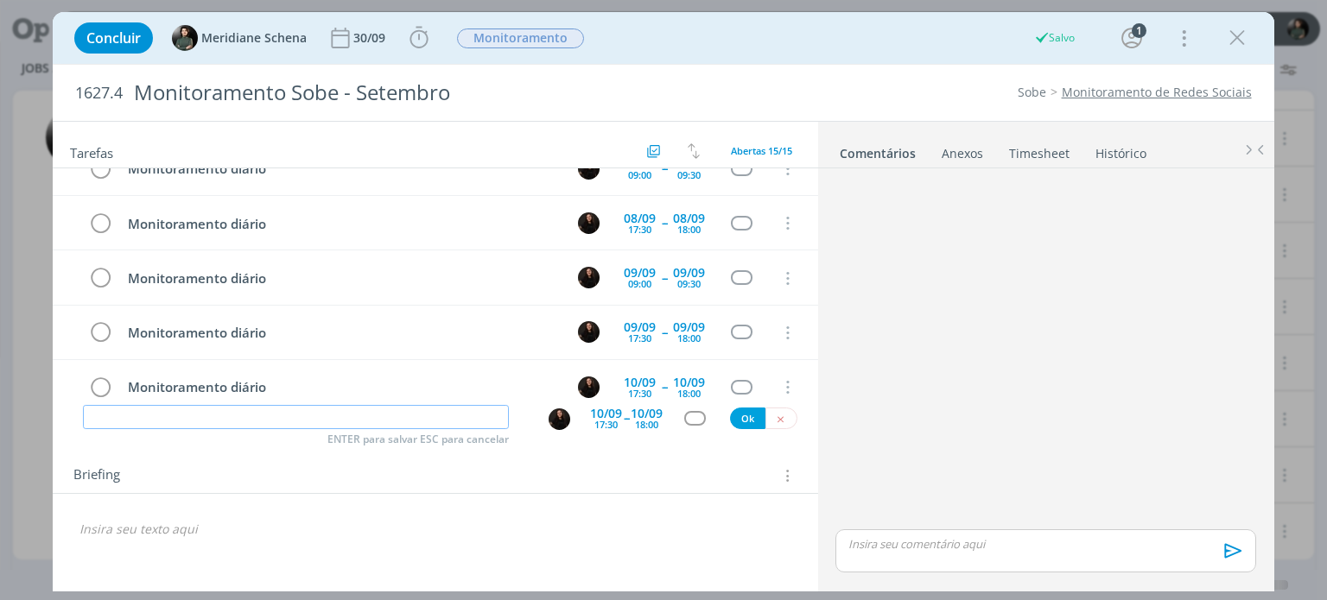
click at [345, 420] on input "dialog" at bounding box center [296, 417] width 426 height 24
paste input "Monitoramento diário"
type input "Monitoramento diário"
click at [618, 414] on div "10/09" at bounding box center [606, 414] width 32 height 12
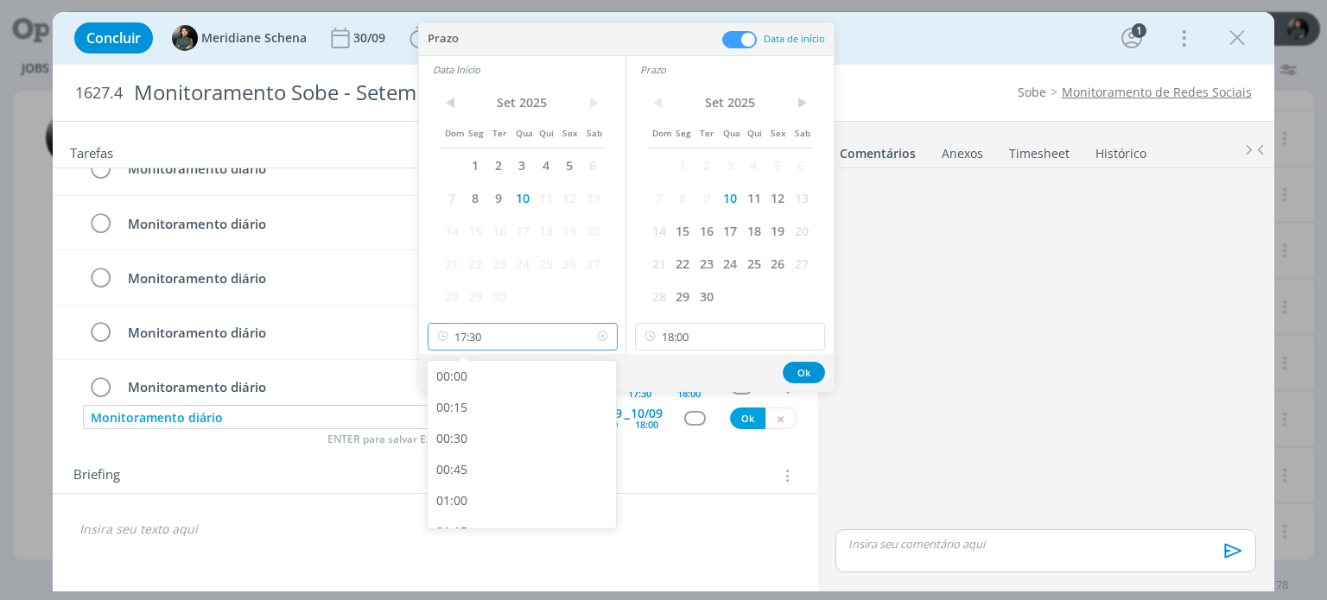
click at [511, 332] on input "17:30" at bounding box center [523, 337] width 190 height 28
click at [502, 398] on div "09:00" at bounding box center [524, 400] width 193 height 31
type input "09:00"
click at [727, 335] on input "18:00" at bounding box center [730, 337] width 190 height 28
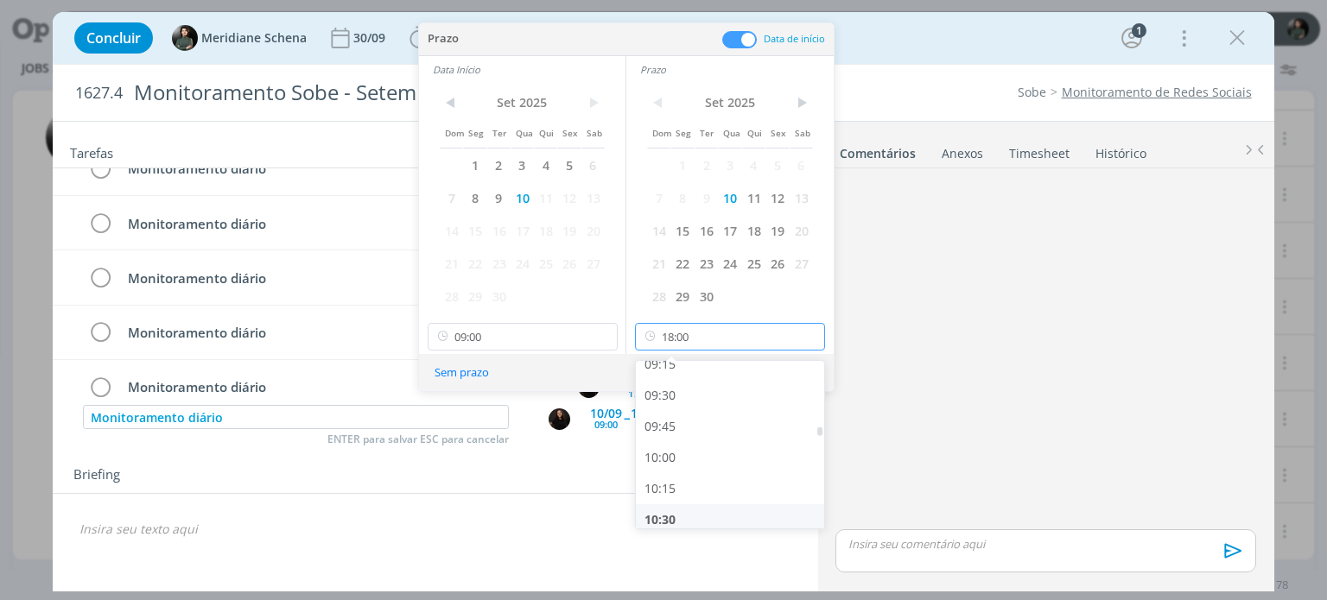
scroll to position [1157, 0]
click at [671, 400] on div "09:30" at bounding box center [732, 400] width 193 height 31
type input "09:30"
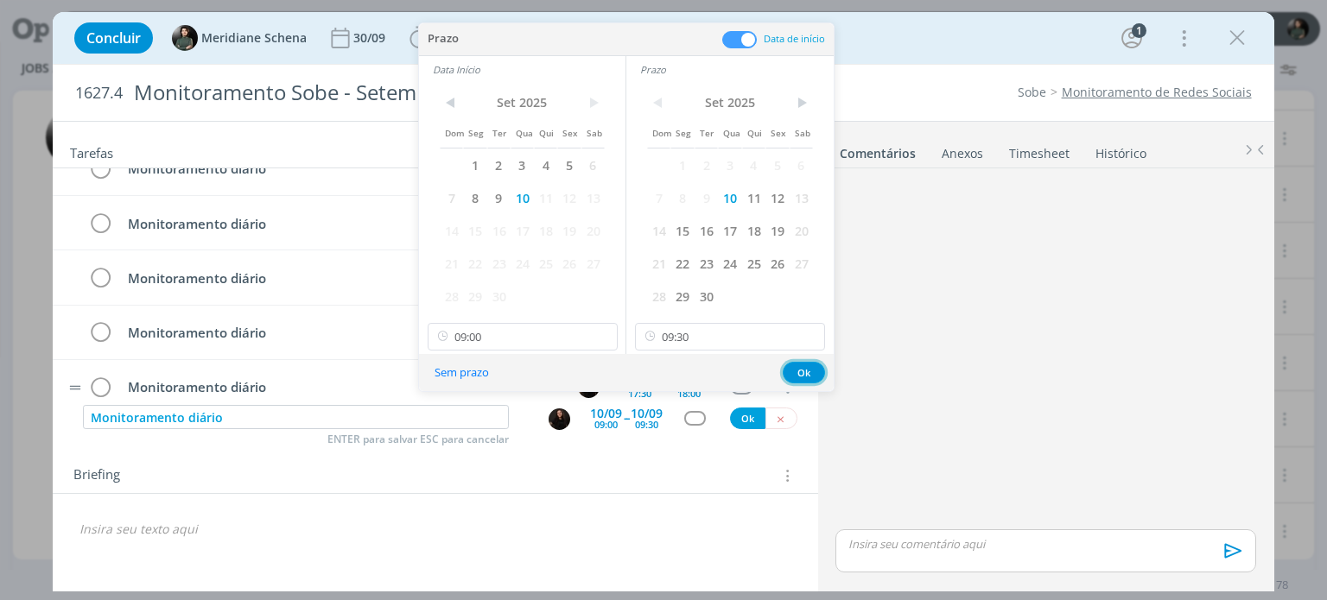
click at [805, 381] on button "Ok" at bounding box center [804, 373] width 42 height 22
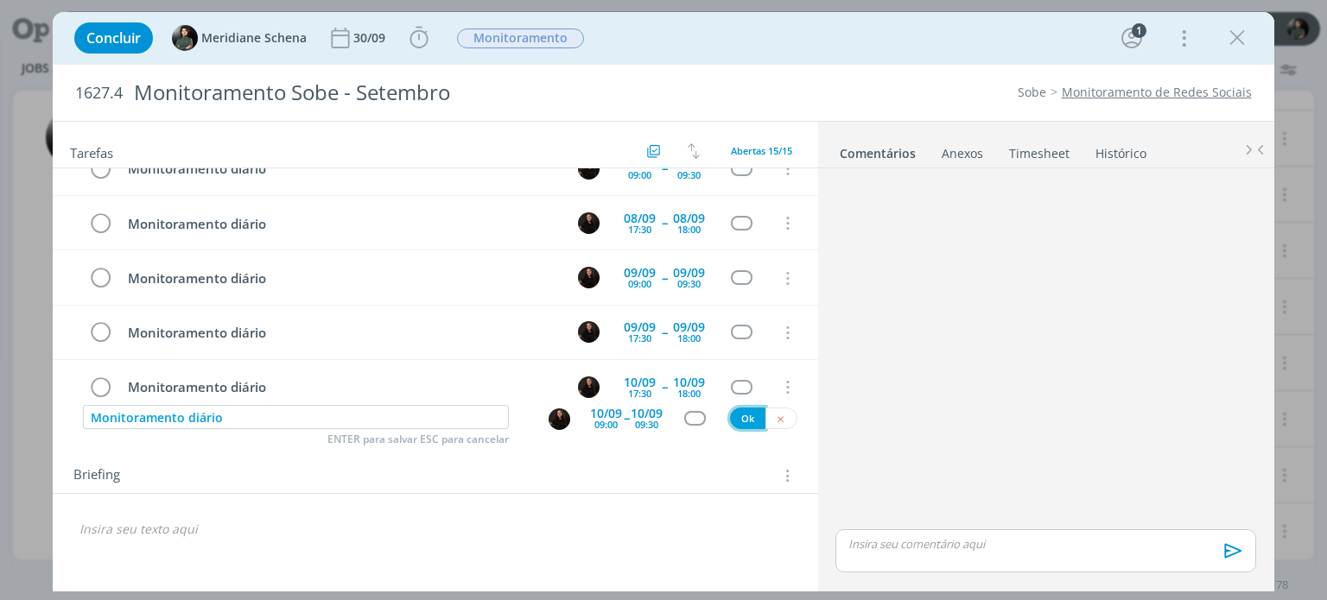
click at [743, 414] on button "Ok" at bounding box center [747, 419] width 35 height 22
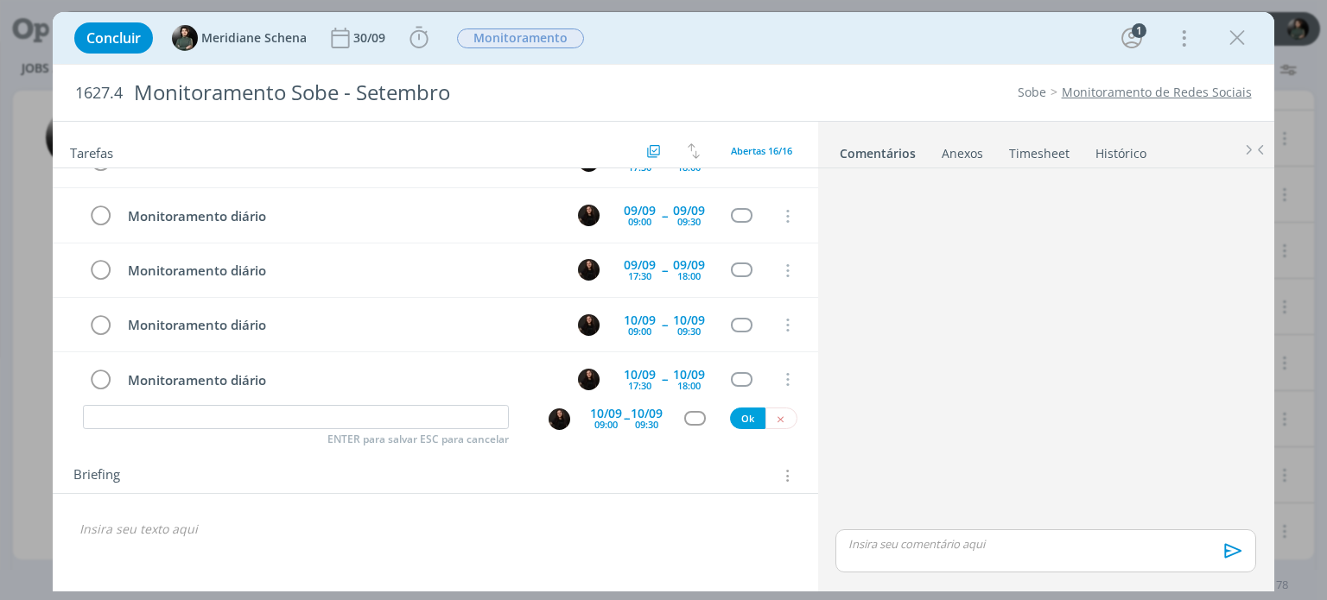
scroll to position [643, 0]
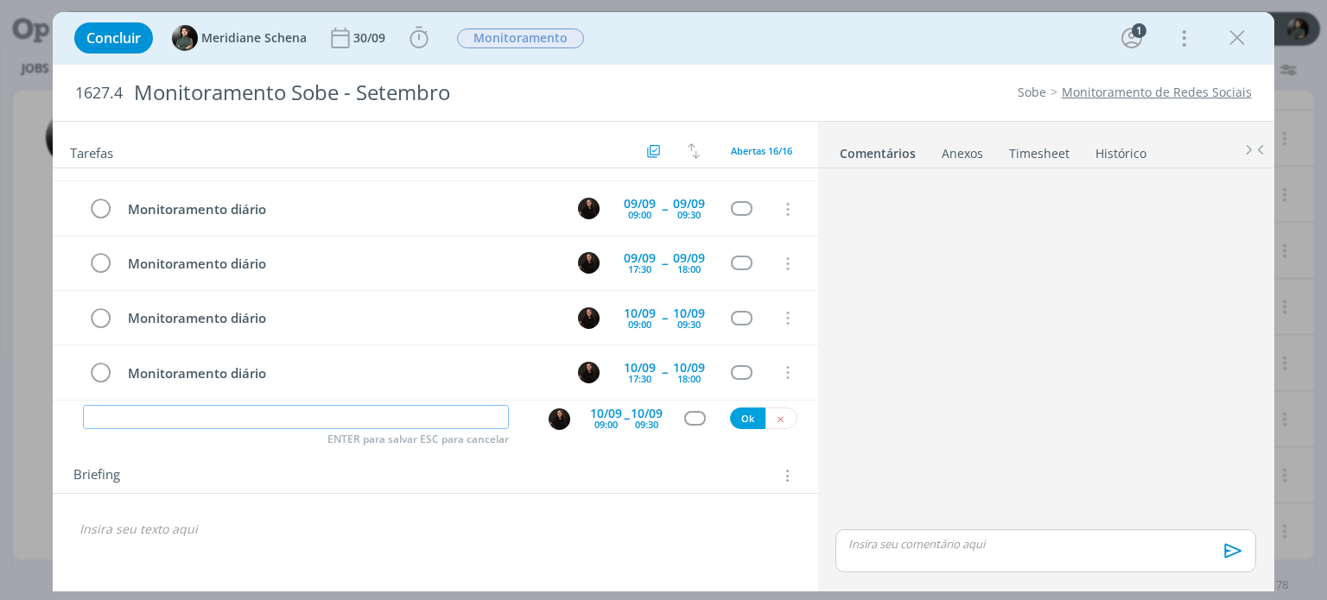
click at [315, 413] on input "dialog" at bounding box center [296, 417] width 426 height 24
paste input "Monitoramento diário"
type input "Monitoramento diário"
click at [624, 413] on span "--" at bounding box center [626, 417] width 5 height 16
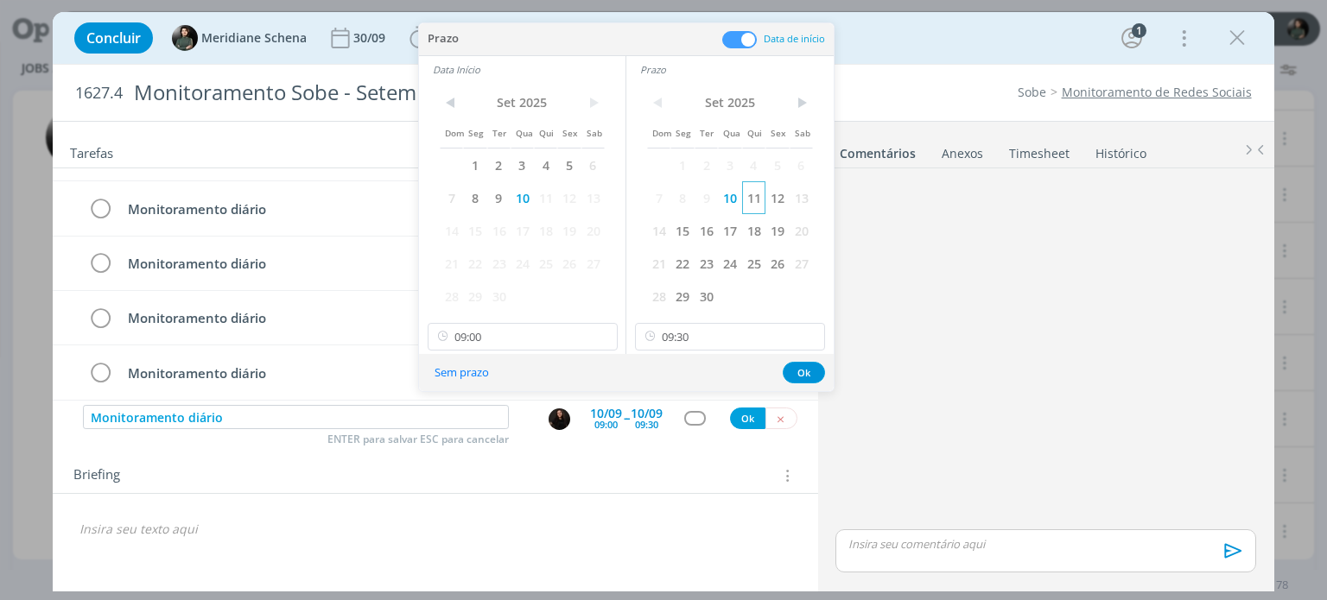
click at [759, 204] on span "11" at bounding box center [753, 197] width 23 height 33
click at [551, 200] on span "11" at bounding box center [545, 197] width 23 height 33
click at [808, 373] on button "Ok" at bounding box center [804, 373] width 42 height 22
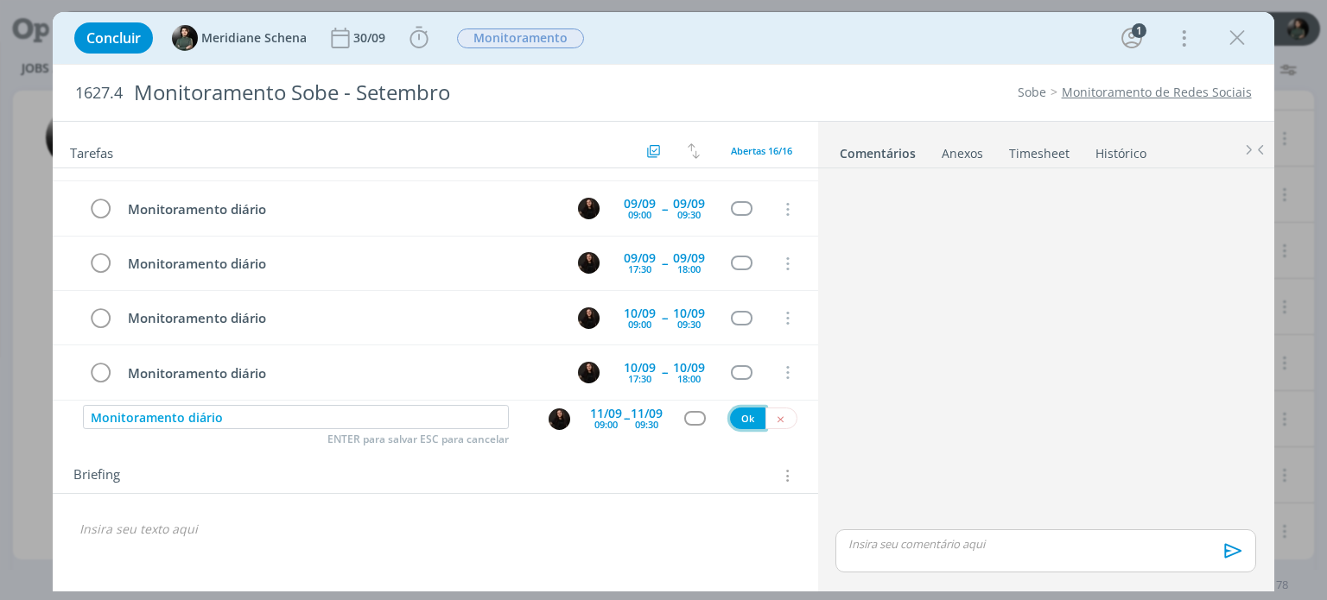
click at [742, 417] on button "Ok" at bounding box center [747, 419] width 35 height 22
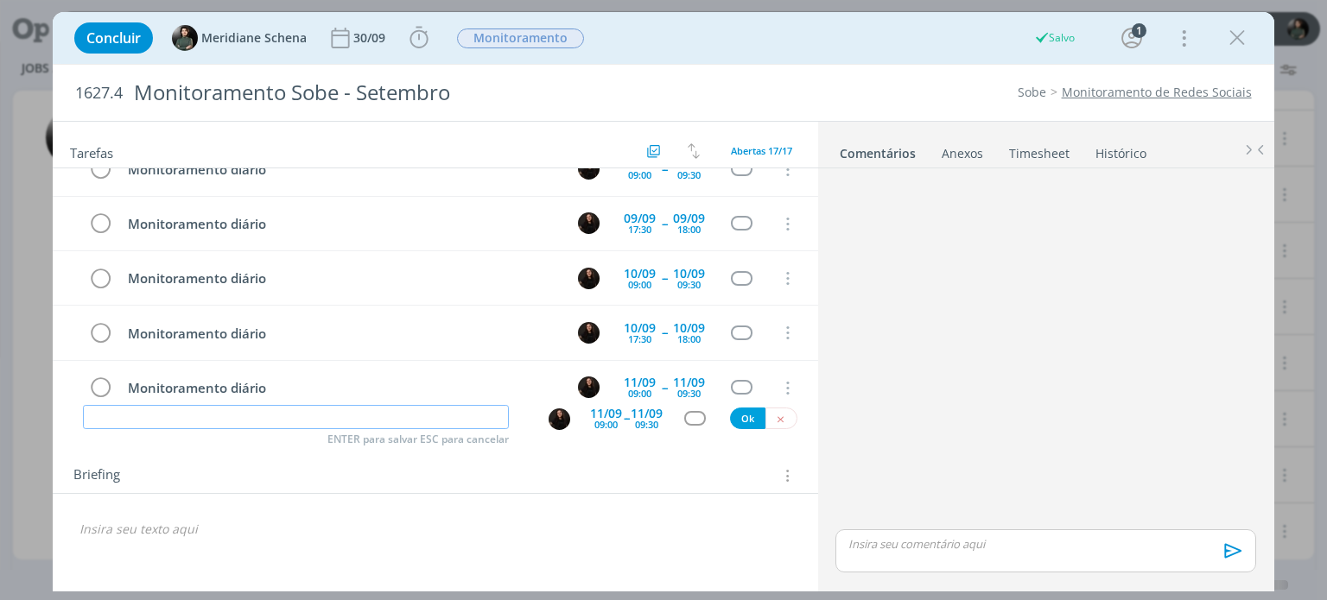
click at [263, 421] on input "dialog" at bounding box center [296, 417] width 426 height 24
paste input "Monitoramento diário"
type input "Monitoramento diário"
click at [631, 417] on div "11/09" at bounding box center [647, 414] width 32 height 12
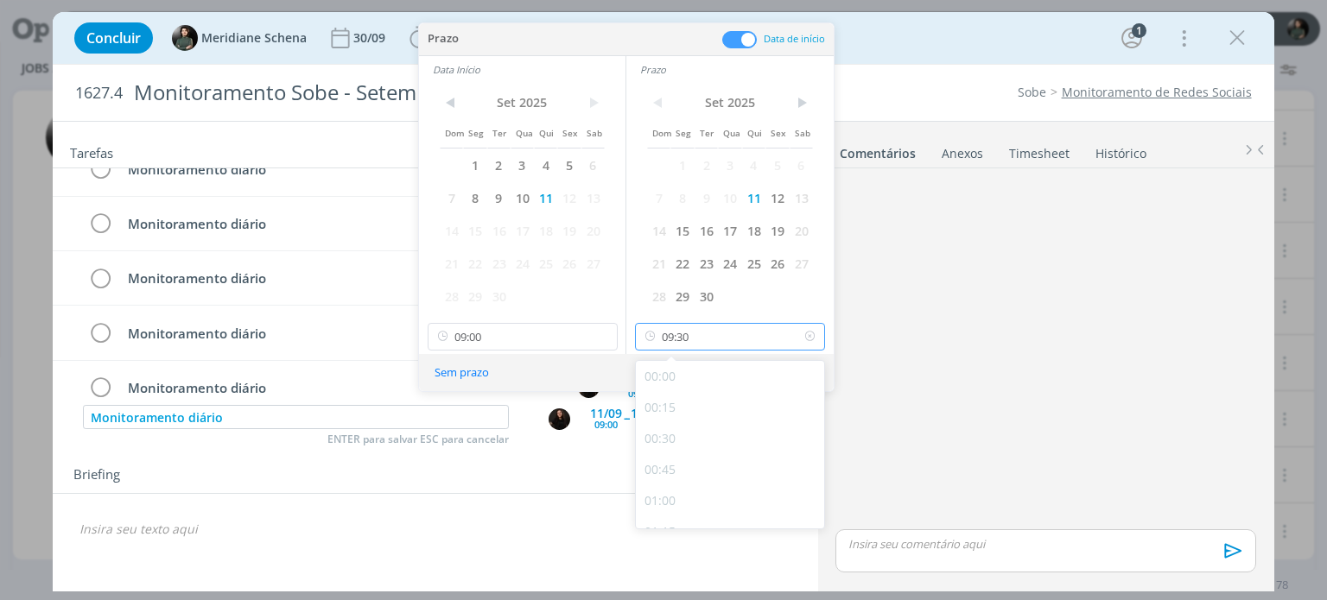
click at [720, 329] on input "09:30" at bounding box center [730, 337] width 190 height 28
click at [688, 454] on div "18:00" at bounding box center [732, 442] width 193 height 31
type input "18:00"
click at [494, 336] on input "09:00" at bounding box center [523, 337] width 190 height 28
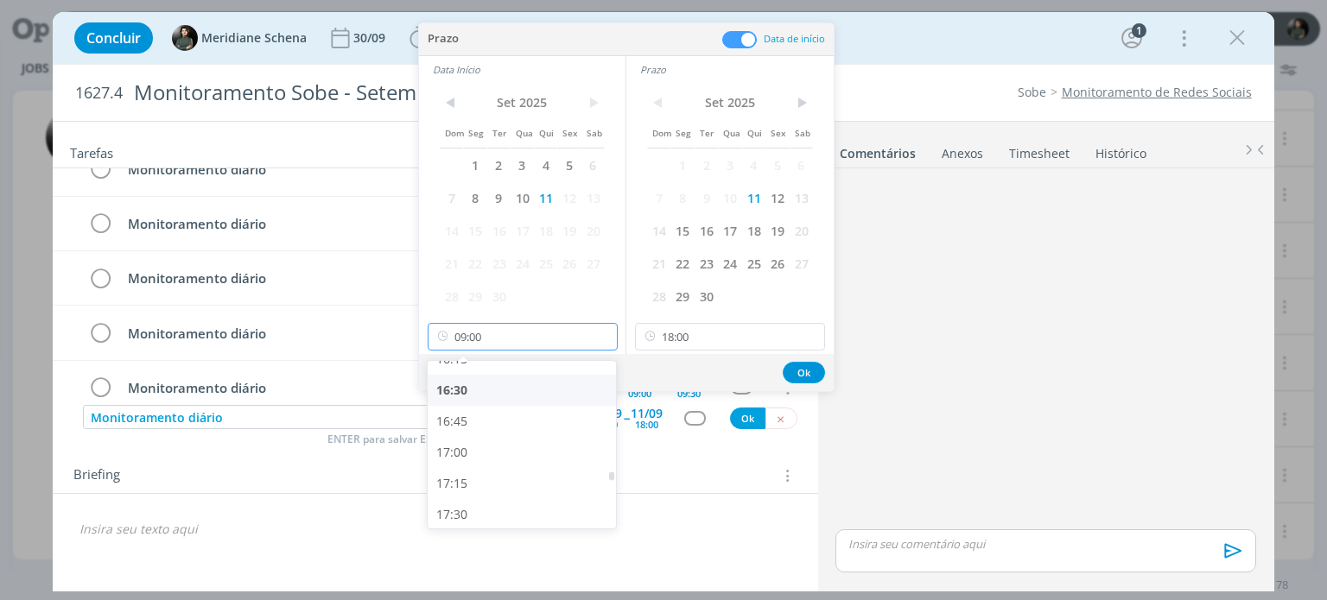
scroll to position [2111, 0]
click at [482, 441] on div "17:30" at bounding box center [524, 442] width 193 height 31
type input "17:30"
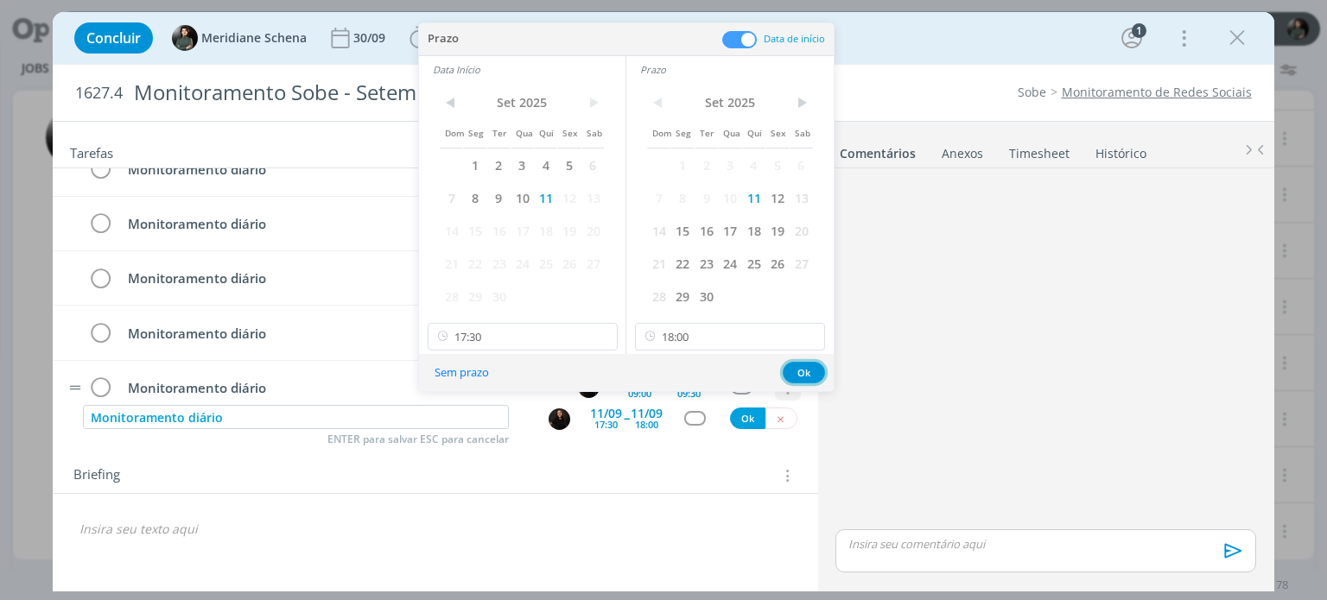
click at [800, 363] on button "Ok" at bounding box center [804, 373] width 42 height 22
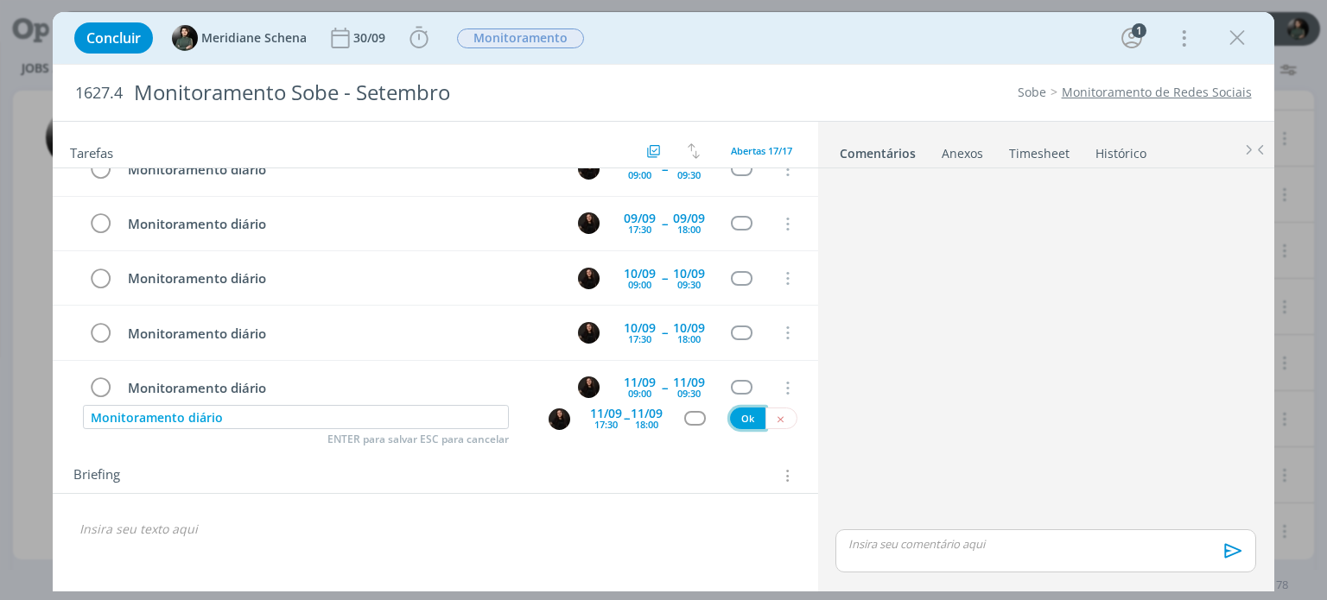
click at [743, 414] on button "Ok" at bounding box center [747, 419] width 35 height 22
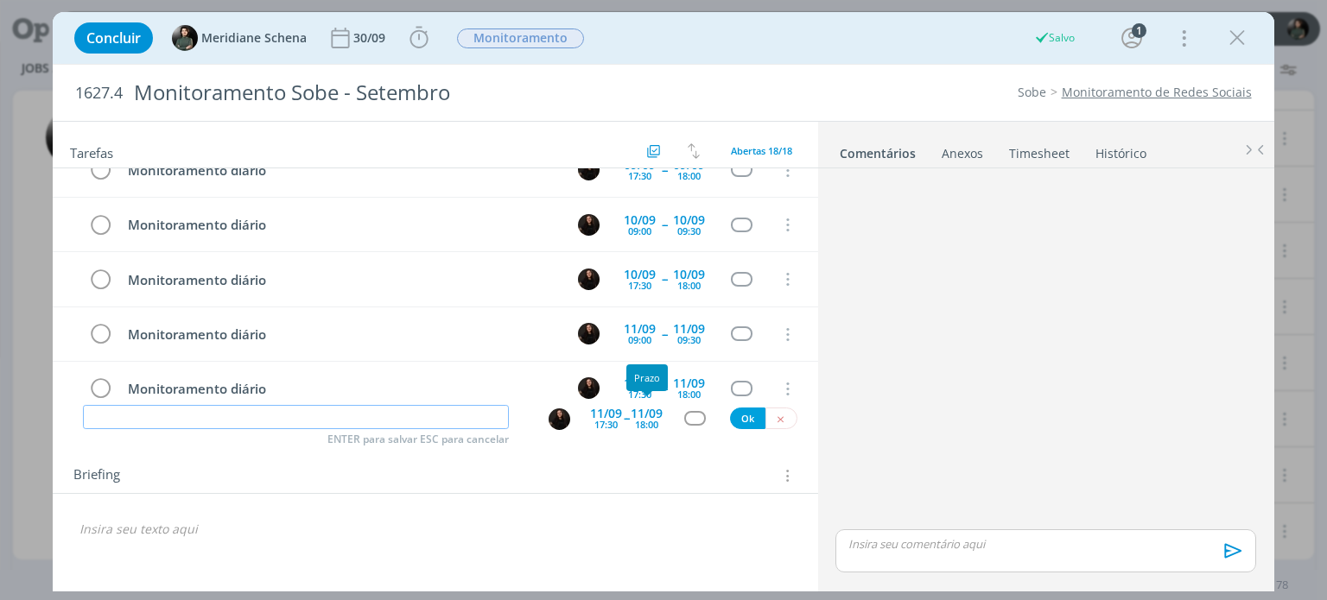
scroll to position [751, 0]
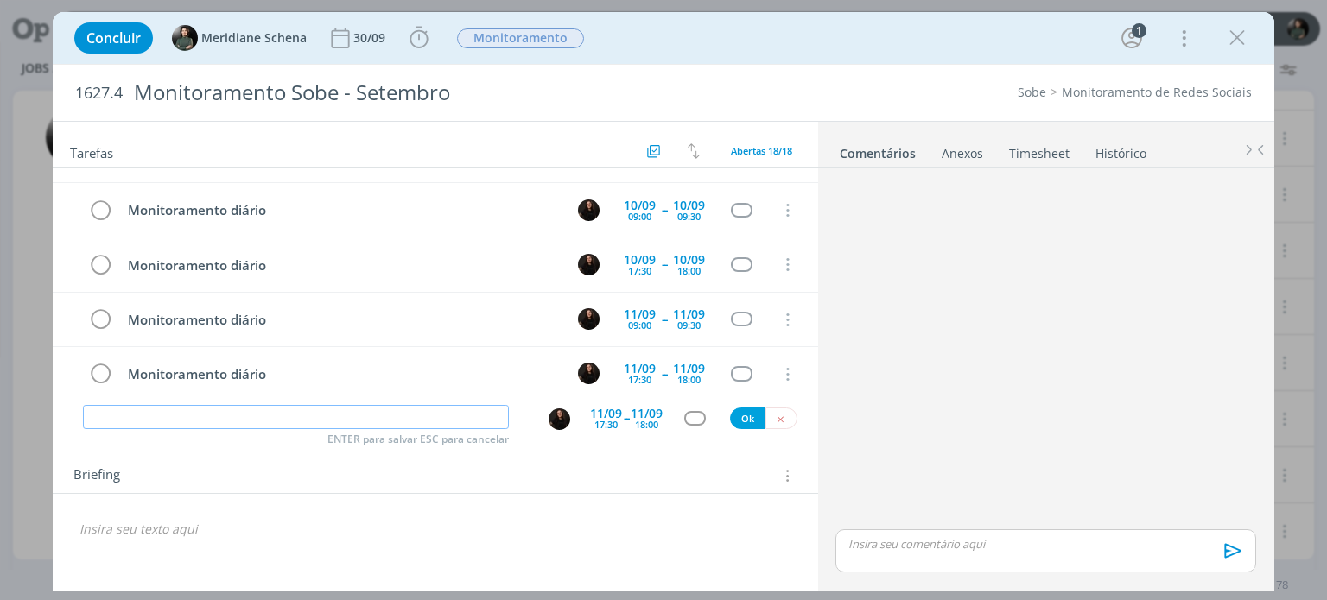
click at [293, 411] on input "dialog" at bounding box center [296, 417] width 426 height 24
paste input "Monitoramento diário"
type input "Monitoramento diário"
click at [600, 421] on div "17:30" at bounding box center [605, 425] width 23 height 10
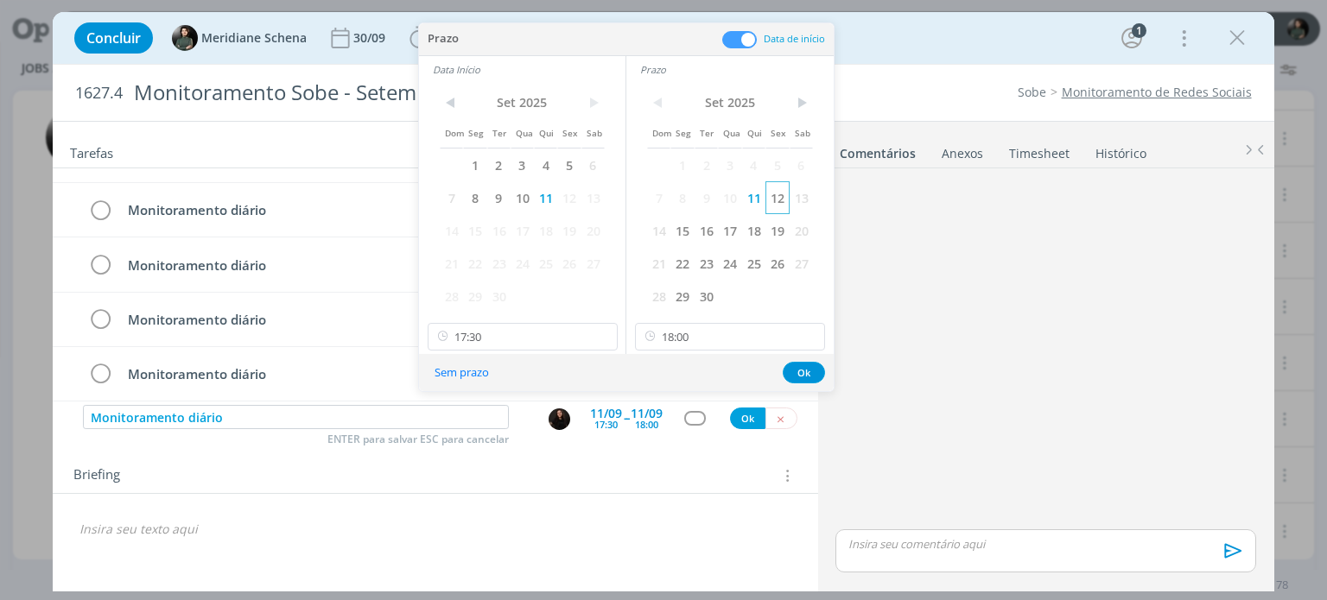
click at [777, 198] on span "12" at bounding box center [776, 197] width 23 height 33
click at [561, 198] on span "12" at bounding box center [568, 197] width 23 height 33
click at [798, 371] on button "Ok" at bounding box center [804, 373] width 42 height 22
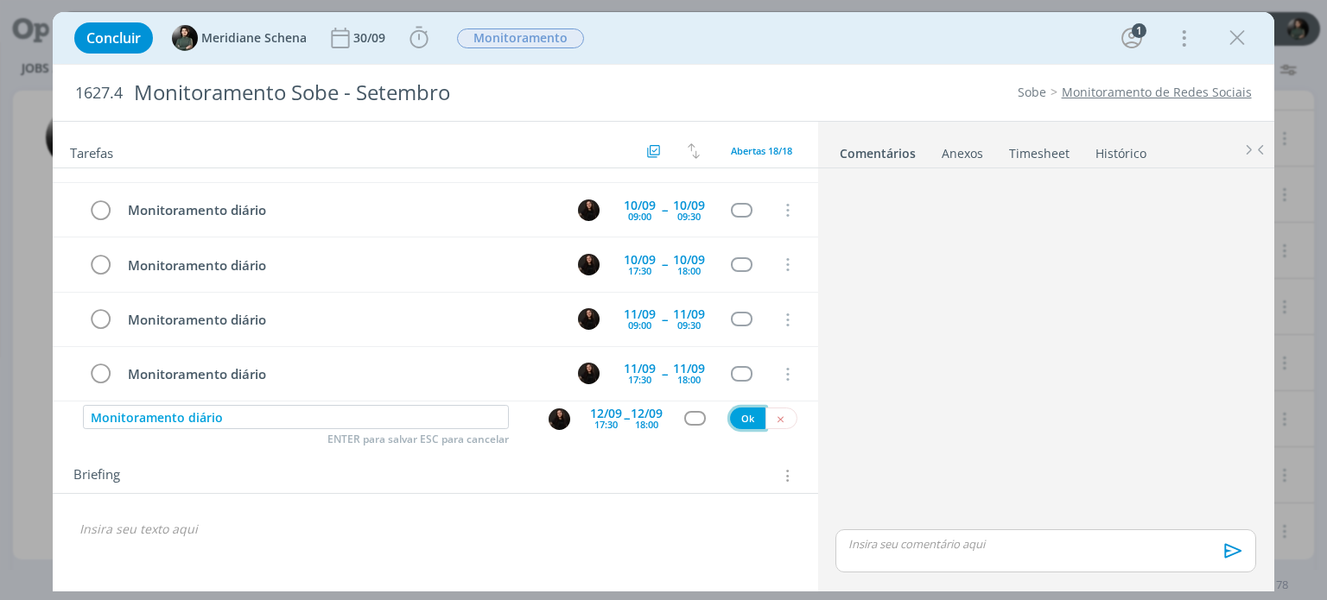
click at [743, 418] on button "Ok" at bounding box center [747, 419] width 35 height 22
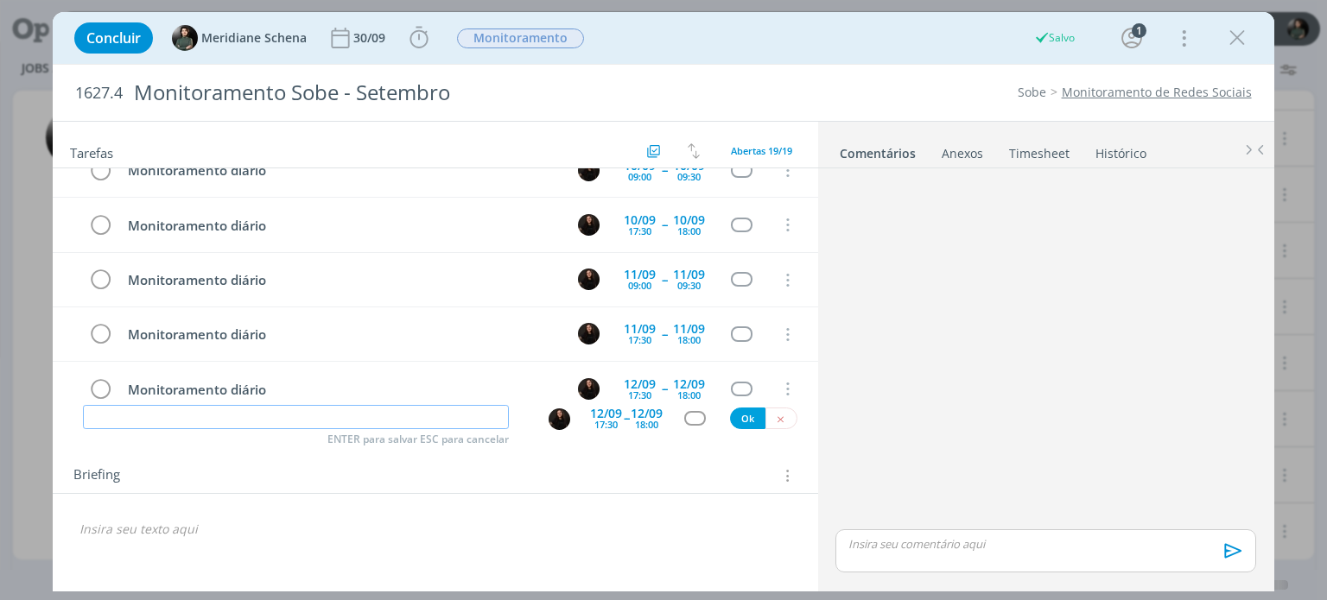
click at [283, 416] on input "dialog" at bounding box center [296, 417] width 426 height 24
paste input "Monitoramento diário"
click at [283, 416] on input "Monitoramento diário" at bounding box center [296, 417] width 426 height 24
type input "Monitoramento diário"
click at [639, 415] on div "12/09" at bounding box center [647, 414] width 32 height 12
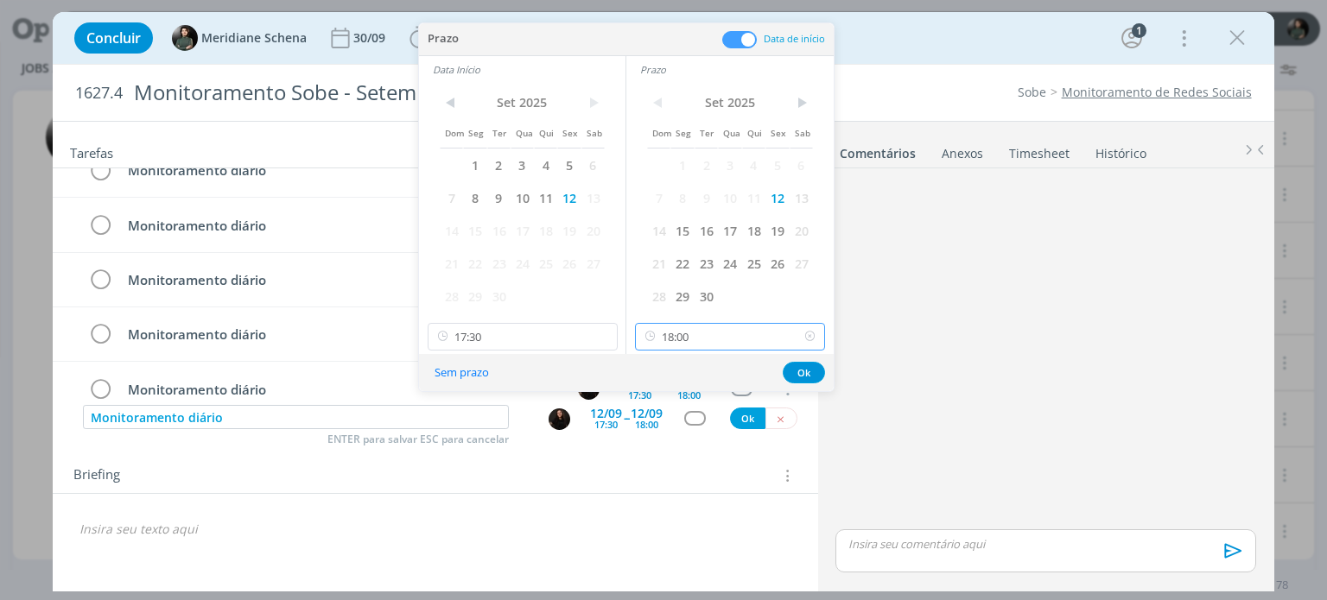
click at [707, 334] on input "18:00" at bounding box center [730, 337] width 190 height 28
click at [470, 331] on input "17:30" at bounding box center [523, 337] width 190 height 28
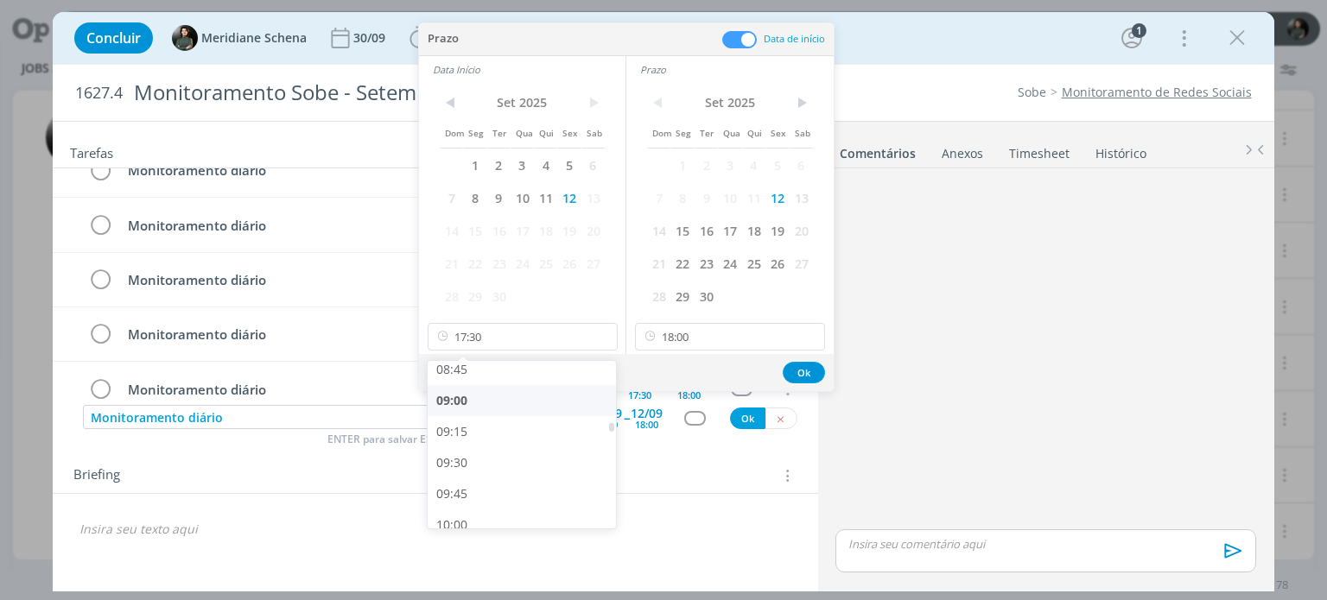
click at [479, 405] on div "09:00" at bounding box center [524, 400] width 193 height 31
type input "09:00"
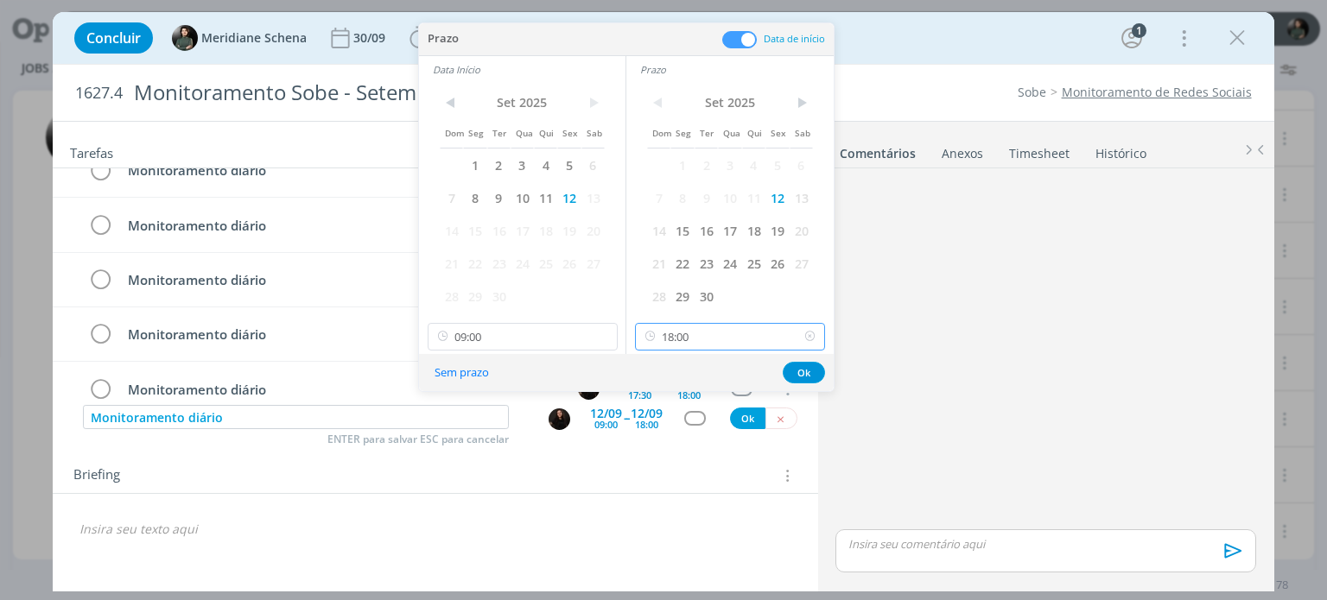
click at [683, 334] on input "18:00" at bounding box center [730, 337] width 190 height 28
click at [681, 402] on div "09:30" at bounding box center [732, 400] width 193 height 31
type input "09:30"
click at [794, 373] on button "Ok" at bounding box center [804, 373] width 42 height 22
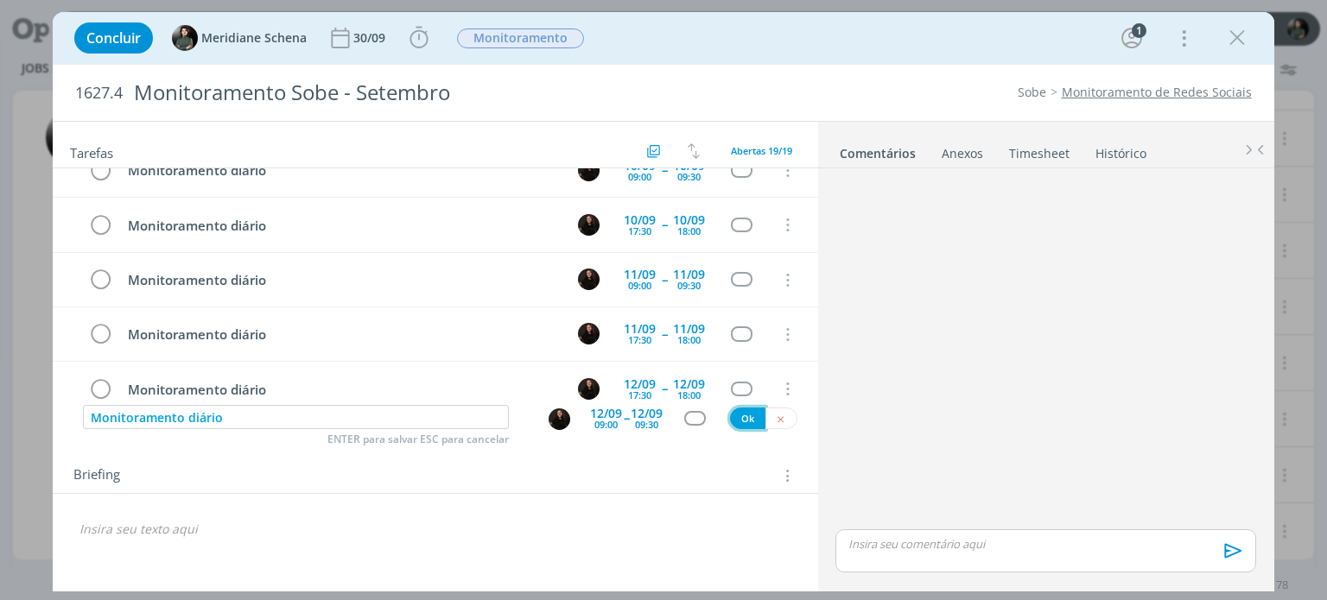
click at [744, 415] on button "Ok" at bounding box center [747, 419] width 35 height 22
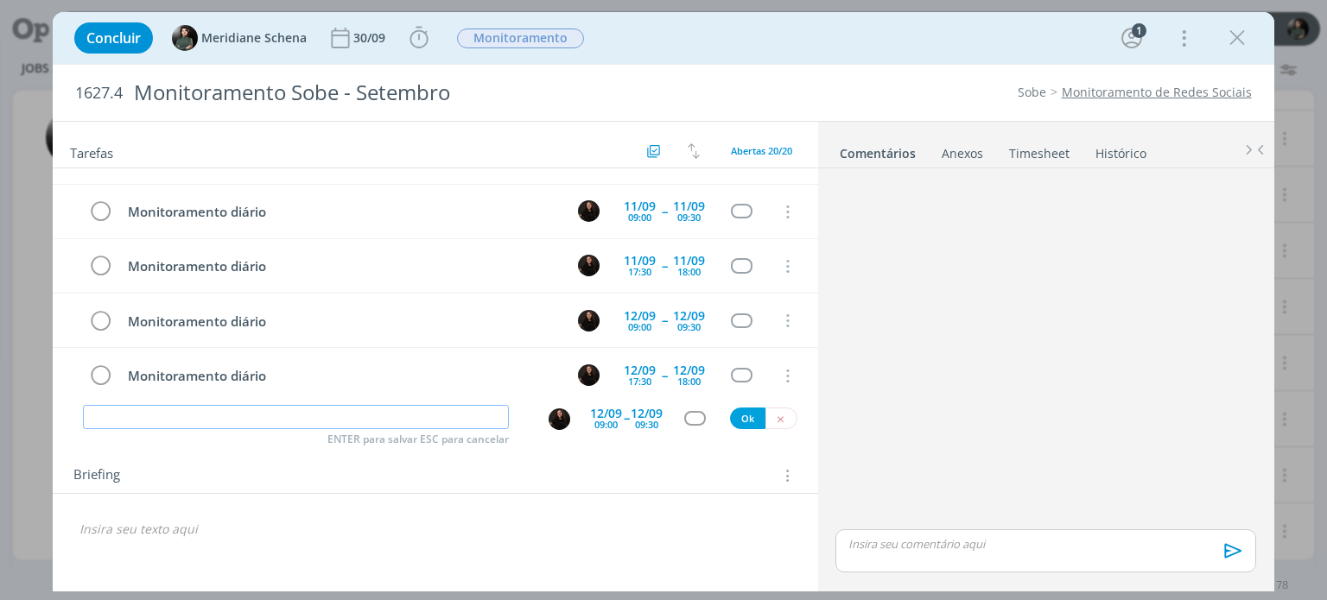
click at [355, 407] on input "dialog" at bounding box center [296, 417] width 426 height 24
paste input "Monitoramento diário"
type input "Monitoramento diário"
click at [623, 421] on div "12/09 09:00 -- 12/09 09:30" at bounding box center [626, 417] width 73 height 31
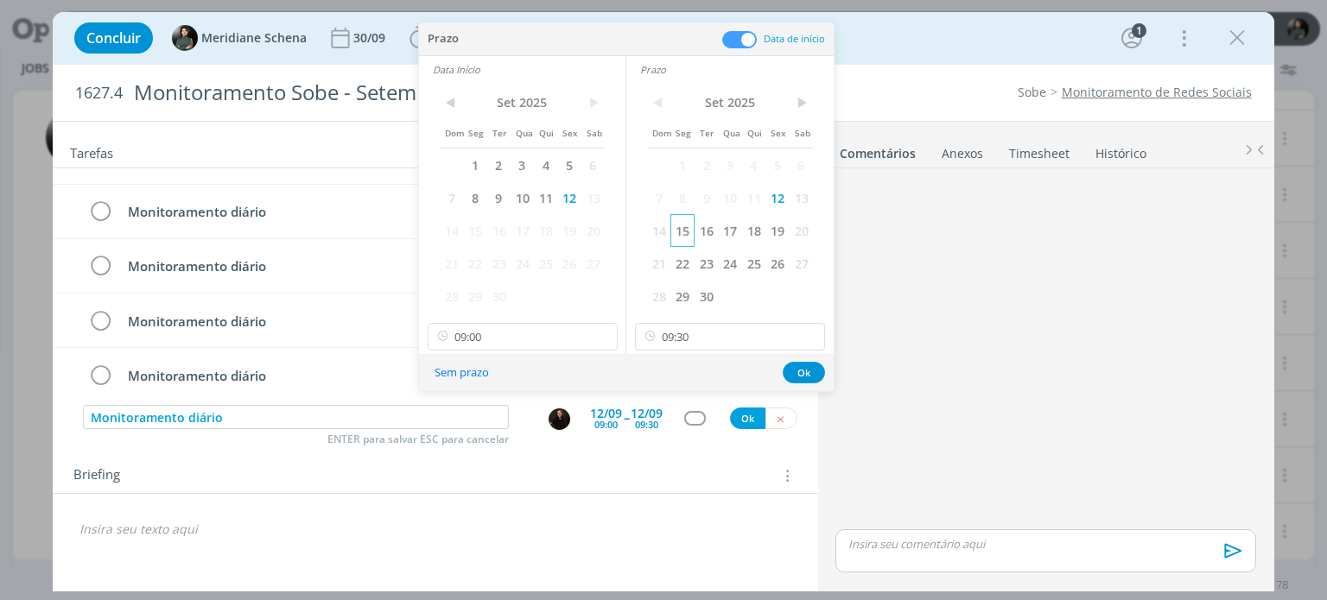
click at [677, 232] on span "15" at bounding box center [681, 230] width 23 height 33
click at [475, 232] on span "15" at bounding box center [474, 230] width 23 height 33
click at [808, 371] on button "Ok" at bounding box center [804, 373] width 42 height 22
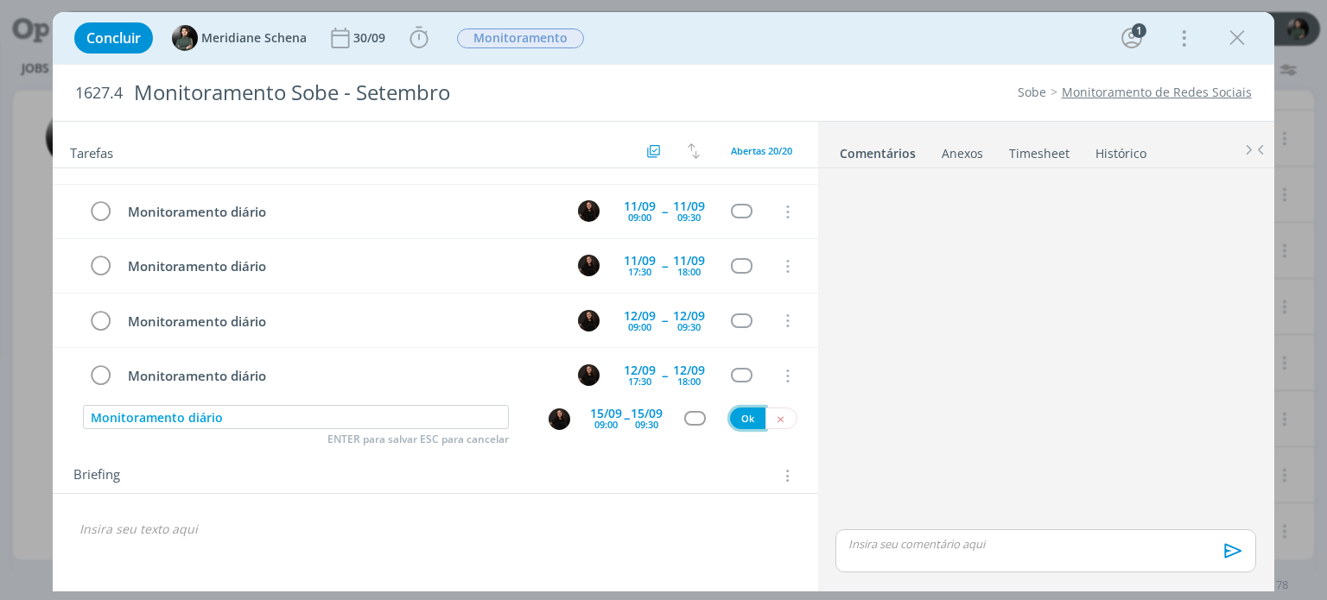
click at [744, 417] on button "Ok" at bounding box center [747, 419] width 35 height 22
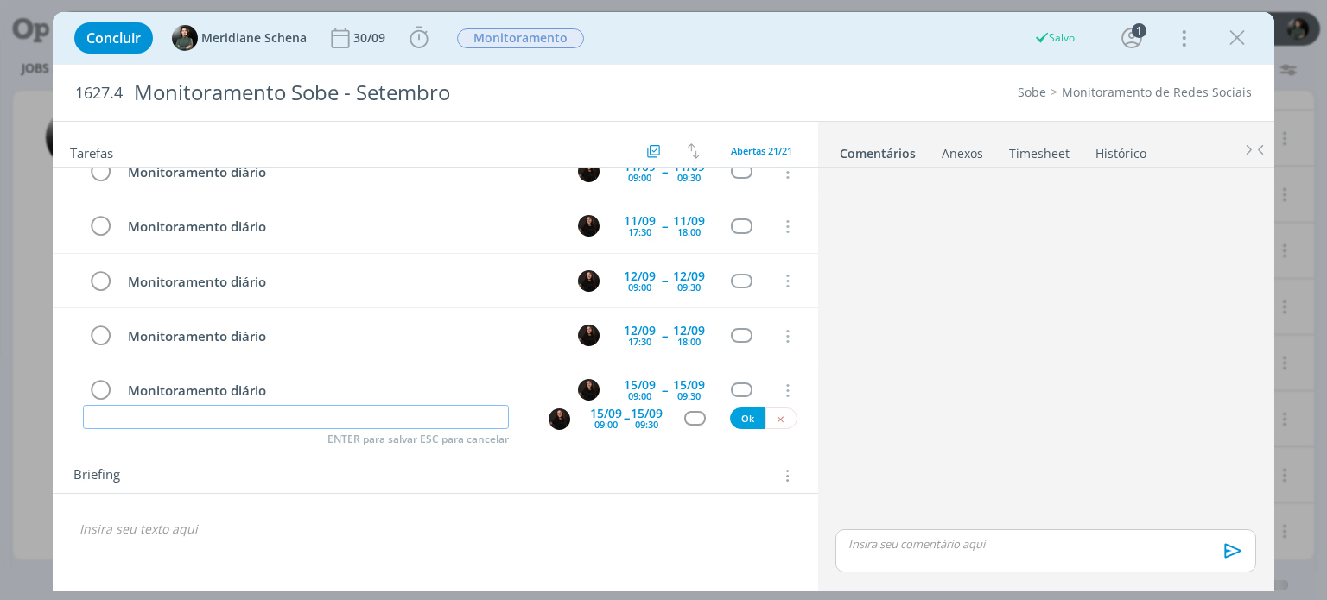
paste input "Monitoramento diário"
type input "Monitoramento diário"
click at [619, 421] on div "15/09 09:00" at bounding box center [606, 417] width 32 height 31
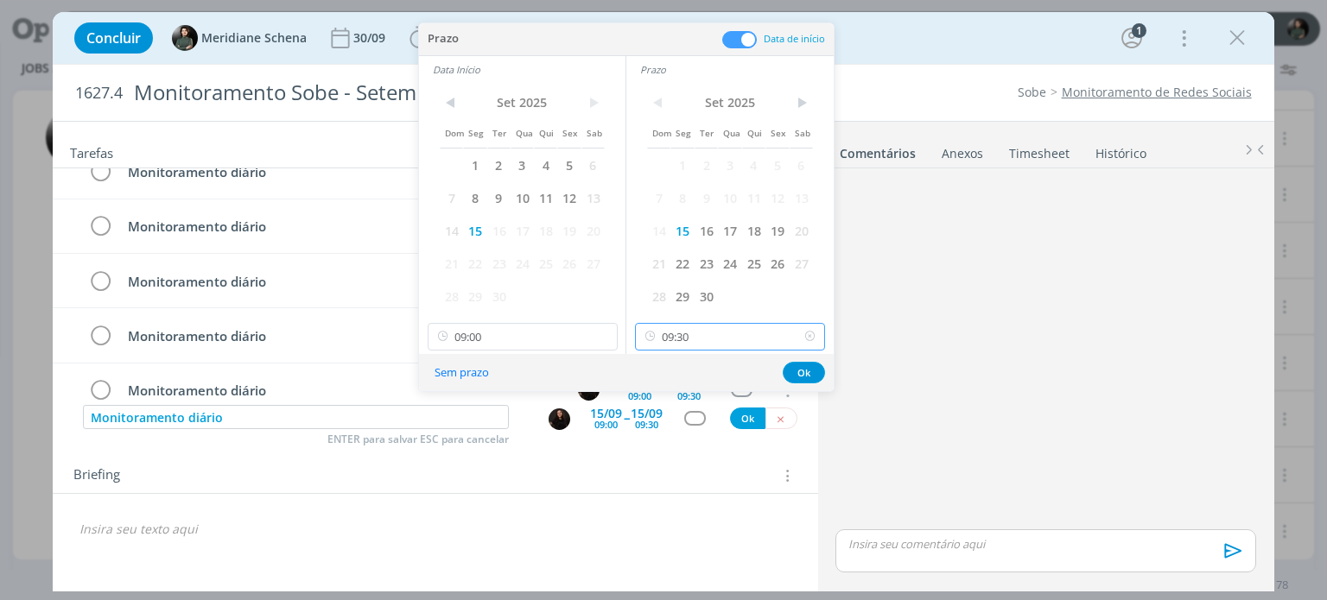
click at [693, 338] on input "09:30" at bounding box center [730, 337] width 190 height 28
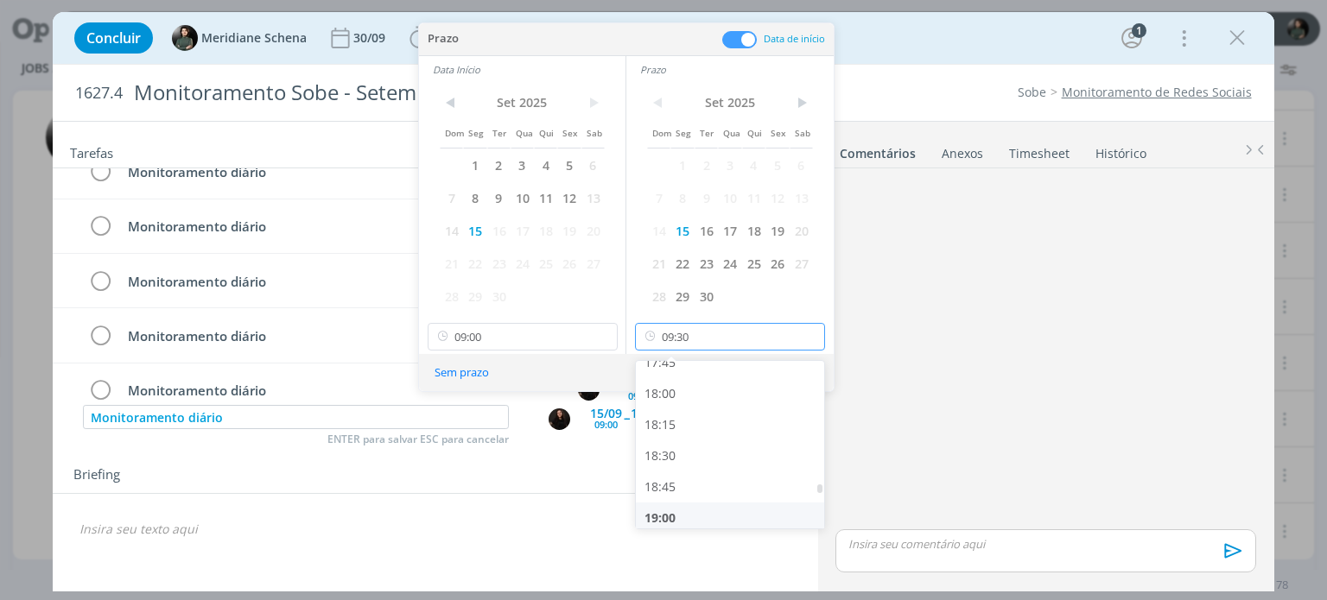
scroll to position [2218, 0]
click at [689, 396] on div "18:00" at bounding box center [732, 397] width 193 height 31
type input "18:00"
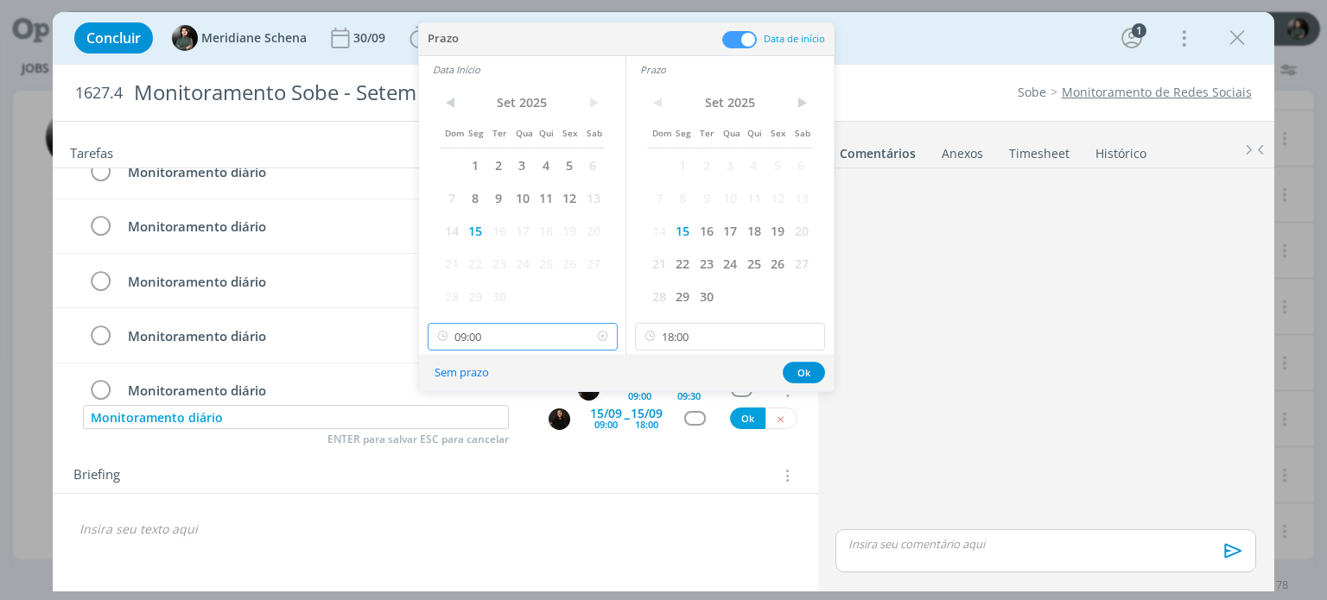
click at [492, 338] on input "09:00" at bounding box center [523, 337] width 190 height 28
click at [469, 438] on div "17:30" at bounding box center [524, 442] width 193 height 31
type input "17:30"
click at [798, 372] on button "Ok" at bounding box center [804, 373] width 42 height 22
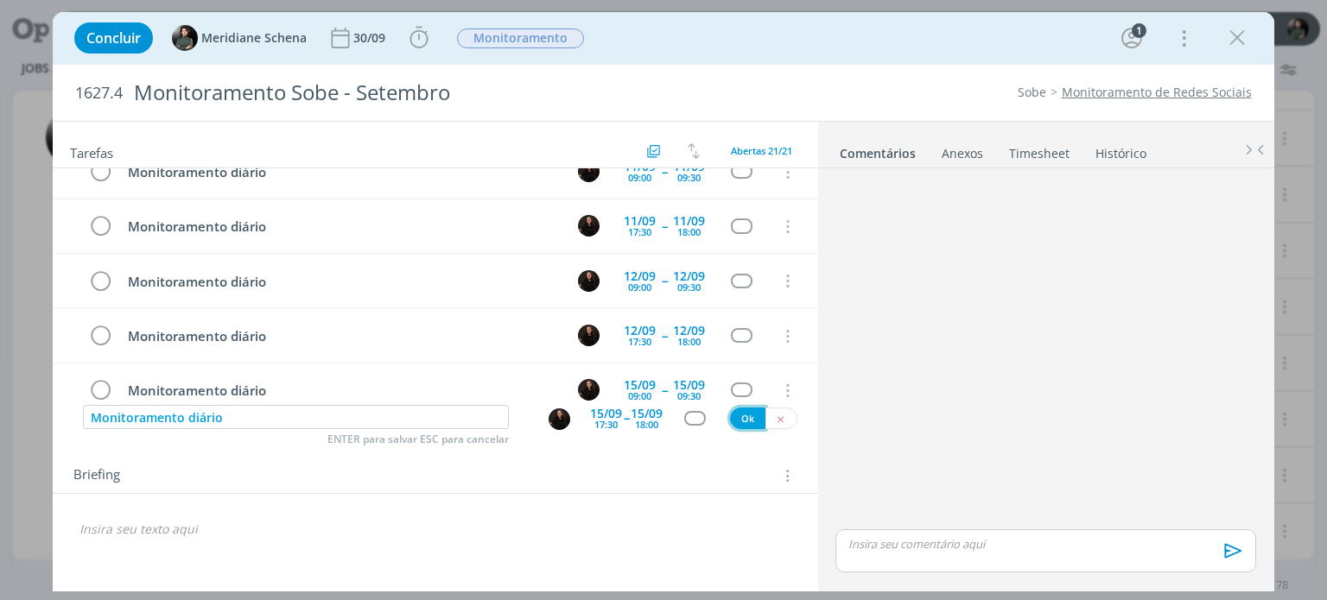
click at [751, 418] on button "Ok" at bounding box center [747, 419] width 35 height 22
click at [335, 416] on input "dialog" at bounding box center [296, 417] width 426 height 24
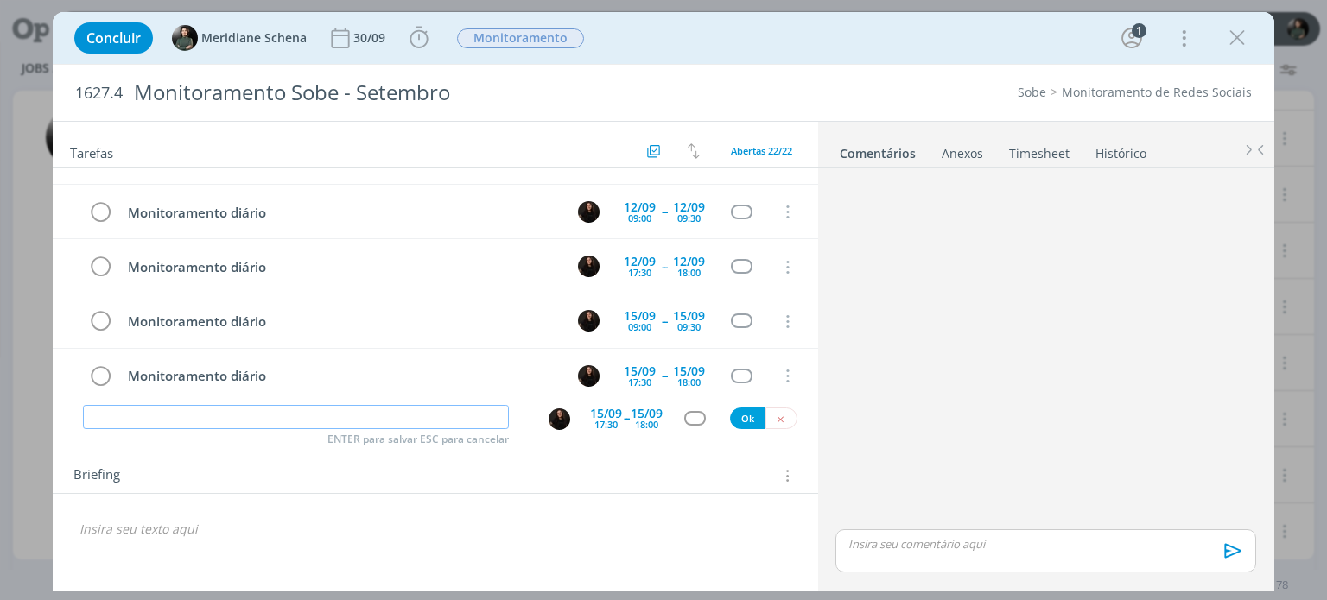
paste input "Monitoramento diário"
type input "Monitoramento diário"
click at [639, 409] on div "15/09" at bounding box center [647, 414] width 32 height 12
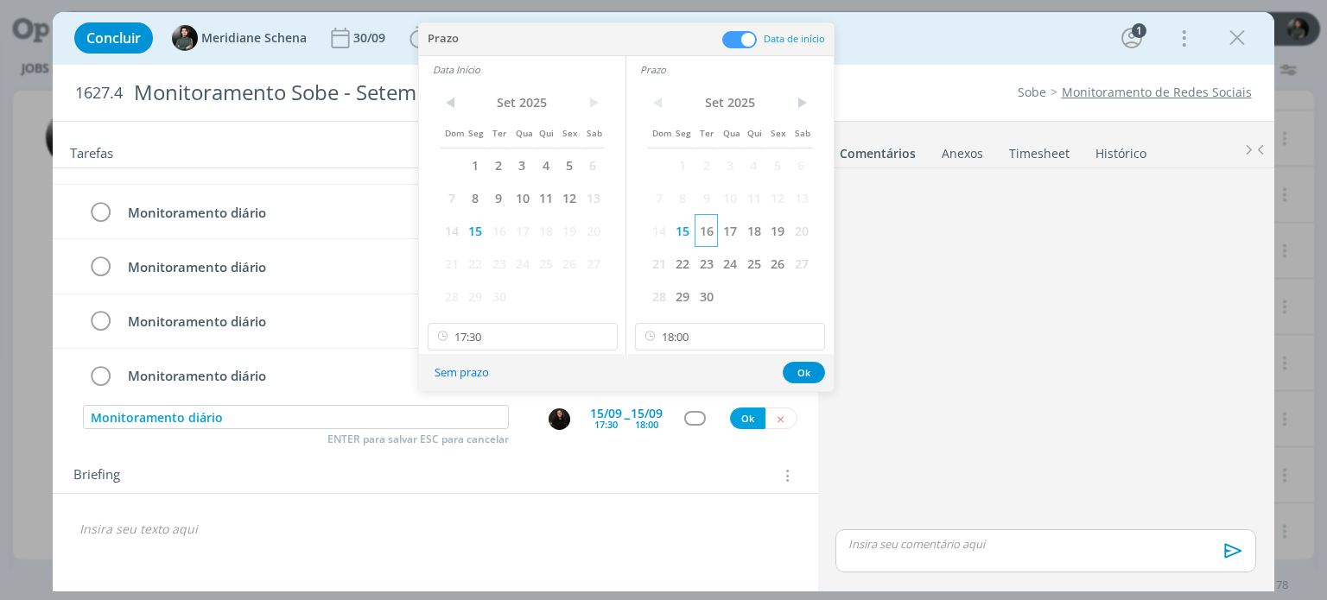
click at [701, 220] on span "16" at bounding box center [705, 230] width 23 height 33
click at [501, 229] on span "16" at bounding box center [498, 230] width 23 height 33
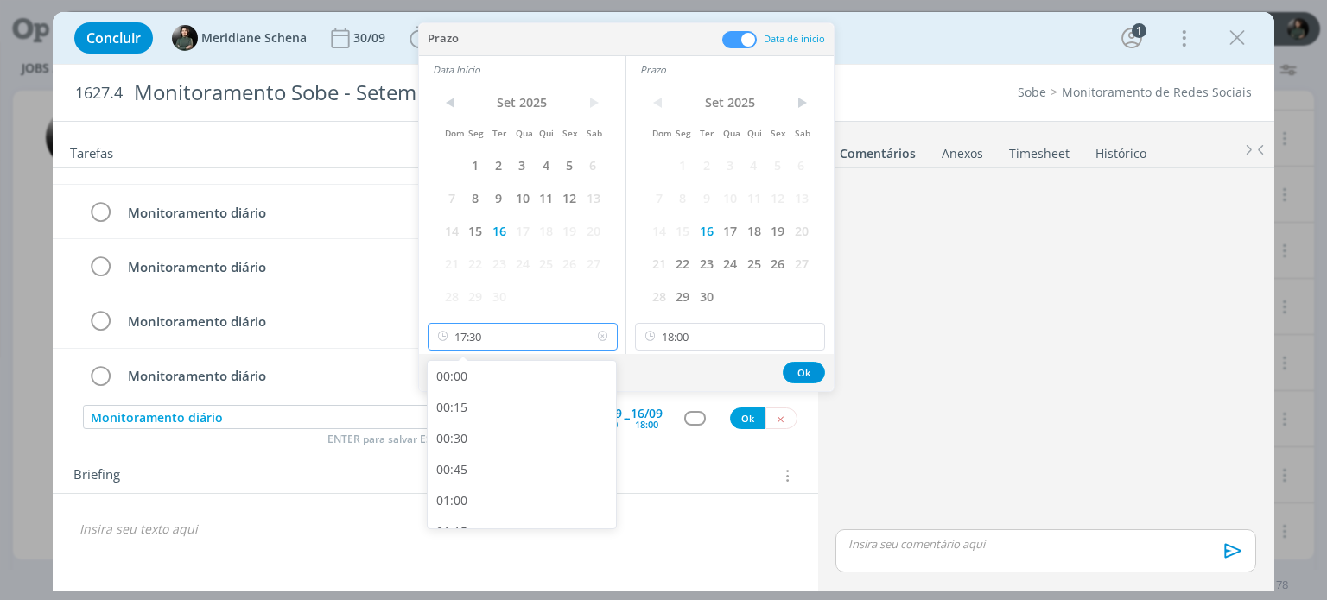
click at [475, 334] on input "17:30" at bounding box center [523, 337] width 190 height 28
click at [802, 374] on button "Ok" at bounding box center [804, 373] width 42 height 22
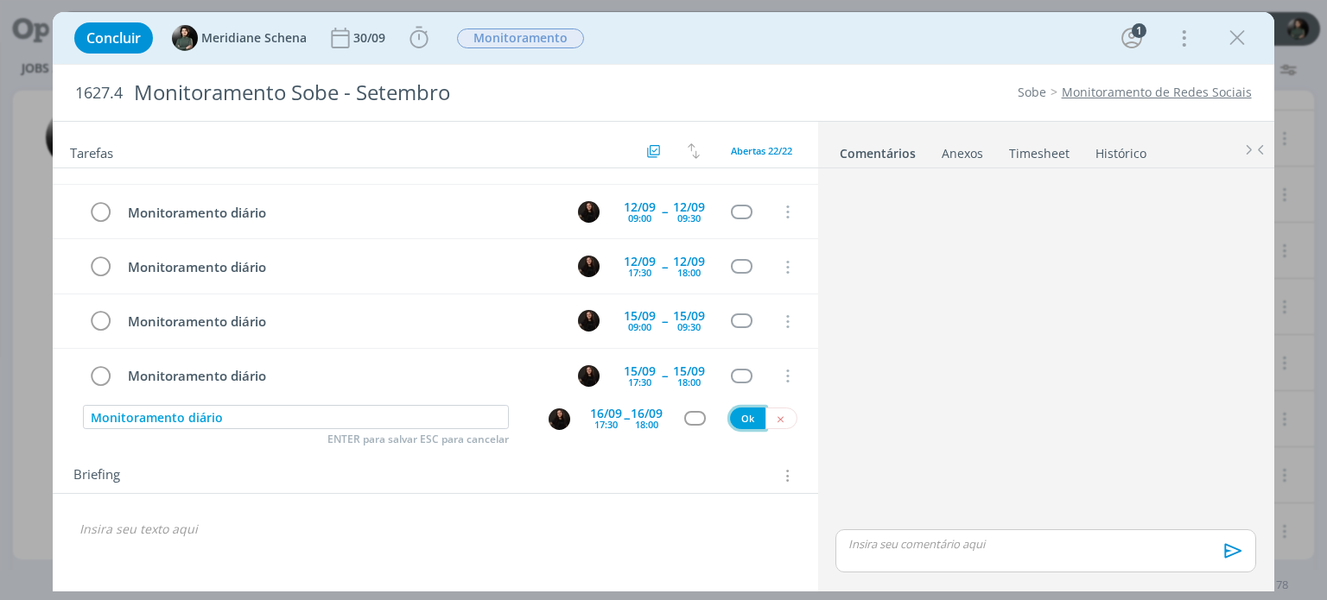
click at [743, 416] on button "Ok" at bounding box center [747, 419] width 35 height 22
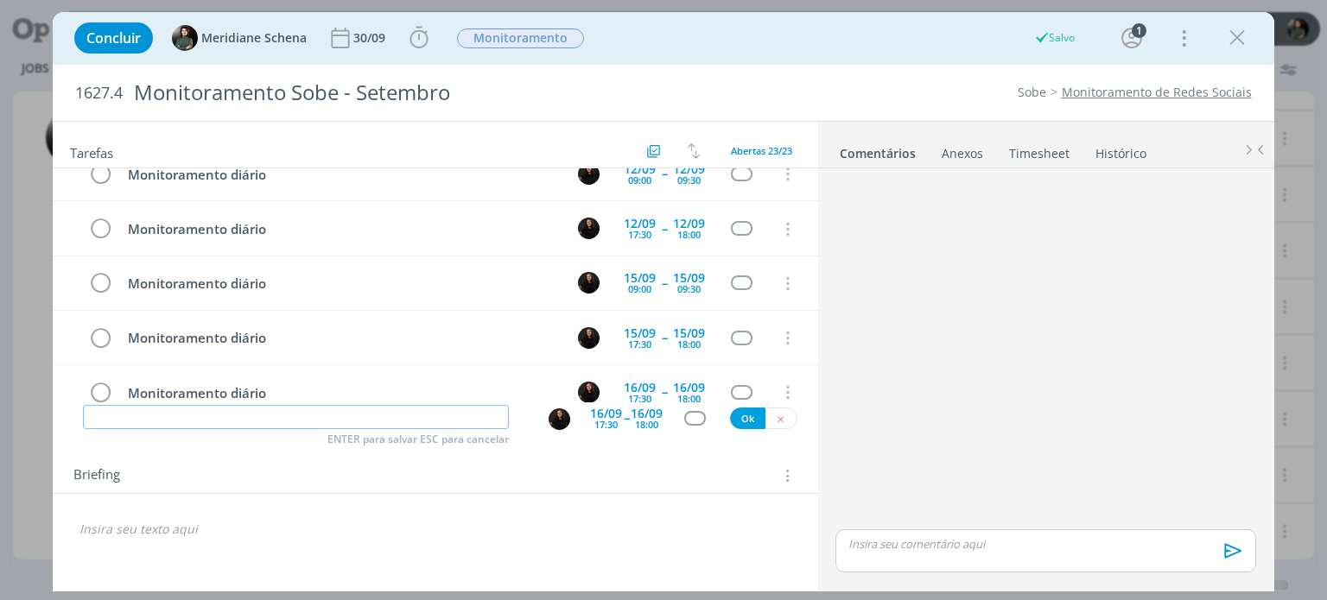
click at [402, 407] on input "dialog" at bounding box center [296, 417] width 426 height 24
paste input "Monitoramento diário"
type input "Monitoramento diário"
click at [660, 415] on div "16/09" at bounding box center [647, 414] width 32 height 12
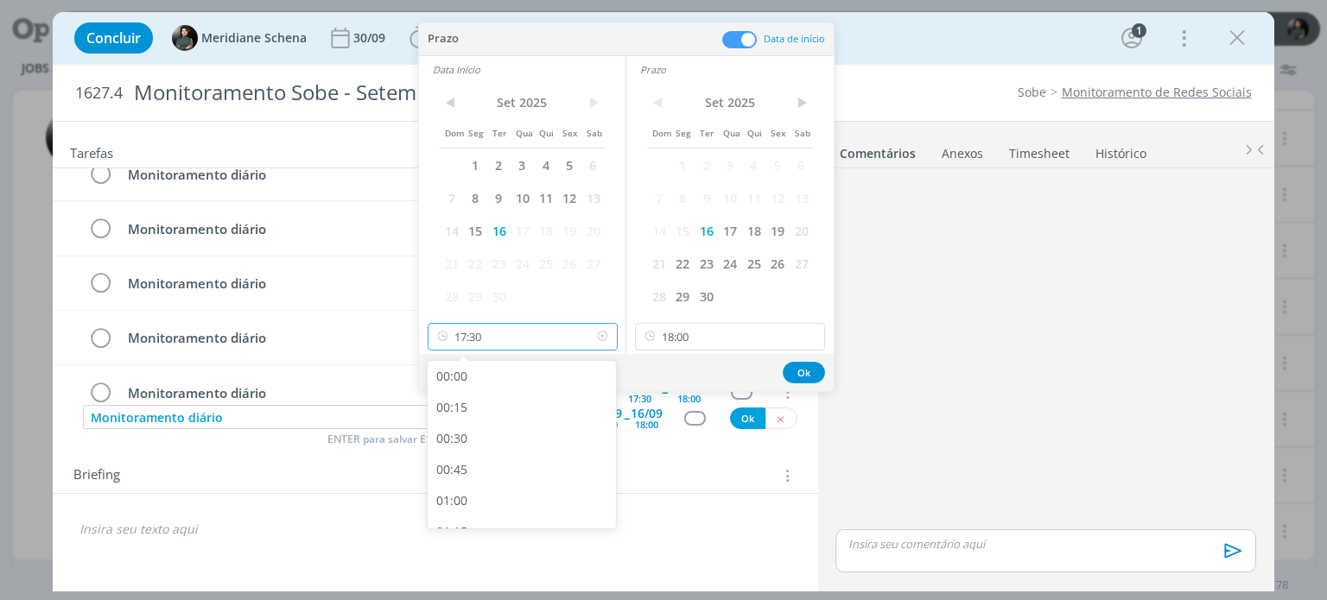
click at [504, 336] on input "17:30" at bounding box center [523, 337] width 190 height 28
click at [480, 481] on div "09:00" at bounding box center [524, 487] width 193 height 31
type input "09:00"
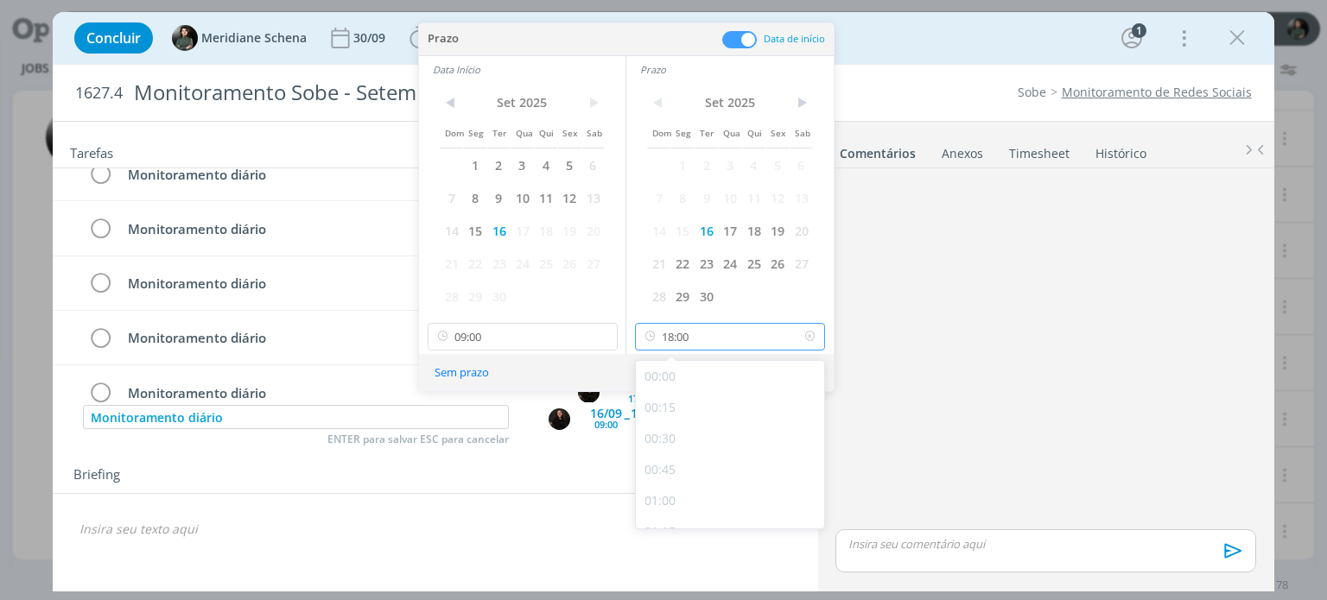
click at [721, 331] on input "18:00" at bounding box center [730, 337] width 190 height 28
click at [674, 406] on div "09:30" at bounding box center [732, 400] width 193 height 31
type input "09:30"
click at [794, 371] on button "Ok" at bounding box center [804, 373] width 42 height 22
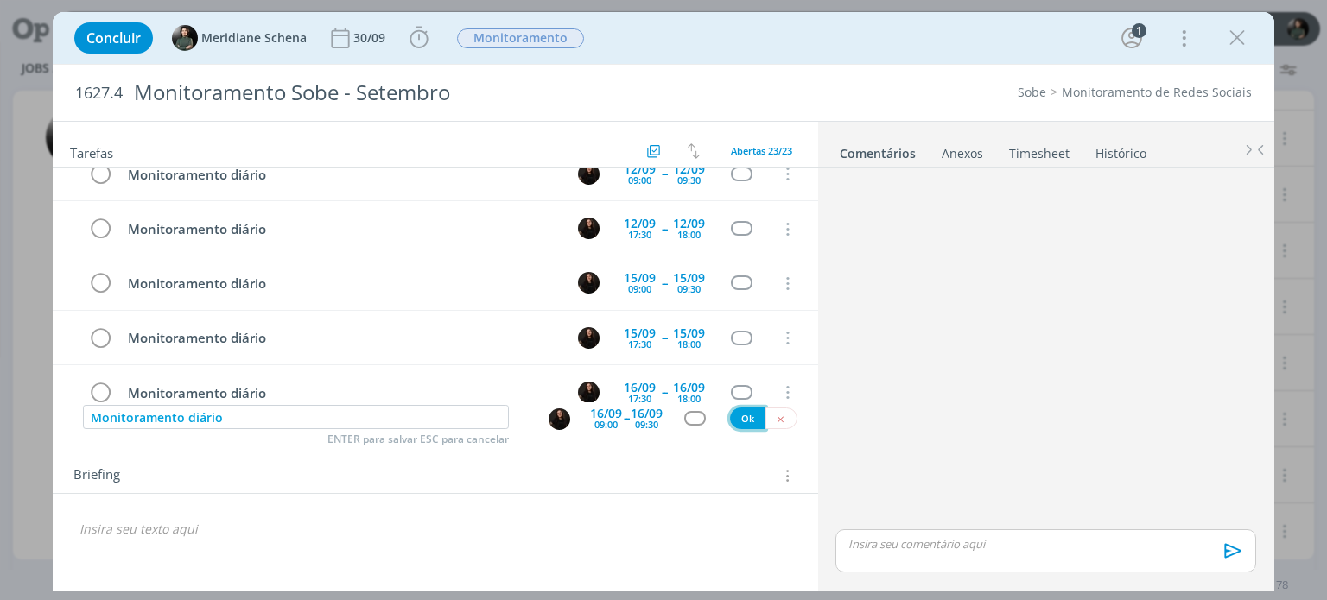
click at [743, 409] on button "Ok" at bounding box center [747, 419] width 35 height 22
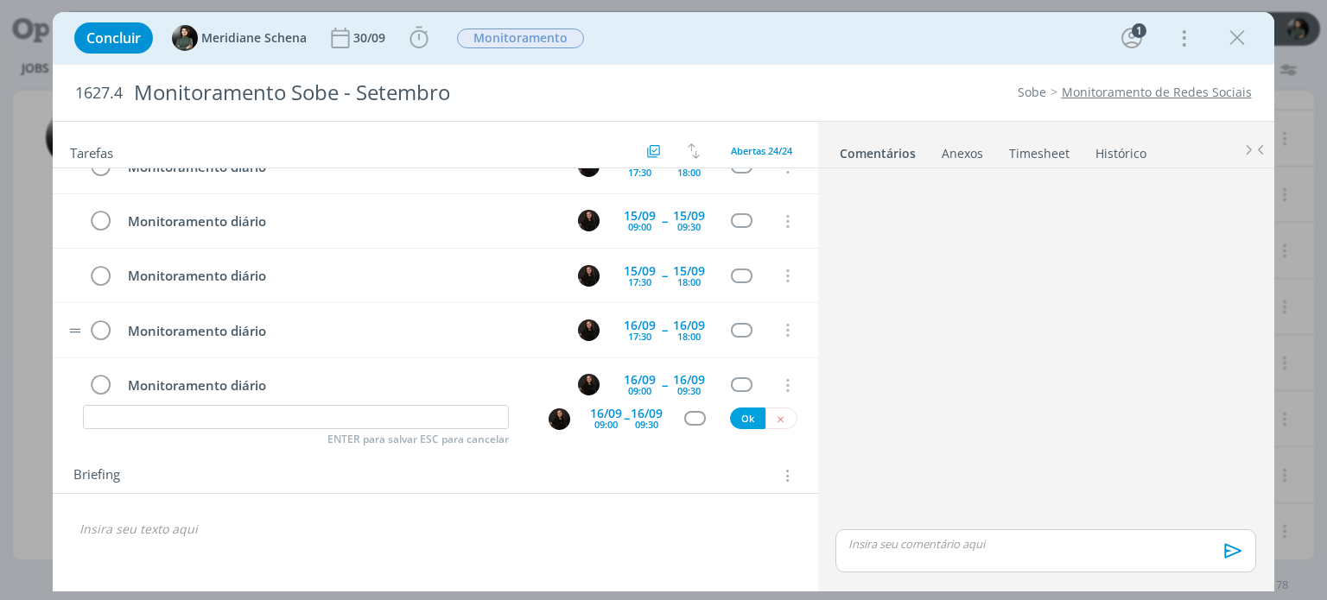
scroll to position [1074, 0]
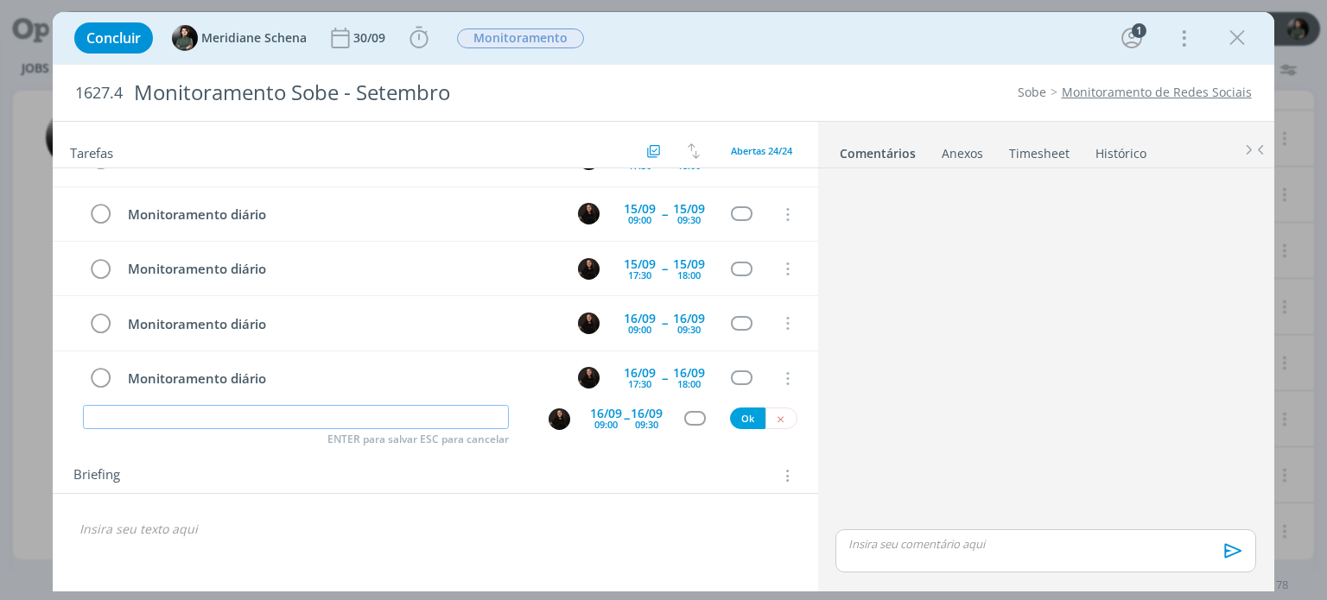
click at [212, 417] on input "dialog" at bounding box center [296, 417] width 426 height 24
paste input "Monitoramento diário"
type input "Monitoramento diário"
click at [643, 429] on div "09:30" at bounding box center [646, 425] width 23 height 10
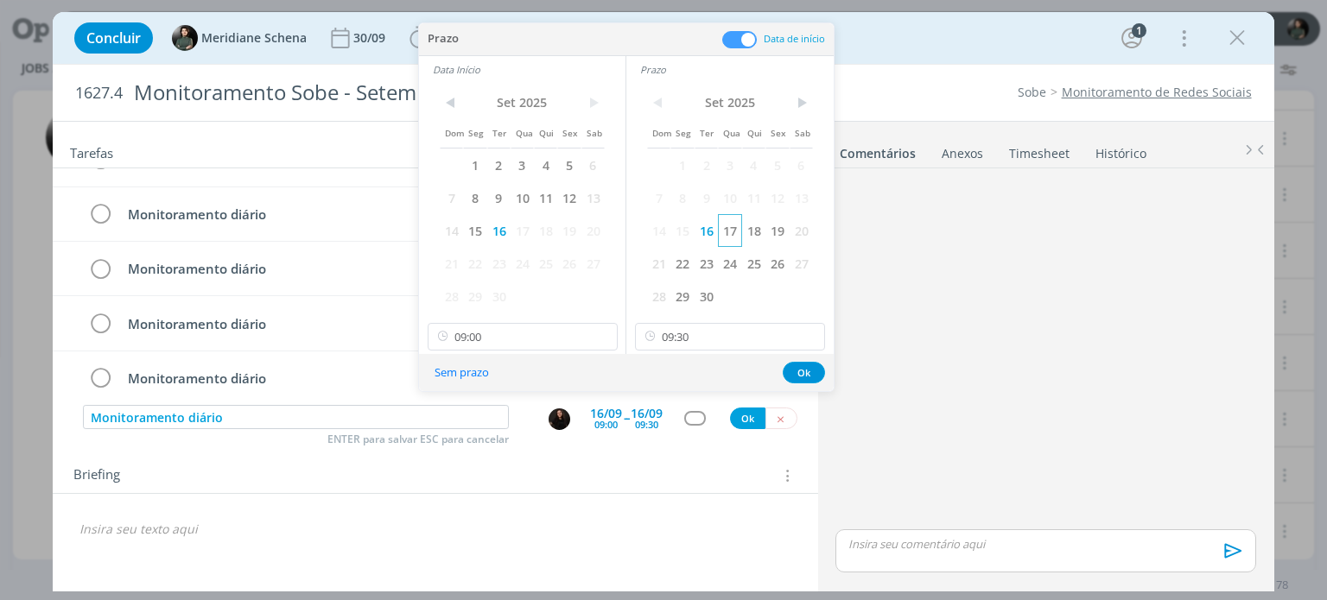
click at [732, 241] on span "17" at bounding box center [729, 230] width 23 height 33
click at [530, 231] on span "17" at bounding box center [521, 230] width 23 height 33
click at [802, 372] on button "Ok" at bounding box center [804, 373] width 42 height 22
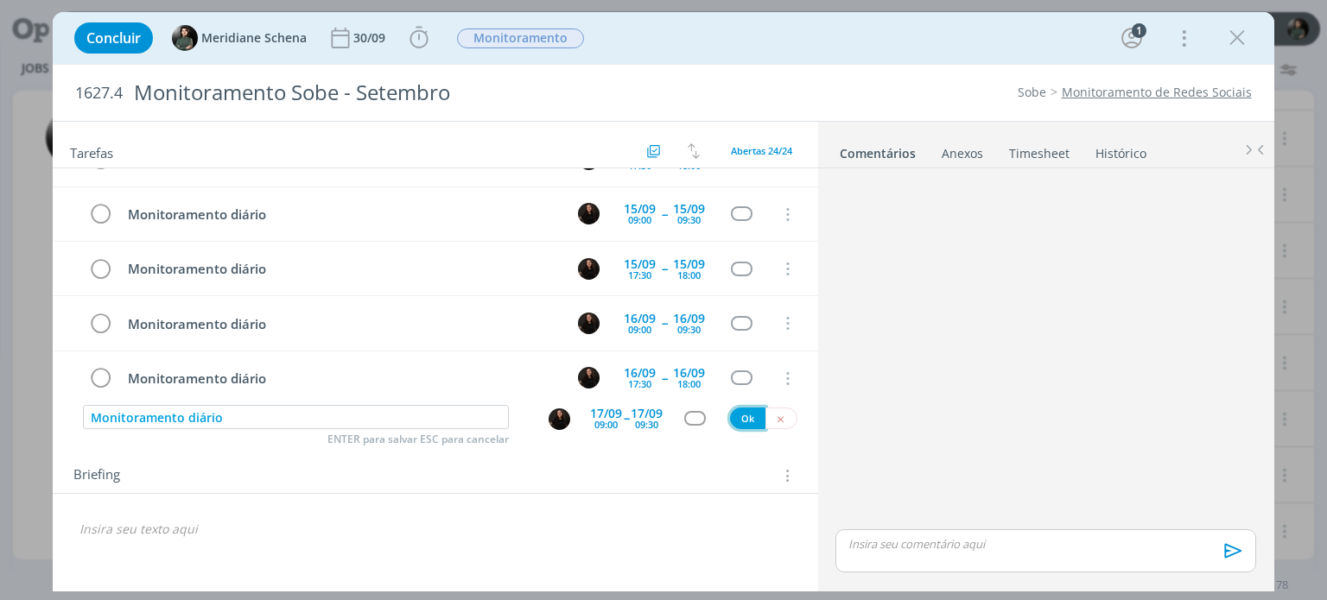
click at [738, 414] on button "Ok" at bounding box center [747, 419] width 35 height 22
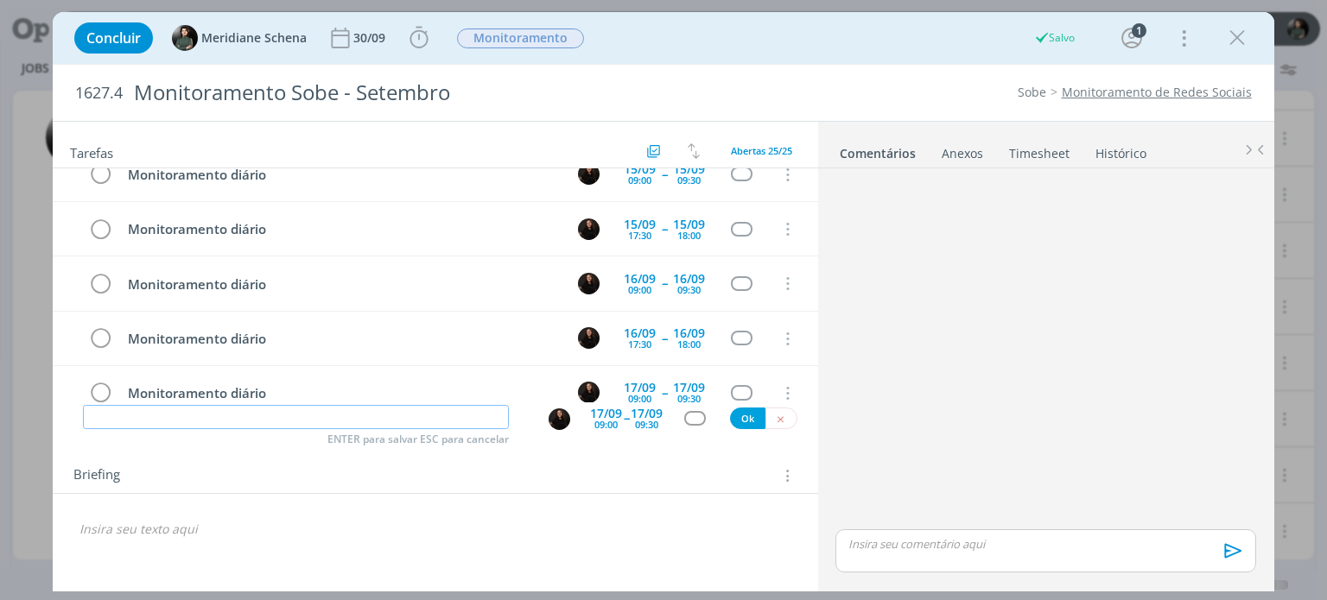
paste input "Monitoramento diário"
type input "Monitoramento diário"
click at [622, 416] on div "17/09" at bounding box center [606, 414] width 32 height 12
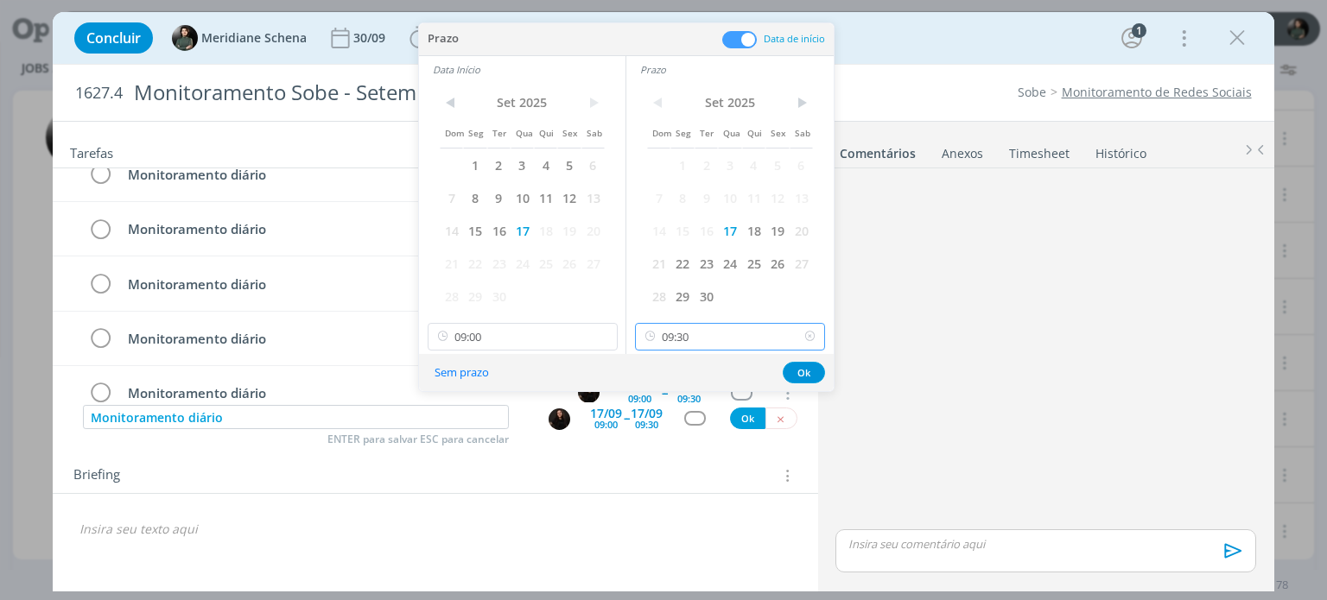
click at [689, 341] on input "09:30" at bounding box center [730, 337] width 190 height 28
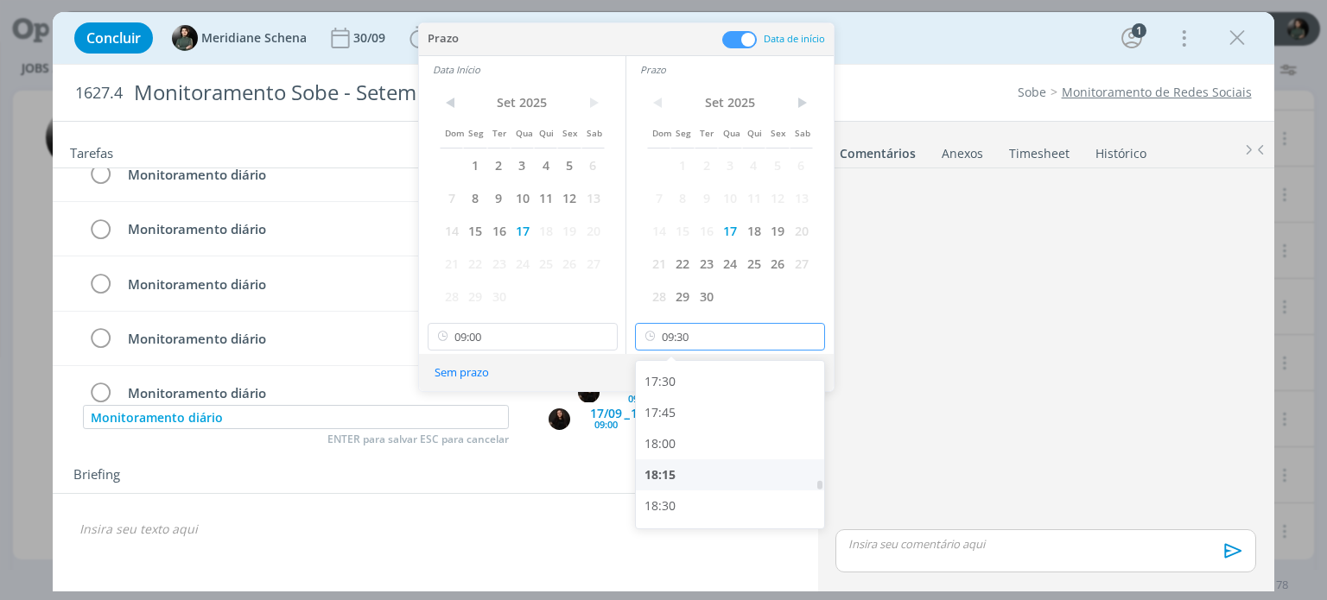
scroll to position [2173, 0]
click at [687, 445] on div "18:00" at bounding box center [732, 442] width 193 height 31
type input "18:00"
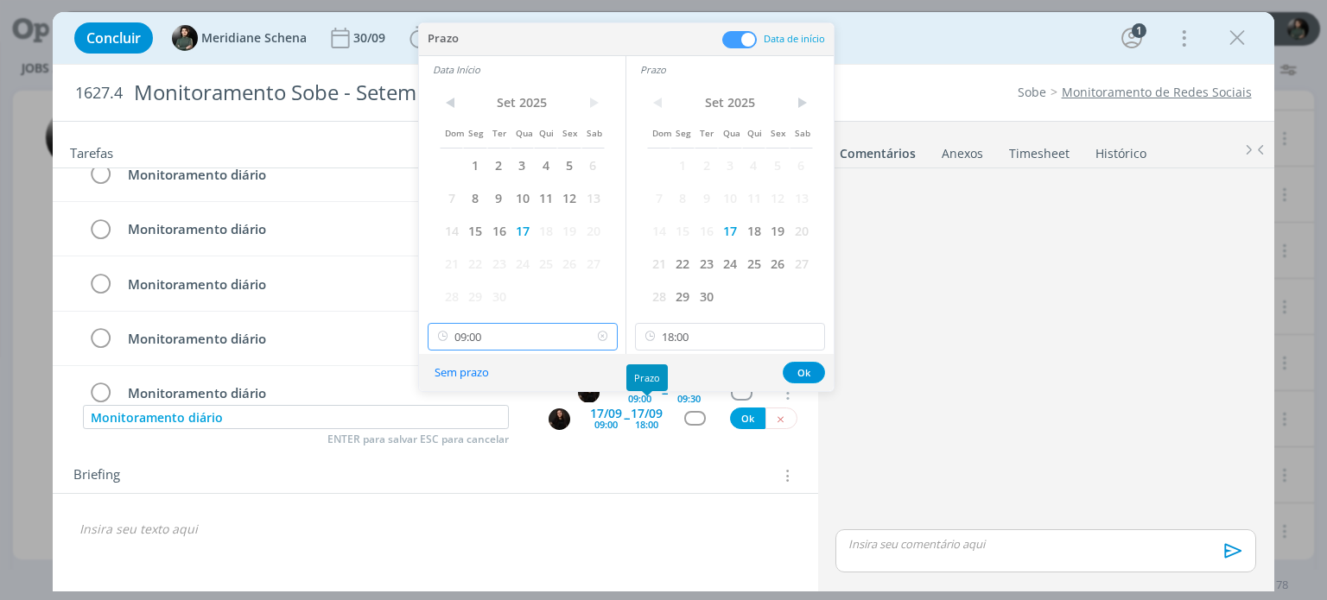
click at [501, 342] on input "09:00" at bounding box center [523, 337] width 190 height 28
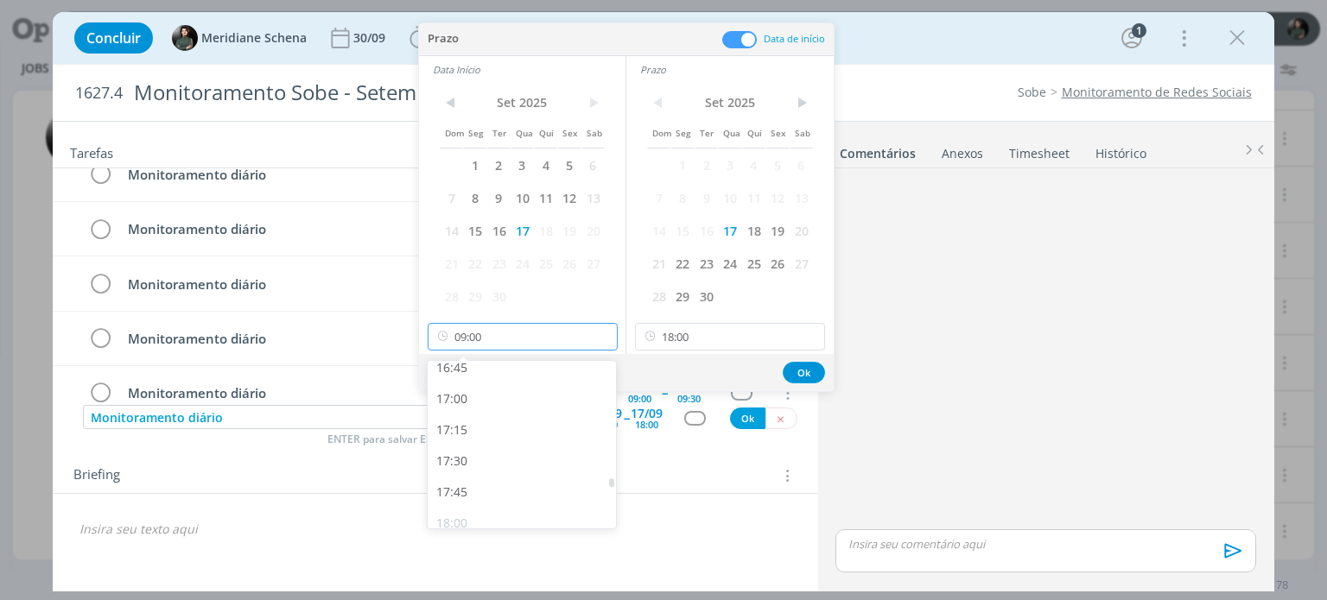
scroll to position [2111, 0]
click at [460, 439] on div "17:30" at bounding box center [524, 442] width 193 height 31
type input "17:30"
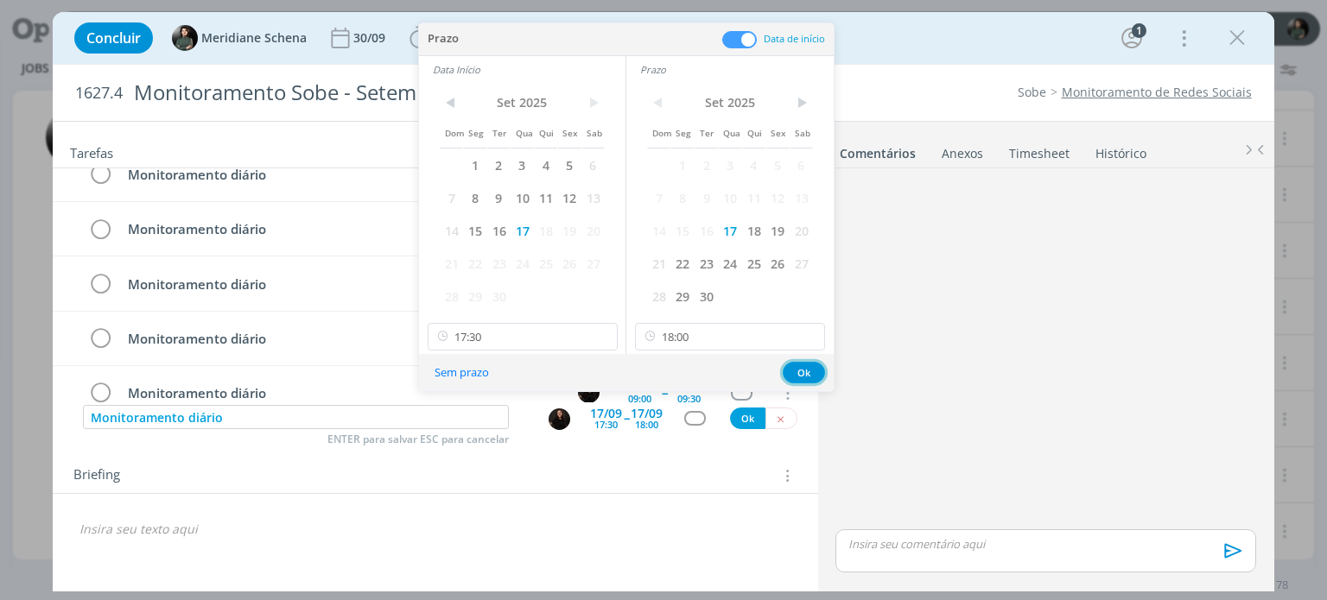
click at [809, 367] on button "Ok" at bounding box center [804, 373] width 42 height 22
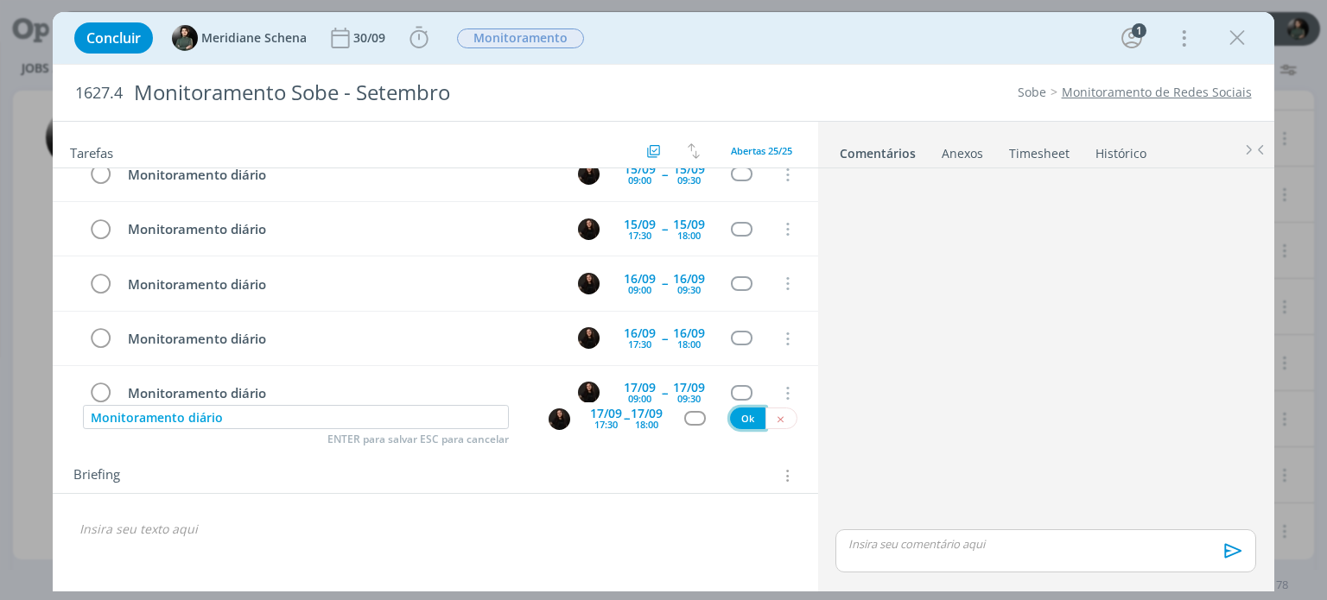
click at [754, 415] on button "Ok" at bounding box center [747, 419] width 35 height 22
click at [397, 414] on input "dialog" at bounding box center [296, 417] width 426 height 24
paste input "Monitoramento diário"
type input "Monitoramento diário"
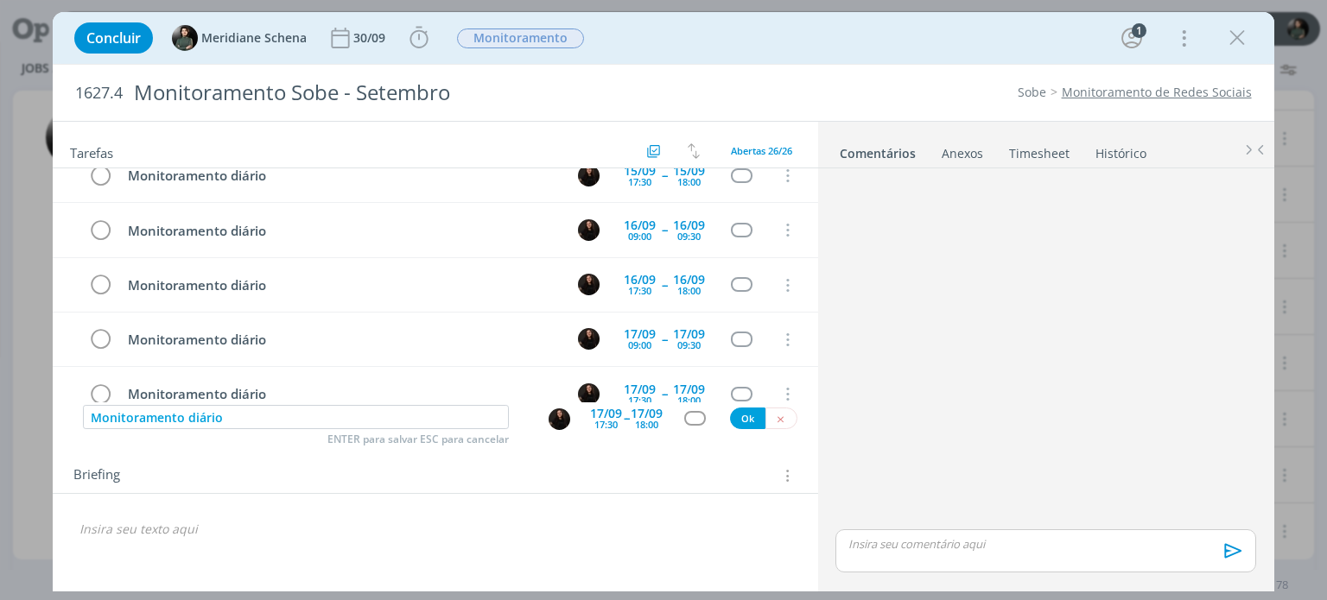
click at [624, 421] on span "--" at bounding box center [626, 417] width 5 height 16
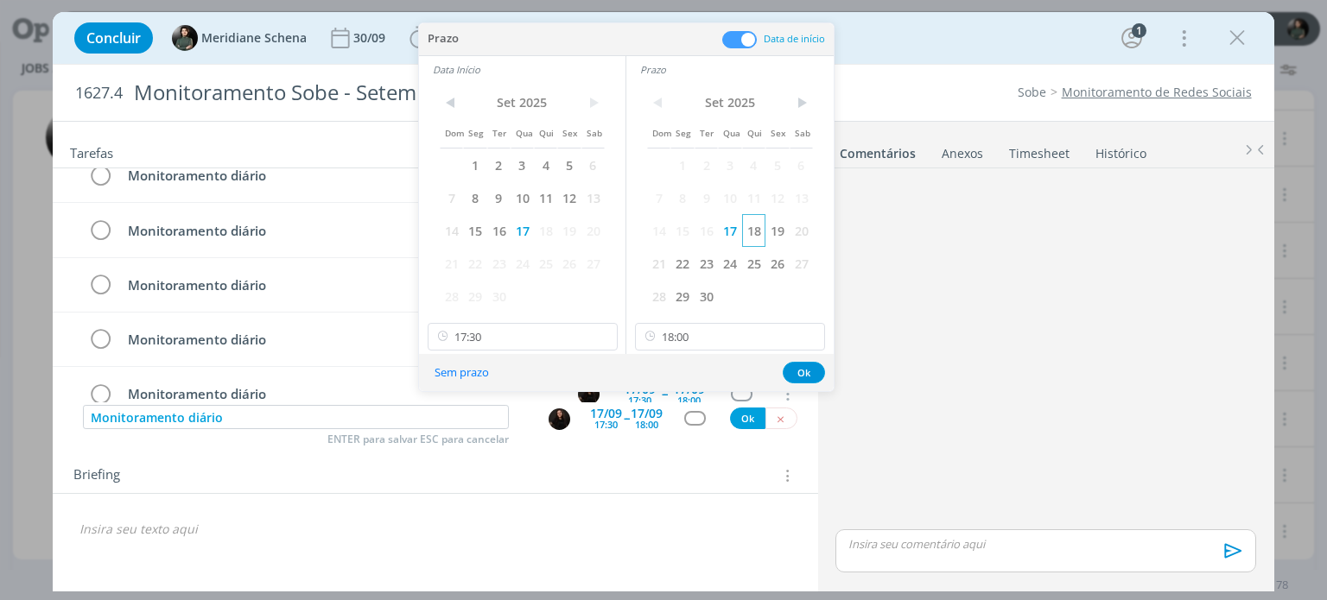
click at [757, 234] on span "18" at bounding box center [753, 230] width 23 height 33
click at [548, 232] on span "18" at bounding box center [545, 230] width 23 height 33
click at [806, 368] on button "Ok" at bounding box center [804, 373] width 42 height 22
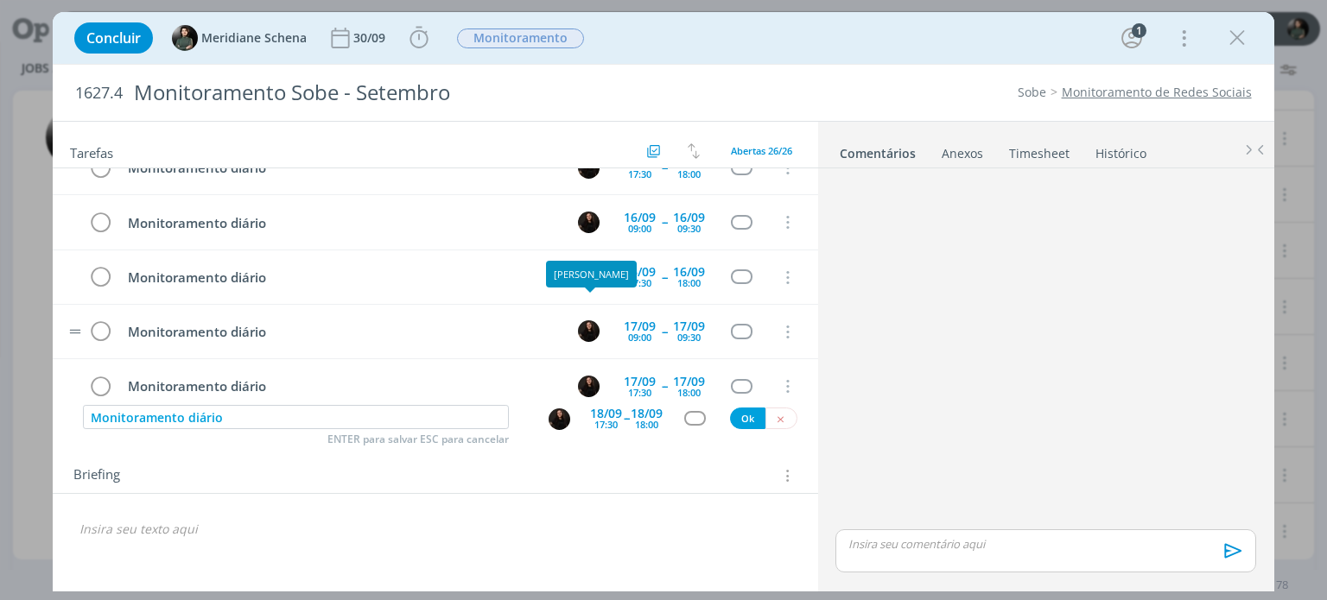
scroll to position [1182, 0]
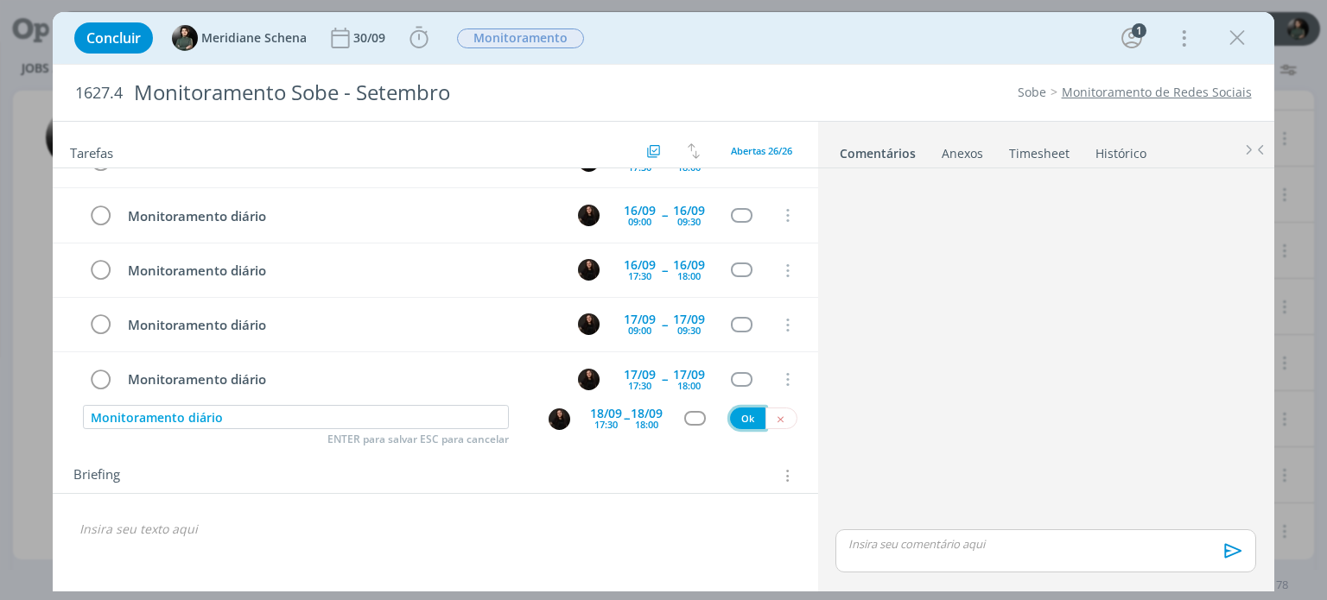
click at [739, 415] on button "Ok" at bounding box center [747, 419] width 35 height 22
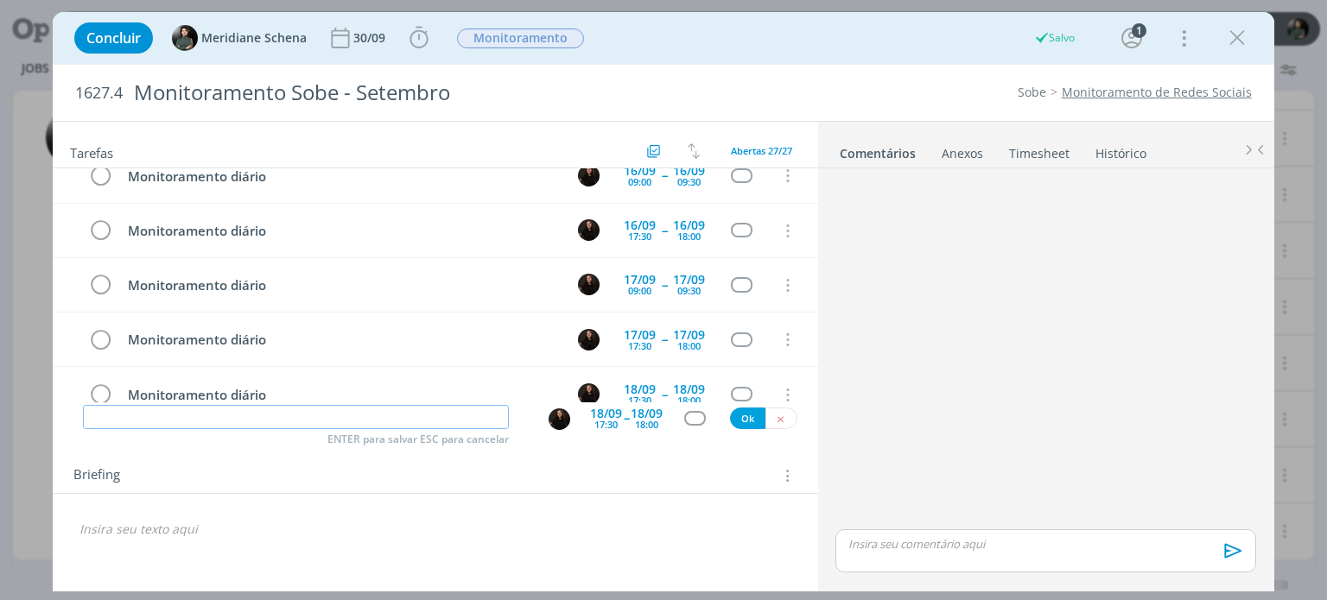
click at [328, 421] on input "dialog" at bounding box center [296, 417] width 426 height 24
paste input "Monitoramento diário"
type input "Monitoramento diário"
click at [599, 415] on div "18/09" at bounding box center [606, 414] width 32 height 12
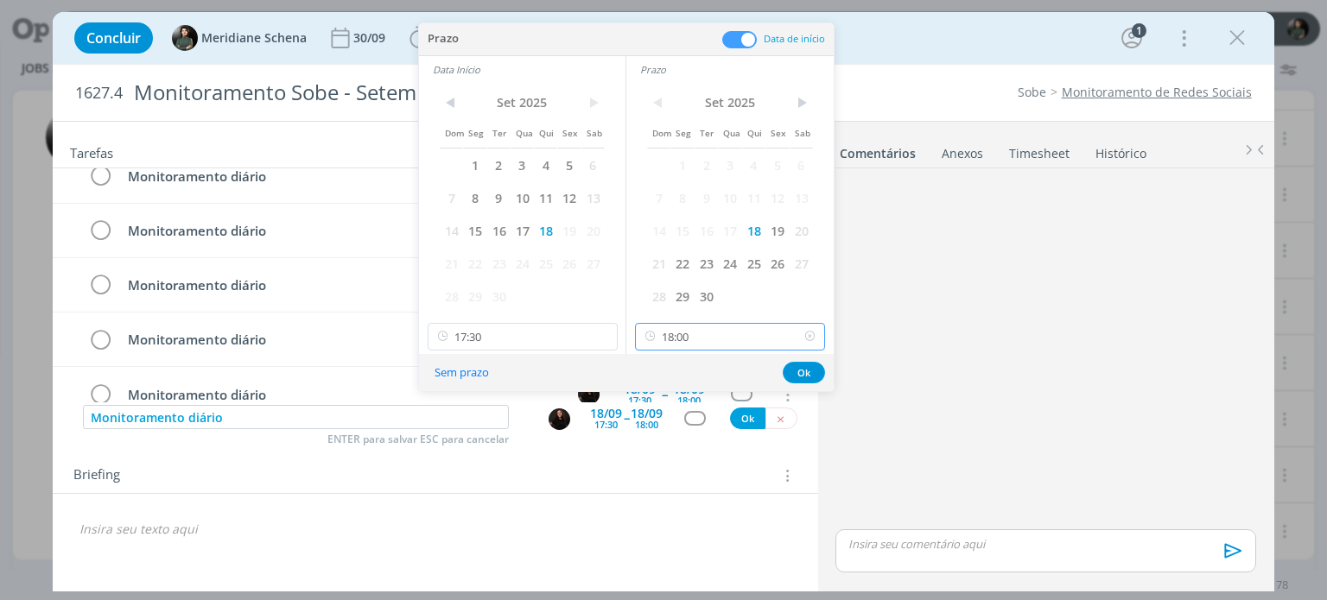
click at [702, 338] on input "18:00" at bounding box center [730, 337] width 190 height 28
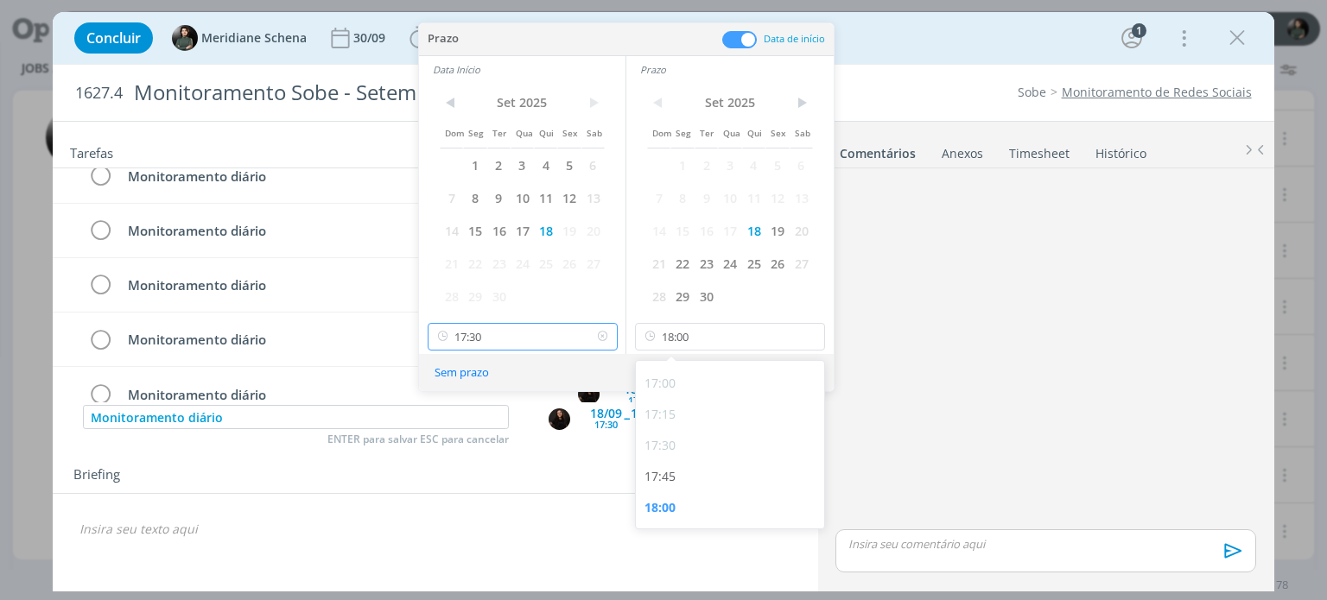
click at [510, 334] on input "17:30" at bounding box center [523, 337] width 190 height 28
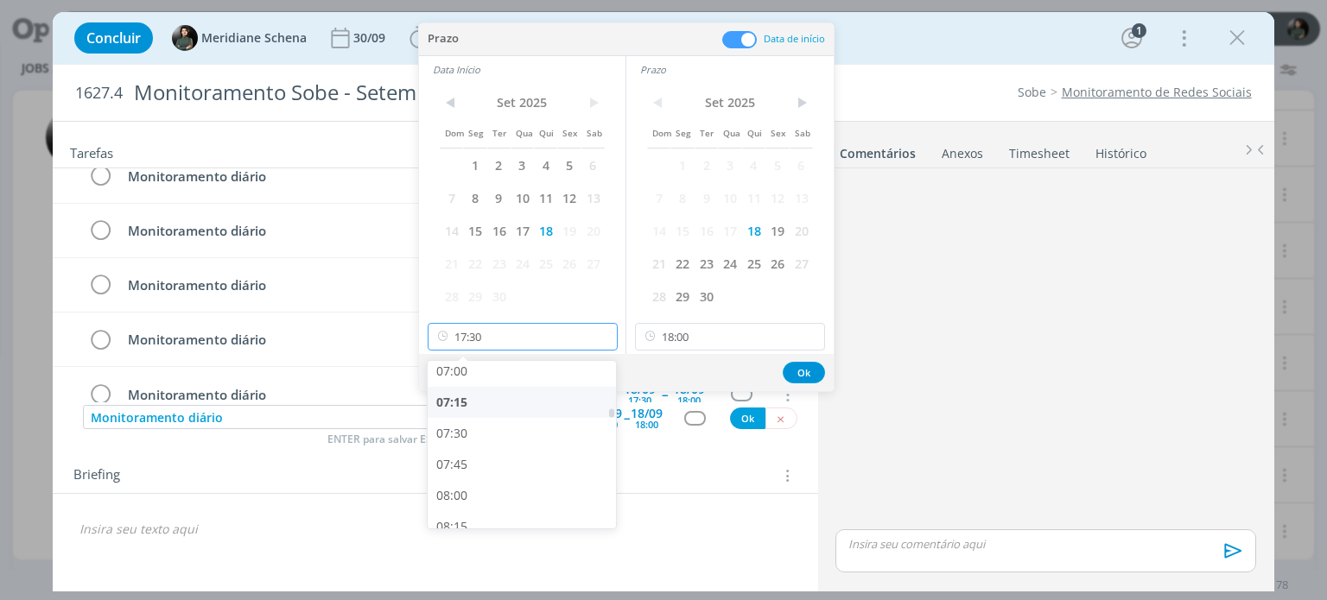
scroll to position [1009, 0]
click at [491, 480] on div "09:00" at bounding box center [524, 487] width 193 height 31
type input "09:00"
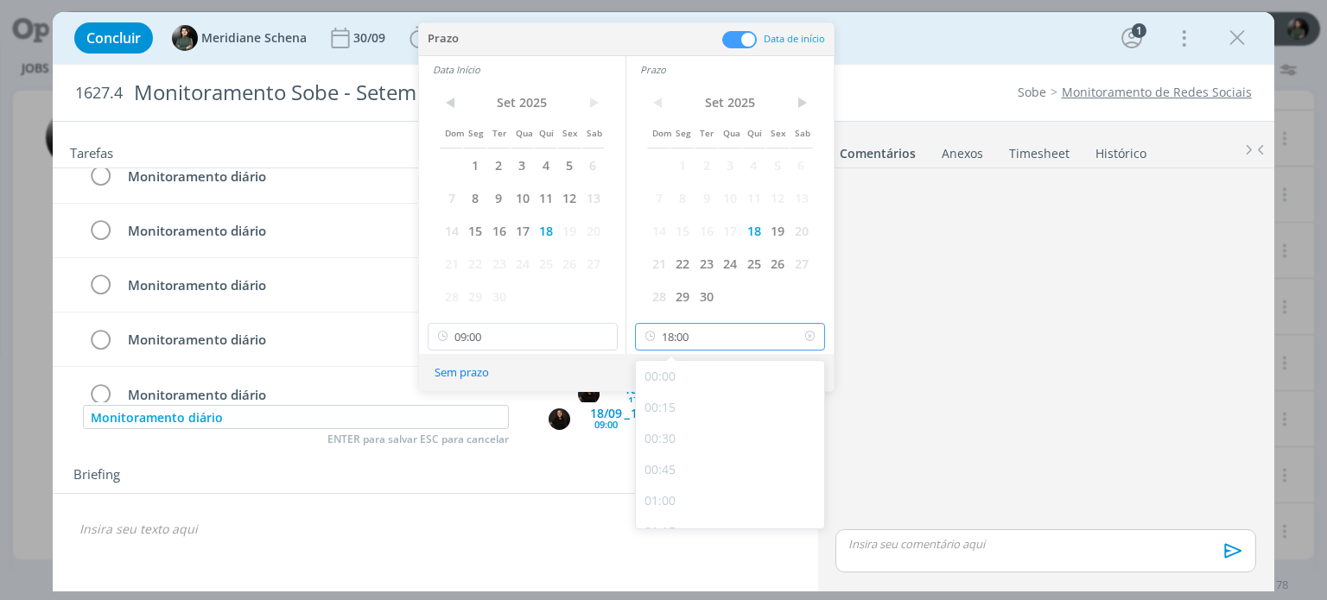
click at [703, 334] on input "18:00" at bounding box center [730, 337] width 190 height 28
click at [680, 484] on div "09:30" at bounding box center [732, 487] width 193 height 31
type input "09:30"
click at [791, 367] on button "Ok" at bounding box center [804, 373] width 42 height 22
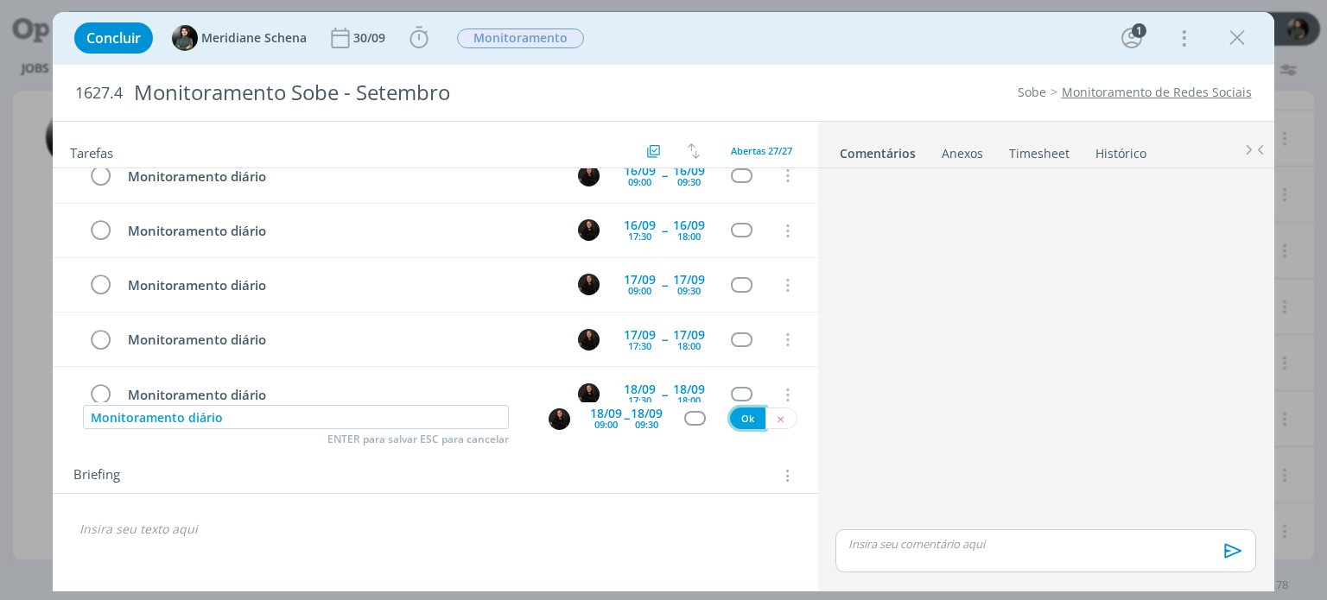
click at [747, 417] on button "Ok" at bounding box center [747, 419] width 35 height 22
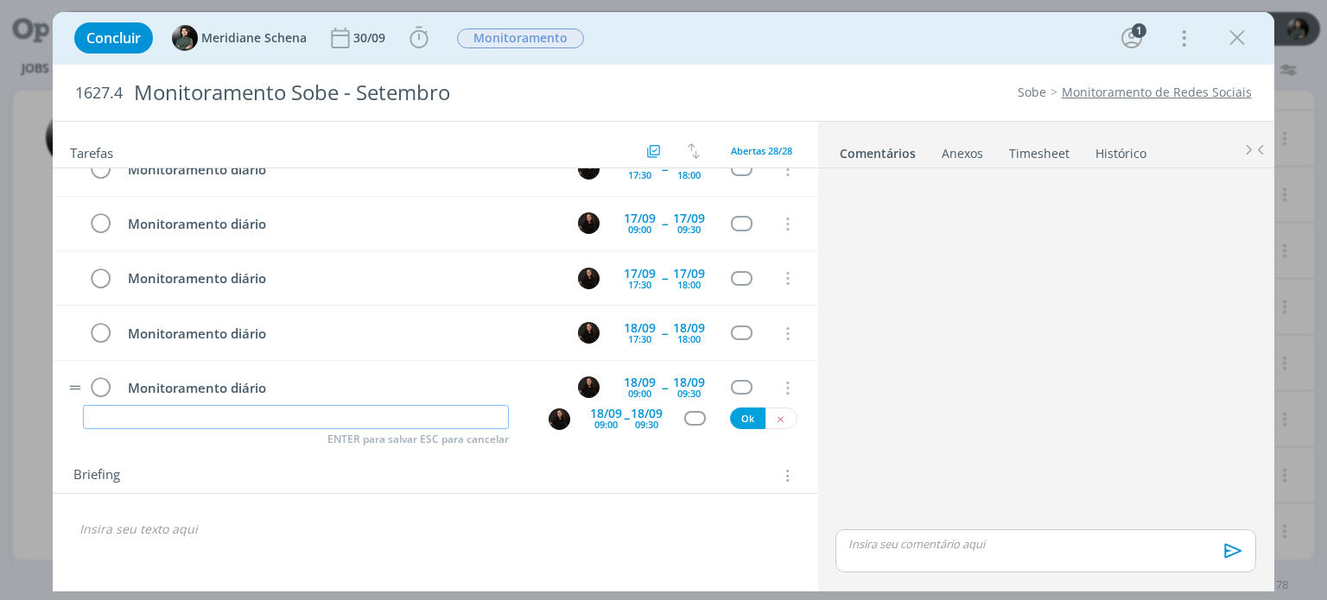
scroll to position [1290, 0]
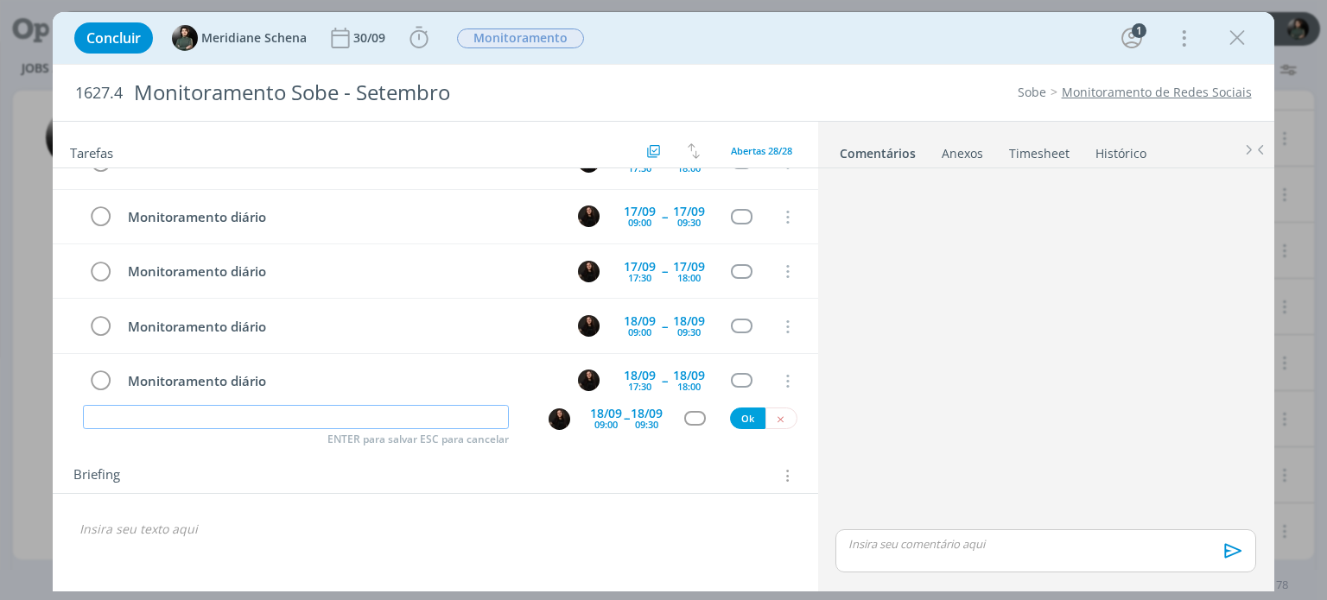
click at [256, 410] on input "dialog" at bounding box center [296, 417] width 426 height 24
paste input "Monitoramento diário"
type input "Monitoramento diário"
click at [637, 408] on div "18/09" at bounding box center [647, 414] width 32 height 12
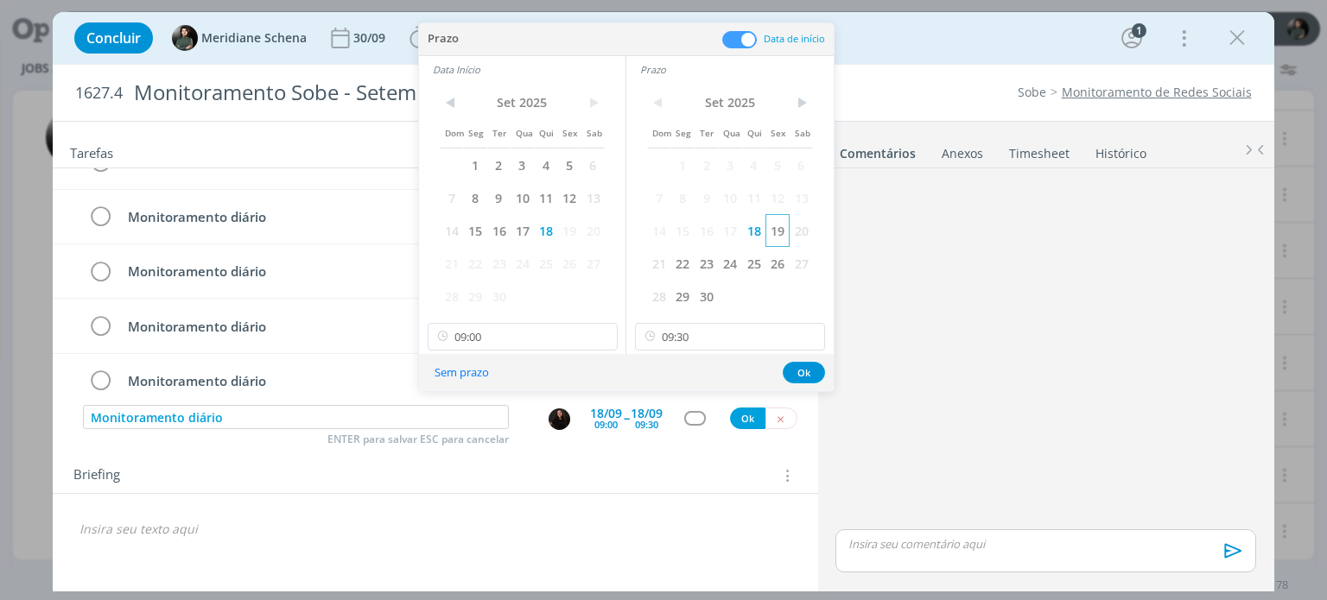
click at [788, 232] on span "19" at bounding box center [776, 230] width 23 height 33
click at [577, 232] on span "19" at bounding box center [568, 230] width 23 height 33
click at [798, 364] on button "Ok" at bounding box center [804, 373] width 42 height 22
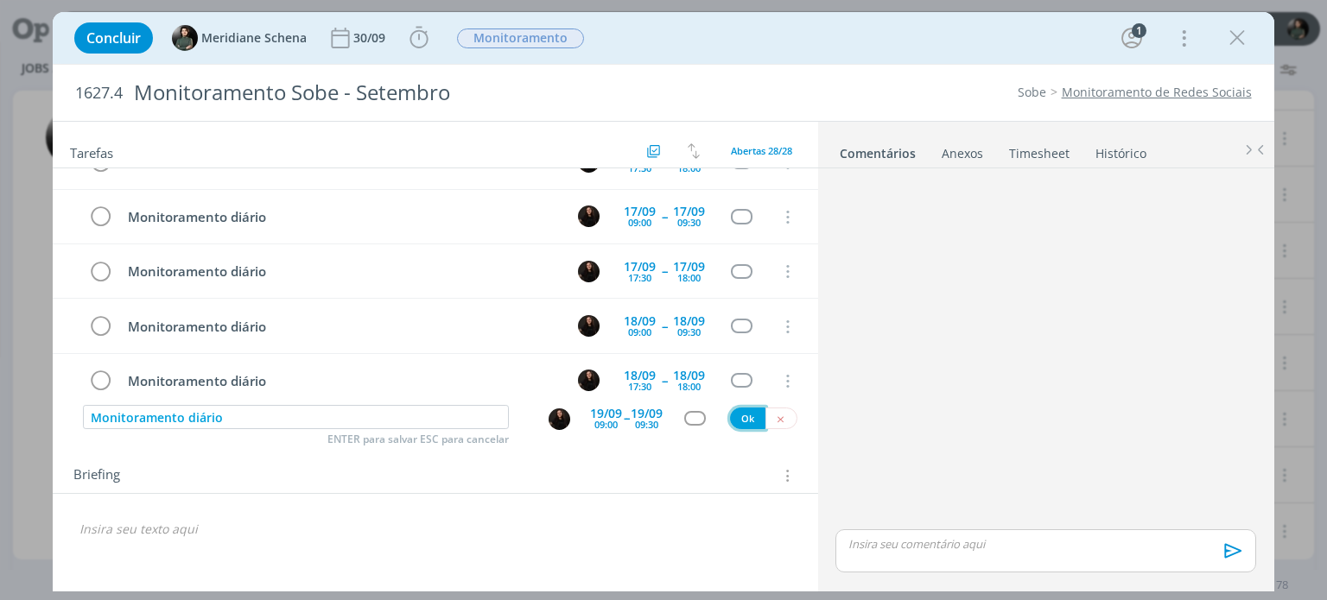
click at [739, 412] on button "Ok" at bounding box center [747, 419] width 35 height 22
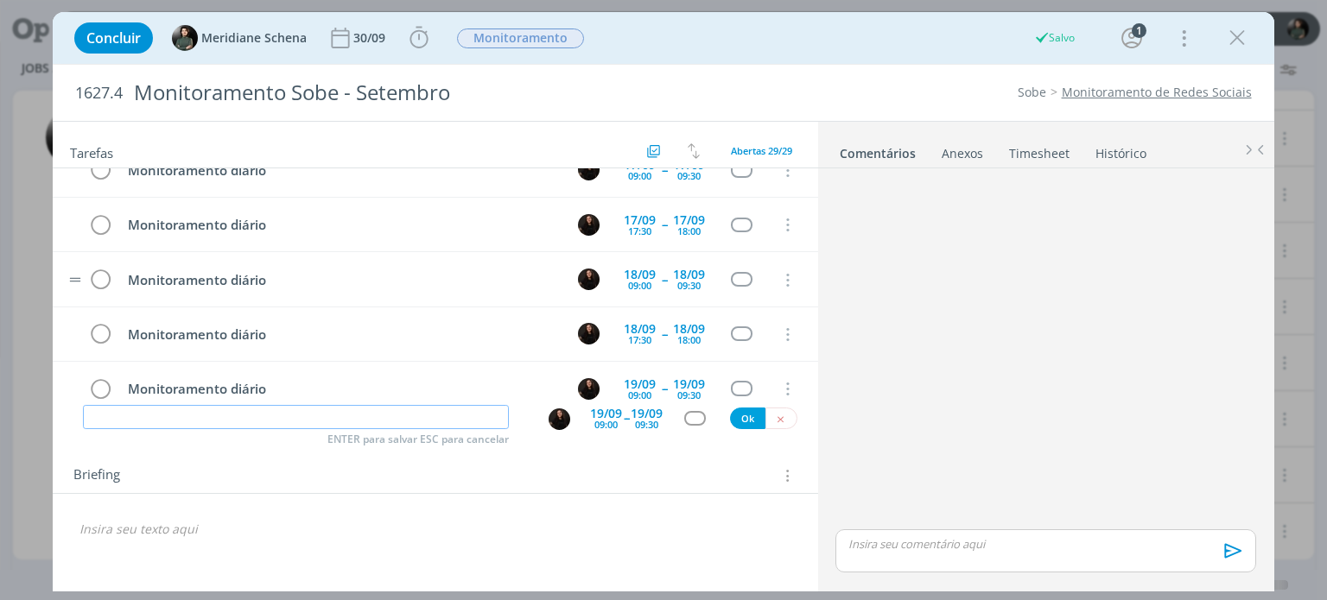
scroll to position [1344, 0]
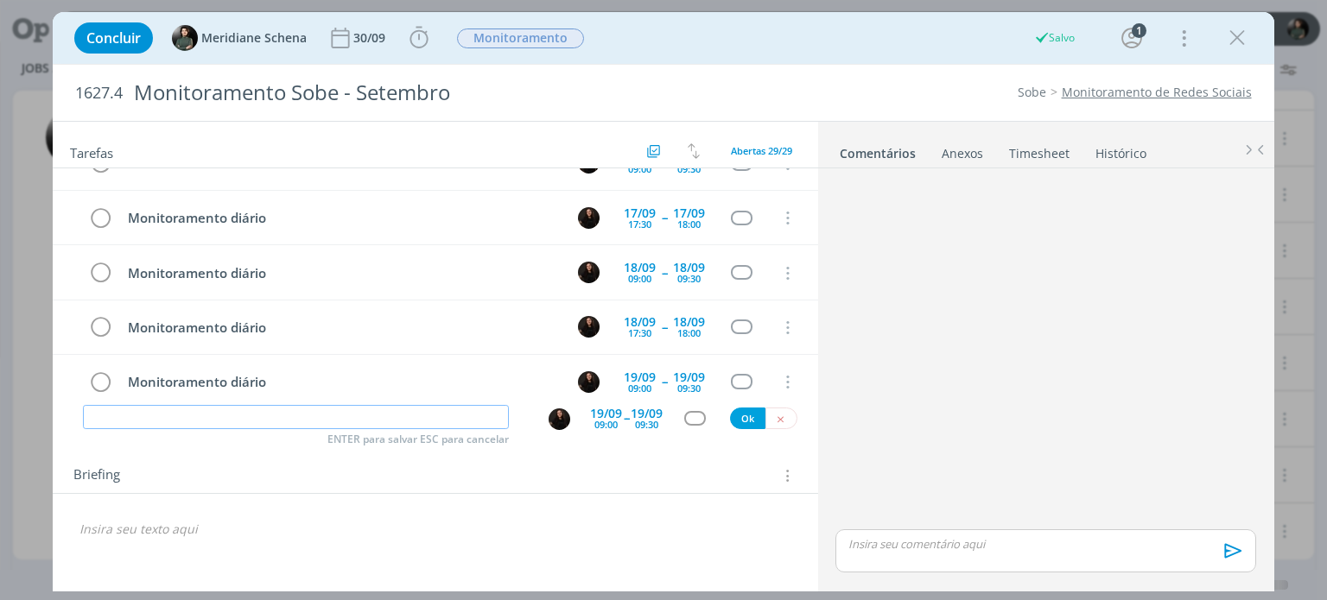
click at [297, 415] on input "dialog" at bounding box center [296, 417] width 426 height 24
paste input "Monitoramento diário"
type input "Monitoramento diário"
click at [612, 420] on div "09:00" at bounding box center [605, 425] width 23 height 10
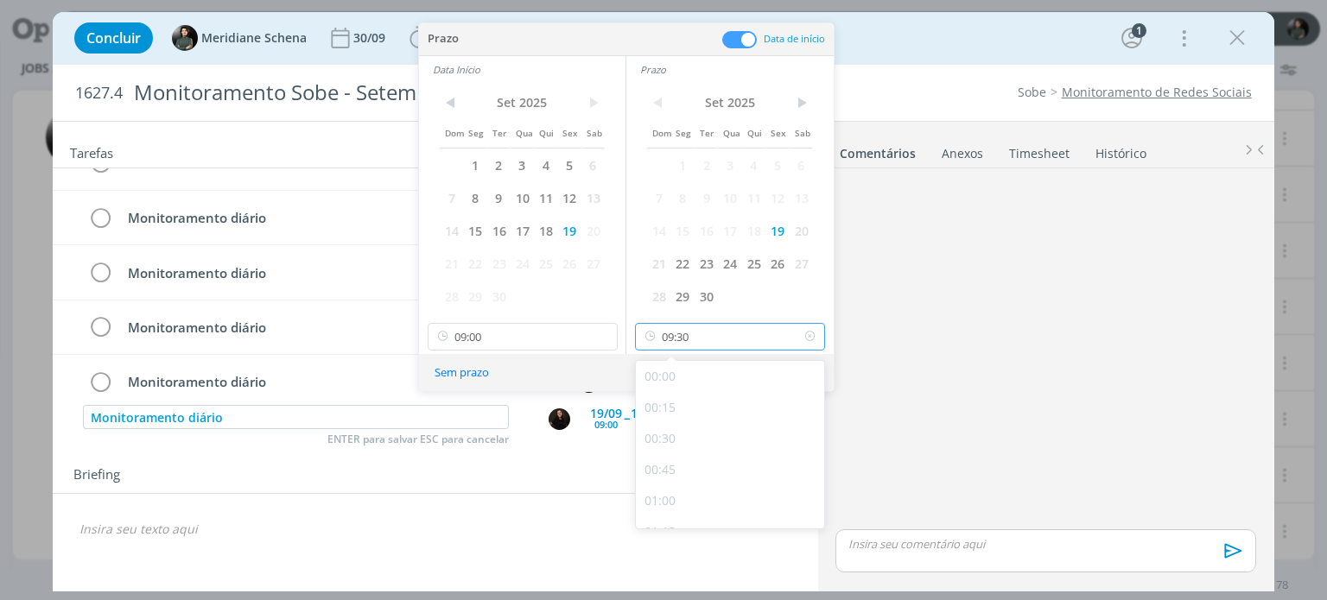
click at [700, 331] on input "09:30" at bounding box center [730, 337] width 190 height 28
click at [684, 449] on div "18:00" at bounding box center [732, 442] width 193 height 31
type input "18:00"
click at [482, 343] on input "09:00" at bounding box center [523, 337] width 190 height 28
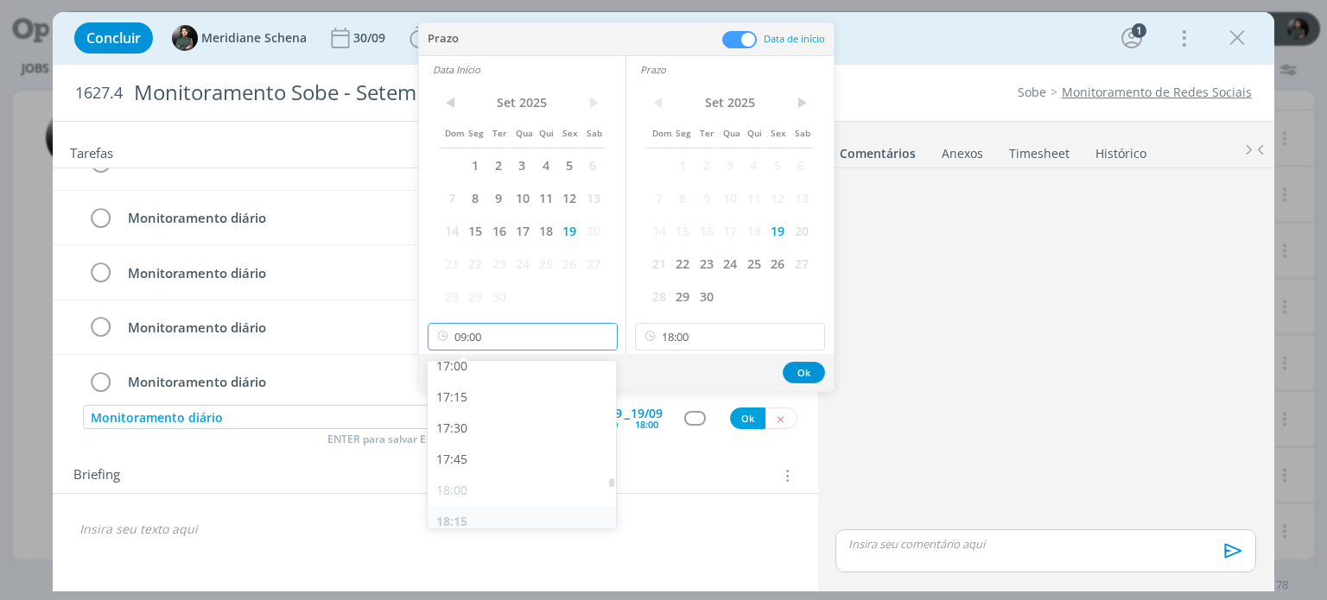
scroll to position [2111, 0]
click at [466, 445] on div "17:30" at bounding box center [524, 442] width 193 height 31
type input "17:30"
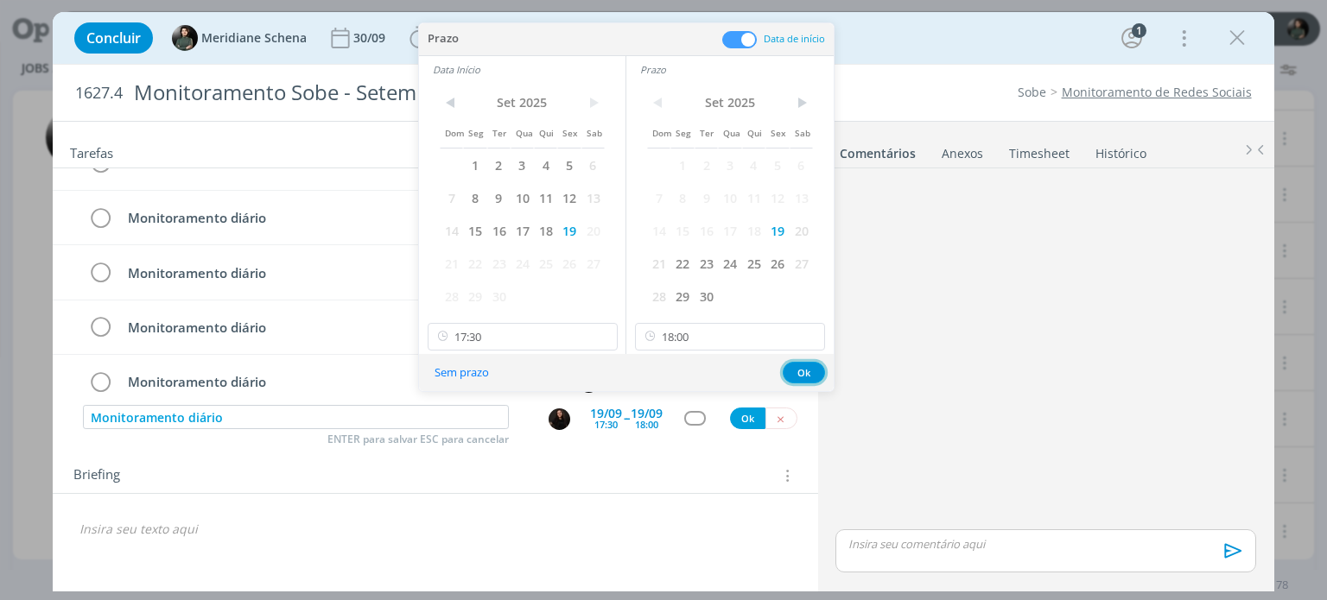
click at [793, 367] on button "Ok" at bounding box center [804, 373] width 42 height 22
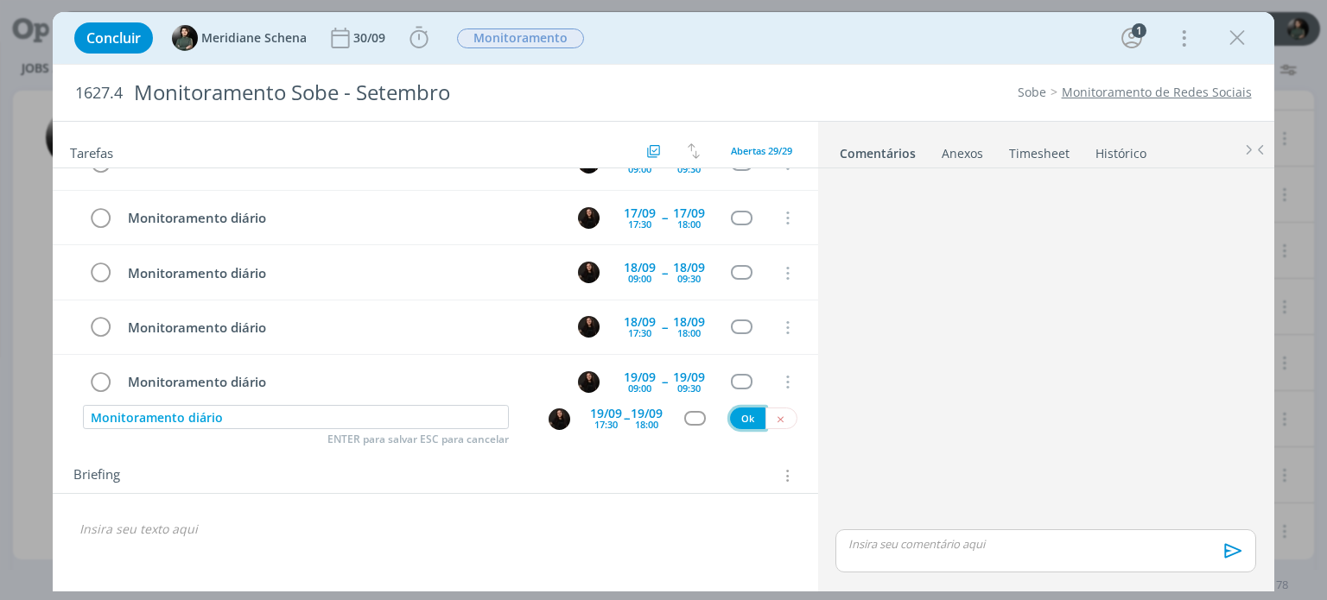
click at [744, 409] on button "Ok" at bounding box center [747, 419] width 35 height 22
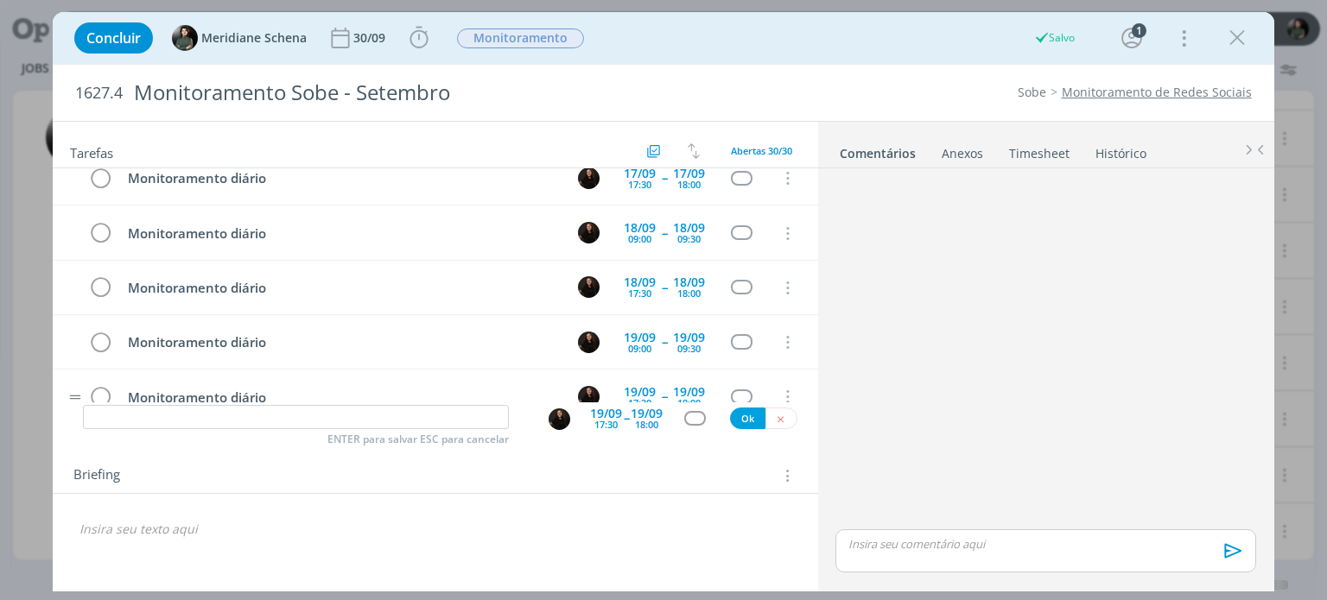
click at [428, 390] on td "Monitoramento diário" at bounding box center [337, 397] width 441 height 30
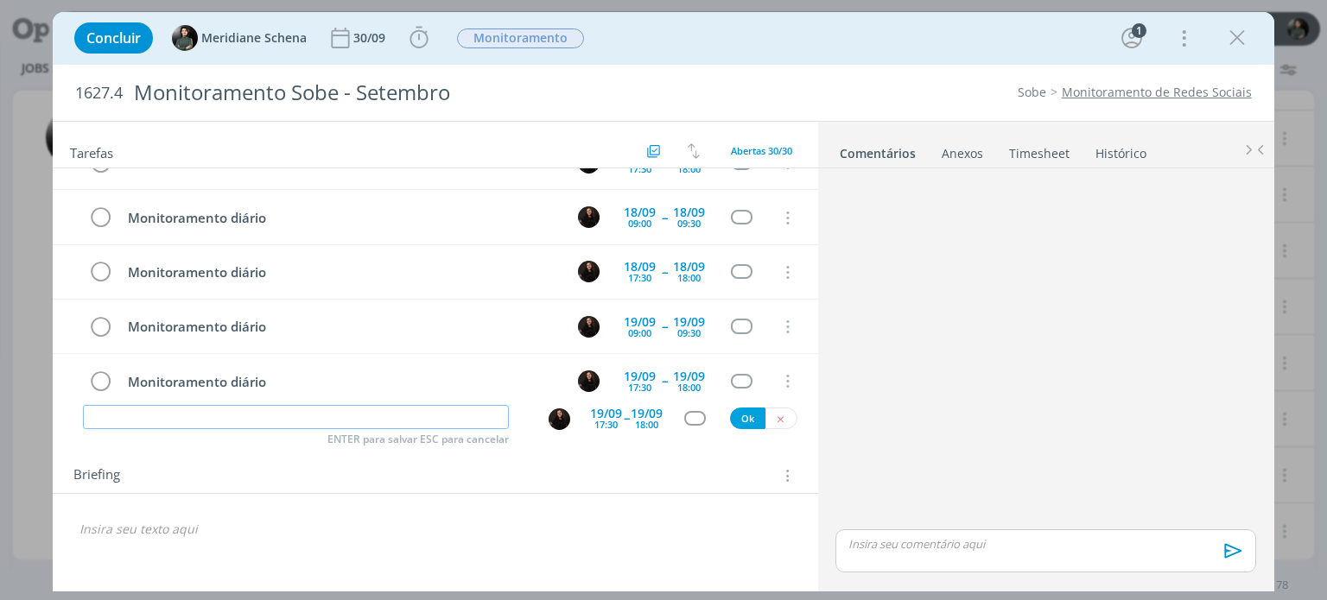
click at [420, 411] on input "dialog" at bounding box center [296, 417] width 426 height 24
paste input "Monitoramento diário"
type input "Monitoramento diário"
click at [648, 409] on div "19/09" at bounding box center [647, 414] width 32 height 12
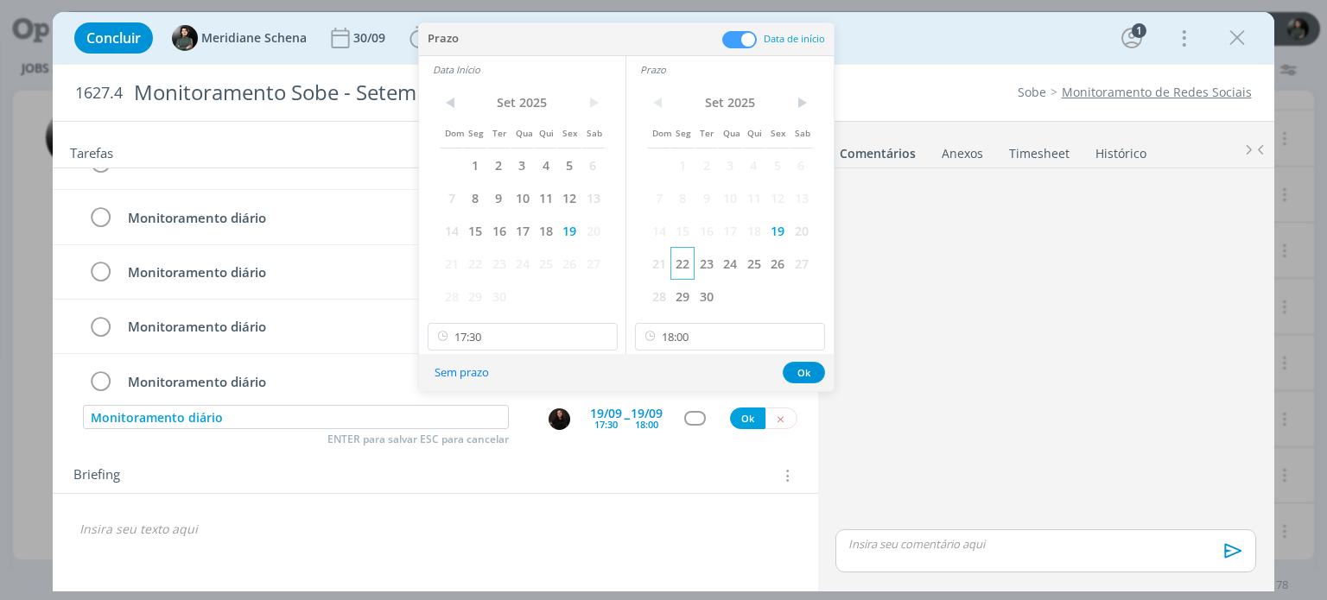
click at [691, 269] on span "22" at bounding box center [681, 263] width 23 height 33
click at [475, 261] on span "22" at bounding box center [474, 263] width 23 height 33
click at [808, 369] on button "Ok" at bounding box center [804, 373] width 42 height 22
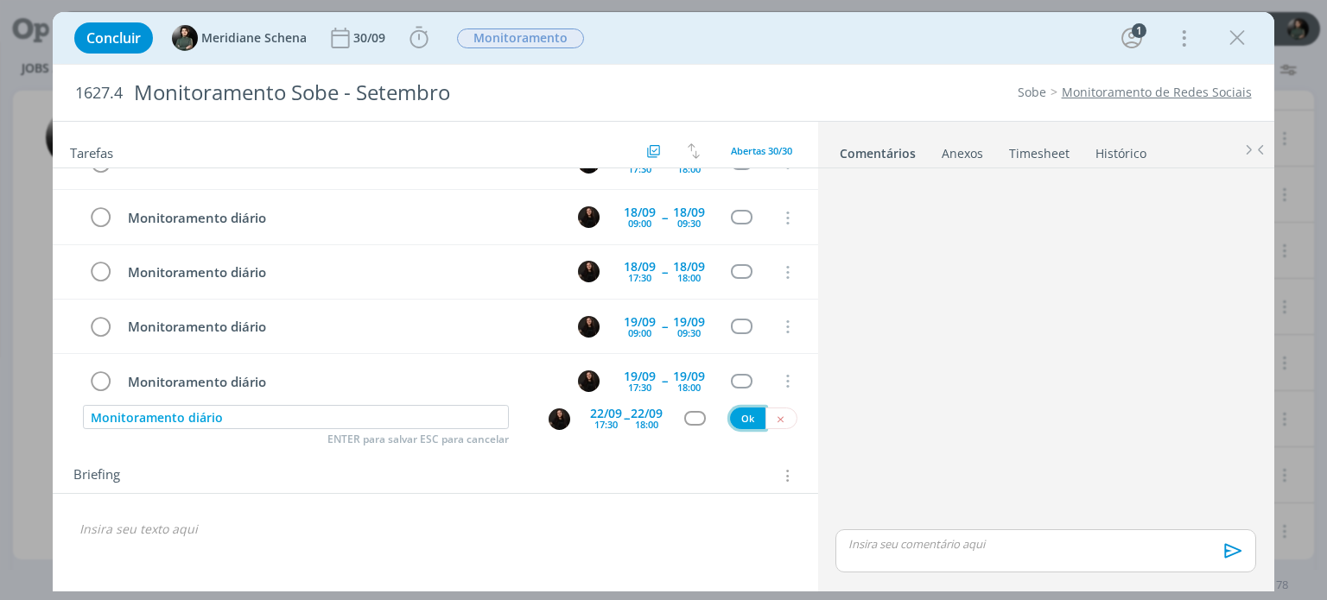
click at [743, 411] on button "Ok" at bounding box center [747, 419] width 35 height 22
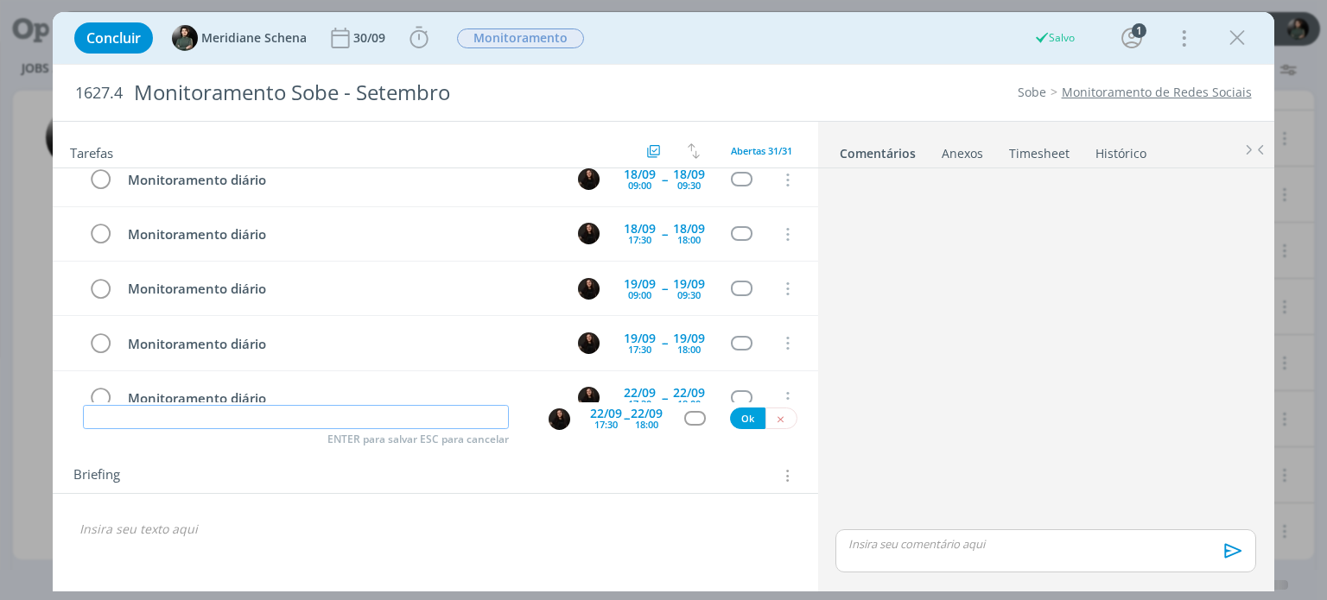
click at [258, 419] on input "dialog" at bounding box center [296, 417] width 426 height 24
paste input "Monitoramento diário"
type input "Monitoramento diário"
click at [615, 420] on div "17:30" at bounding box center [605, 425] width 23 height 10
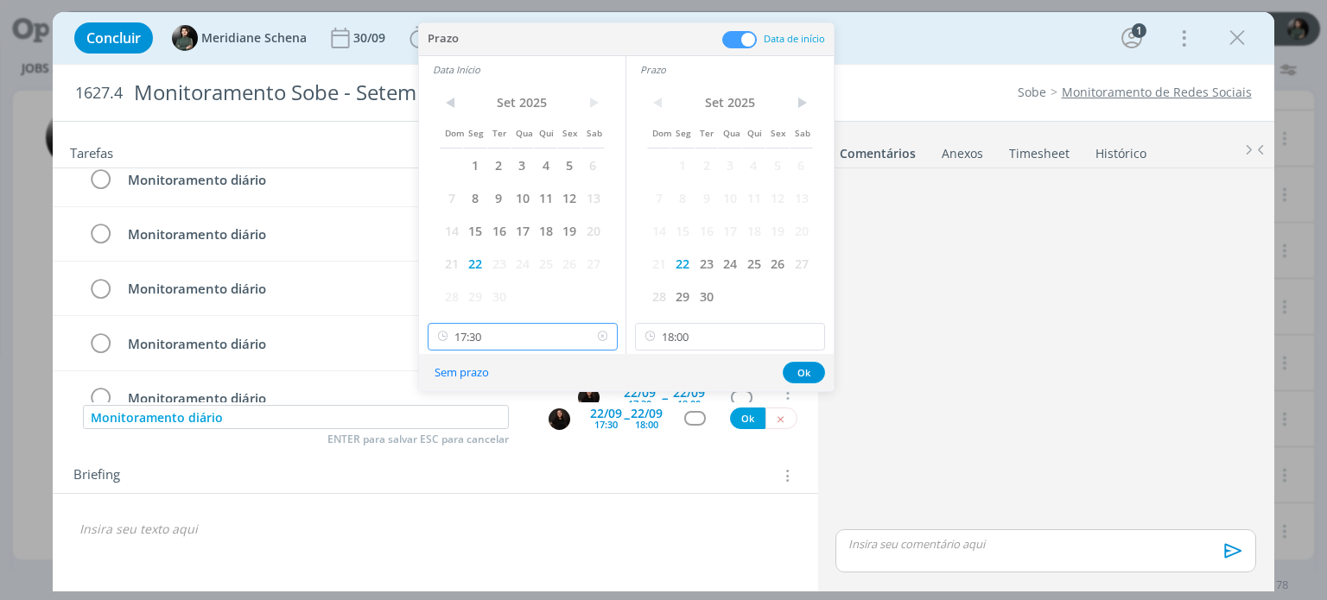
click at [466, 339] on input "17:30" at bounding box center [523, 337] width 190 height 28
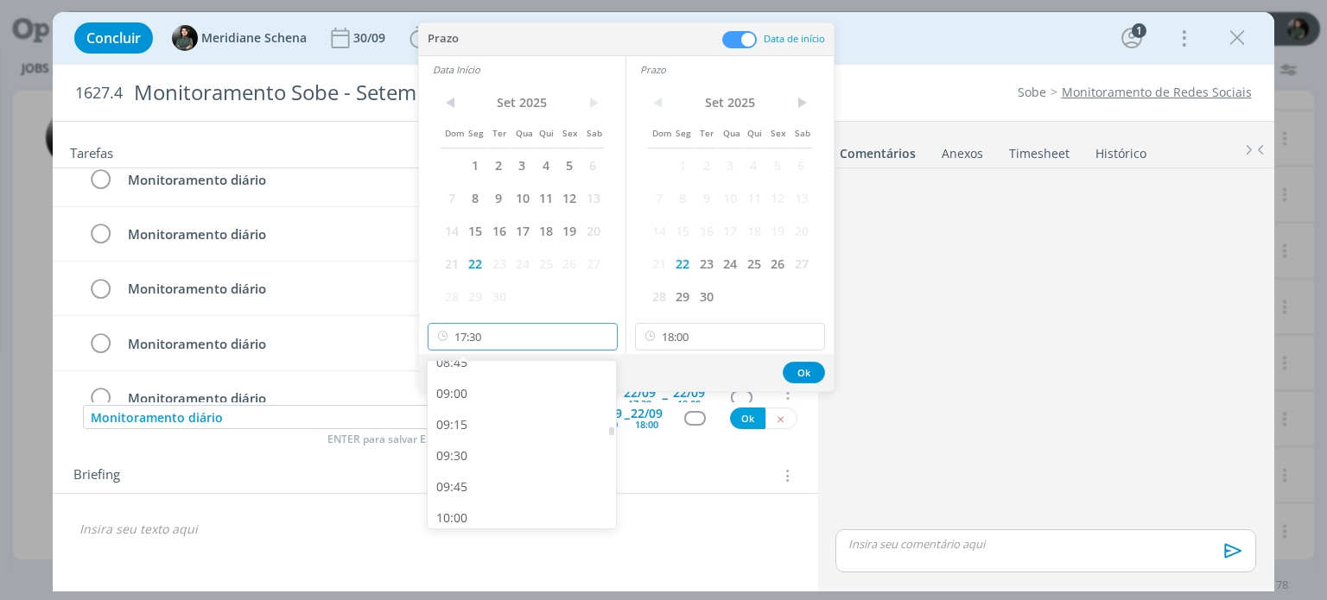
scroll to position [1095, 0]
click at [472, 403] on div "09:00" at bounding box center [524, 400] width 193 height 31
type input "09:00"
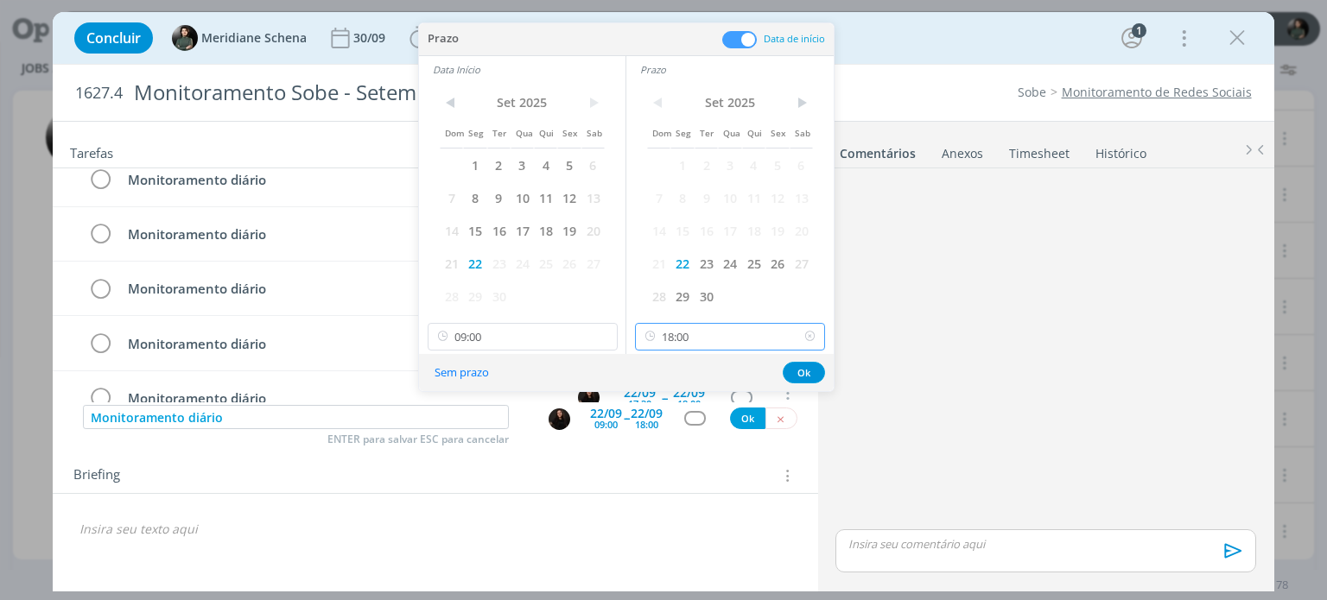
click at [700, 338] on input "18:00" at bounding box center [730, 337] width 190 height 28
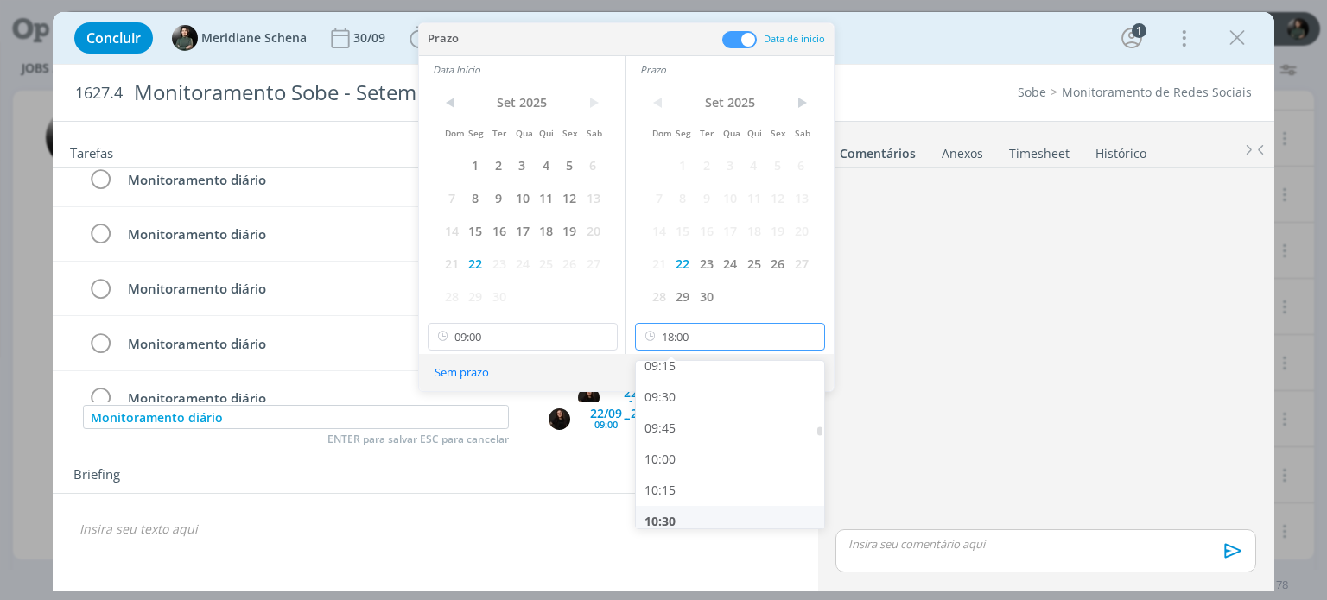
scroll to position [1157, 0]
click at [669, 396] on div "09:30" at bounding box center [732, 400] width 193 height 31
type input "09:30"
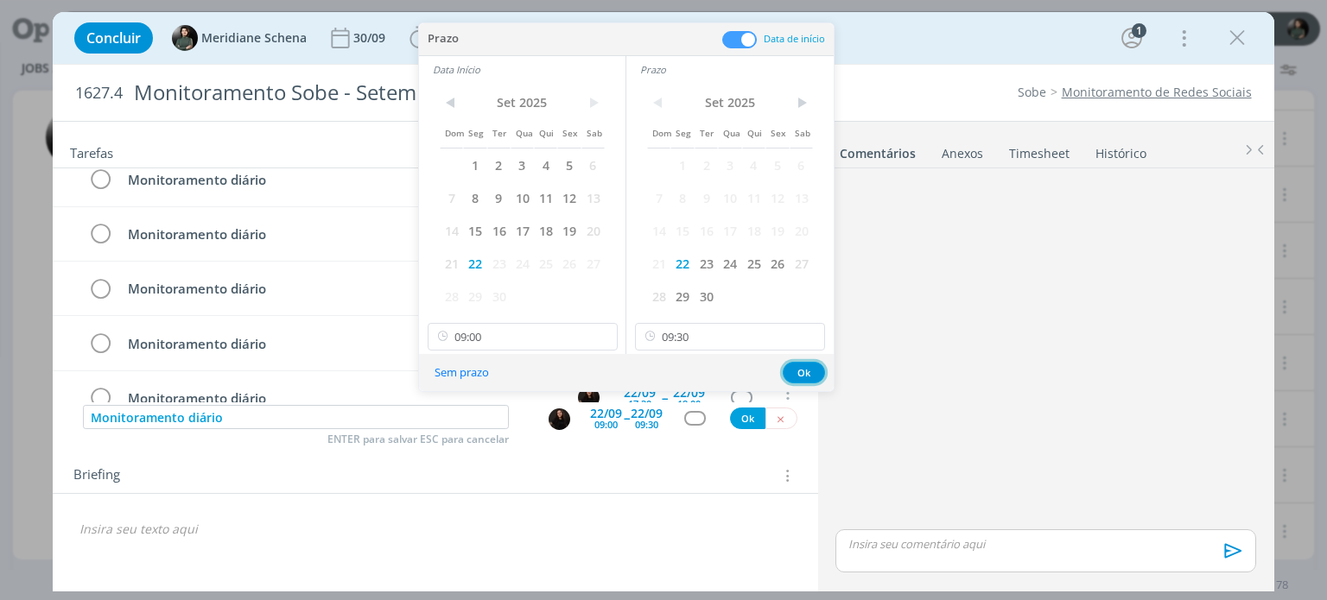
click at [796, 371] on button "Ok" at bounding box center [804, 373] width 42 height 22
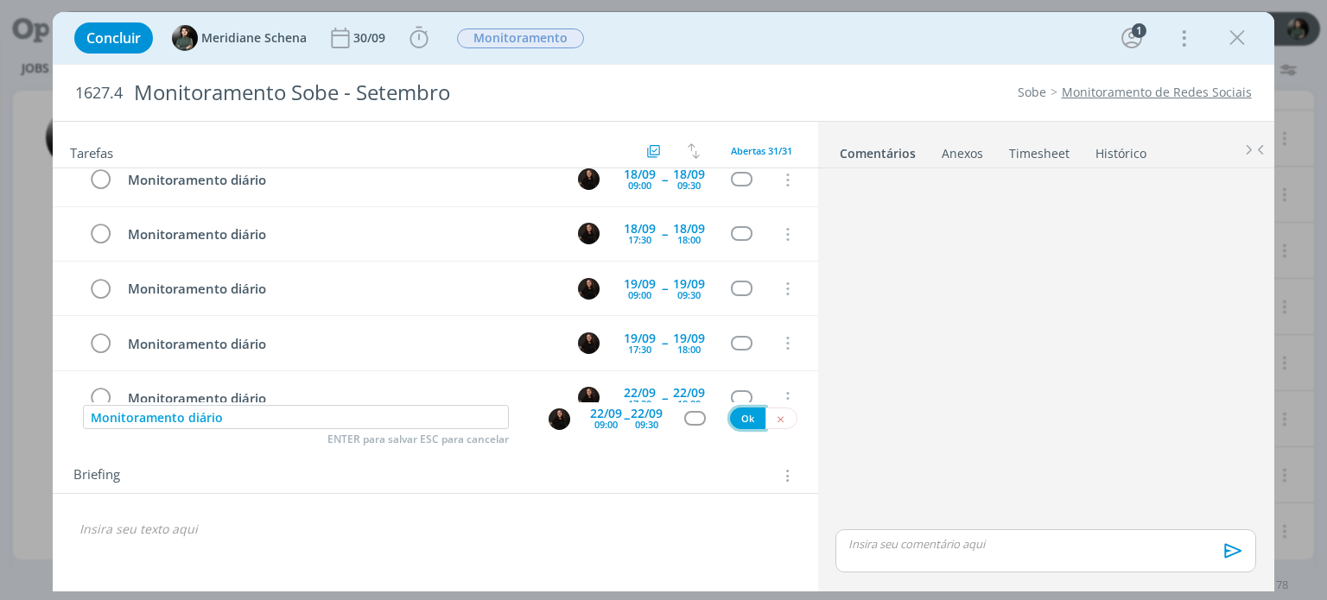
click at [745, 410] on button "Ok" at bounding box center [747, 419] width 35 height 22
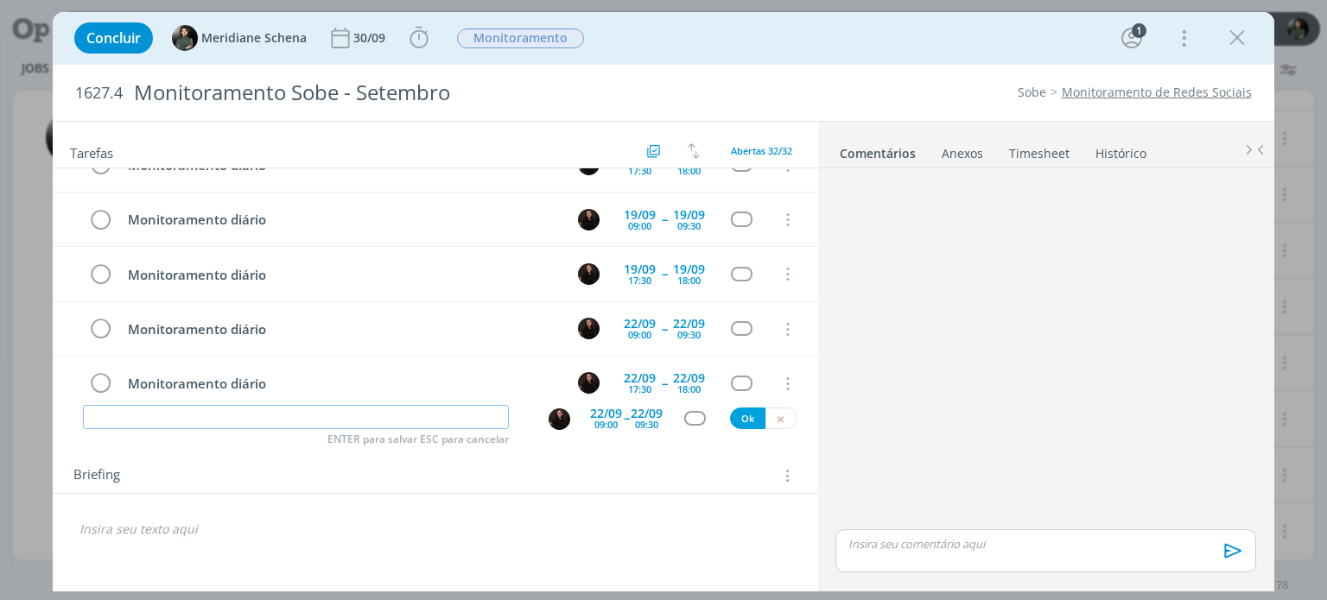
click at [204, 417] on input "dialog" at bounding box center [296, 417] width 426 height 24
paste input "Monitoramento diário"
type input "Monitoramento diário"
click at [637, 420] on div "09:30" at bounding box center [646, 425] width 23 height 10
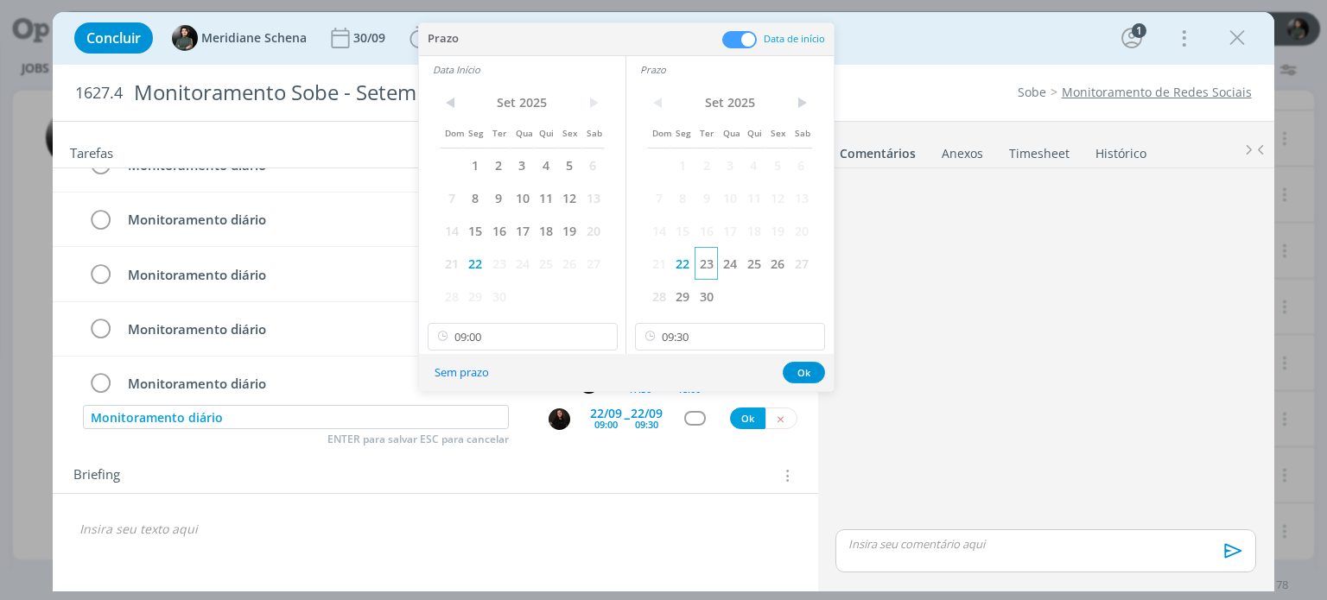
click at [707, 268] on span "23" at bounding box center [705, 263] width 23 height 33
click at [500, 263] on span "23" at bounding box center [498, 263] width 23 height 33
click at [798, 371] on button "Ok" at bounding box center [804, 373] width 42 height 22
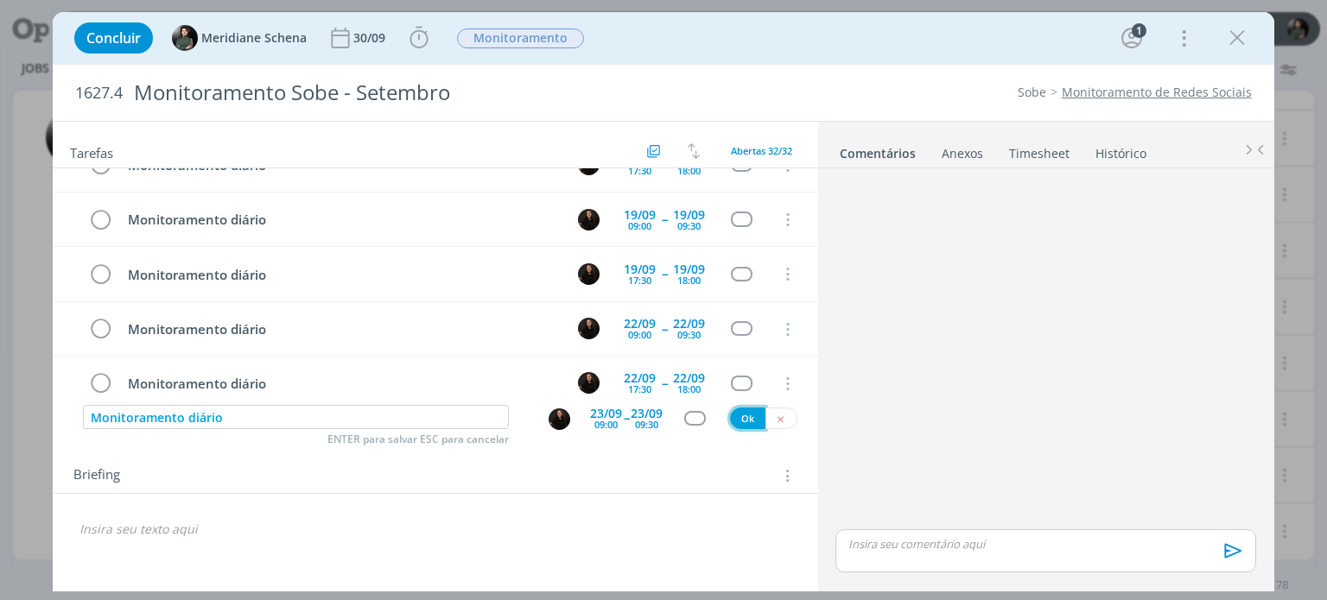
click at [743, 417] on button "Ok" at bounding box center [747, 419] width 35 height 22
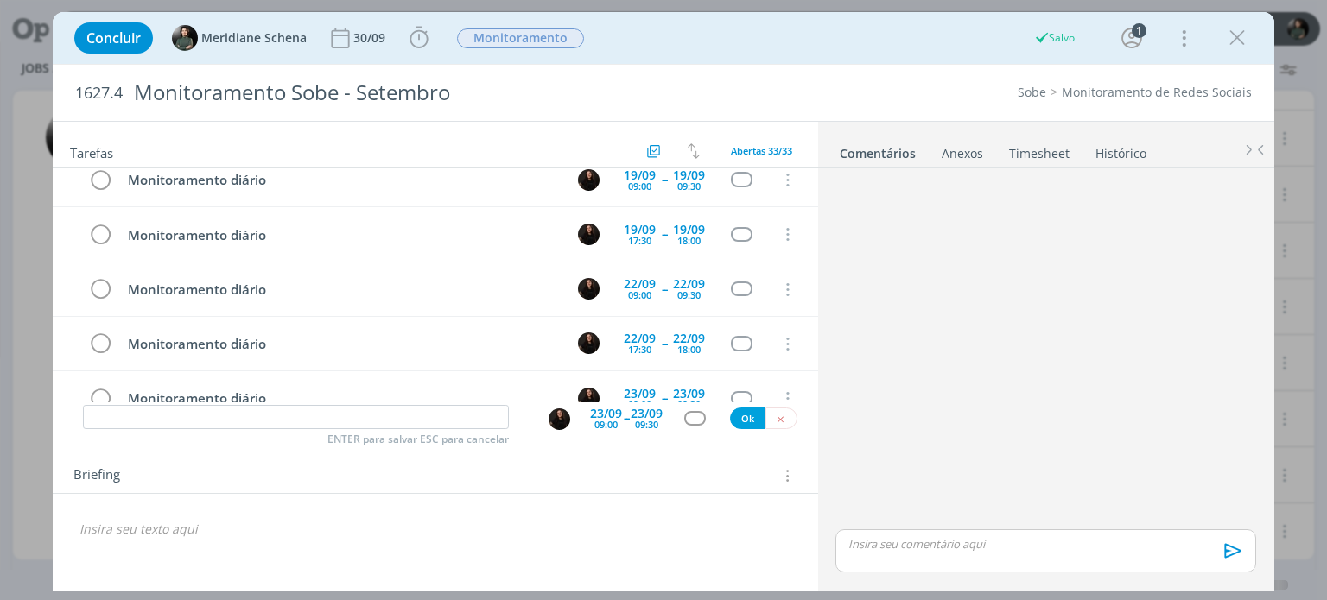
click at [292, 434] on div "Tarefas Usar Job de template Criar template a partir deste job Visualizar Templ…" at bounding box center [435, 352] width 764 height 460
click at [297, 415] on input "dialog" at bounding box center [296, 417] width 426 height 24
paste input "Monitoramento diário"
type input "Monitoramento diário"
click at [602, 420] on div "09:00" at bounding box center [605, 425] width 23 height 10
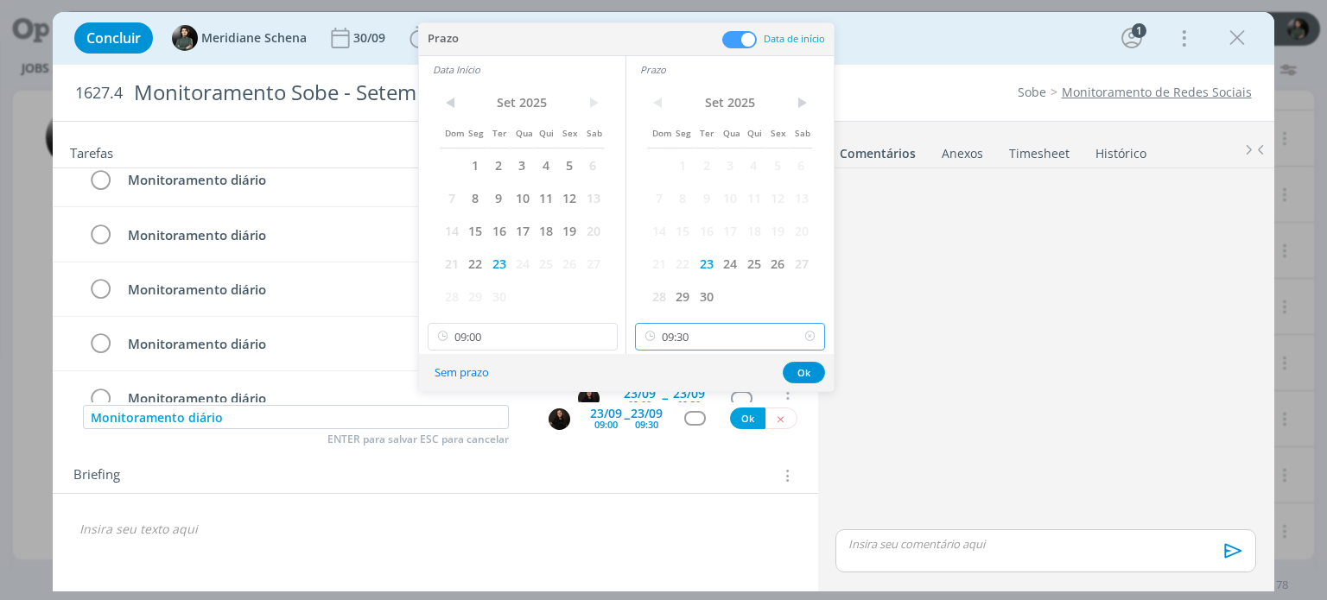
click at [724, 337] on input "09:30" at bounding box center [730, 337] width 190 height 28
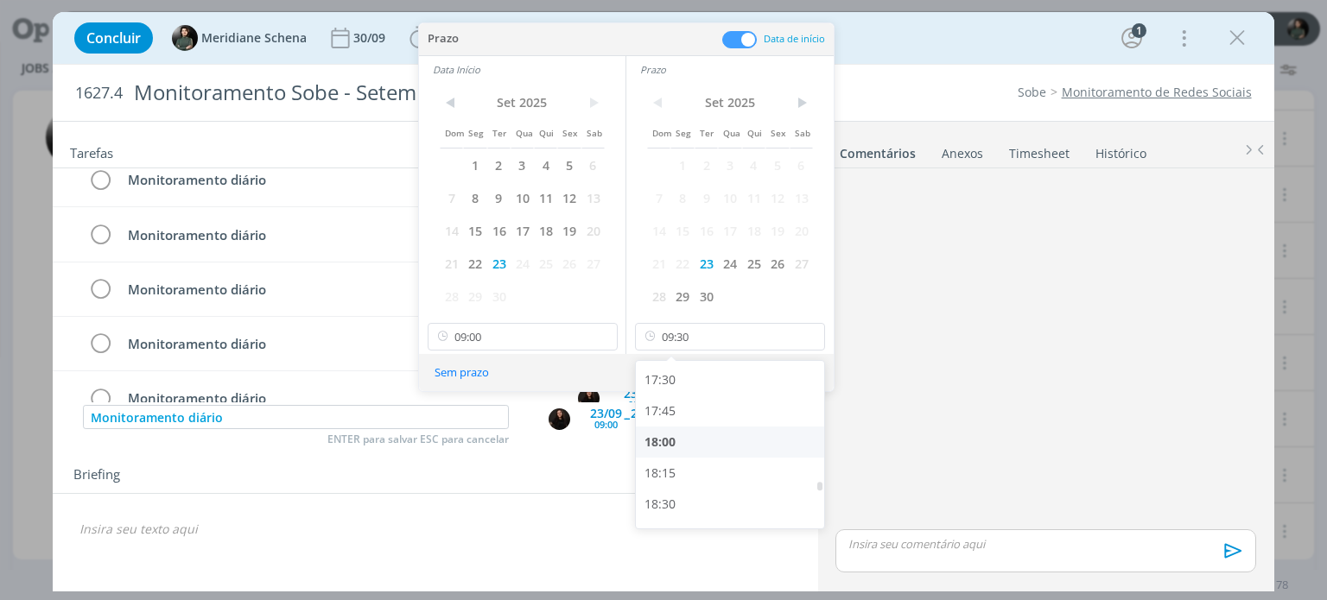
click at [683, 446] on div "18:00" at bounding box center [732, 442] width 193 height 31
type input "18:00"
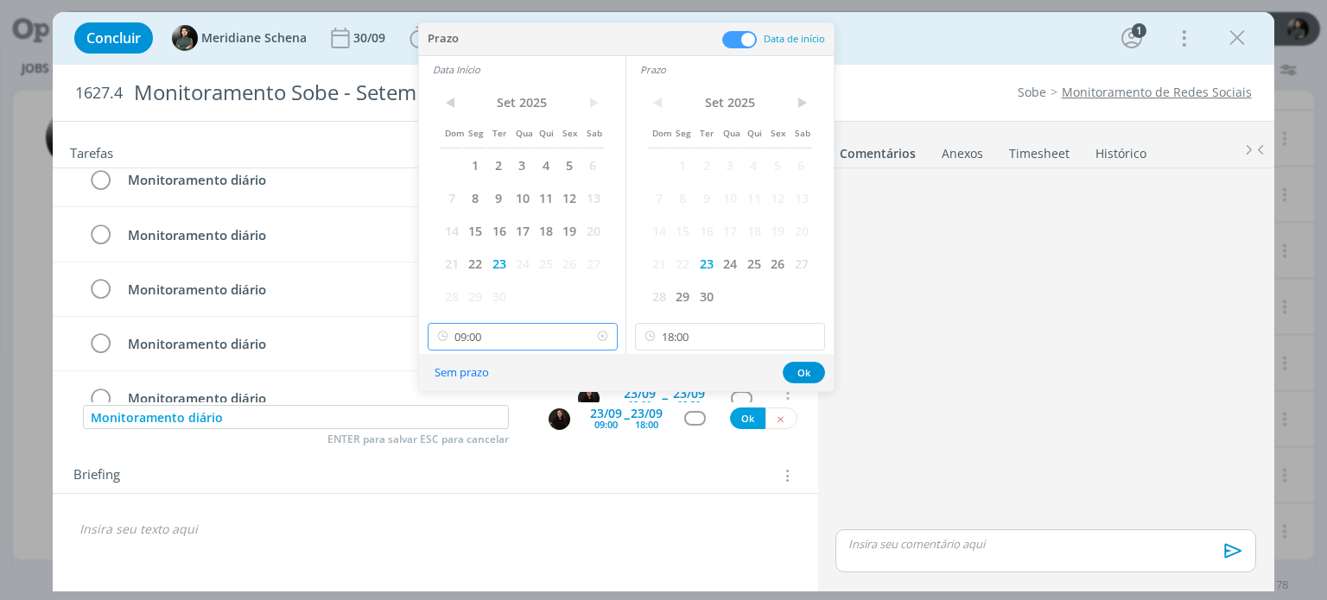
click at [508, 333] on input "09:00" at bounding box center [523, 337] width 190 height 28
click at [474, 443] on div "17:30" at bounding box center [524, 442] width 193 height 31
type input "17:30"
click at [789, 372] on button "Ok" at bounding box center [804, 373] width 42 height 22
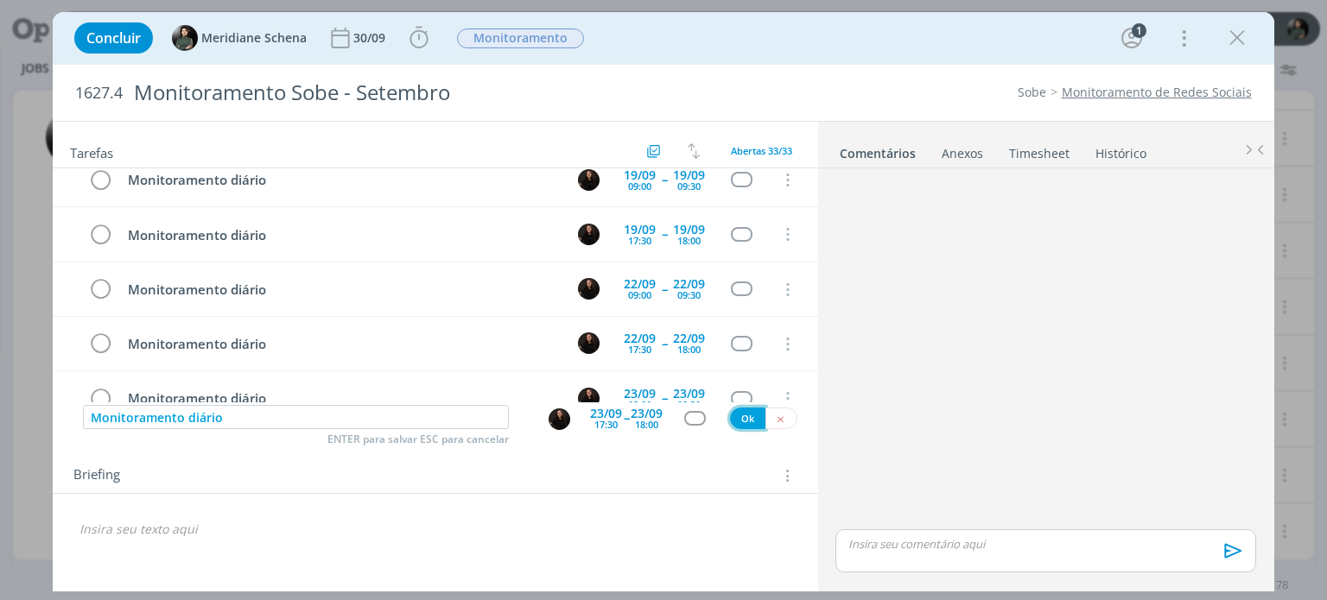
click at [750, 421] on button "Ok" at bounding box center [747, 419] width 35 height 22
click at [428, 410] on input "dialog" at bounding box center [296, 417] width 426 height 24
click at [425, 417] on input "dialog" at bounding box center [296, 417] width 426 height 24
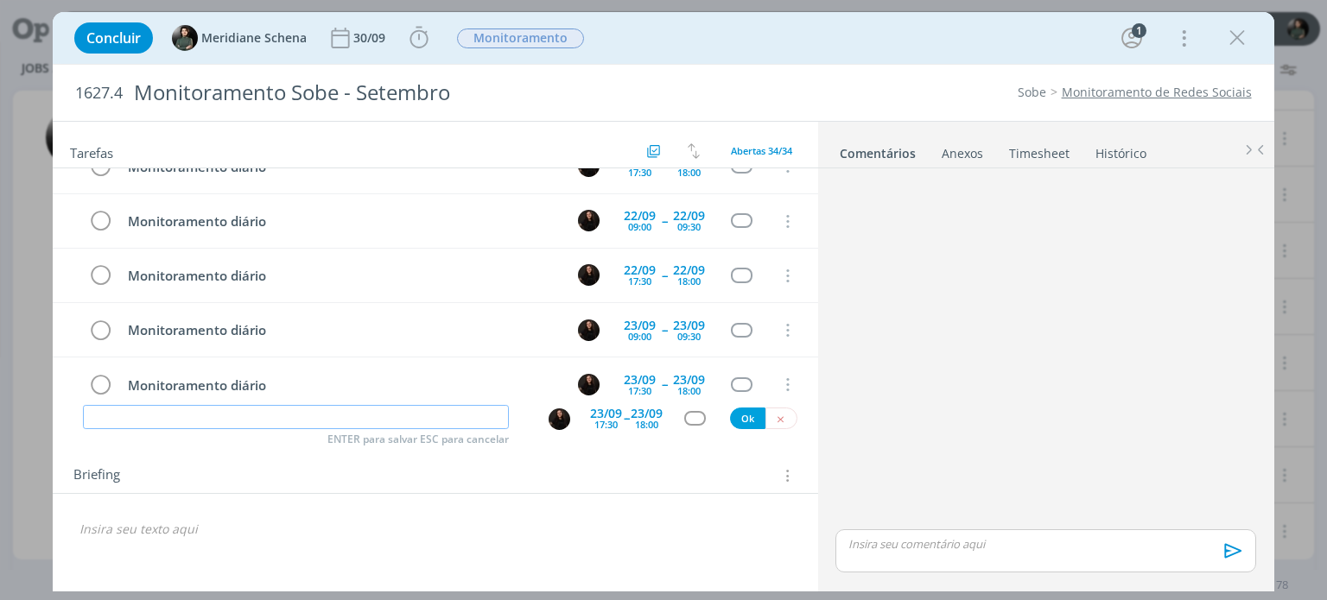
paste input "Monitoramento diário"
type input "Monitoramento diário"
click at [623, 421] on div "23/09 17:30 -- 23/09 18:00" at bounding box center [626, 417] width 73 height 31
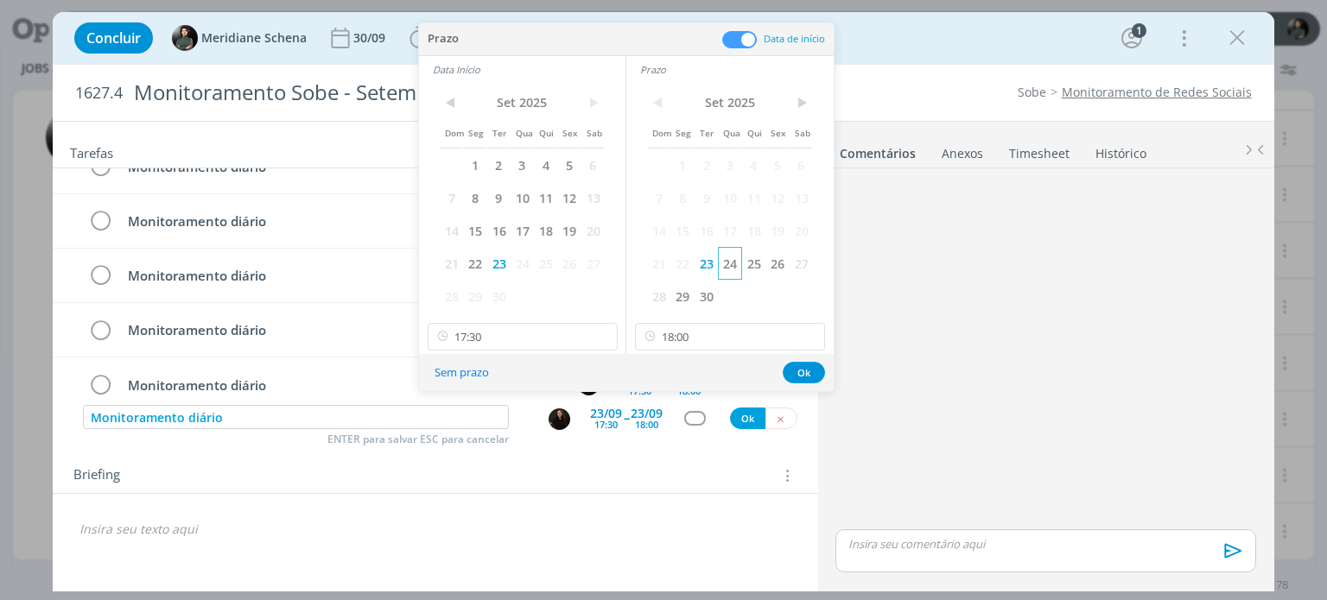
click at [736, 260] on span "24" at bounding box center [729, 263] width 23 height 33
click at [523, 268] on span "24" at bounding box center [521, 263] width 23 height 33
click at [815, 372] on button "Ok" at bounding box center [804, 373] width 42 height 22
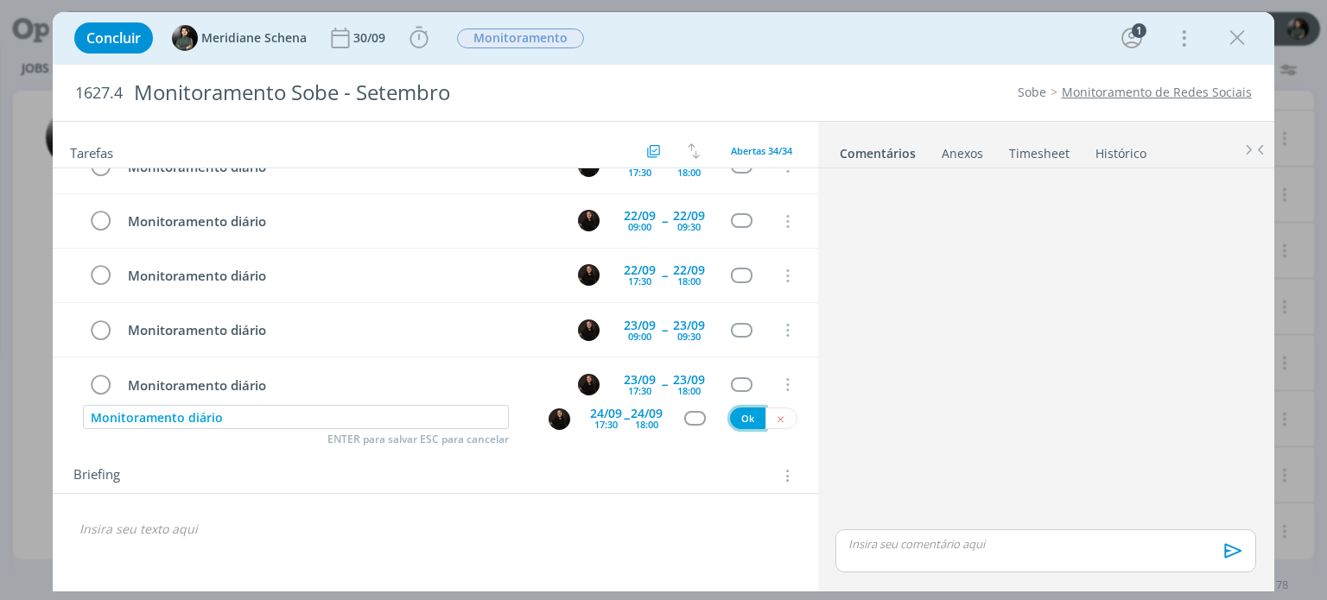
click at [747, 415] on button "Ok" at bounding box center [747, 419] width 35 height 22
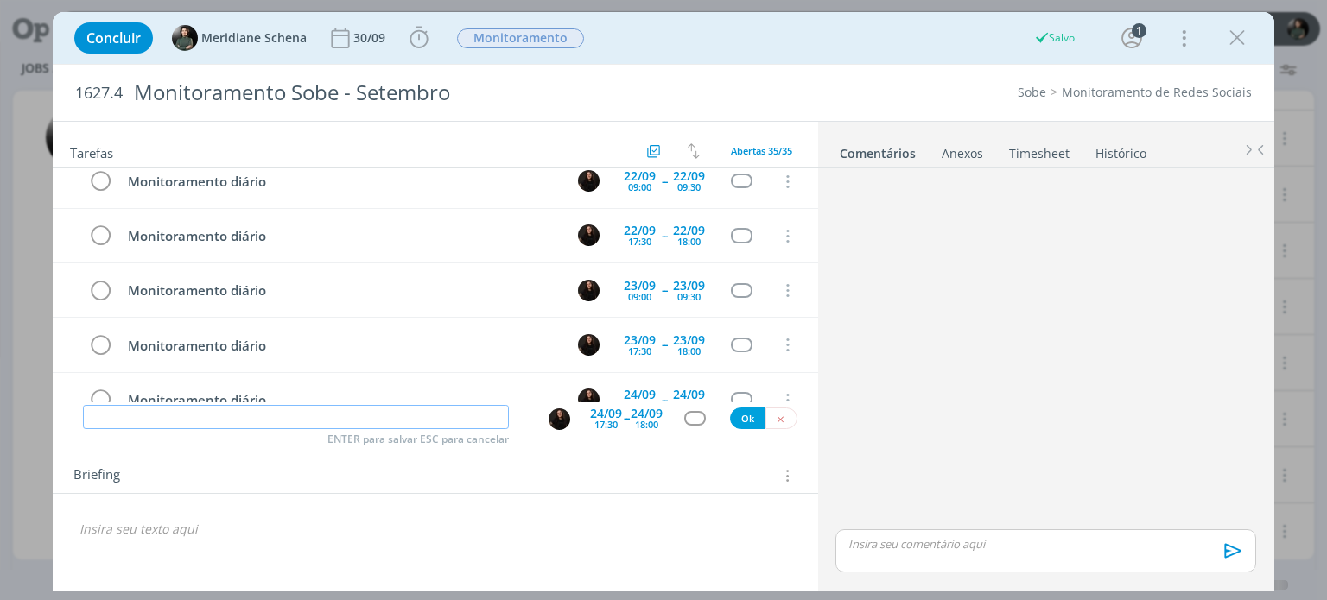
click at [399, 416] on input "dialog" at bounding box center [296, 417] width 426 height 24
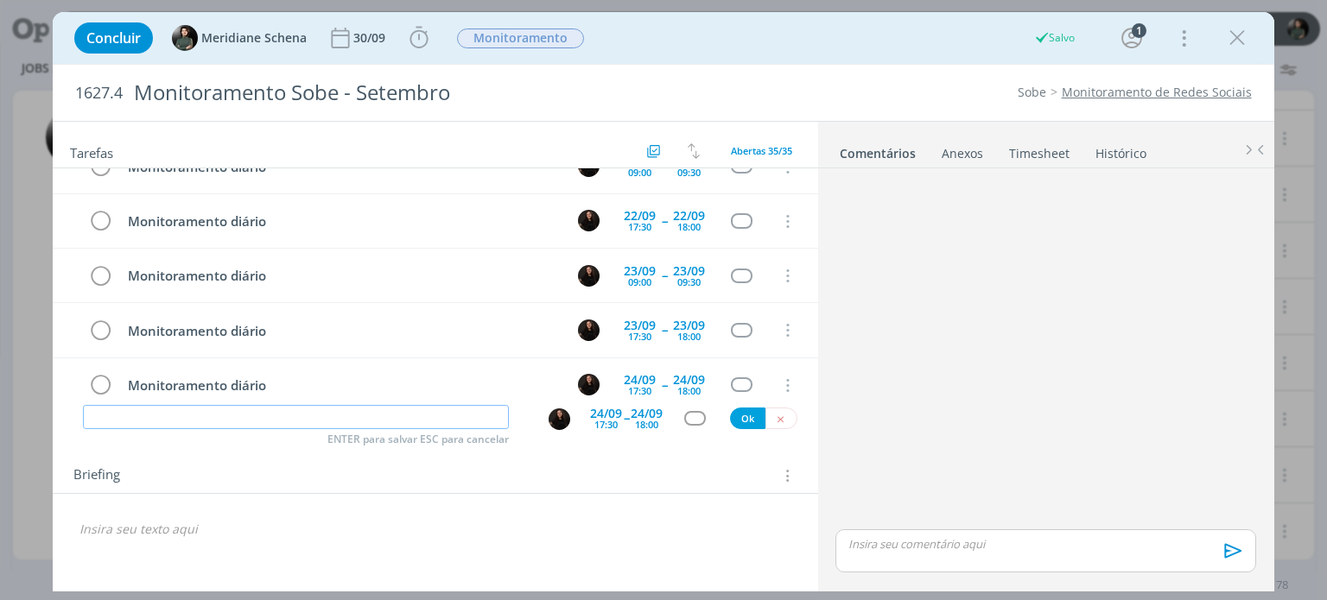
paste input "Monitoramento diário"
type input "Monitoramento diário"
click at [652, 421] on div "18:00" at bounding box center [646, 425] width 23 height 10
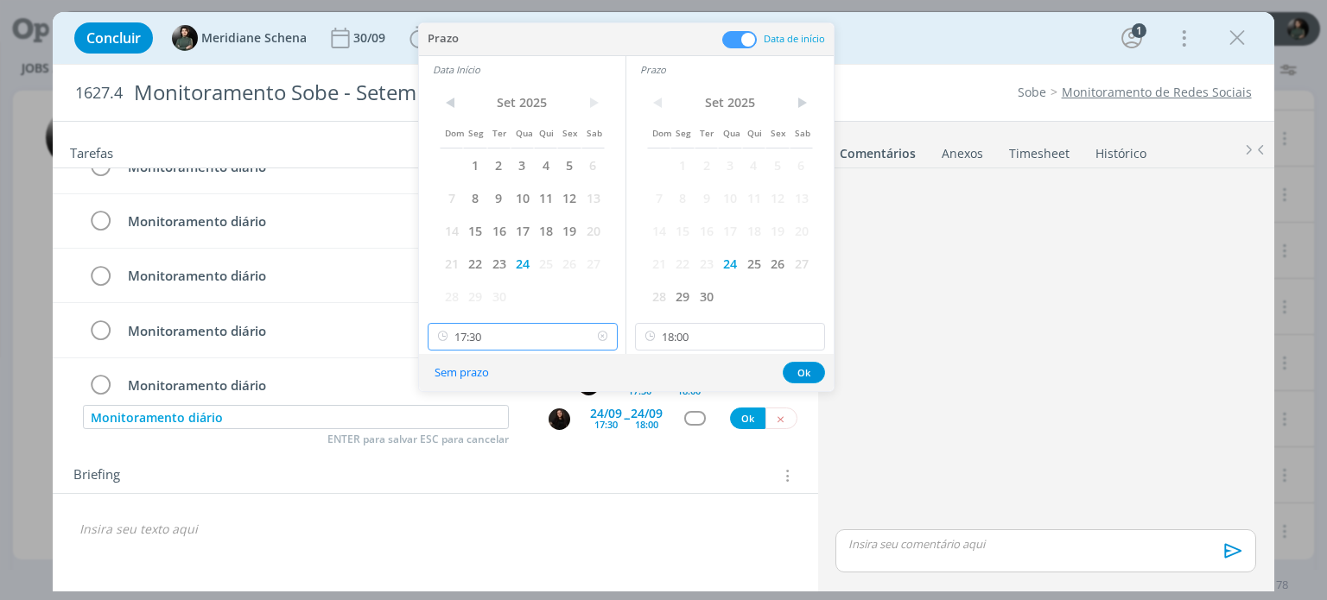
click at [463, 336] on input "17:30" at bounding box center [523, 337] width 190 height 28
click at [479, 402] on div "09:00" at bounding box center [524, 400] width 193 height 31
type input "09:00"
click at [676, 337] on input "18:00" at bounding box center [730, 337] width 190 height 28
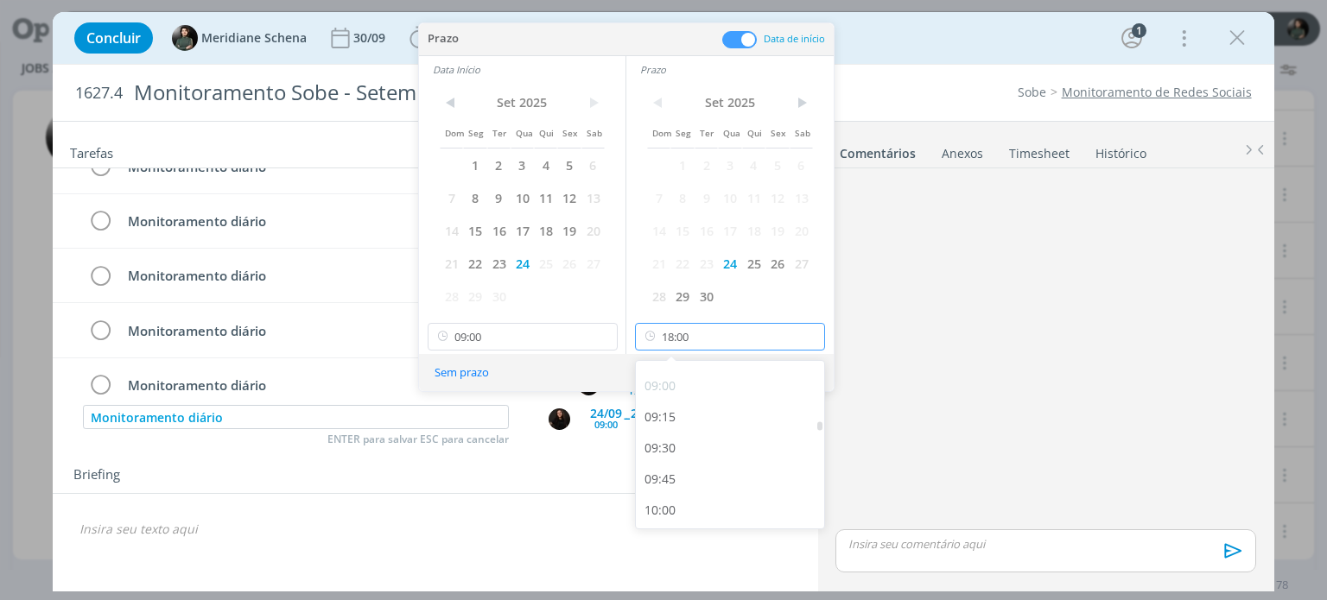
scroll to position [1071, 0]
click at [675, 484] on div "09:30" at bounding box center [732, 487] width 193 height 31
type input "09:30"
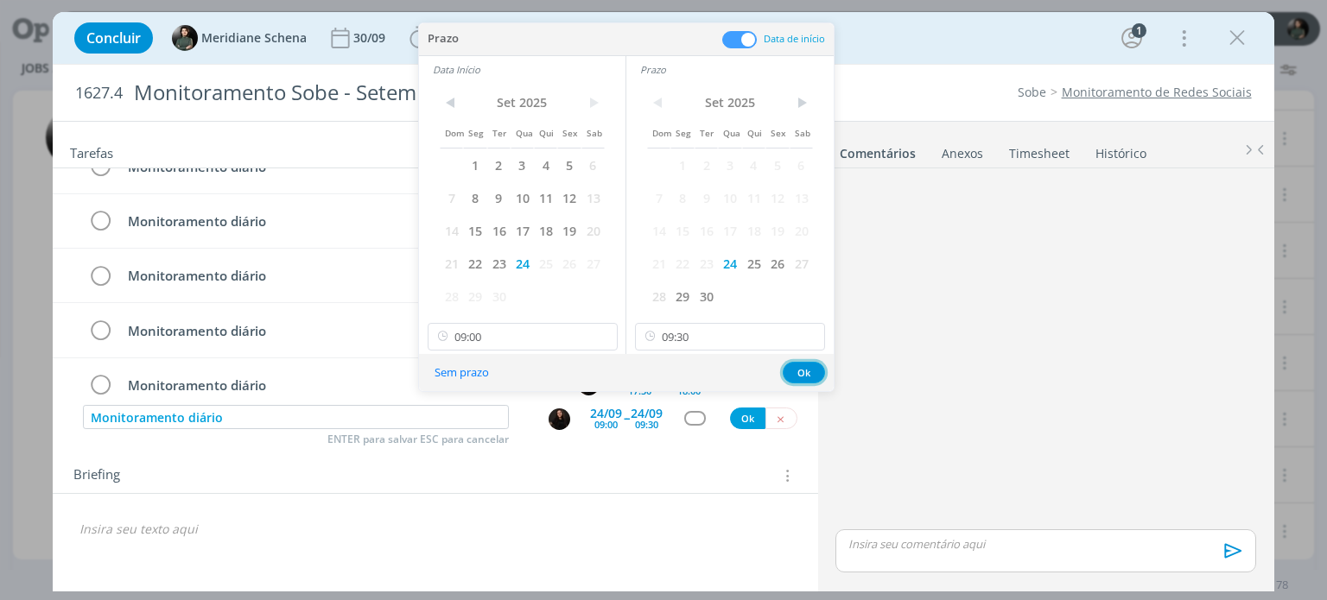
click at [795, 372] on button "Ok" at bounding box center [804, 373] width 42 height 22
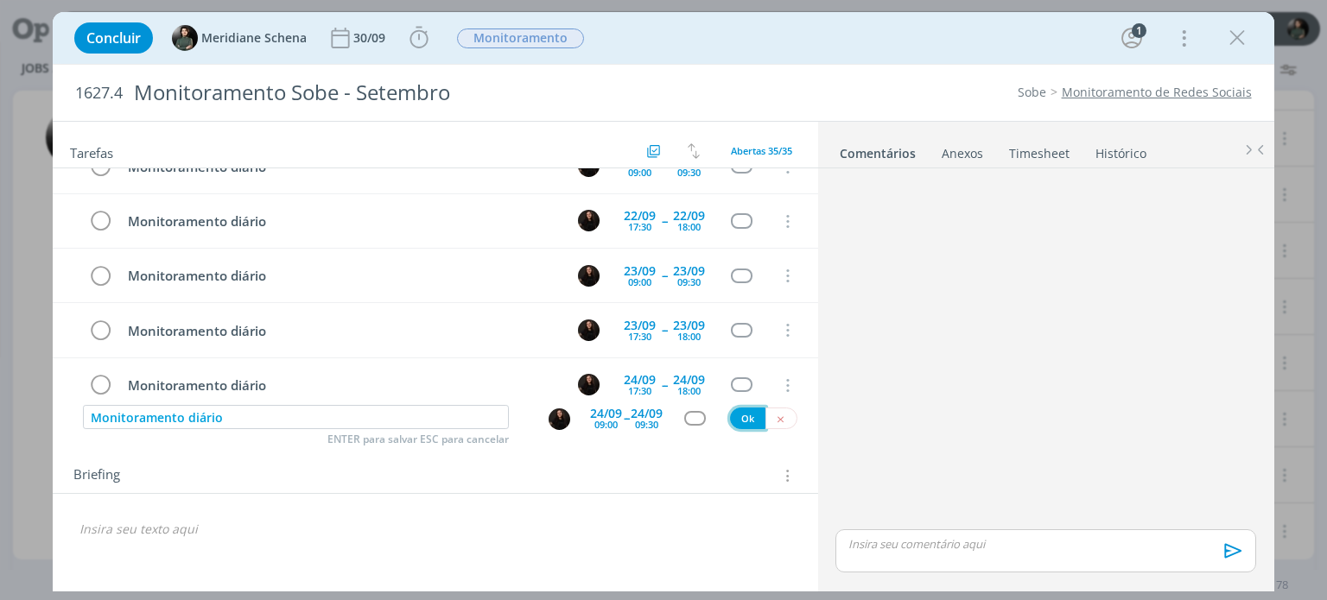
click at [748, 417] on button "Ok" at bounding box center [747, 419] width 35 height 22
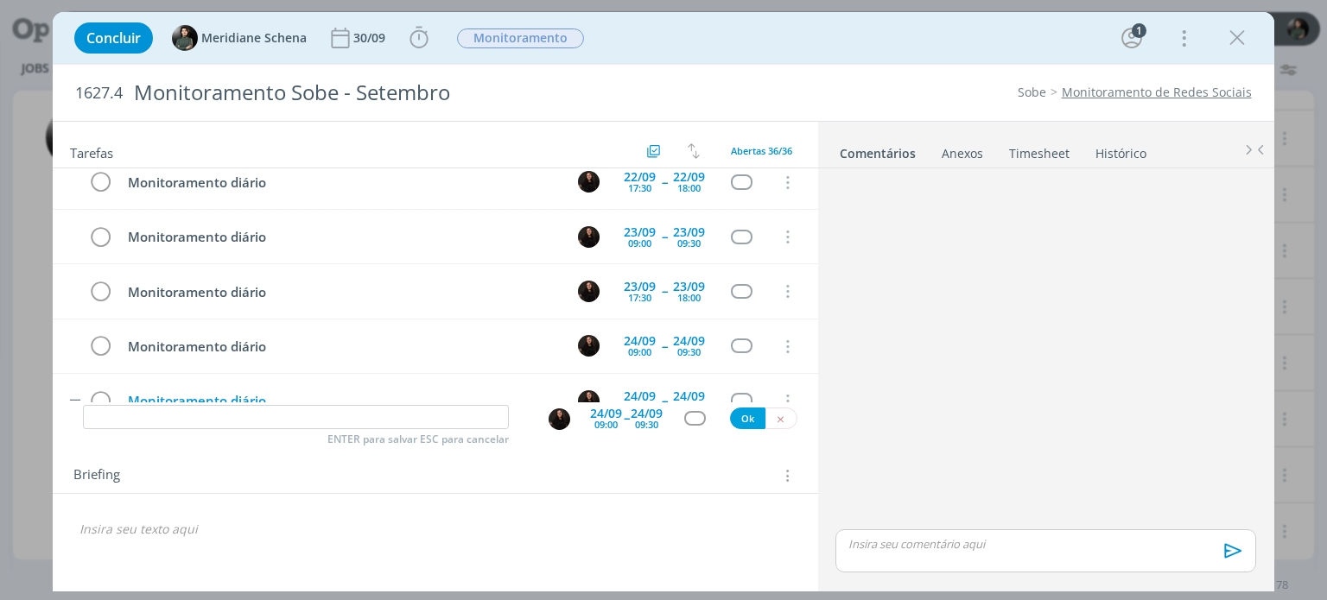
scroll to position [1722, 0]
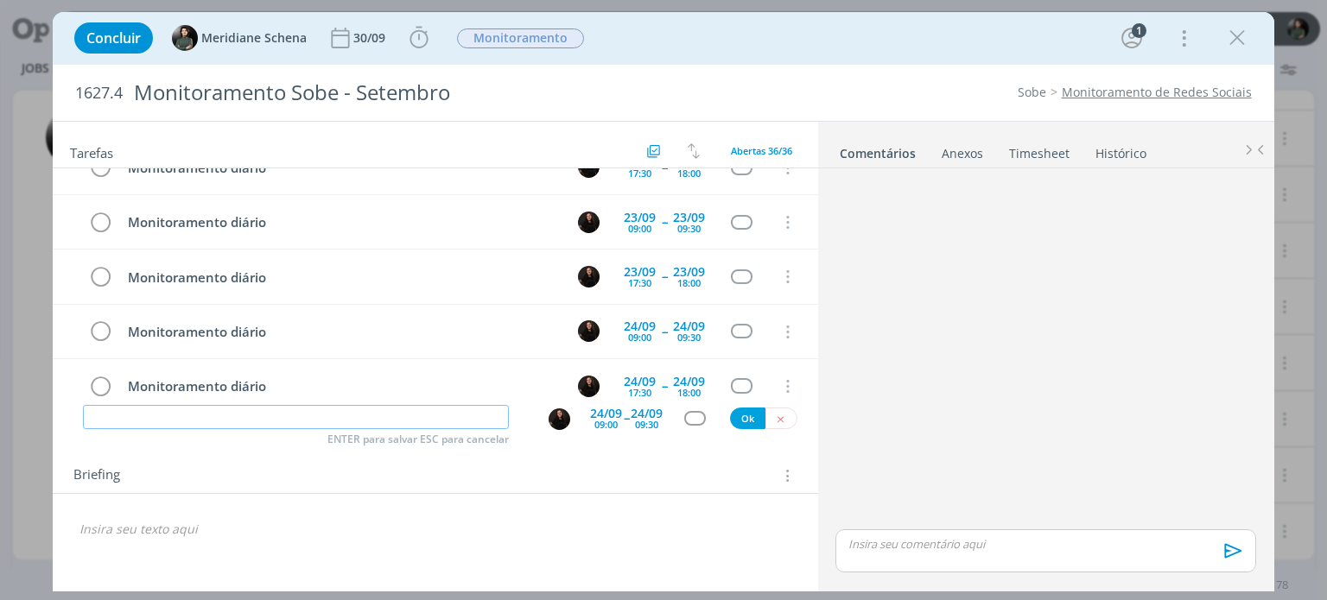
click at [367, 420] on input "dialog" at bounding box center [296, 417] width 426 height 24
paste input "Monitoramento diário"
type input "Monitoramento diário"
click at [621, 415] on div "24/09" at bounding box center [606, 414] width 32 height 12
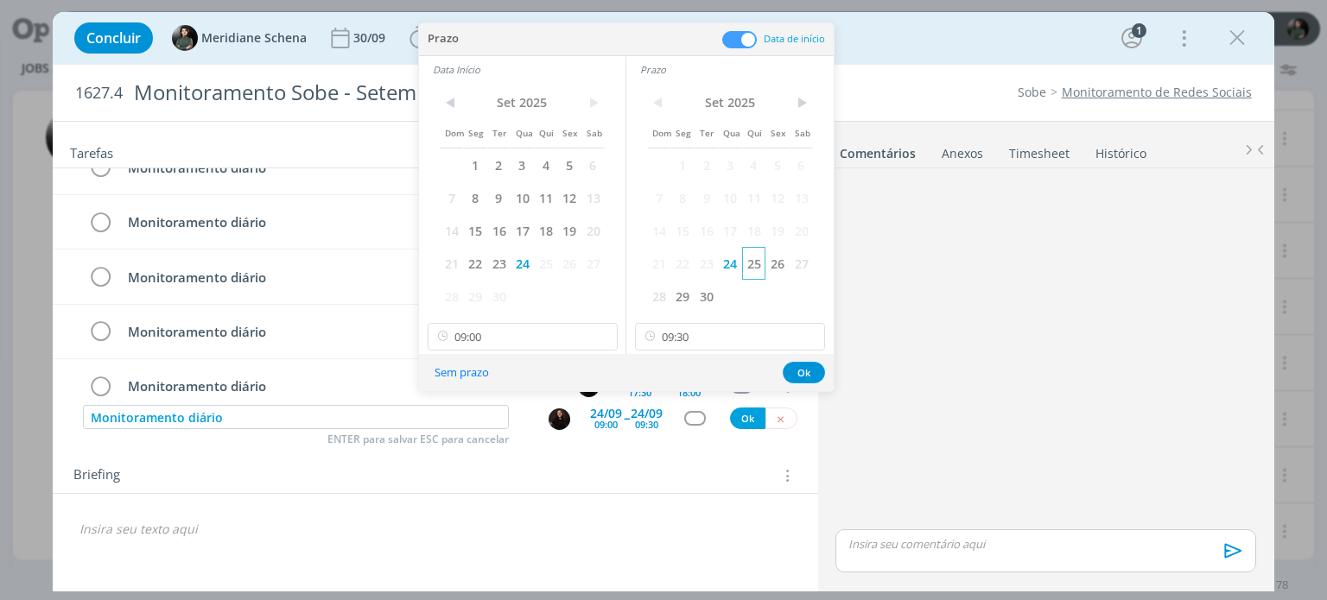
click at [753, 268] on span "25" at bounding box center [753, 263] width 23 height 33
click at [552, 262] on span "25" at bounding box center [545, 263] width 23 height 33
click at [807, 365] on button "Ok" at bounding box center [804, 373] width 42 height 22
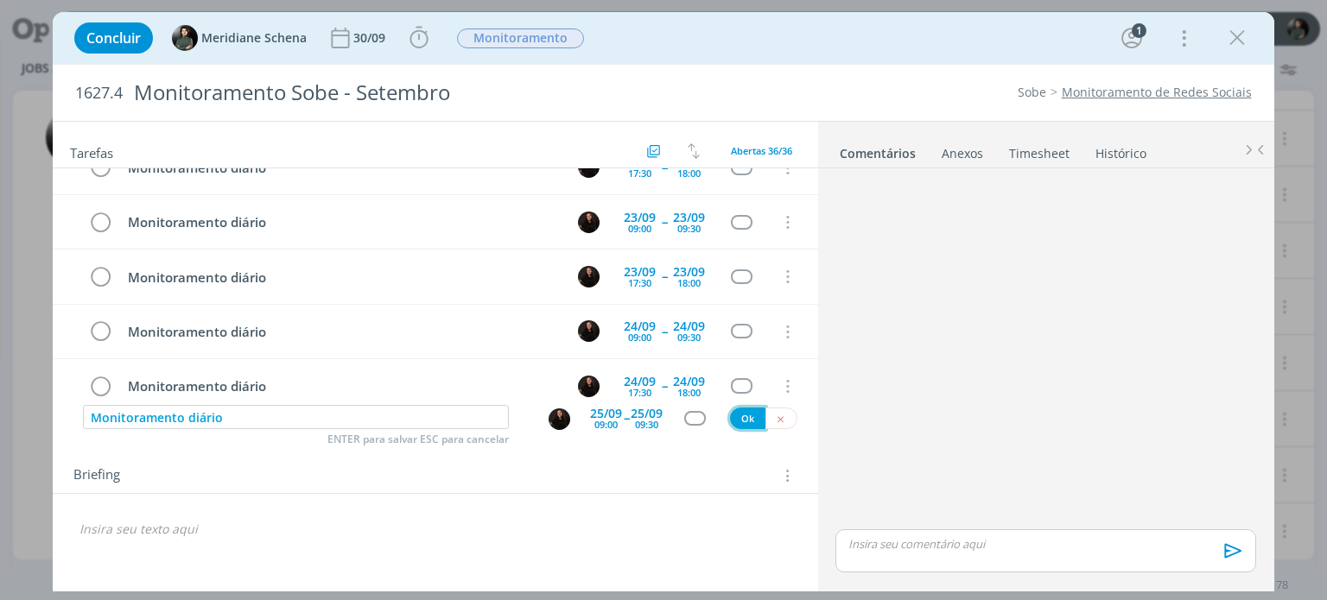
click at [747, 414] on button "Ok" at bounding box center [747, 419] width 35 height 22
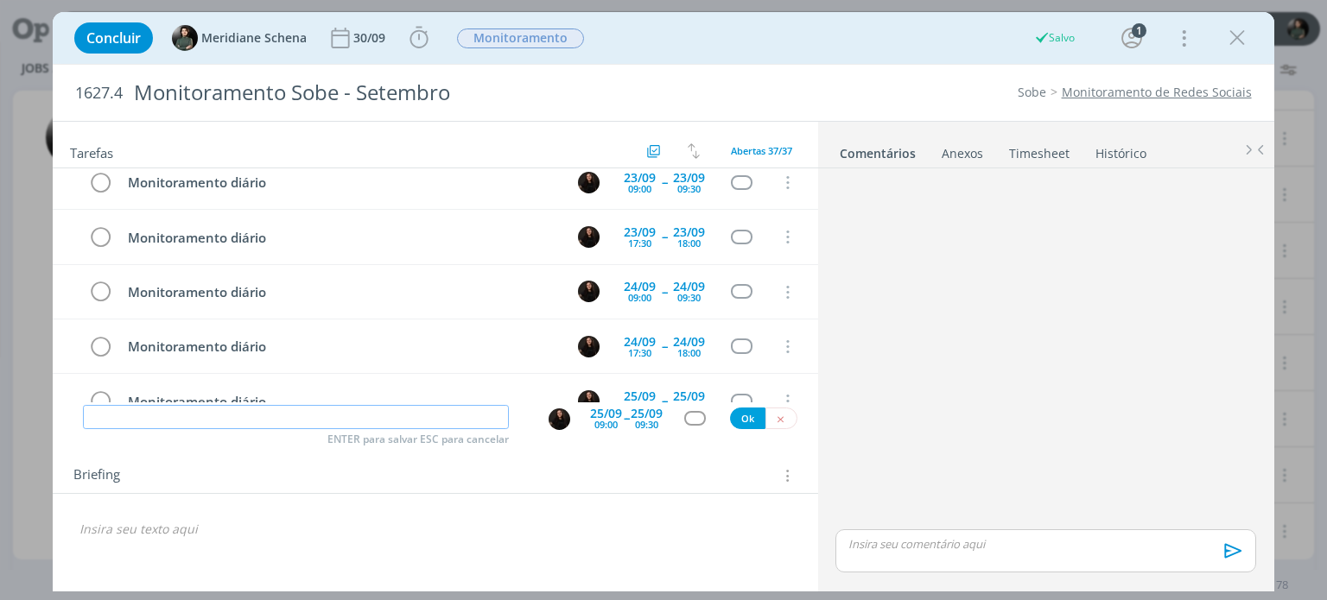
scroll to position [1776, 0]
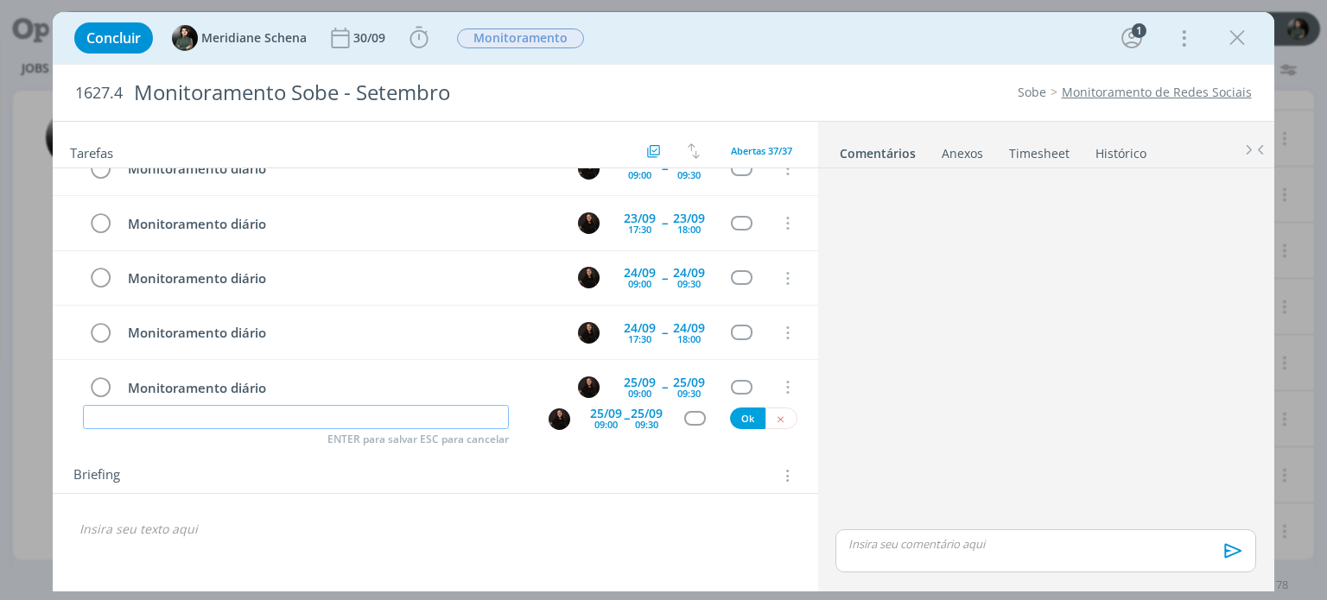
paste input "Monitoramento diário"
type input "Monitoramento diário"
click at [622, 413] on div "25/09" at bounding box center [606, 414] width 32 height 12
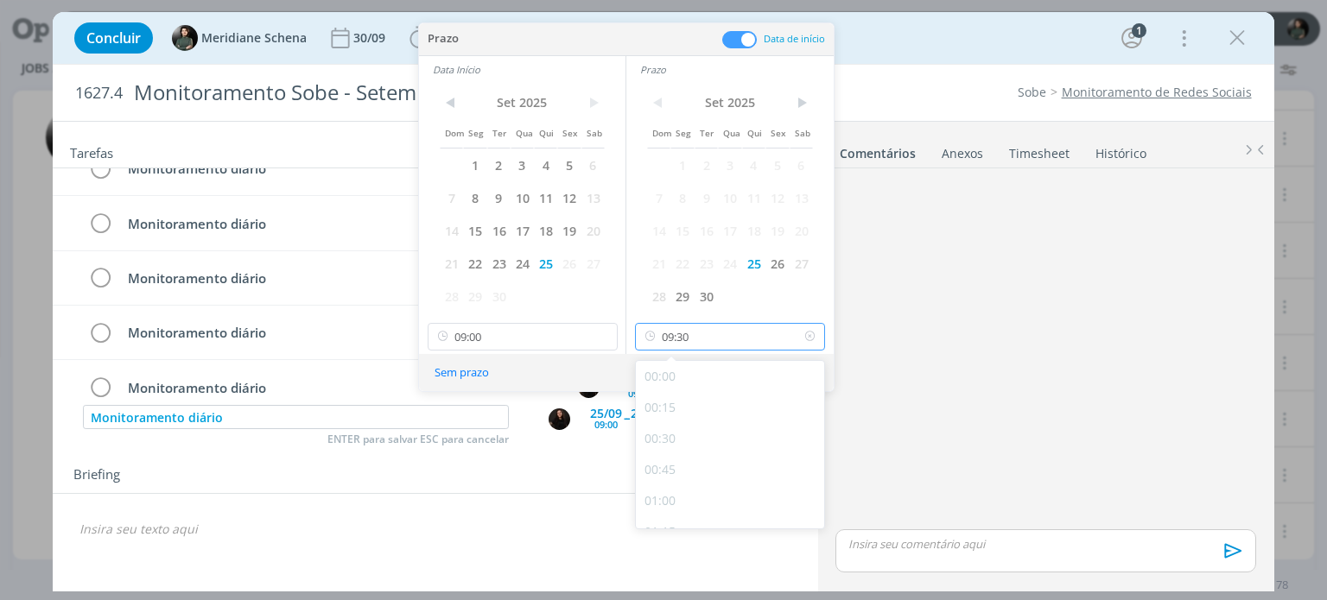
click at [703, 339] on input "09:30" at bounding box center [730, 337] width 190 height 28
click at [678, 446] on div "18:00" at bounding box center [732, 442] width 193 height 31
type input "18:00"
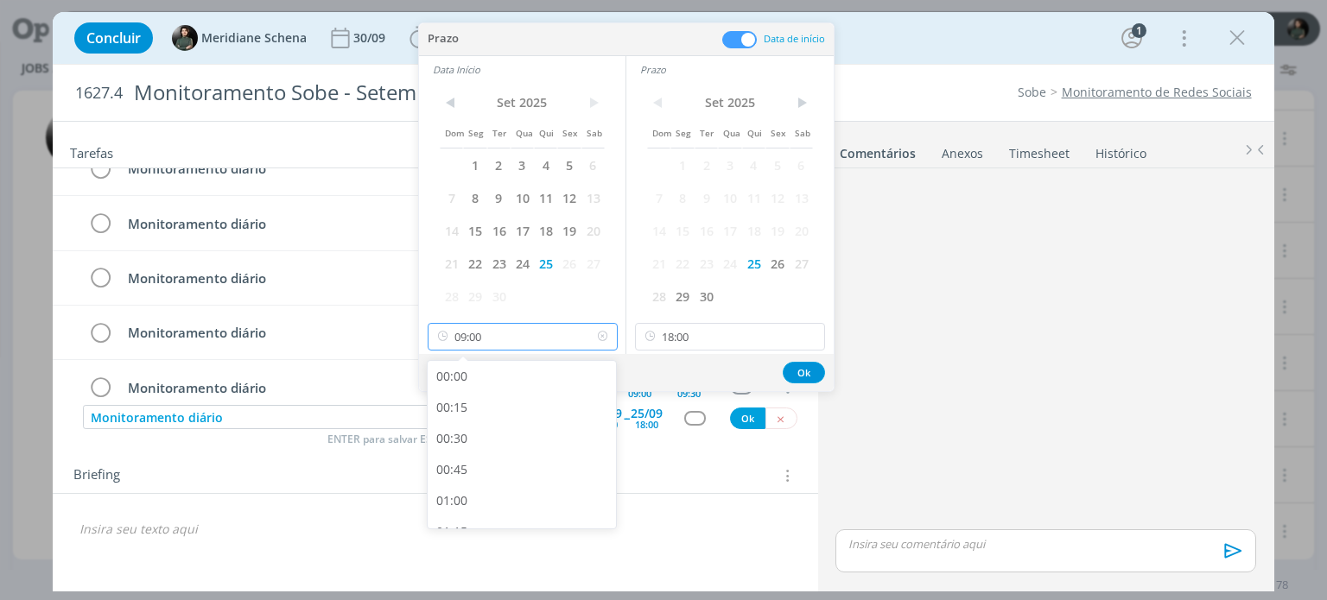
click at [498, 343] on input "09:00" at bounding box center [523, 337] width 190 height 28
click at [485, 435] on div "17:30" at bounding box center [524, 442] width 193 height 31
type input "17:30"
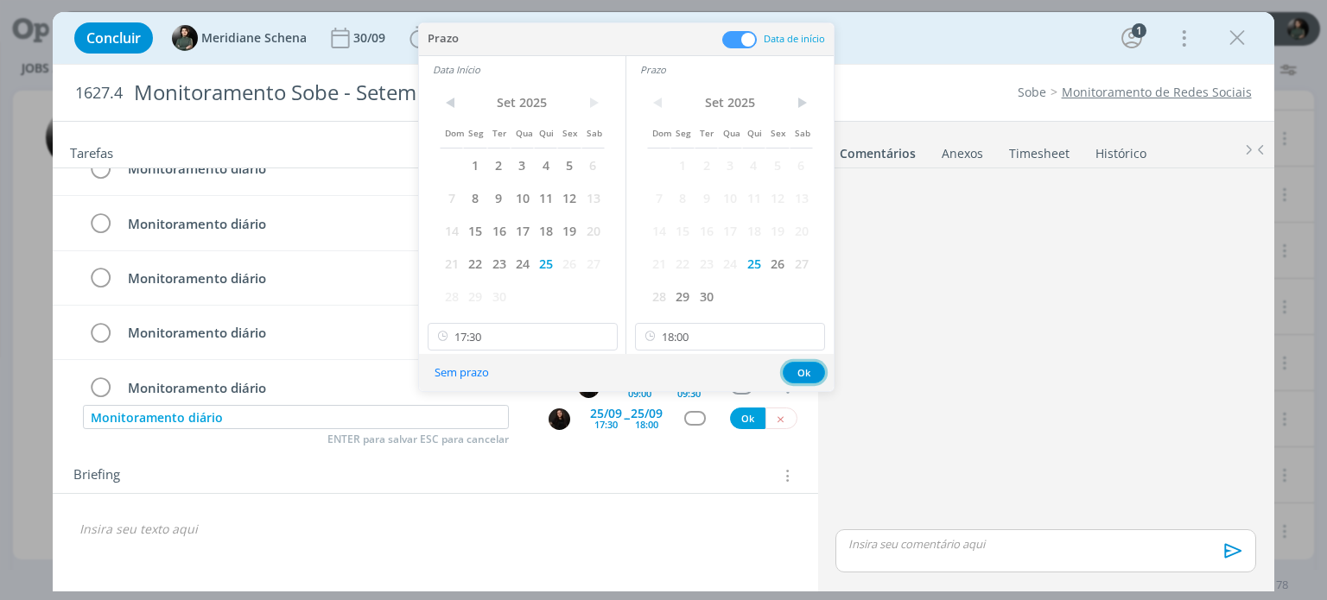
click at [795, 381] on button "Ok" at bounding box center [804, 373] width 42 height 22
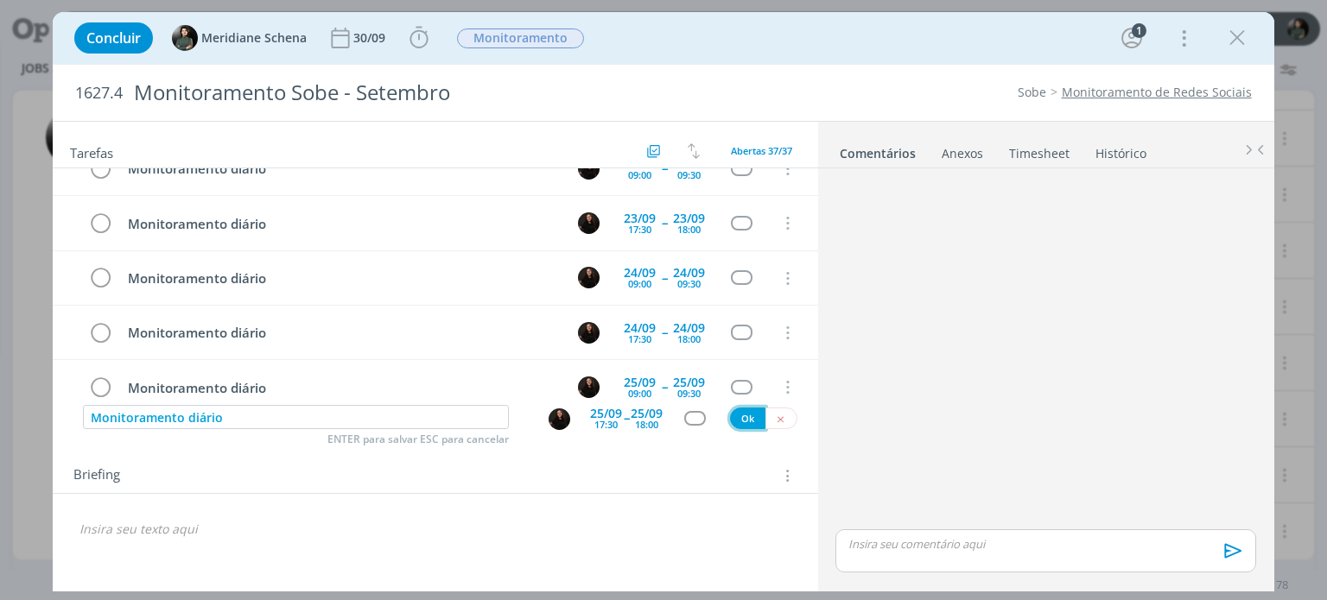
click at [750, 414] on button "Ok" at bounding box center [747, 419] width 35 height 22
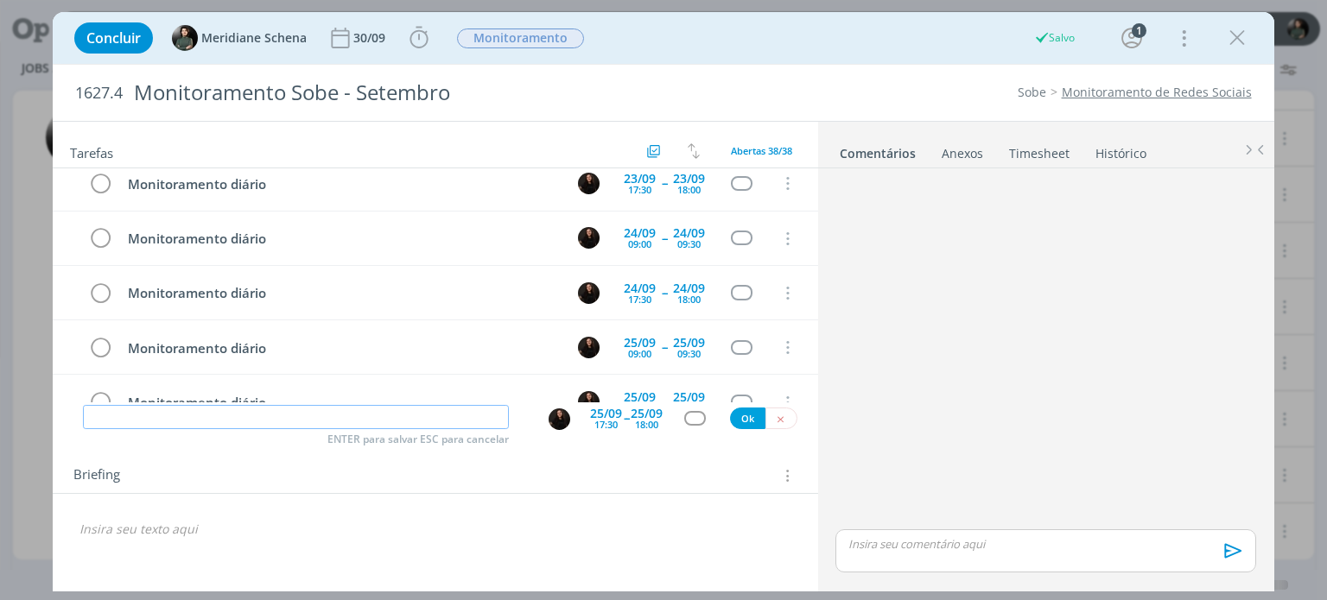
click at [411, 415] on input "dialog" at bounding box center [296, 417] width 426 height 24
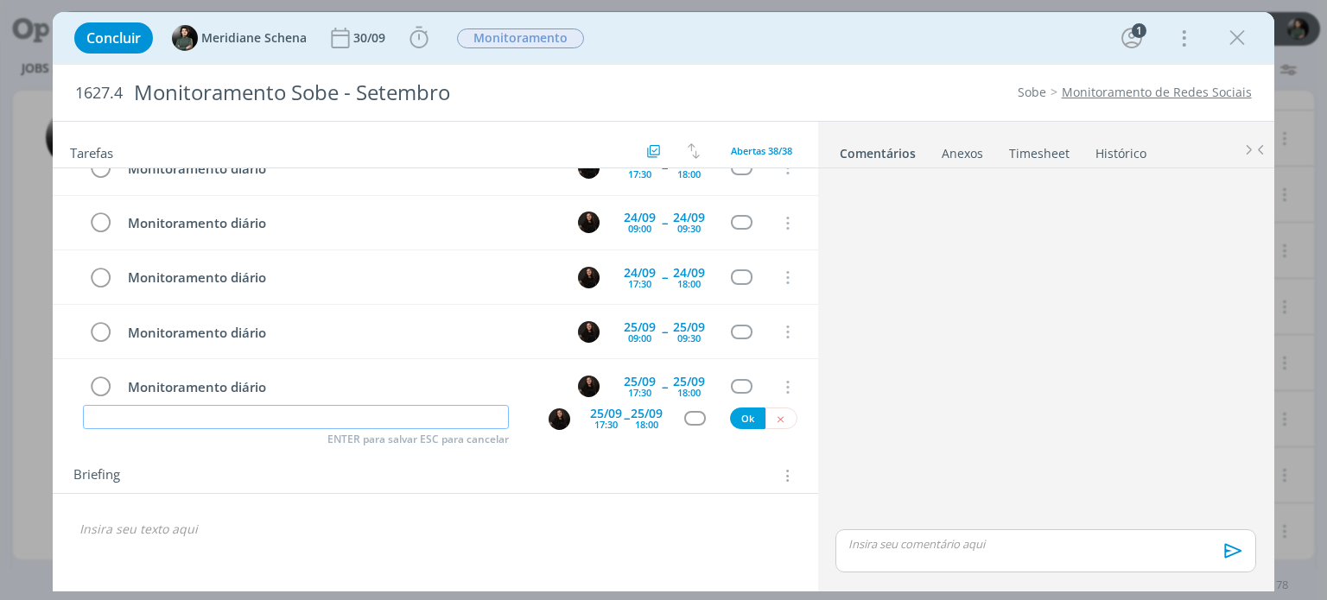
paste input "Monitoramento diário"
type input "Monitoramento diário"
click at [744, 418] on button "Ok" at bounding box center [747, 419] width 35 height 22
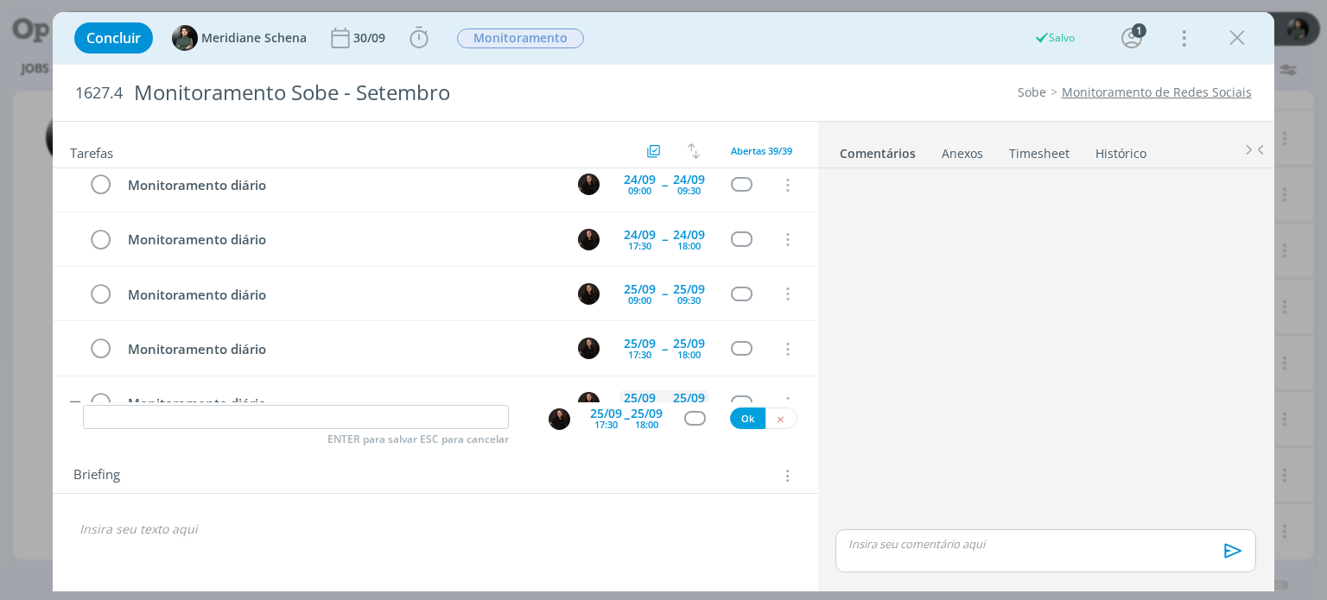
click at [650, 392] on div "25/09" at bounding box center [640, 398] width 32 height 12
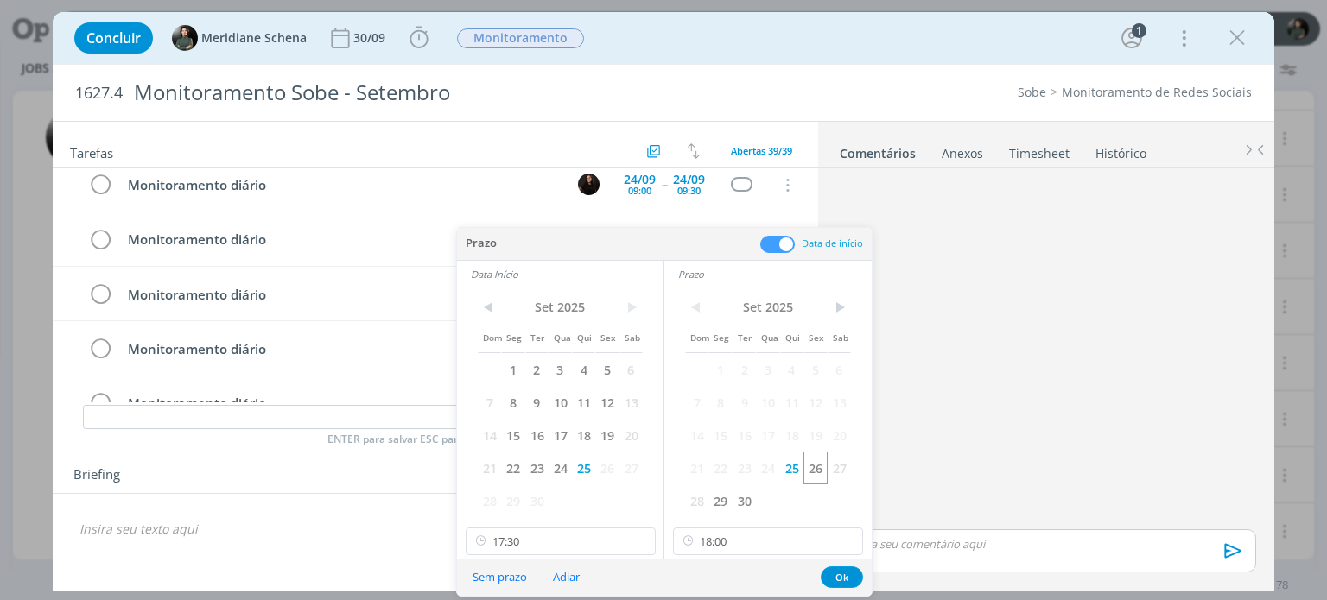
click at [809, 474] on span "26" at bounding box center [814, 468] width 23 height 33
click at [607, 470] on span "26" at bounding box center [606, 468] width 23 height 33
click at [841, 578] on button "Ok" at bounding box center [842, 578] width 42 height 22
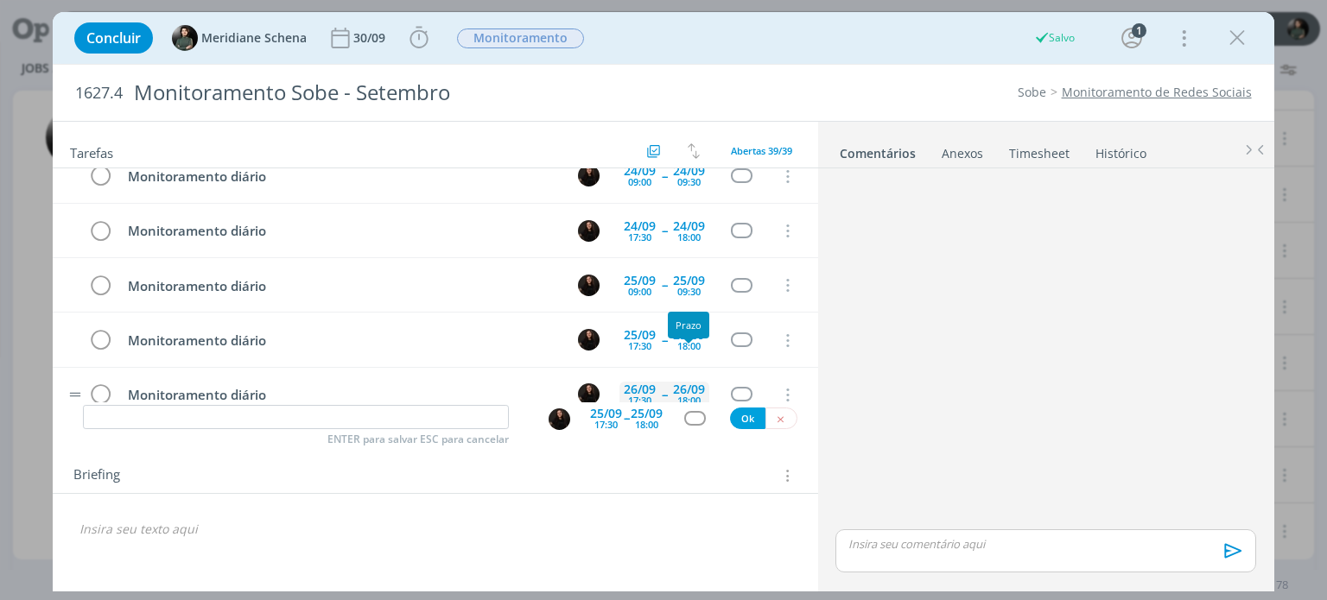
scroll to position [1885, 0]
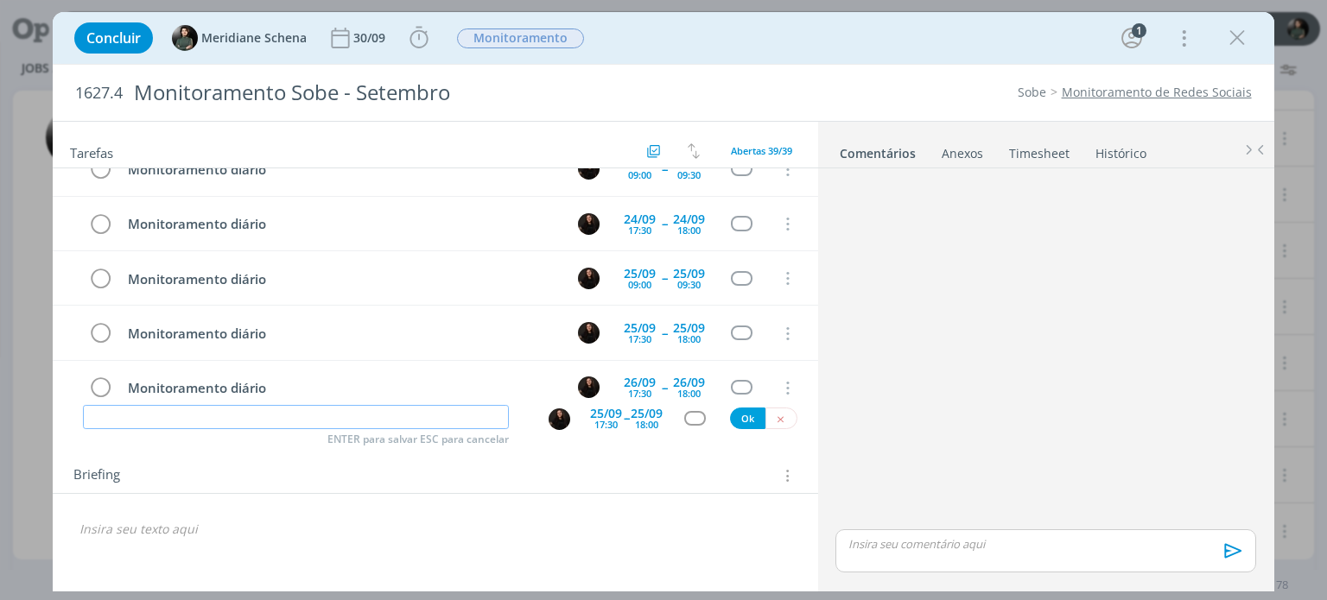
click at [429, 419] on input "dialog" at bounding box center [296, 417] width 426 height 24
paste input "Monitoramento diário"
type input "Monitoramento diário"
click at [624, 414] on span "--" at bounding box center [626, 417] width 5 height 16
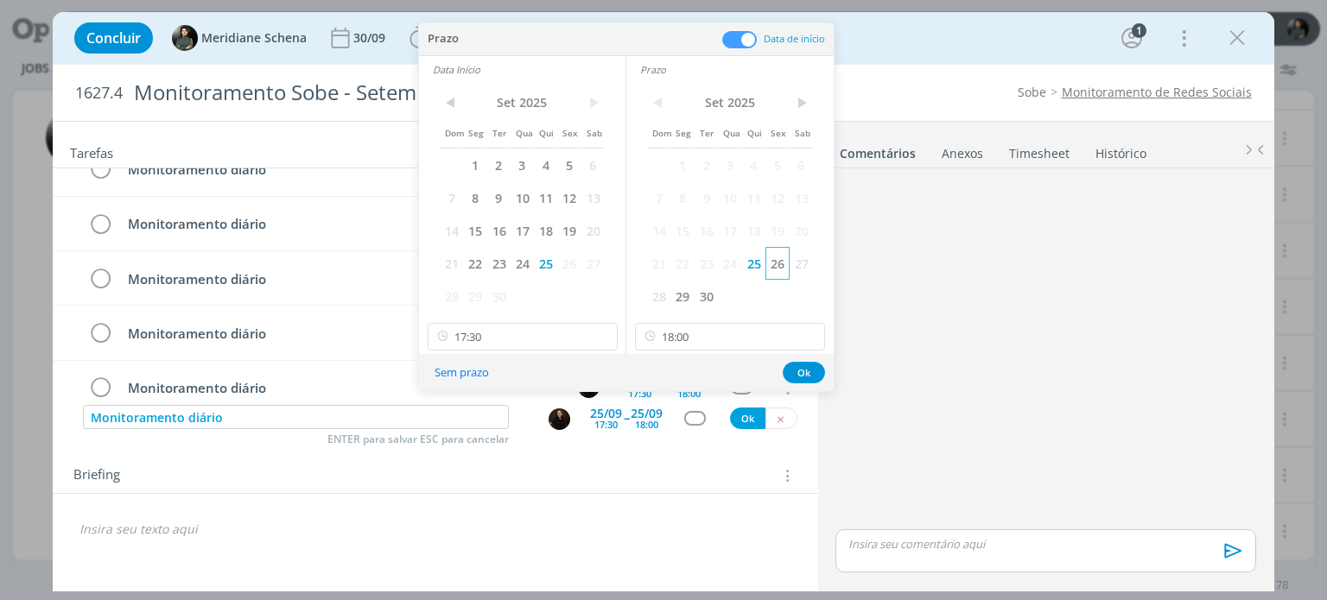
click at [771, 258] on span "26" at bounding box center [776, 263] width 23 height 33
click at [577, 265] on span "26" at bounding box center [568, 263] width 23 height 33
click at [498, 341] on input "17:30" at bounding box center [523, 337] width 190 height 28
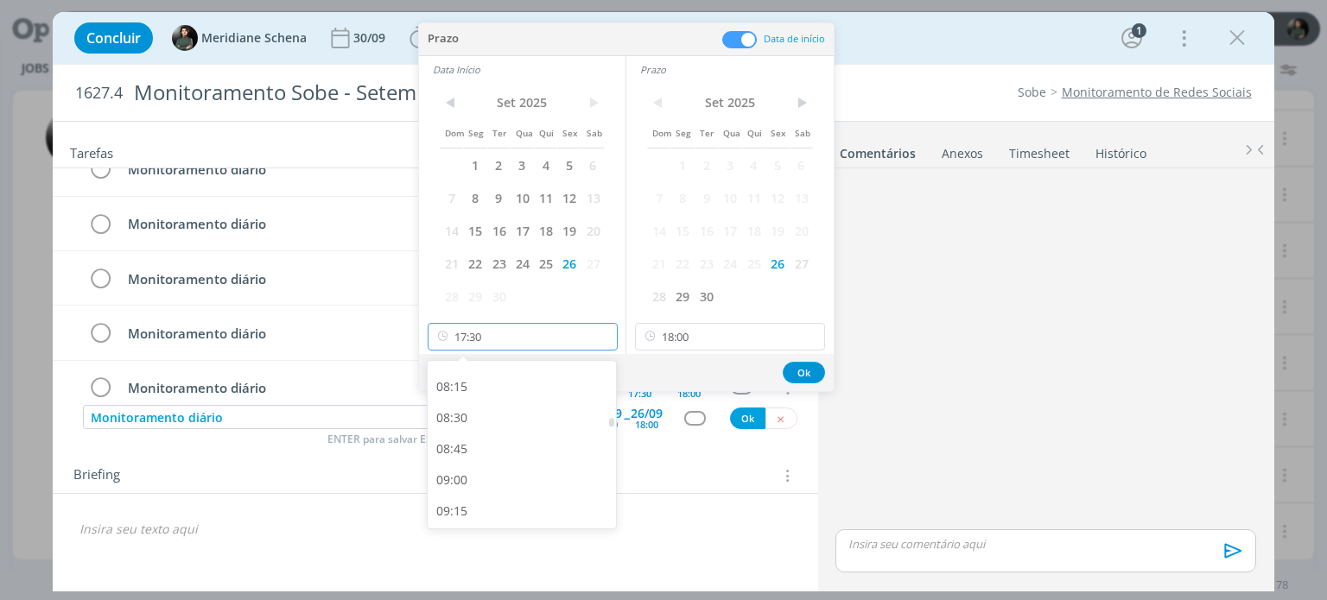
scroll to position [1009, 0]
click at [473, 483] on div "09:00" at bounding box center [524, 487] width 193 height 31
type input "09:00"
click at [700, 330] on input "18:00" at bounding box center [730, 337] width 190 height 28
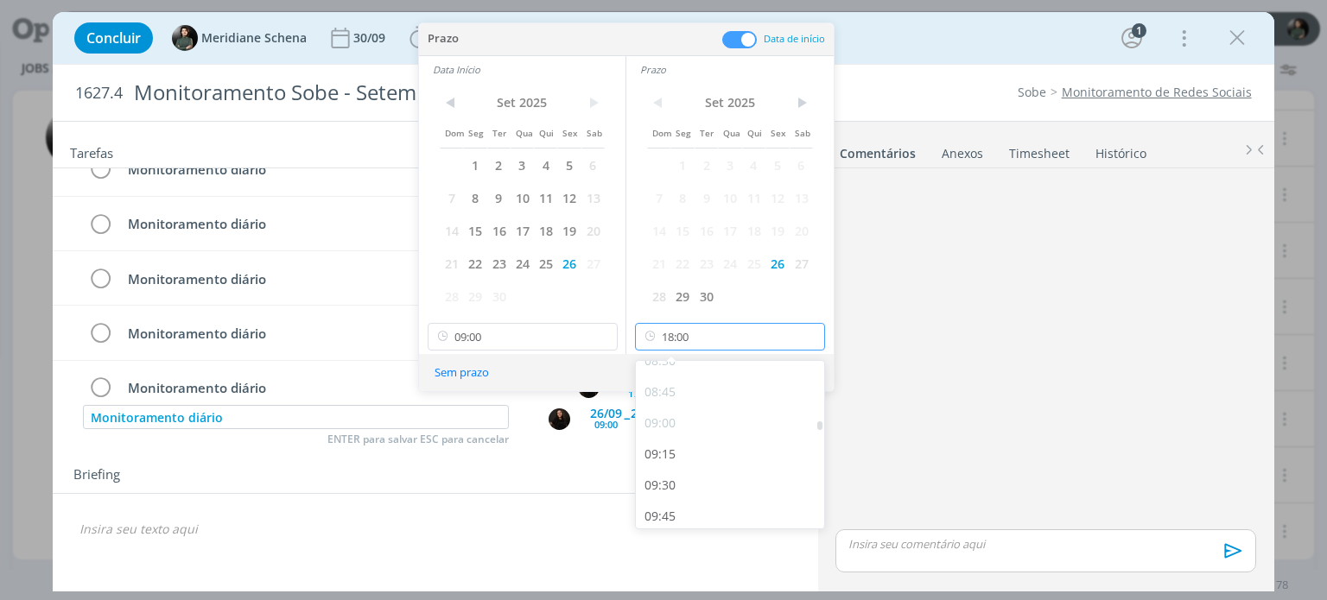
scroll to position [1071, 0]
click at [673, 489] on div "09:30" at bounding box center [732, 487] width 193 height 31
type input "09:30"
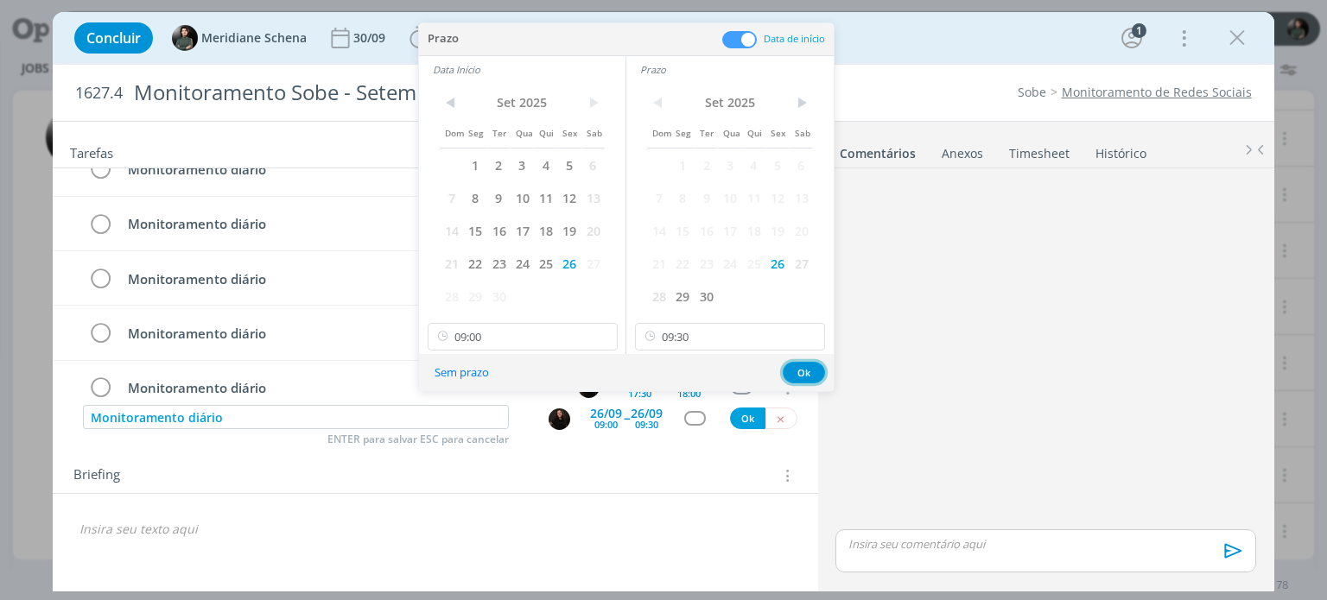
click at [798, 367] on button "Ok" at bounding box center [804, 373] width 42 height 22
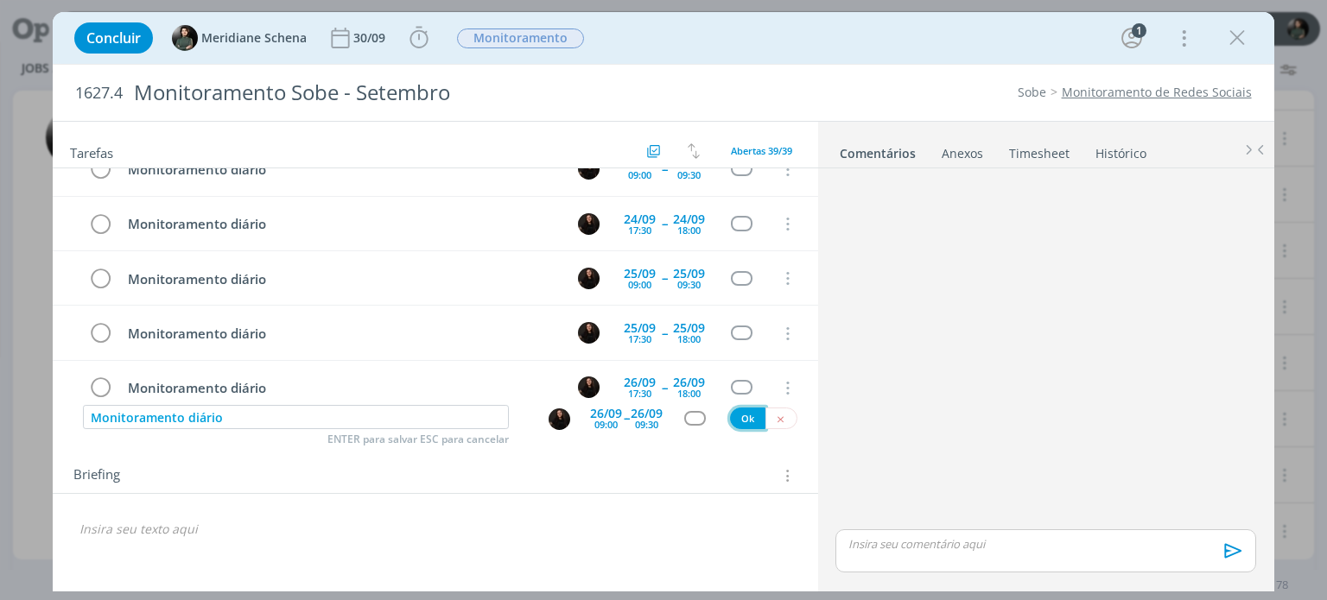
click at [745, 414] on button "Ok" at bounding box center [747, 419] width 35 height 22
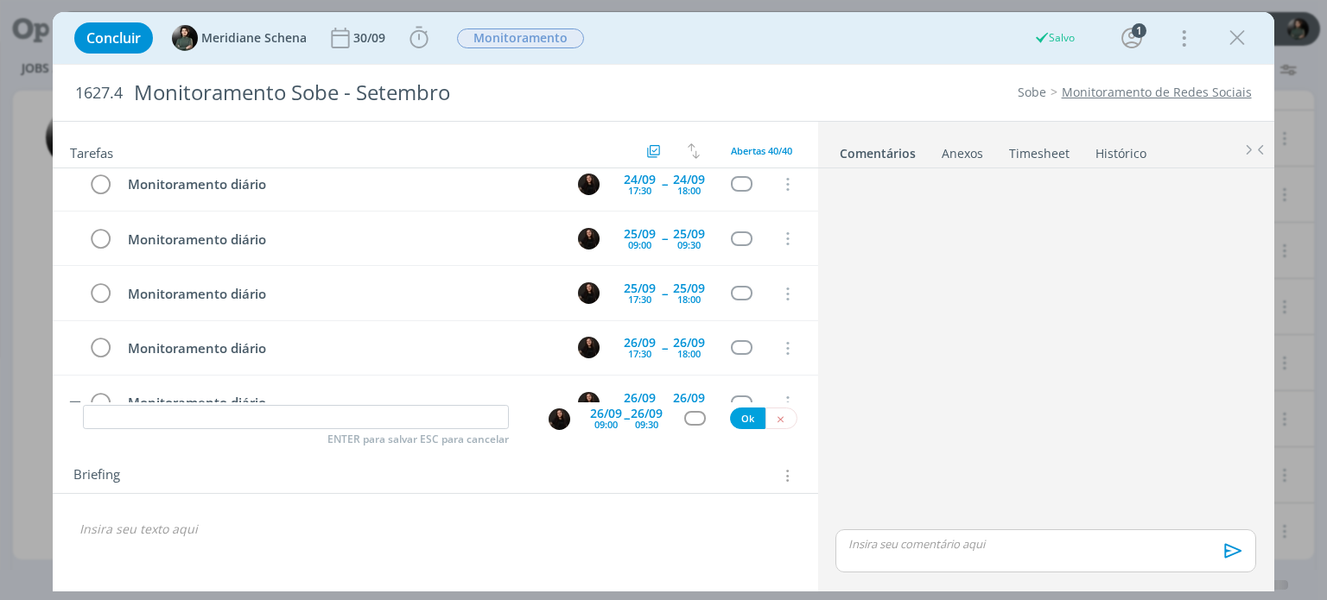
click at [75, 396] on td "dialog" at bounding box center [75, 403] width 10 height 15
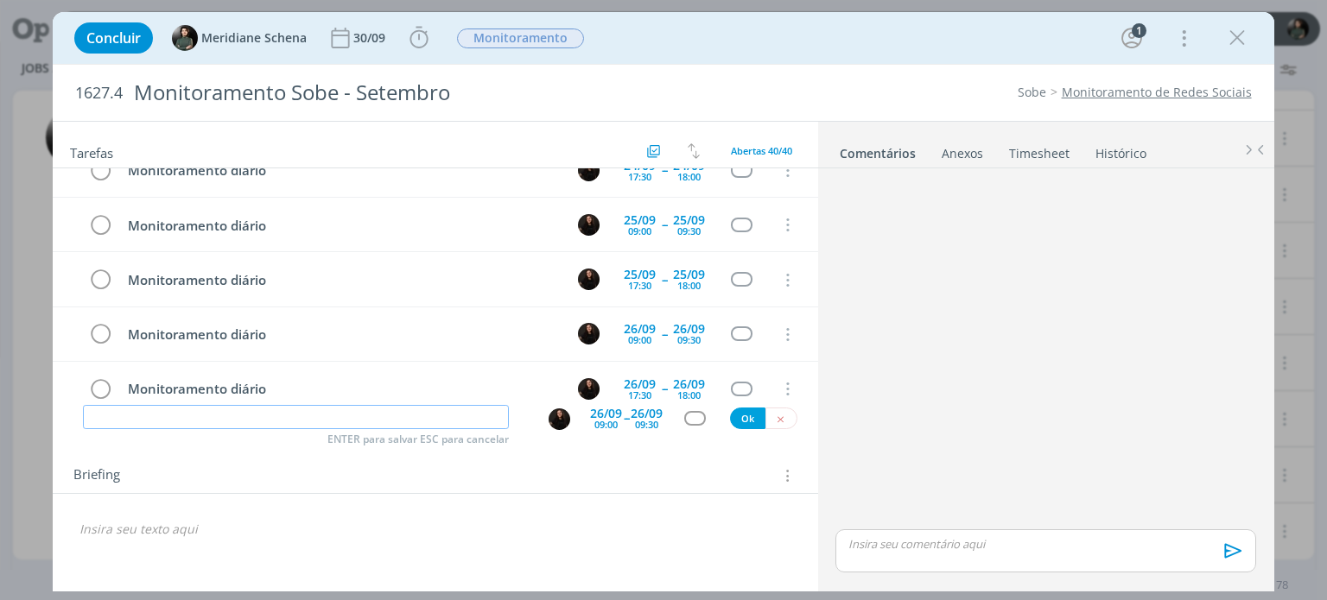
click at [213, 410] on input "dialog" at bounding box center [296, 417] width 426 height 24
paste input "Monitoramento diário"
type input "Monitoramento diário"
click at [617, 420] on div "09:00" at bounding box center [605, 425] width 23 height 10
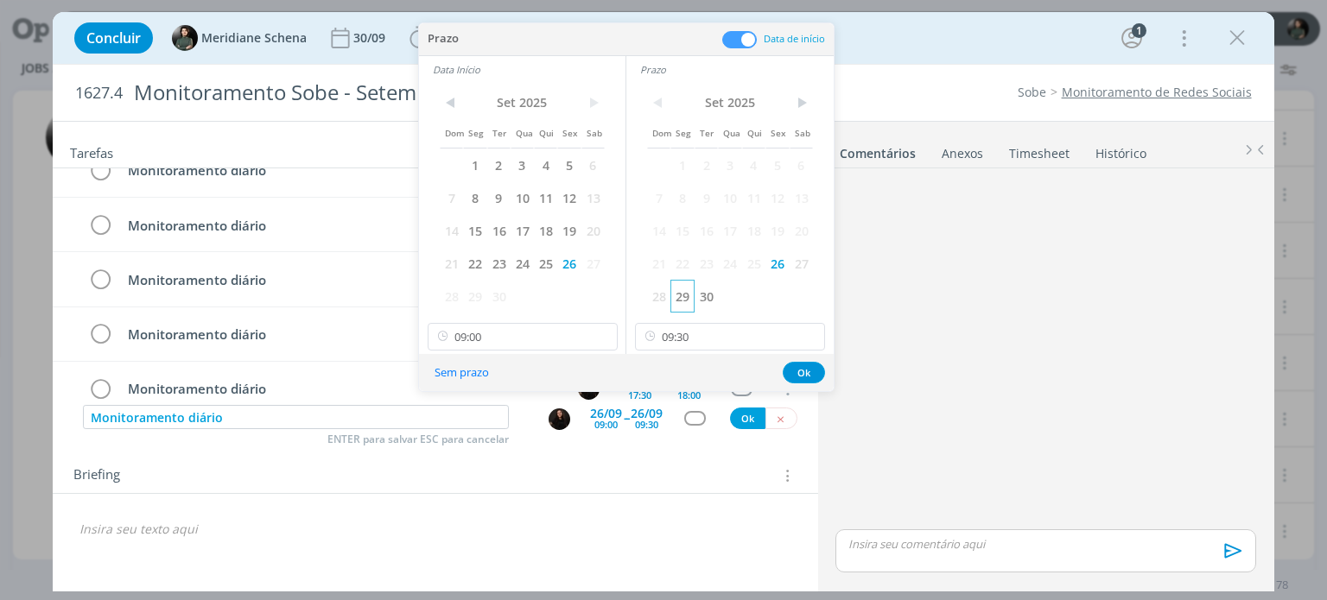
click at [681, 298] on span "29" at bounding box center [681, 296] width 23 height 33
click at [472, 295] on span "29" at bounding box center [474, 296] width 23 height 33
click at [790, 372] on button "Ok" at bounding box center [804, 373] width 42 height 22
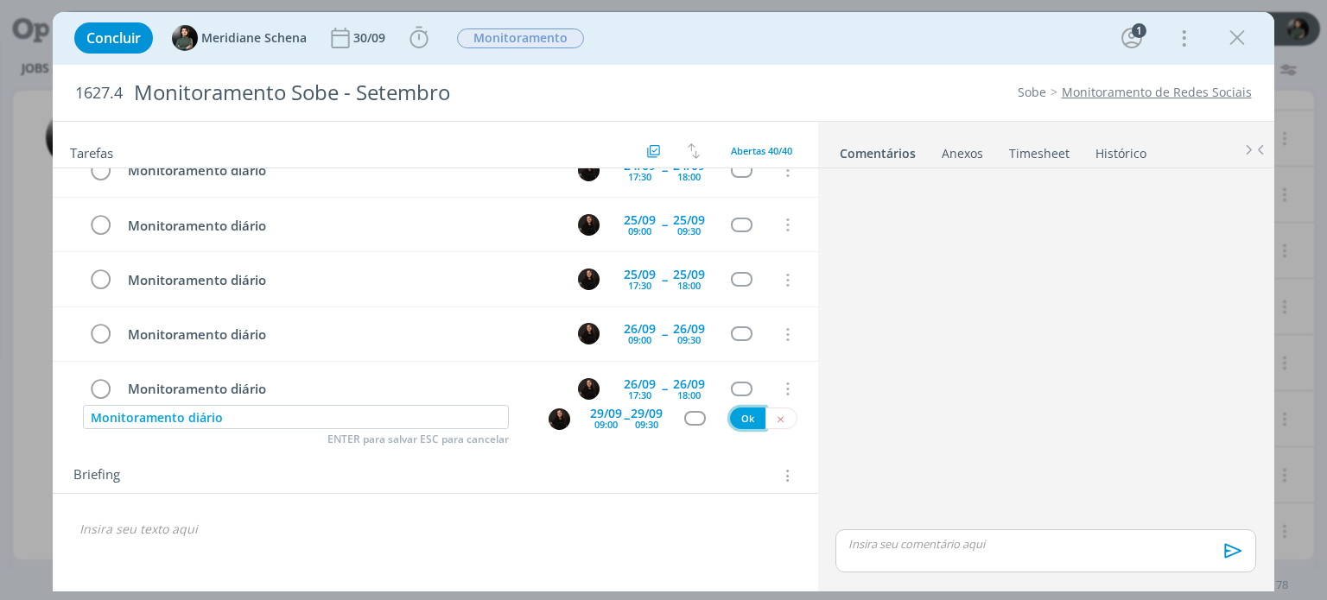
click at [745, 413] on button "Ok" at bounding box center [747, 419] width 35 height 22
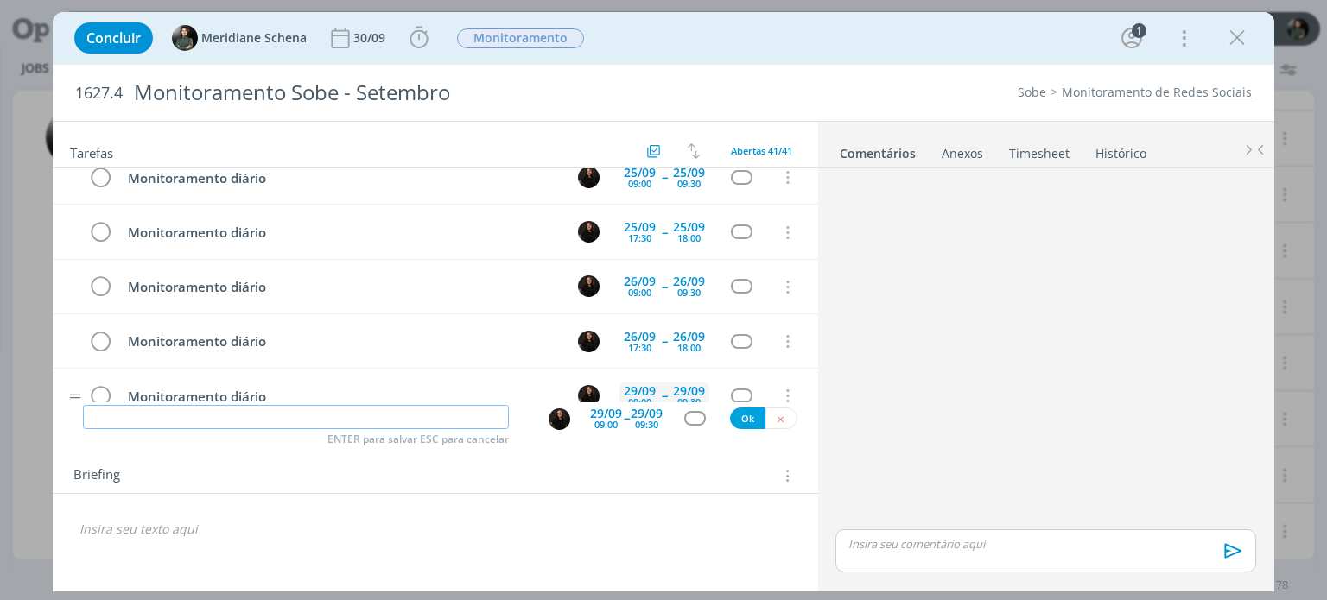
scroll to position [1993, 0]
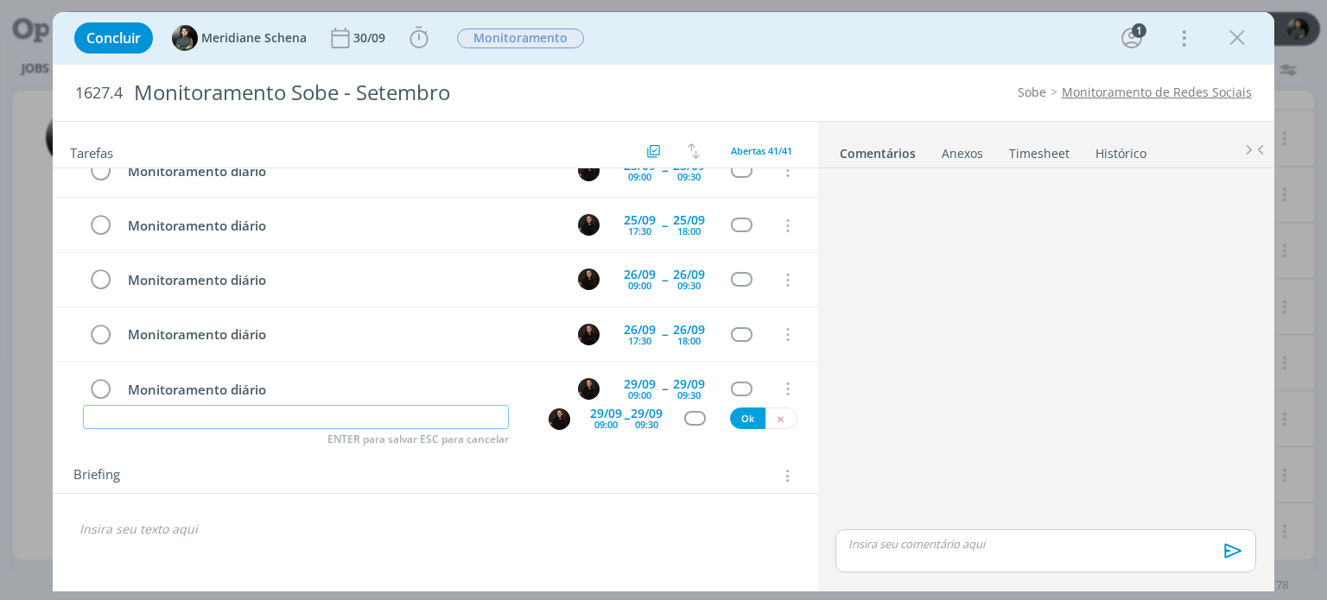
click at [477, 413] on input "dialog" at bounding box center [296, 417] width 426 height 24
paste input "Monitoramento diário"
type input "Monitoramento diário"
click at [618, 414] on div "29/09" at bounding box center [606, 414] width 32 height 12
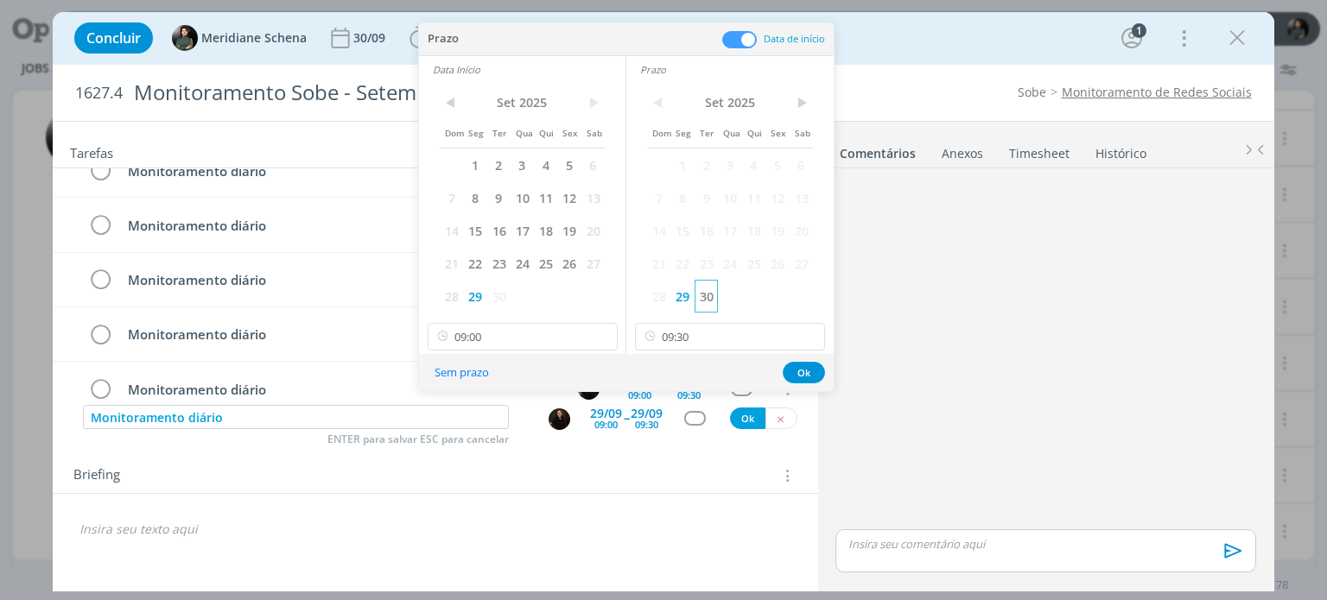
click at [705, 300] on span "30" at bounding box center [705, 296] width 23 height 33
click at [504, 296] on span "30" at bounding box center [498, 296] width 23 height 33
click at [795, 368] on button "Ok" at bounding box center [804, 373] width 42 height 22
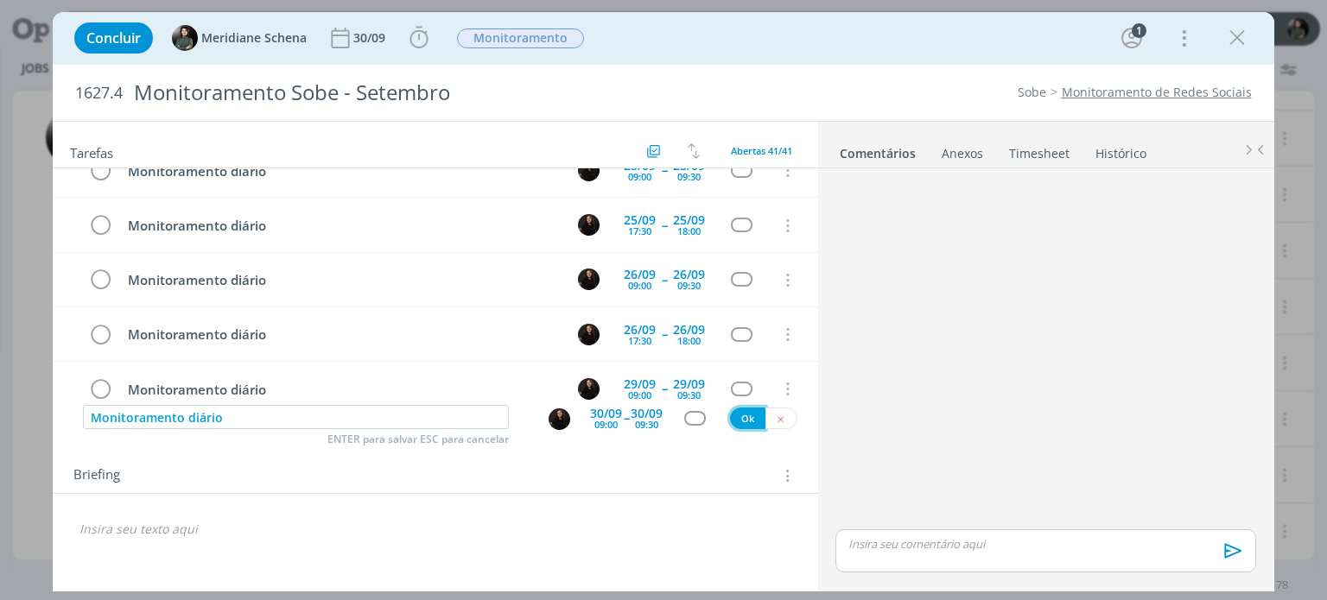
click at [745, 414] on button "Ok" at bounding box center [747, 419] width 35 height 22
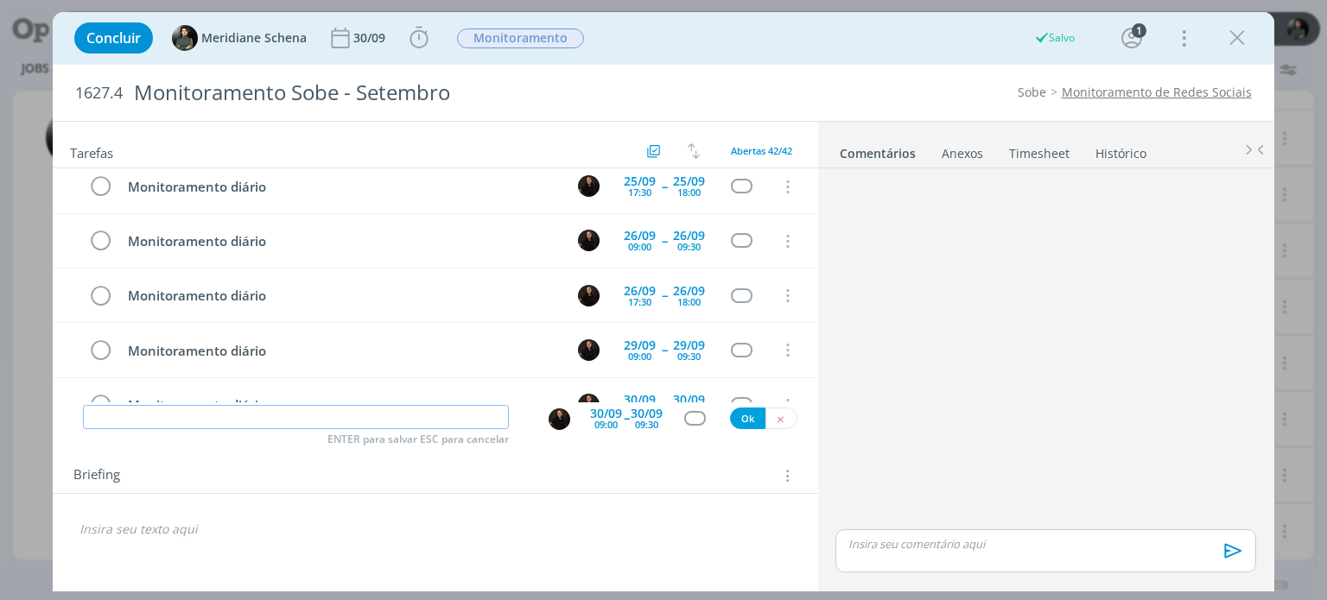
click at [349, 409] on input "dialog" at bounding box center [296, 417] width 426 height 24
click at [345, 413] on input "dialog" at bounding box center [296, 417] width 426 height 24
paste input "Monitoramento diário"
type input "Monitoramento diário"
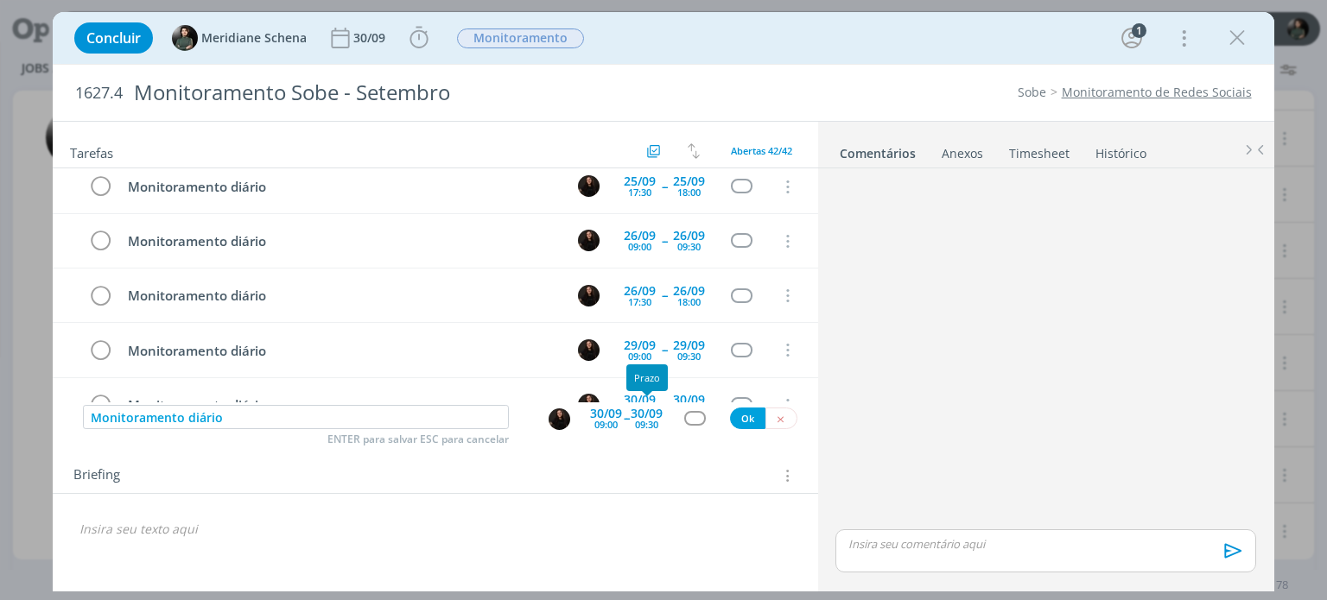
click at [631, 417] on div "30/09" at bounding box center [647, 414] width 32 height 12
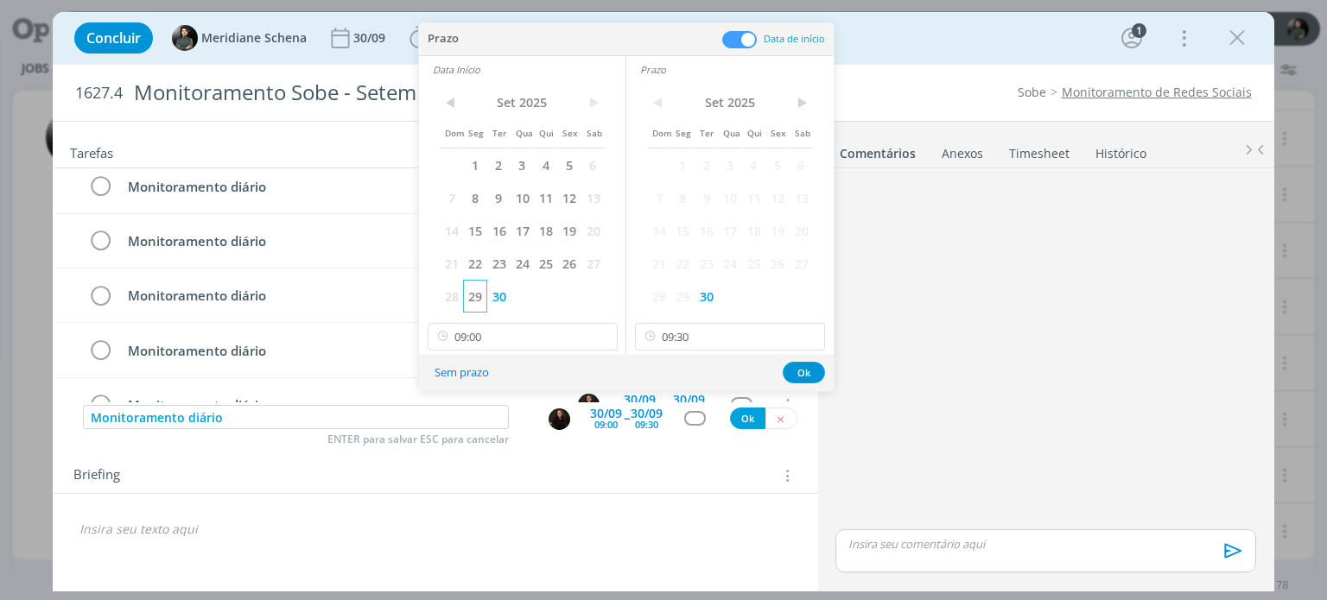
click at [480, 286] on span "29" at bounding box center [474, 296] width 23 height 33
click at [678, 296] on span "29" at bounding box center [681, 296] width 23 height 33
click at [517, 343] on input "09:00" at bounding box center [523, 337] width 190 height 28
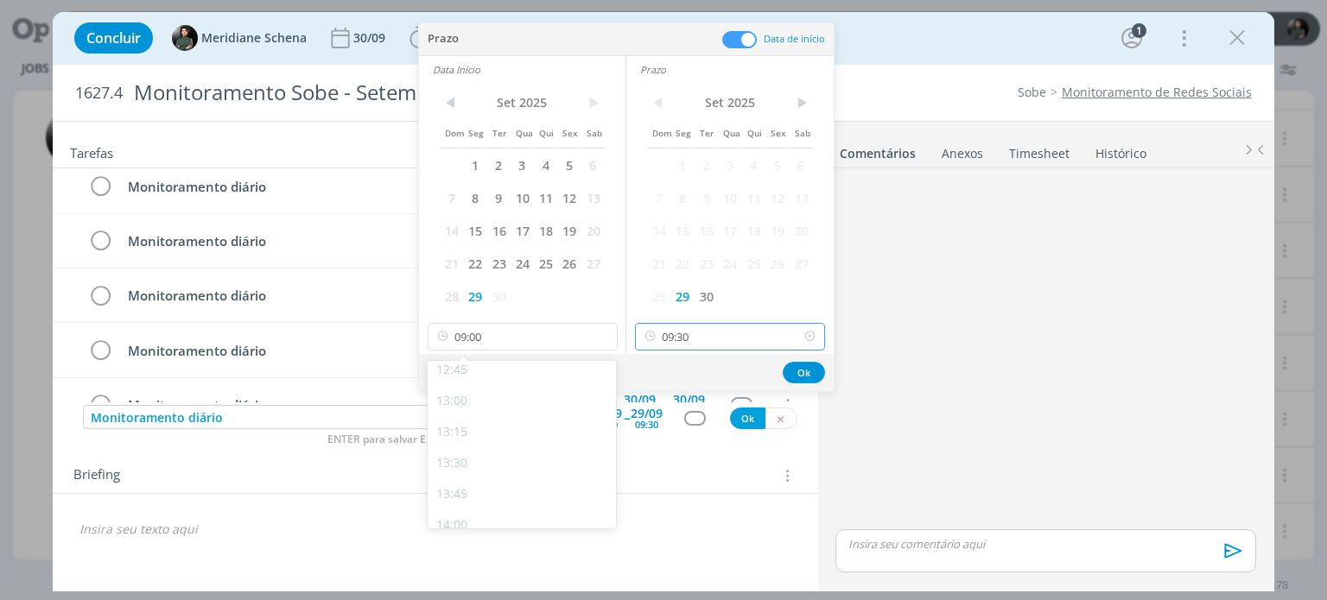
click at [698, 344] on input "09:30" at bounding box center [730, 337] width 190 height 28
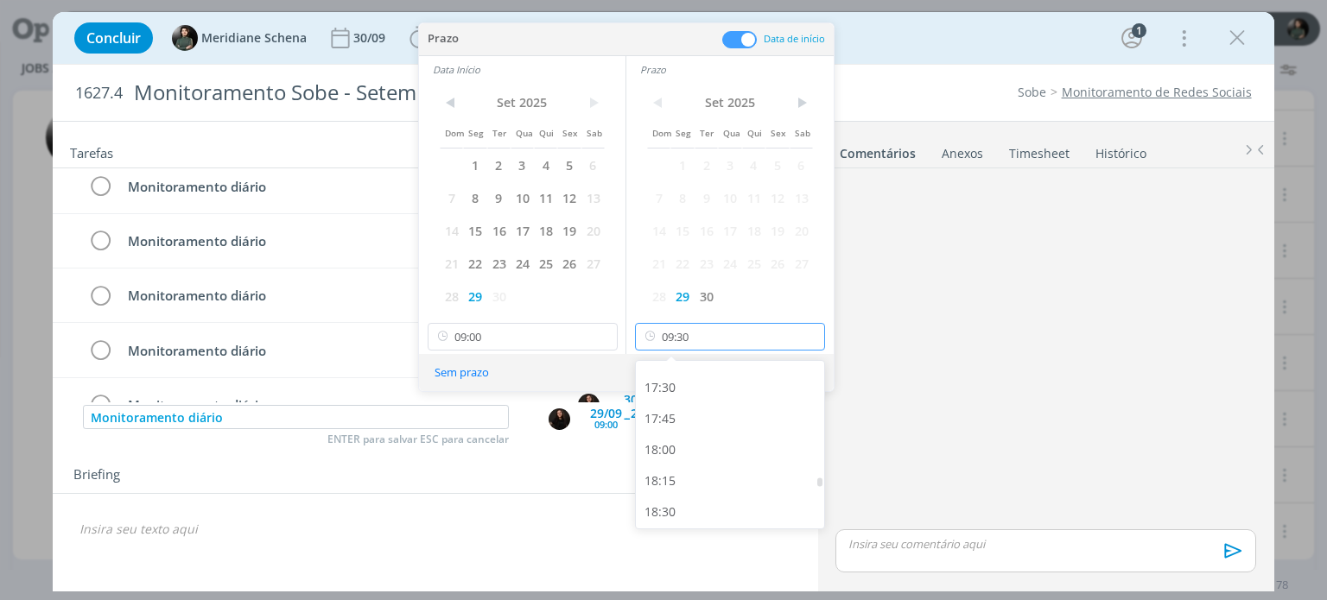
scroll to position [2173, 0]
click at [687, 445] on div "18:00" at bounding box center [732, 442] width 193 height 31
type input "18:00"
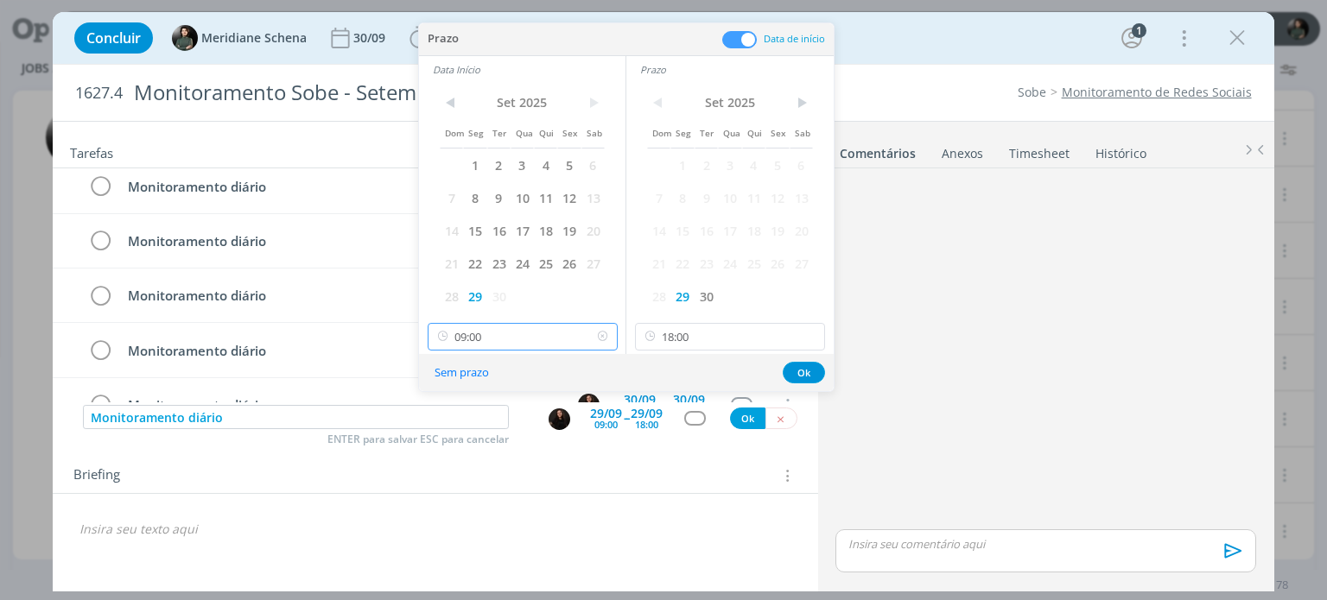
click at [479, 339] on input "09:00" at bounding box center [523, 337] width 190 height 28
click at [475, 445] on div "17:30" at bounding box center [524, 442] width 193 height 31
type input "17:30"
click at [791, 368] on button "Ok" at bounding box center [804, 373] width 42 height 22
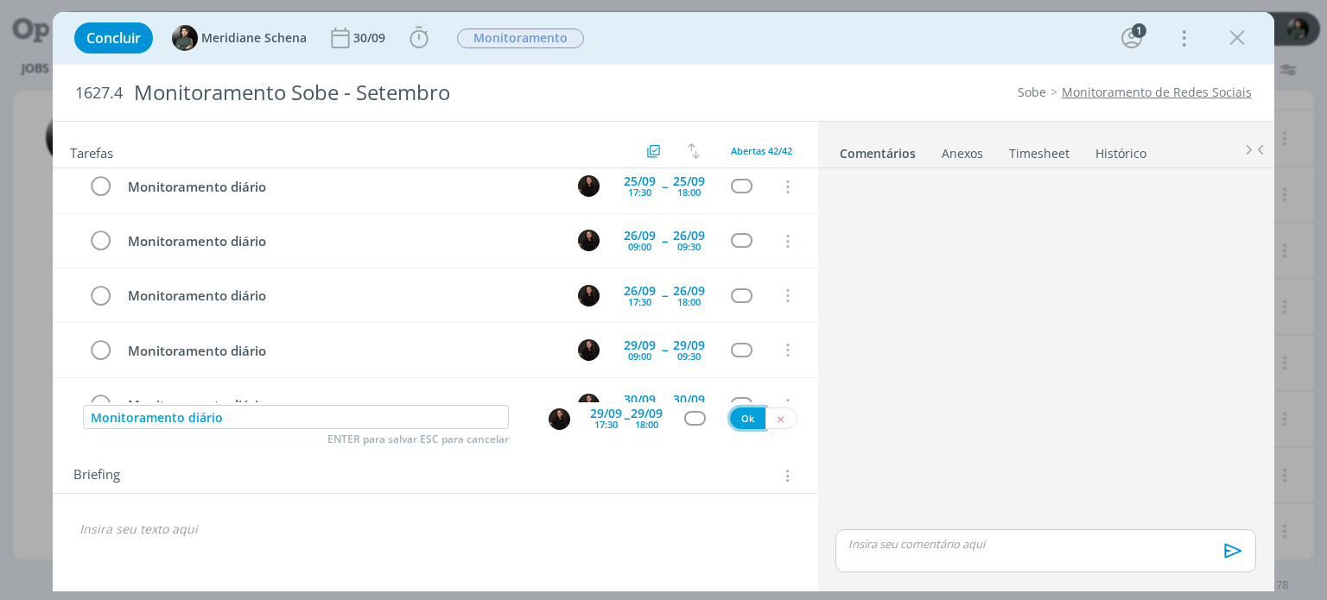
click at [741, 418] on button "Ok" at bounding box center [747, 419] width 35 height 22
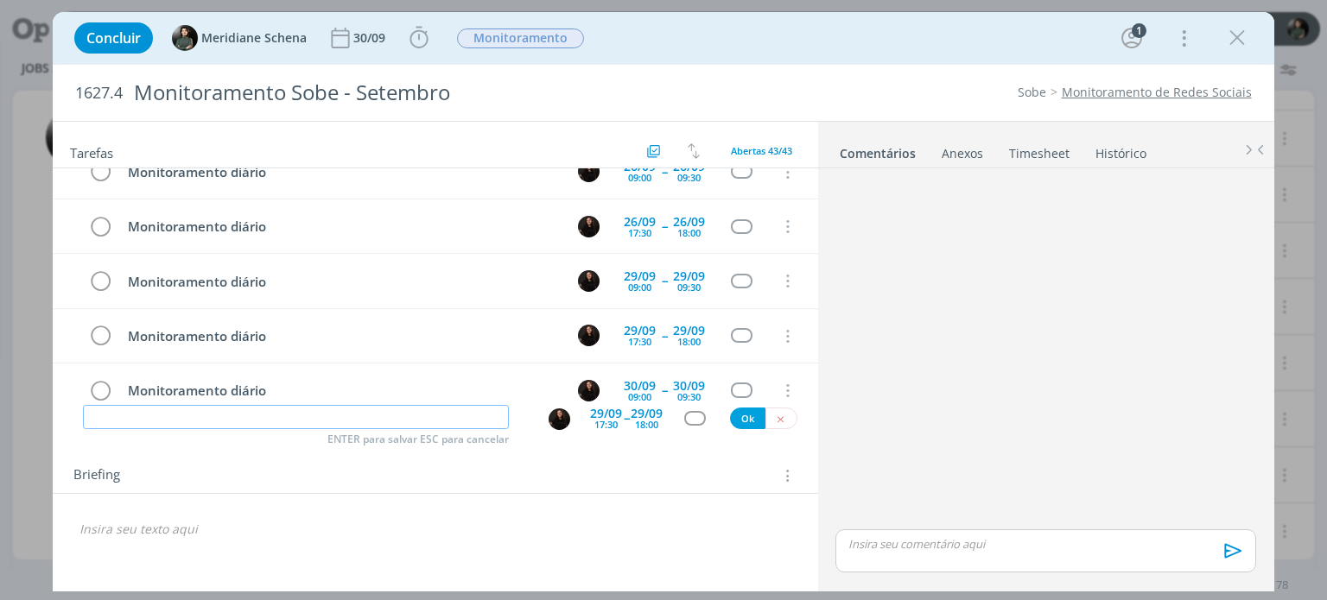
click at [362, 422] on input "dialog" at bounding box center [296, 417] width 426 height 24
paste input "Monitoramento diário"
type input "Monitoramento diário"
click at [632, 412] on div "29/09" at bounding box center [647, 414] width 32 height 12
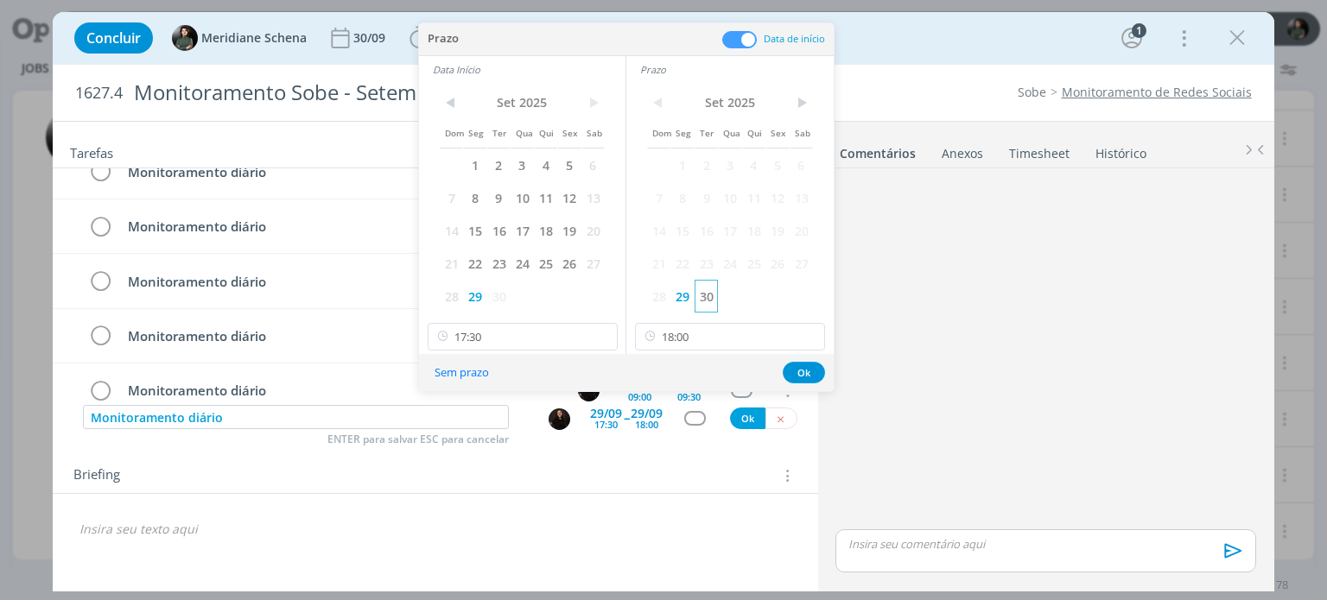
click at [708, 299] on span "30" at bounding box center [705, 296] width 23 height 33
click at [507, 304] on span "30" at bounding box center [498, 296] width 23 height 33
click at [802, 373] on button "Ok" at bounding box center [804, 373] width 42 height 22
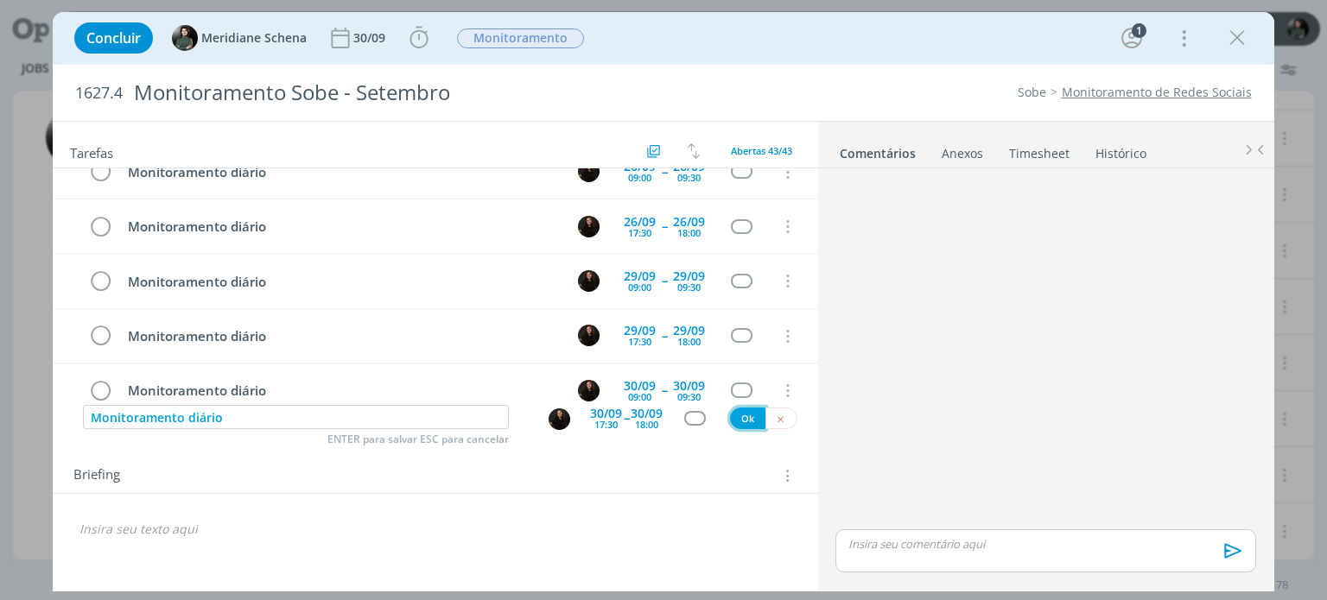
click at [754, 417] on button "Ok" at bounding box center [747, 419] width 35 height 22
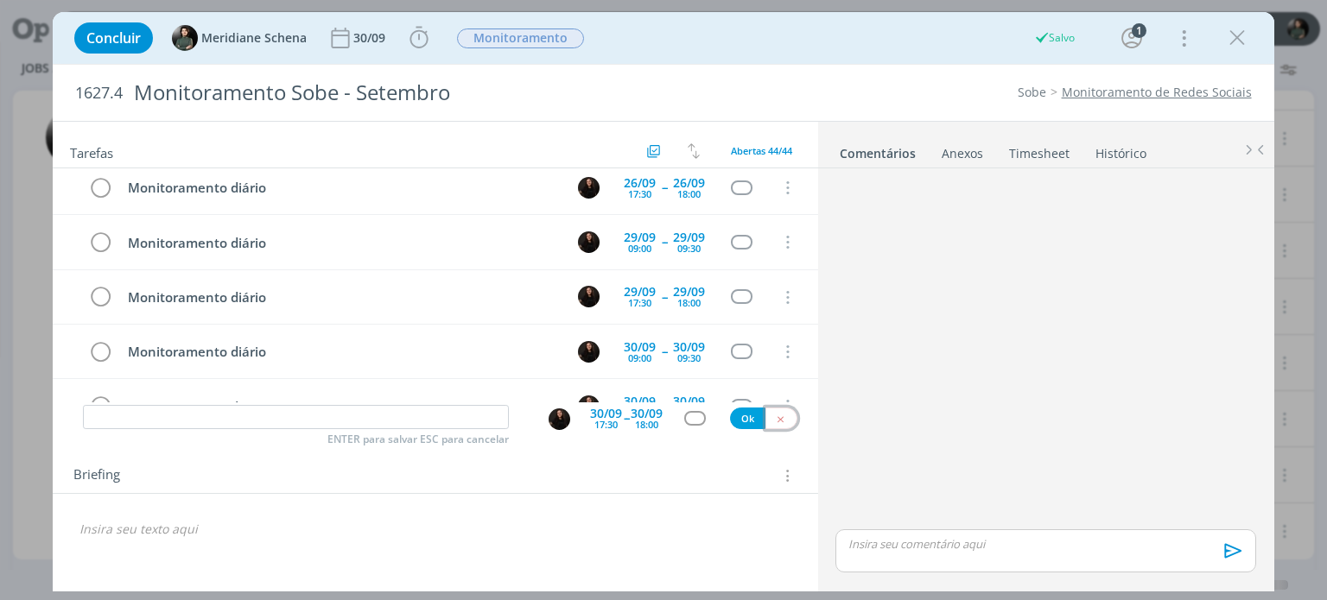
click at [784, 416] on icon "dialog" at bounding box center [780, 419] width 11 height 11
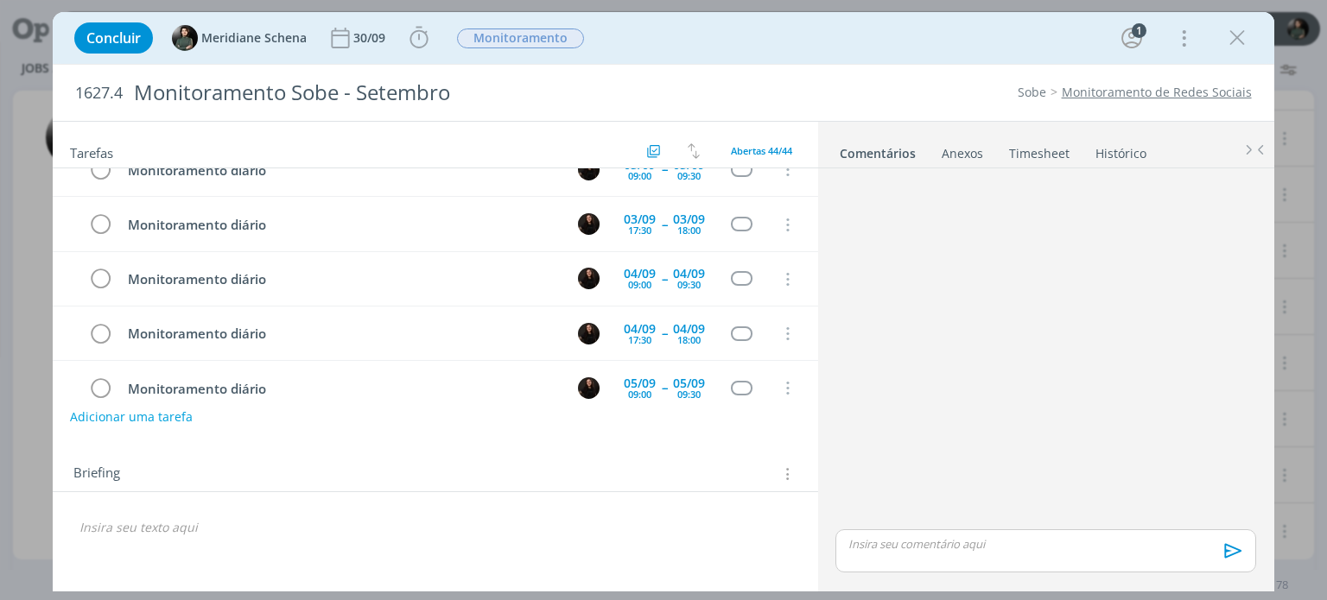
scroll to position [0, 0]
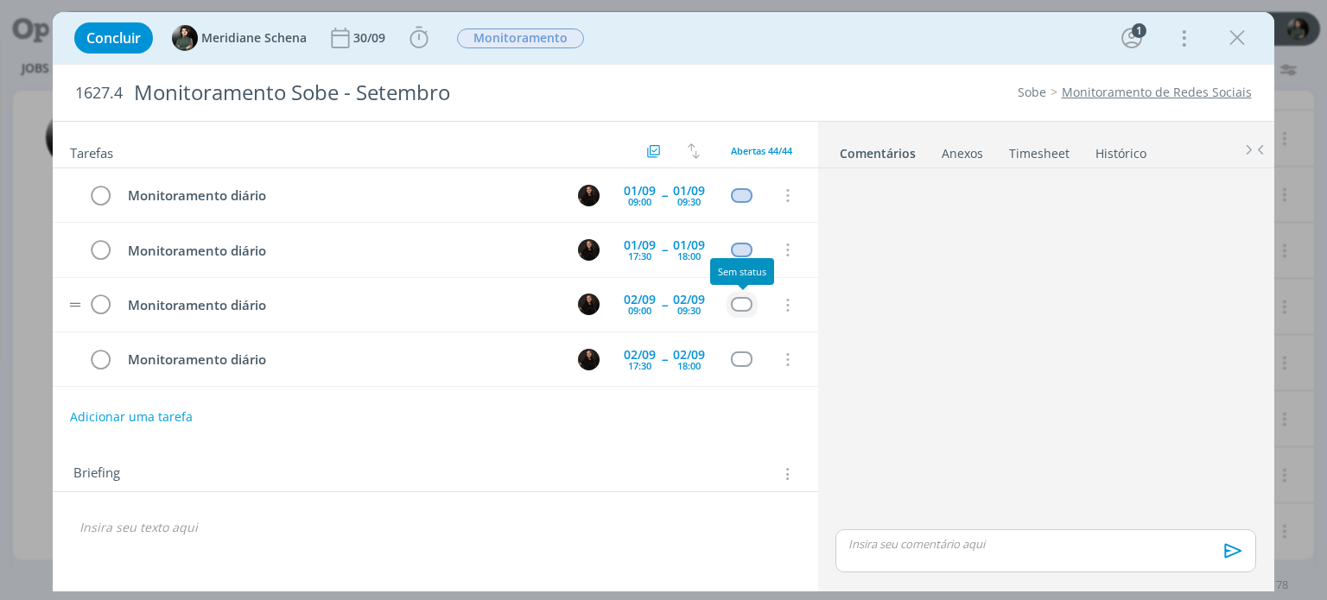
click at [734, 307] on div "dialog" at bounding box center [742, 304] width 22 height 15
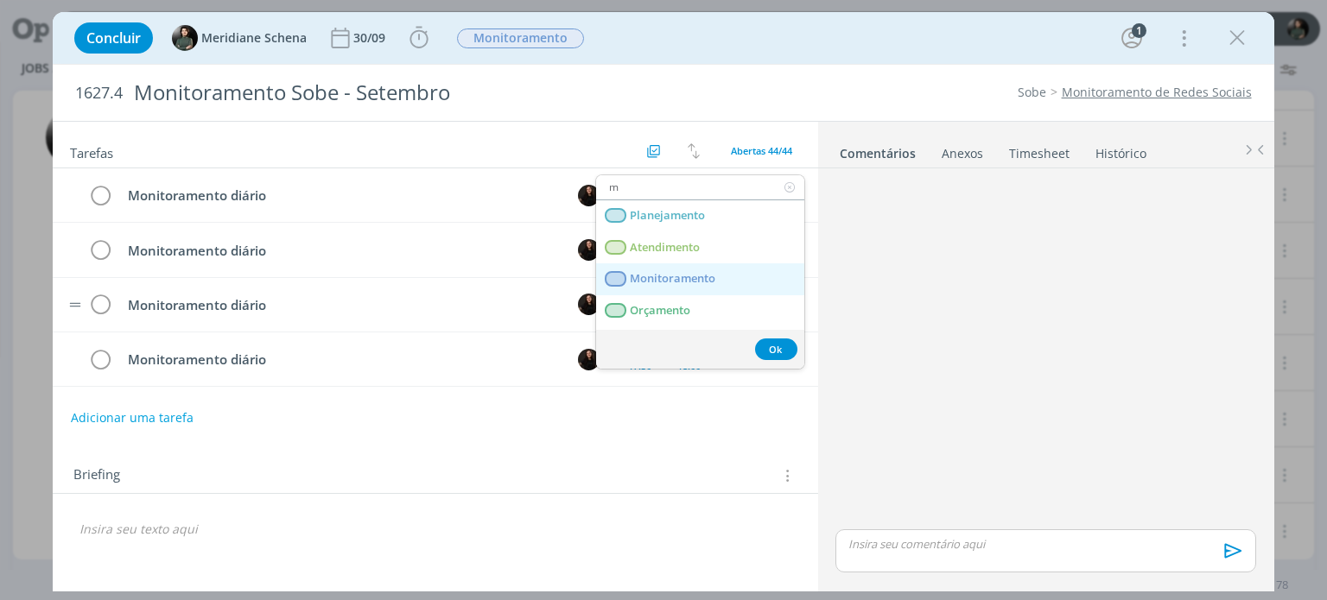
type input "m"
click at [726, 279] on link "Monitoramento" at bounding box center [700, 279] width 208 height 32
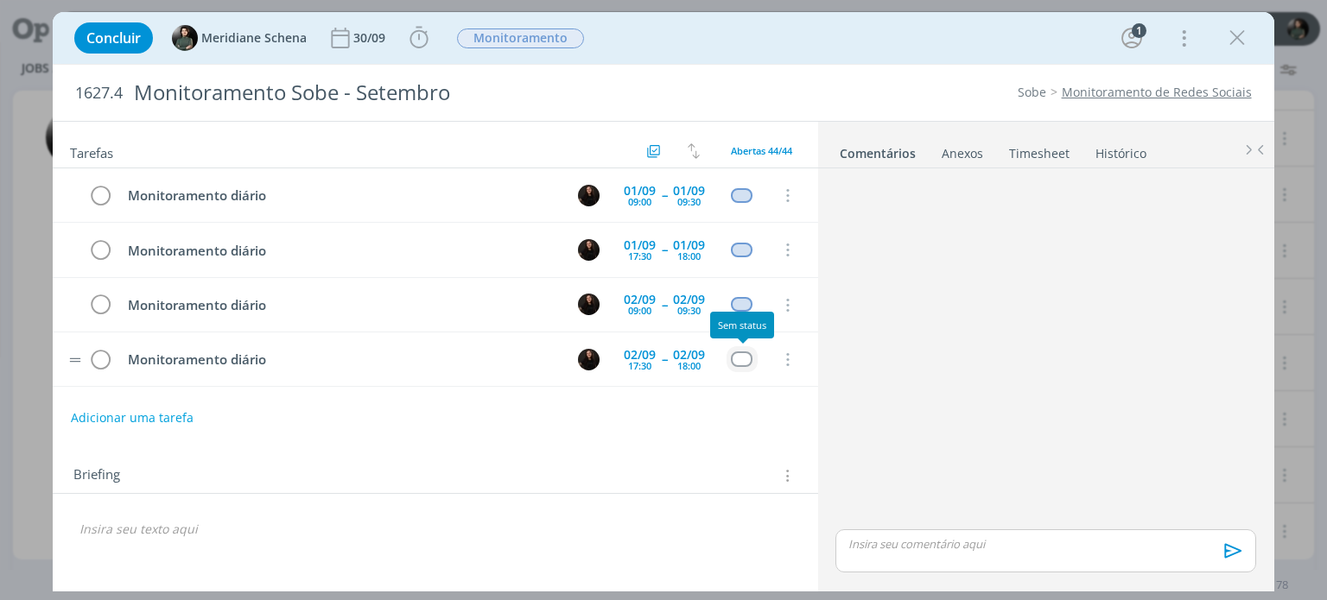
click at [745, 353] on div "dialog" at bounding box center [742, 359] width 22 height 15
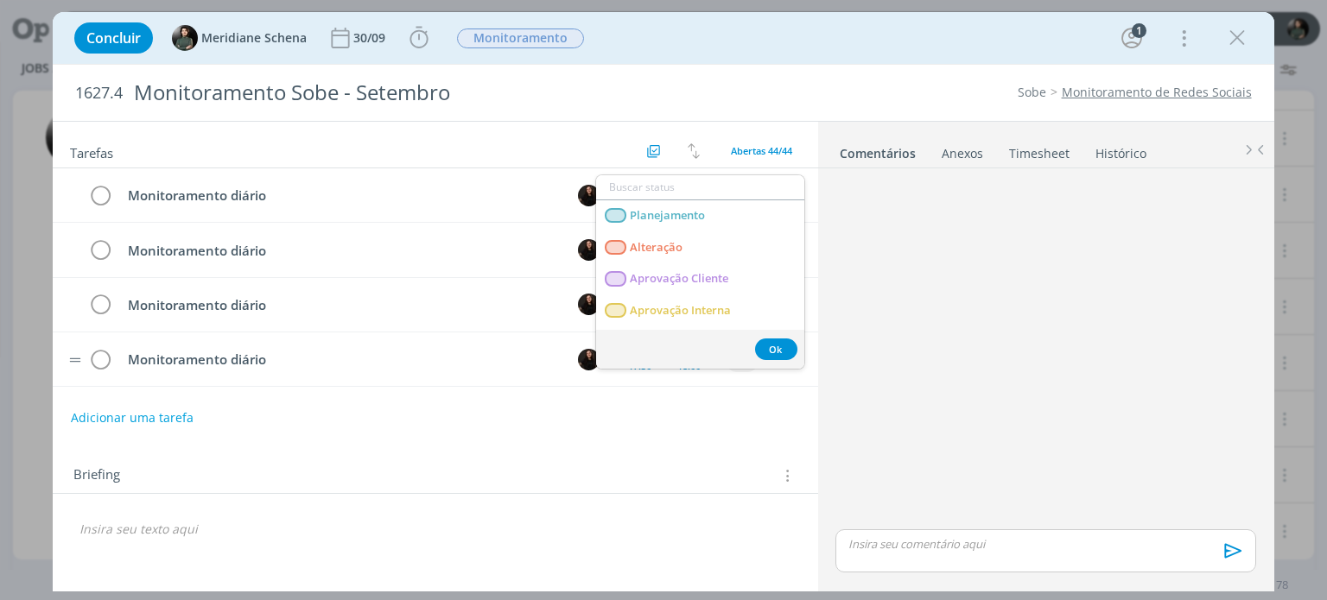
type input "m"
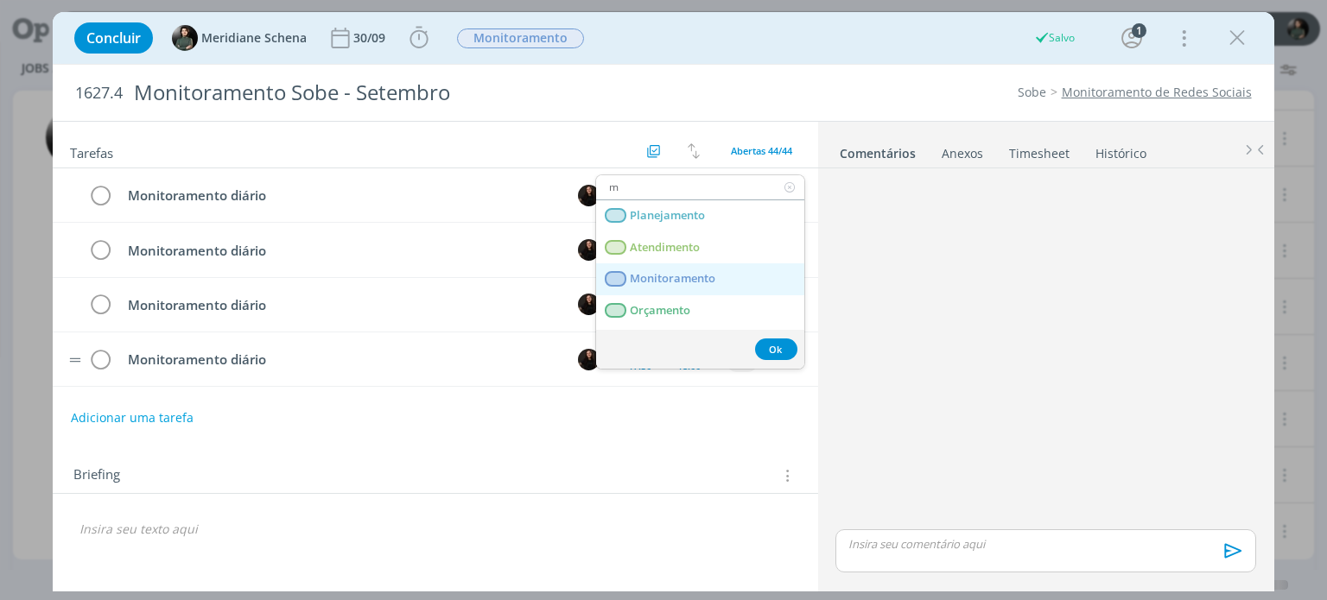
click at [710, 282] on span "Monitoramento" at bounding box center [674, 279] width 86 height 14
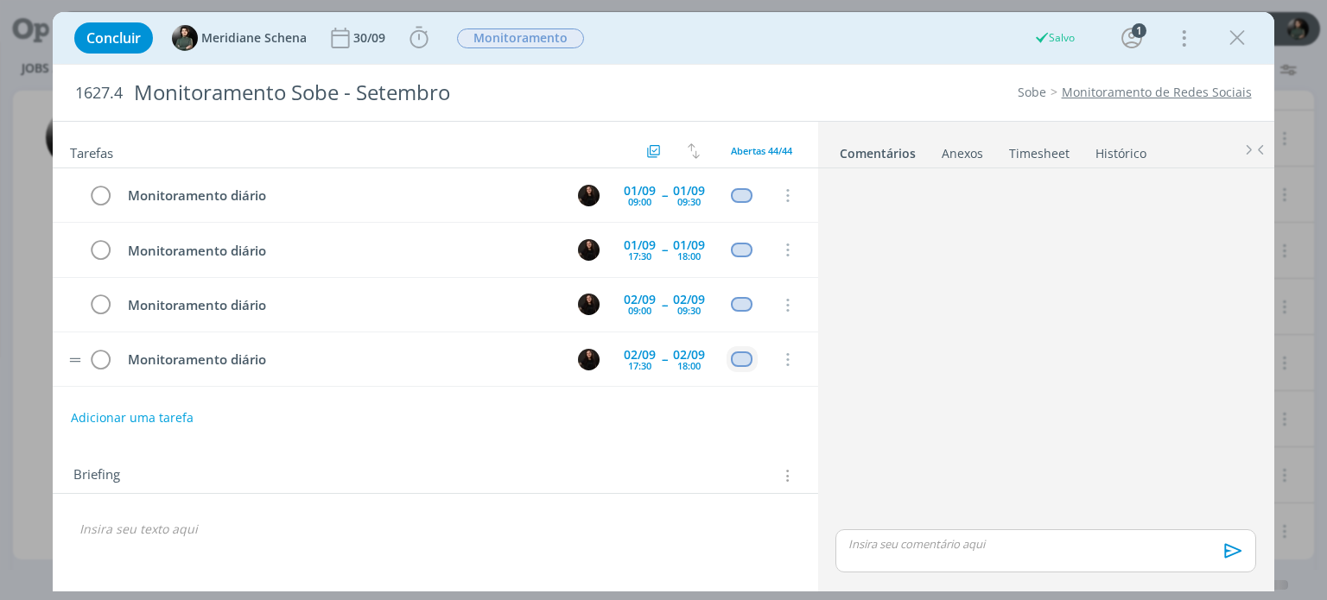
scroll to position [45, 0]
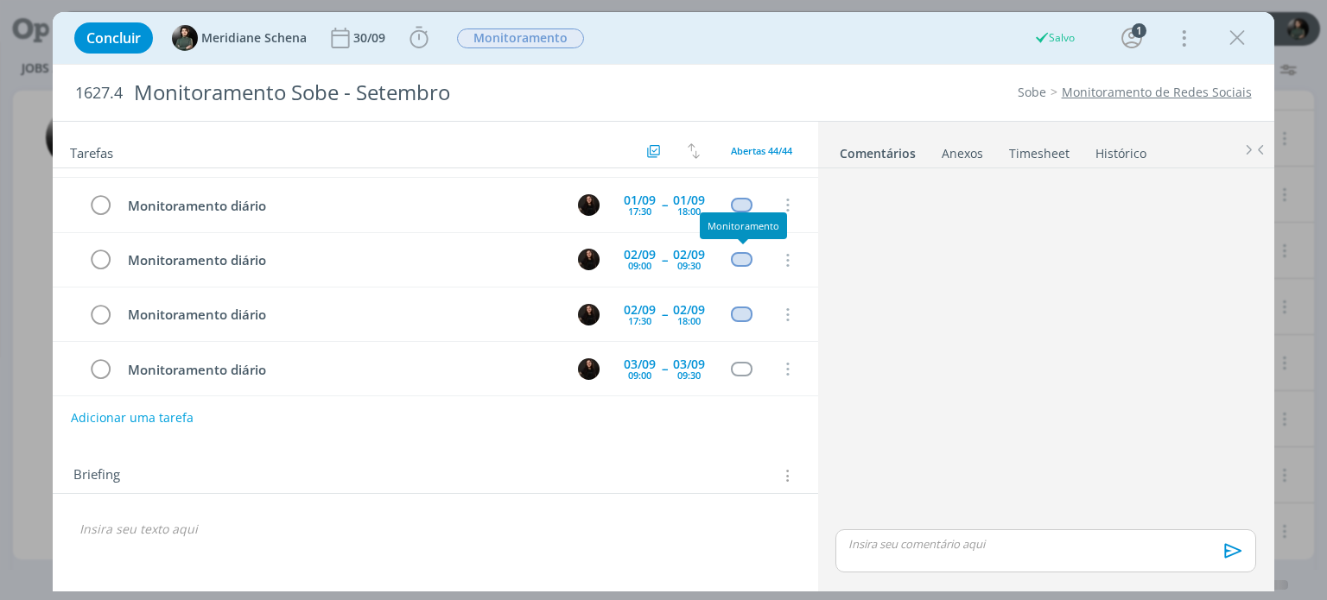
click at [736, 362] on div "dialog" at bounding box center [742, 369] width 22 height 15
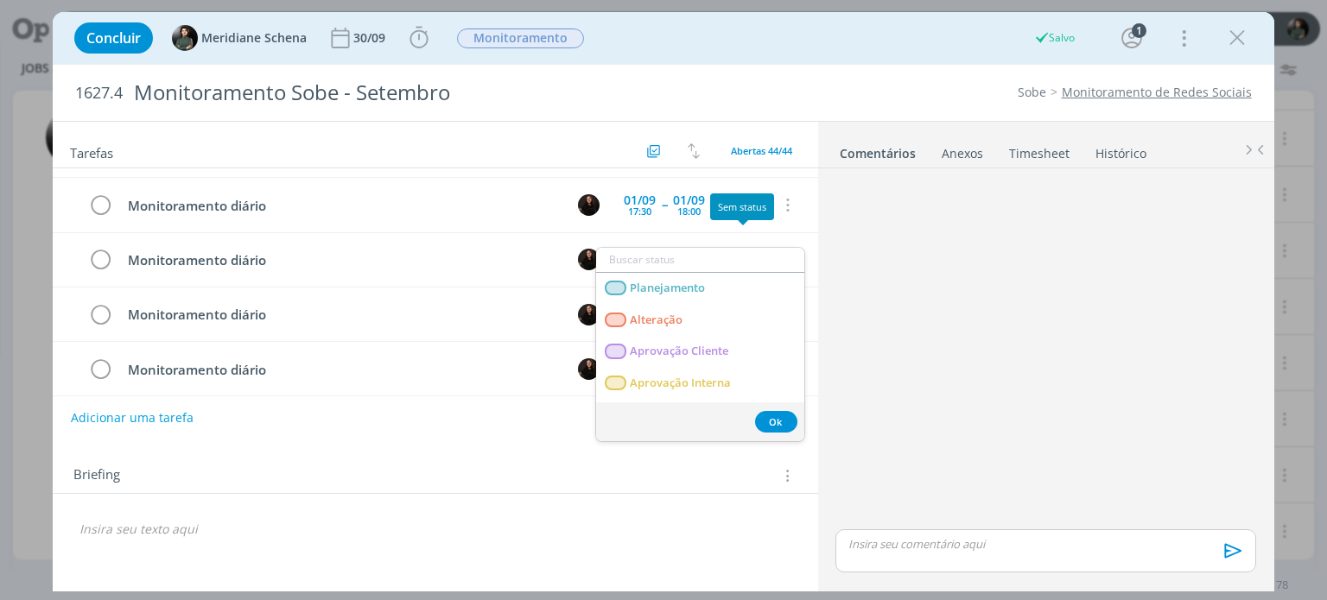
scroll to position [173, 0]
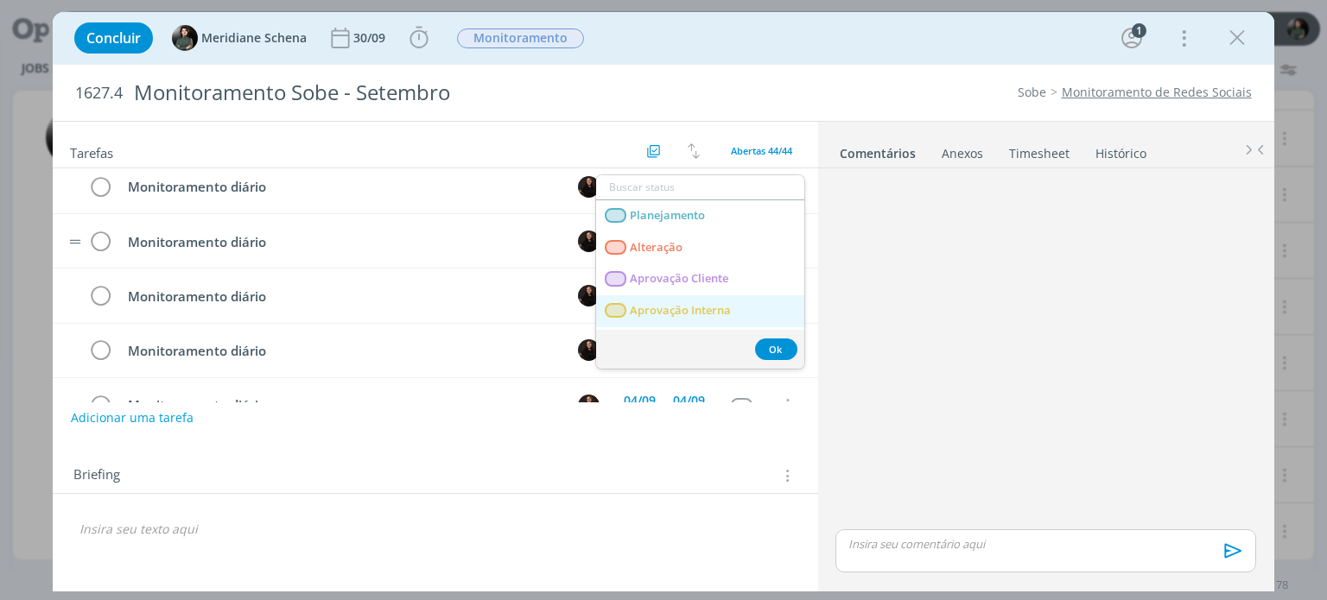
type input "m"
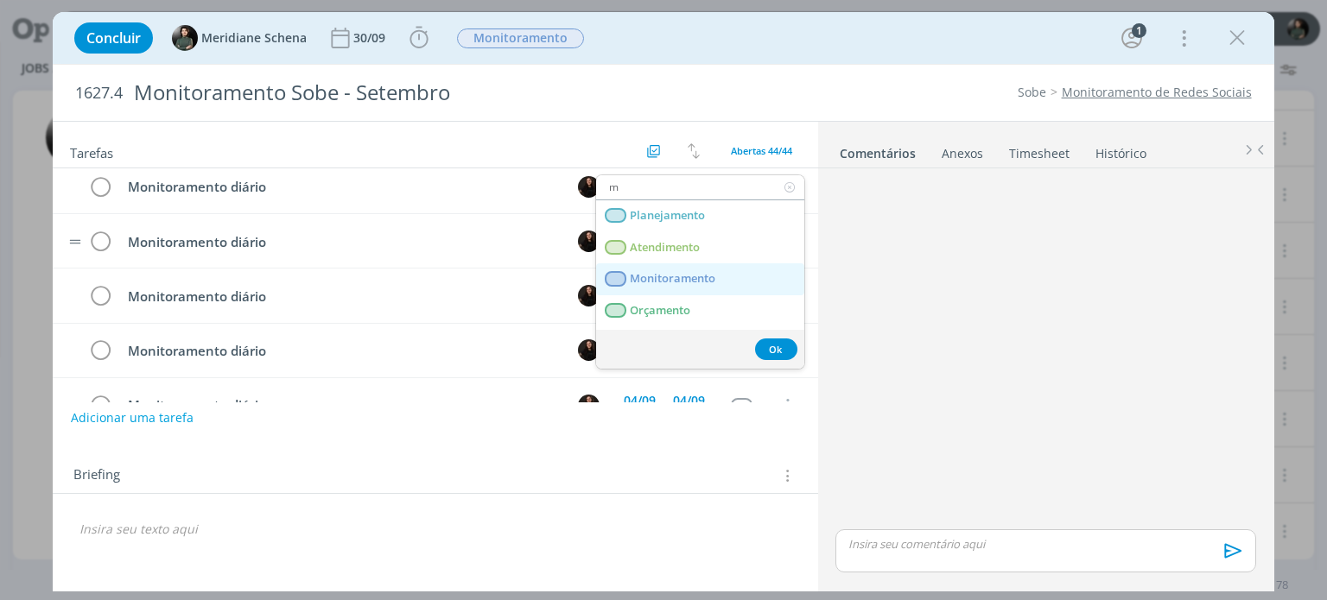
click at [733, 282] on link "Monitoramento" at bounding box center [700, 279] width 208 height 32
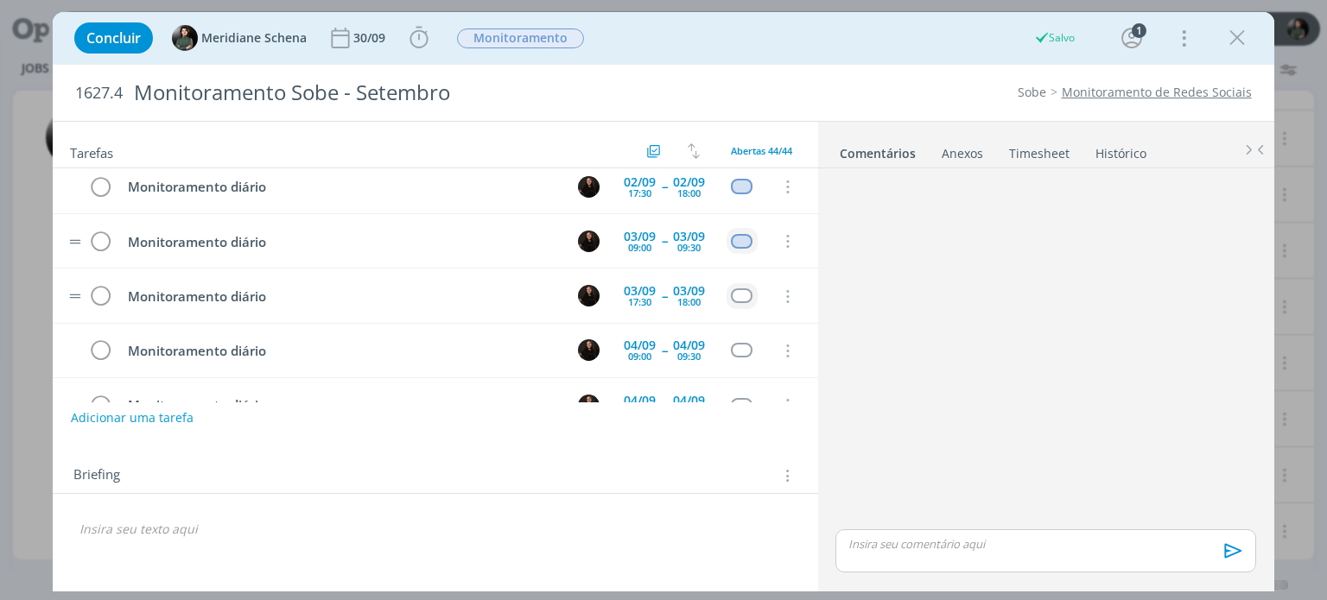
click at [747, 290] on div "dialog" at bounding box center [742, 295] width 22 height 15
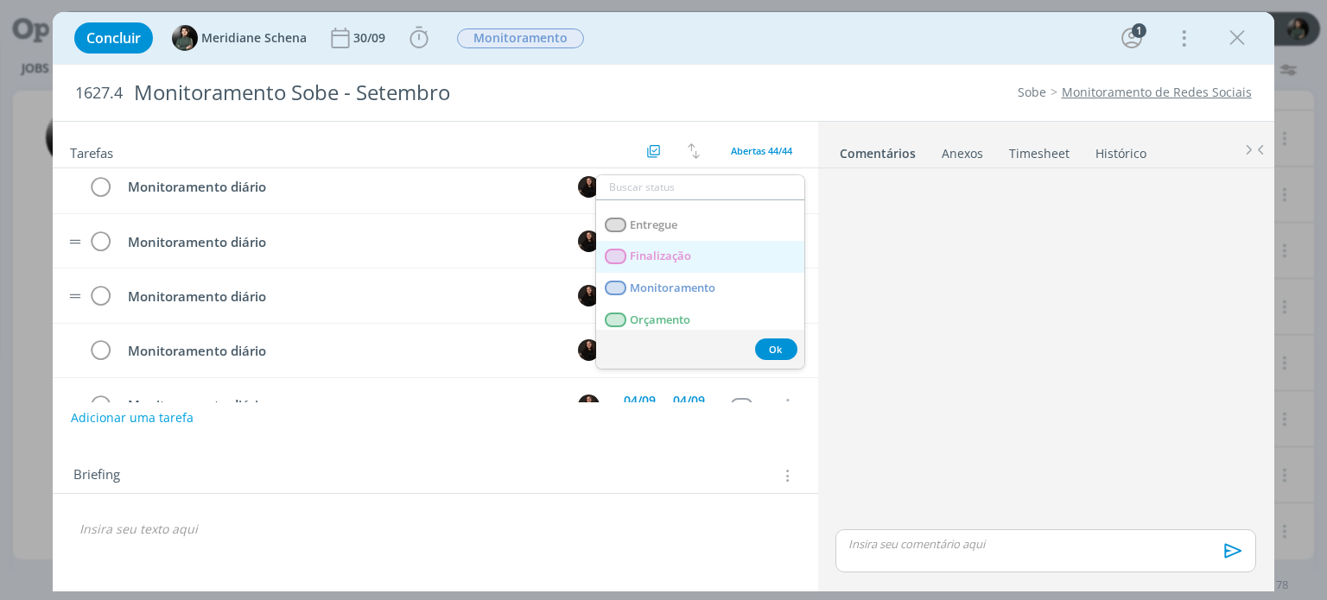
scroll to position [259, 0]
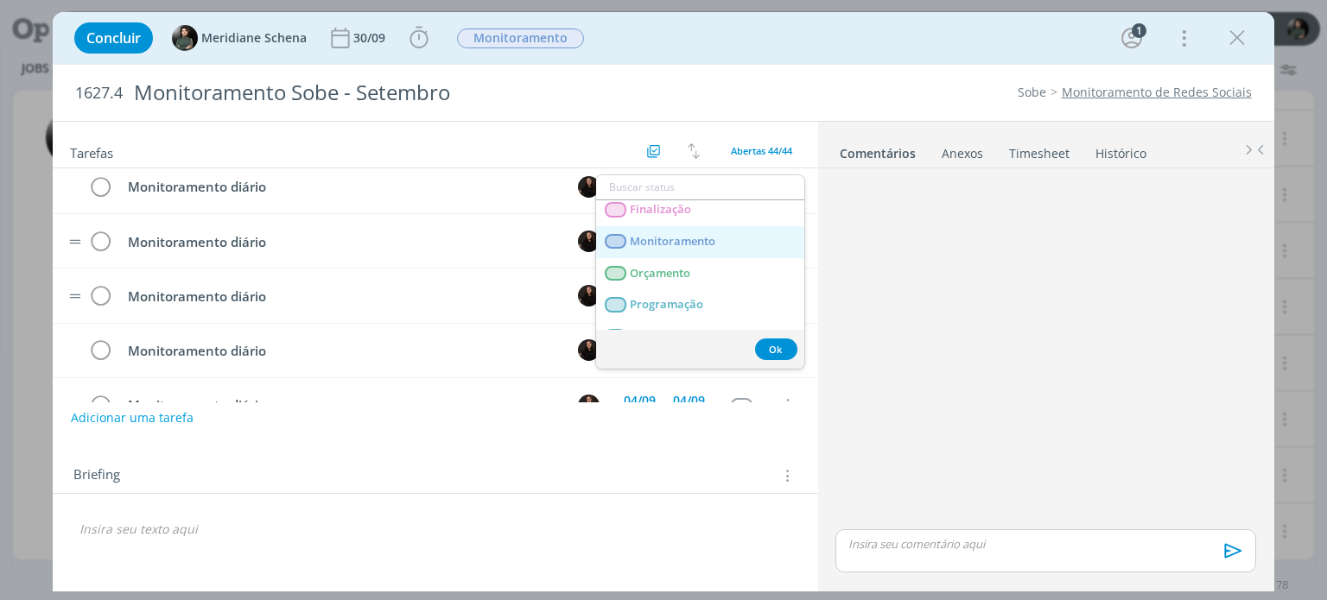
click at [712, 244] on span "Monitoramento" at bounding box center [674, 242] width 86 height 14
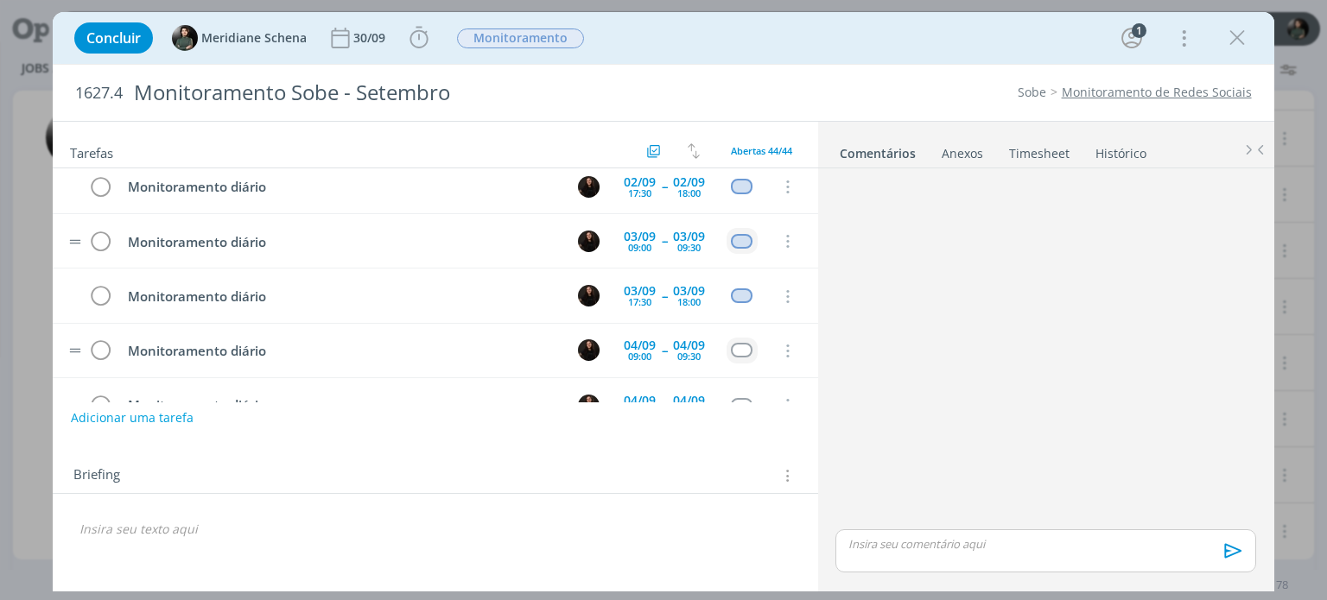
click at [750, 345] on div "dialog" at bounding box center [742, 350] width 22 height 15
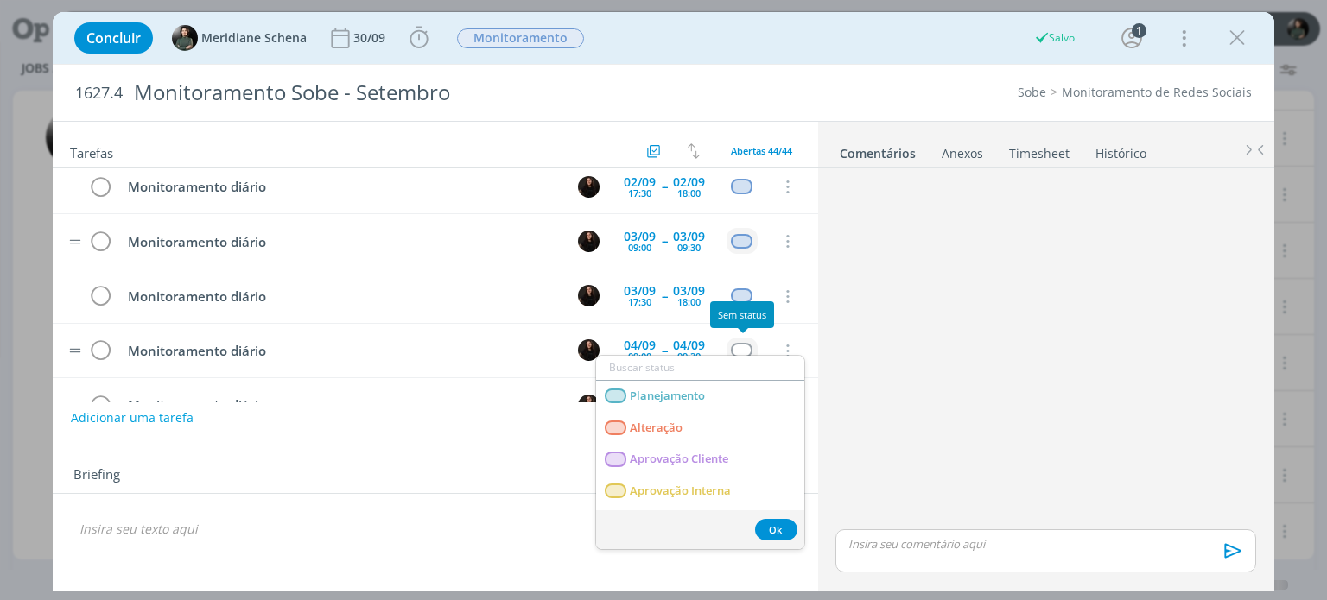
click at [750, 345] on div "Planejamento Alteração Aprovação Cliente Aprovação Interna Atendimento Criação …" at bounding box center [742, 350] width 22 height 15
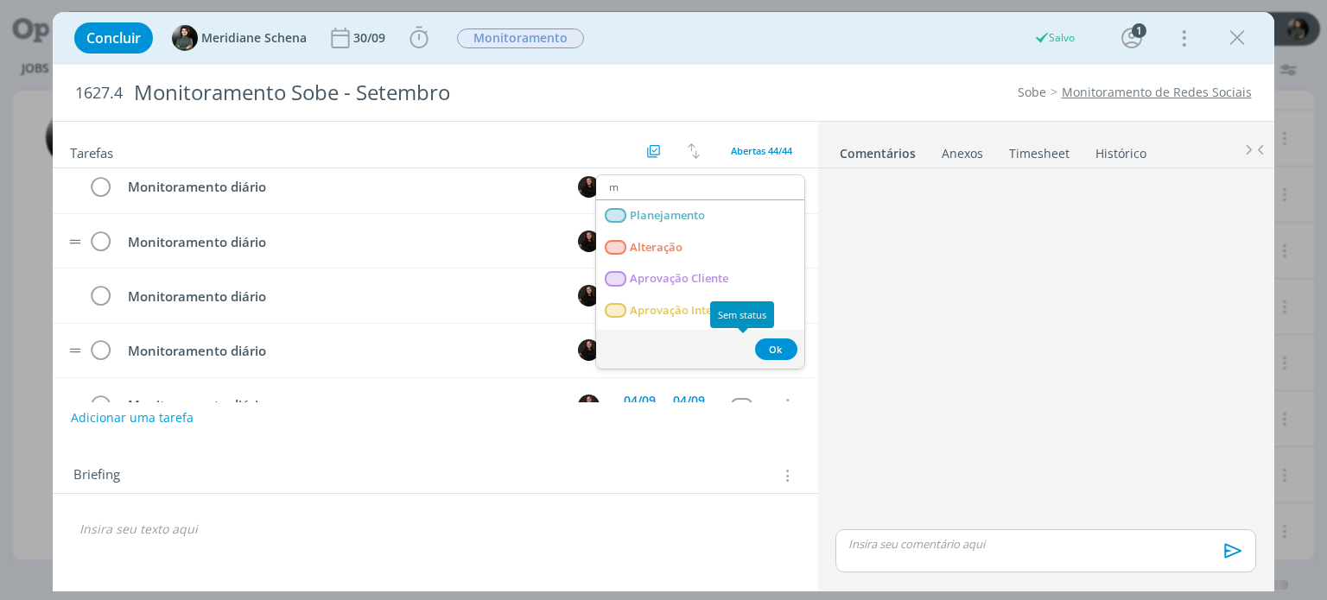
click at [694, 494] on span "Monitoramento" at bounding box center [674, 501] width 86 height 14
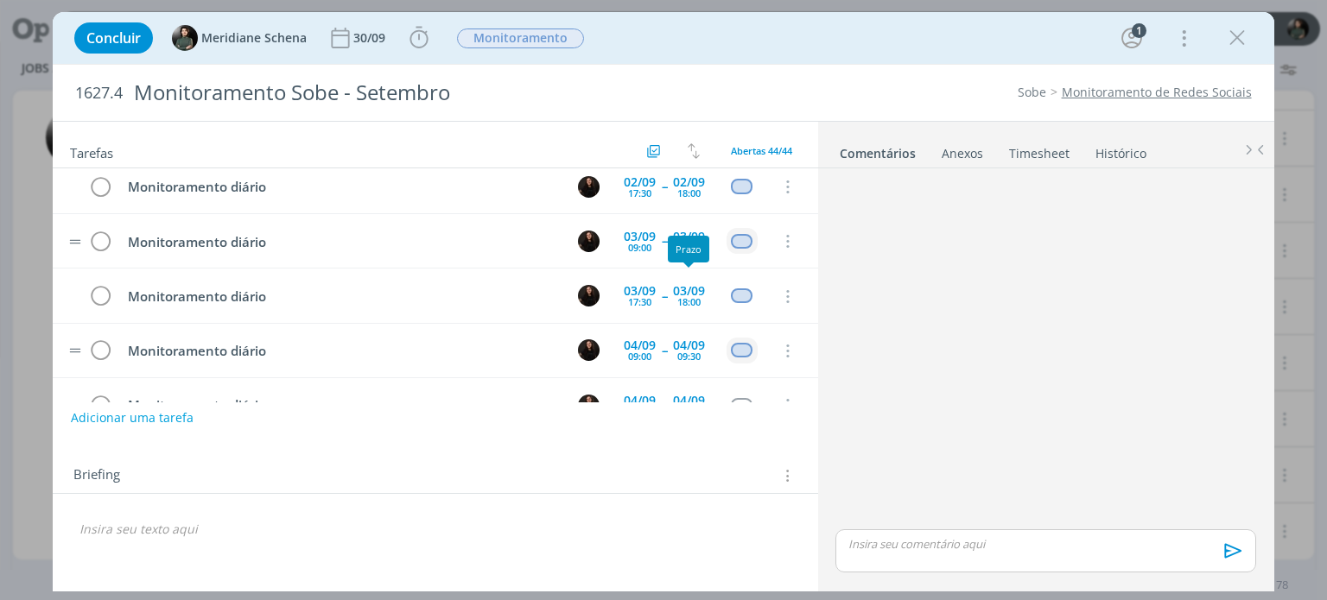
click at [700, 277] on div "03/09 18:00" at bounding box center [689, 295] width 41 height 37
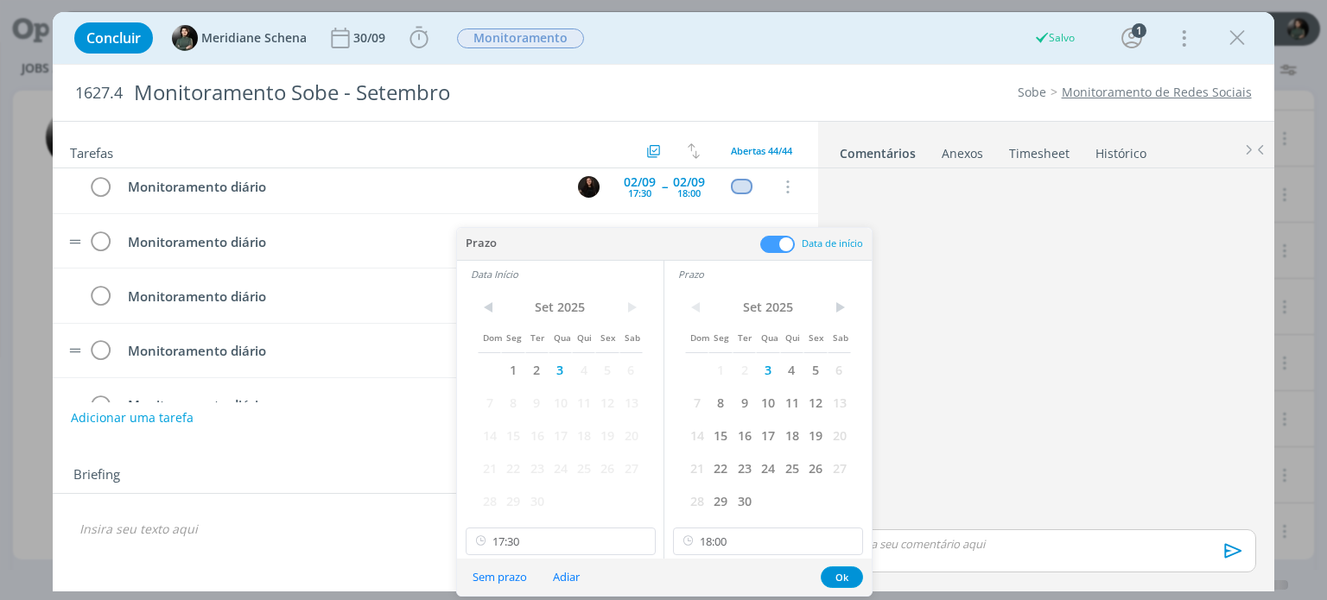
click at [727, 208] on tr "Monitoramento diário 02/09 17:30 -- 02/09 18:00 Cancelar" at bounding box center [435, 187] width 764 height 54
click at [846, 577] on div "dialog" at bounding box center [1045, 581] width 420 height 16
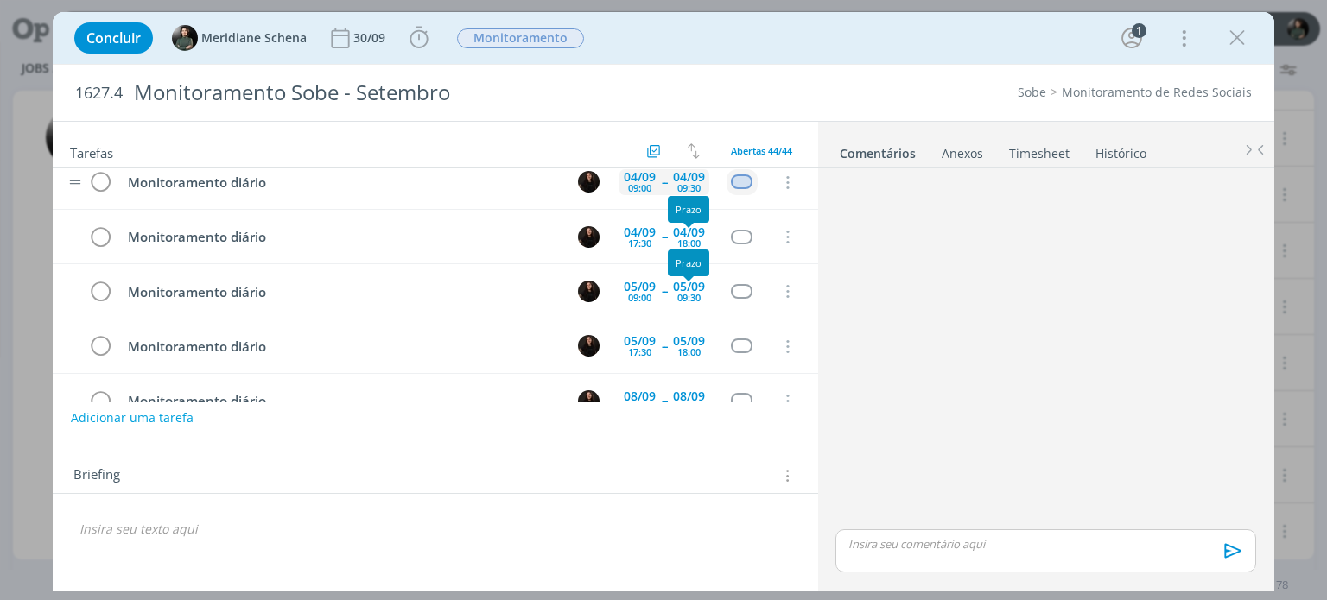
scroll to position [345, 0]
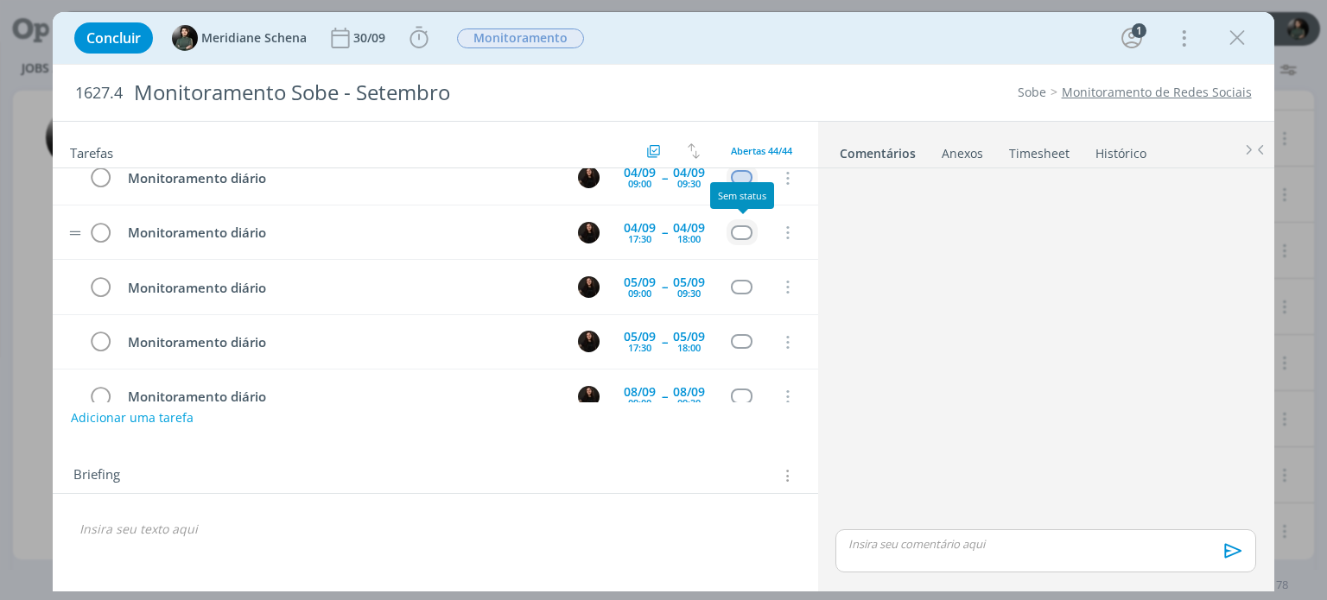
click at [750, 229] on div "dialog" at bounding box center [742, 232] width 22 height 15
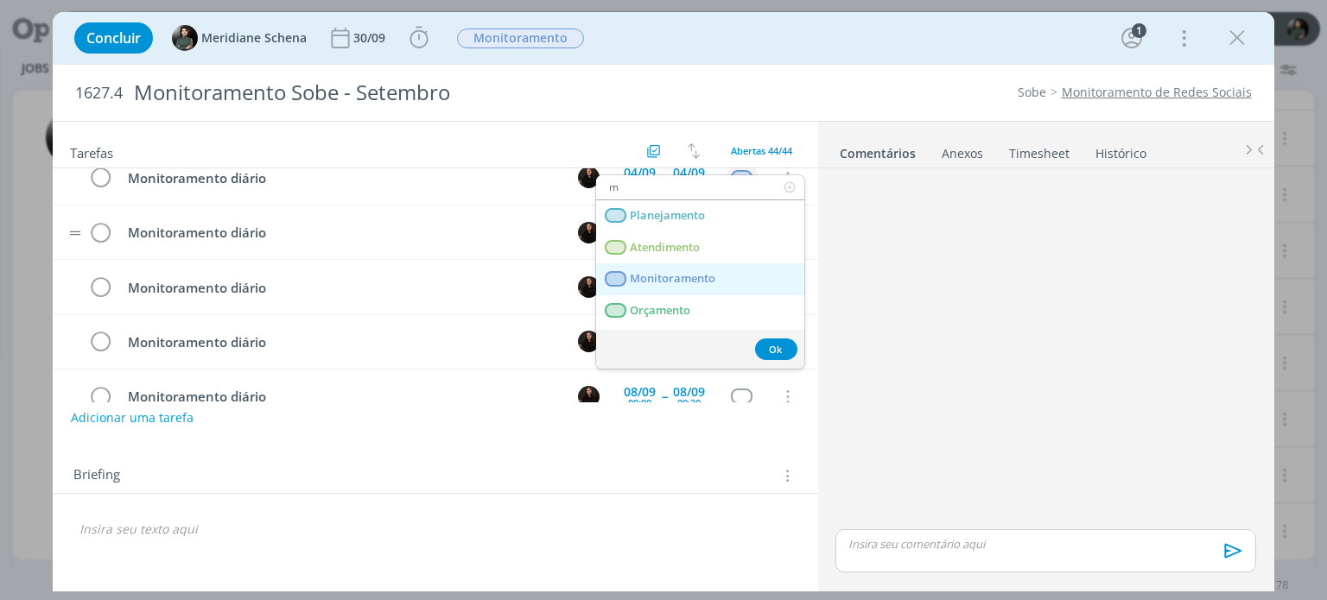
type input "m"
click at [716, 264] on link "Monitoramento" at bounding box center [700, 279] width 208 height 32
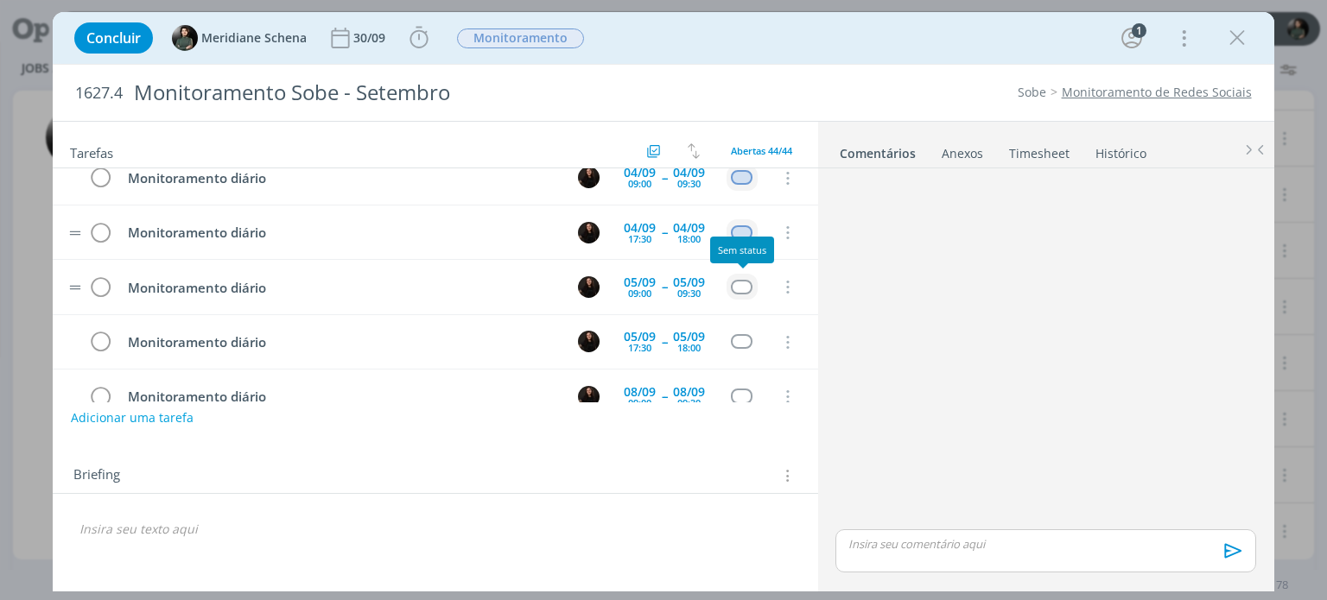
click at [746, 280] on div "dialog" at bounding box center [742, 287] width 22 height 15
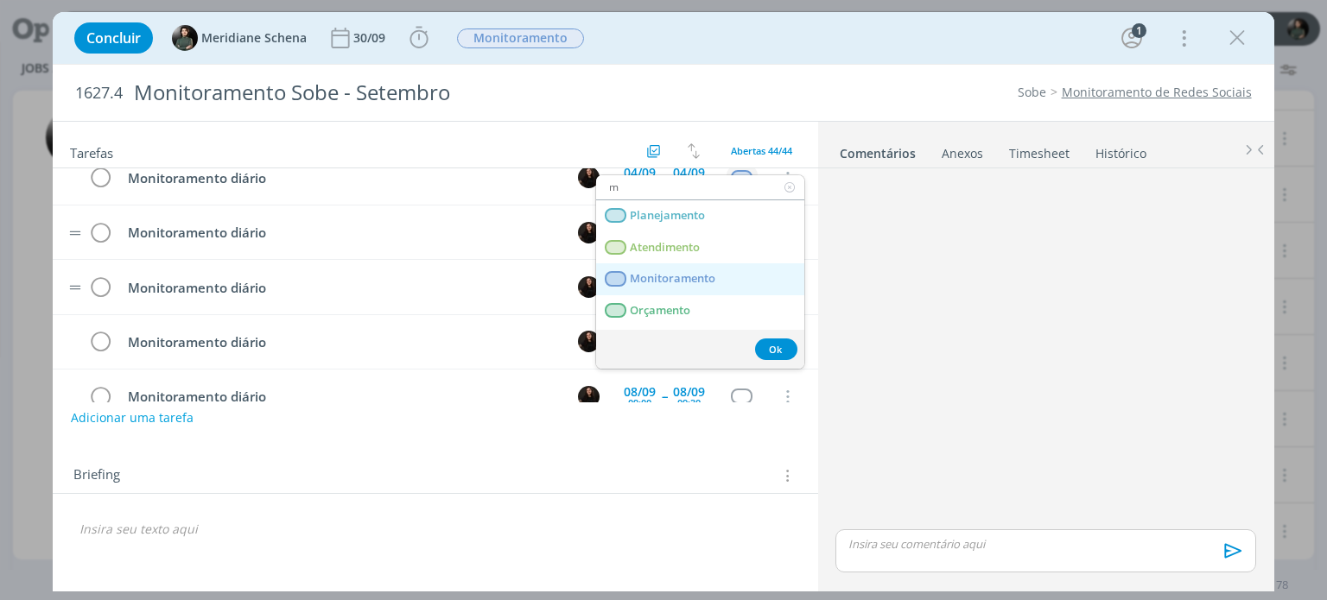
type input "m"
click at [718, 279] on link "Monitoramento" at bounding box center [700, 279] width 208 height 32
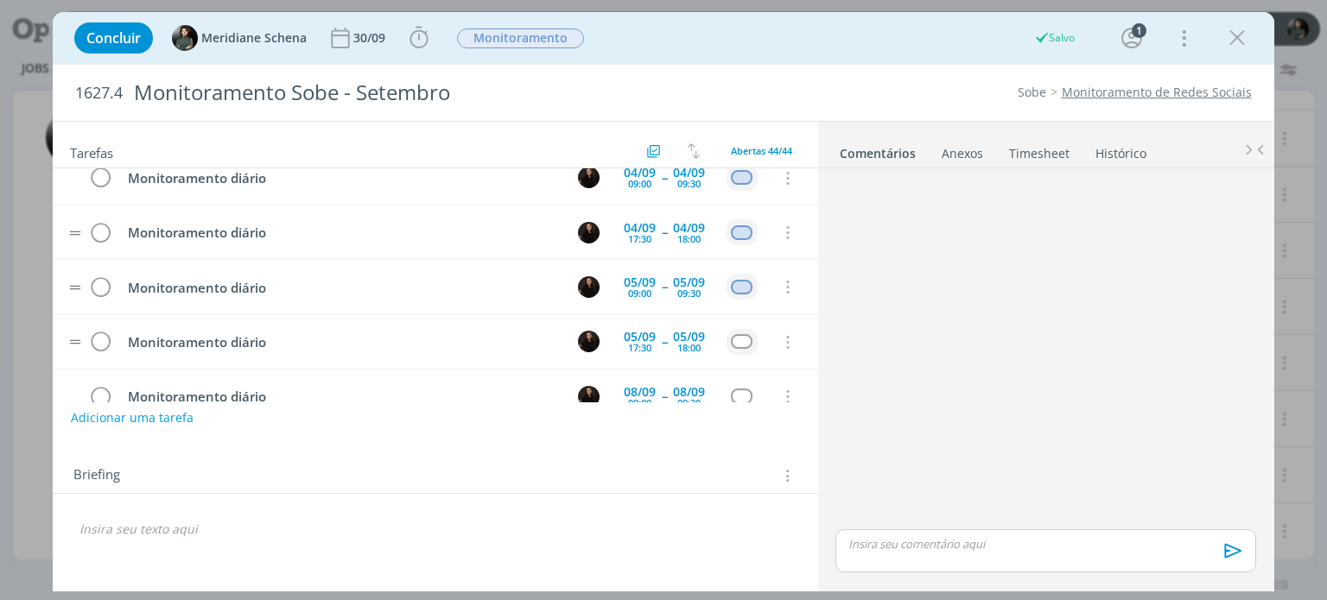
click at [743, 334] on div "dialog" at bounding box center [742, 341] width 22 height 15
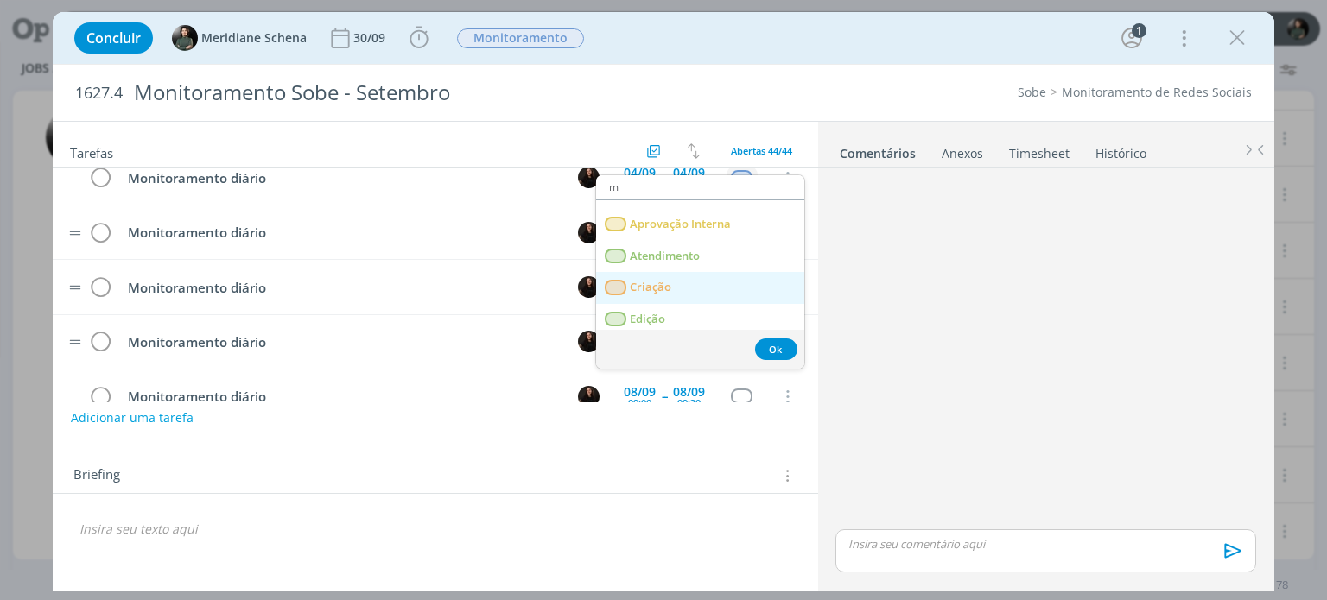
scroll to position [28, 0]
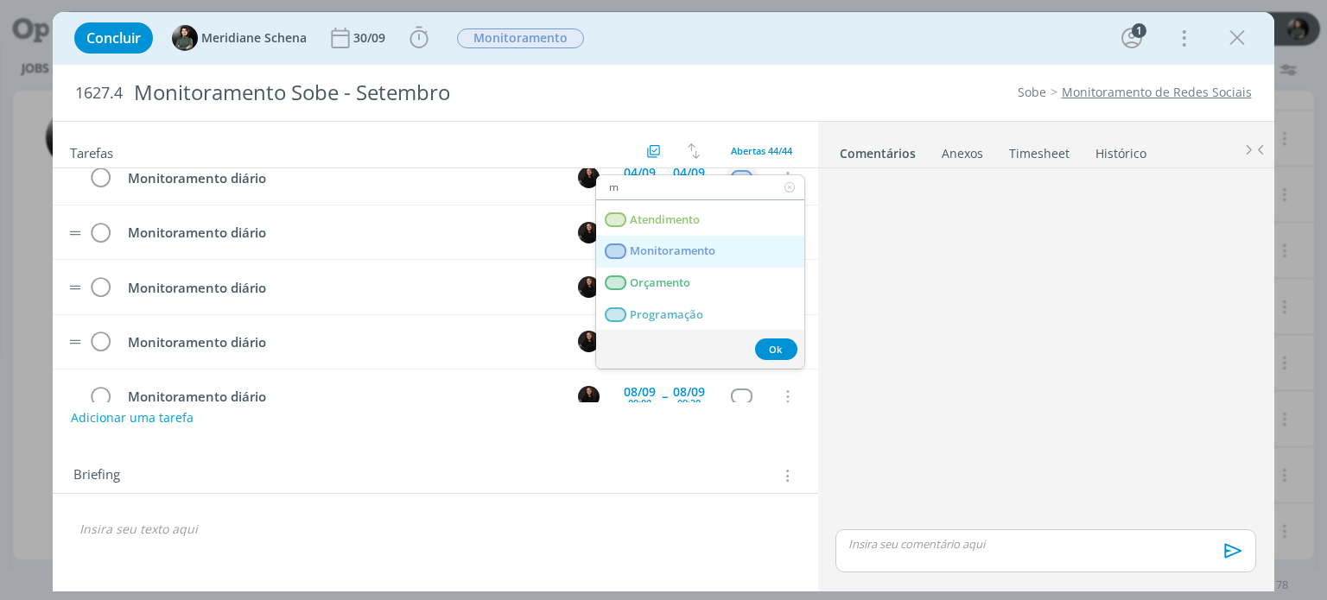
type input "m"
click at [700, 249] on span "Monitoramento" at bounding box center [674, 251] width 86 height 14
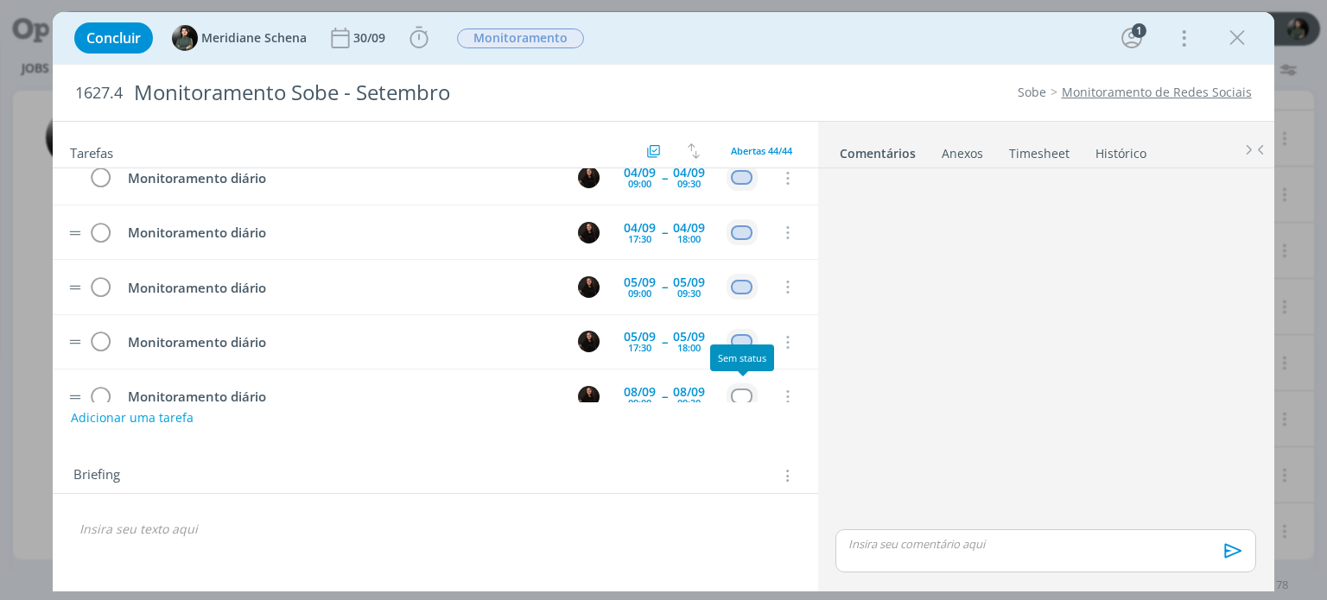
click at [748, 390] on div "dialog" at bounding box center [742, 396] width 22 height 15
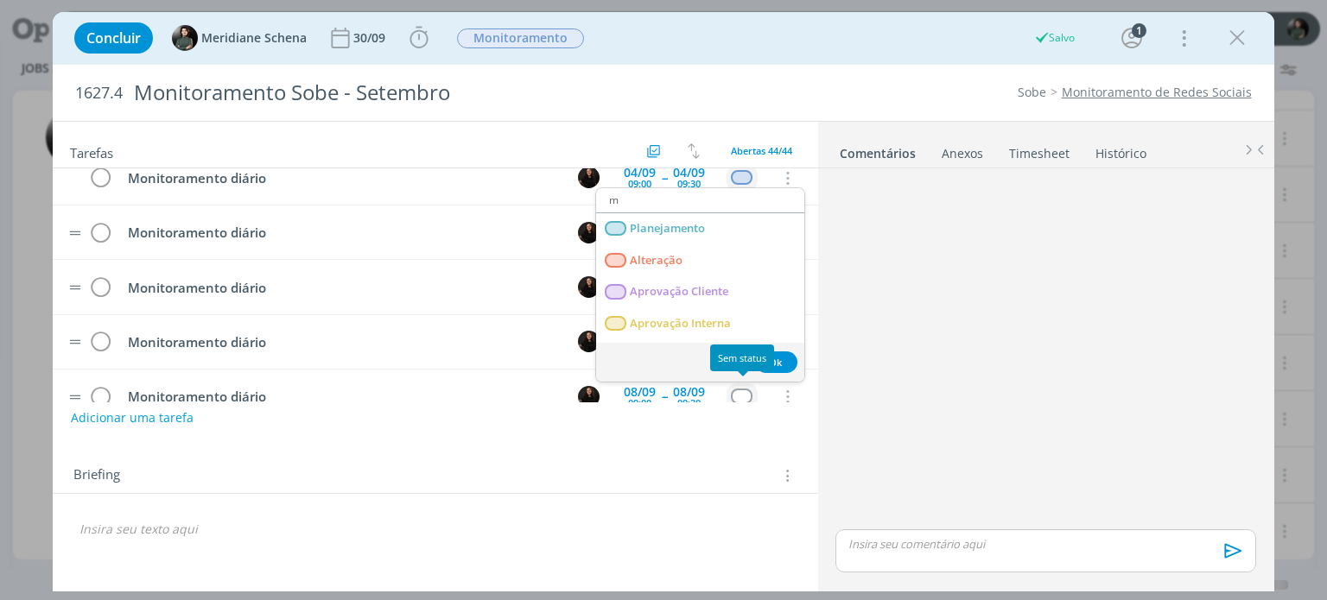
click at [691, 507] on span "Monitoramento" at bounding box center [674, 514] width 86 height 14
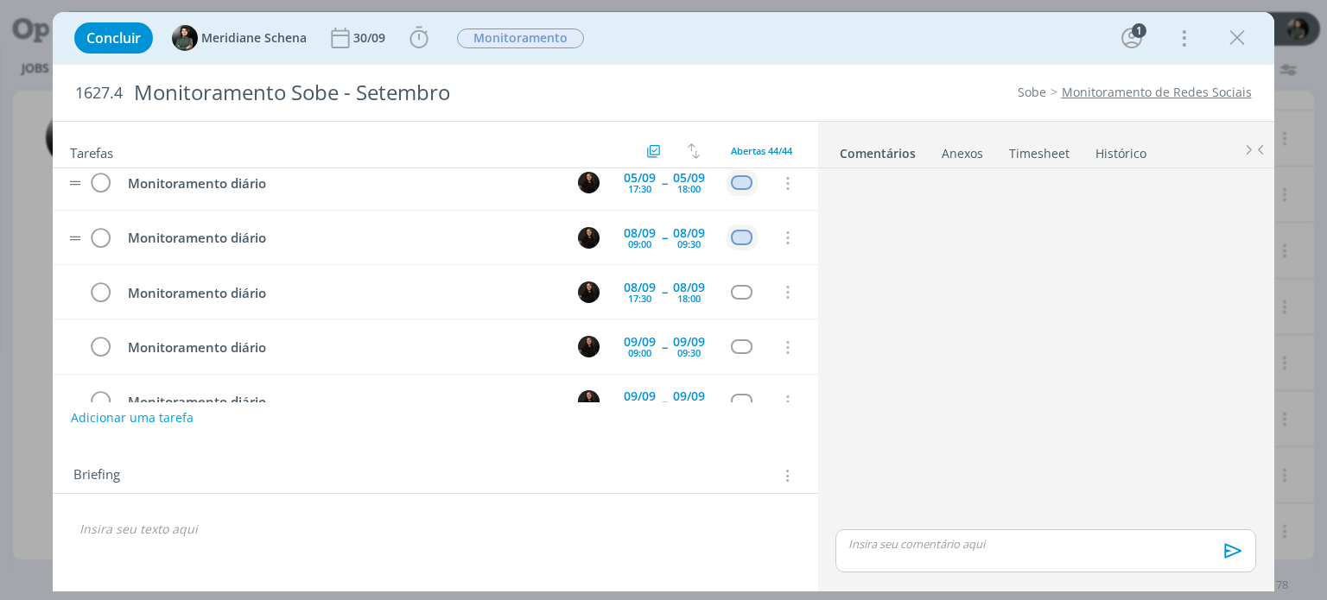
scroll to position [432, 0]
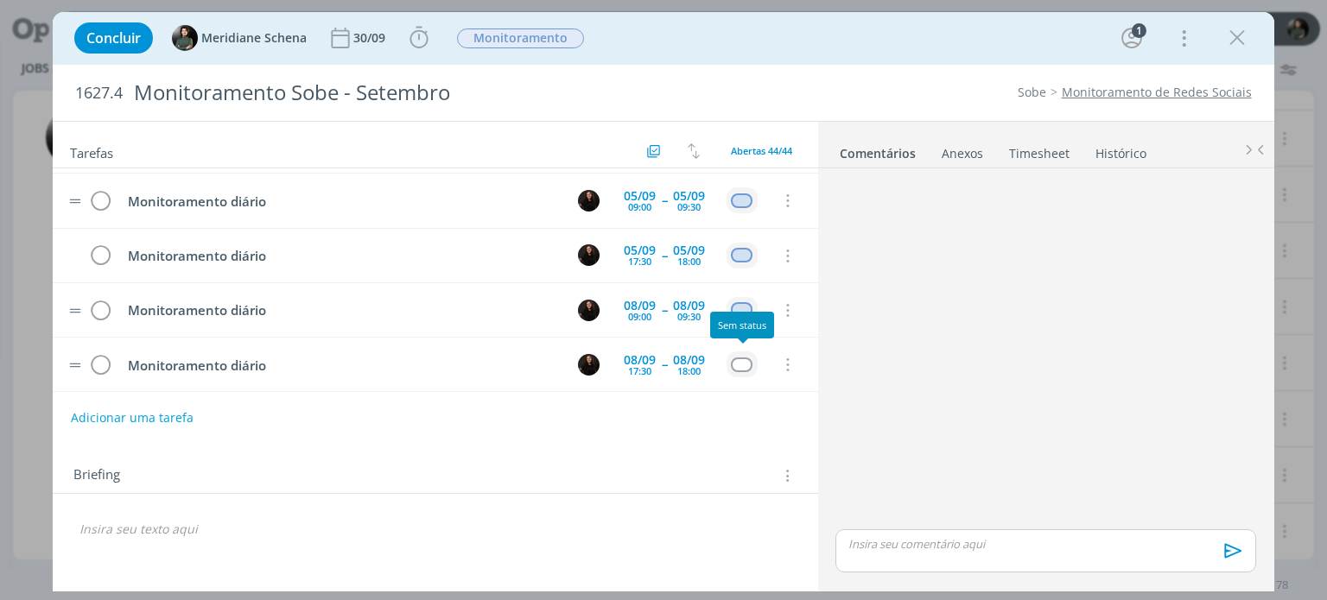
click at [733, 358] on div "dialog" at bounding box center [742, 365] width 22 height 15
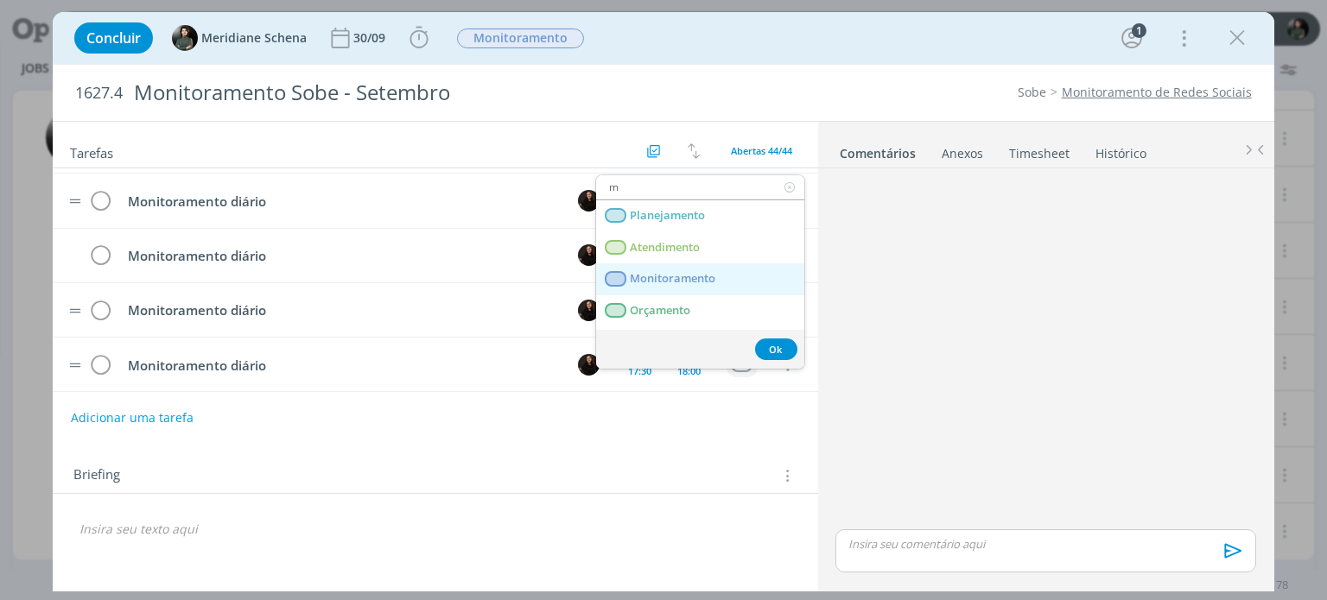
type input "m"
click at [708, 282] on span "Monitoramento" at bounding box center [674, 279] width 86 height 14
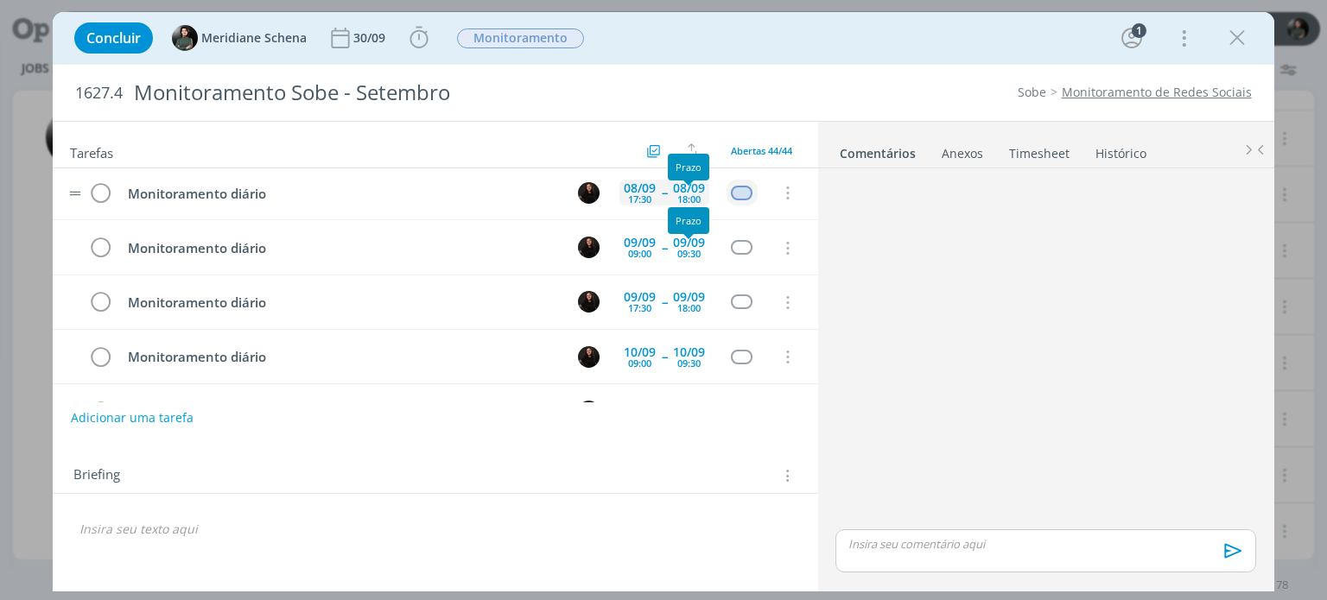
scroll to position [605, 0]
click at [745, 239] on div "dialog" at bounding box center [742, 246] width 22 height 15
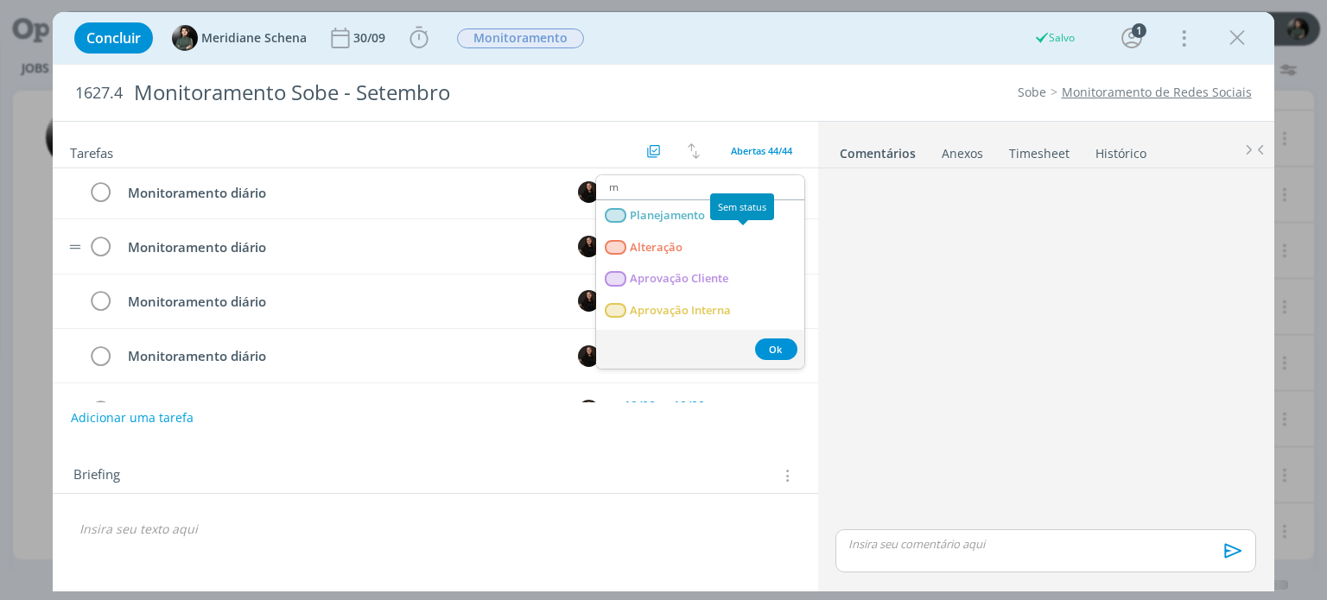
click at [732, 485] on link "Monitoramento" at bounding box center [700, 501] width 208 height 32
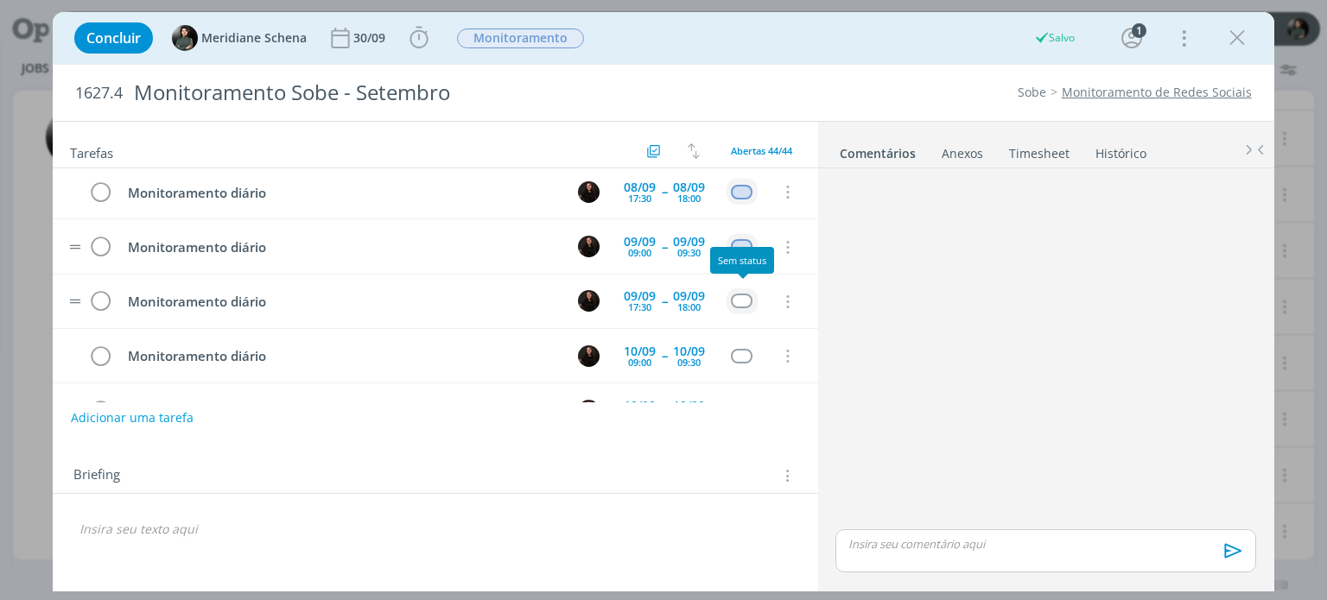
click at [739, 296] on div "dialog" at bounding box center [742, 301] width 22 height 15
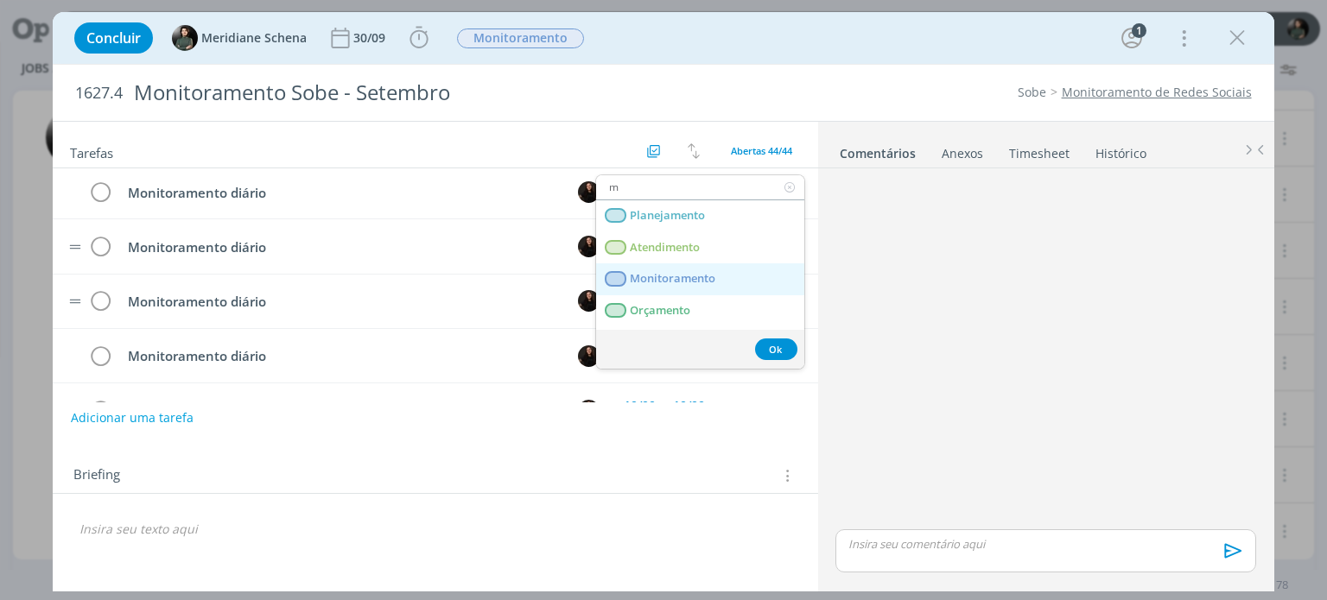
type input "m"
click at [685, 272] on span "Monitoramento" at bounding box center [674, 279] width 86 height 14
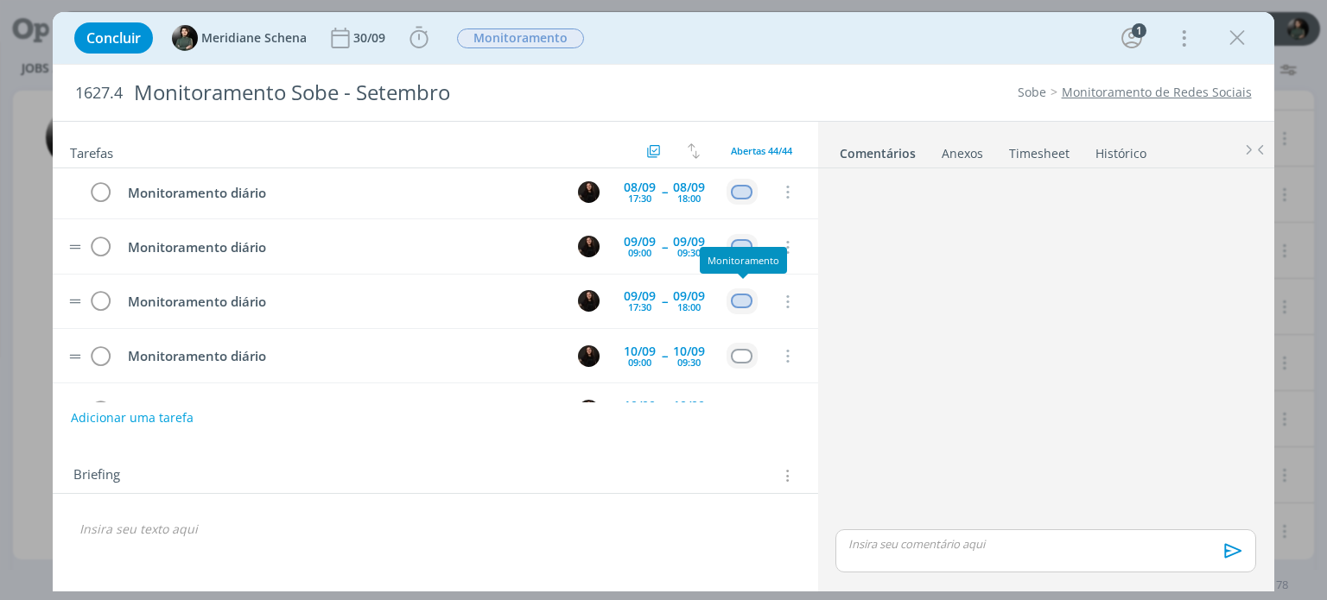
click at [739, 349] on div "dialog" at bounding box center [742, 356] width 22 height 15
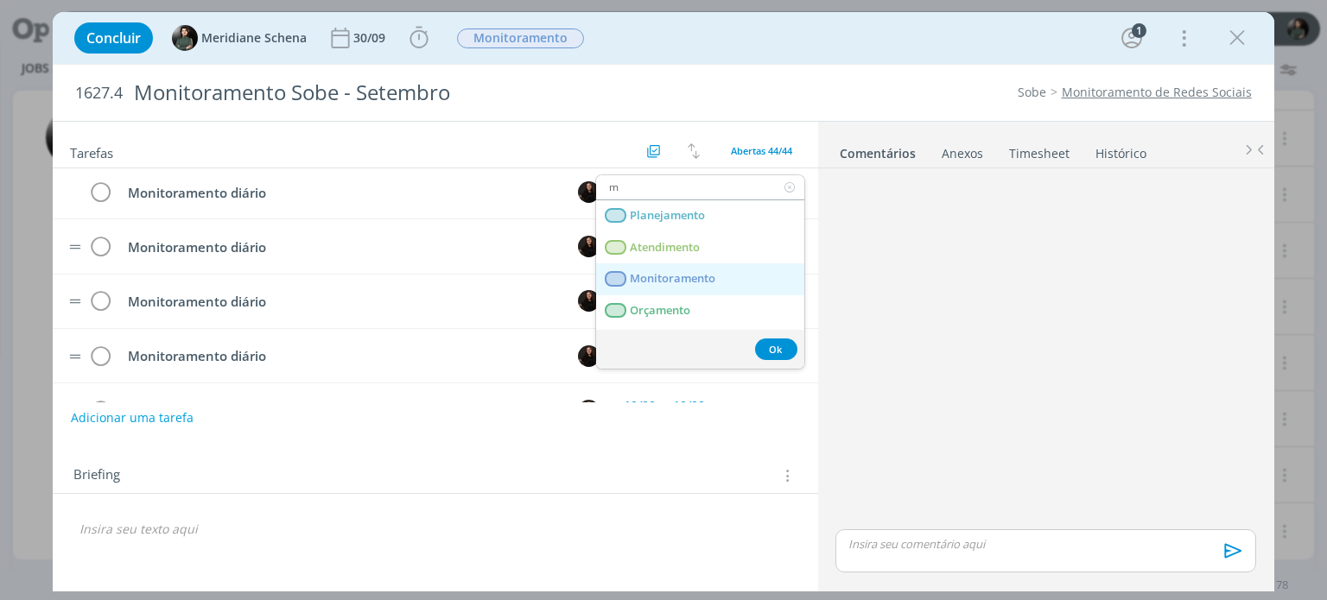
type input "m"
click at [684, 269] on link "Monitoramento" at bounding box center [700, 279] width 208 height 32
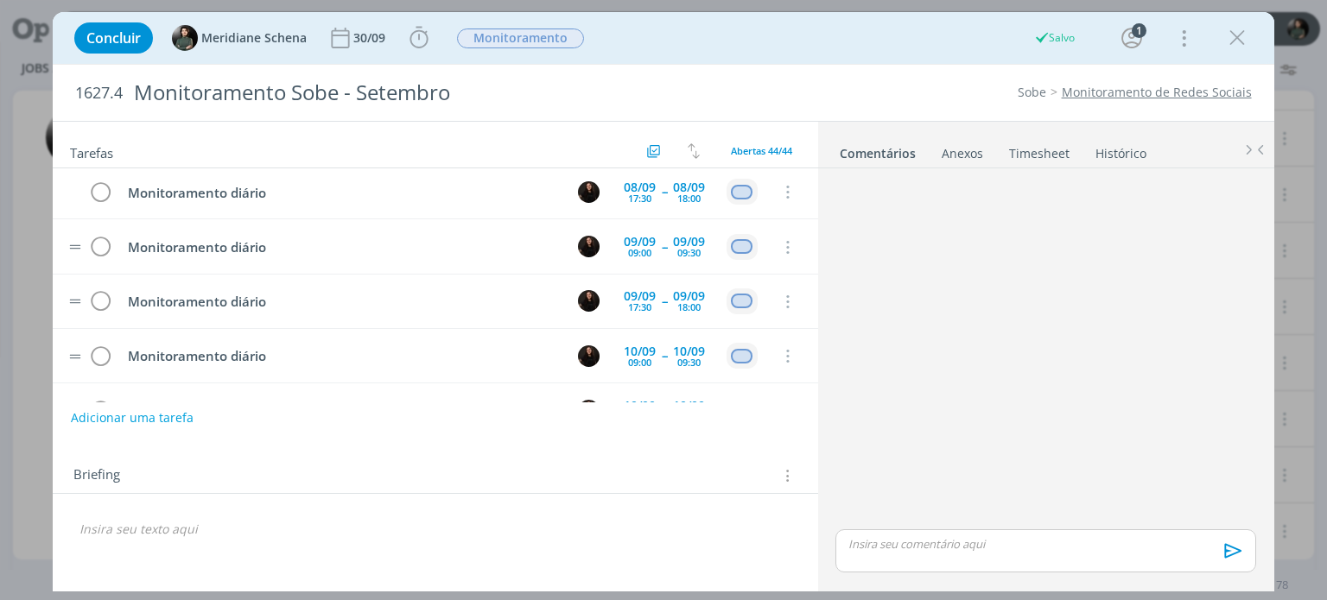
scroll to position [950, 0]
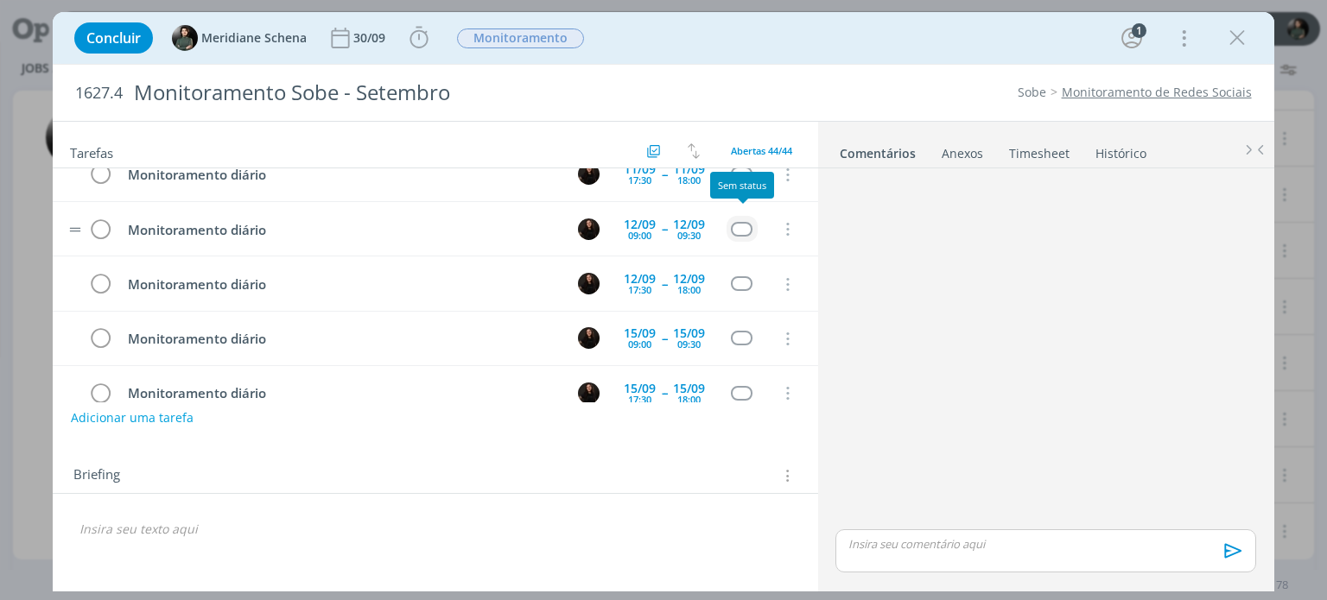
click at [741, 222] on div "dialog" at bounding box center [742, 229] width 22 height 15
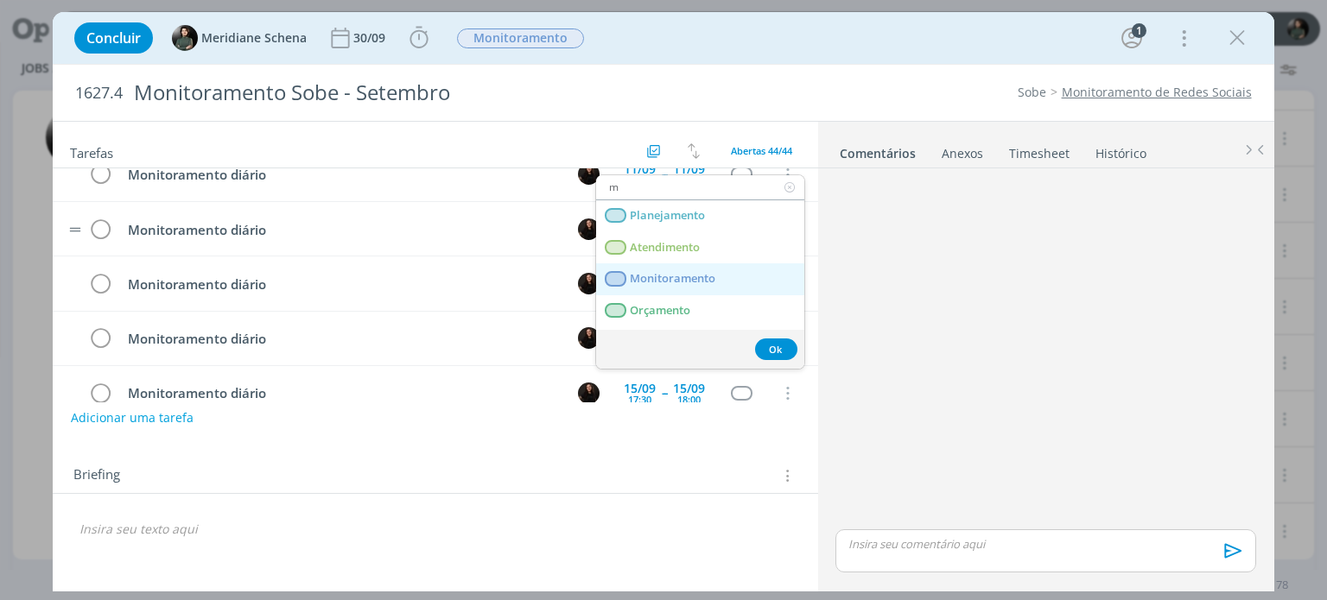
type input "m"
click at [705, 273] on span "Monitoramento" at bounding box center [674, 279] width 86 height 14
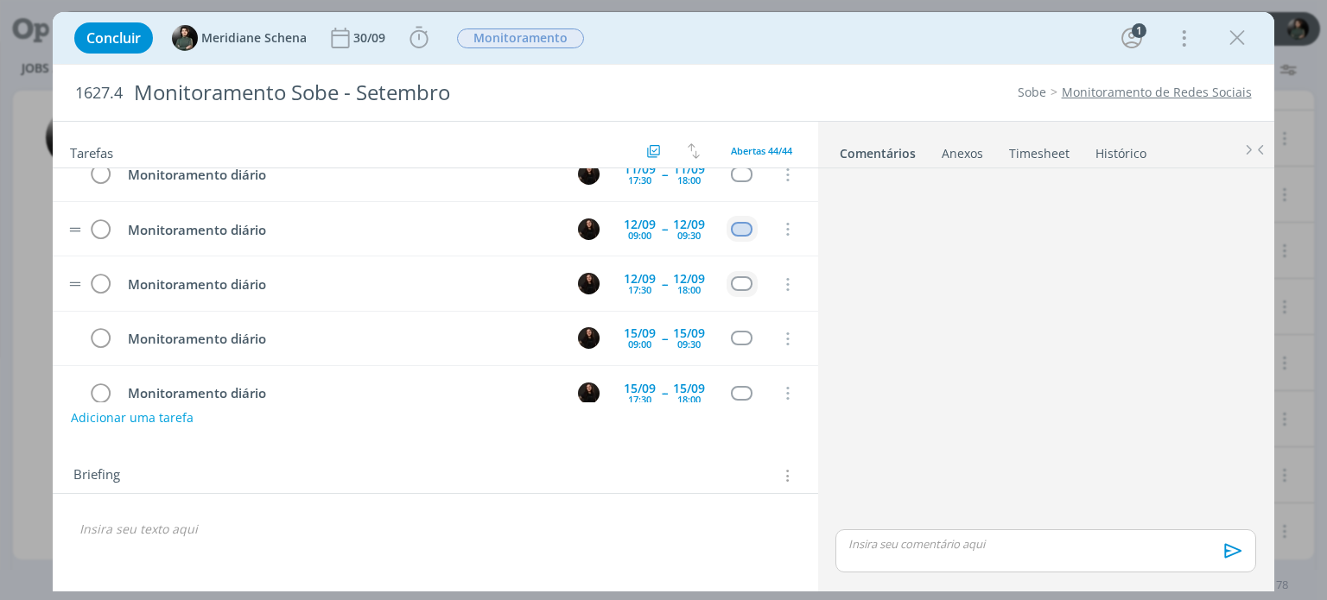
click at [735, 276] on div "dialog" at bounding box center [742, 283] width 22 height 15
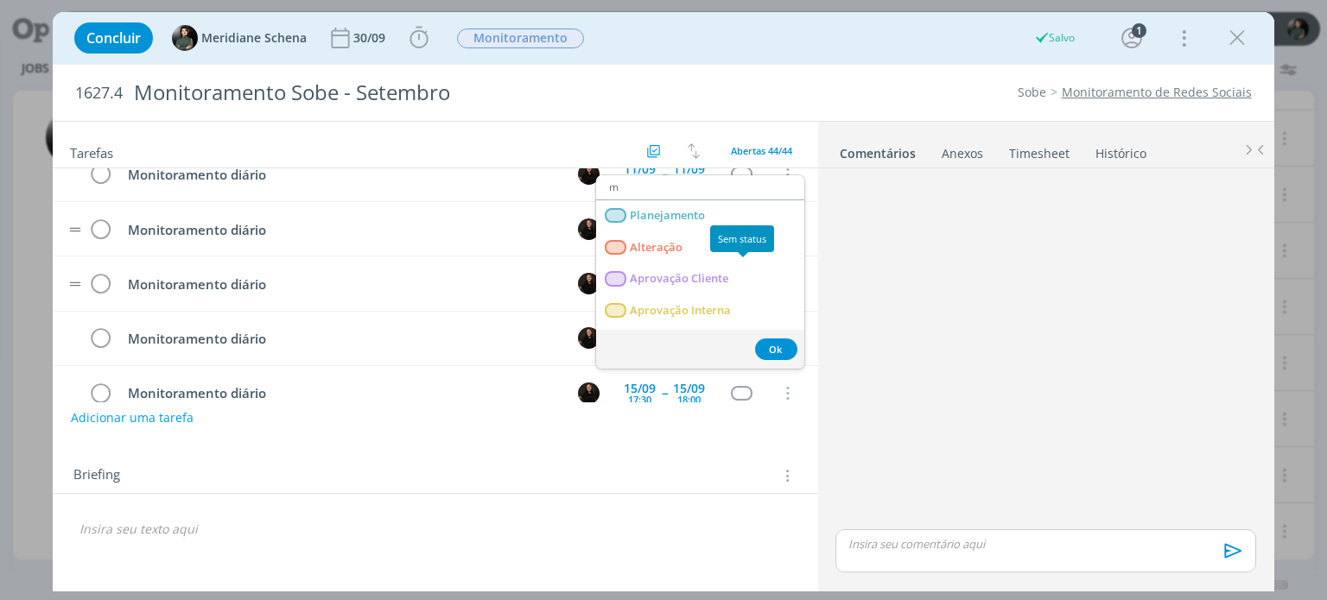
click at [727, 485] on link "Monitoramento" at bounding box center [700, 501] width 208 height 32
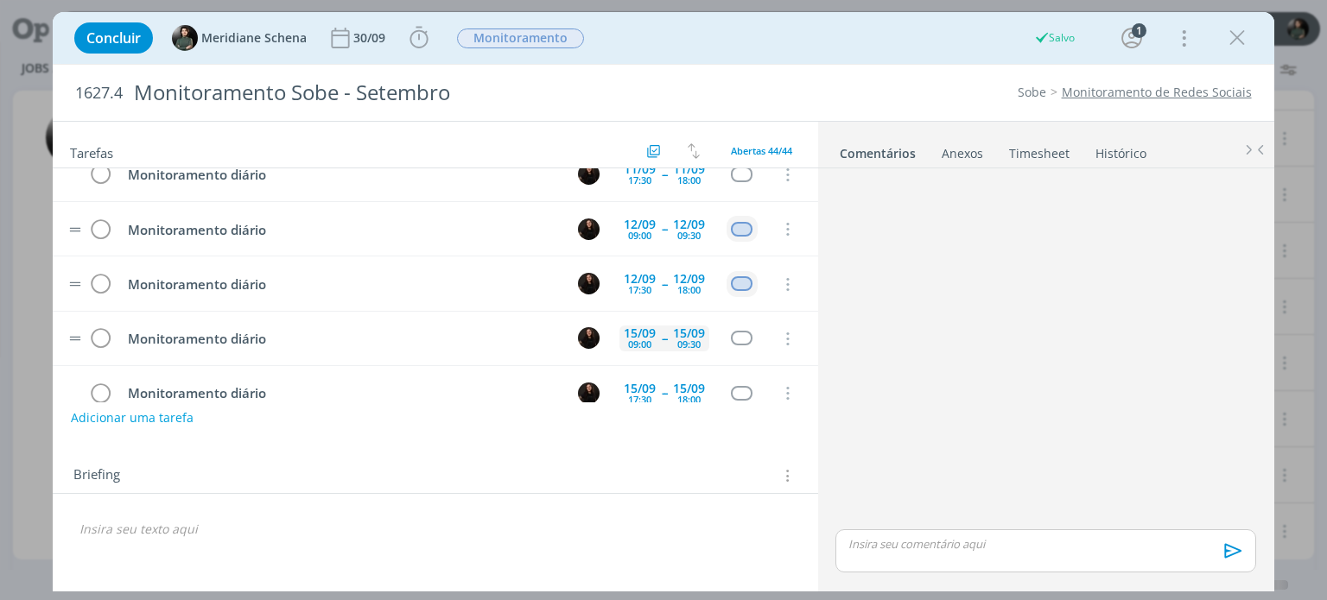
click at [749, 331] on div "dialog" at bounding box center [742, 338] width 22 height 15
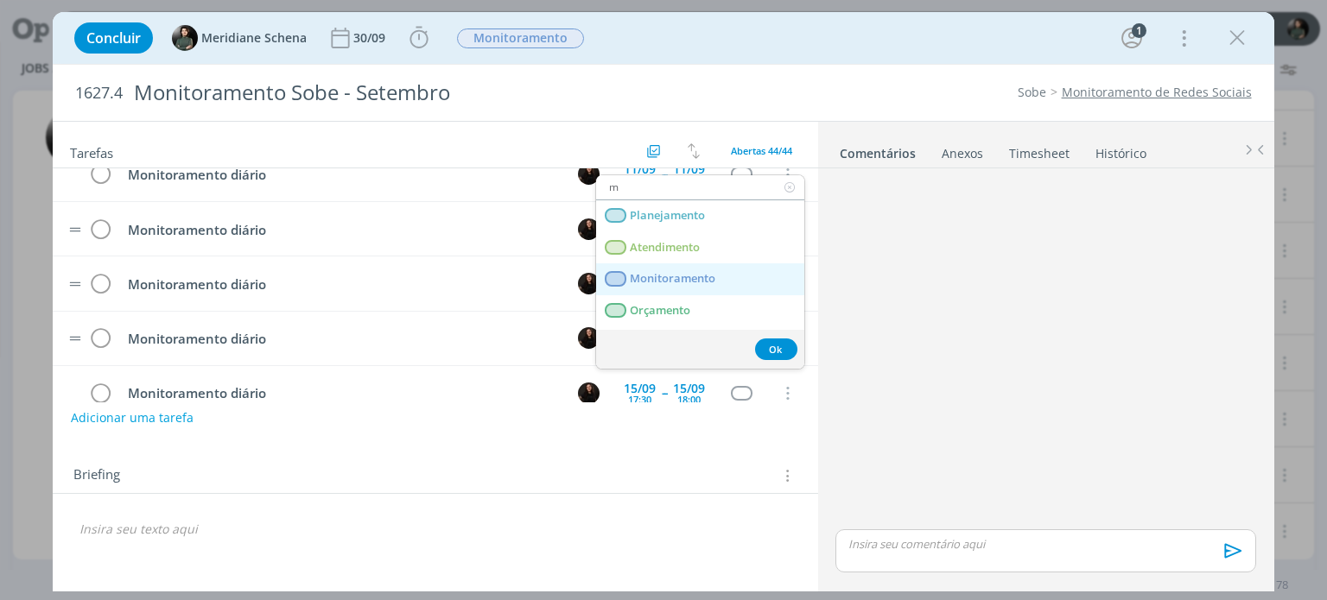
type input "m"
click at [687, 276] on span "Monitoramento" at bounding box center [674, 279] width 86 height 14
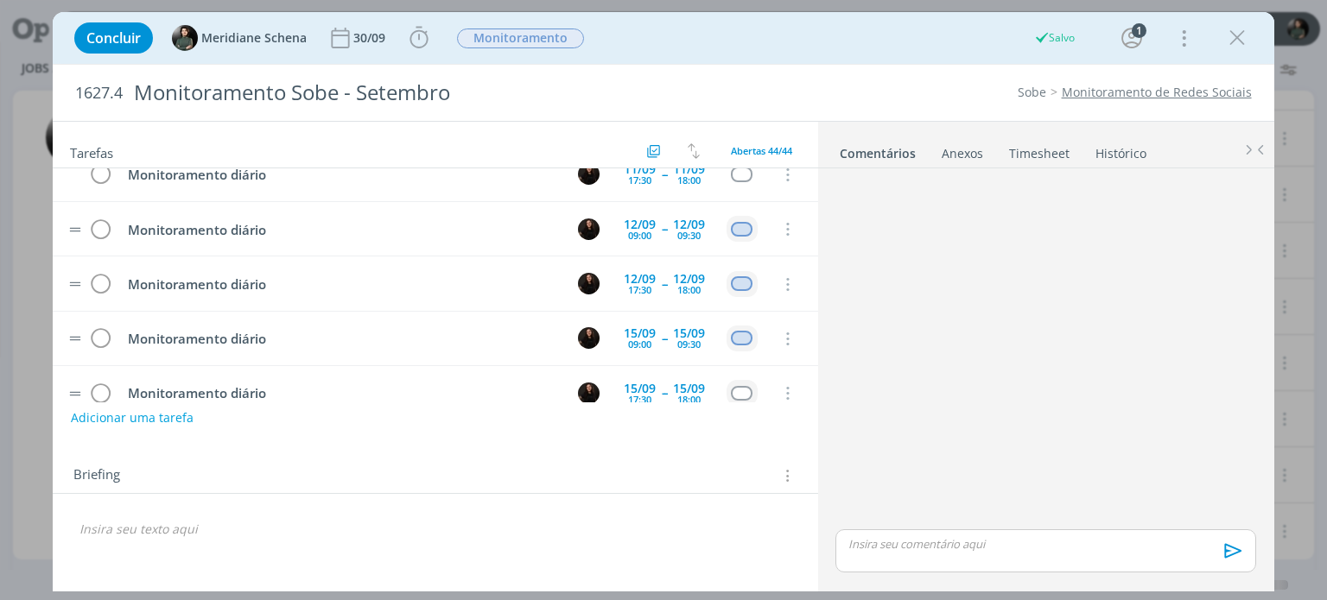
drag, startPoint x: 704, startPoint y: 349, endPoint x: 740, endPoint y: 379, distance: 47.2
click at [700, 349] on tr "Monitoramento diário 15/09 09:00 -- 15/09 09:30 Cancelar" at bounding box center [435, 339] width 764 height 54
click at [740, 386] on div "dialog" at bounding box center [742, 393] width 22 height 15
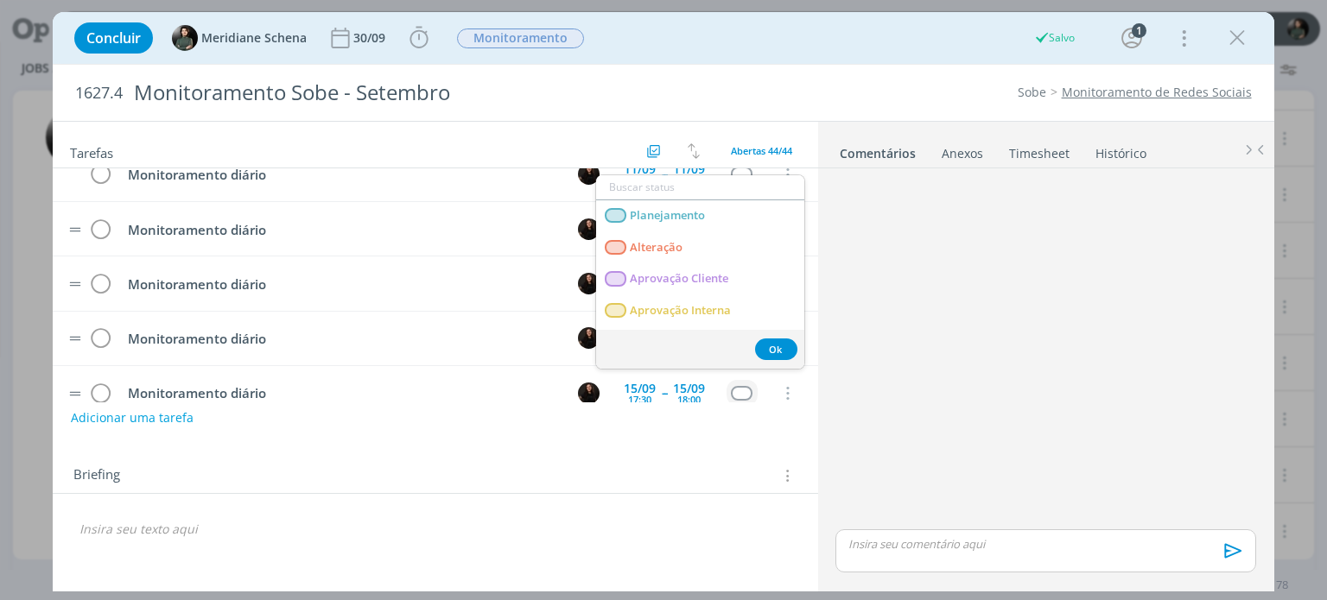
scroll to position [1123, 0]
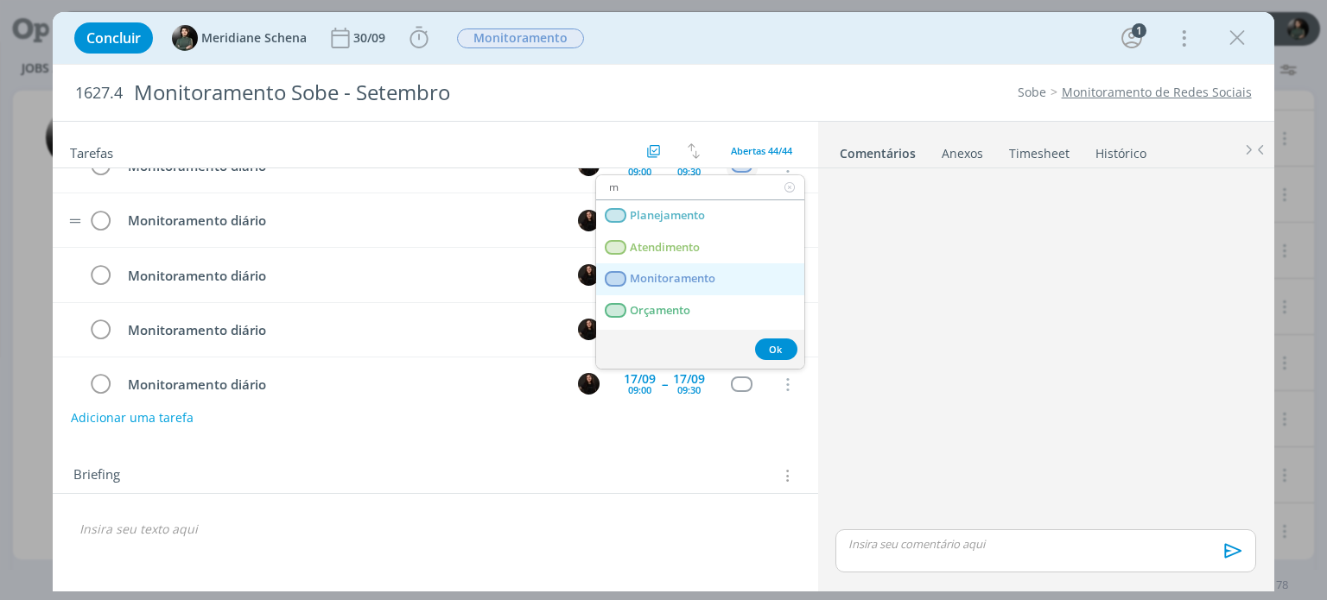
type input "m"
click at [688, 282] on span "Monitoramento" at bounding box center [674, 279] width 86 height 14
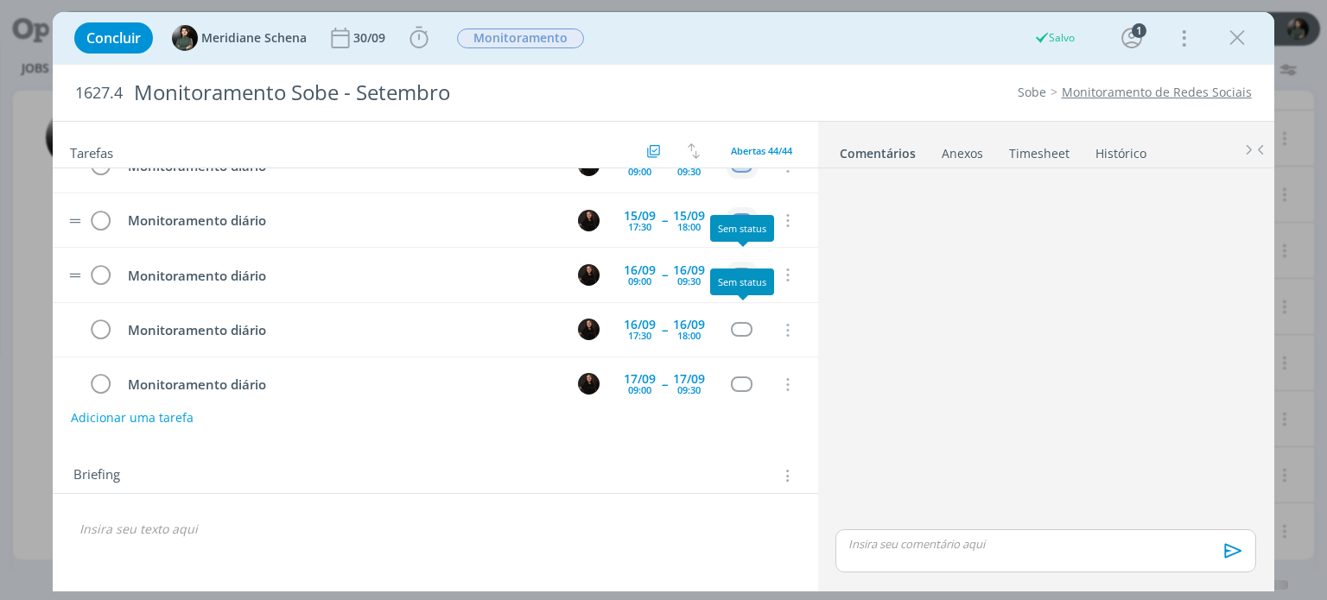
click at [746, 268] on div "dialog" at bounding box center [742, 275] width 22 height 15
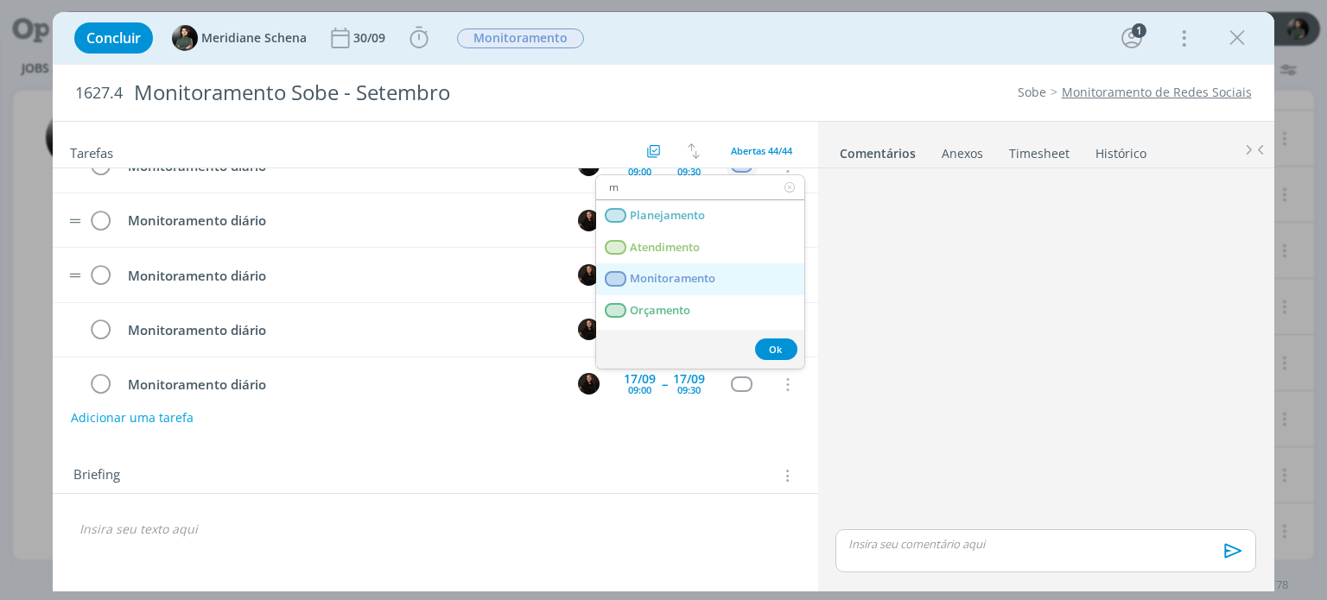
type input "m"
click at [708, 278] on span "Monitoramento" at bounding box center [674, 279] width 86 height 14
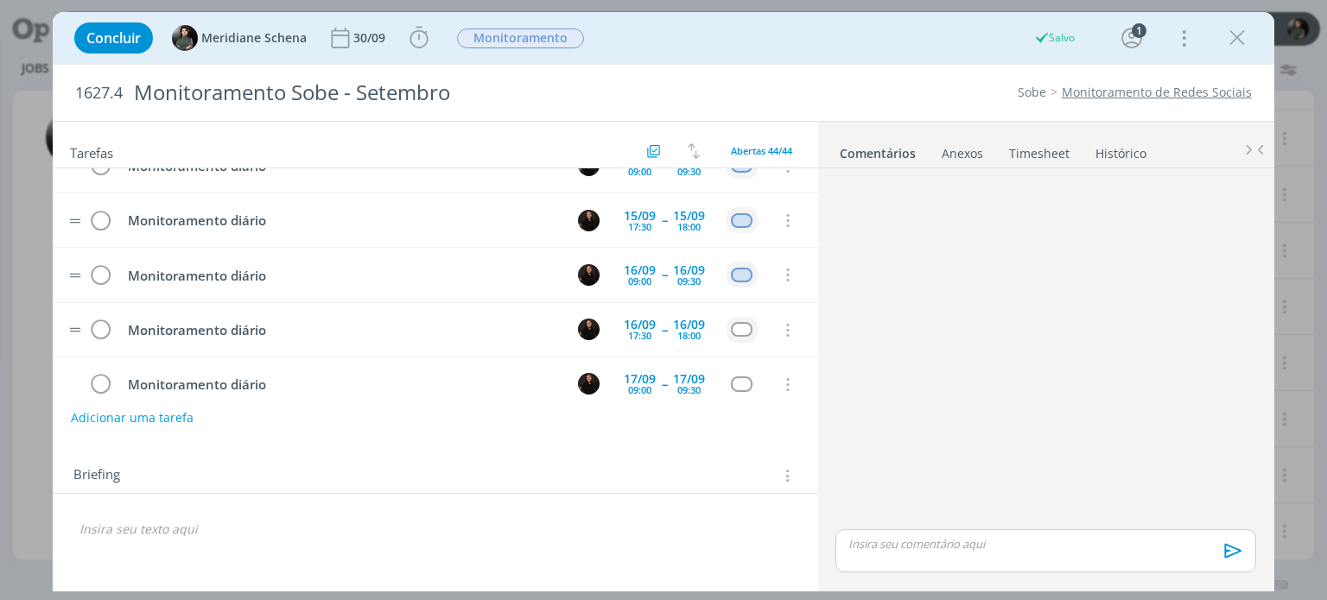
click at [744, 324] on td "dialog" at bounding box center [741, 330] width 31 height 26
click at [744, 322] on div "dialog" at bounding box center [742, 329] width 22 height 15
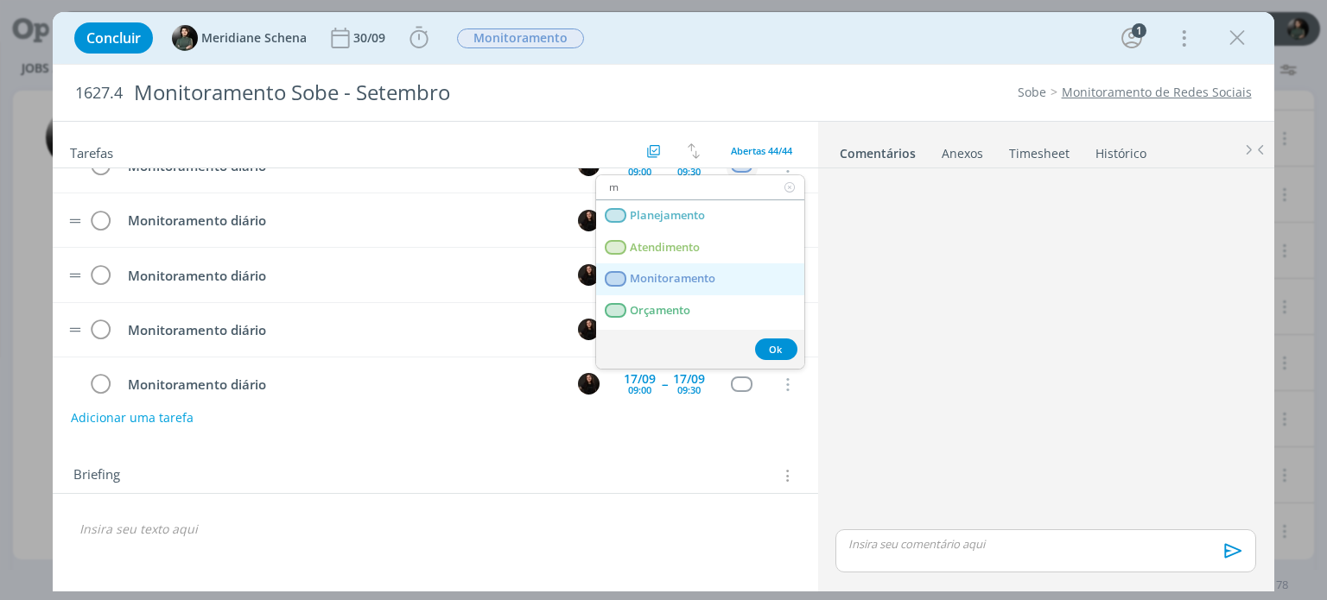
type input "m"
click at [703, 275] on span "Monitoramento" at bounding box center [674, 279] width 86 height 14
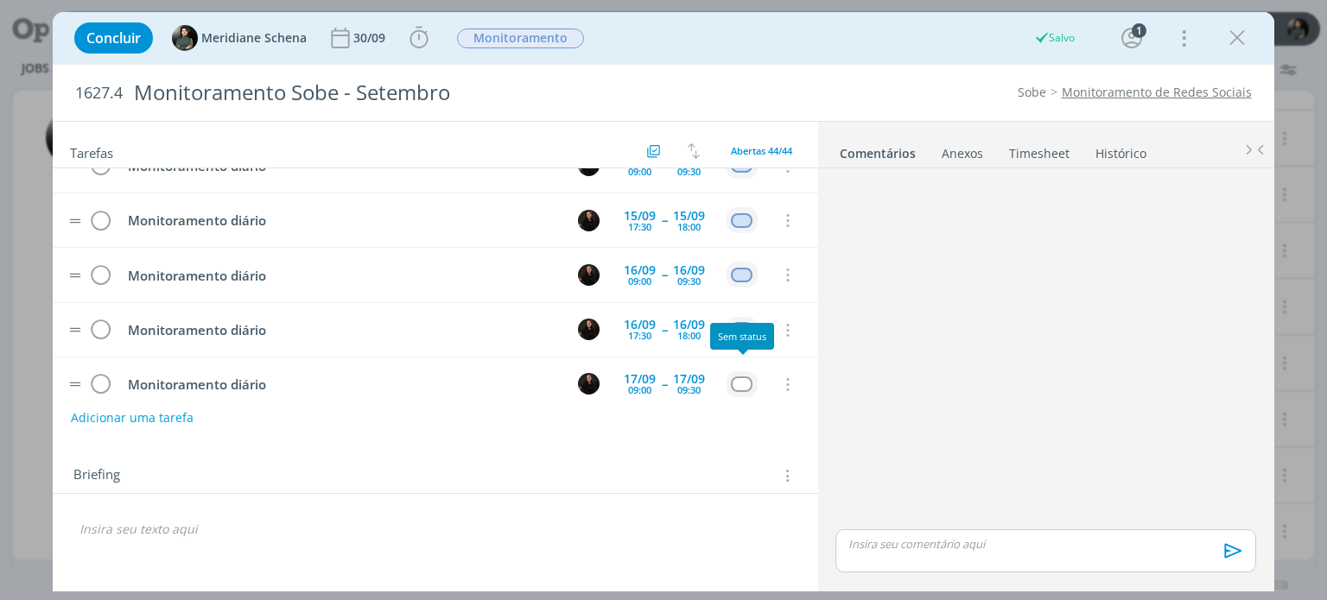
click at [743, 377] on div "dialog" at bounding box center [742, 384] width 22 height 15
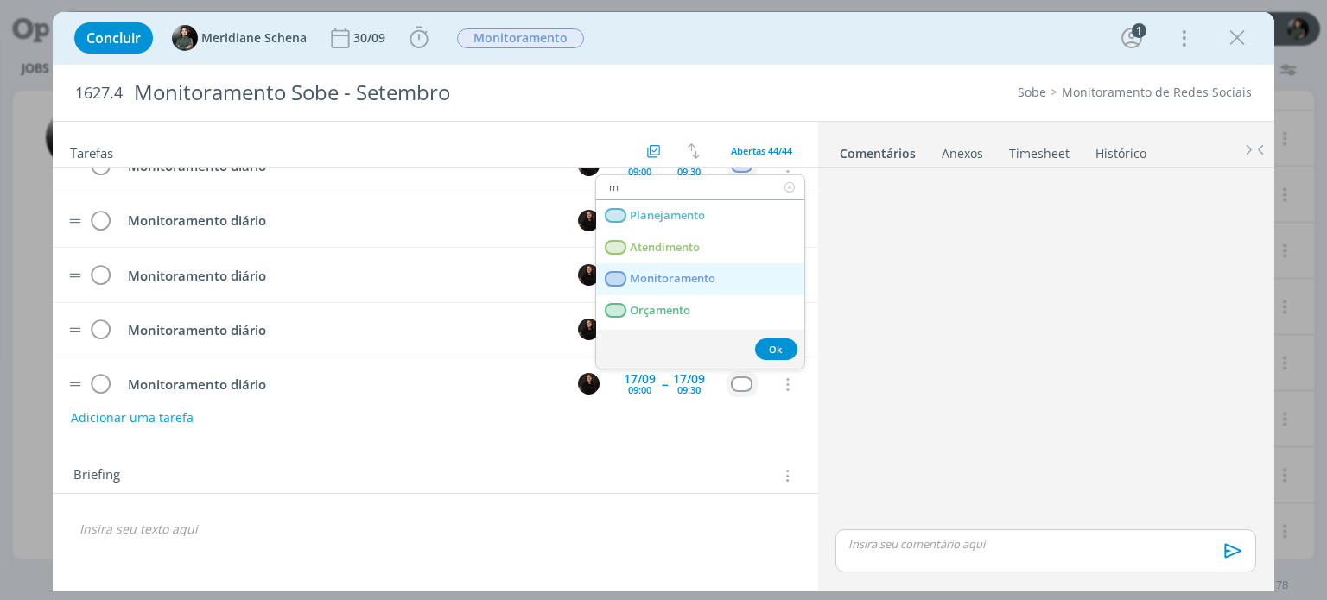
type input "m"
click at [701, 276] on span "Monitoramento" at bounding box center [674, 279] width 86 height 14
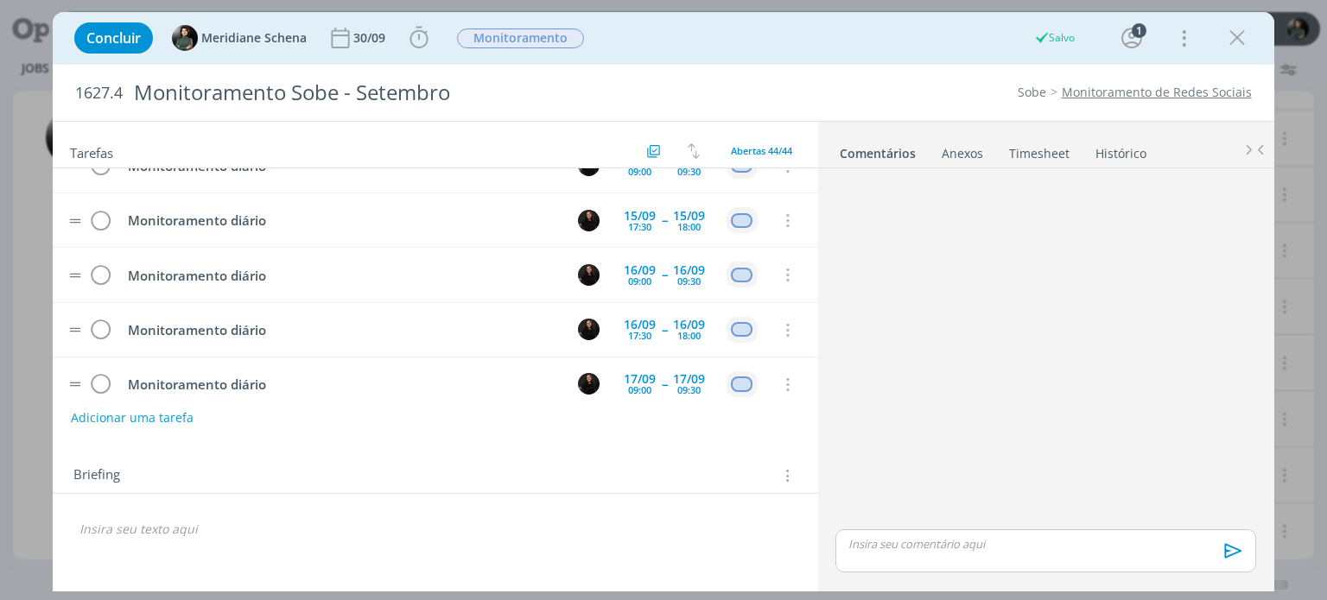
scroll to position [1296, 0]
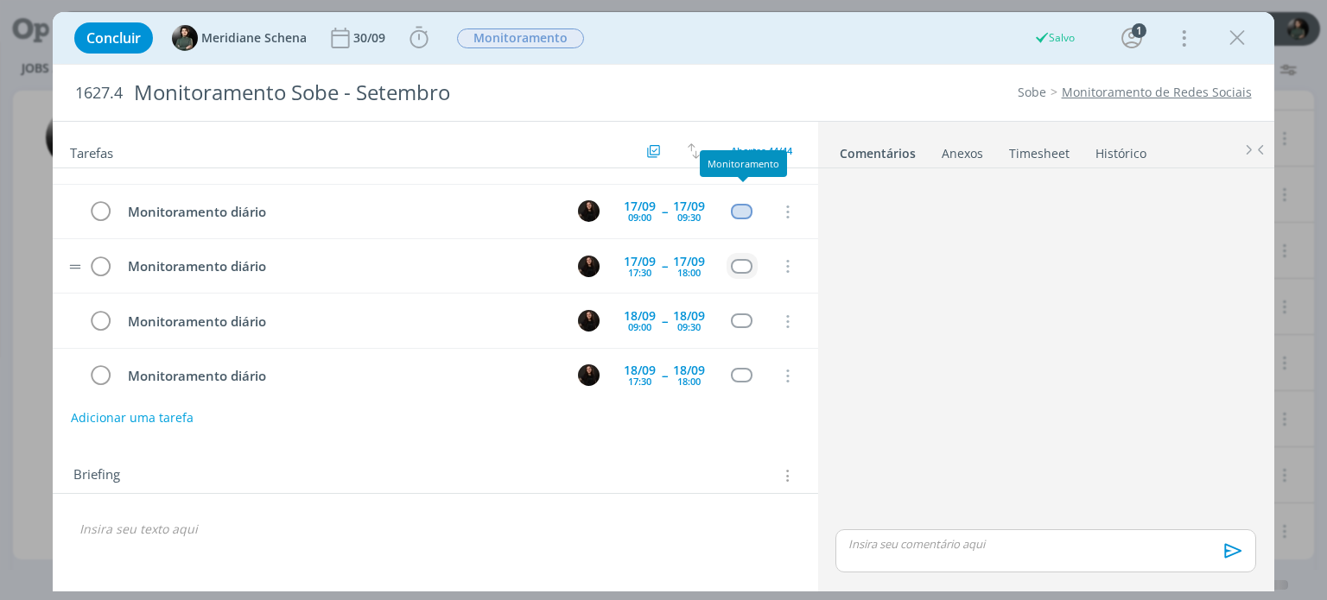
click at [742, 259] on div "dialog" at bounding box center [742, 266] width 22 height 15
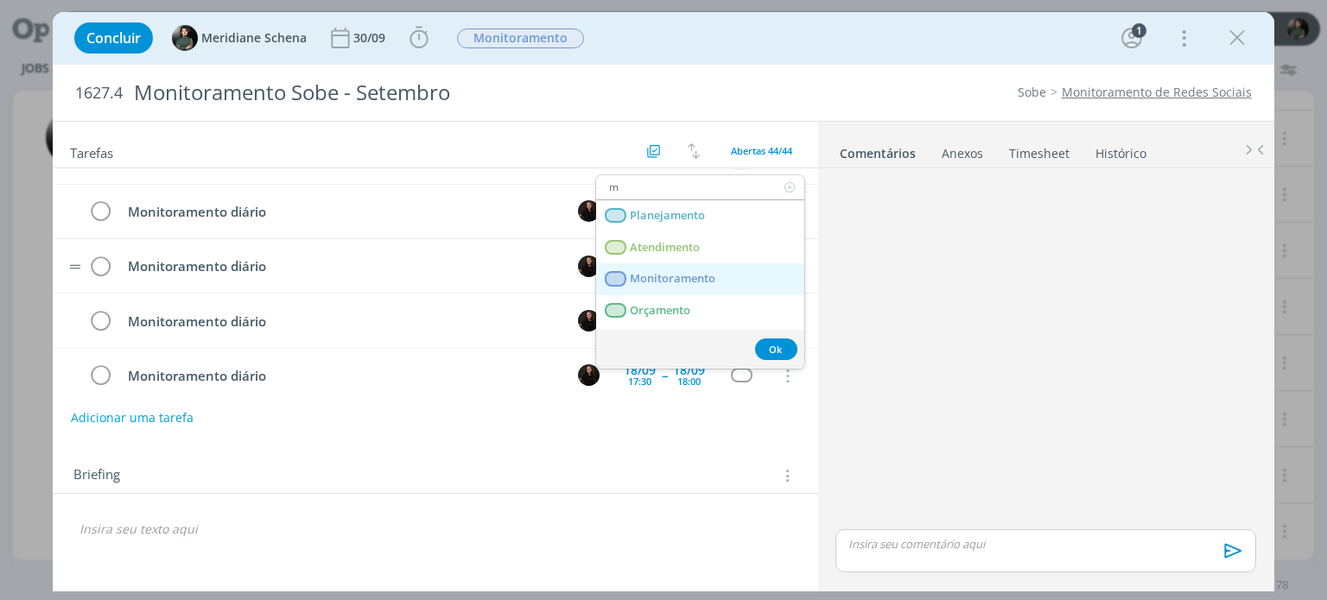
type input "m"
click at [717, 271] on link "Monitoramento" at bounding box center [700, 279] width 208 height 32
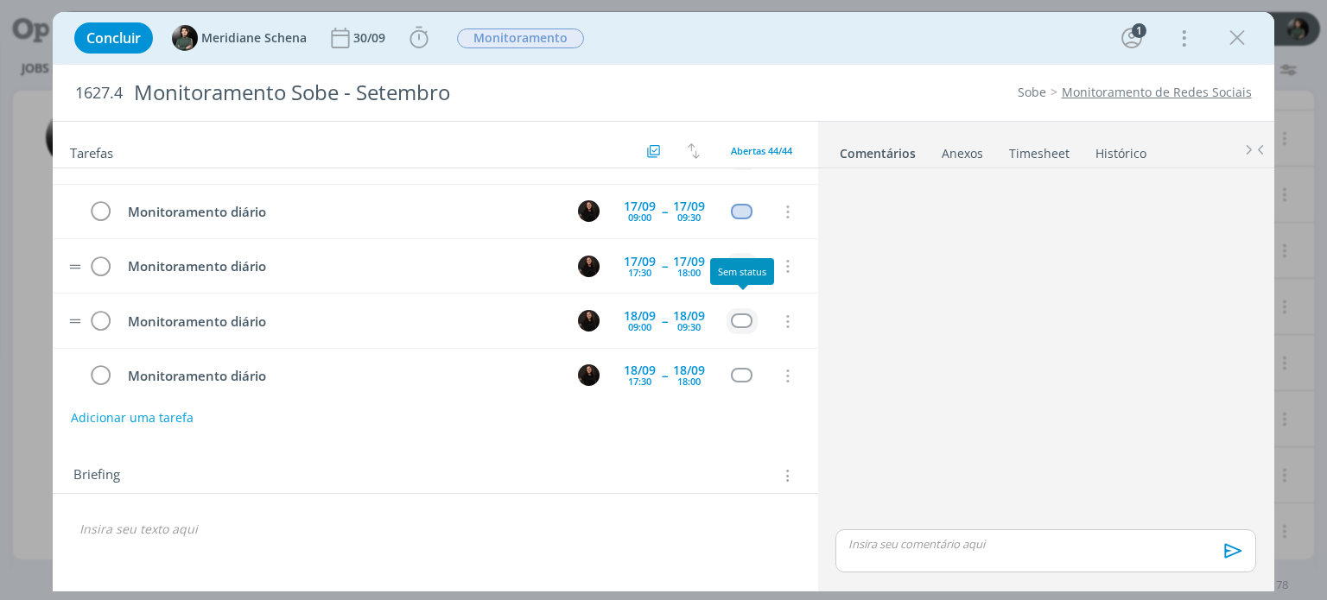
click at [745, 314] on div "dialog" at bounding box center [742, 321] width 22 height 15
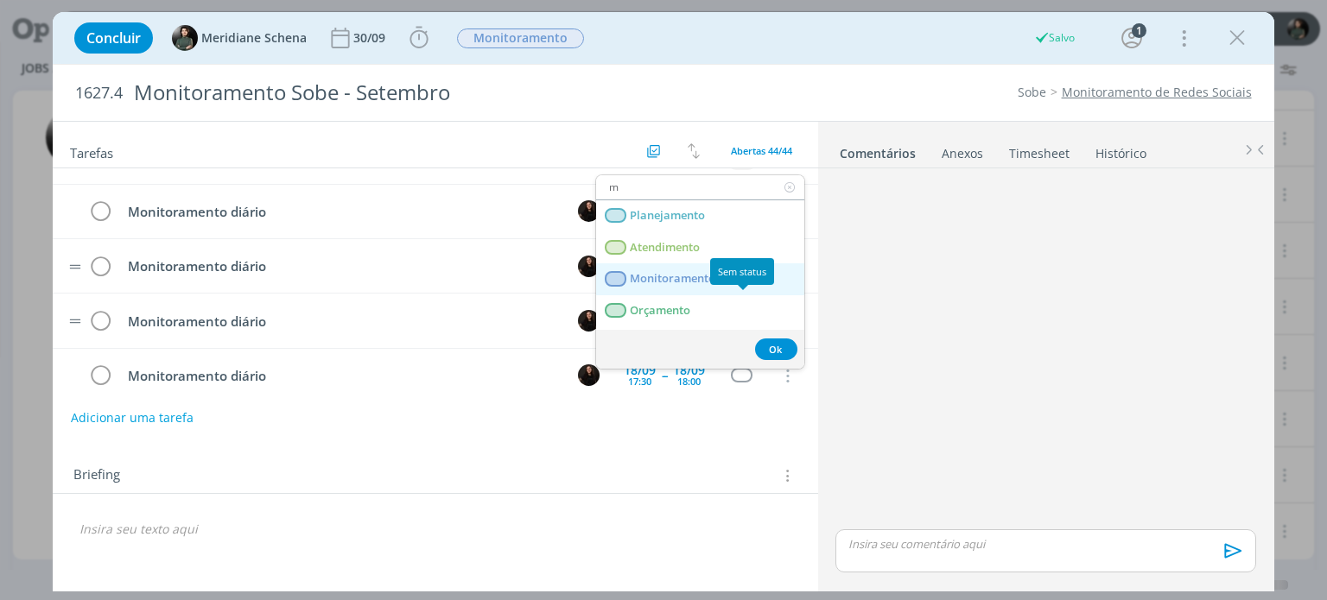
click at [690, 278] on span "Monitoramento" at bounding box center [674, 279] width 86 height 14
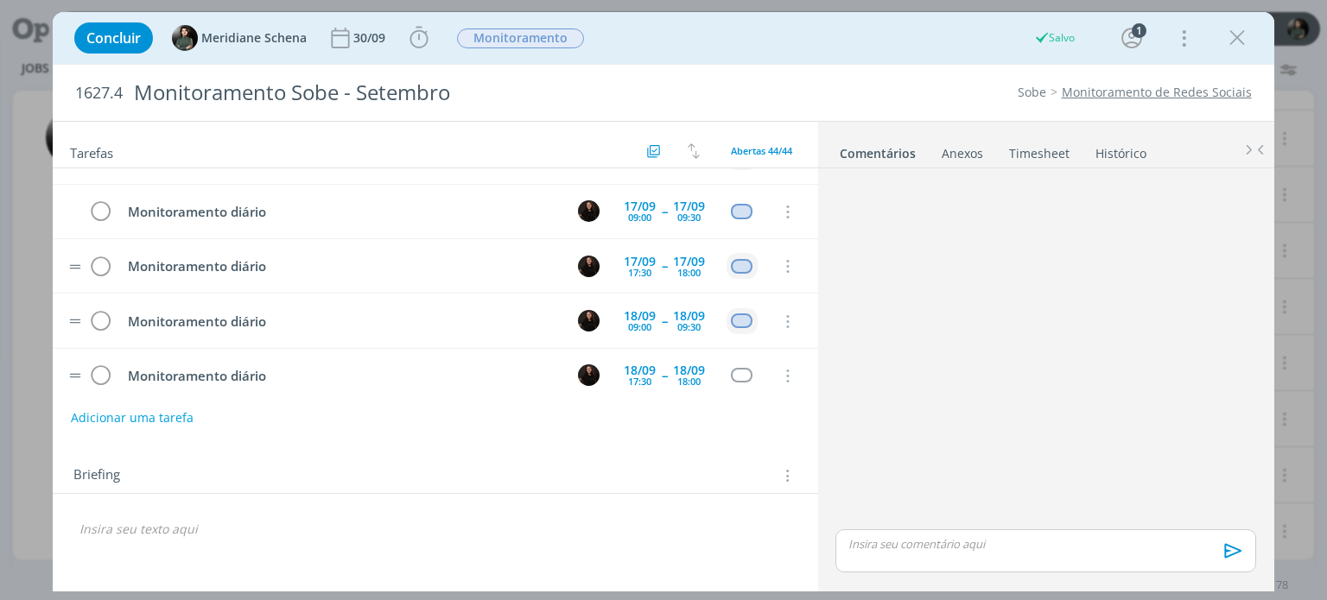
scroll to position [1468, 0]
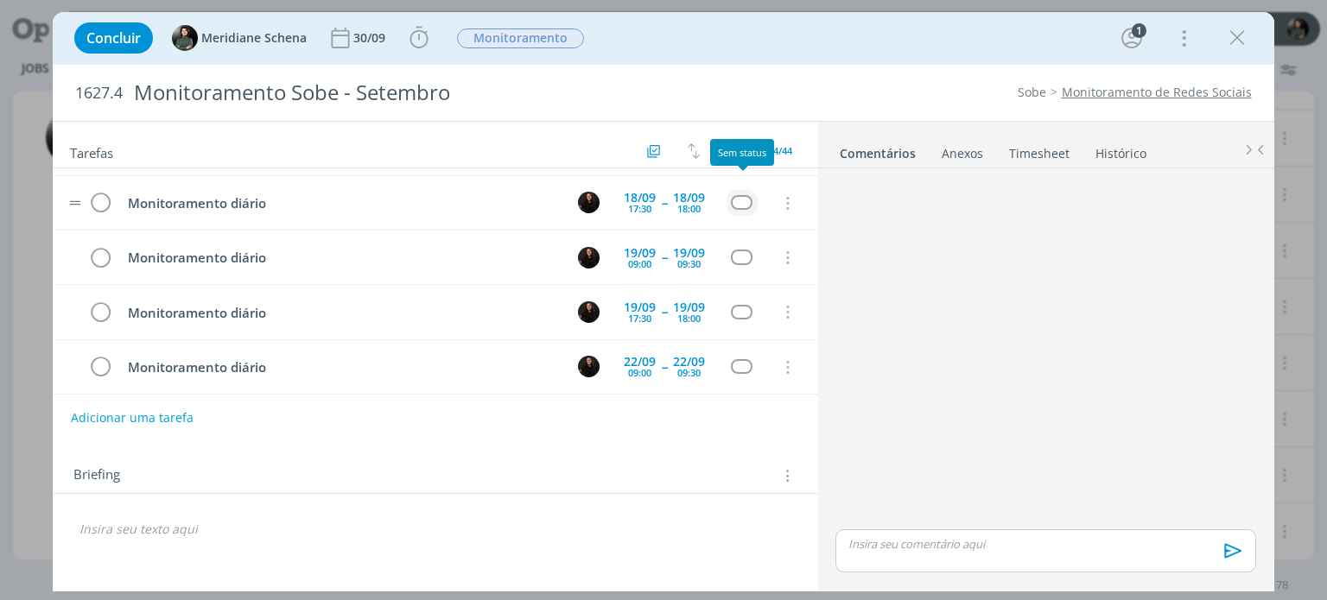
click at [748, 195] on div "dialog" at bounding box center [742, 202] width 22 height 15
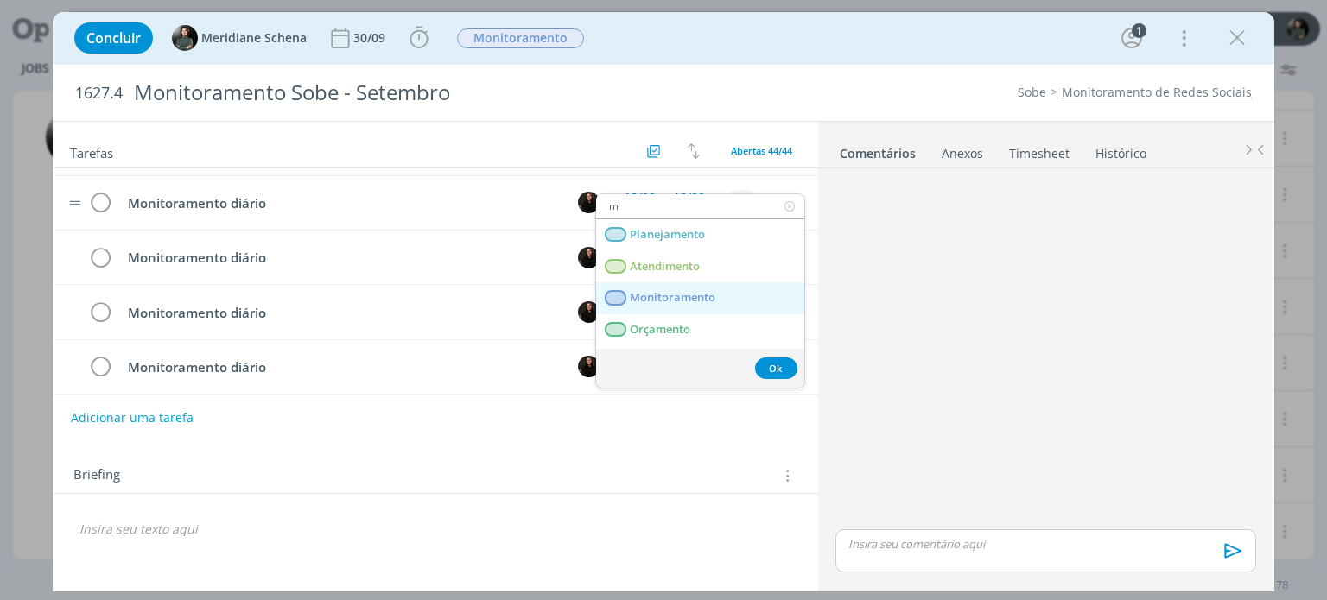
type input "m"
click at [716, 288] on link "Monitoramento" at bounding box center [700, 298] width 208 height 32
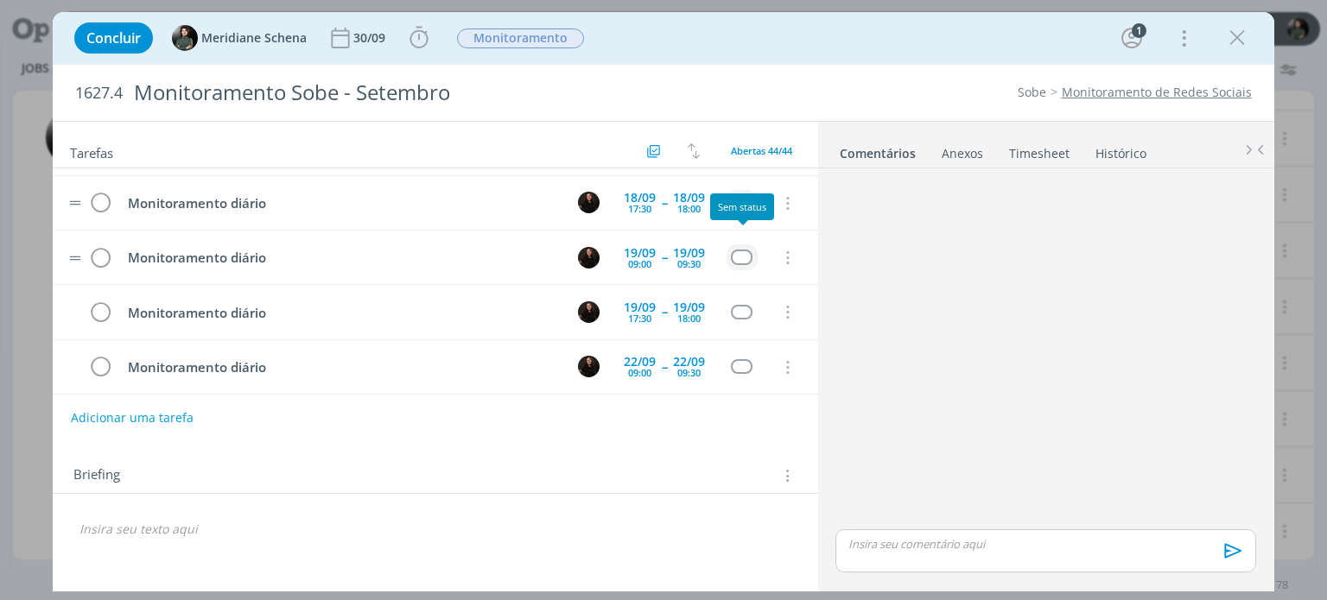
click at [744, 250] on div "dialog" at bounding box center [742, 257] width 22 height 15
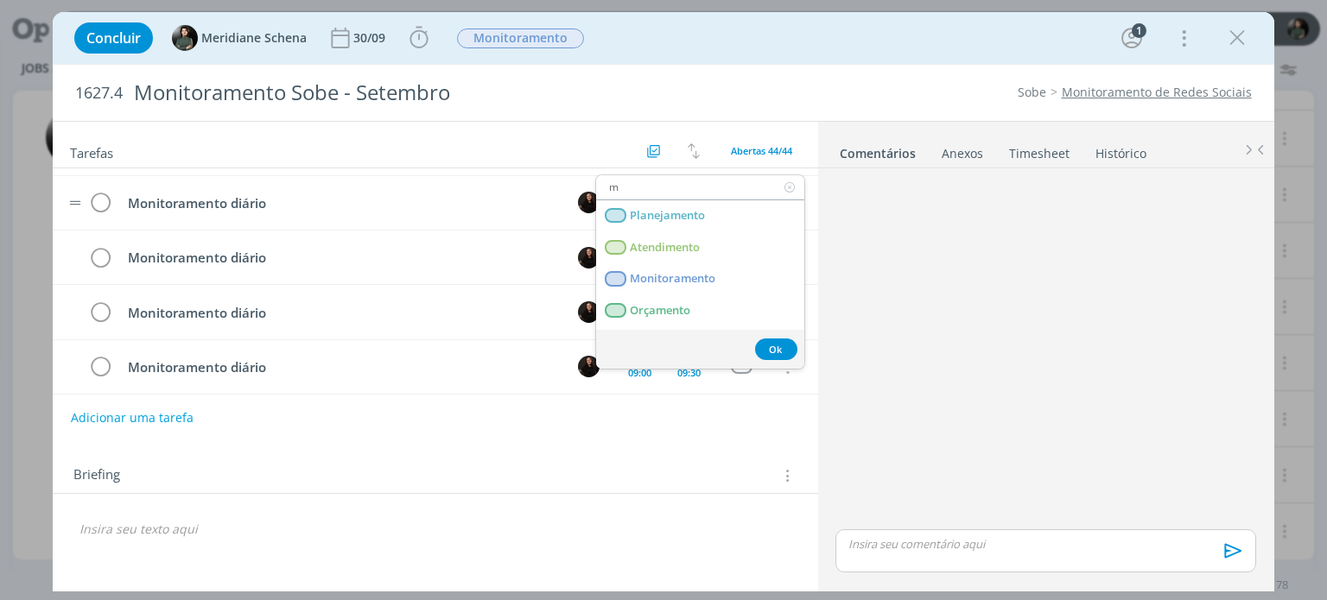
type input "m"
click at [725, 265] on link "Monitoramento" at bounding box center [700, 279] width 208 height 32
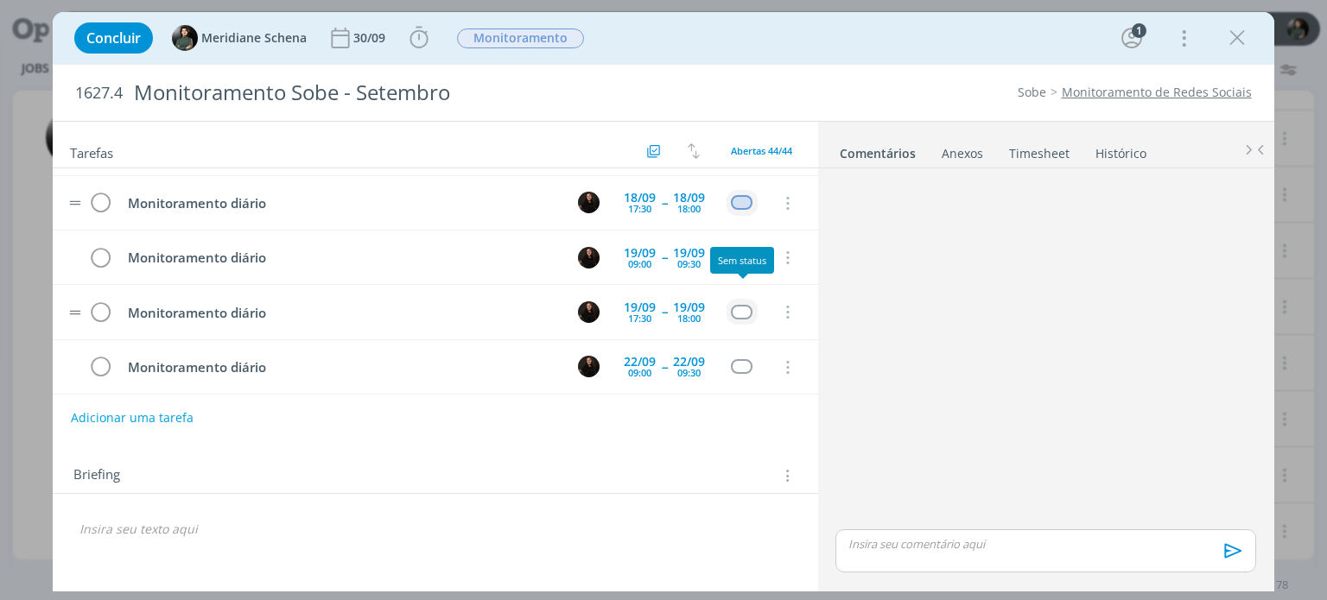
click at [748, 305] on div "dialog" at bounding box center [742, 312] width 22 height 15
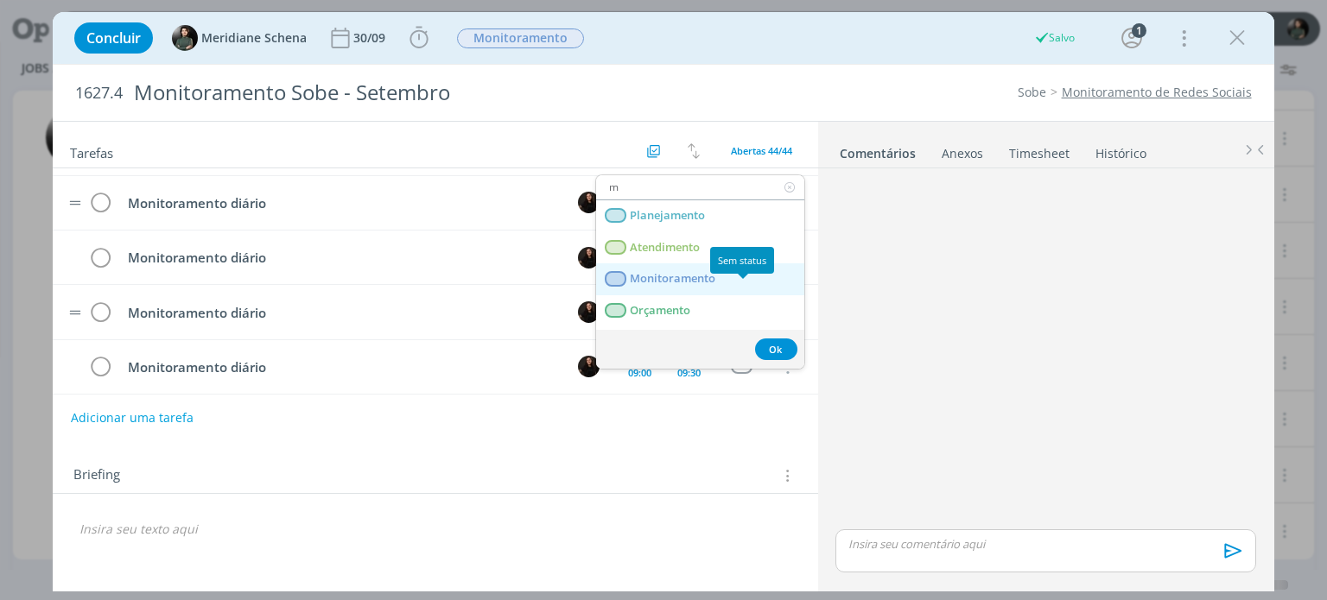
click at [715, 278] on span "Monitoramento" at bounding box center [674, 279] width 86 height 14
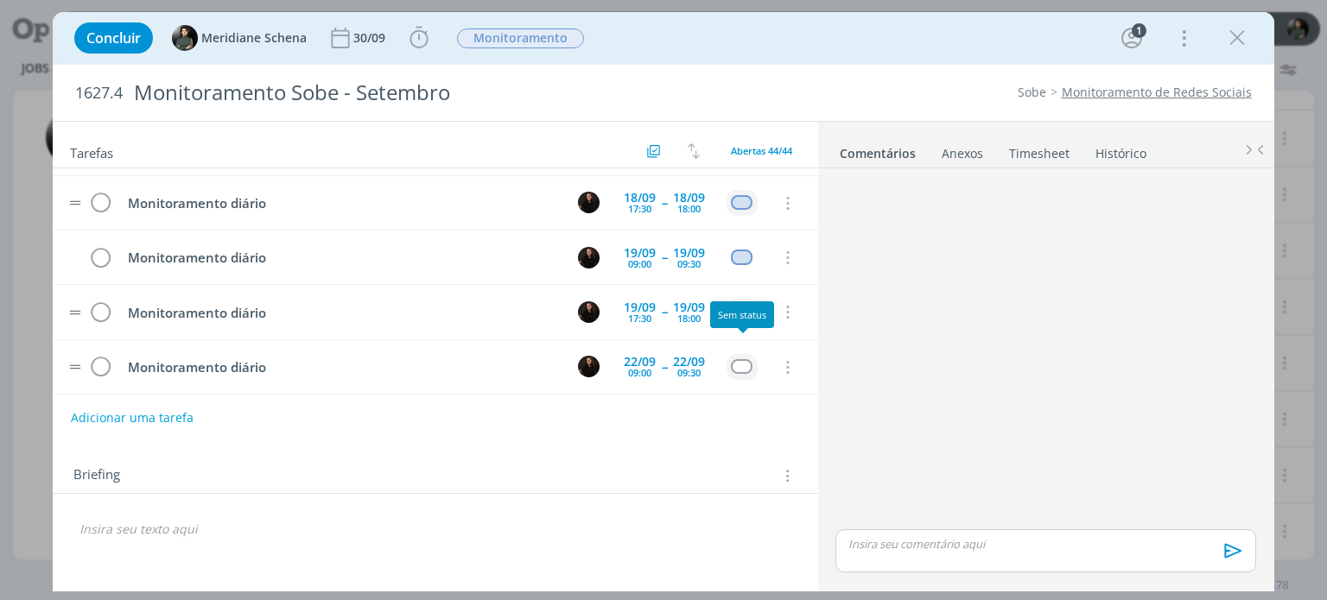
click at [750, 359] on div "dialog" at bounding box center [742, 366] width 22 height 15
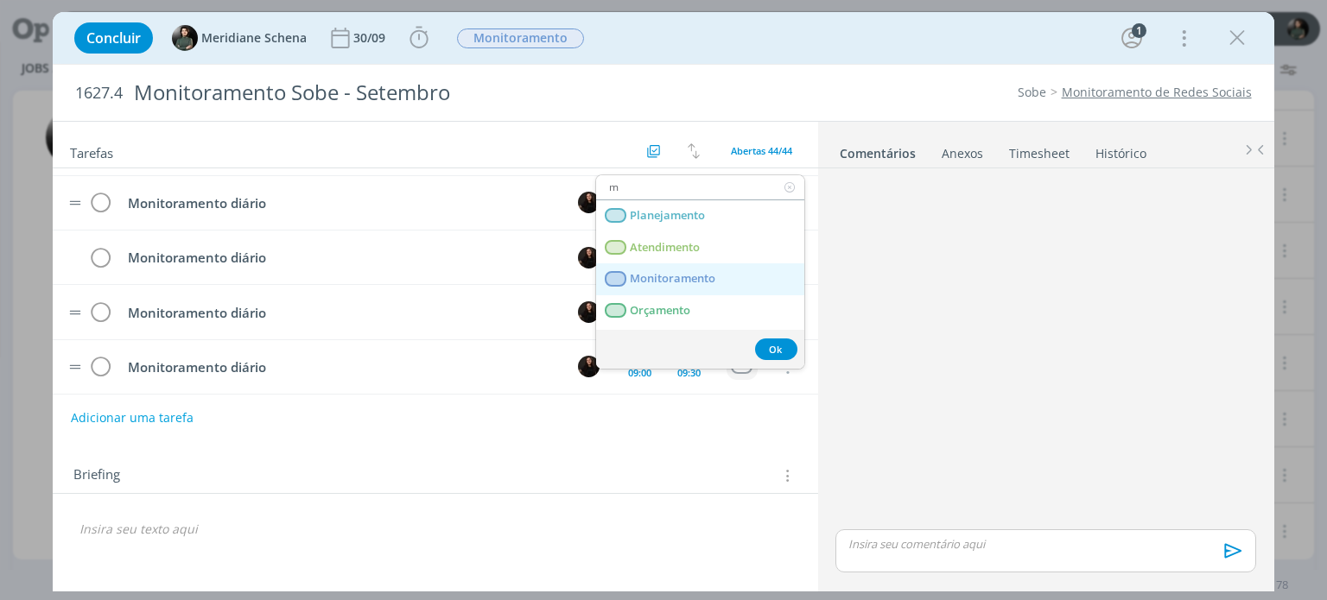
type input "m"
click at [696, 272] on span "Monitoramento" at bounding box center [674, 279] width 86 height 14
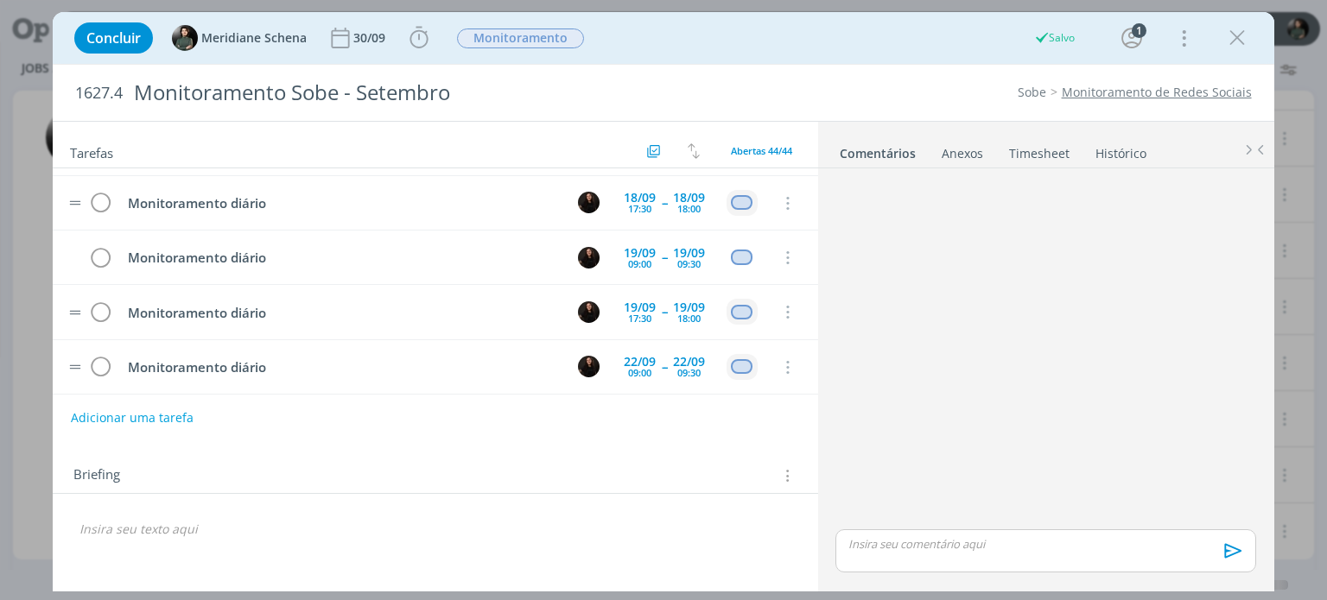
scroll to position [1641, 0]
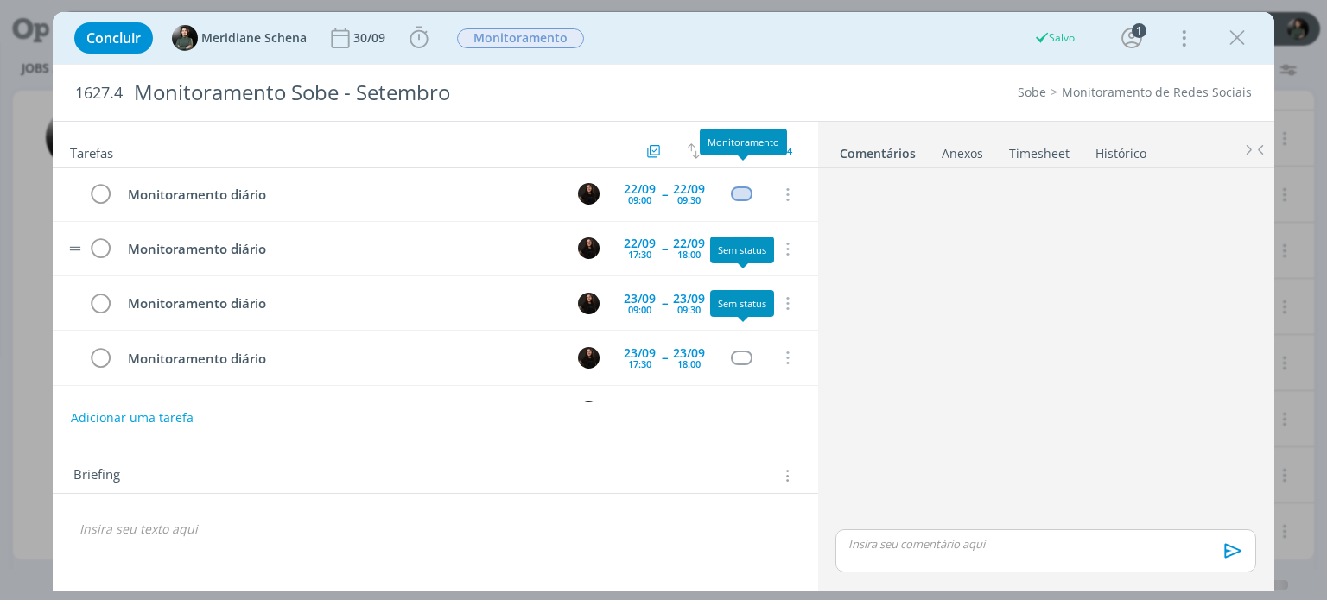
click at [746, 241] on div "dialog" at bounding box center [742, 248] width 22 height 15
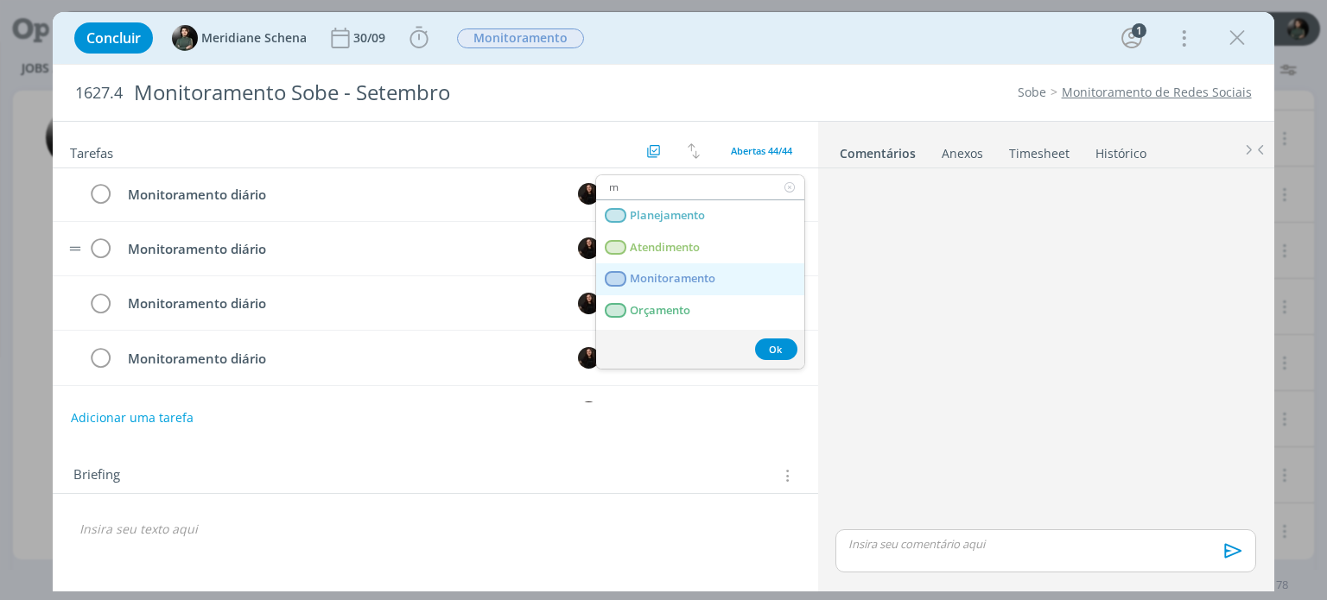
type input "m"
click at [701, 272] on span "Monitoramento" at bounding box center [674, 279] width 86 height 14
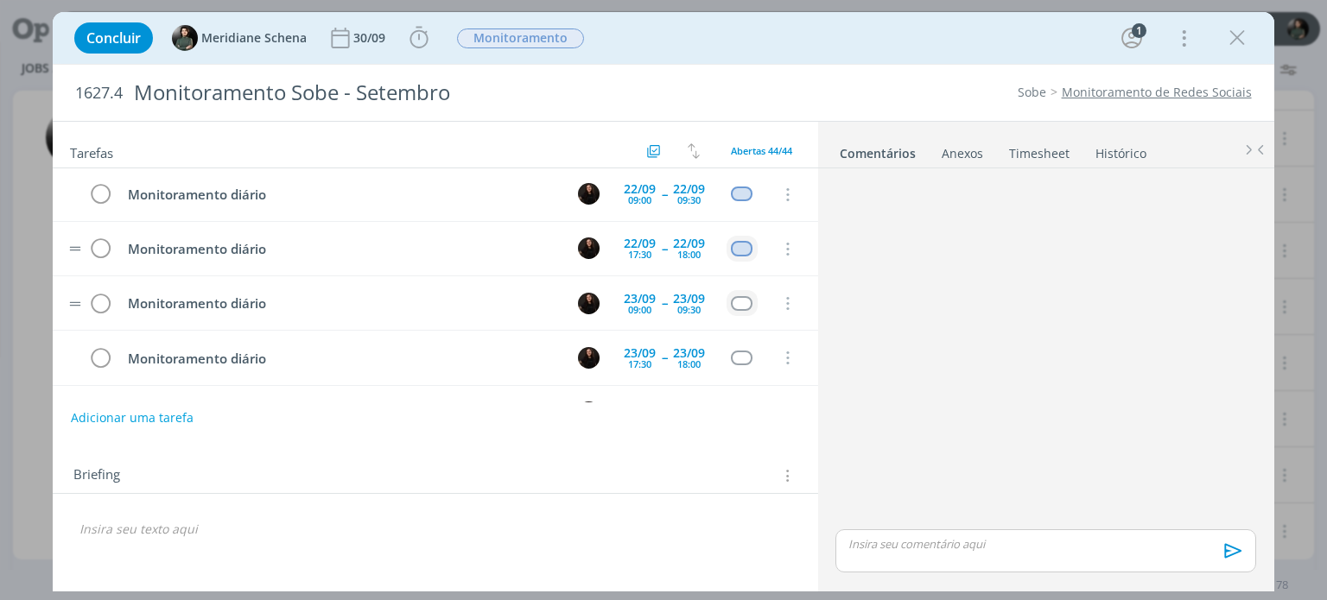
click at [739, 296] on div "dialog" at bounding box center [742, 303] width 22 height 15
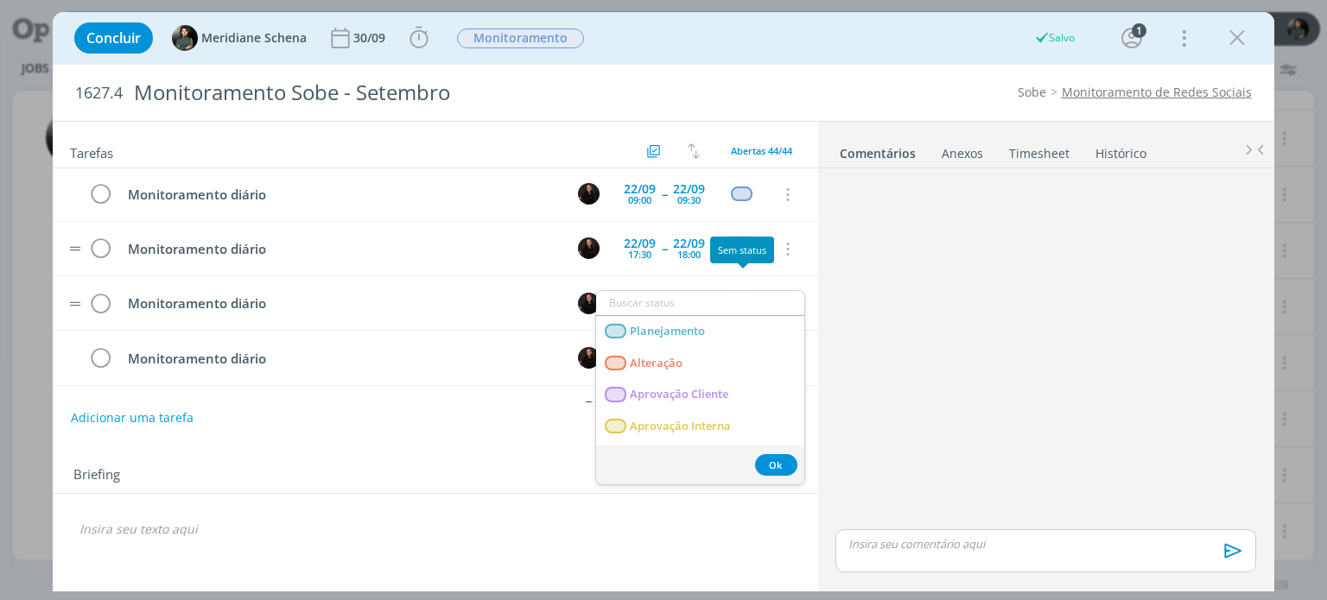
type input "m"
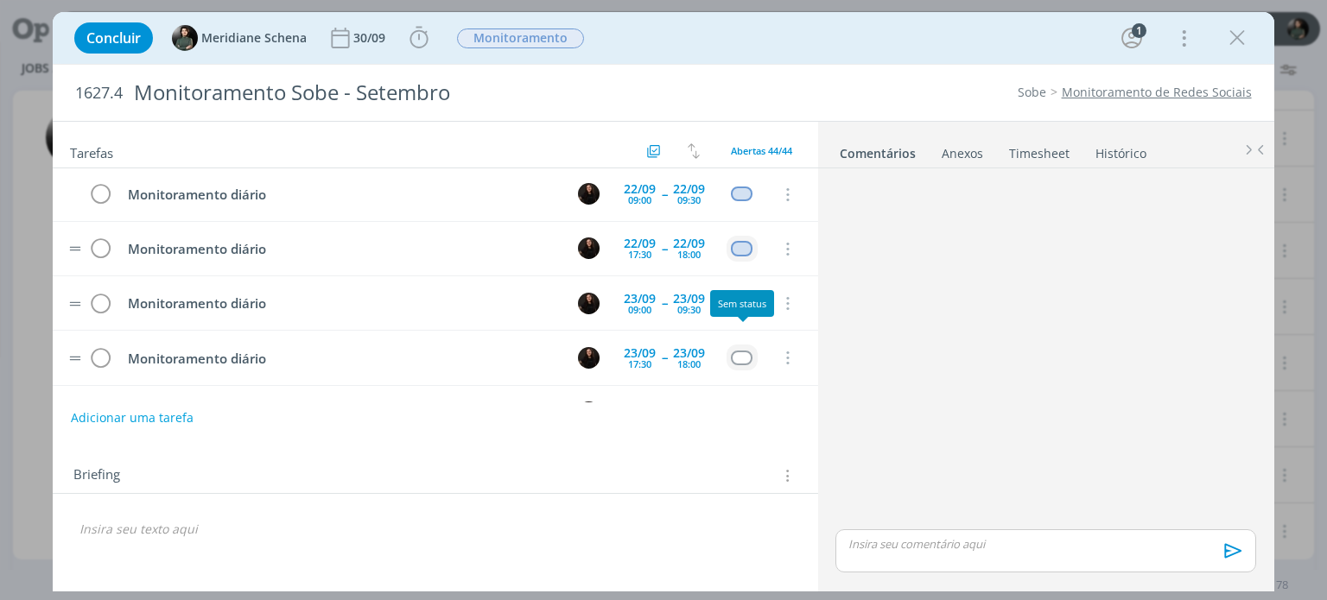
click at [737, 351] on div "dialog" at bounding box center [742, 358] width 22 height 15
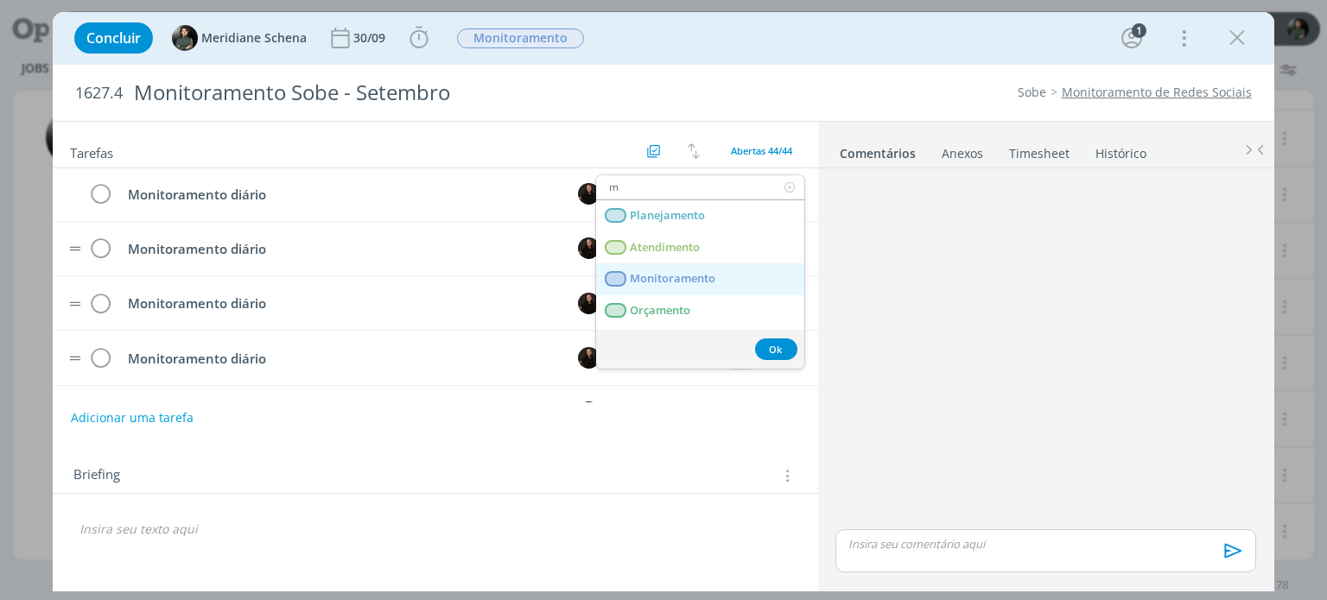
type input "m"
click at [697, 278] on span "Monitoramento" at bounding box center [674, 279] width 86 height 14
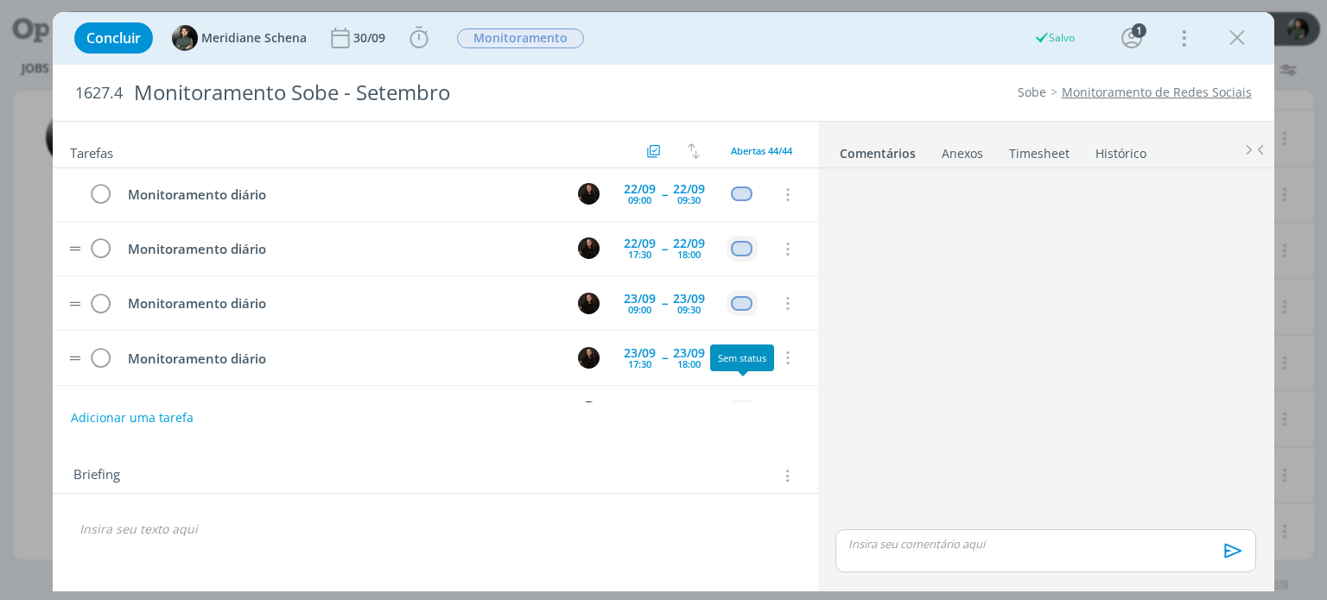
click at [750, 405] on div "dialog" at bounding box center [742, 412] width 22 height 15
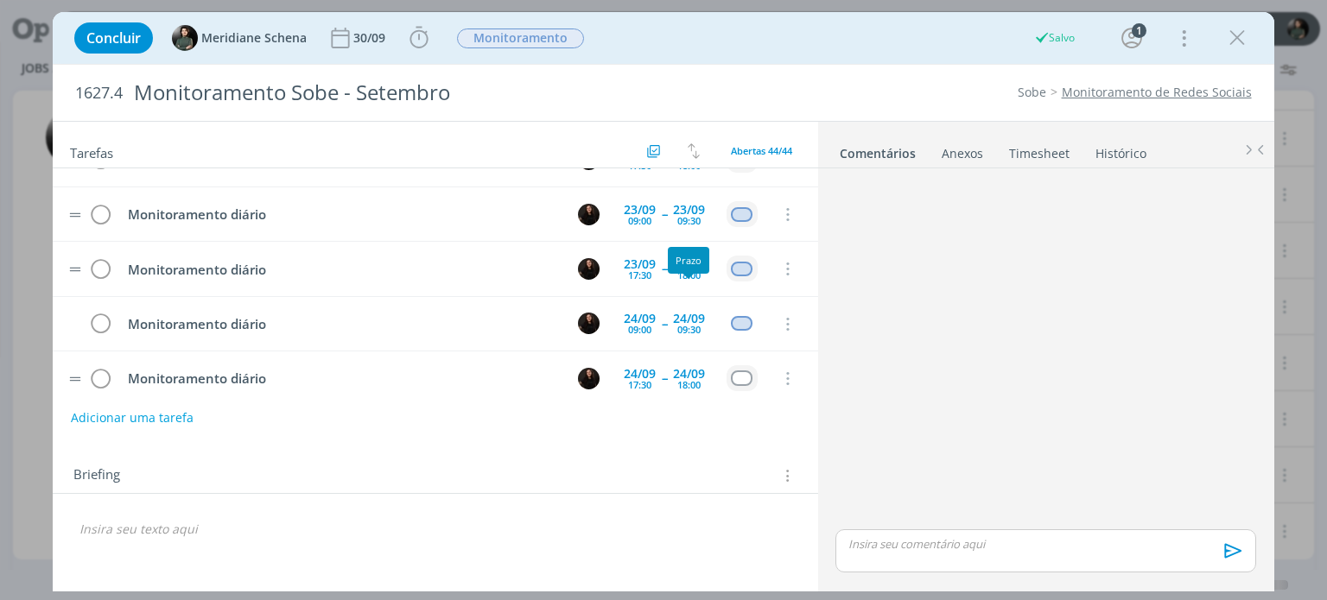
scroll to position [1779, 0]
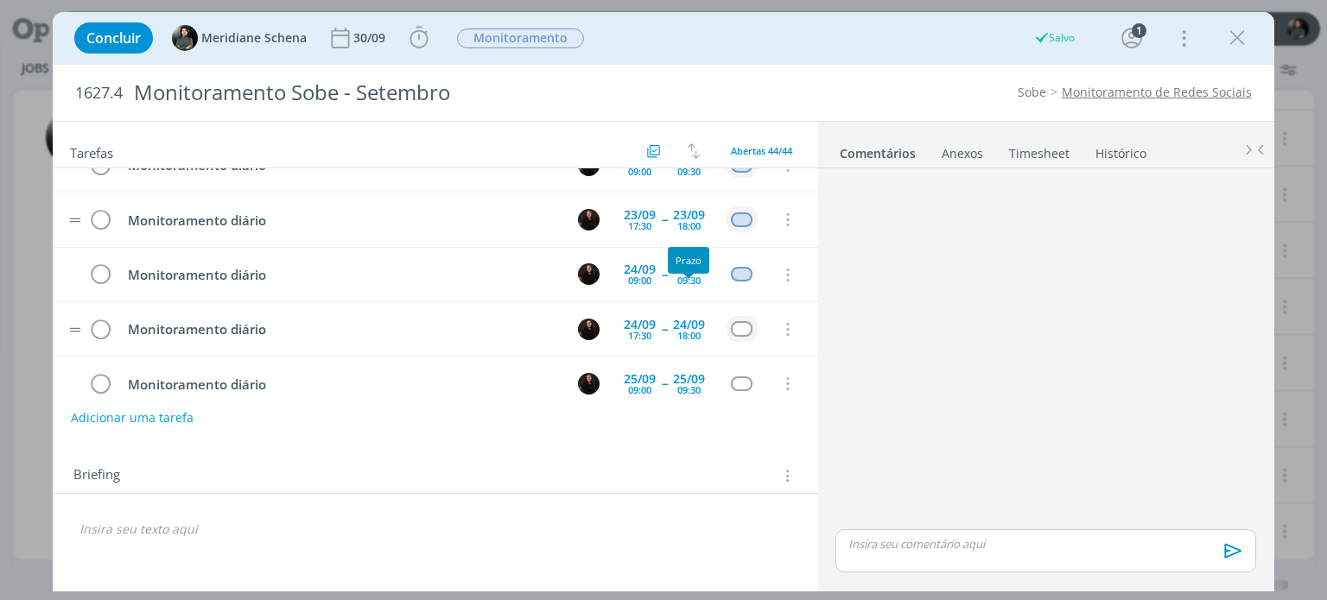
click at [736, 321] on div "dialog" at bounding box center [742, 328] width 22 height 15
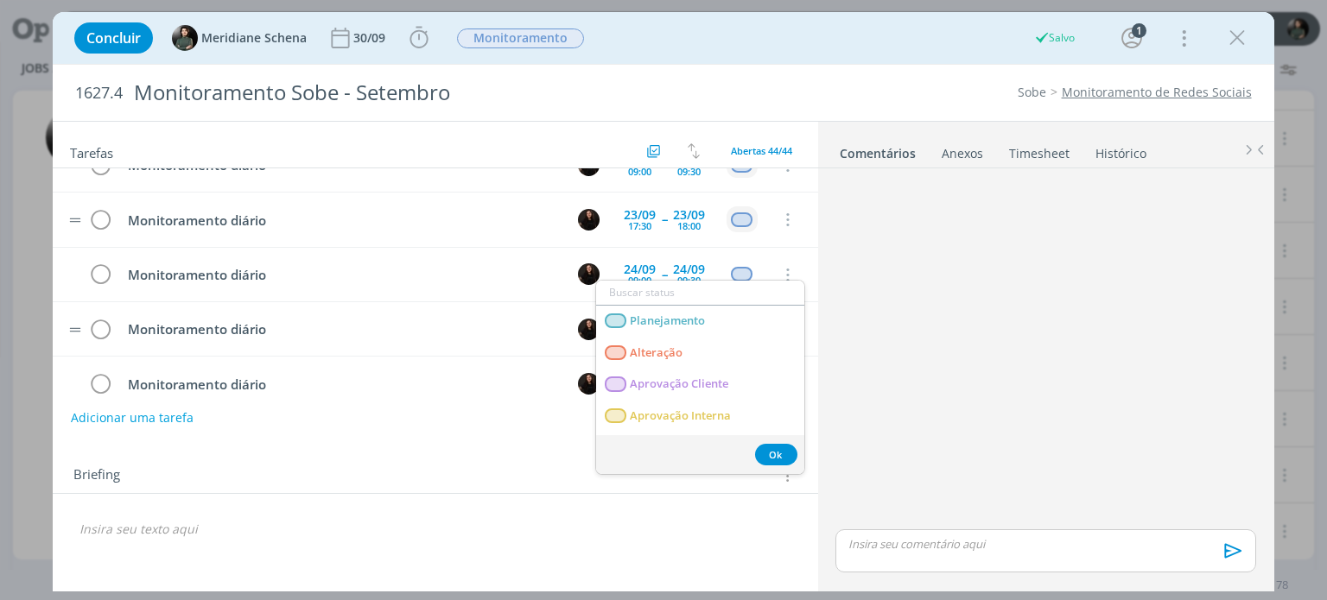
scroll to position [1814, 0]
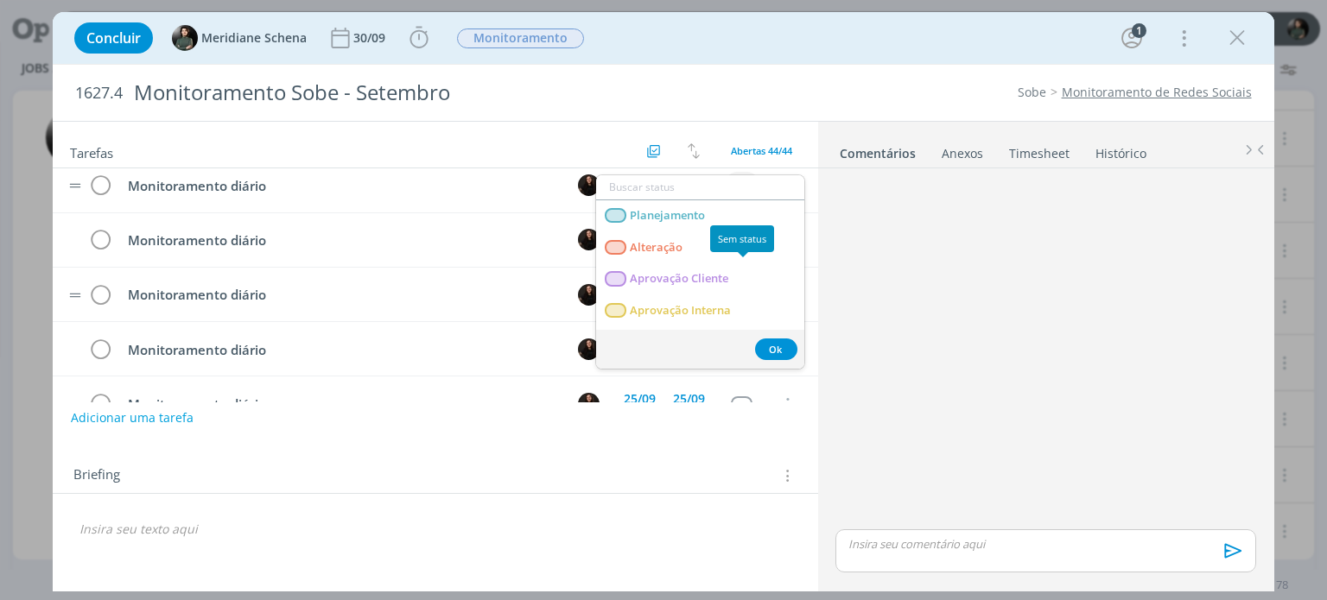
type input "m"
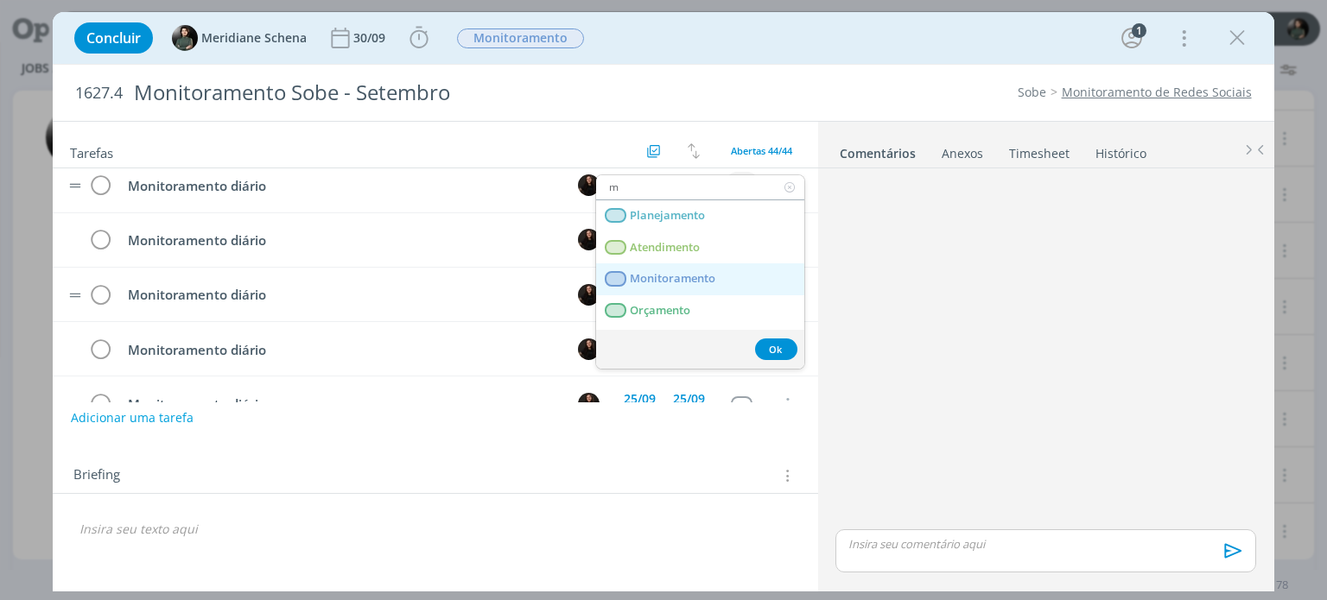
click at [728, 281] on link "Monitoramento" at bounding box center [700, 279] width 208 height 32
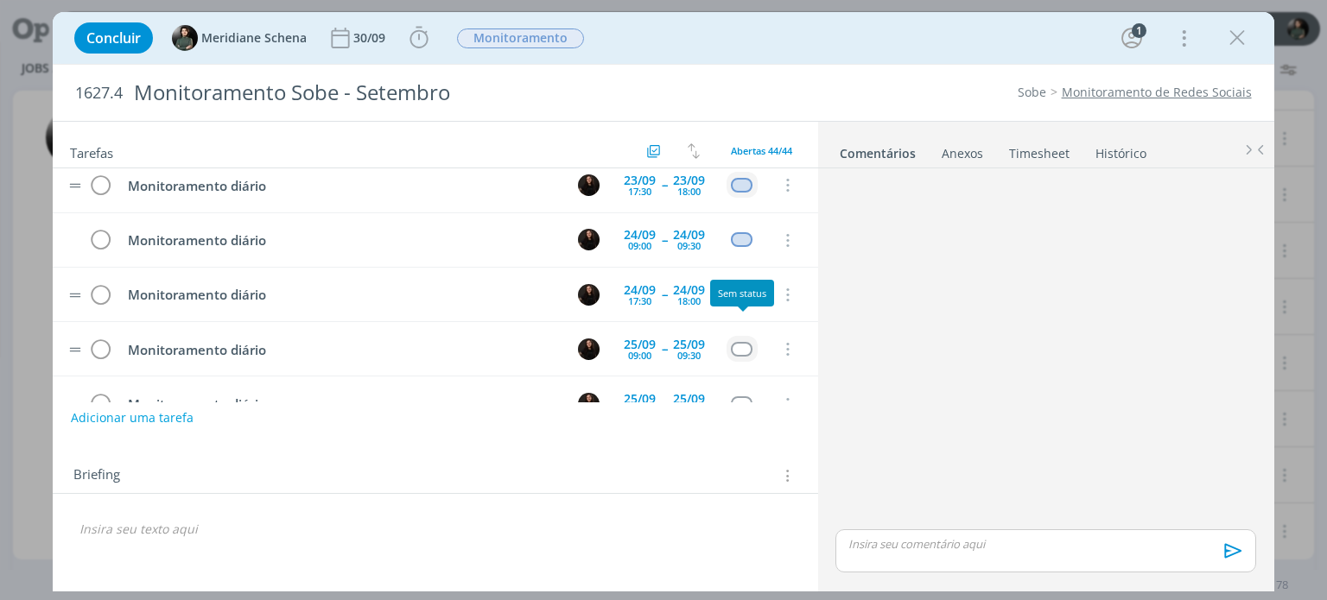
click at [744, 342] on div "dialog" at bounding box center [742, 349] width 22 height 15
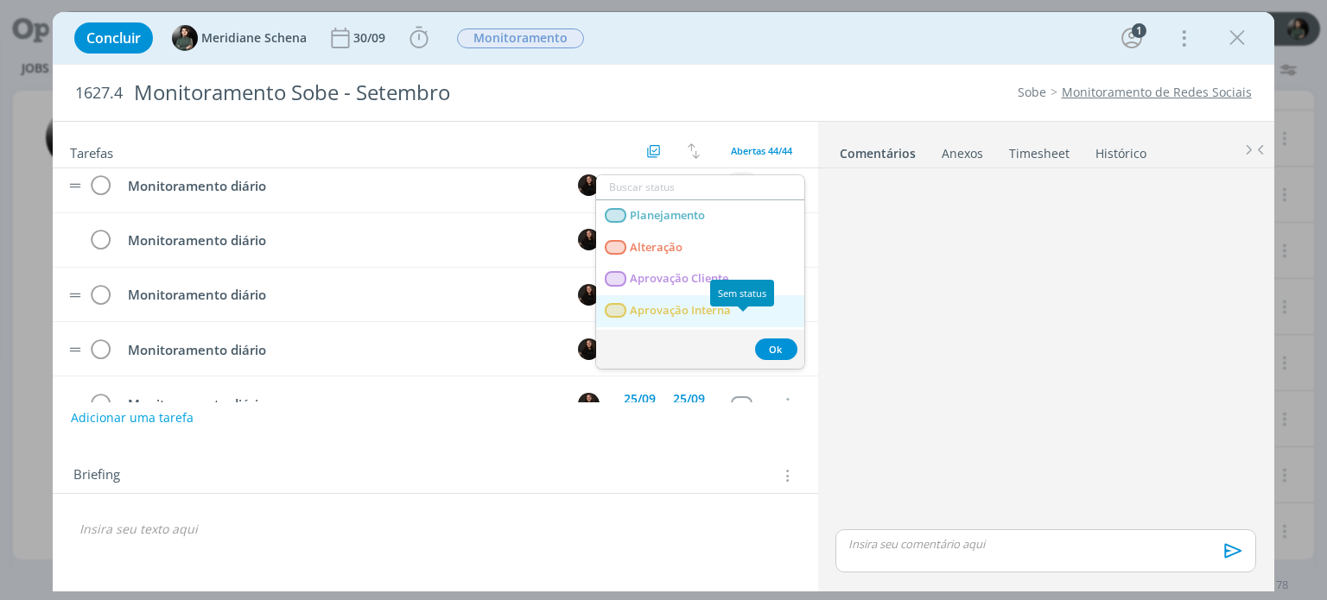
type input "m"
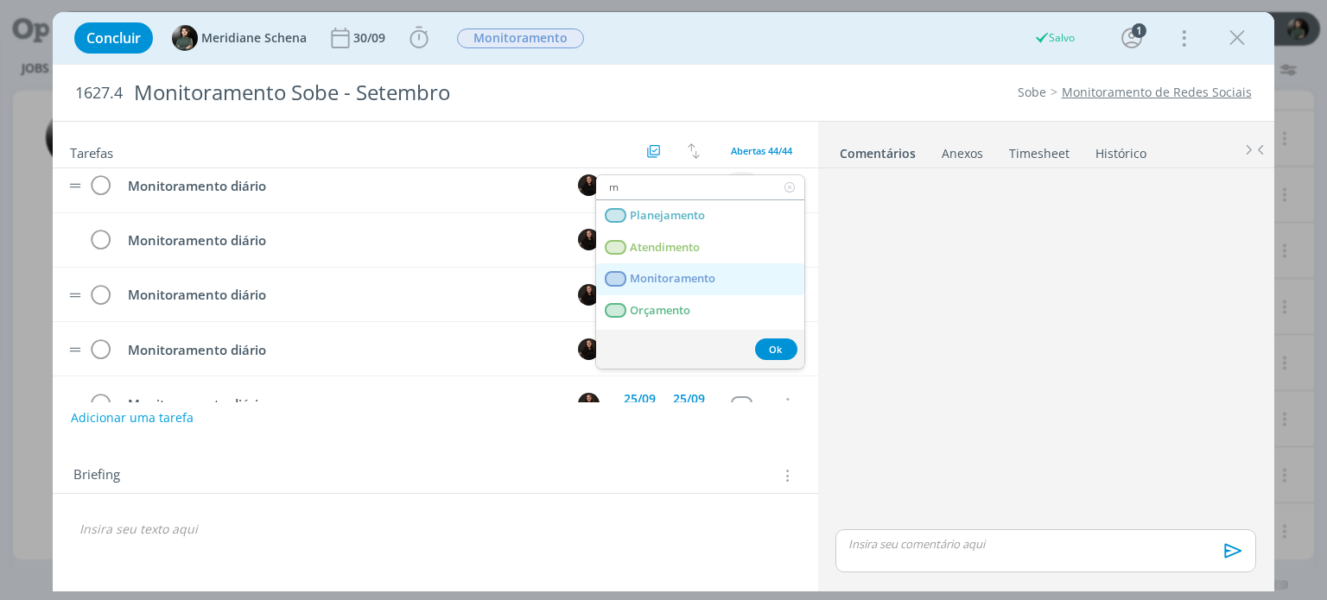
click at [694, 283] on span "Monitoramento" at bounding box center [674, 279] width 86 height 14
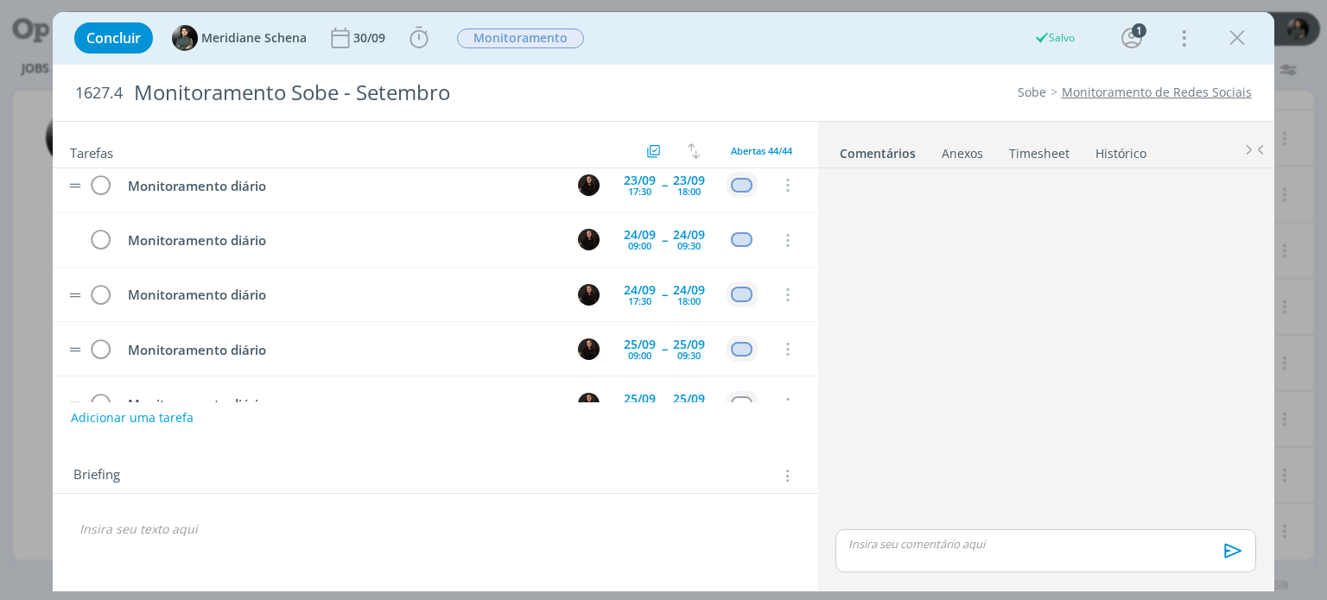
click at [743, 396] on div "dialog" at bounding box center [742, 403] width 22 height 15
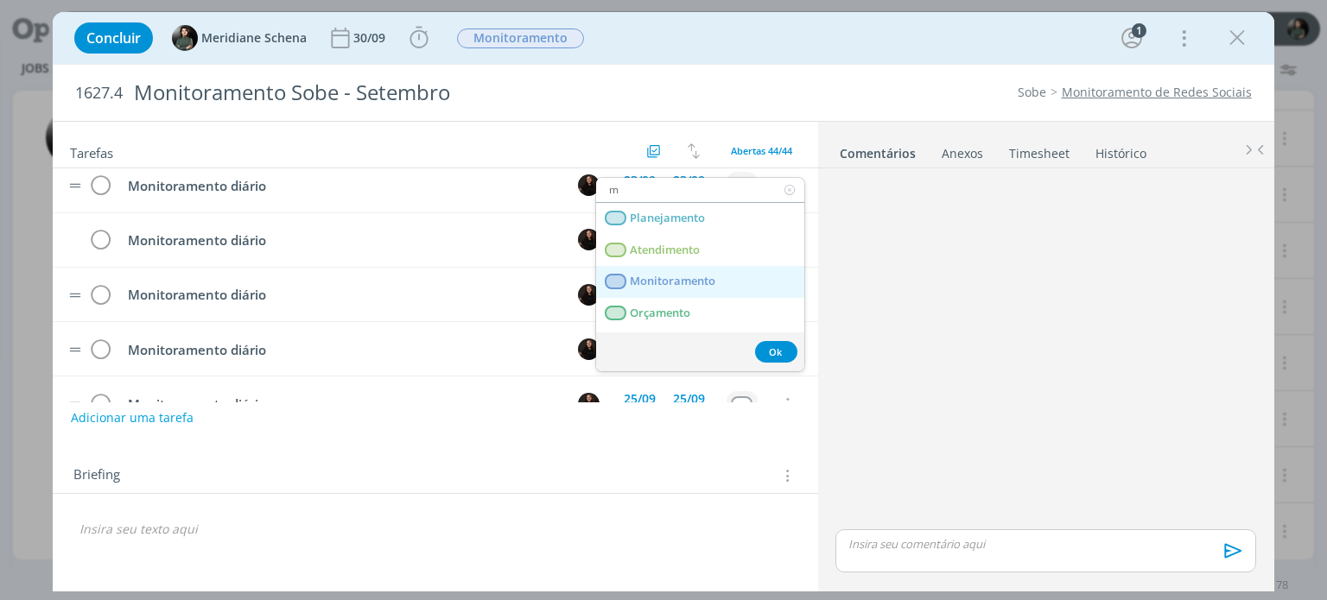
type input "m"
click at [689, 282] on span "Monitoramento" at bounding box center [674, 282] width 86 height 14
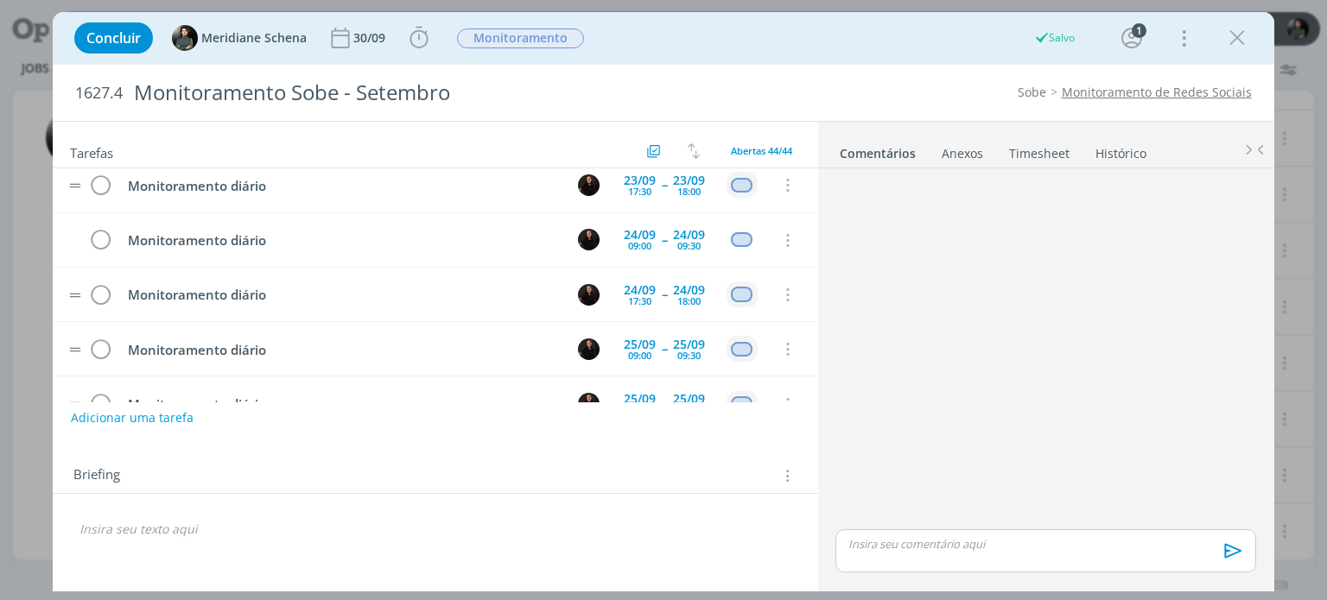
scroll to position [1987, 0]
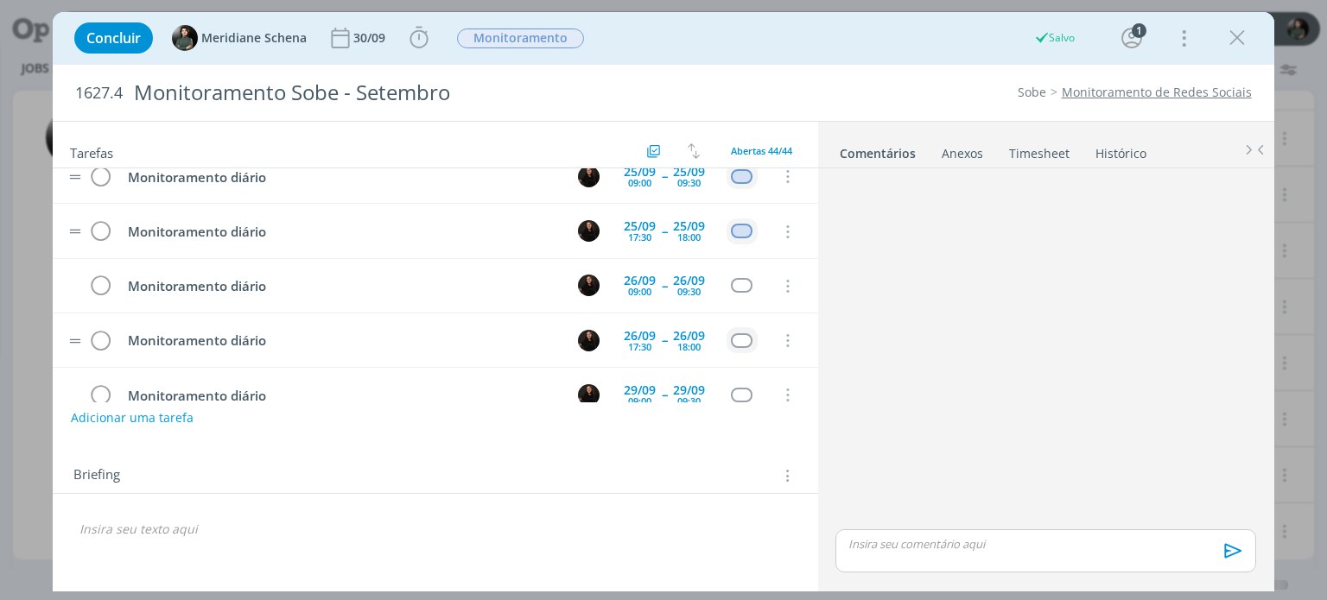
click at [742, 333] on div "dialog" at bounding box center [742, 340] width 22 height 15
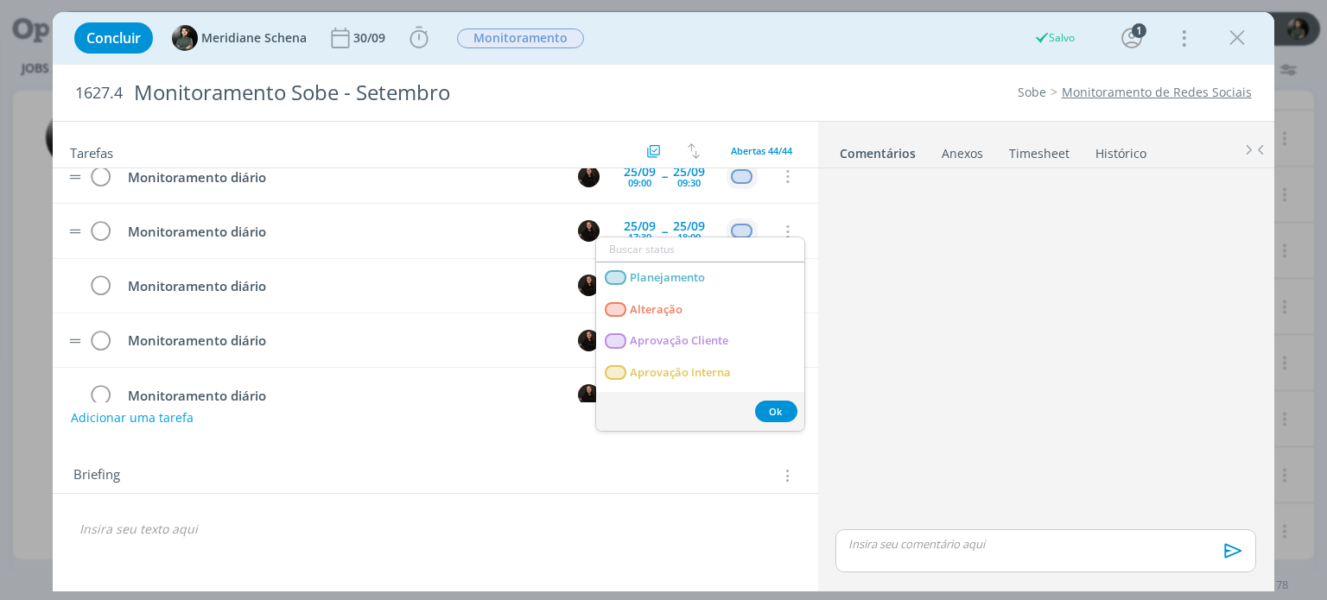
scroll to position [2073, 0]
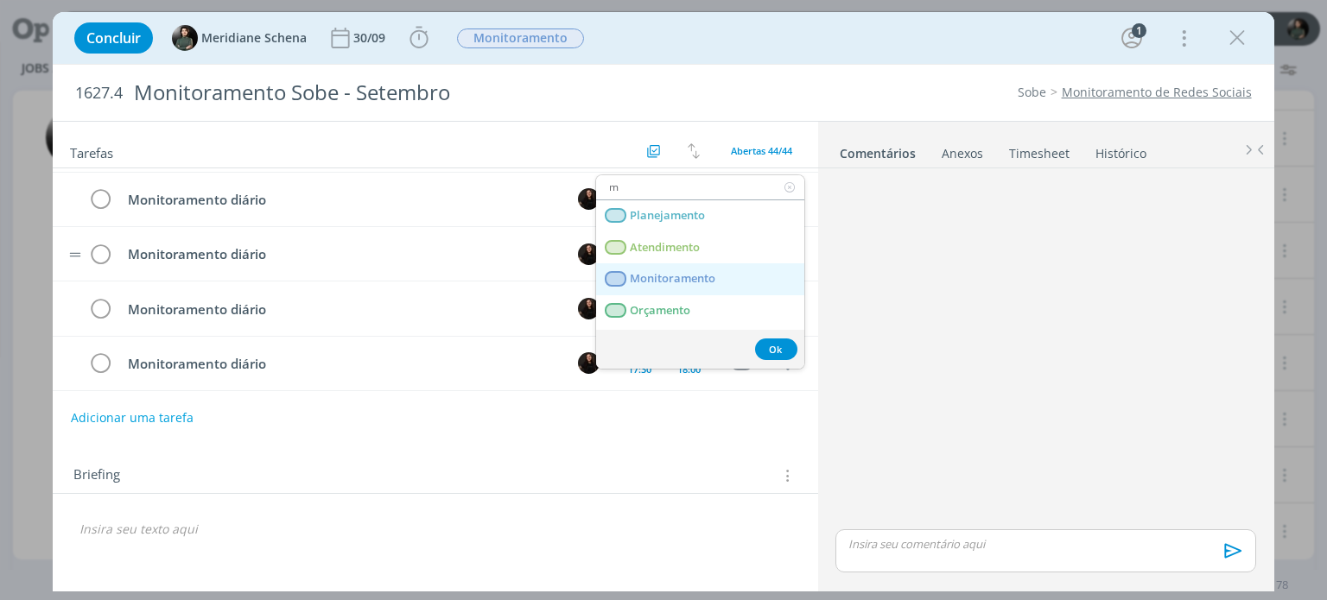
type input "m"
click at [725, 272] on link "Monitoramento" at bounding box center [700, 279] width 208 height 32
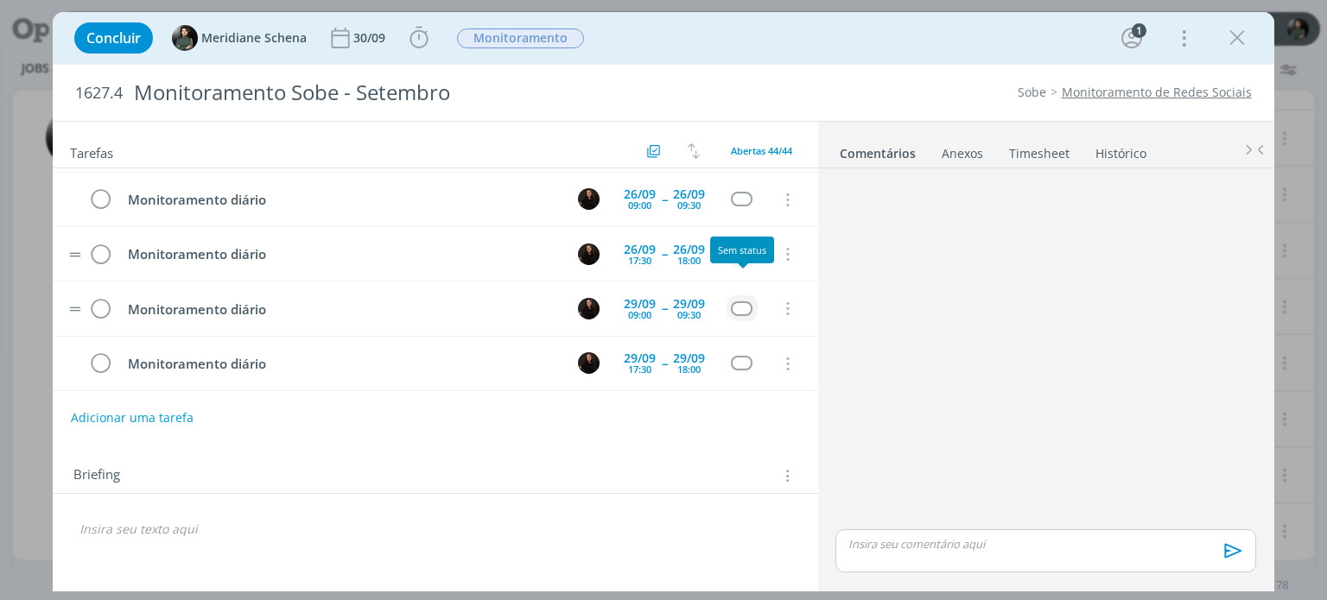
click at [740, 301] on div "dialog" at bounding box center [742, 308] width 22 height 15
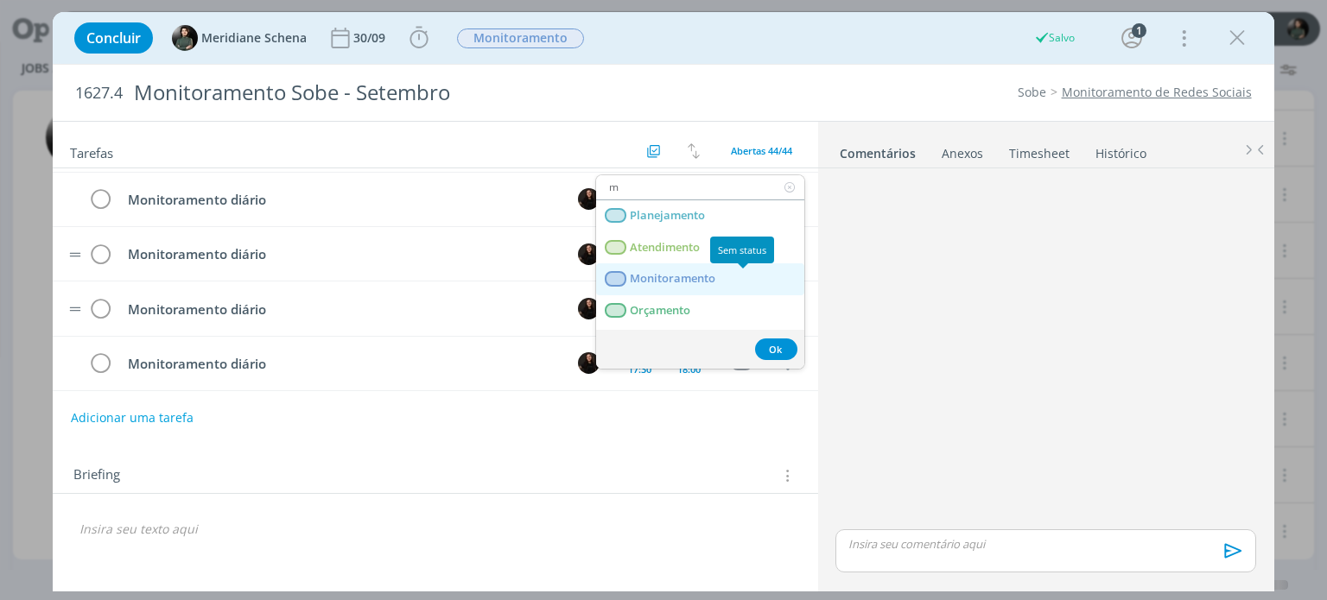
click at [726, 278] on link "Monitoramento" at bounding box center [700, 279] width 208 height 32
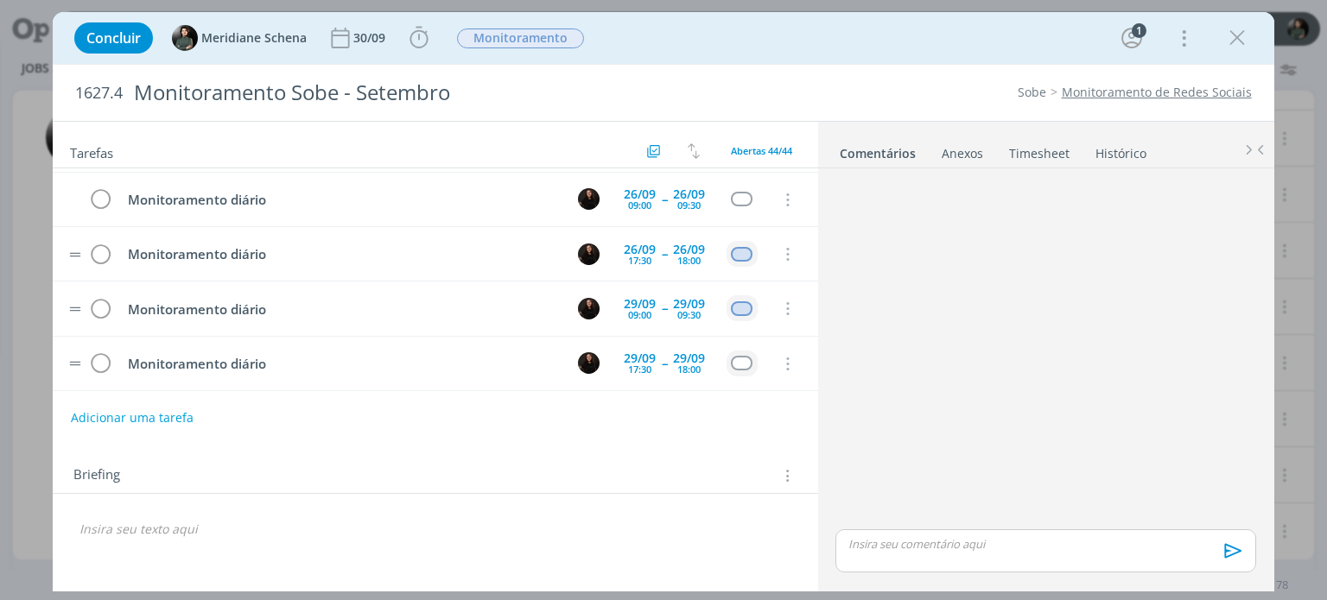
click at [743, 351] on td "dialog" at bounding box center [741, 364] width 31 height 26
click at [743, 356] on div "dialog" at bounding box center [742, 363] width 22 height 15
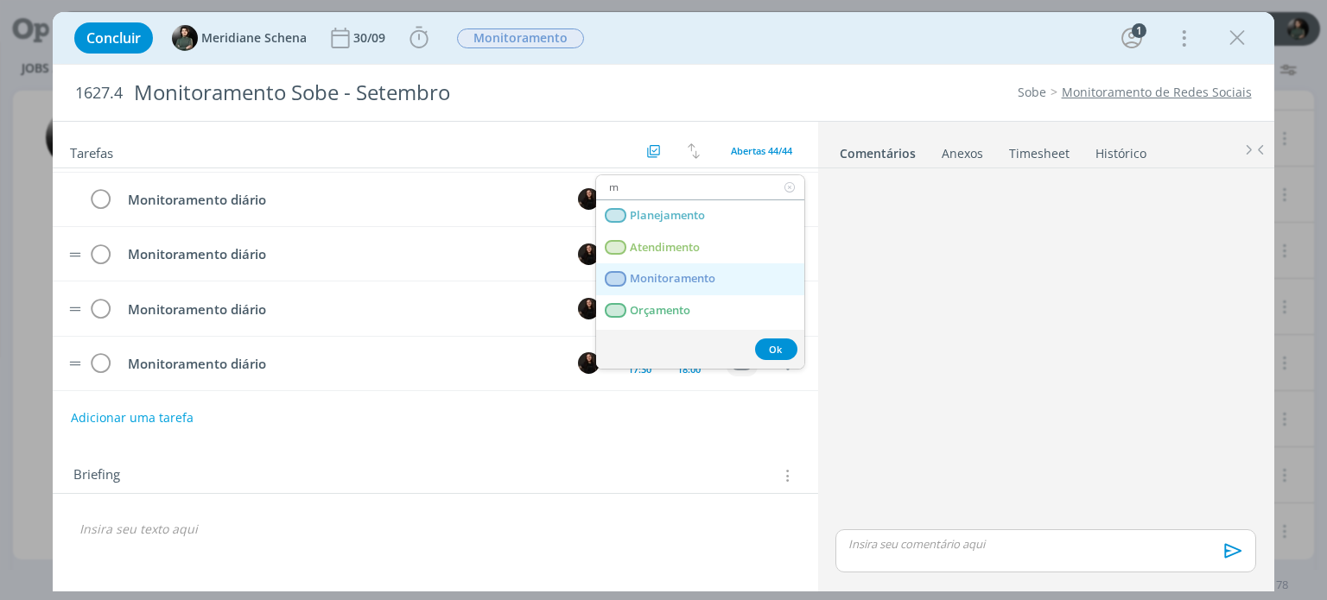
type input "m"
click at [712, 276] on span "Monitoramento" at bounding box center [674, 279] width 86 height 14
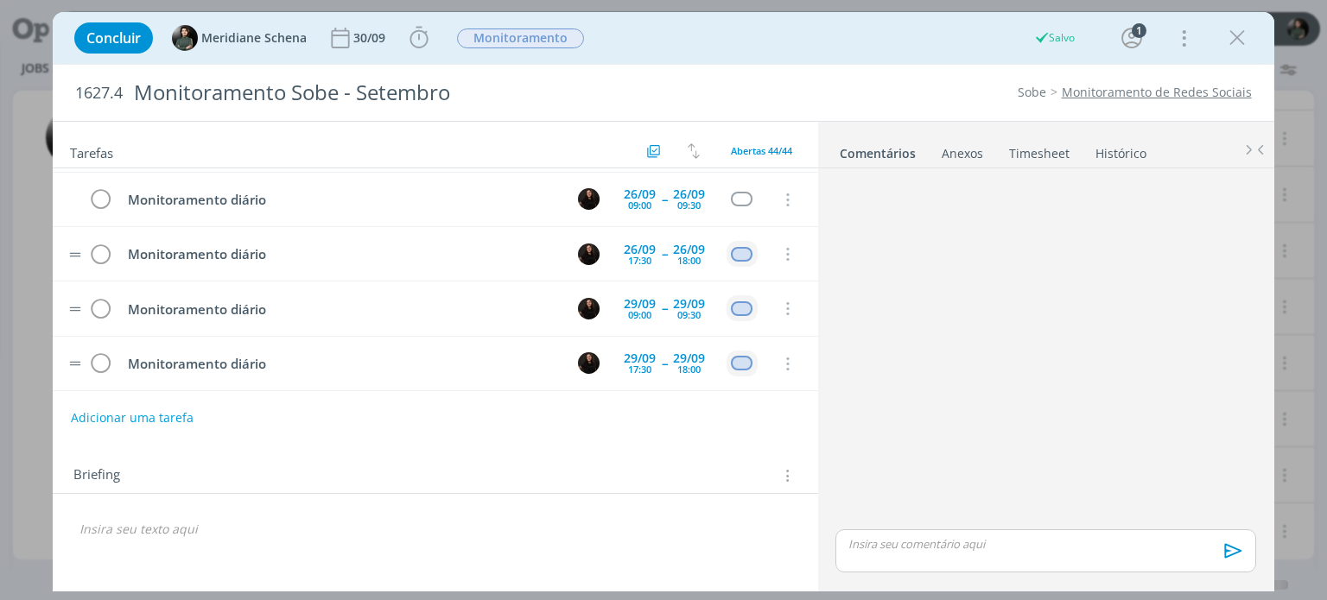
click at [746, 410] on div "dialog" at bounding box center [742, 417] width 22 height 15
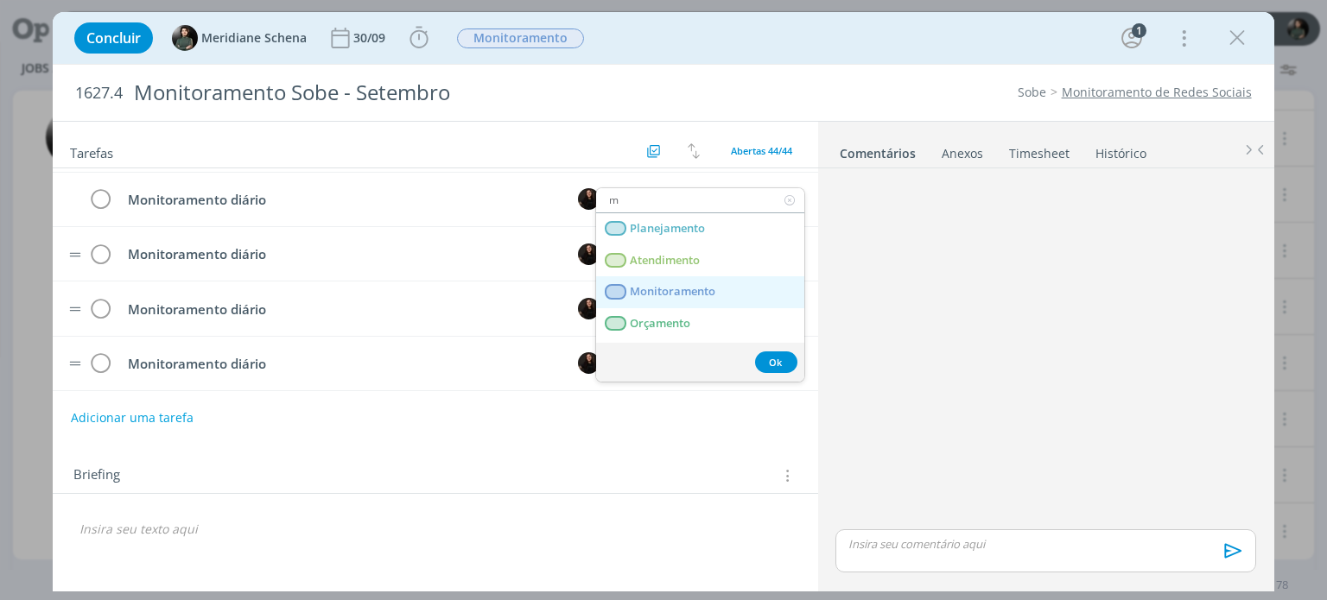
type input "m"
click at [719, 292] on link "Monitoramento" at bounding box center [700, 292] width 208 height 32
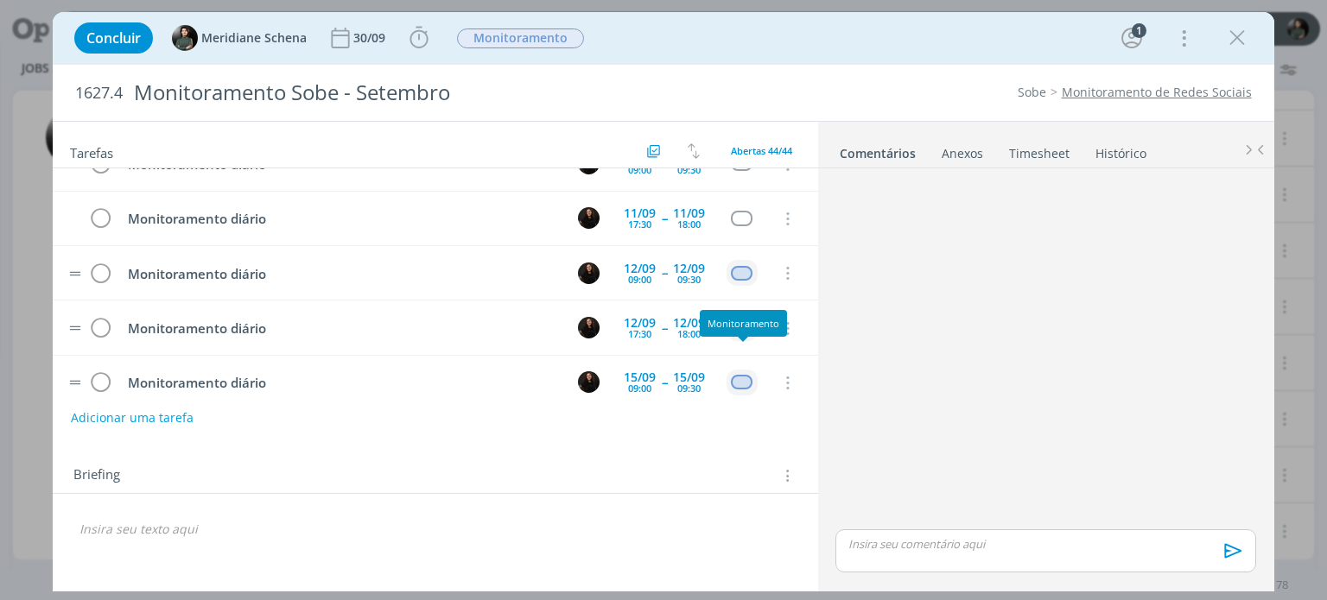
scroll to position [772, 0]
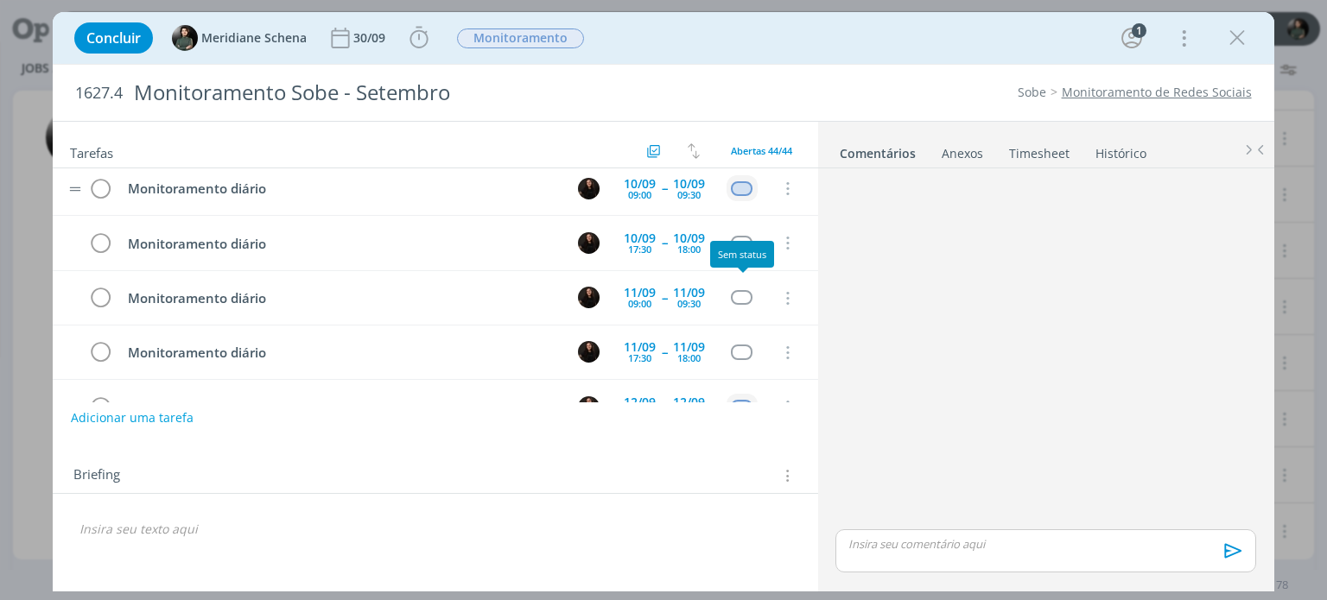
click at [742, 244] on div "Sem status" at bounding box center [742, 254] width 64 height 27
click at [742, 236] on div "dialog" at bounding box center [742, 243] width 22 height 15
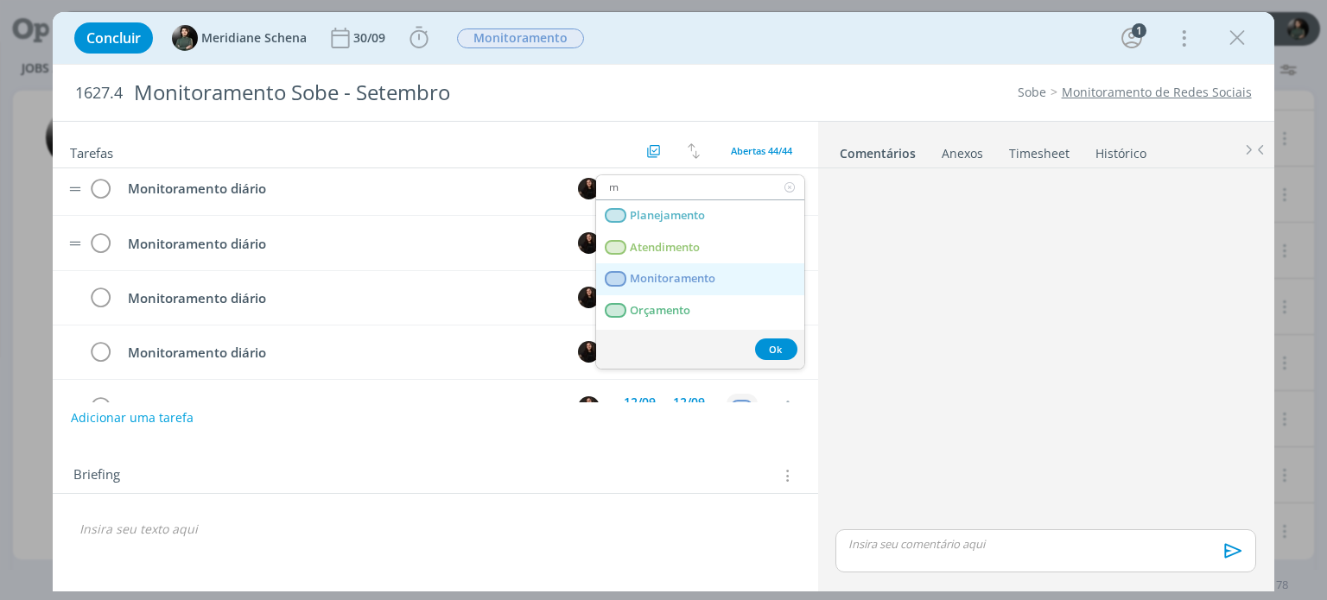
type input "m"
click at [713, 274] on span "Monitoramento" at bounding box center [674, 279] width 86 height 14
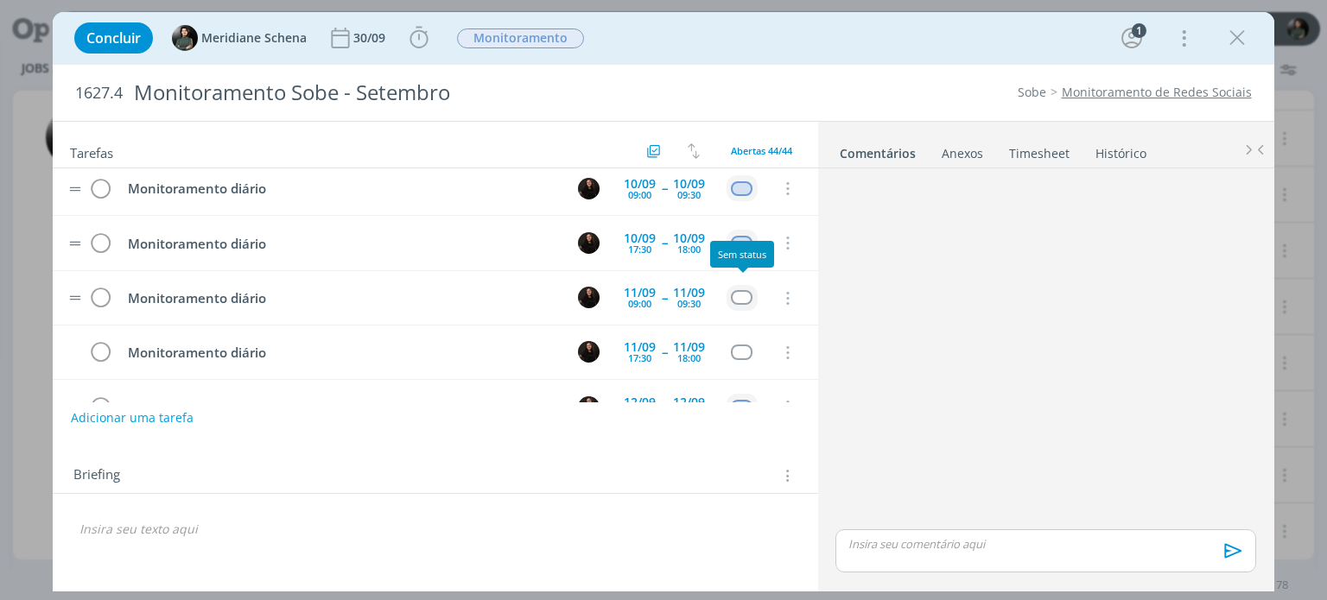
click at [749, 291] on div "dialog" at bounding box center [742, 297] width 22 height 15
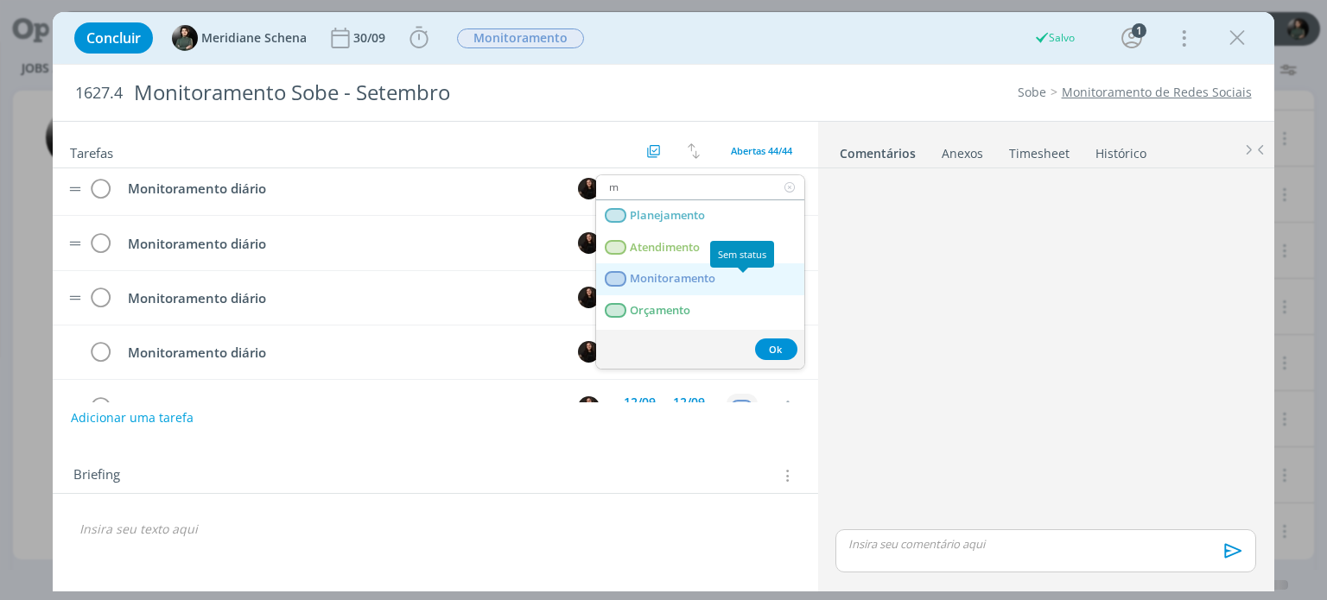
click at [721, 279] on link "Monitoramento" at bounding box center [700, 279] width 208 height 32
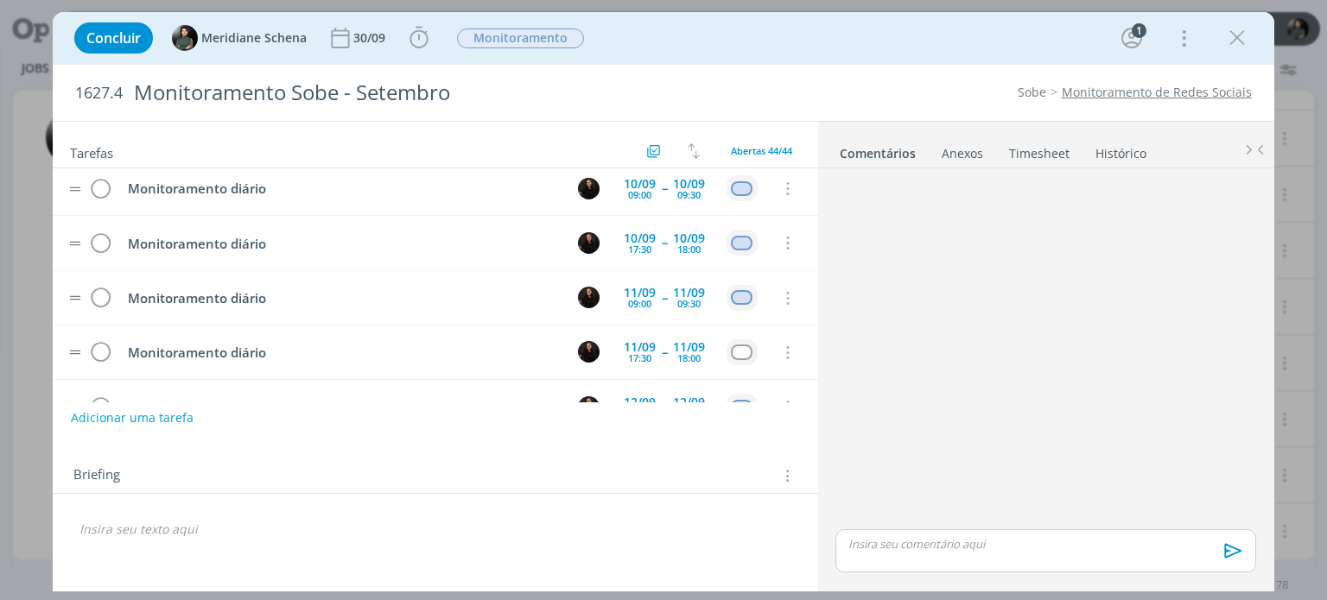
click at [746, 345] on div "dialog" at bounding box center [742, 352] width 22 height 15
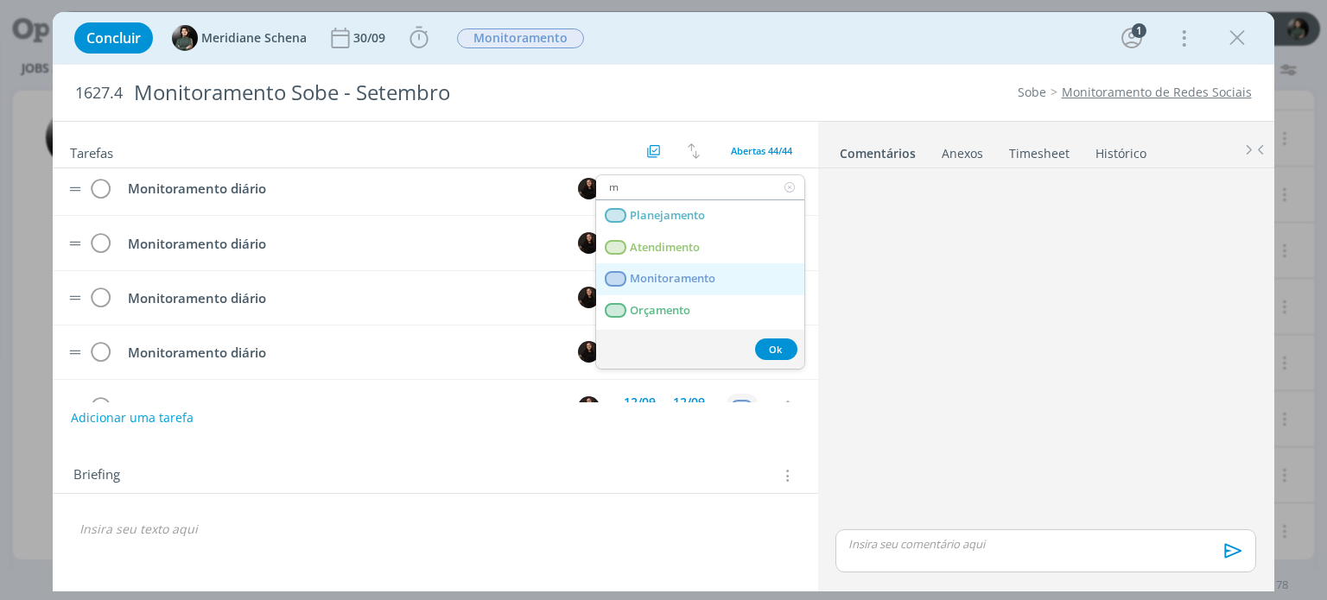
type input "m"
click at [713, 275] on span "Monitoramento" at bounding box center [674, 279] width 86 height 14
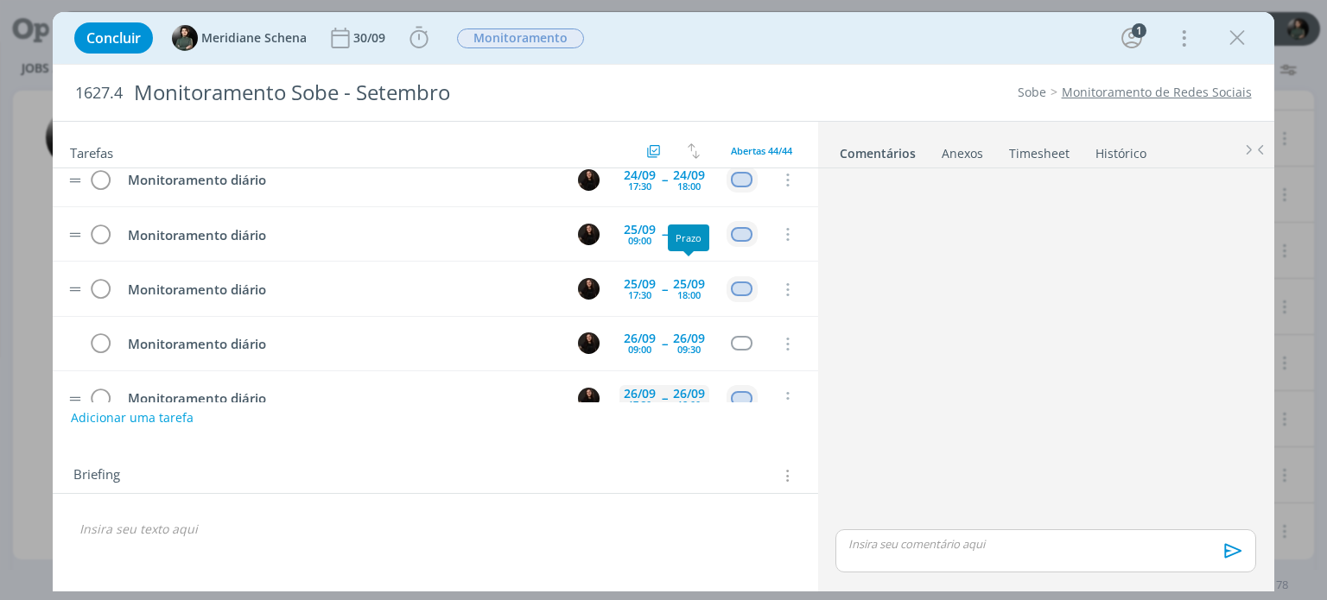
scroll to position [1981, 0]
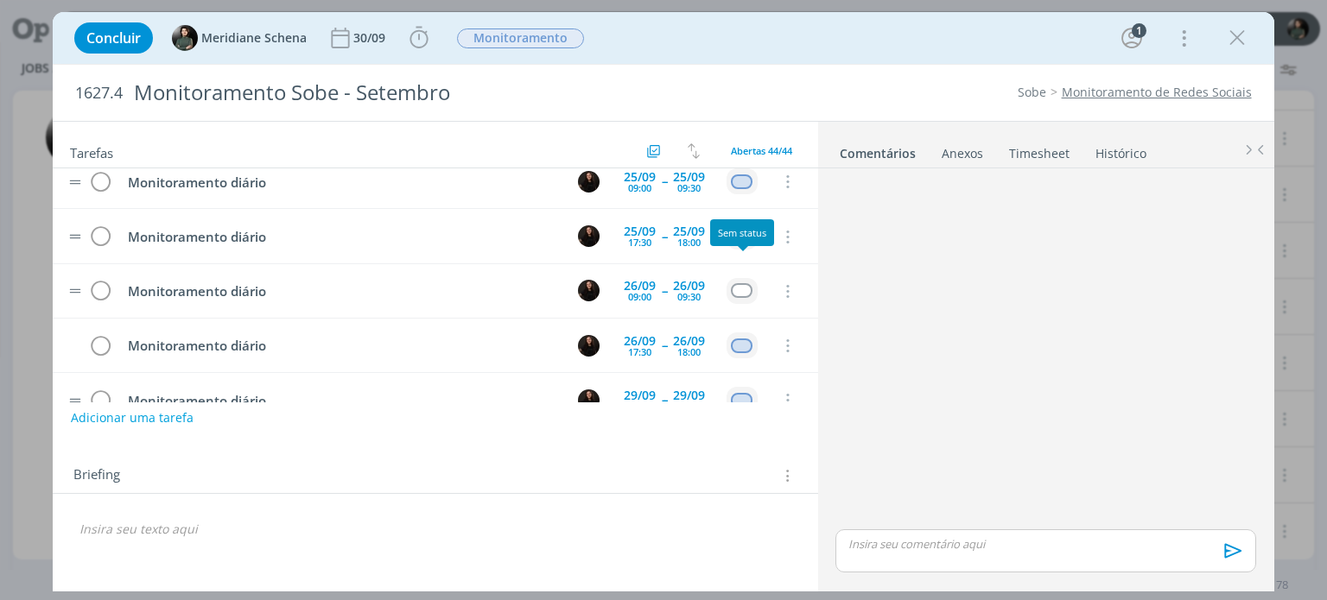
click at [737, 283] on div "dialog" at bounding box center [742, 290] width 22 height 15
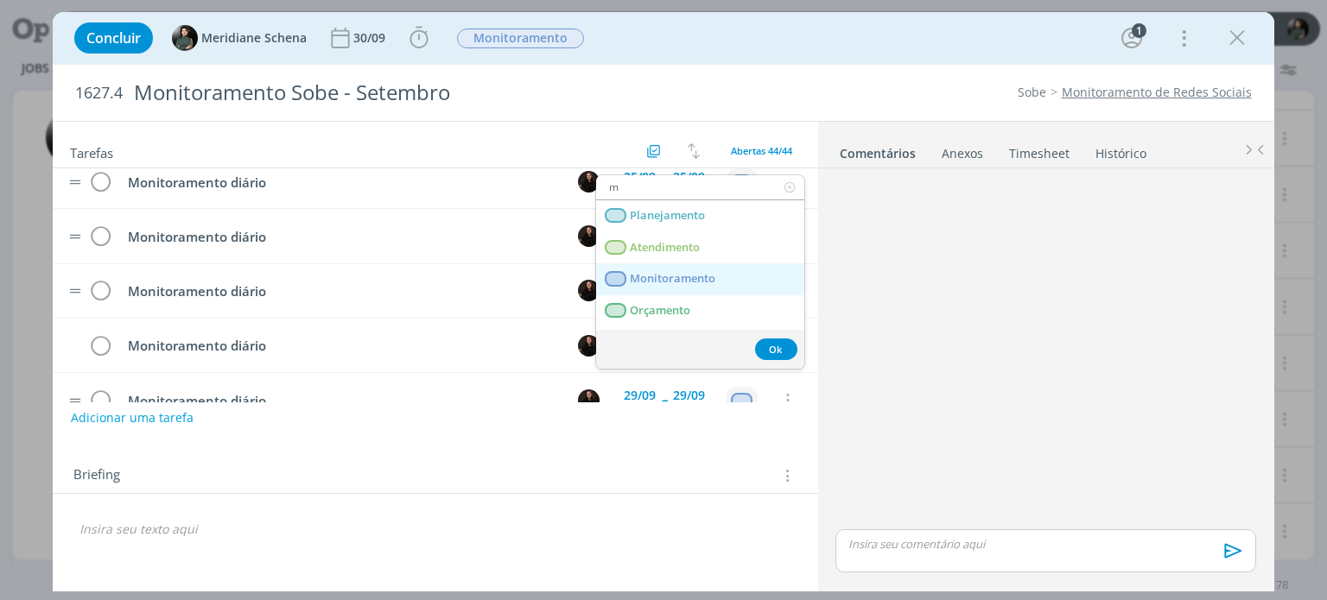
type input "m"
click at [684, 272] on span "Monitoramento" at bounding box center [674, 279] width 86 height 14
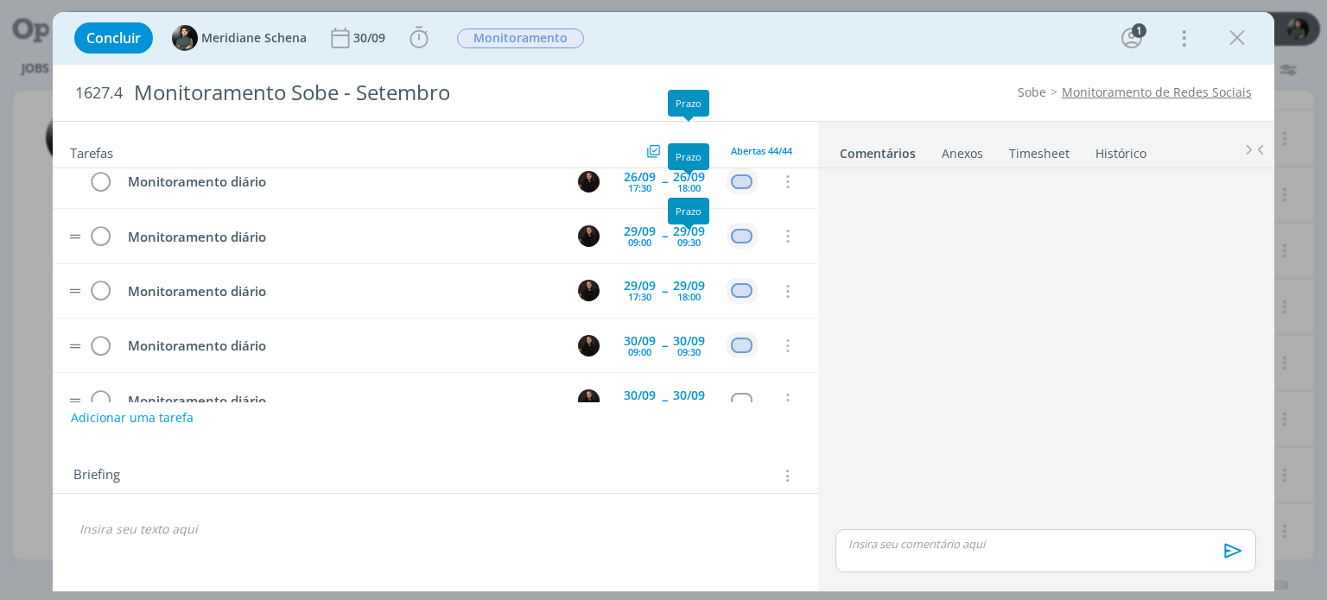
scroll to position [2154, 0]
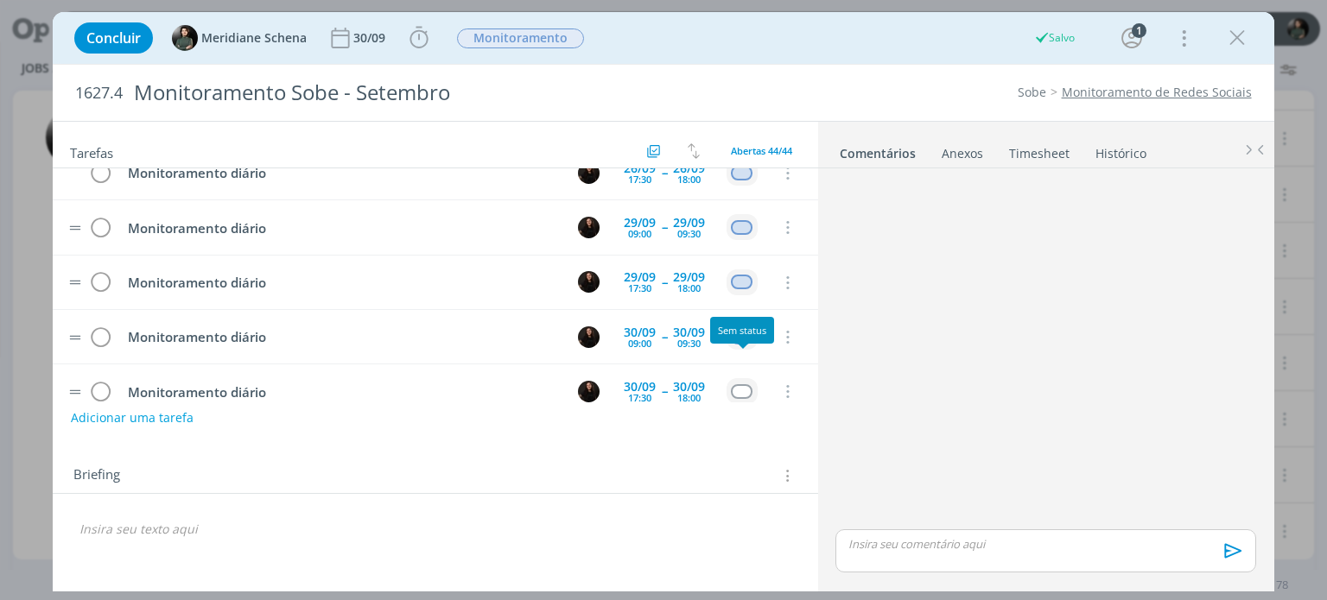
click at [736, 384] on div "dialog" at bounding box center [742, 391] width 22 height 15
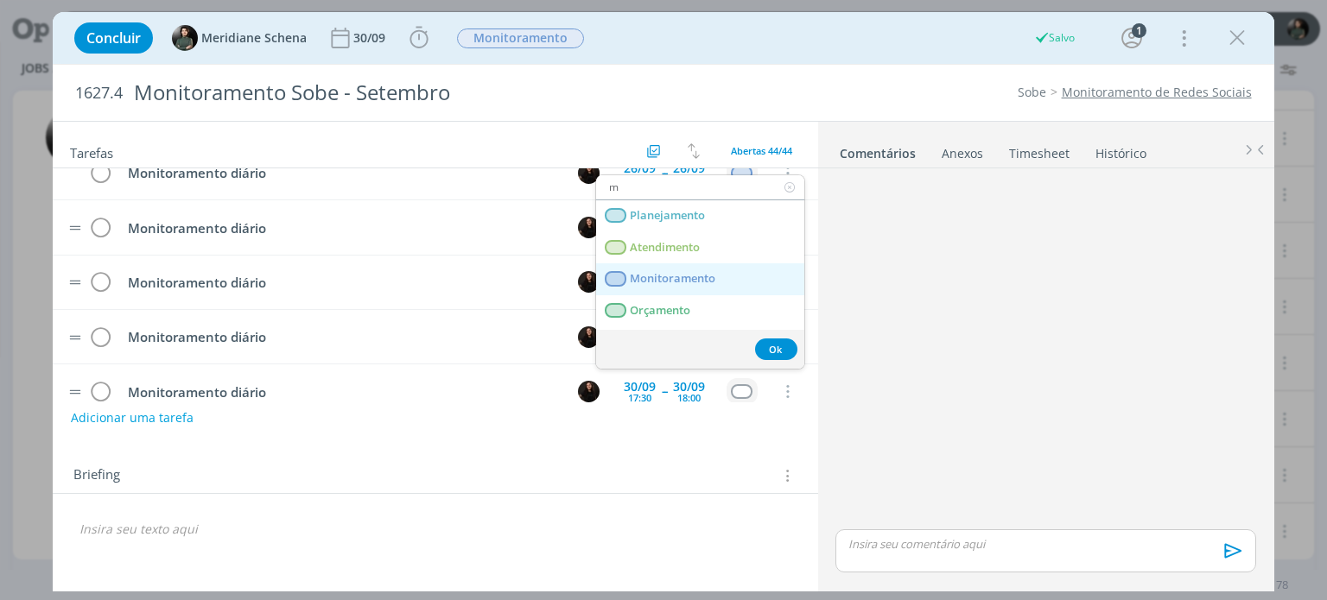
type input "m"
click at [689, 283] on span "Monitoramento" at bounding box center [674, 279] width 86 height 14
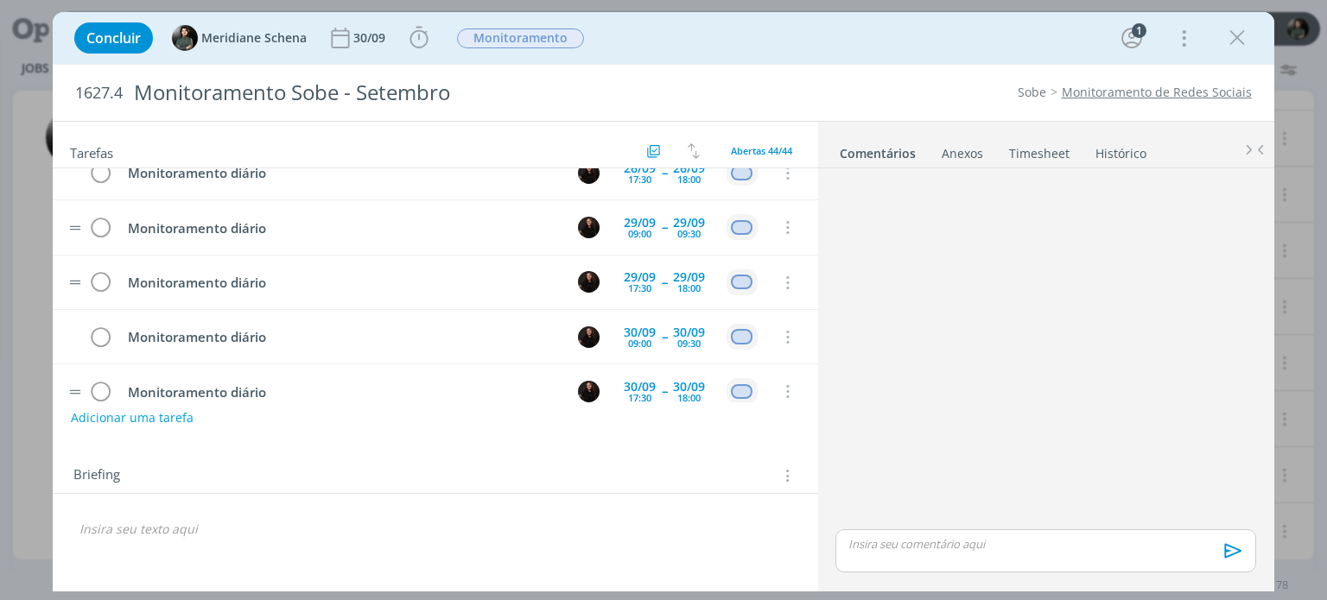
click at [669, 432] on div "Adicionar uma tarefa" at bounding box center [435, 417] width 764 height 31
click at [1231, 41] on icon "dialog" at bounding box center [1237, 38] width 26 height 26
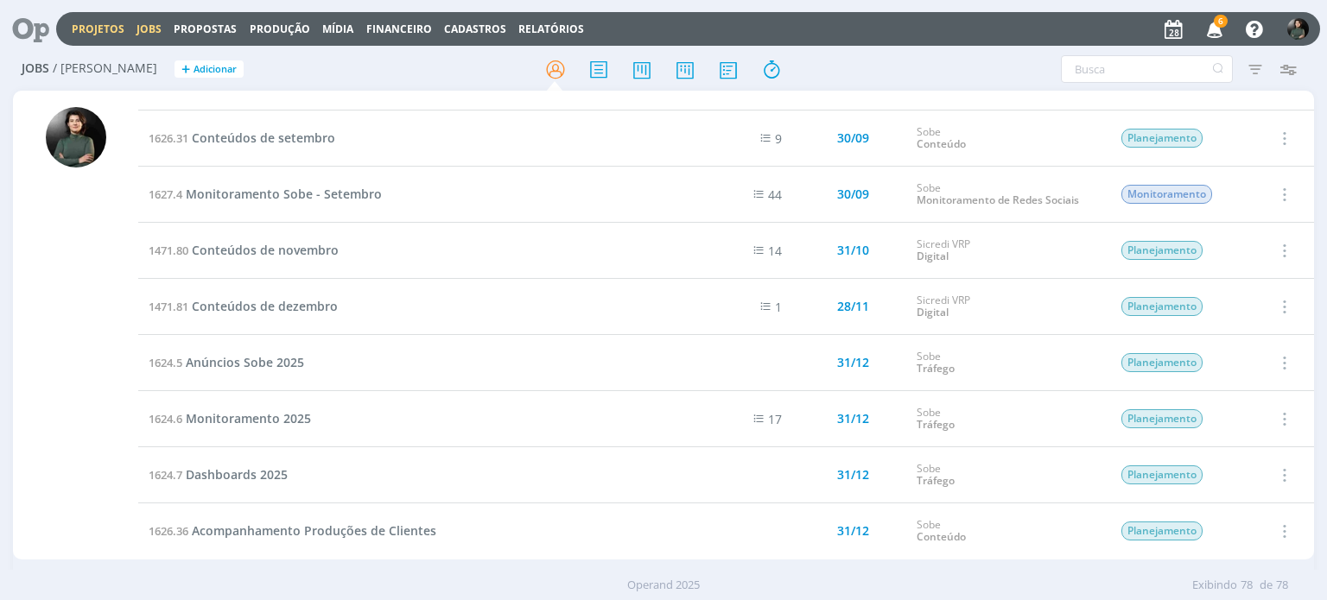
click at [100, 25] on link "Projetos" at bounding box center [98, 29] width 53 height 15
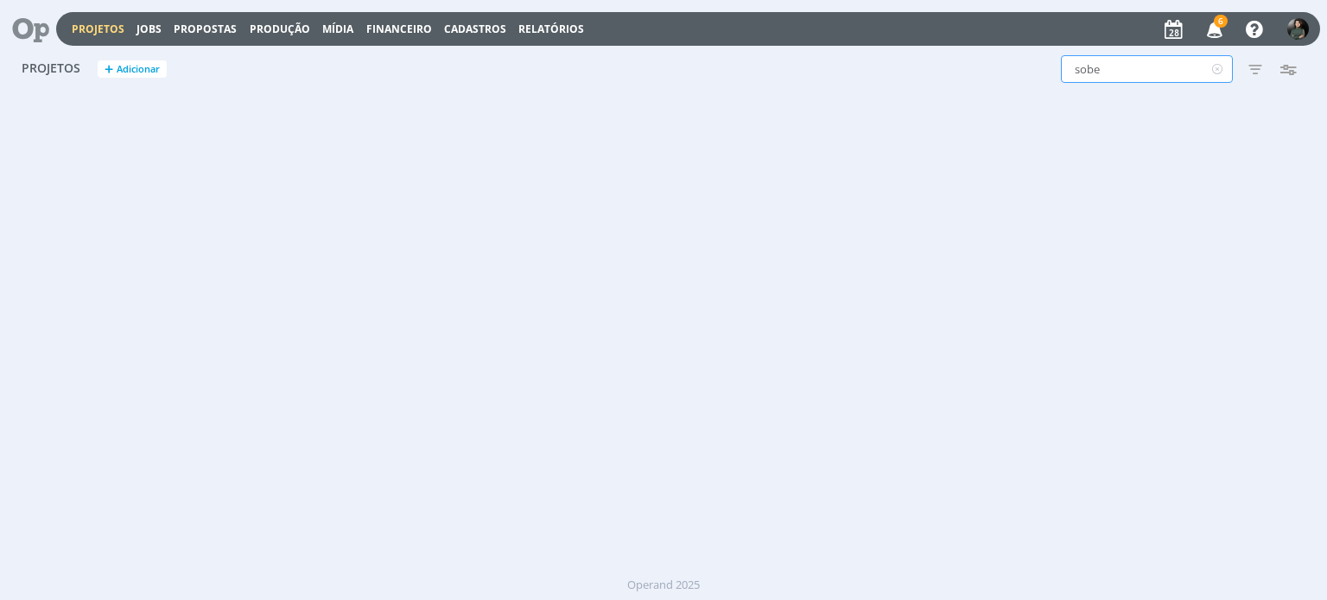
click at [1124, 62] on input "sobe" at bounding box center [1147, 69] width 172 height 28
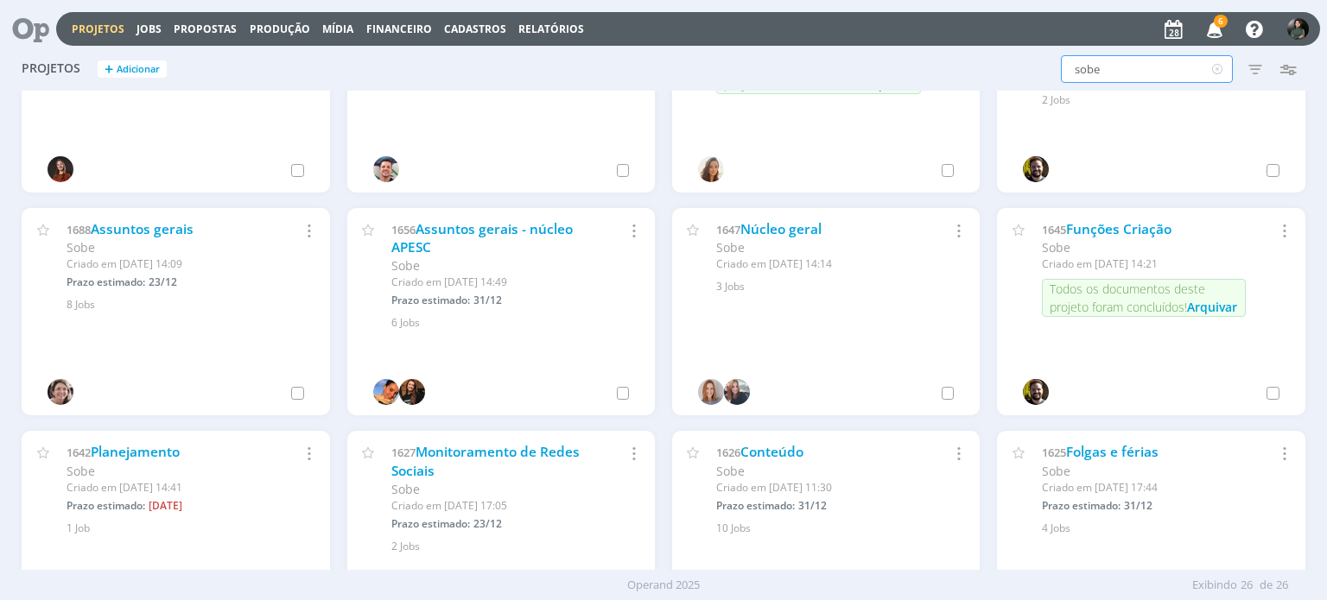
scroll to position [777, 0]
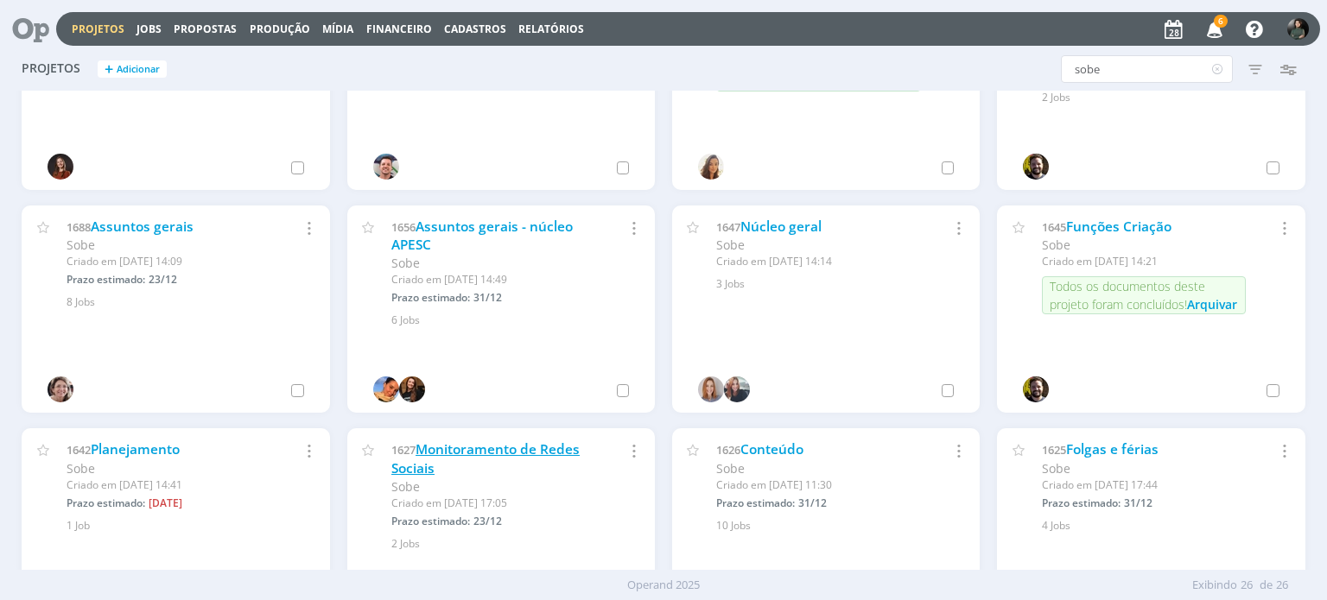
click at [553, 448] on link "Monitoramento de Redes Sociais" at bounding box center [485, 459] width 188 height 37
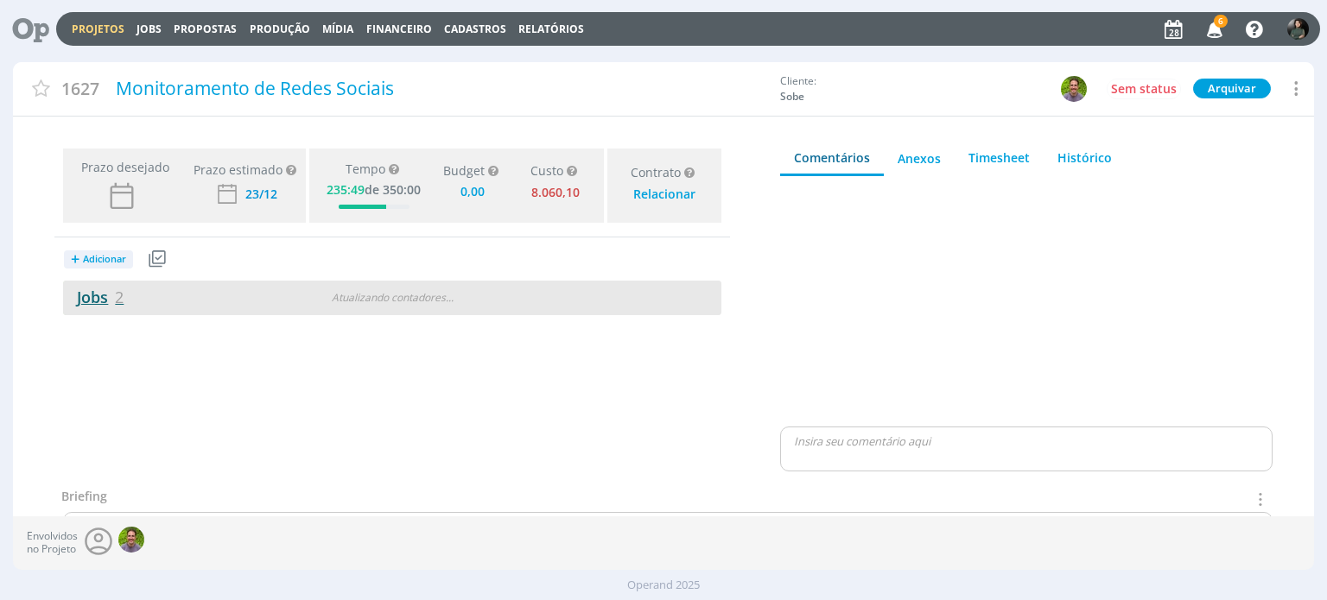
type input "0,00"
click at [79, 302] on link "Jobs 2" at bounding box center [93, 297] width 60 height 21
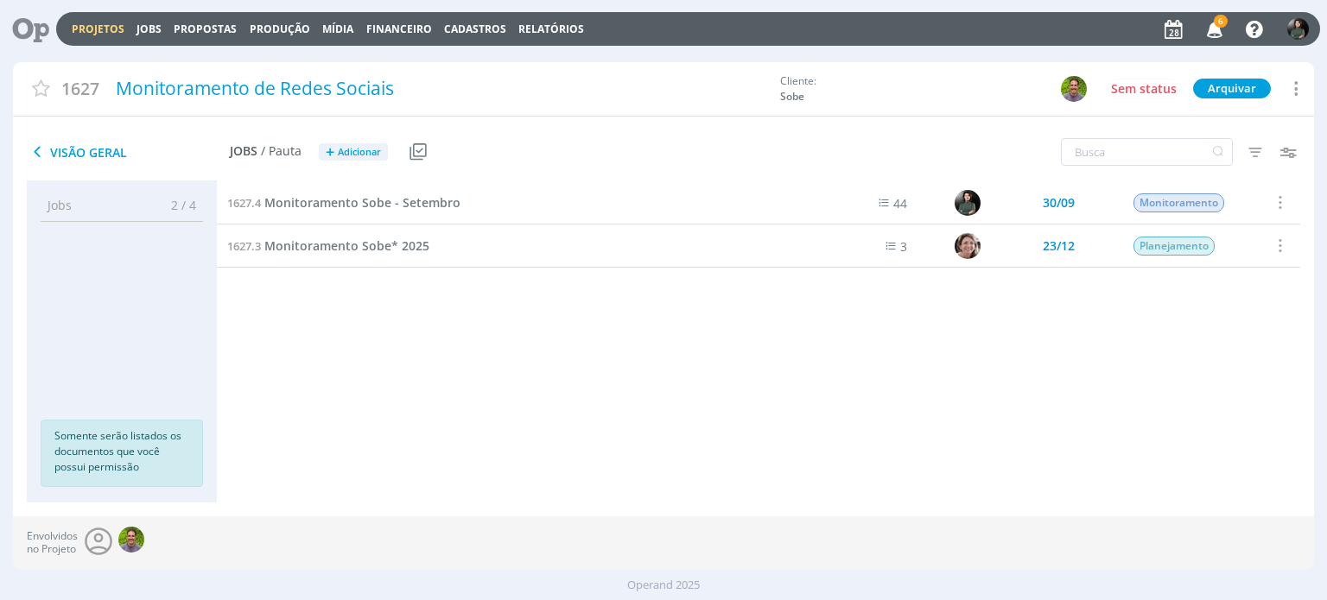
click at [1279, 198] on span at bounding box center [1279, 202] width 19 height 23
click at [1173, 90] on div "Selecionar" at bounding box center [1235, 93] width 171 height 25
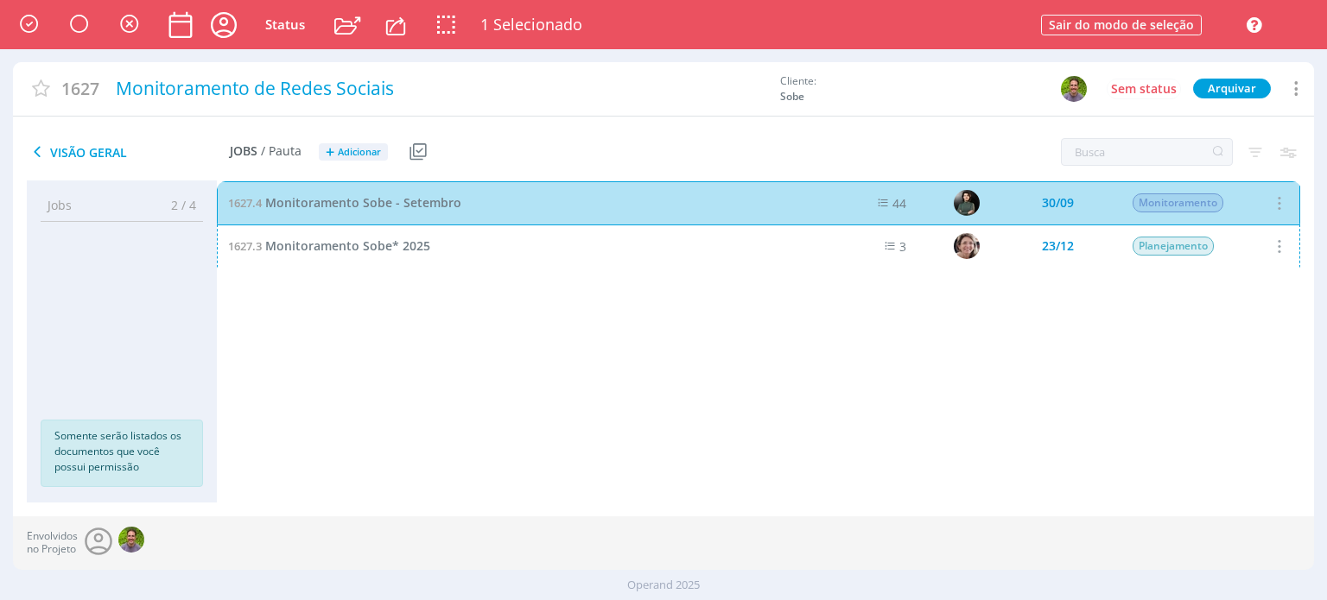
click at [410, 331] on div "1627.4 Monitoramento Sobe - Setembro 44 30/09 Monitoramento 1627.3 Monitorament…" at bounding box center [758, 324] width 1083 height 287
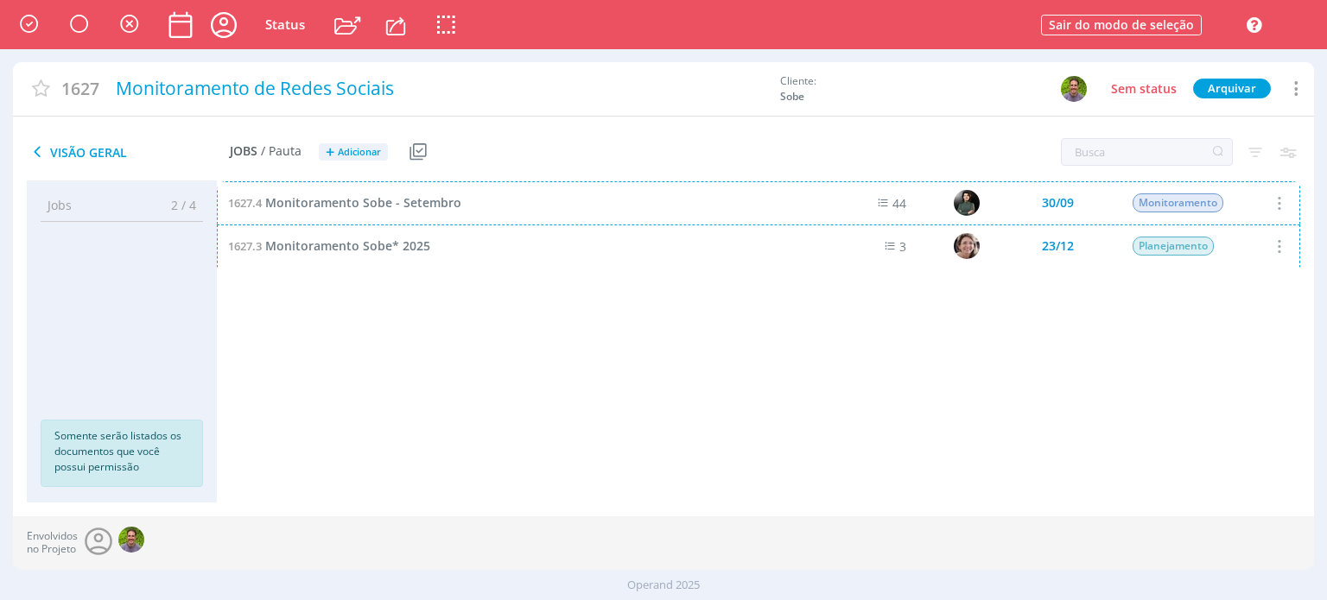
click at [628, 345] on div "1627.4 Monitoramento Sobe - Setembro 44 30/09 Monitoramento 1627.3 Monitorament…" at bounding box center [758, 324] width 1083 height 287
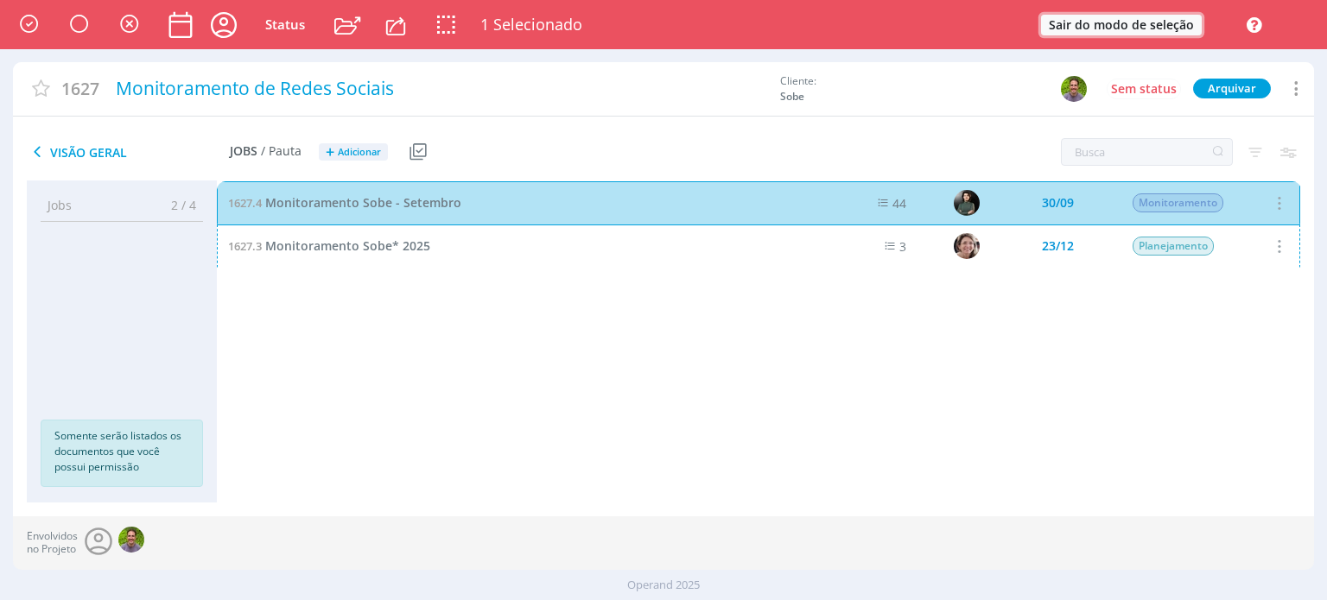
click at [1132, 26] on button "Sair do modo de seleção" at bounding box center [1121, 25] width 161 height 21
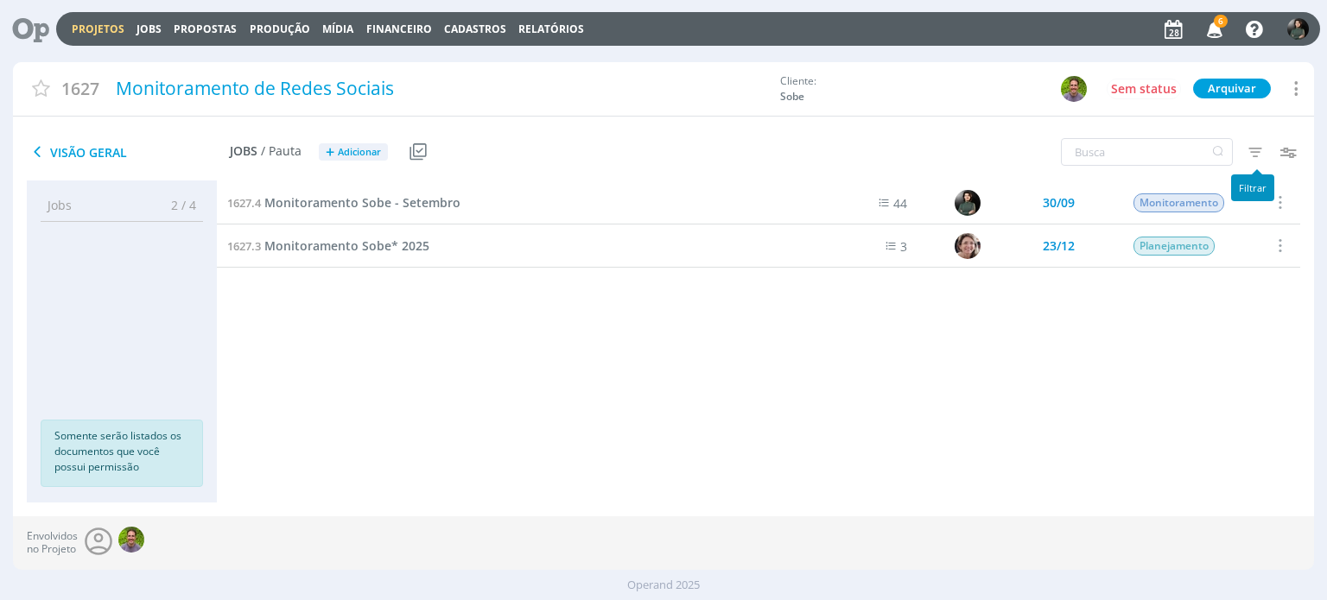
click at [1259, 152] on icon "button" at bounding box center [1254, 151] width 31 height 31
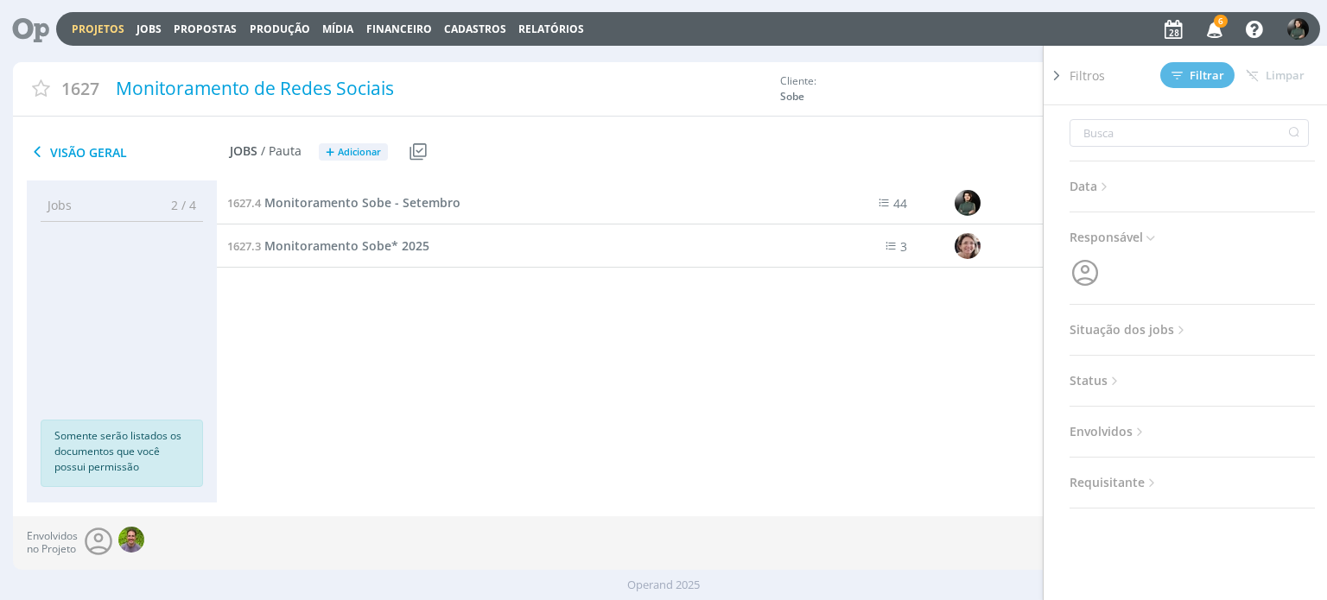
click at [857, 355] on div "1627.4 Monitoramento Sobe - Setembro 44 30/09 Monitoramento 1627.3 Monitorament…" at bounding box center [758, 324] width 1083 height 287
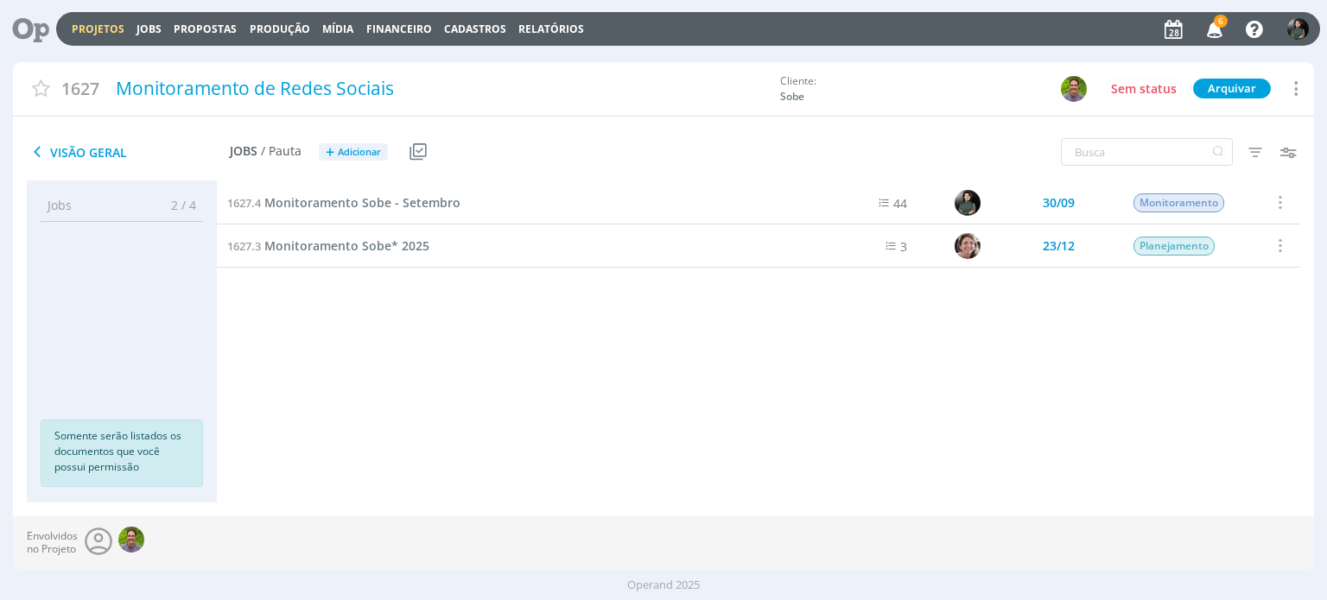
drag, startPoint x: 1285, startPoint y: 88, endPoint x: 1296, endPoint y: 91, distance: 10.7
click at [1286, 88] on icon at bounding box center [1294, 88] width 21 height 23
click at [990, 348] on div "1627.4 Monitoramento Sobe - Setembro 44 30/09 Monitoramento 1627.3 Monitorament…" at bounding box center [758, 324] width 1083 height 287
click at [1303, 87] on icon at bounding box center [1294, 88] width 21 height 23
click at [1099, 347] on div "1627.4 Monitoramento Sobe - Setembro 44 30/09 Monitoramento 1627.3 Monitorament…" at bounding box center [758, 324] width 1083 height 287
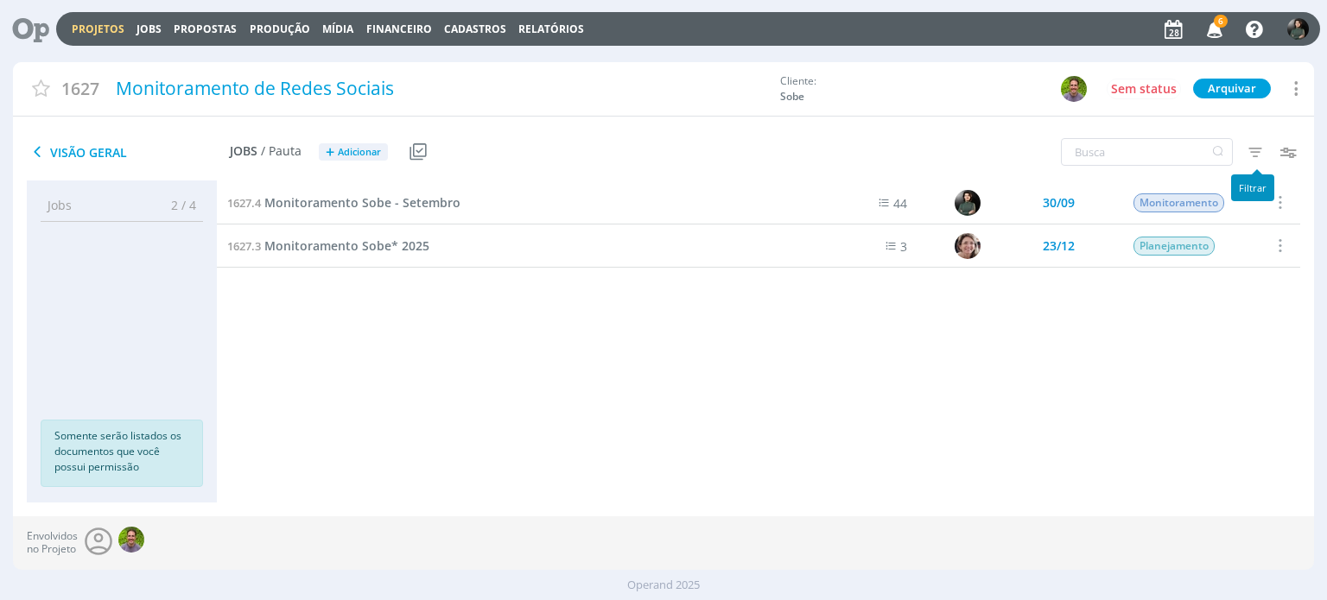
click at [1239, 162] on button "button" at bounding box center [1255, 152] width 33 height 25
click at [1250, 149] on icon "button" at bounding box center [1254, 151] width 31 height 31
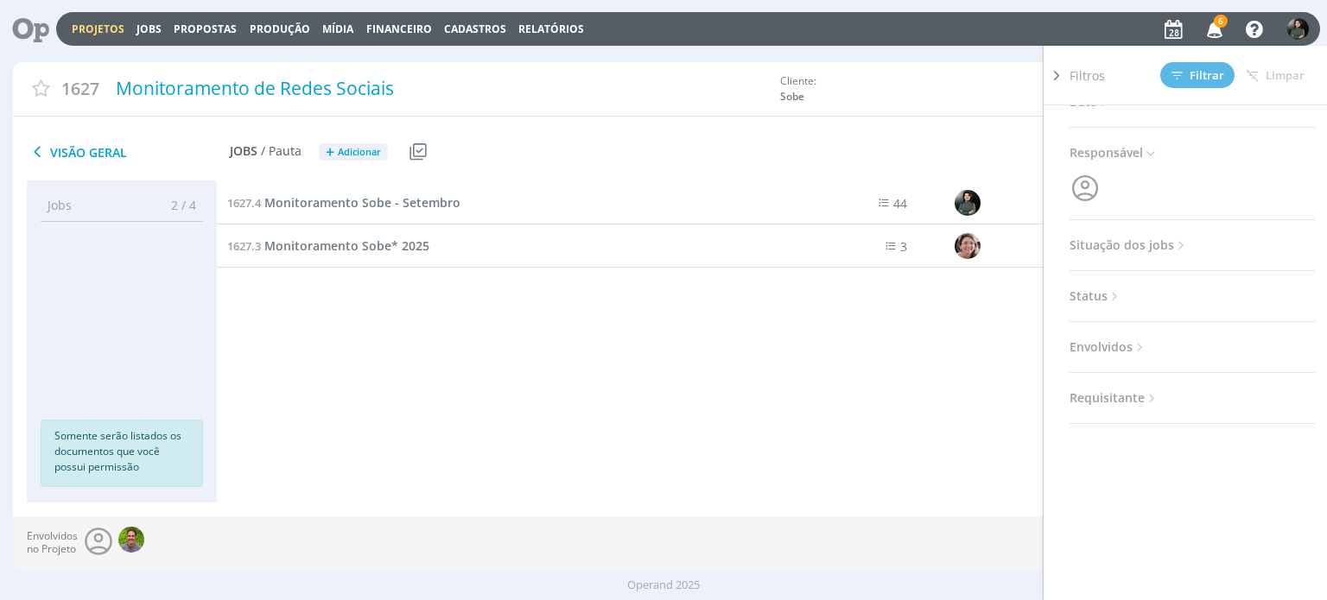
scroll to position [87, 0]
click at [905, 418] on div "1627.4 Monitoramento Sobe - Setembro 44 30/09 Monitoramento 1627.3 Monitorament…" at bounding box center [758, 324] width 1083 height 287
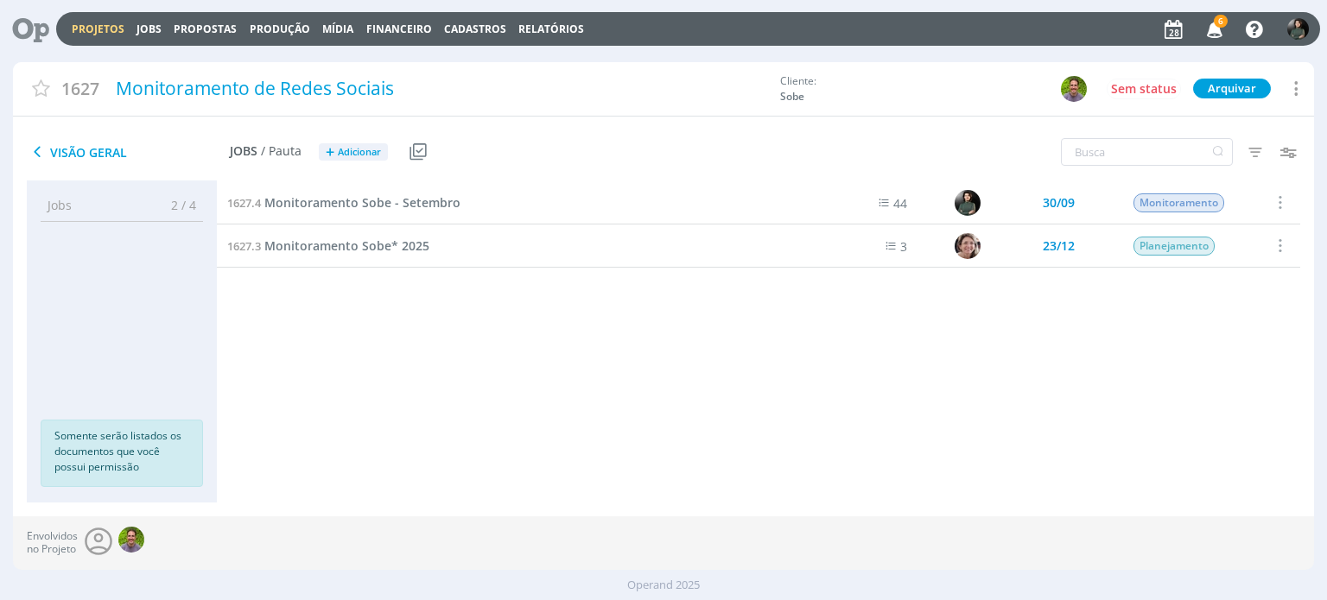
click at [1292, 34] on img "button" at bounding box center [1298, 29] width 22 height 22
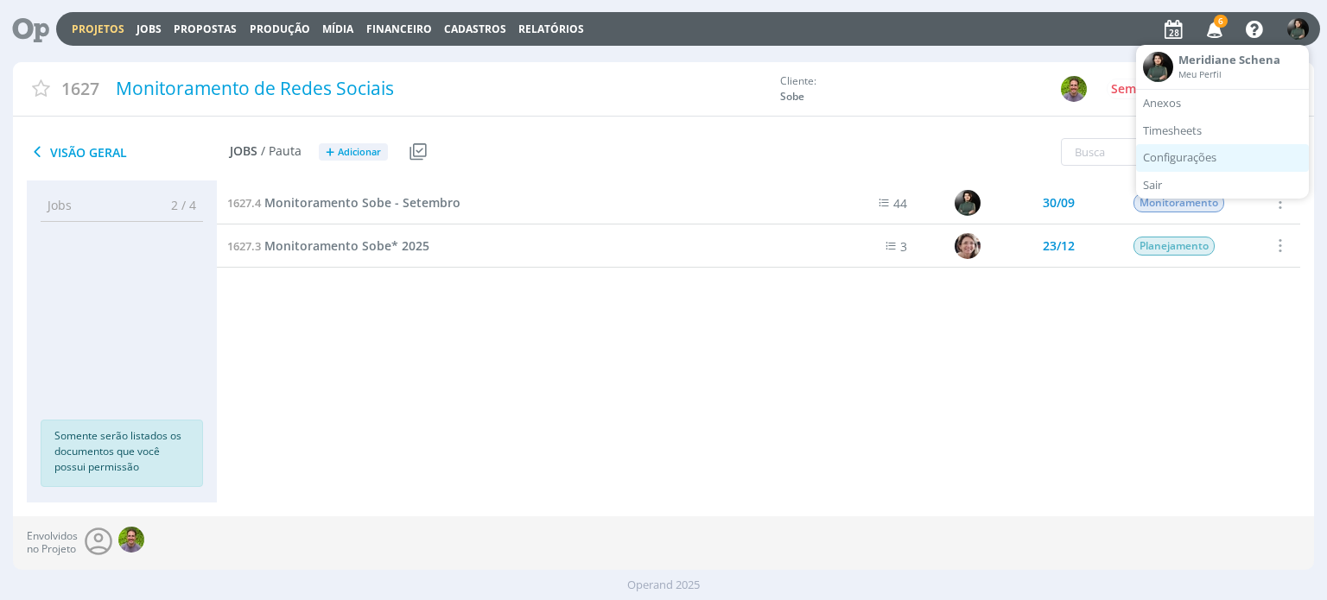
click at [1212, 158] on link "Configurações" at bounding box center [1222, 158] width 173 height 28
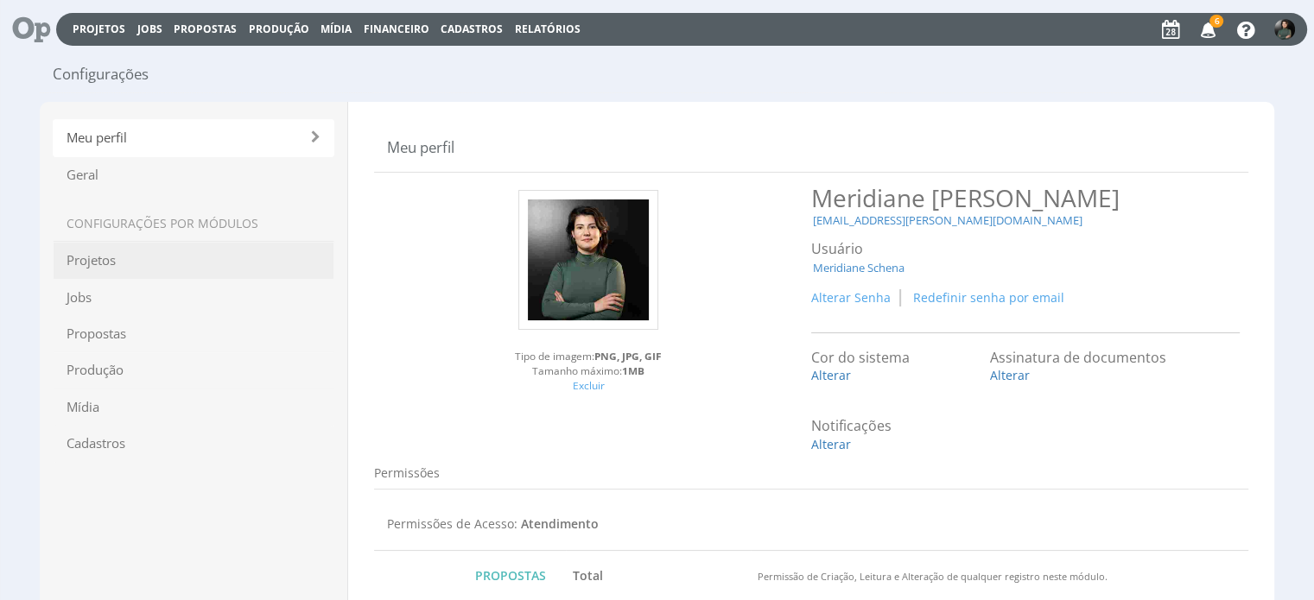
click at [136, 257] on span "Projetos" at bounding box center [194, 260] width 282 height 37
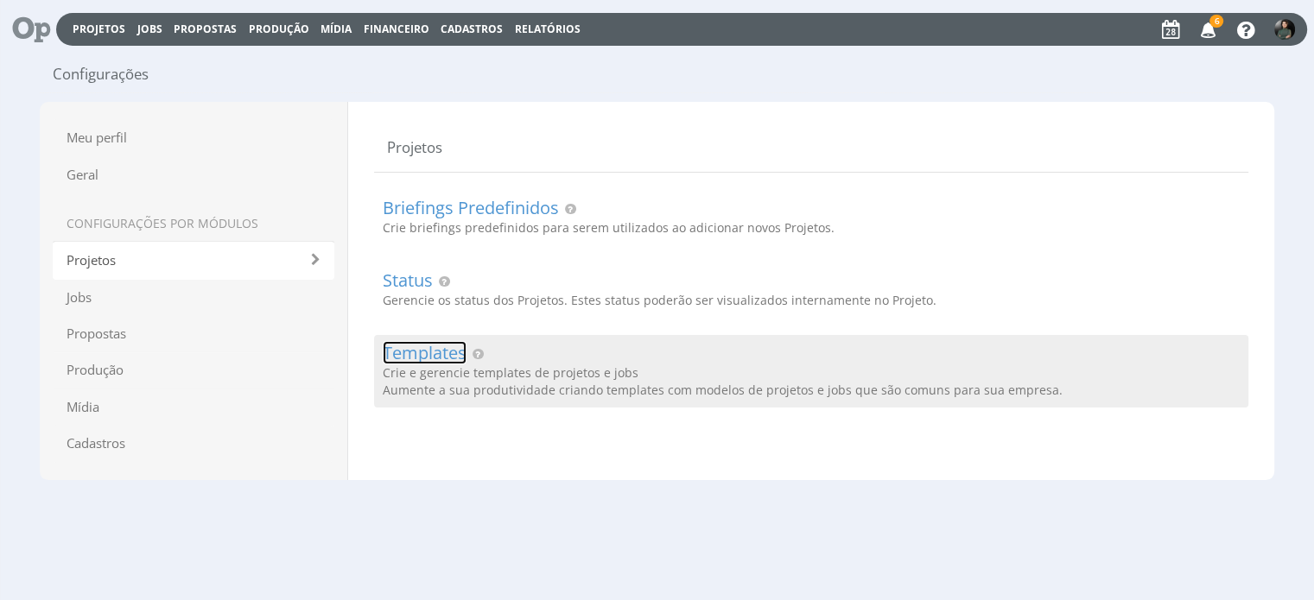
click at [449, 355] on link "Templates" at bounding box center [425, 353] width 84 height 19
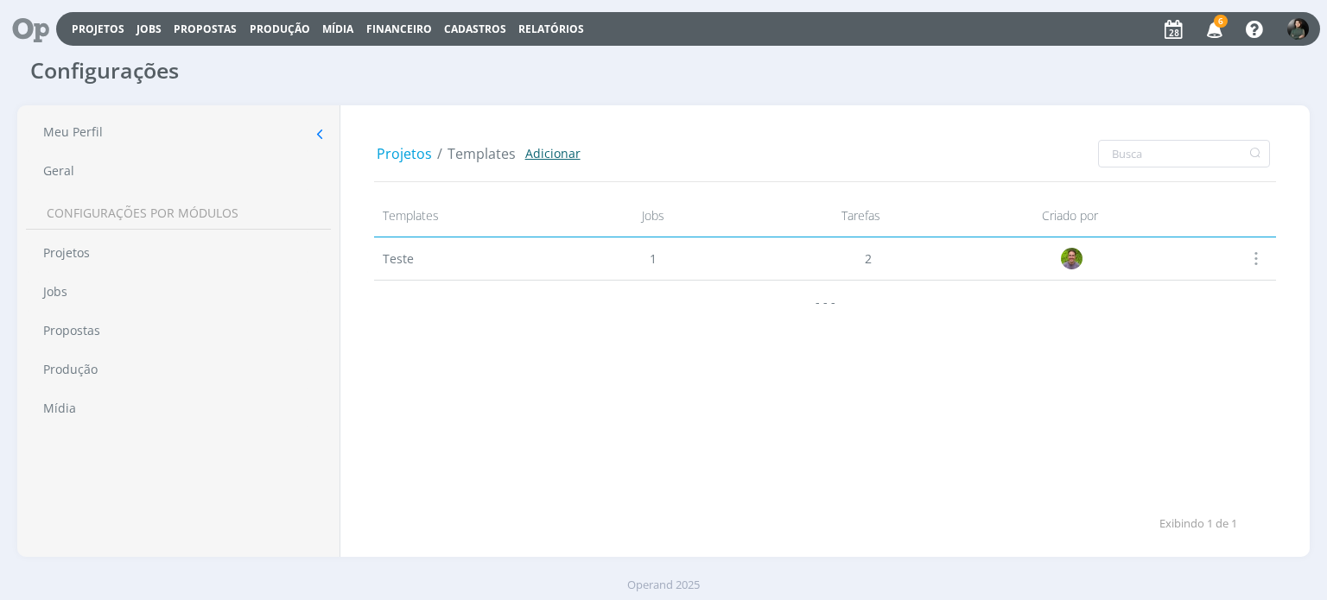
click at [538, 151] on link "Adicionar" at bounding box center [552, 153] width 55 height 18
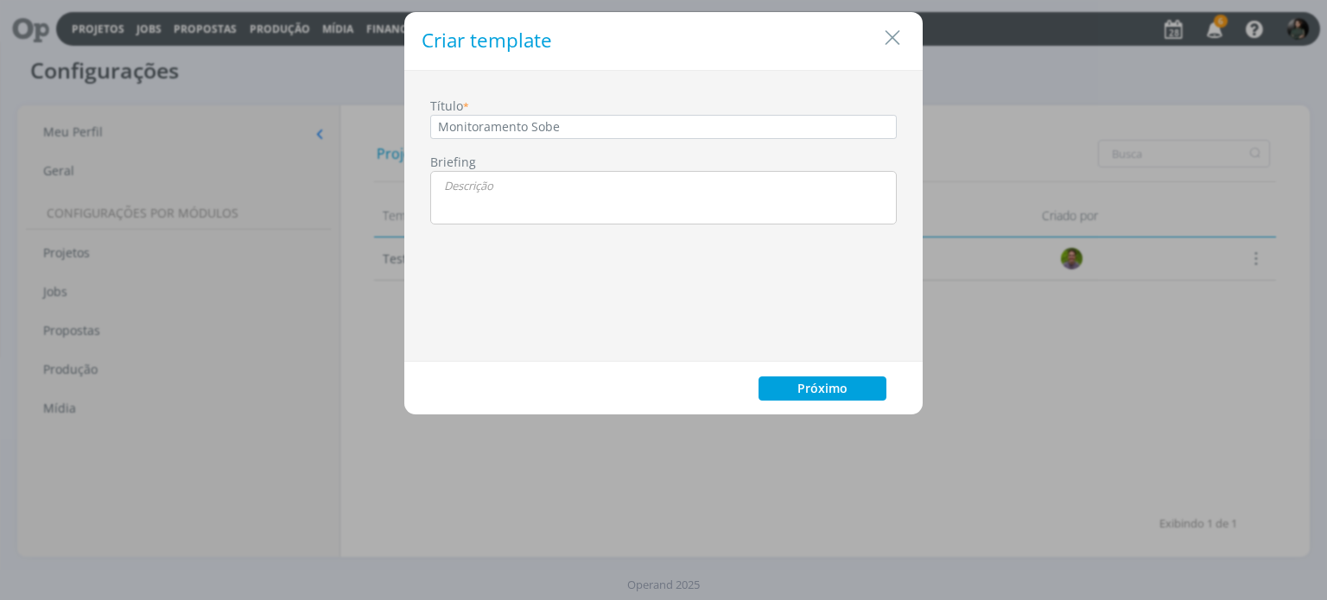
type input "Monitoramento Sobe"
click at [795, 386] on button "Próximo" at bounding box center [822, 389] width 128 height 24
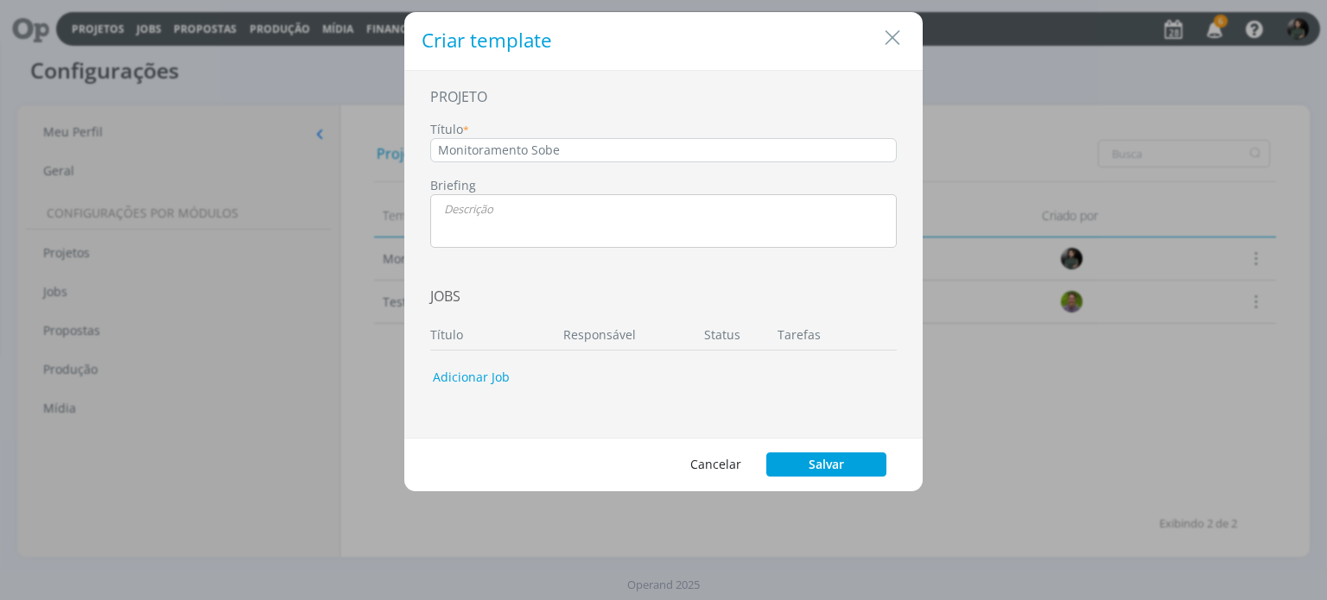
click at [459, 379] on button "Adicionar Job" at bounding box center [470, 377] width 99 height 29
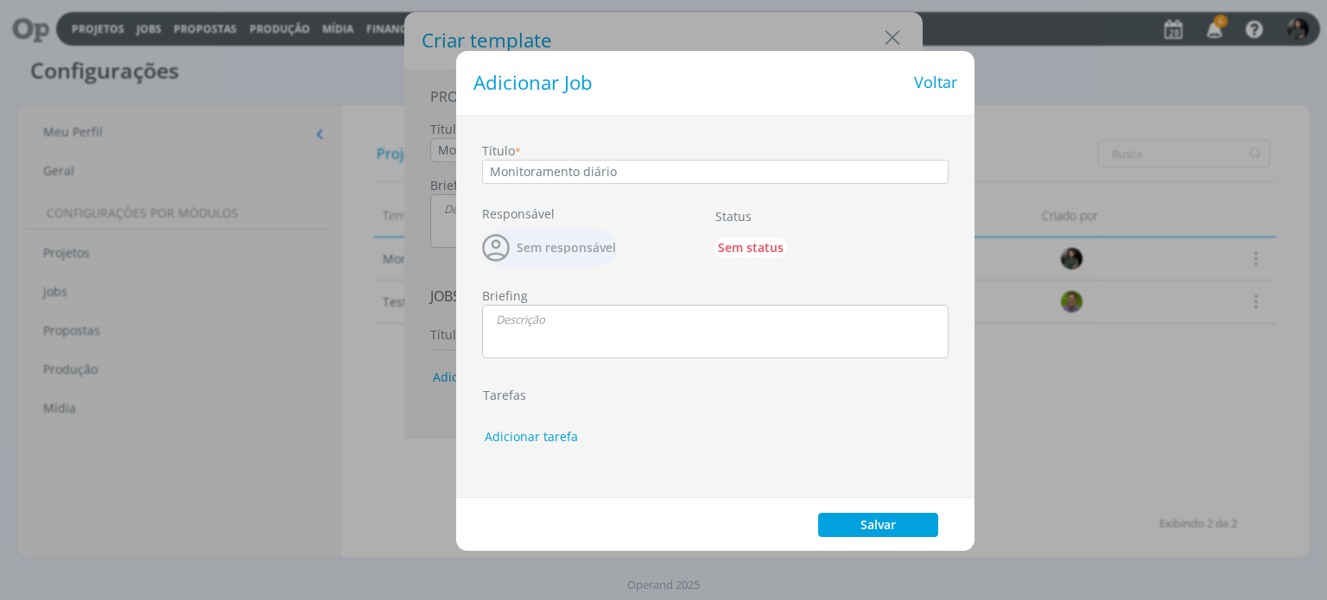
click at [545, 248] on span "Sem responsável" at bounding box center [566, 248] width 99 height 12
type input "Monitoramento diário"
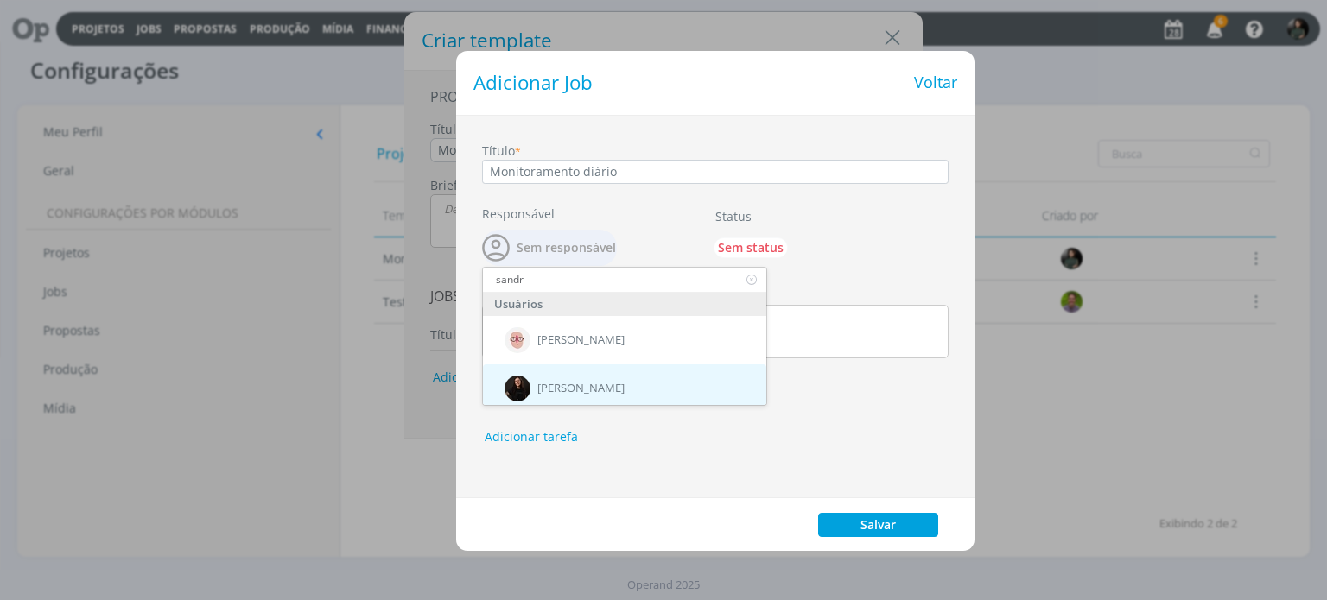
type input "sandr"
click at [563, 382] on span "[PERSON_NAME]" at bounding box center [580, 389] width 87 height 14
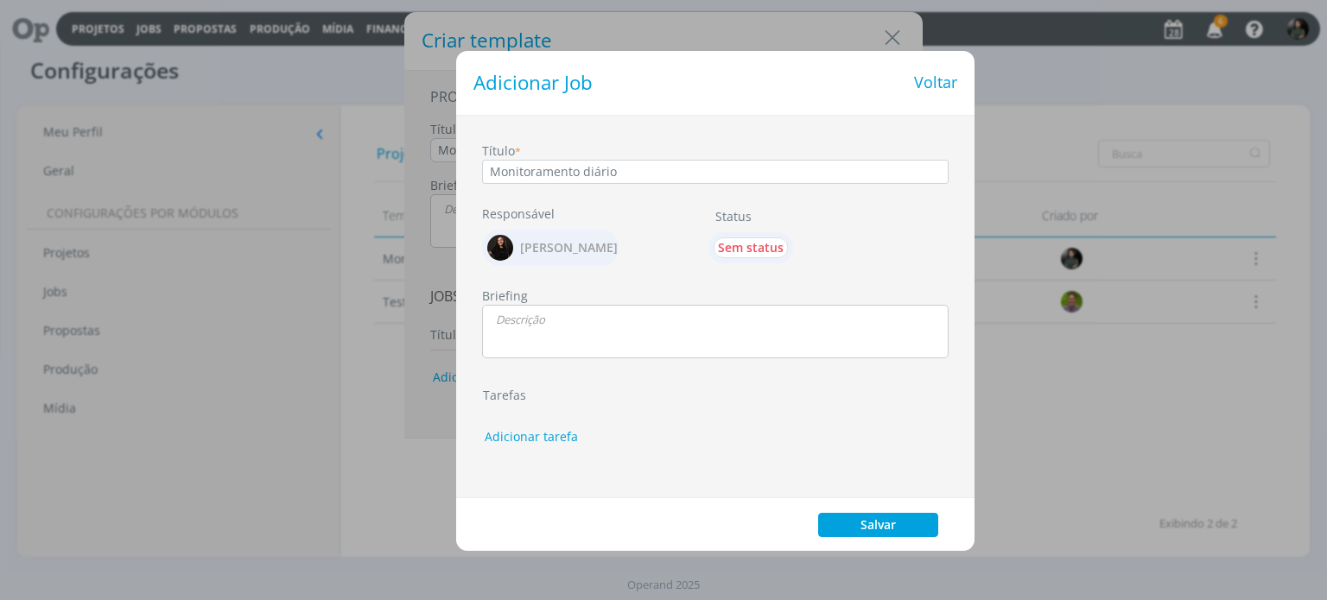
click at [732, 253] on span "Sem status" at bounding box center [751, 247] width 66 height 16
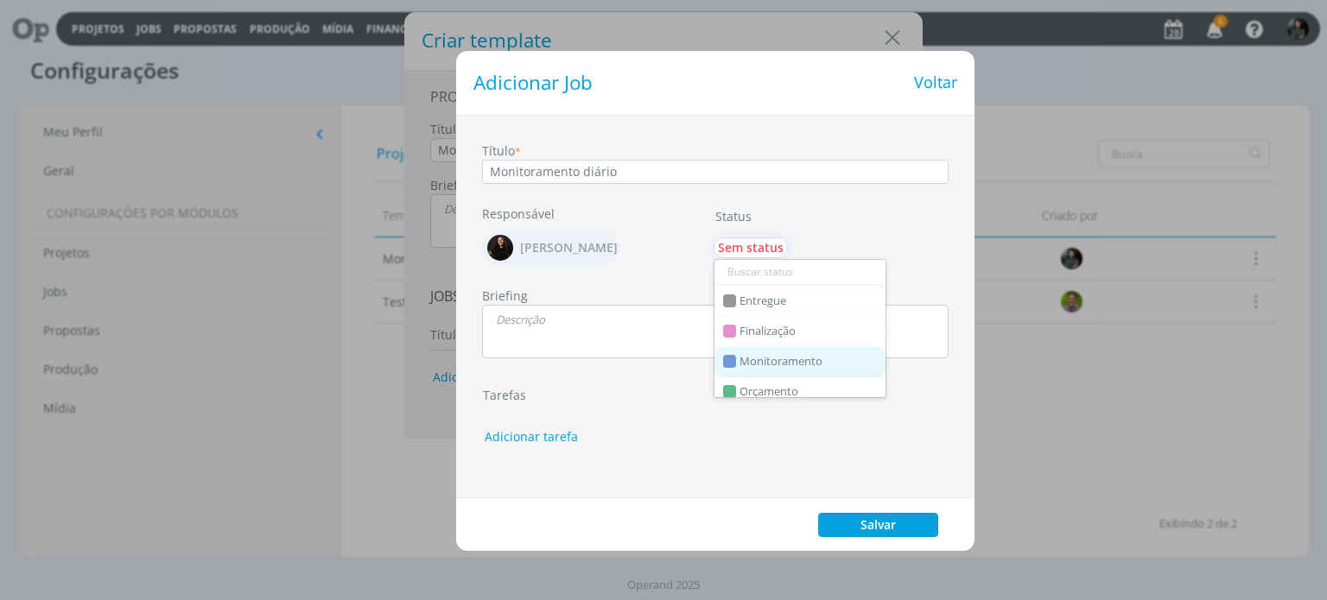
scroll to position [259, 0]
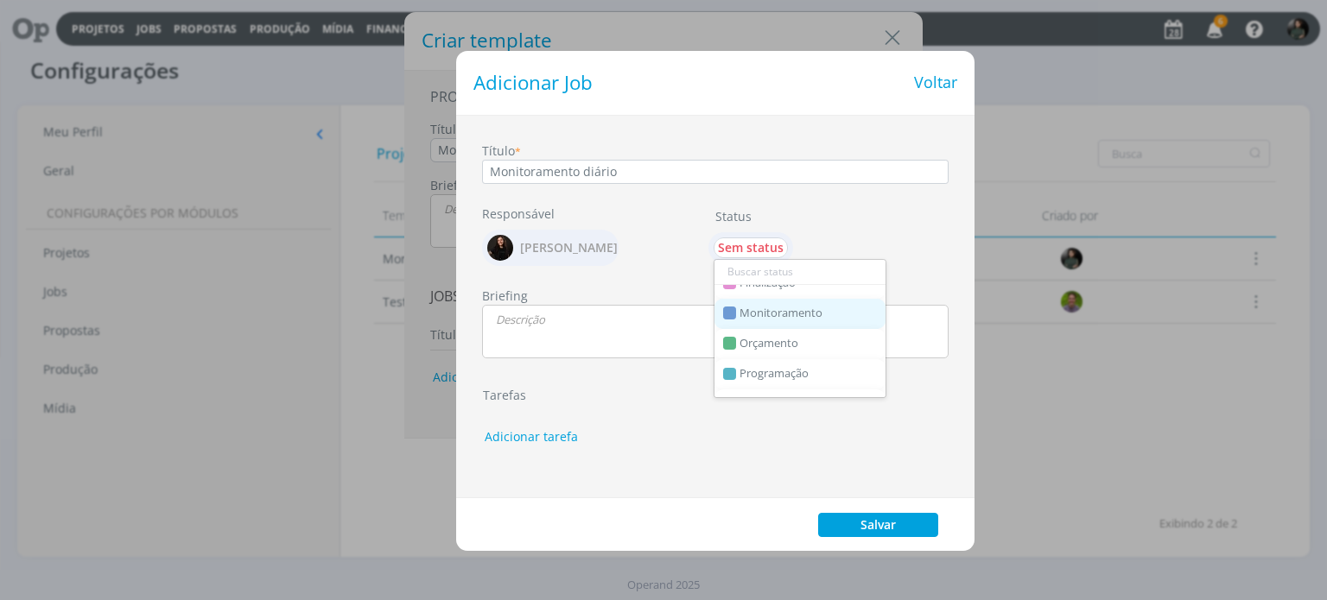
click at [779, 315] on span "Monitoramento" at bounding box center [780, 313] width 83 height 14
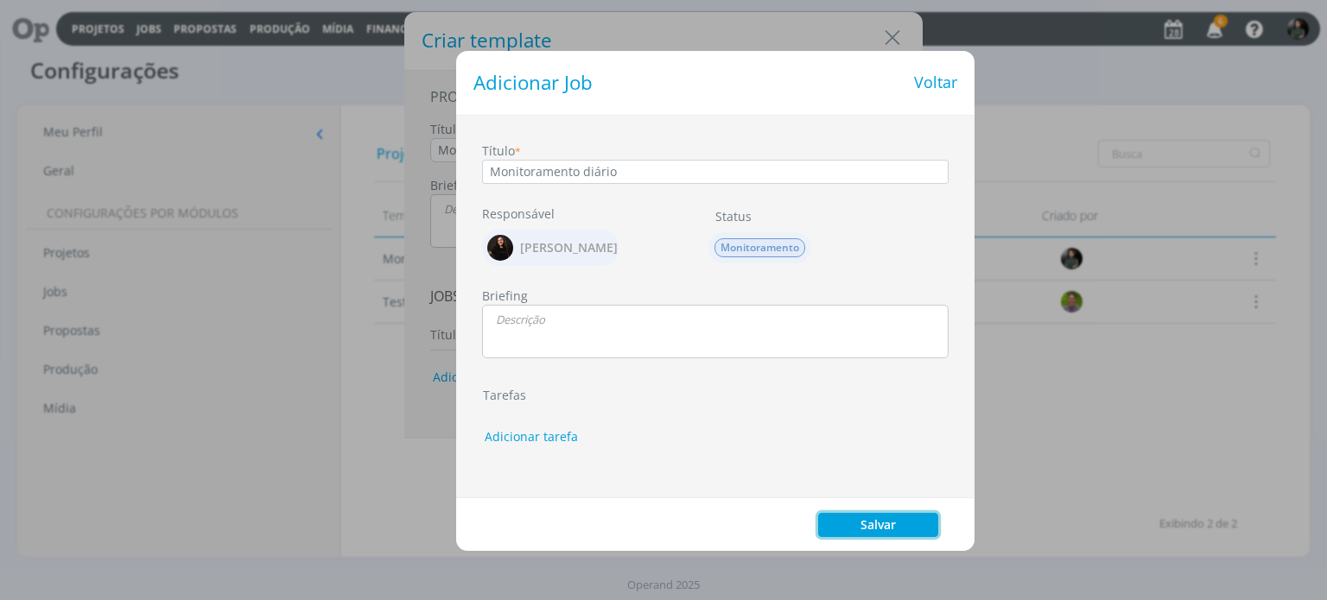
click at [853, 525] on button "Salvar" at bounding box center [878, 525] width 120 height 24
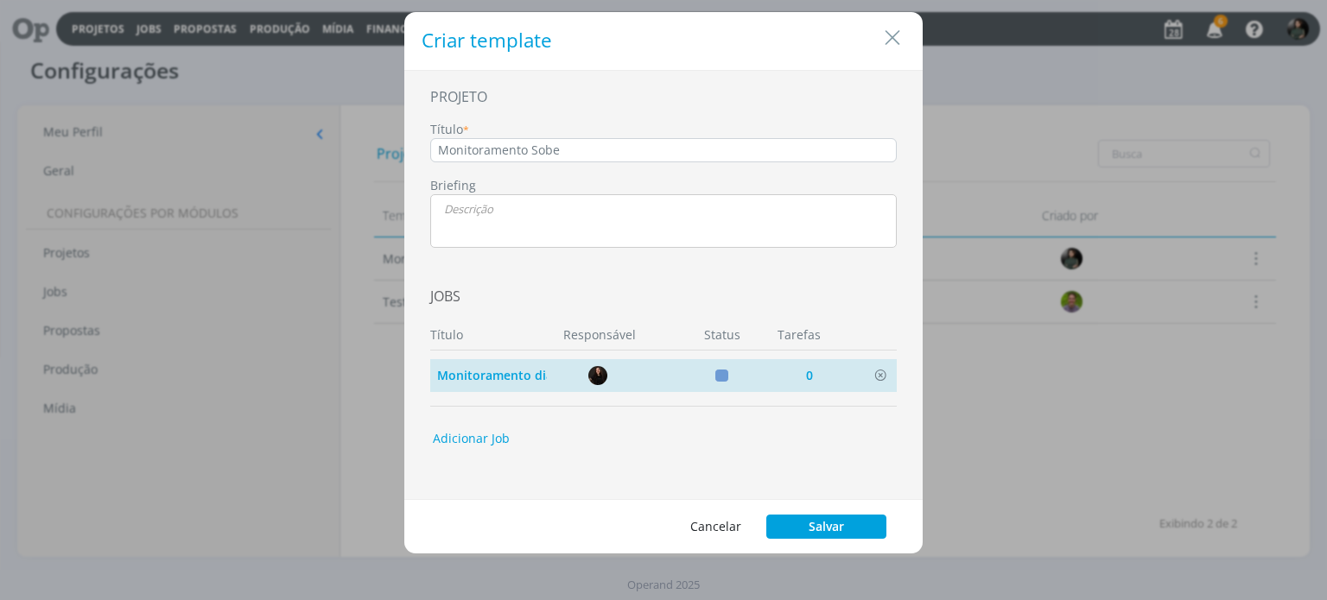
click at [809, 373] on div "0" at bounding box center [809, 375] width 78 height 30
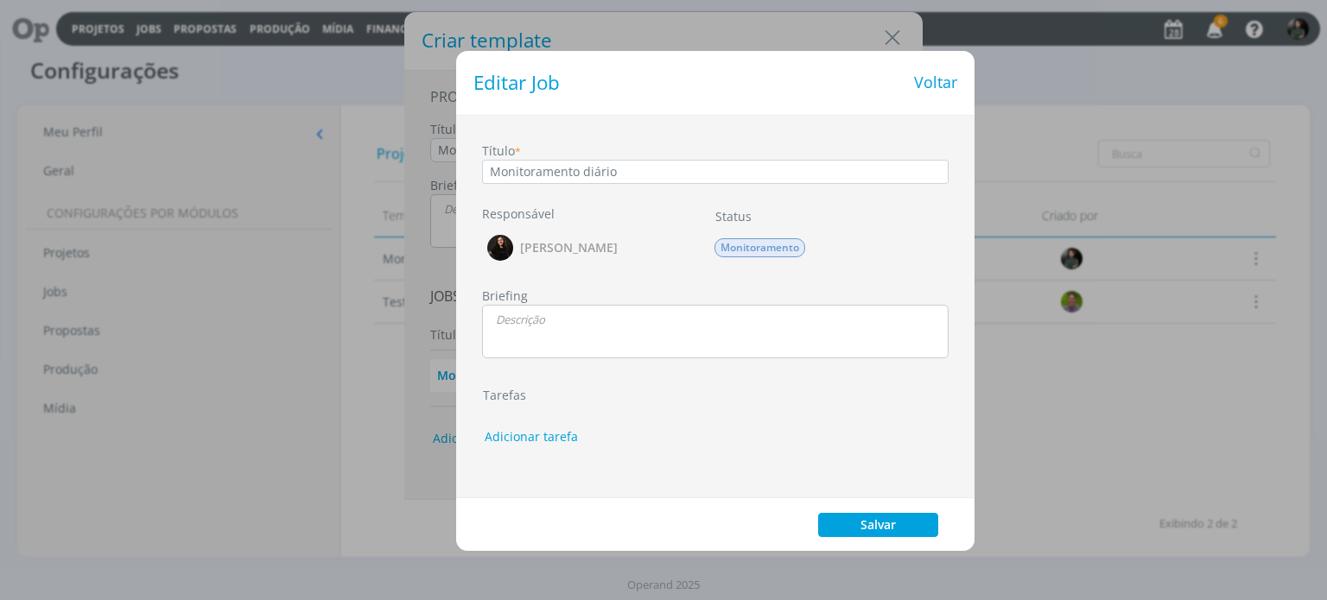
click at [516, 393] on th "Tarefas" at bounding box center [715, 395] width 466 height 18
click at [531, 435] on button "Adicionar tarefa" at bounding box center [531, 436] width 116 height 29
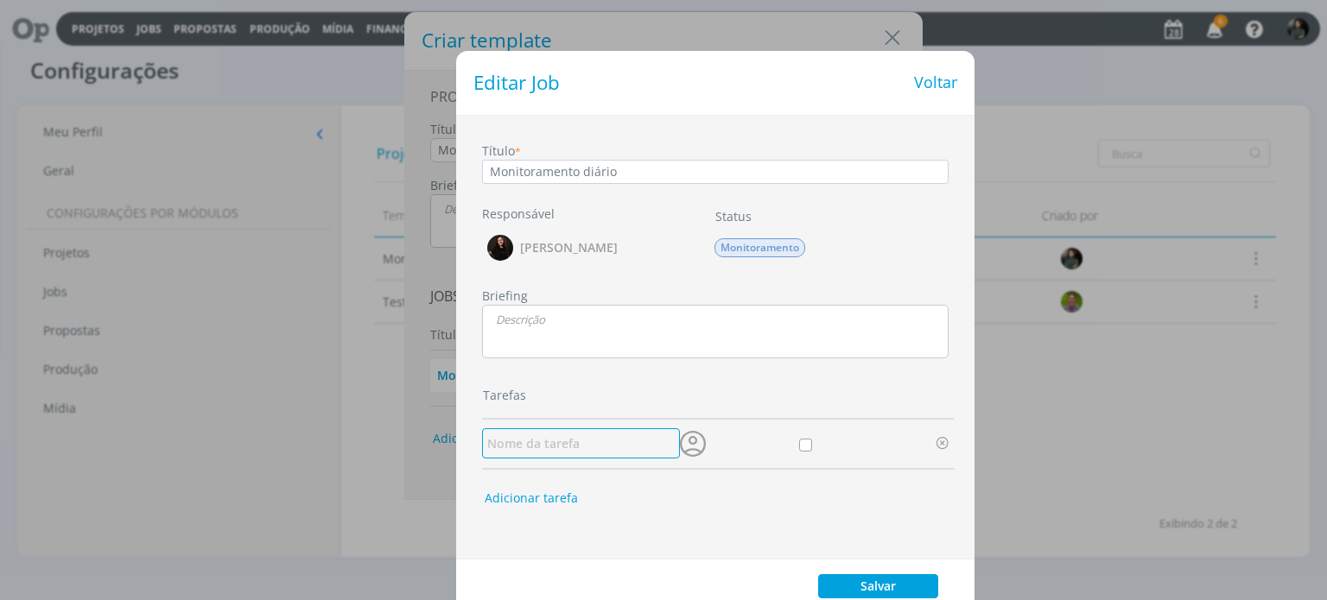
click at [530, 437] on input "dialog" at bounding box center [581, 443] width 198 height 30
click at [622, 171] on input "Monitoramento diário" at bounding box center [715, 172] width 466 height 24
type input "Monitoramento Outubro"
click at [530, 445] on input "dialog" at bounding box center [581, 443] width 198 height 30
click at [690, 444] on icon "dialog" at bounding box center [692, 444] width 33 height 33
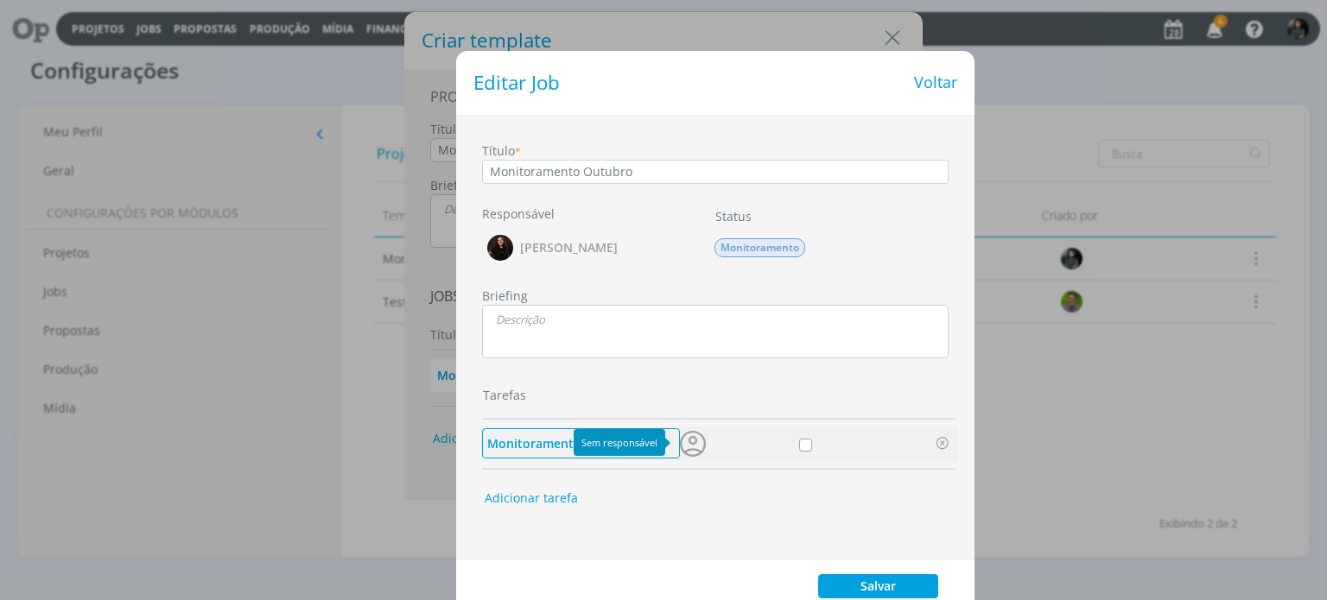
type input "Monitoramento diário"
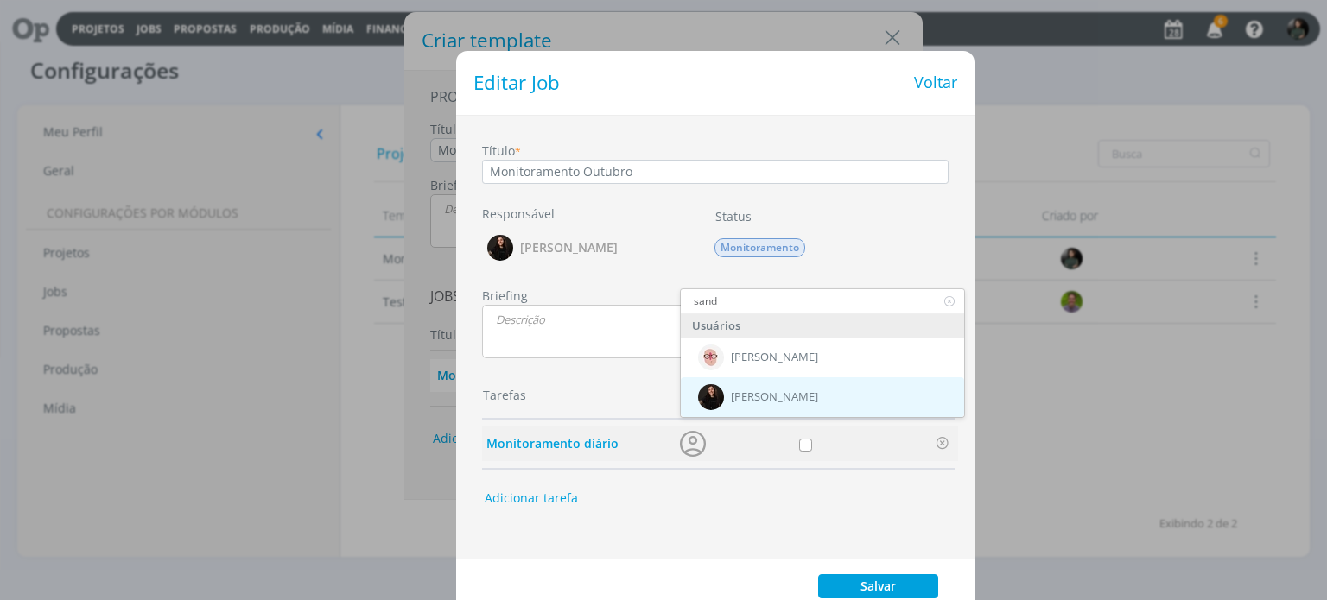
type input "sand"
click at [726, 396] on div "Sandriny Soares" at bounding box center [822, 397] width 283 height 40
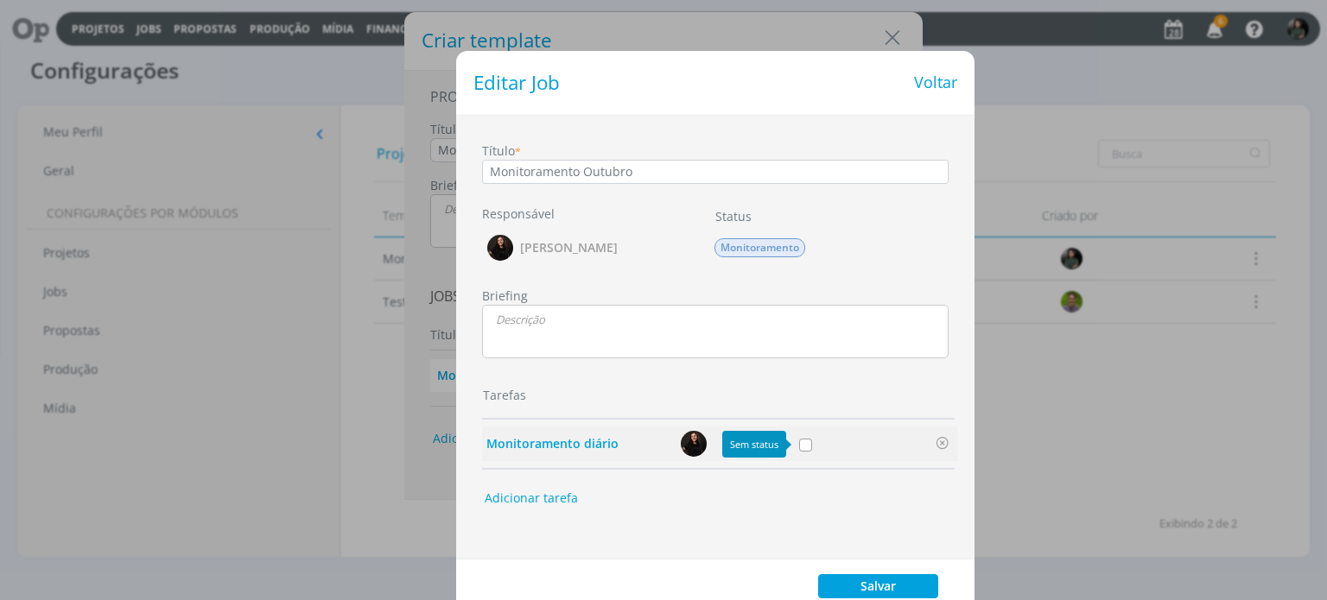
click at [806, 443] on div "dialog" at bounding box center [805, 445] width 12 height 12
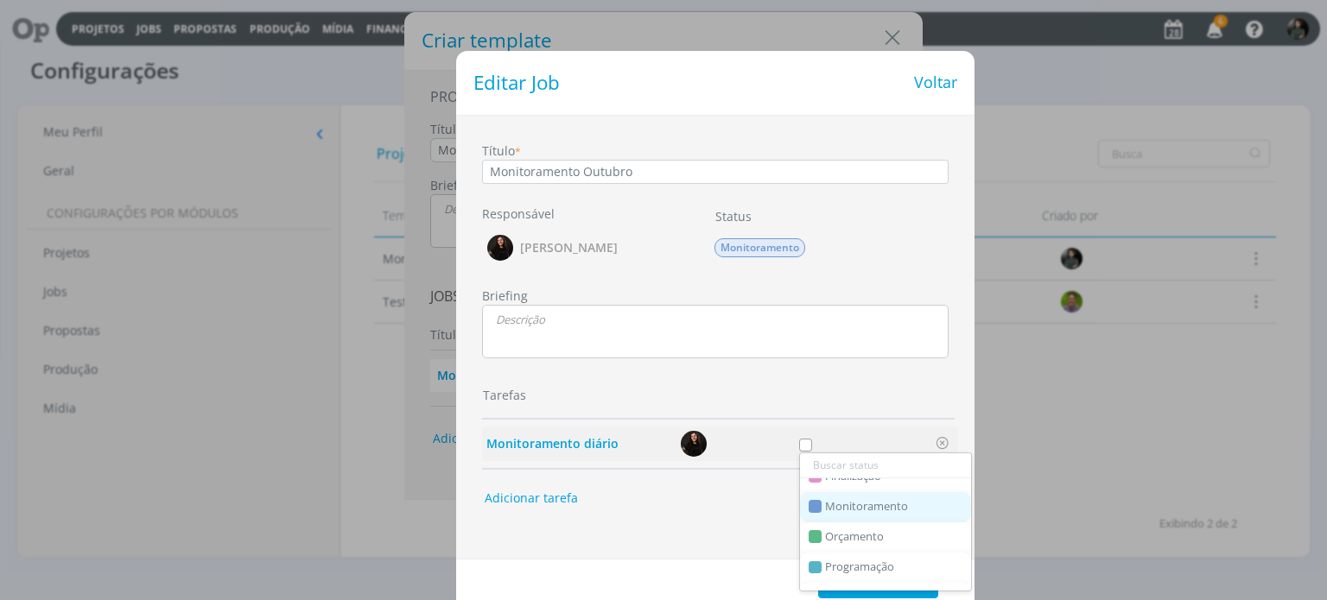
click at [859, 500] on span "Monitoramento" at bounding box center [866, 507] width 83 height 14
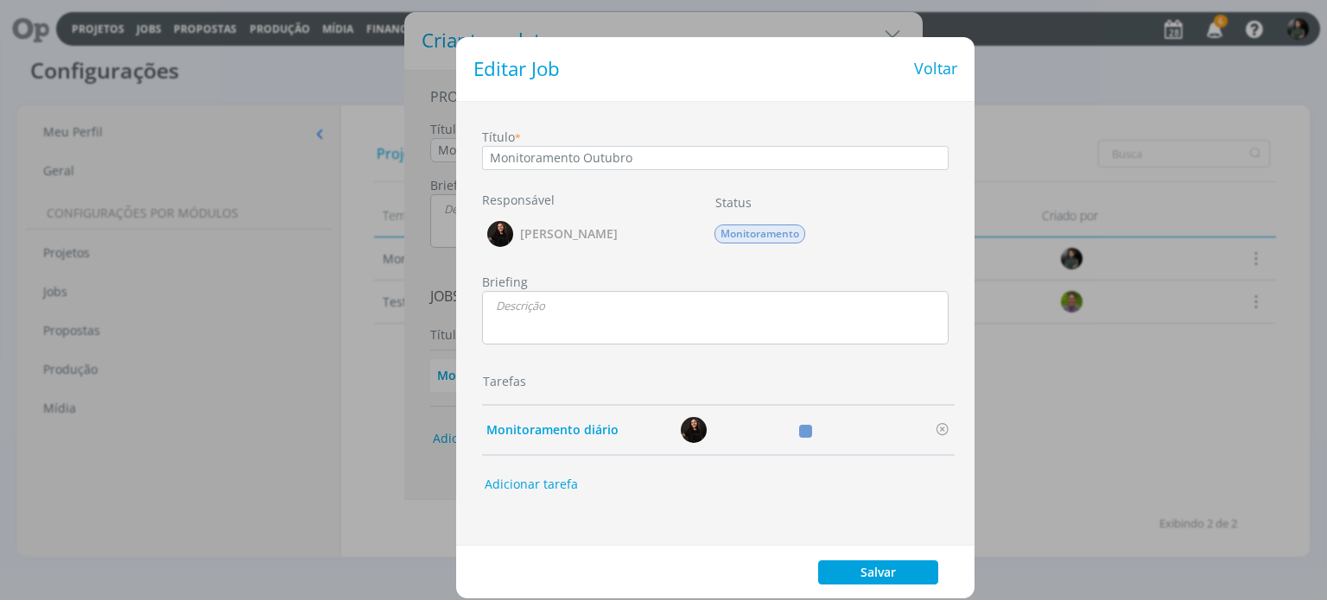
scroll to position [14, 0]
click at [744, 427] on td "dialog" at bounding box center [739, 430] width 119 height 28
click at [537, 475] on button "Adicionar tarefa" at bounding box center [531, 484] width 116 height 29
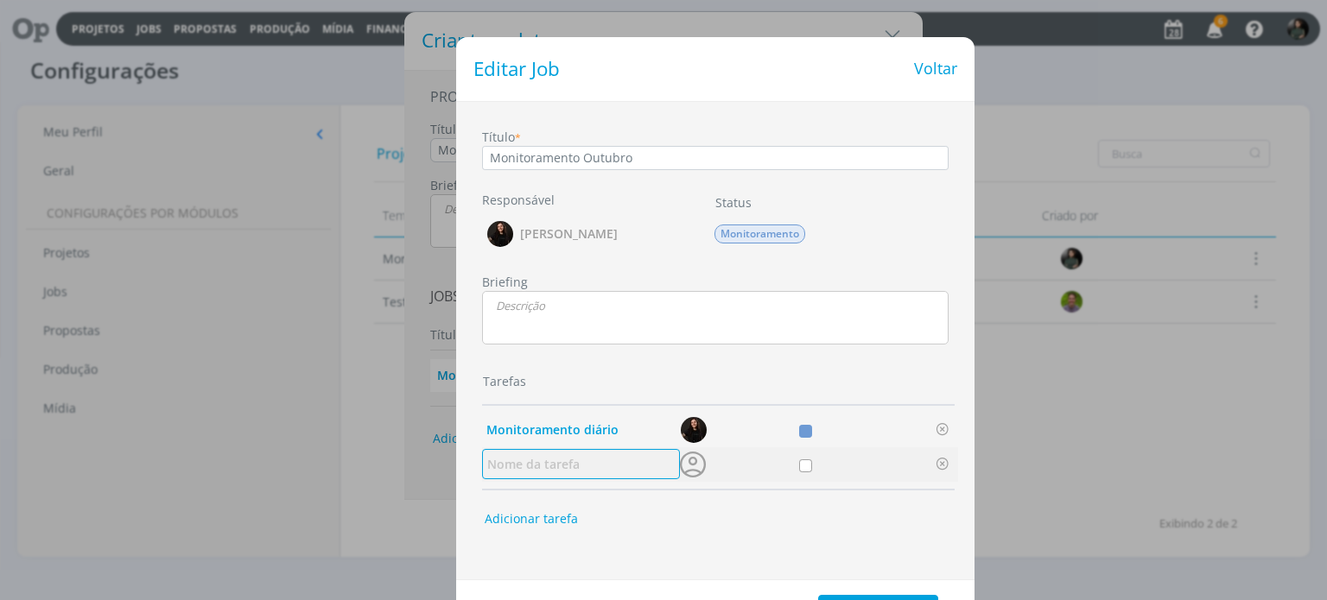
click at [566, 466] on input "dialog" at bounding box center [581, 464] width 198 height 30
type input "m"
click at [694, 462] on icon "dialog" at bounding box center [692, 464] width 33 height 33
type input "Monitoramento diário"
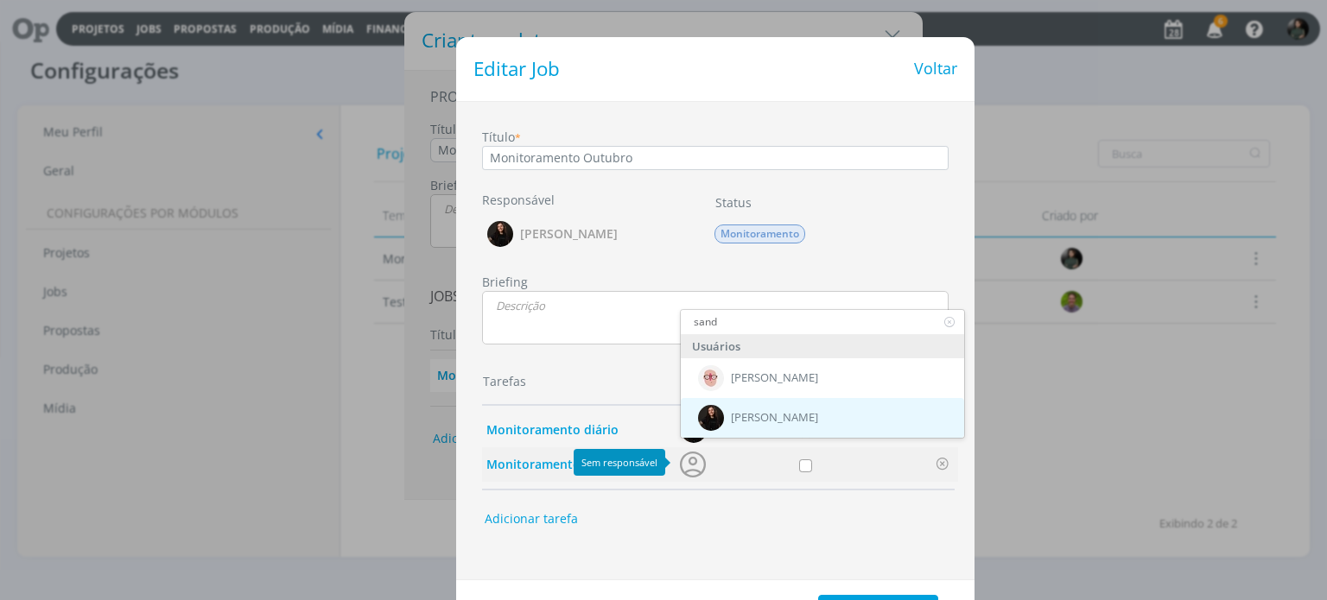
type input "sand"
click at [742, 414] on span "Sandriny Soares" at bounding box center [774, 418] width 87 height 14
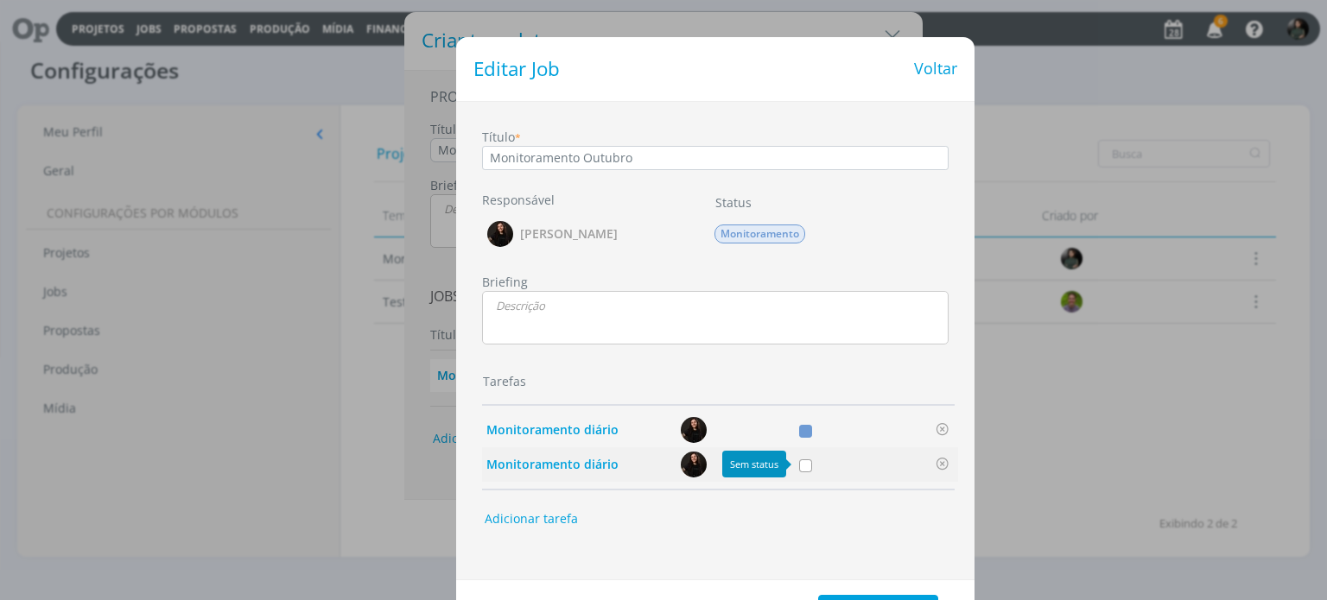
click at [804, 469] on div "dialog" at bounding box center [805, 466] width 12 height 12
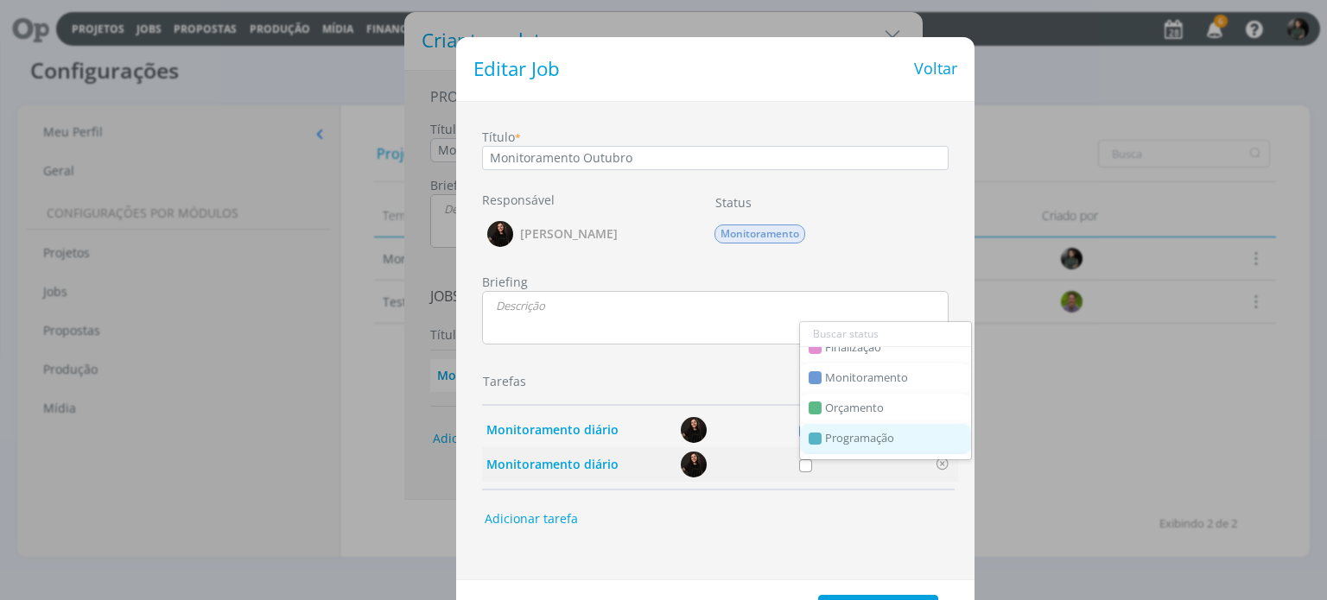
scroll to position [259, 0]
drag, startPoint x: 864, startPoint y: 380, endPoint x: 867, endPoint y: 389, distance: 9.3
click at [864, 380] on link "Monitoramento" at bounding box center [885, 376] width 171 height 30
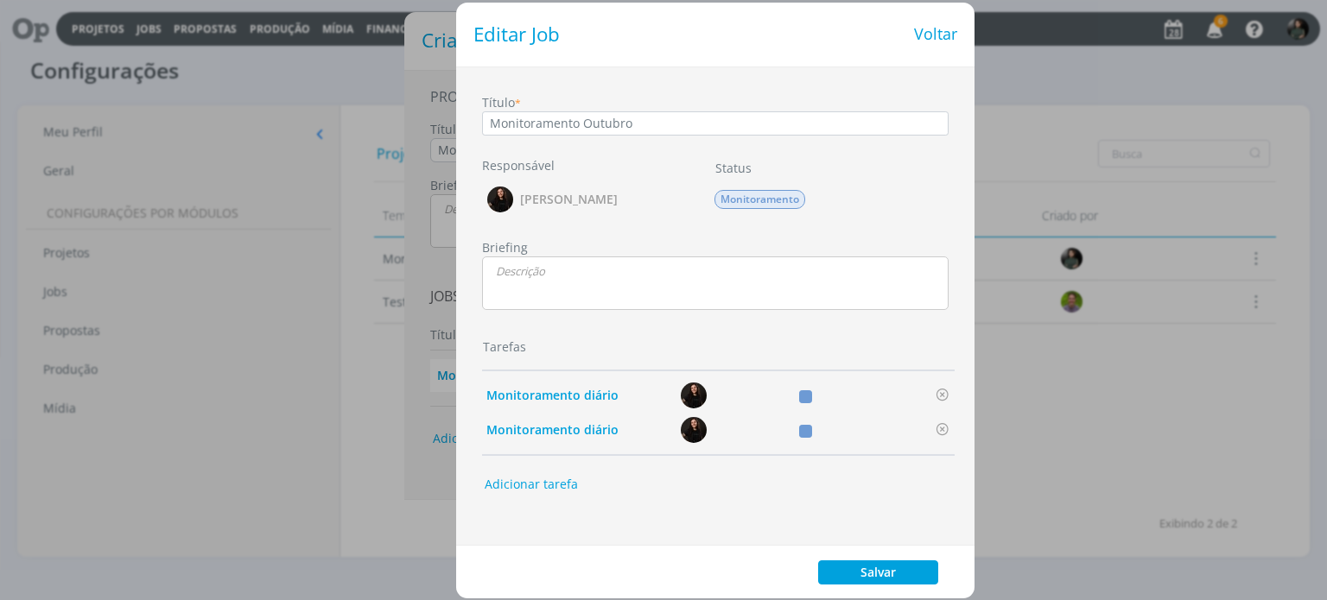
scroll to position [48, 0]
click at [904, 567] on button "Salvar" at bounding box center [878, 573] width 120 height 24
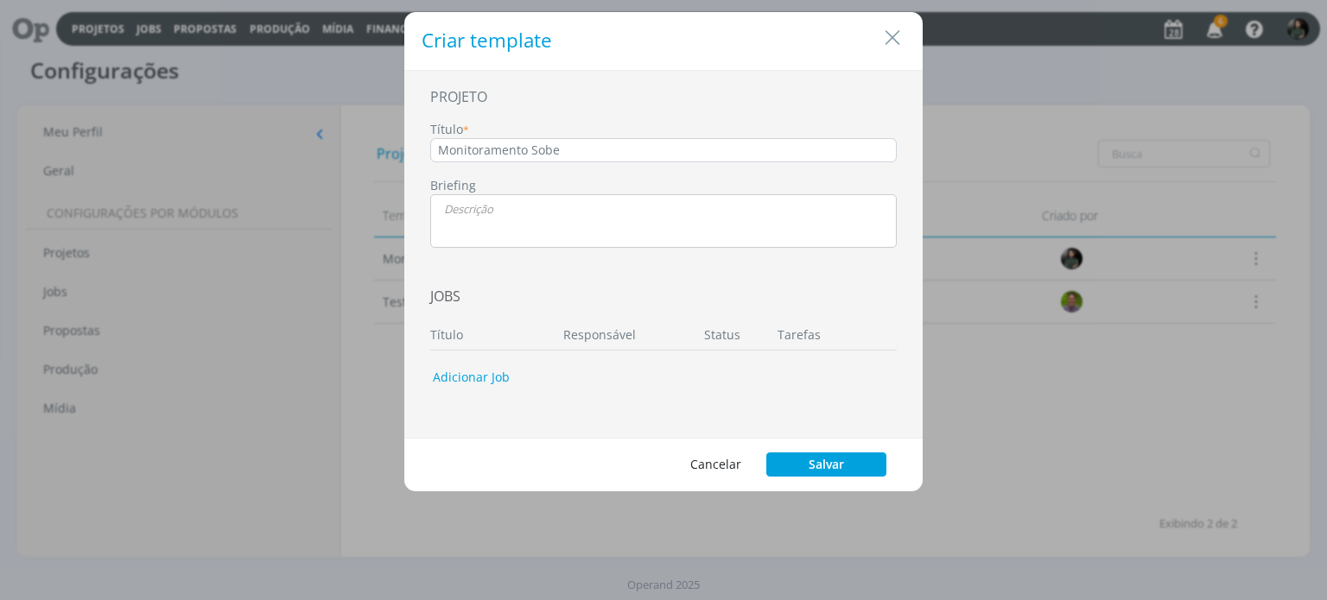
click at [498, 379] on button "Adicionar Job" at bounding box center [470, 377] width 99 height 29
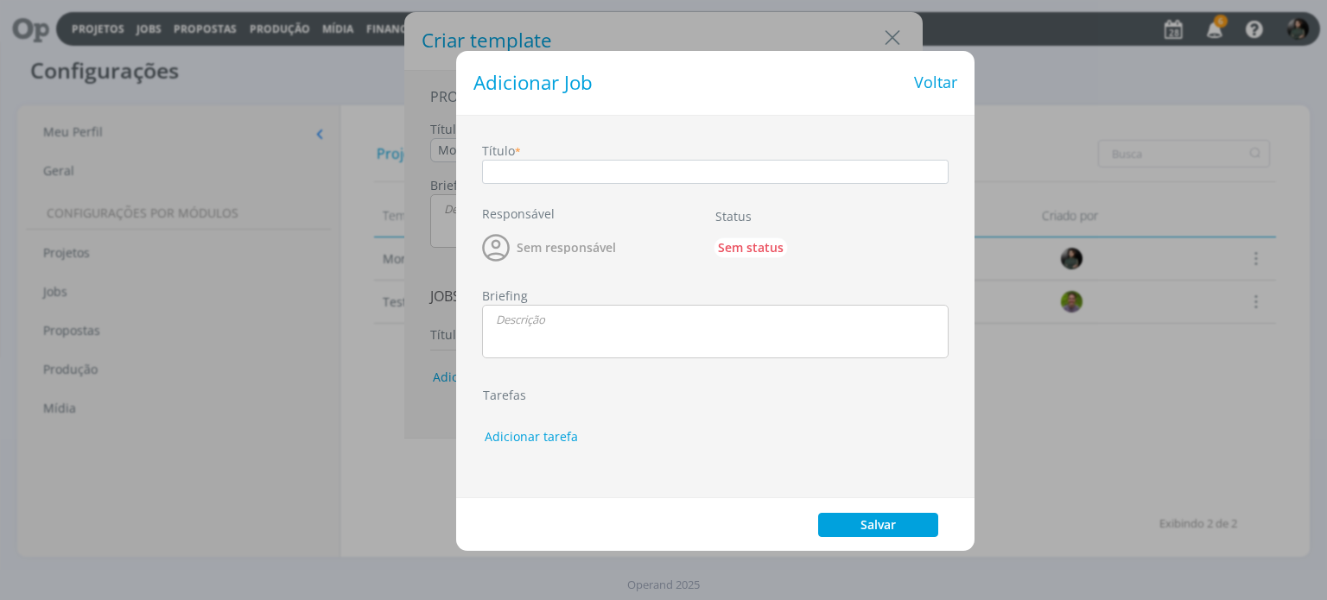
click at [917, 79] on span "Voltar" at bounding box center [935, 83] width 43 height 16
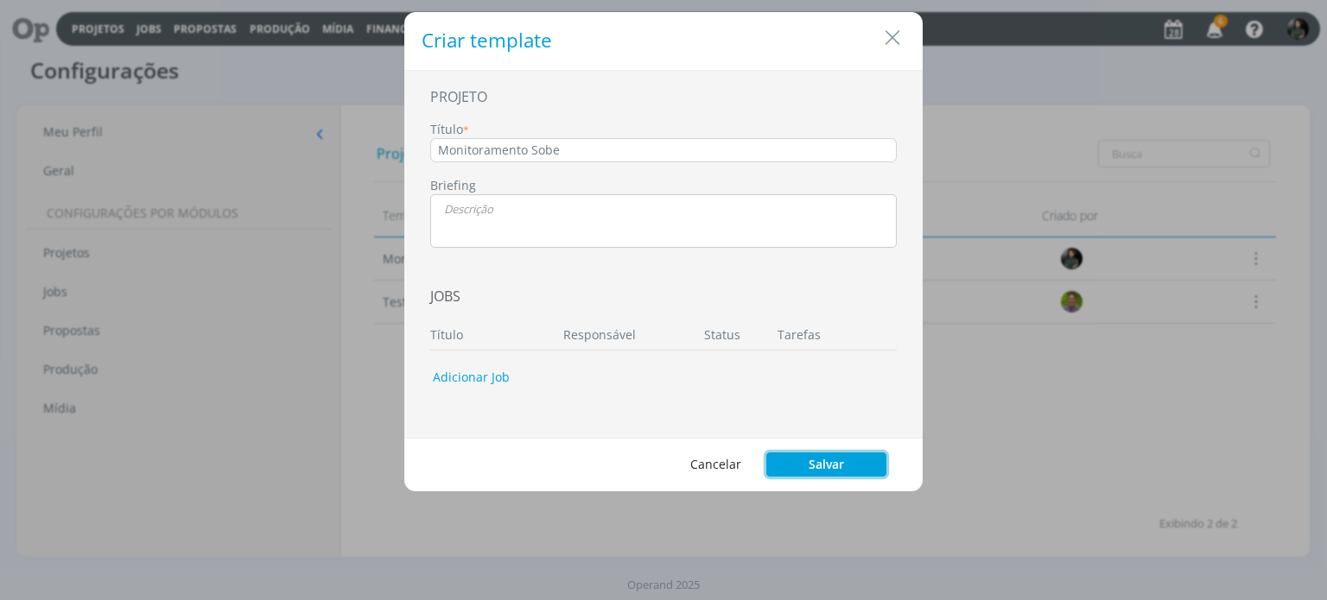
click at [805, 465] on button "Salvar" at bounding box center [826, 465] width 120 height 24
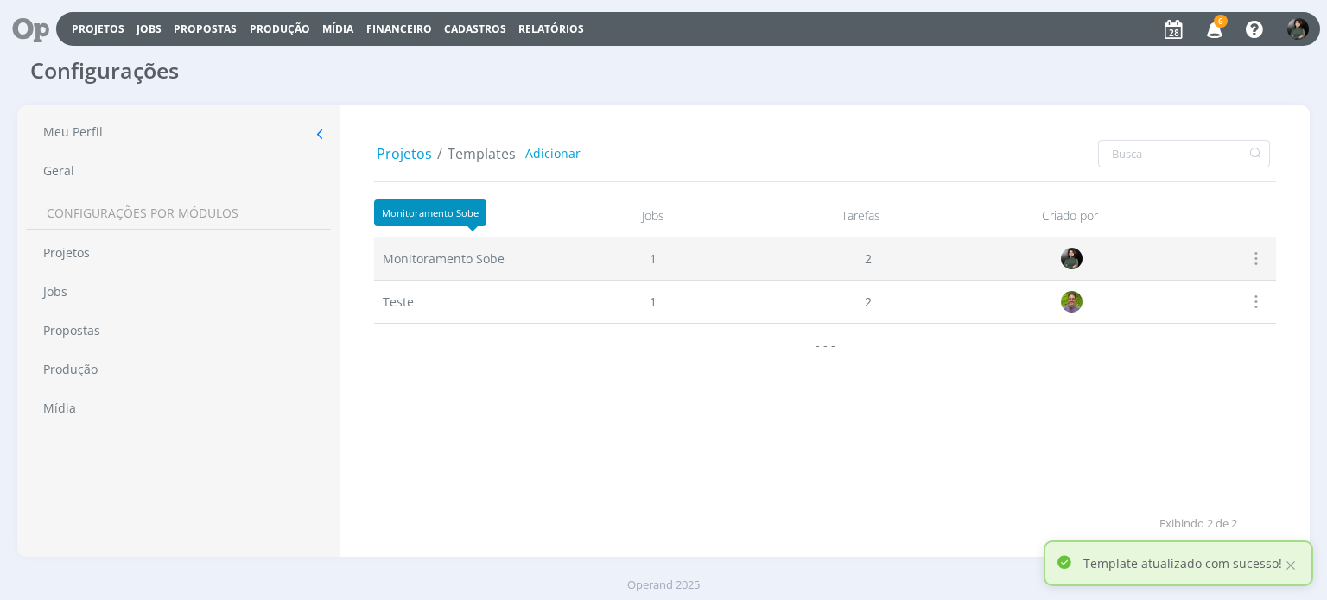
click at [469, 255] on span "Monitoramento Sobe" at bounding box center [444, 259] width 122 height 18
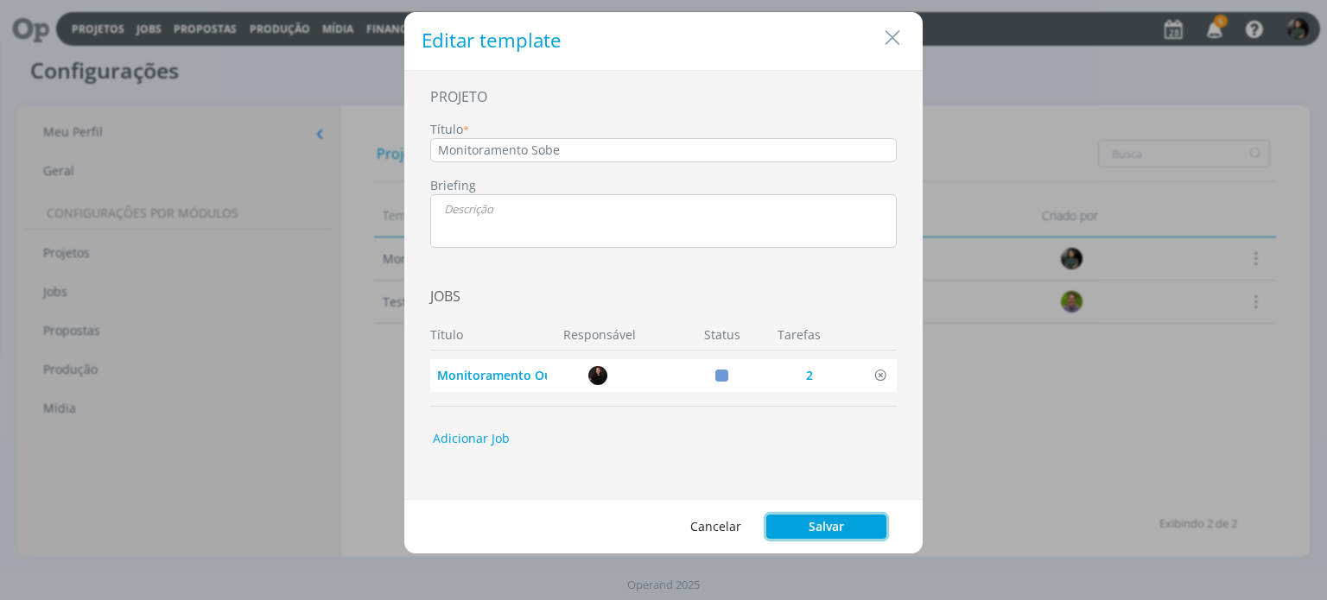
click at [816, 528] on button "Salvar" at bounding box center [826, 527] width 120 height 24
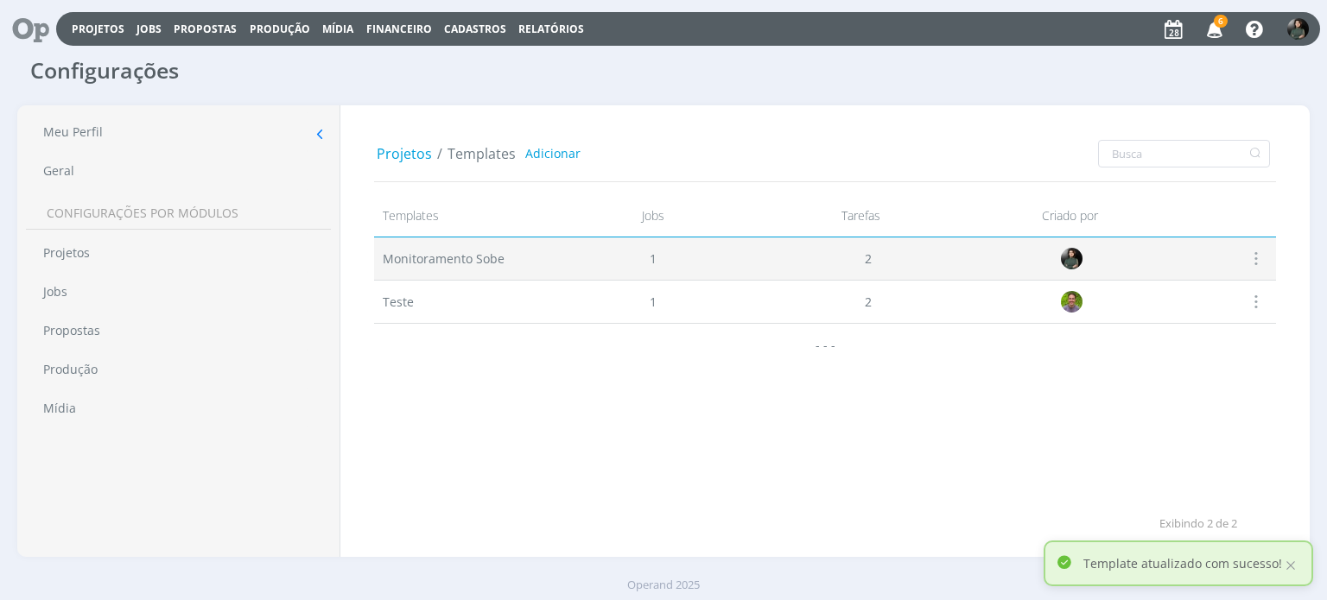
click at [1263, 259] on span at bounding box center [1254, 258] width 19 height 23
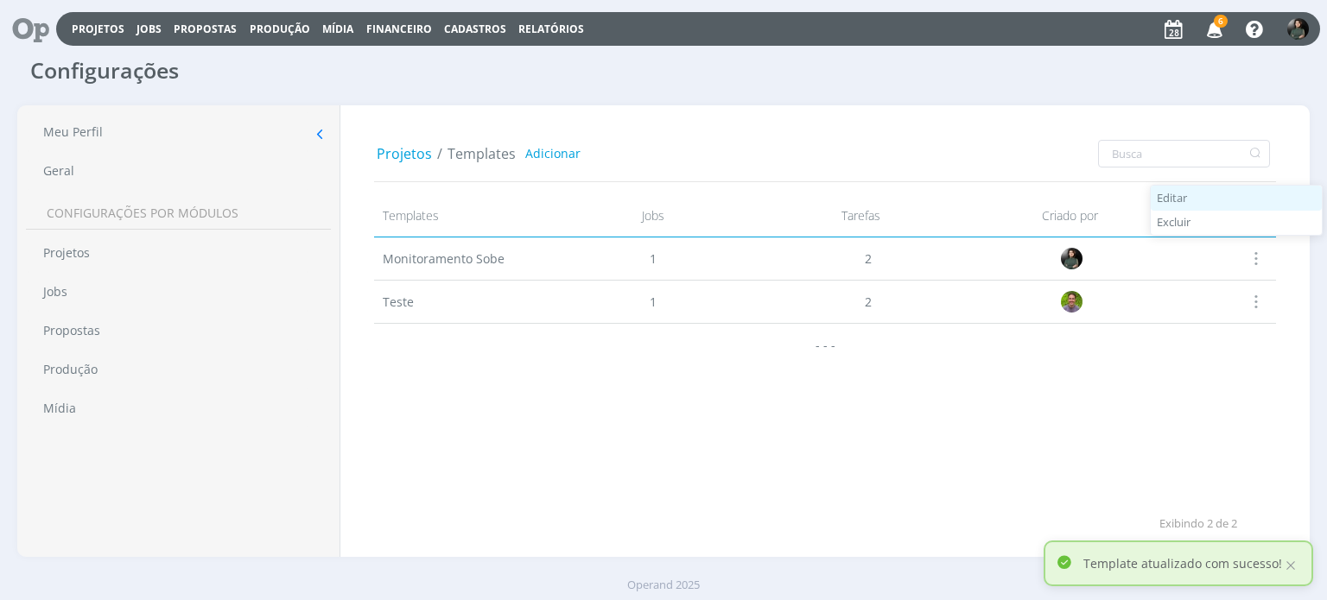
click at [1163, 200] on div "Editar" at bounding box center [1235, 198] width 171 height 25
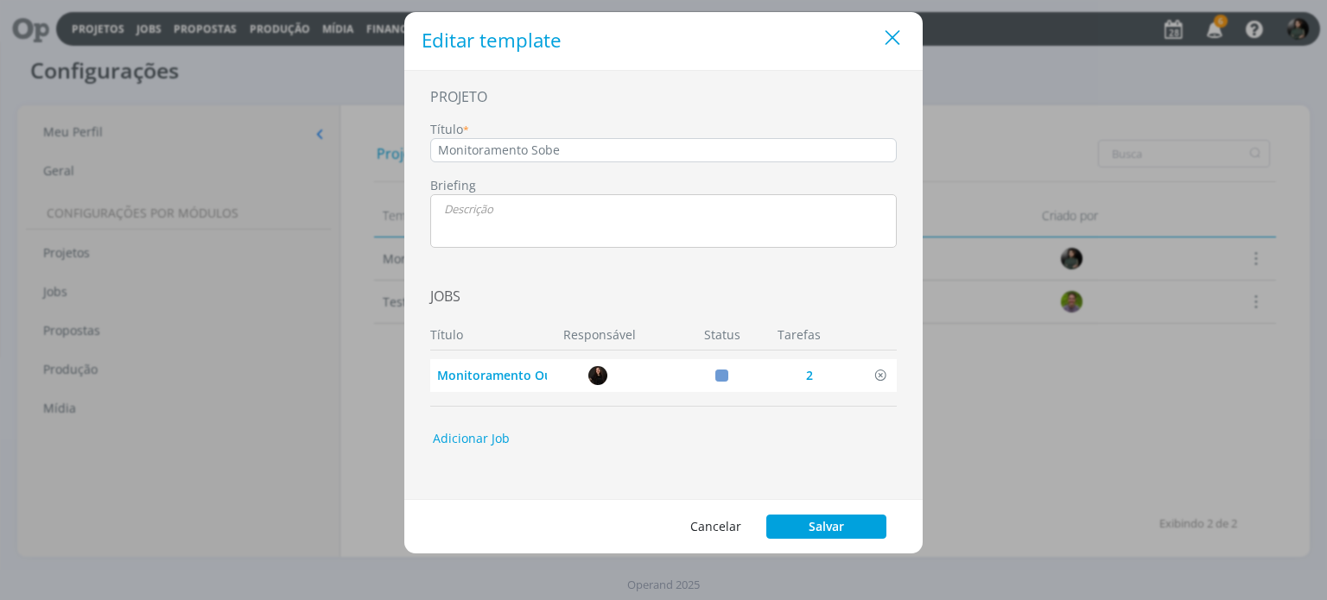
click at [890, 31] on icon "Close" at bounding box center [892, 38] width 26 height 26
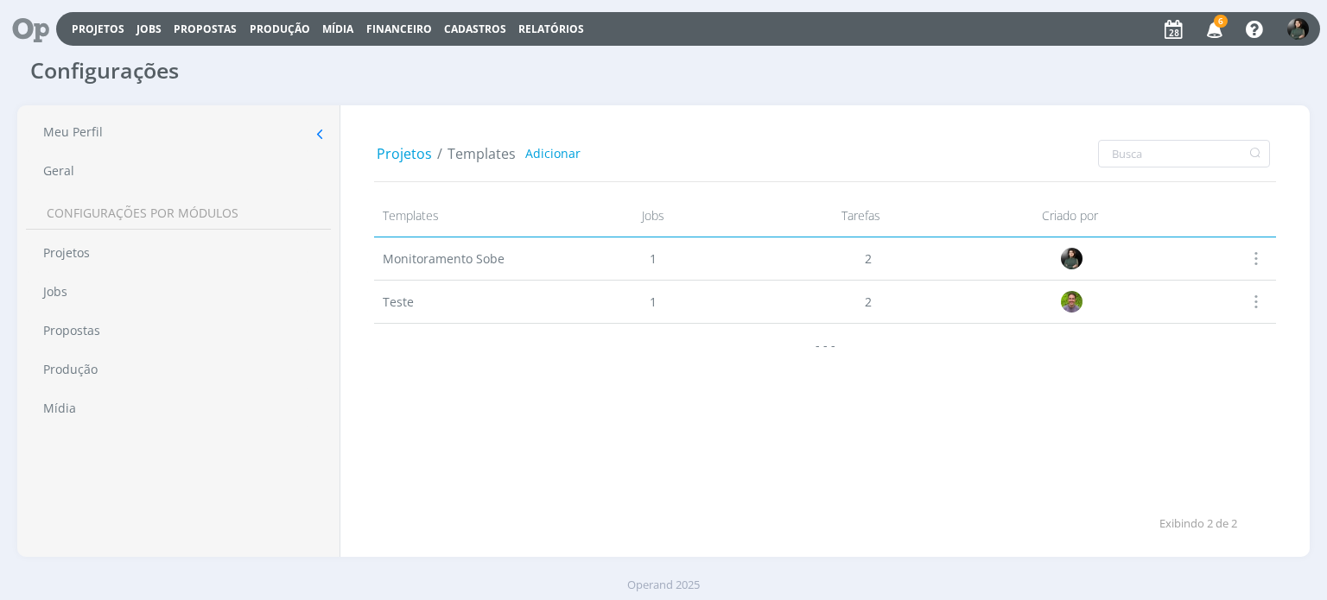
click at [798, 434] on div "Projetos Jobs Propostas Produção Mídia Financeiro Cadastros Relatórios 6 Notifi…" at bounding box center [663, 300] width 1327 height 600
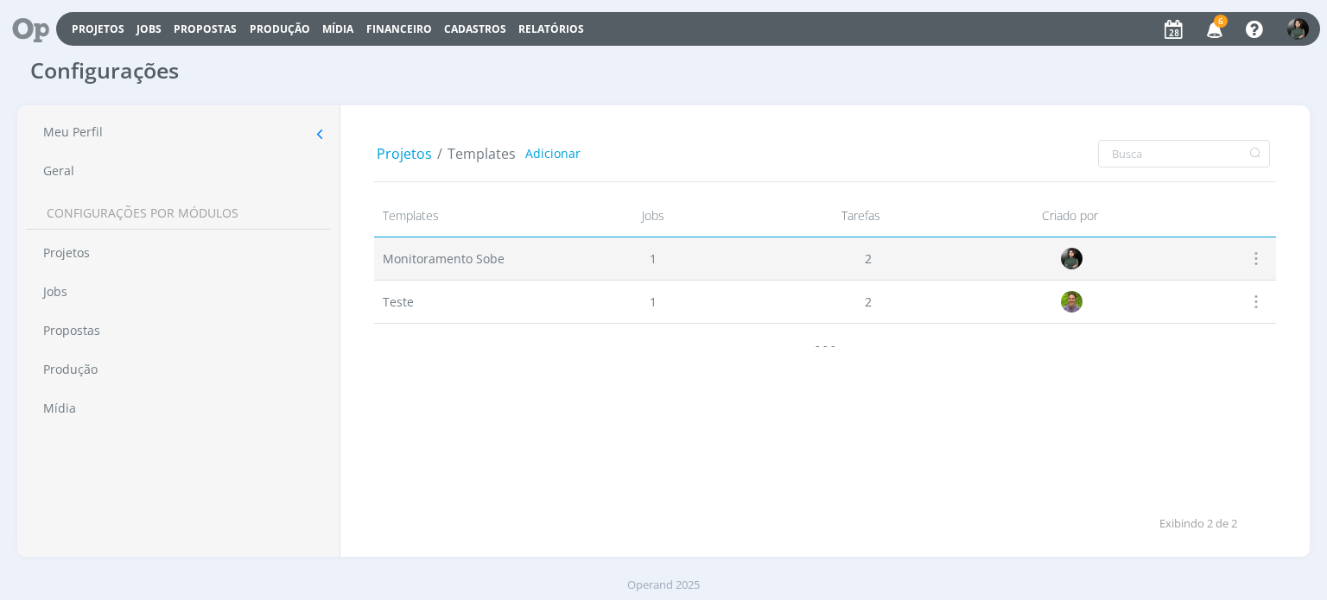
click at [1248, 257] on span at bounding box center [1254, 258] width 19 height 23
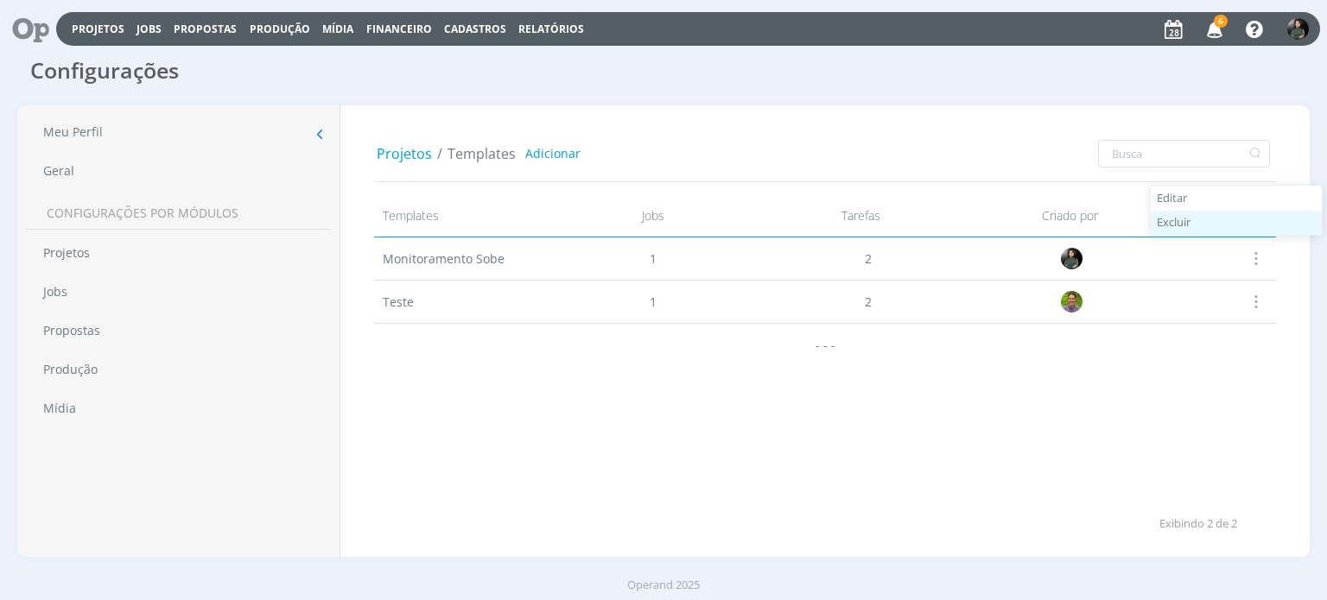
click at [1215, 224] on div "Excluir" at bounding box center [1235, 223] width 171 height 25
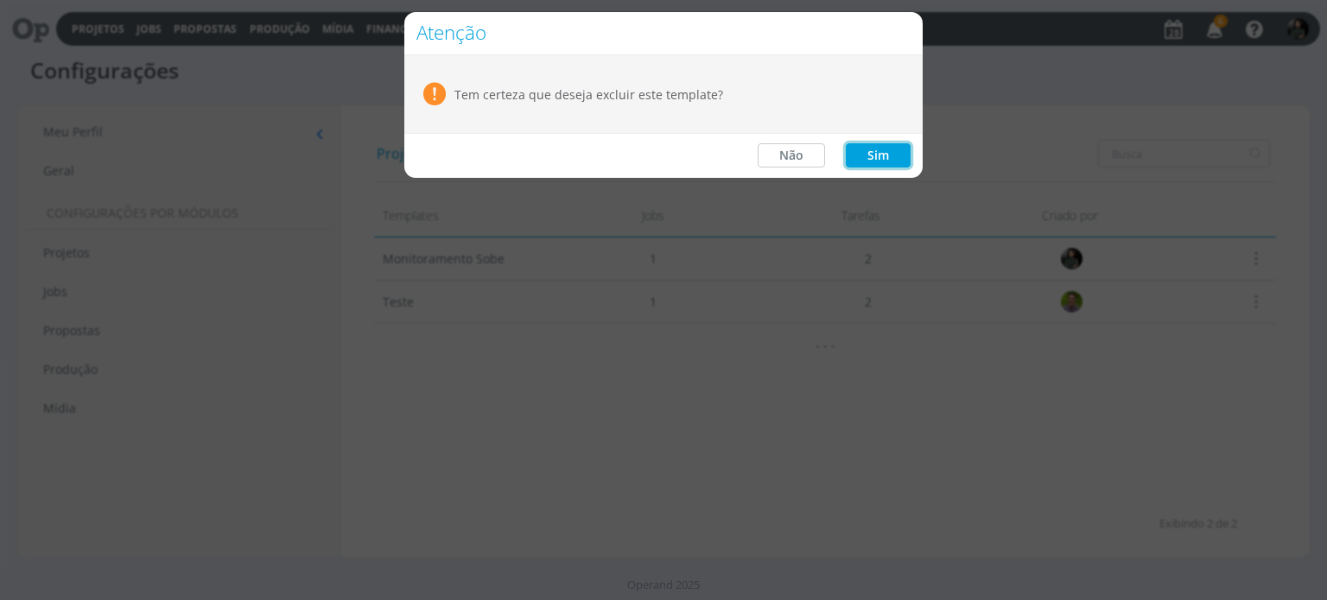
click at [898, 157] on button "Sim" at bounding box center [878, 155] width 65 height 24
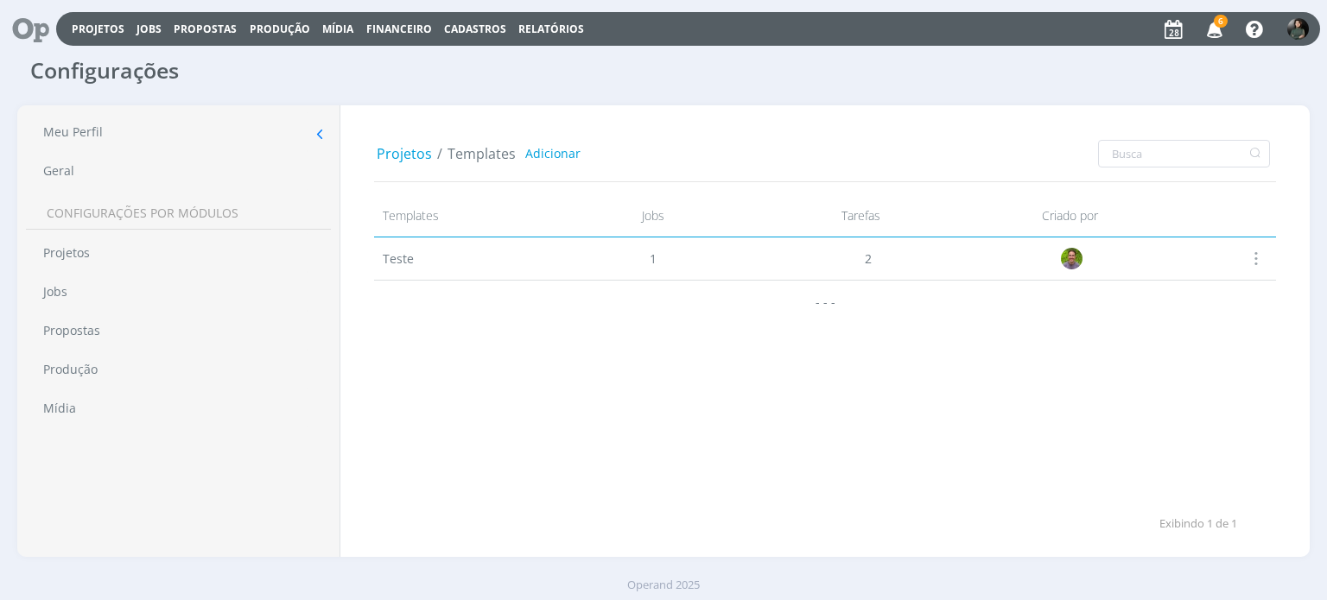
click at [935, 91] on div "Configurações" at bounding box center [663, 69] width 1292 height 43
